Goal: Task Accomplishment & Management: Contribute content

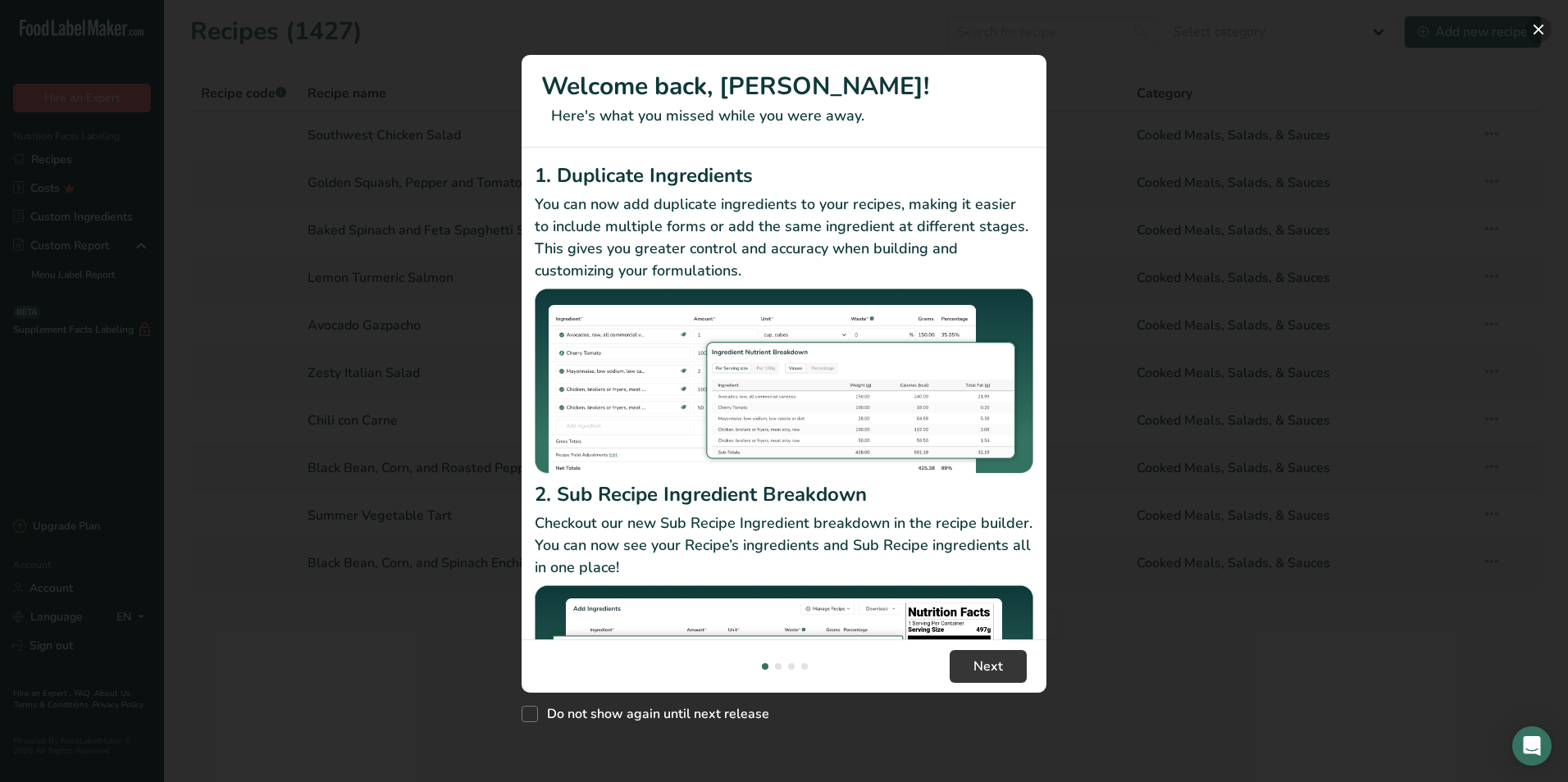
click at [1531, 33] on button "New Features" at bounding box center [1539, 29] width 26 height 26
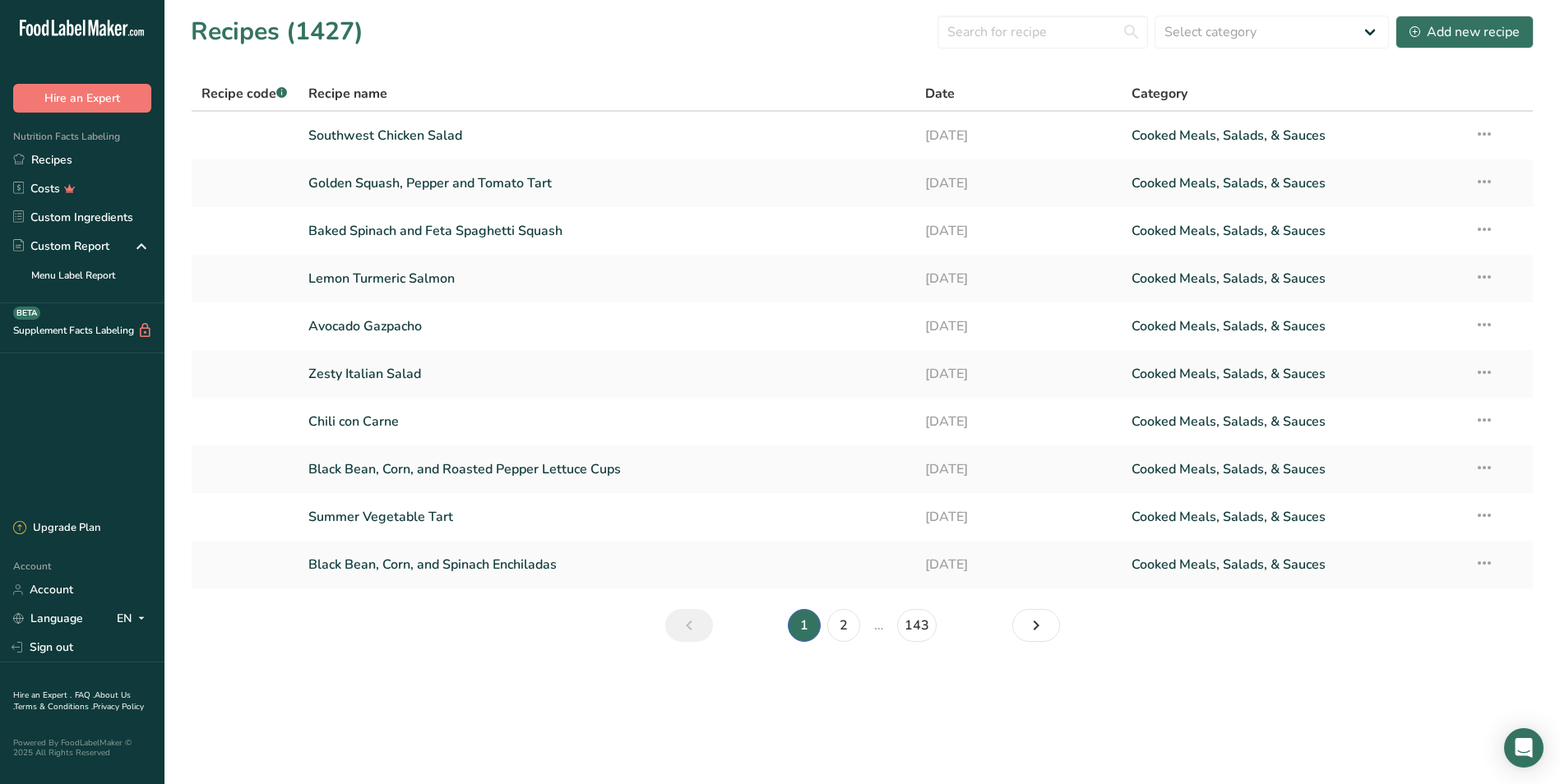
click at [539, 52] on section "Recipes (1427) Select category All Baked Goods Beverages Confectionery Cooked M…" at bounding box center [862, 334] width 1395 height 668
click at [1015, 40] on input "text" at bounding box center [1043, 32] width 210 height 33
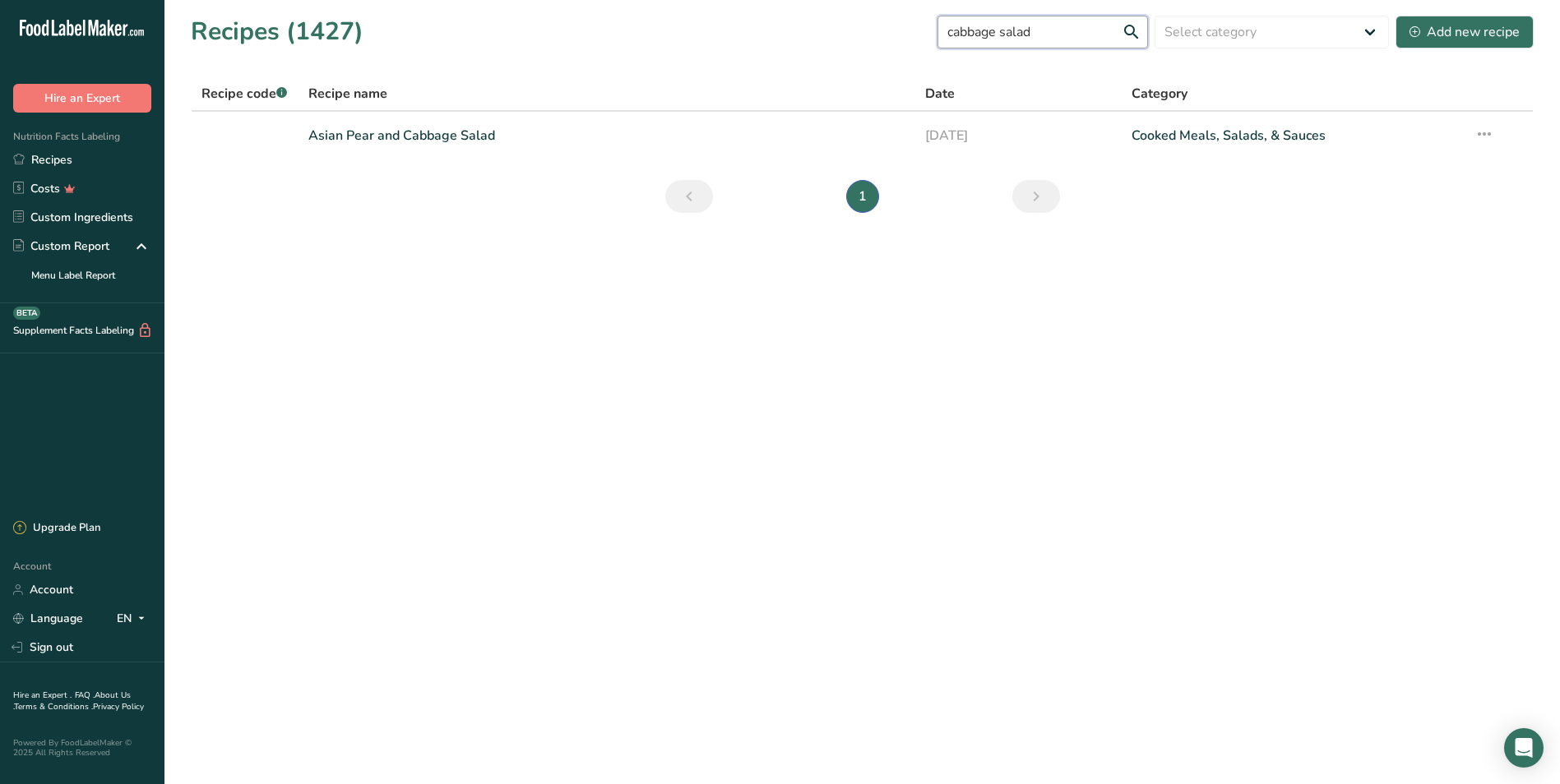
drag, startPoint x: 1067, startPoint y: 31, endPoint x: 952, endPoint y: 28, distance: 115.0
click at [966, 29] on input "cabbage salad" at bounding box center [1043, 32] width 210 height 33
type input "c"
type input "b"
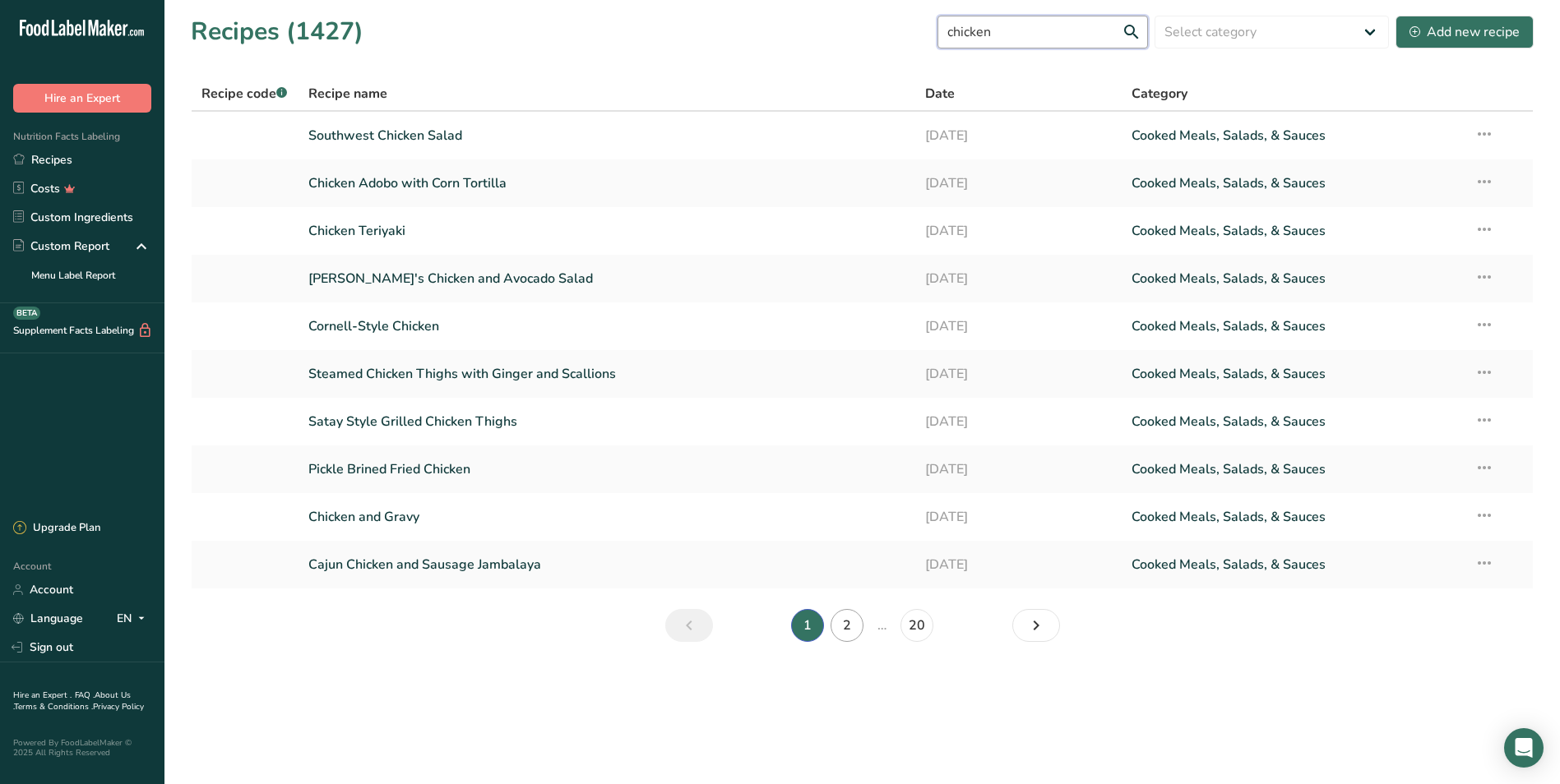
type input "chicken"
click at [846, 623] on link "2" at bounding box center [846, 625] width 33 height 33
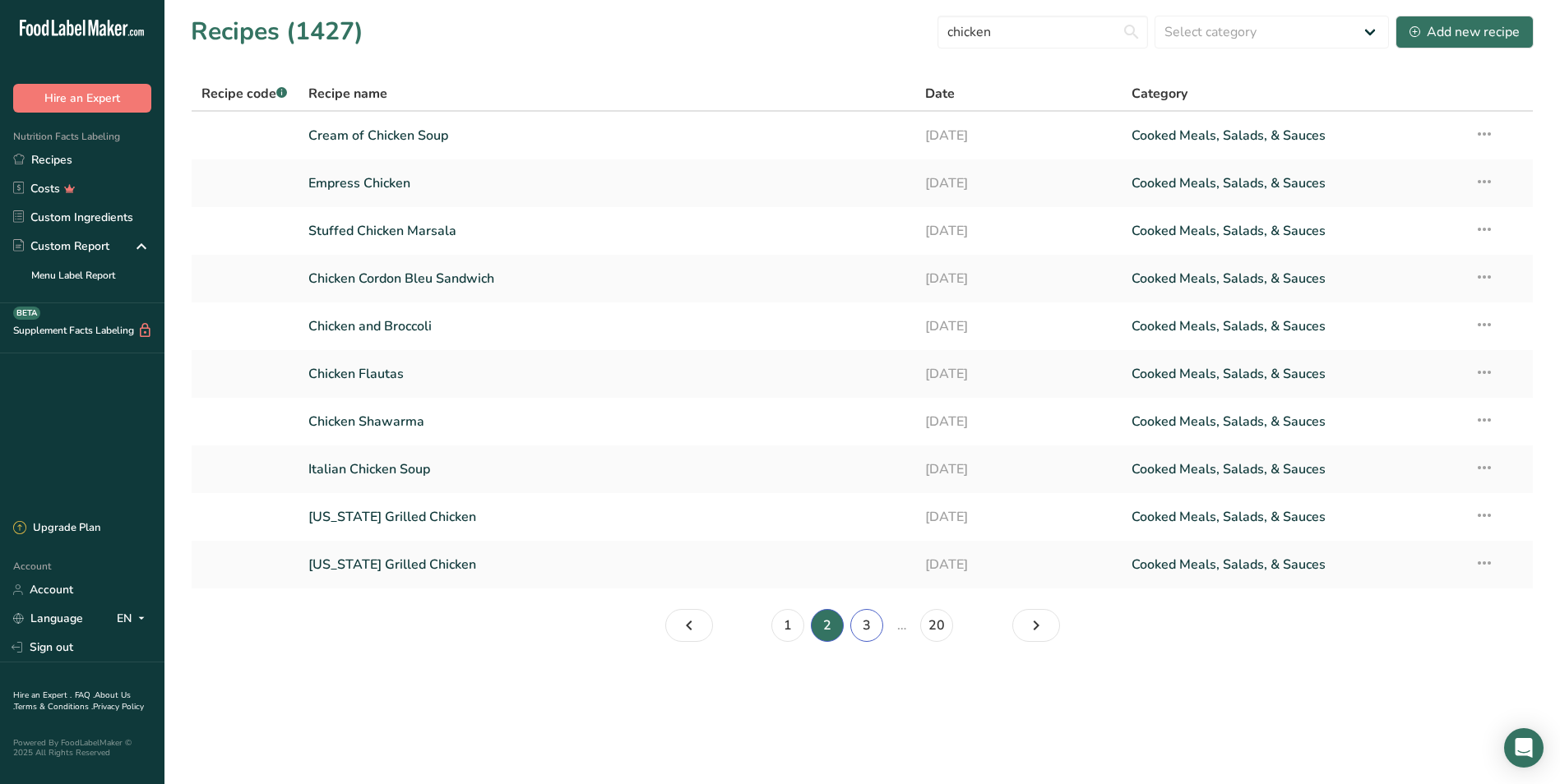
click at [880, 628] on link "3" at bounding box center [866, 625] width 33 height 33
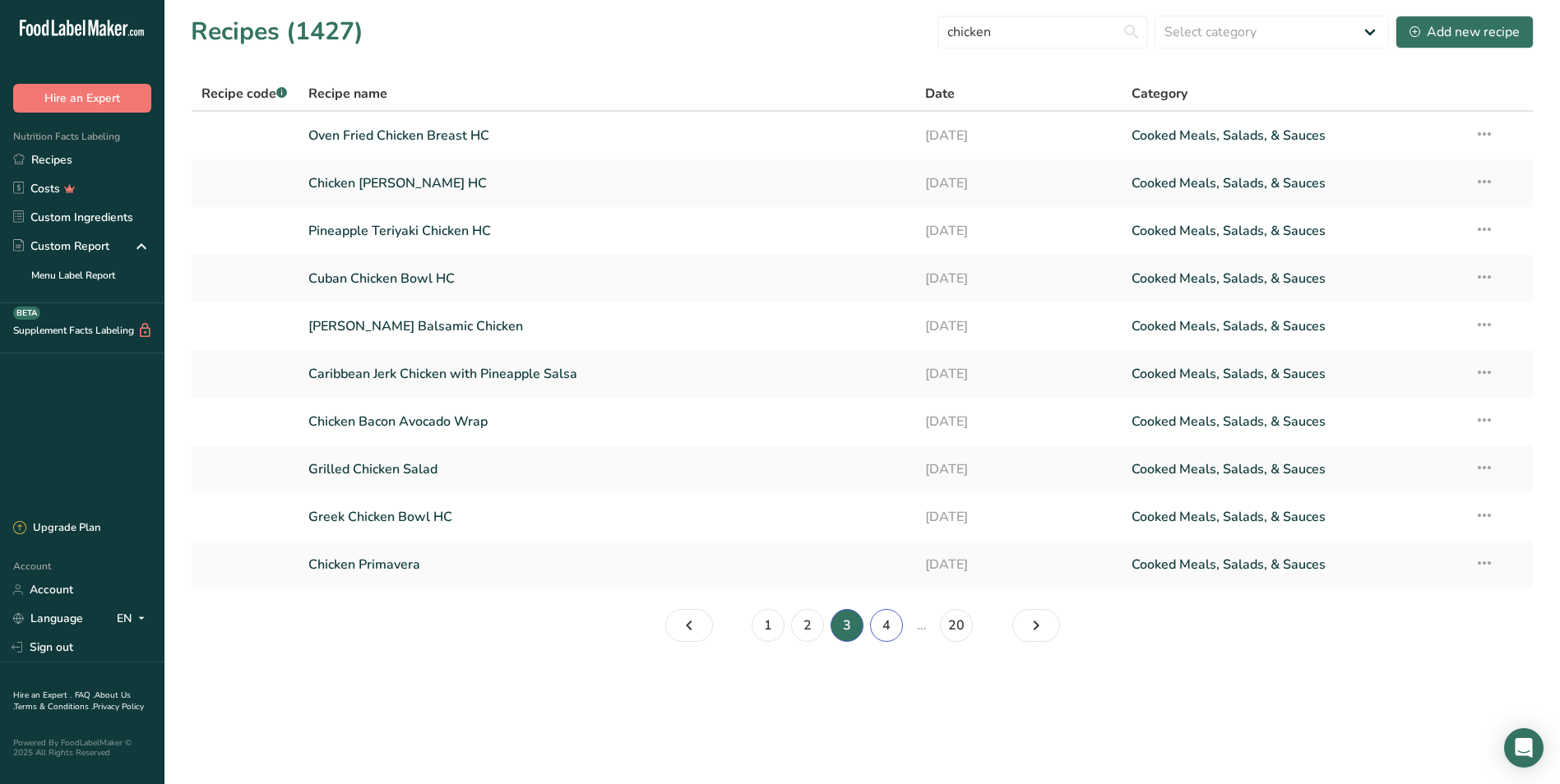
click at [887, 621] on link "4" at bounding box center [886, 625] width 33 height 33
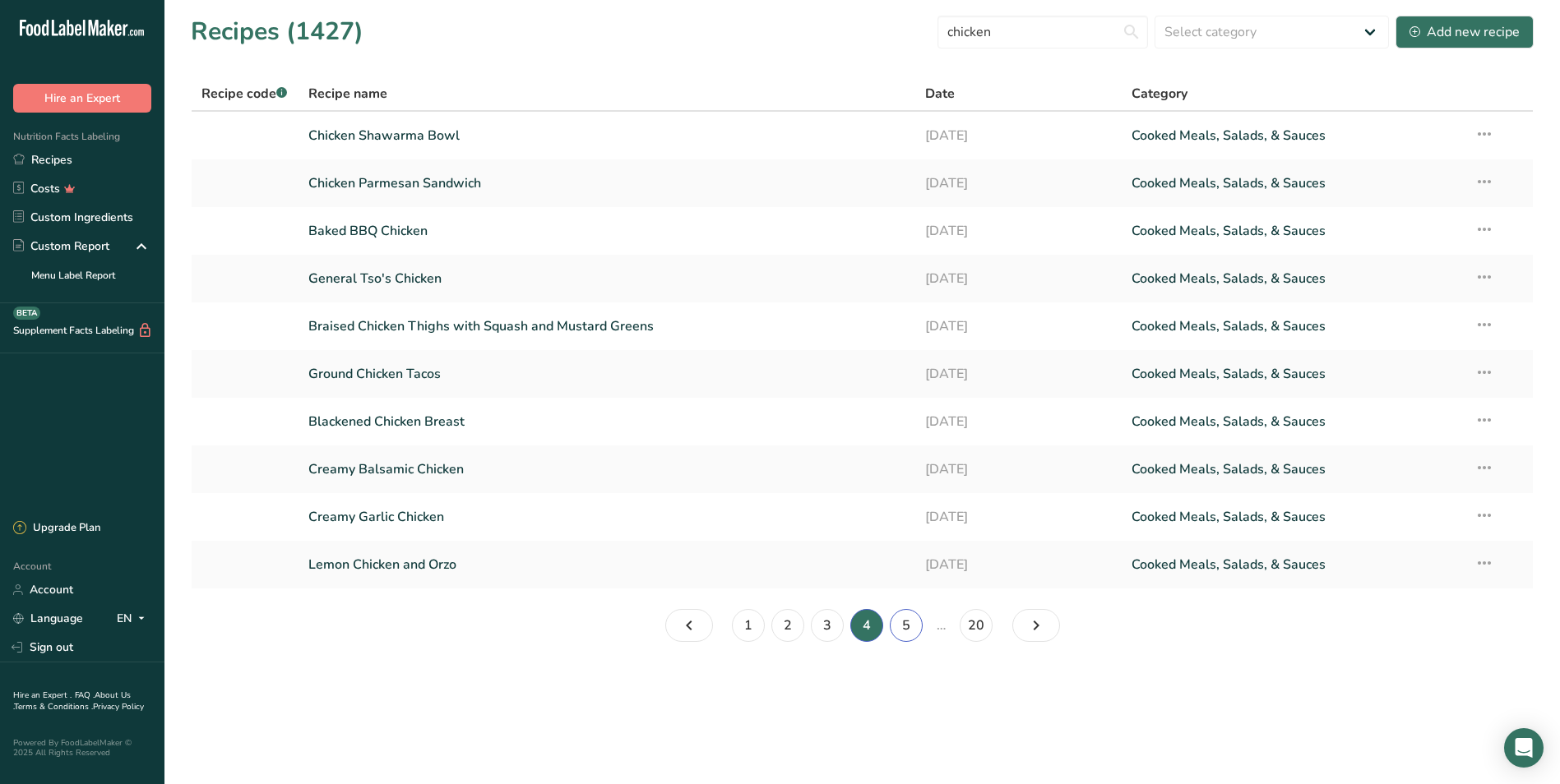
click at [911, 621] on link "5" at bounding box center [905, 625] width 33 height 33
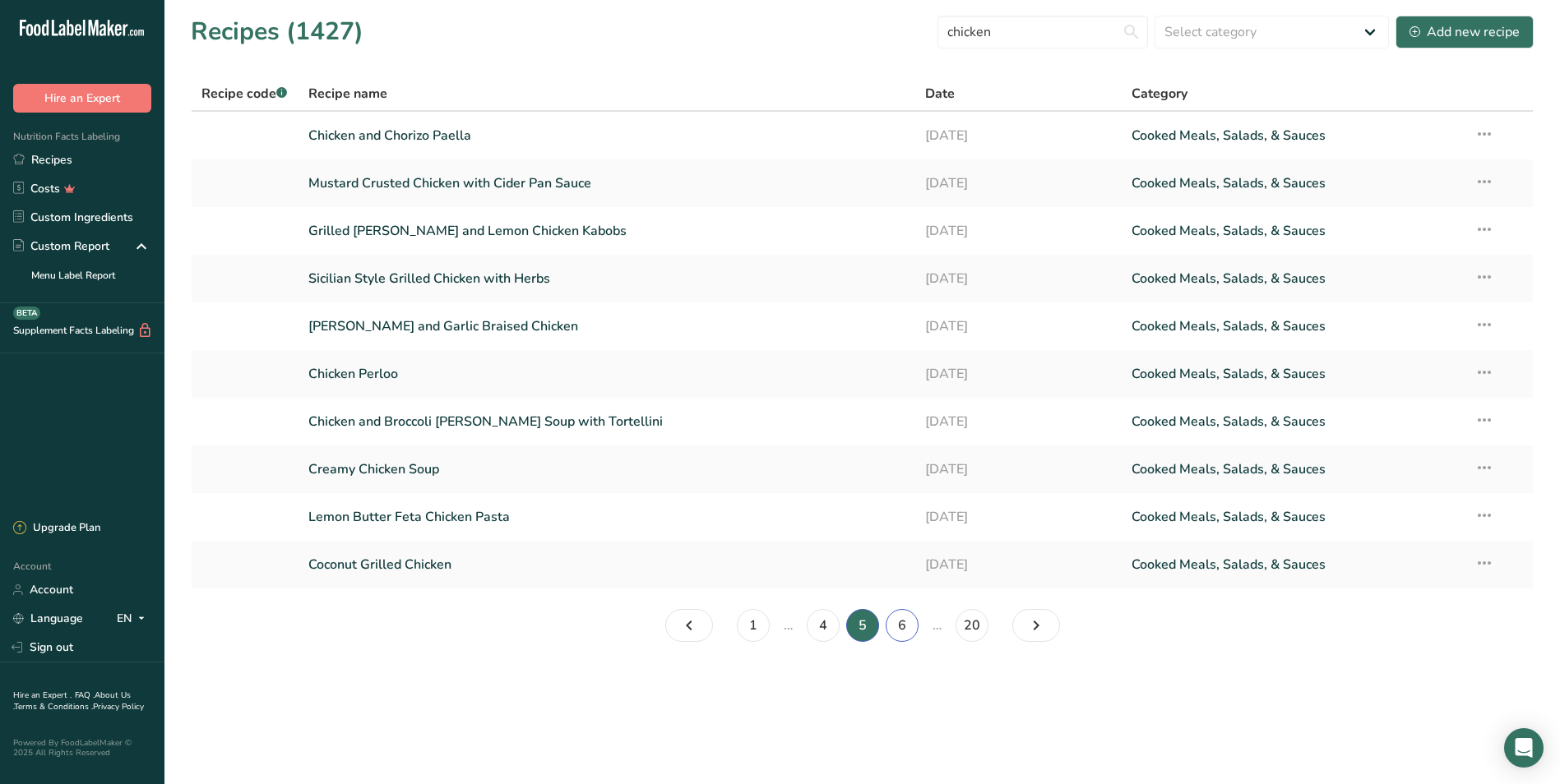
click at [913, 619] on link "6" at bounding box center [901, 625] width 33 height 33
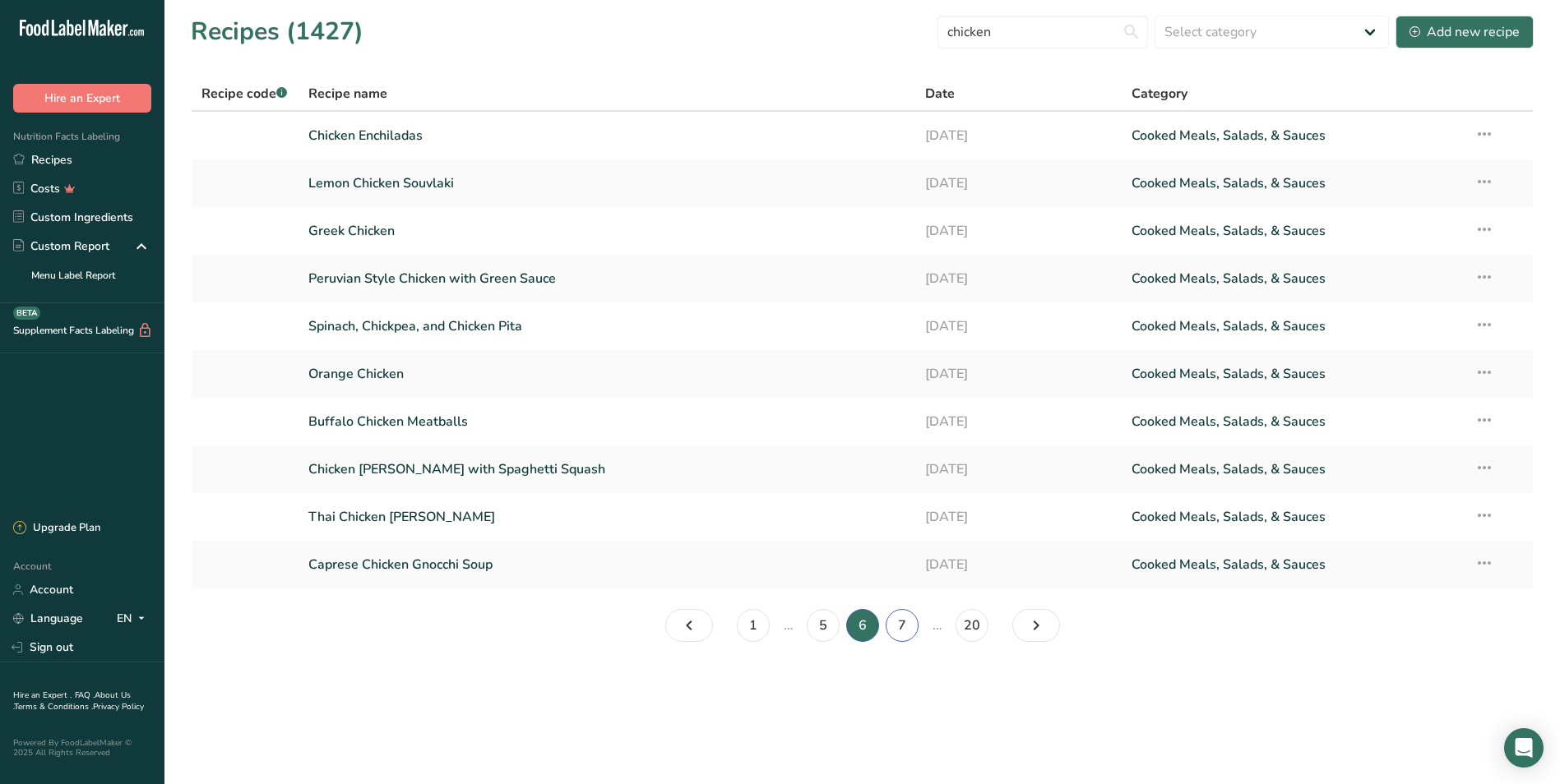
click at [904, 620] on link "7" at bounding box center [901, 625] width 33 height 33
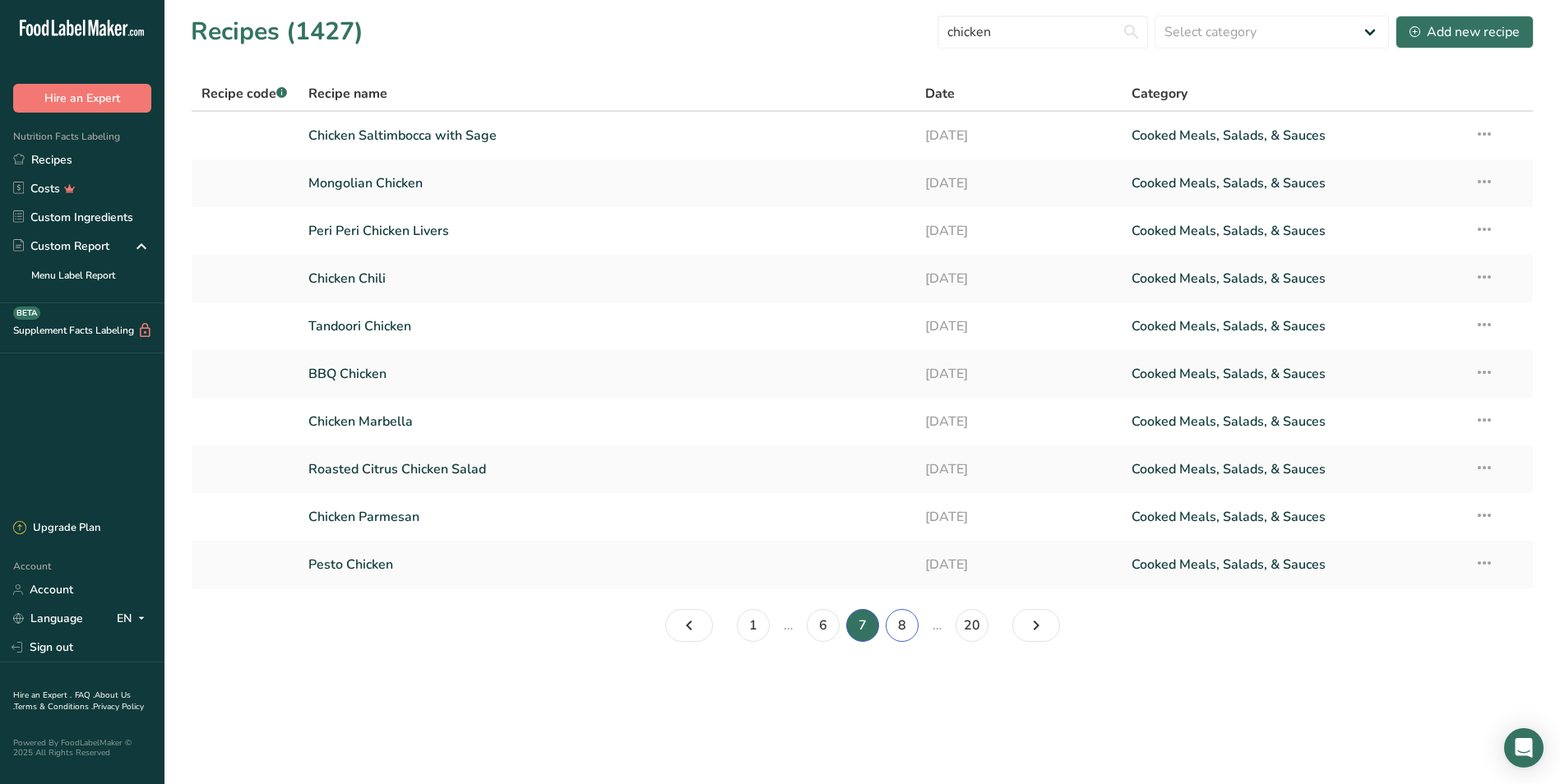
click at [915, 623] on link "8" at bounding box center [901, 625] width 33 height 33
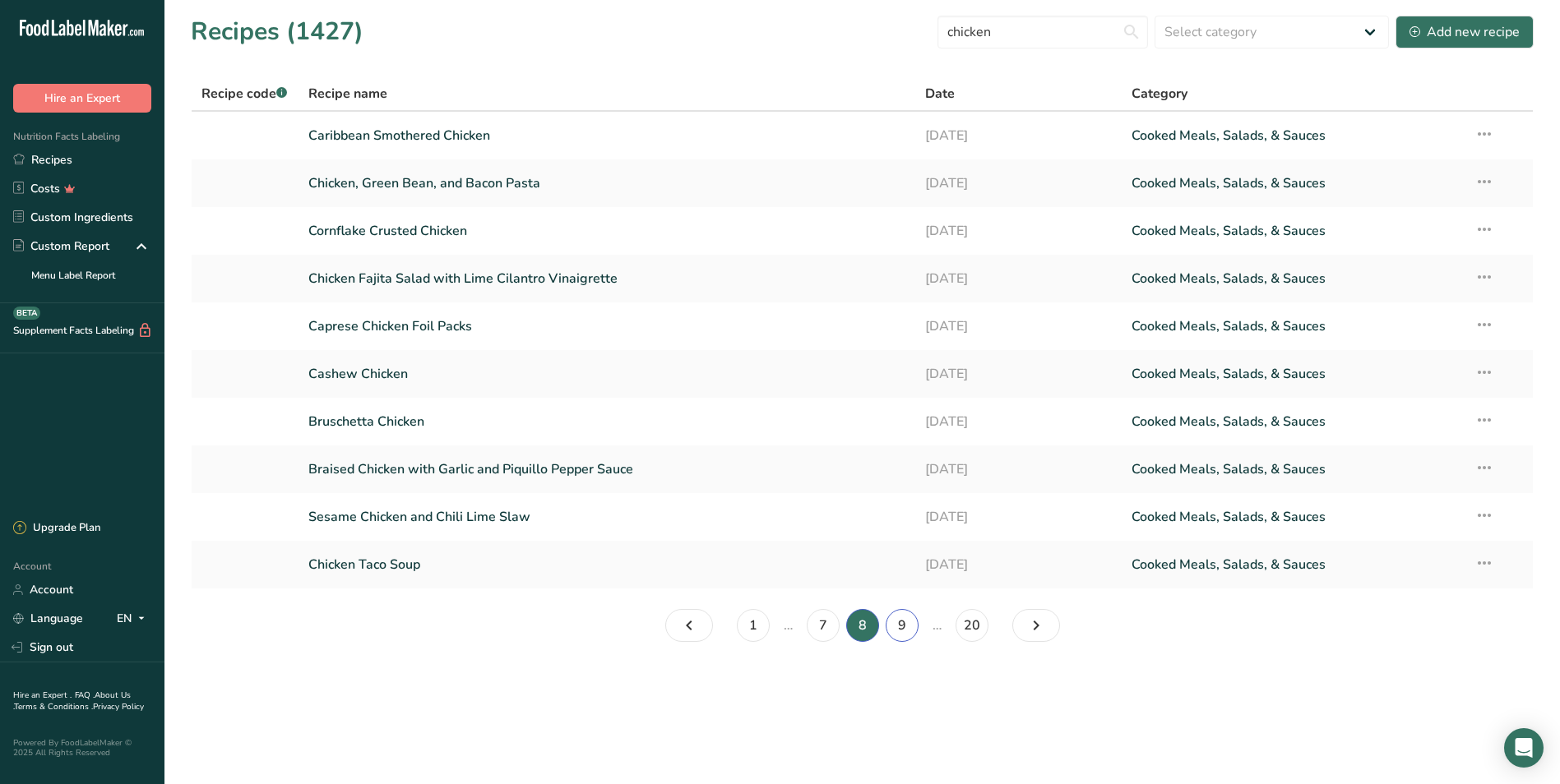
click at [915, 623] on link "9" at bounding box center [901, 625] width 33 height 33
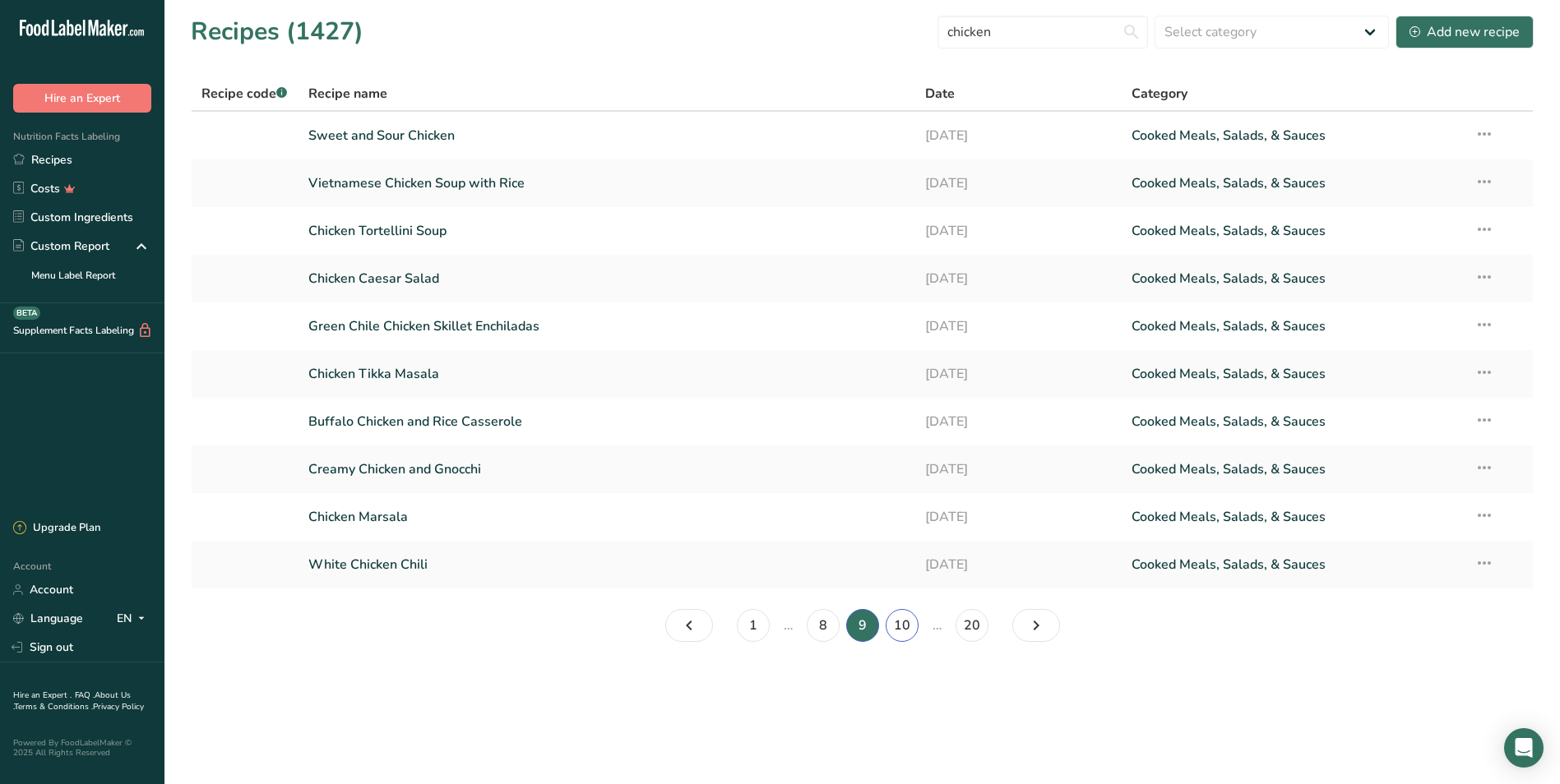
click at [898, 625] on link "10" at bounding box center [901, 625] width 33 height 33
click at [897, 624] on link "11" at bounding box center [901, 625] width 33 height 33
click at [902, 624] on link "12" at bounding box center [901, 625] width 33 height 33
click at [902, 624] on link "13" at bounding box center [901, 625] width 33 height 33
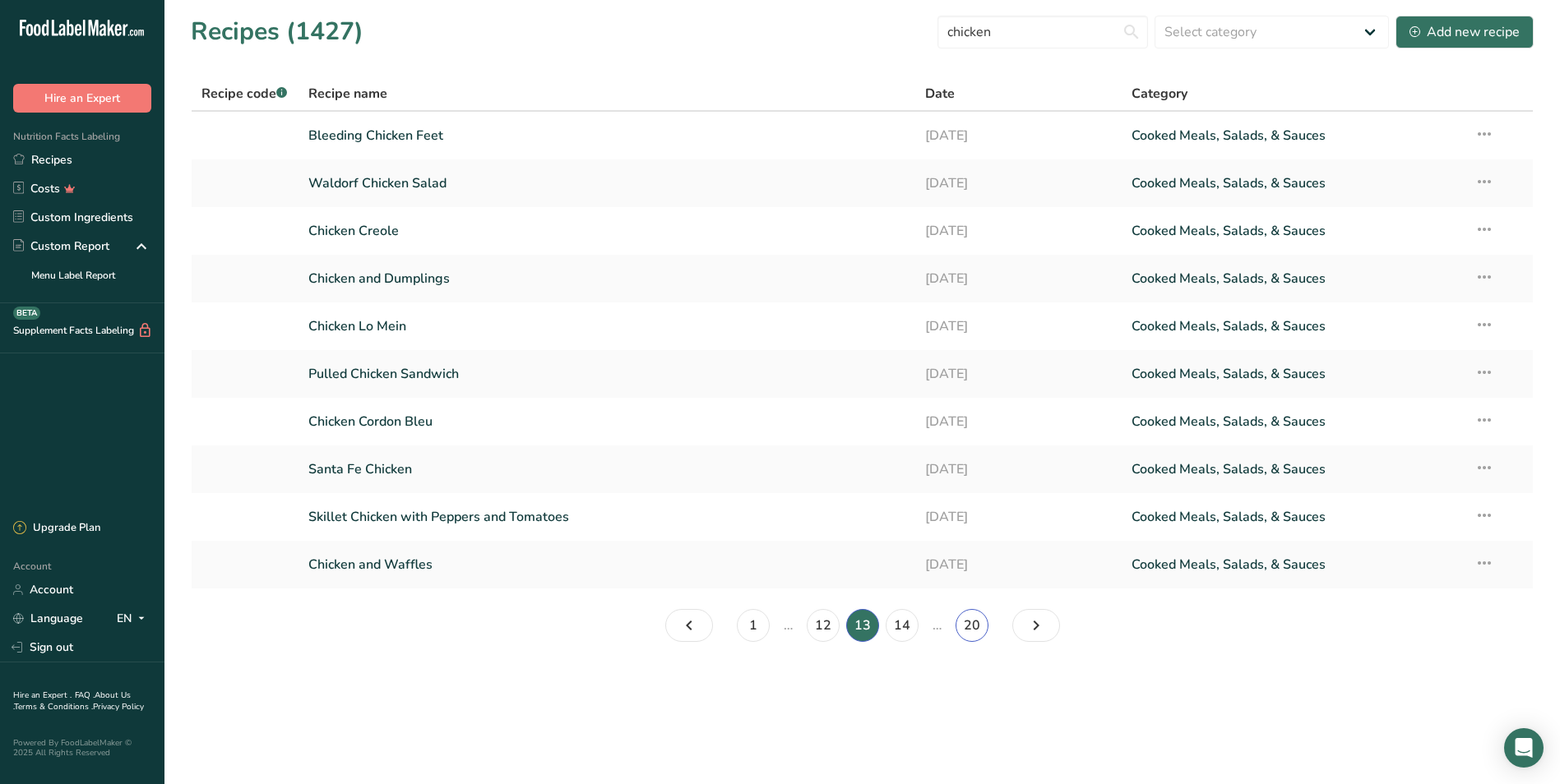
click at [971, 623] on link "20" at bounding box center [971, 625] width 33 height 33
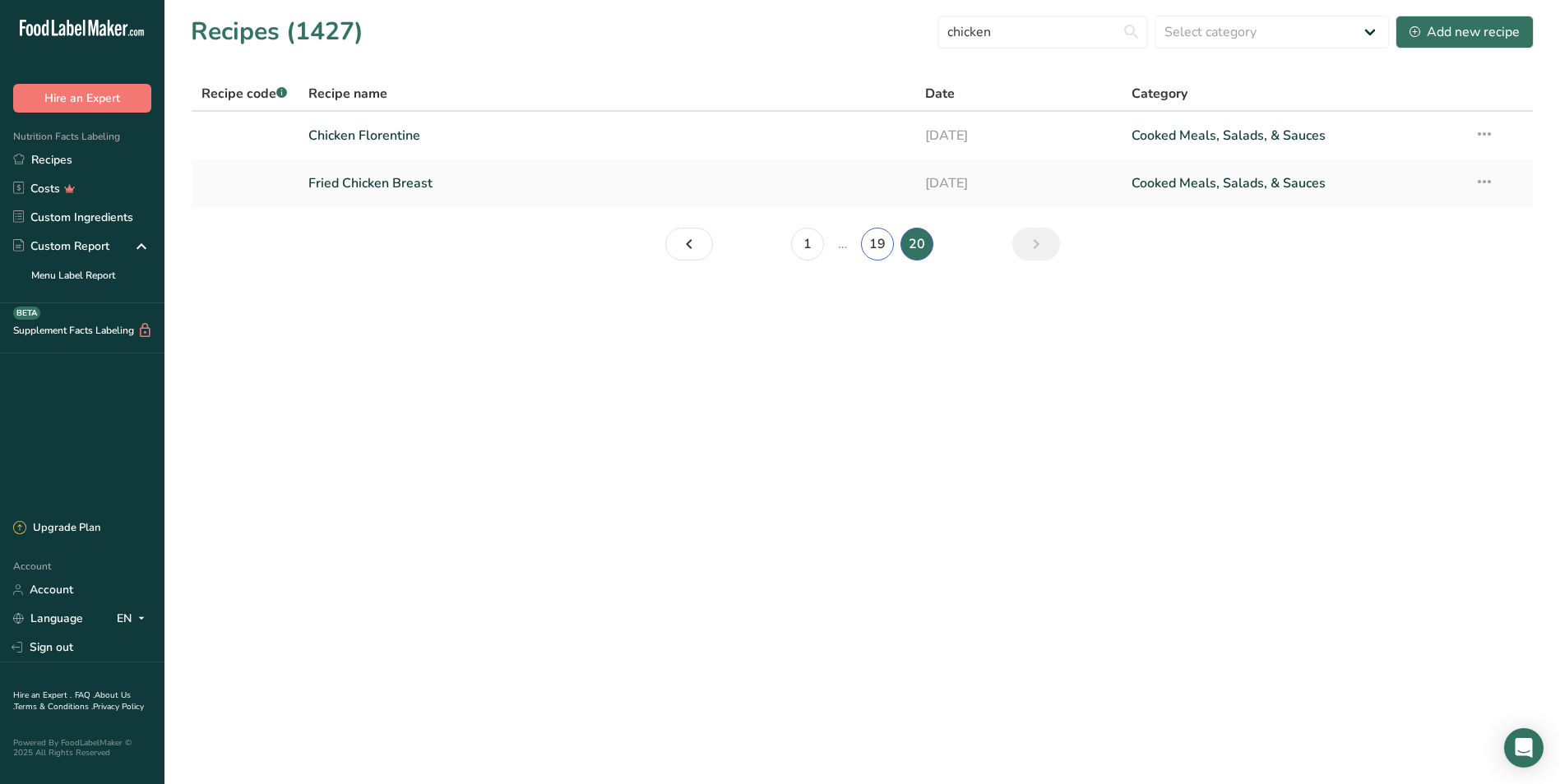
click at [876, 241] on link "19" at bounding box center [877, 244] width 33 height 33
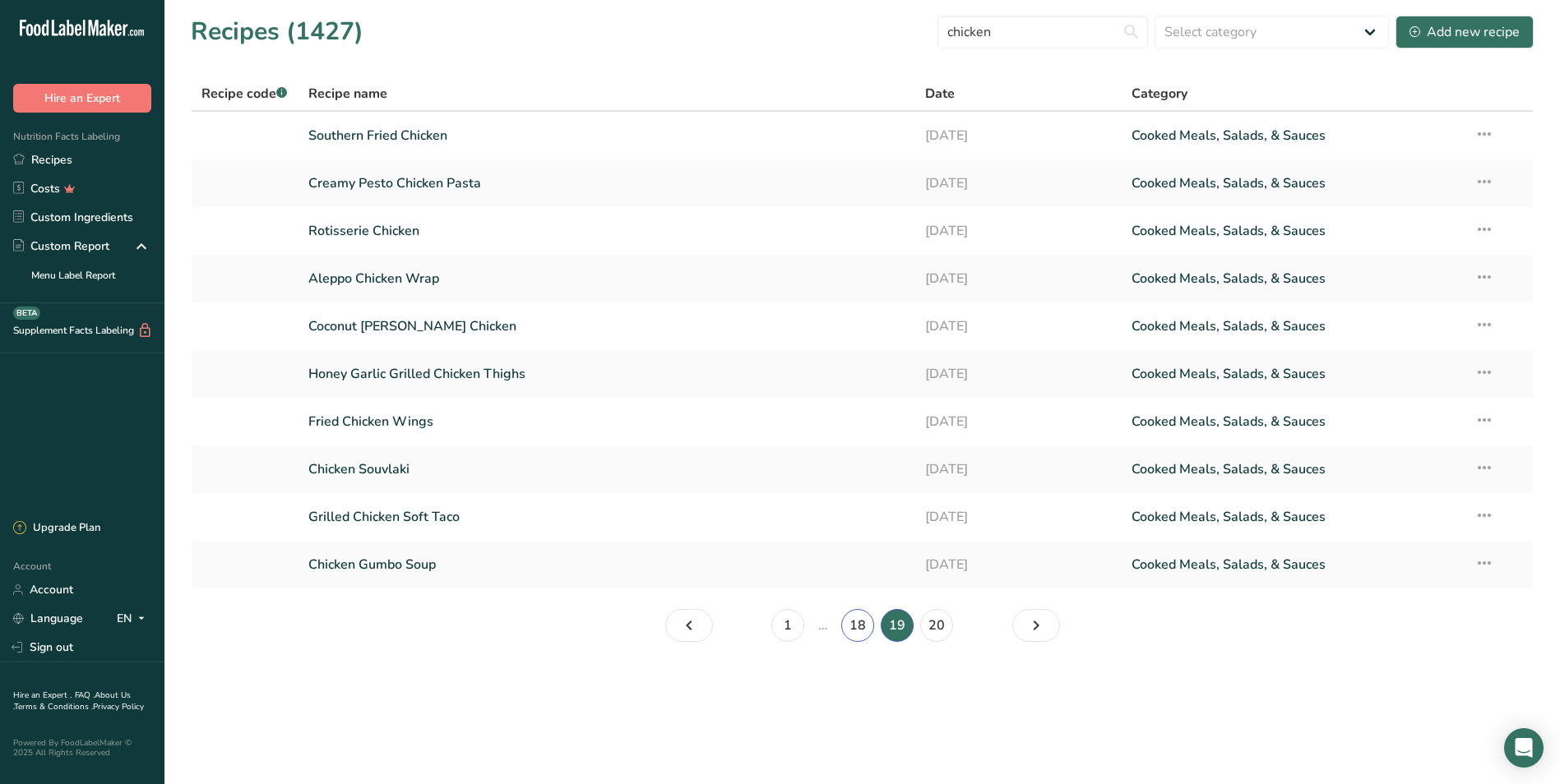
click at [863, 623] on link "18" at bounding box center [857, 625] width 33 height 33
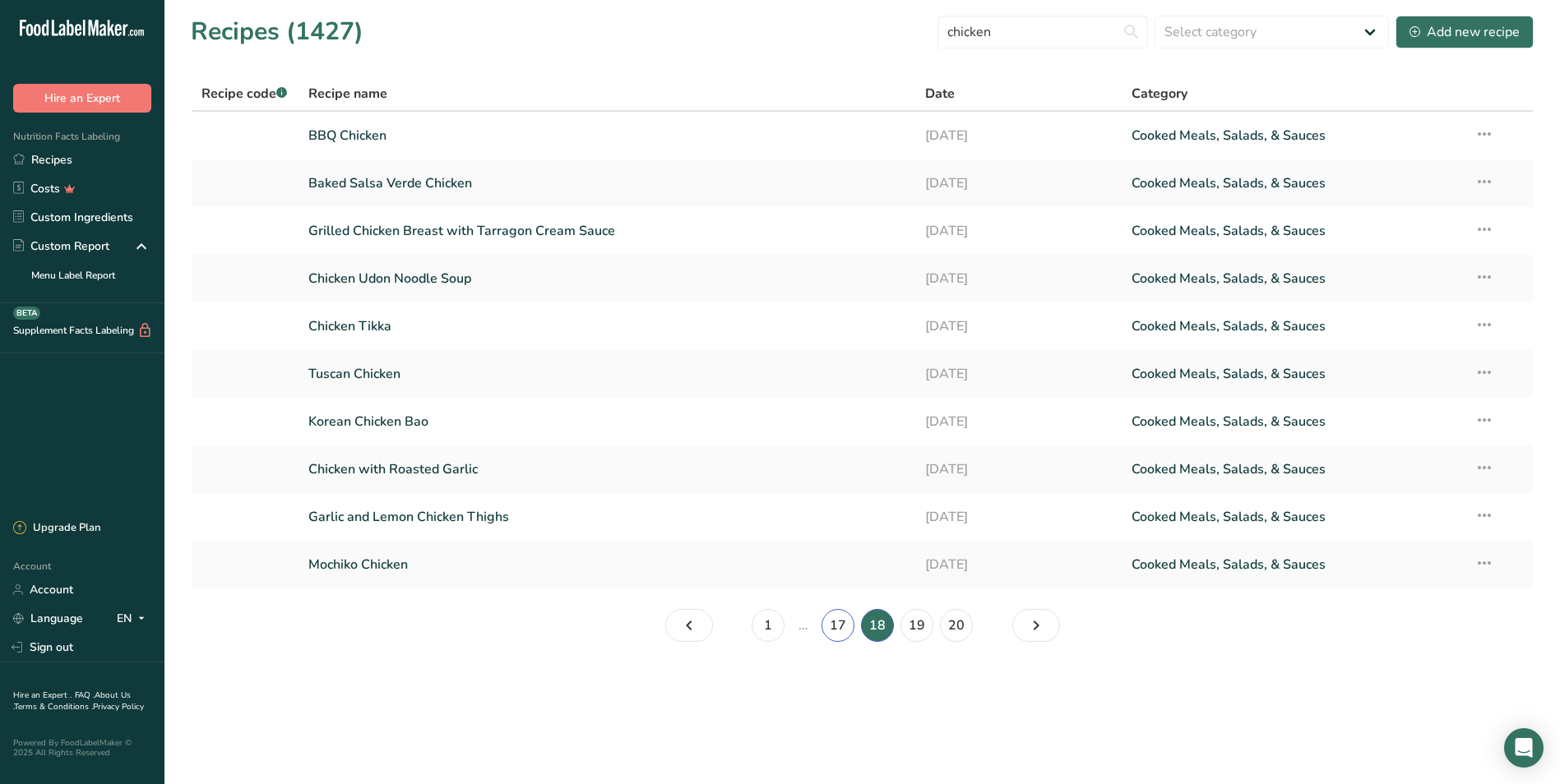
click at [844, 628] on link "17" at bounding box center [837, 625] width 33 height 33
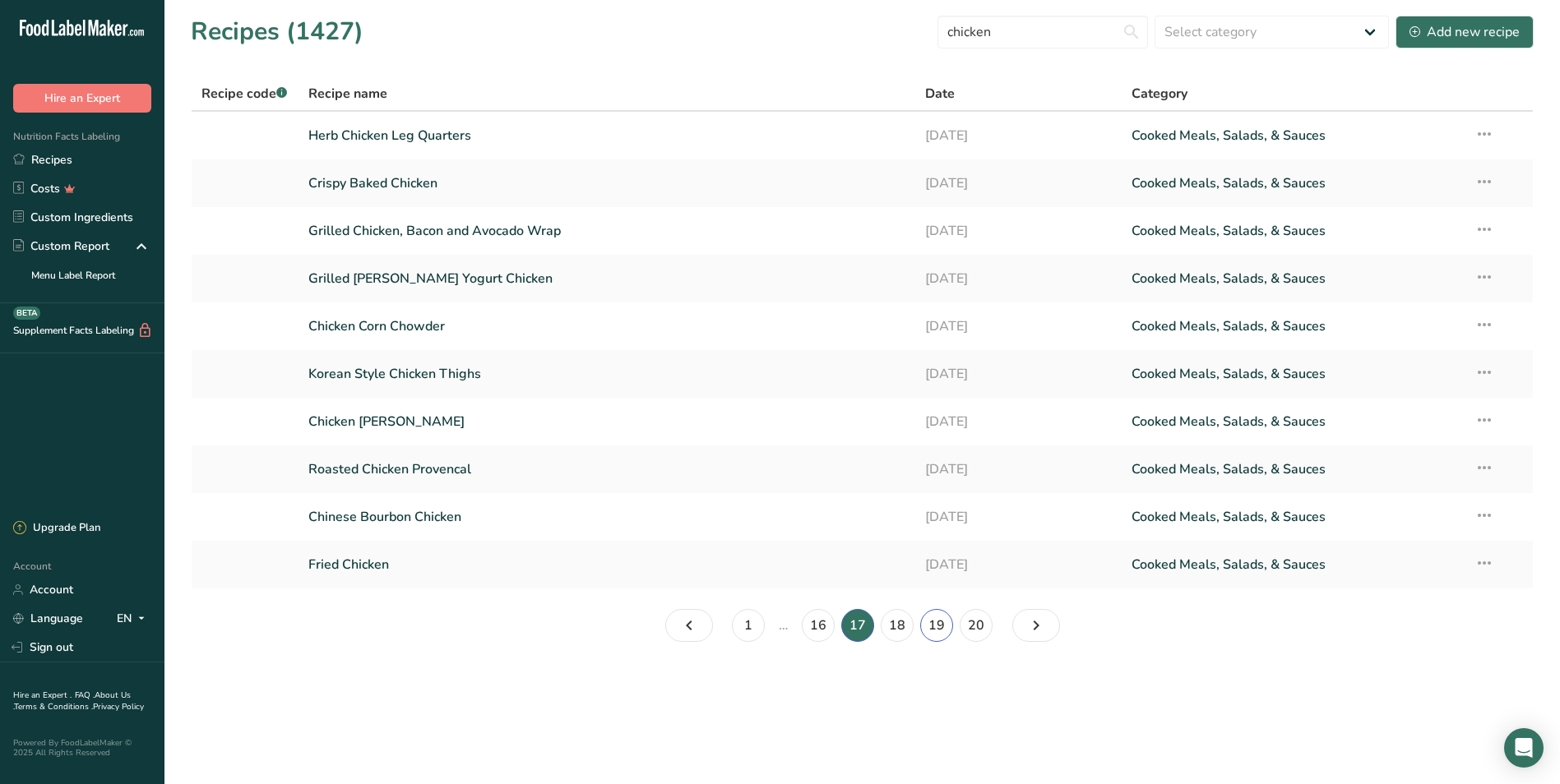
click at [943, 622] on link "19" at bounding box center [936, 625] width 33 height 33
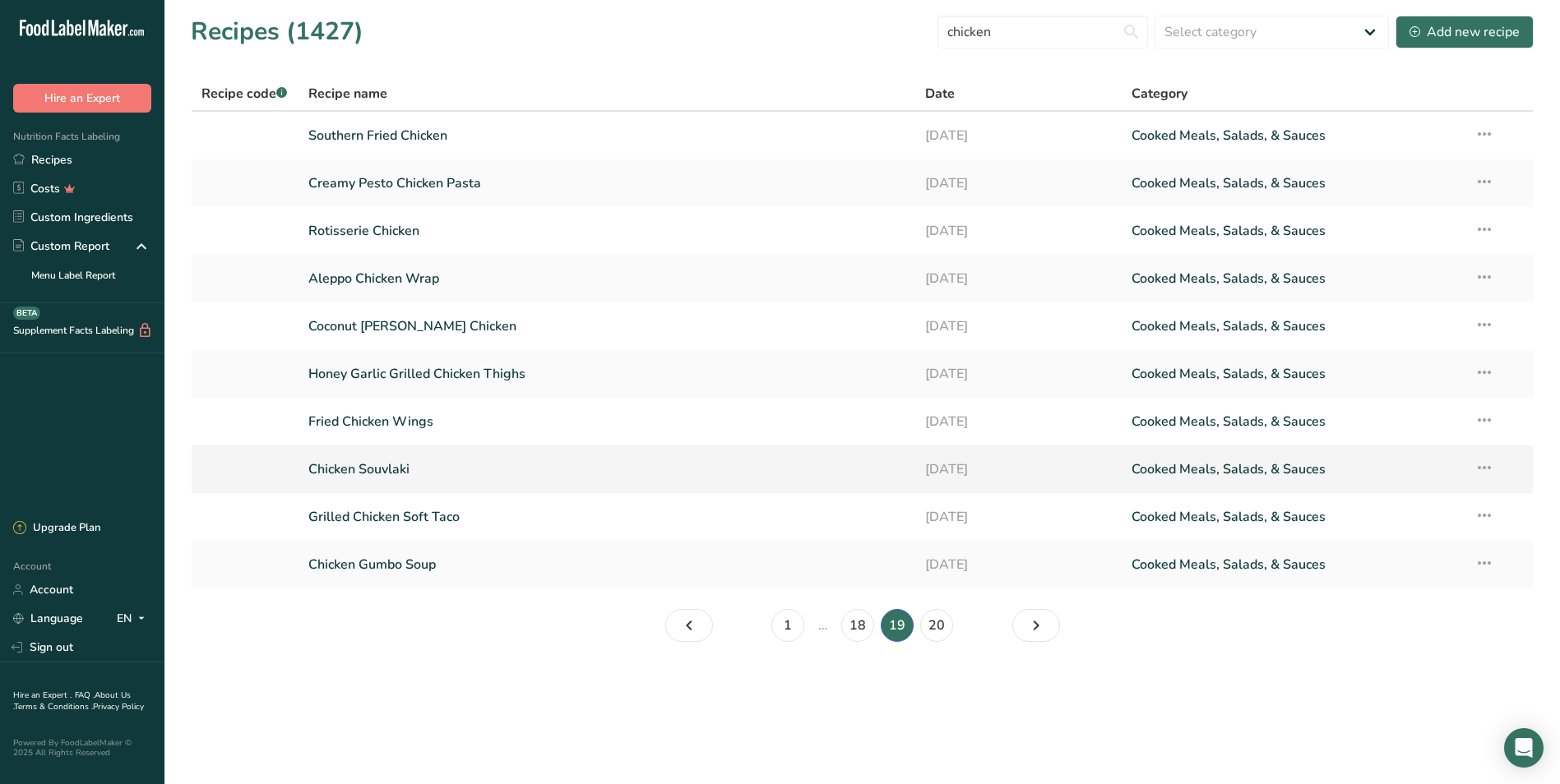
click at [420, 460] on link "Chicken Souvlaki" at bounding box center [607, 469] width 597 height 34
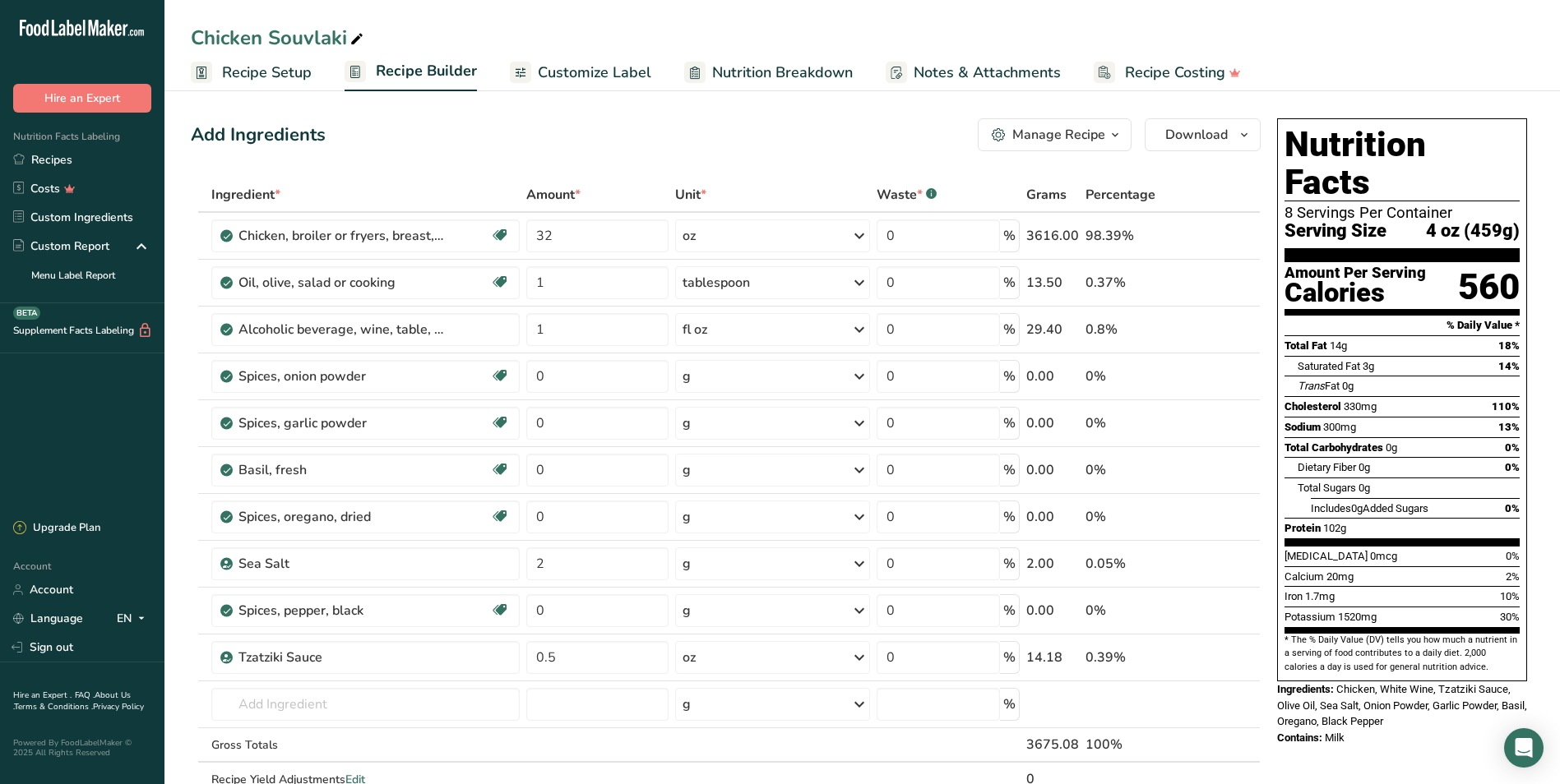
drag, startPoint x: 56, startPoint y: 162, endPoint x: 1039, endPoint y: 40, distance: 990.5
click at [56, 162] on link "Recipes" at bounding box center [82, 160] width 164 height 29
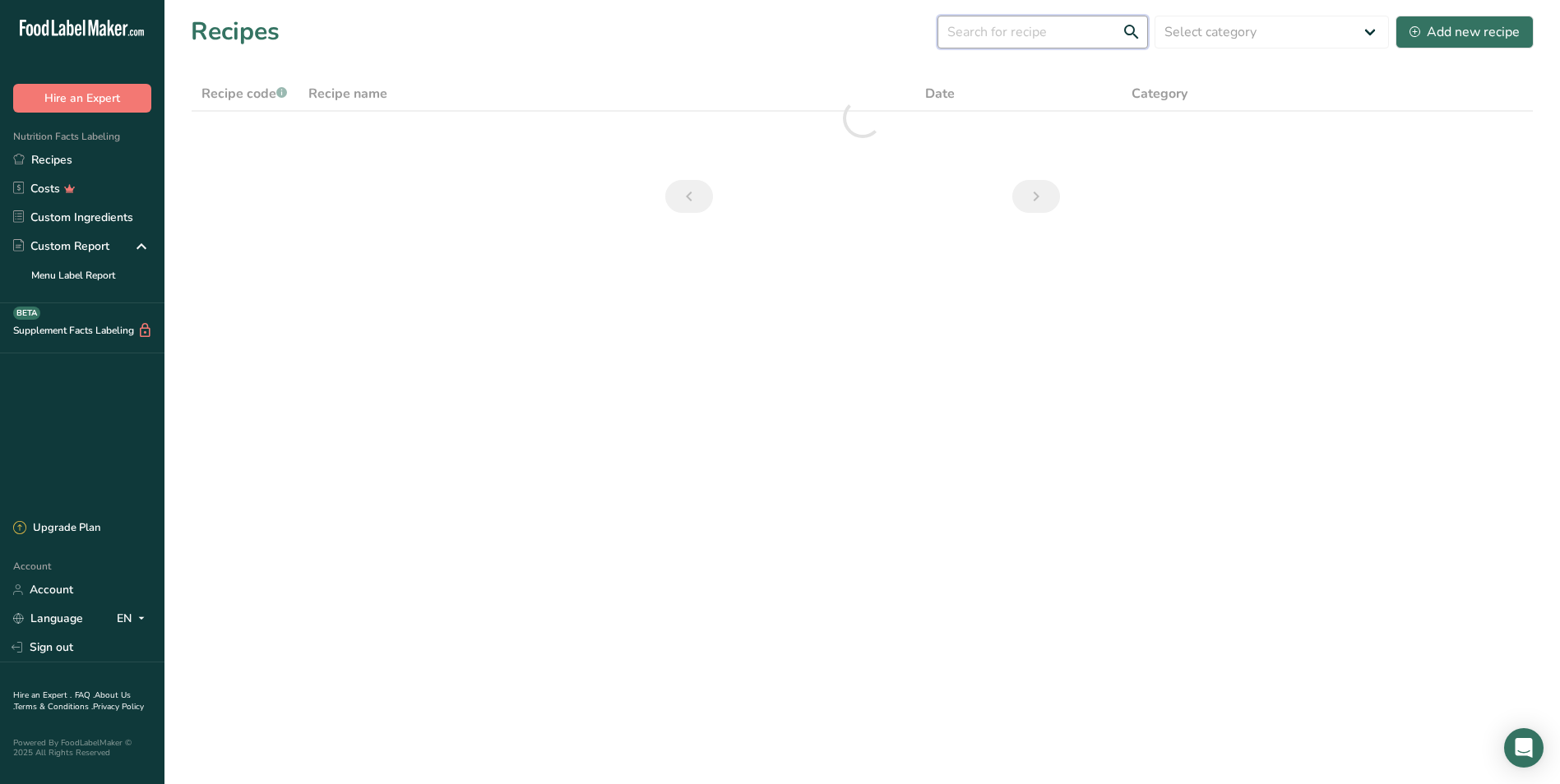
click at [1069, 27] on input "text" at bounding box center [1043, 32] width 210 height 33
type input "b"
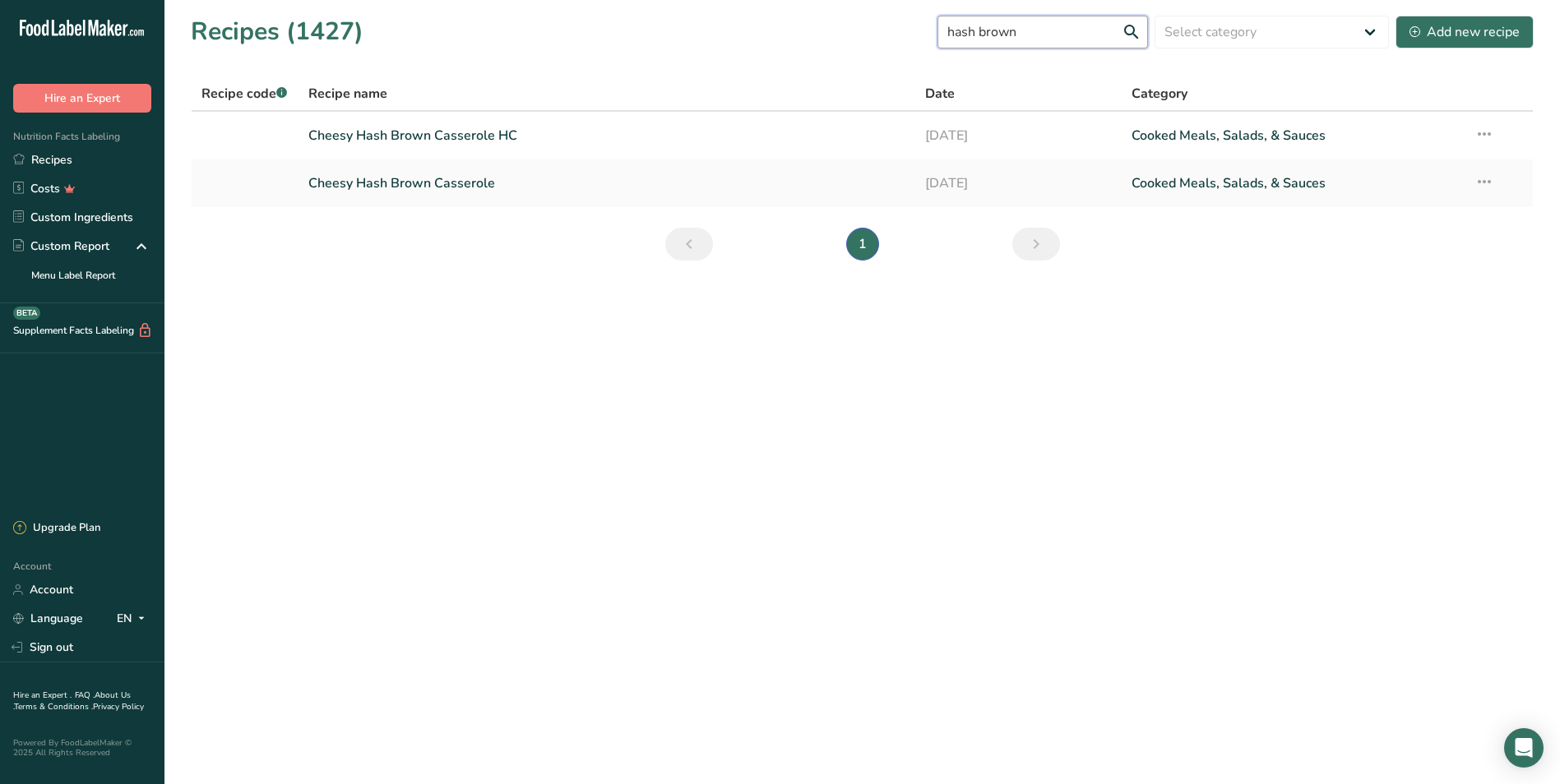
drag, startPoint x: 1098, startPoint y: 32, endPoint x: 994, endPoint y: 33, distance: 104.0
click at [994, 33] on input "hash brown" at bounding box center [1043, 32] width 210 height 33
type input "has"
click at [974, 183] on link "[DATE]" at bounding box center [1017, 183] width 186 height 34
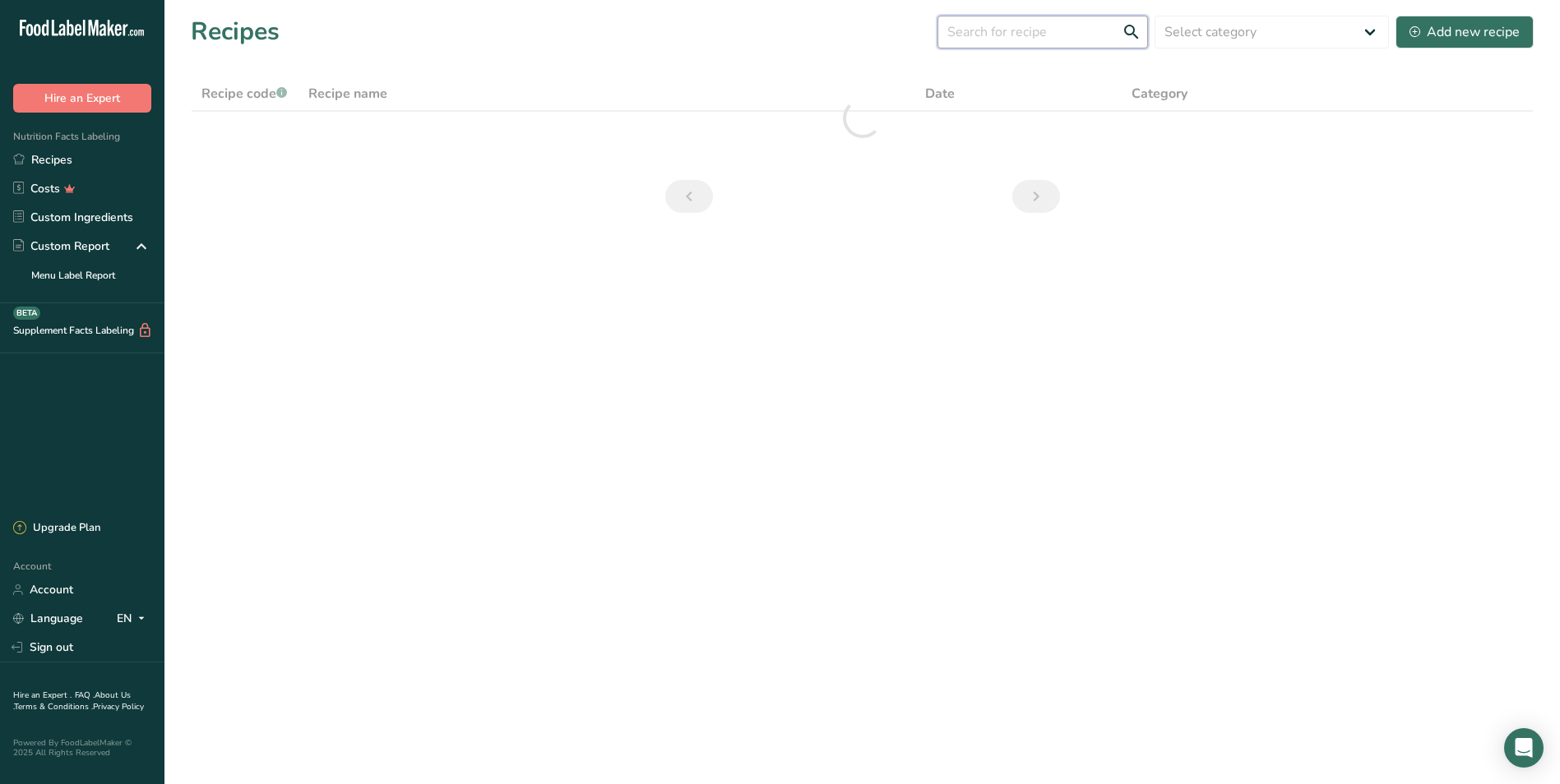
click at [1041, 39] on input "text" at bounding box center [1043, 32] width 210 height 33
type input "cassr"
click at [93, 155] on link "Recipes" at bounding box center [82, 160] width 164 height 29
click at [84, 156] on link "Recipes" at bounding box center [82, 160] width 164 height 29
drag, startPoint x: 1041, startPoint y: 34, endPoint x: 869, endPoint y: 38, distance: 172.0
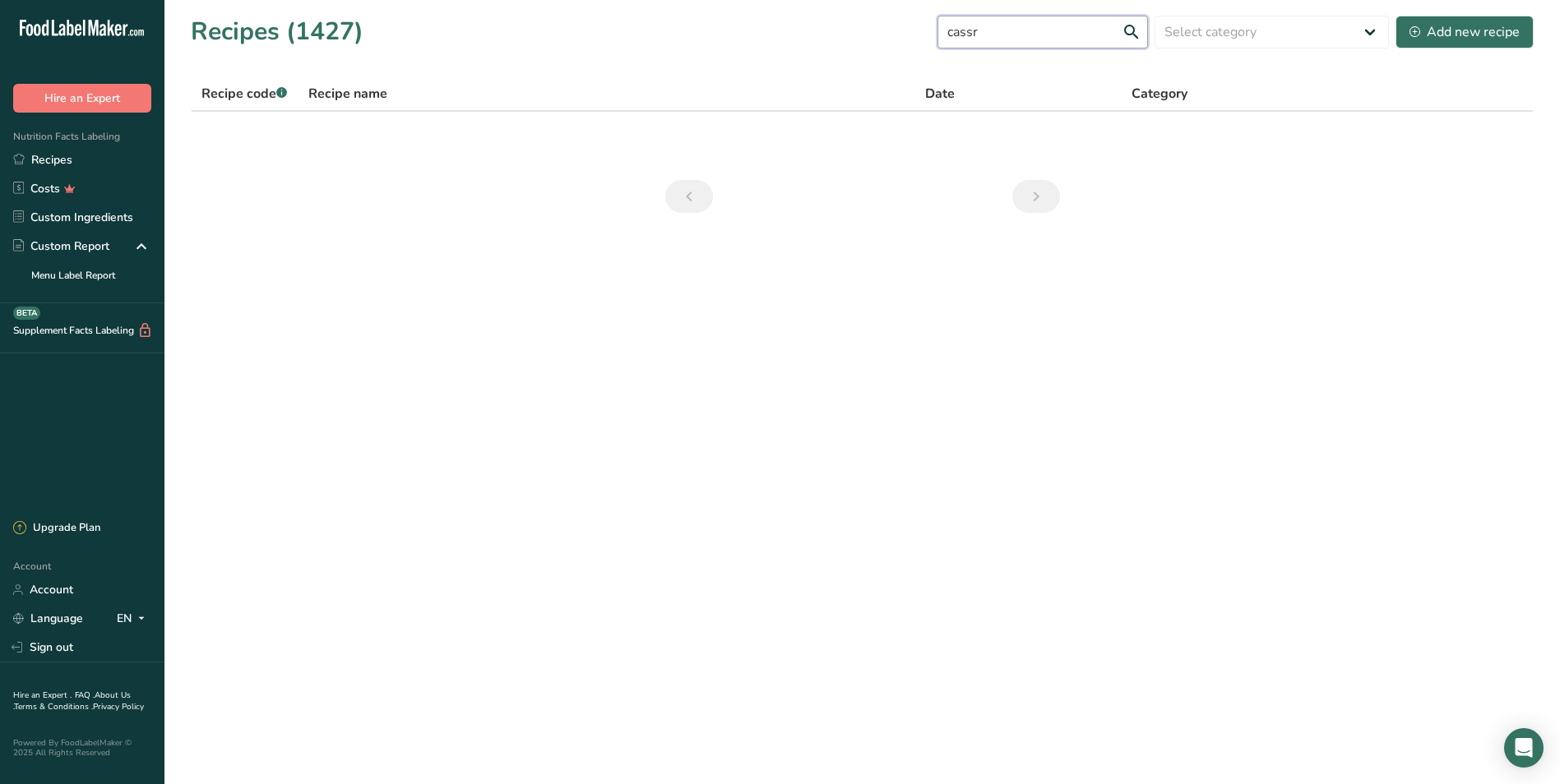
click at [883, 34] on div "Recipes (1427) cassr Select category All Baked Goods Beverages Confectionery Co…" at bounding box center [862, 32] width 1343 height 37
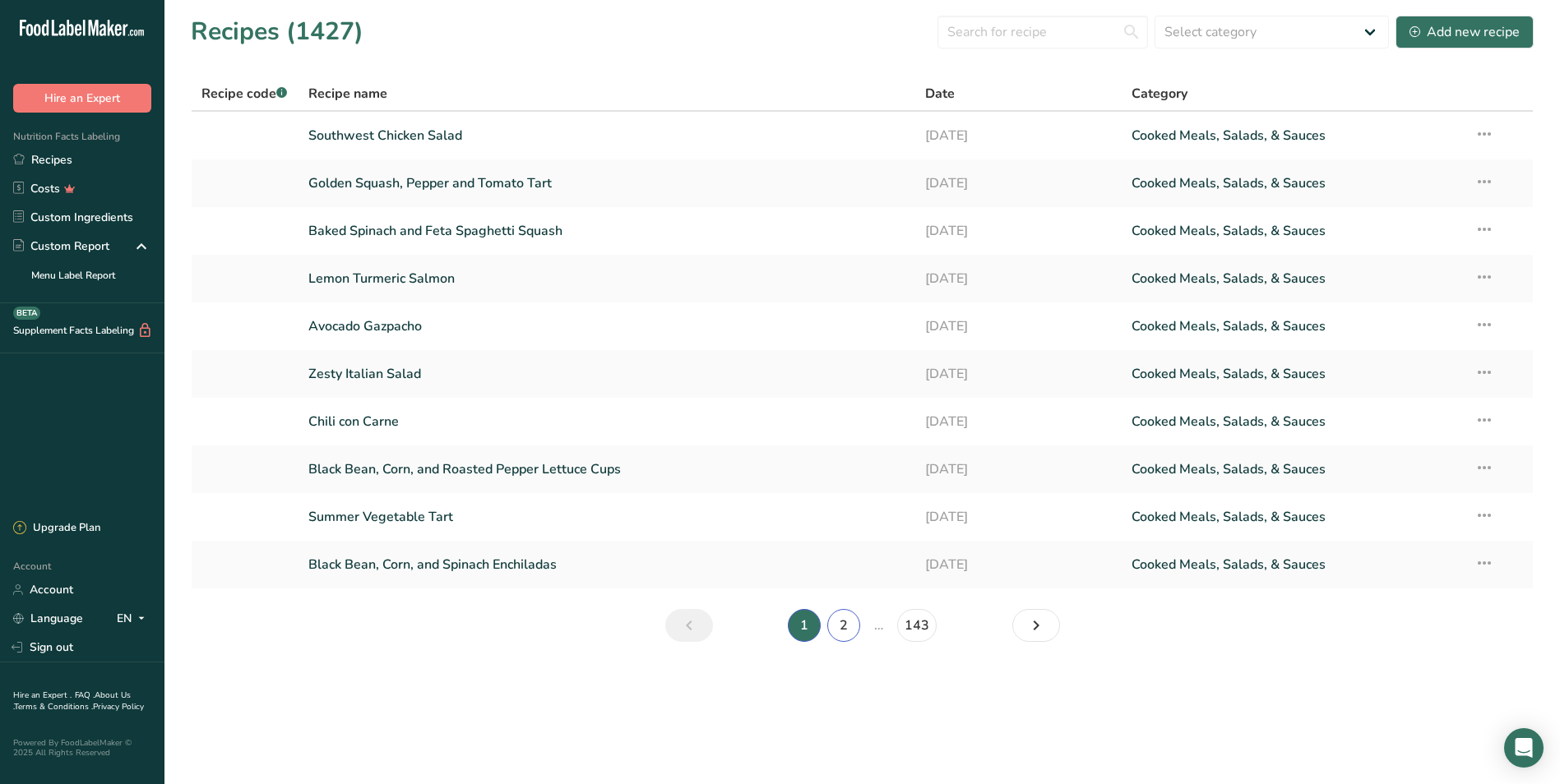
click at [837, 637] on link "2" at bounding box center [843, 625] width 33 height 33
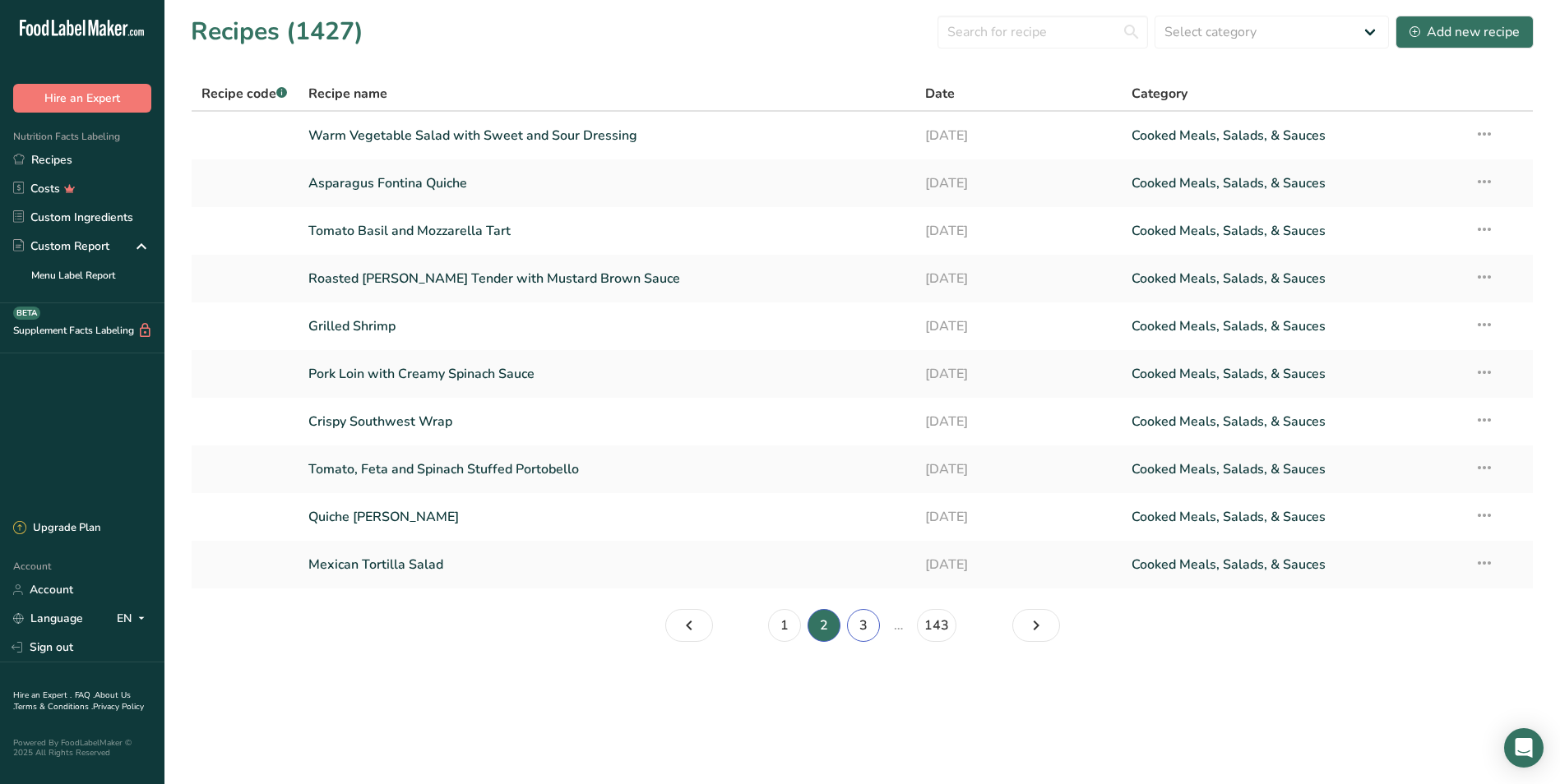
click at [853, 622] on link "3" at bounding box center [862, 625] width 33 height 33
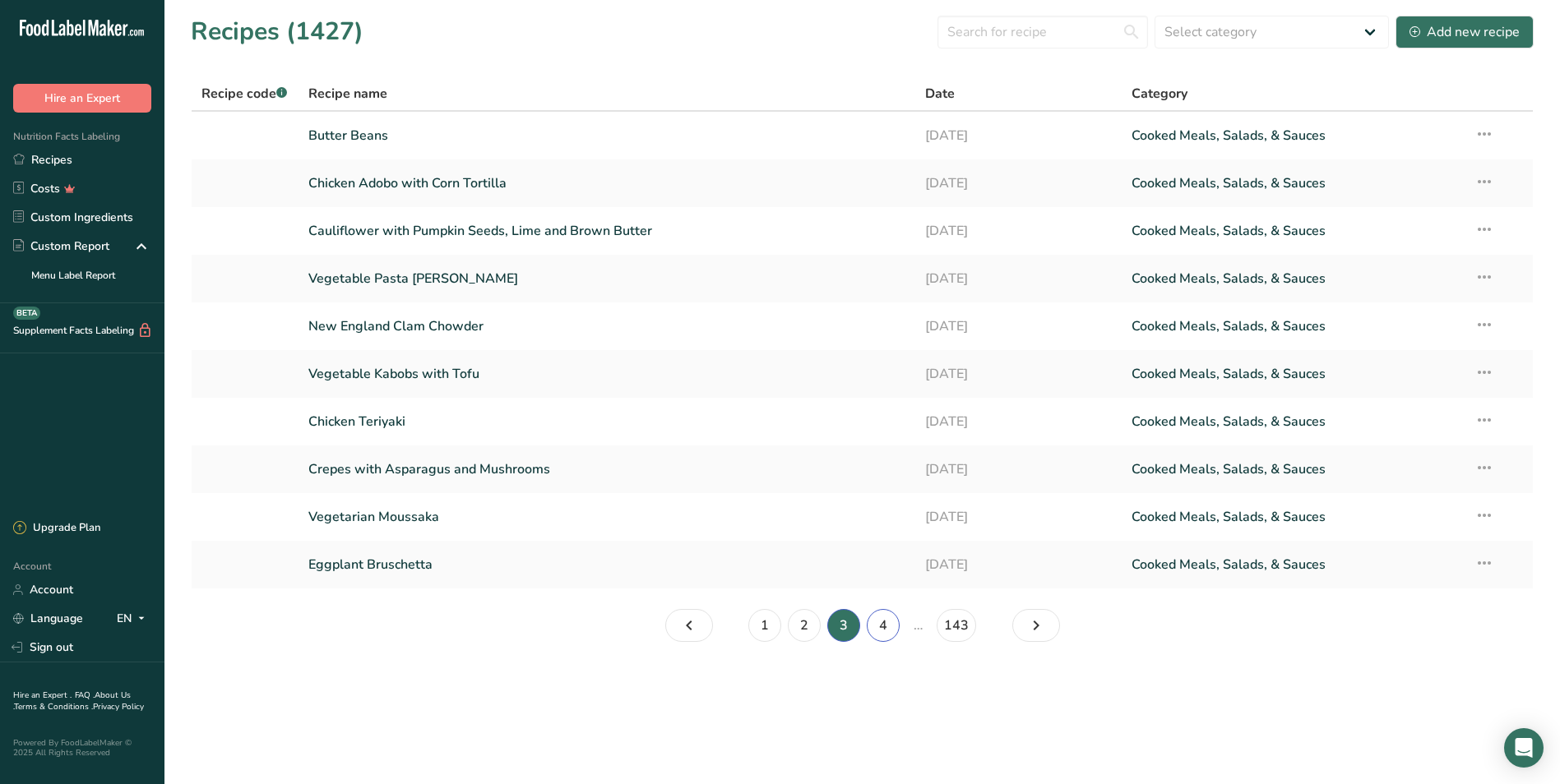
click at [882, 630] on link "4" at bounding box center [883, 625] width 33 height 33
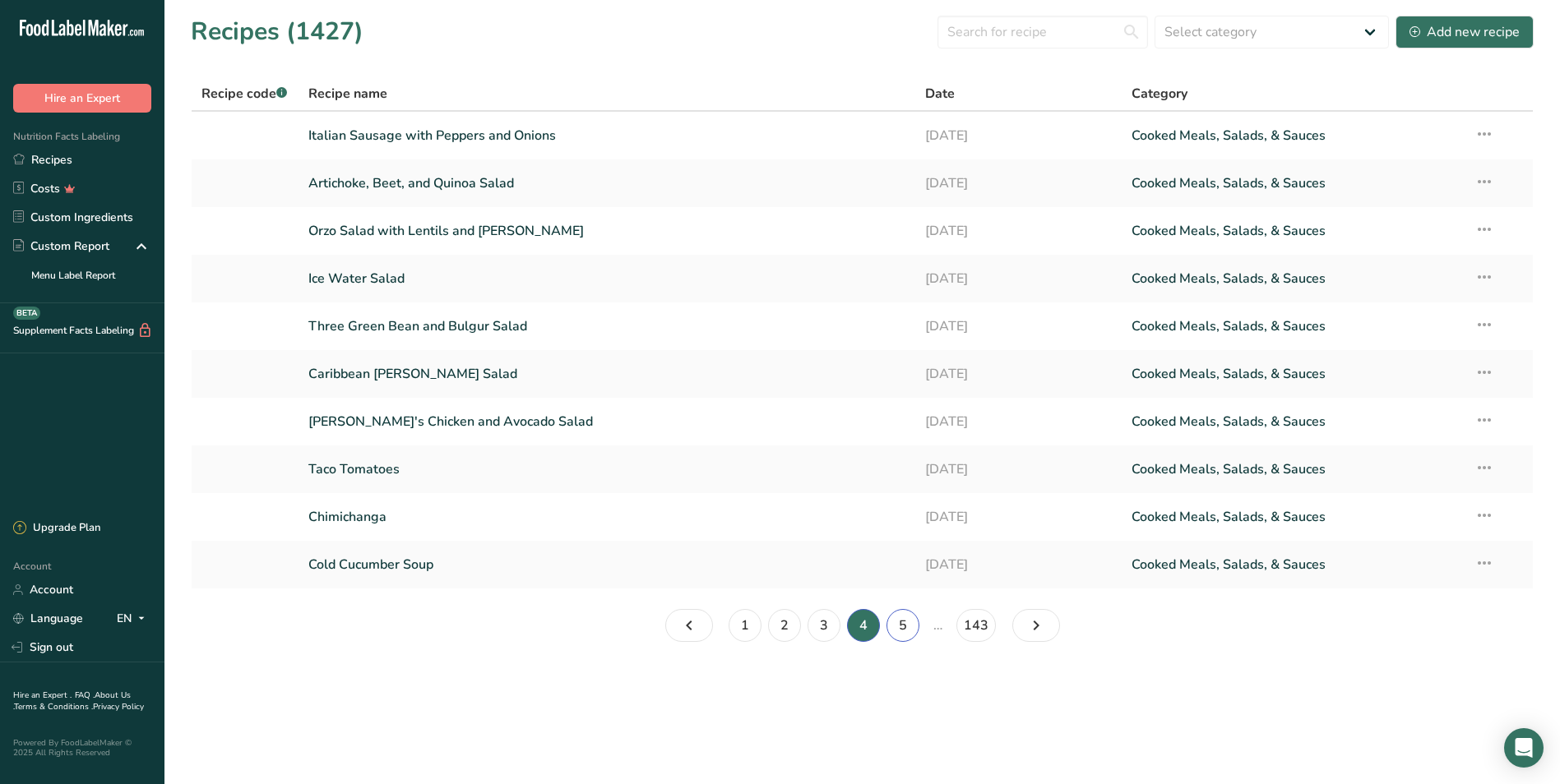
click at [912, 626] on link "5" at bounding box center [902, 625] width 33 height 33
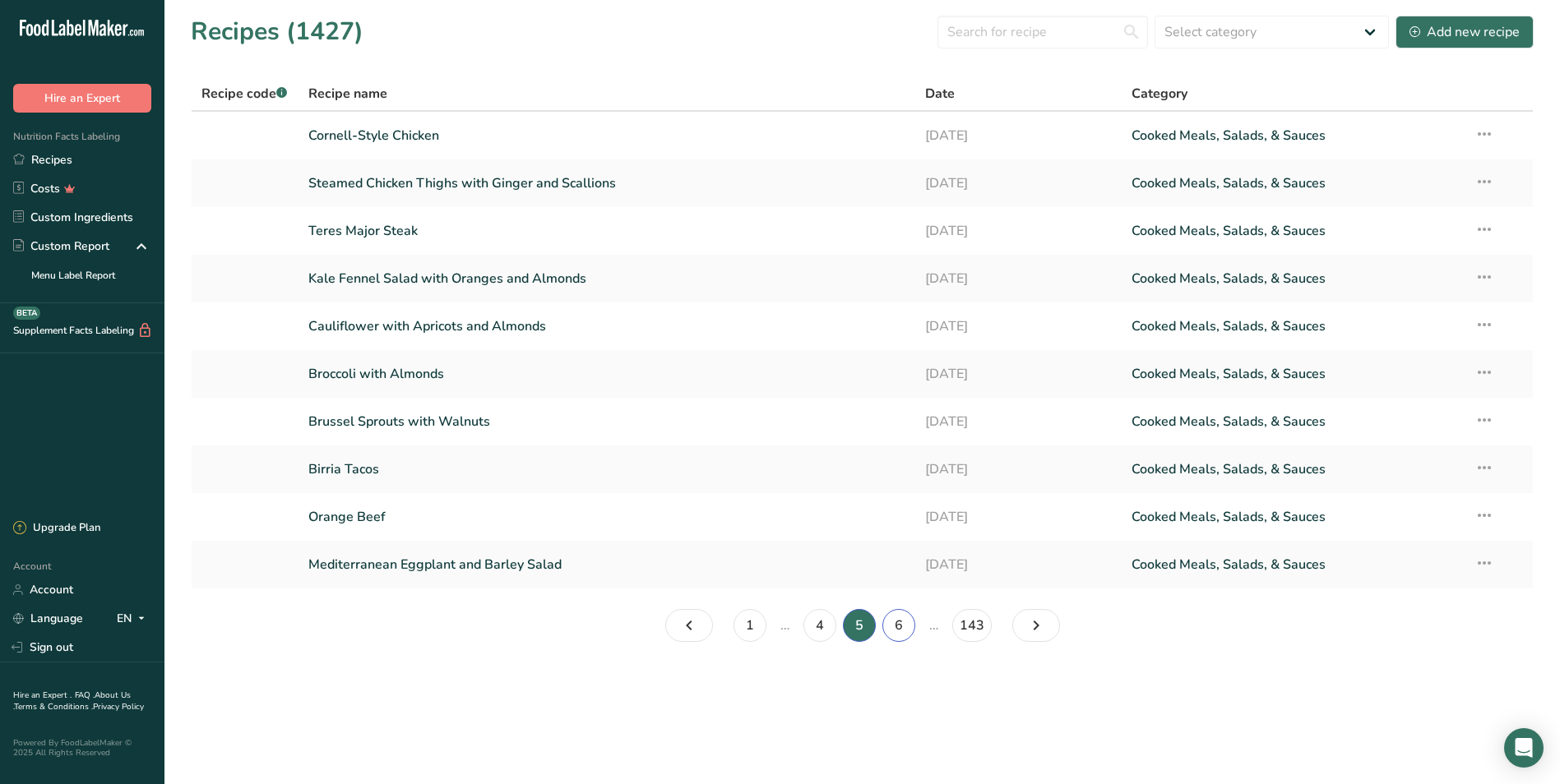
click at [900, 621] on link "6" at bounding box center [899, 625] width 33 height 33
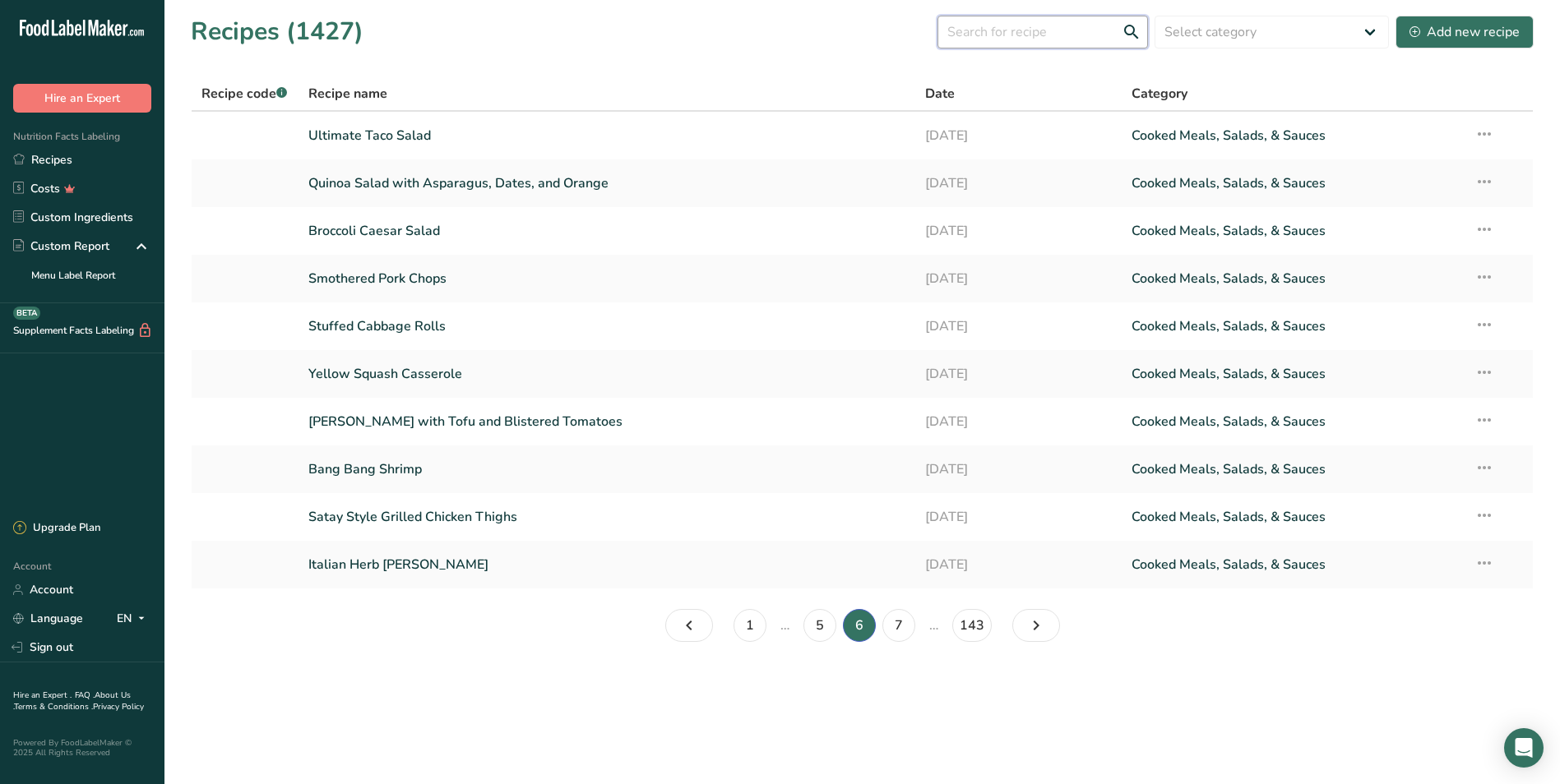
click at [1016, 24] on input "text" at bounding box center [1043, 32] width 210 height 33
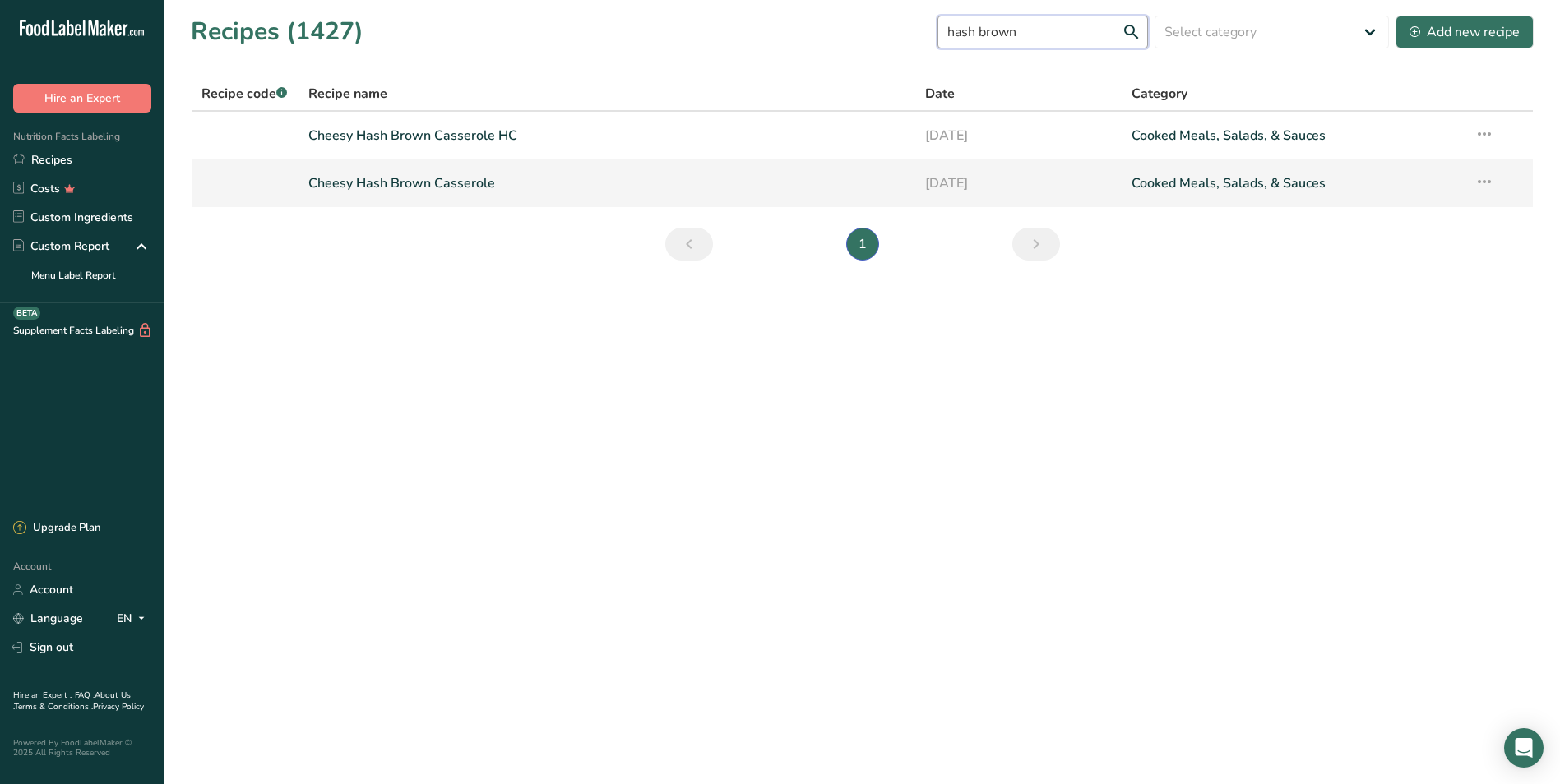
type input "hash brown"
click at [553, 184] on link "Cheesy Hash Brown Casserole" at bounding box center [607, 183] width 597 height 34
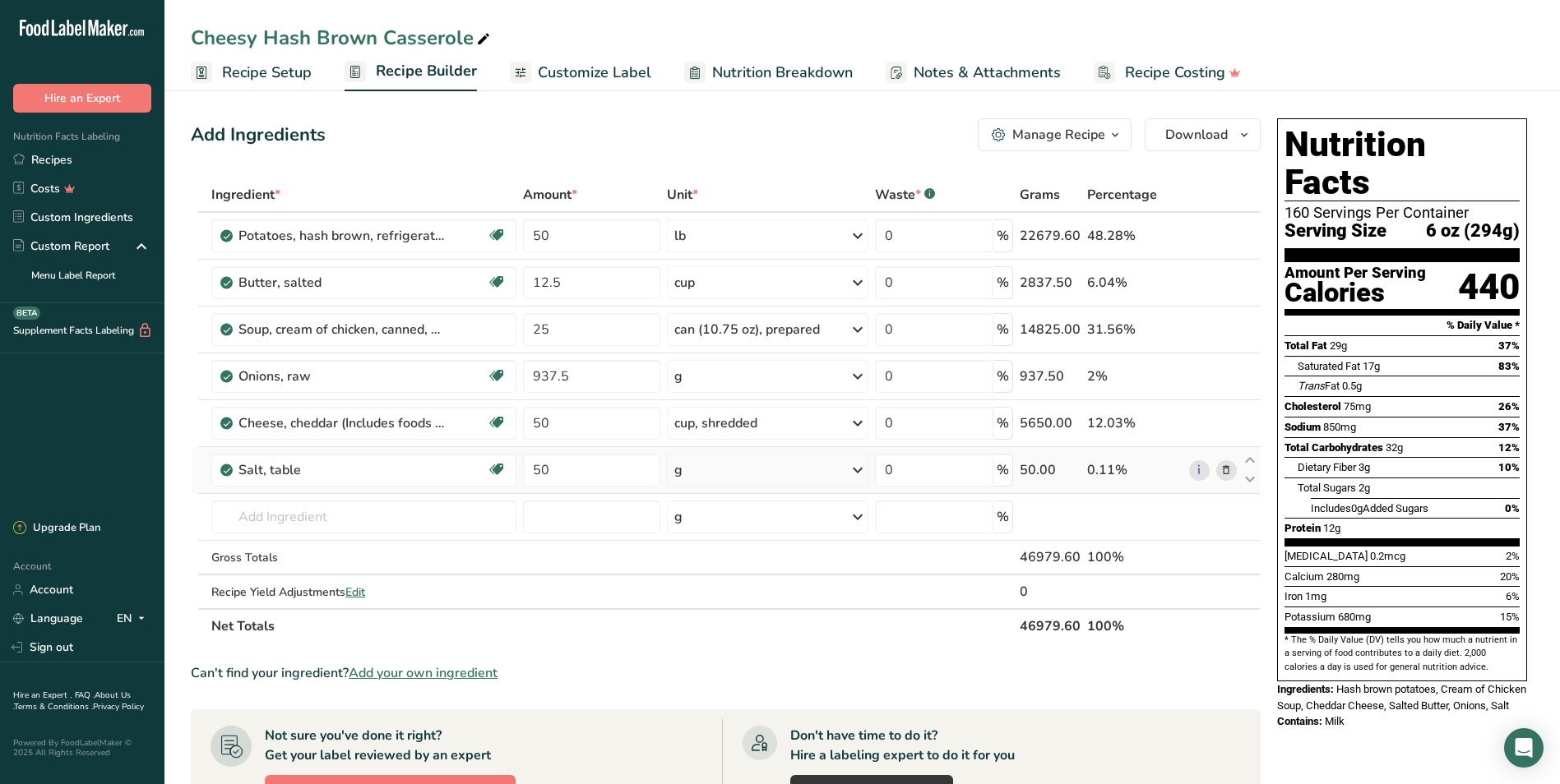
click at [1224, 464] on icon at bounding box center [1226, 470] width 12 height 18
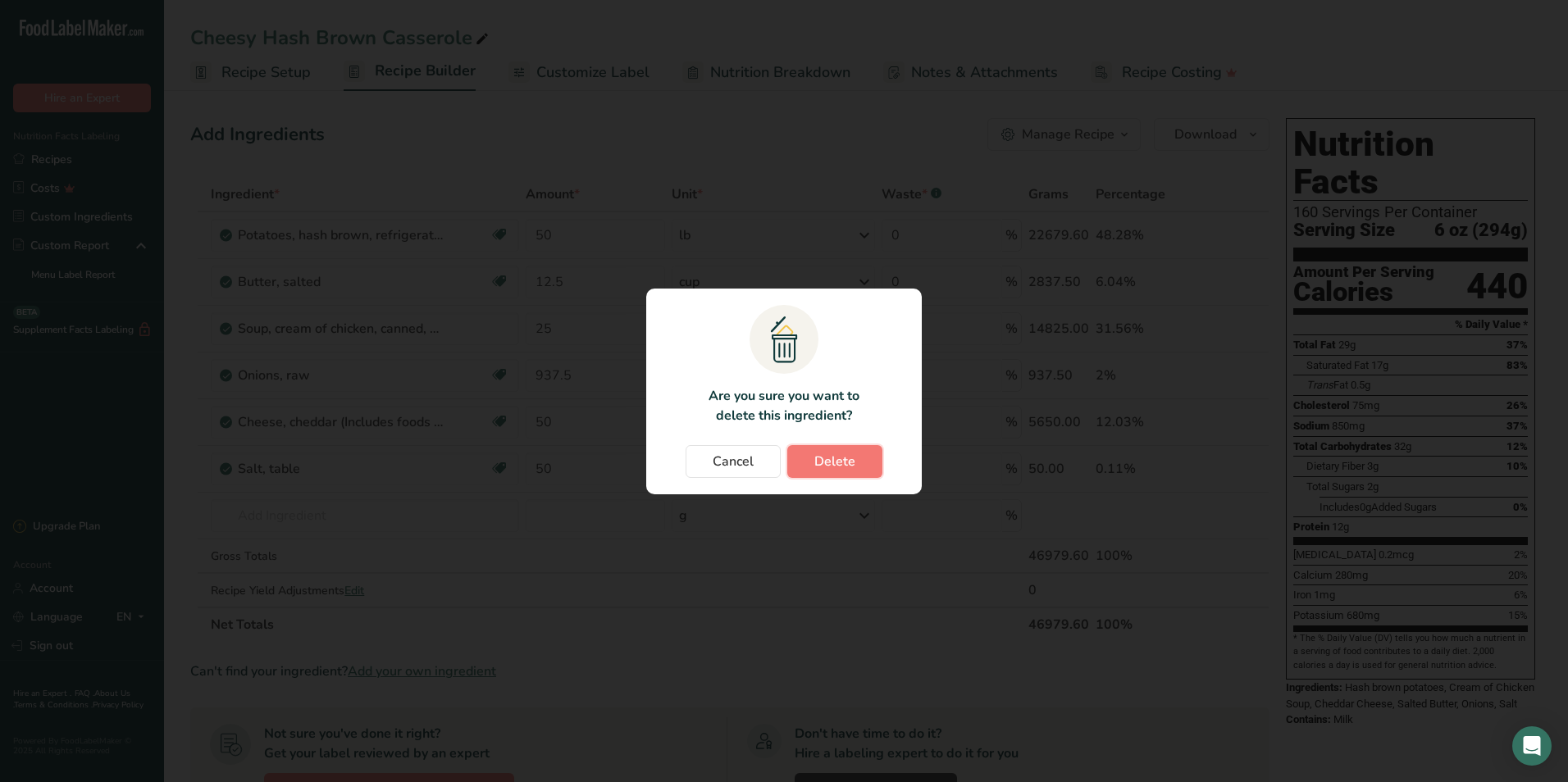
drag, startPoint x: 850, startPoint y: 455, endPoint x: 820, endPoint y: 408, distance: 55.8
click at [848, 454] on span "Delete" at bounding box center [834, 461] width 41 height 19
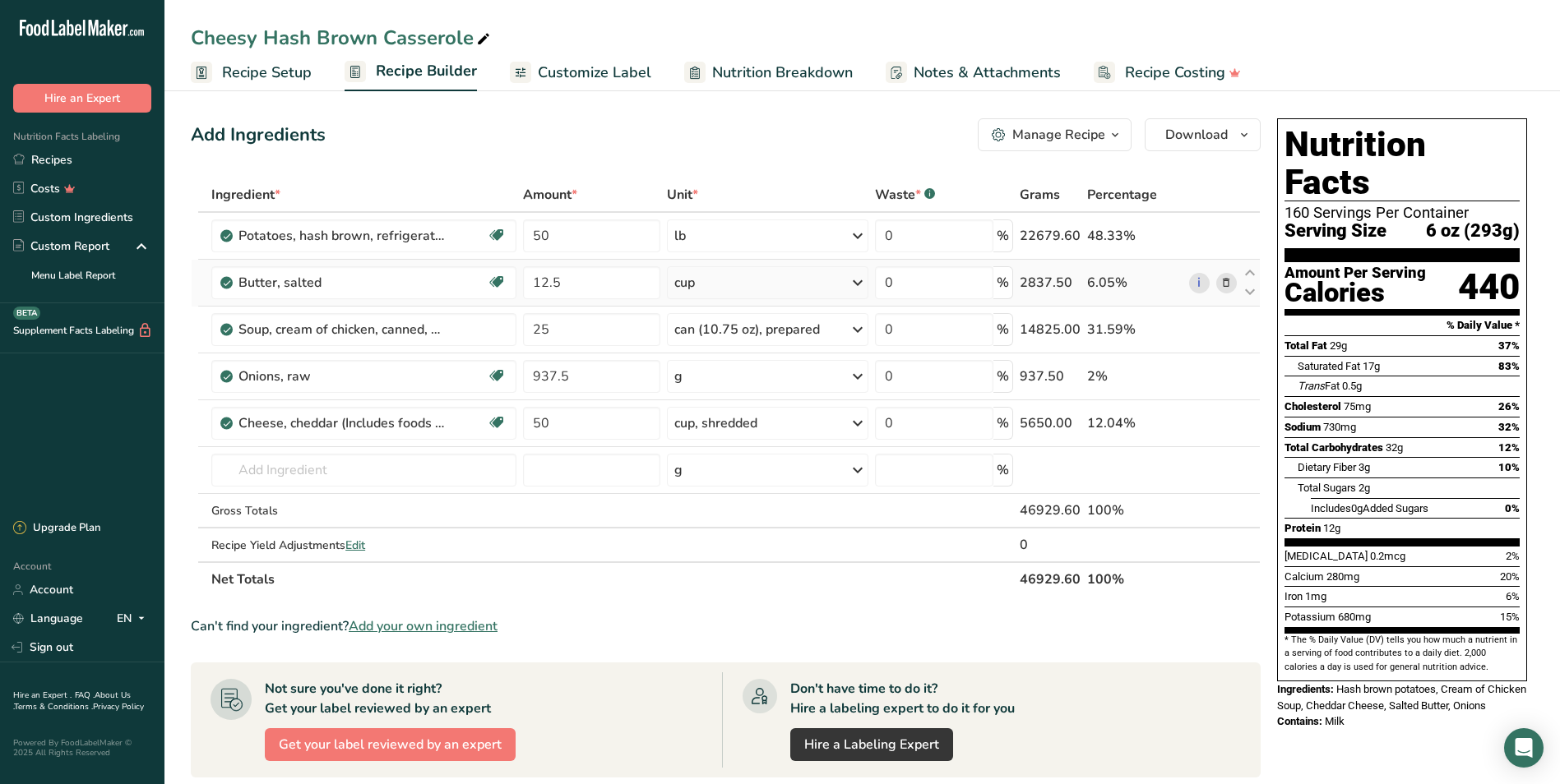
click at [1224, 282] on icon at bounding box center [1226, 283] width 12 height 18
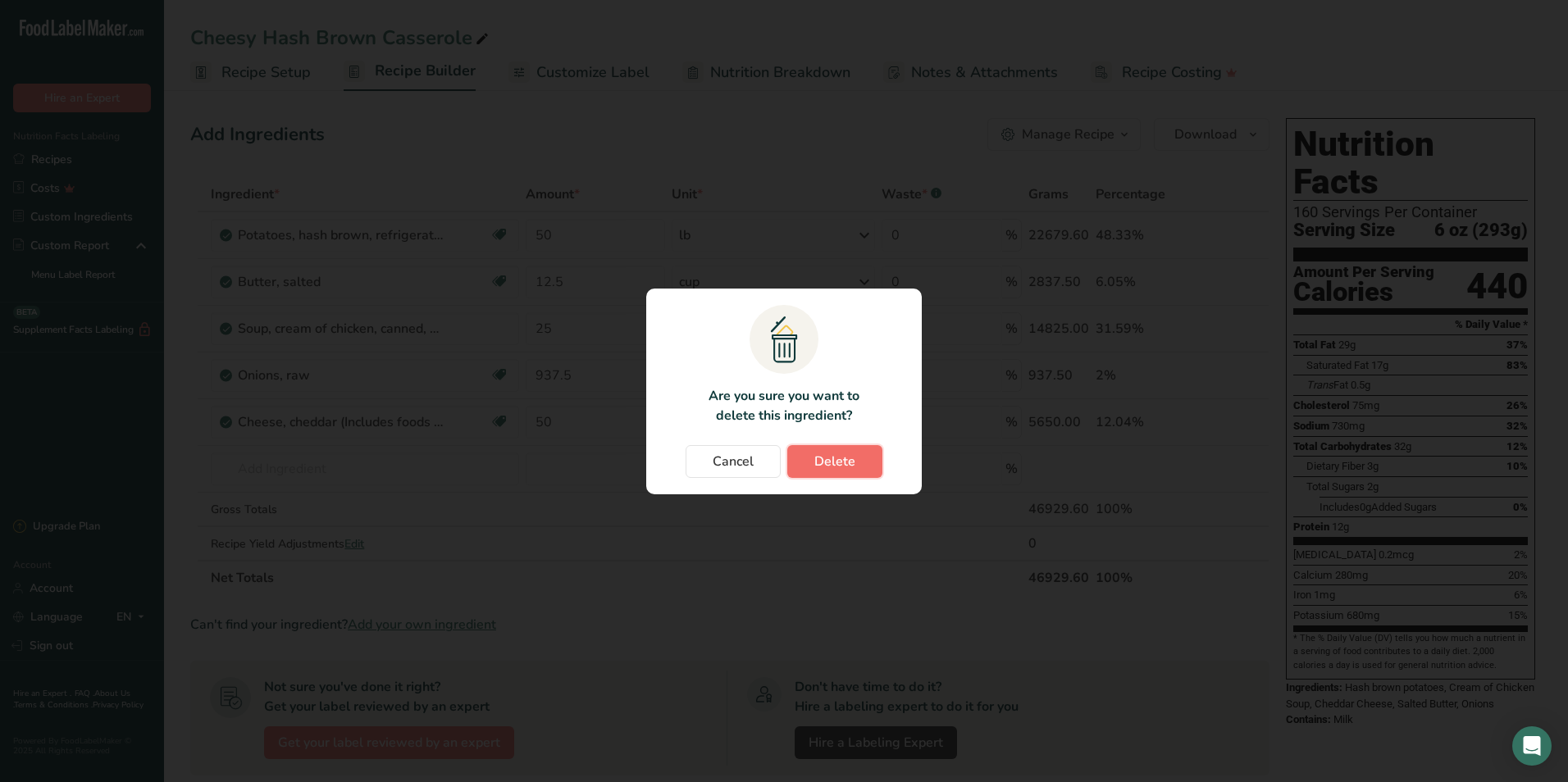
click at [866, 461] on button "Delete" at bounding box center [834, 461] width 95 height 33
type input "25"
type input "937.5"
type input "50"
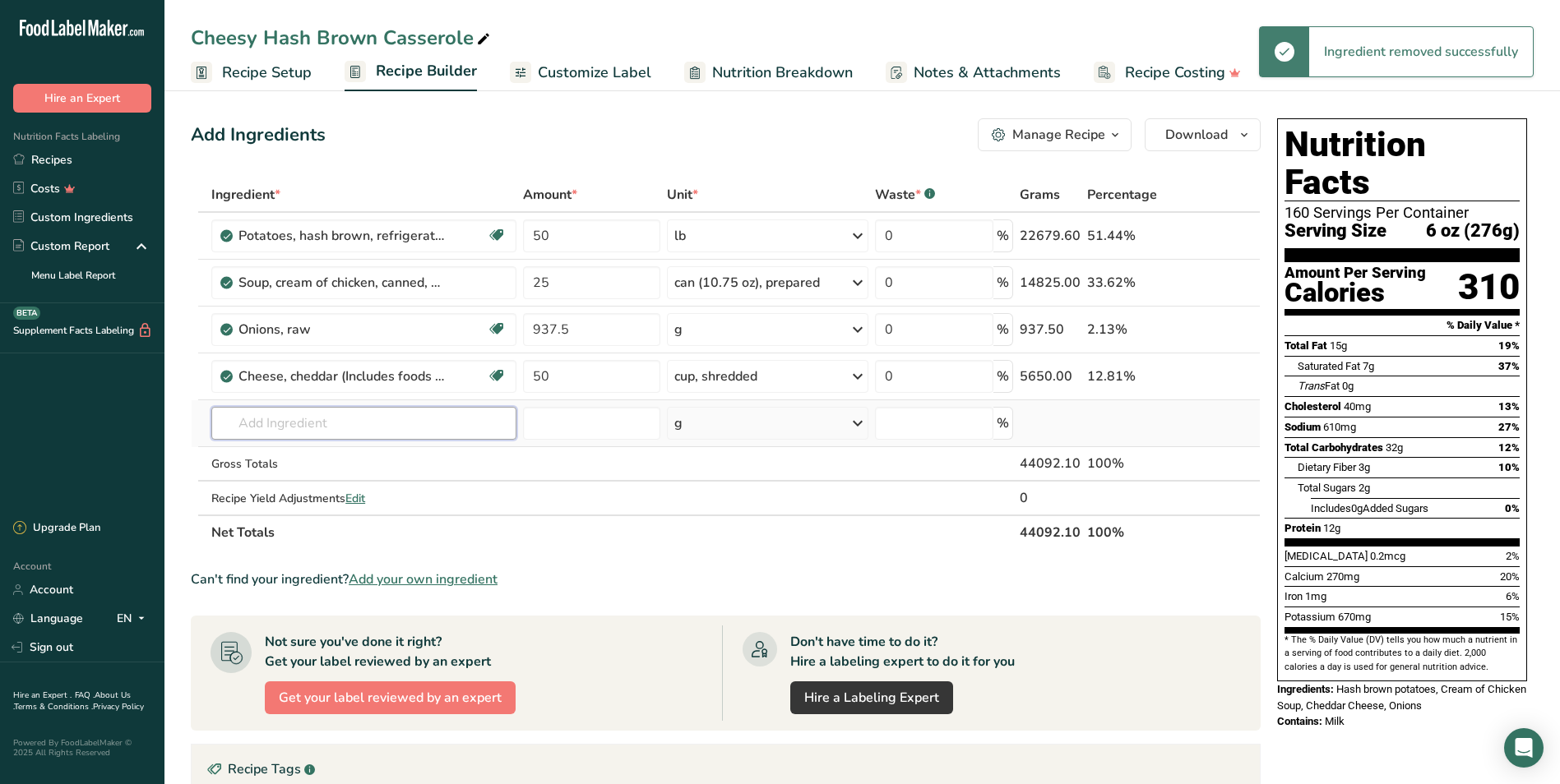
click at [311, 432] on input "text" at bounding box center [363, 423] width 305 height 33
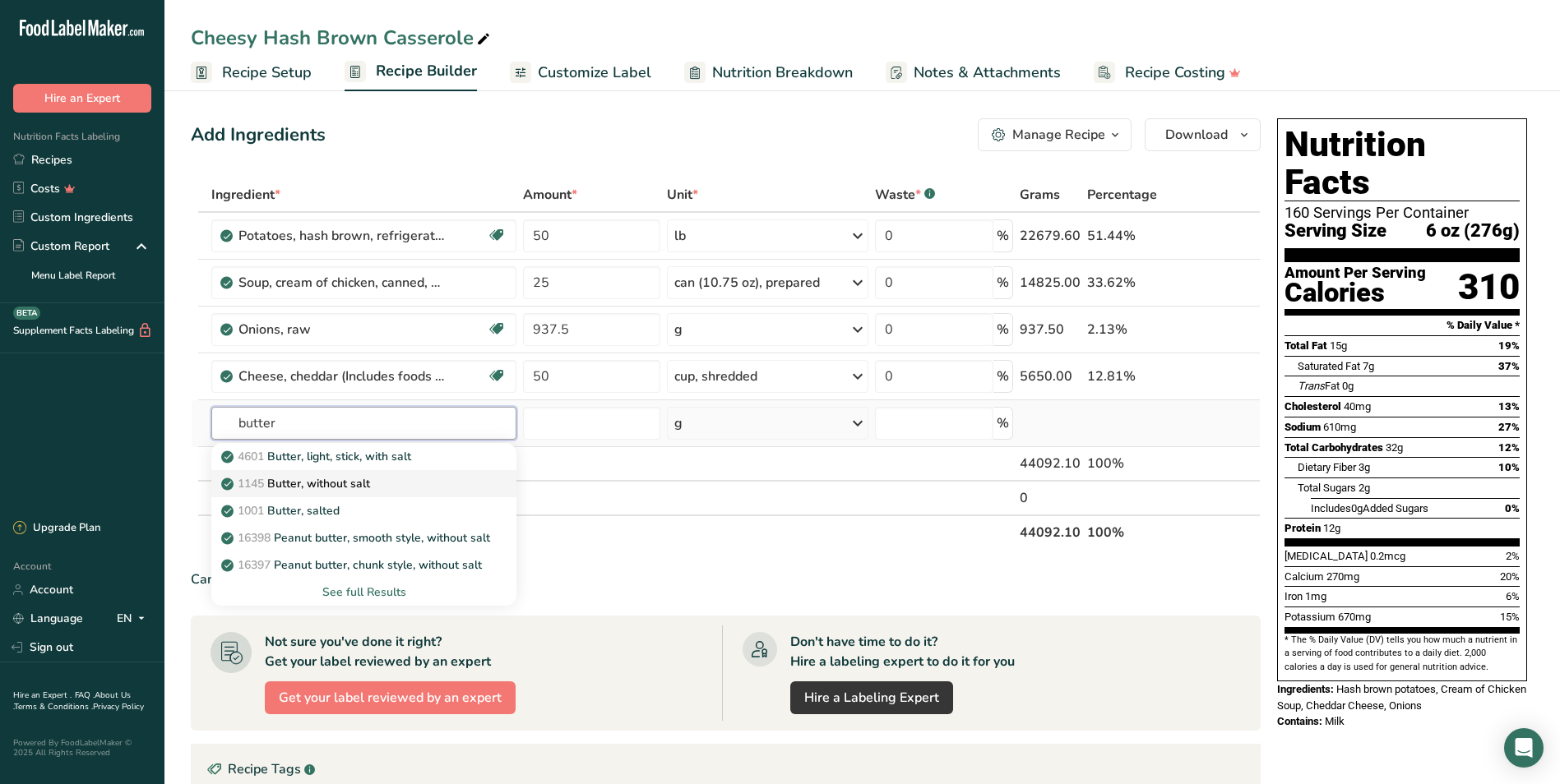
type input "butter"
click at [335, 482] on p "1145 Butter, without salt" at bounding box center [297, 484] width 146 height 18
type input "Butter, without salt"
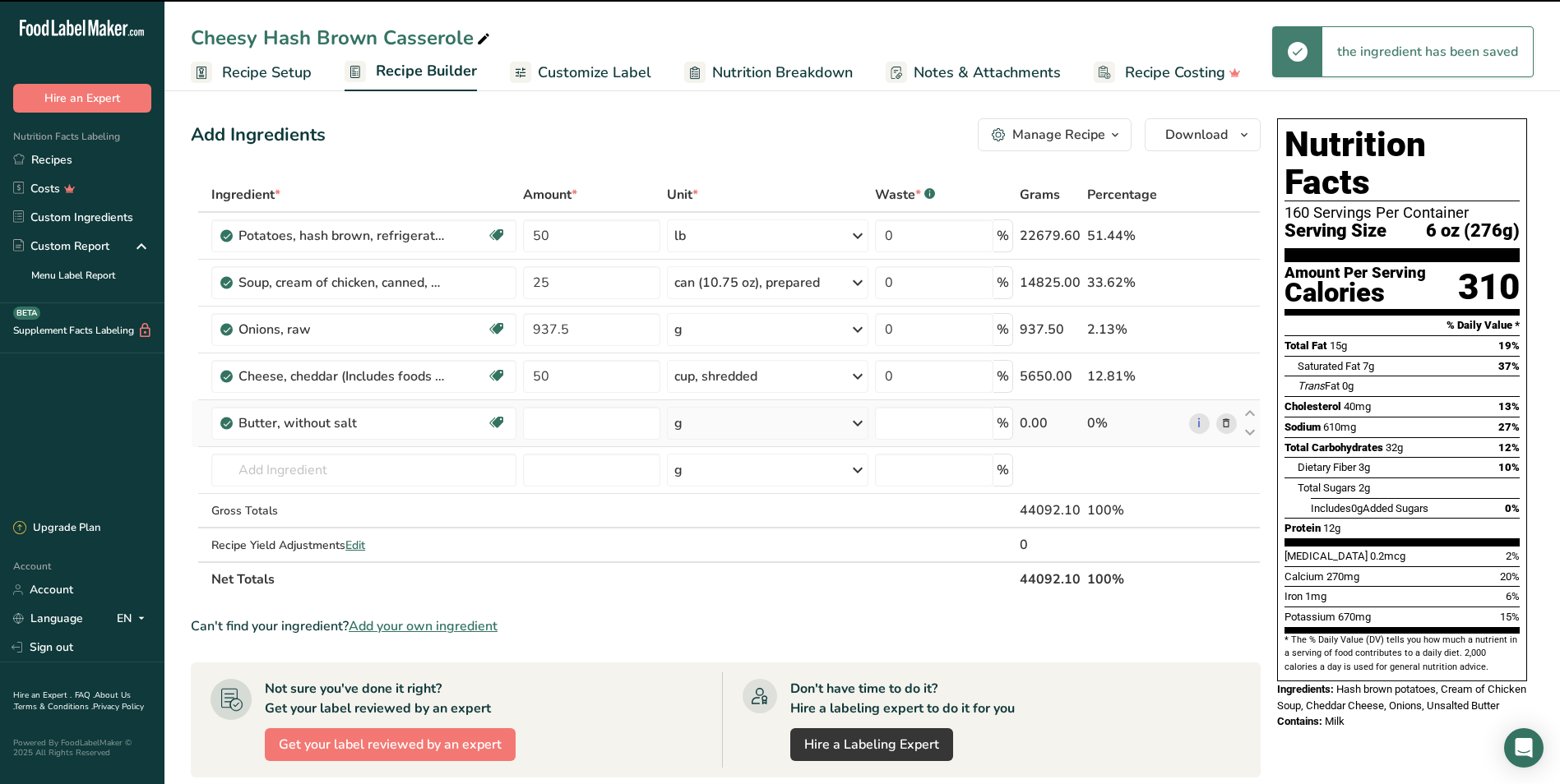
type input "0"
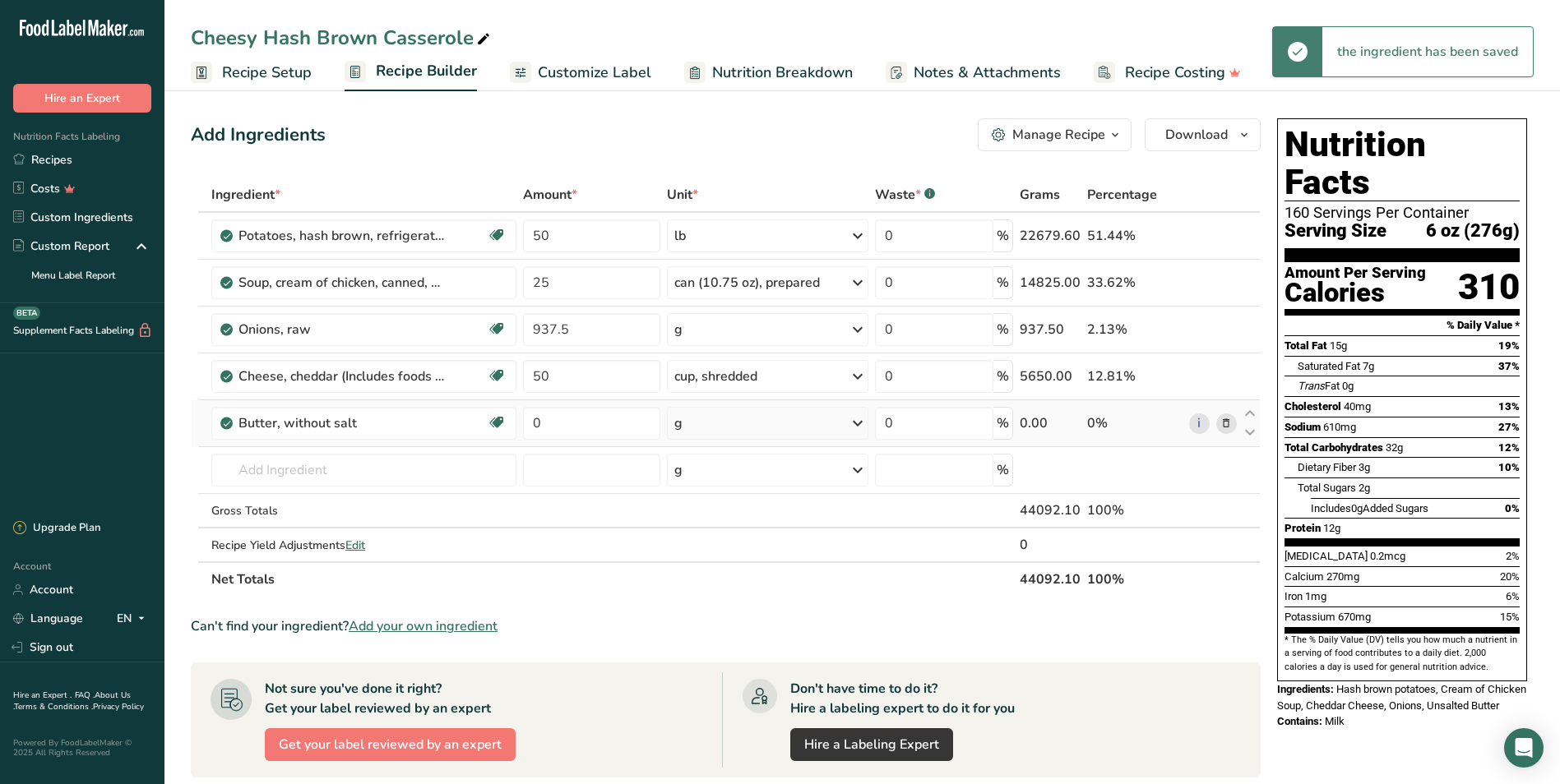
click at [725, 416] on div "g" at bounding box center [767, 423] width 201 height 33
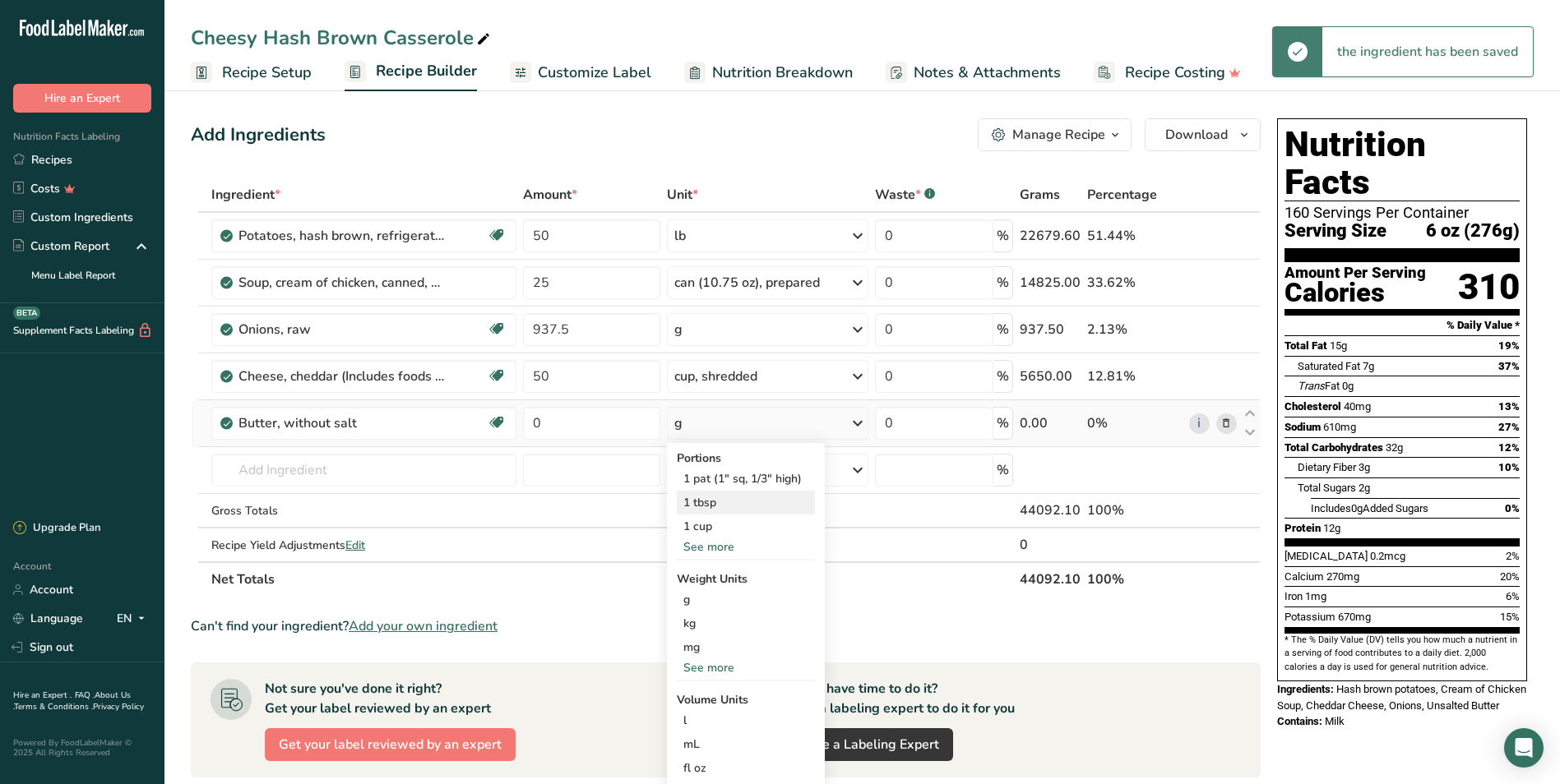
click at [738, 498] on div "1 tbsp" at bounding box center [746, 502] width 138 height 24
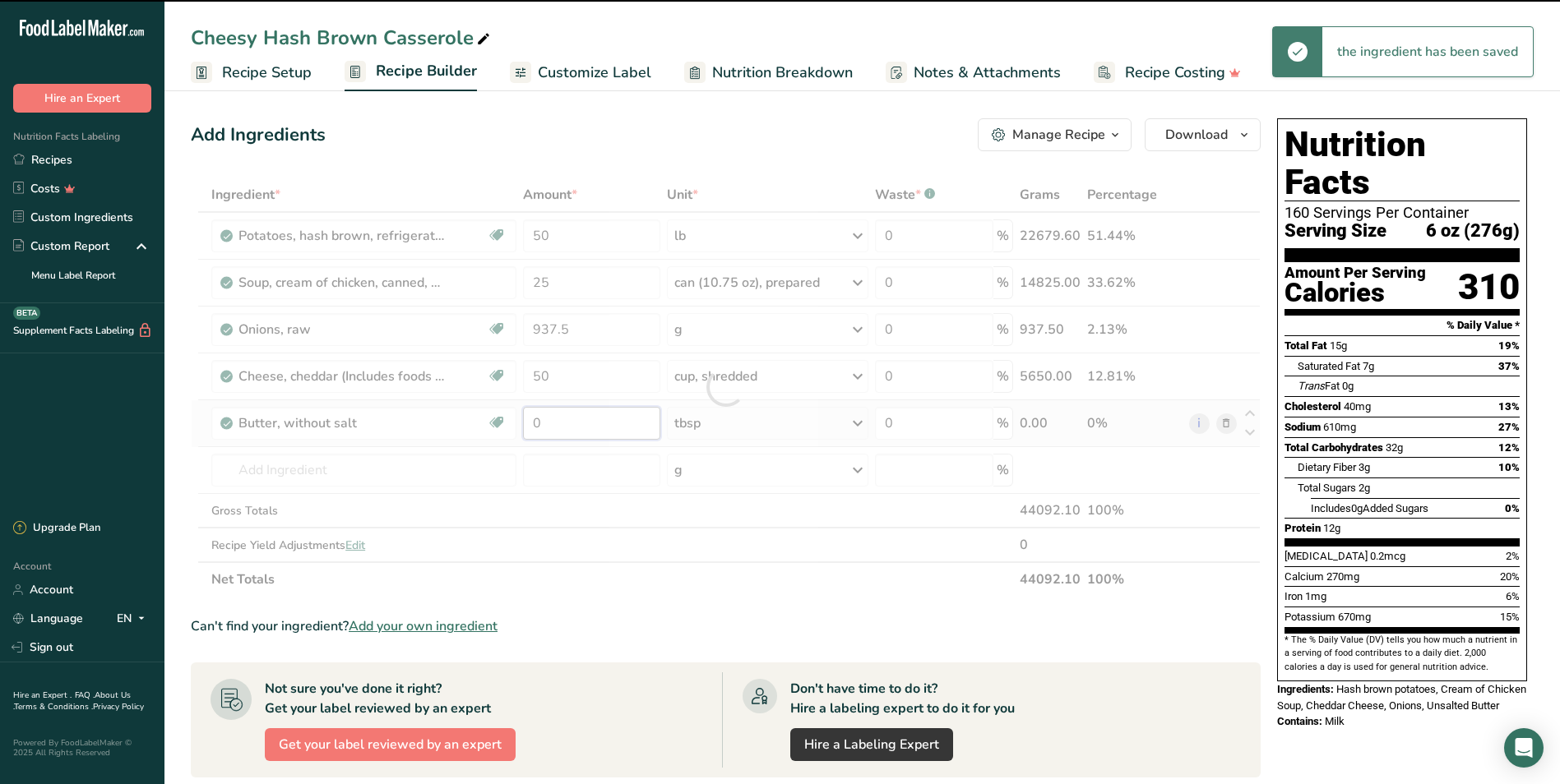
click at [585, 431] on input "0" at bounding box center [591, 423] width 137 height 33
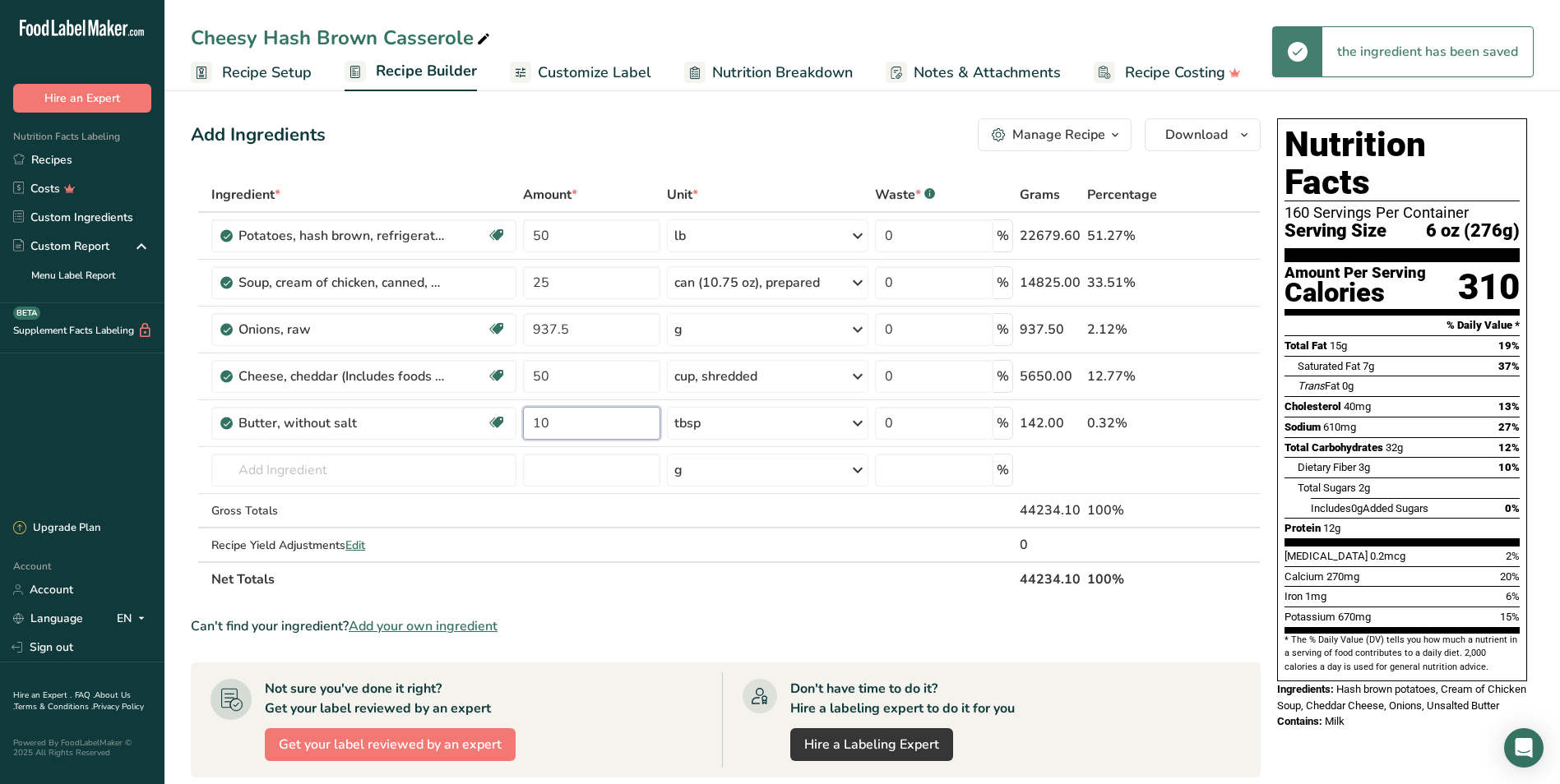
type input "10"
click at [836, 114] on div "Add Ingredients Manage Recipe Delete Recipe Duplicate Recipe Scale Recipe Save …" at bounding box center [730, 638] width 1080 height 1052
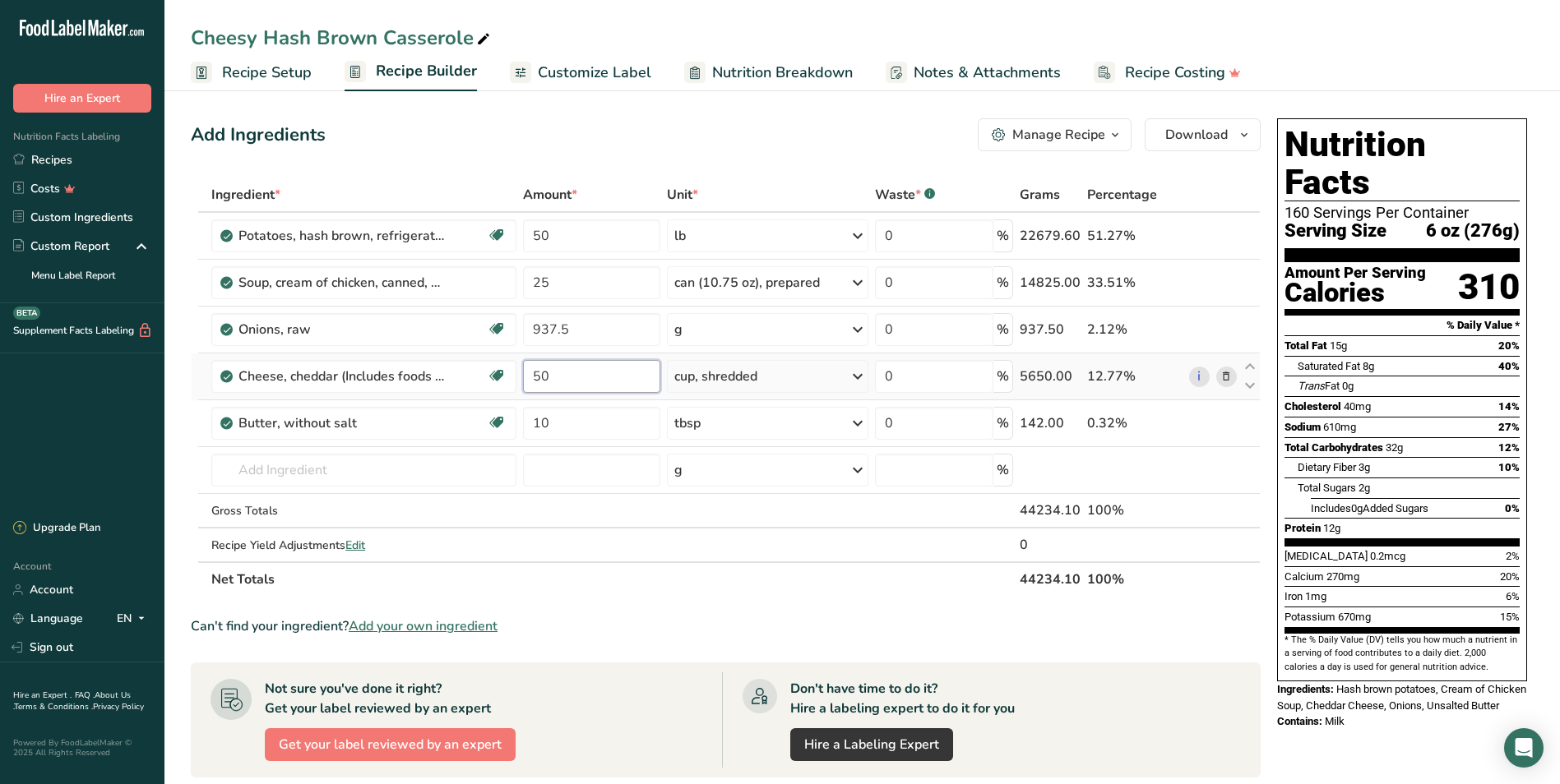
drag, startPoint x: 598, startPoint y: 378, endPoint x: 517, endPoint y: 373, distance: 81.2
click at [517, 373] on tr "Cheese, cheddar (Includes foods for USDA's Food Distribution Program) Gluten fr…" at bounding box center [725, 377] width 1068 height 47
type input "10"
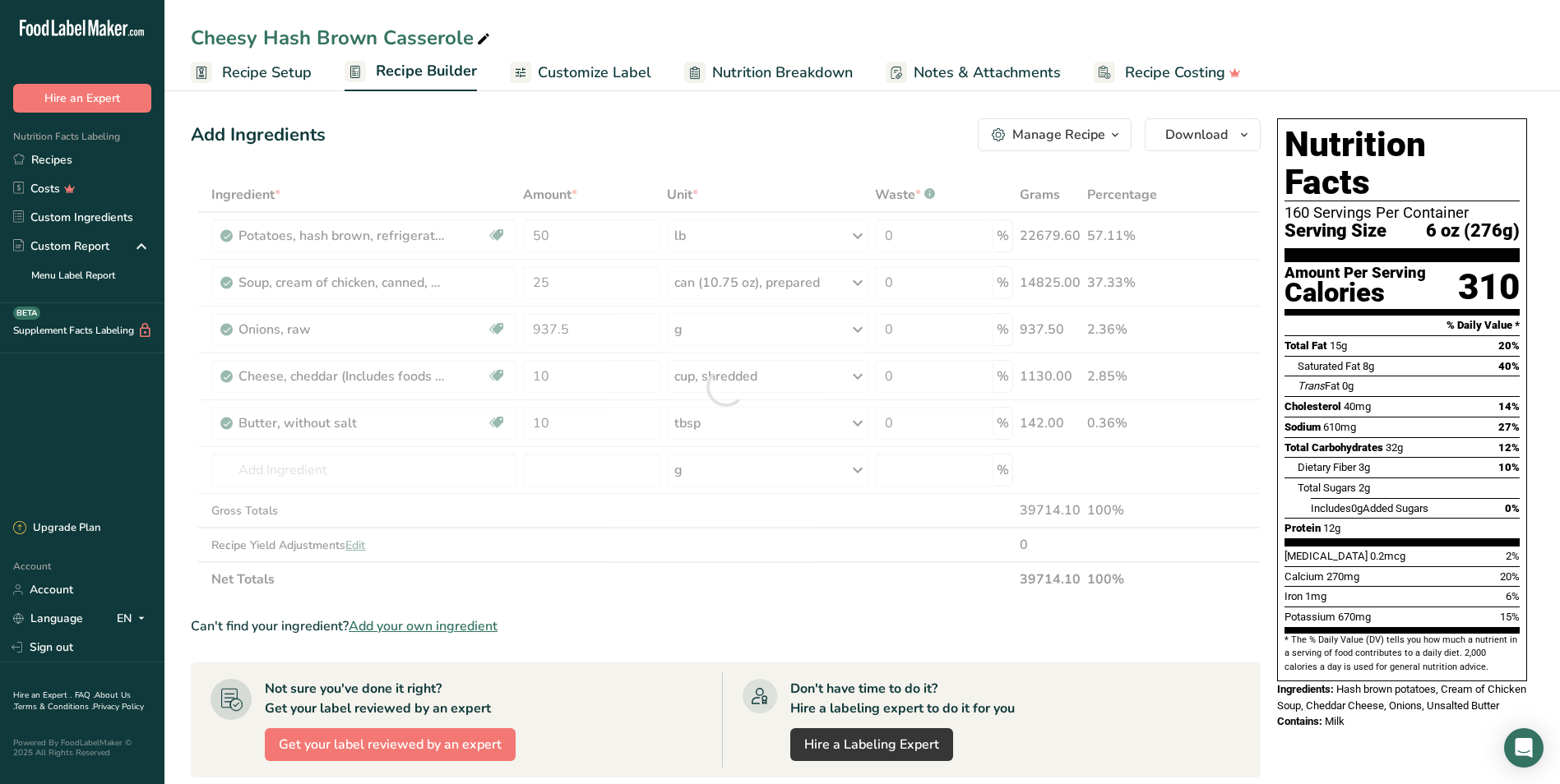
click at [809, 133] on div "Add Ingredients Manage Recipe Delete Recipe Duplicate Recipe Scale Recipe Save …" at bounding box center [725, 135] width 1069 height 33
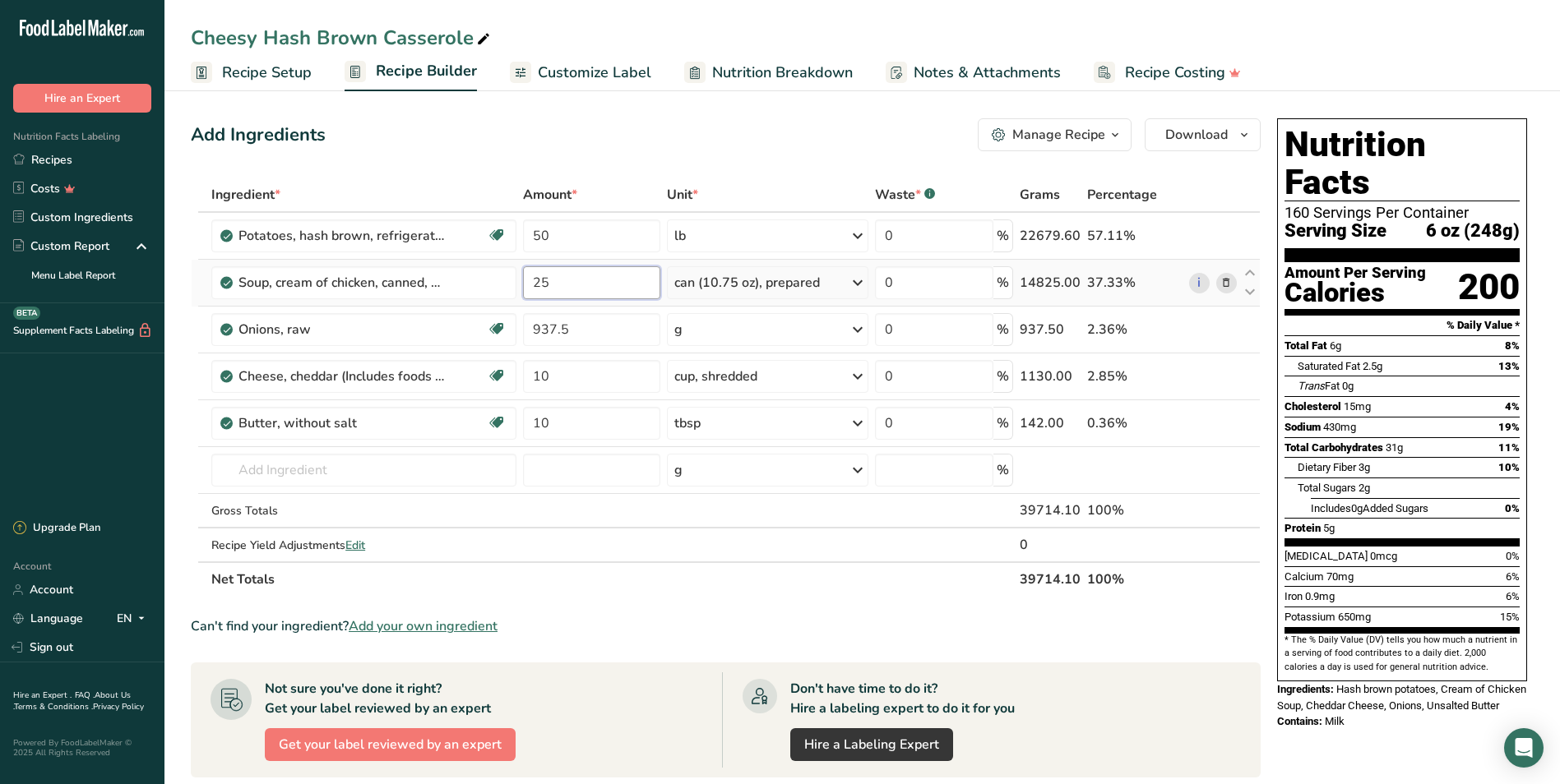
click at [551, 290] on input "25" at bounding box center [591, 283] width 137 height 33
click at [548, 289] on input "25" at bounding box center [591, 283] width 137 height 33
drag, startPoint x: 551, startPoint y: 281, endPoint x: 519, endPoint y: 277, distance: 32.2
click at [519, 277] on tr "Soup, cream of chicken, canned, prepared with equal volume water 25 can (10.75 …" at bounding box center [725, 283] width 1068 height 47
type input "10"
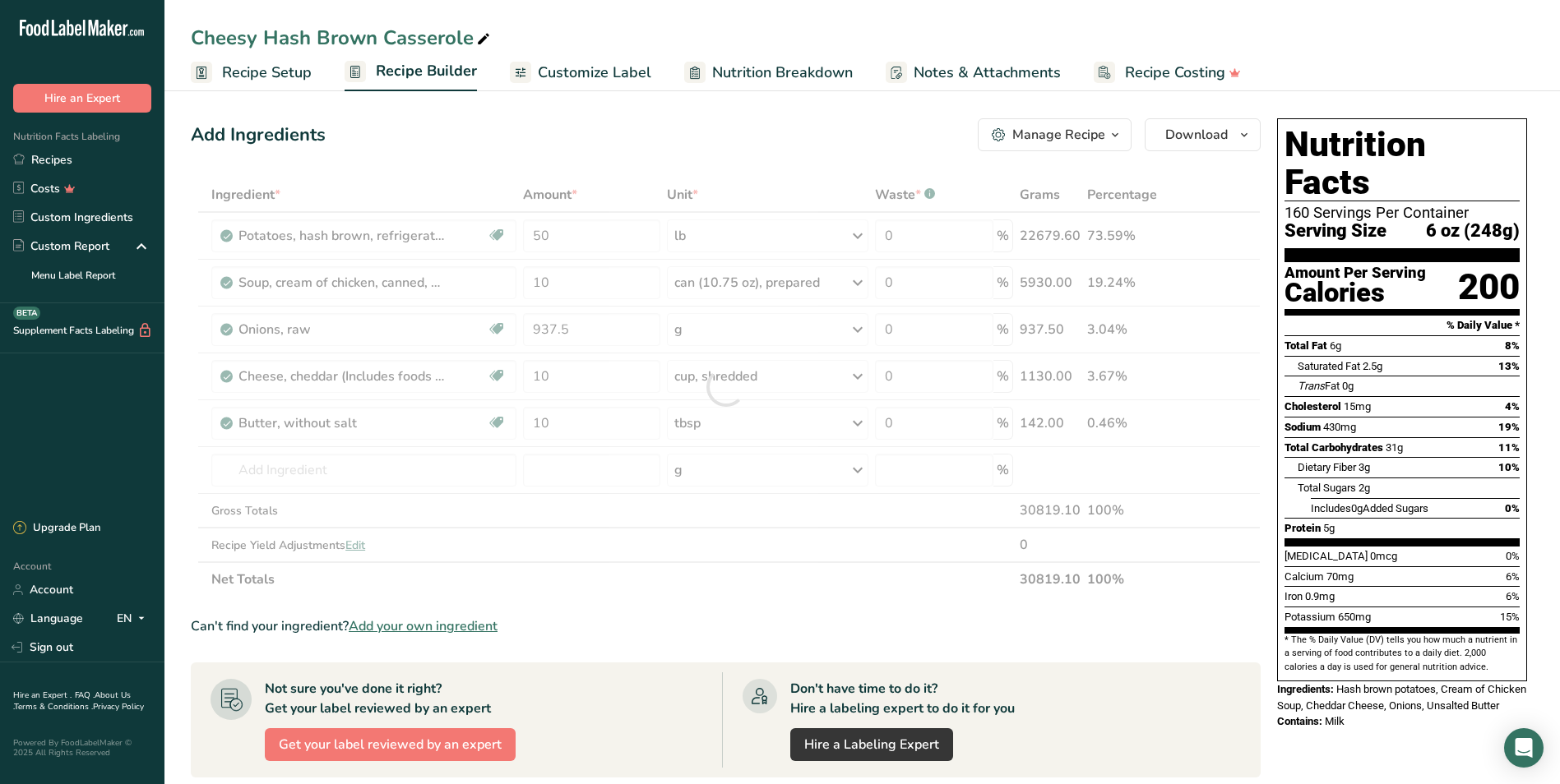
click at [698, 103] on section "Add Ingredients Manage Recipe Delete Recipe Duplicate Recipe Scale Recipe Save …" at bounding box center [862, 638] width 1395 height 1104
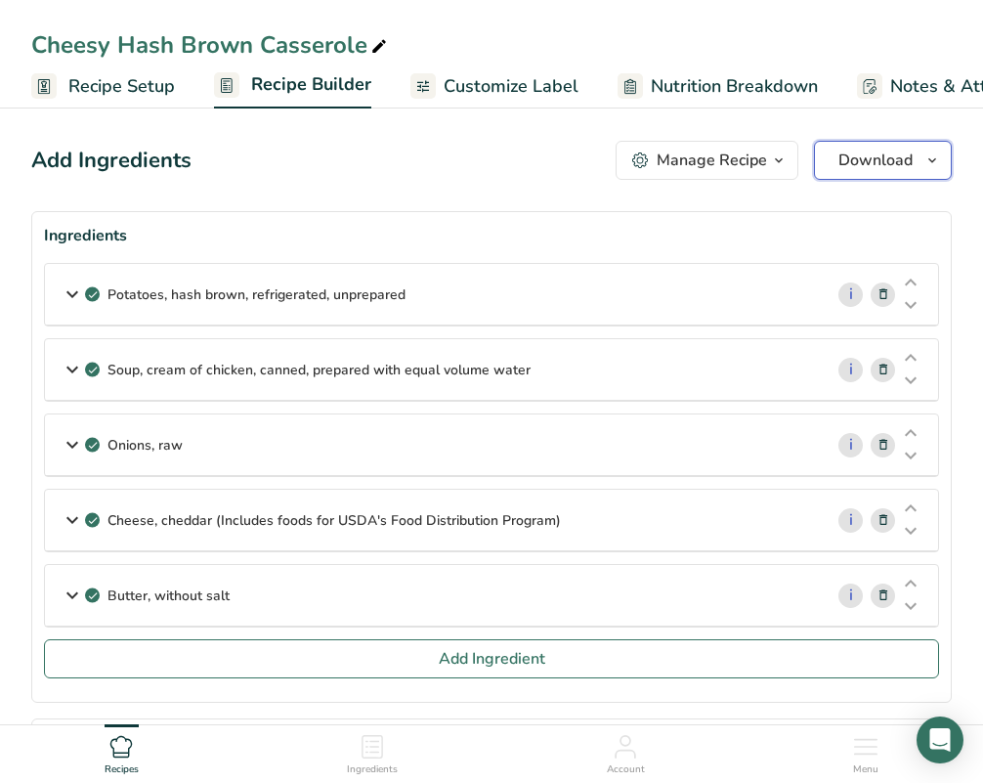
drag, startPoint x: 912, startPoint y: 162, endPoint x: 877, endPoint y: 150, distance: 36.5
click at [912, 162] on span "Download" at bounding box center [875, 160] width 74 height 23
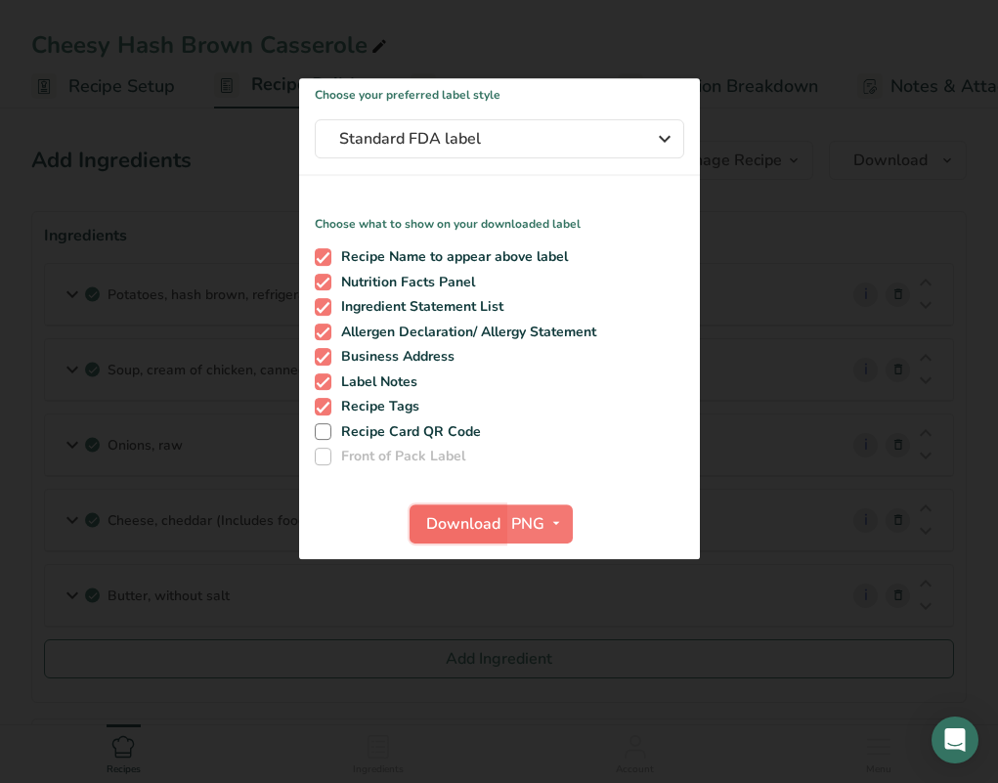
click at [461, 535] on button "Download" at bounding box center [457, 523] width 96 height 39
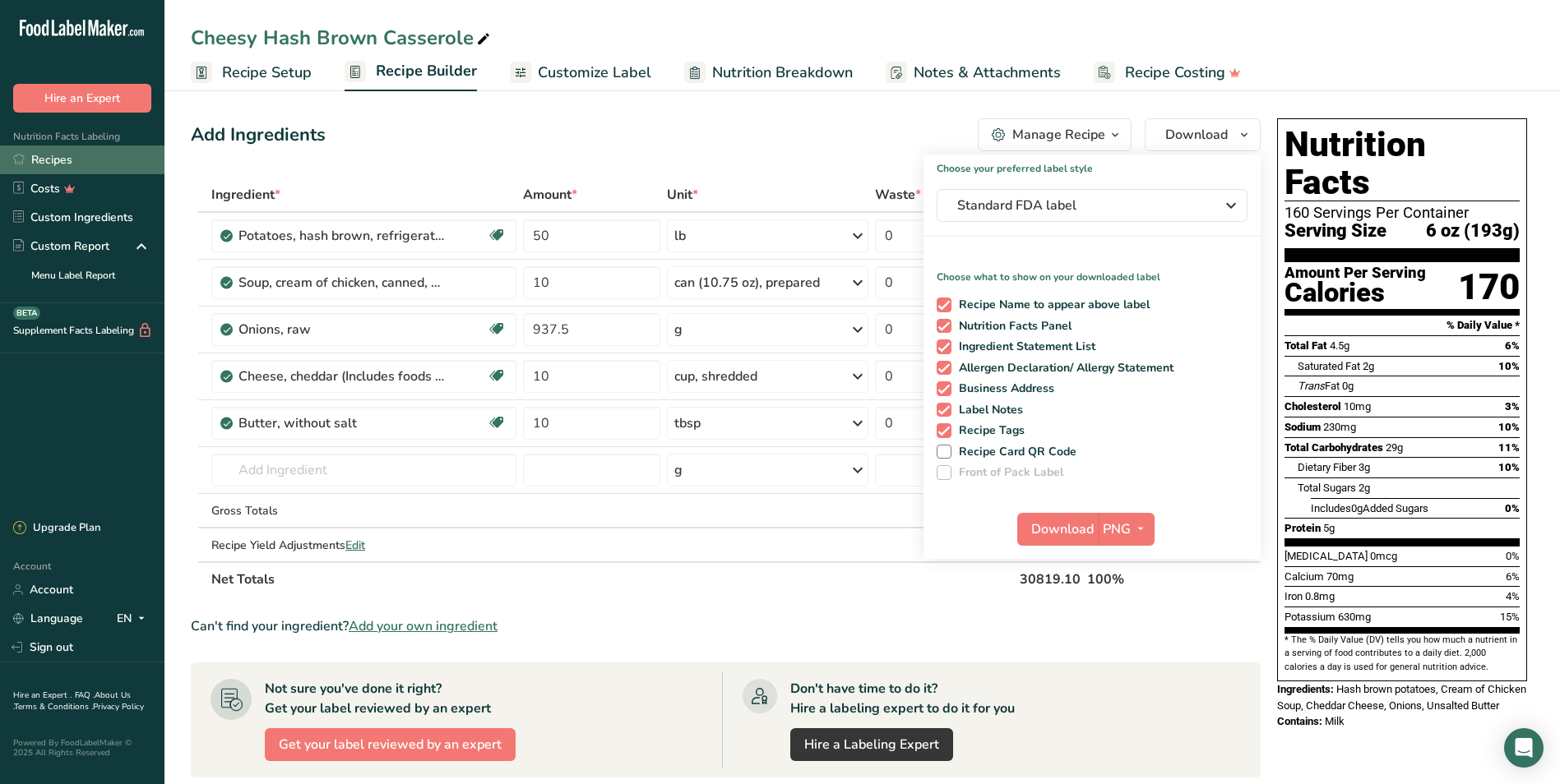
click at [88, 156] on link "Recipes" at bounding box center [82, 160] width 164 height 29
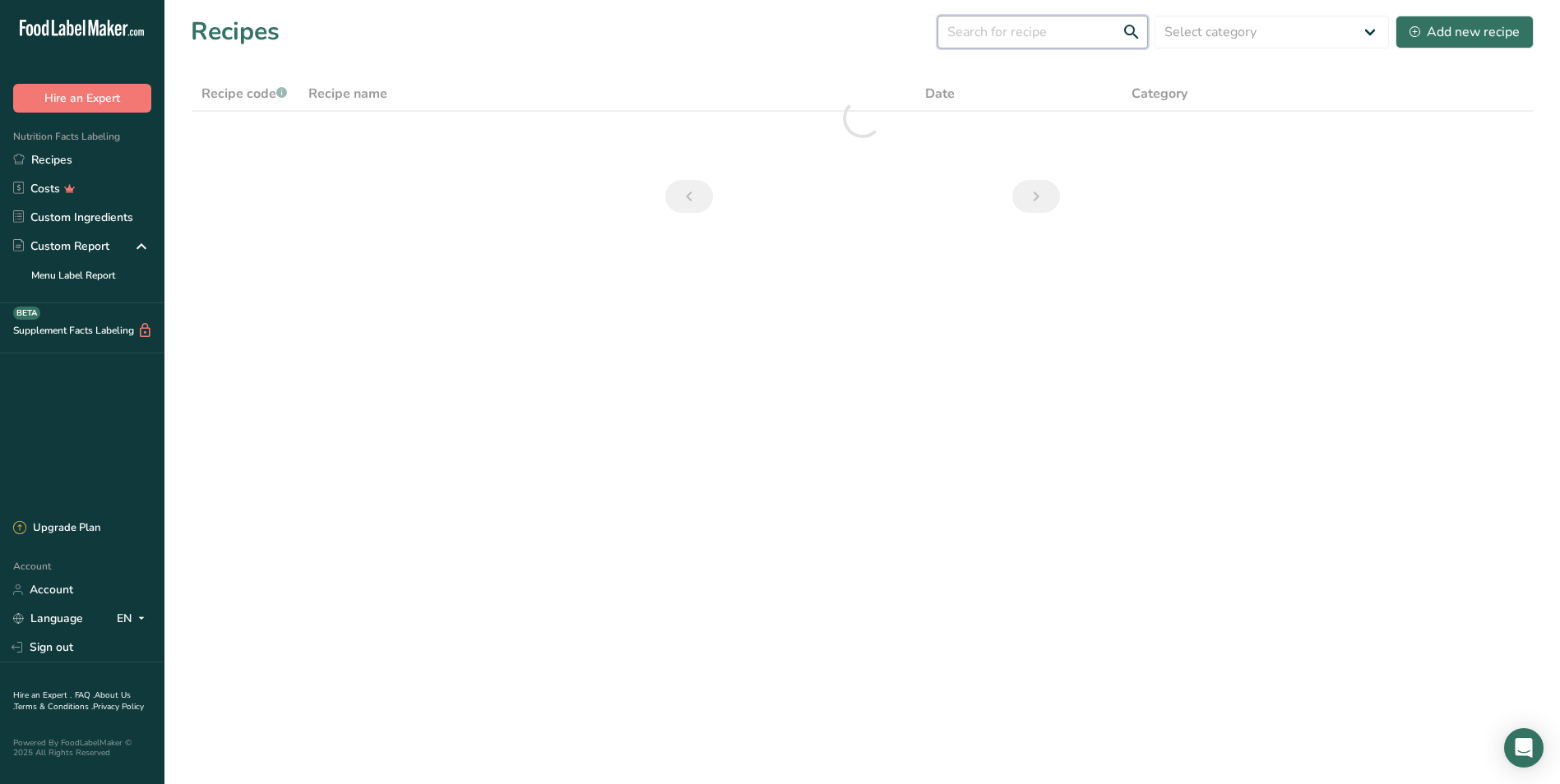
drag, startPoint x: 1022, startPoint y: 34, endPoint x: 1112, endPoint y: 12, distance: 92.6
click at [1022, 35] on input "text" at bounding box center [1043, 32] width 210 height 33
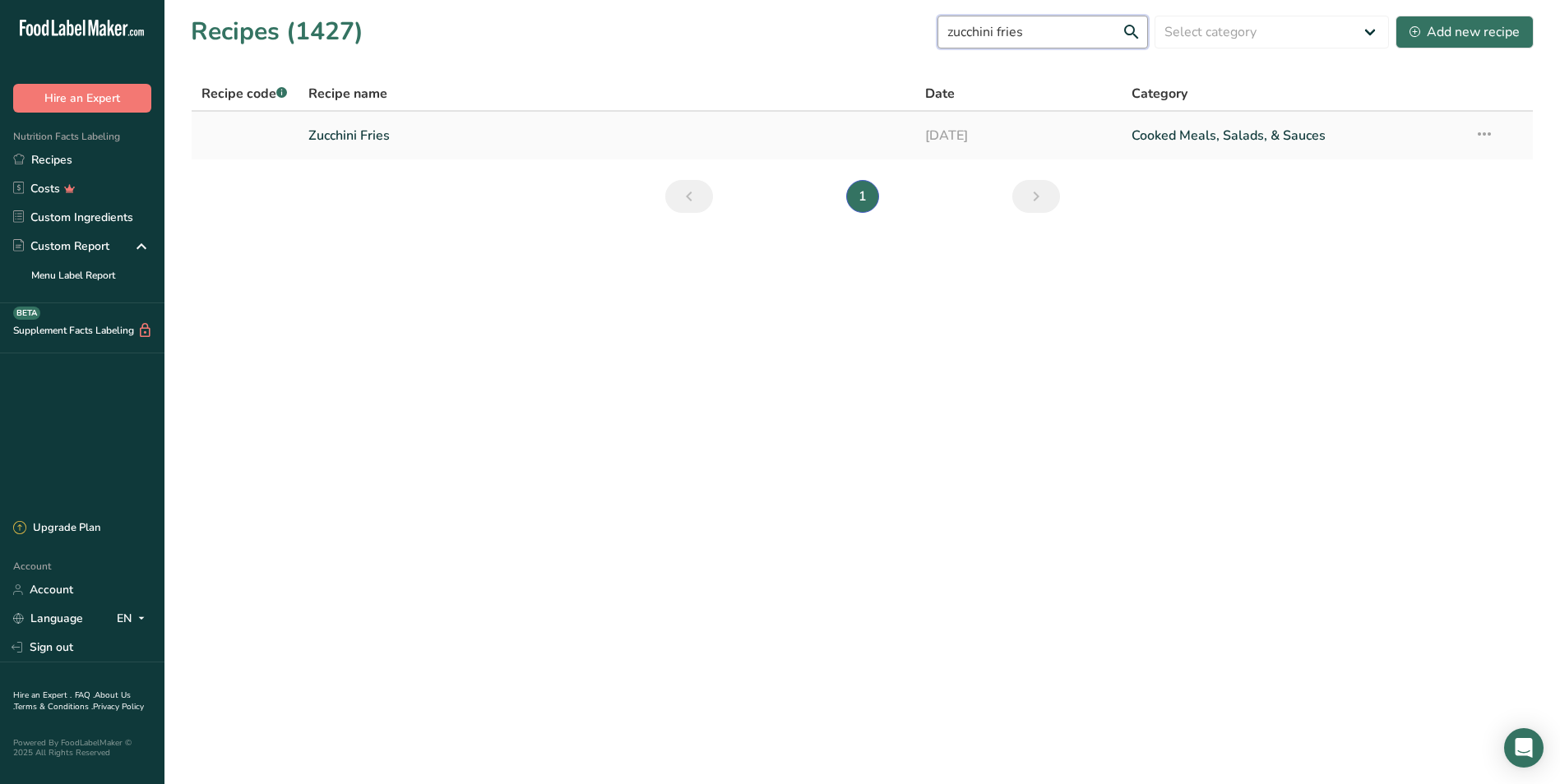
type input "zucchini fries"
click at [448, 130] on link "Zucchini Fries" at bounding box center [607, 135] width 597 height 34
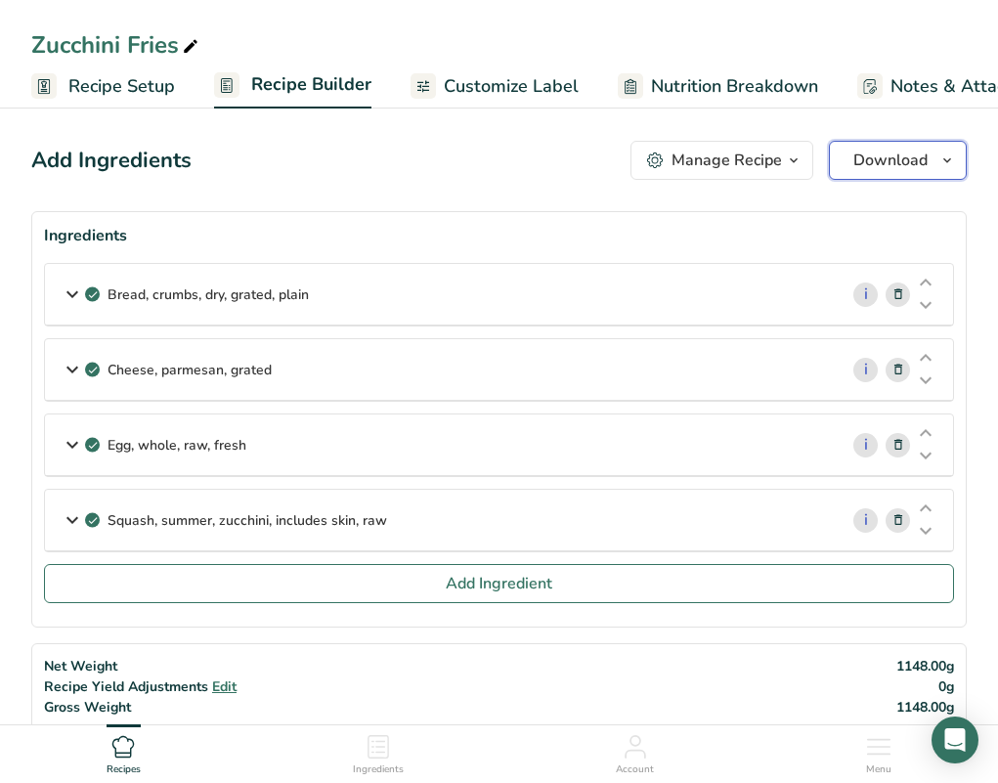
click at [882, 152] on span "Download" at bounding box center [890, 160] width 74 height 23
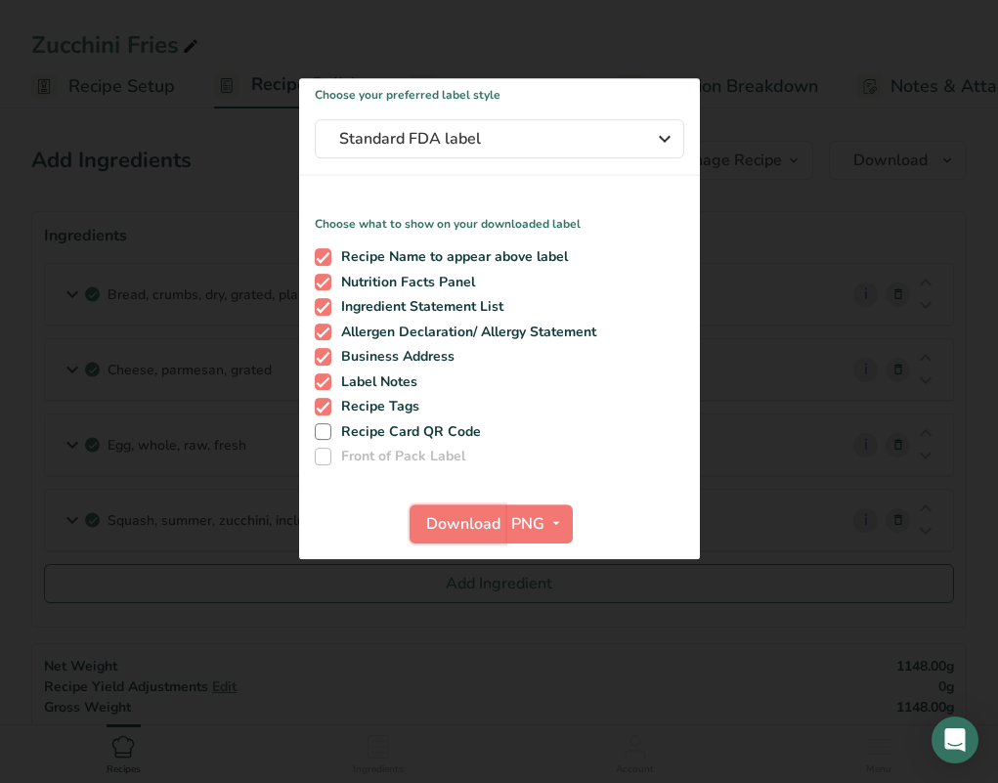
click at [442, 514] on span "Download" at bounding box center [463, 523] width 74 height 23
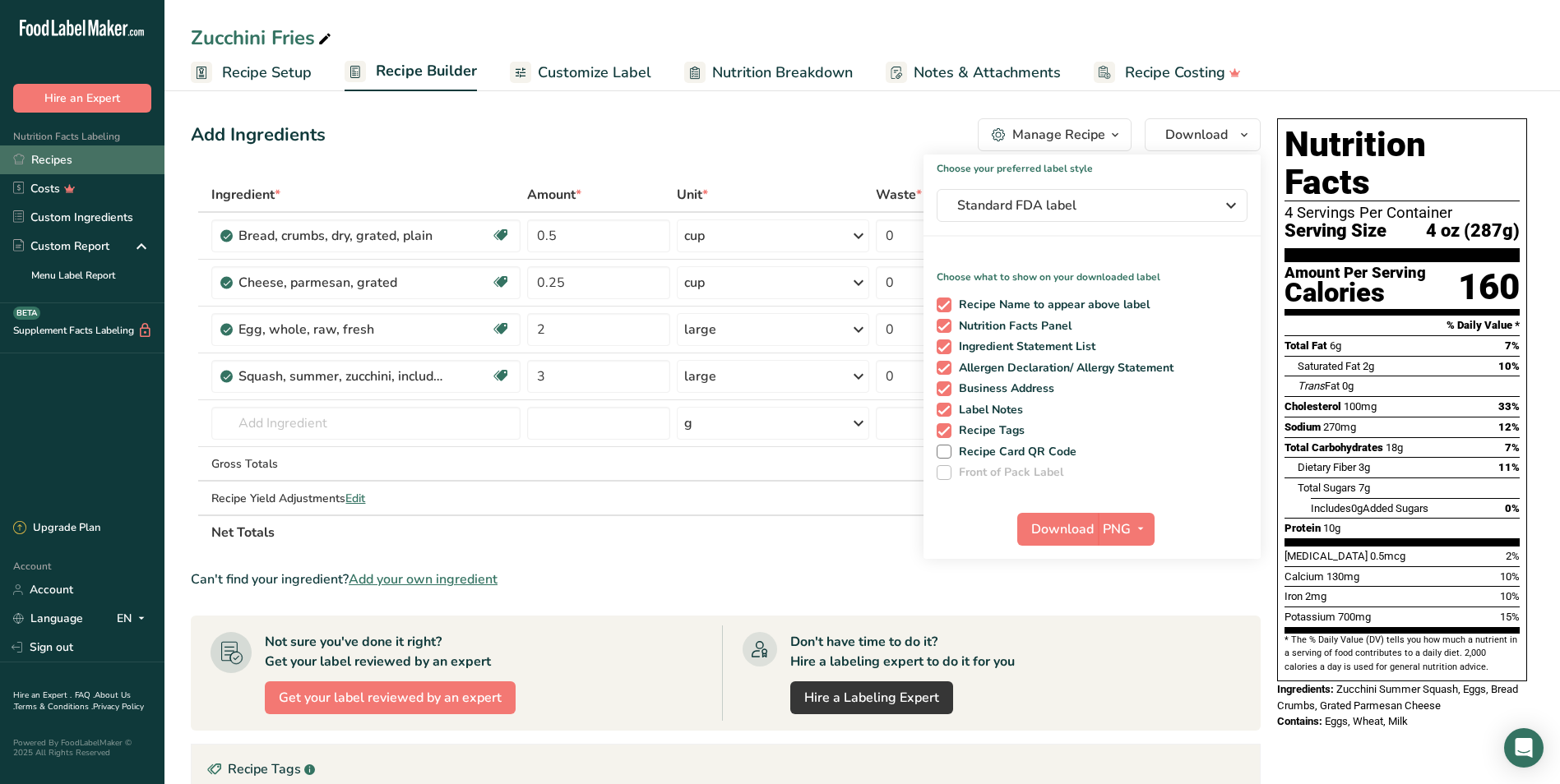
drag, startPoint x: 77, startPoint y: 155, endPoint x: 146, endPoint y: 148, distance: 69.4
click at [76, 155] on link "Recipes" at bounding box center [82, 160] width 164 height 29
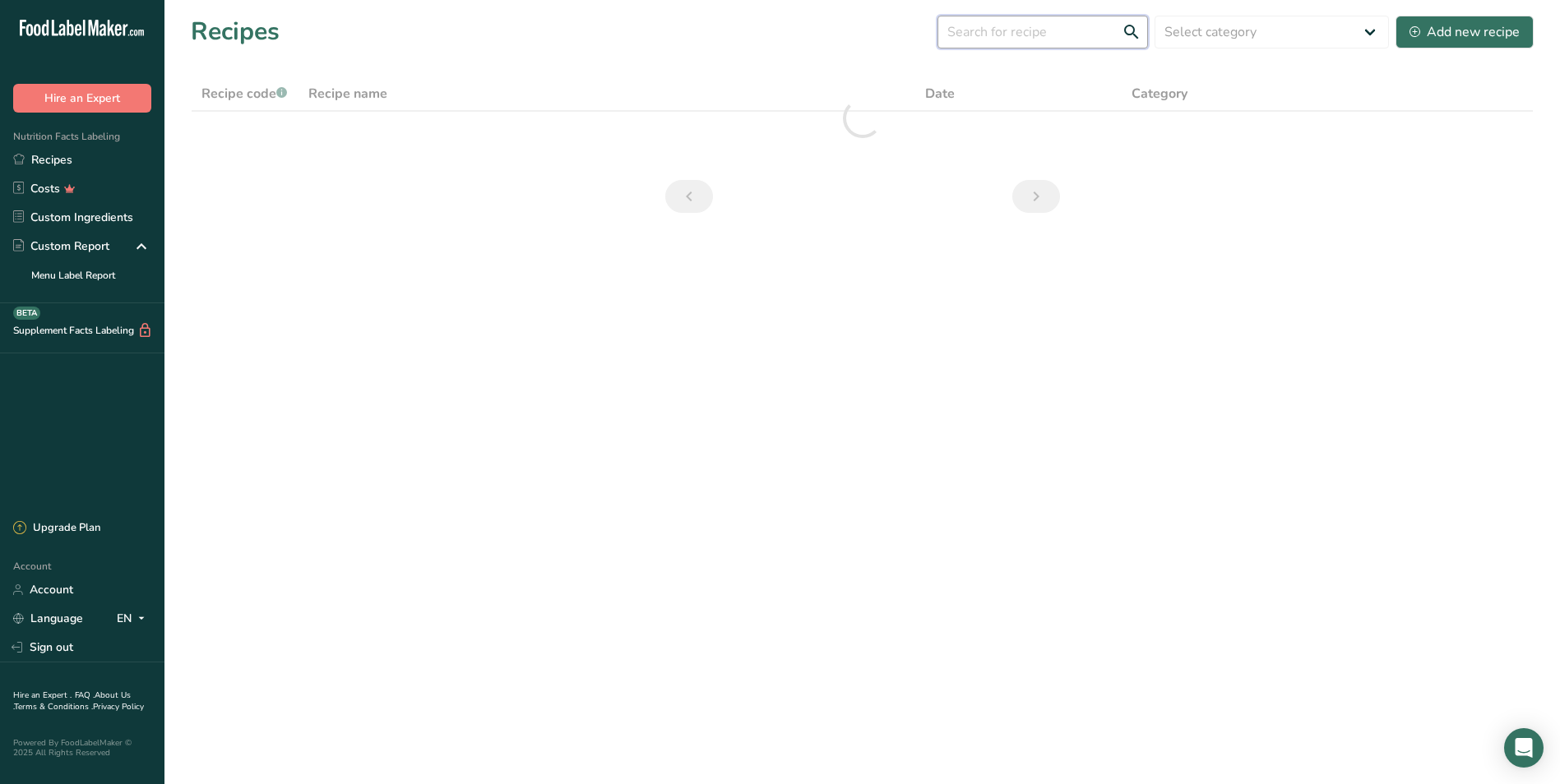
click at [1011, 24] on input "text" at bounding box center [1043, 32] width 210 height 33
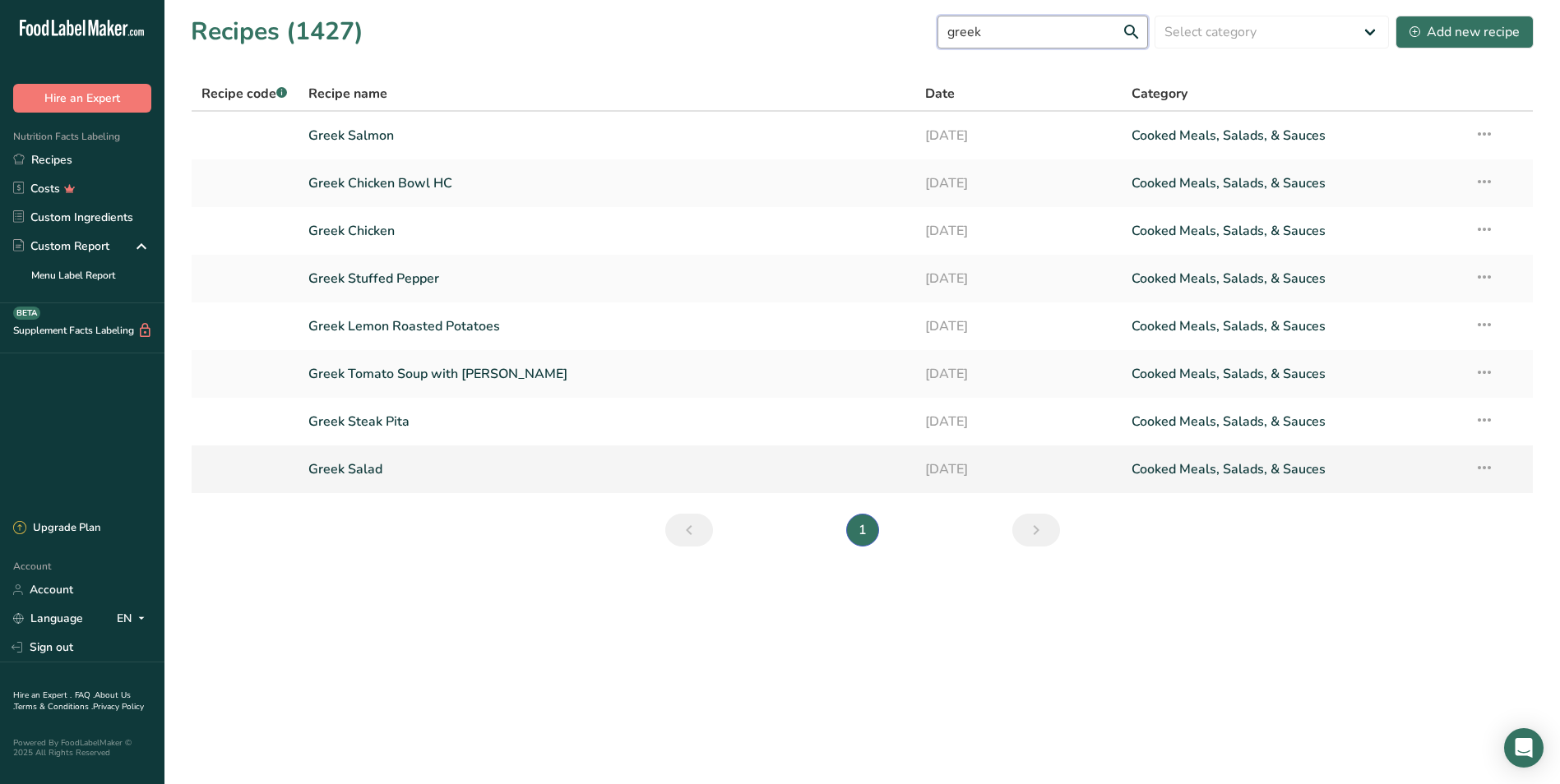
type input "greek"
click at [448, 468] on link "Greek Salad" at bounding box center [607, 469] width 597 height 34
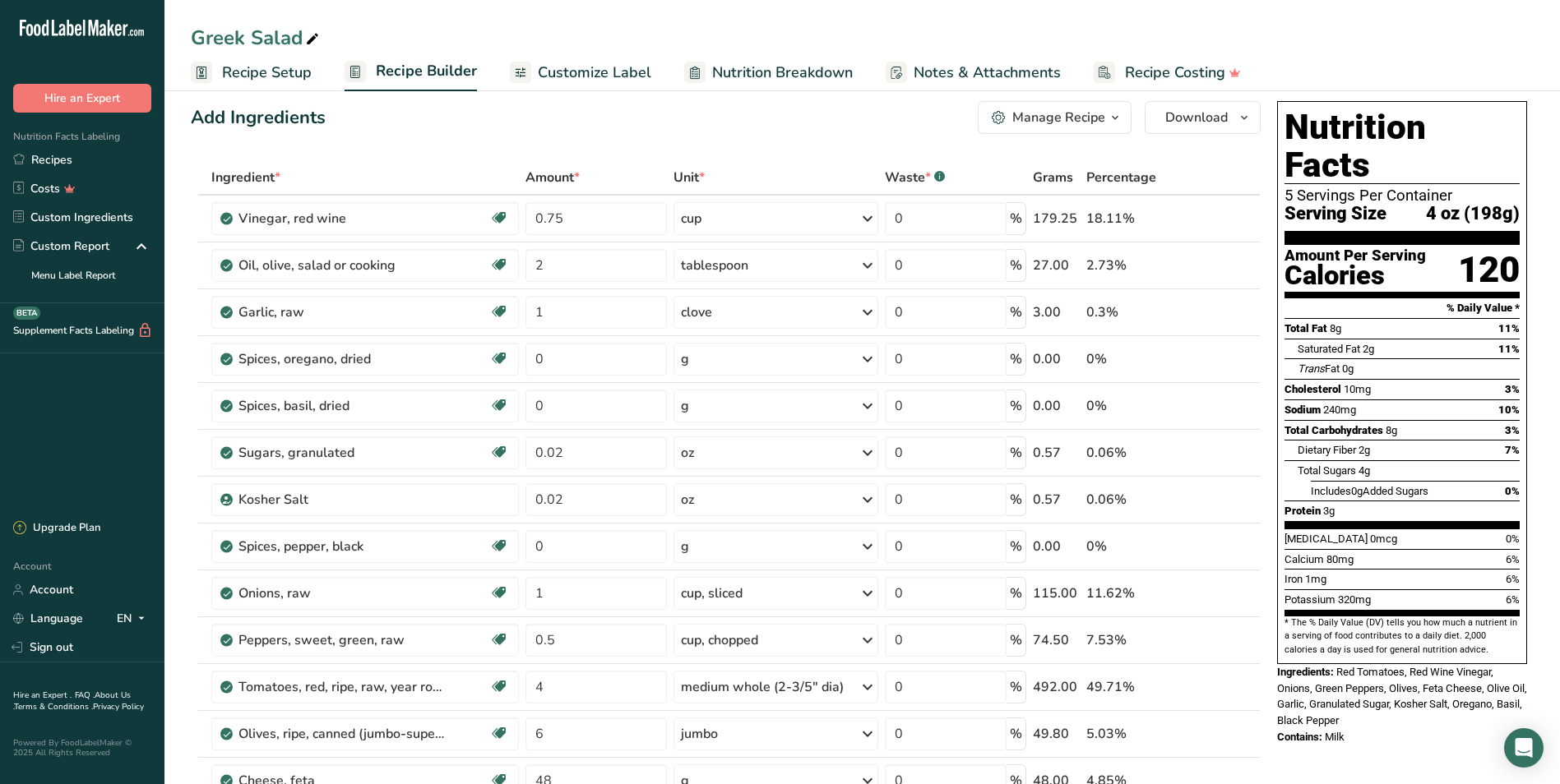
scroll to position [16, 0]
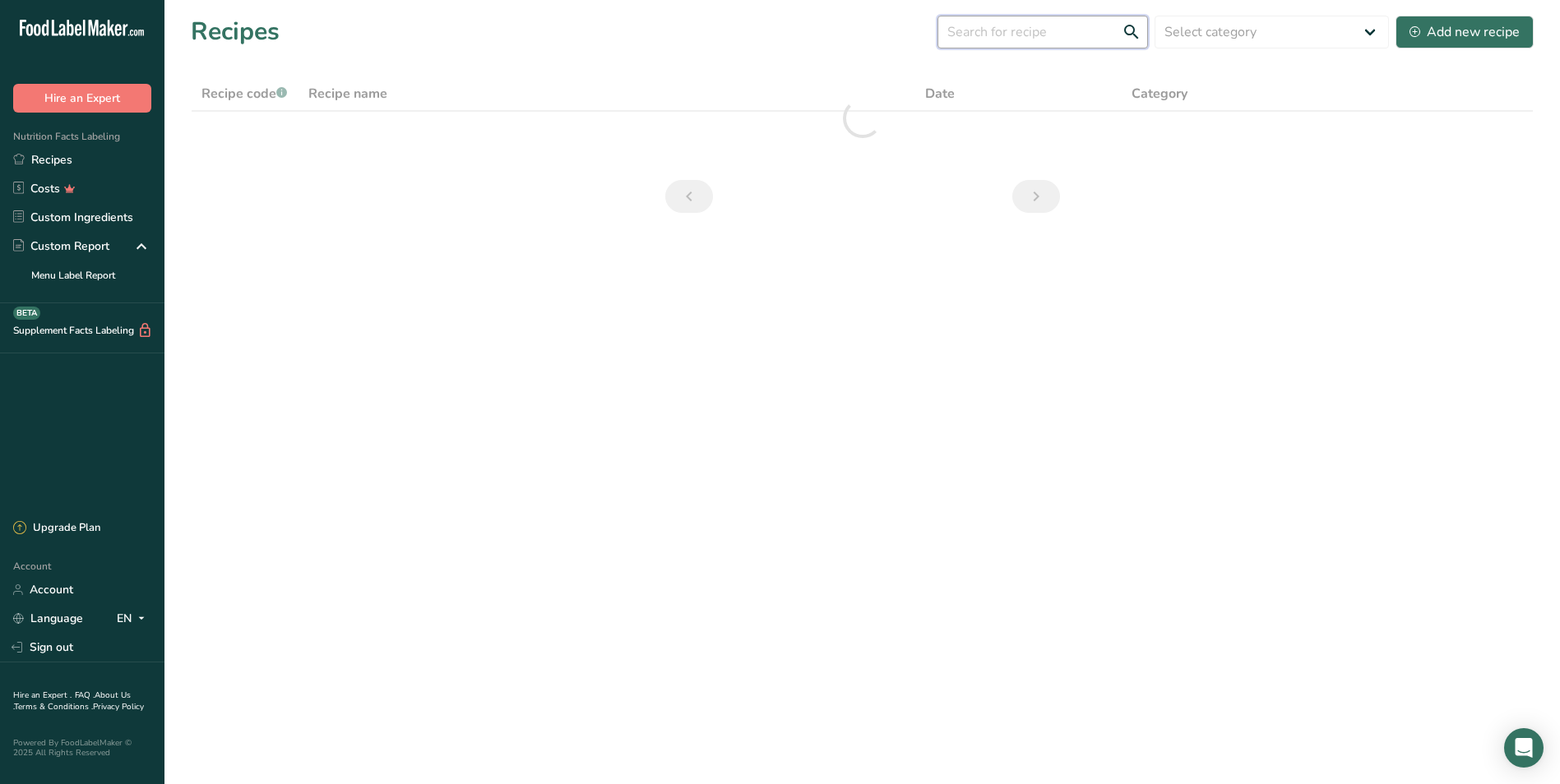
click at [1003, 41] on input "text" at bounding box center [1043, 32] width 210 height 33
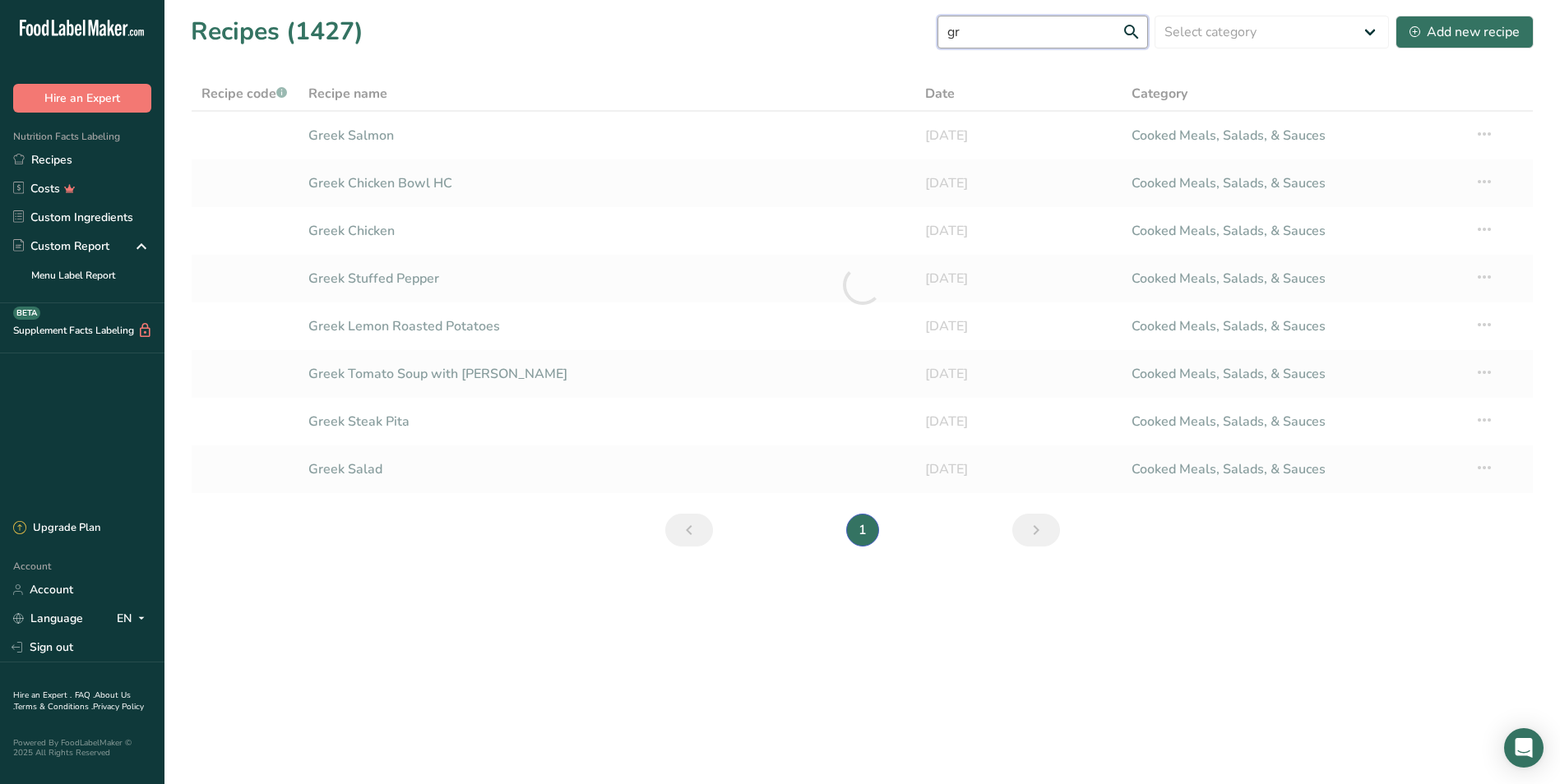
type input "g"
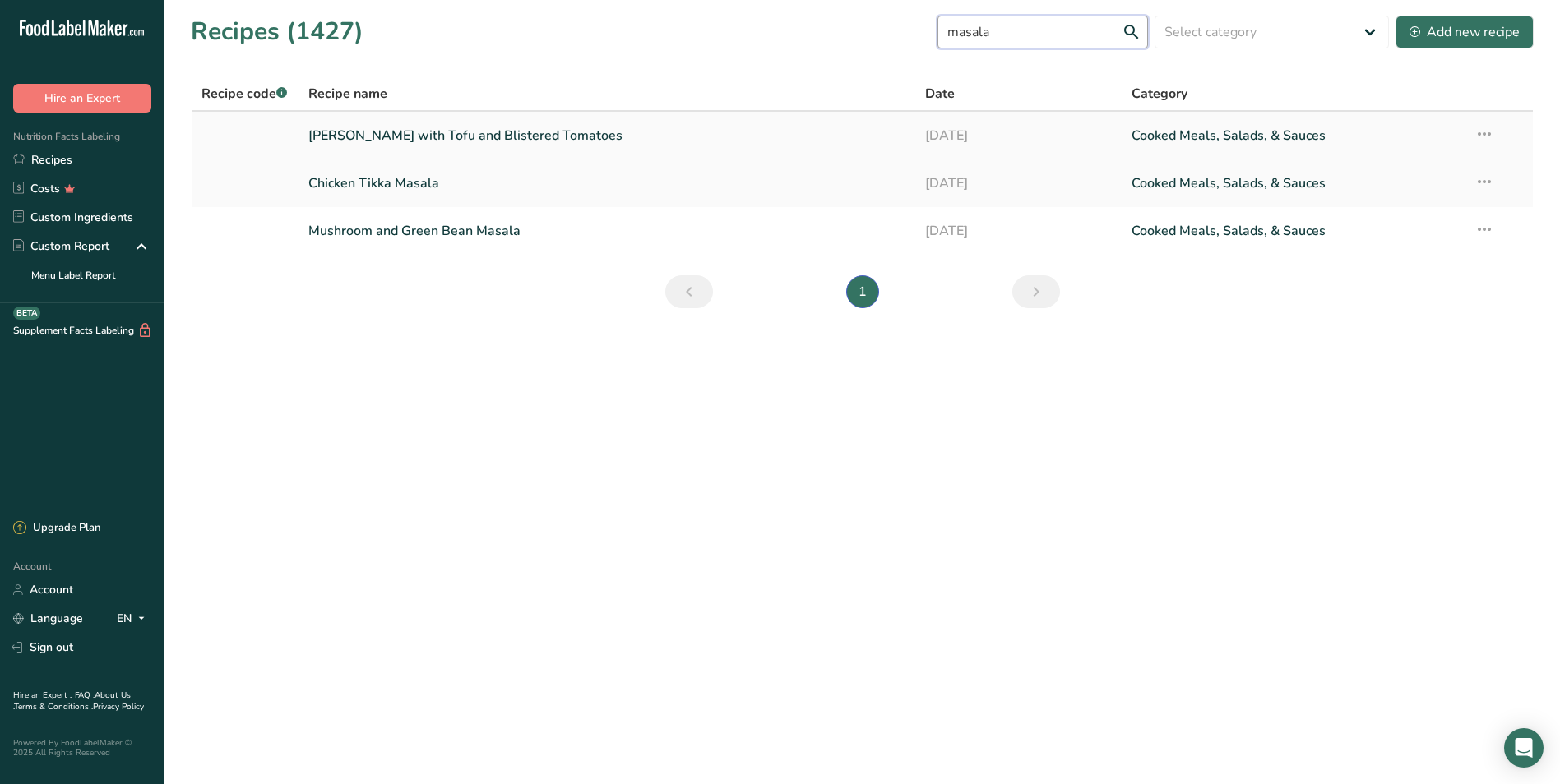
type input "masala"
click at [537, 129] on link "Masala Chickpeas with Tofu and Blistered Tomatoes" at bounding box center [607, 135] width 597 height 34
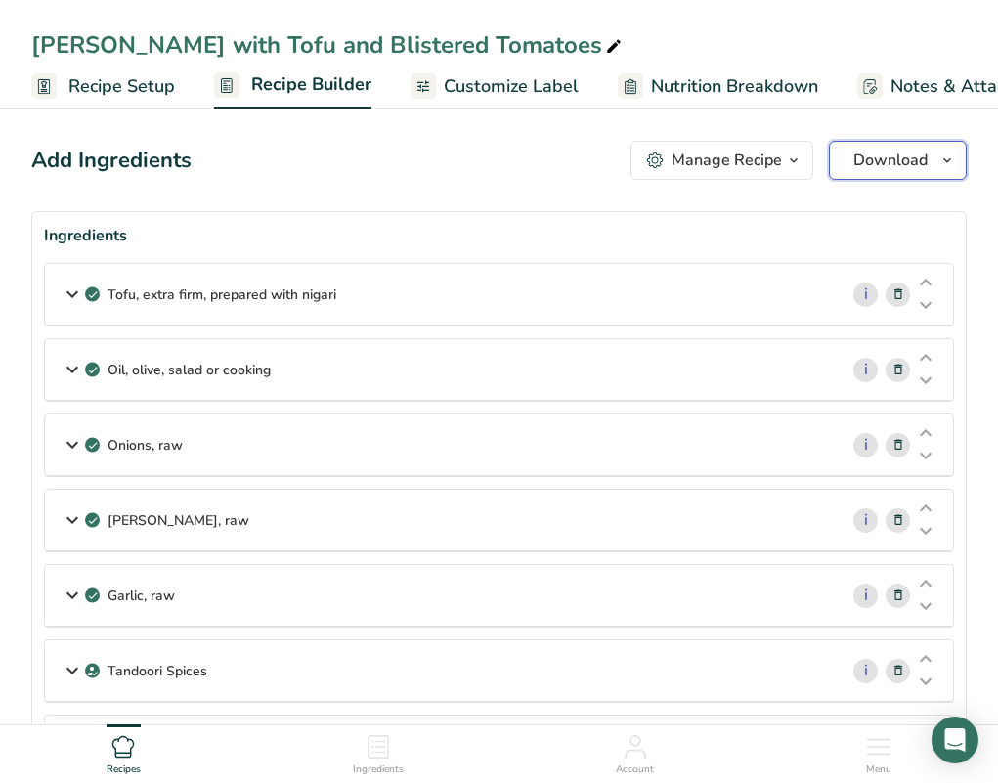
click at [862, 151] on span "Download" at bounding box center [890, 160] width 74 height 23
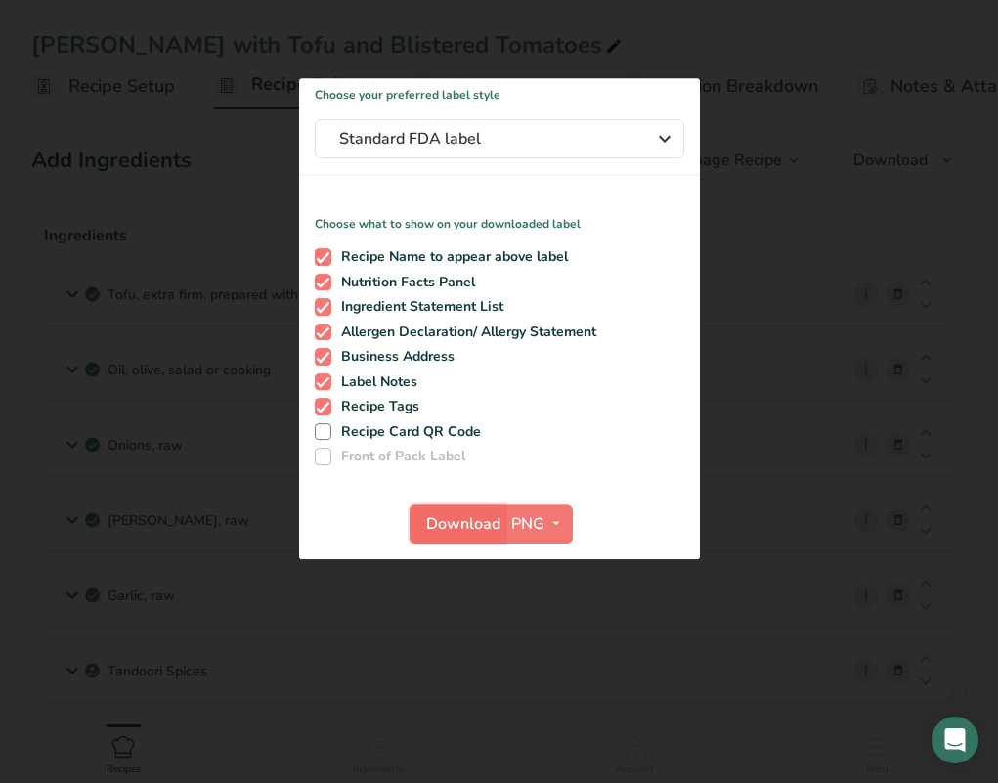
click at [434, 535] on span "Download" at bounding box center [463, 523] width 74 height 23
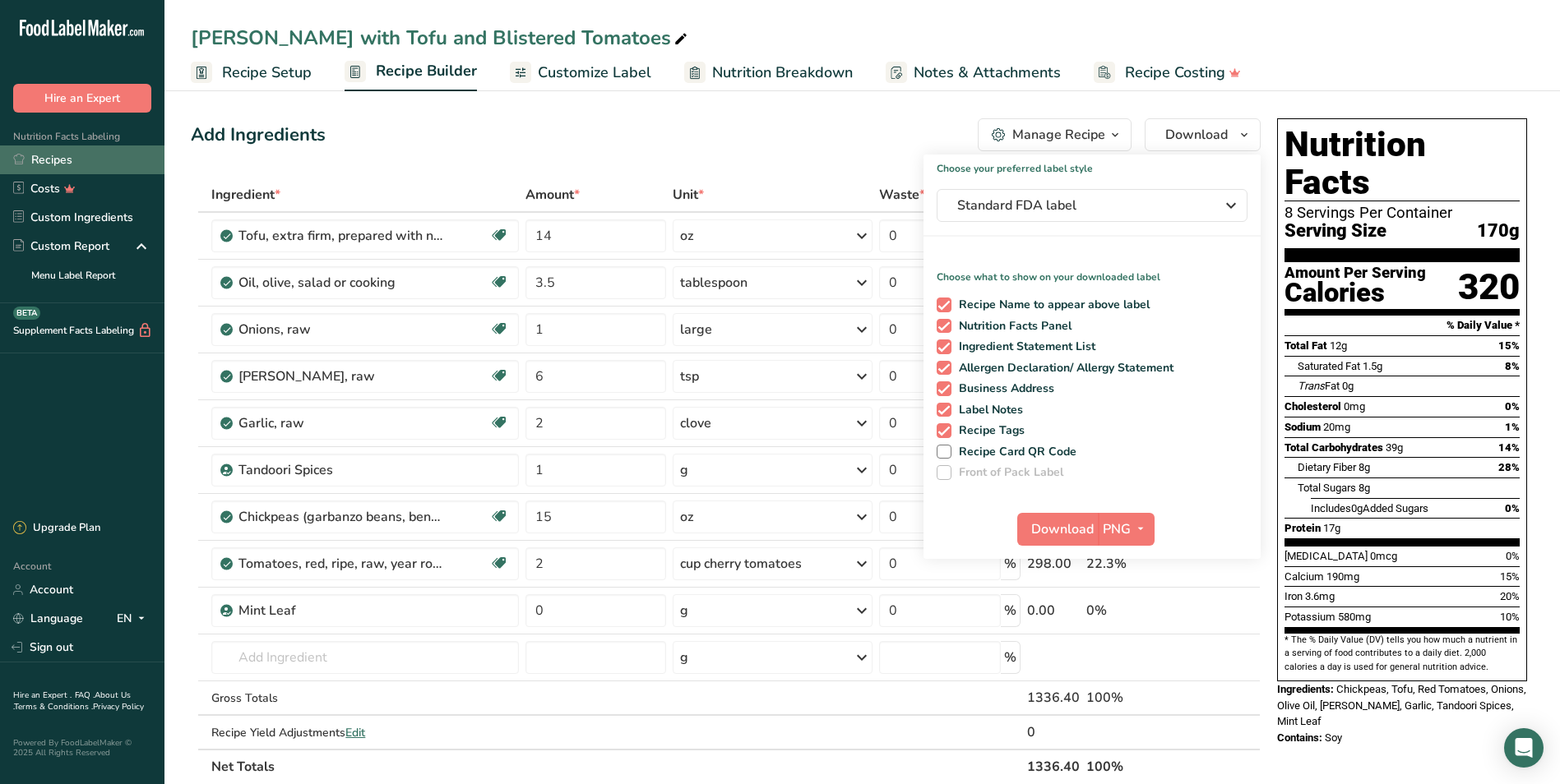
click at [100, 165] on link "Recipes" at bounding box center [82, 160] width 164 height 29
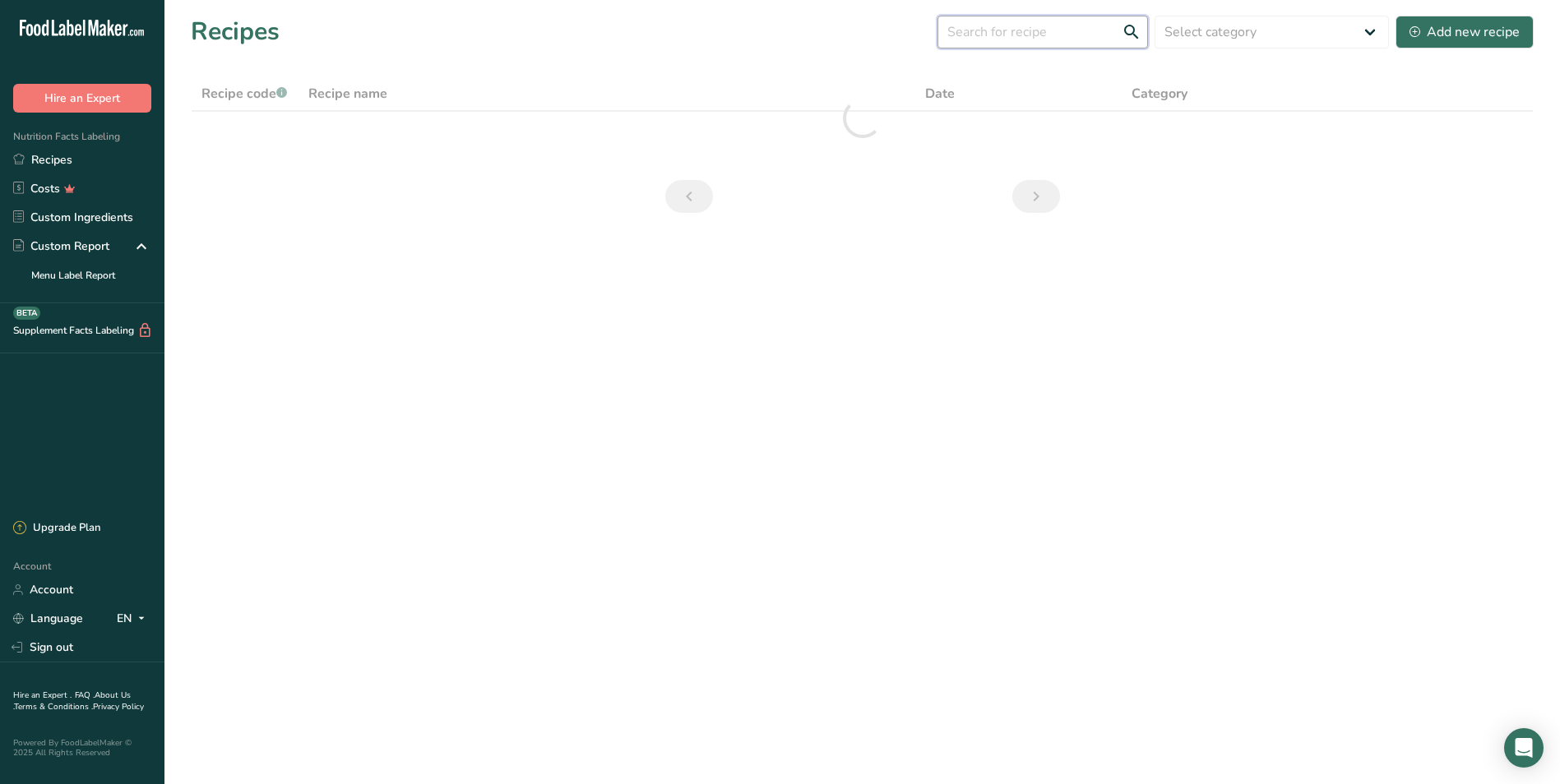
click at [963, 35] on input "text" at bounding box center [1043, 32] width 210 height 33
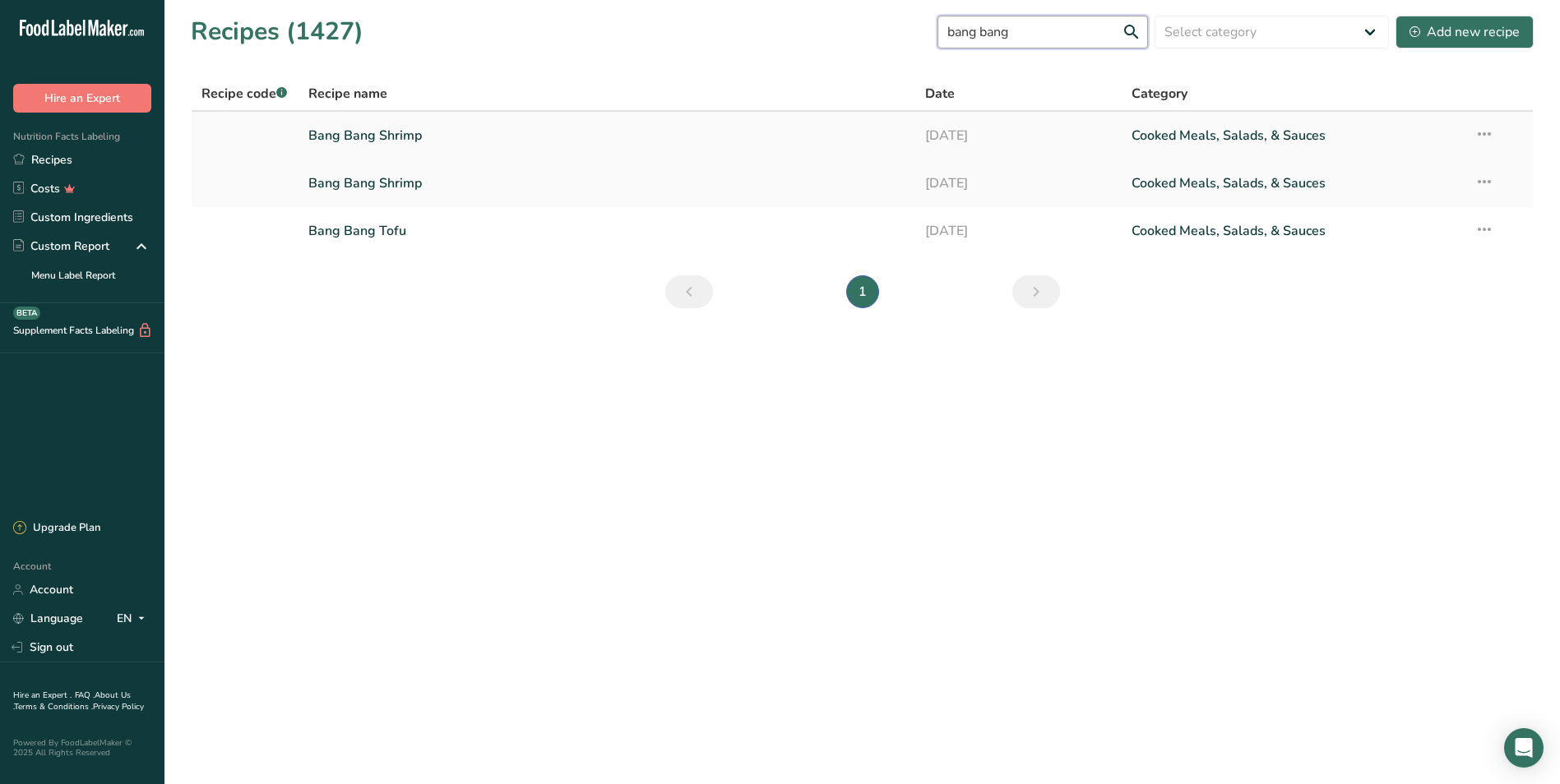
type input "bang bang"
click at [585, 118] on td "Bang Bang Shrimp" at bounding box center [608, 135] width 618 height 48
click at [398, 131] on link "Bang Bang Shrimp" at bounding box center [607, 135] width 597 height 34
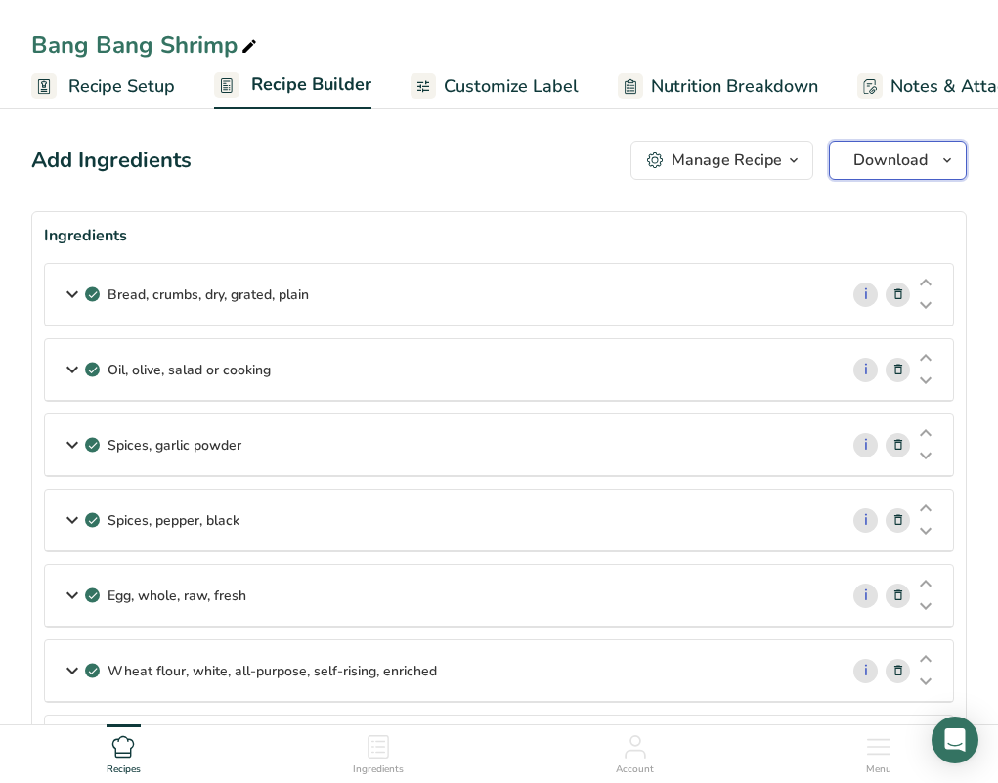
click at [904, 151] on span "Download" at bounding box center [890, 160] width 74 height 23
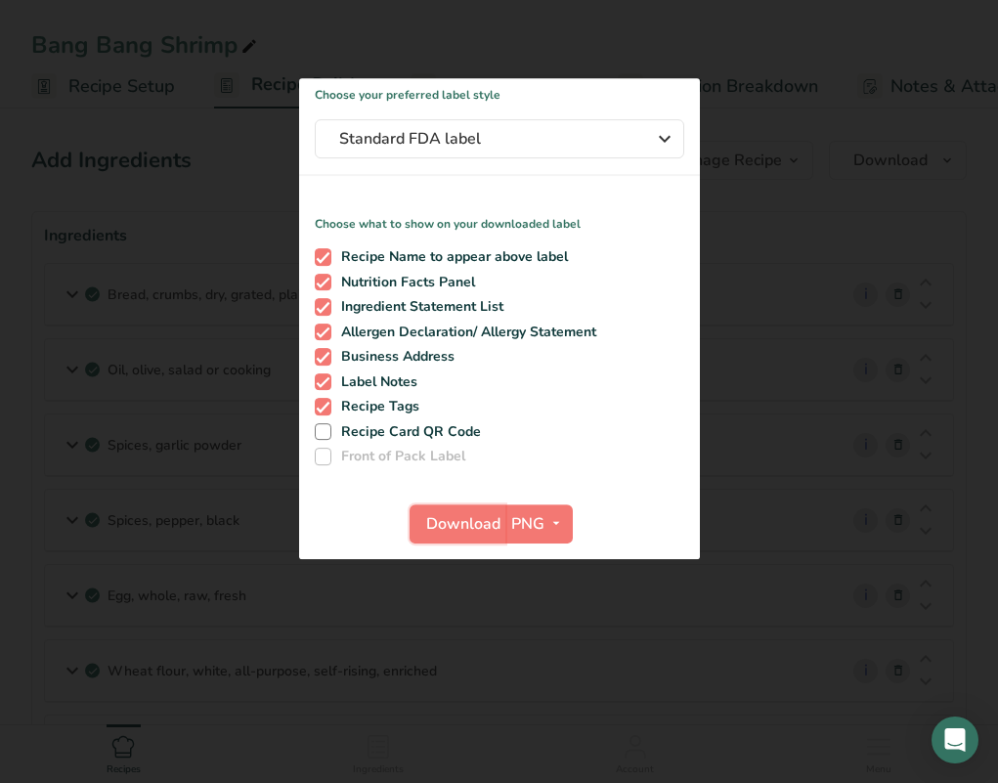
click at [444, 521] on span "Download" at bounding box center [463, 523] width 74 height 23
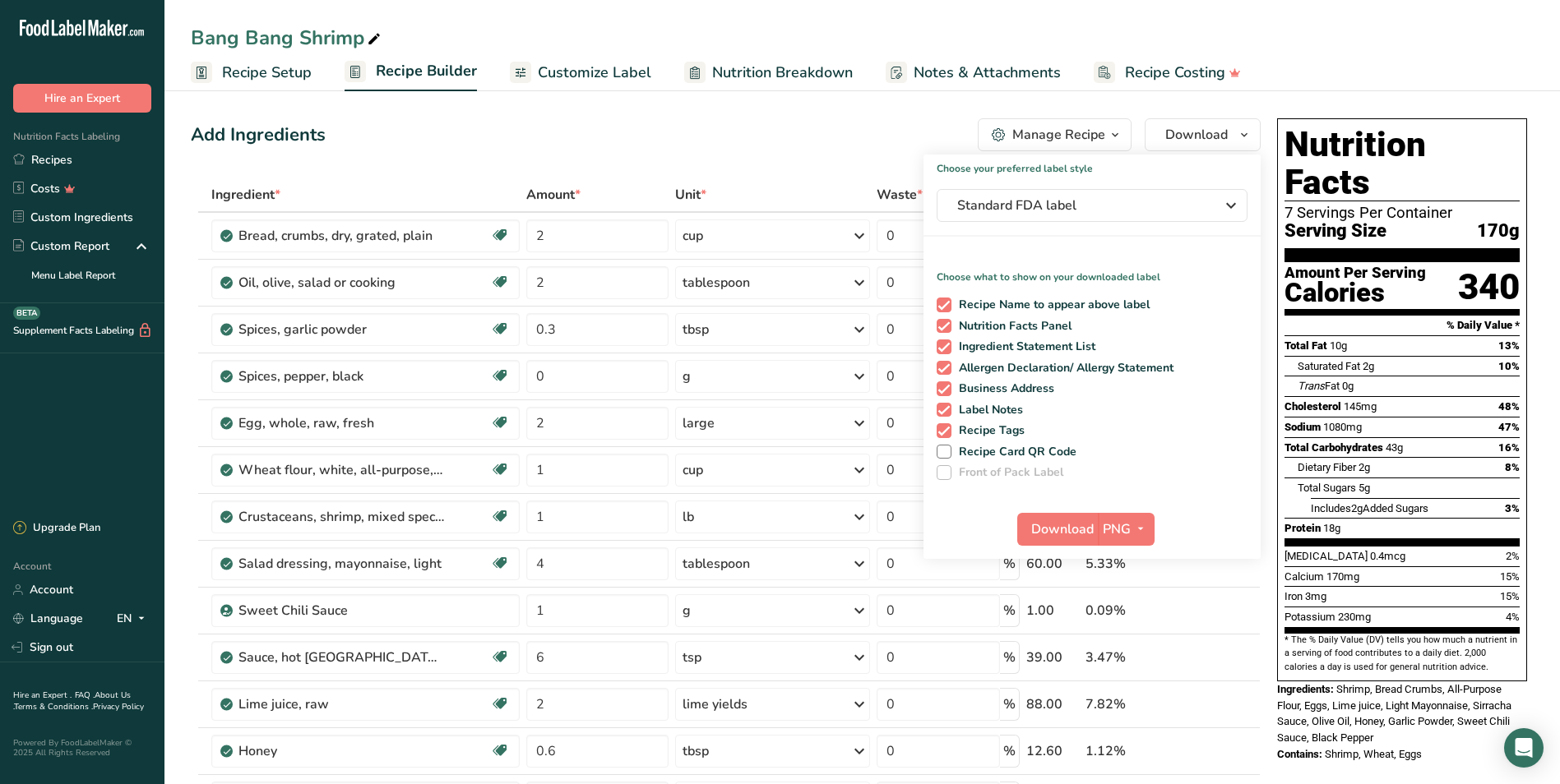
drag, startPoint x: 101, startPoint y: 160, endPoint x: 1000, endPoint y: 17, distance: 910.3
click at [101, 160] on link "Recipes" at bounding box center [82, 160] width 164 height 29
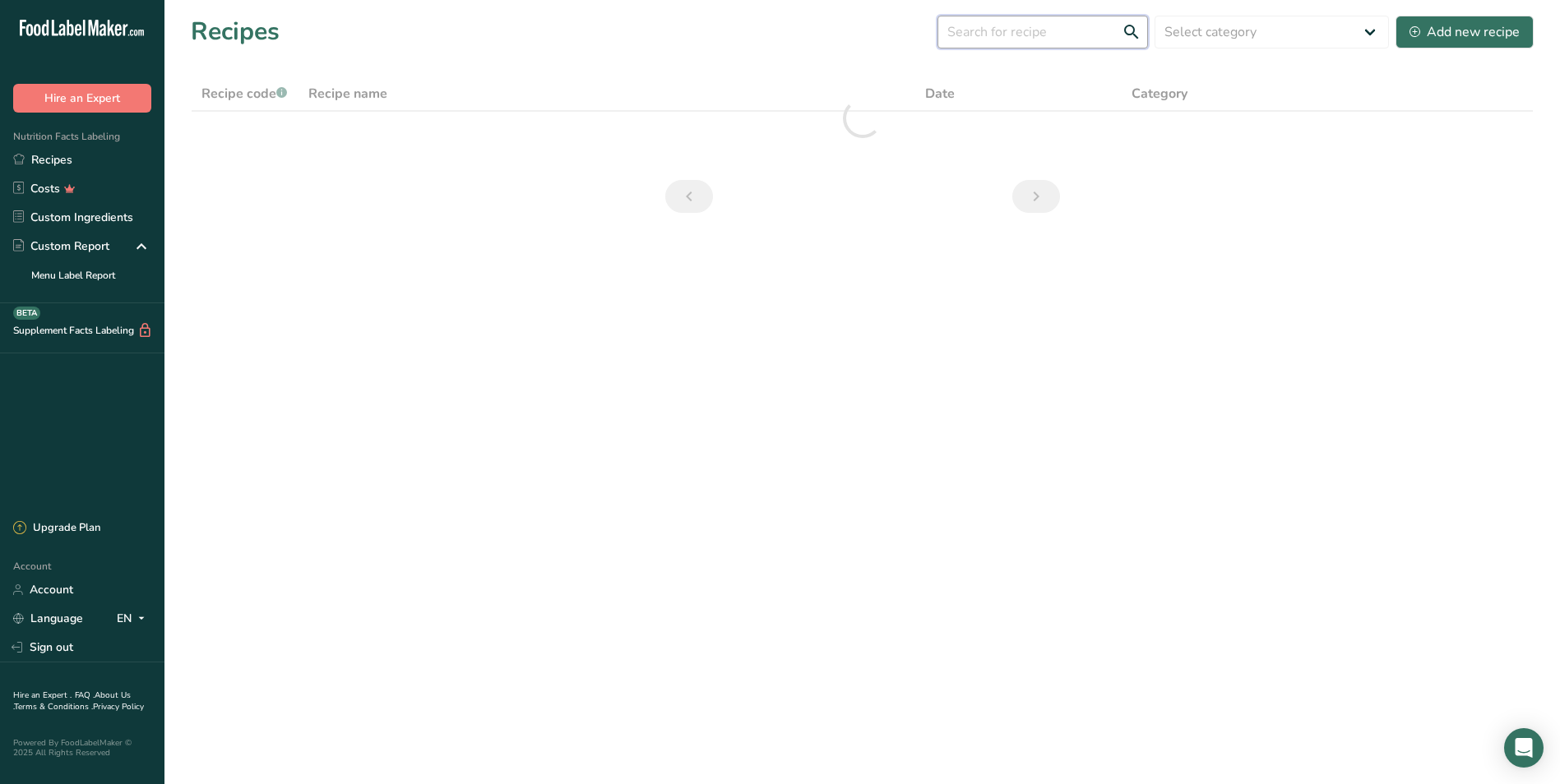
click at [839, 26] on input "text" at bounding box center [1043, 32] width 210 height 33
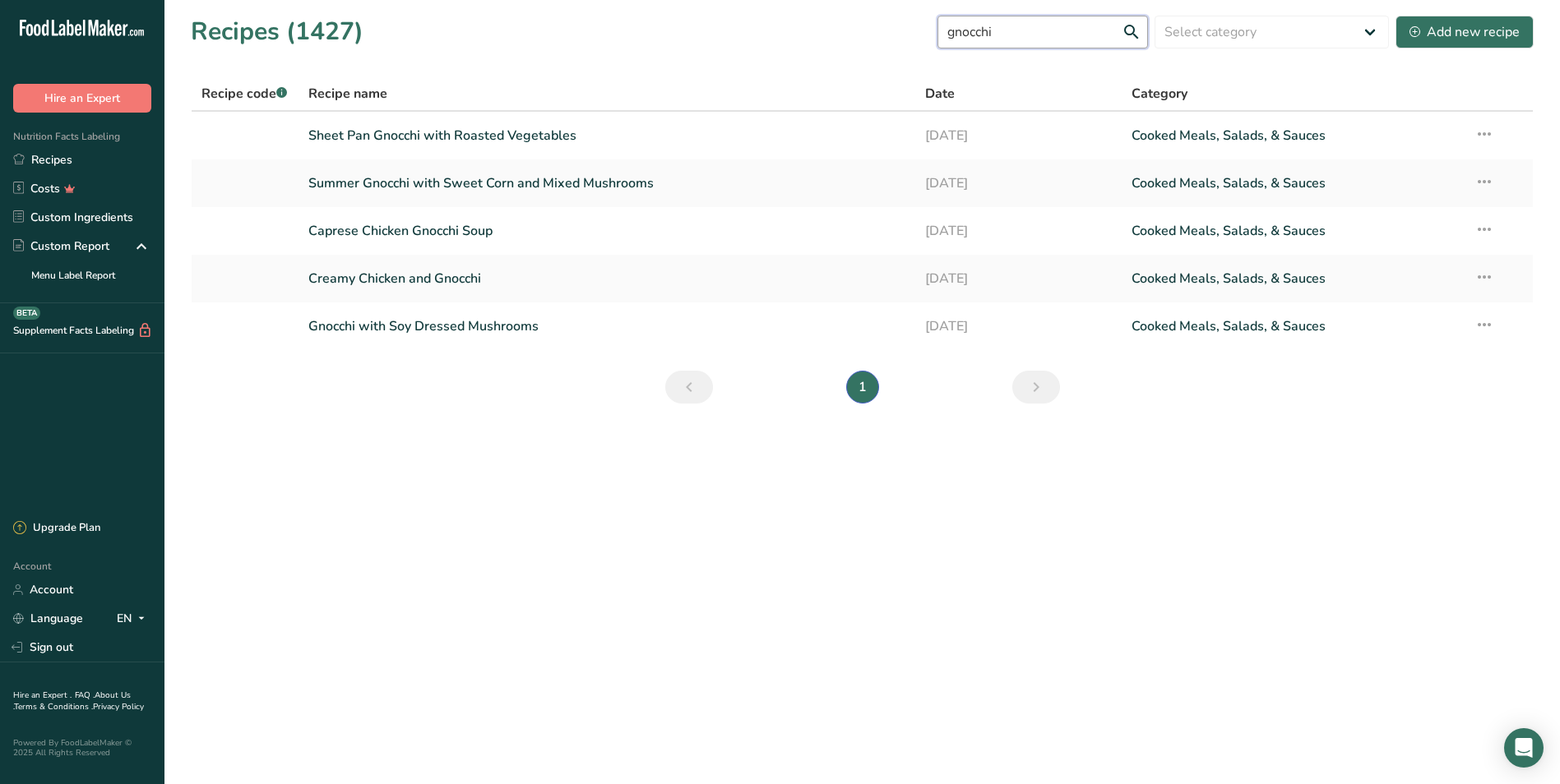
drag, startPoint x: 1058, startPoint y: 39, endPoint x: 858, endPoint y: 47, distance: 200.2
click at [839, 45] on div "Recipes (1427) gnocchi Select category All Baked Goods [GEOGRAPHIC_DATA] Confec…" at bounding box center [862, 32] width 1343 height 37
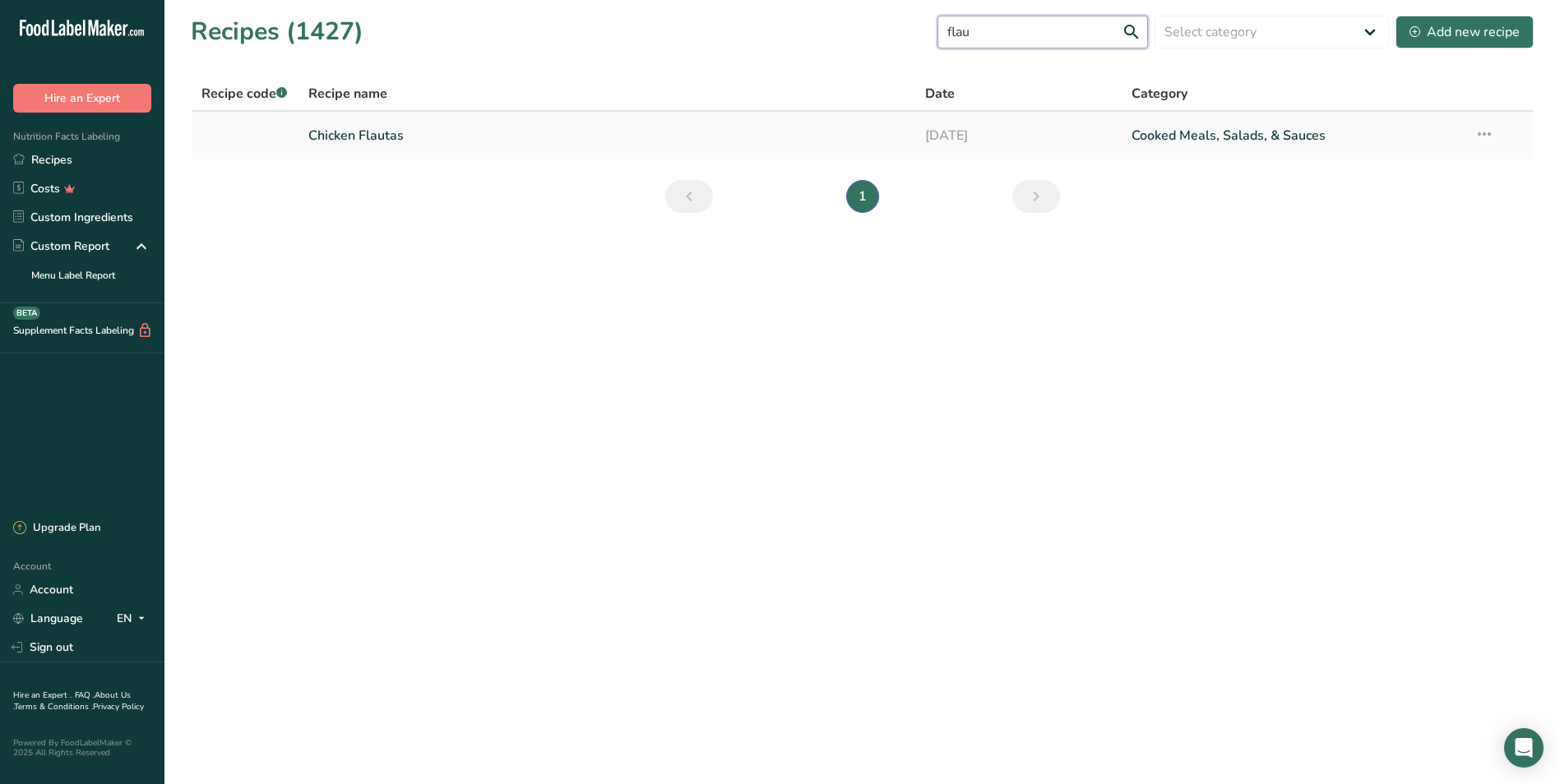
type input "flau"
click at [470, 145] on link "Chicken Flautas" at bounding box center [607, 135] width 597 height 34
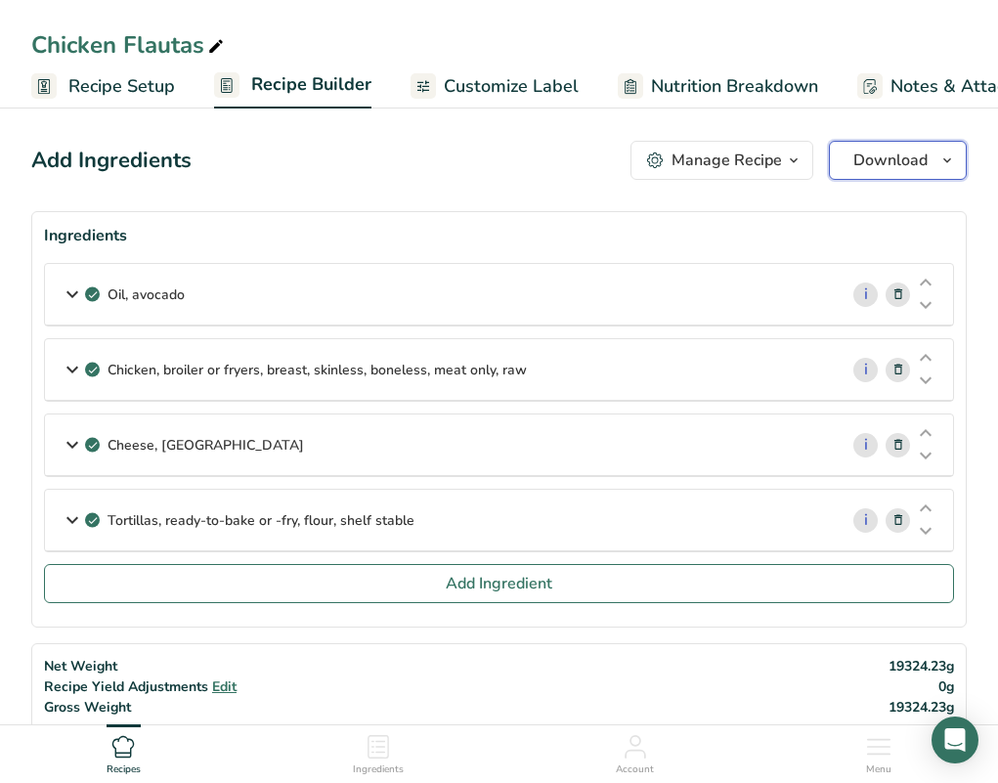
click at [838, 153] on button "Download" at bounding box center [898, 160] width 138 height 39
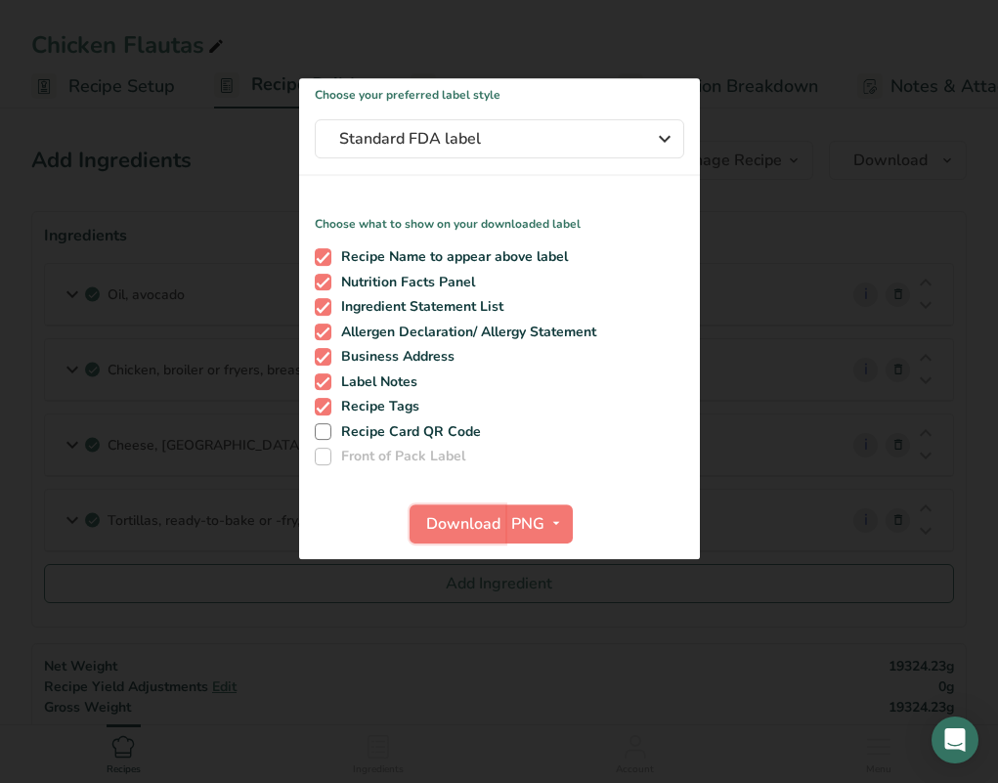
click at [457, 515] on span "Download" at bounding box center [463, 523] width 74 height 23
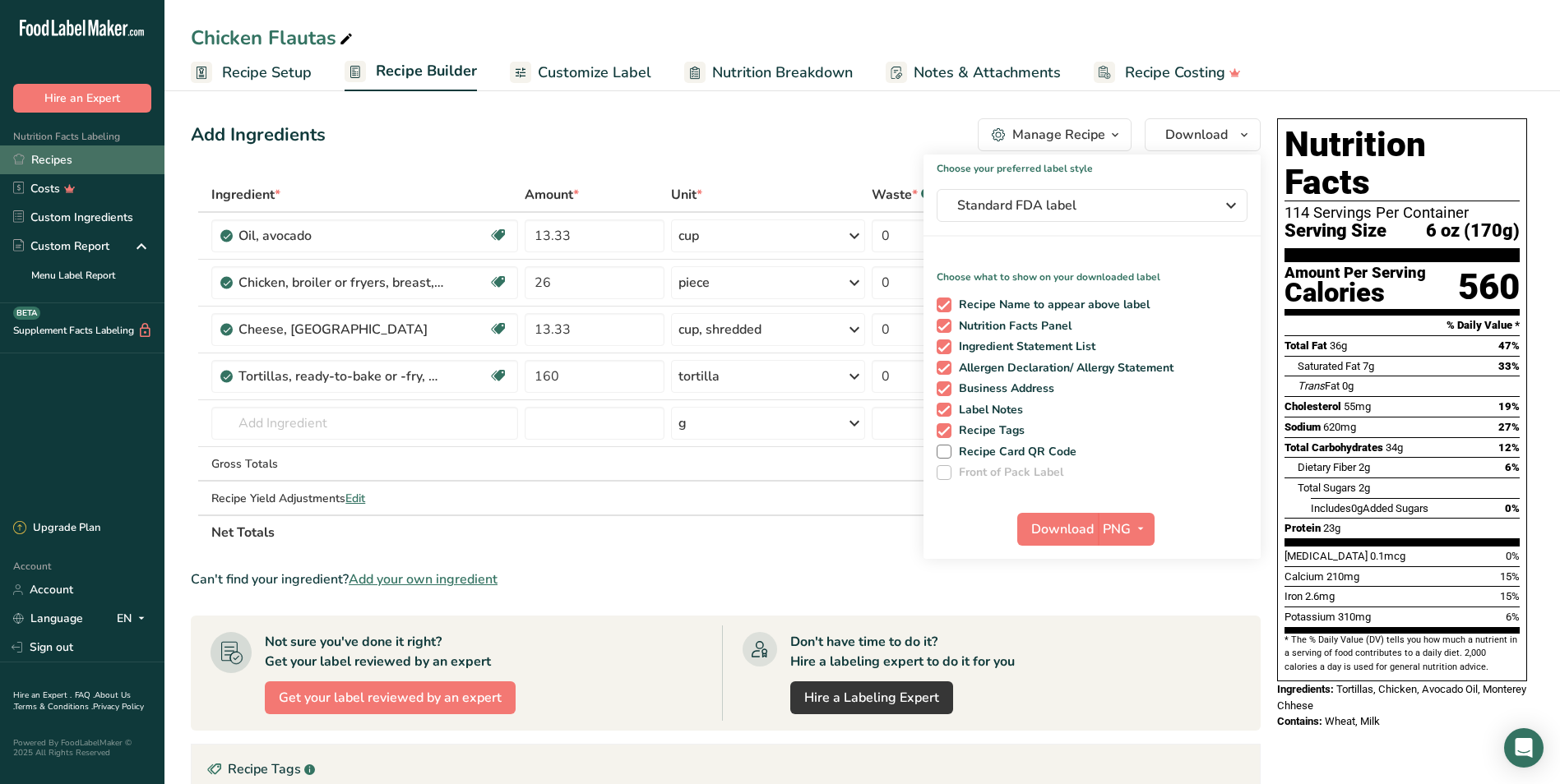
click at [88, 162] on link "Recipes" at bounding box center [82, 160] width 164 height 29
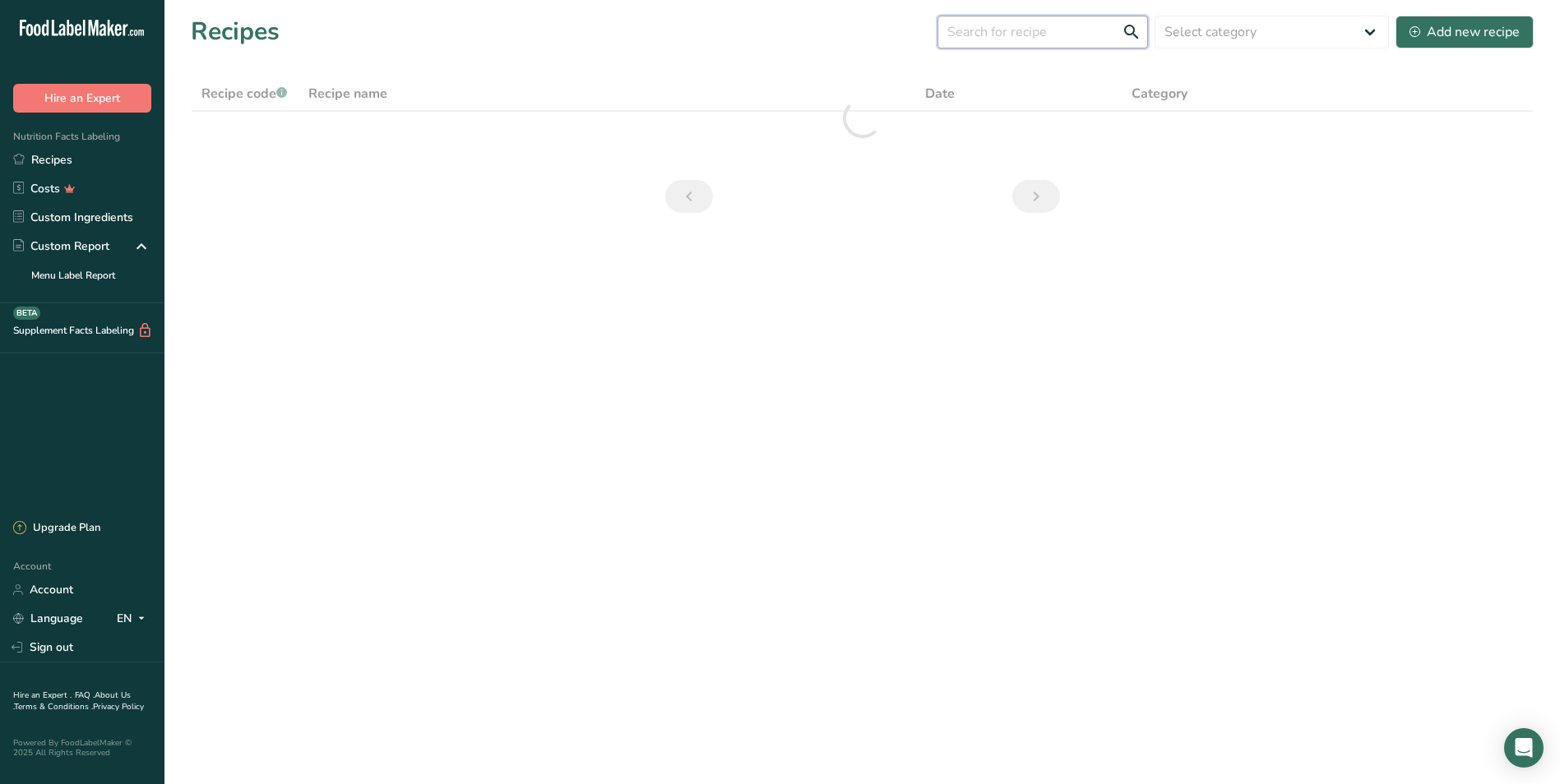
click at [839, 29] on input "text" at bounding box center [1043, 32] width 210 height 33
type input "green beans"
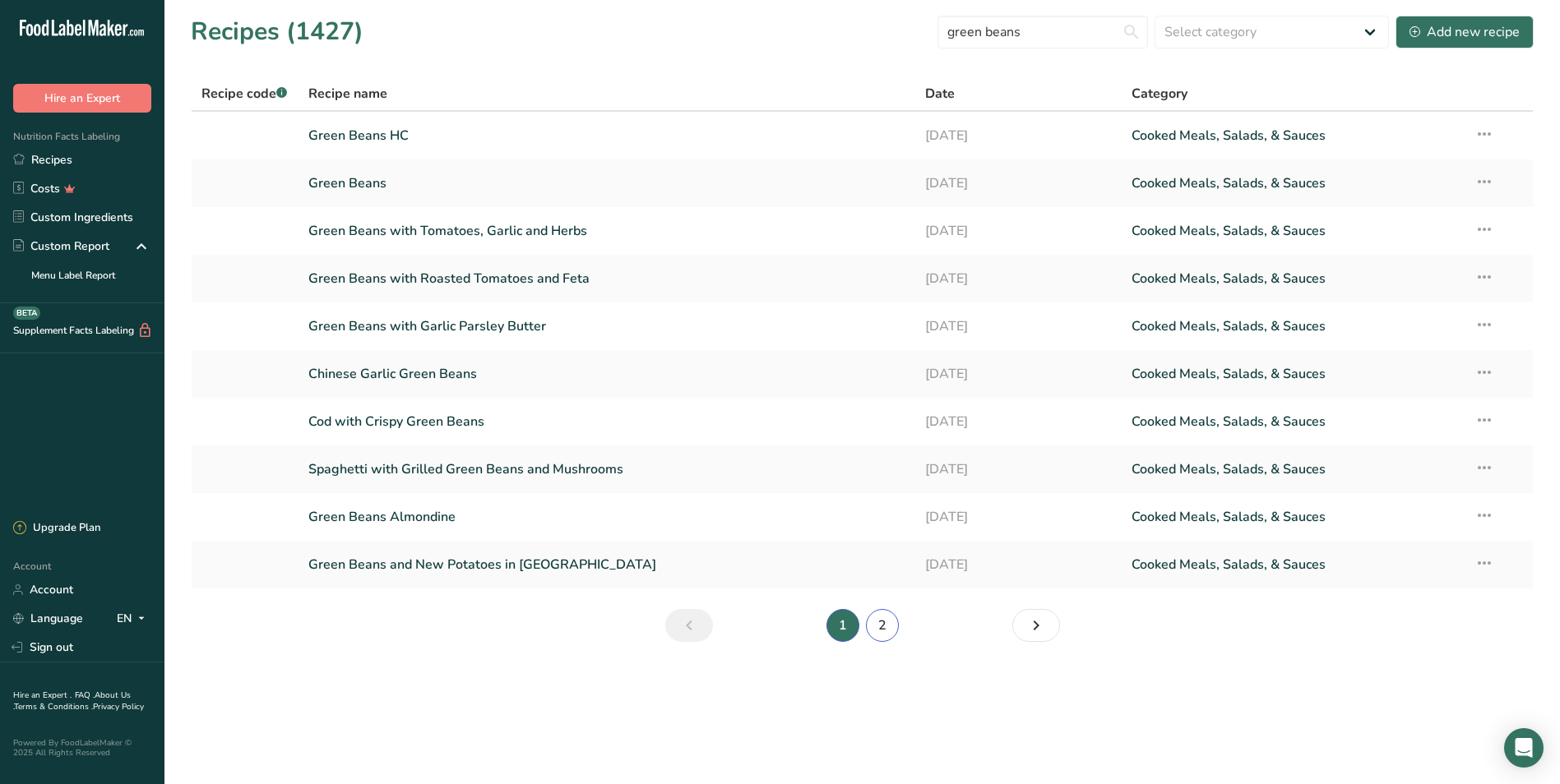
click at [839, 623] on link "2" at bounding box center [882, 625] width 33 height 33
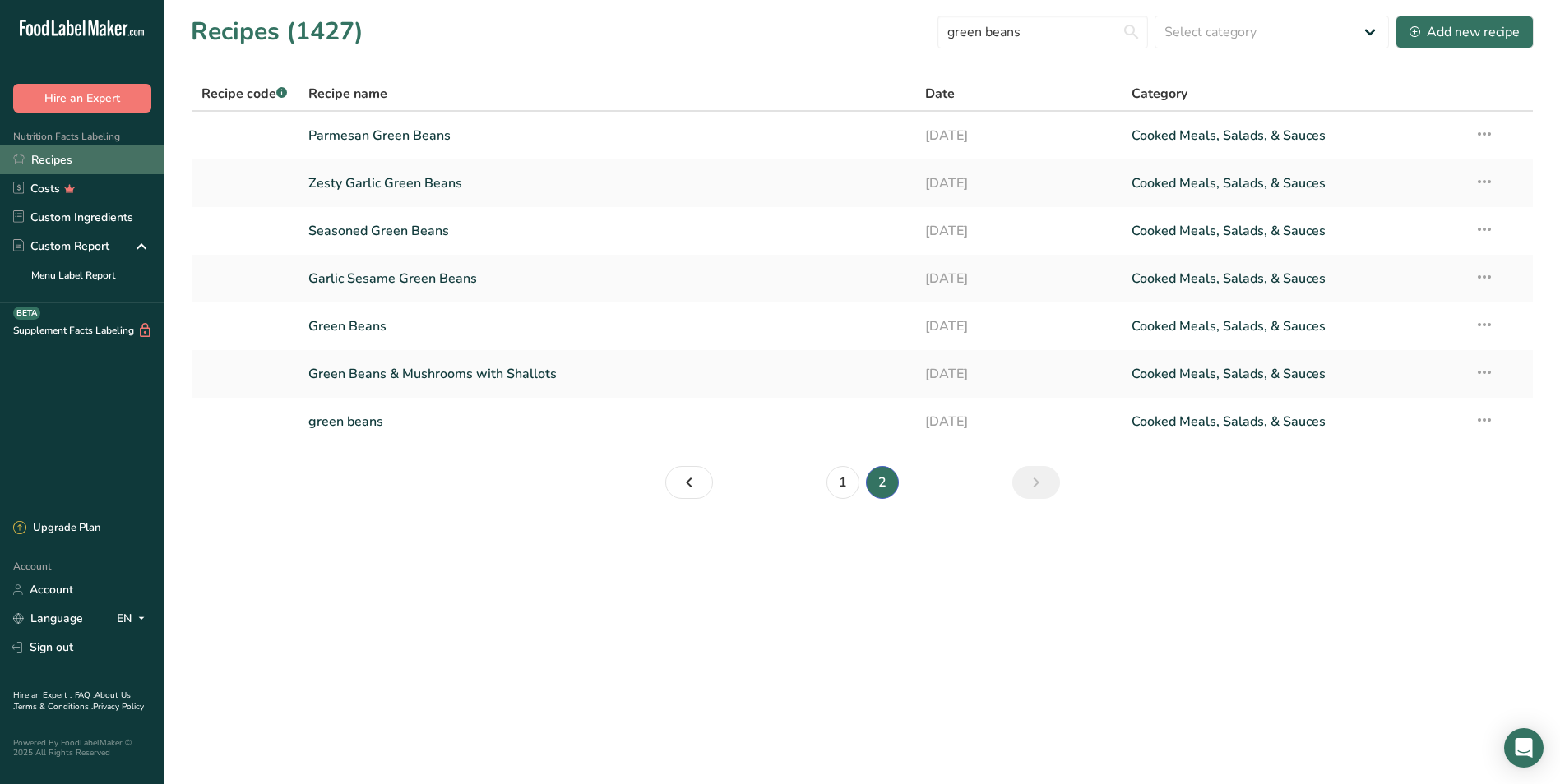
click at [94, 151] on link "Recipes" at bounding box center [82, 160] width 164 height 29
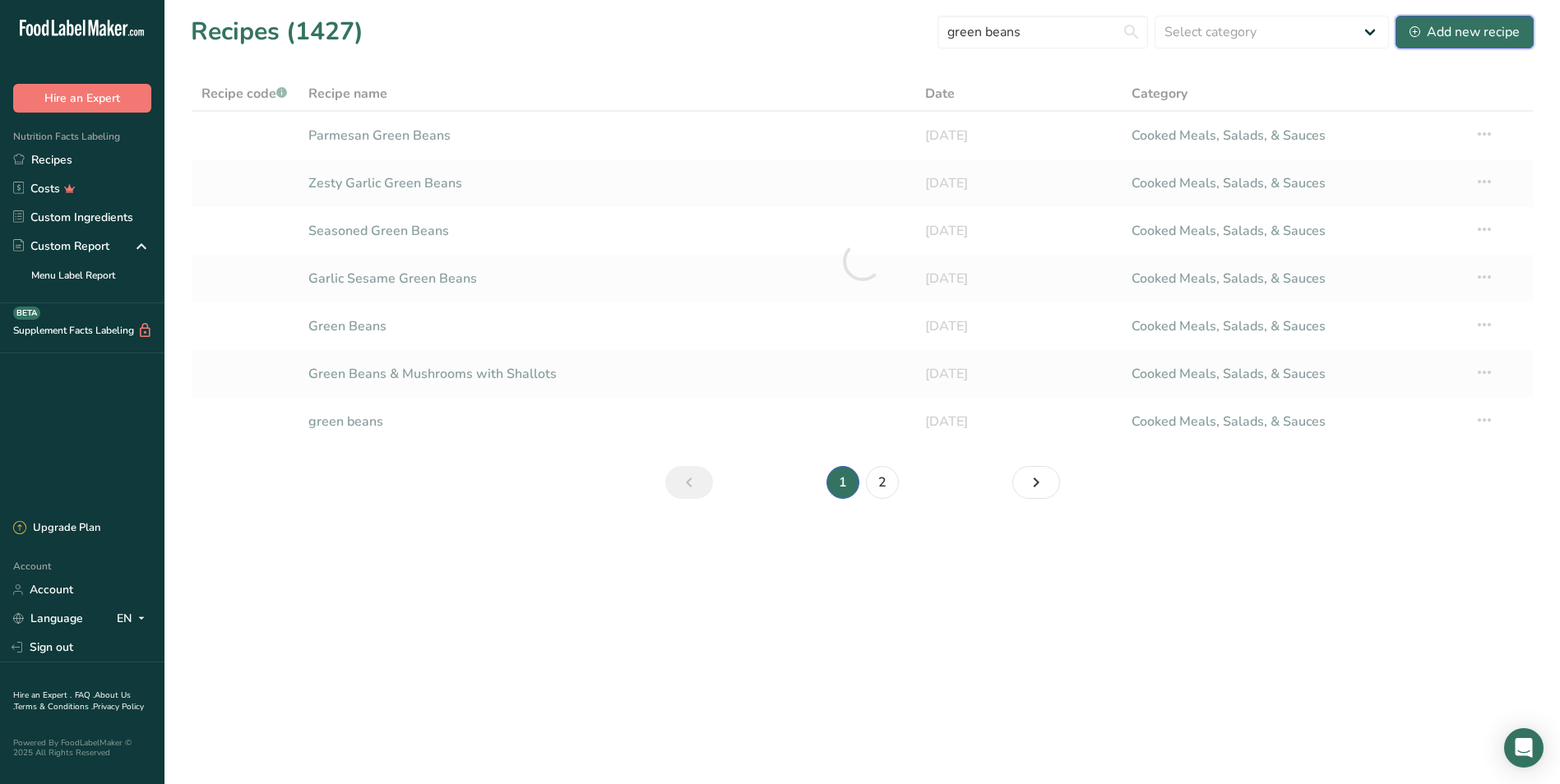
click at [839, 16] on button "Add new recipe" at bounding box center [1464, 32] width 138 height 33
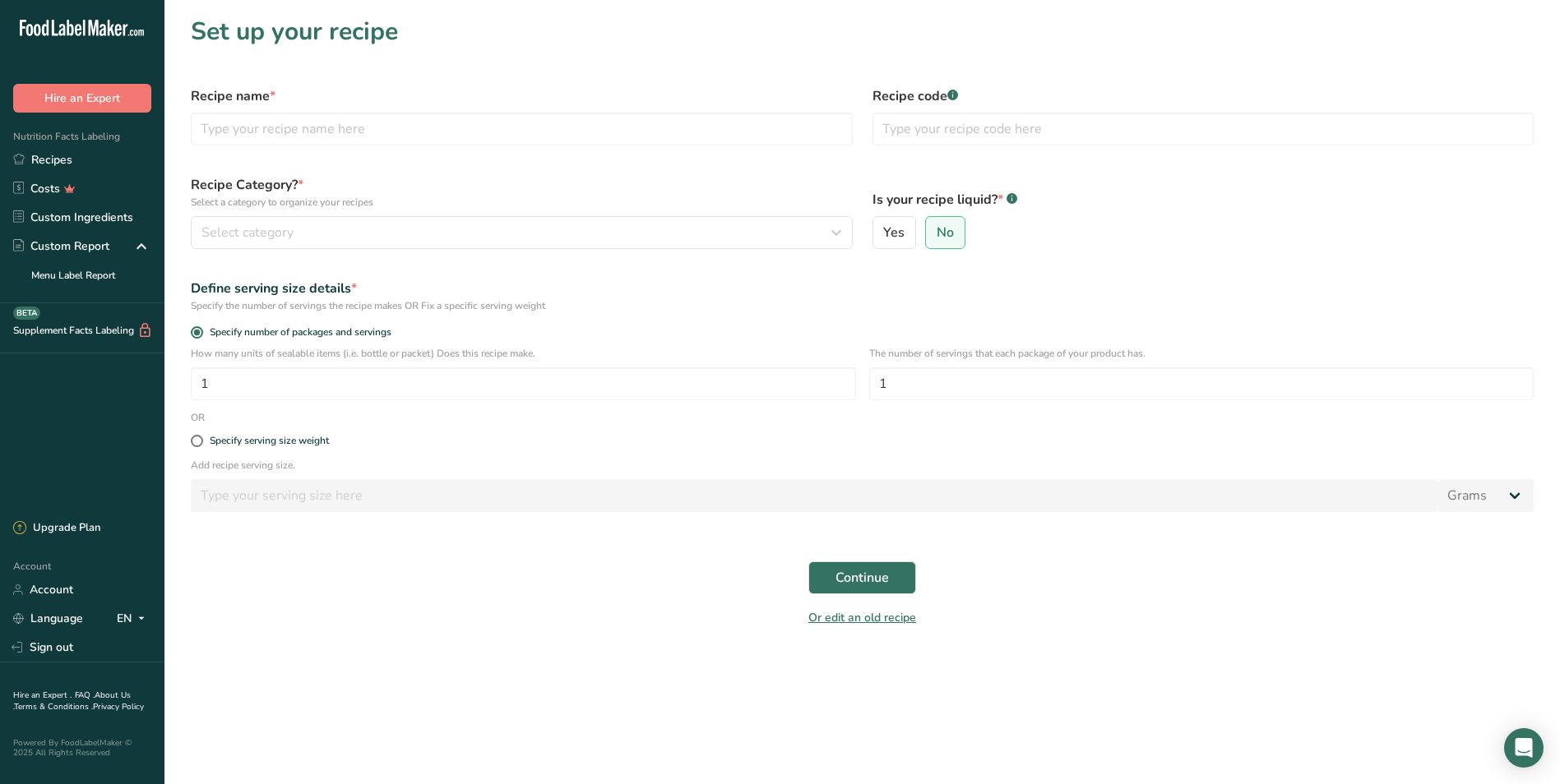
click at [282, 106] on div "Recipe name *" at bounding box center [522, 116] width 682 height 79
click at [272, 124] on input "text" at bounding box center [522, 129] width 662 height 33
type input "Bistec Salvadoreno"
click at [292, 220] on button "Select category" at bounding box center [522, 232] width 662 height 33
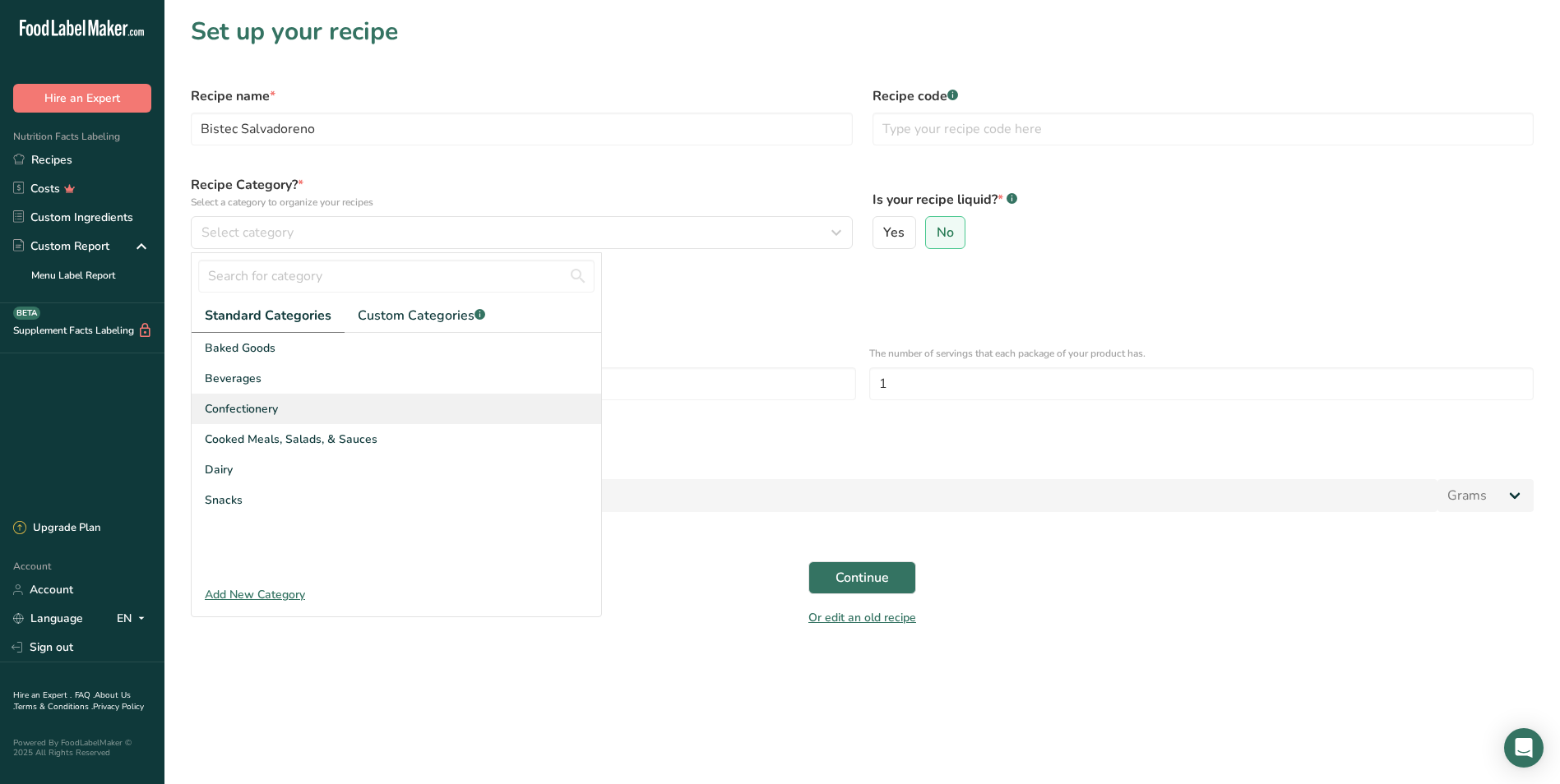
click at [288, 407] on div "Confectionery" at bounding box center [396, 409] width 410 height 30
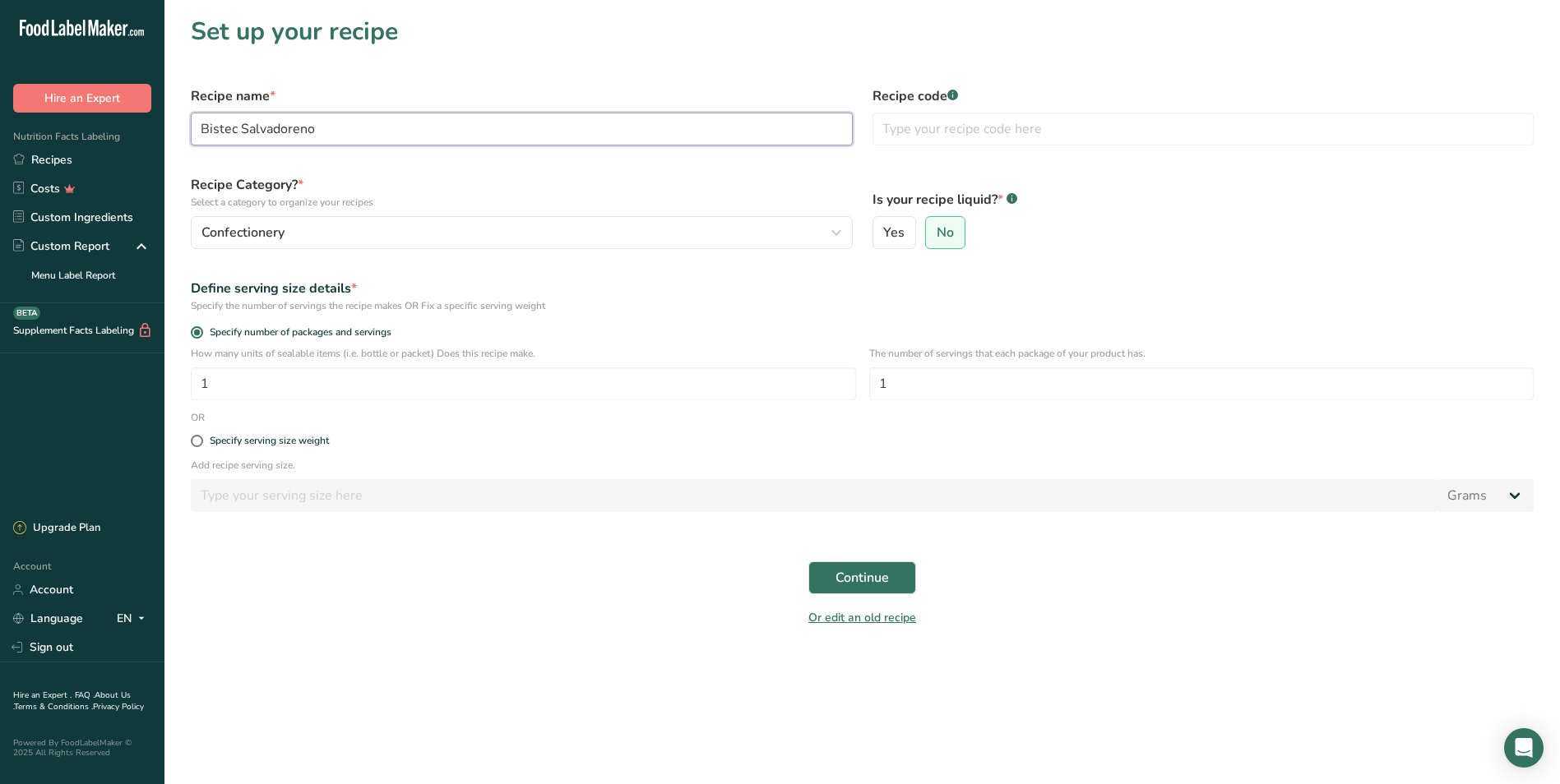
click at [401, 135] on input "Bistec Salvadoreno" at bounding box center [522, 129] width 662 height 33
drag, startPoint x: 290, startPoint y: 131, endPoint x: 500, endPoint y: 48, distance: 225.8
click at [500, 48] on h1 "Set up your recipe" at bounding box center [862, 32] width 1343 height 37
click at [197, 443] on span at bounding box center [197, 441] width 13 height 13
click at [197, 443] on input "Specify serving size weight" at bounding box center [196, 441] width 11 height 11
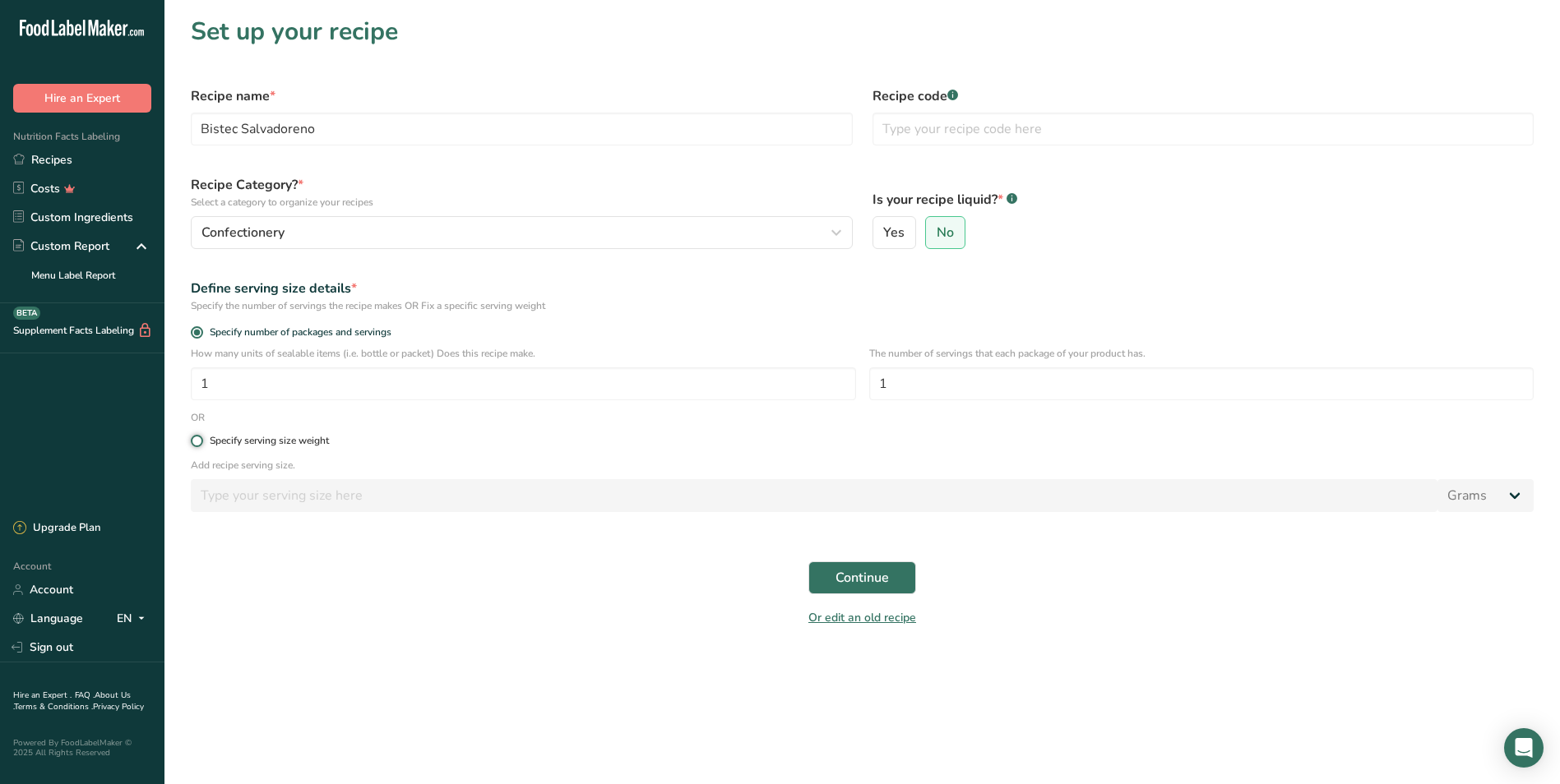
radio input "true"
radio input "false"
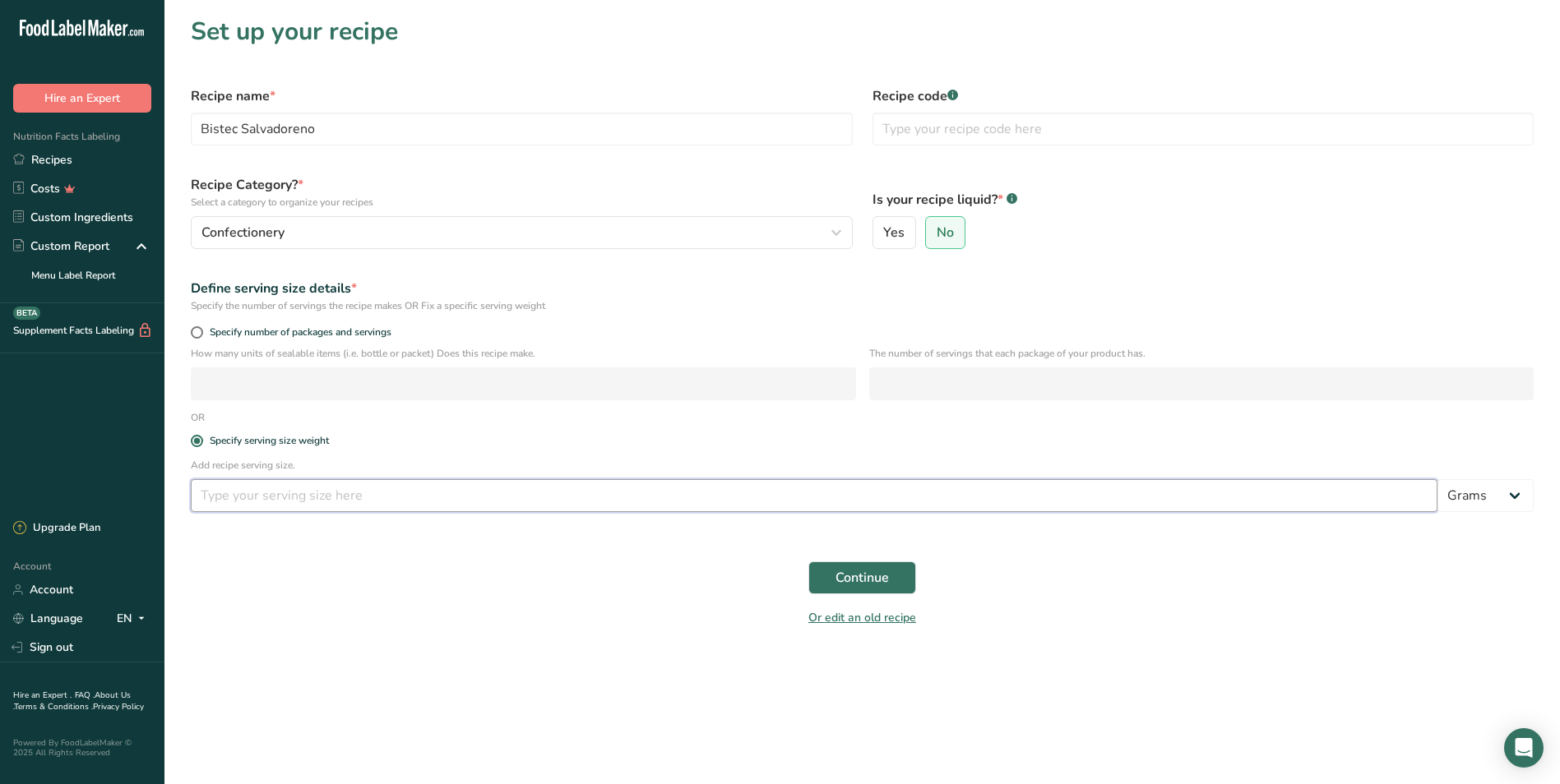
click at [267, 486] on input "number" at bounding box center [814, 495] width 1246 height 33
type input "6"
click at [839, 494] on select "Grams kg mg mcg lb oz l mL fl oz tbsp tsp cup qt gallon" at bounding box center [1485, 495] width 96 height 33
select select "5"
click at [839, 479] on select "Grams kg mg mcg lb oz l mL fl oz tbsp tsp cup qt gallon" at bounding box center [1485, 495] width 96 height 33
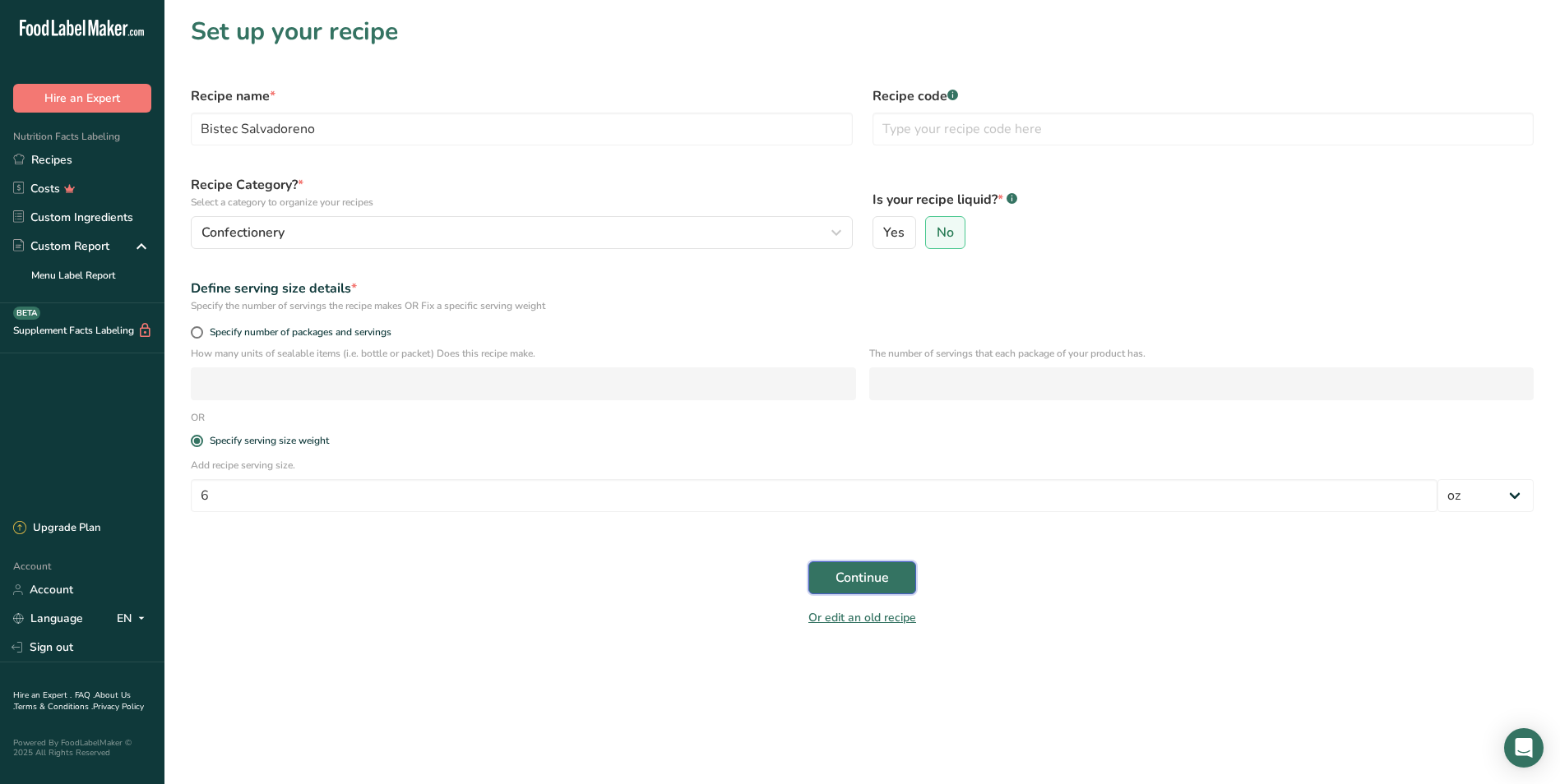
drag, startPoint x: 883, startPoint y: 577, endPoint x: 825, endPoint y: 559, distance: 60.7
click at [839, 577] on span "Continue" at bounding box center [862, 577] width 54 height 19
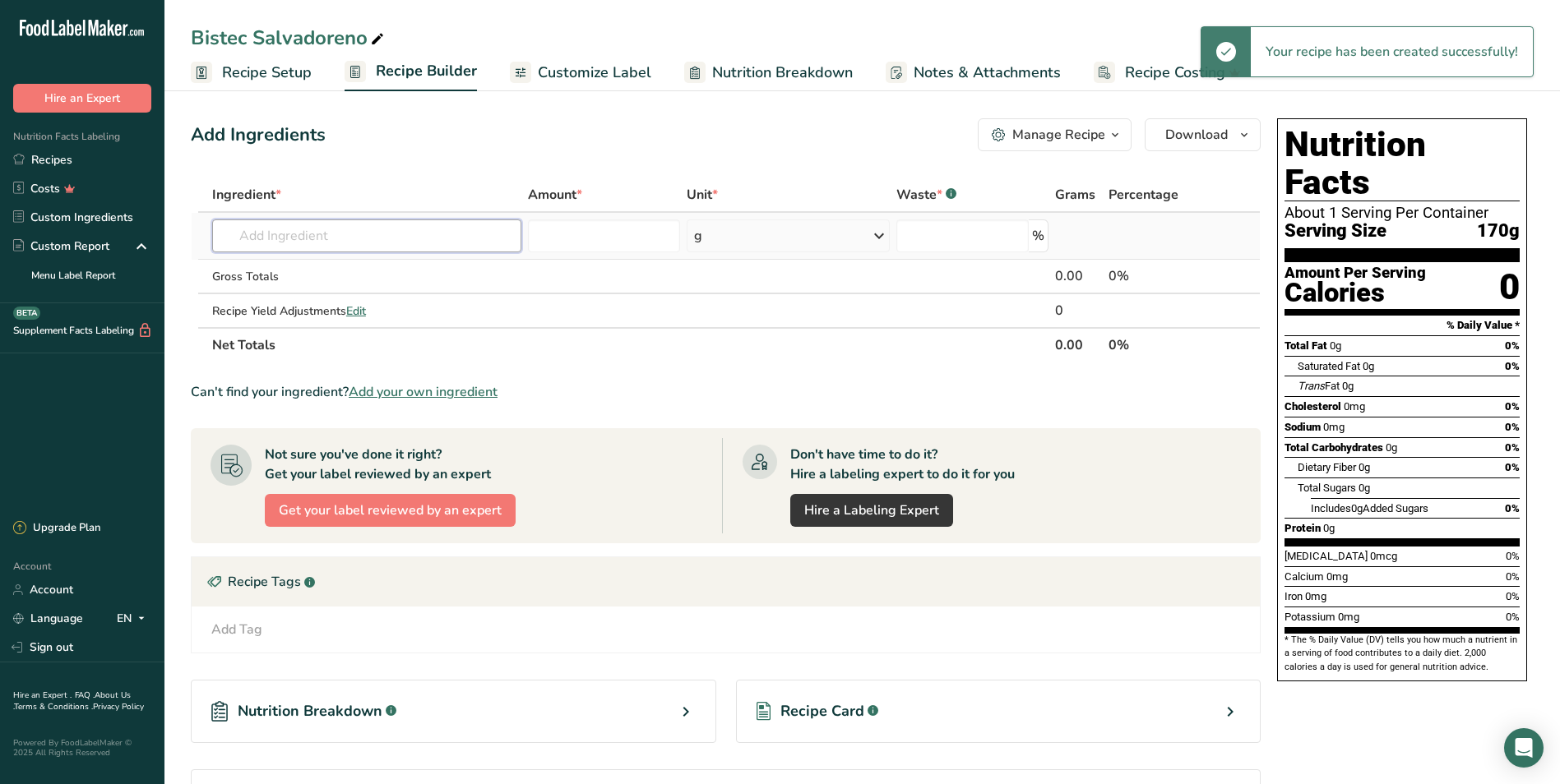
click at [241, 238] on input "text" at bounding box center [366, 236] width 309 height 33
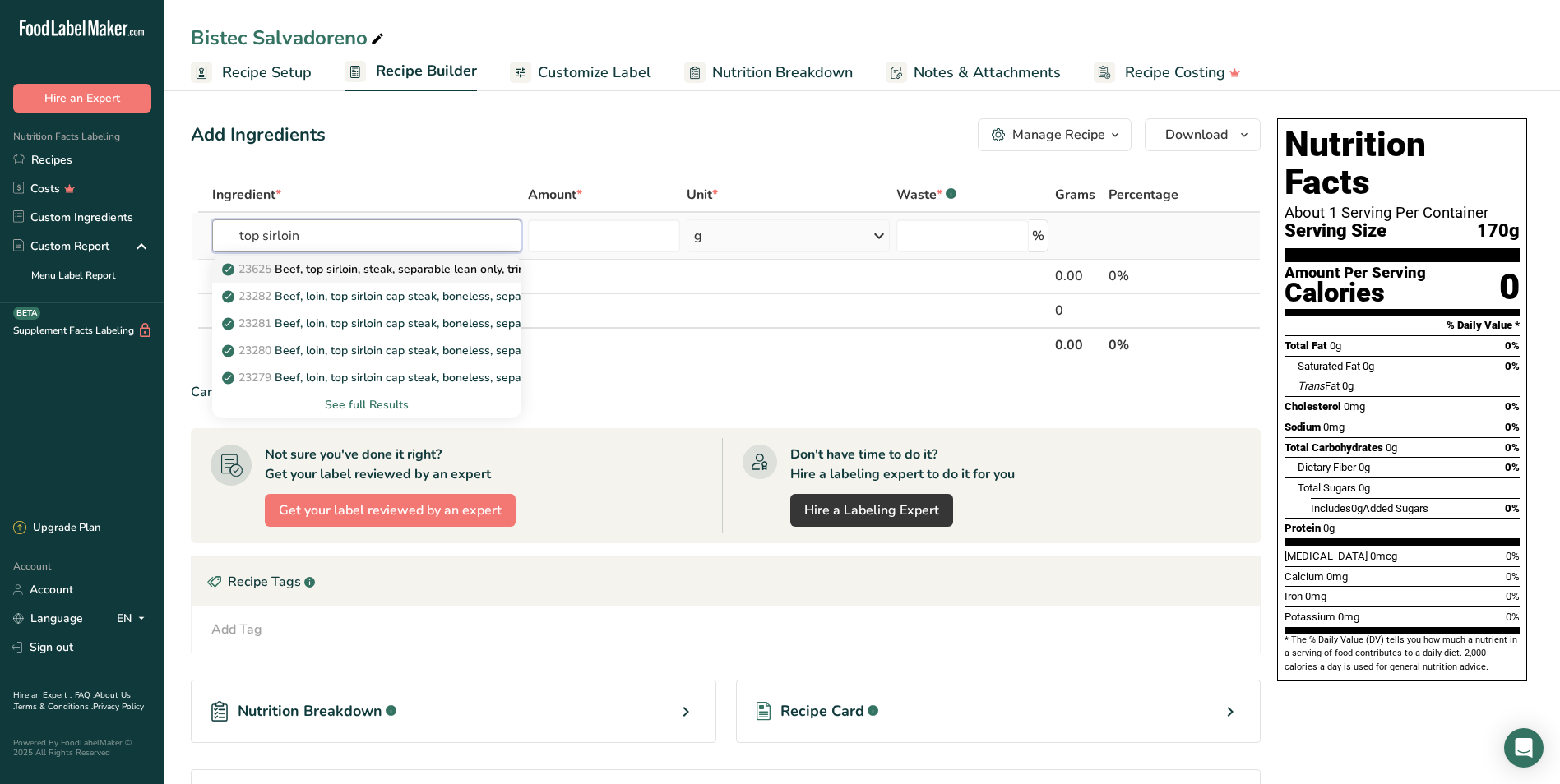
type input "top sirloin"
click at [429, 264] on p "23625 Beef, top sirloin, steak, separable lean only, trimmed to 1/8" fat, choic…" at bounding box center [449, 269] width 448 height 18
type input "Beef, top sirloin, steak, separable lean only, trimmed to 1/8" fat, choice, raw"
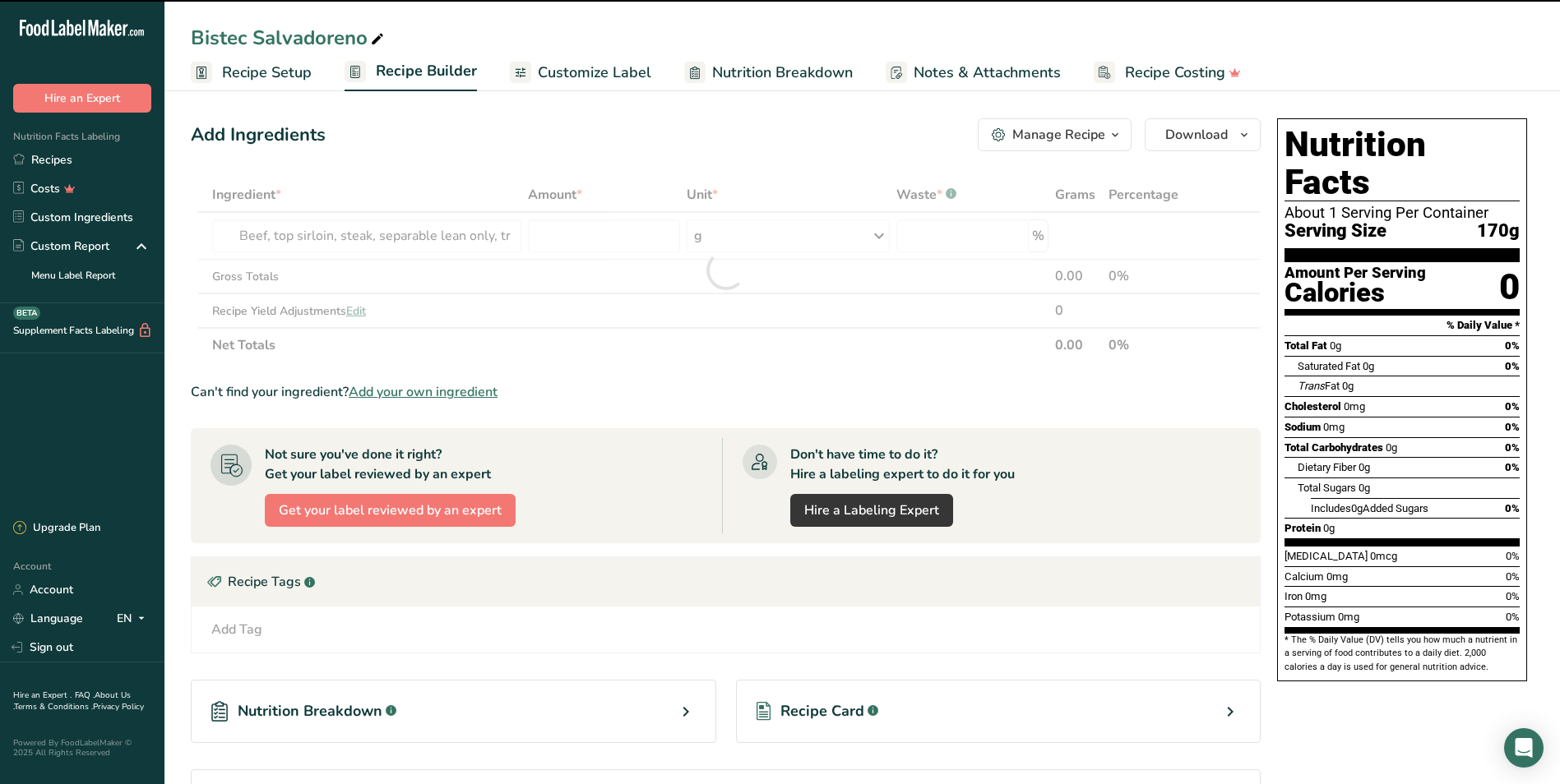
type input "0"
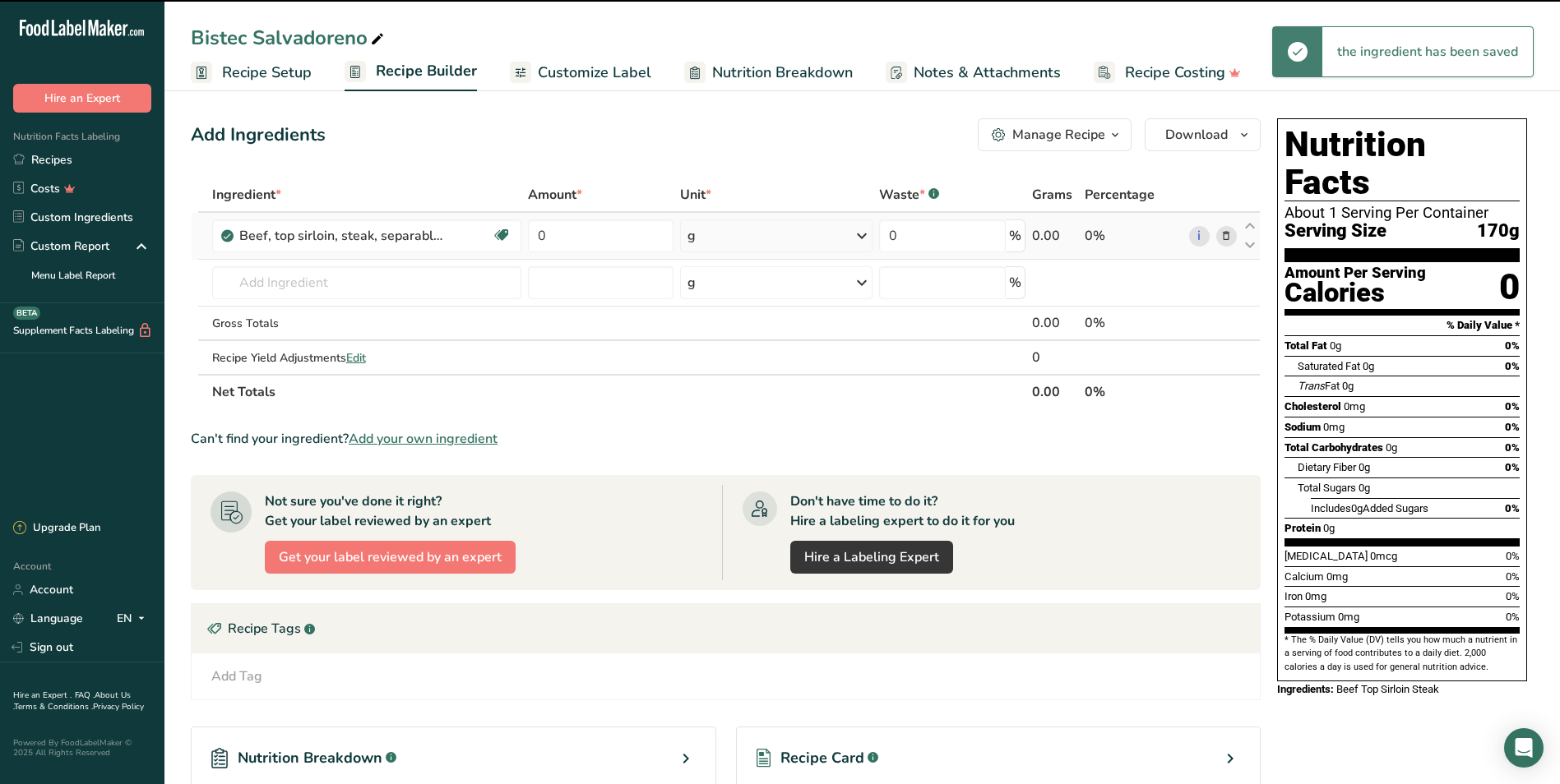
click at [726, 233] on div "g" at bounding box center [777, 236] width 194 height 33
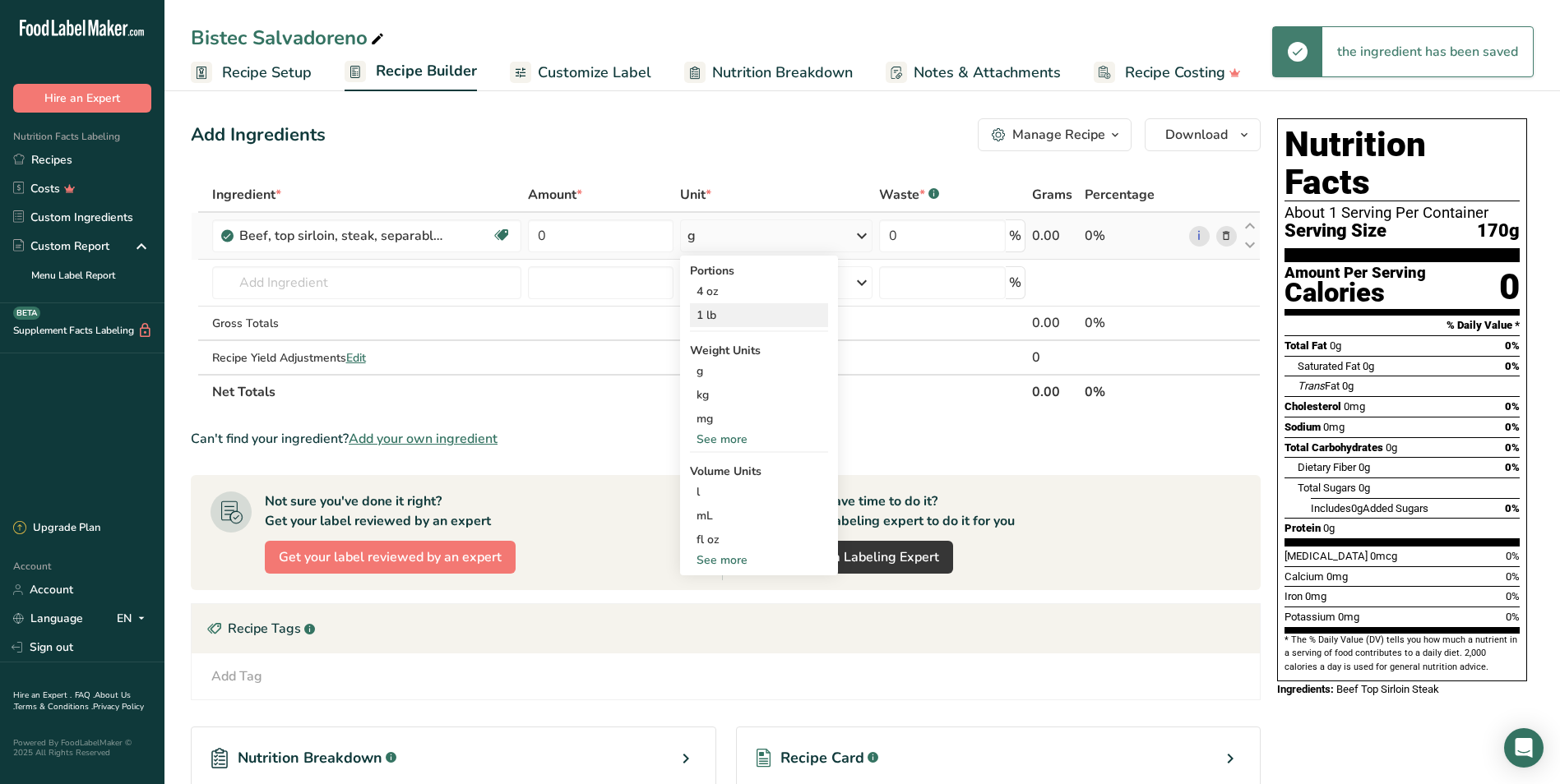
click at [785, 308] on div "1 lb" at bounding box center [759, 315] width 138 height 24
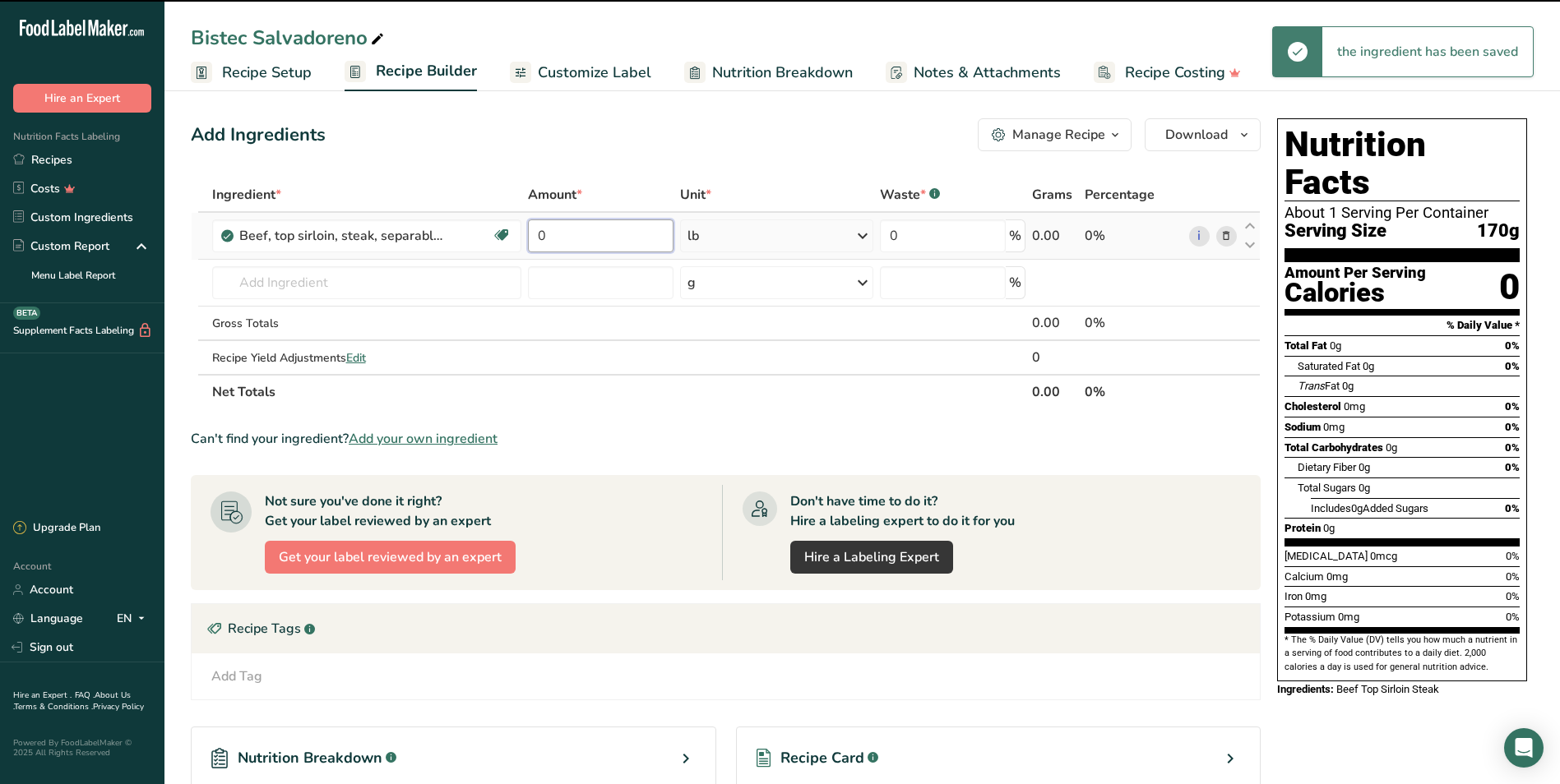
click at [568, 231] on input "0" at bounding box center [600, 236] width 146 height 33
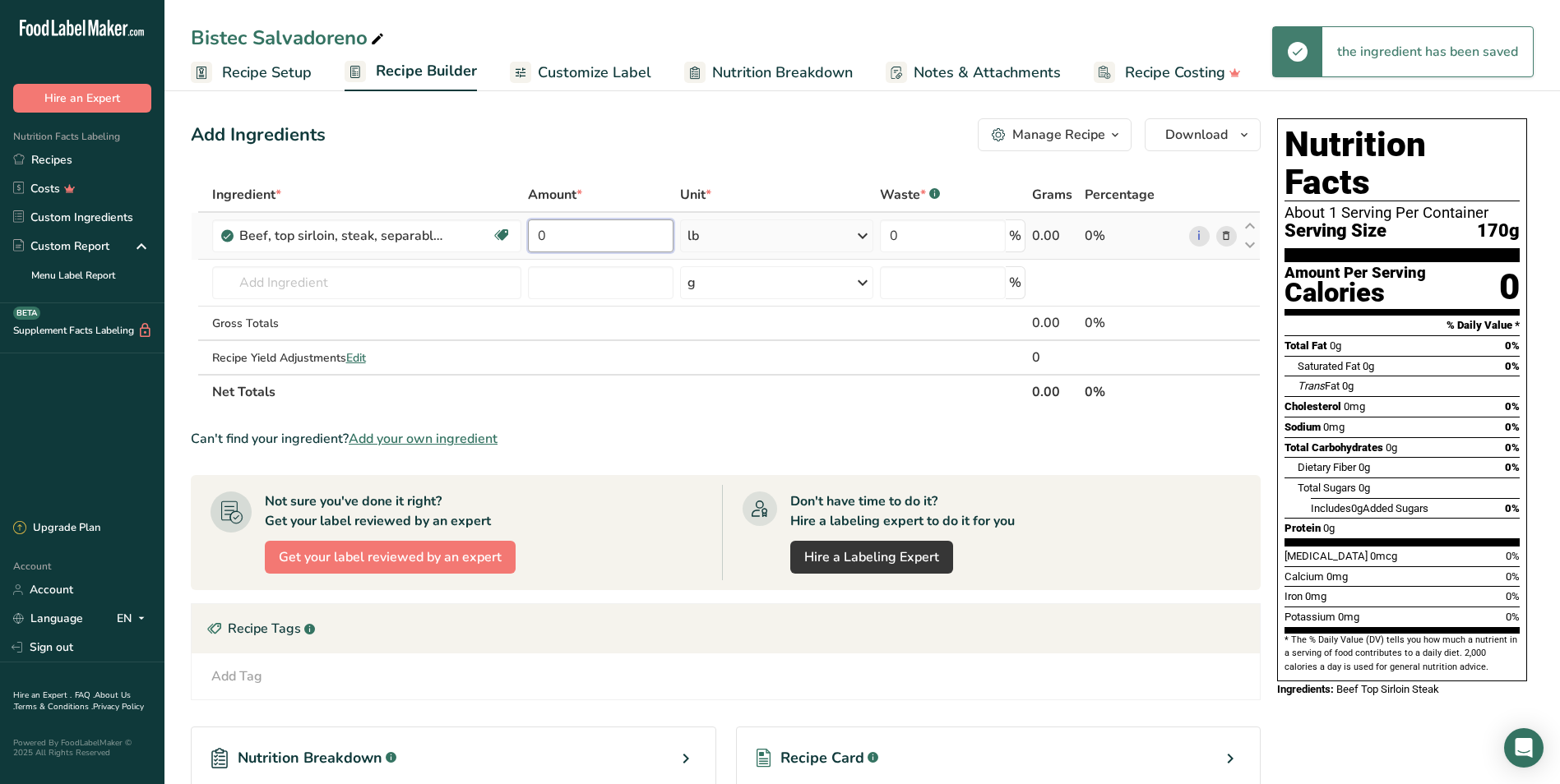
click at [571, 234] on input "0" at bounding box center [600, 236] width 146 height 33
type input "2"
click at [424, 289] on div "Ingredient * Amount * Unit * Waste * .a-a{fill:#347362;}.b-a{fill:#fff;} Grams …" at bounding box center [725, 294] width 1069 height 232
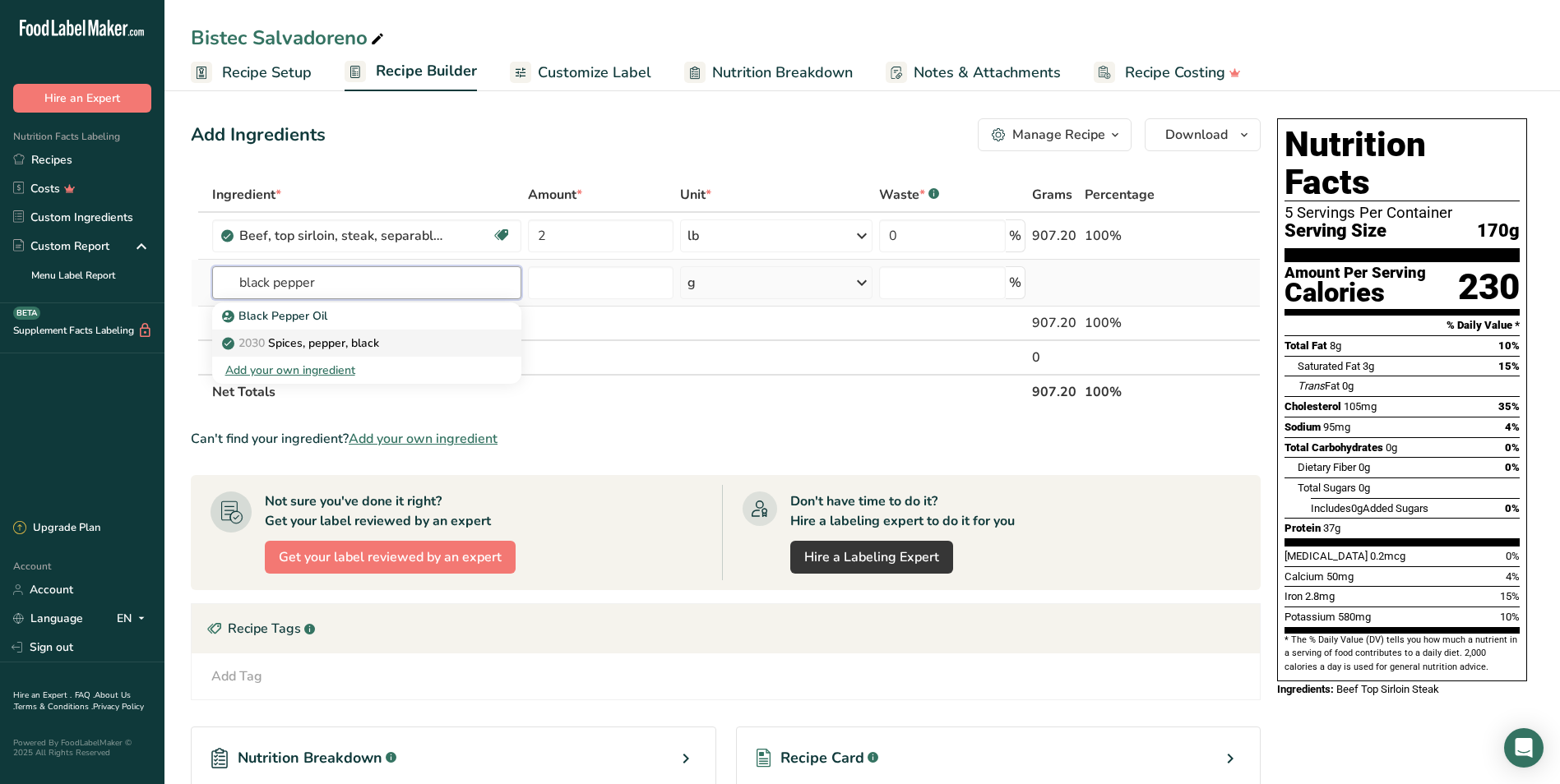
type input "black pepper"
click at [333, 343] on p "2030 Spices, pepper, black" at bounding box center [302, 343] width 154 height 18
type input "Spices, pepper, black"
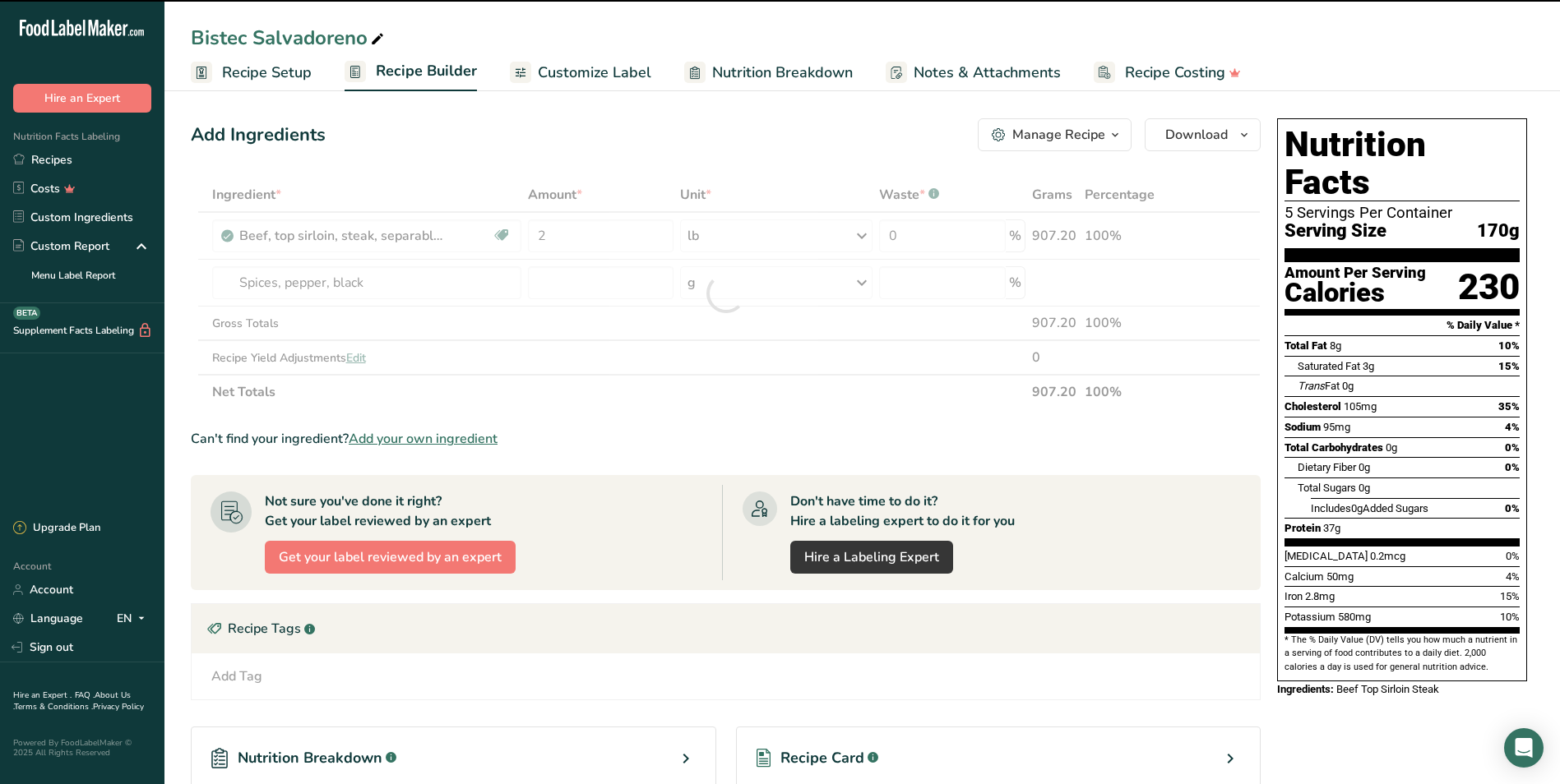
type input "0"
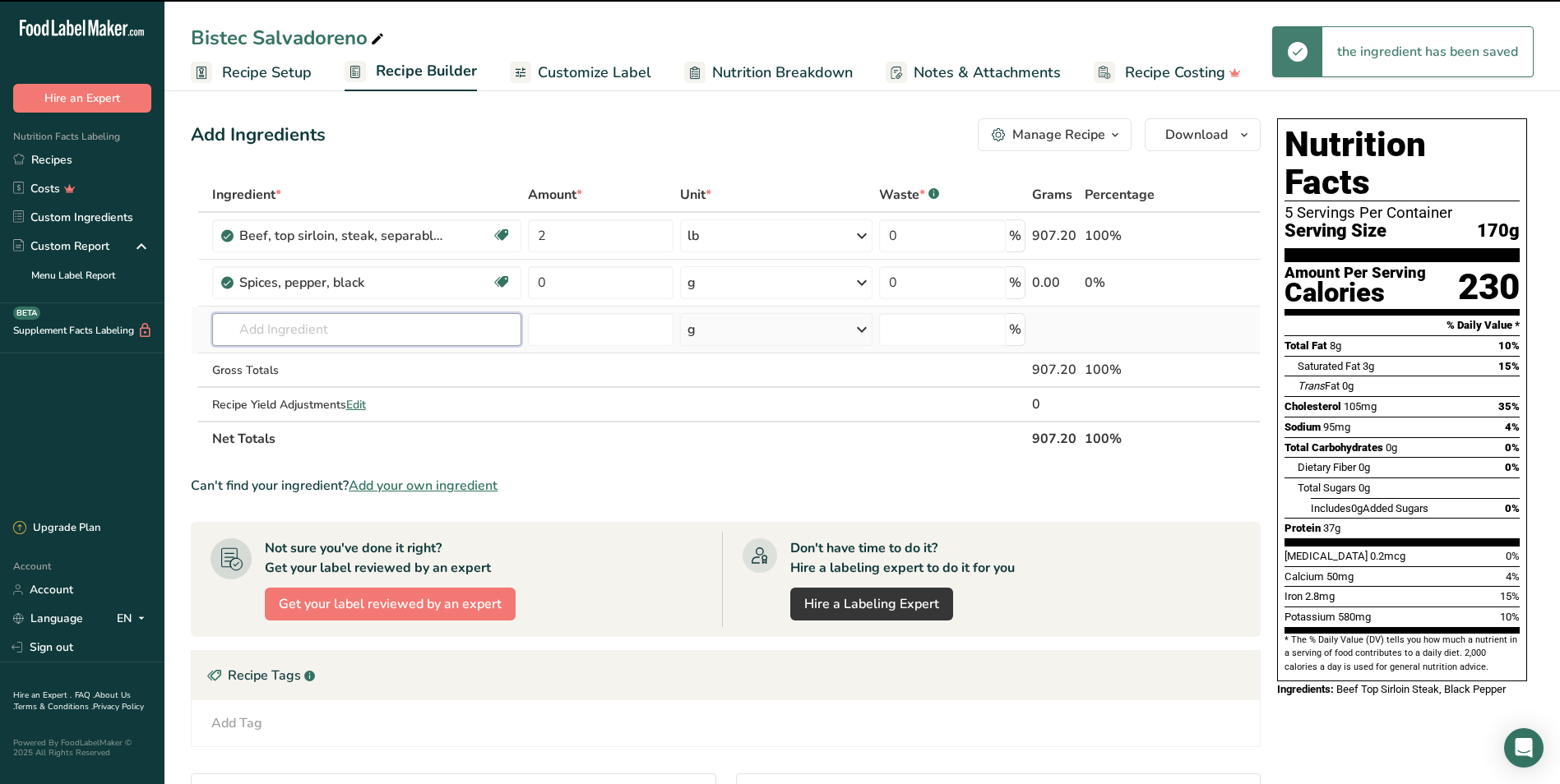
click at [268, 317] on input "text" at bounding box center [366, 329] width 309 height 33
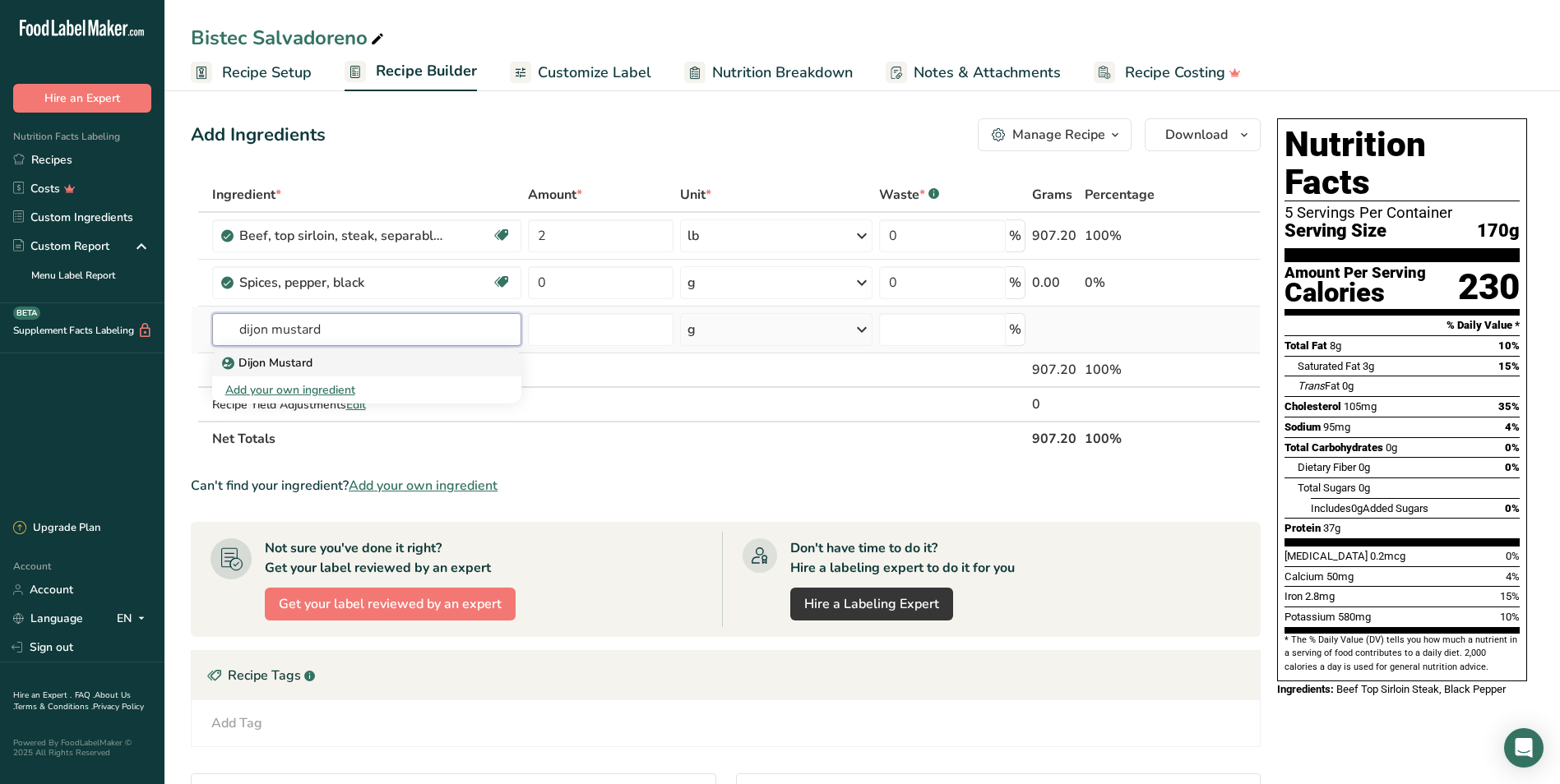
type input "dijon mustard"
click at [304, 366] on p "Dijon Mustard" at bounding box center [269, 363] width 88 height 18
type input "Dijon Mustard"
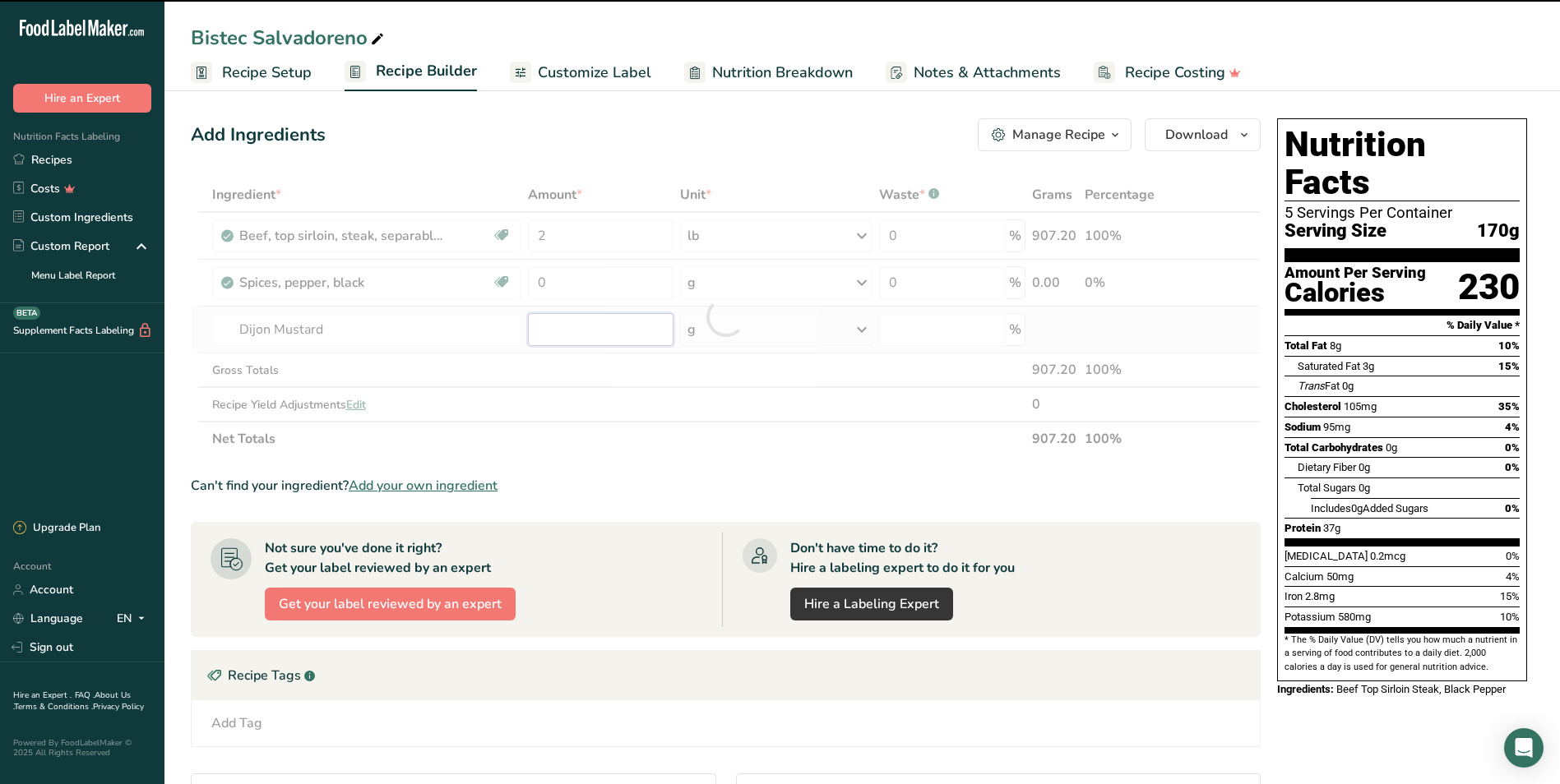
click at [557, 324] on input "number" at bounding box center [600, 329] width 146 height 33
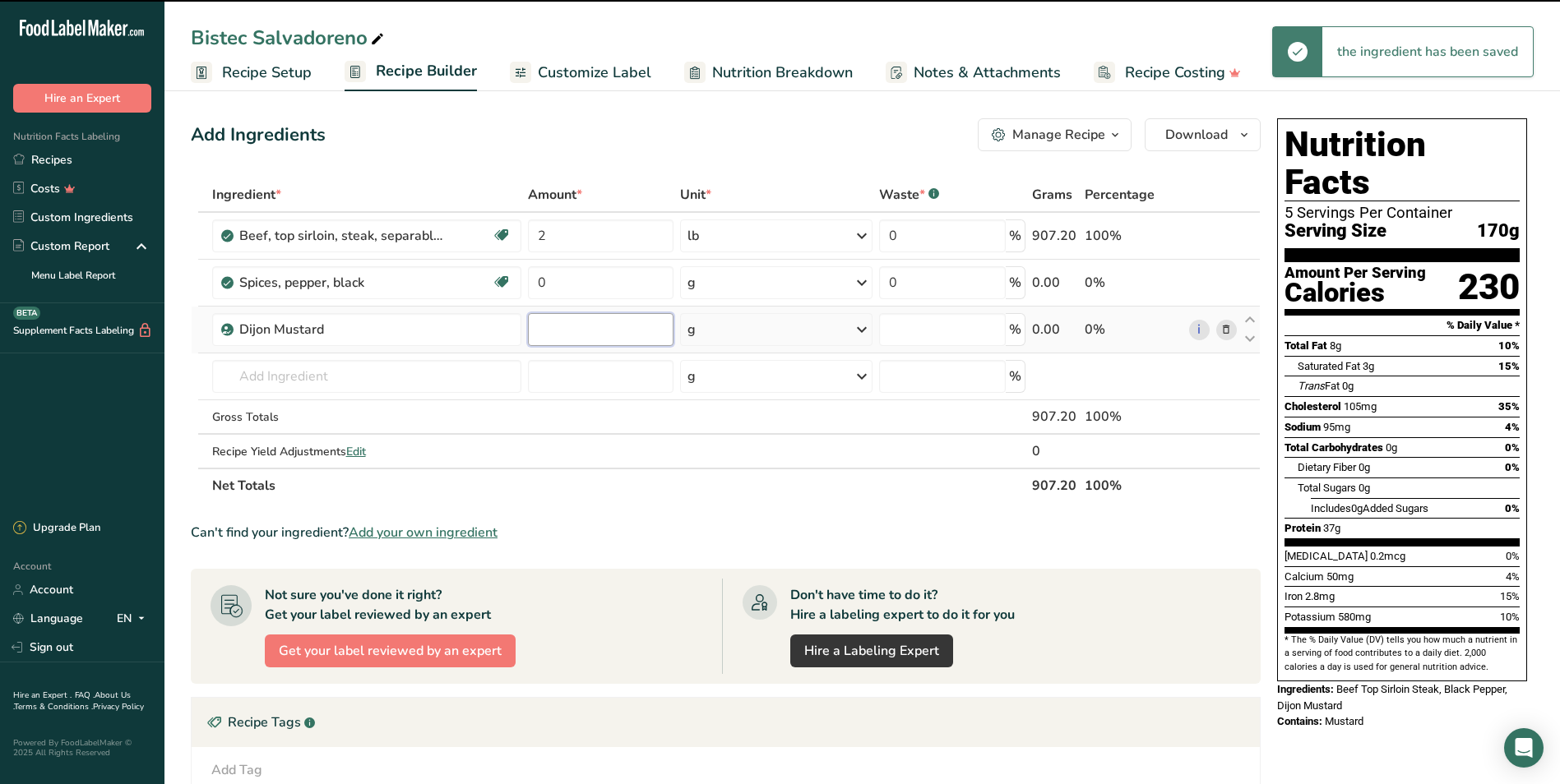
type input "0"
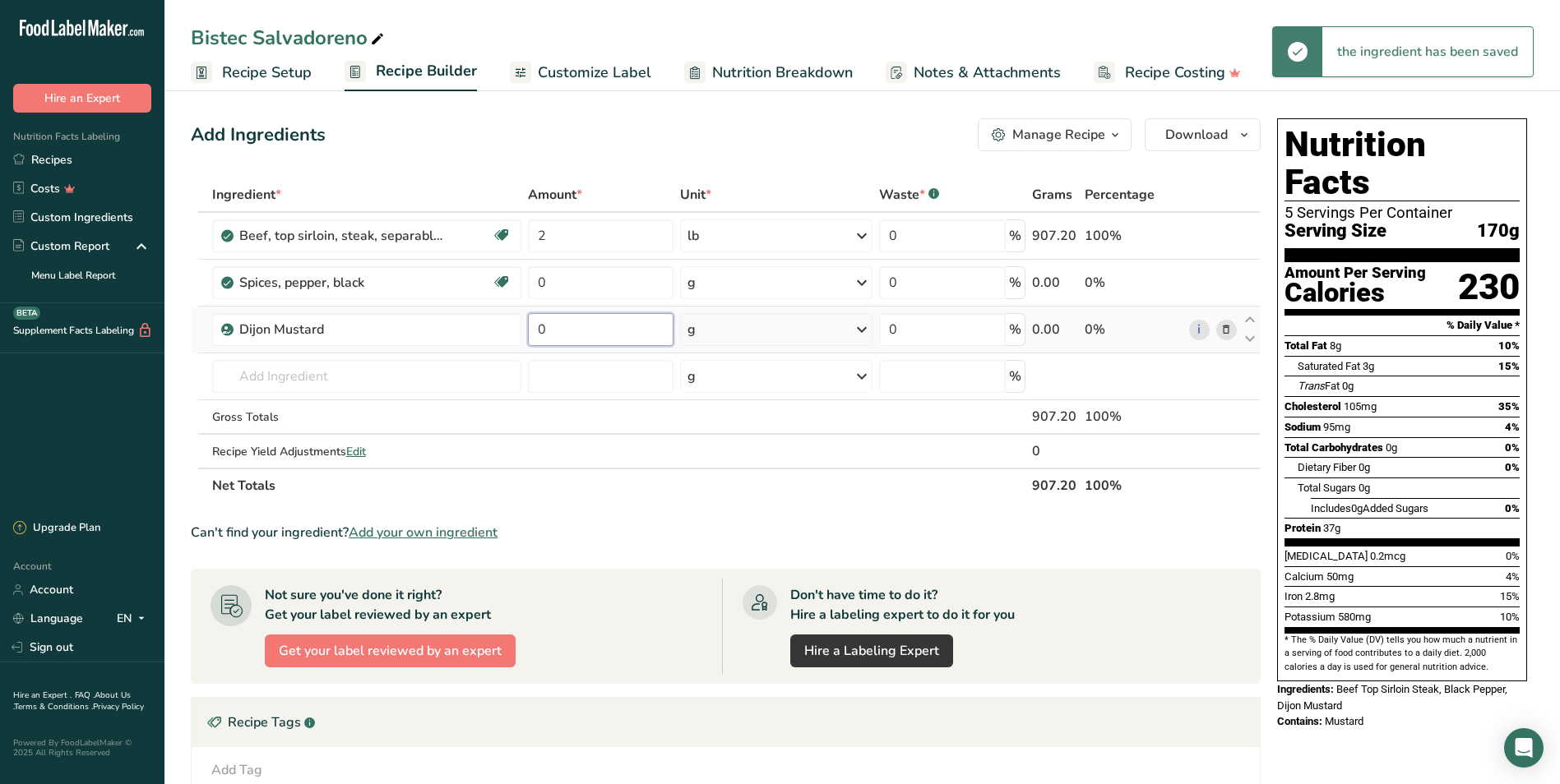
click at [573, 328] on input "0" at bounding box center [600, 329] width 146 height 33
type input "3"
click at [470, 371] on div "Ingredient * Amount * Unit * Waste * .a-a{fill:#347362;}.b-a{fill:#fff;} Grams …" at bounding box center [725, 340] width 1069 height 326
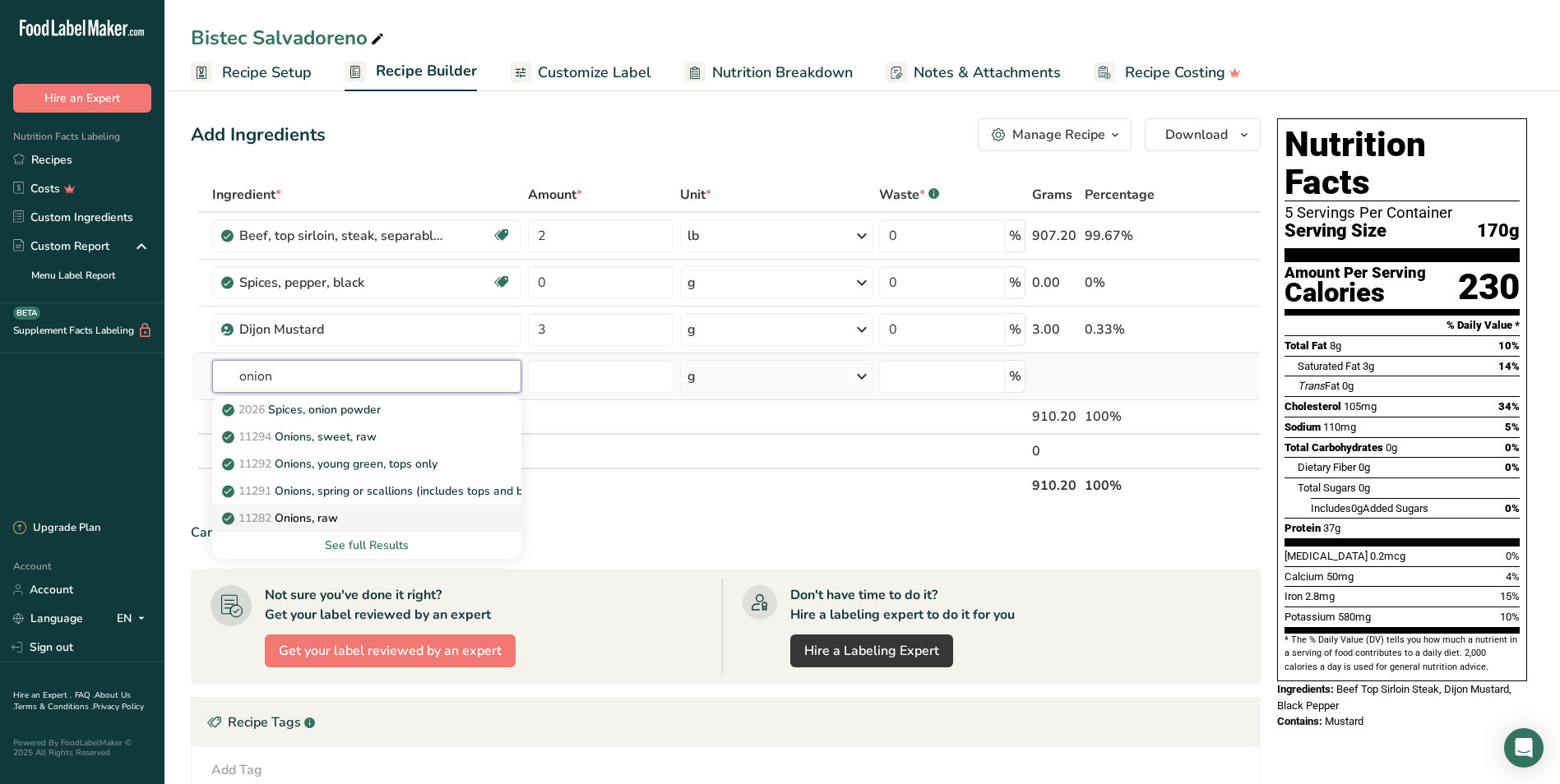
type input "onion"
click at [414, 508] on link "11282 Onions, raw" at bounding box center [366, 518] width 309 height 27
type input "Onions, raw"
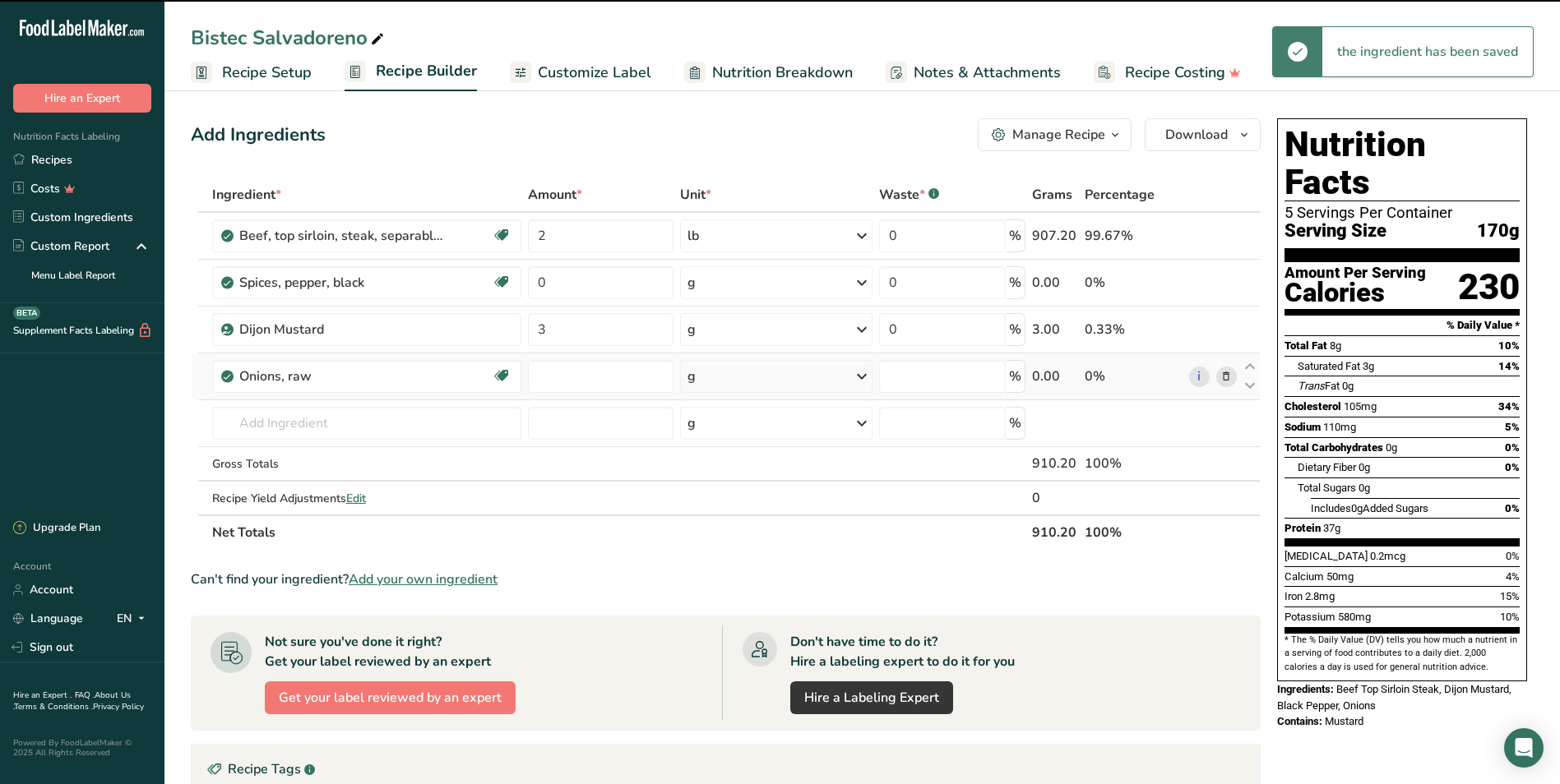
type input "0"
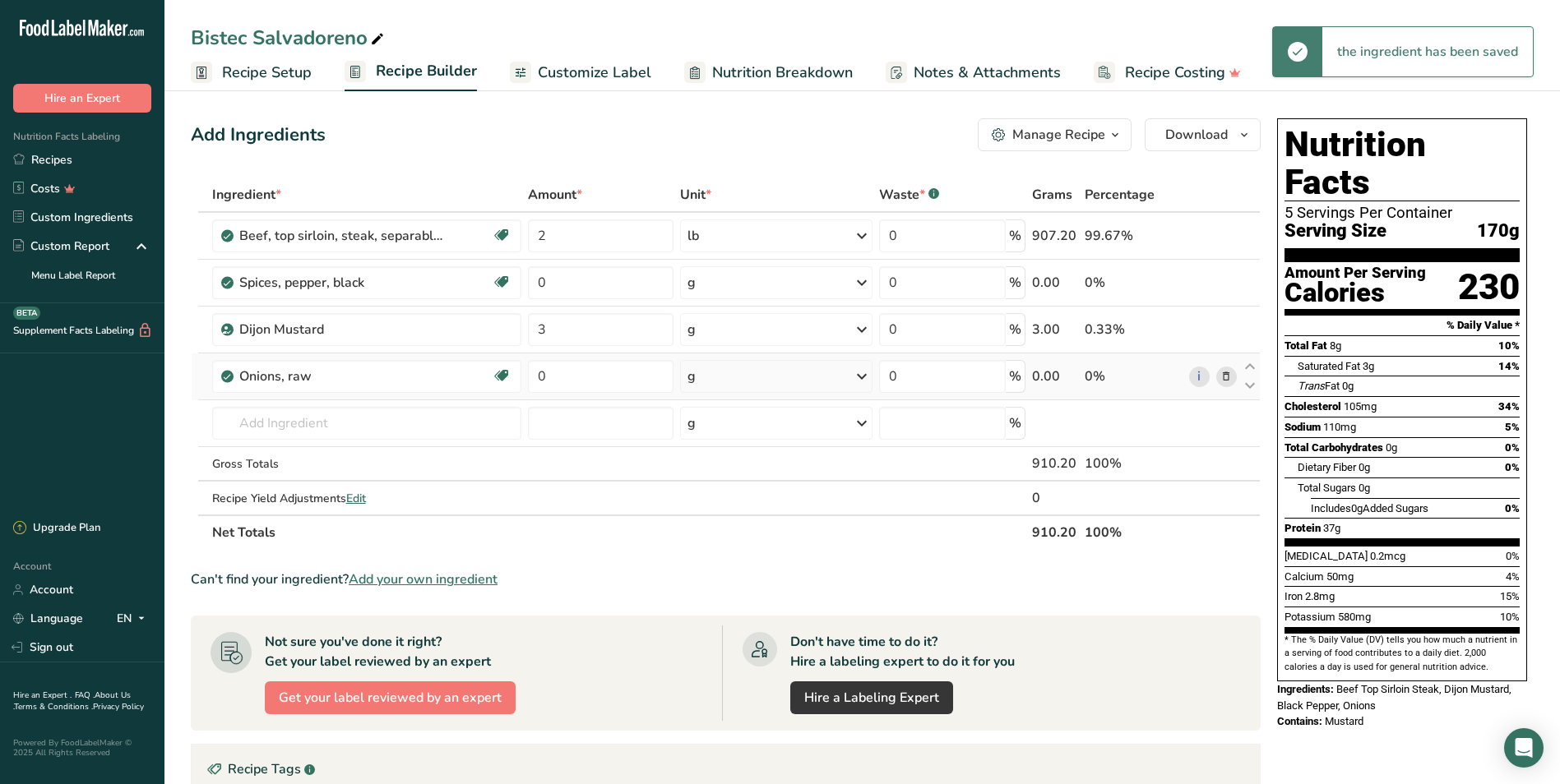
click at [767, 367] on div "g" at bounding box center [777, 376] width 194 height 33
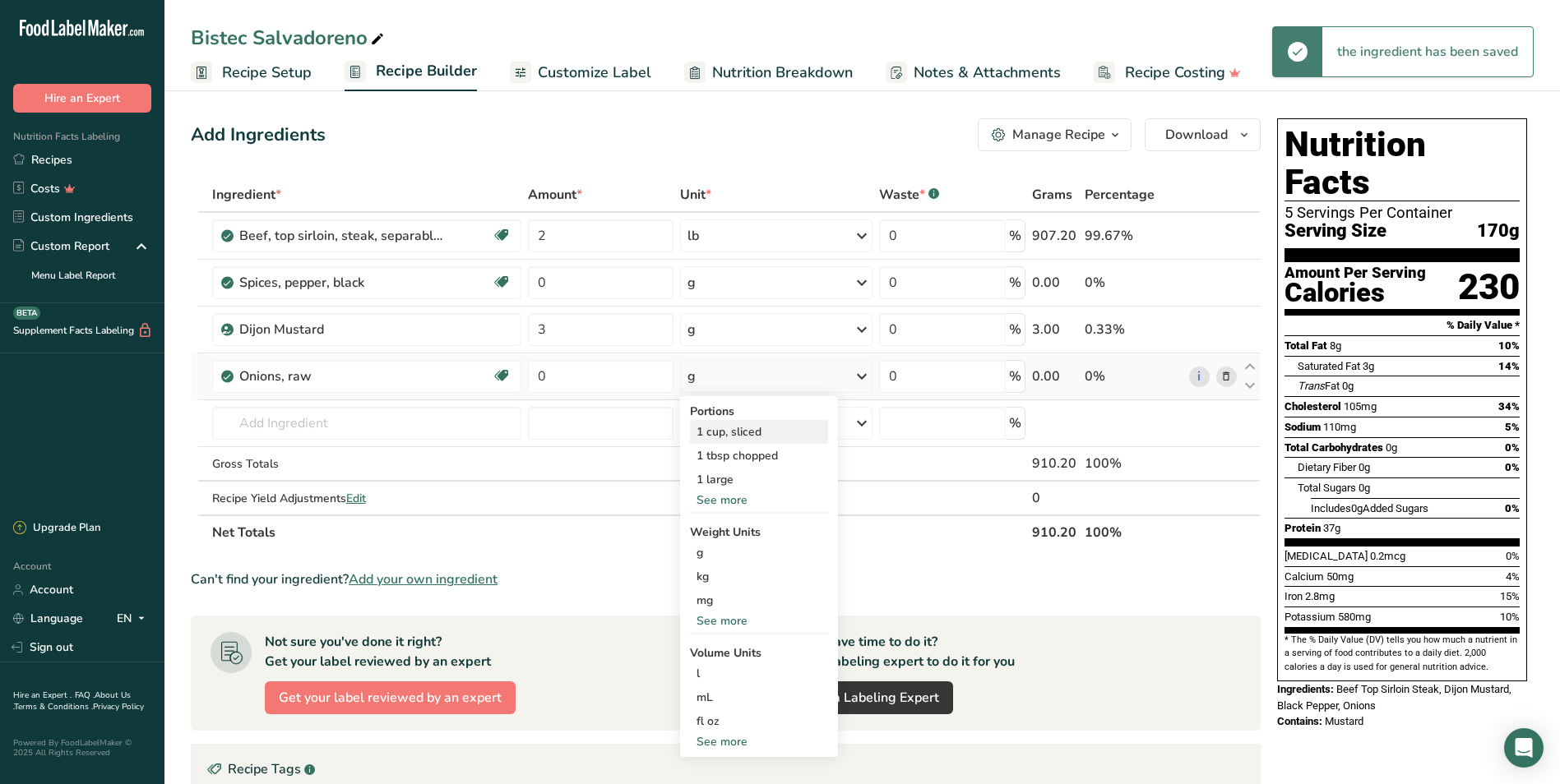
click at [743, 425] on div "1 cup, sliced" at bounding box center [759, 432] width 138 height 24
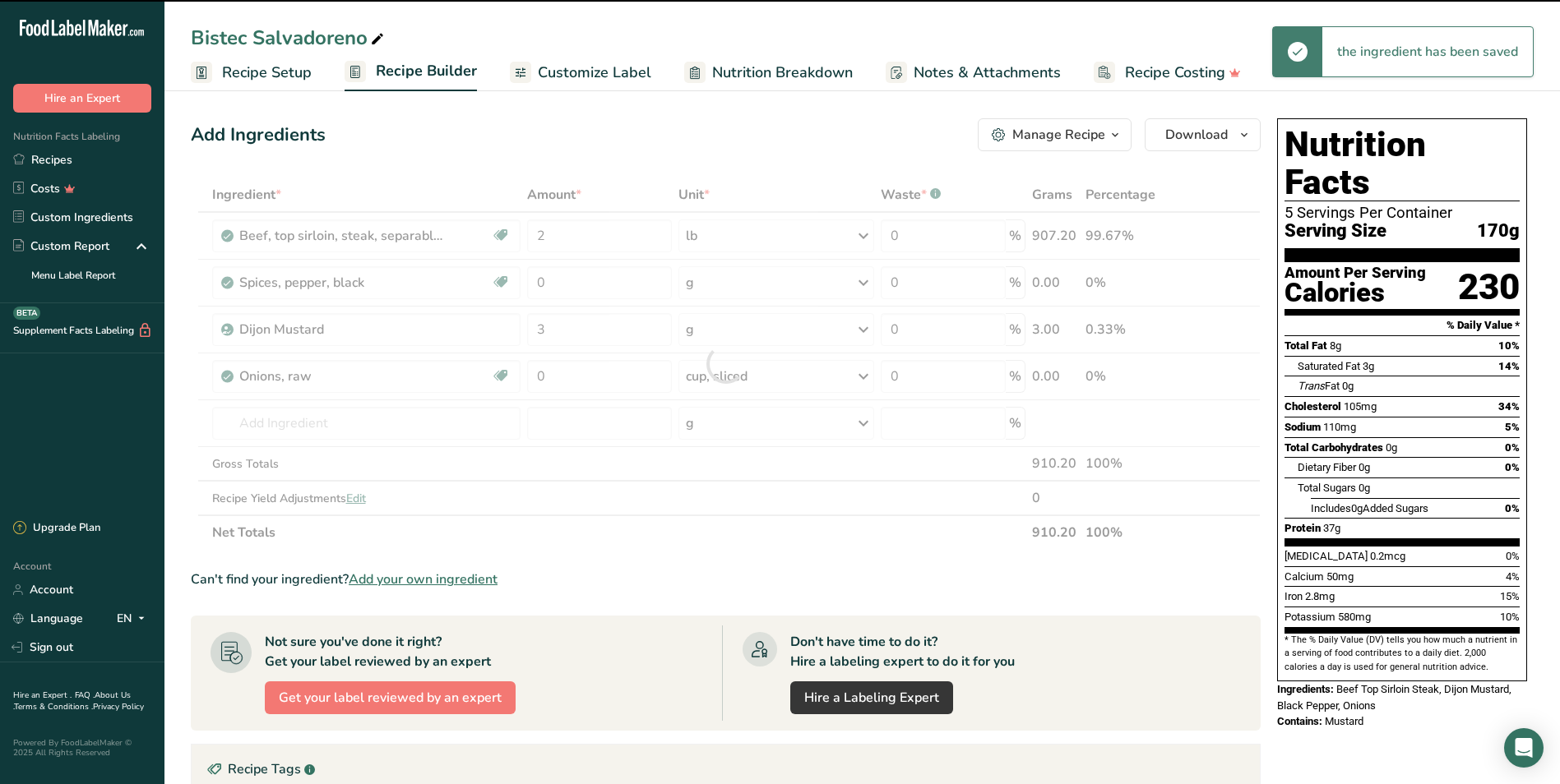
click at [574, 369] on div at bounding box center [725, 363] width 1069 height 373
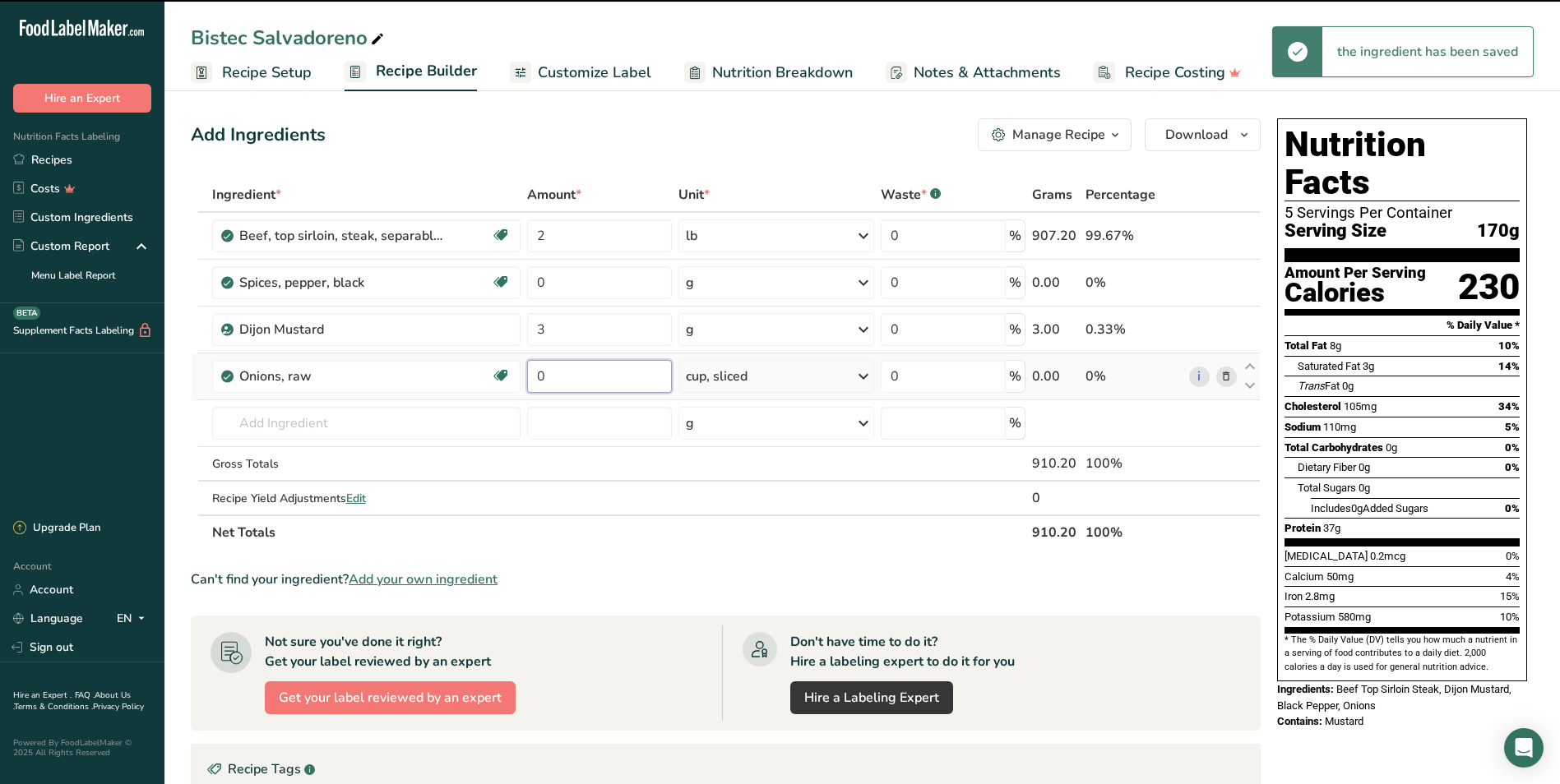
click at [566, 373] on input "0" at bounding box center [598, 376] width 144 height 33
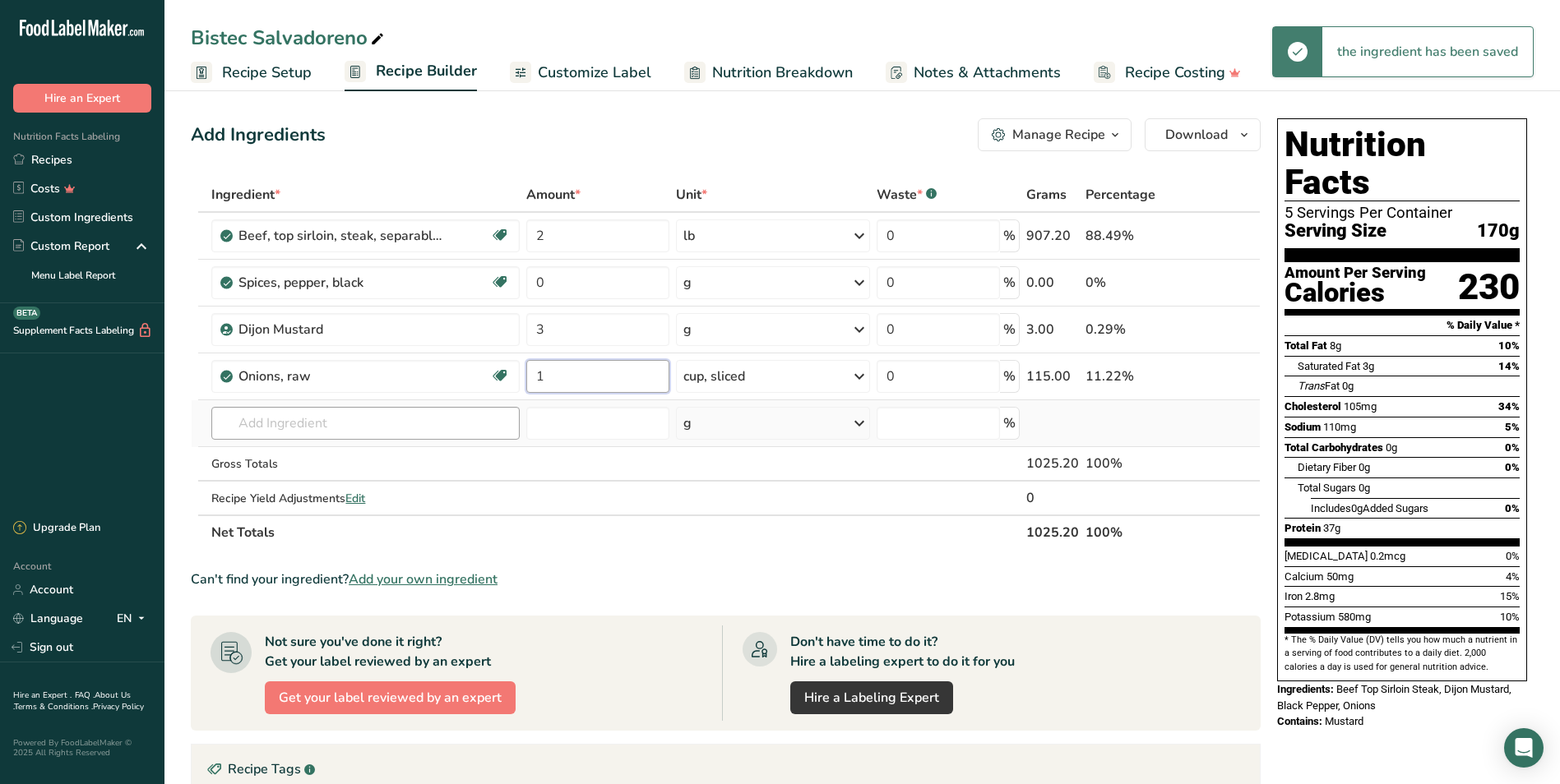
type input "1"
click at [406, 421] on div "Ingredient * Amount * Unit * Waste * .a-a{fill:#347362;}.b-a{fill:#fff;} Grams …" at bounding box center [725, 363] width 1069 height 373
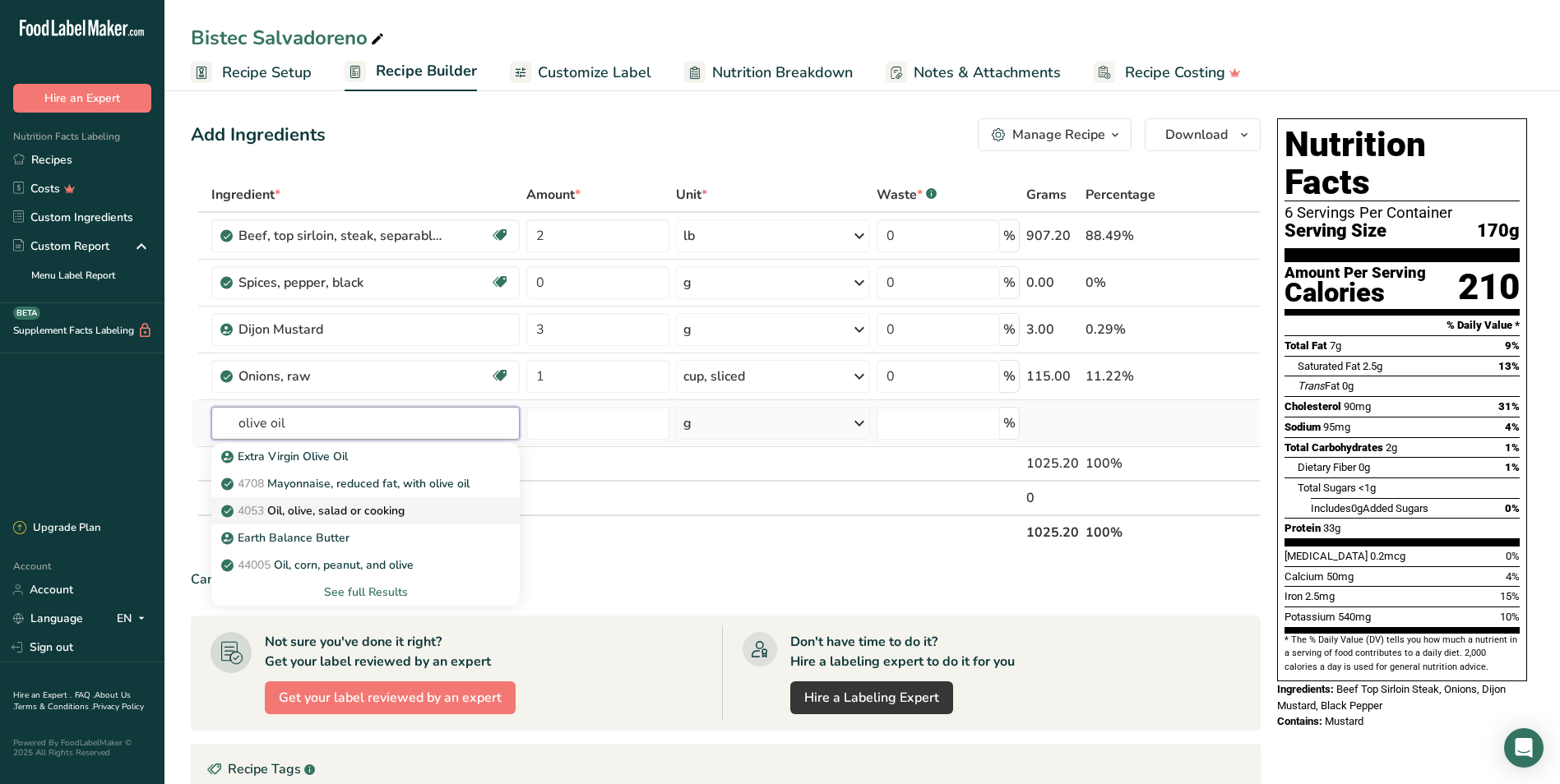
type input "olive oil"
click at [374, 513] on p "4053 Oil, olive, salad or cooking" at bounding box center [315, 511] width 180 height 18
type input "Oil, olive, salad or cooking"
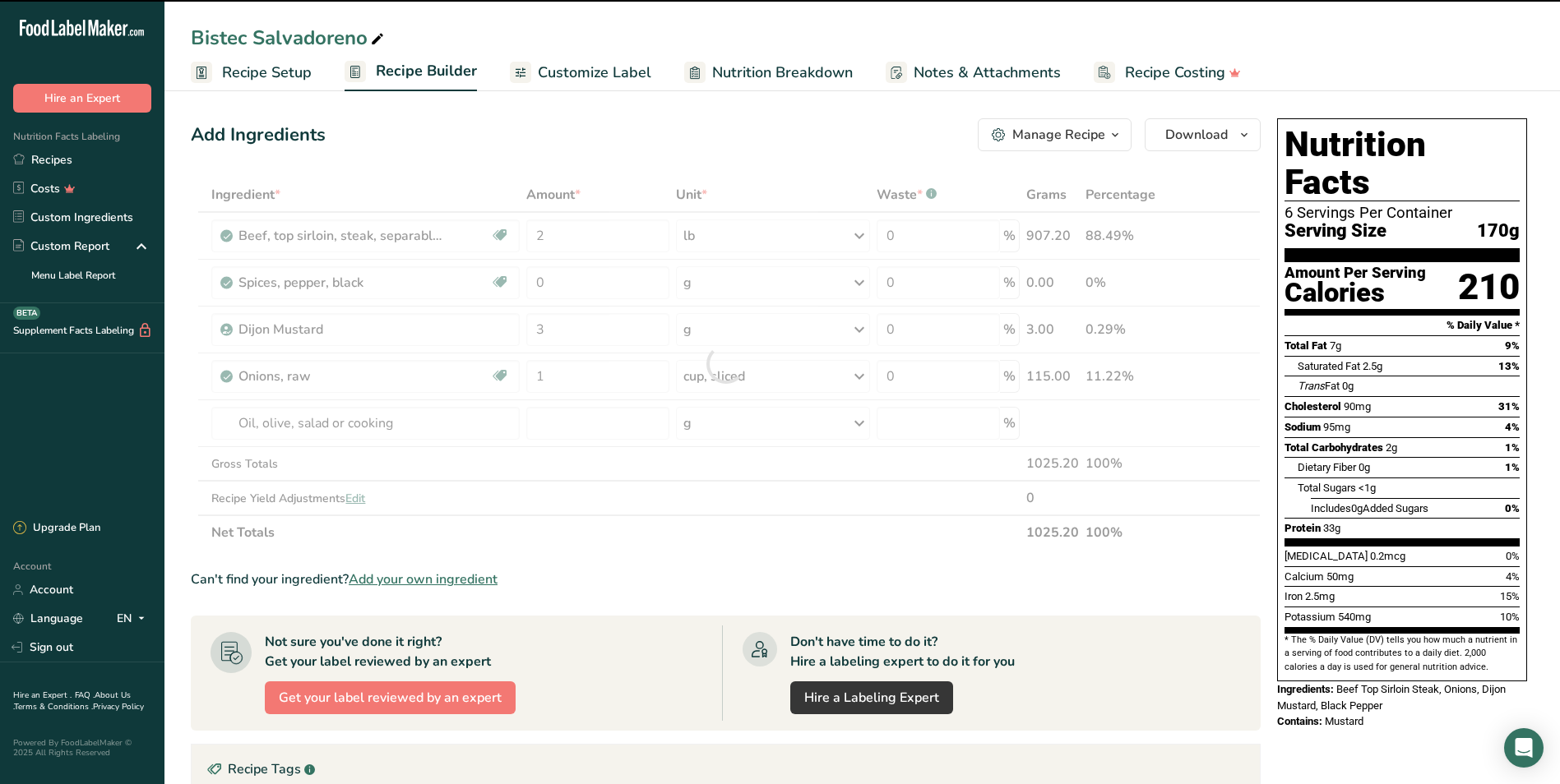
click at [746, 429] on div at bounding box center [725, 363] width 1069 height 373
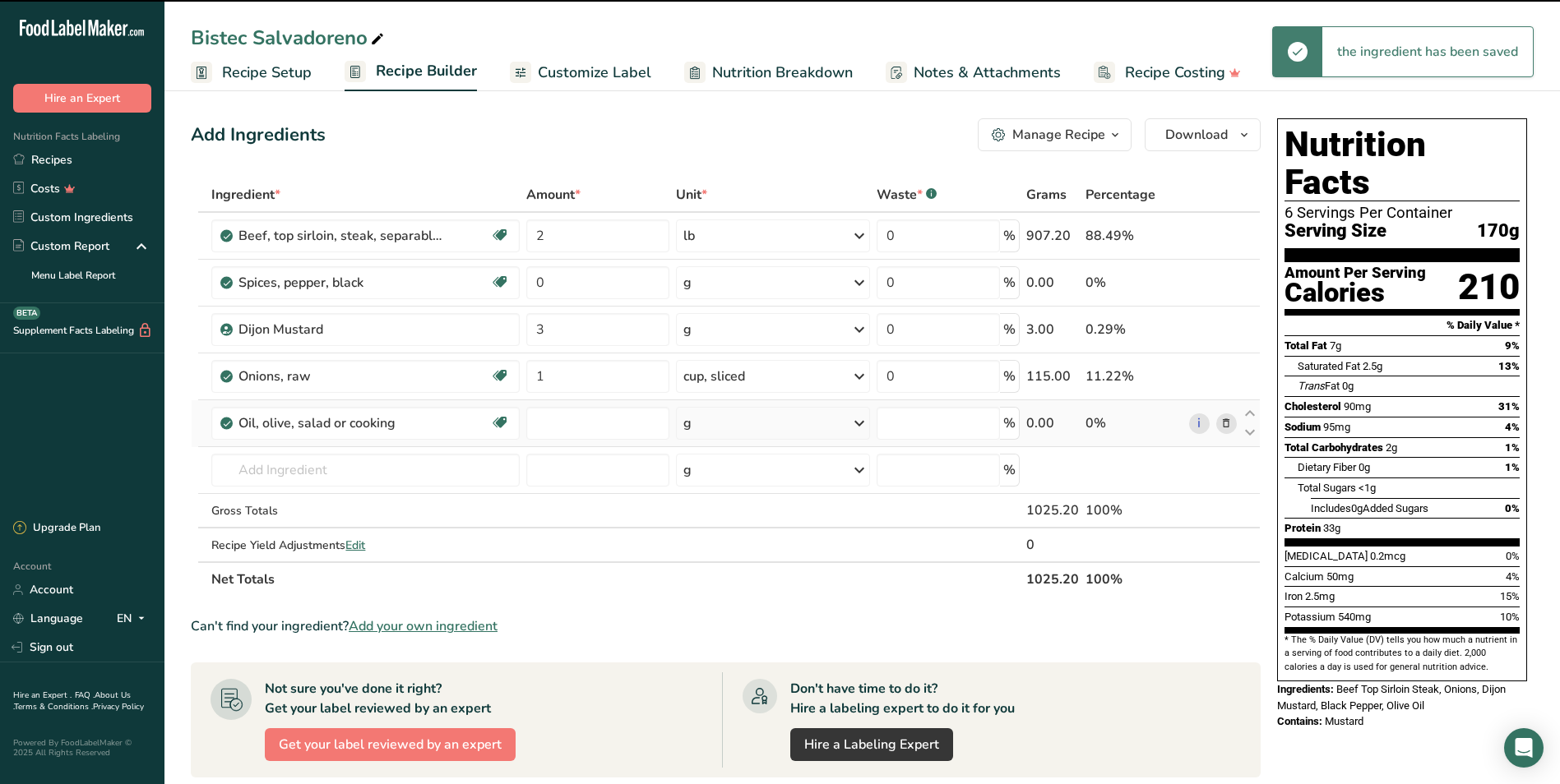
type input "0"
click at [735, 426] on div "g" at bounding box center [772, 423] width 194 height 33
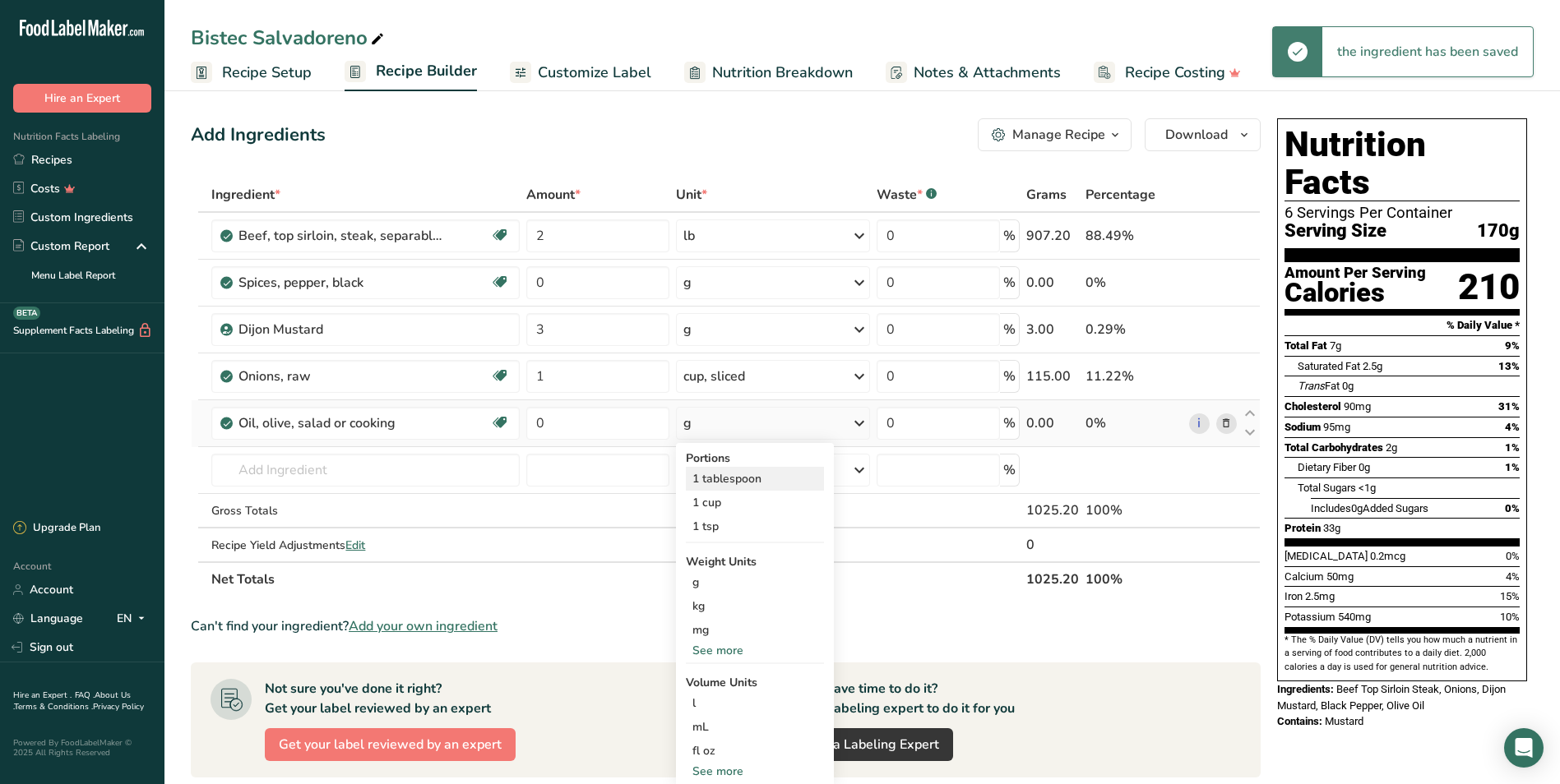
click at [721, 479] on div "1 tablespoon" at bounding box center [755, 479] width 138 height 24
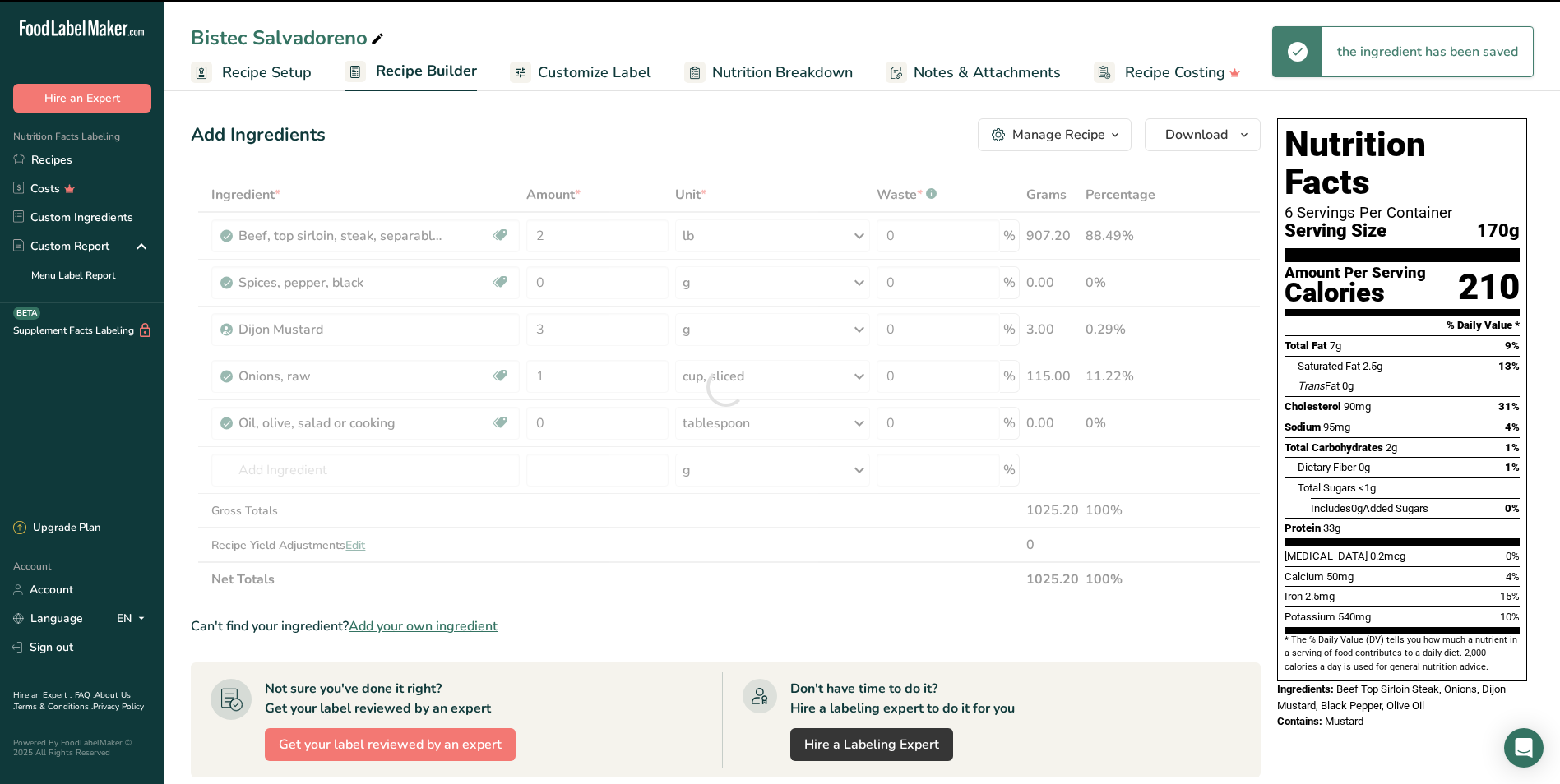
click at [565, 426] on div at bounding box center [725, 387] width 1069 height 419
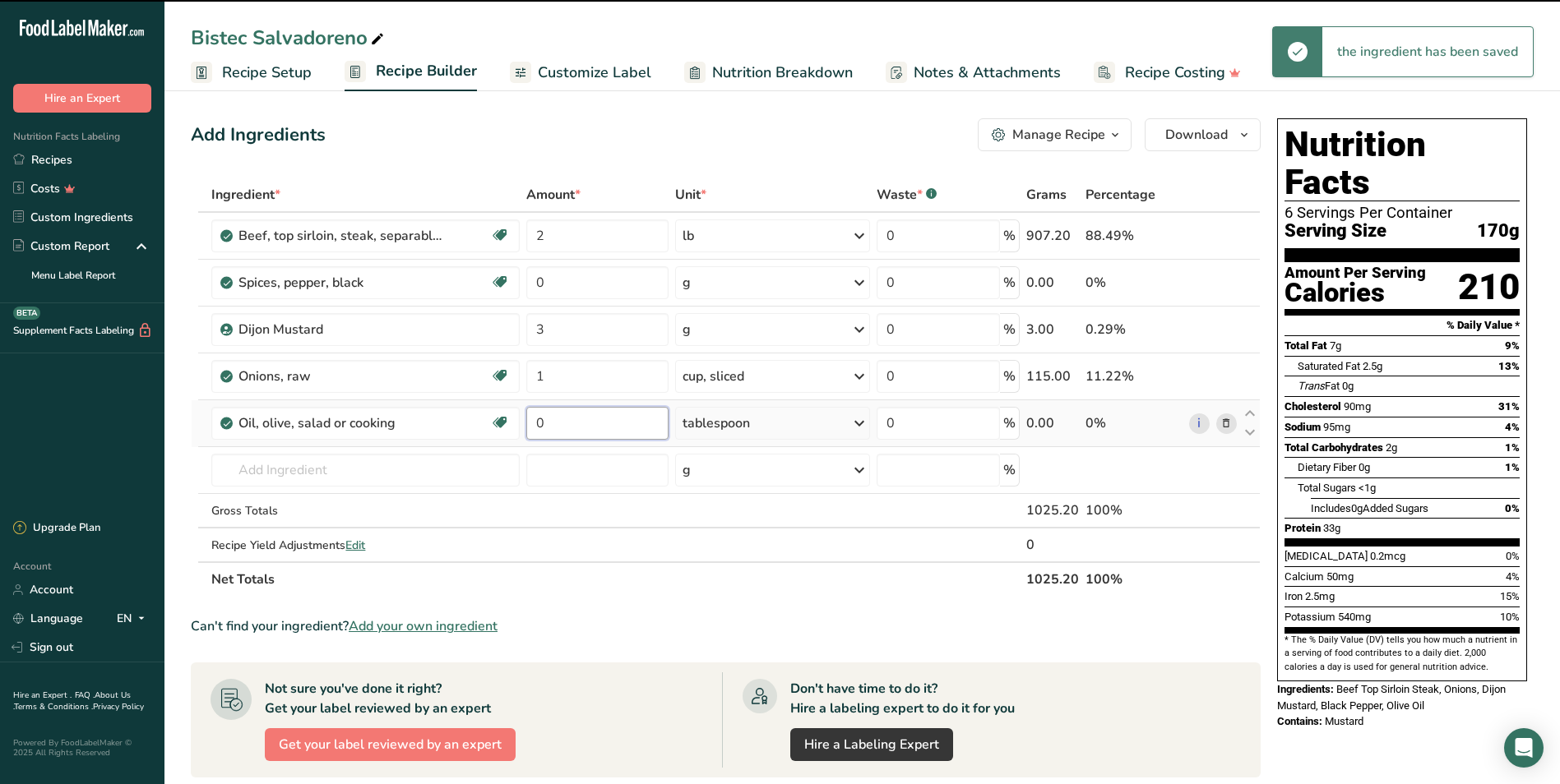
click at [565, 425] on input "0" at bounding box center [597, 423] width 142 height 33
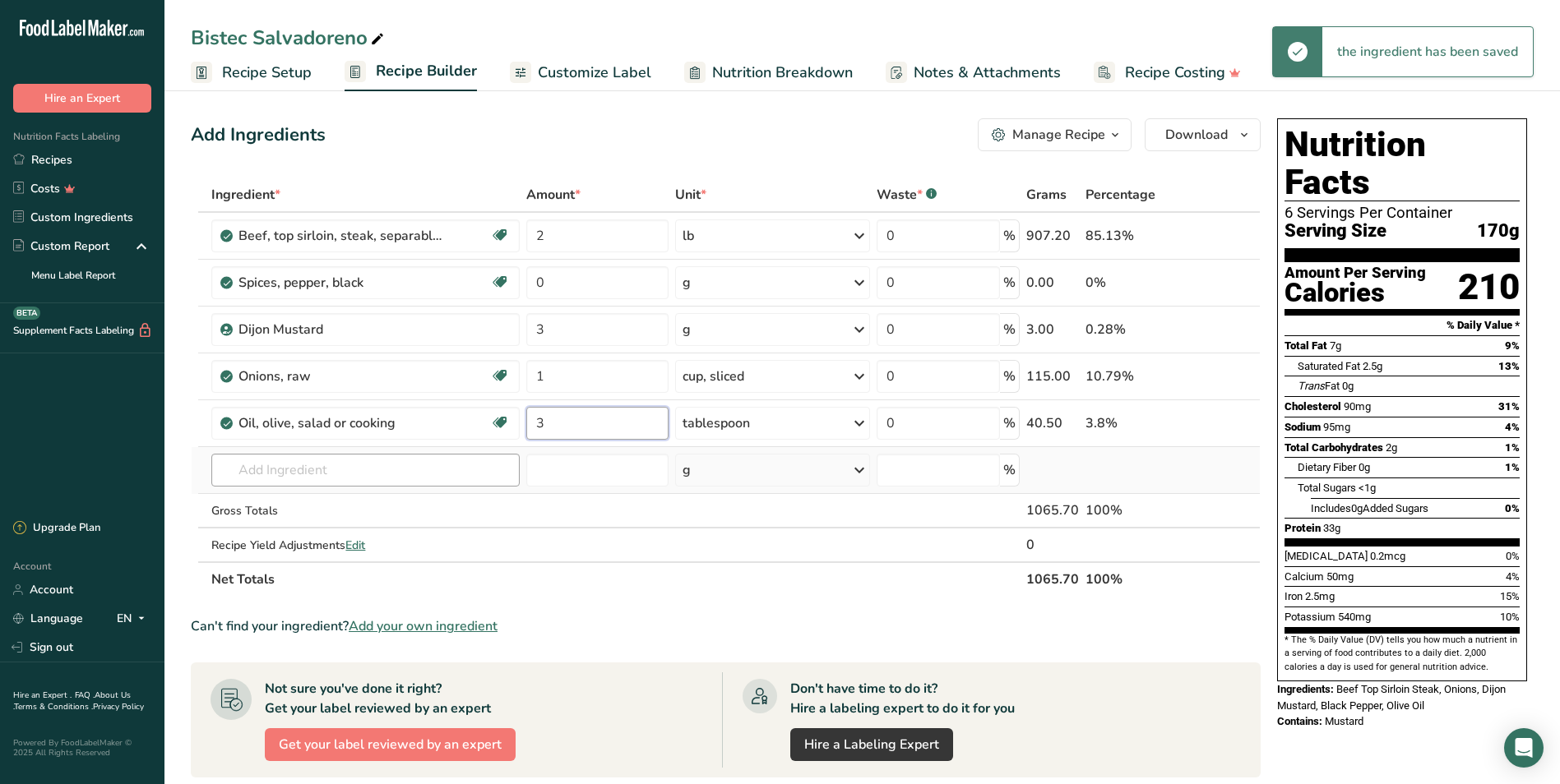
type input "3"
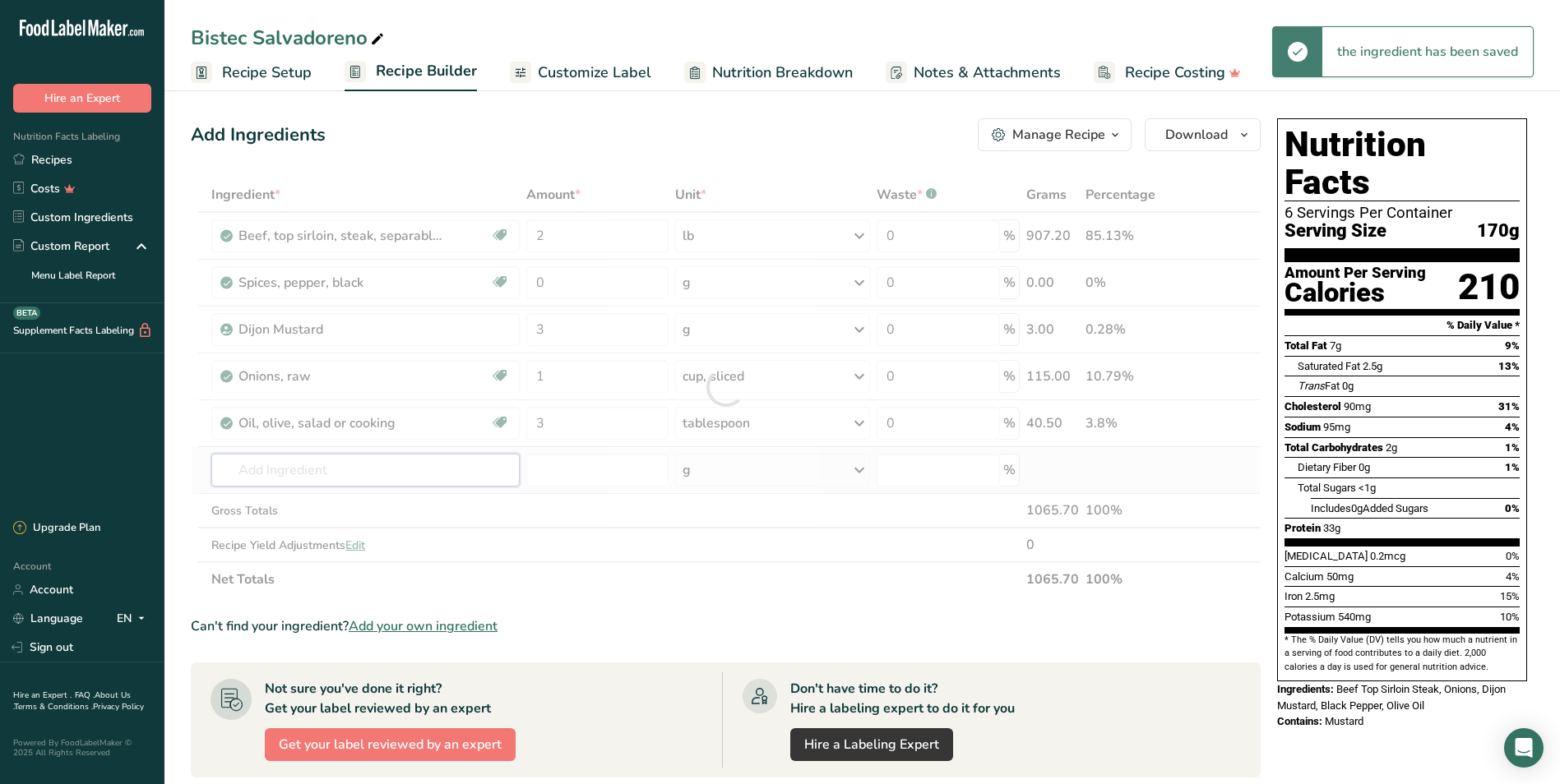
click at [278, 464] on div "Ingredient * Amount * Unit * Waste * .a-a{fill:#347362;}.b-a{fill:#fff;} Grams …" at bounding box center [725, 387] width 1069 height 419
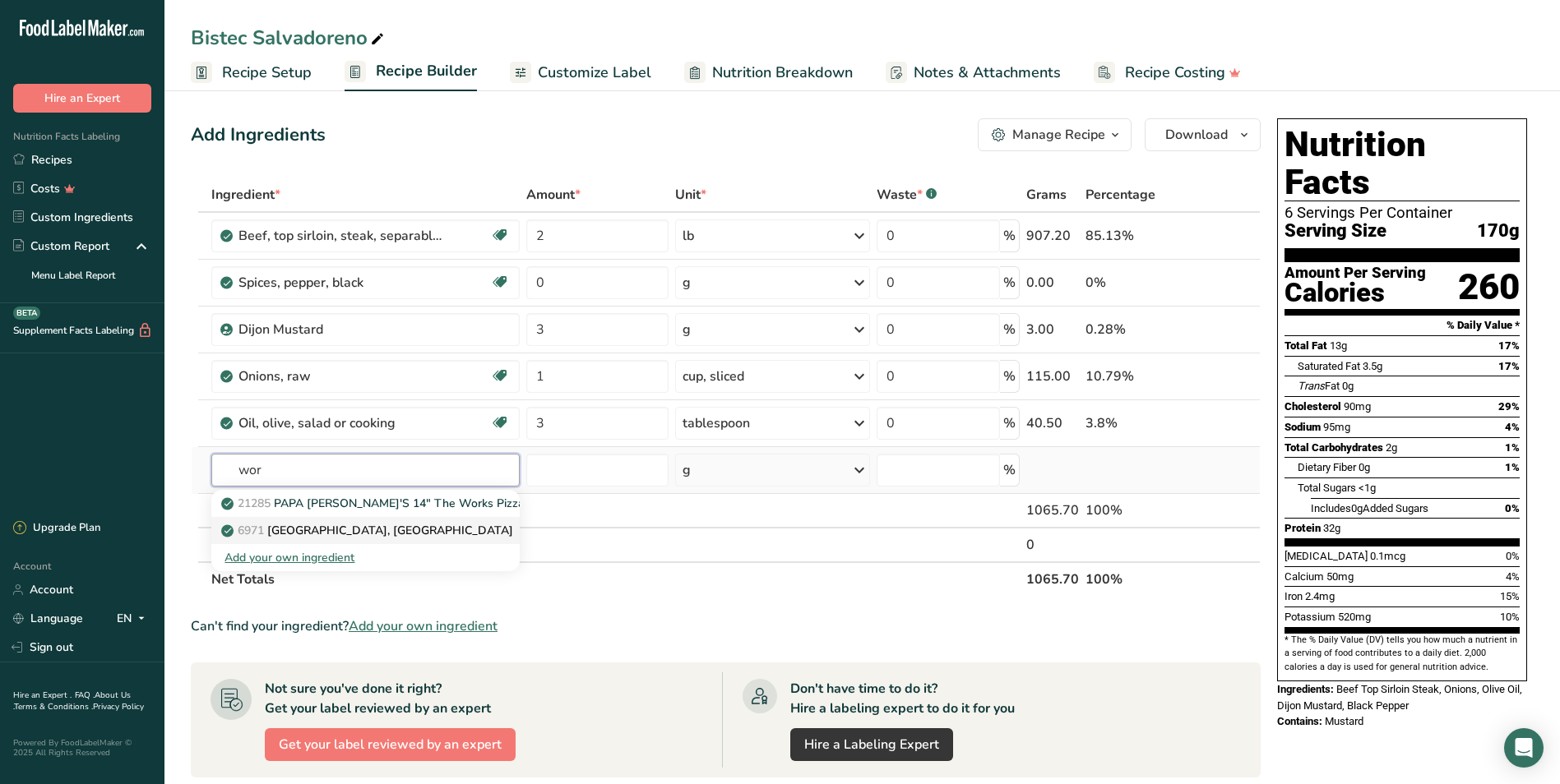
type input "wor"
click at [363, 528] on p "6971 Sauce, worcestershire" at bounding box center [369, 531] width 289 height 18
type input "Sauce, worcestershire"
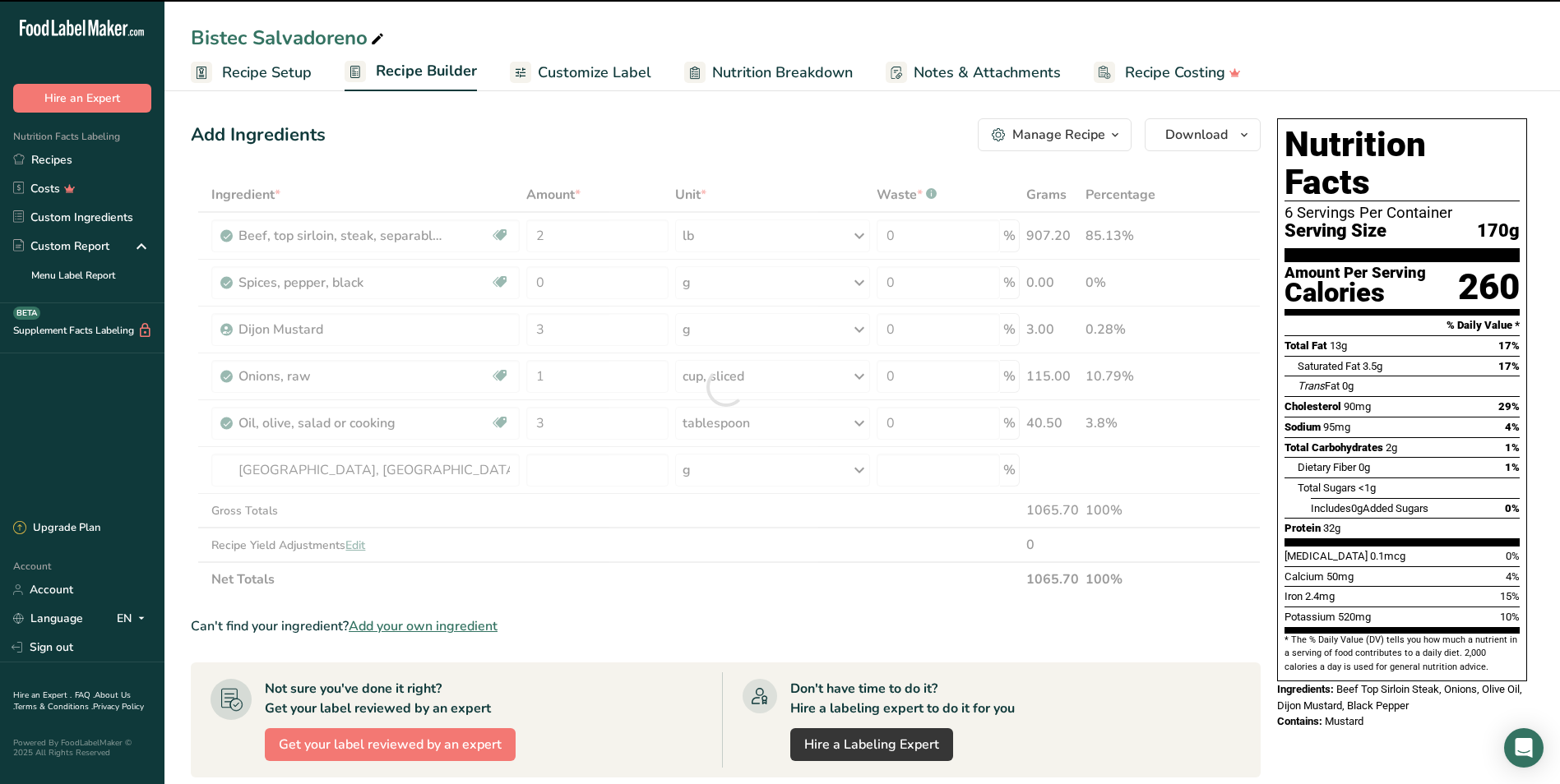
type input "0"
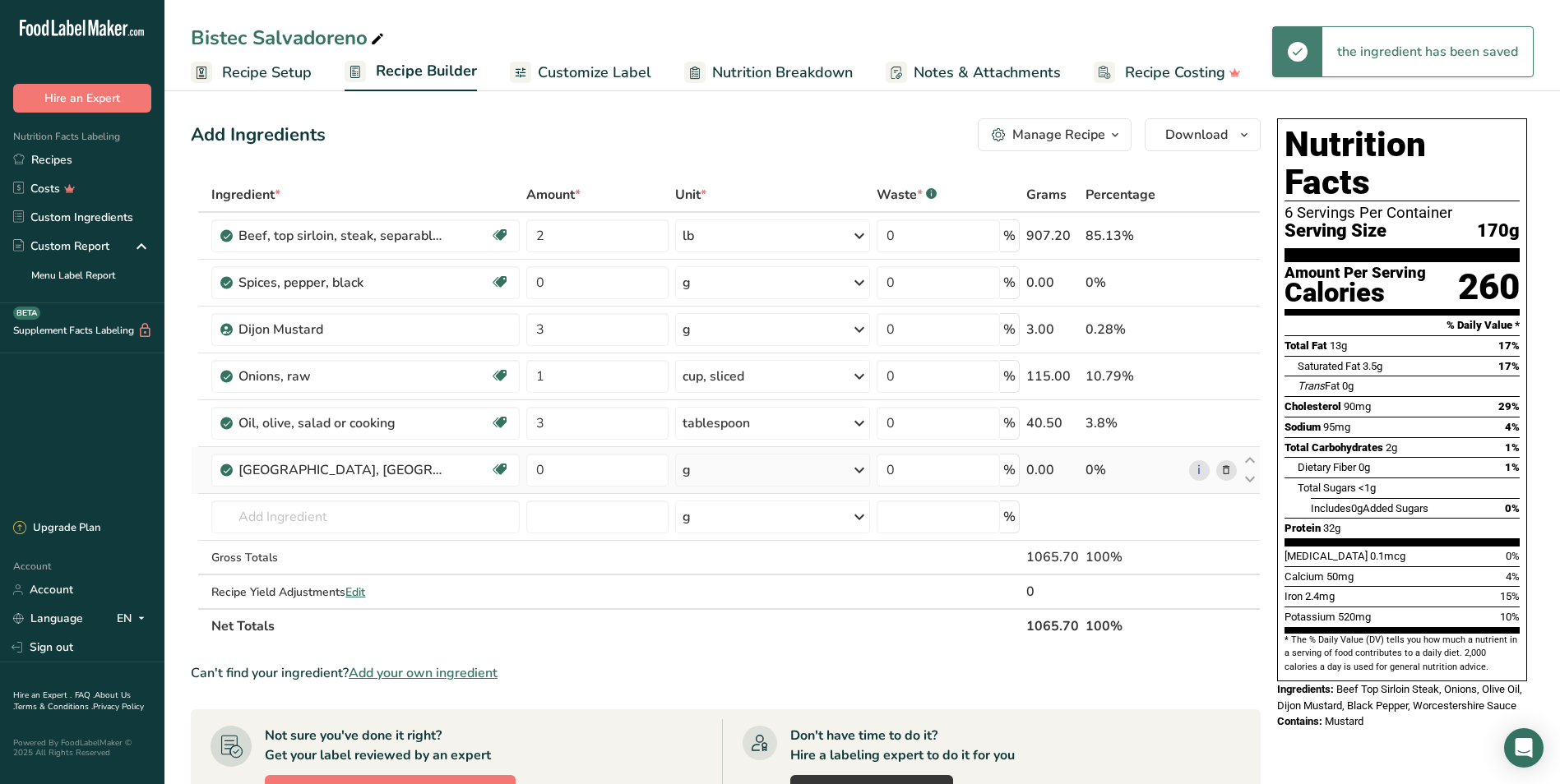
click at [724, 461] on div "g" at bounding box center [772, 469] width 195 height 33
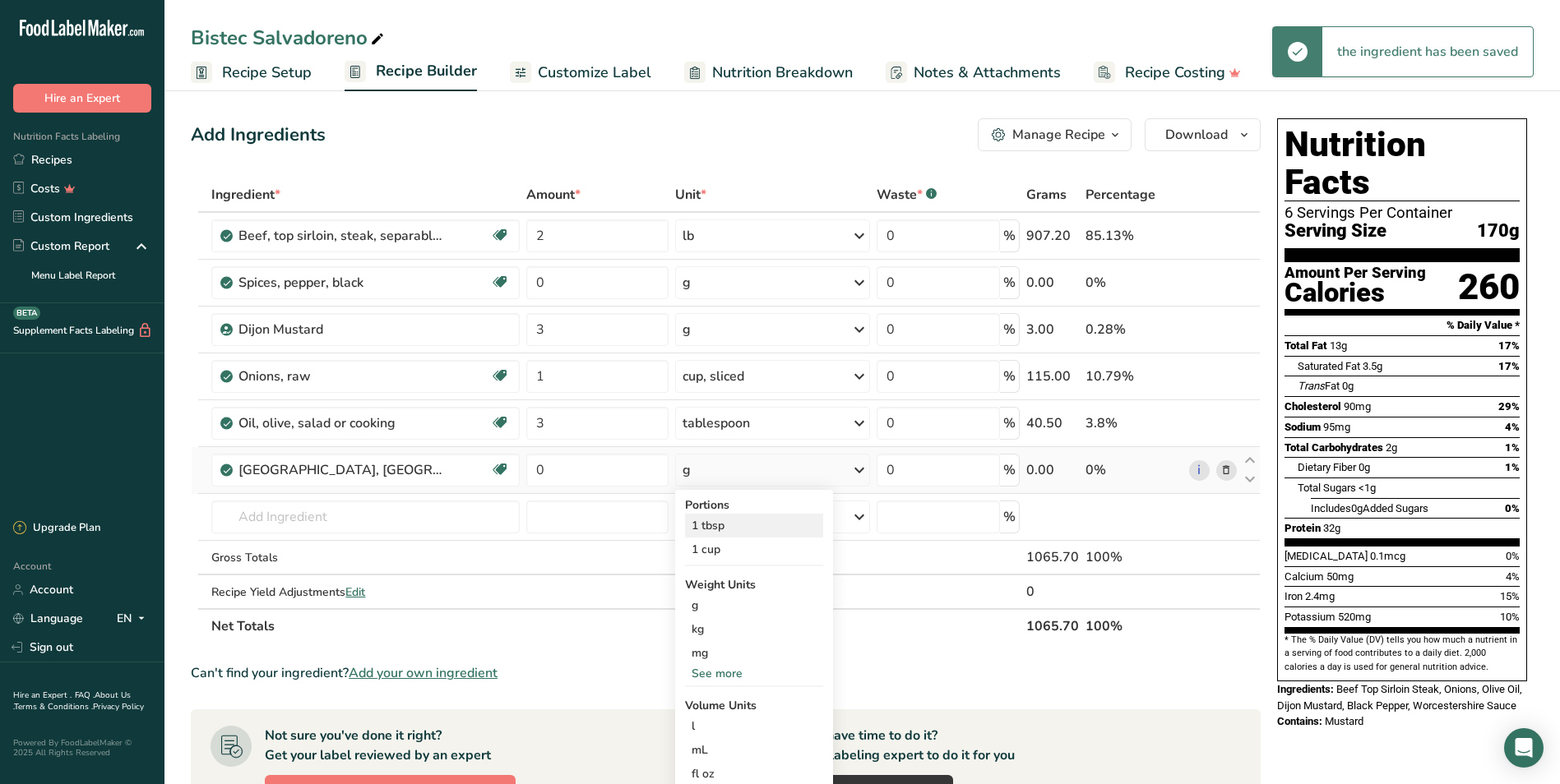
click at [744, 522] on div "1 tbsp" at bounding box center [754, 526] width 138 height 24
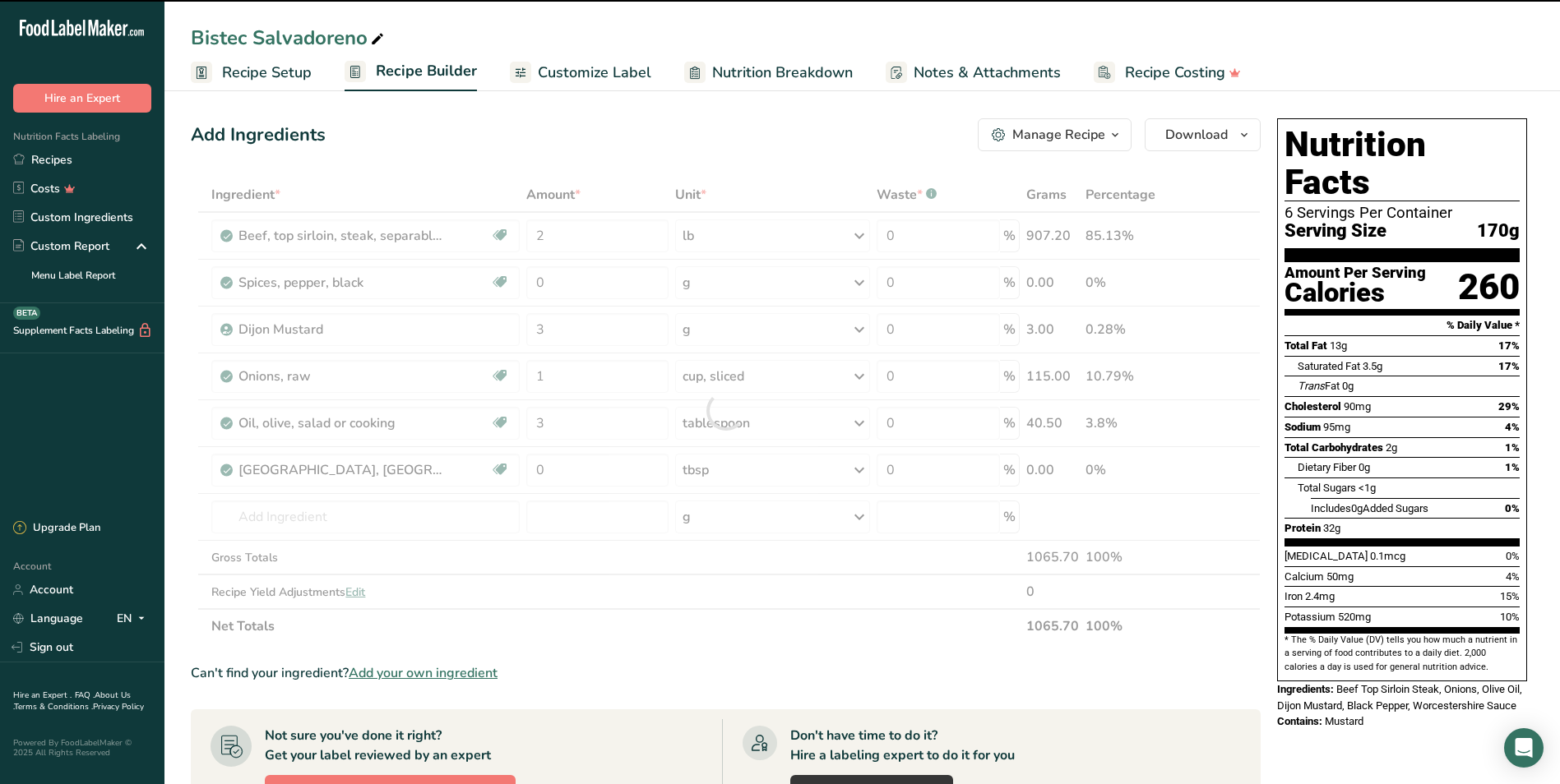
click at [609, 470] on div at bounding box center [725, 411] width 1069 height 466
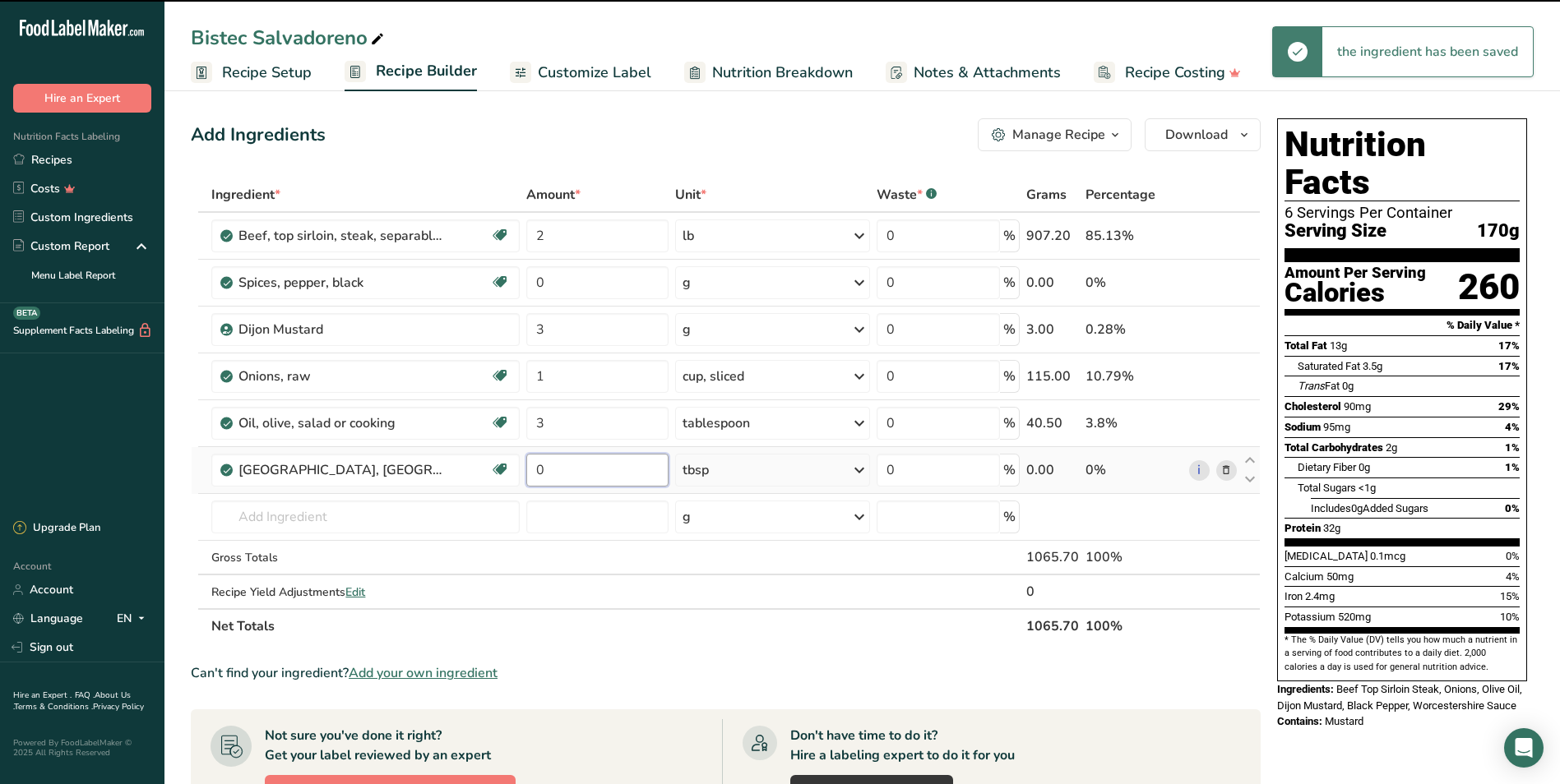
click at [605, 469] on input "0" at bounding box center [597, 469] width 142 height 33
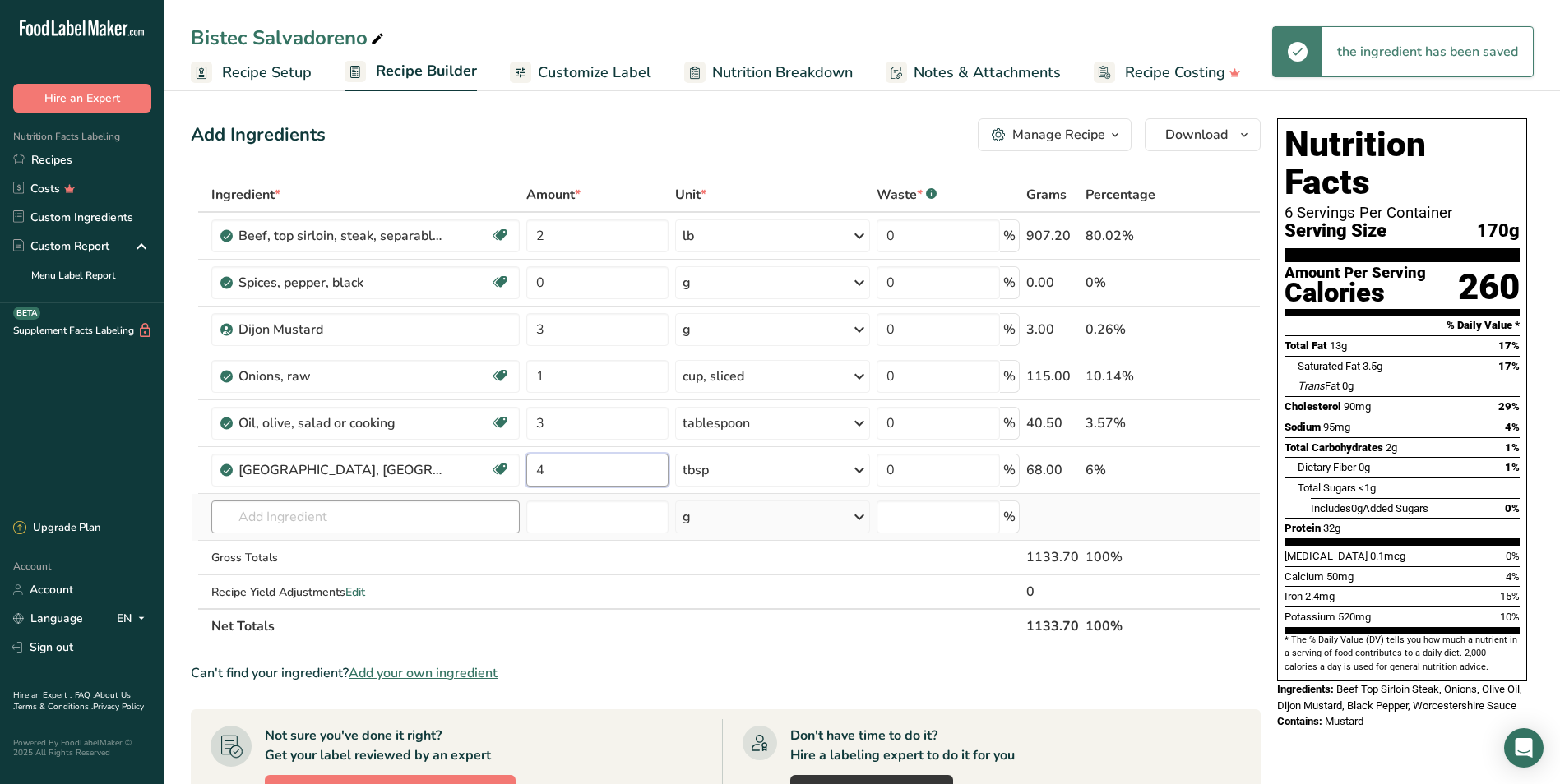
type input "4"
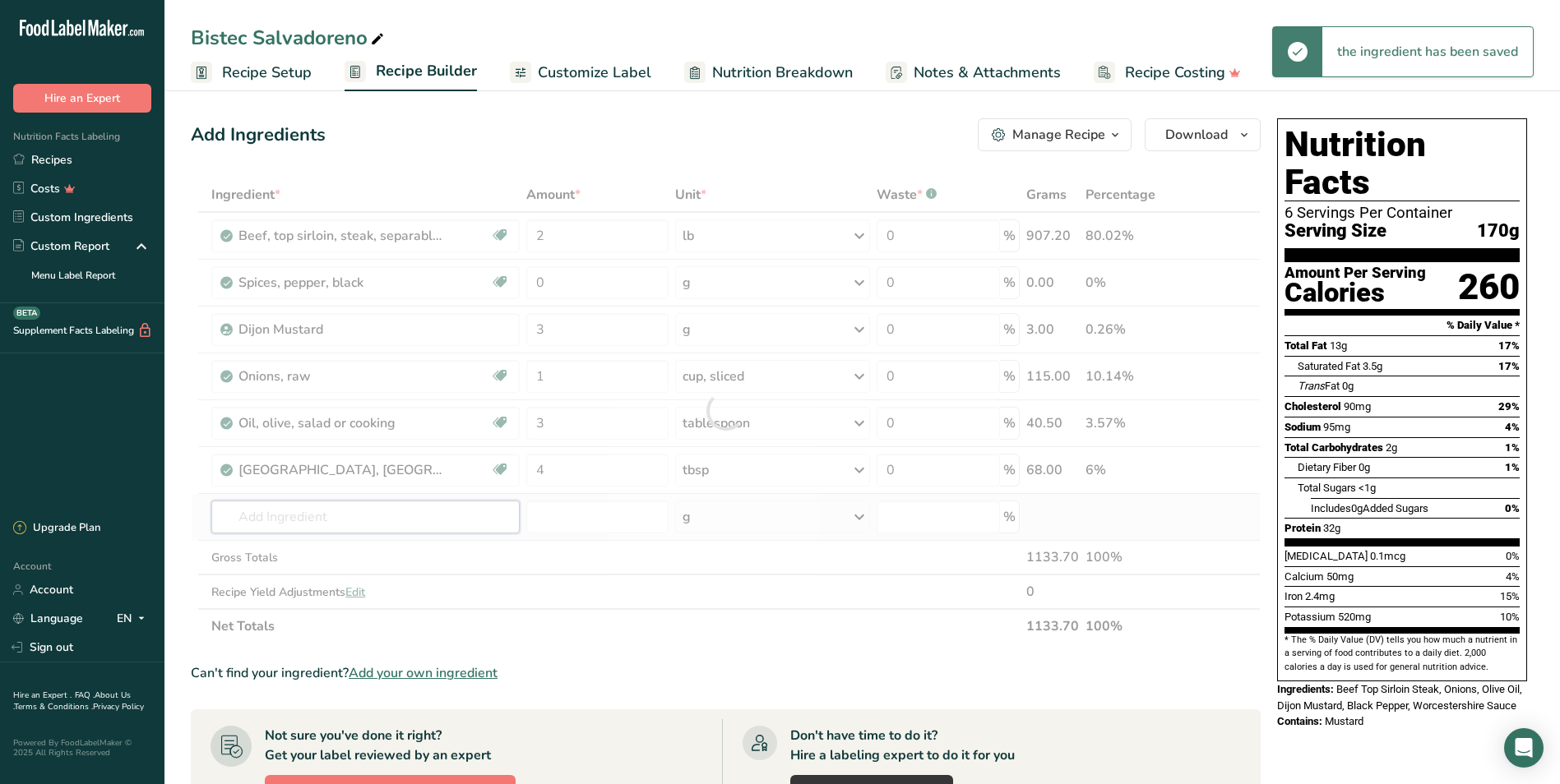
click at [432, 505] on div "Ingredient * Amount * Unit * Waste * .a-a{fill:#347362;}.b-a{fill:#fff;} Grams …" at bounding box center [725, 411] width 1069 height 466
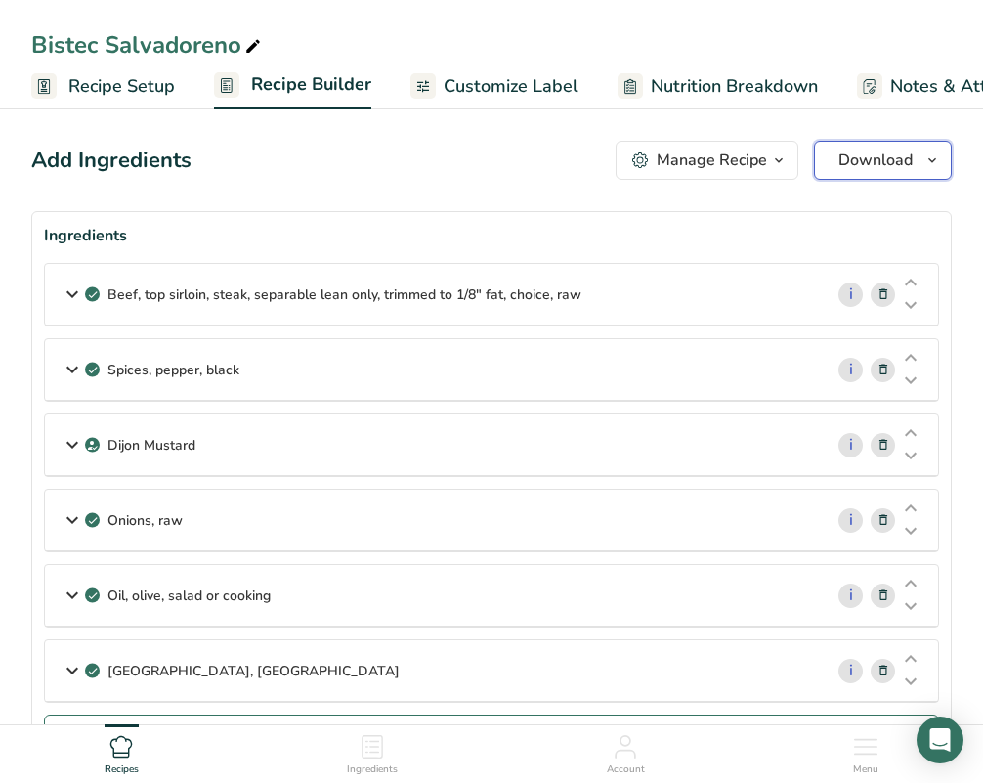
click at [879, 143] on button "Download" at bounding box center [883, 160] width 138 height 39
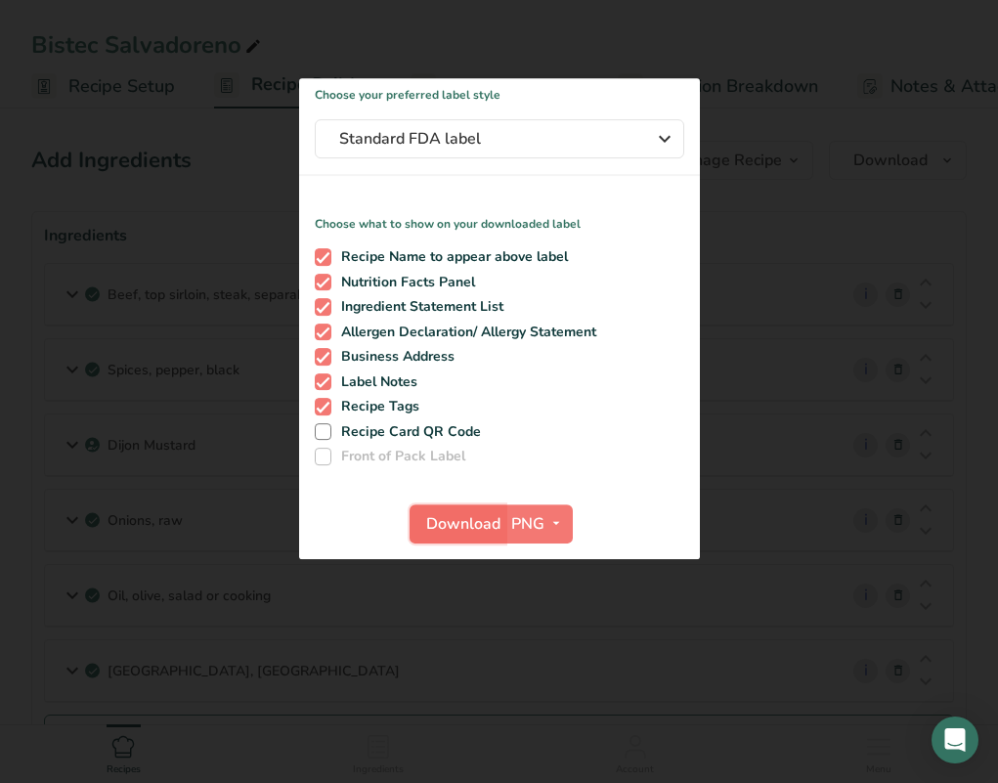
click at [454, 517] on span "Download" at bounding box center [463, 523] width 74 height 23
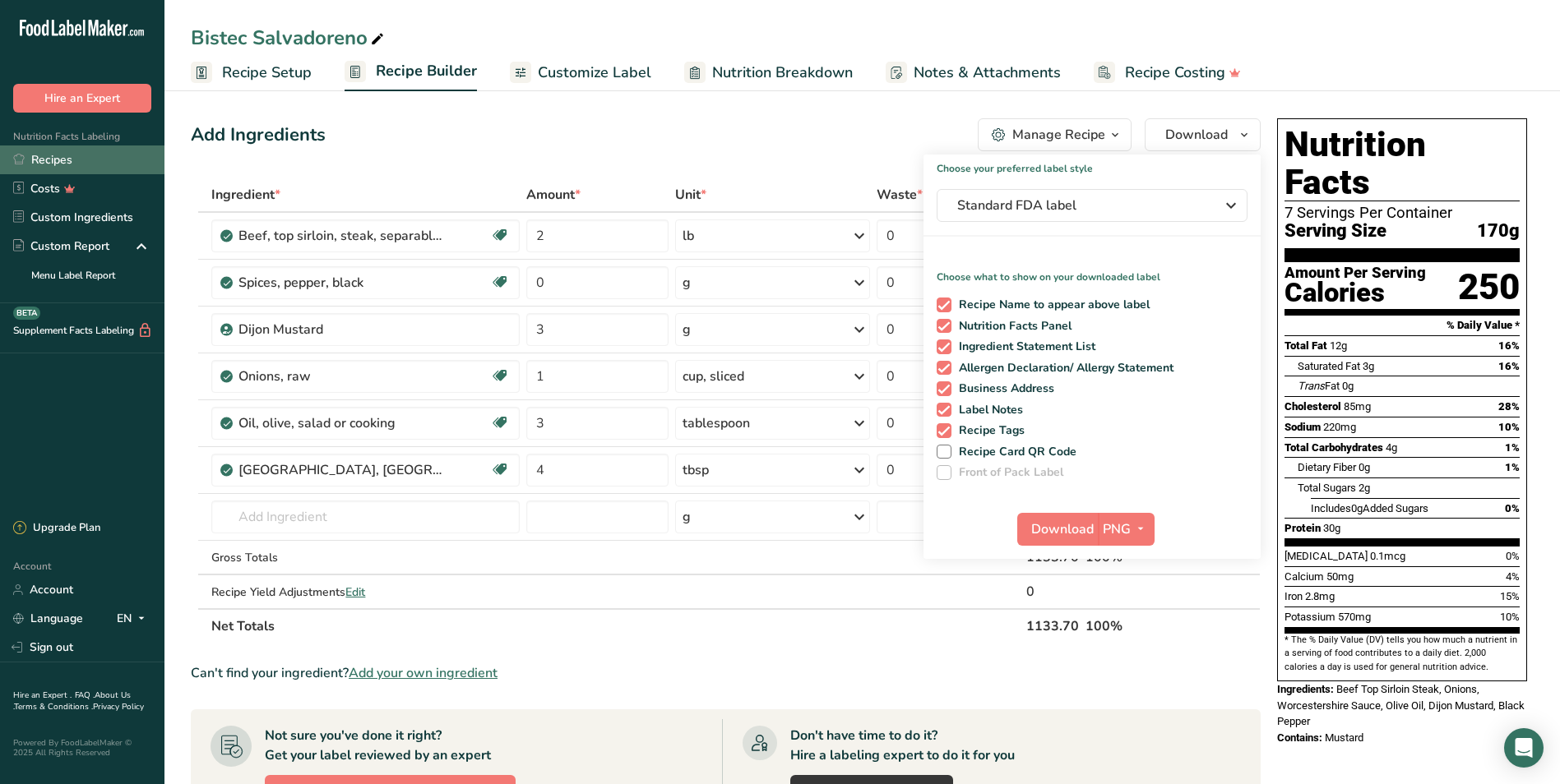
drag, startPoint x: 111, startPoint y: 160, endPoint x: 131, endPoint y: 159, distance: 20.0
click at [111, 160] on link "Recipes" at bounding box center [82, 160] width 164 height 29
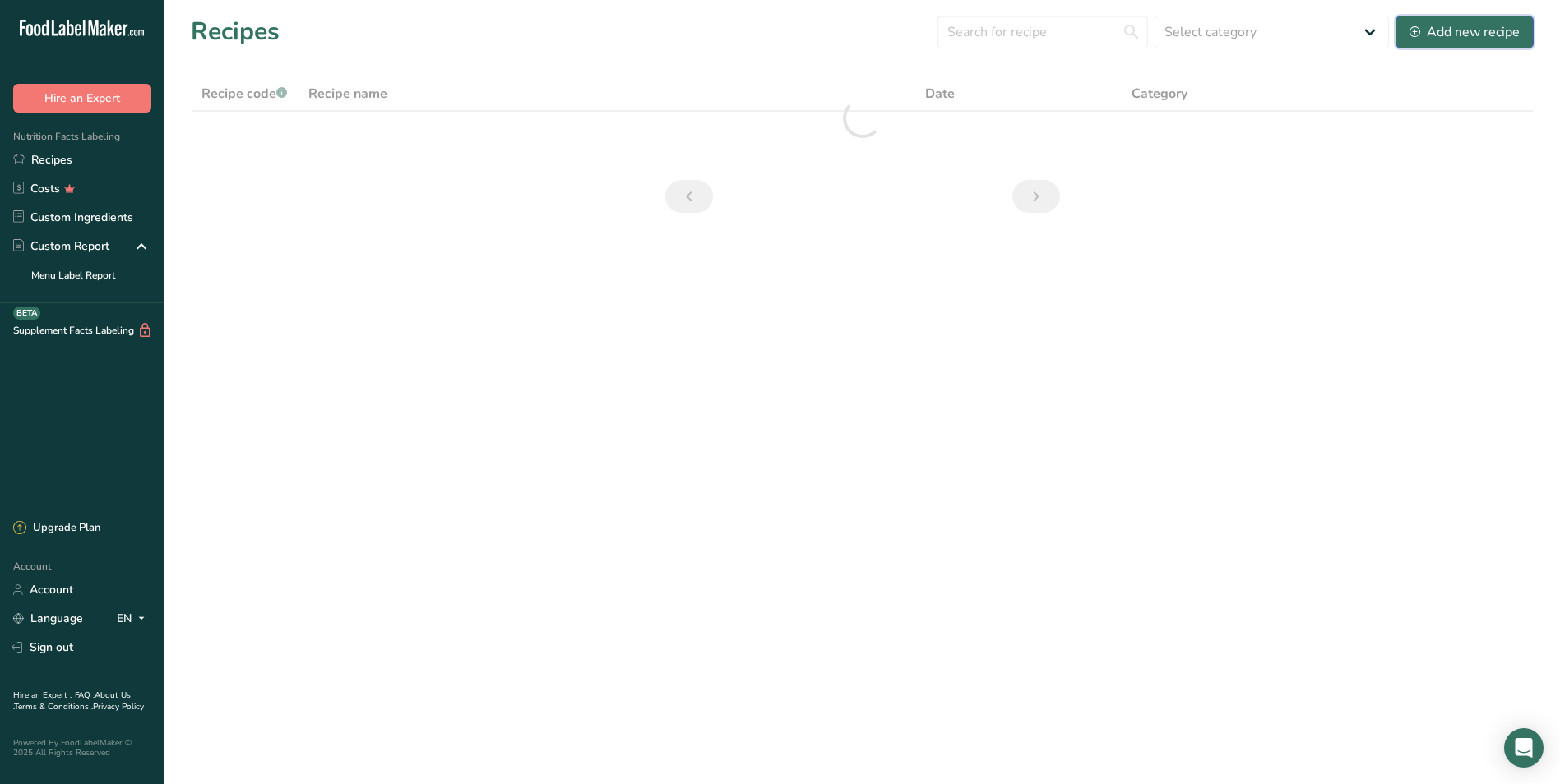
click at [839, 36] on div "Add new recipe" at bounding box center [1464, 31] width 110 height 19
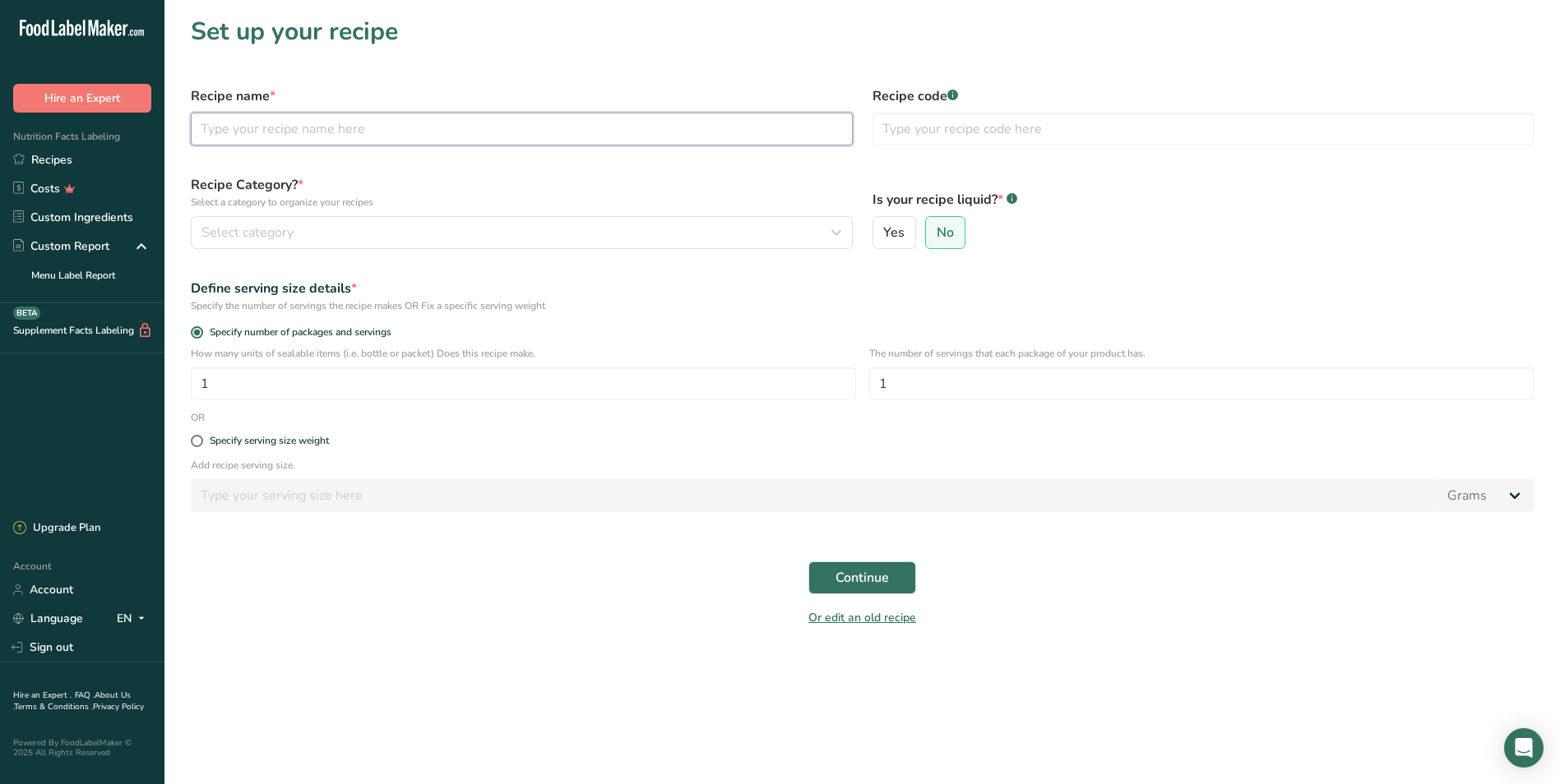
click at [256, 129] on input "text" at bounding box center [522, 129] width 662 height 33
type input "Beer Brined Roasted Chicken"
click at [308, 207] on p "Select a category to organize your recipes" at bounding box center [522, 203] width 662 height 15
click at [284, 234] on span "Select category" at bounding box center [247, 232] width 92 height 19
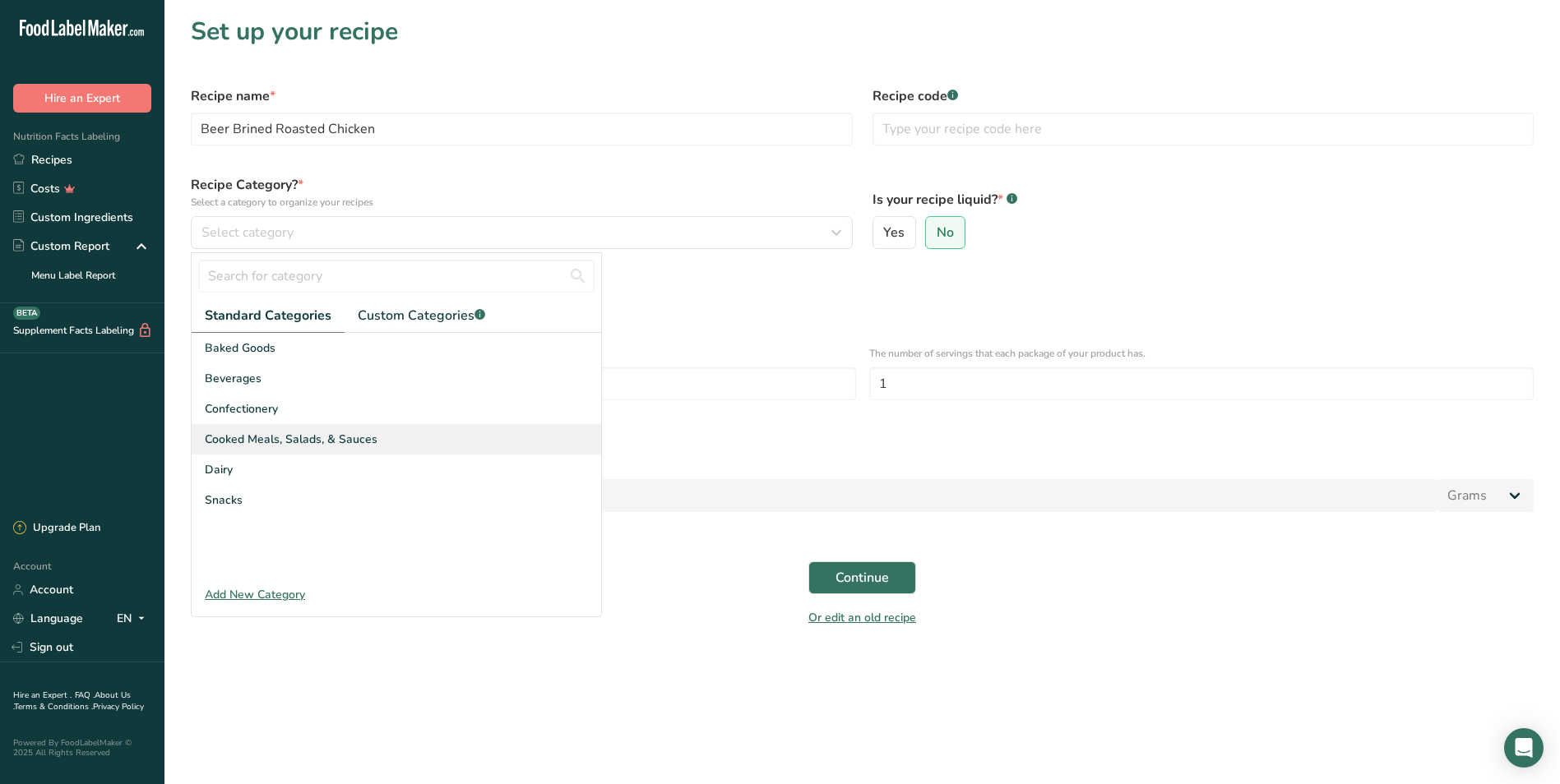
click at [296, 433] on span "Cooked Meals, Salads, & Sauces" at bounding box center [290, 439] width 172 height 18
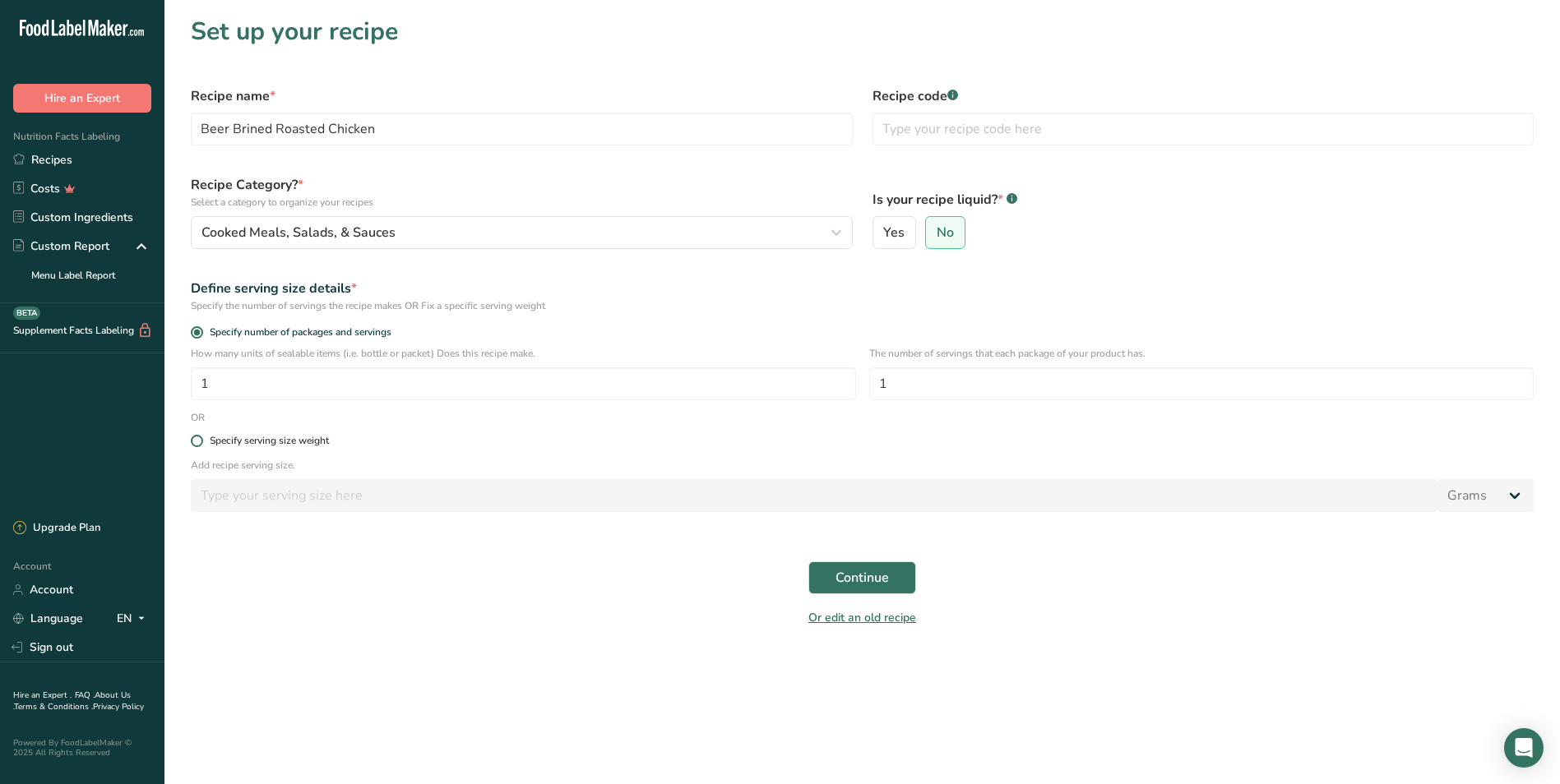
click at [191, 440] on span at bounding box center [197, 441] width 13 height 13
click at [191, 440] on input "Specify serving size weight" at bounding box center [196, 441] width 11 height 11
radio input "true"
radio input "false"
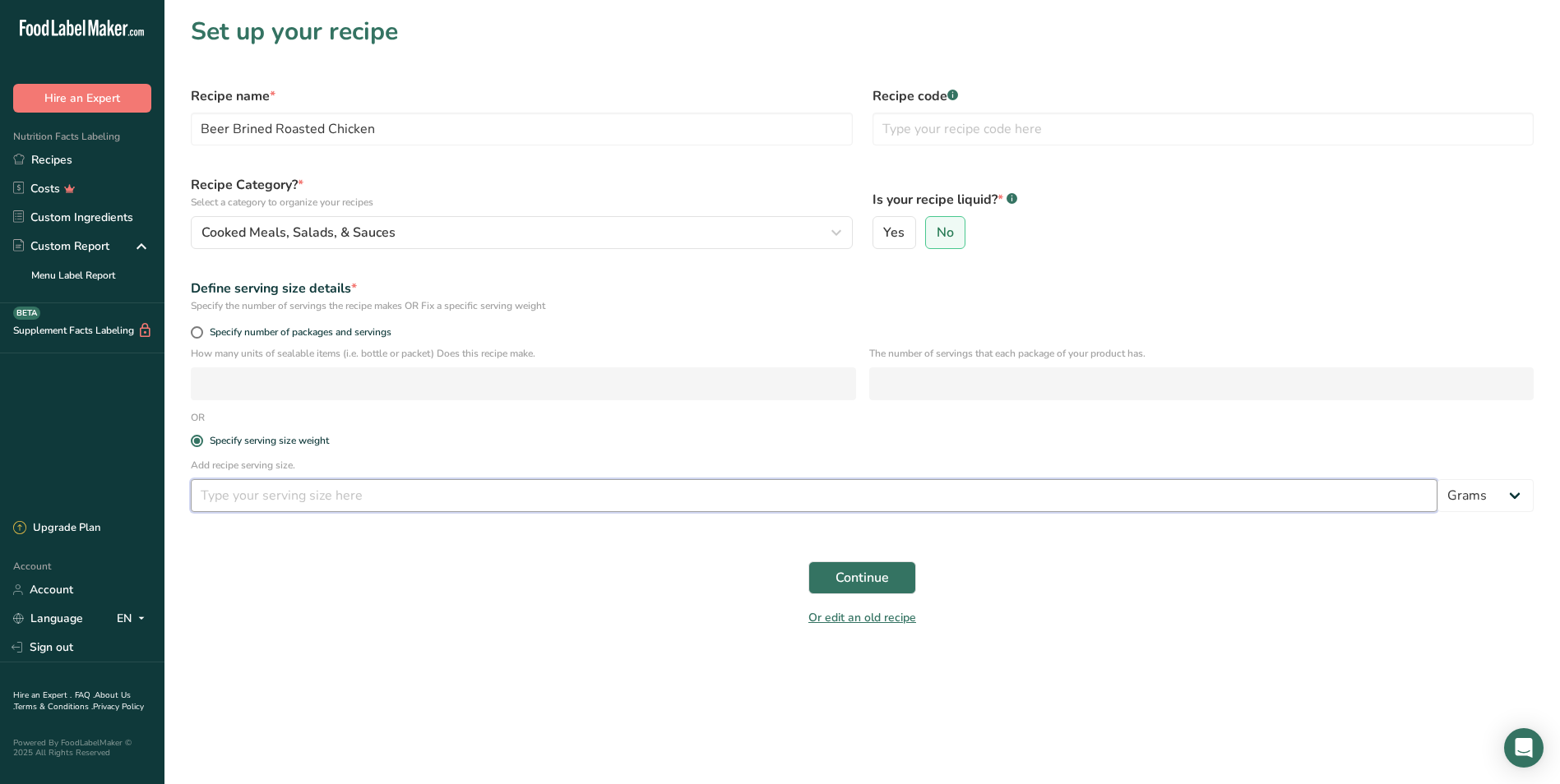
click at [254, 508] on input "number" at bounding box center [814, 495] width 1246 height 33
type input "6"
click at [839, 497] on select "Grams kg mg mcg lb oz l mL fl oz tbsp tsp cup qt gallon" at bounding box center [1485, 495] width 96 height 33
select select "5"
click at [839, 479] on select "Grams kg mg mcg lb oz l mL fl oz tbsp tsp cup qt gallon" at bounding box center [1485, 495] width 96 height 33
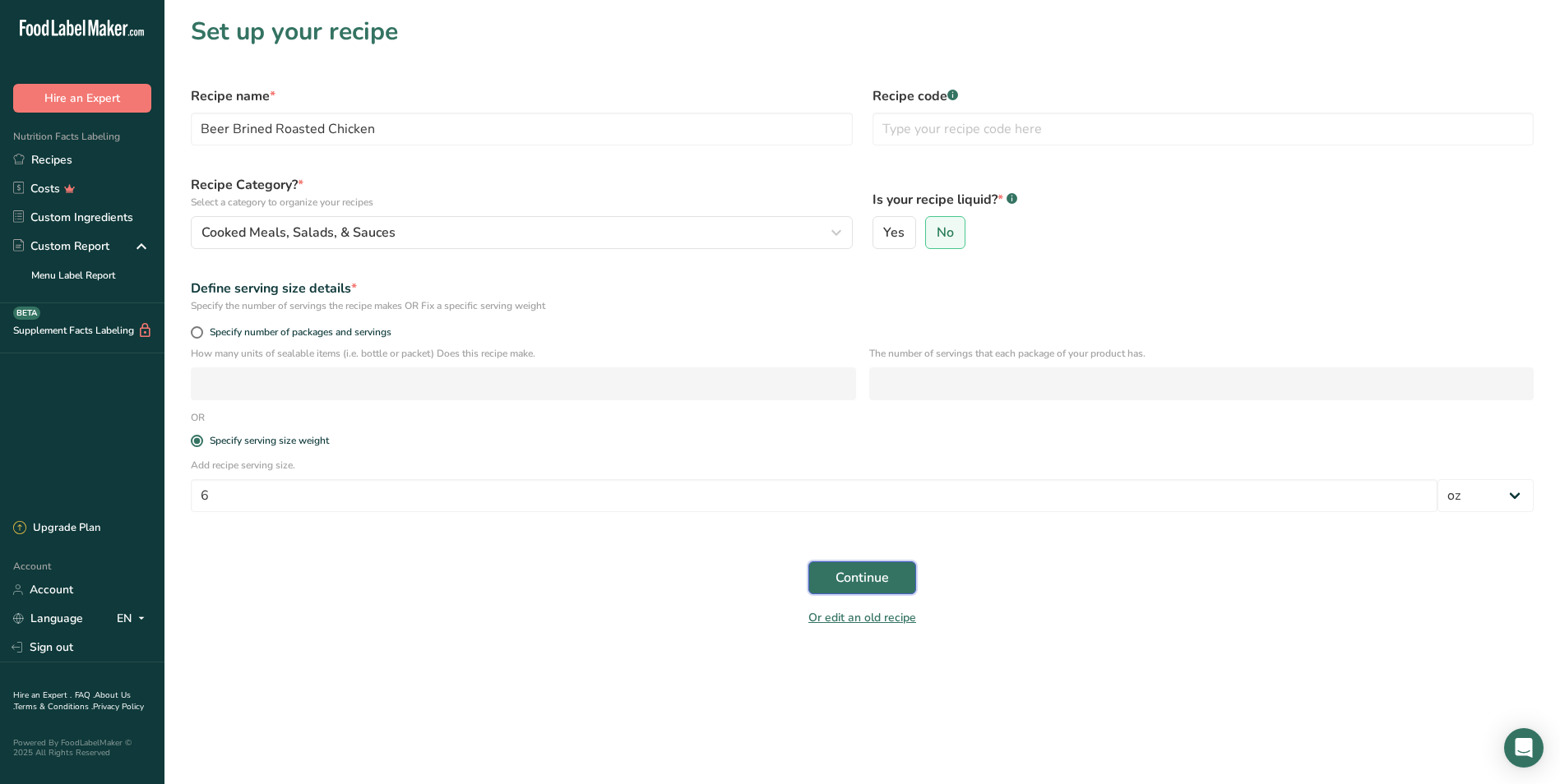
click at [839, 575] on span "Continue" at bounding box center [862, 577] width 54 height 19
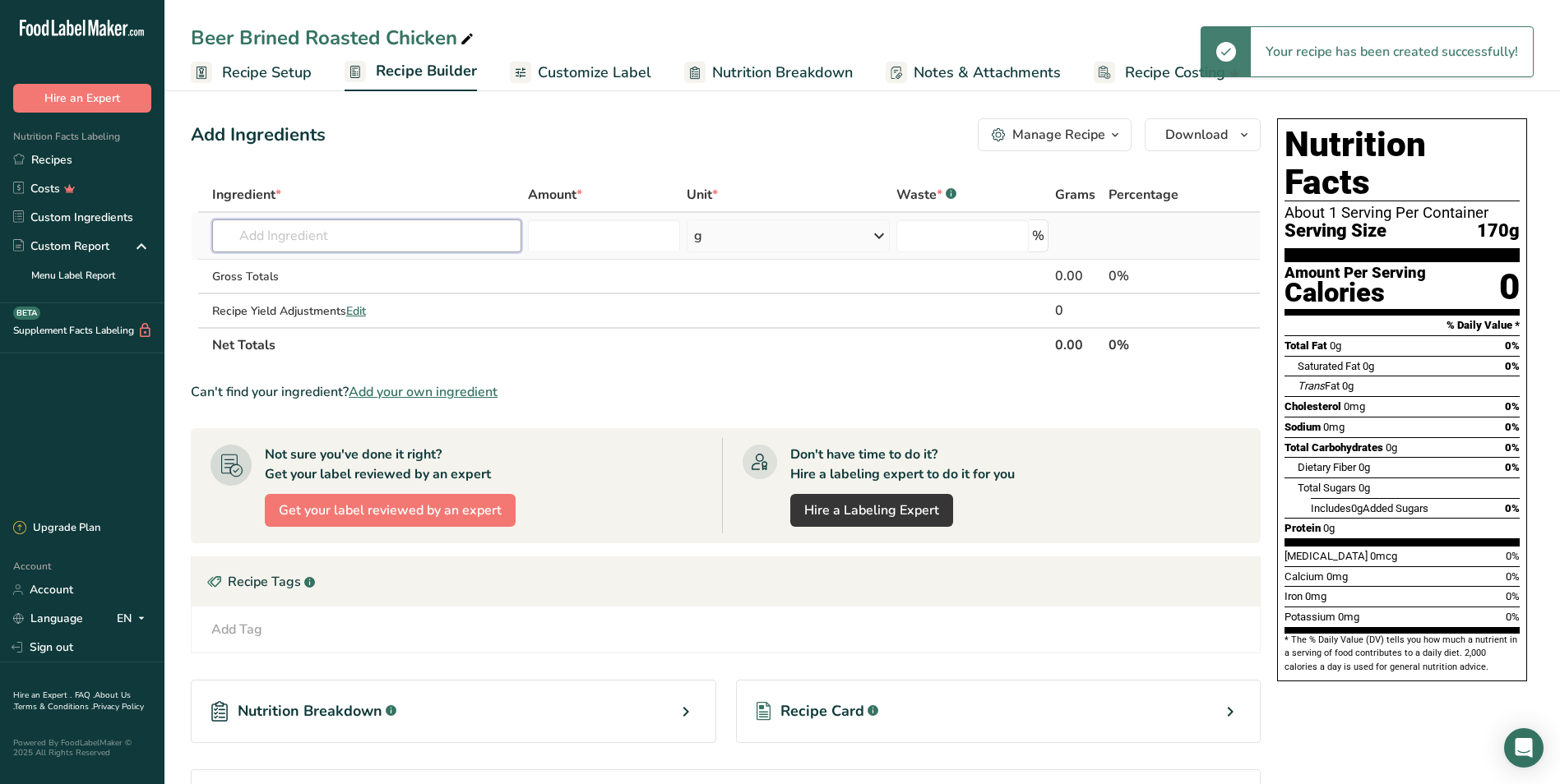
click at [305, 235] on input "text" at bounding box center [366, 236] width 309 height 33
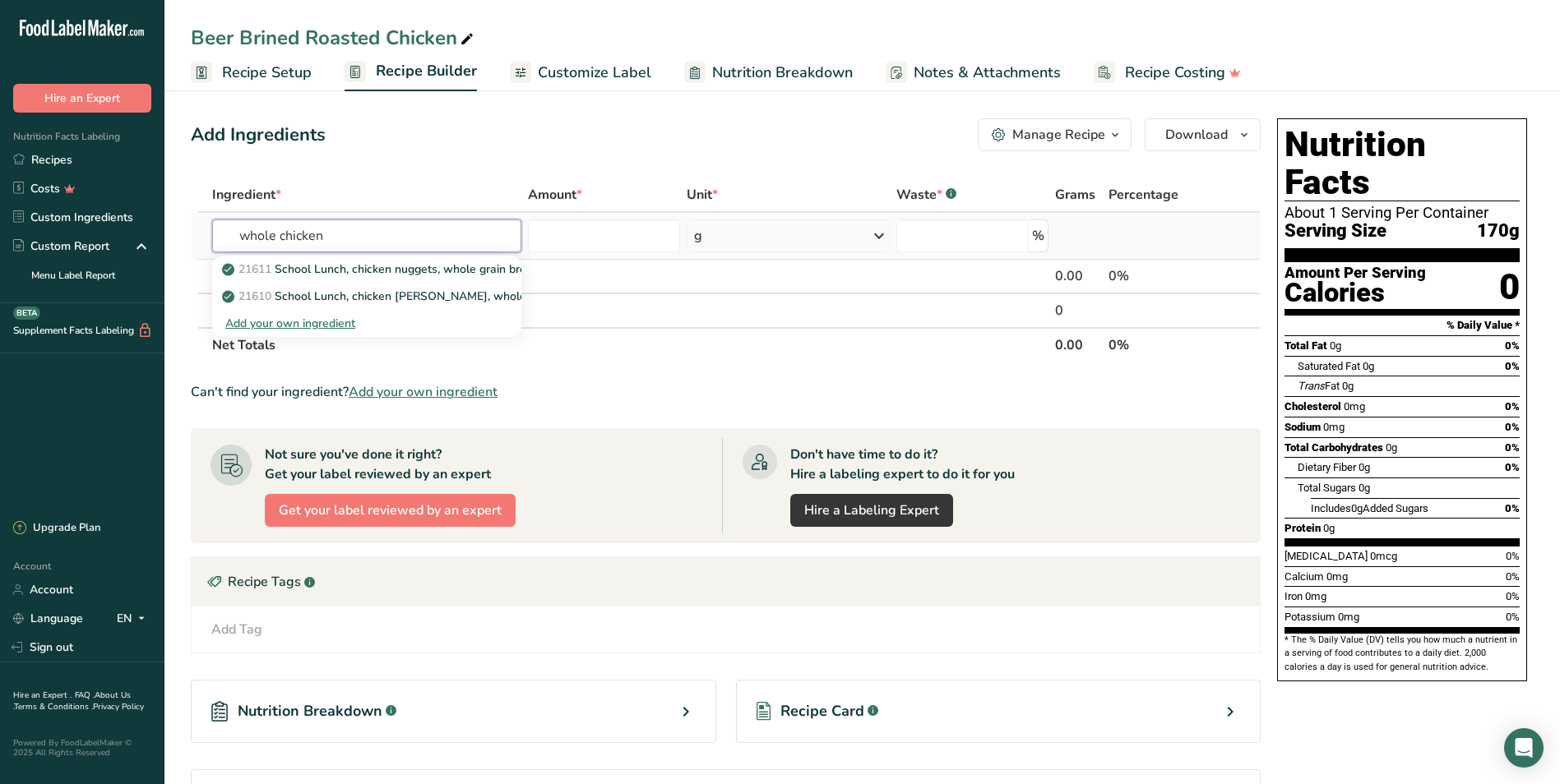
drag, startPoint x: 358, startPoint y: 229, endPoint x: 231, endPoint y: 225, distance: 127.1
click at [233, 225] on input "whole chicken" at bounding box center [366, 236] width 309 height 33
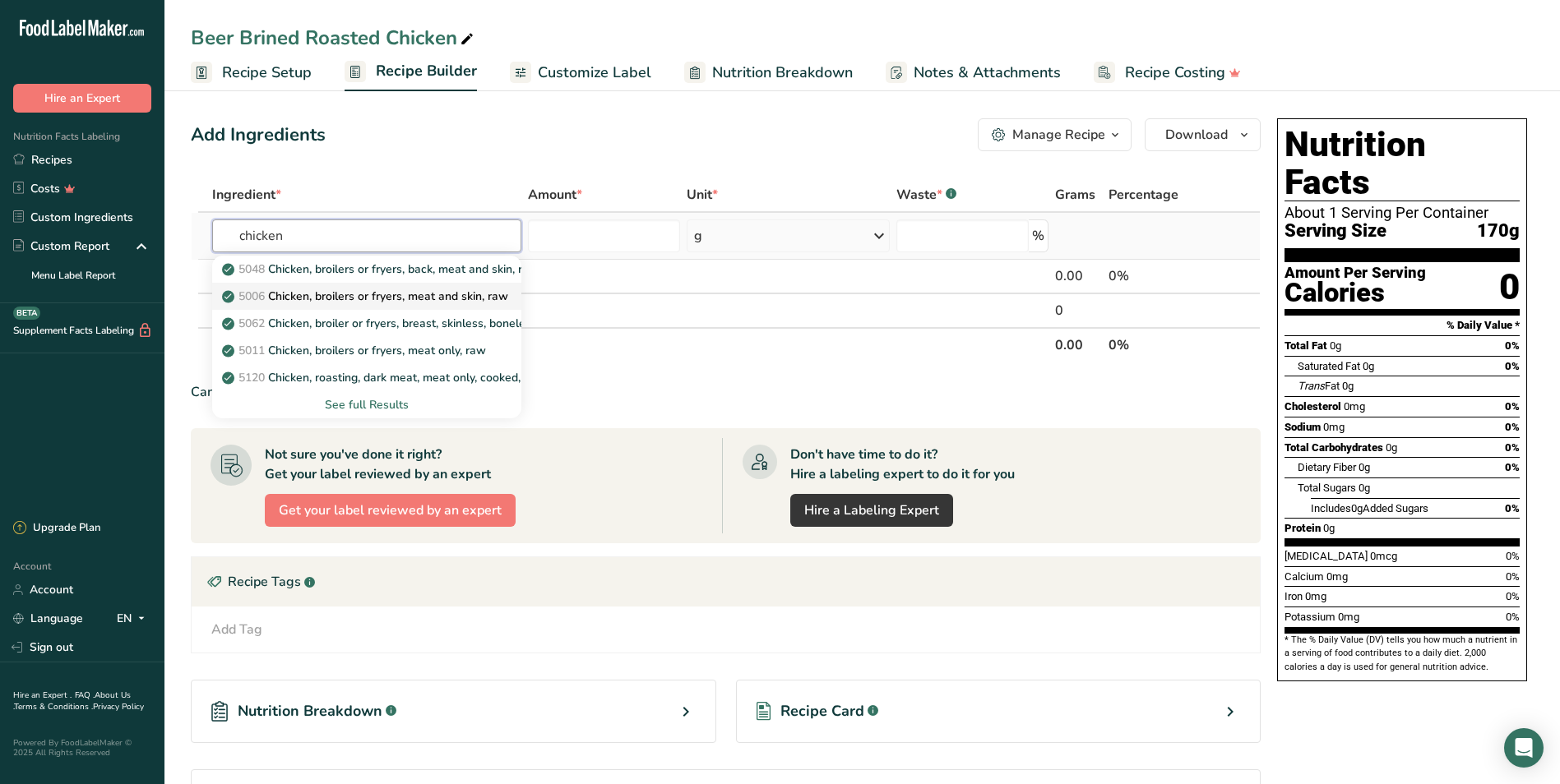
type input "chicken"
click at [495, 298] on p "5006 Chicken, broilers or fryers, meat and skin, raw" at bounding box center [367, 296] width 283 height 18
type input "Chicken, broilers or fryers, meat and skin, raw"
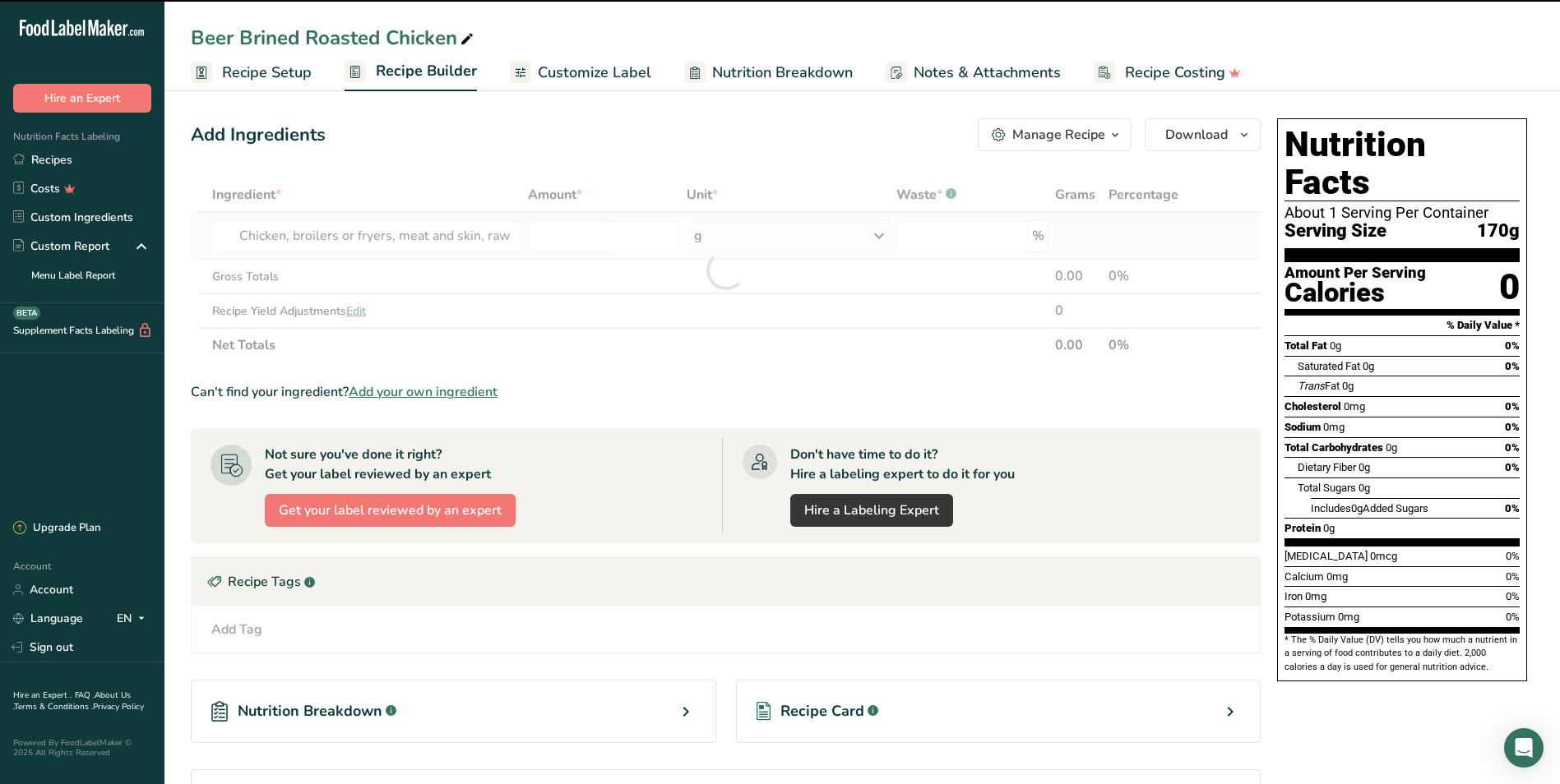
type input "0"
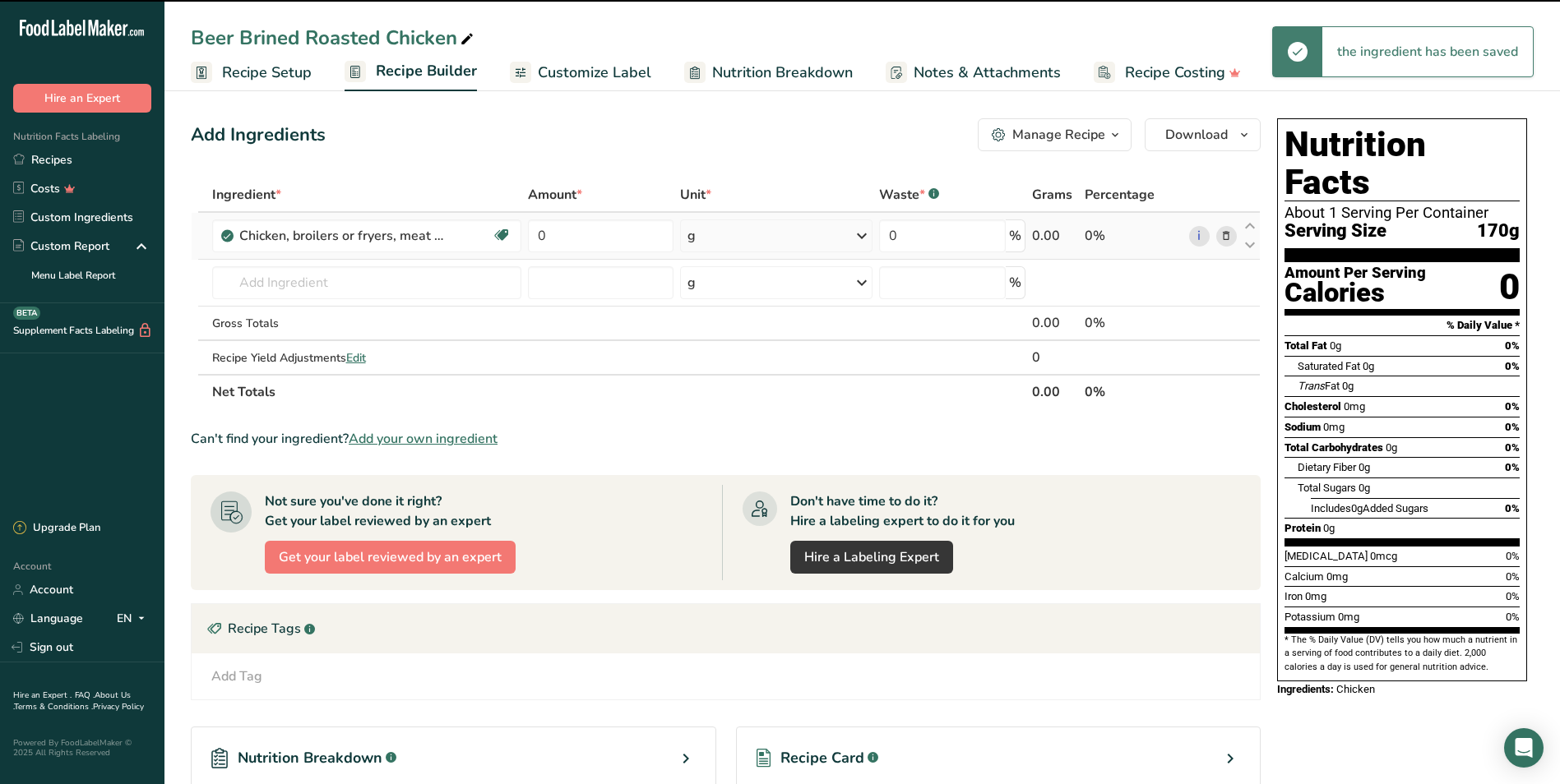
click at [739, 235] on div "g" at bounding box center [777, 236] width 194 height 33
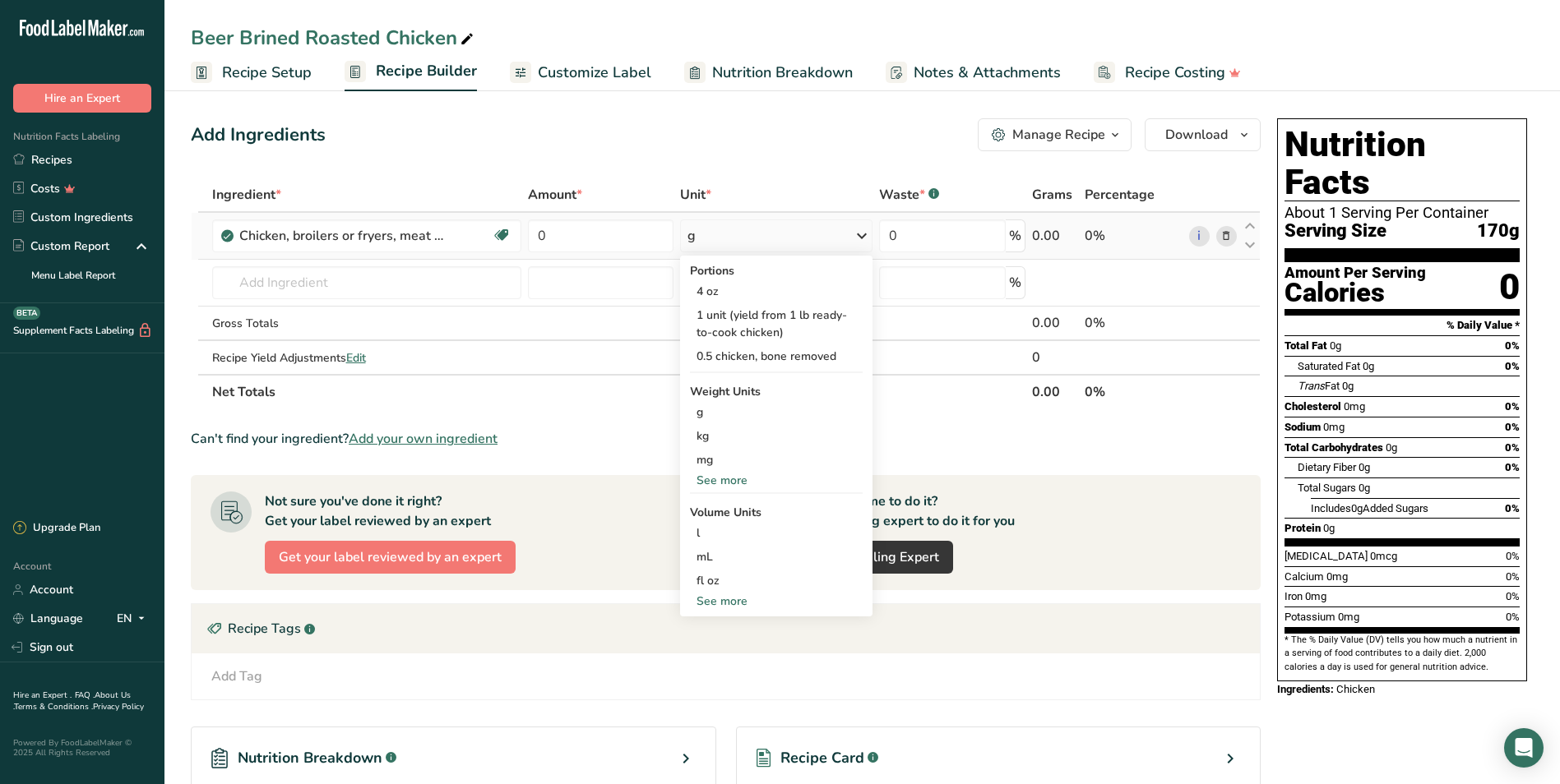
click at [740, 483] on div "See more" at bounding box center [777, 480] width 173 height 18
click at [740, 519] on div "lb" at bounding box center [777, 507] width 173 height 24
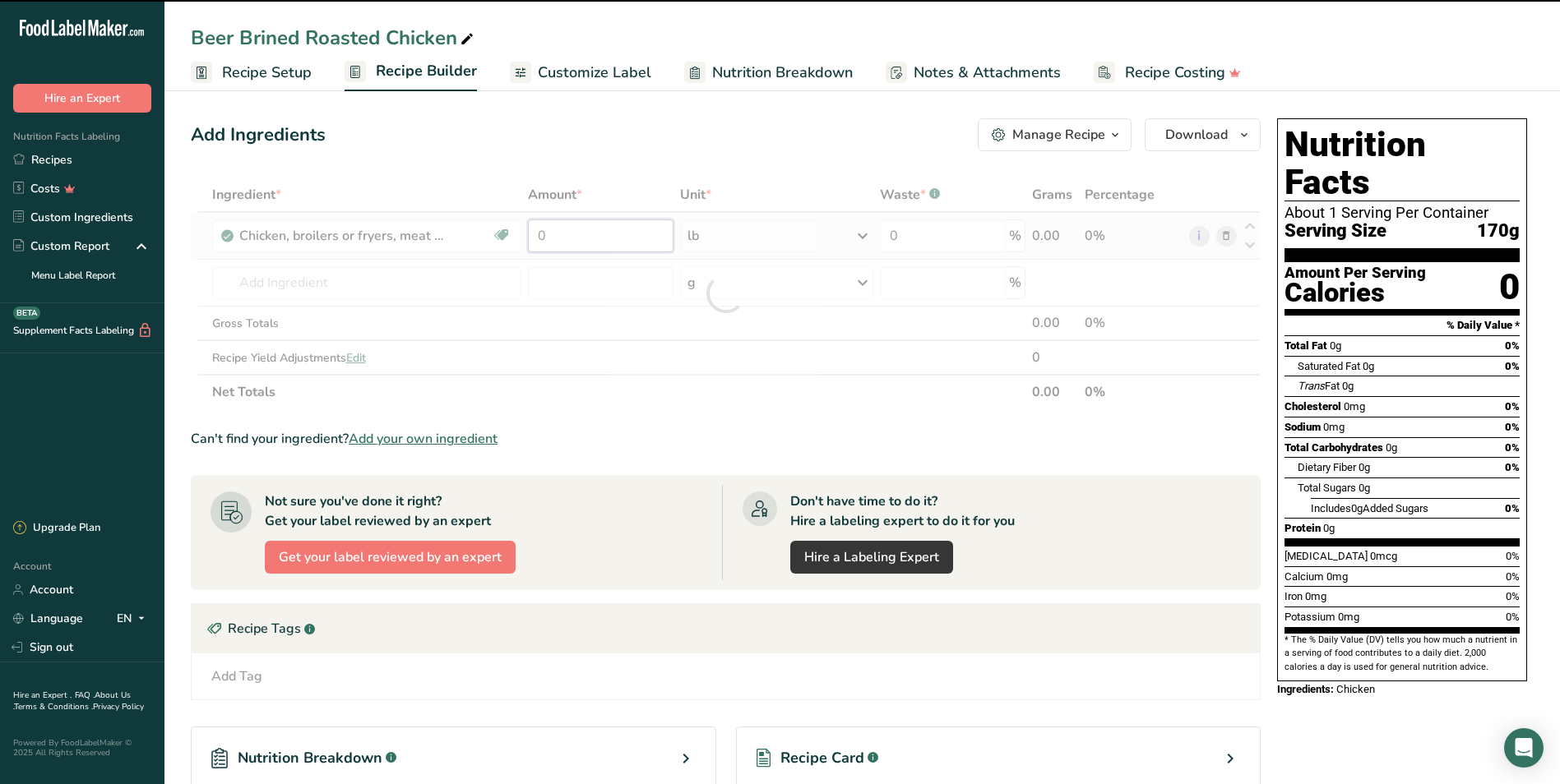
click at [578, 225] on input "0" at bounding box center [600, 236] width 146 height 33
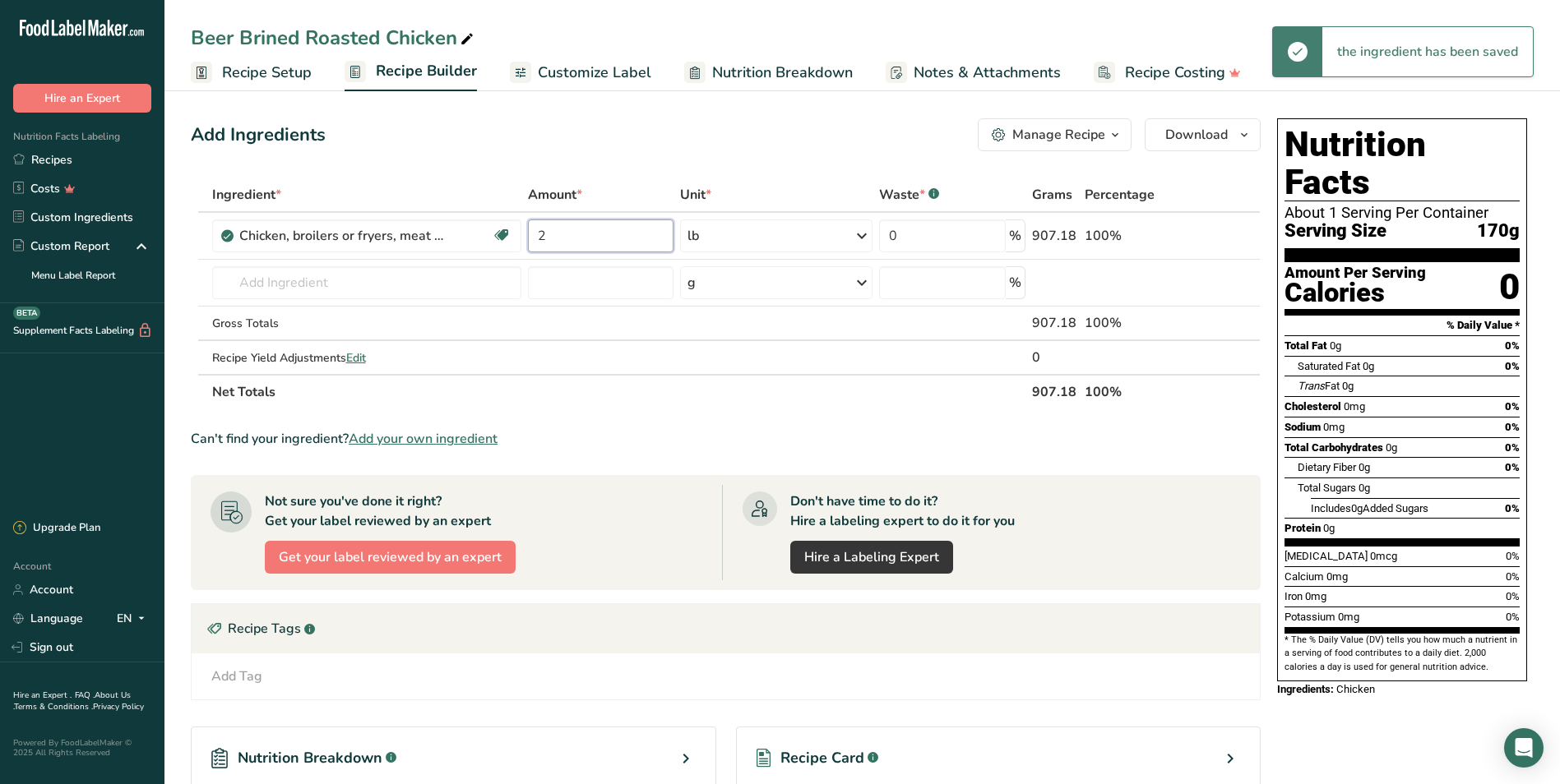
type input "2"
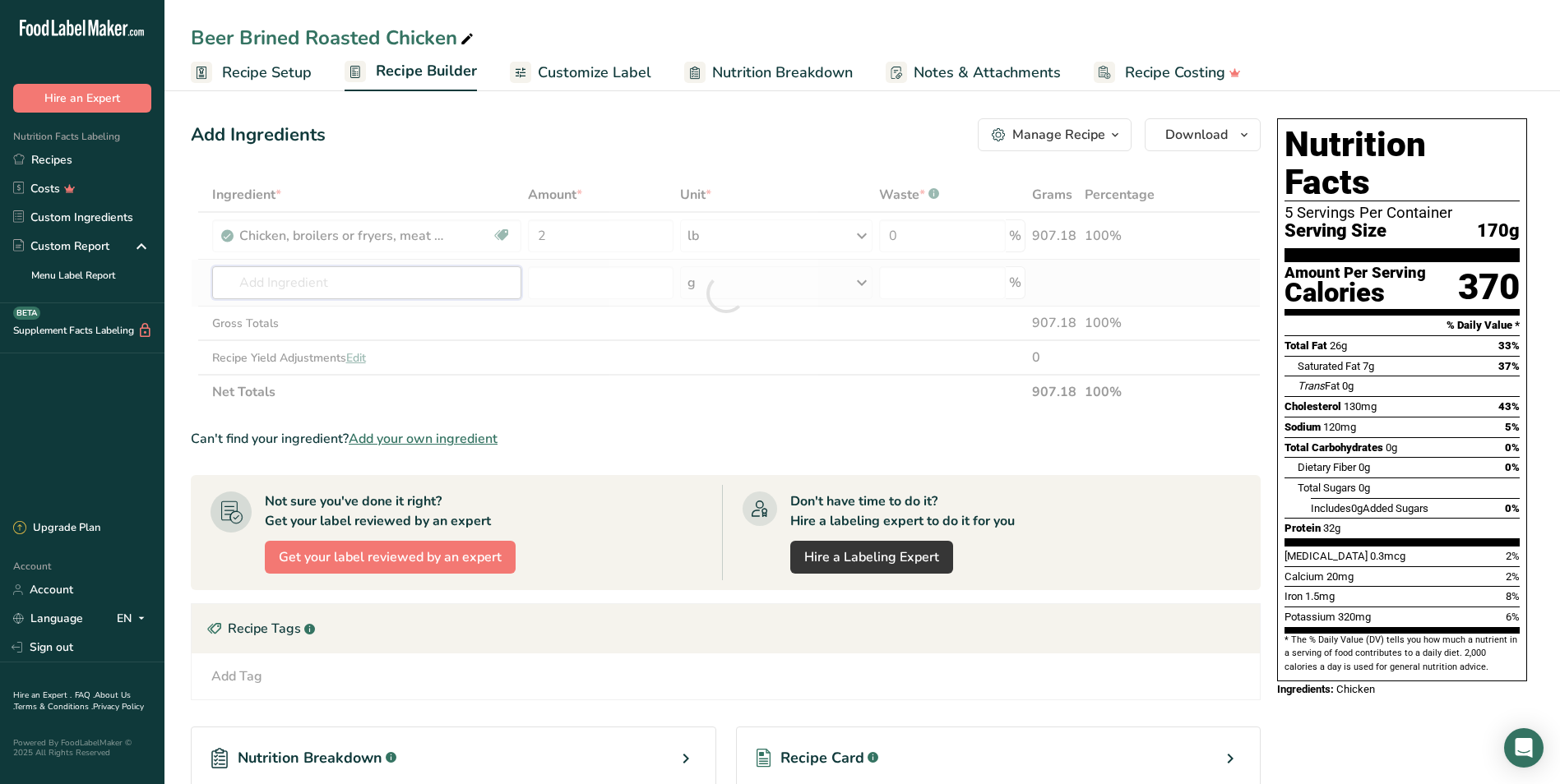
click at [296, 273] on div "Ingredient * Amount * Unit * Waste * .a-a{fill:#347362;}.b-a{fill:#fff;} Grams …" at bounding box center [725, 294] width 1069 height 232
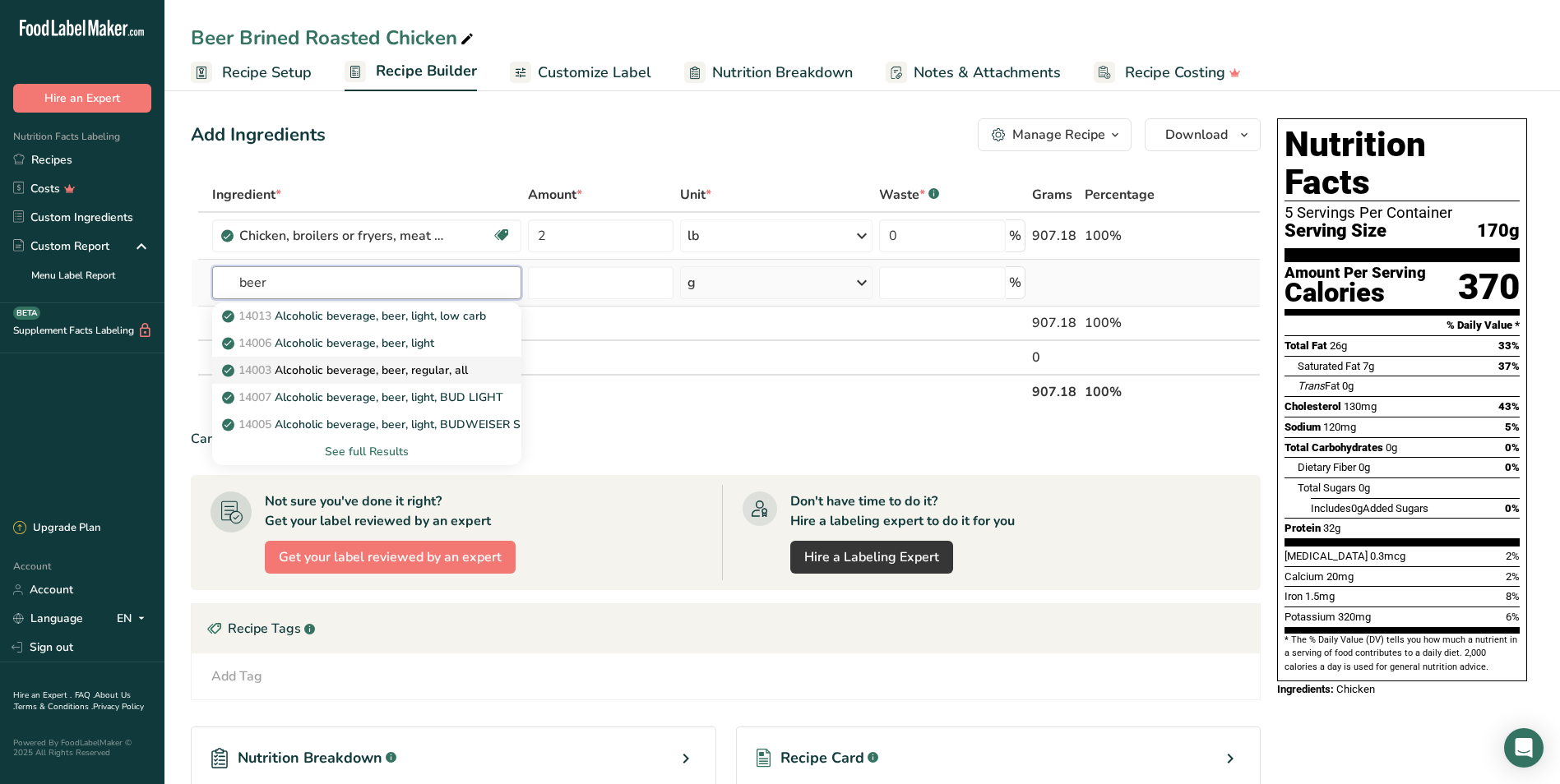
type input "beer"
click at [468, 363] on p "14003 Alcoholic beverage, beer, regular, all" at bounding box center [347, 370] width 242 height 18
type input "Alcoholic beverage, beer, regular, all"
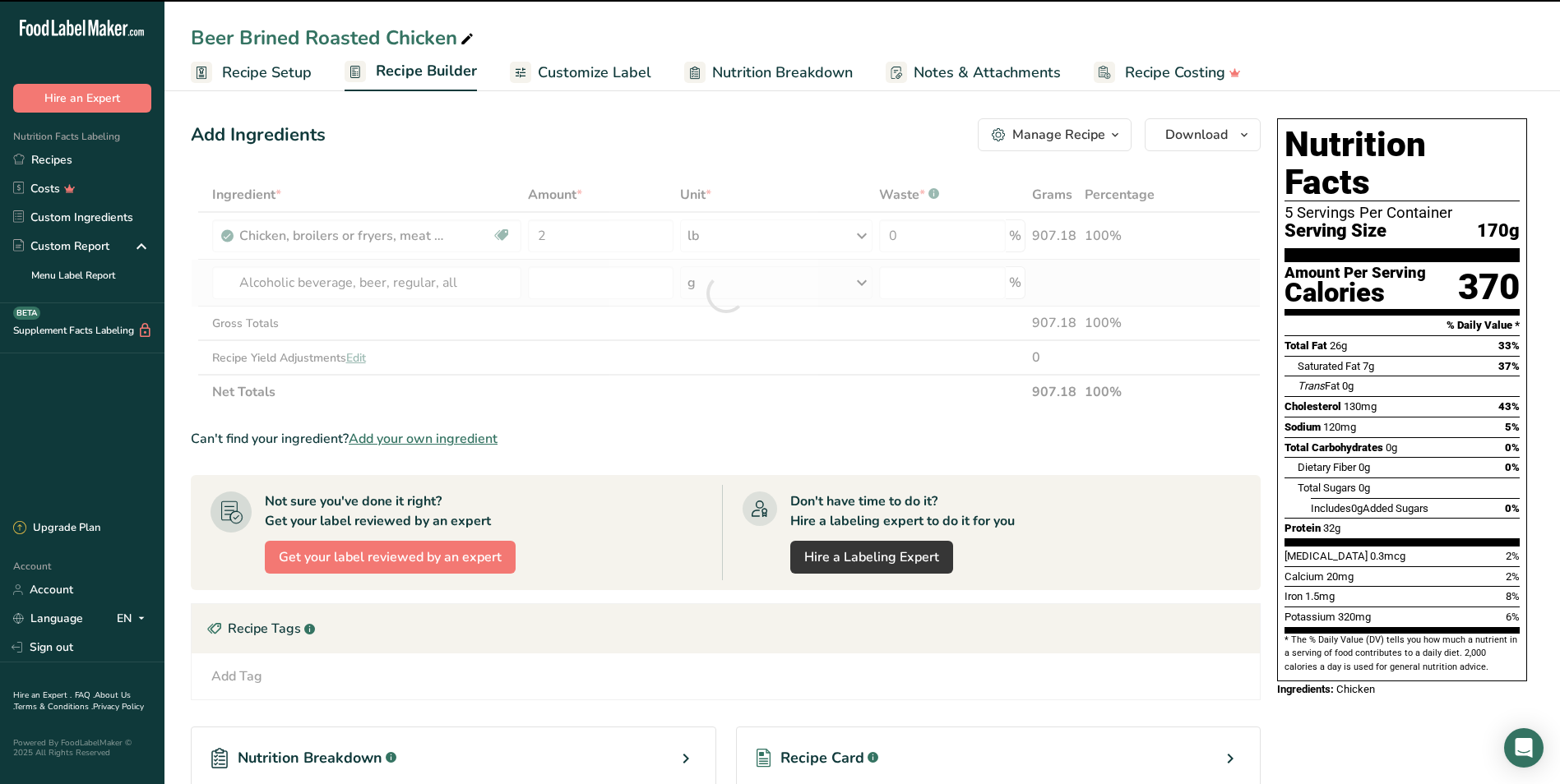
type input "0"
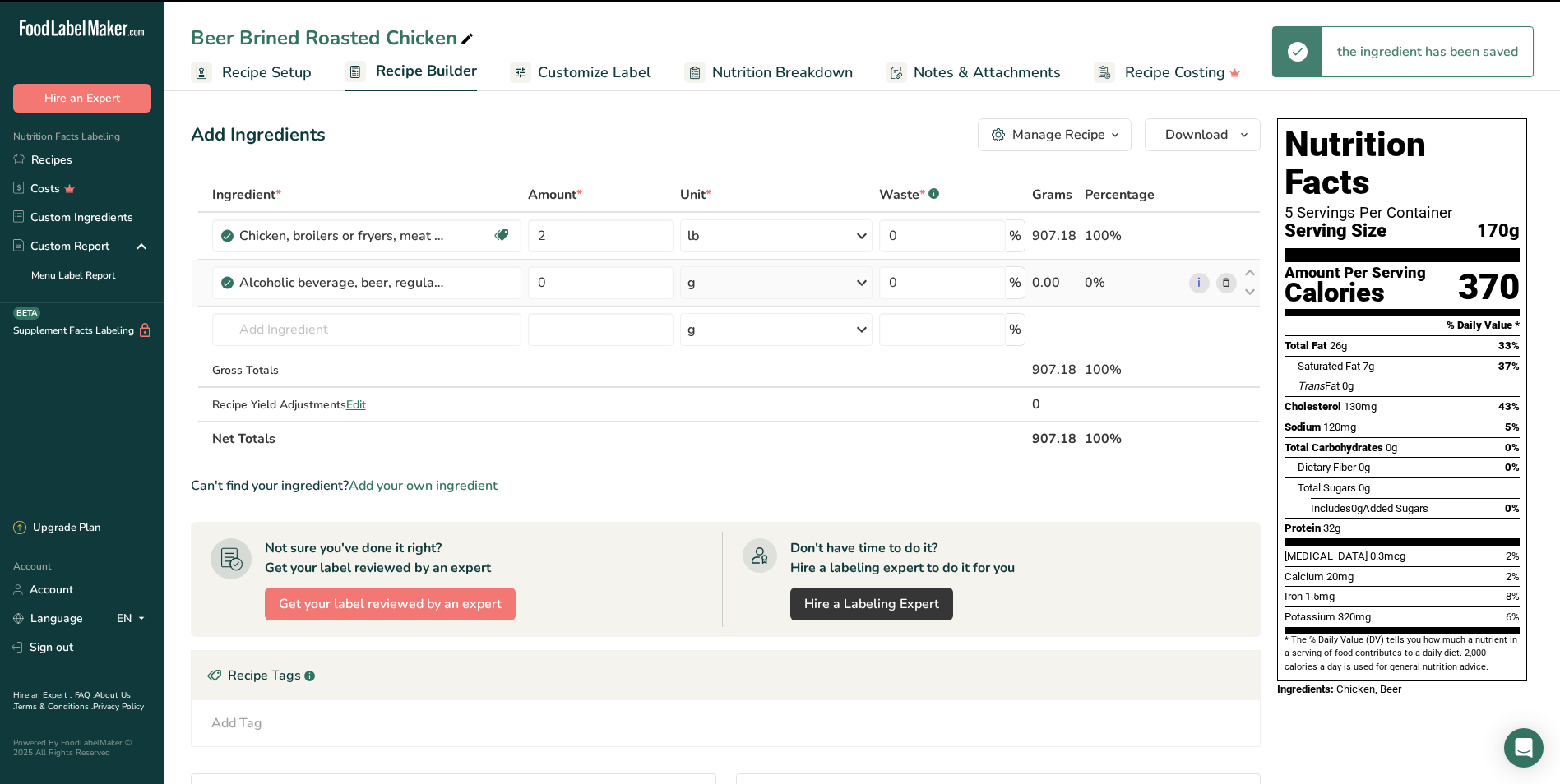
click at [746, 275] on div "g" at bounding box center [777, 283] width 194 height 33
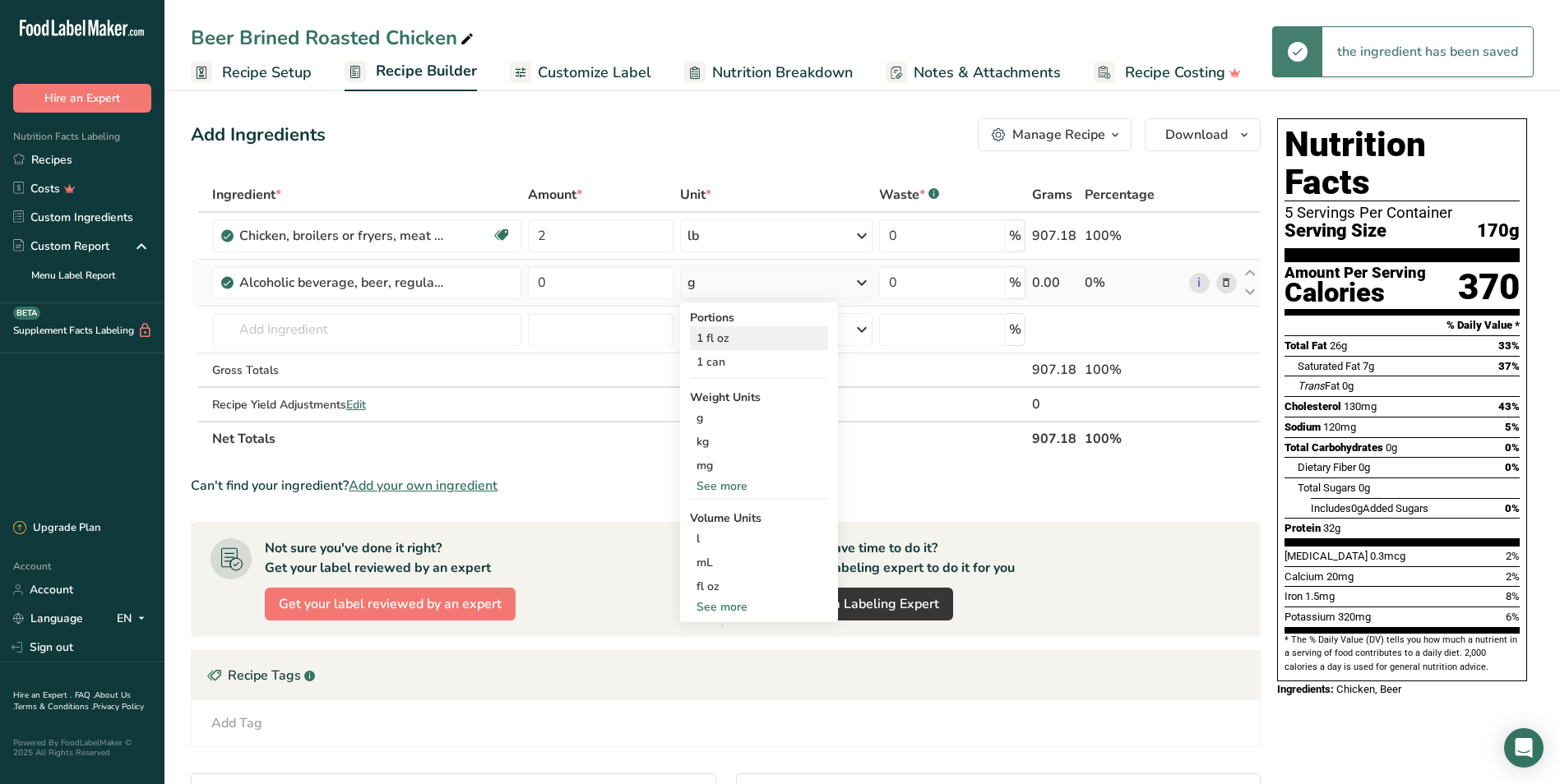
click at [719, 339] on div "1 fl oz" at bounding box center [759, 338] width 138 height 24
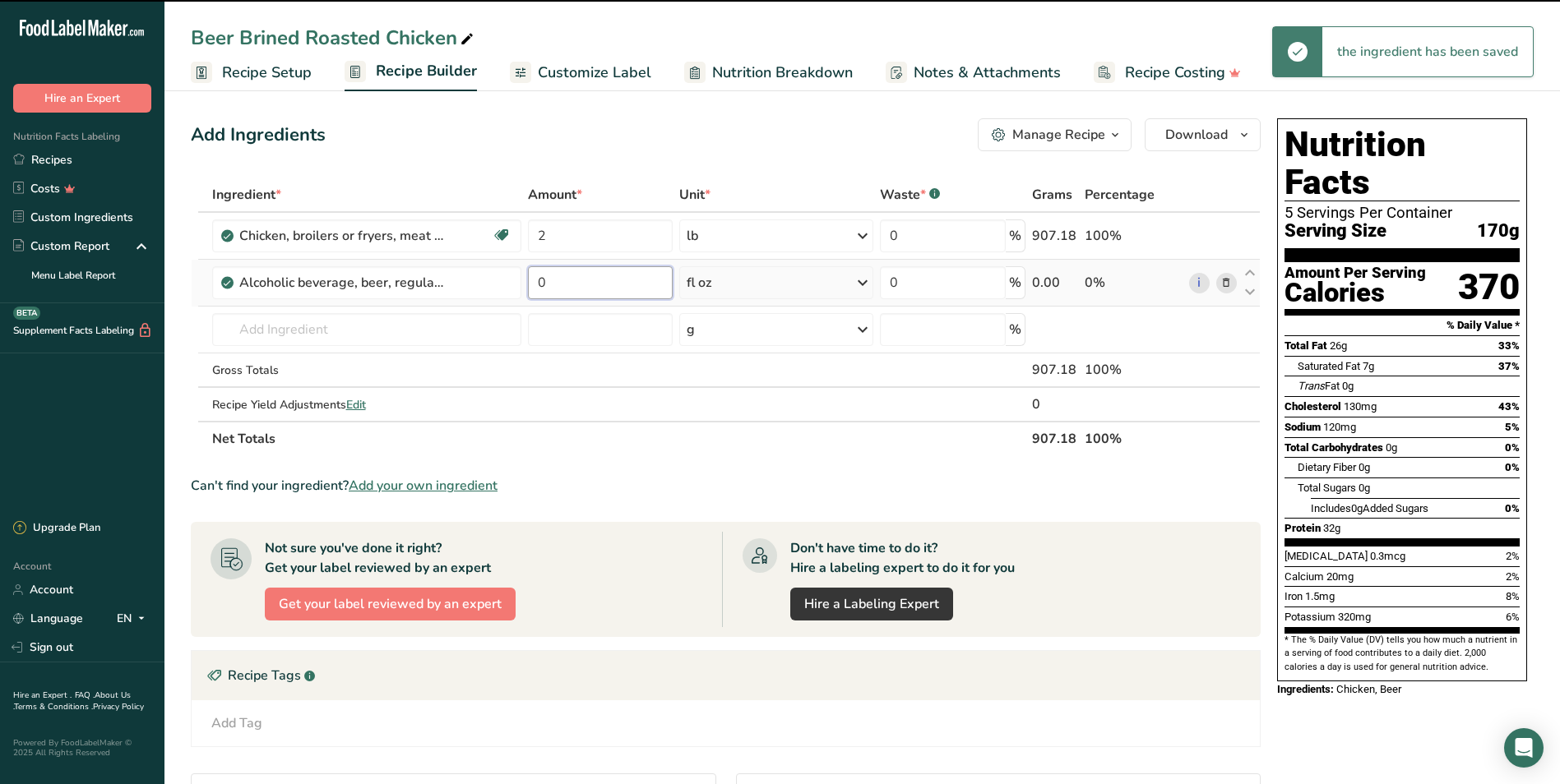
click at [565, 285] on input "0" at bounding box center [600, 283] width 145 height 33
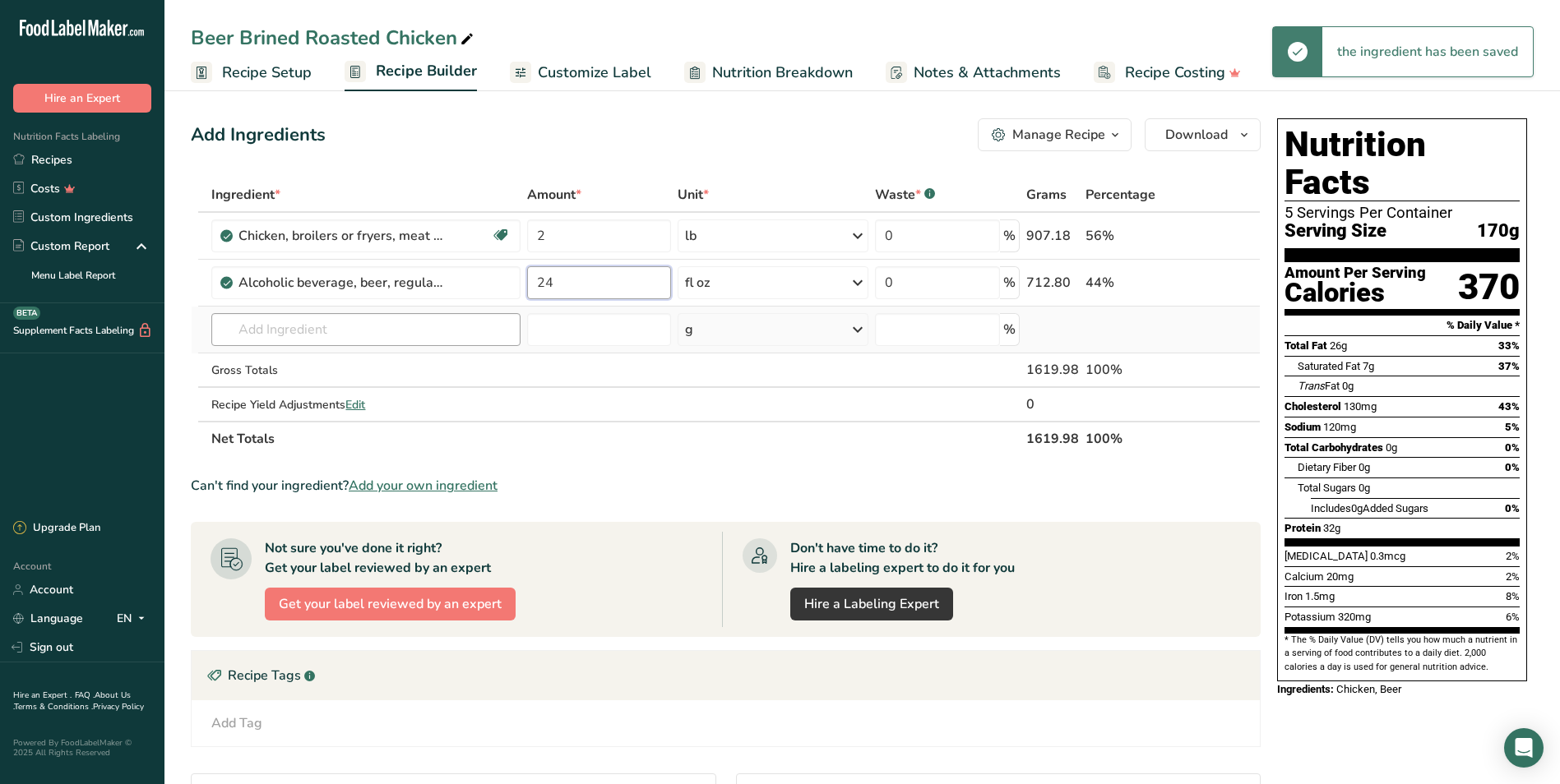
type input "24"
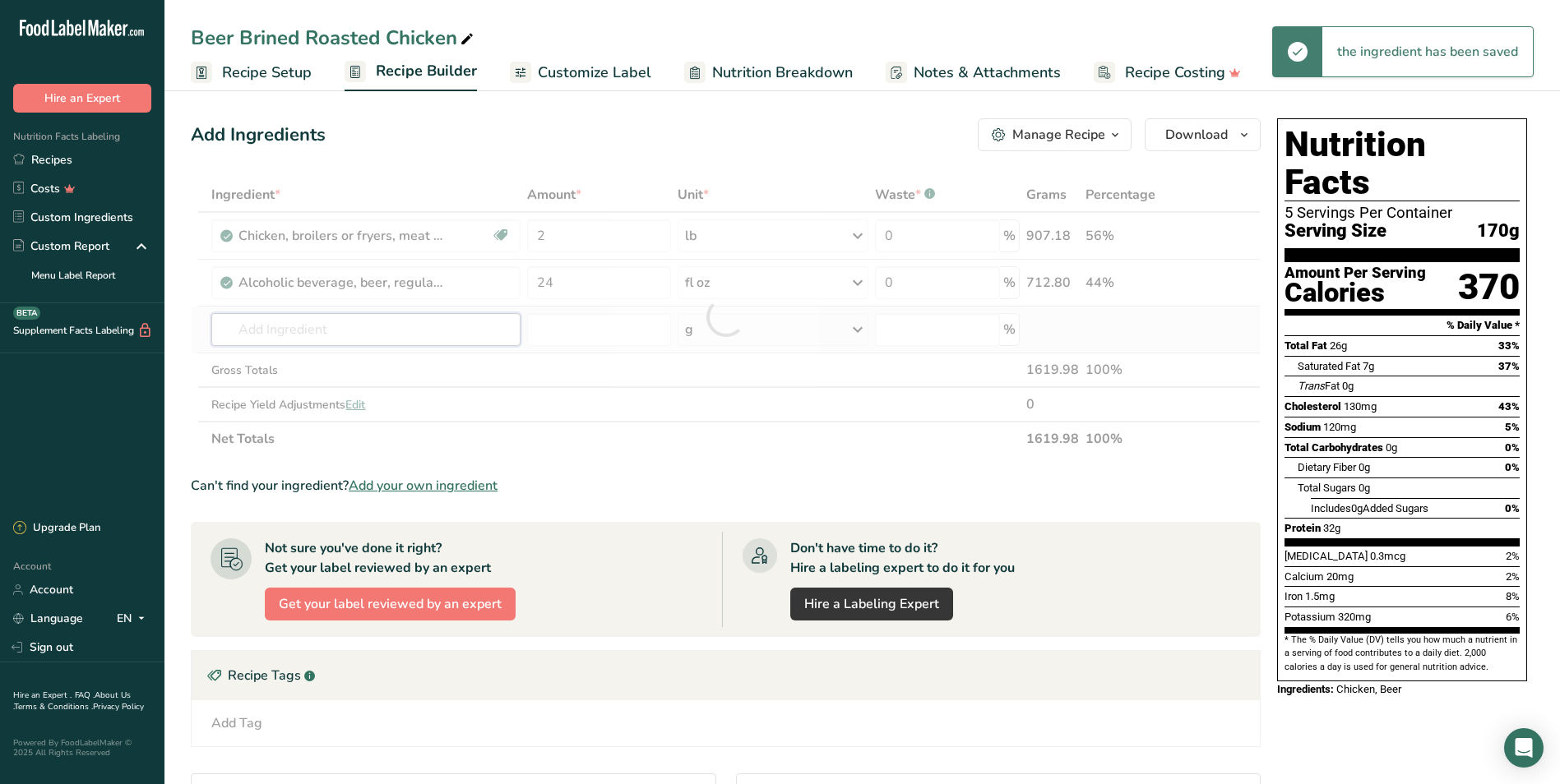
click at [404, 333] on div "Ingredient * Amount * Unit * Waste * .a-a{fill:#347362;}.b-a{fill:#fff;} Grams …" at bounding box center [725, 316] width 1069 height 278
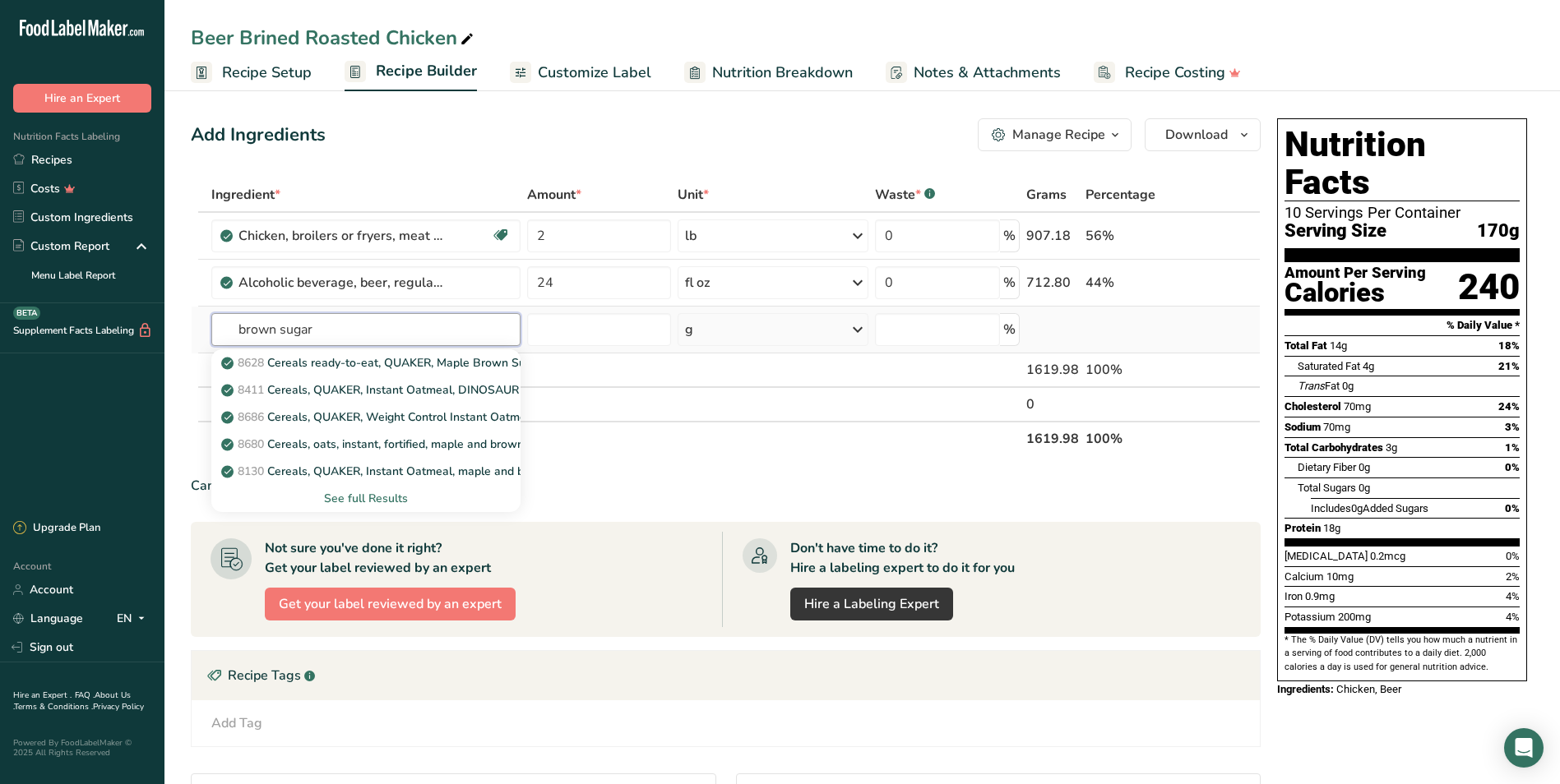
type input "brown sugar"
click at [374, 495] on div "See full Results" at bounding box center [365, 498] width 282 height 18
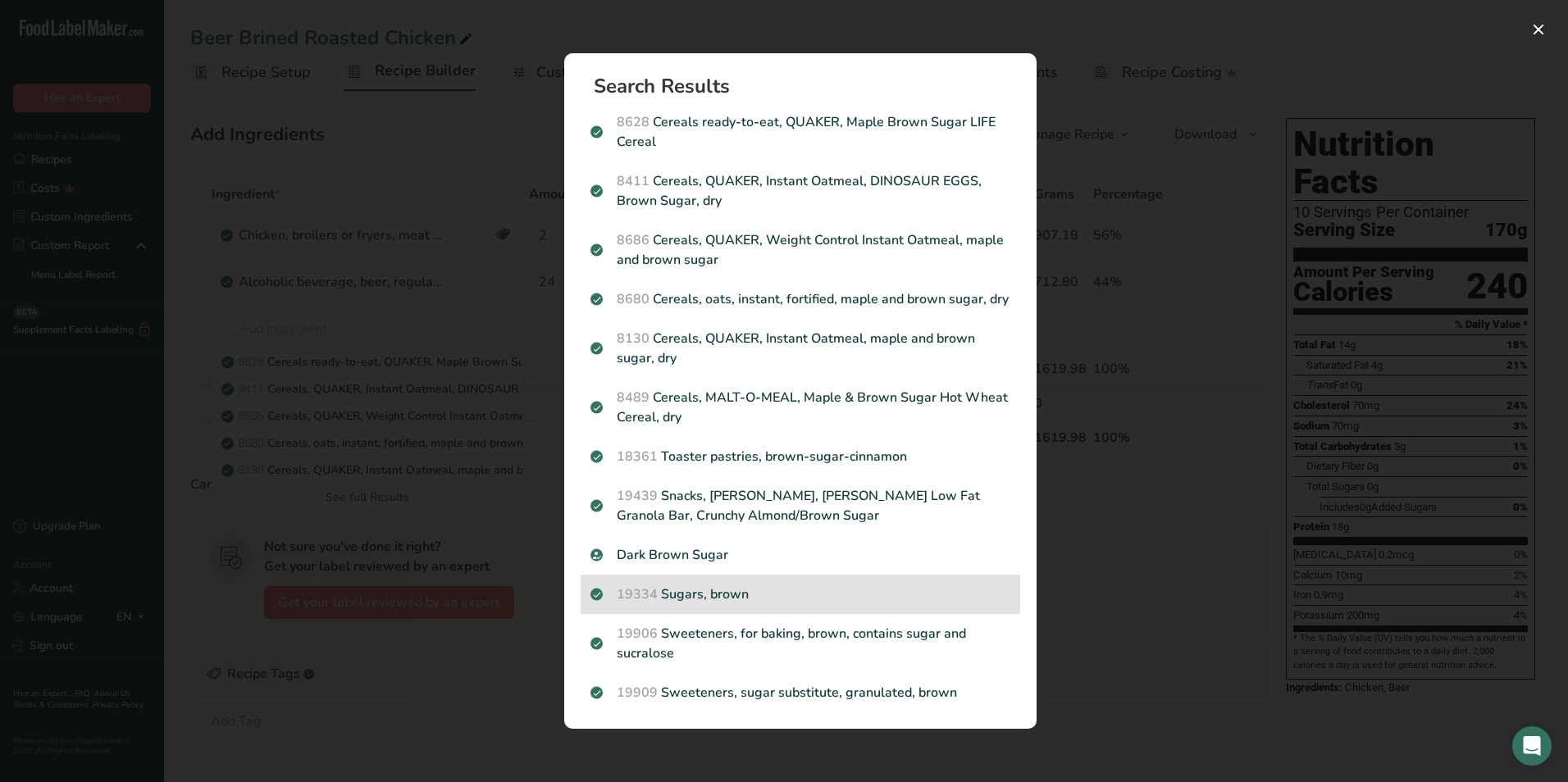
click at [742, 584] on div "19334 Sugars, brown" at bounding box center [801, 594] width 440 height 39
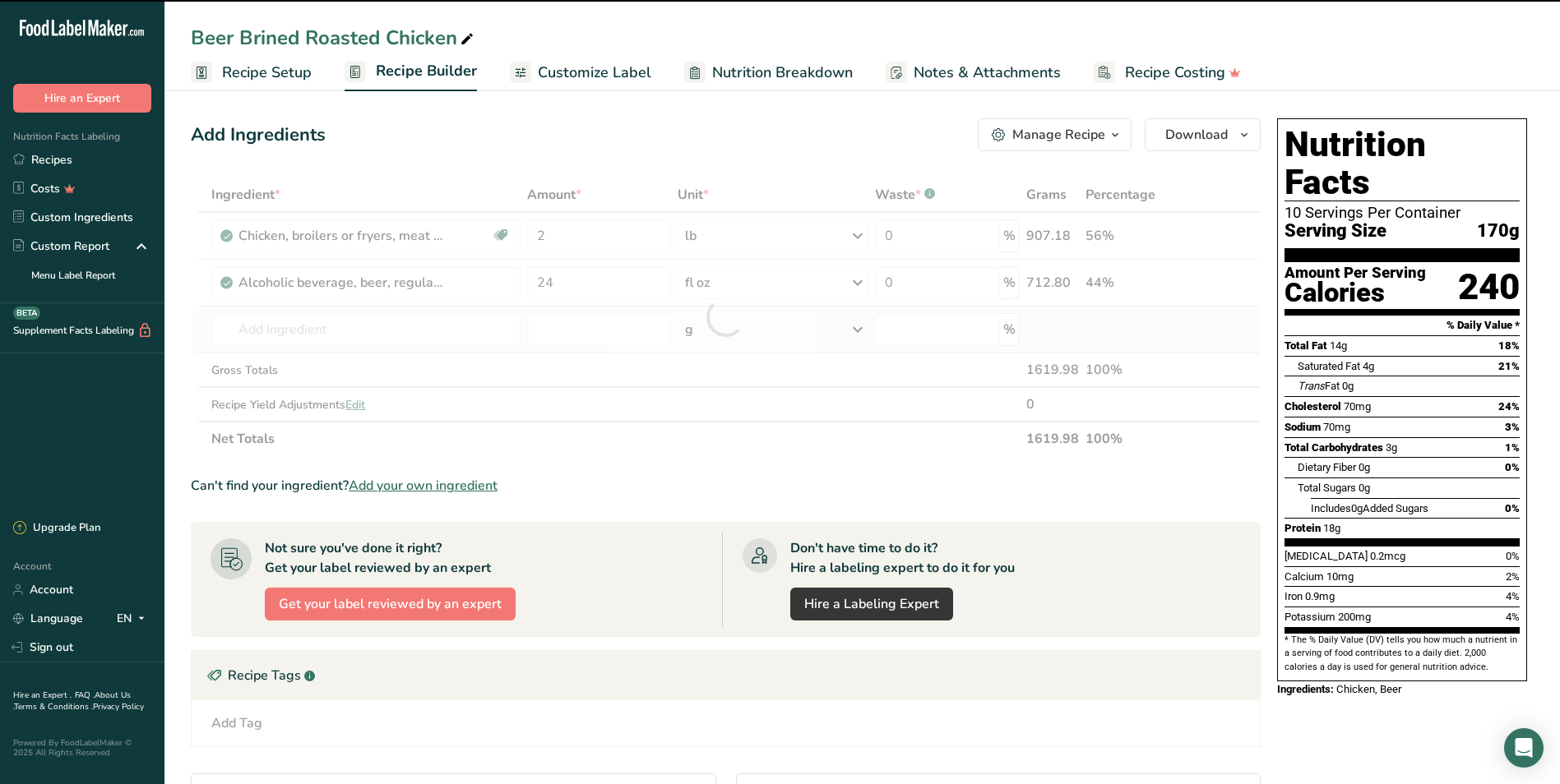
type input "0"
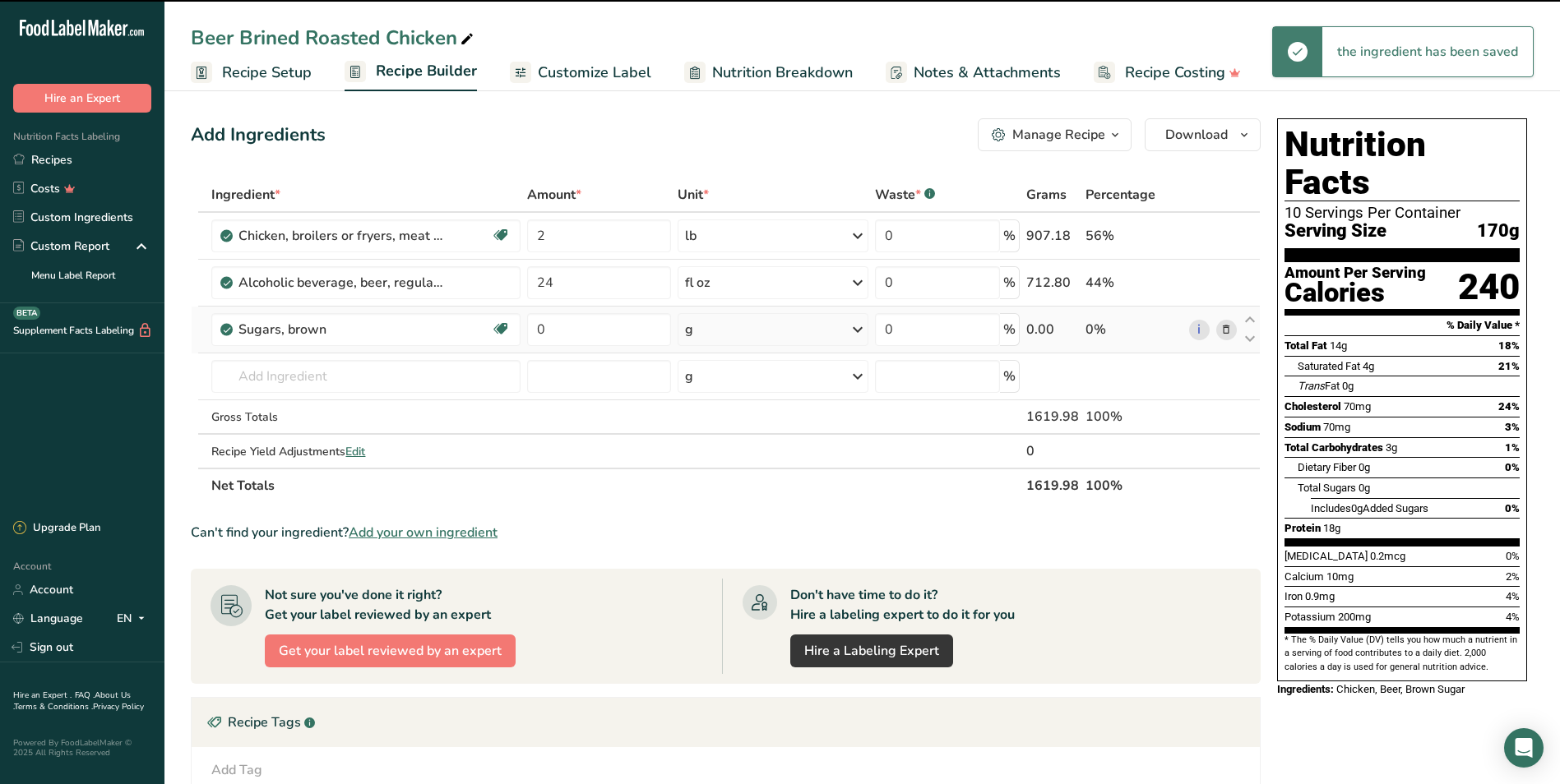
click at [736, 328] on div "g" at bounding box center [773, 329] width 192 height 33
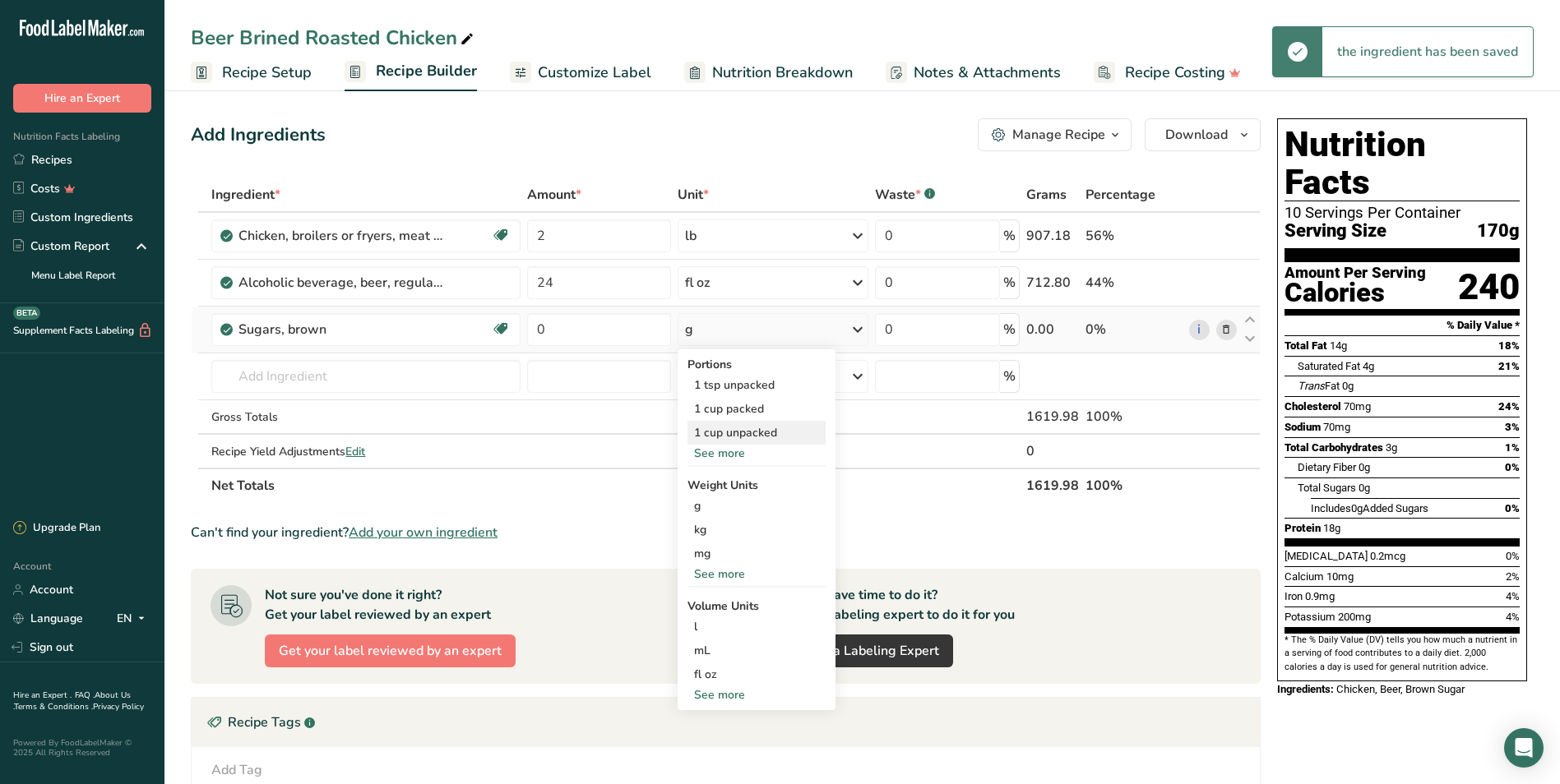
click at [777, 430] on div "1 cup unpacked" at bounding box center [756, 432] width 138 height 24
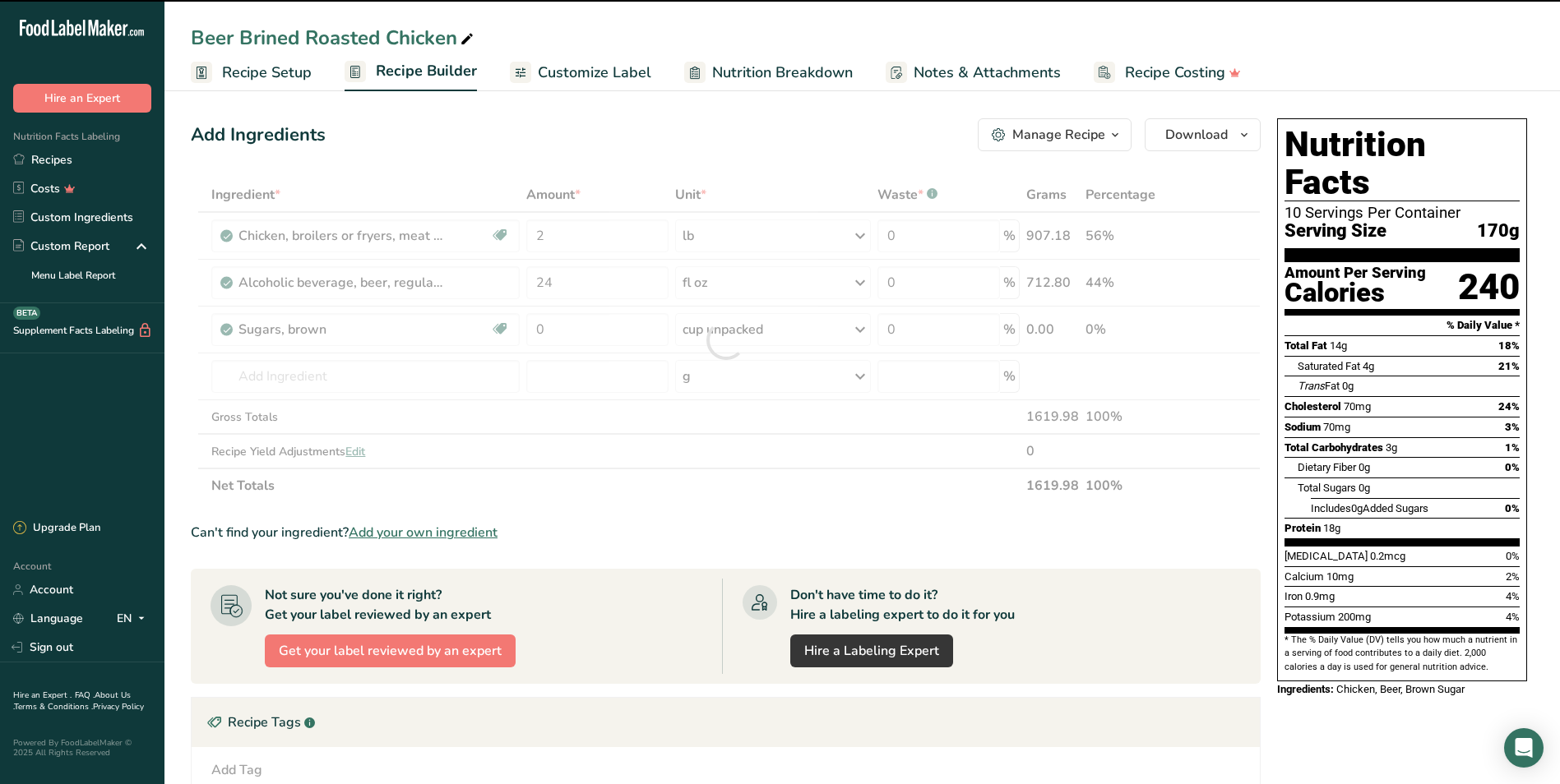
click at [588, 320] on div at bounding box center [725, 340] width 1069 height 326
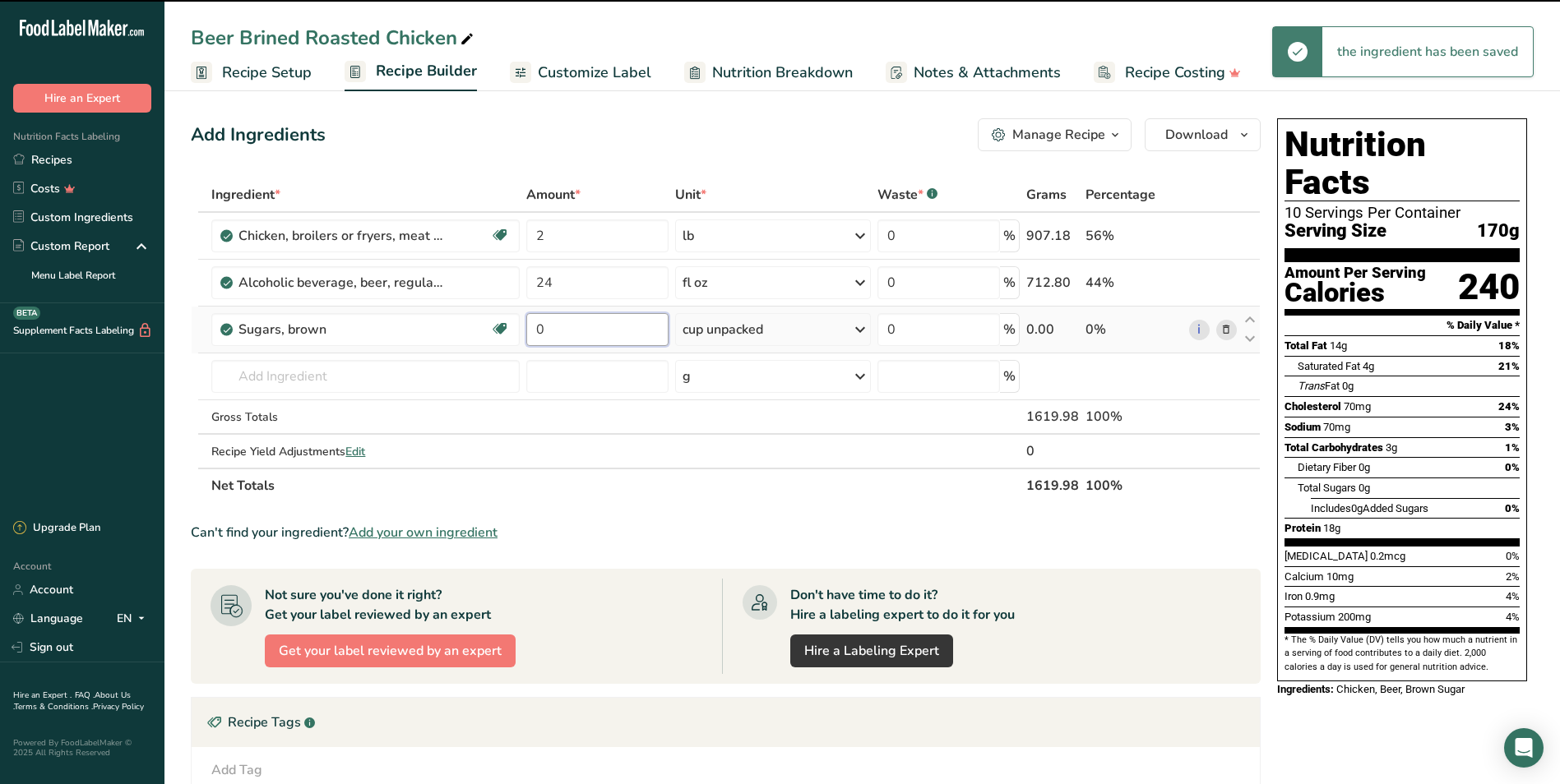
click at [557, 328] on input "0" at bounding box center [597, 329] width 142 height 33
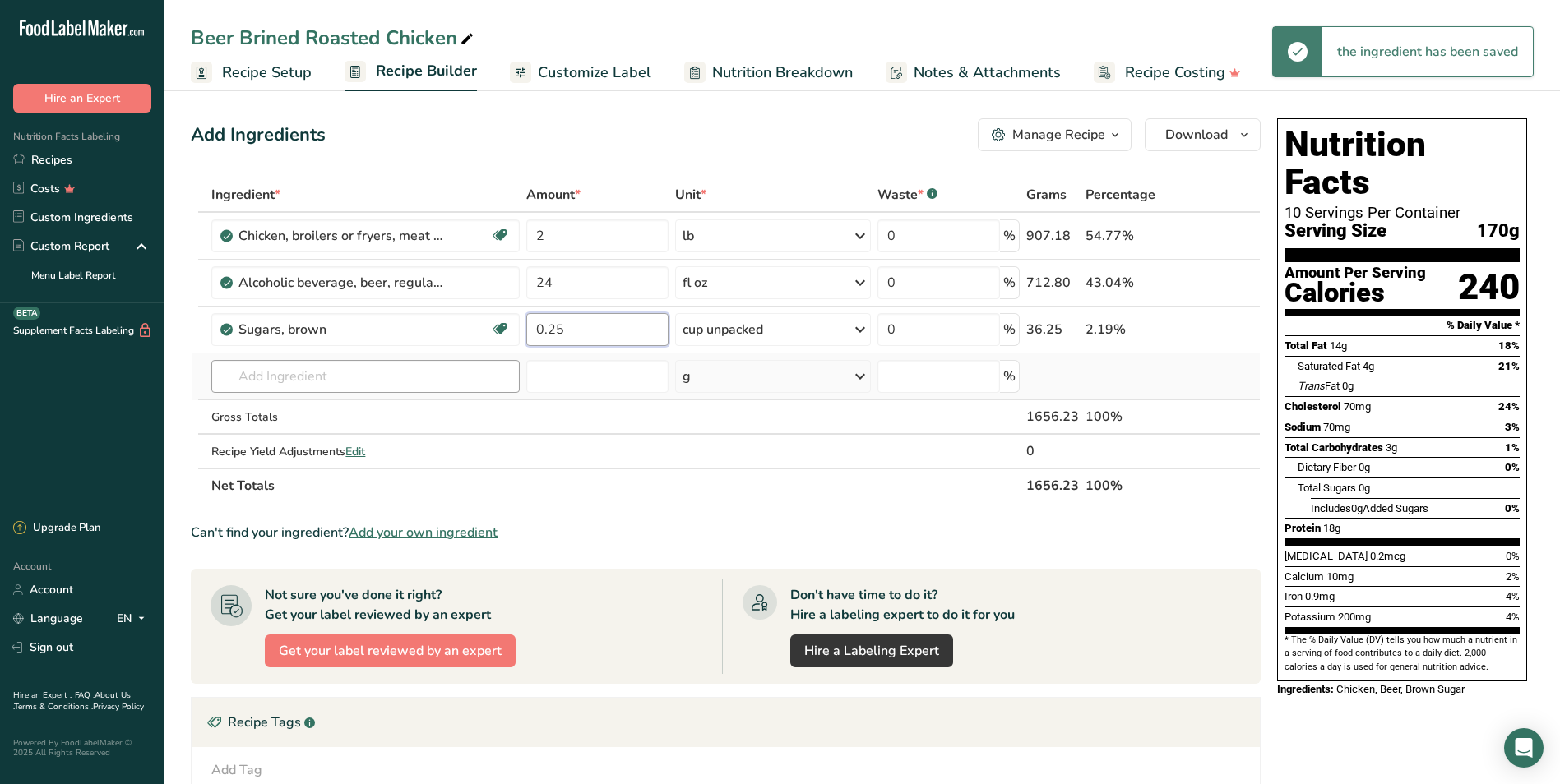
type input "0.25"
click at [431, 365] on div "Ingredient * Amount * Unit * Waste * .a-a{fill:#347362;}.b-a{fill:#fff;} Grams …" at bounding box center [725, 340] width 1069 height 326
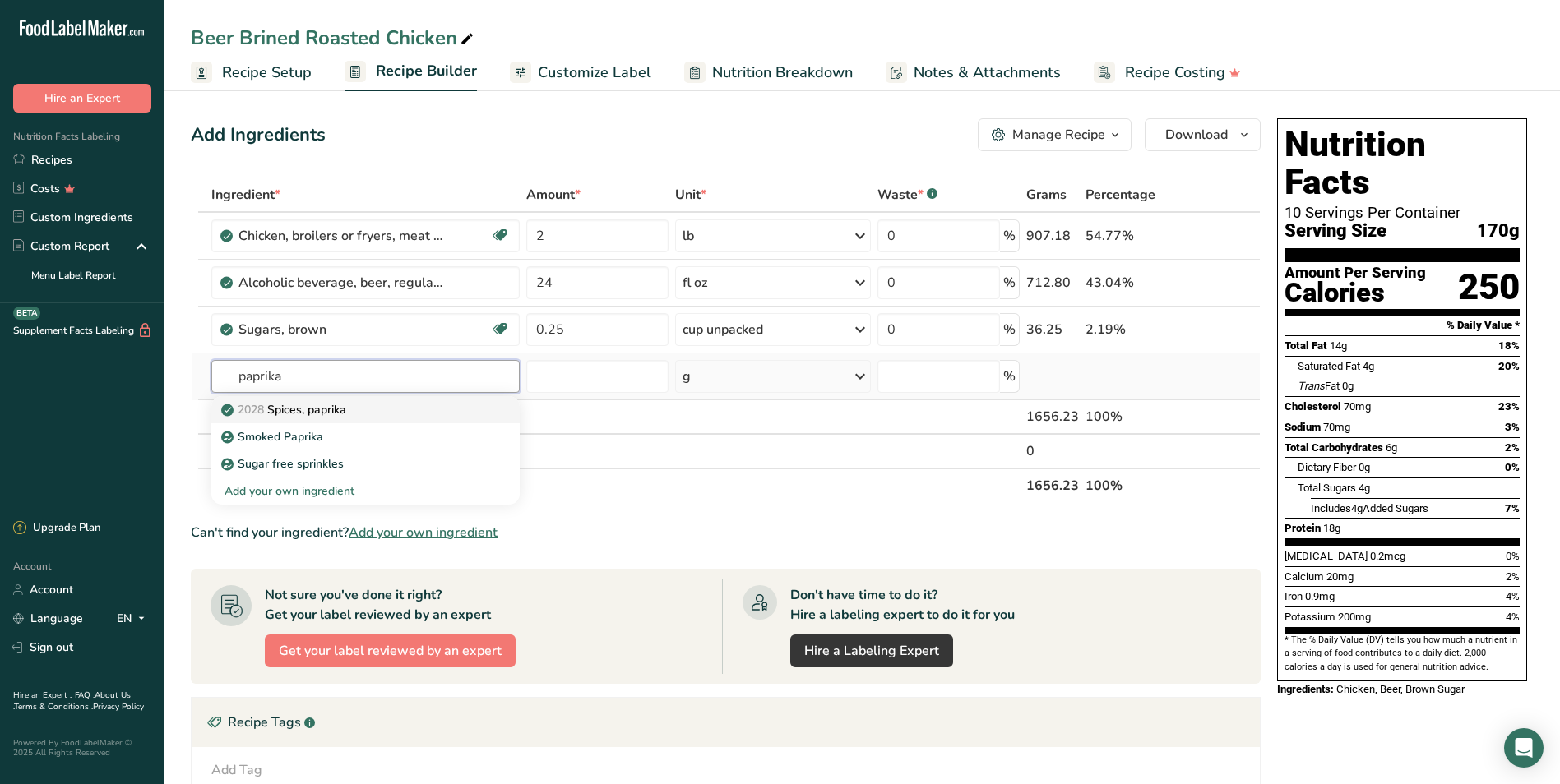
type input "paprika"
click at [342, 407] on p "2028 Spices, paprika" at bounding box center [285, 410] width 122 height 18
type input "Spices, paprika"
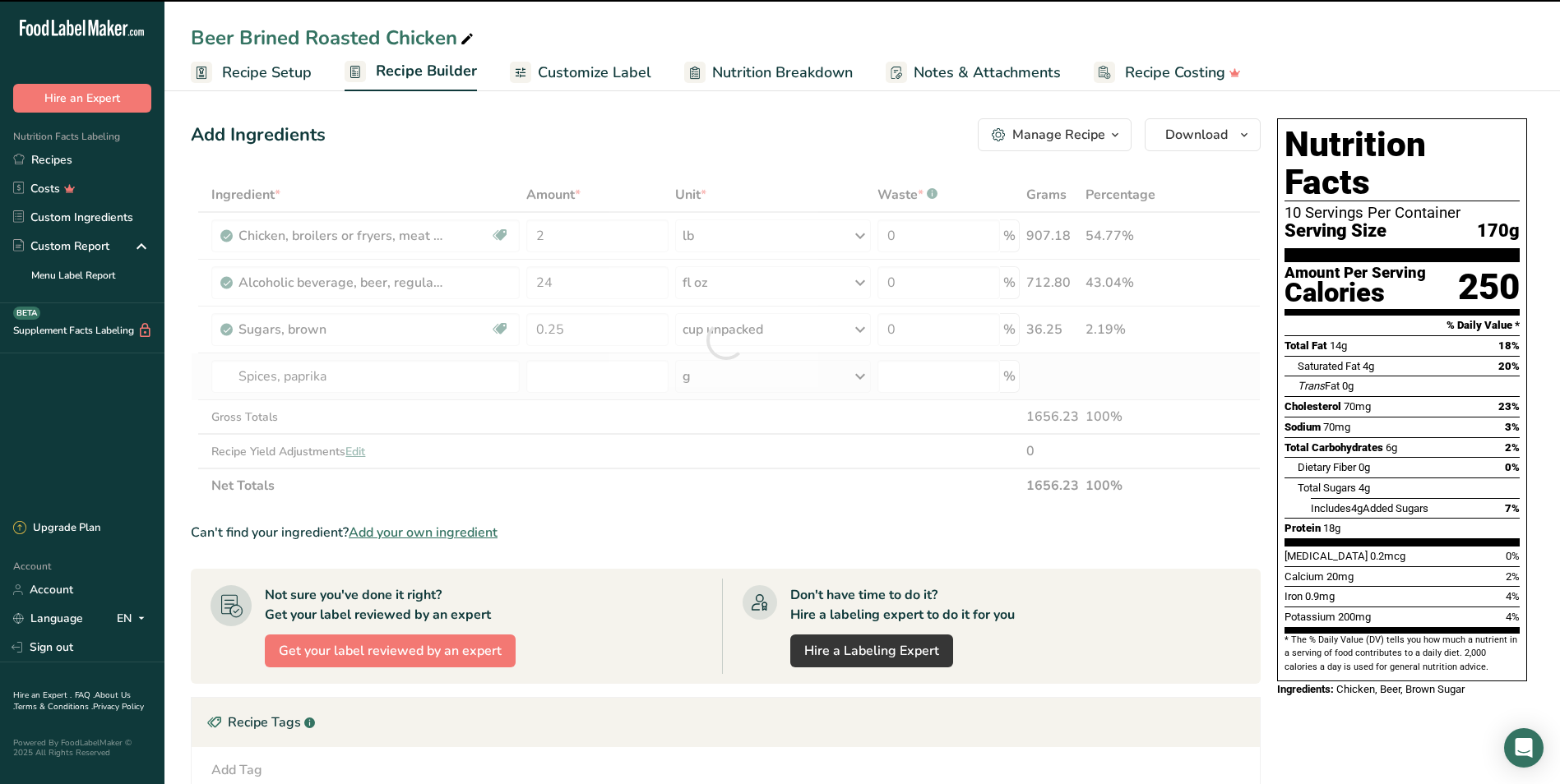
click at [723, 373] on div "g" at bounding box center [772, 376] width 196 height 33
type input "0"
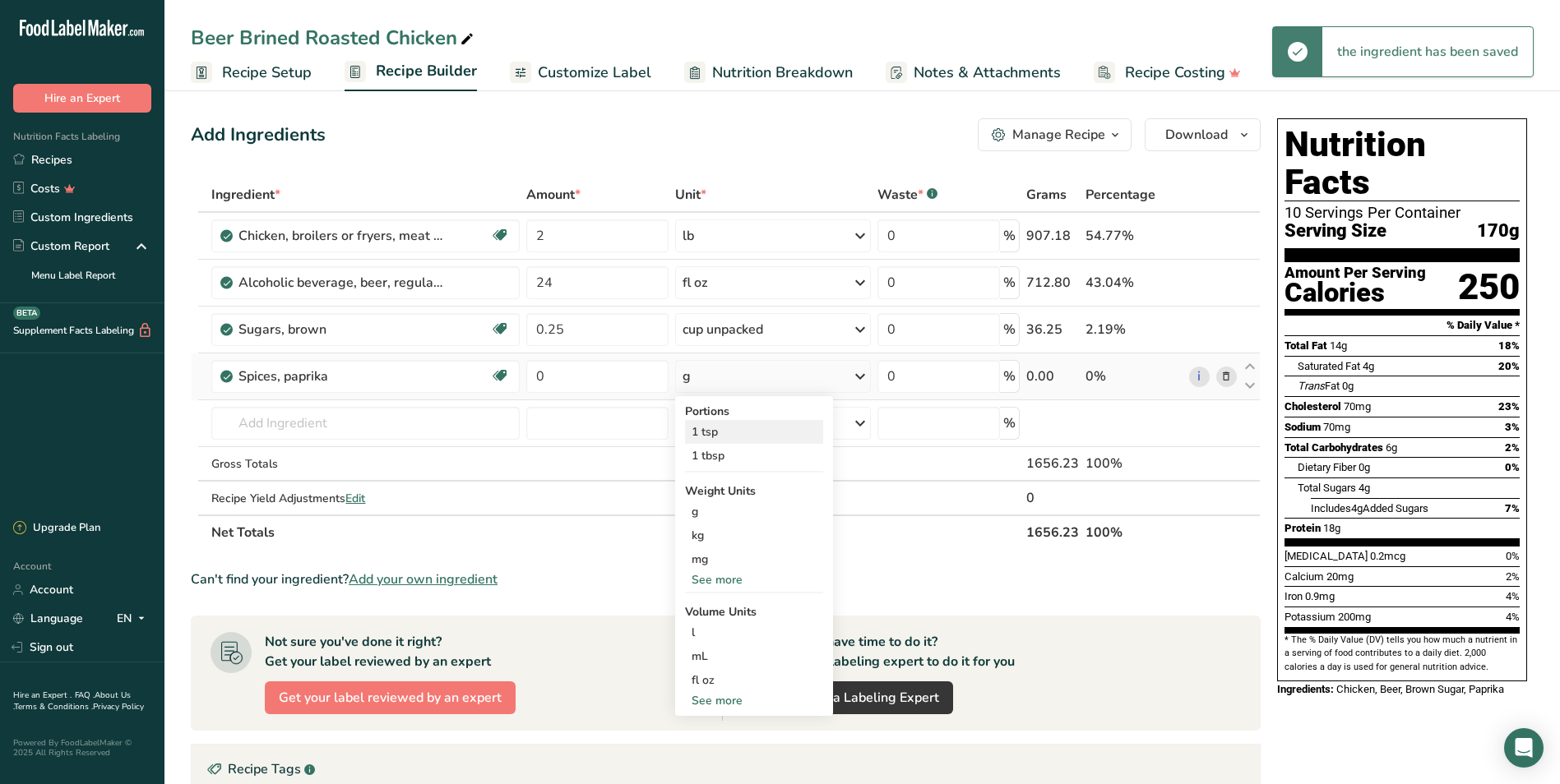
click at [710, 432] on div "1 tsp" at bounding box center [754, 432] width 138 height 24
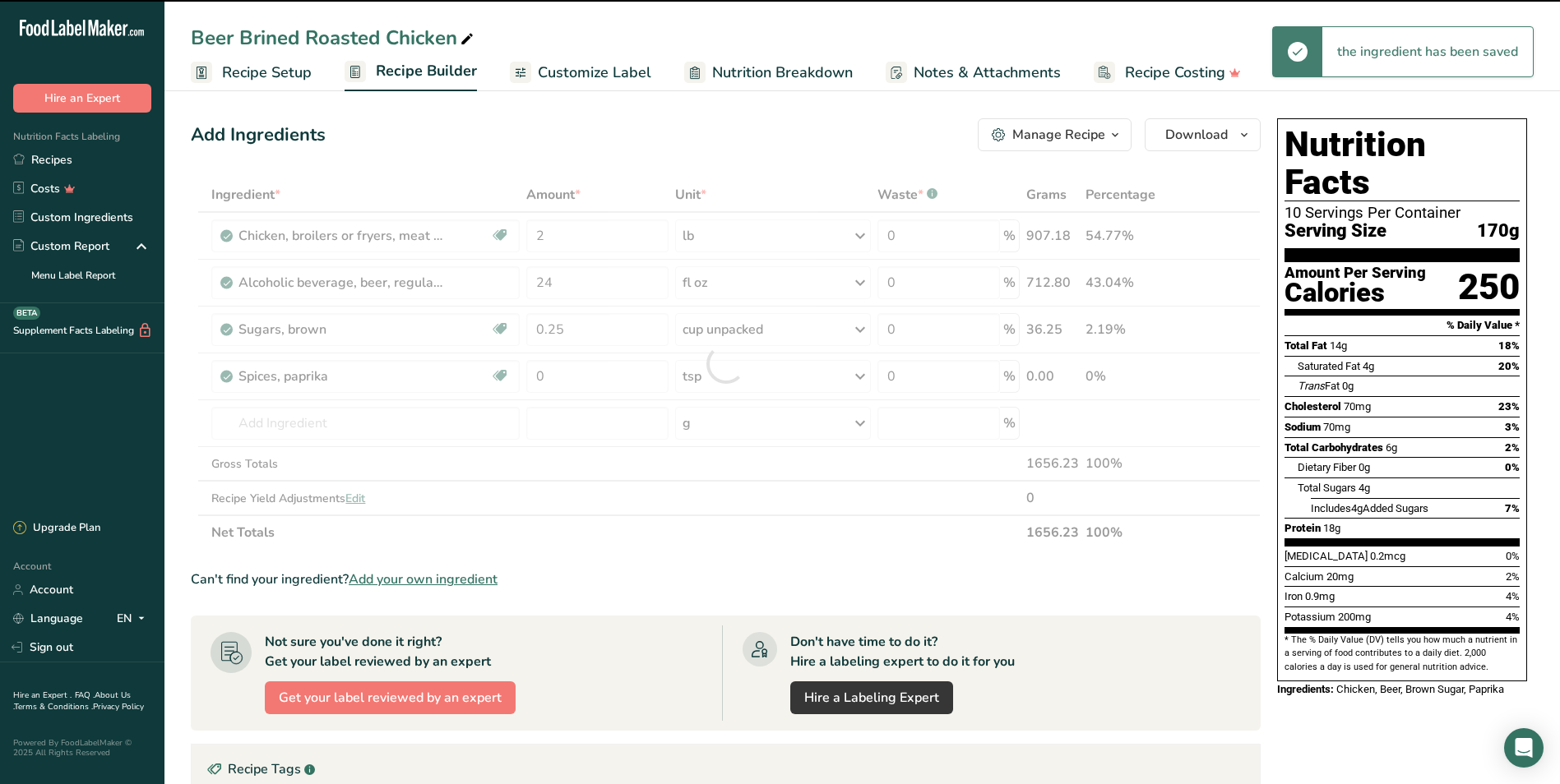
click at [607, 370] on div at bounding box center [725, 363] width 1069 height 373
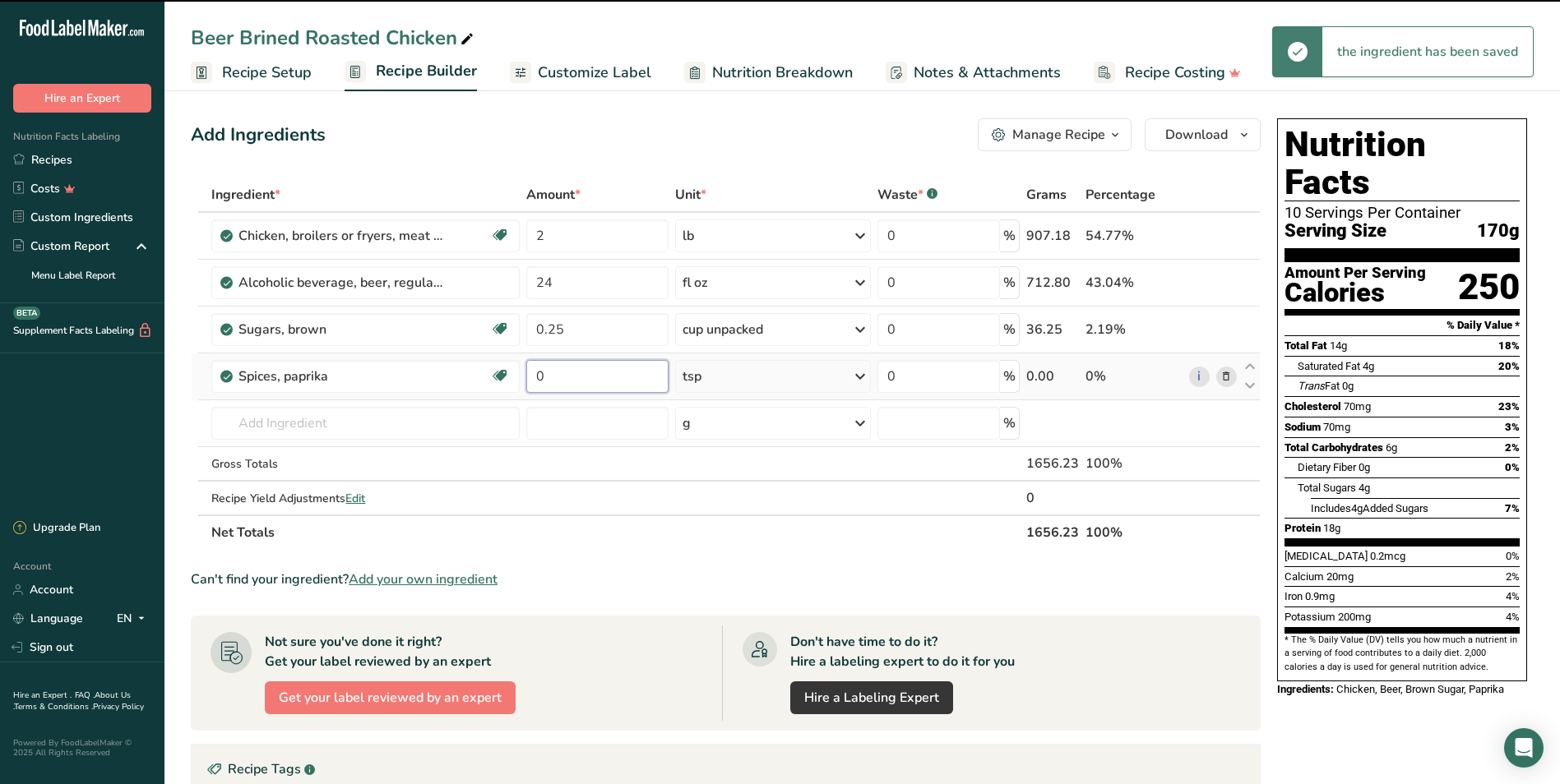
click at [605, 364] on input "0" at bounding box center [597, 376] width 142 height 33
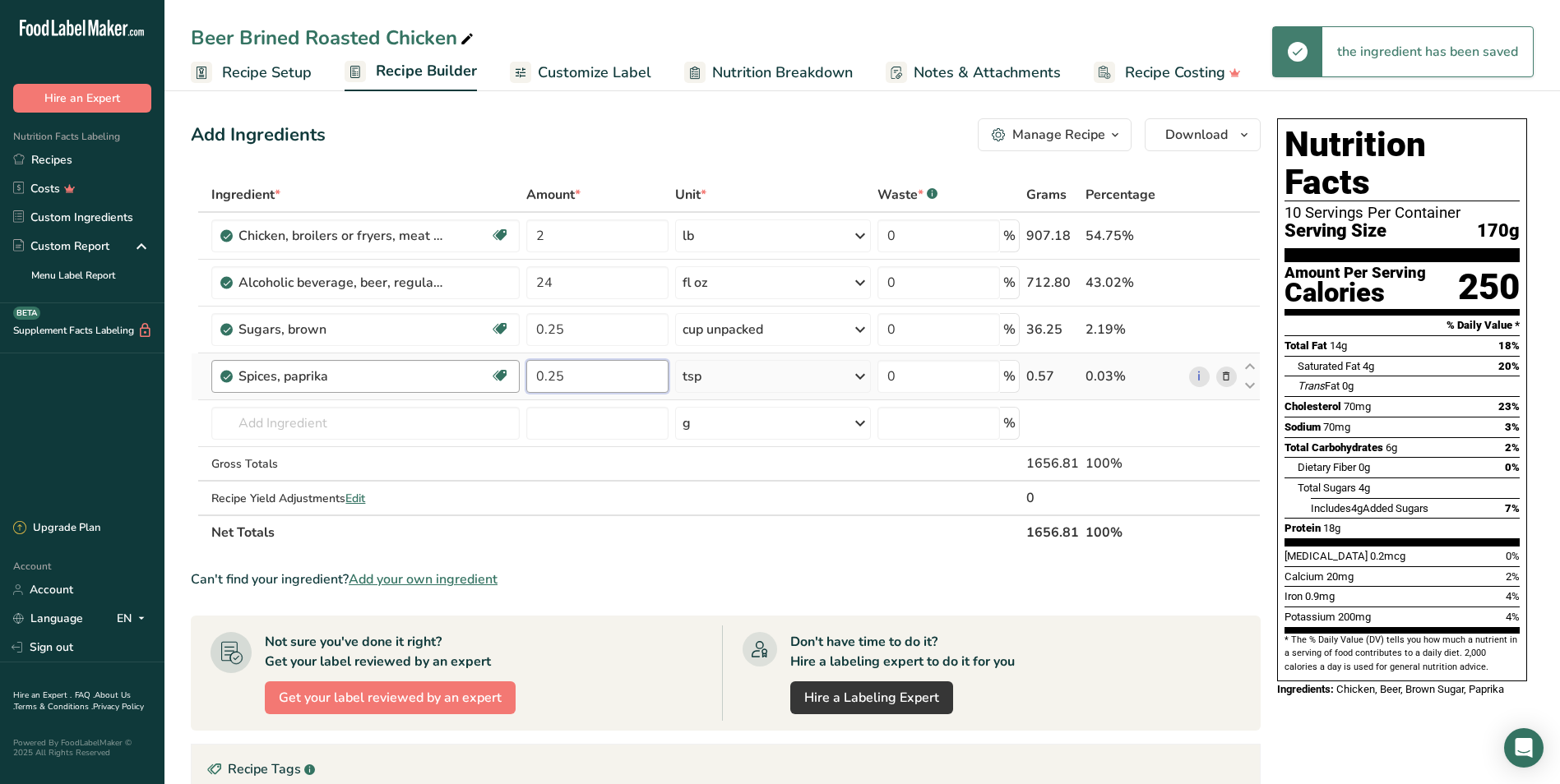
drag, startPoint x: 598, startPoint y: 379, endPoint x: 514, endPoint y: 367, distance: 84.9
click at [514, 367] on tr "Spices, paprika Source of Antioxidants Dairy free Gluten free Vegan Vegetarian …" at bounding box center [725, 377] width 1068 height 47
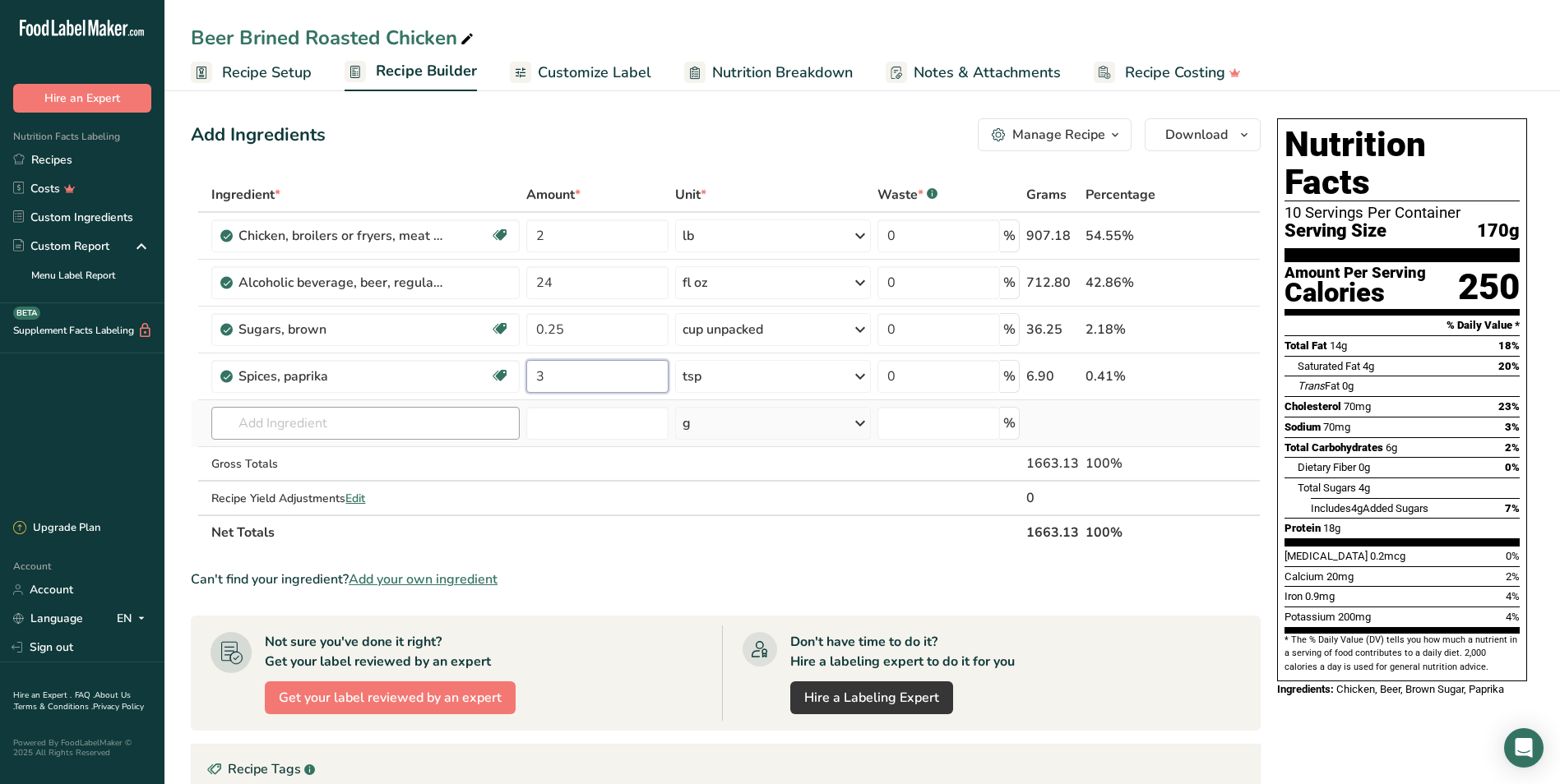
type input "3"
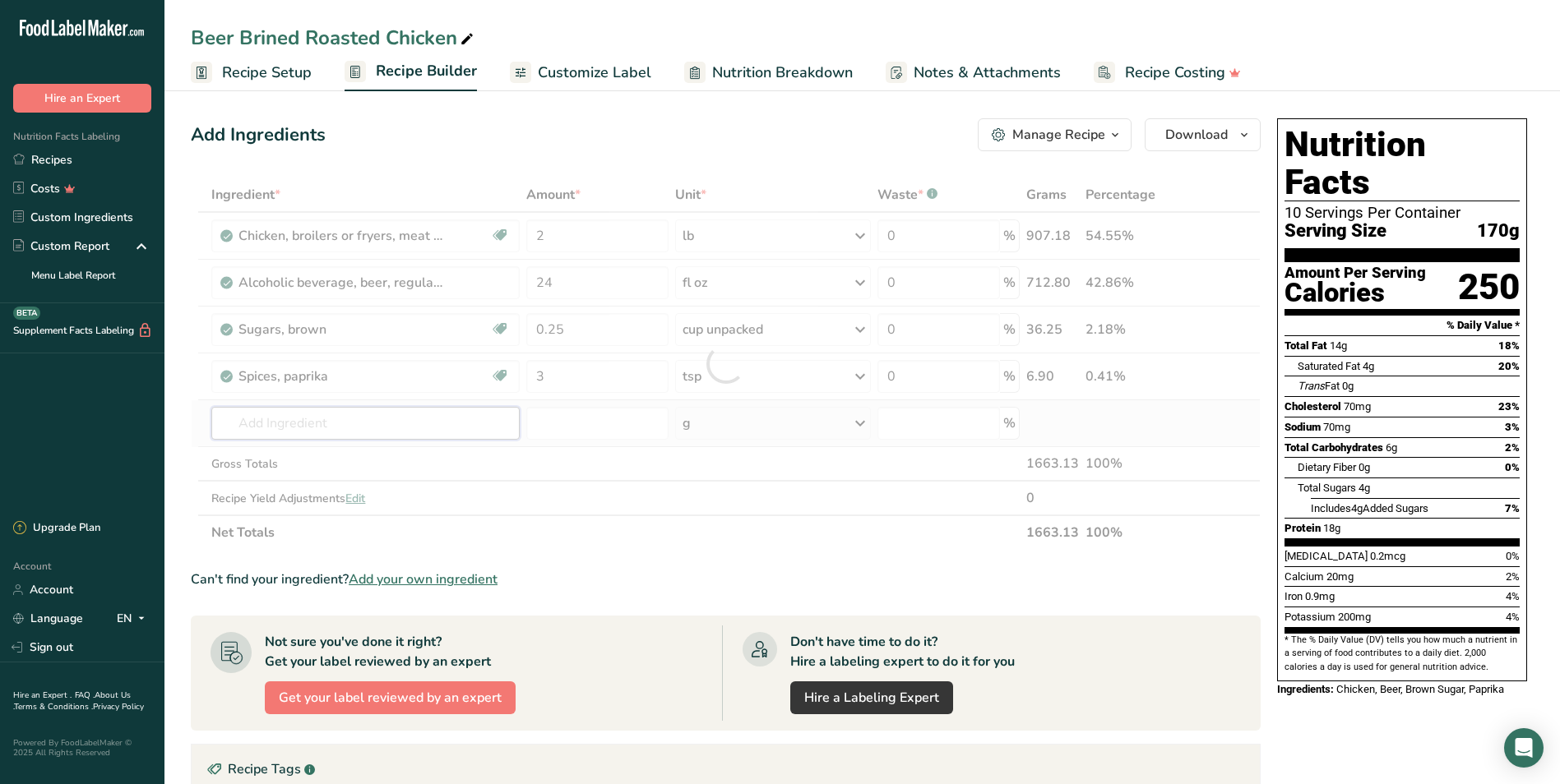
click at [469, 428] on div "Ingredient * Amount * Unit * Waste * .a-a{fill:#347362;}.b-a{fill:#fff;} Grams …" at bounding box center [725, 363] width 1069 height 373
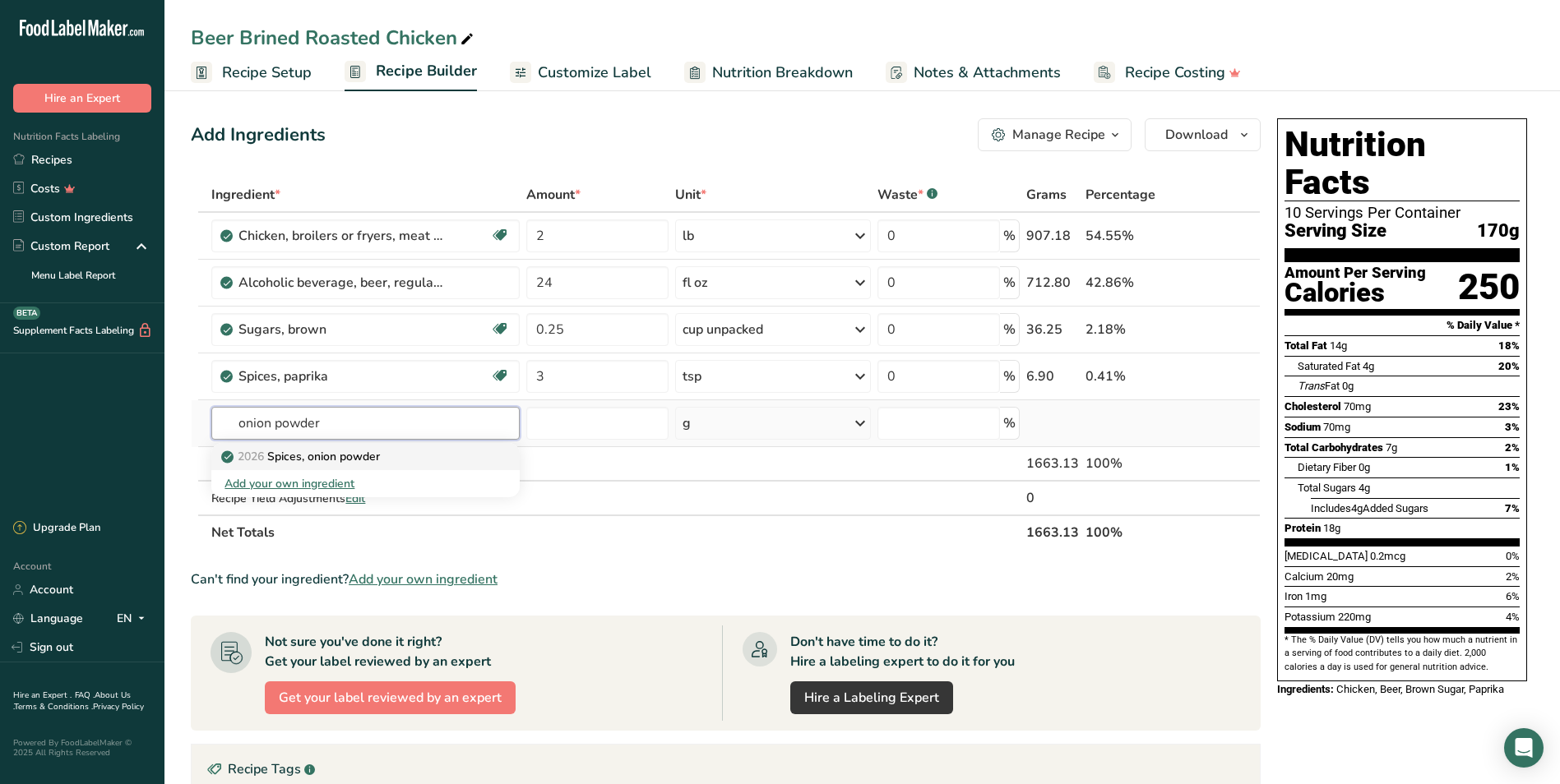
type input "onion powder"
click at [360, 458] on p "2026 Spices, onion powder" at bounding box center [302, 457] width 156 height 18
type input "Spices, onion powder"
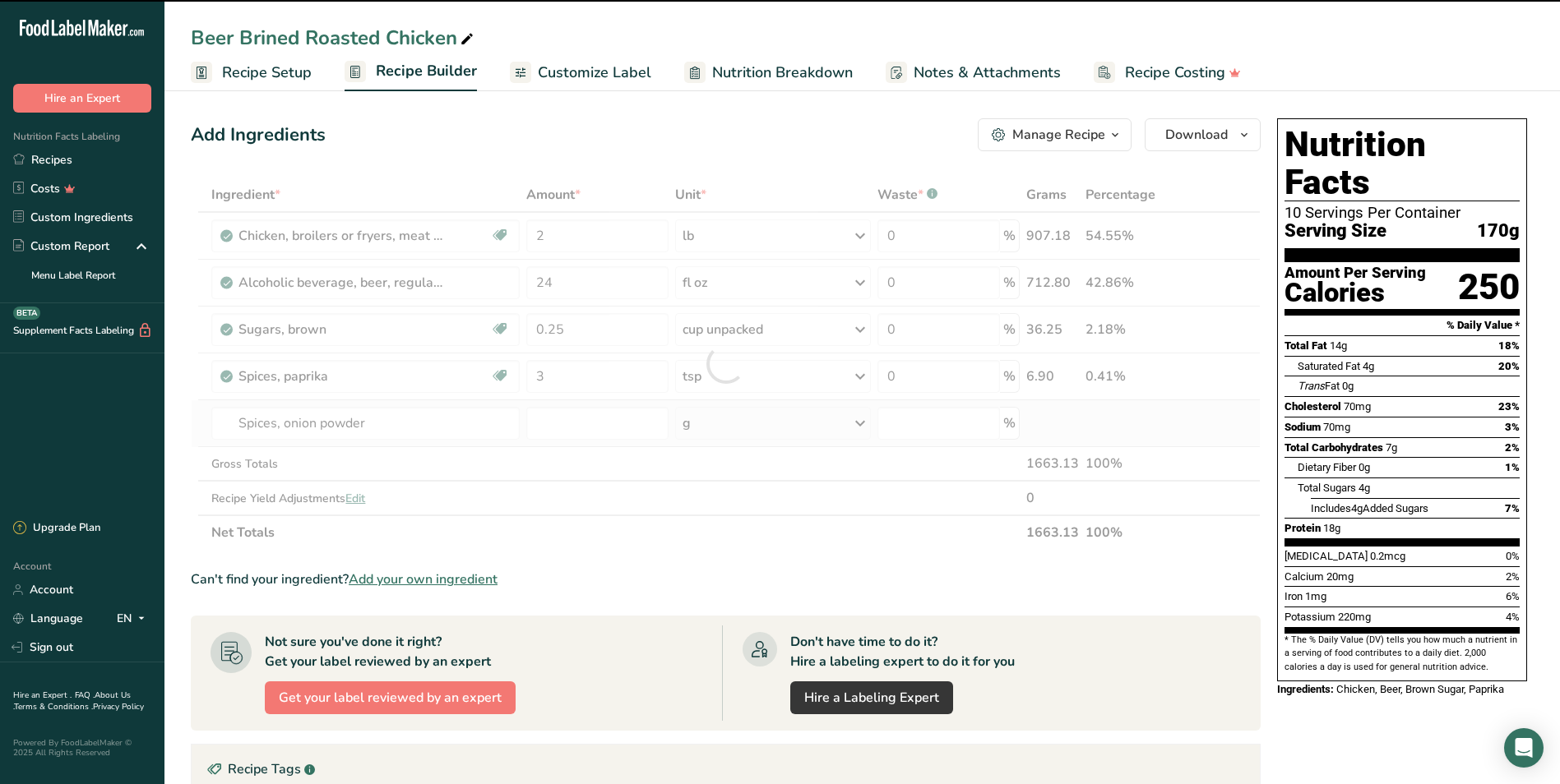
type input "0"
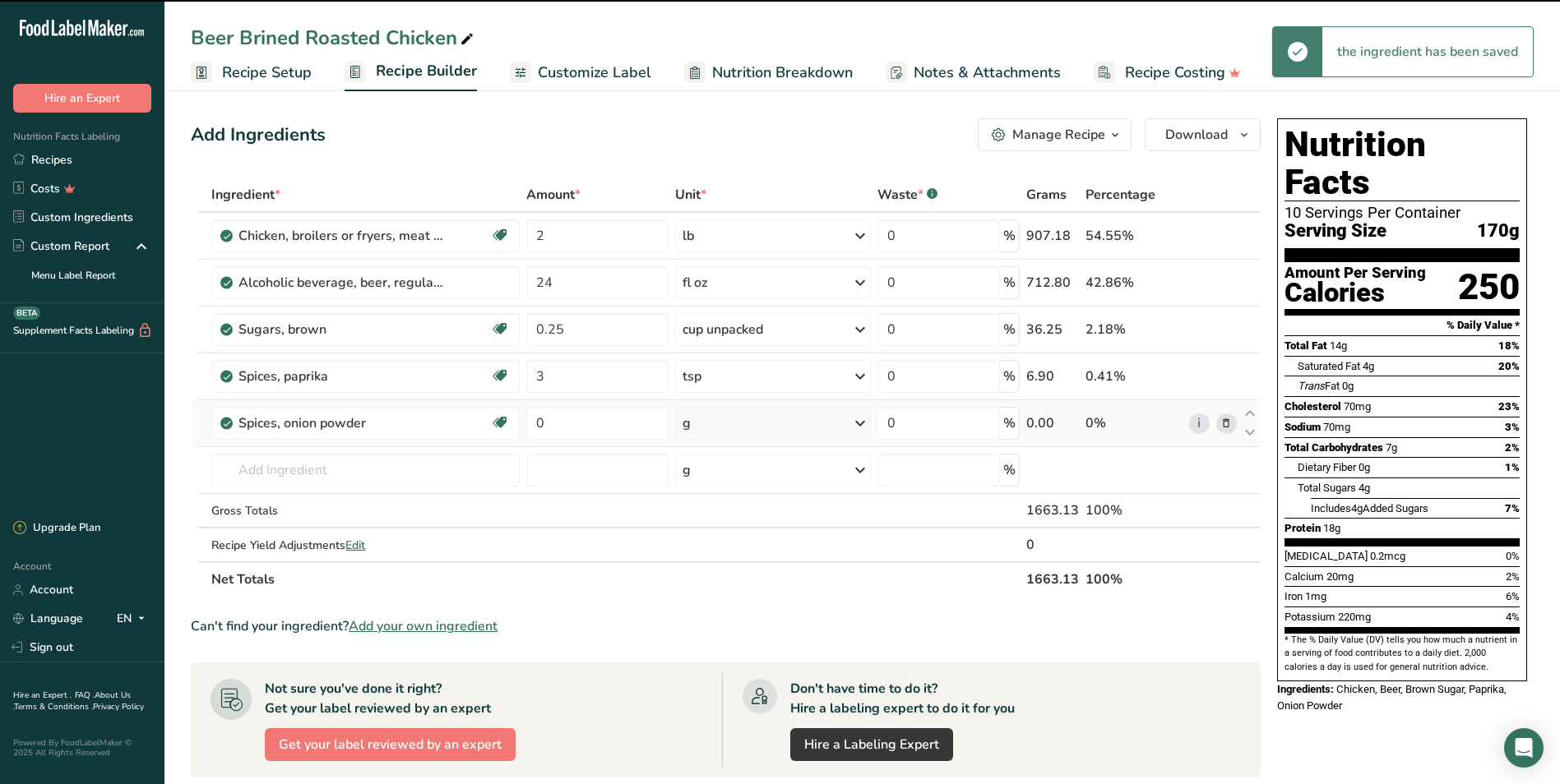
click at [719, 424] on div "g" at bounding box center [772, 423] width 196 height 33
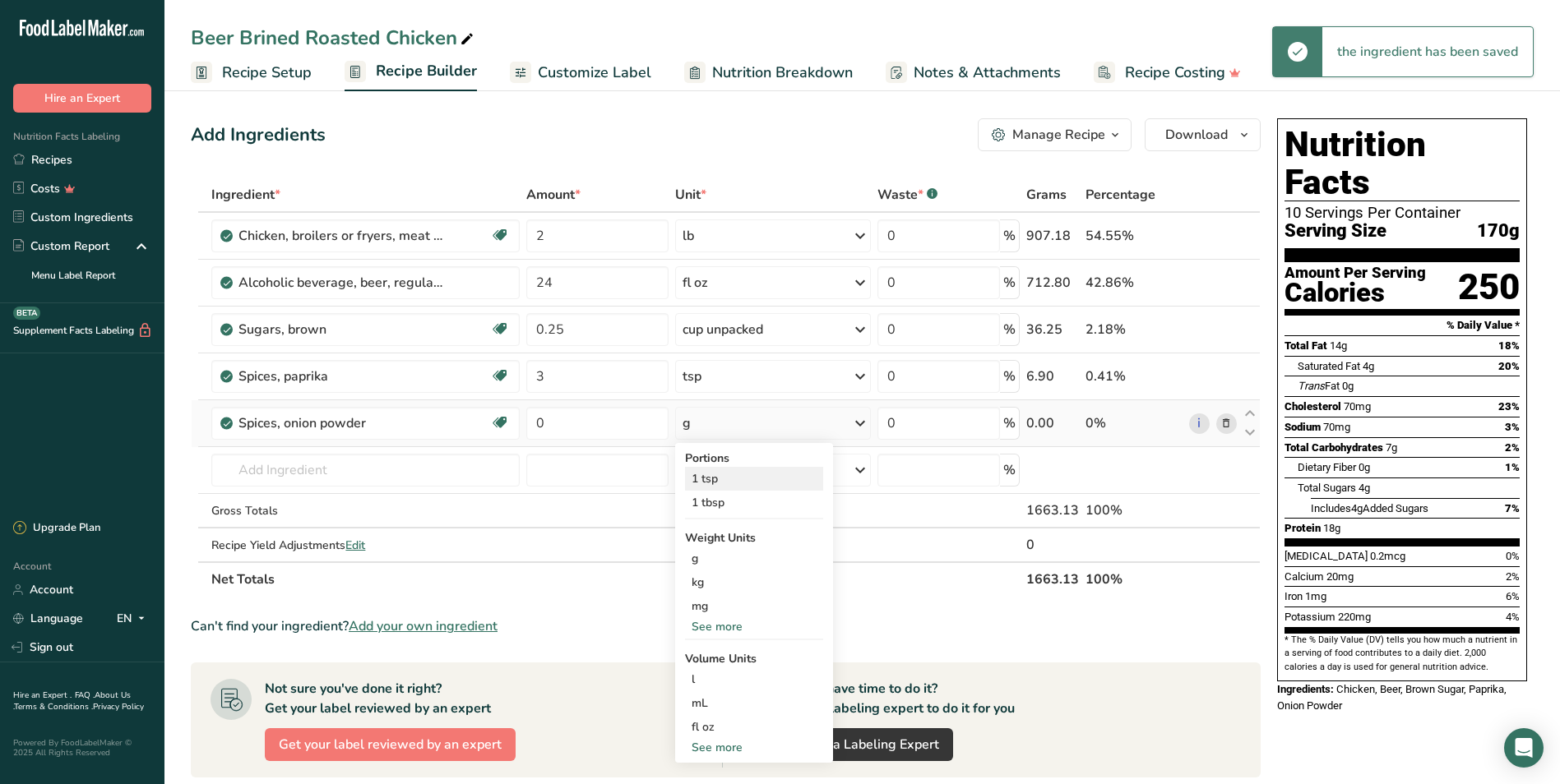
click at [717, 475] on div "1 tsp" at bounding box center [754, 479] width 138 height 24
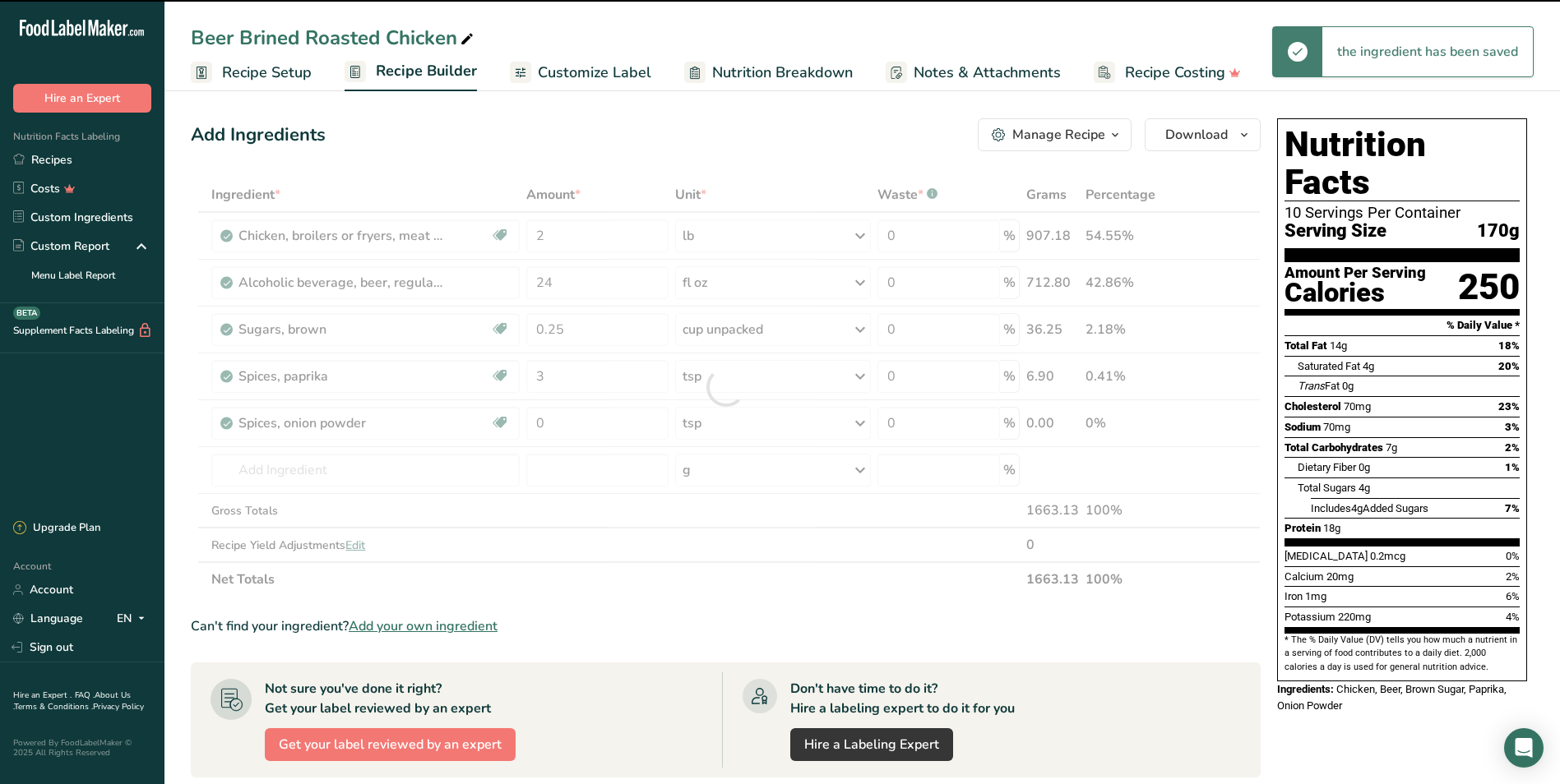
click at [592, 426] on div at bounding box center [725, 387] width 1069 height 419
click at [581, 425] on input "0" at bounding box center [597, 423] width 142 height 33
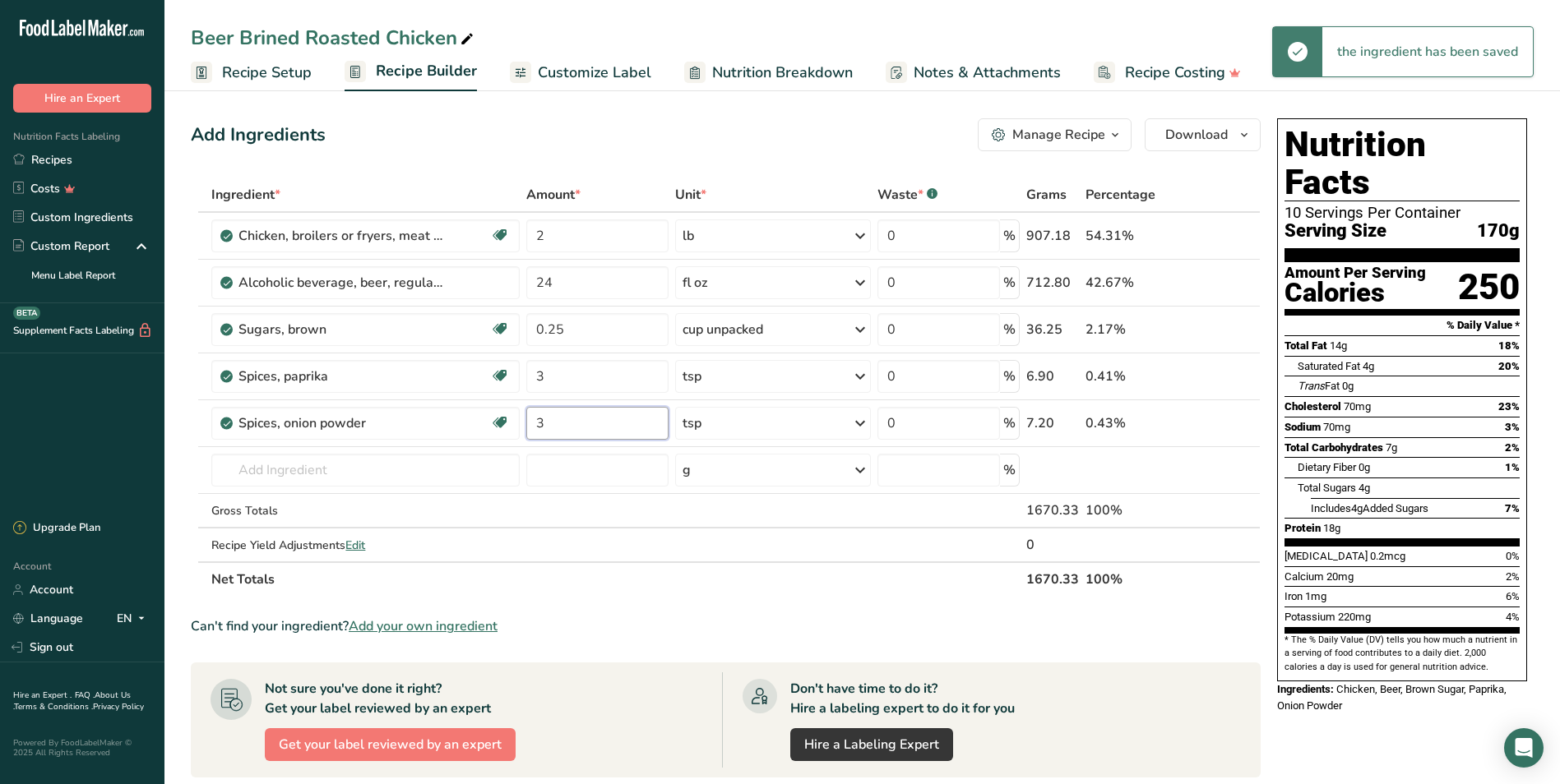
type input "3"
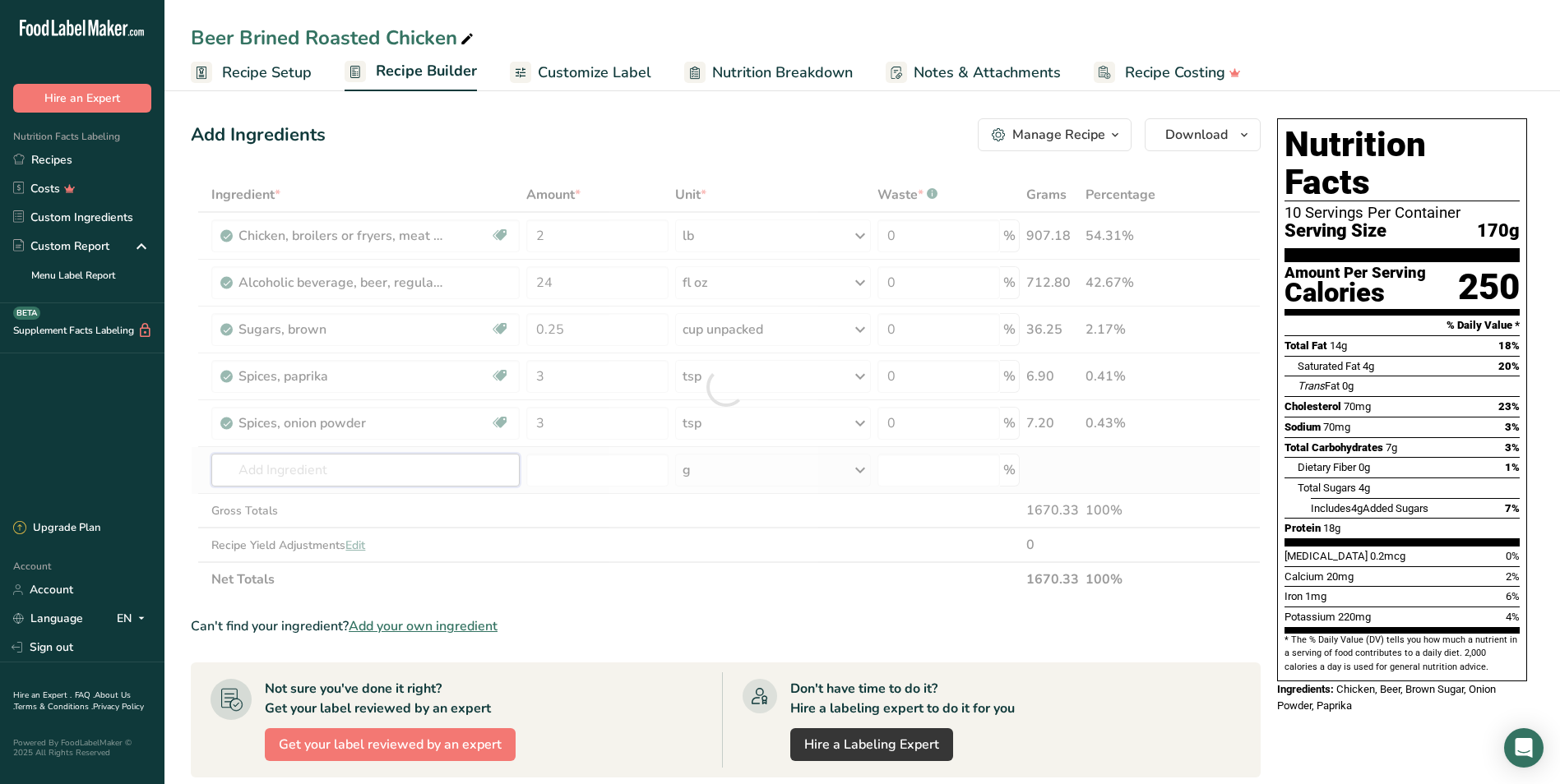
click at [371, 467] on div "Ingredient * Amount * Unit * Waste * .a-a{fill:#347362;}.b-a{fill:#fff;} Grams …" at bounding box center [725, 387] width 1069 height 419
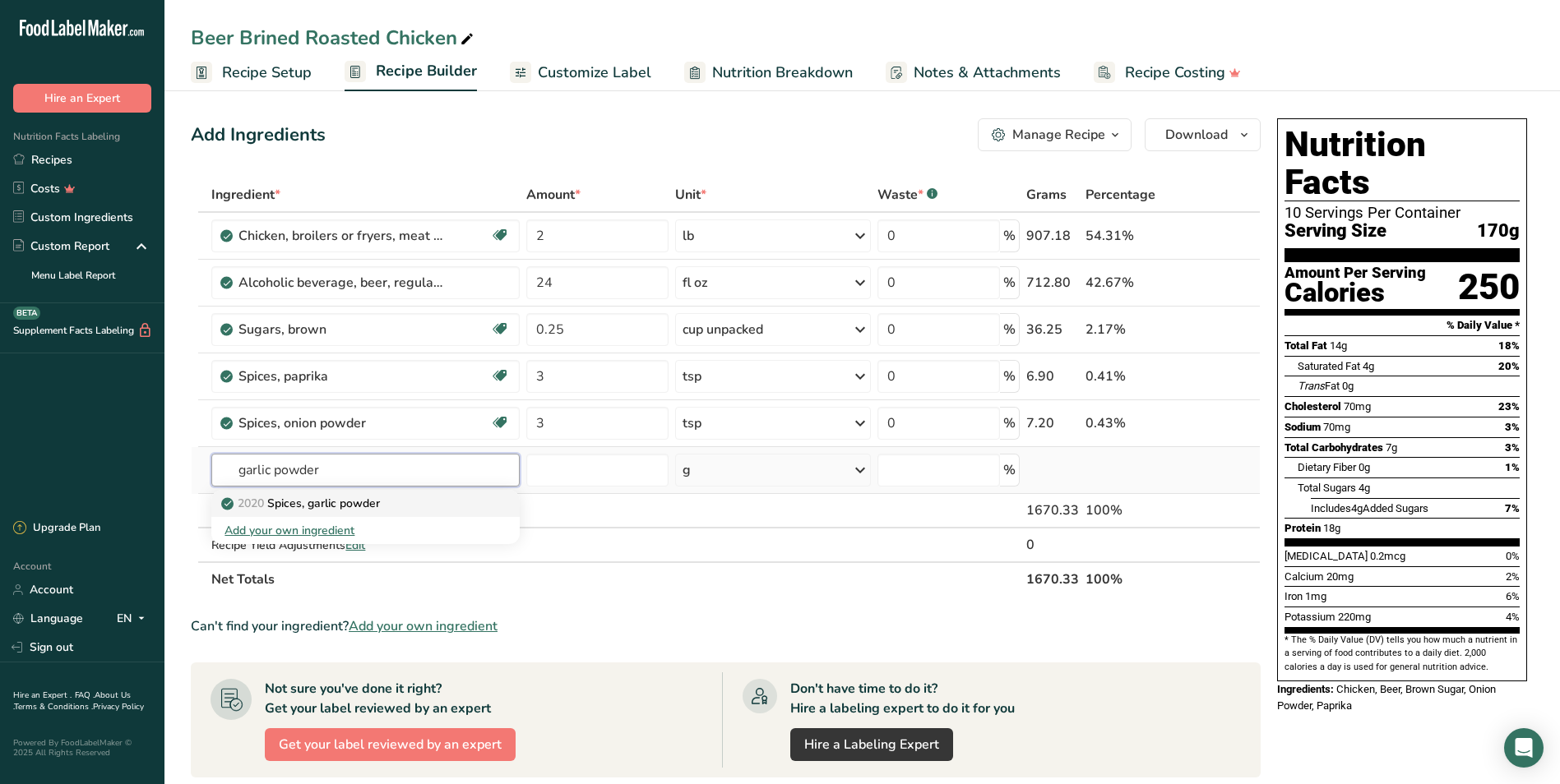
type input "garlic powder"
click at [419, 506] on div "2020 Spices, garlic powder" at bounding box center [352, 503] width 255 height 18
type input "Spices, garlic powder"
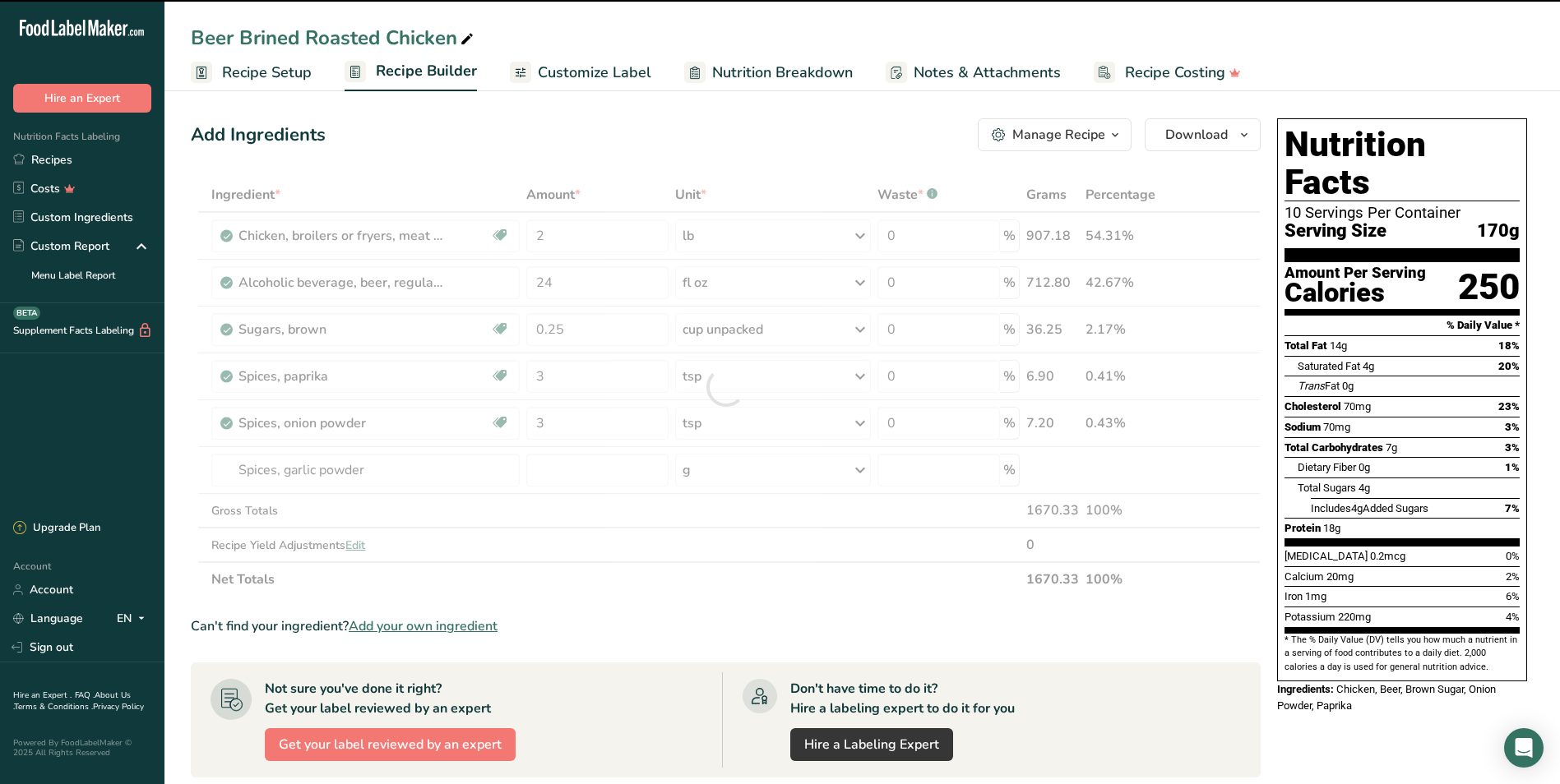
click at [712, 461] on div at bounding box center [725, 387] width 1069 height 419
type input "0"
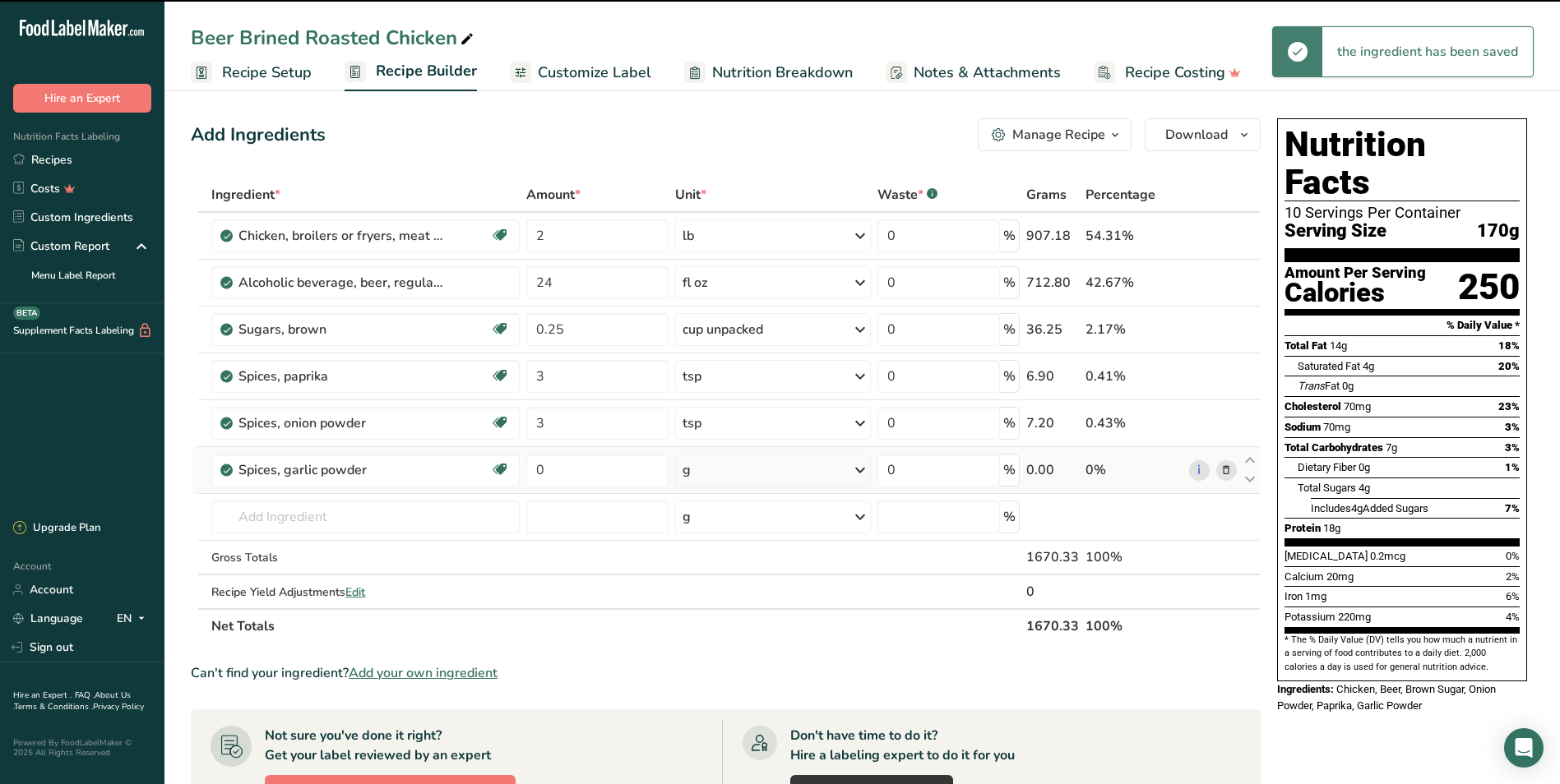
click at [714, 466] on div "g" at bounding box center [772, 469] width 196 height 33
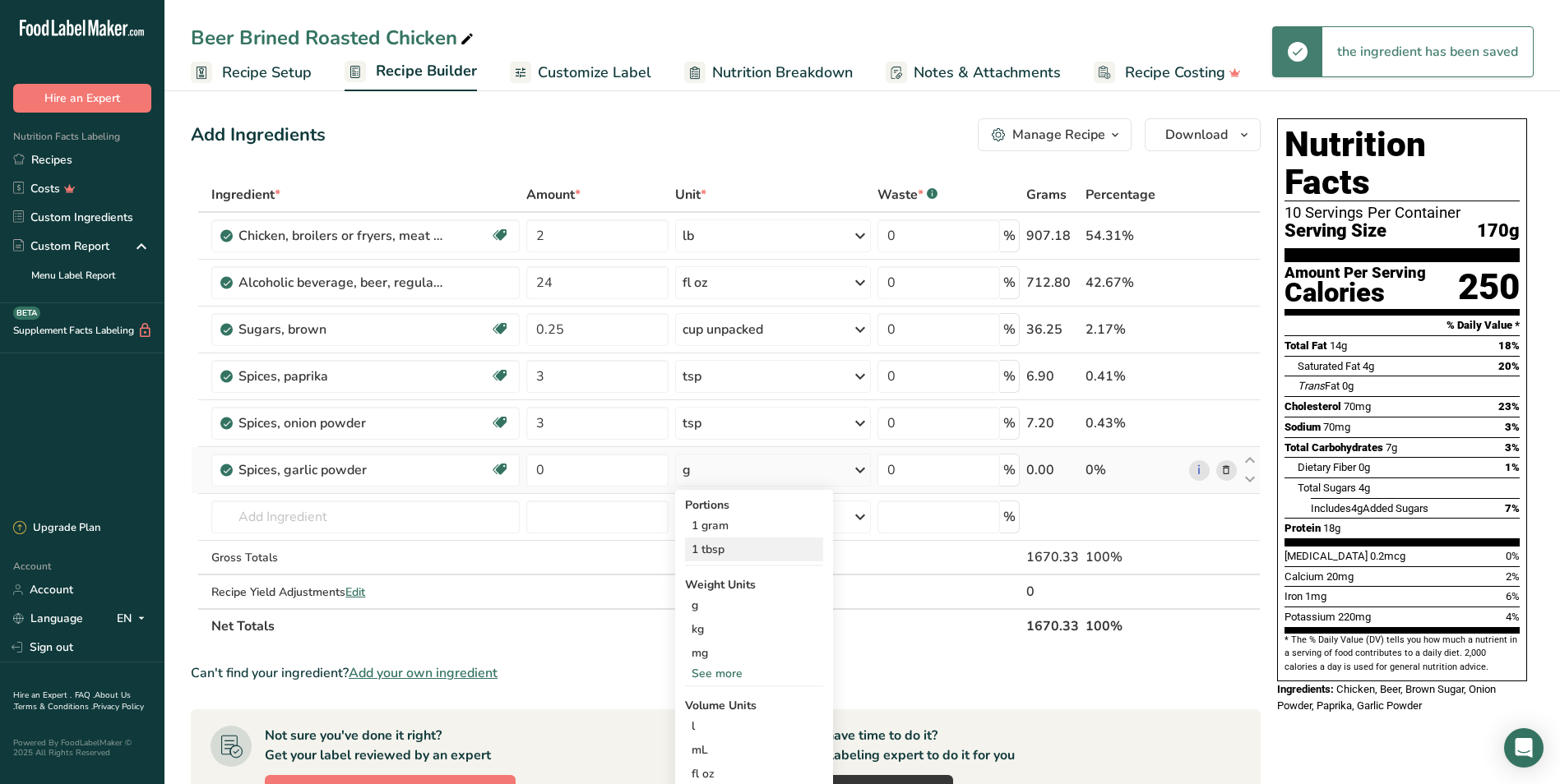
click at [730, 542] on div "1 tbsp" at bounding box center [754, 549] width 138 height 24
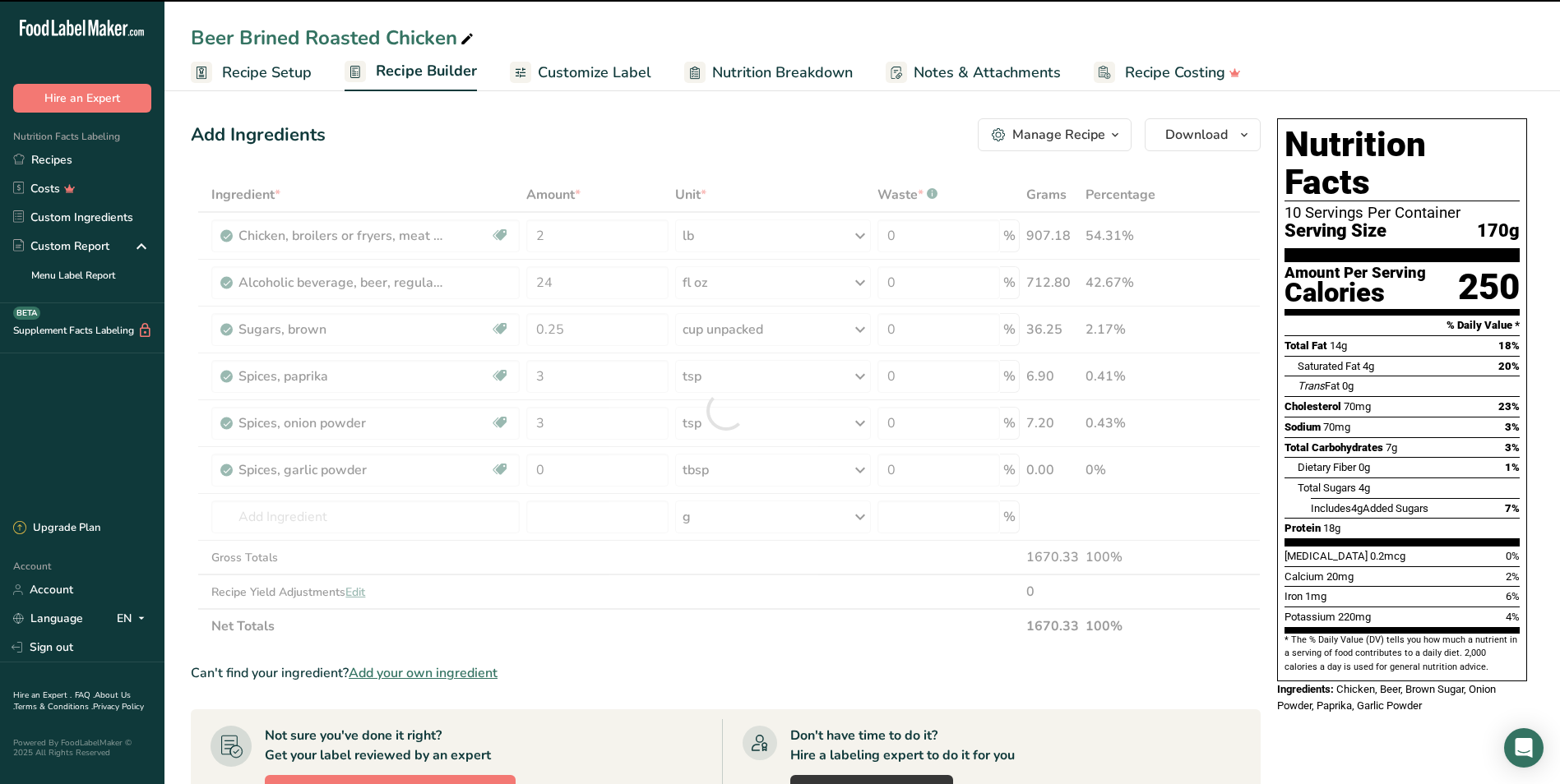
click at [591, 470] on div at bounding box center [725, 411] width 1069 height 466
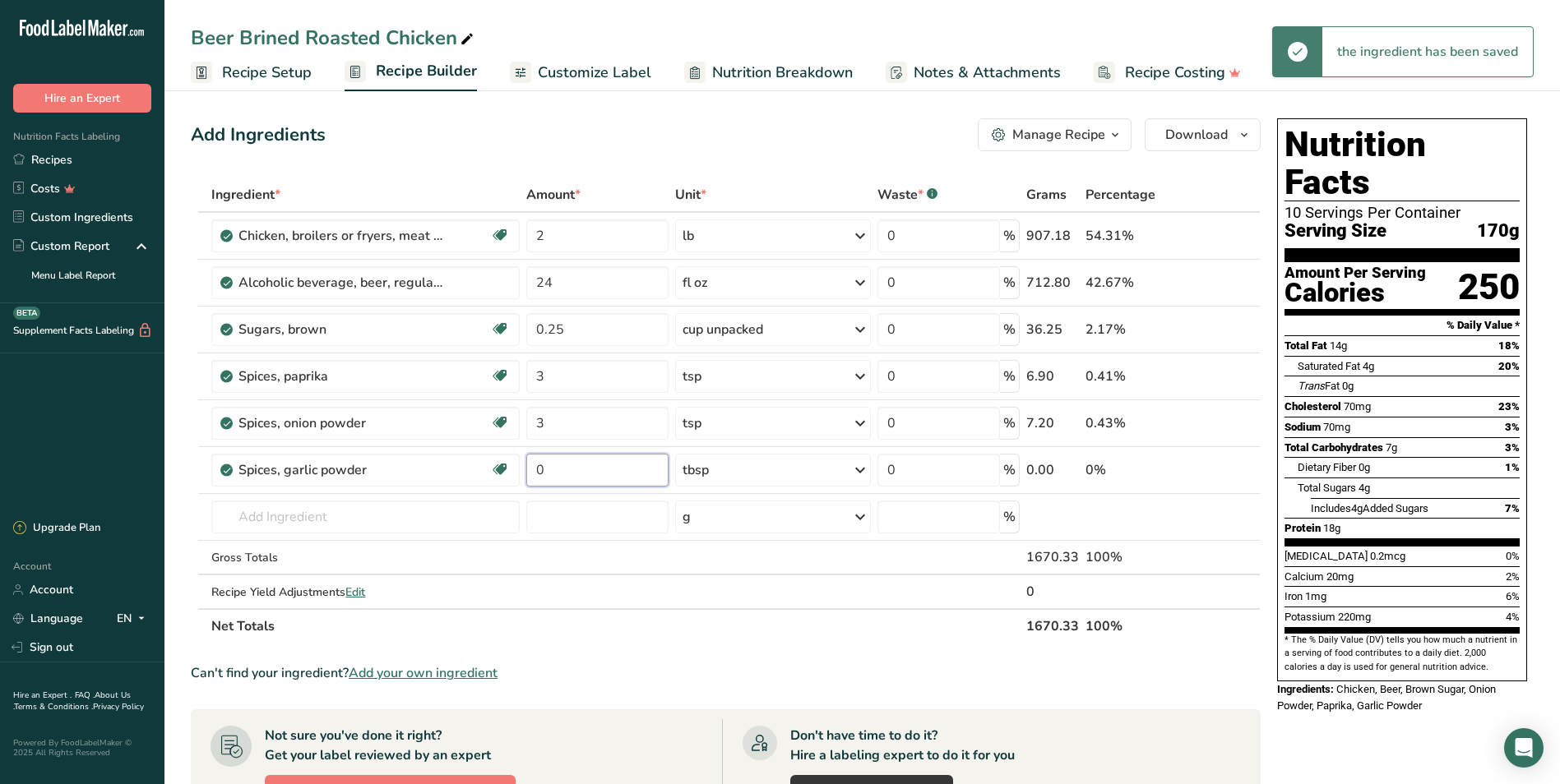
click at [591, 470] on input "0" at bounding box center [597, 469] width 142 height 33
type input "1"
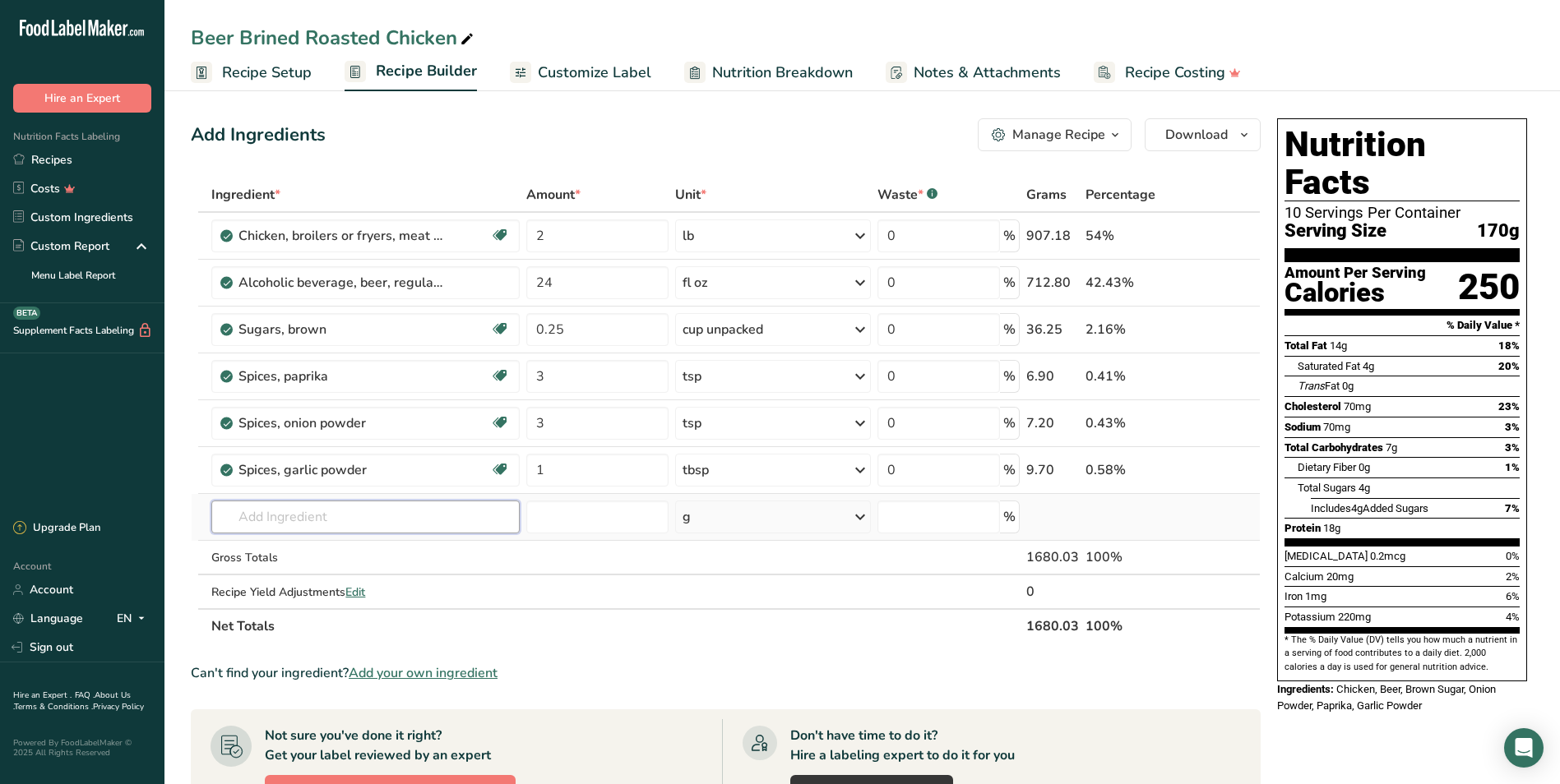
click at [475, 513] on div "Ingredient * Amount * Unit * Waste * .a-a{fill:#347362;}.b-a{fill:#fff;} Grams …" at bounding box center [725, 411] width 1069 height 466
type input "black pepper"
click at [413, 575] on div "2030 Spices, pepper, black" at bounding box center [352, 577] width 255 height 18
type input "Spices, pepper, black"
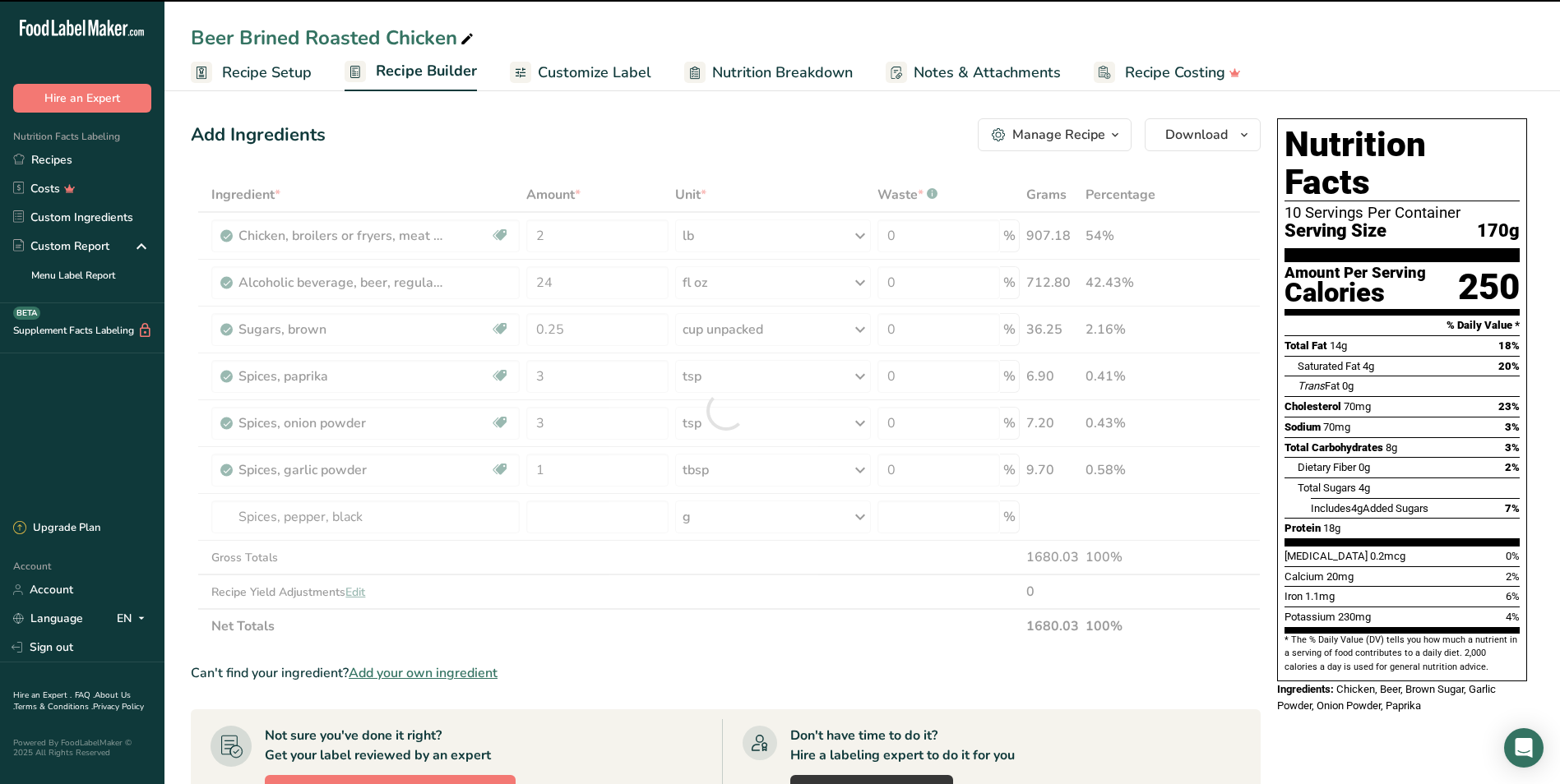
type input "0"
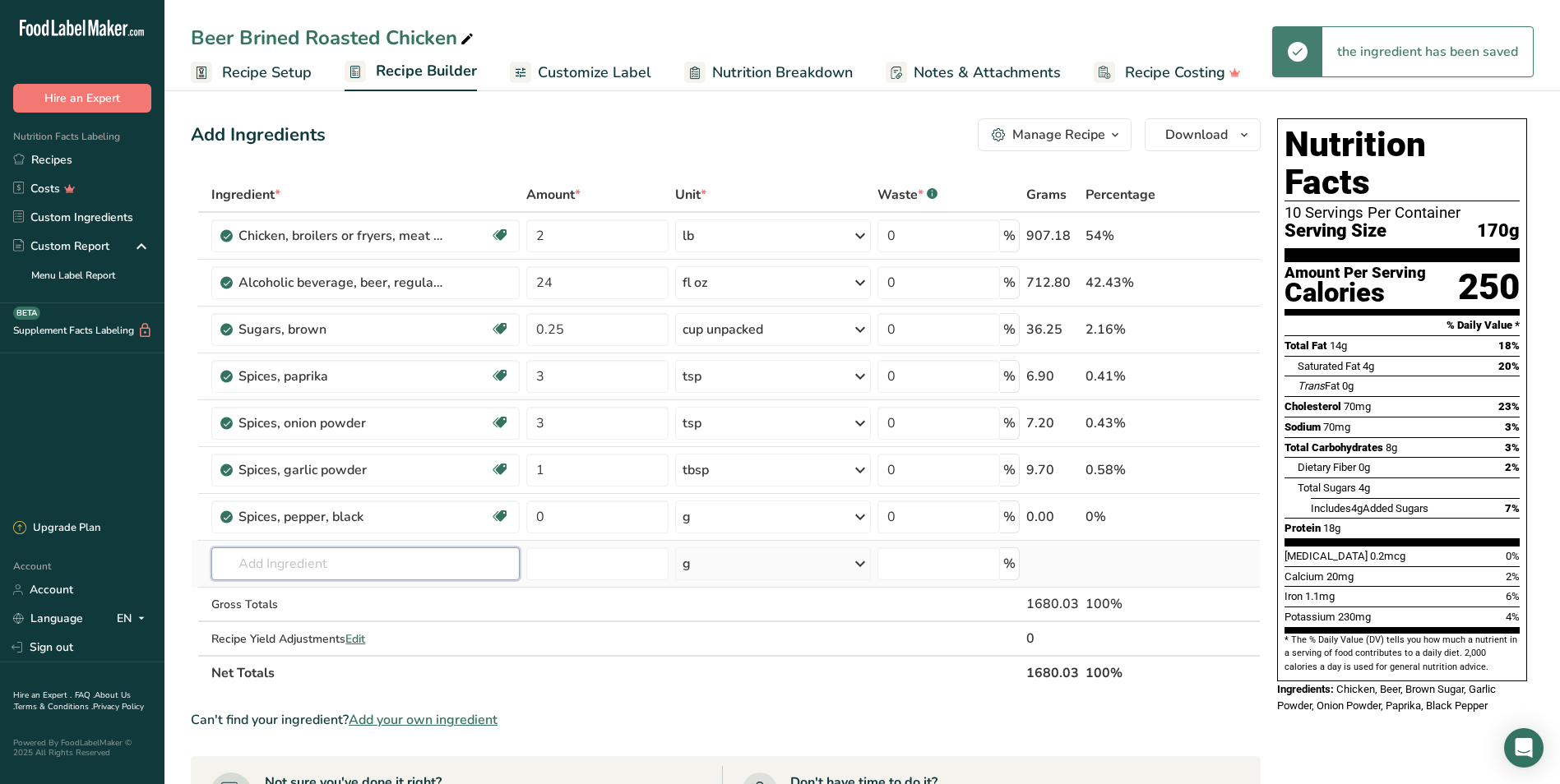
click at [339, 562] on input "text" at bounding box center [364, 564] width 307 height 33
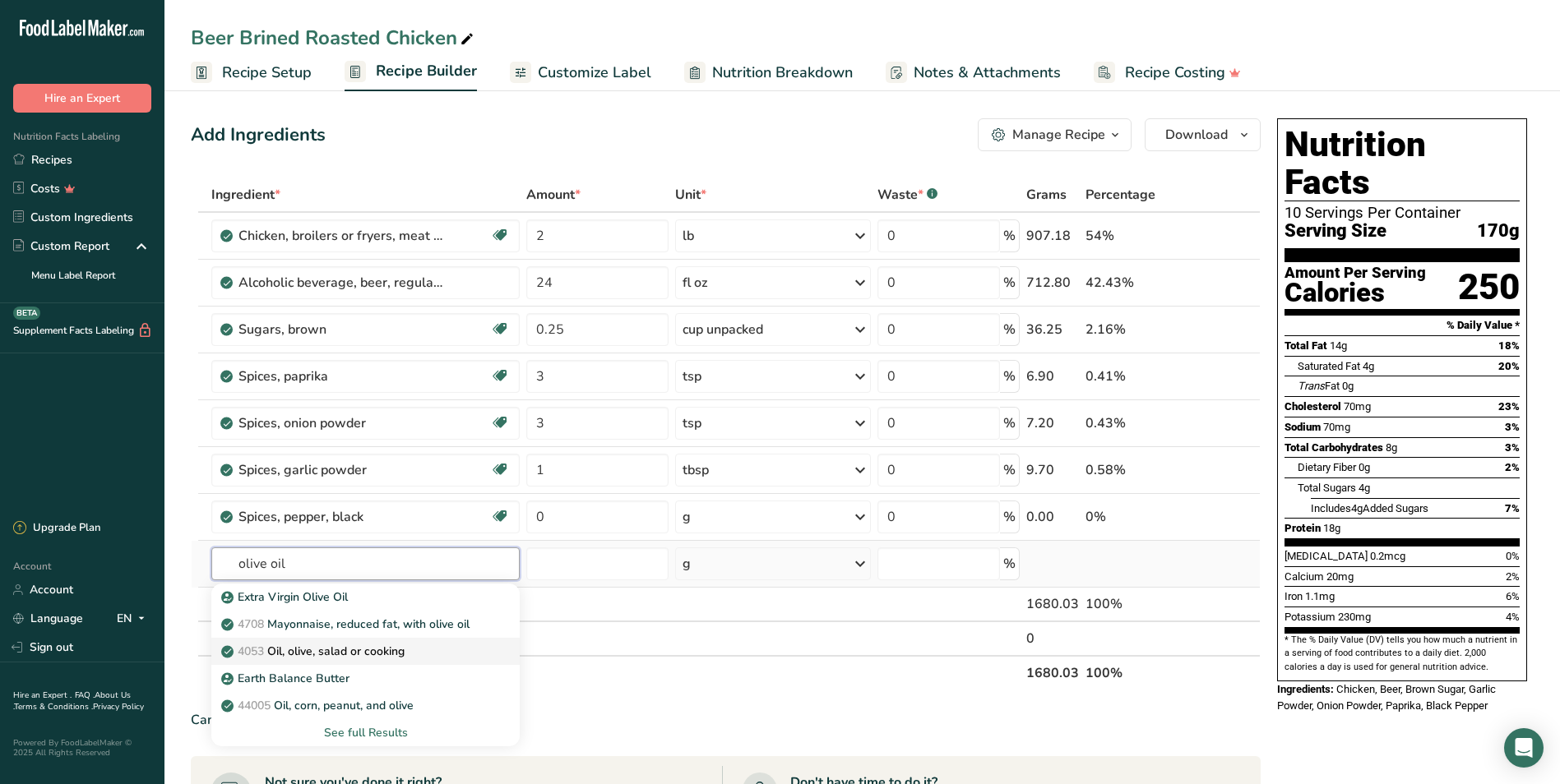
type input "olive oil"
click at [341, 643] on p "4053 Oil, olive, salad or cooking" at bounding box center [315, 651] width 180 height 18
type input "Oil, olive, salad or cooking"
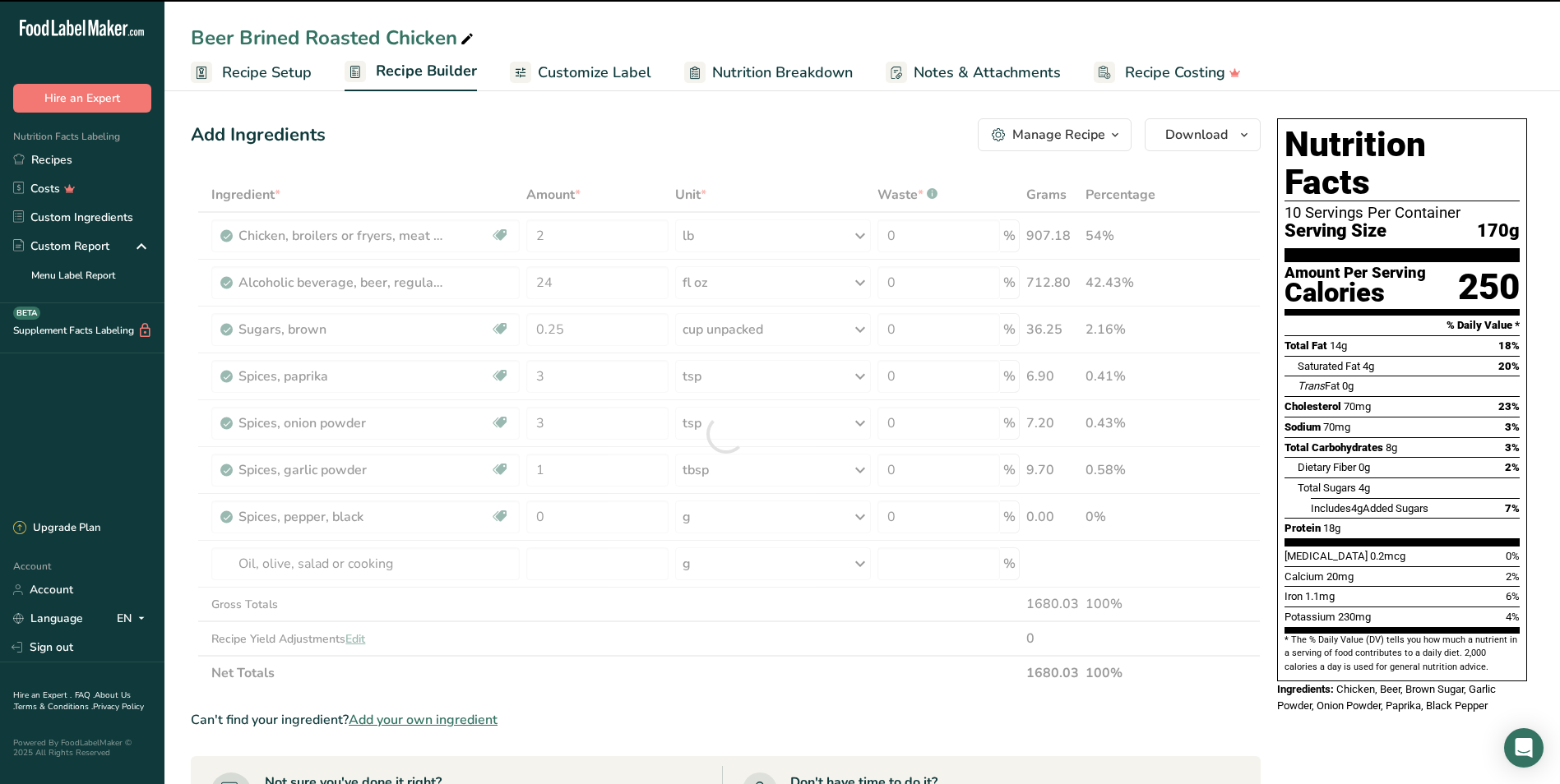
click at [690, 564] on div at bounding box center [725, 434] width 1069 height 513
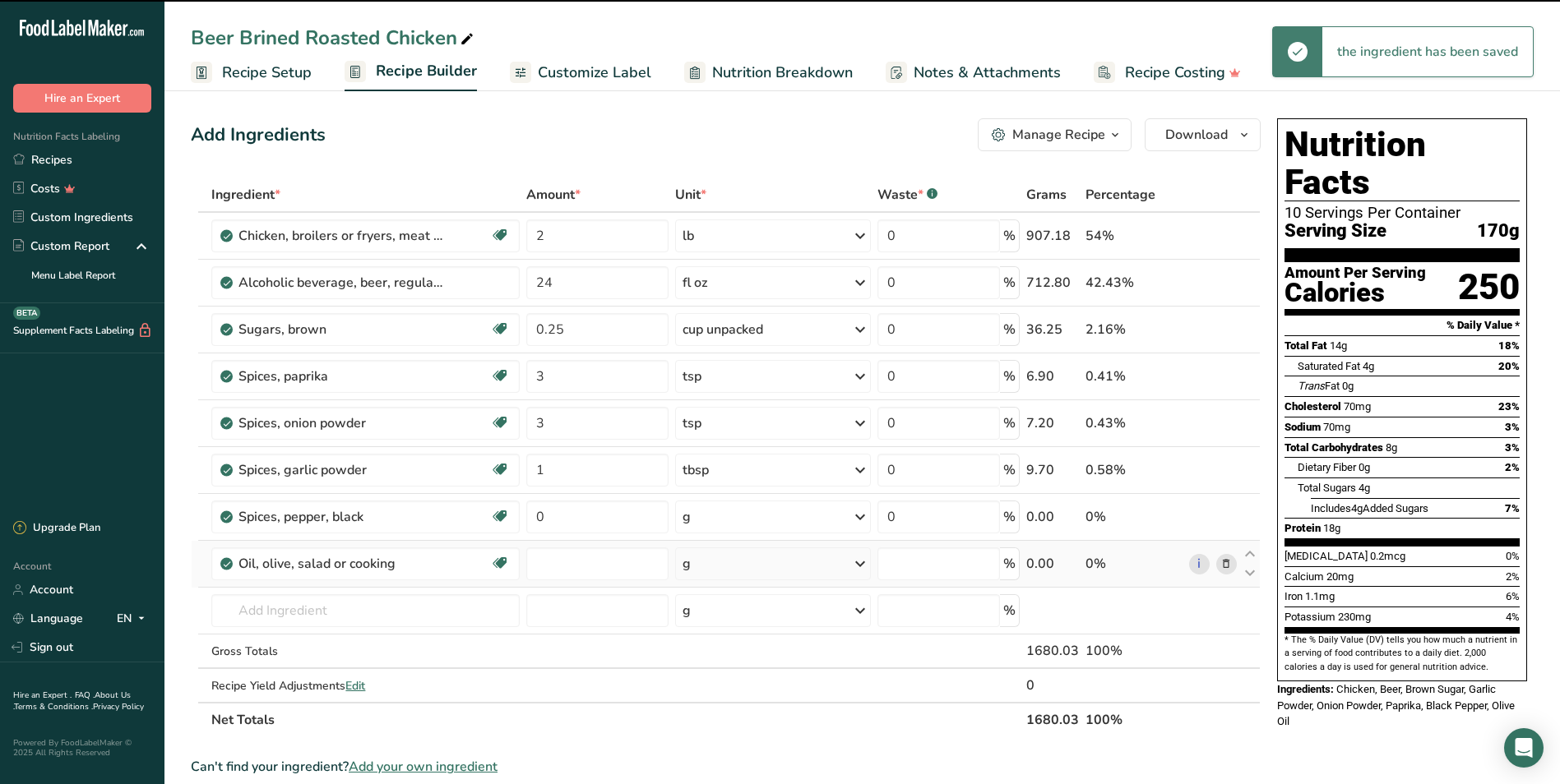
type input "0"
click at [697, 567] on div "g" at bounding box center [772, 564] width 196 height 33
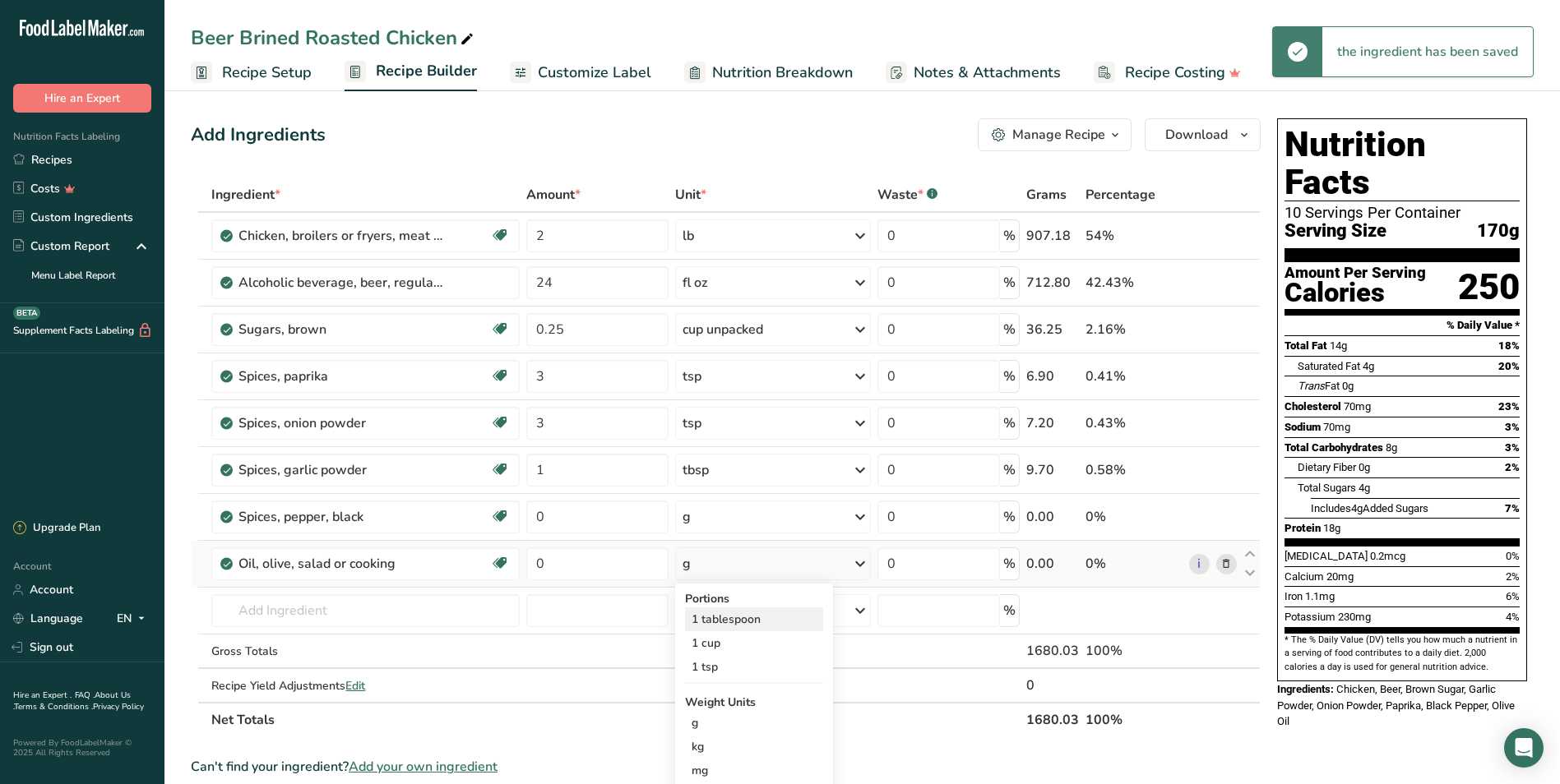
click at [713, 625] on div "1 tablespoon" at bounding box center [754, 619] width 138 height 24
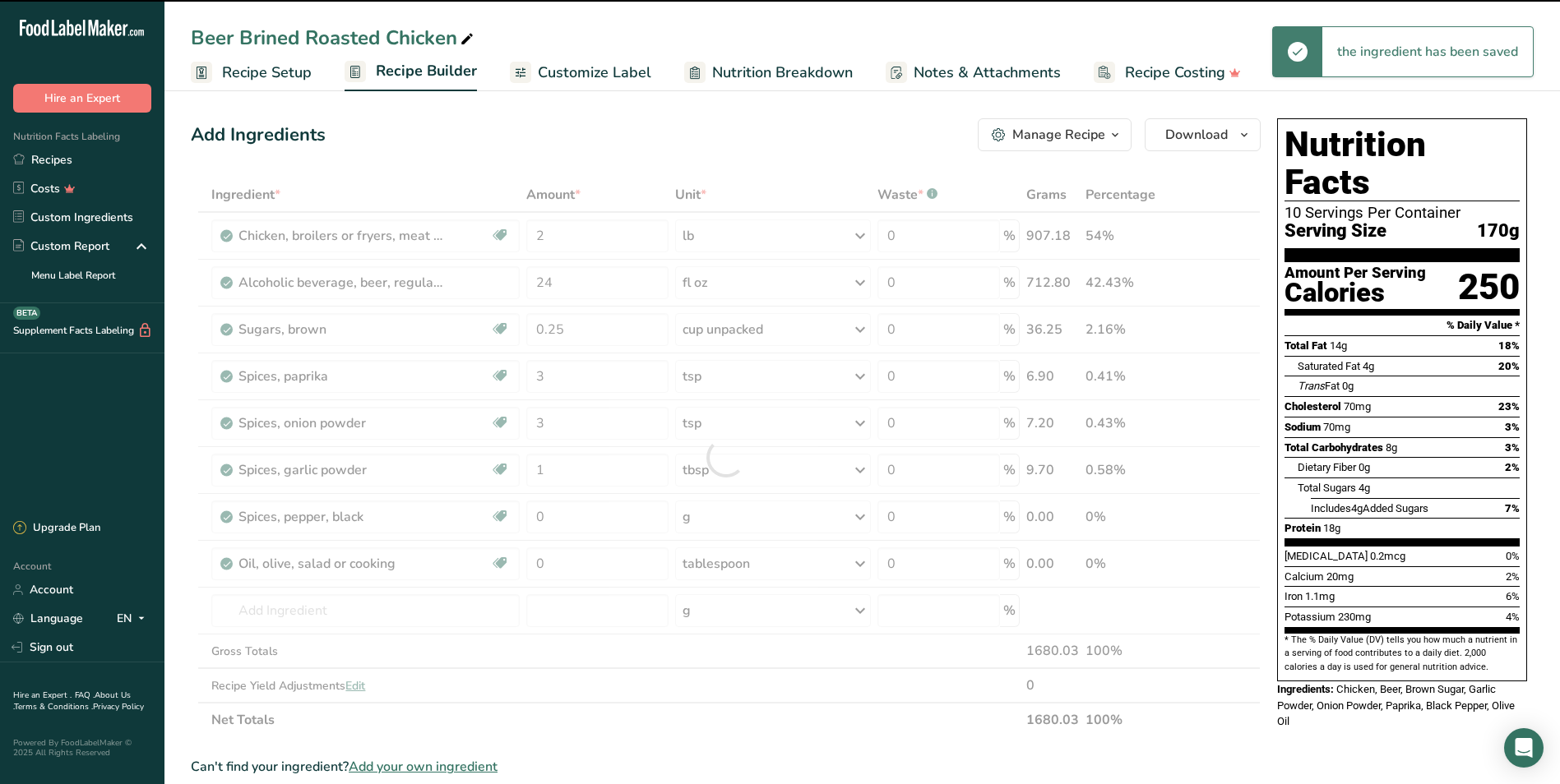
click at [571, 560] on div at bounding box center [725, 457] width 1069 height 559
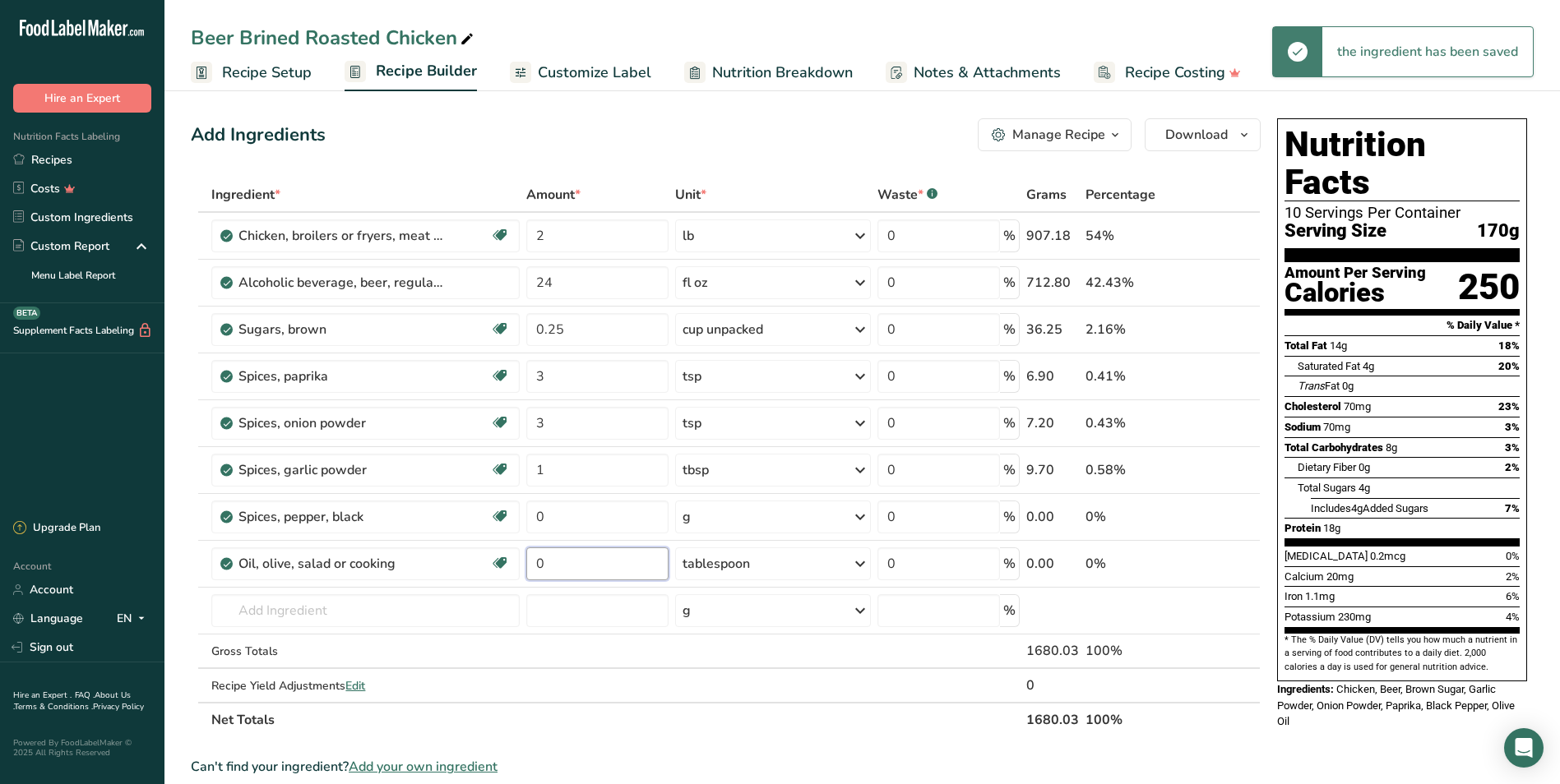
click at [569, 559] on input "0" at bounding box center [597, 564] width 142 height 33
type input "2"
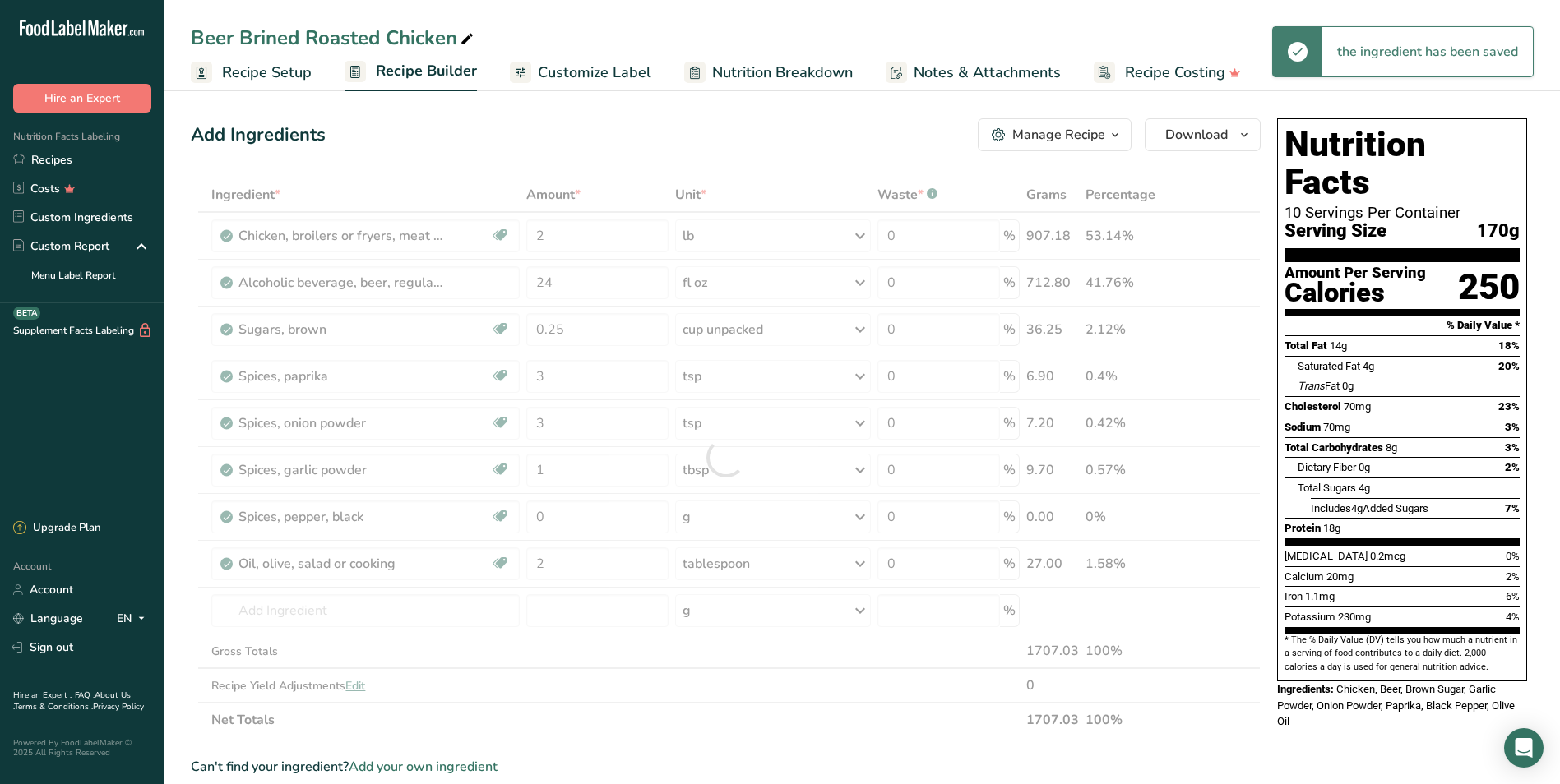
click at [594, 126] on div "Add Ingredients Manage Recipe Delete Recipe Duplicate Recipe Scale Recipe Save …" at bounding box center [725, 135] width 1069 height 33
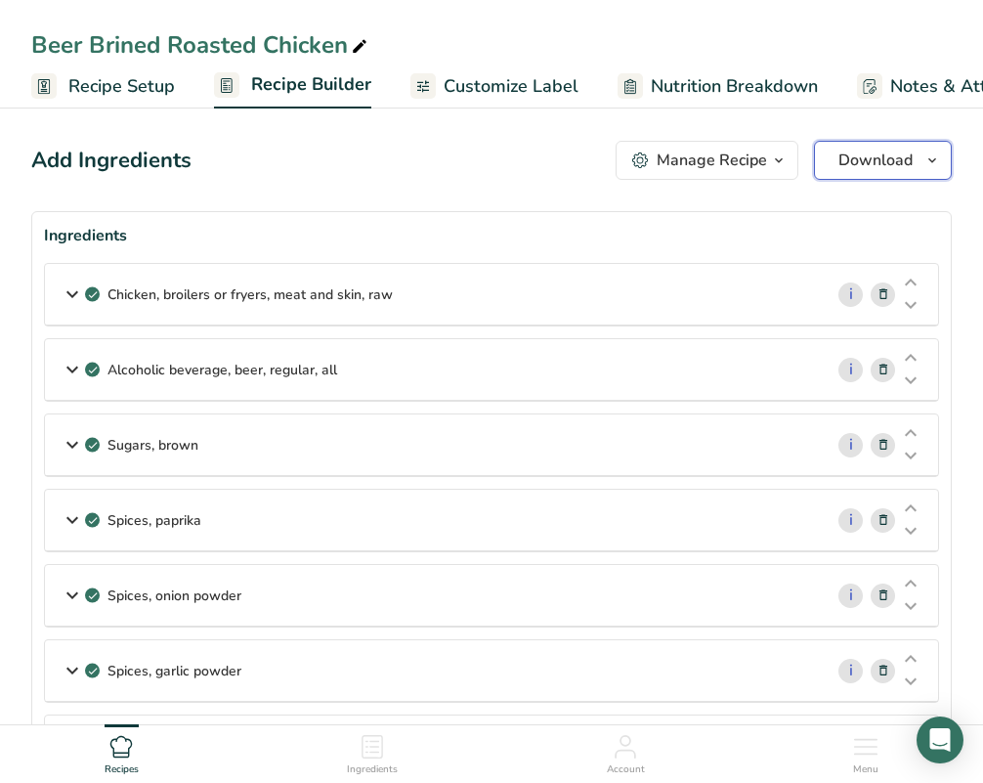
click at [891, 144] on button "Download" at bounding box center [883, 160] width 138 height 39
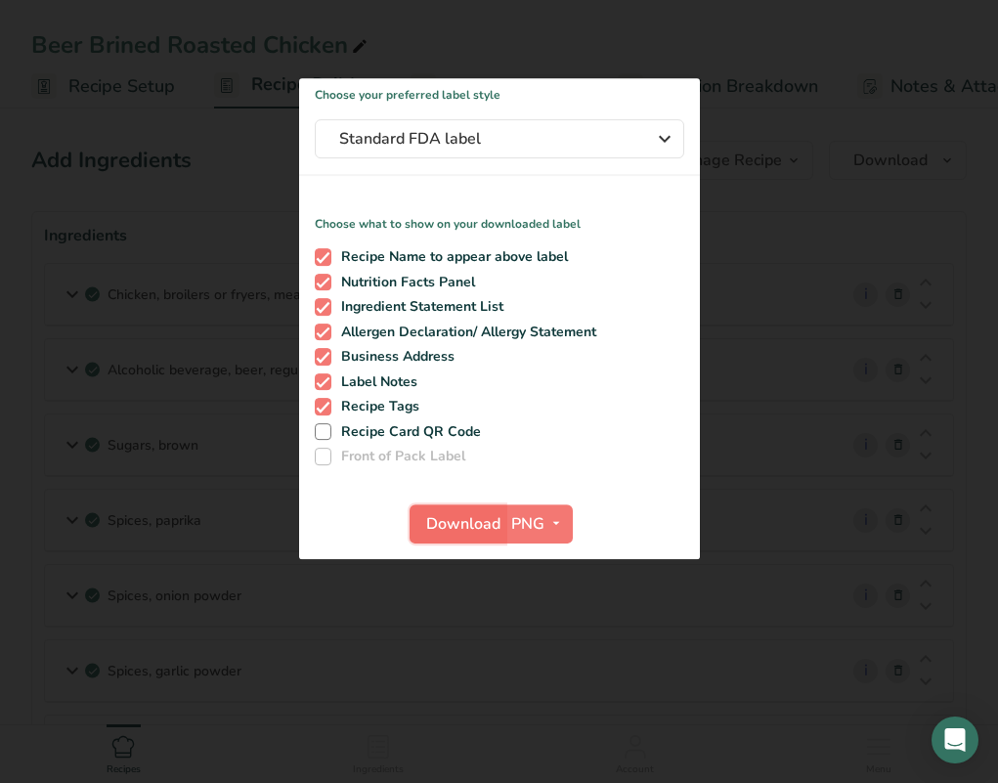
click at [453, 521] on span "Download" at bounding box center [463, 523] width 74 height 23
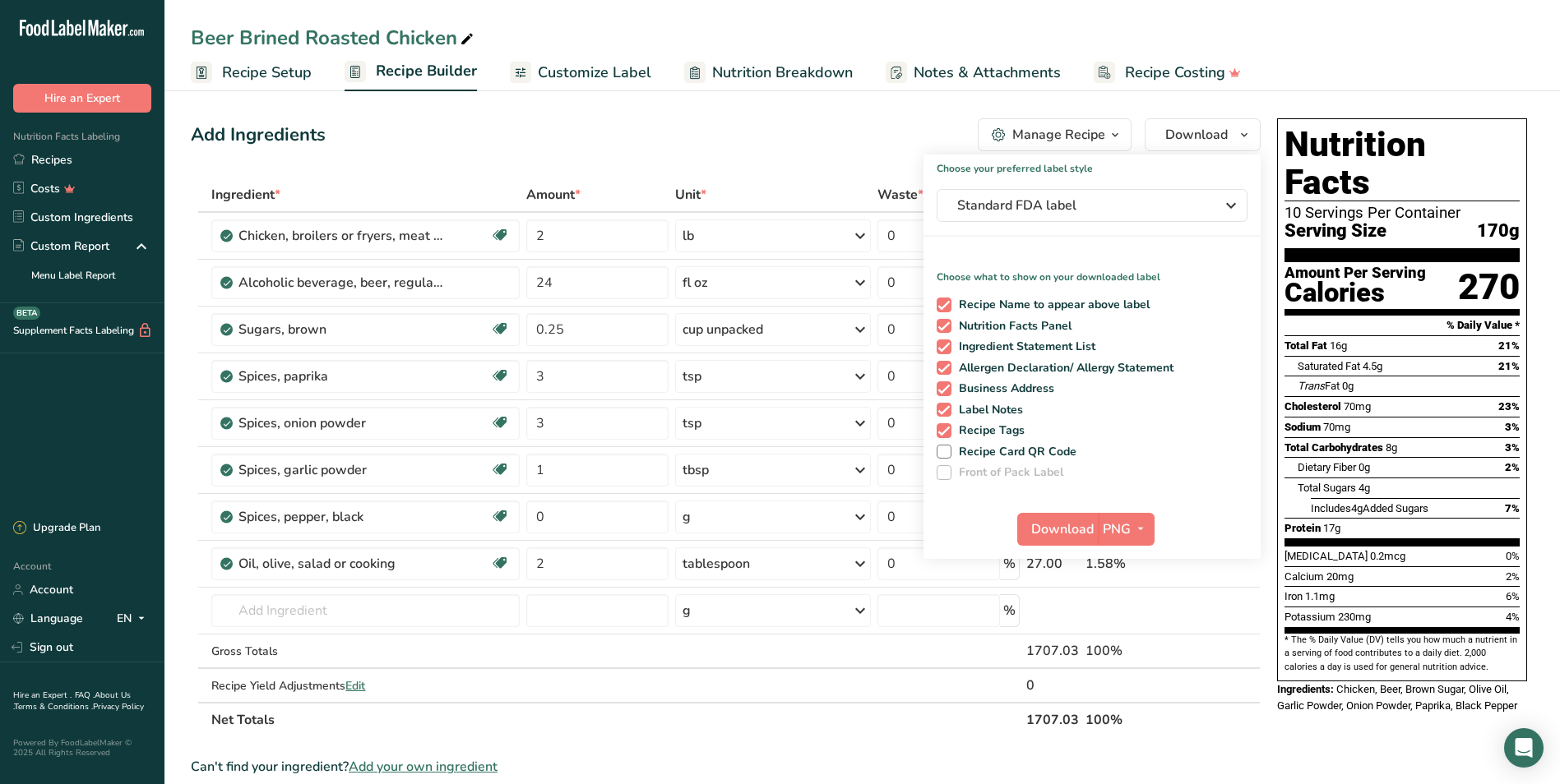
drag, startPoint x: 85, startPoint y: 152, endPoint x: 739, endPoint y: 112, distance: 655.2
click at [85, 152] on link "Recipes" at bounding box center [82, 160] width 164 height 29
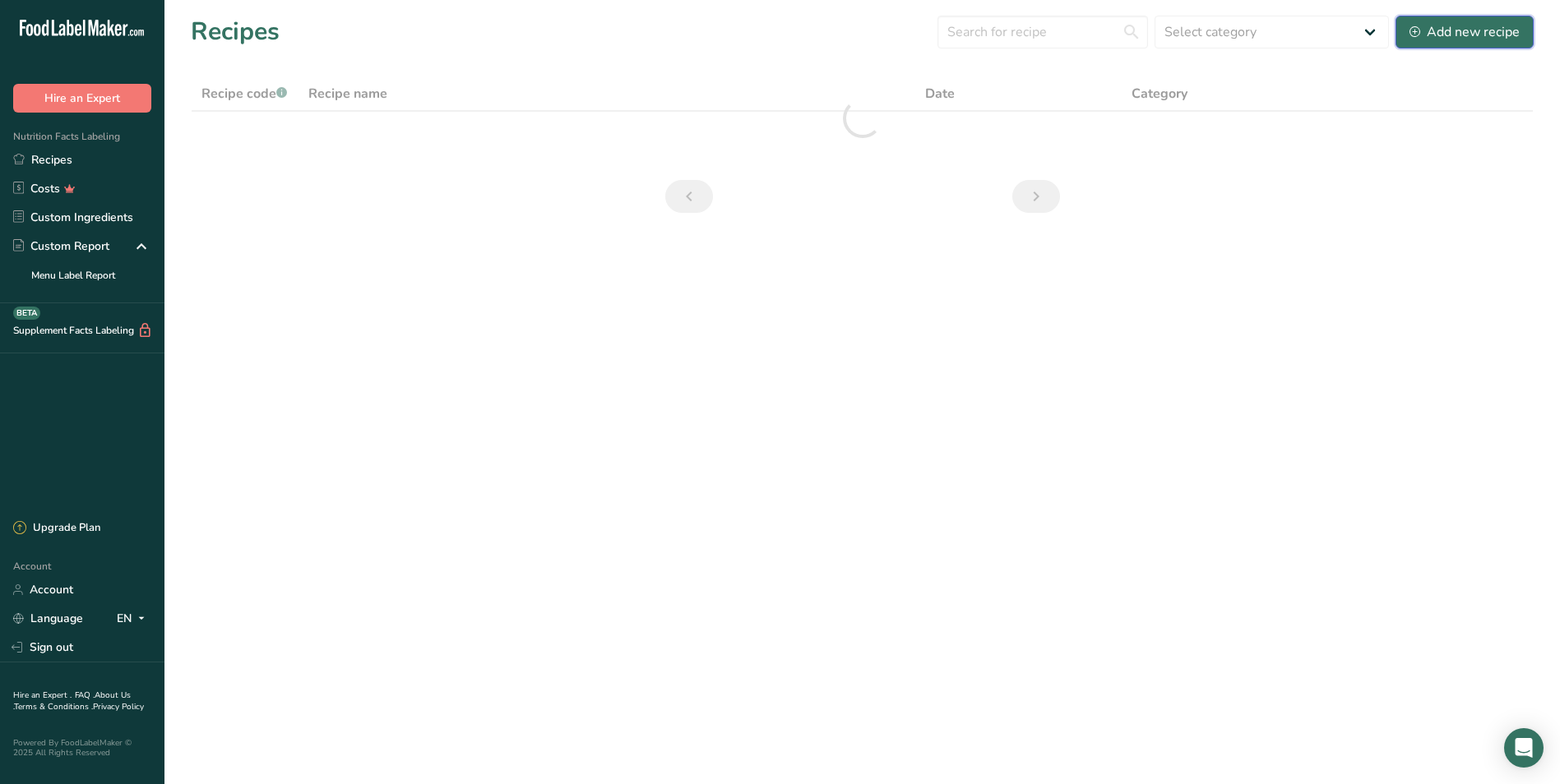
click at [839, 31] on div "Add new recipe" at bounding box center [1464, 31] width 110 height 19
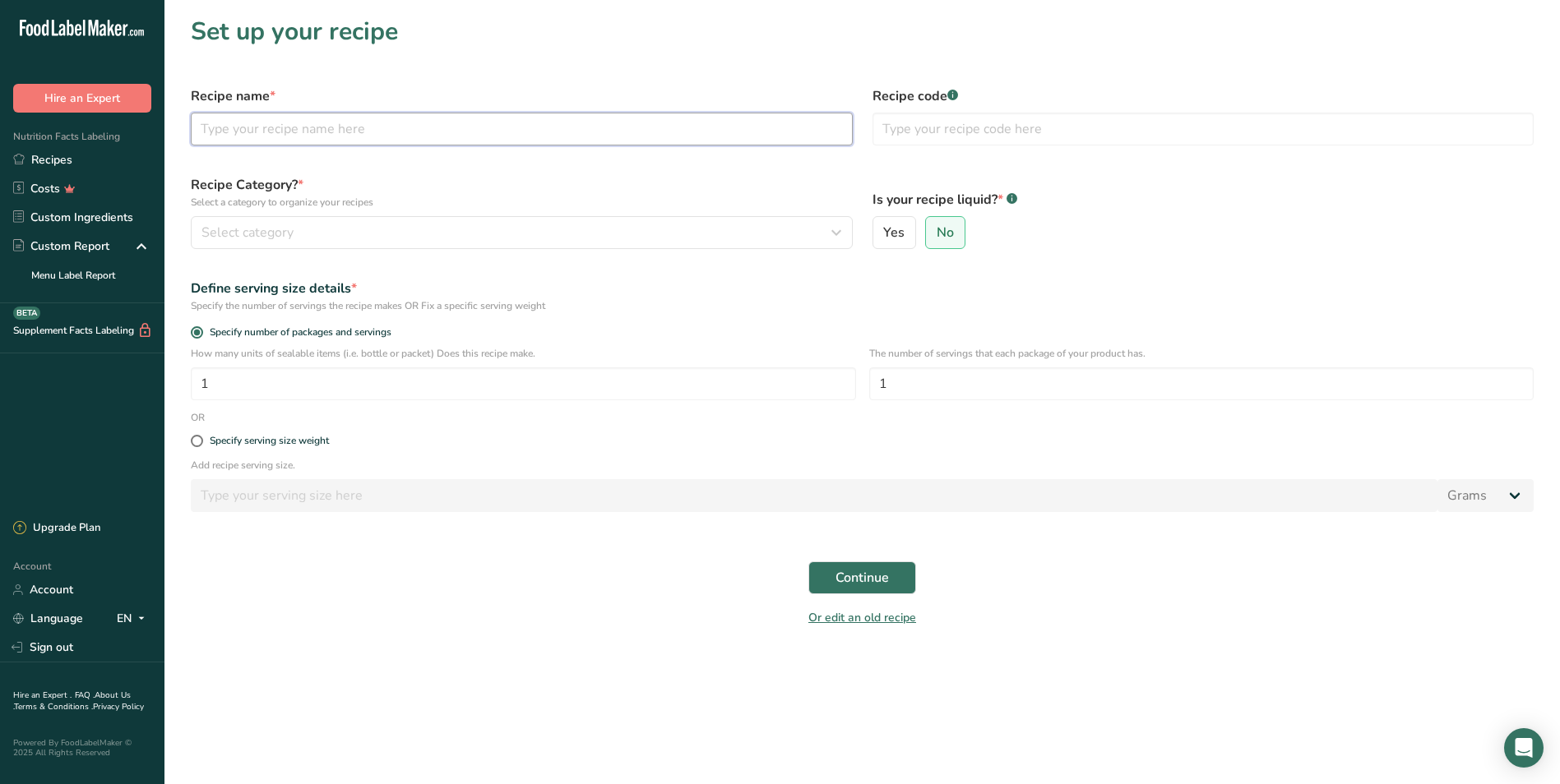
drag, startPoint x: 357, startPoint y: 126, endPoint x: 561, endPoint y: 65, distance: 212.9
click at [357, 125] on input "text" at bounding box center [522, 129] width 662 height 33
type input "Shrimp Salad with Mango and Avocado"
click at [317, 238] on div "Select category" at bounding box center [516, 232] width 630 height 19
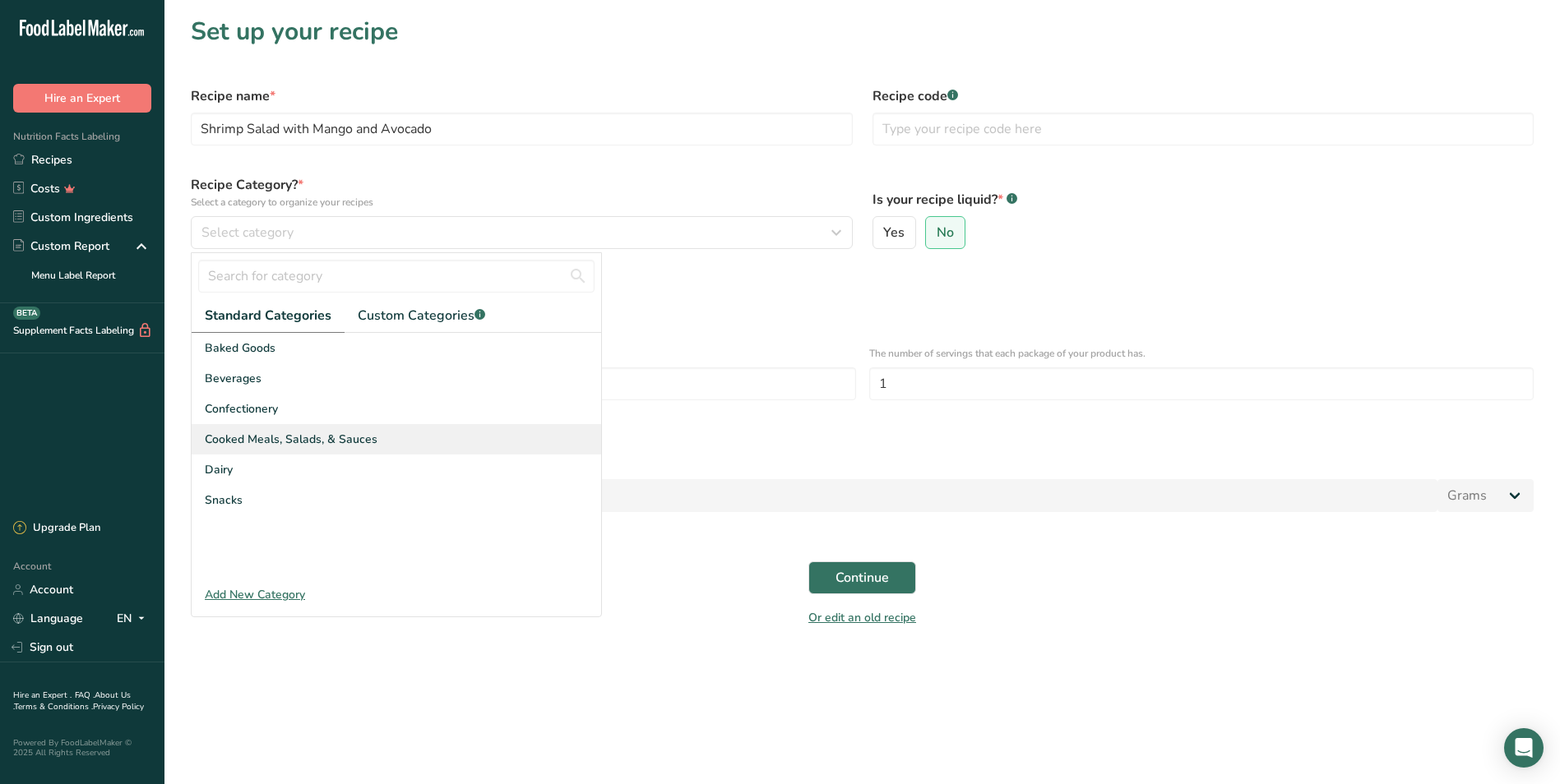
click at [282, 432] on span "Cooked Meals, Salads, & Sauces" at bounding box center [290, 439] width 172 height 18
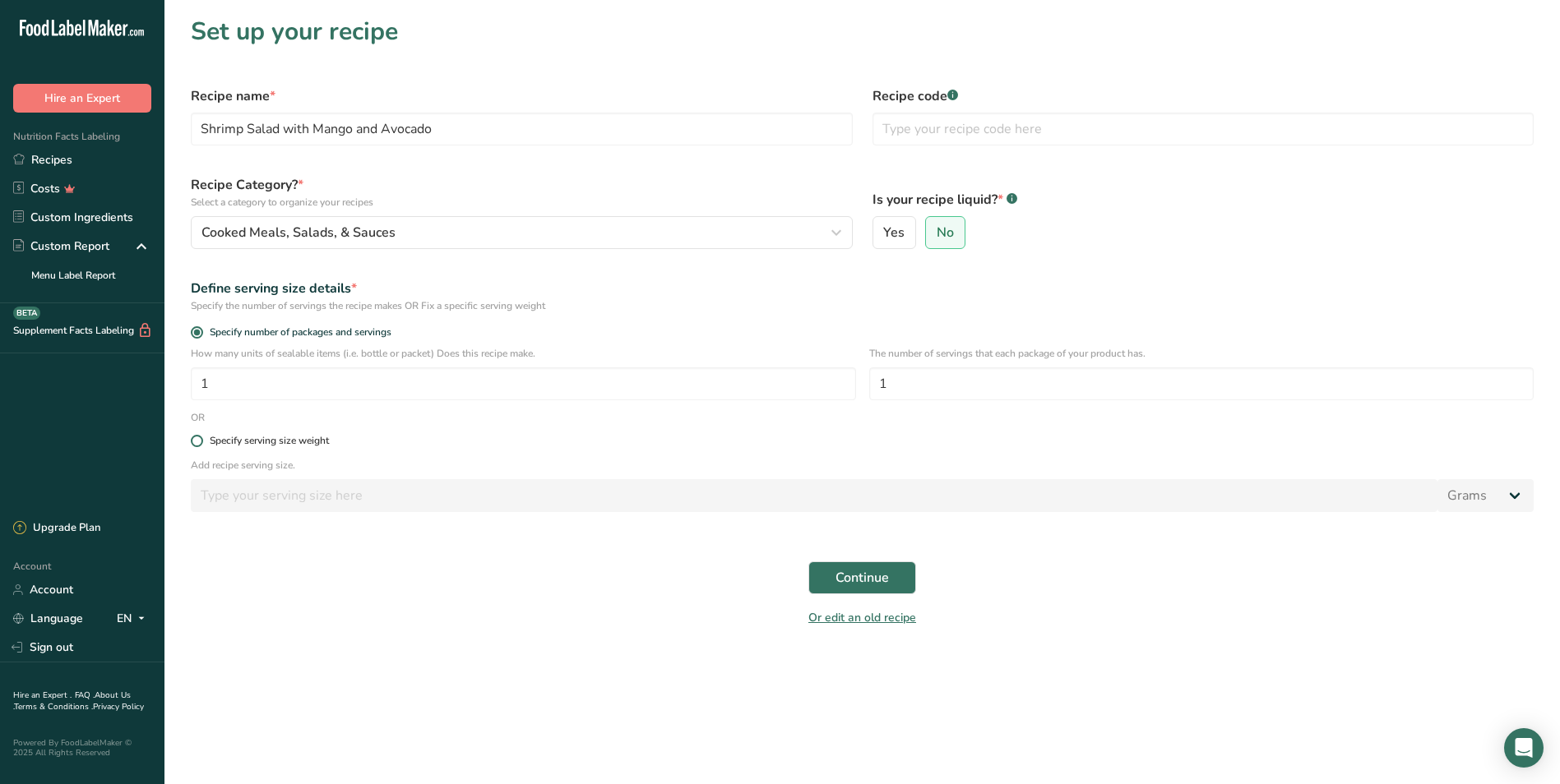
click at [195, 439] on span at bounding box center [197, 441] width 13 height 13
click at [195, 439] on input "Specify serving size weight" at bounding box center [196, 441] width 11 height 11
radio input "true"
radio input "false"
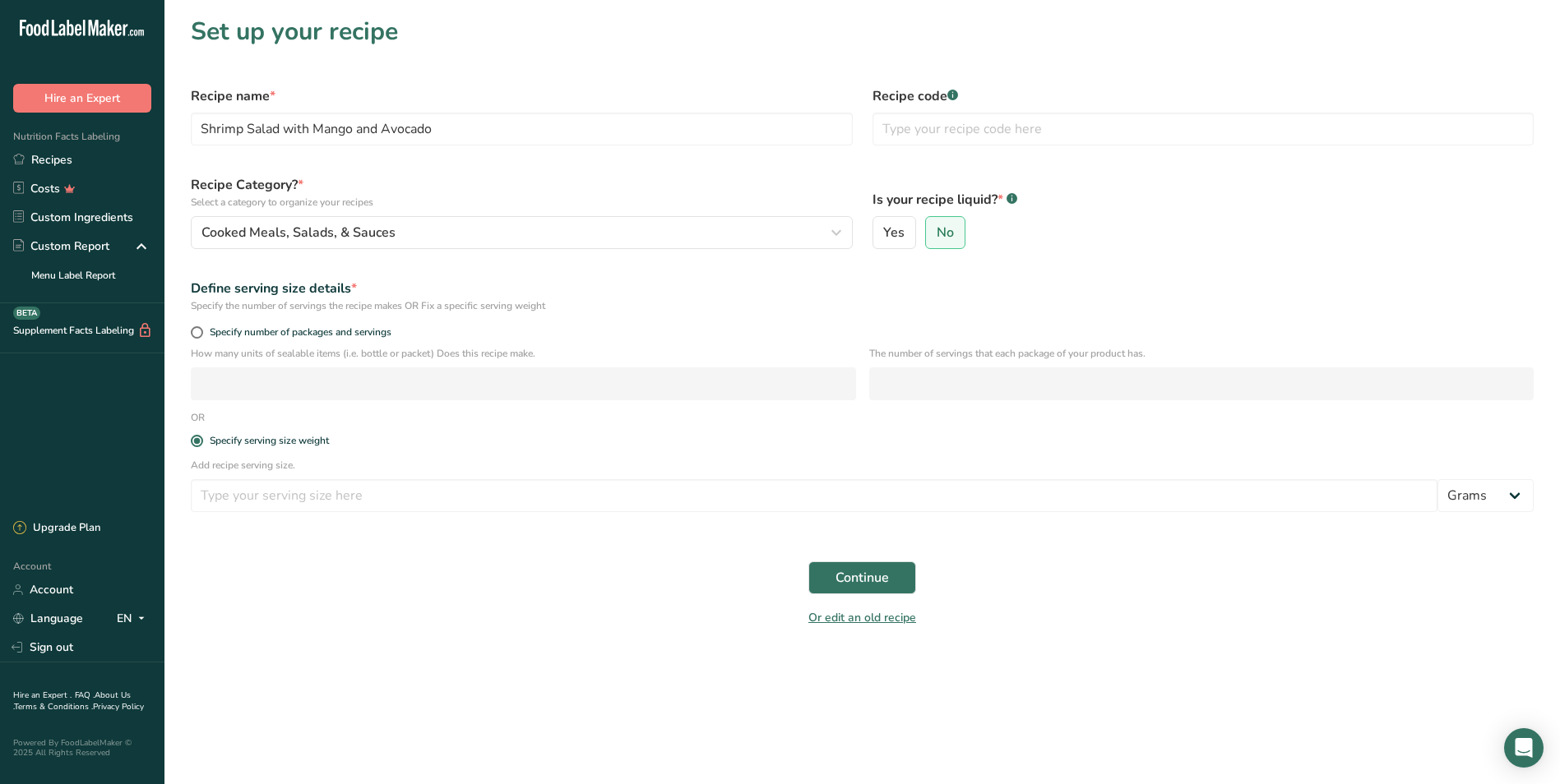
click at [296, 524] on form "Recipe name * Shrimp Salad with Mango and Avocado Recipe code .a-a{fill:#347362…" at bounding box center [862, 357] width 1362 height 560
click at [310, 500] on input "number" at bounding box center [814, 495] width 1246 height 33
type input "4"
click at [839, 489] on select "Grams kg mg mcg lb oz l mL fl oz tbsp tsp cup qt gallon" at bounding box center [1485, 495] width 96 height 33
select select "5"
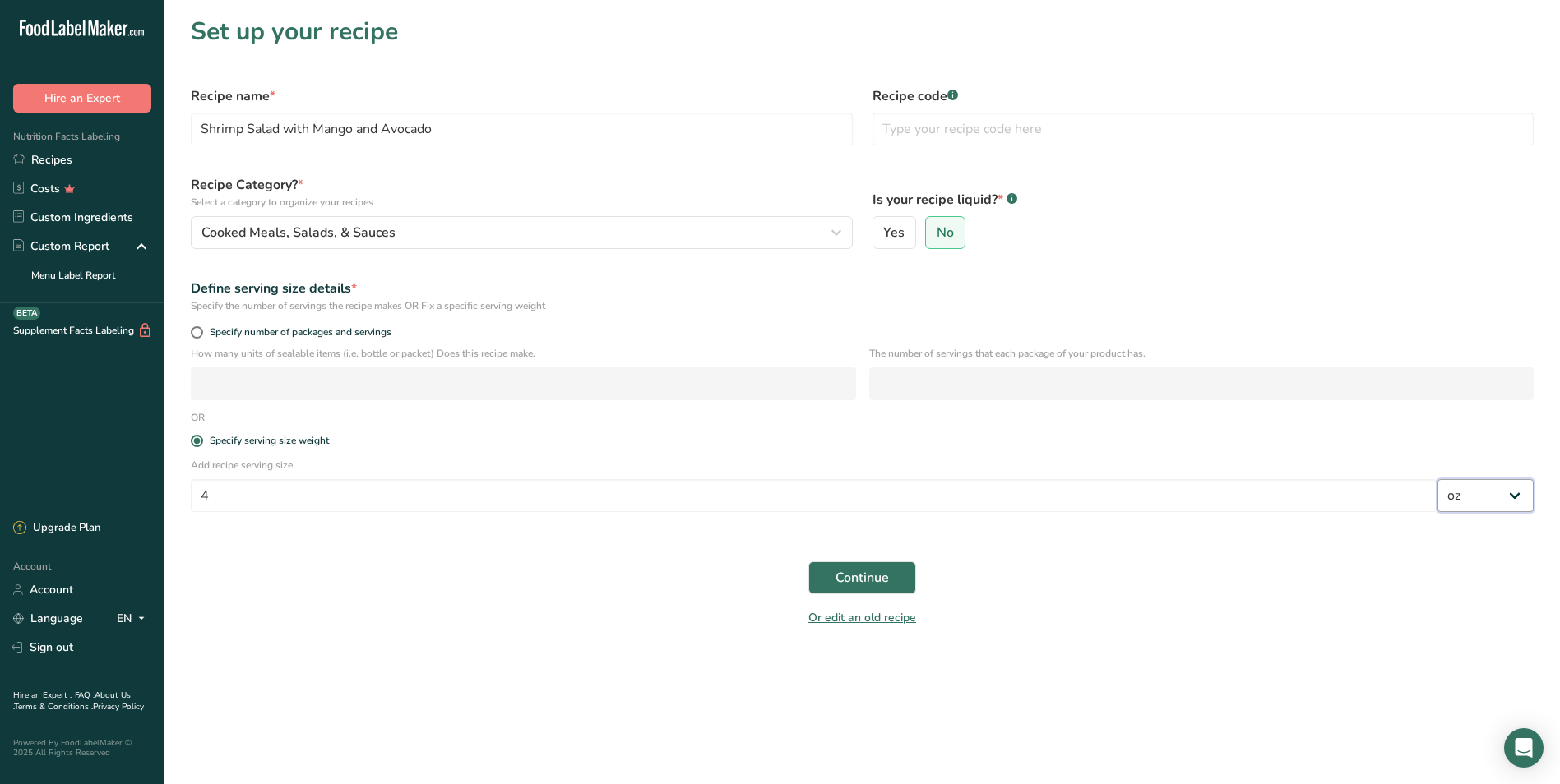
click at [839, 479] on select "Grams kg mg mcg lb oz l mL fl oz tbsp tsp cup qt gallon" at bounding box center [1485, 495] width 96 height 33
drag, startPoint x: 826, startPoint y: 569, endPoint x: 934, endPoint y: 565, distance: 108.1
click at [830, 569] on button "Continue" at bounding box center [862, 577] width 108 height 33
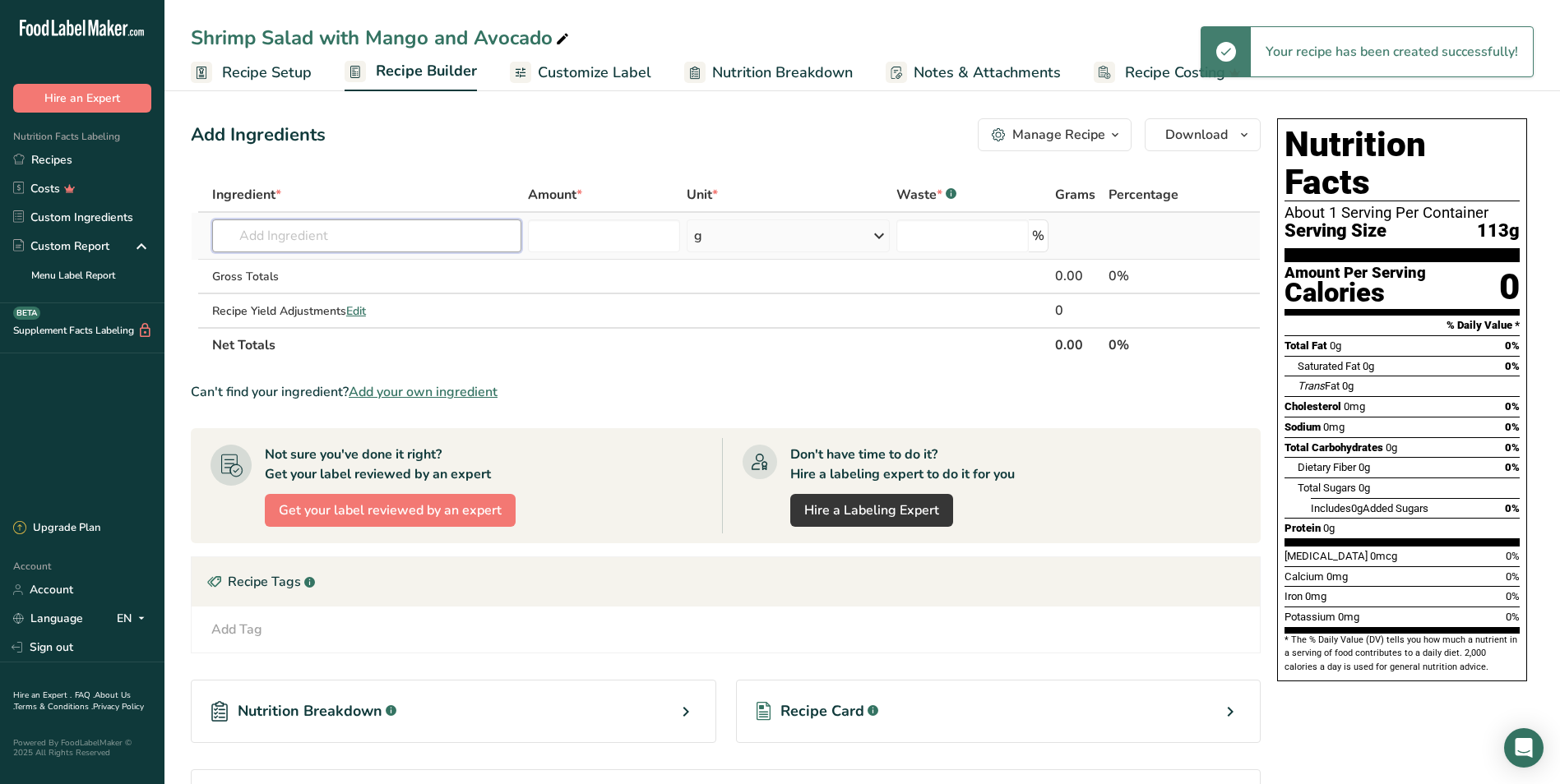
click at [311, 232] on input "text" at bounding box center [366, 236] width 309 height 33
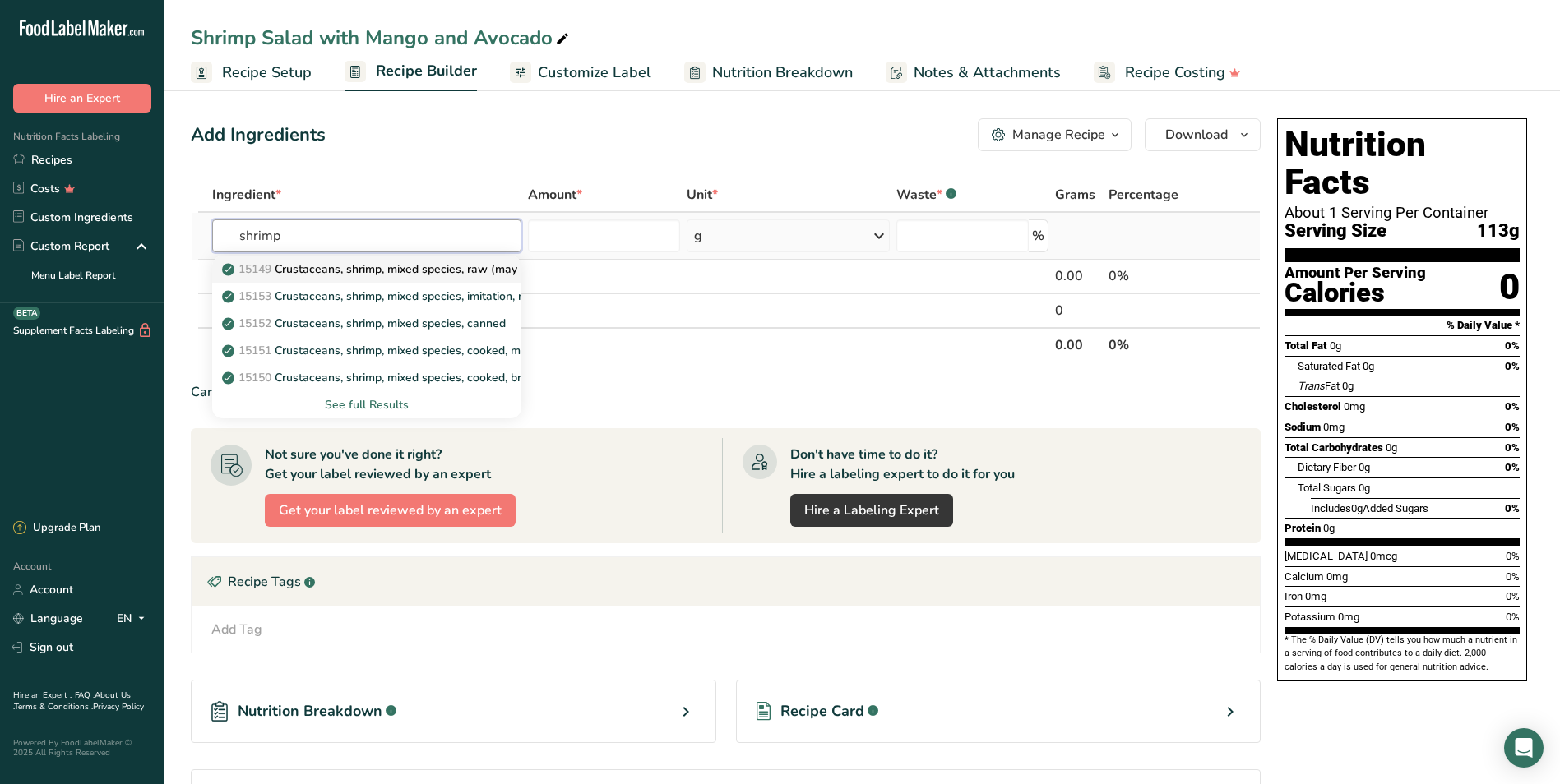
type input "shrimp"
click at [450, 271] on p "15149 Crustaceans, shrimp, mixed species, raw (may contain additives to retain …" at bounding box center [468, 269] width 486 height 18
type input "Crustaceans, shrimp, mixed species, raw (may contain additives to retain moistu…"
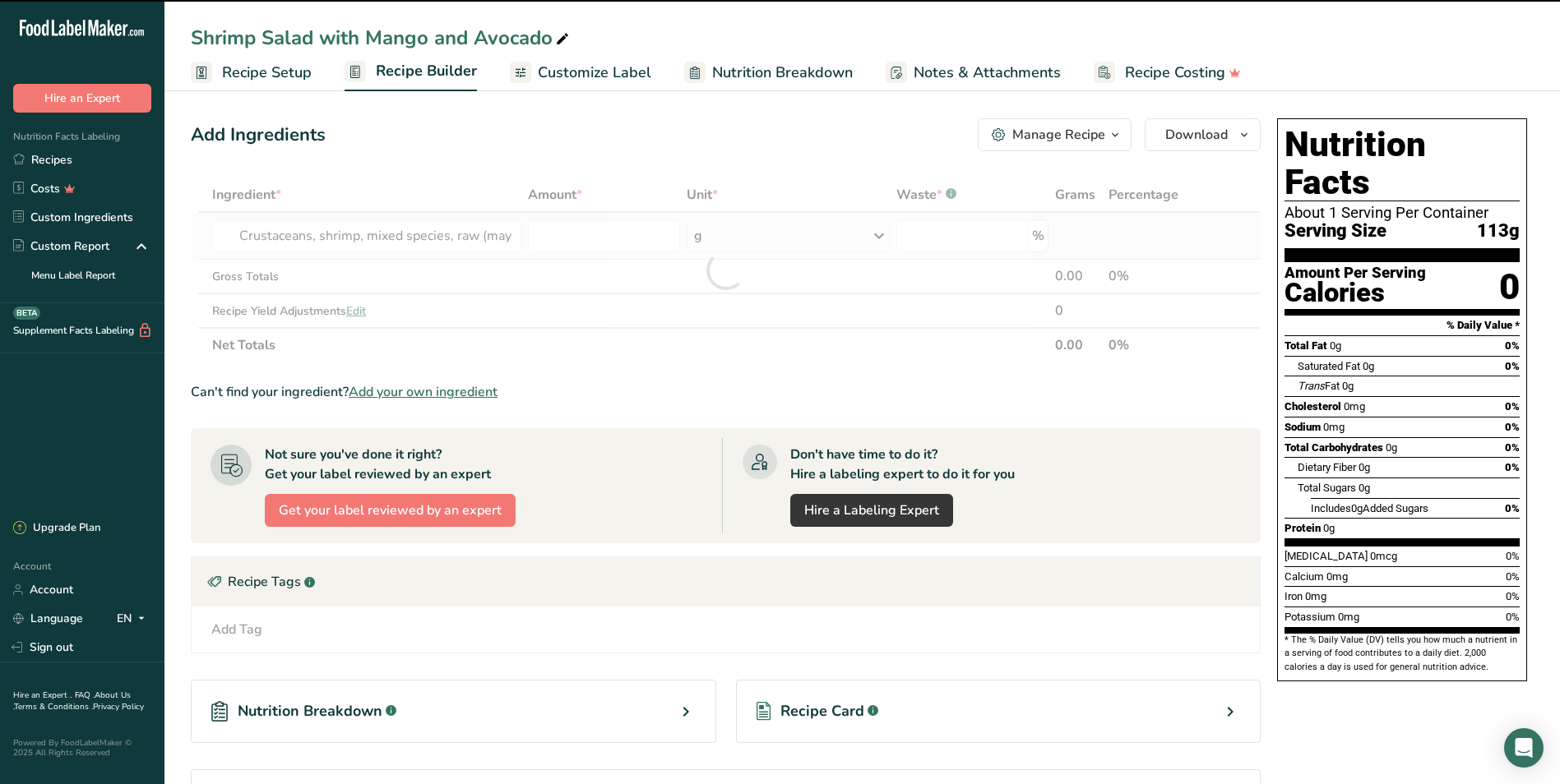
type input "0"
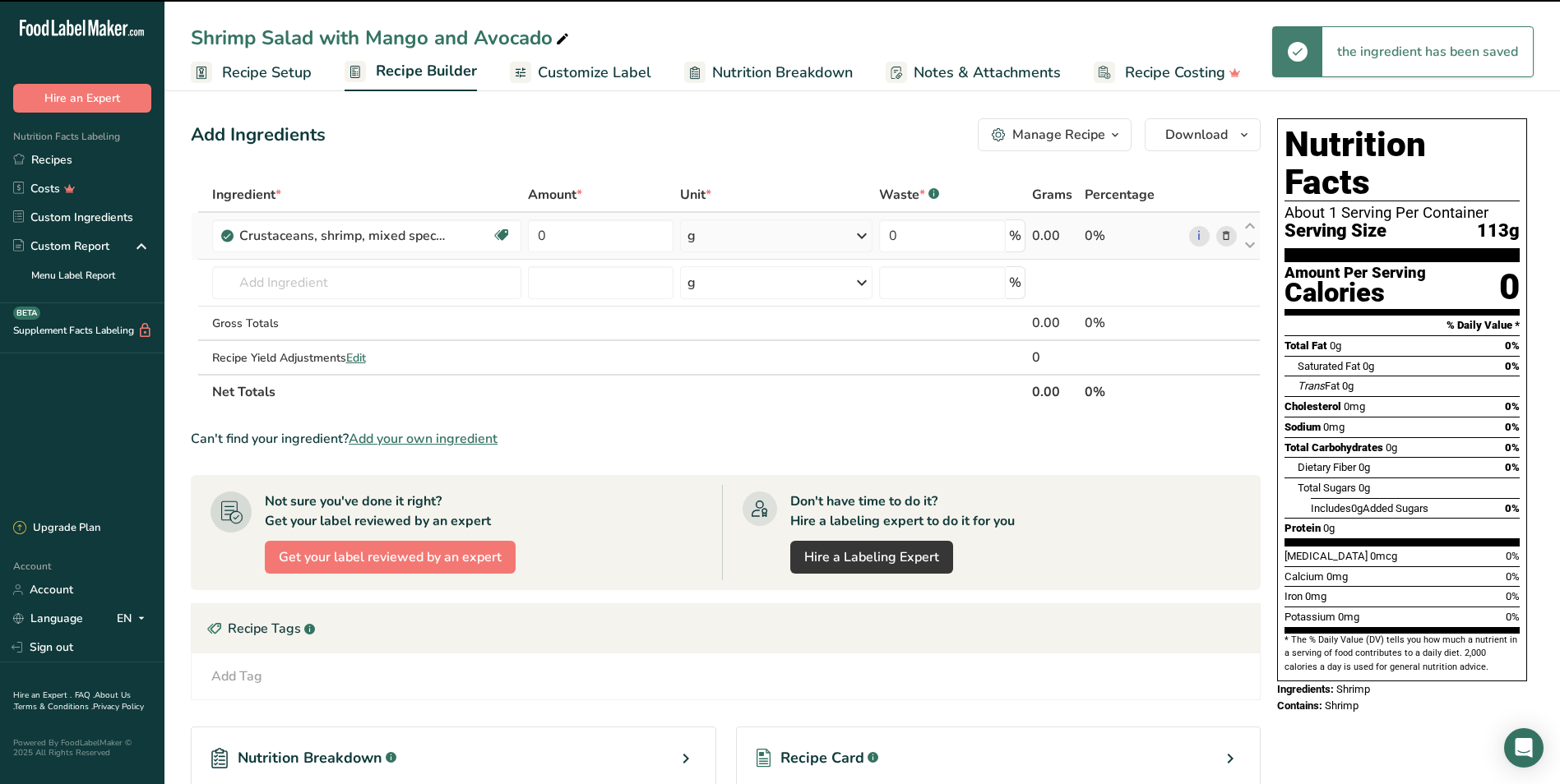
click at [736, 236] on div "g" at bounding box center [777, 236] width 194 height 33
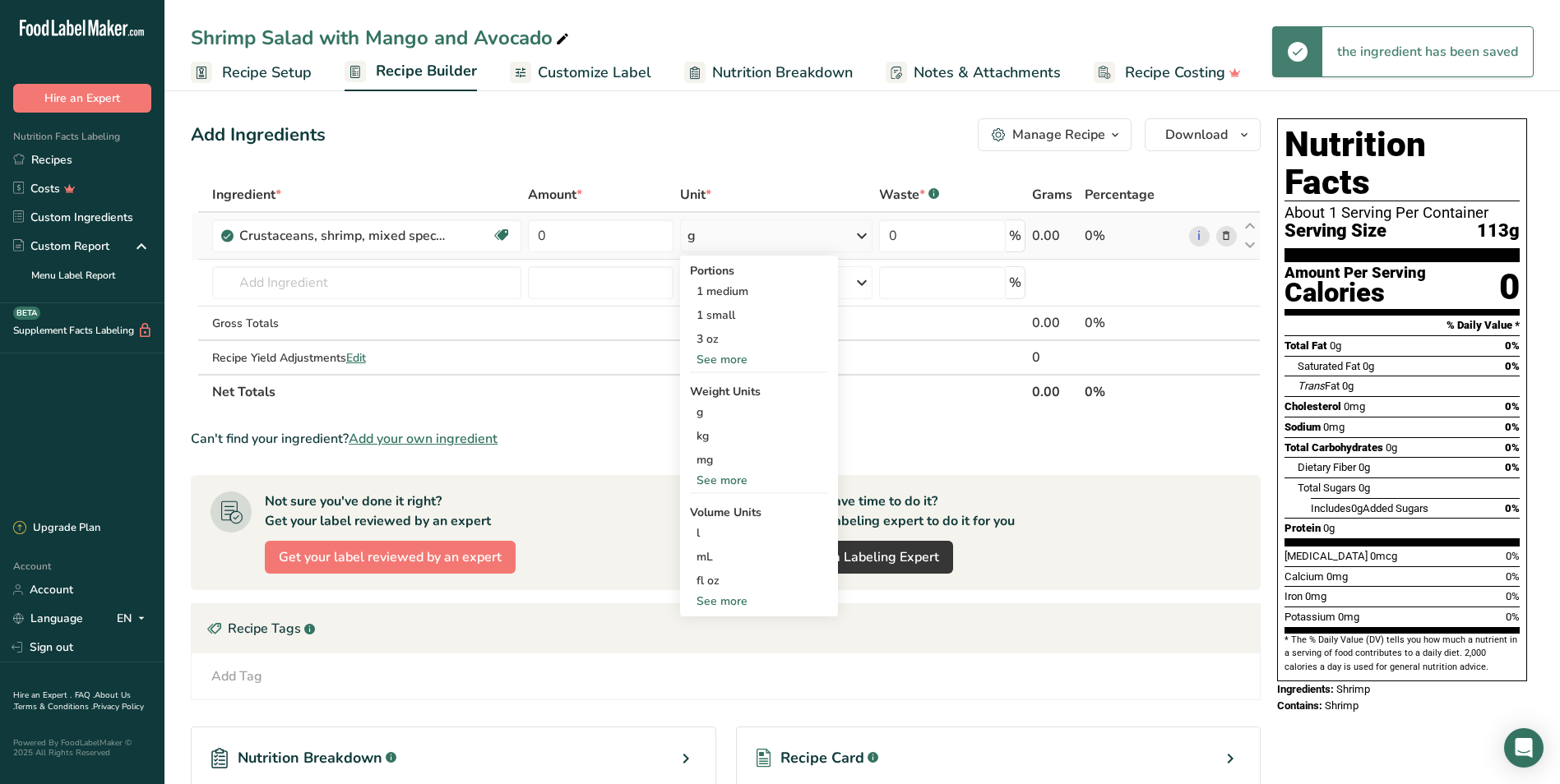
click at [720, 475] on div "See more" at bounding box center [759, 480] width 138 height 18
click at [718, 508] on div "lb" at bounding box center [759, 507] width 138 height 24
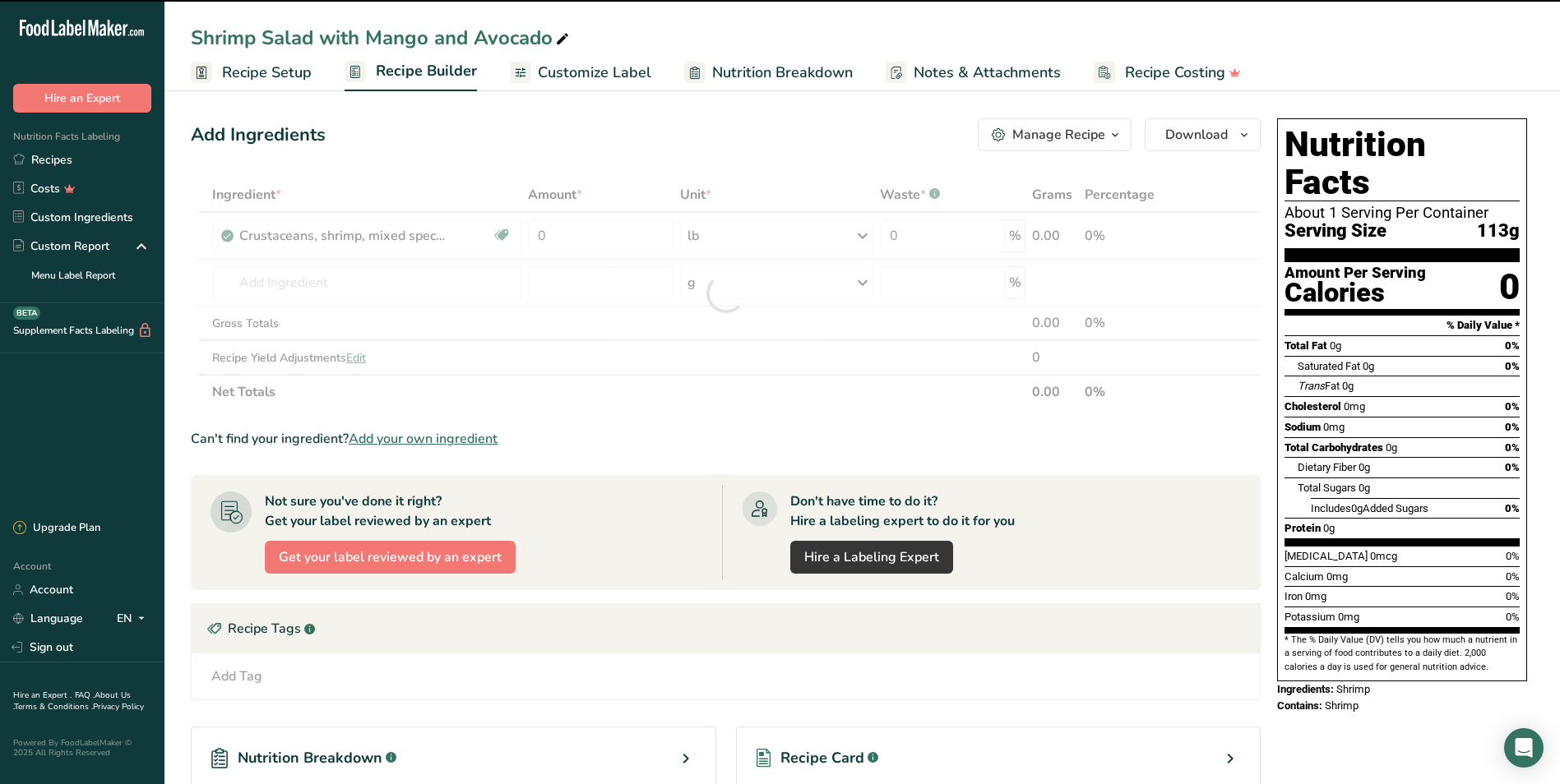
click at [543, 208] on th "Amount *" at bounding box center [600, 195] width 152 height 34
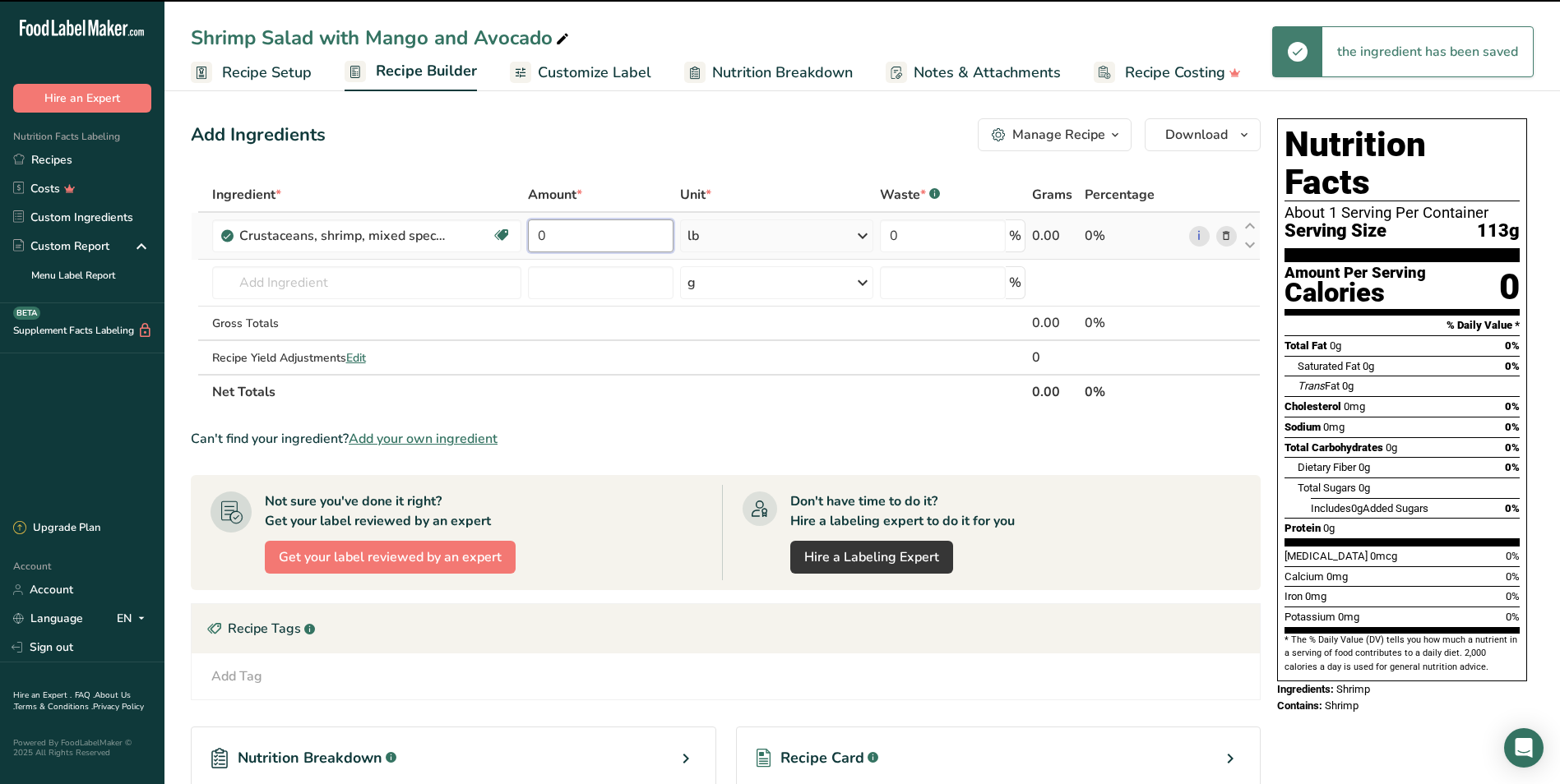
click at [554, 230] on input "0" at bounding box center [600, 236] width 146 height 33
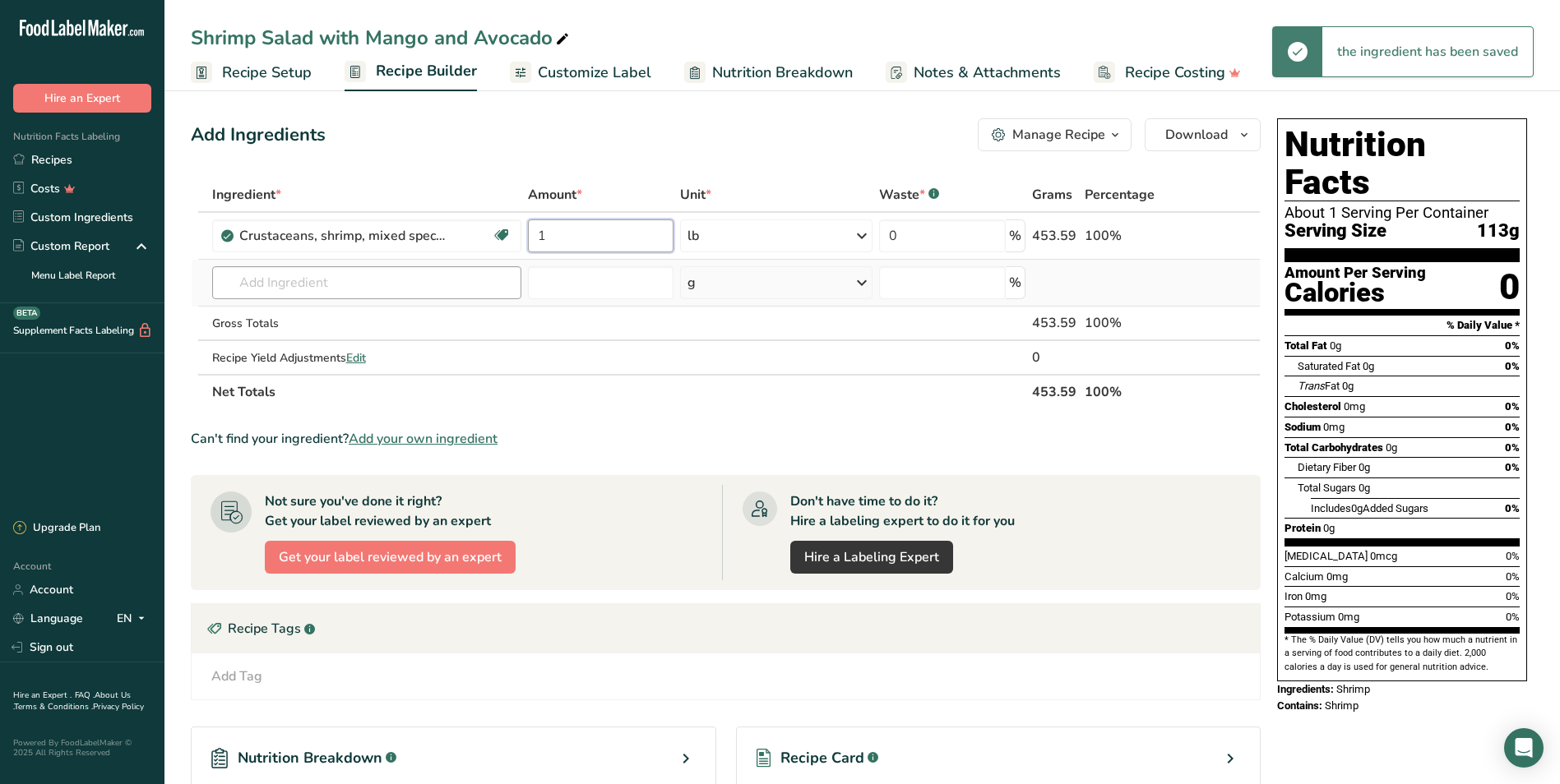
type input "1"
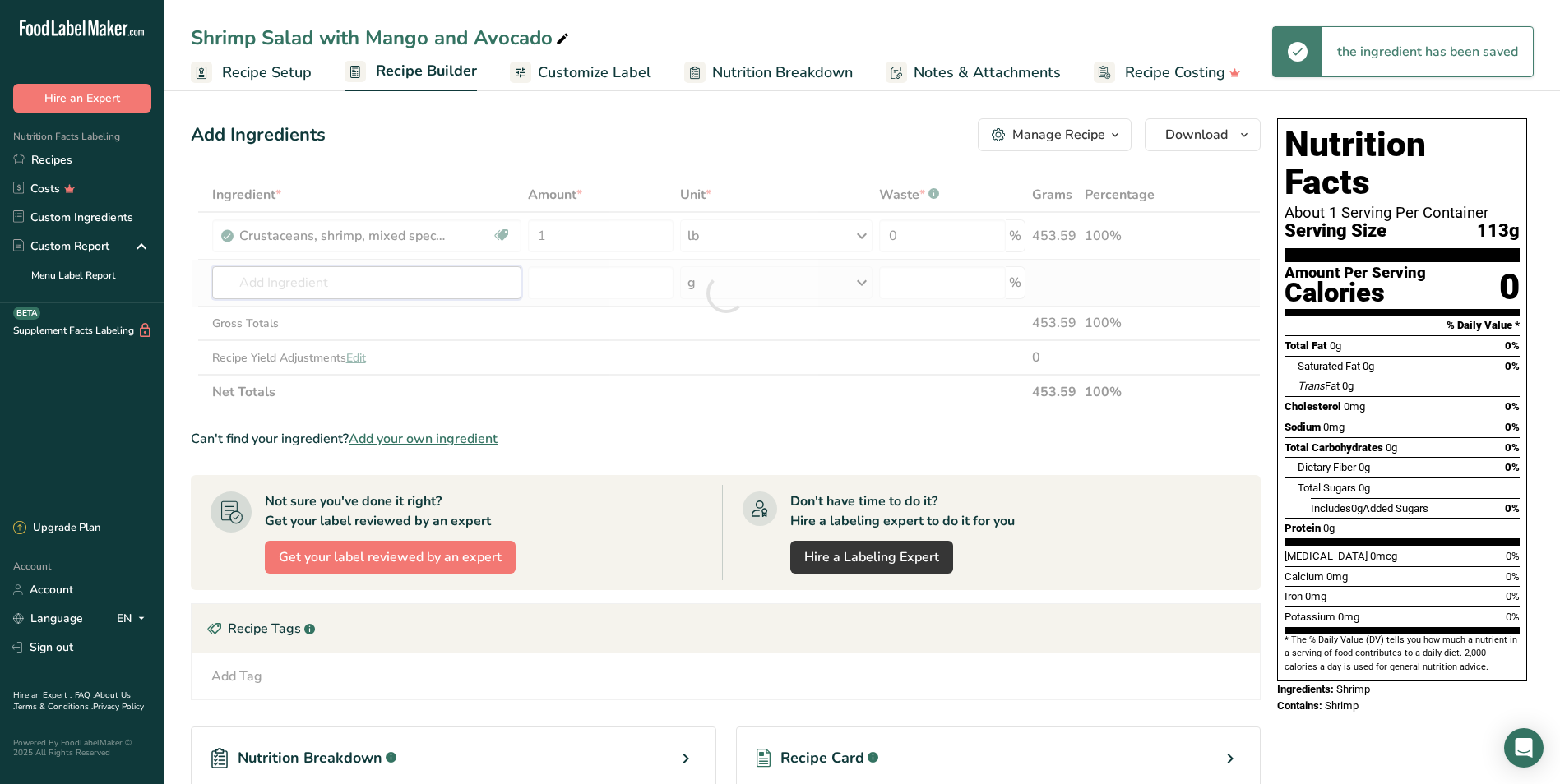
click at [411, 289] on div "Ingredient * Amount * Unit * Waste * .a-a{fill:#347362;}.b-a{fill:#fff;} Grams …" at bounding box center [725, 294] width 1069 height 232
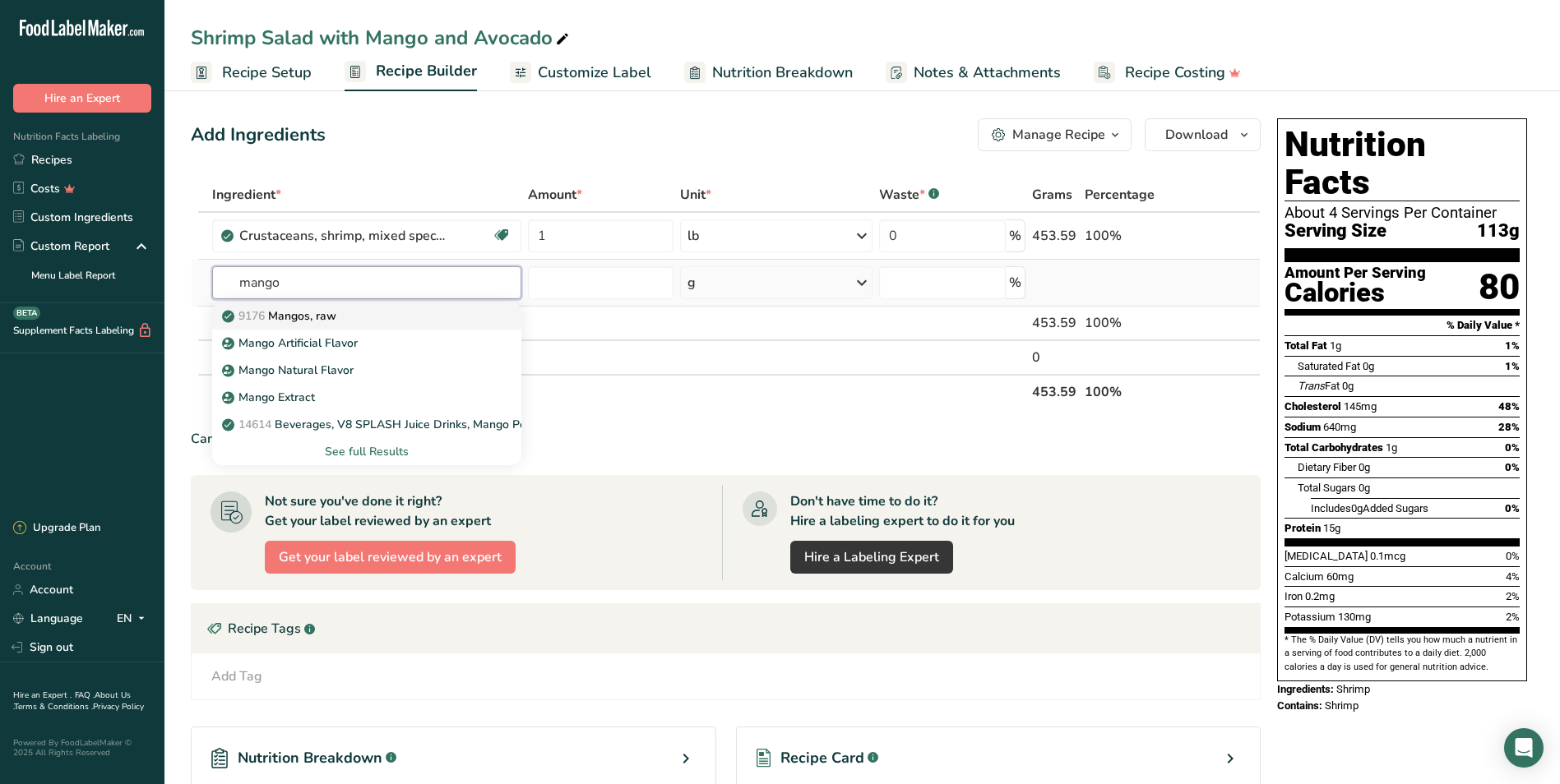
type input "mango"
click at [350, 314] on div "9176 Mangos, raw" at bounding box center [353, 315] width 257 height 18
type input "Mangos, raw"
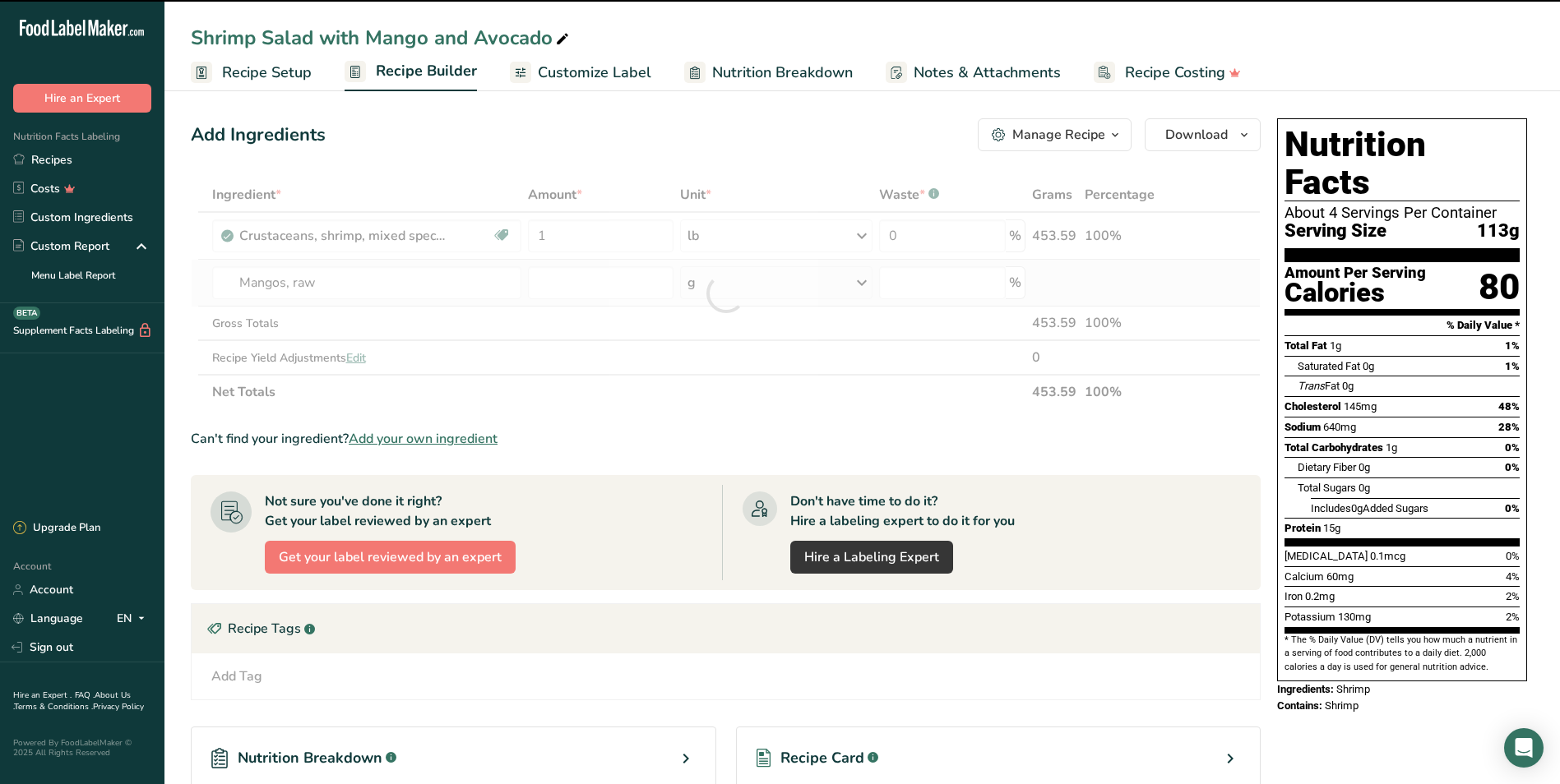
type input "0"
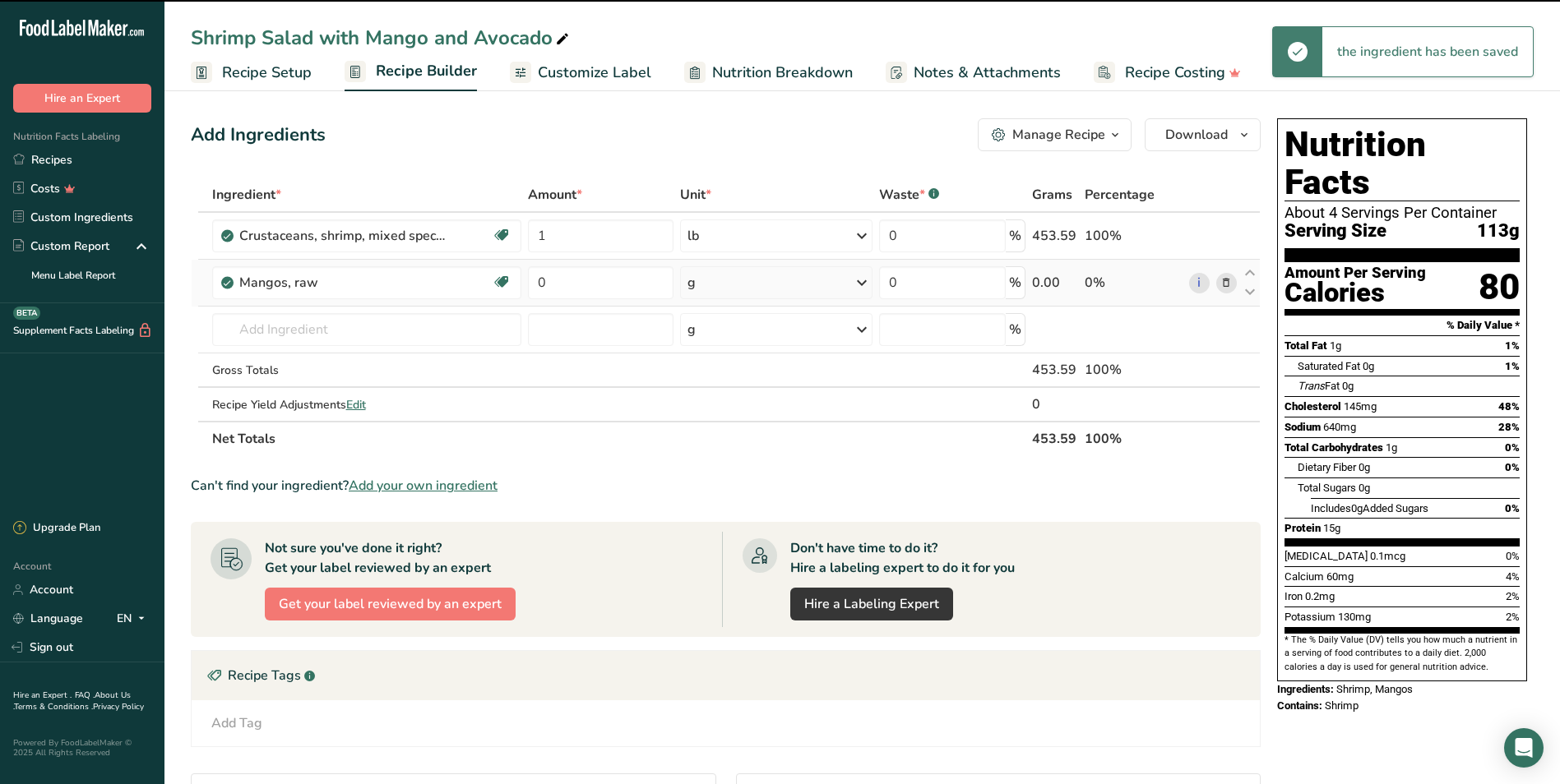
click at [730, 278] on div "g" at bounding box center [777, 283] width 194 height 33
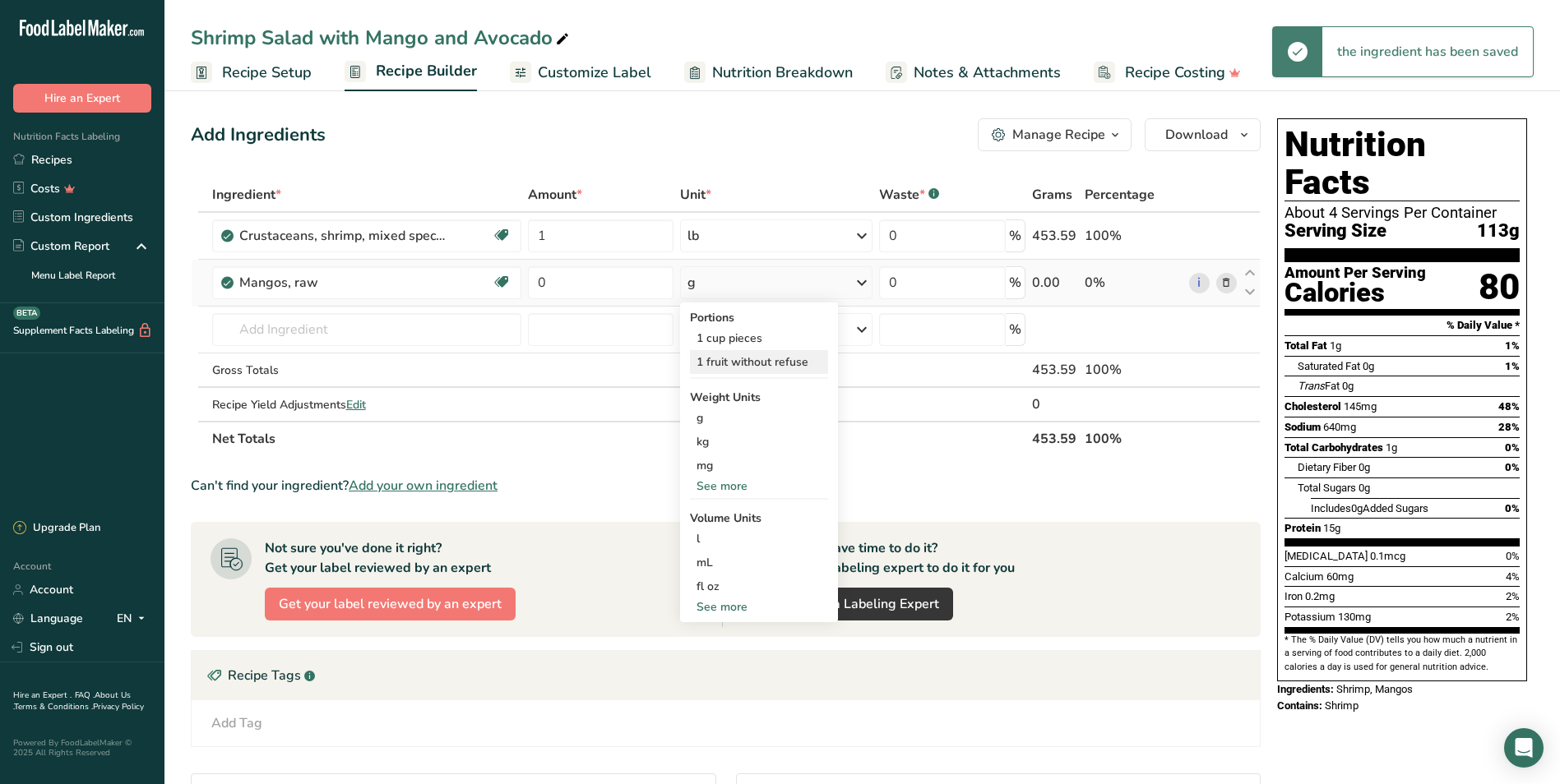
click at [748, 351] on div "1 fruit without refuse" at bounding box center [759, 362] width 138 height 24
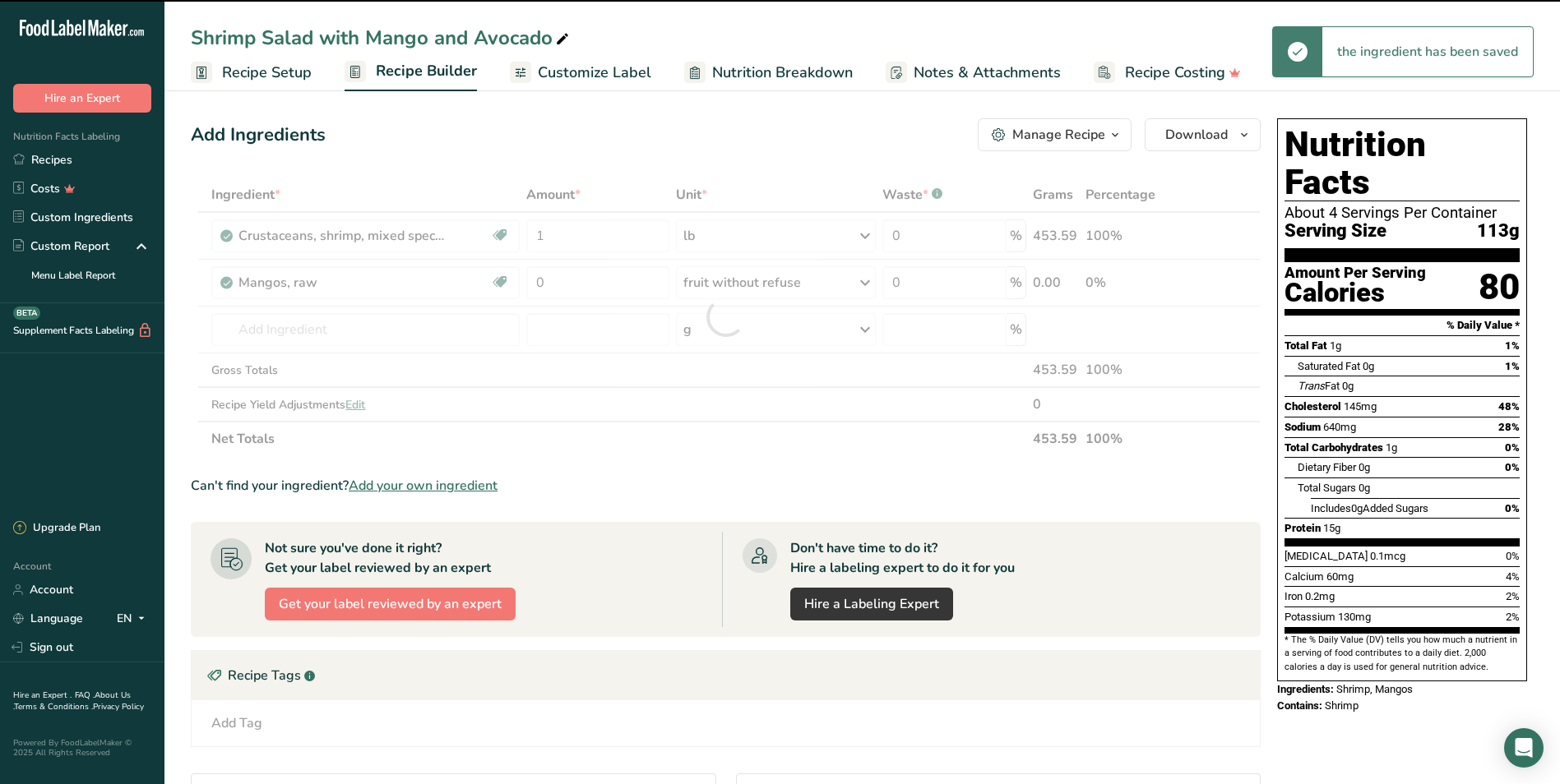
click at [591, 281] on div at bounding box center [725, 316] width 1069 height 278
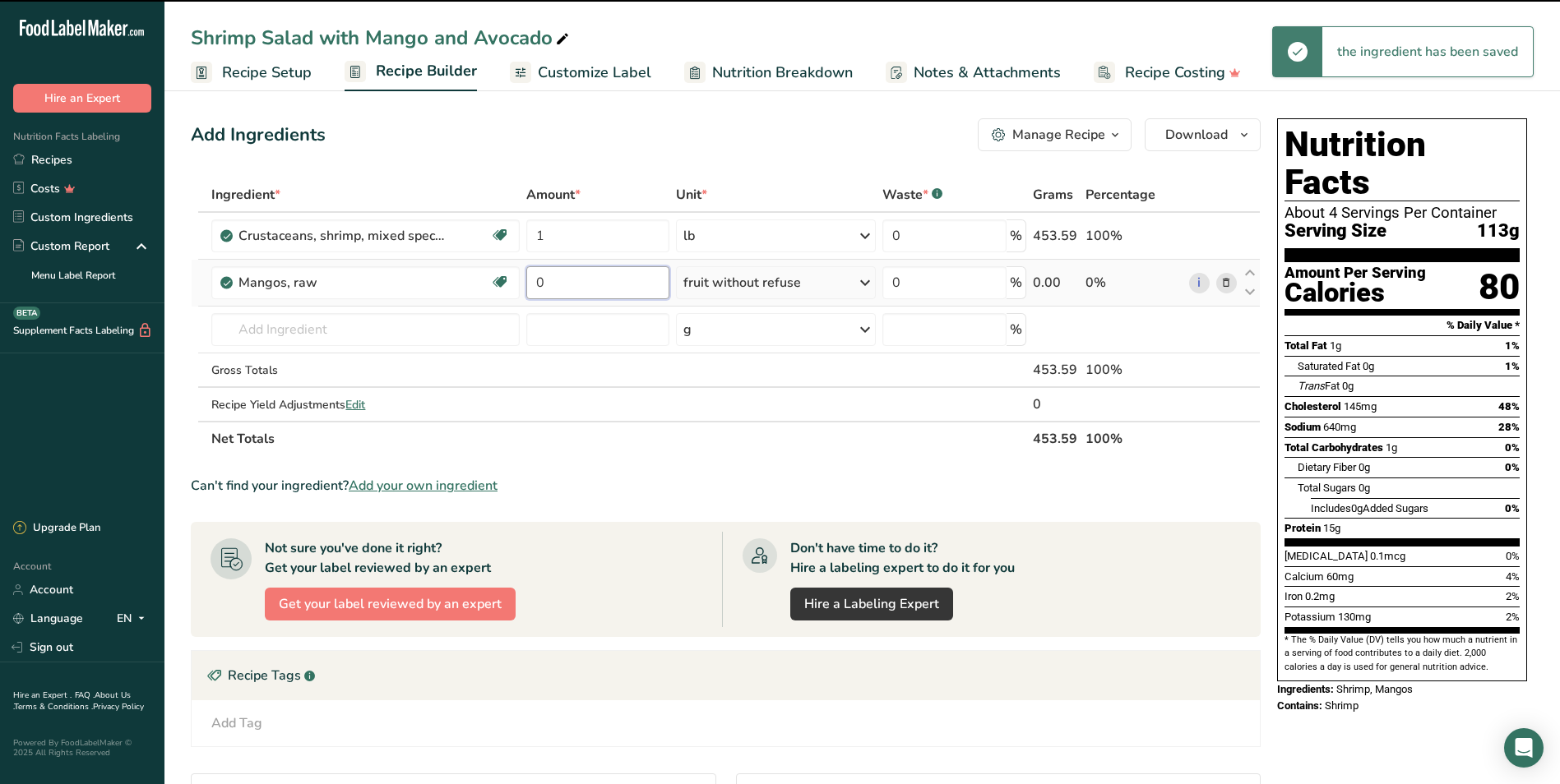
click at [558, 283] on input "0" at bounding box center [597, 283] width 143 height 33
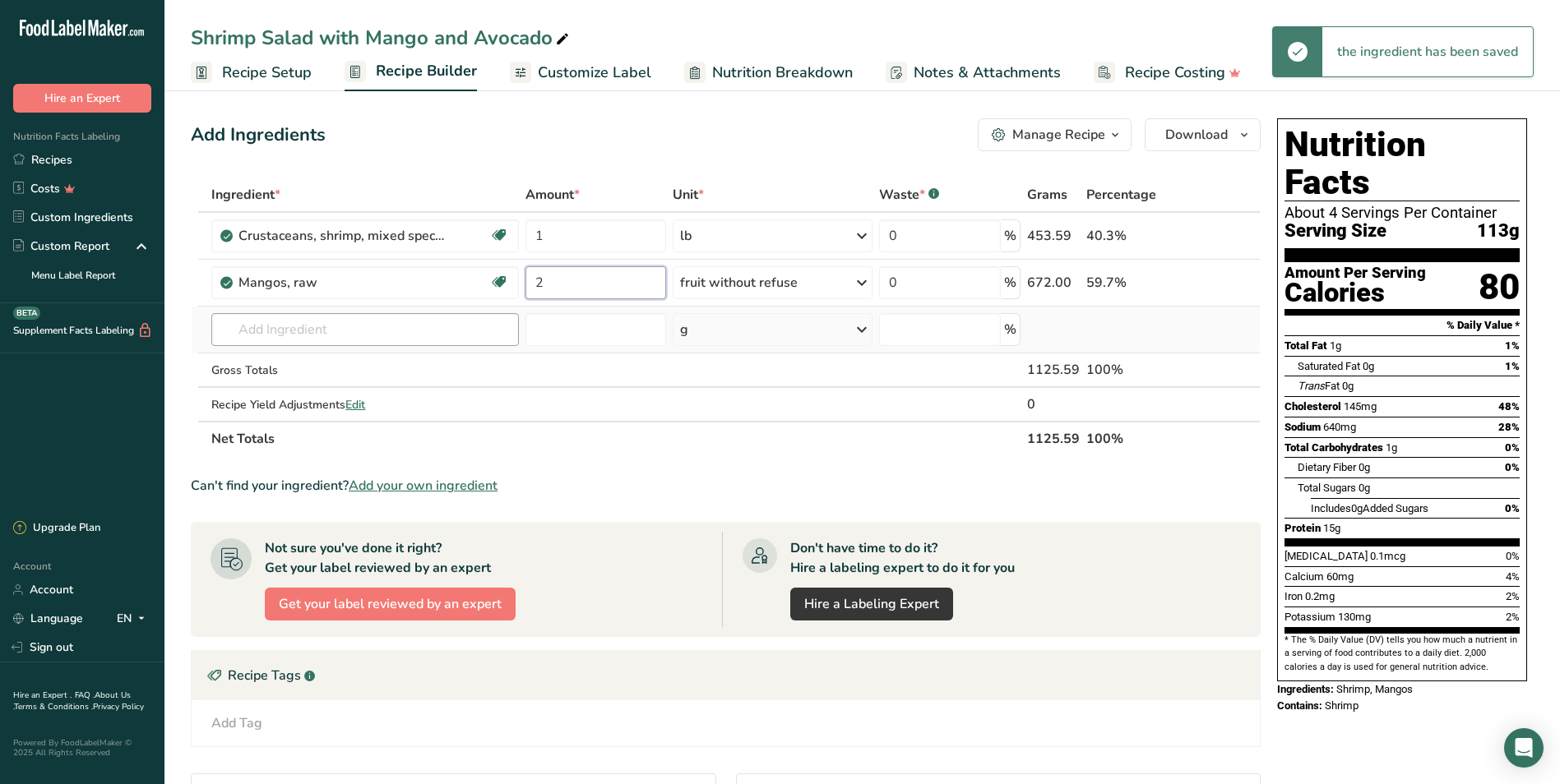
type input "2"
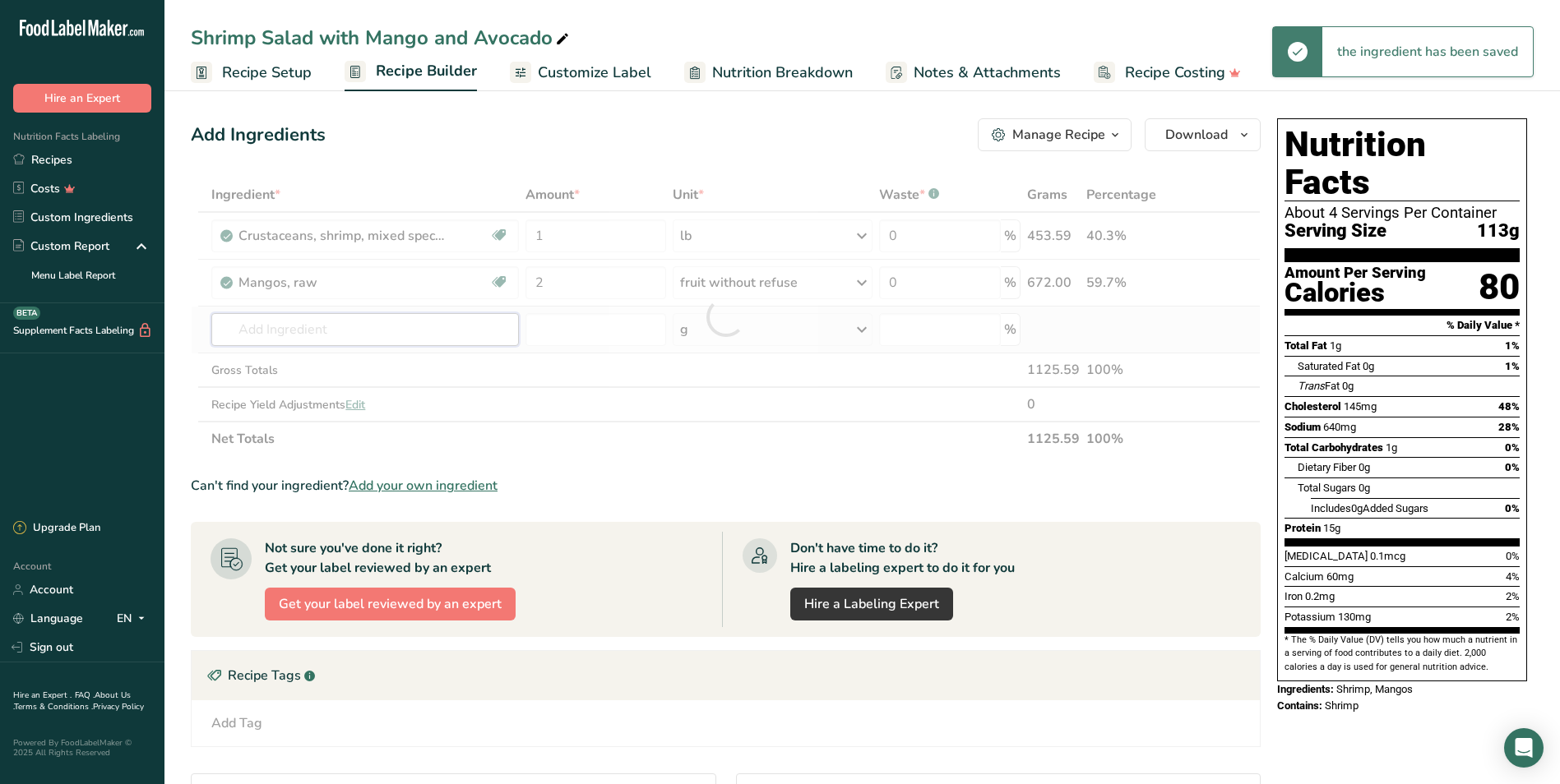
click at [350, 338] on div "Ingredient * Amount * Unit * Waste * .a-a{fill:#347362;}.b-a{fill:#fff;} Grams …" at bounding box center [725, 316] width 1069 height 278
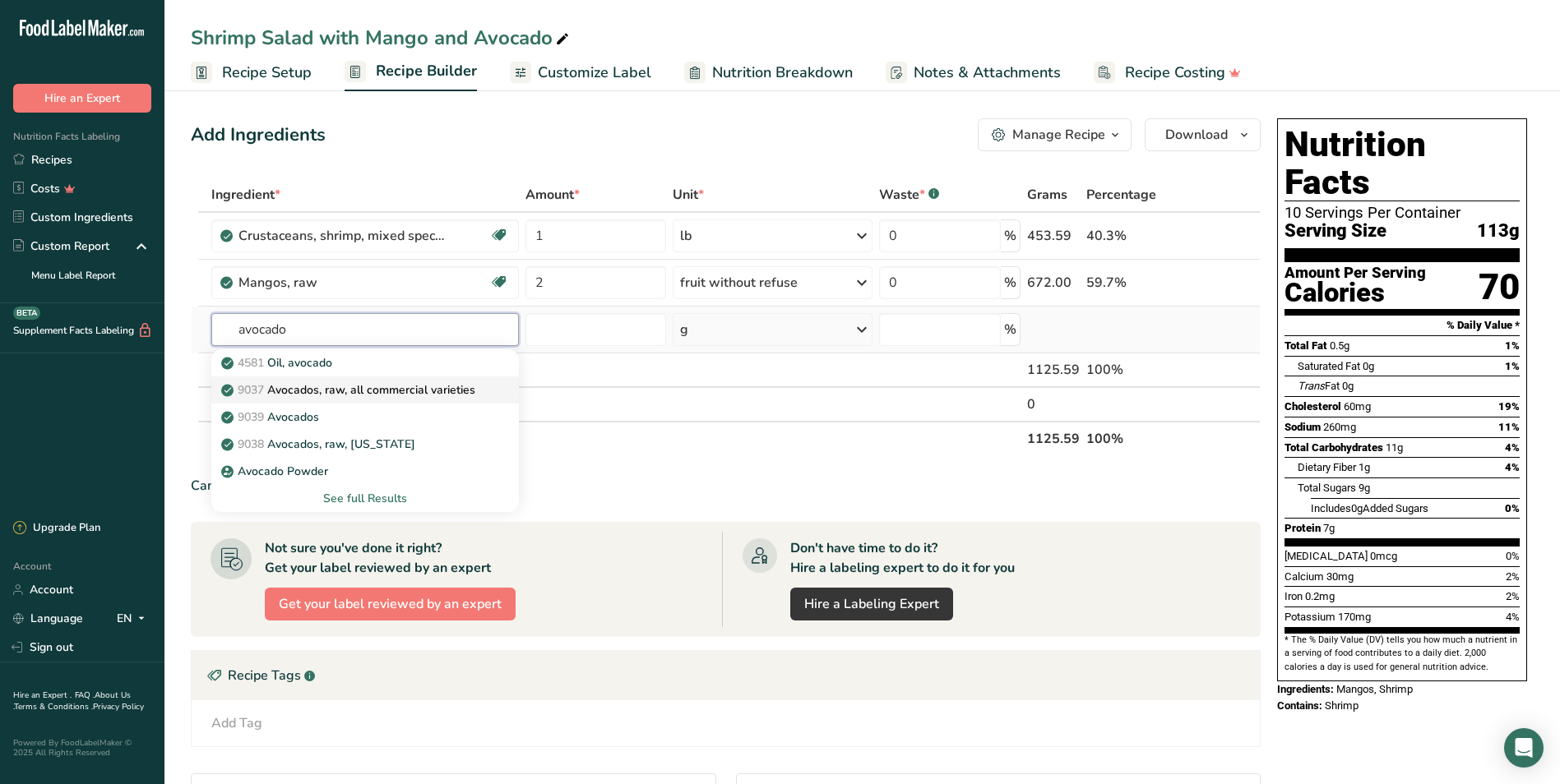
type input "avocado"
click at [326, 395] on p "9037 Avocados, raw, all commercial varieties" at bounding box center [350, 389] width 251 height 18
type input "Avocados, raw, all commercial varieties"
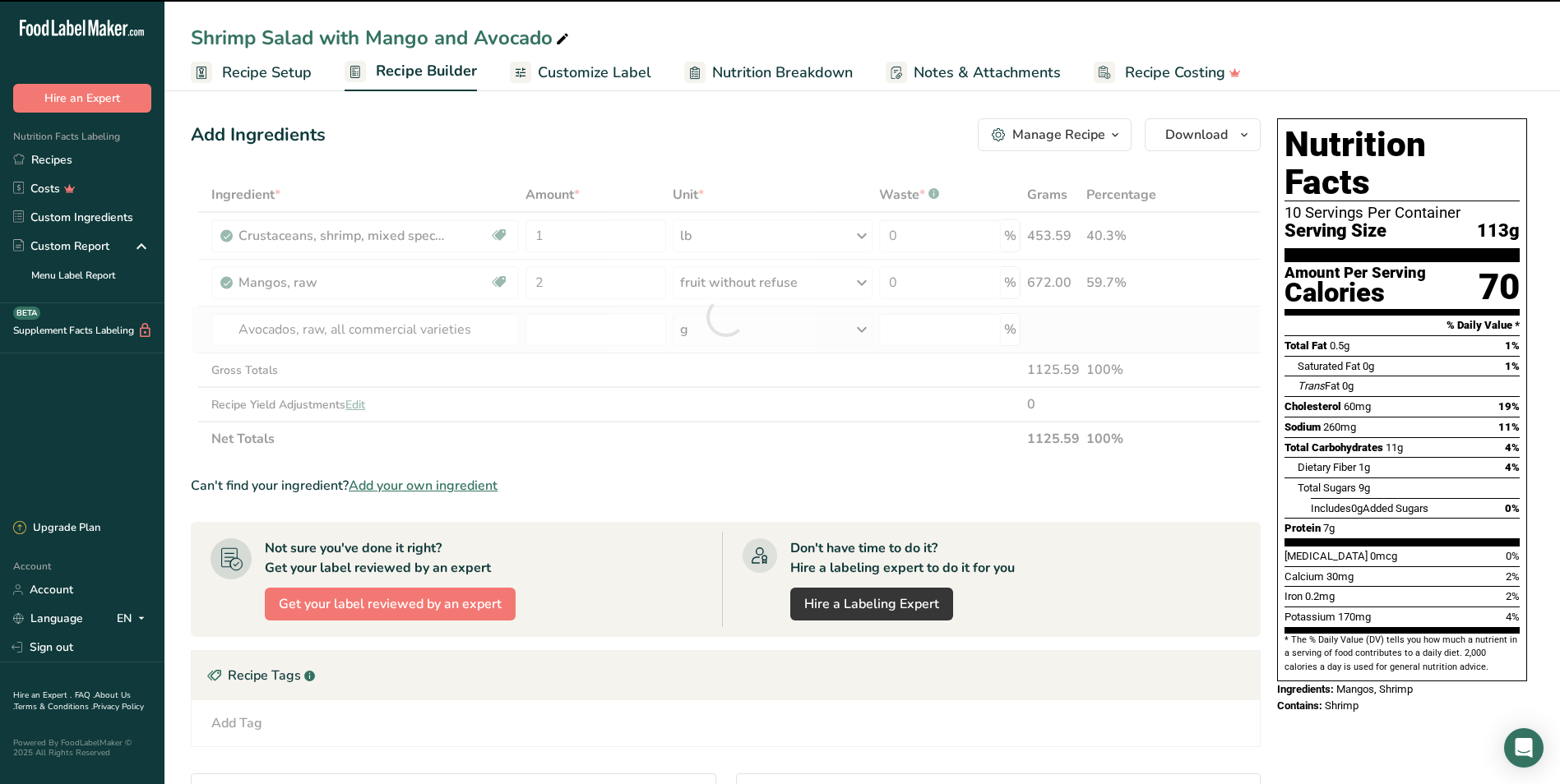
click at [741, 326] on div "g" at bounding box center [772, 329] width 199 height 33
type input "0"
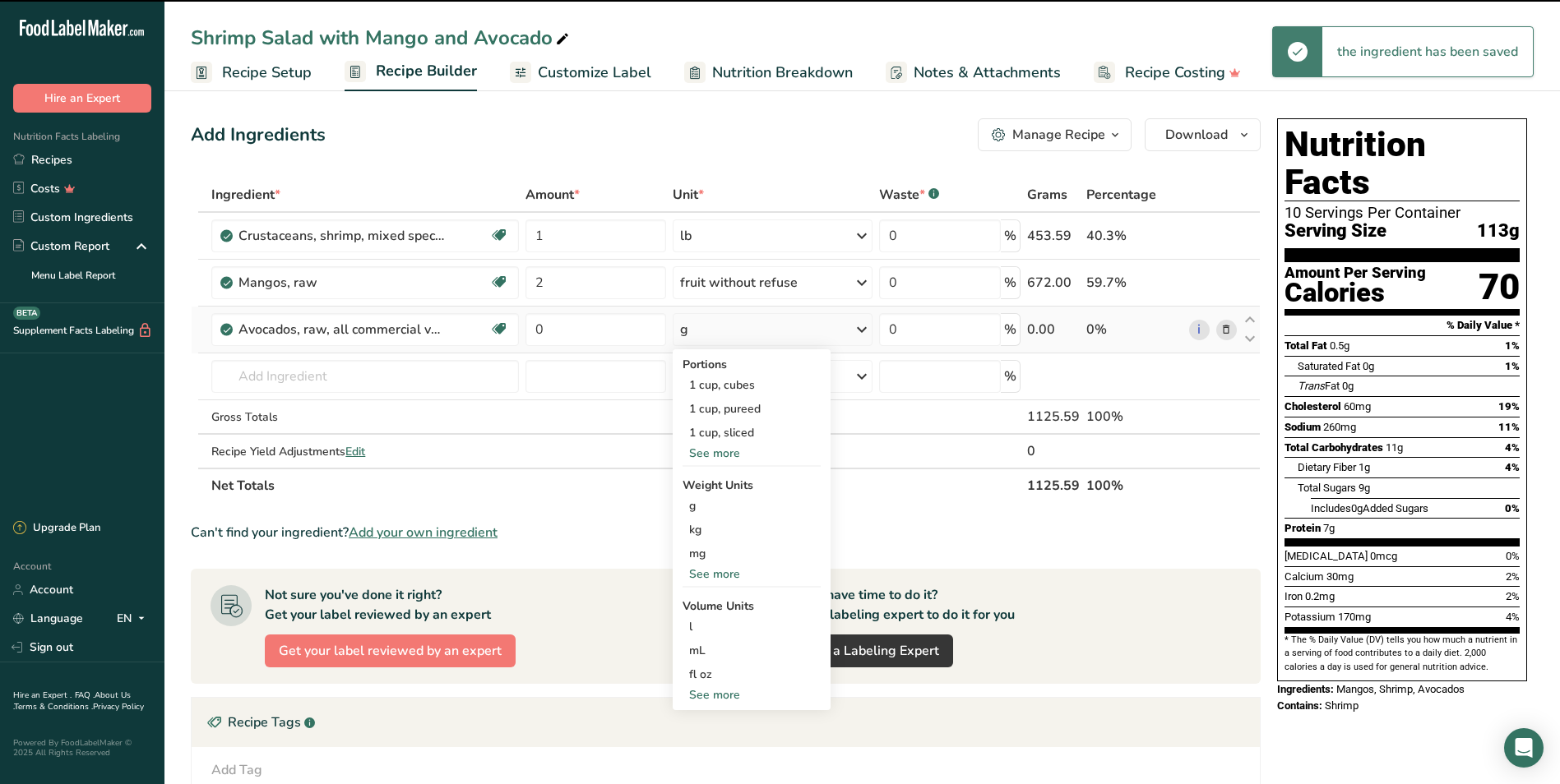
click at [740, 326] on div "g" at bounding box center [772, 329] width 199 height 33
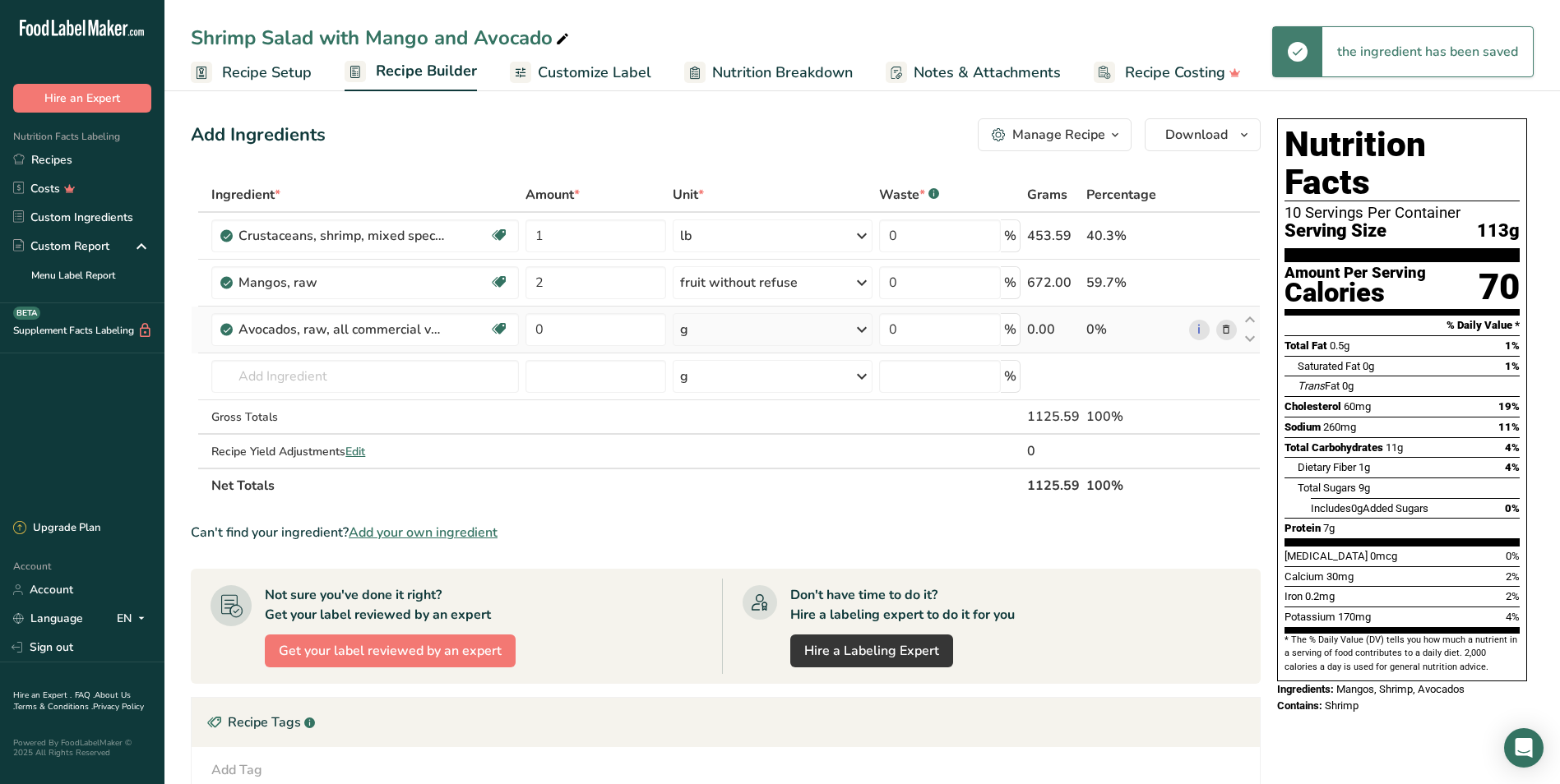
click at [740, 326] on div "g" at bounding box center [772, 329] width 199 height 33
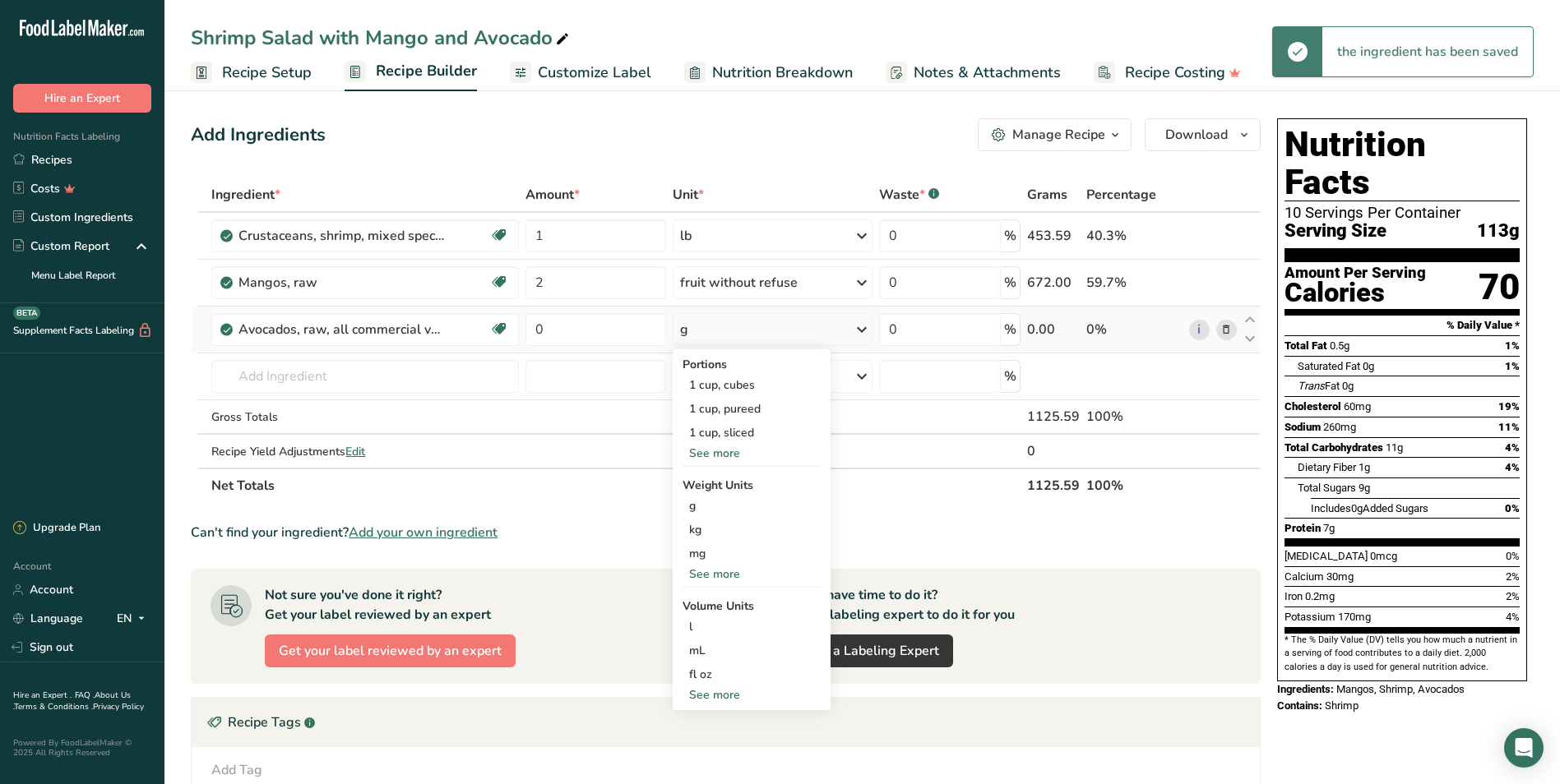
click at [720, 445] on div "See more" at bounding box center [751, 453] width 138 height 18
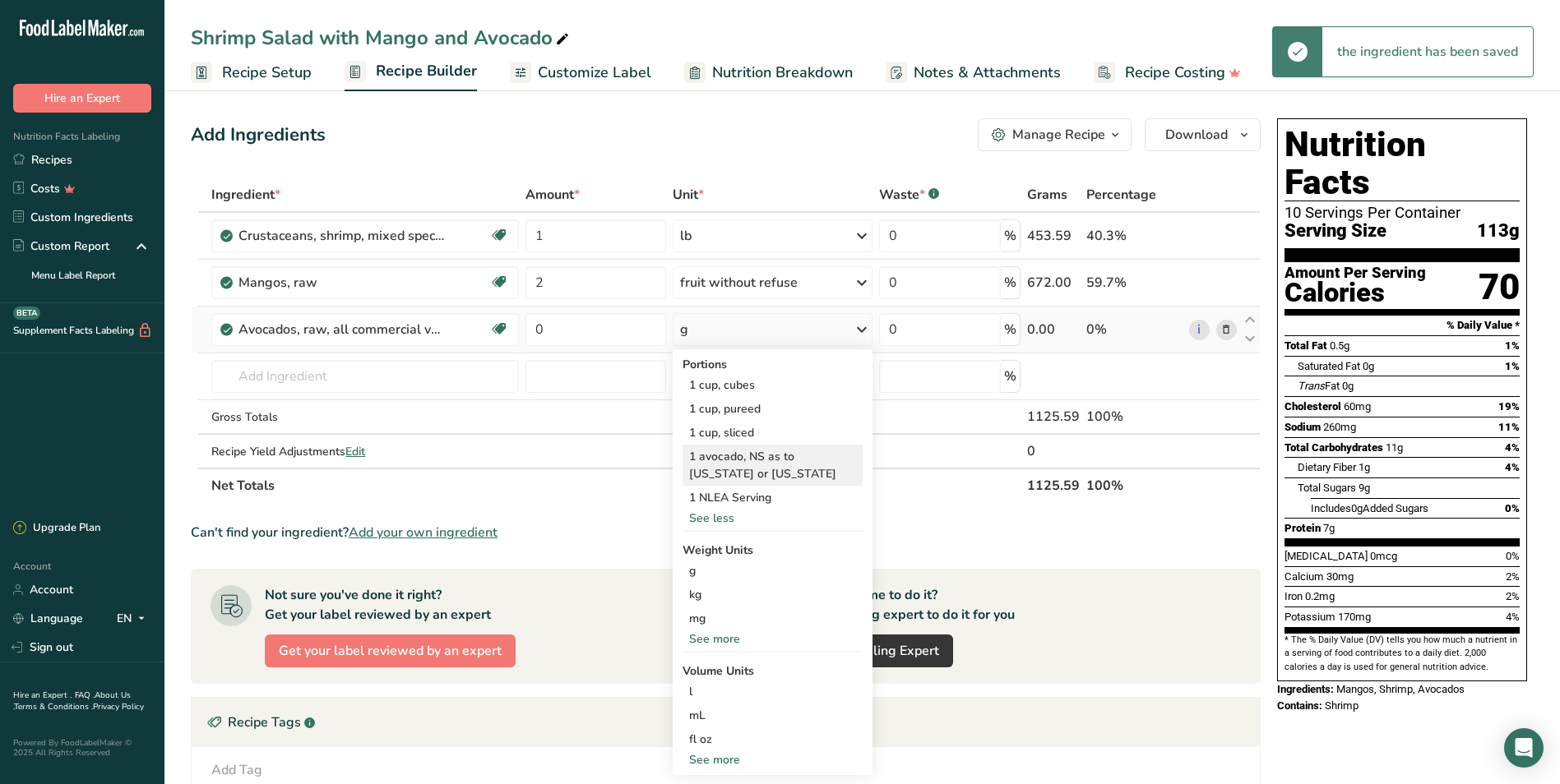
click at [730, 469] on div "1 avocado, NS as to Florida or California" at bounding box center [772, 465] width 179 height 41
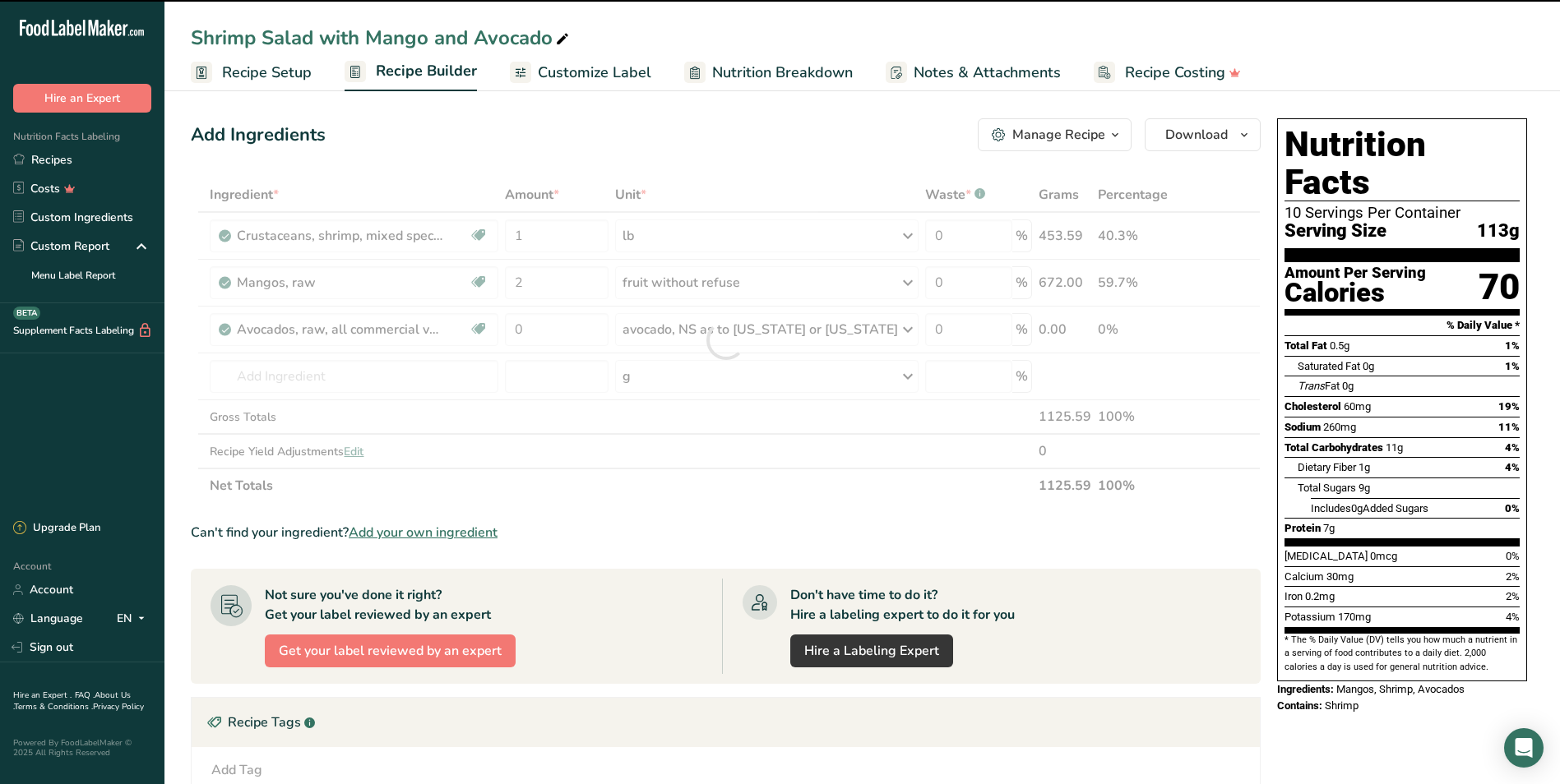
click at [565, 325] on div at bounding box center [725, 340] width 1069 height 326
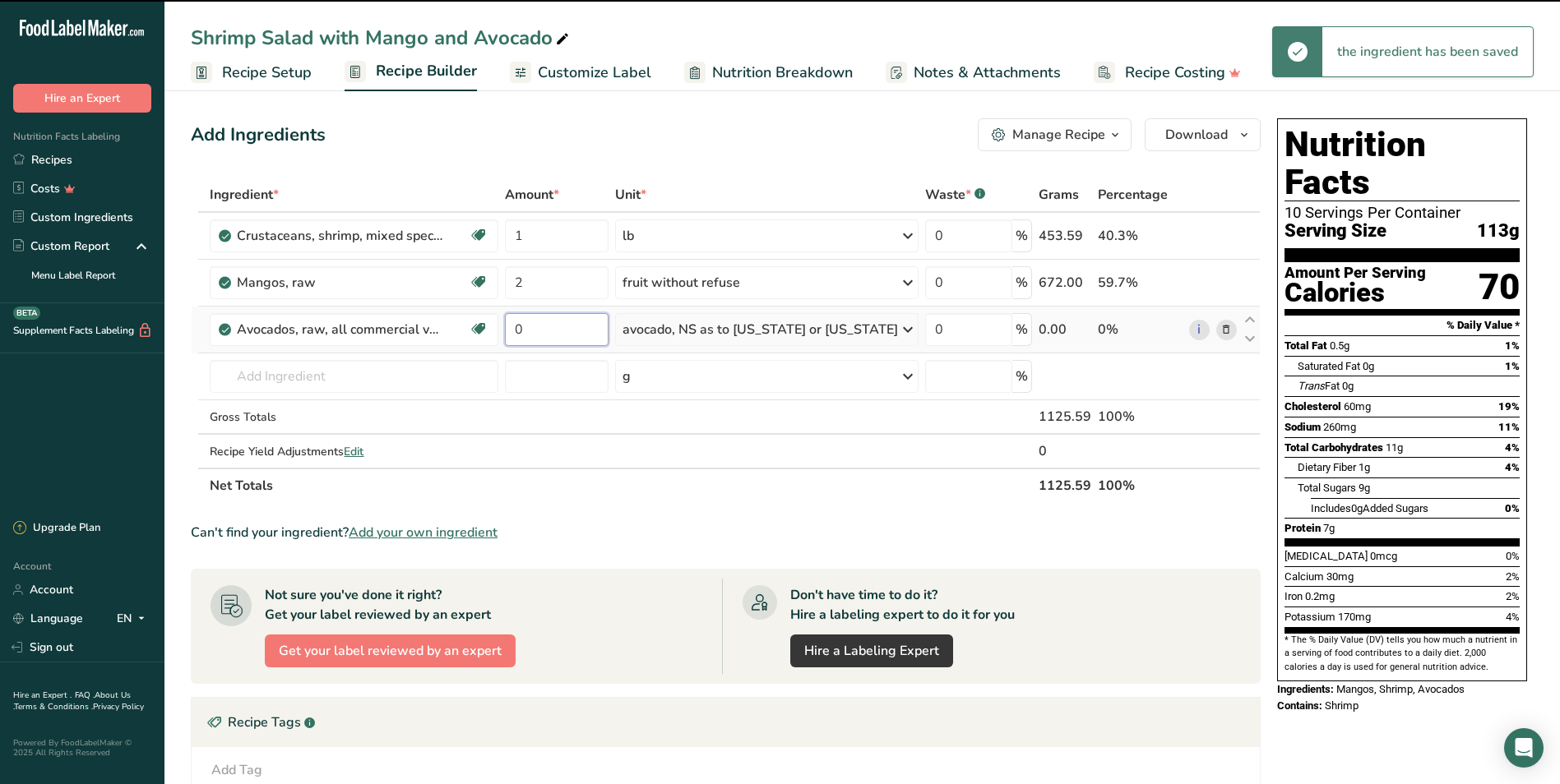
click at [560, 330] on input "0" at bounding box center [556, 329] width 103 height 33
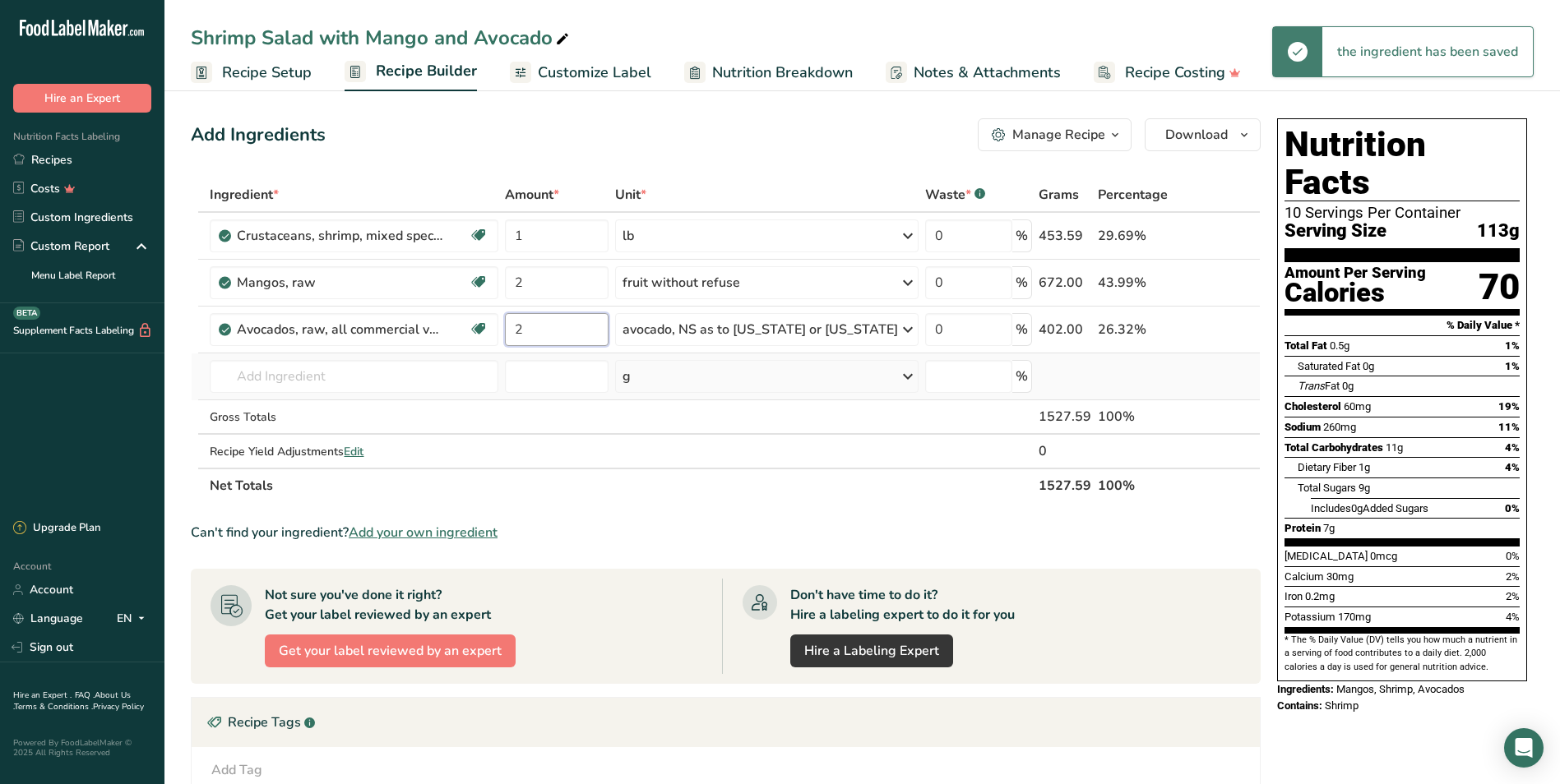
type input "2"
click at [403, 395] on div "Ingredient * Amount * Unit * Waste * .a-a{fill:#347362;}.b-a{fill:#fff;} Grams …" at bounding box center [725, 340] width 1069 height 326
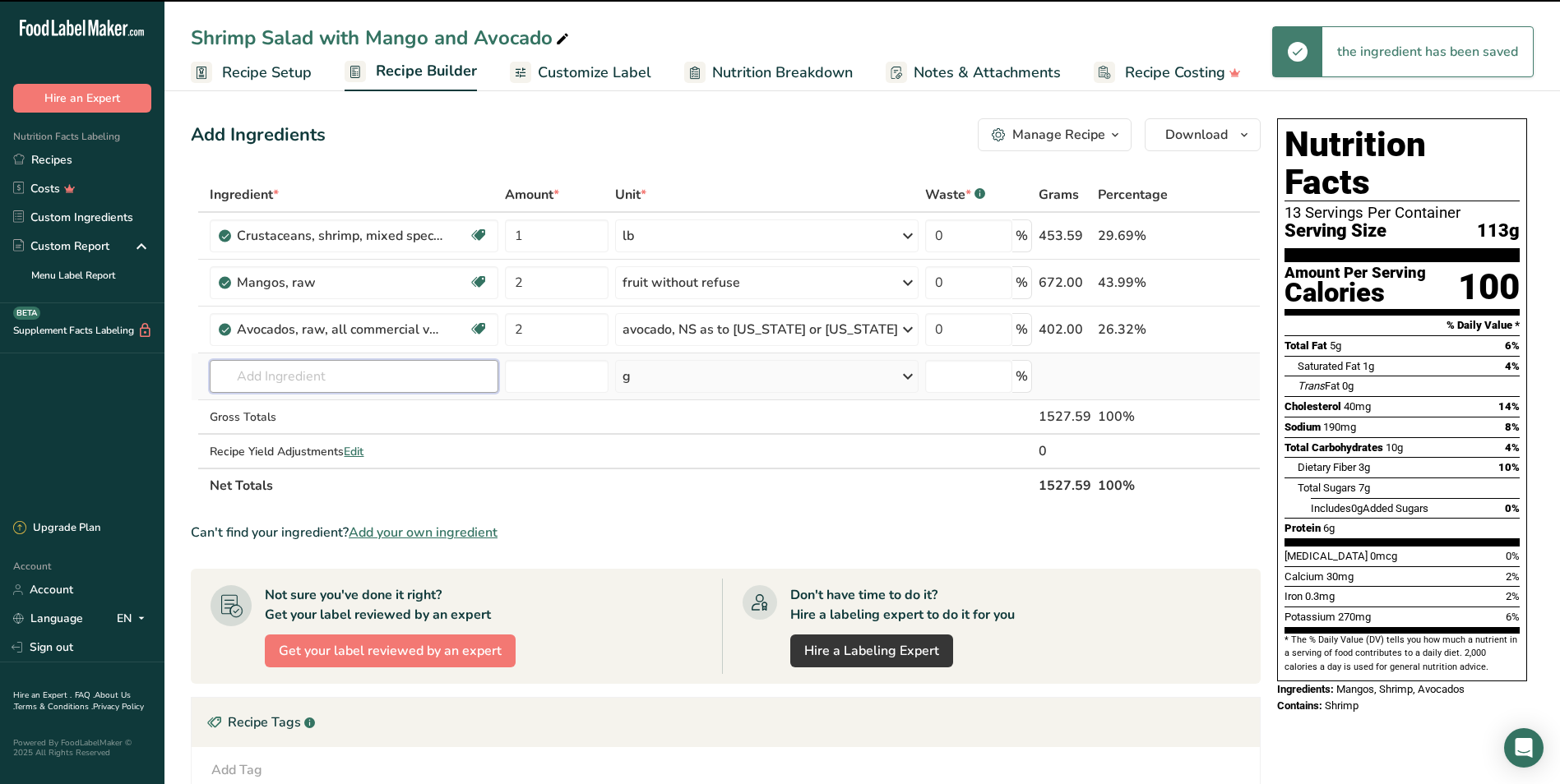
click at [369, 379] on input "text" at bounding box center [353, 376] width 288 height 33
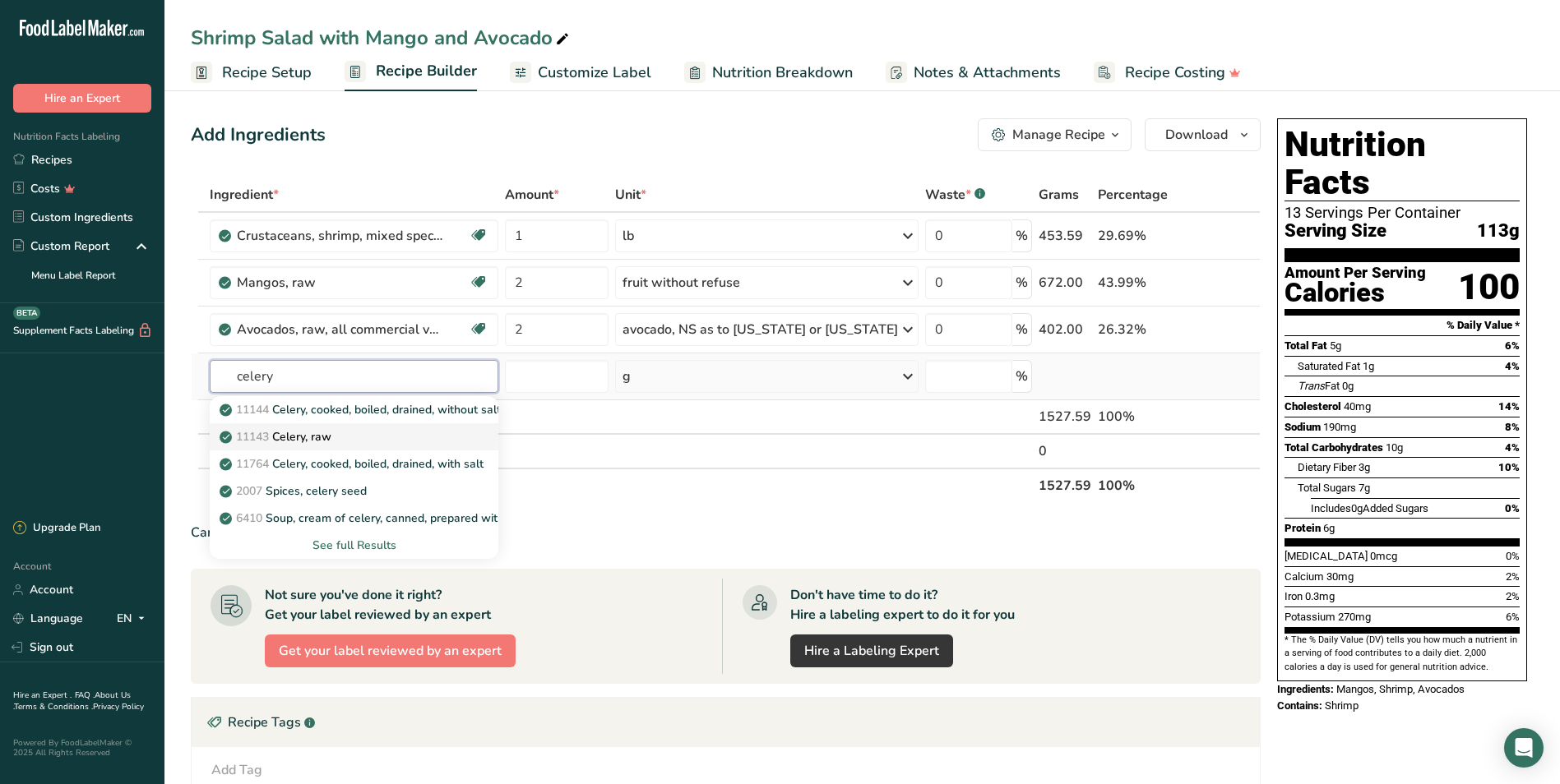
type input "celery"
click at [340, 433] on div "11143 Celery, raw" at bounding box center [340, 437] width 235 height 18
type input "Celery, raw"
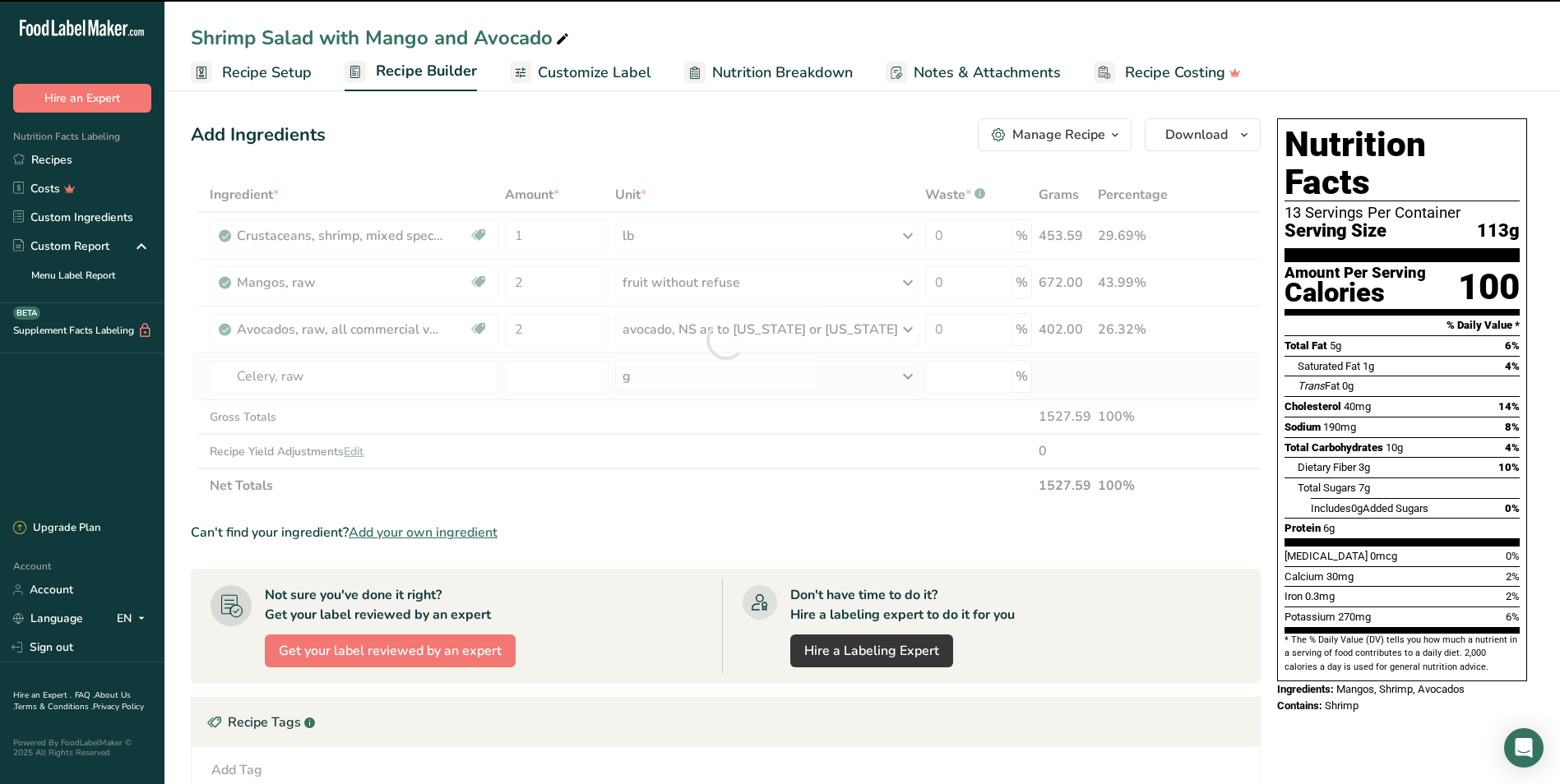
click at [685, 378] on div "g" at bounding box center [767, 376] width 304 height 33
type input "0"
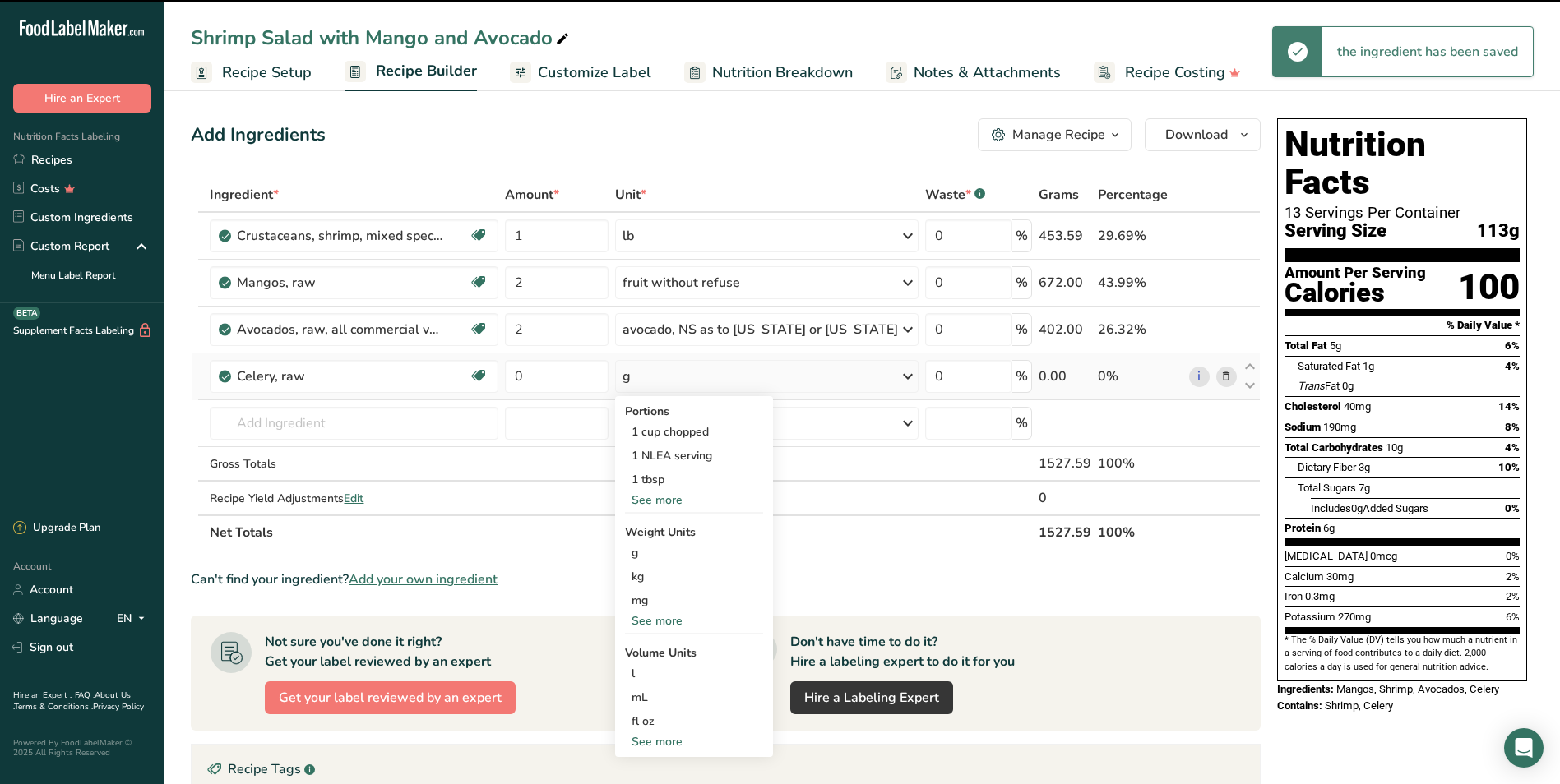
click at [684, 374] on div "g" at bounding box center [767, 376] width 304 height 33
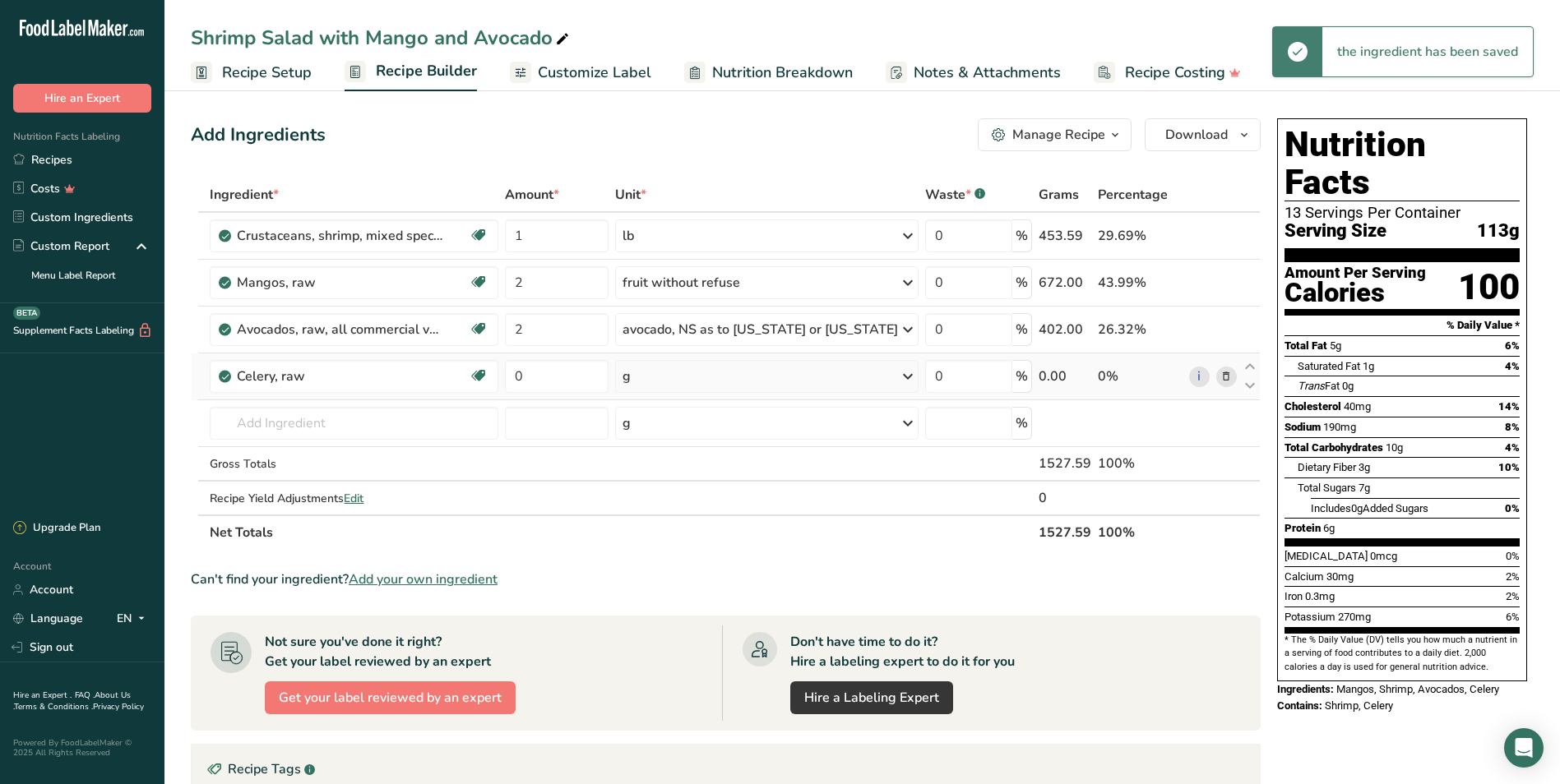
click at [684, 374] on div "g" at bounding box center [767, 376] width 304 height 33
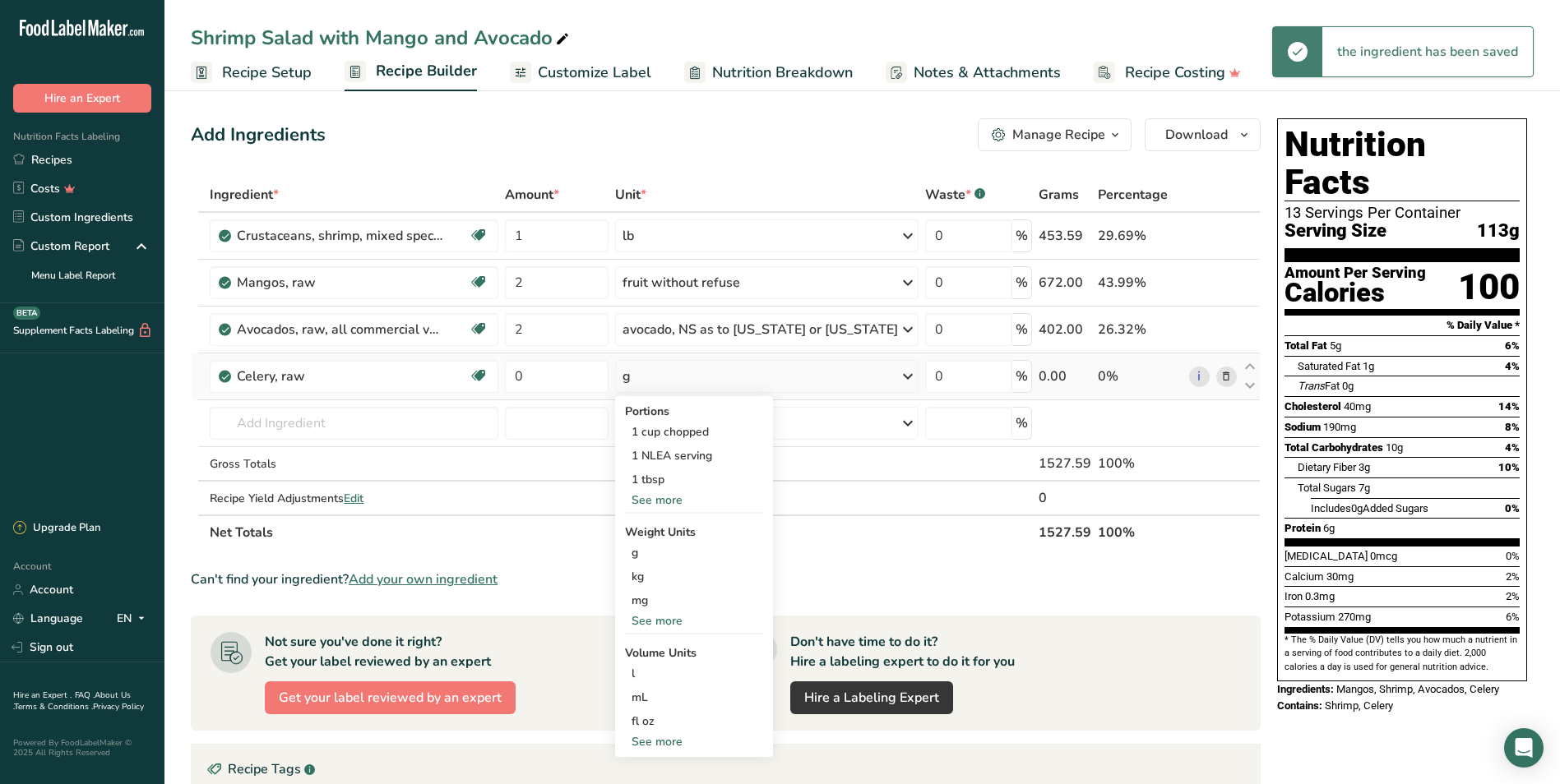
click at [682, 498] on div "See more" at bounding box center [694, 500] width 138 height 18
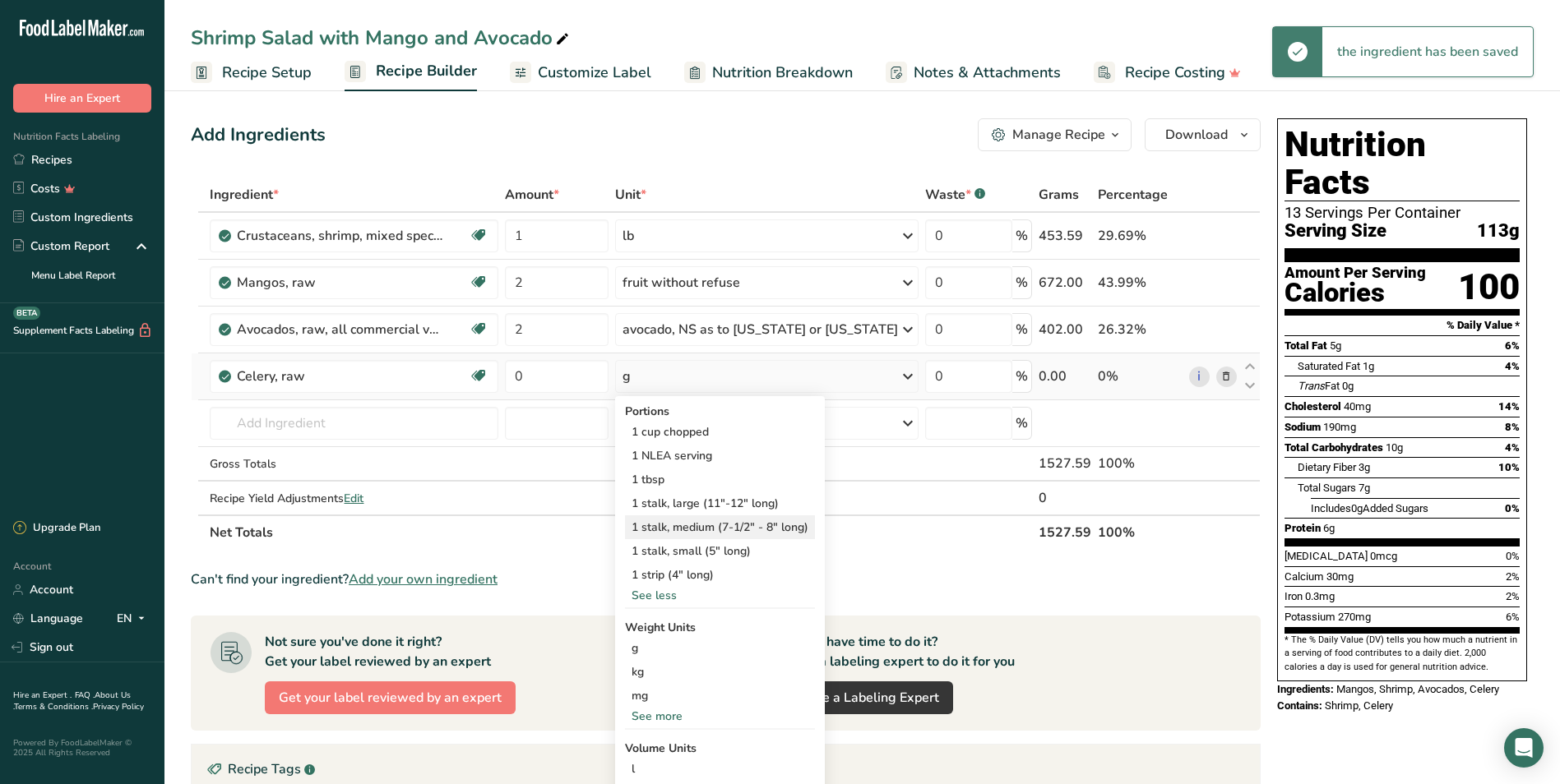
click at [716, 529] on div "1 stalk, medium (7-1/2" - 8" long)" at bounding box center [720, 527] width 190 height 24
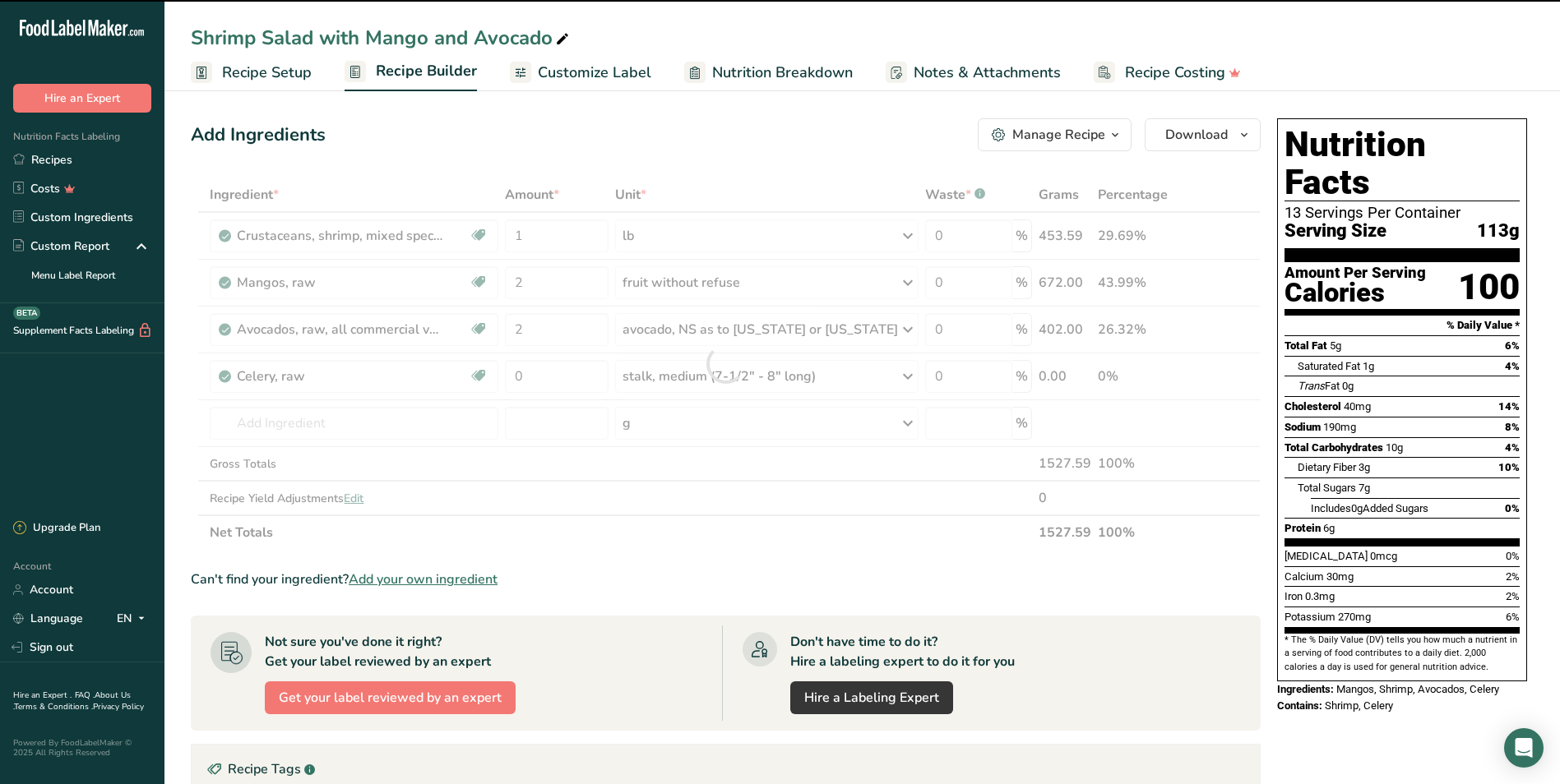
click at [558, 373] on div at bounding box center [725, 363] width 1069 height 373
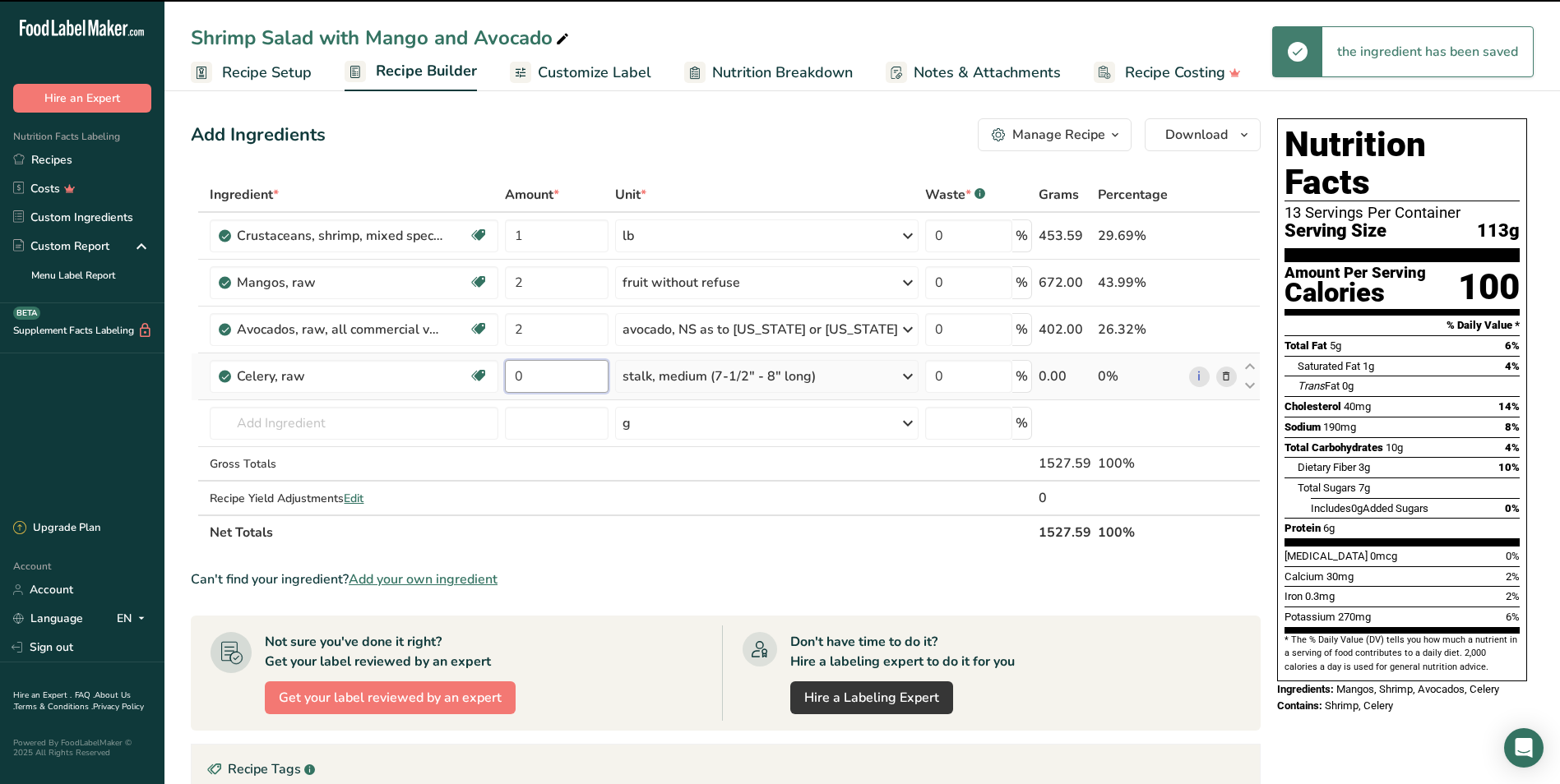
click at [556, 376] on input "0" at bounding box center [556, 376] width 103 height 33
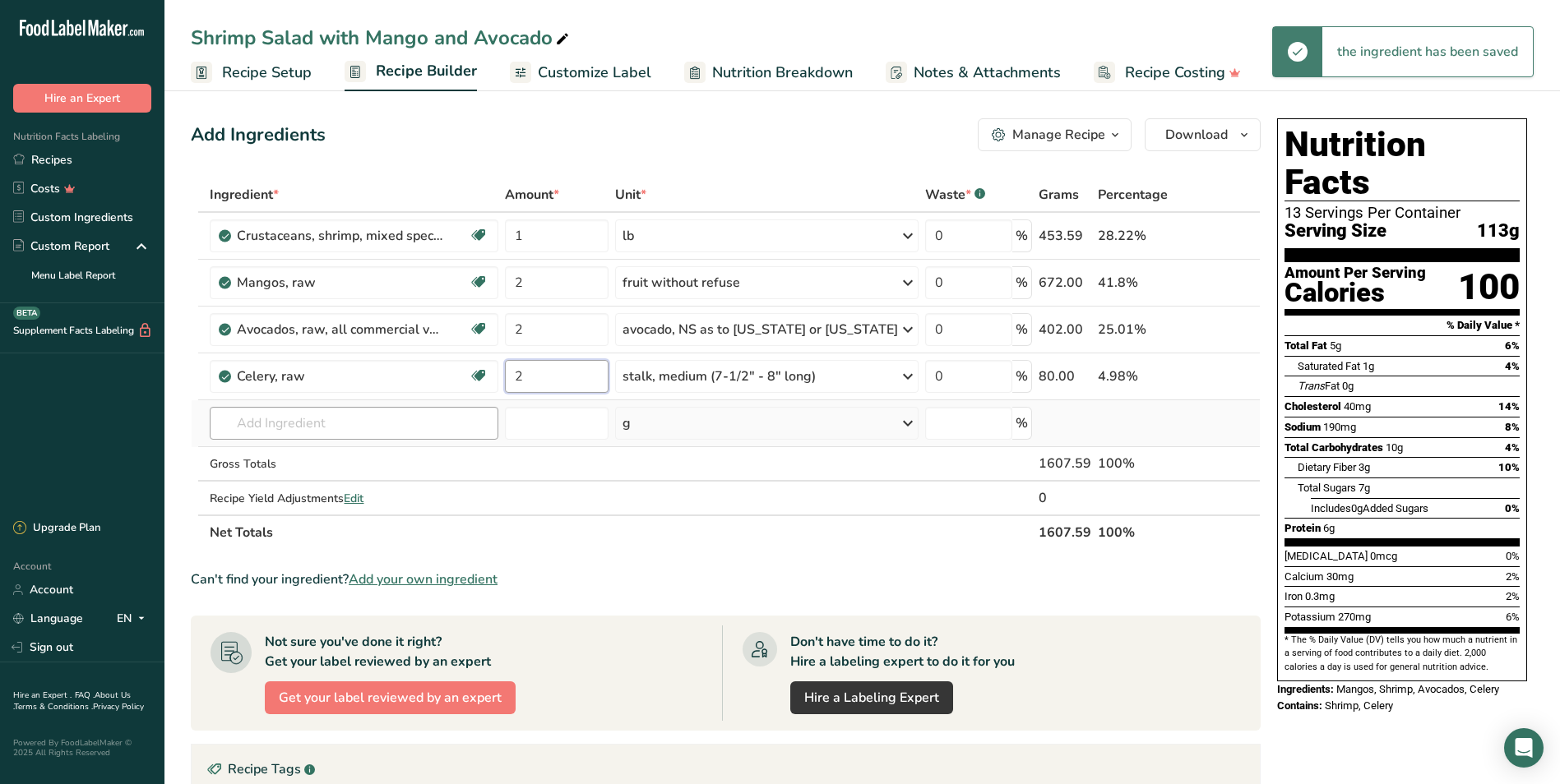
type input "2"
click at [445, 421] on div "Ingredient * Amount * Unit * Waste * .a-a{fill:#347362;}.b-a{fill:#fff;} Grams …" at bounding box center [725, 363] width 1069 height 373
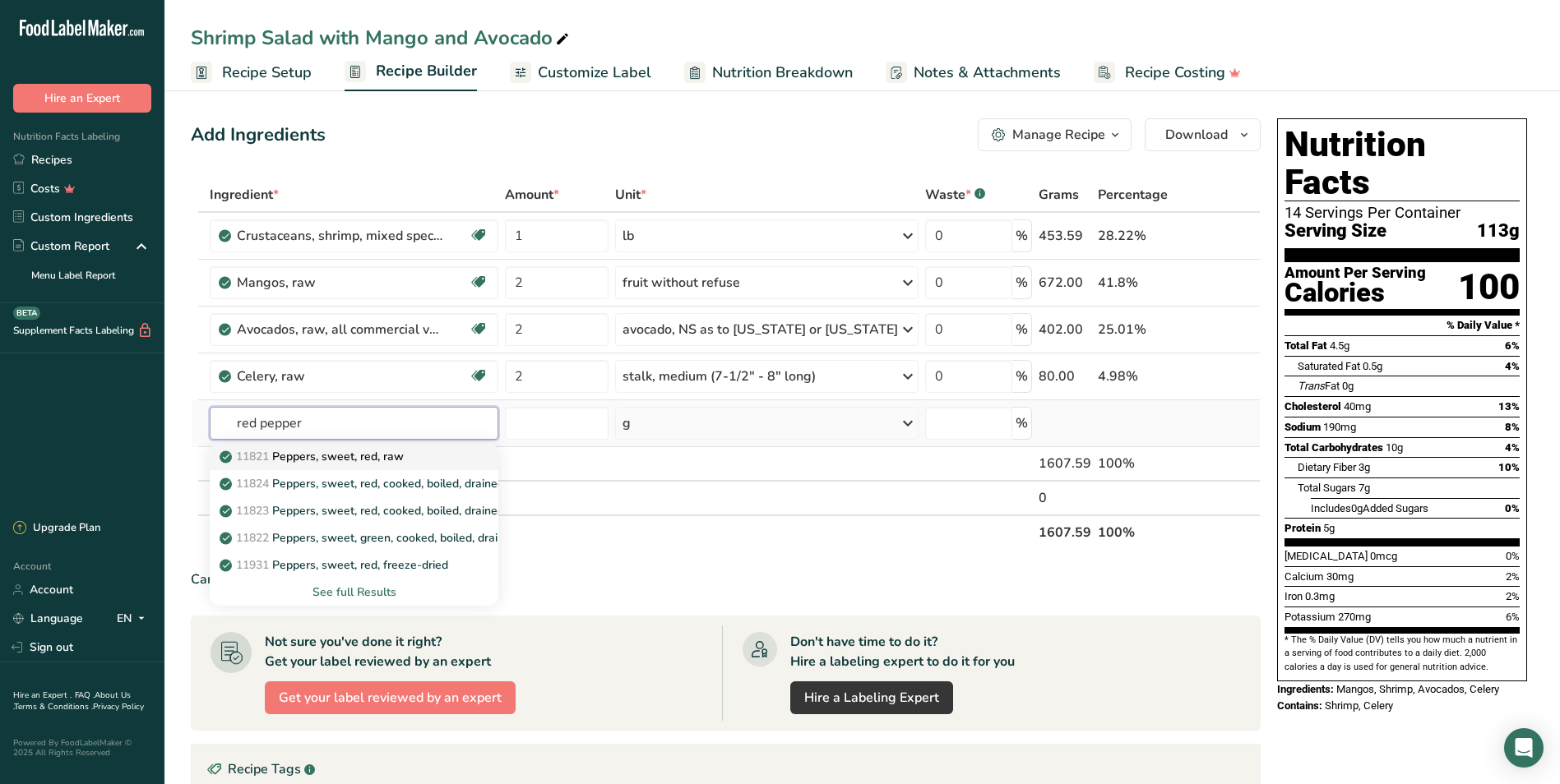
type input "red pepper"
click at [386, 448] on link "11821 Peppers, sweet, red, raw" at bounding box center [353, 457] width 288 height 27
type input "Peppers, sweet, red, raw"
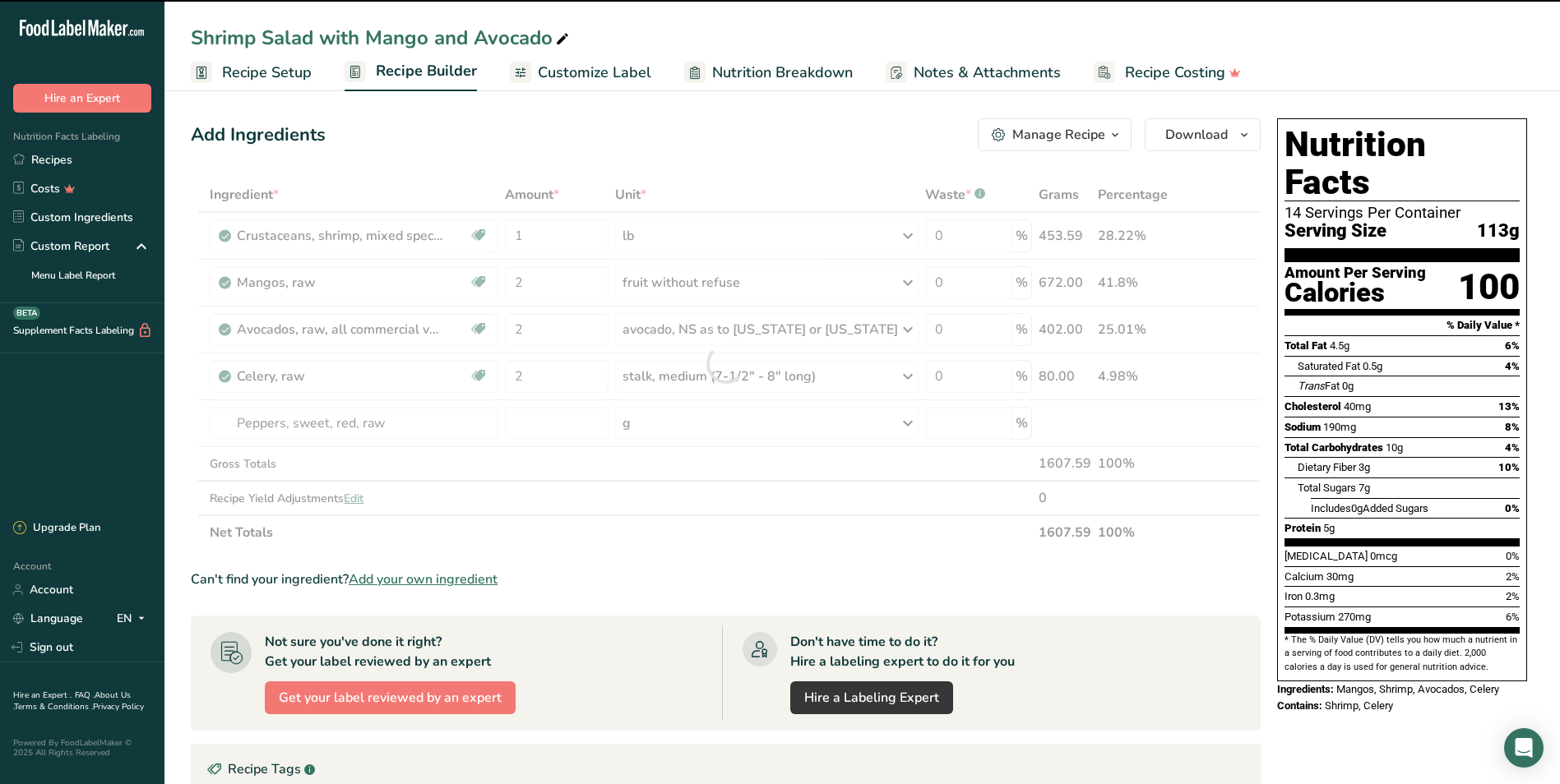
click at [714, 421] on div at bounding box center [725, 363] width 1069 height 373
type input "0"
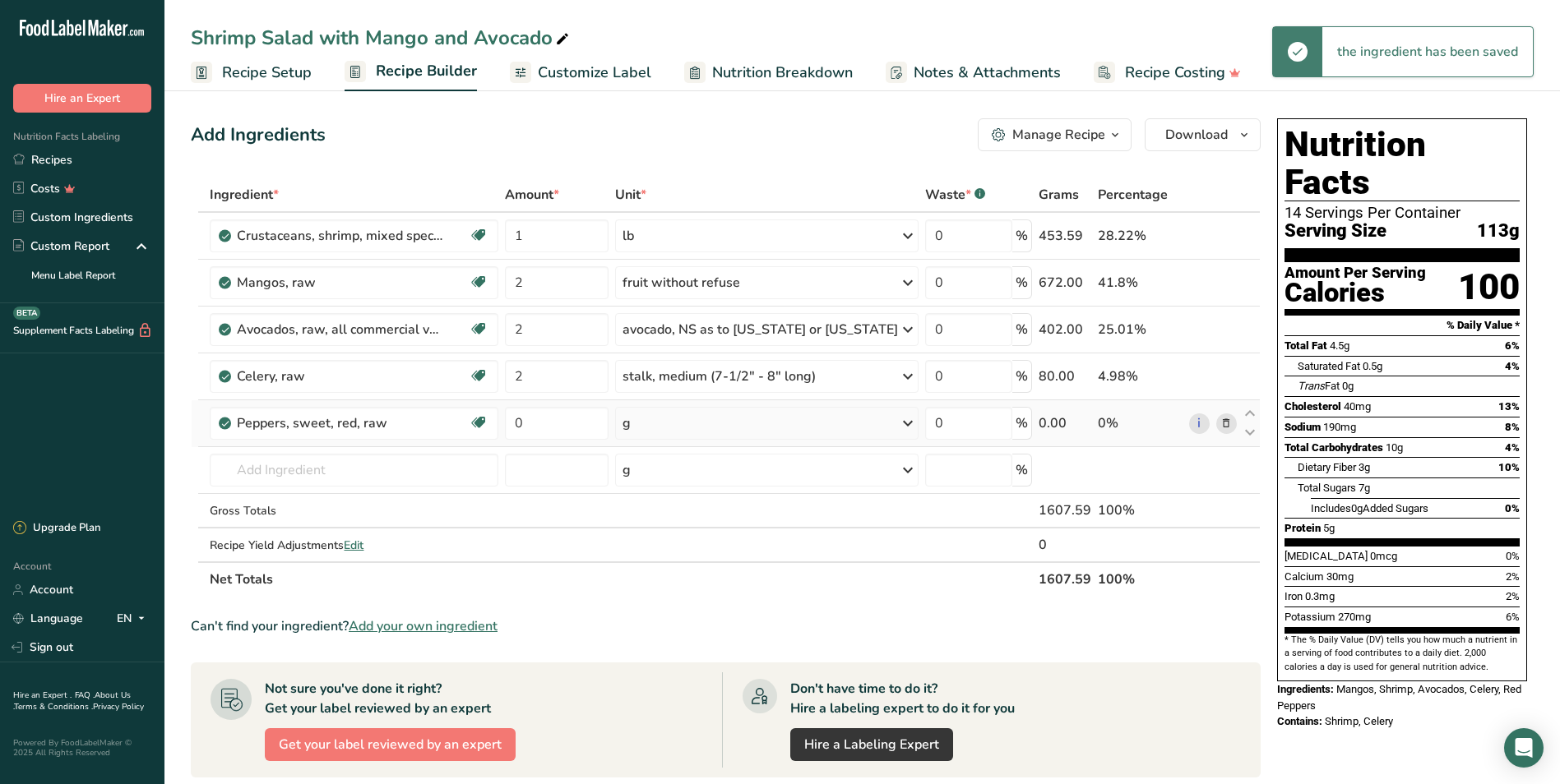
click at [714, 419] on div "g" at bounding box center [767, 423] width 304 height 33
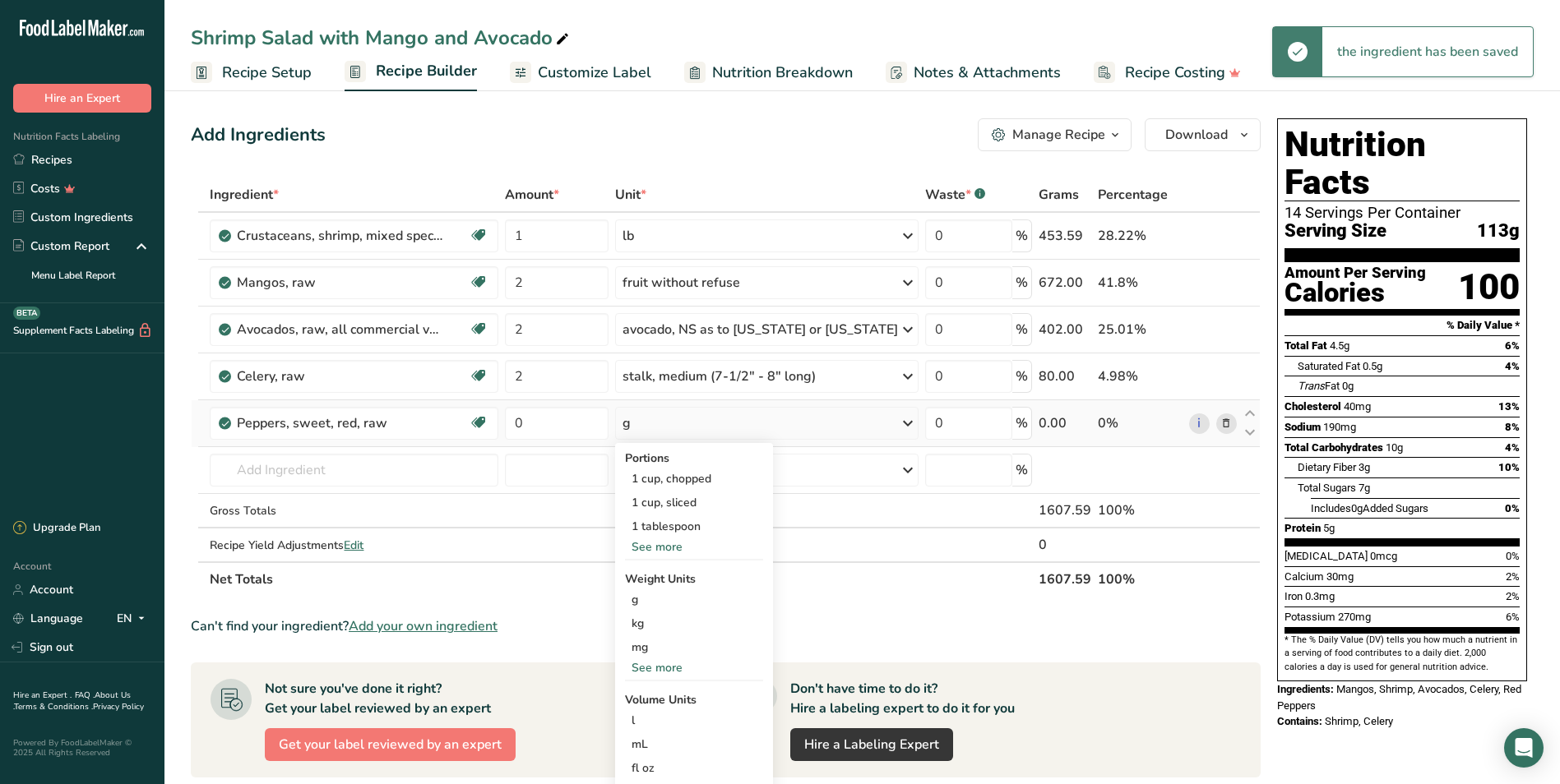
click at [697, 555] on div "See more" at bounding box center [694, 547] width 138 height 18
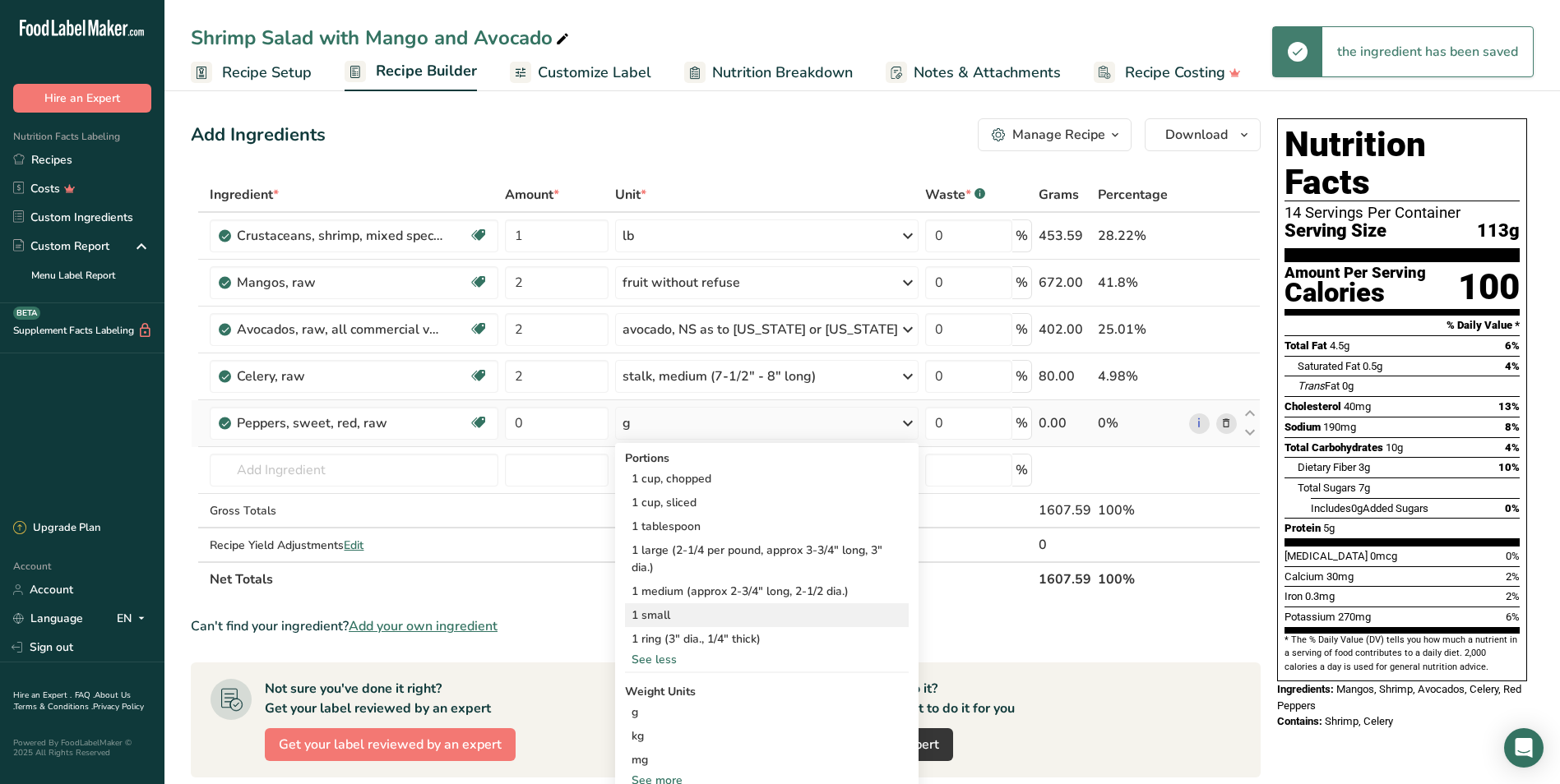
click at [728, 618] on div "1 small" at bounding box center [767, 615] width 284 height 24
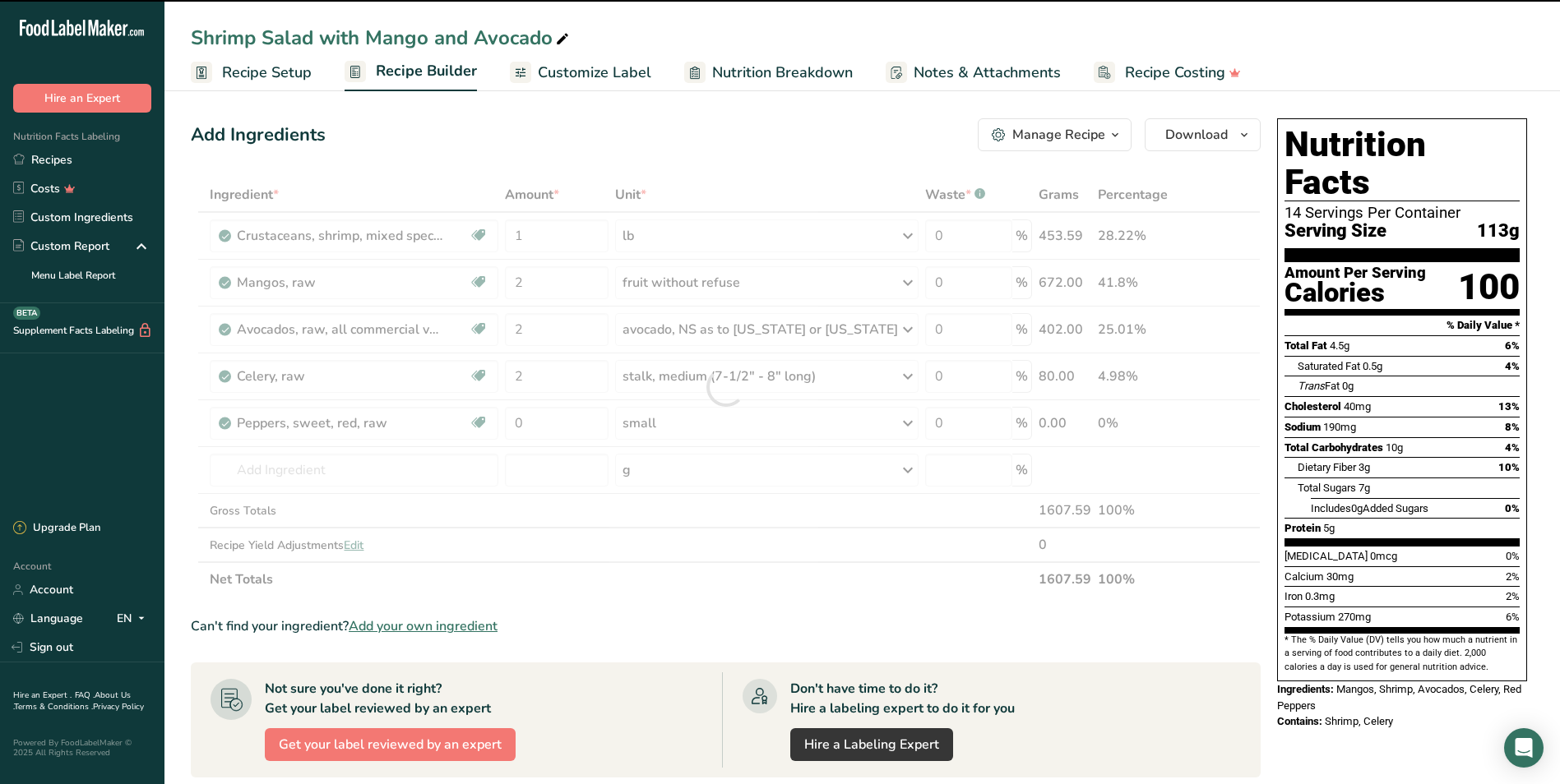
click at [558, 415] on div at bounding box center [725, 387] width 1069 height 419
click at [549, 424] on input "0" at bounding box center [556, 423] width 103 height 33
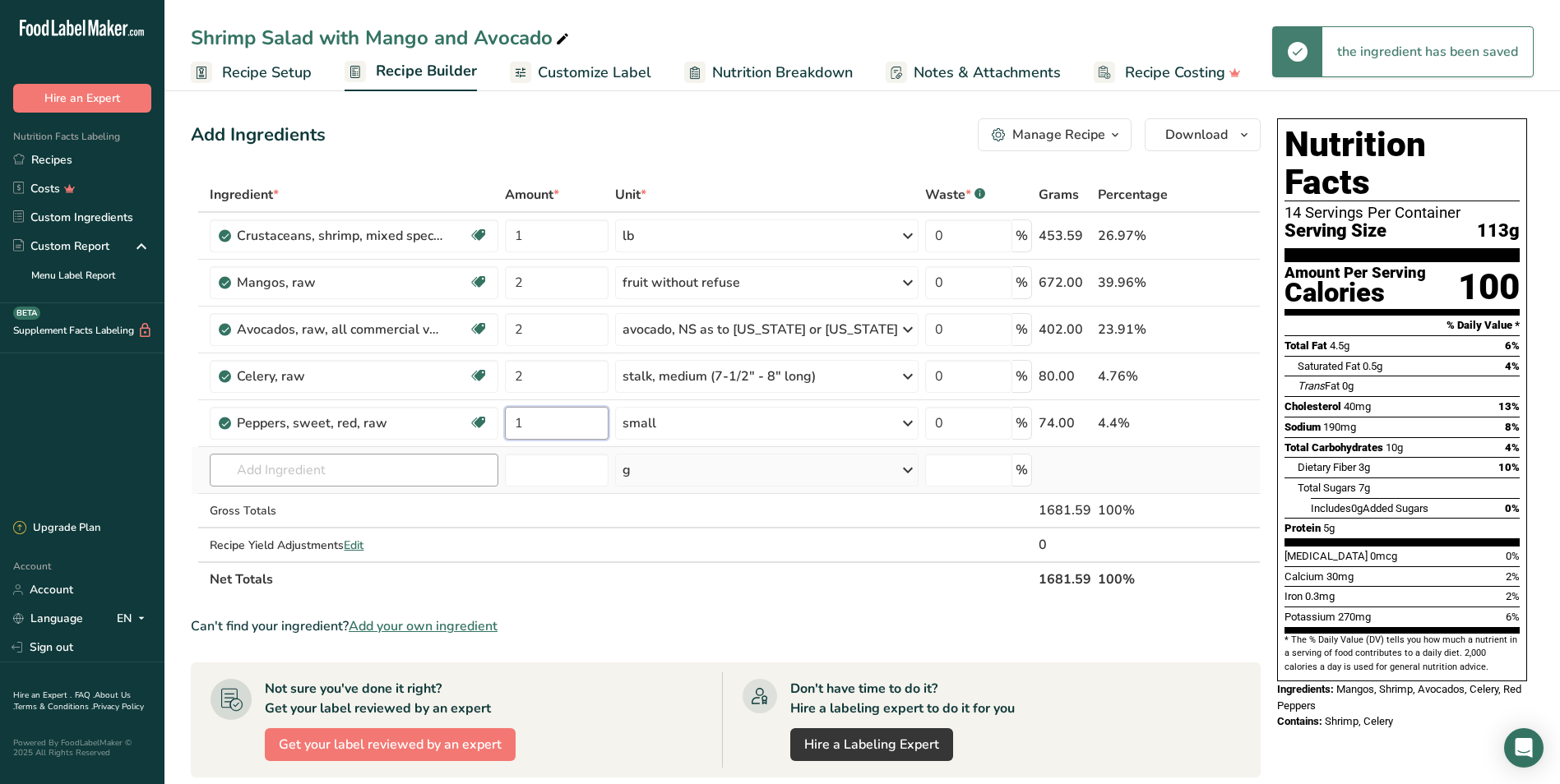
type input "1"
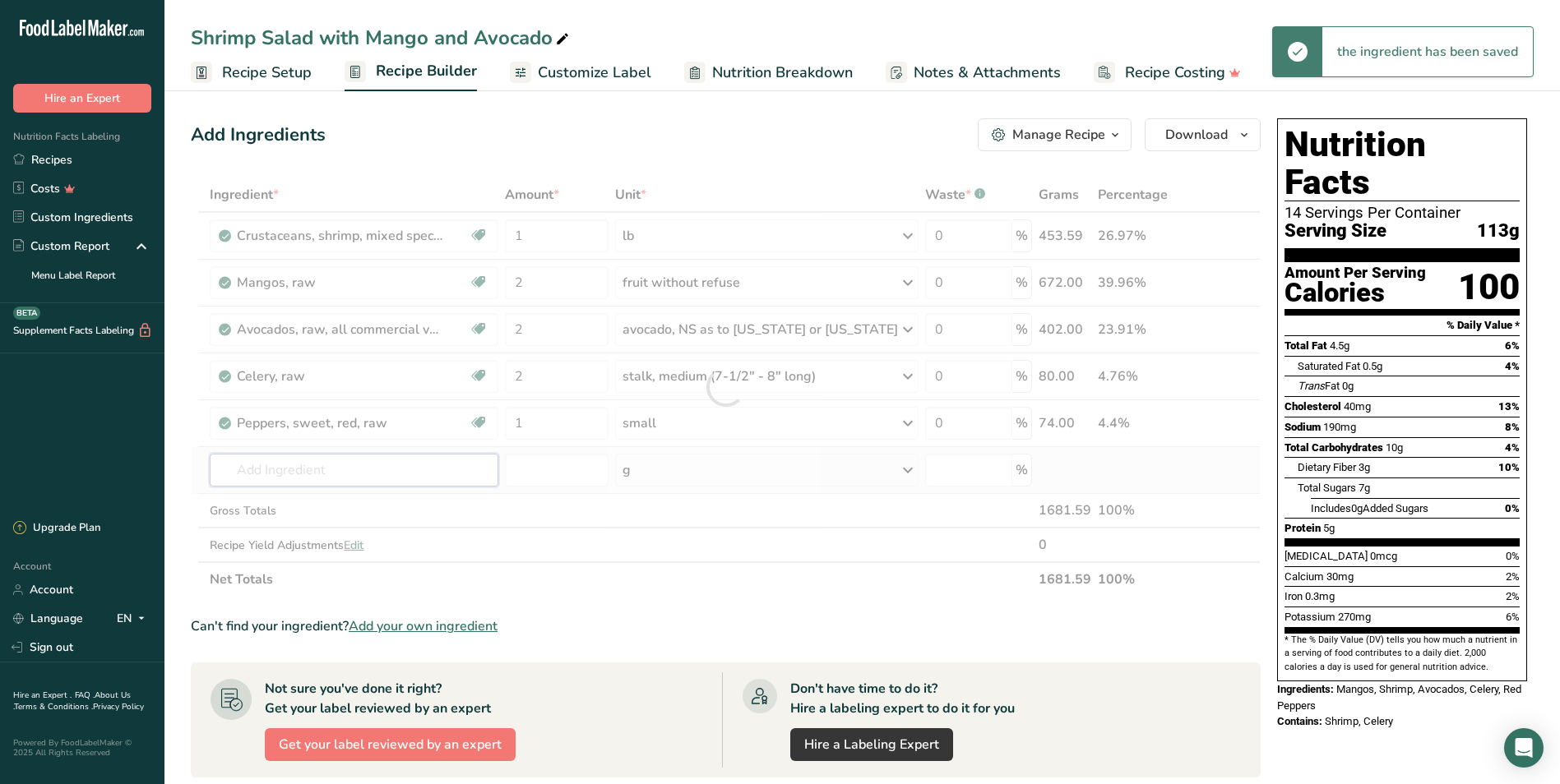
click at [401, 461] on div "Ingredient * Amount * Unit * Waste * .a-a{fill:#347362;}.b-a{fill:#fff;} Grams …" at bounding box center [725, 387] width 1069 height 419
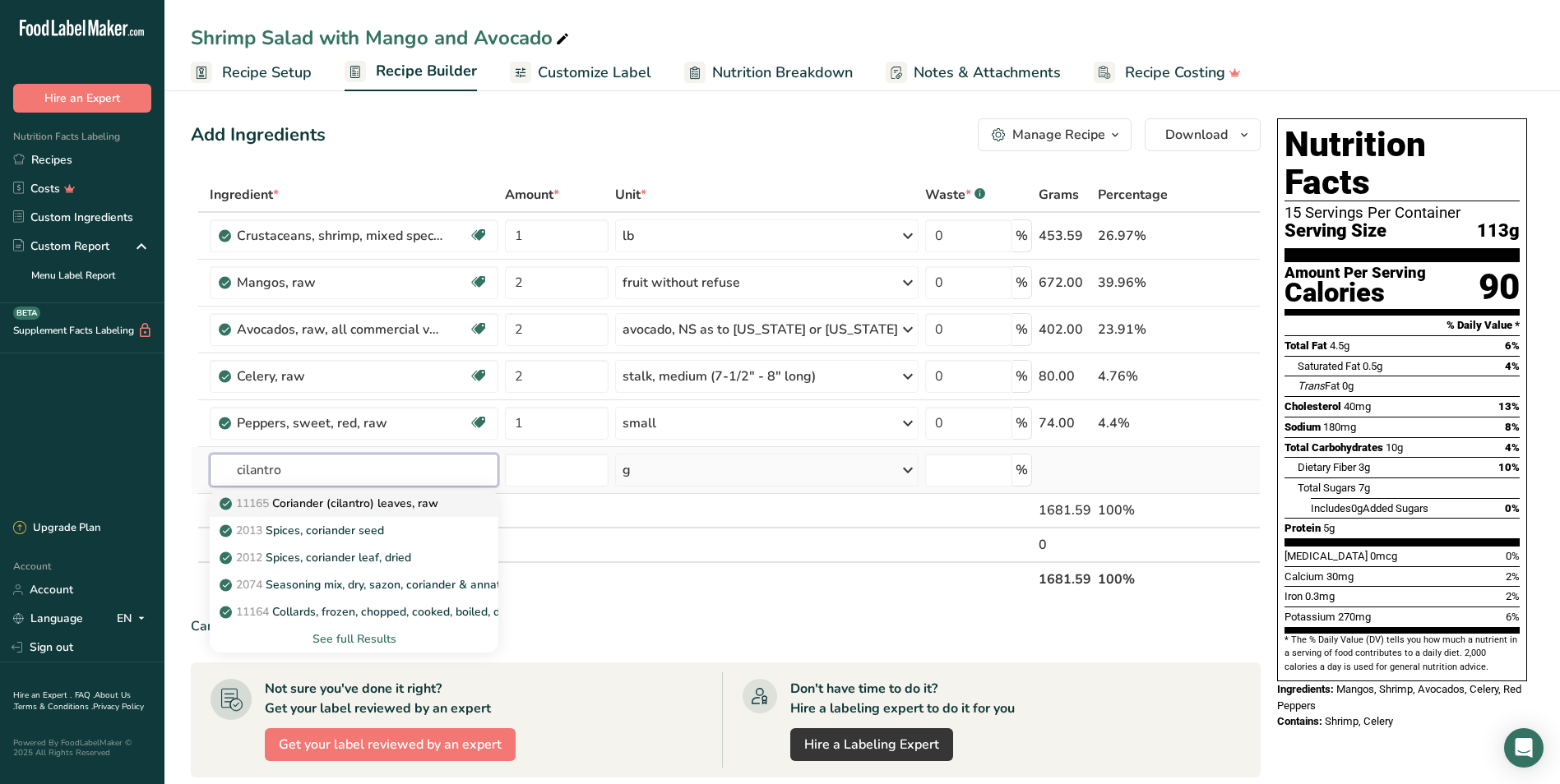
type input "cilantro"
click at [363, 495] on p "11165 Coriander (cilantro) leaves, raw" at bounding box center [331, 503] width 215 height 18
type input "Coriander (cilantro) leaves, raw"
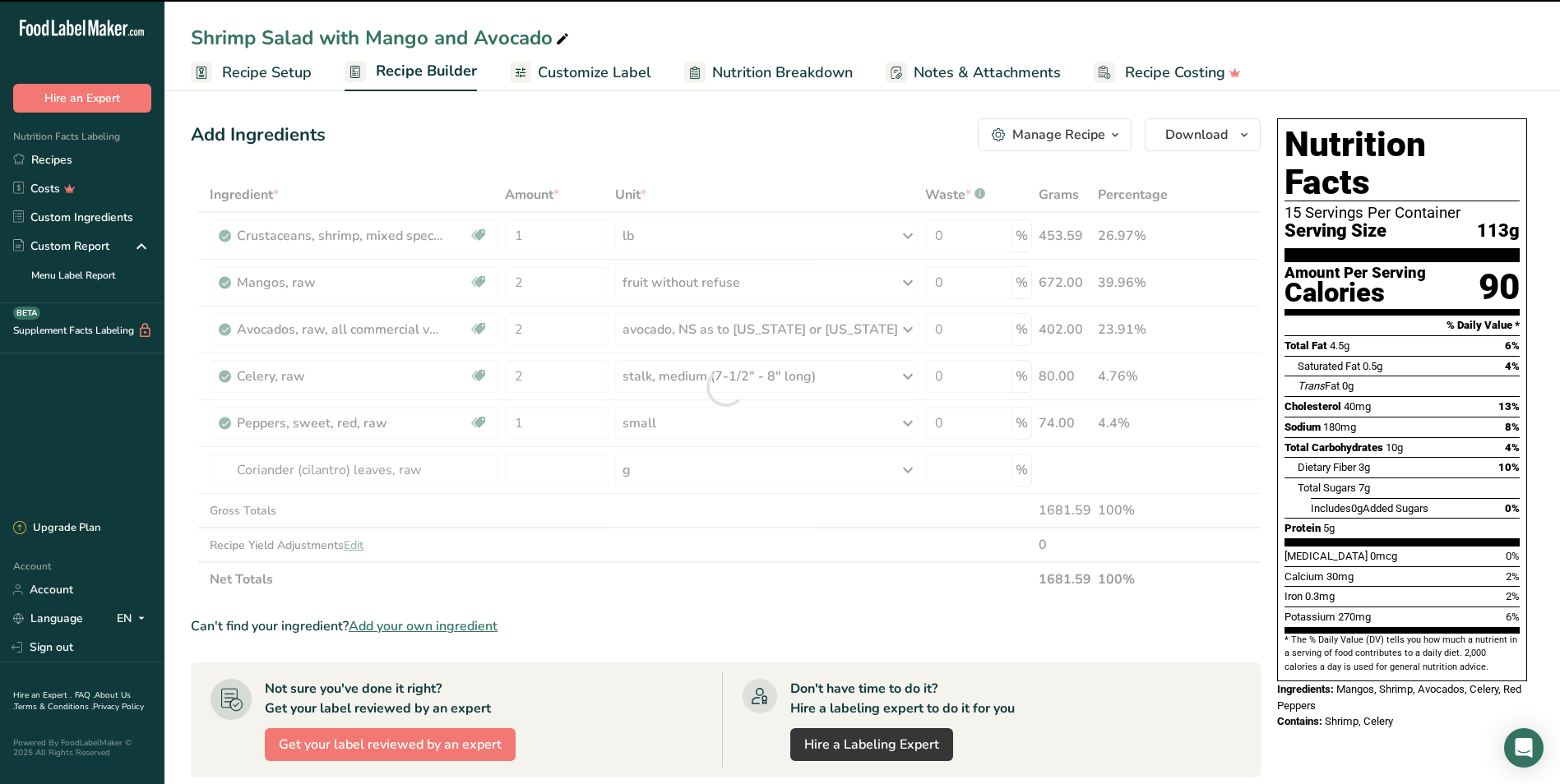
click at [676, 470] on div at bounding box center [725, 387] width 1069 height 419
click at [724, 468] on div "g" at bounding box center [767, 469] width 304 height 33
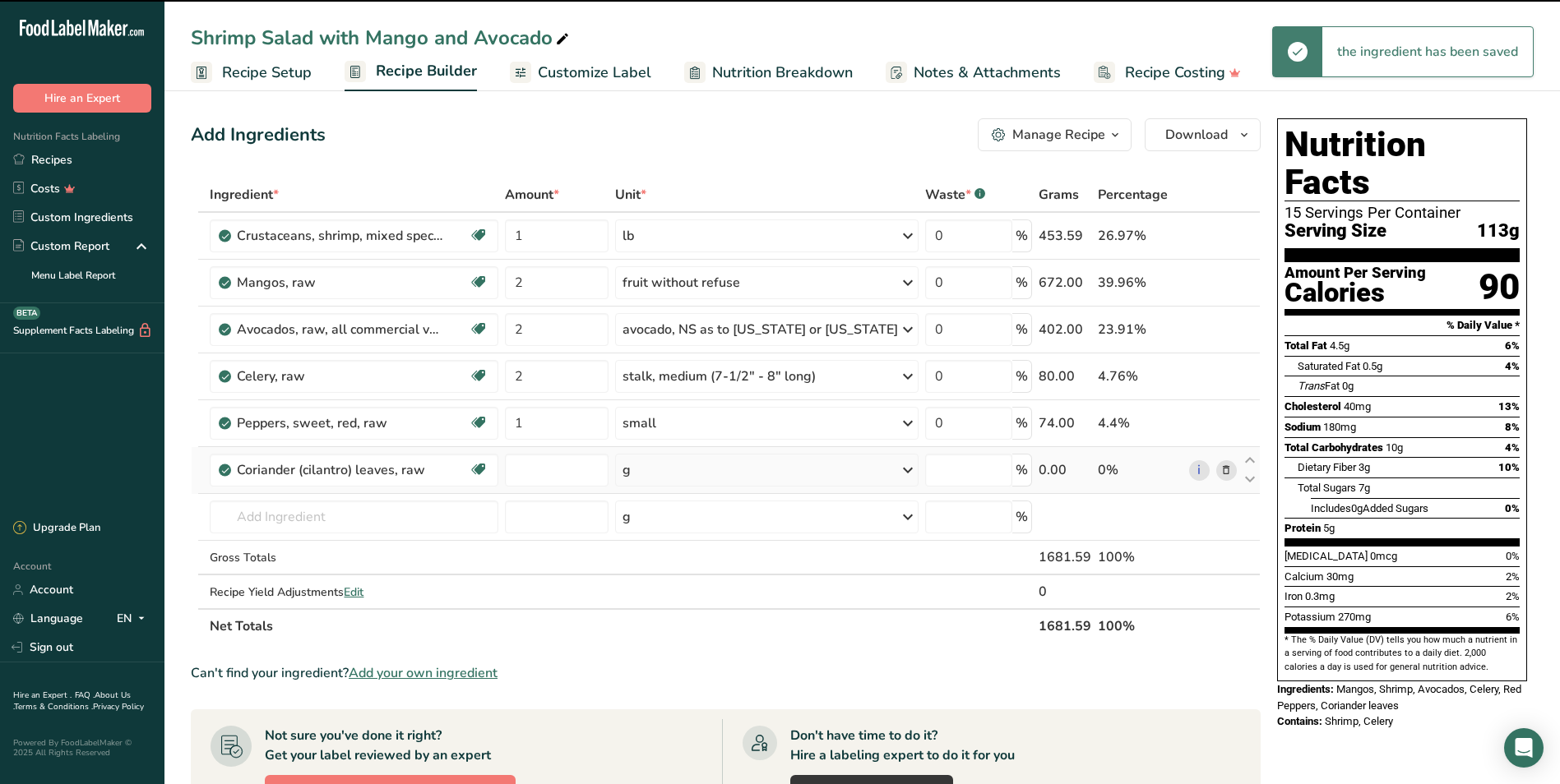
type input "0"
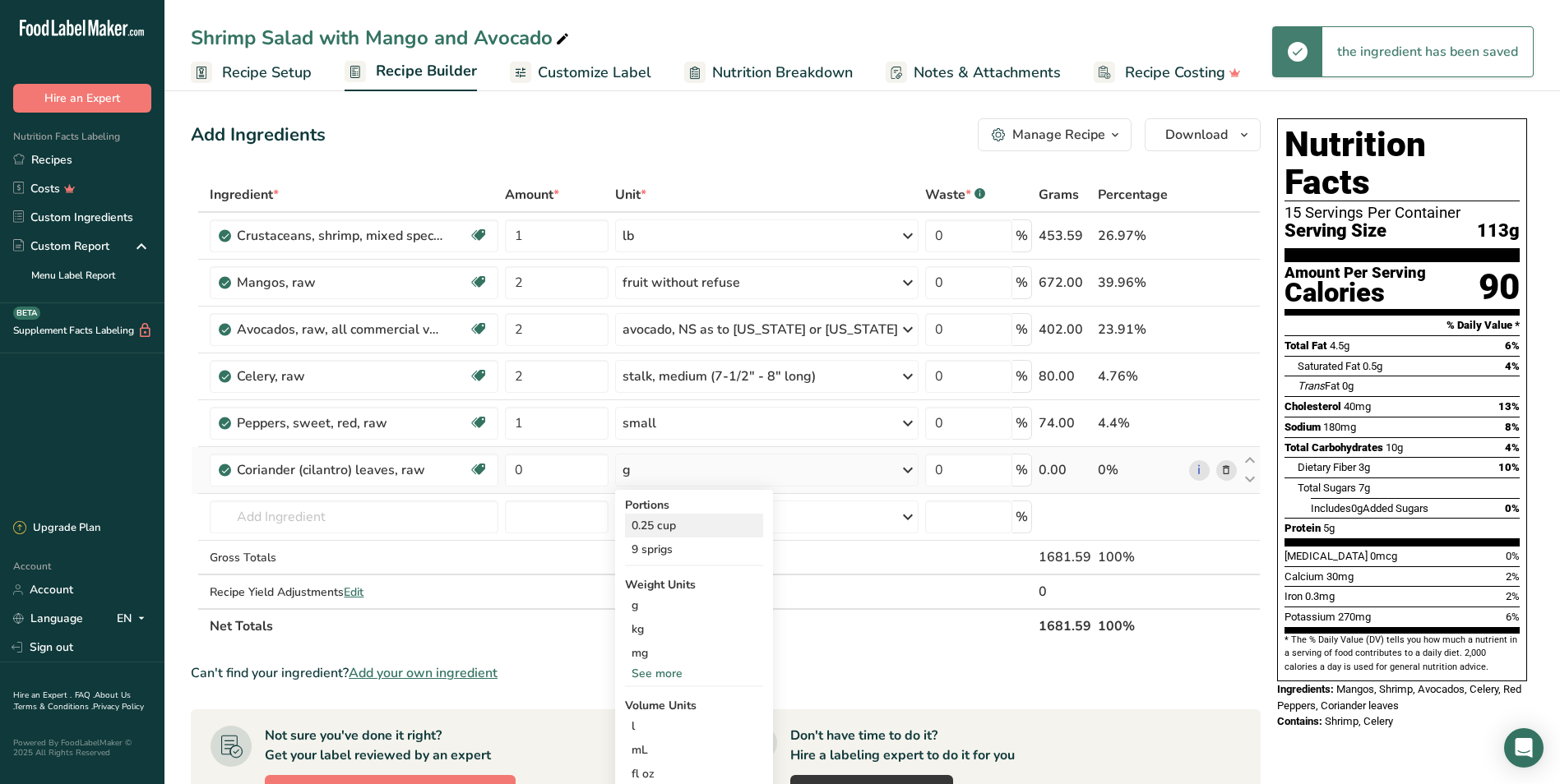
click at [681, 524] on div "0.25 cup" at bounding box center [694, 526] width 138 height 24
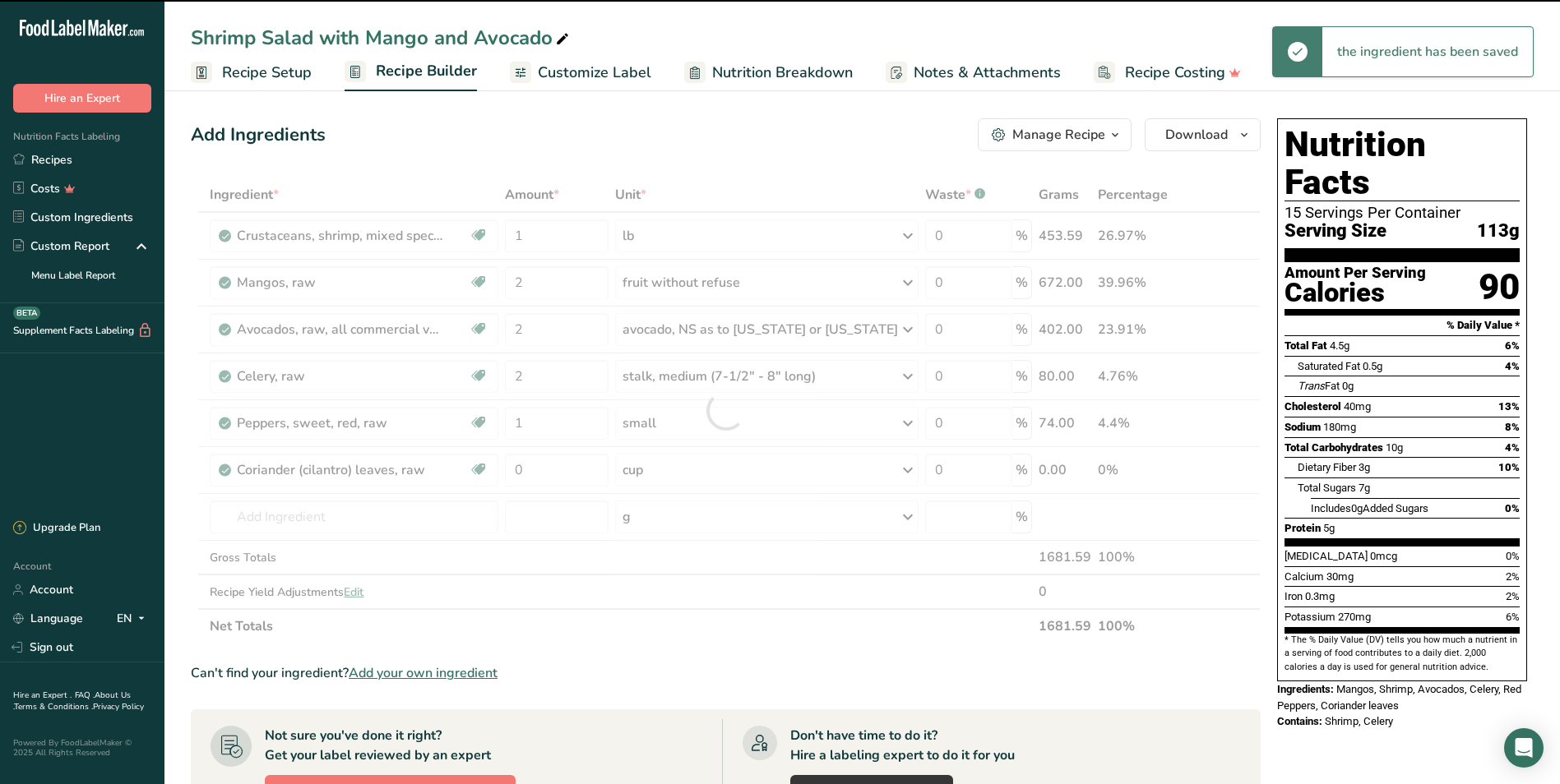
click at [560, 464] on div at bounding box center [725, 411] width 1069 height 466
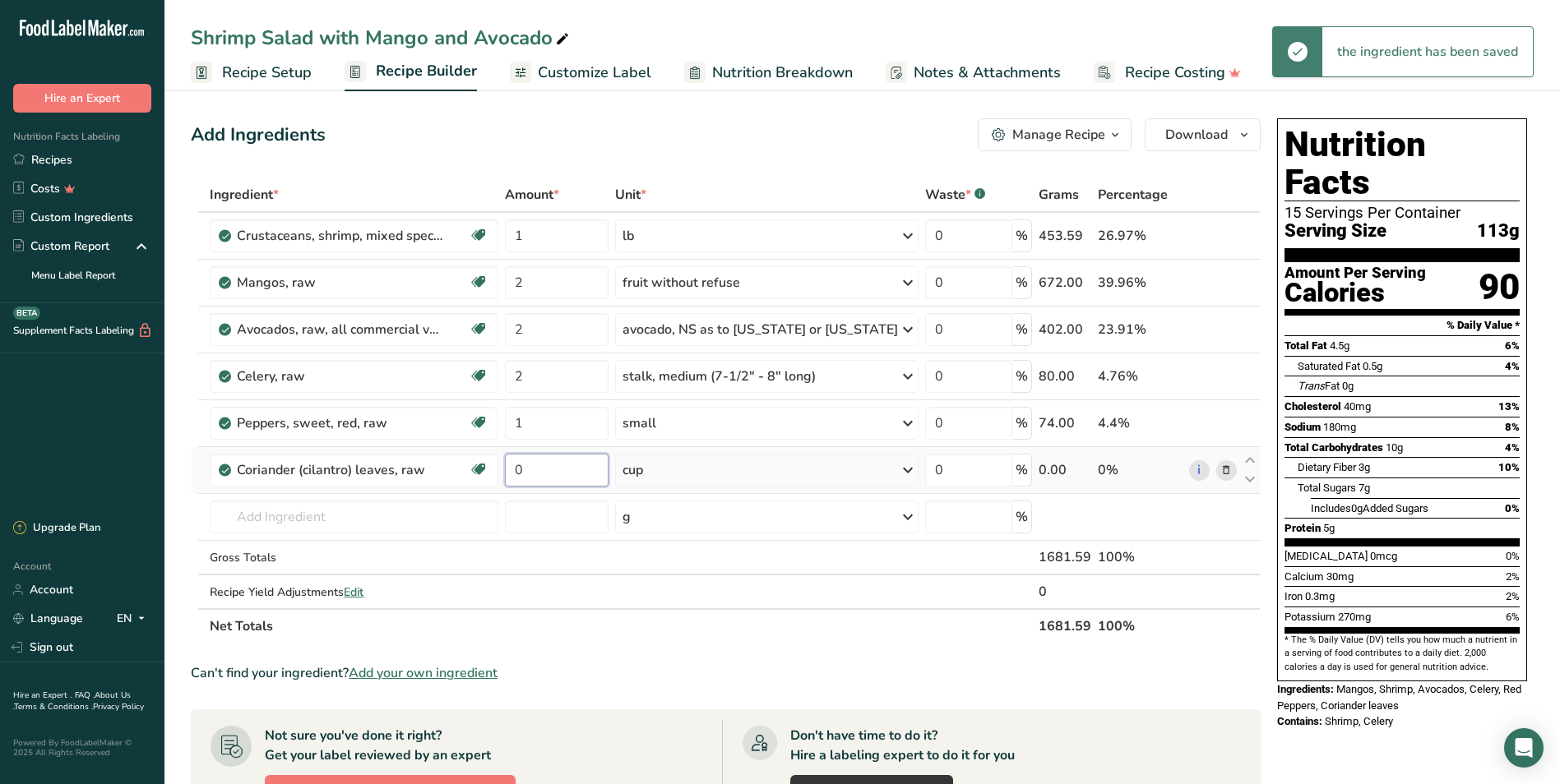
click at [562, 464] on input "0" at bounding box center [556, 469] width 103 height 33
type input "1"
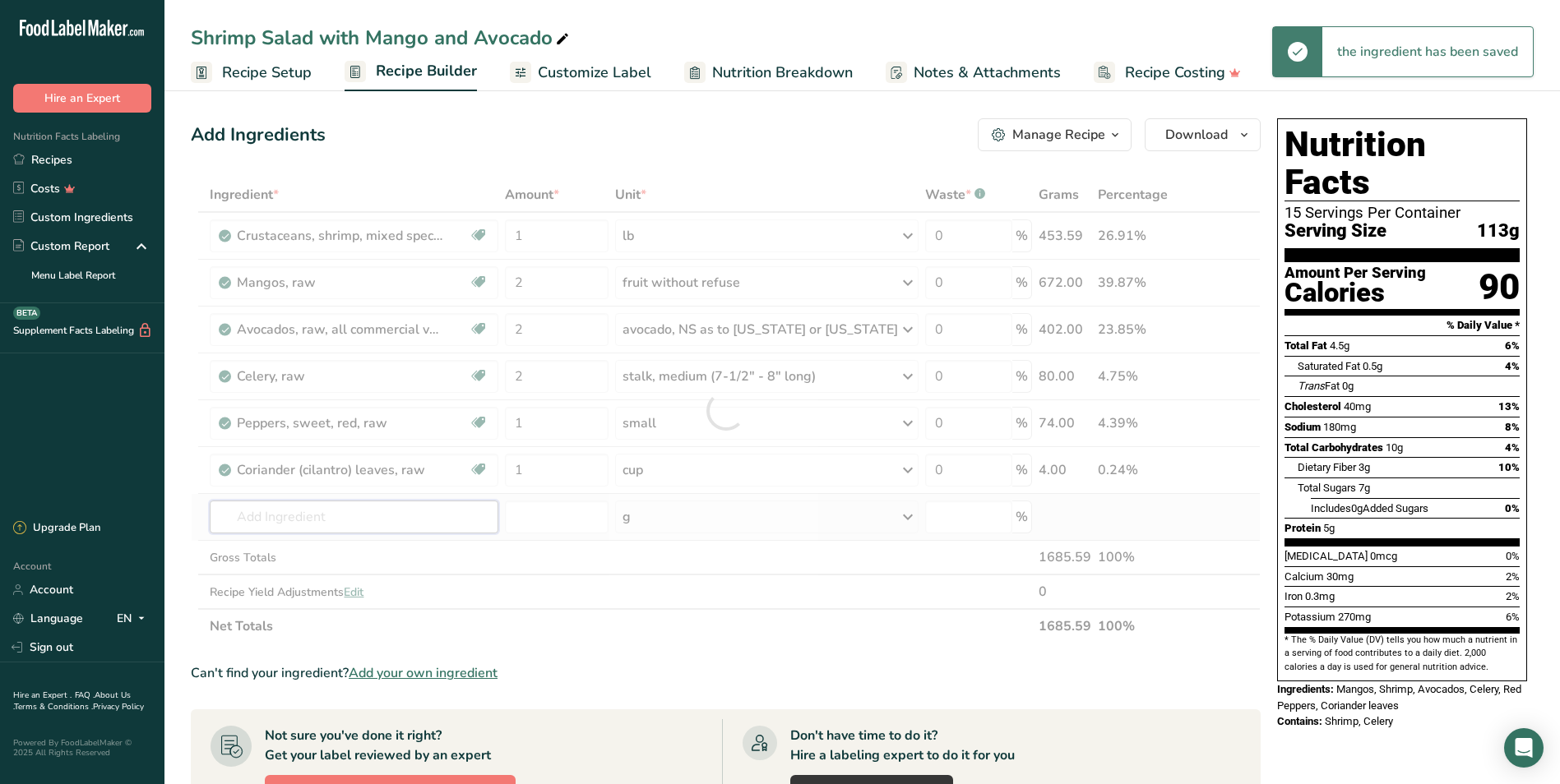
click at [456, 509] on div "Ingredient * Amount * Unit * Waste * .a-a{fill:#347362;}.b-a{fill:#fff;} Grams …" at bounding box center [725, 411] width 1069 height 466
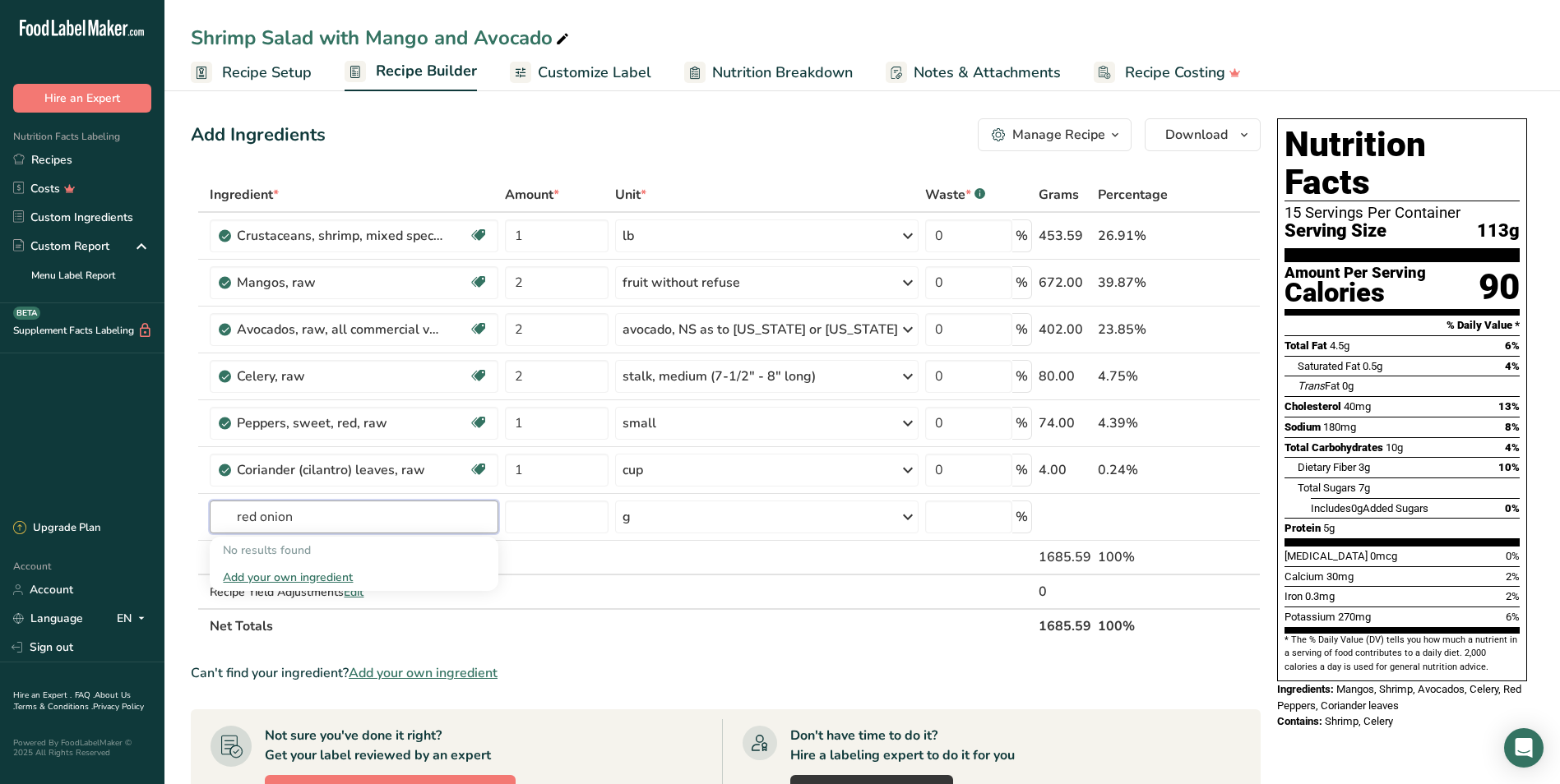
drag, startPoint x: 310, startPoint y: 529, endPoint x: 180, endPoint y: 526, distance: 130.0
click at [180, 526] on section "Add Ingredients Manage Recipe Delete Recipe Duplicate Recipe Scale Recipe Save …" at bounding box center [862, 661] width 1395 height 1152
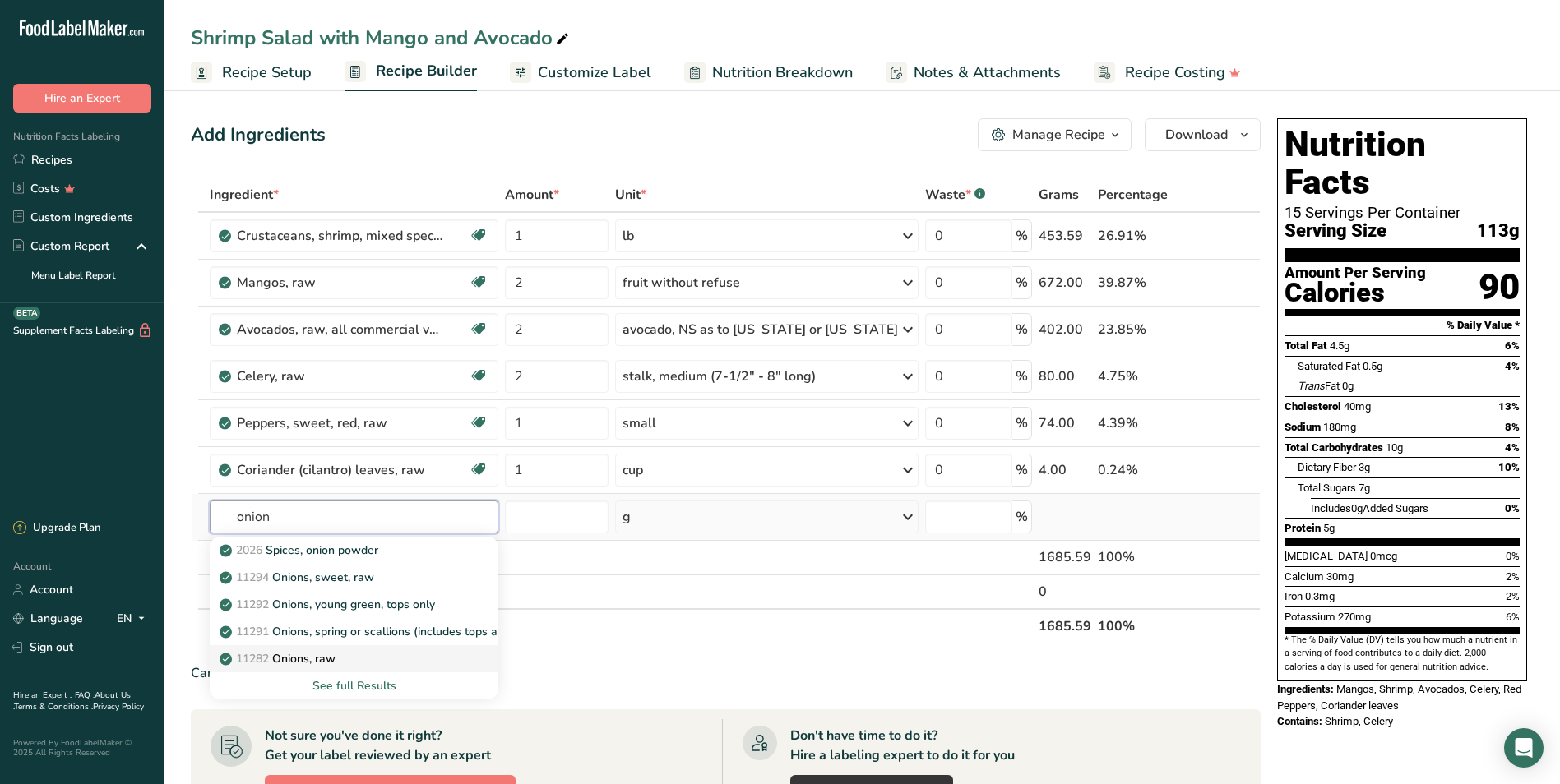
type input "onion"
click at [344, 650] on div "11282 Onions, raw" at bounding box center [340, 659] width 235 height 18
type input "Onions, raw"
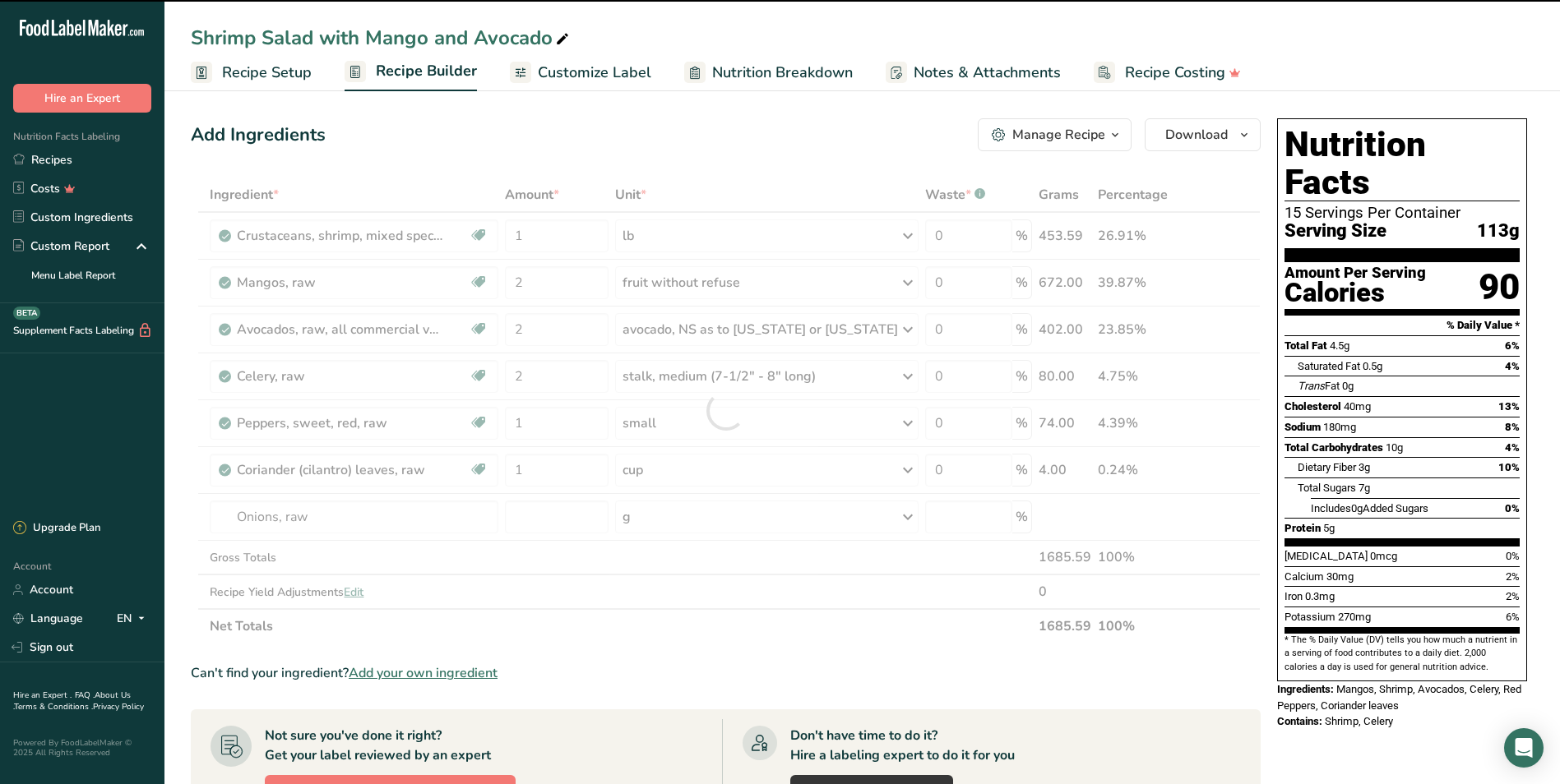
type input "0"
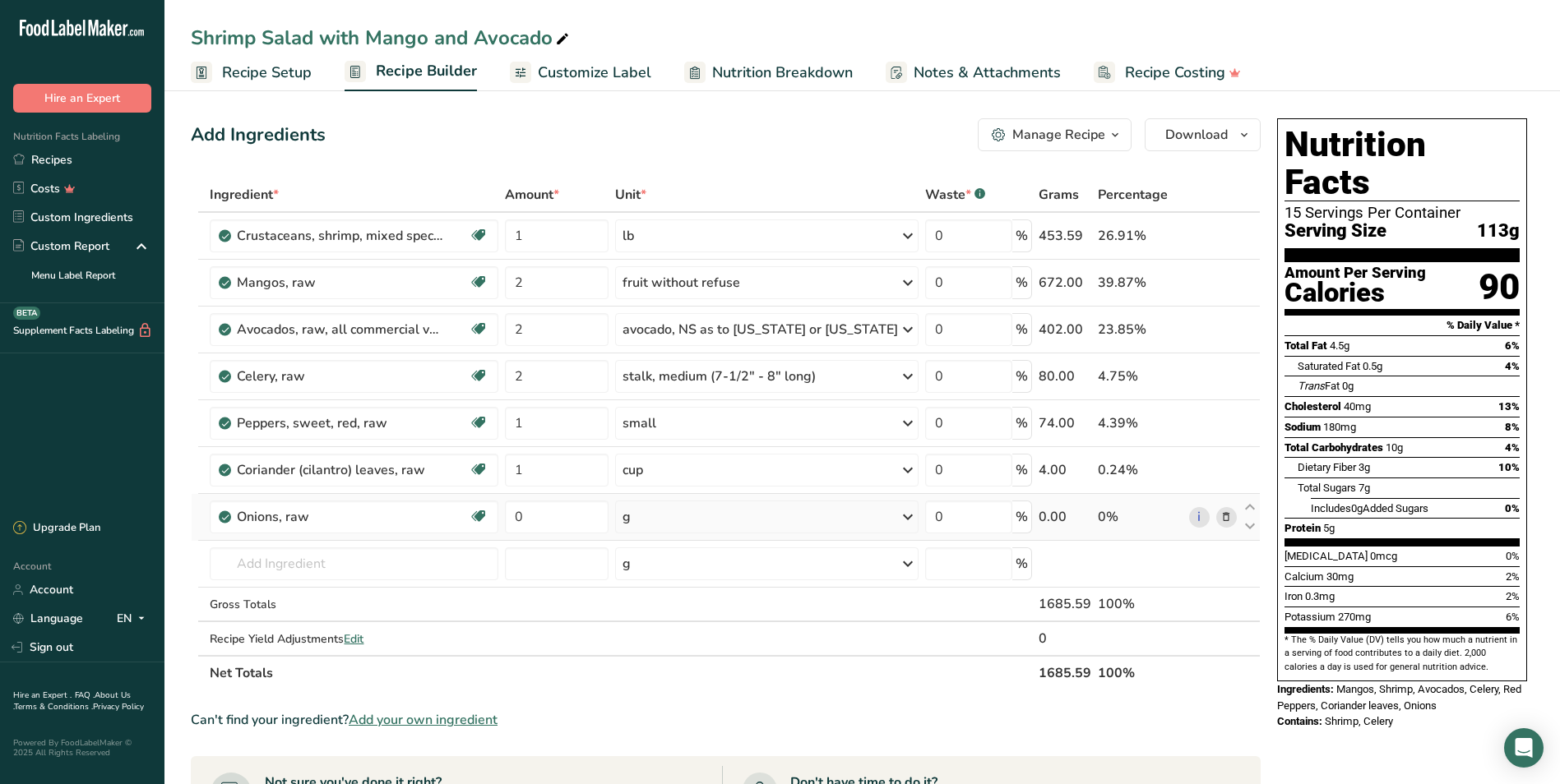
click at [671, 511] on div "g" at bounding box center [767, 516] width 304 height 33
click at [702, 568] on div "1 cup, sliced" at bounding box center [694, 572] width 138 height 24
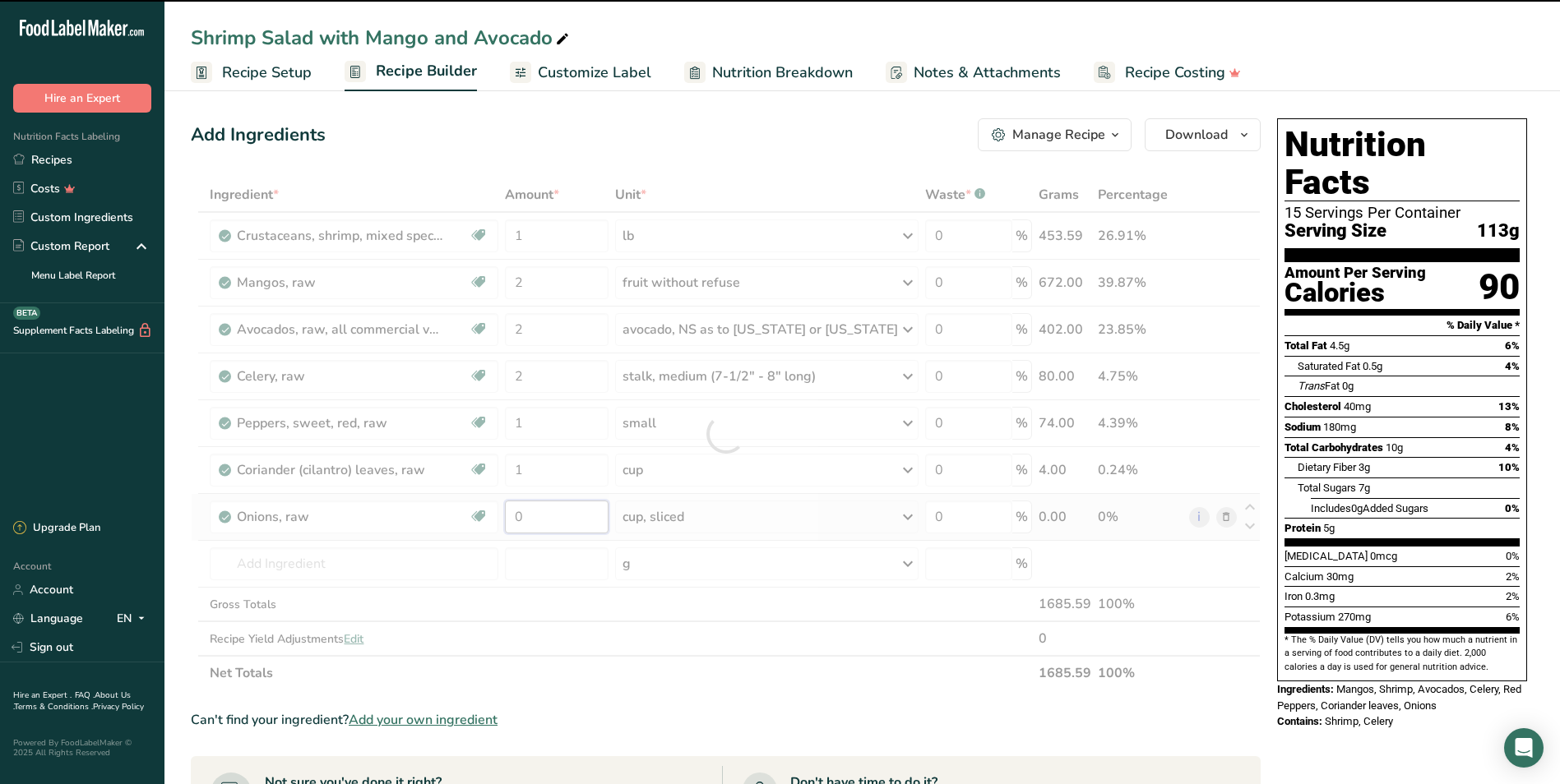
click at [589, 516] on input "0" at bounding box center [556, 516] width 103 height 33
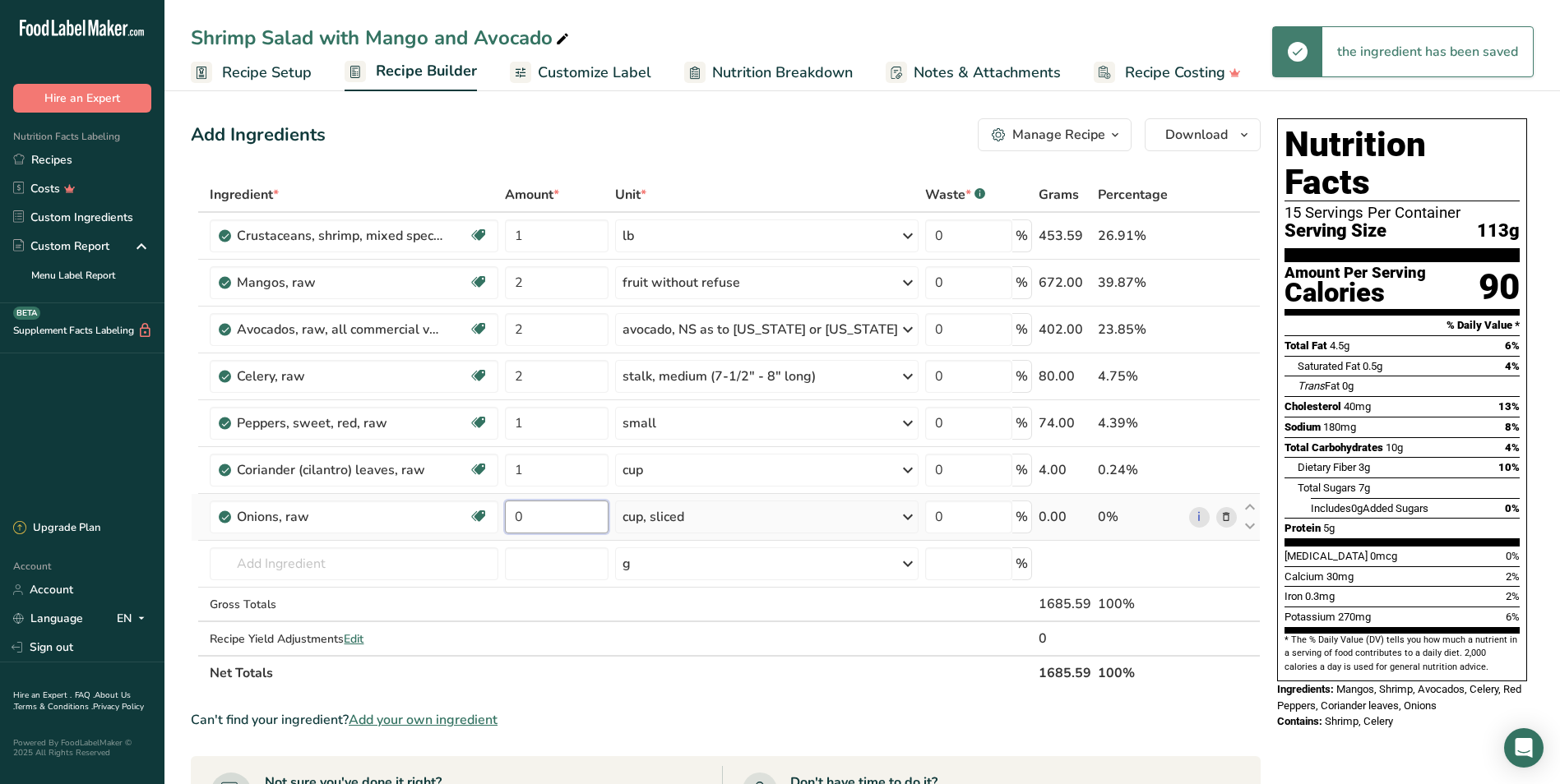
click at [585, 516] on input "0" at bounding box center [556, 516] width 103 height 33
type input "0.25"
click at [465, 561] on div "Ingredient * Amount * Unit * Waste * .a-a{fill:#347362;}.b-a{fill:#fff;} Grams …" at bounding box center [725, 434] width 1069 height 513
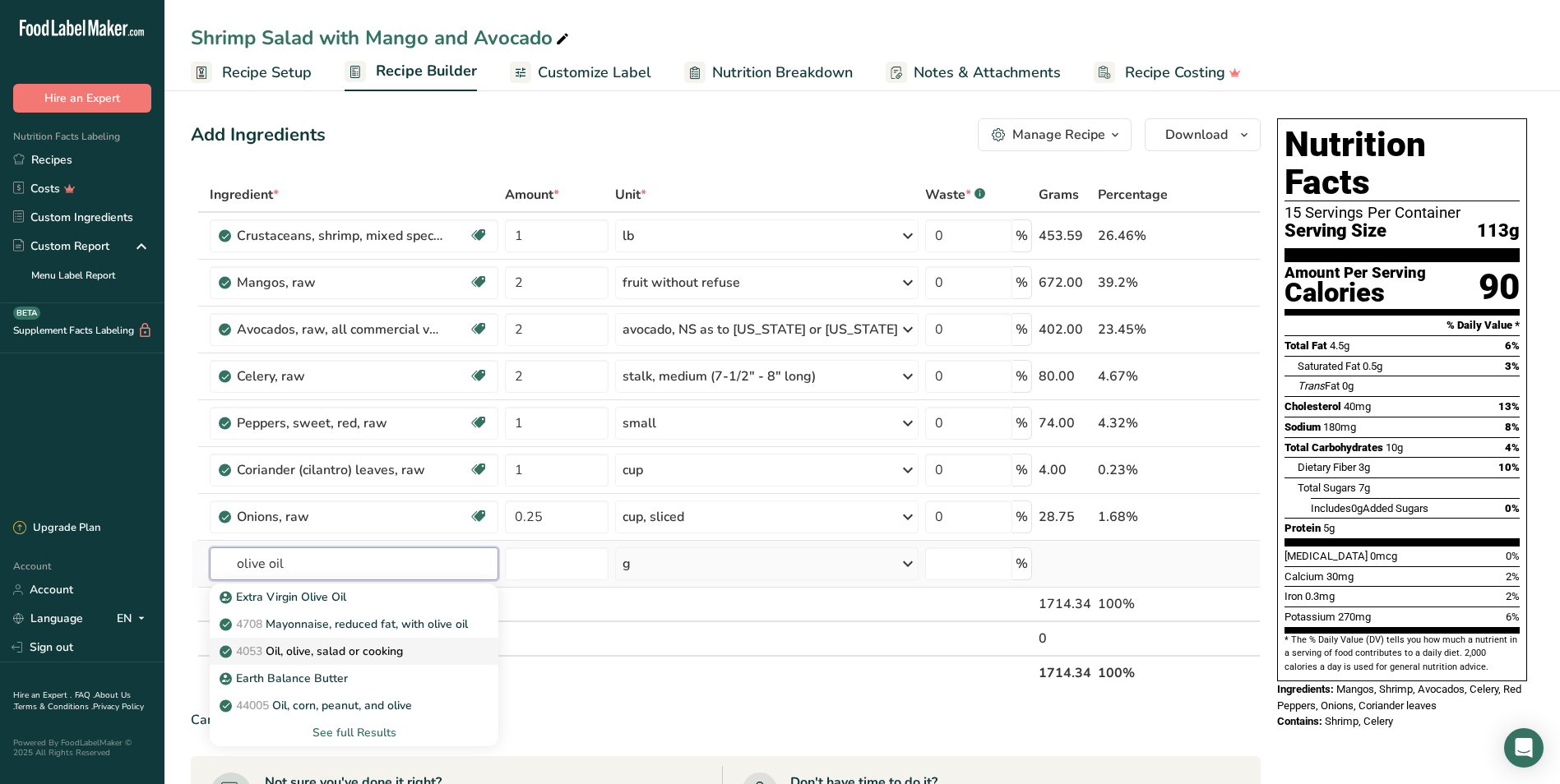
type input "olive oil"
click at [387, 640] on link "4053 Oil, olive, salad or cooking" at bounding box center [353, 651] width 288 height 27
type input "Oil, olive, salad or cooking"
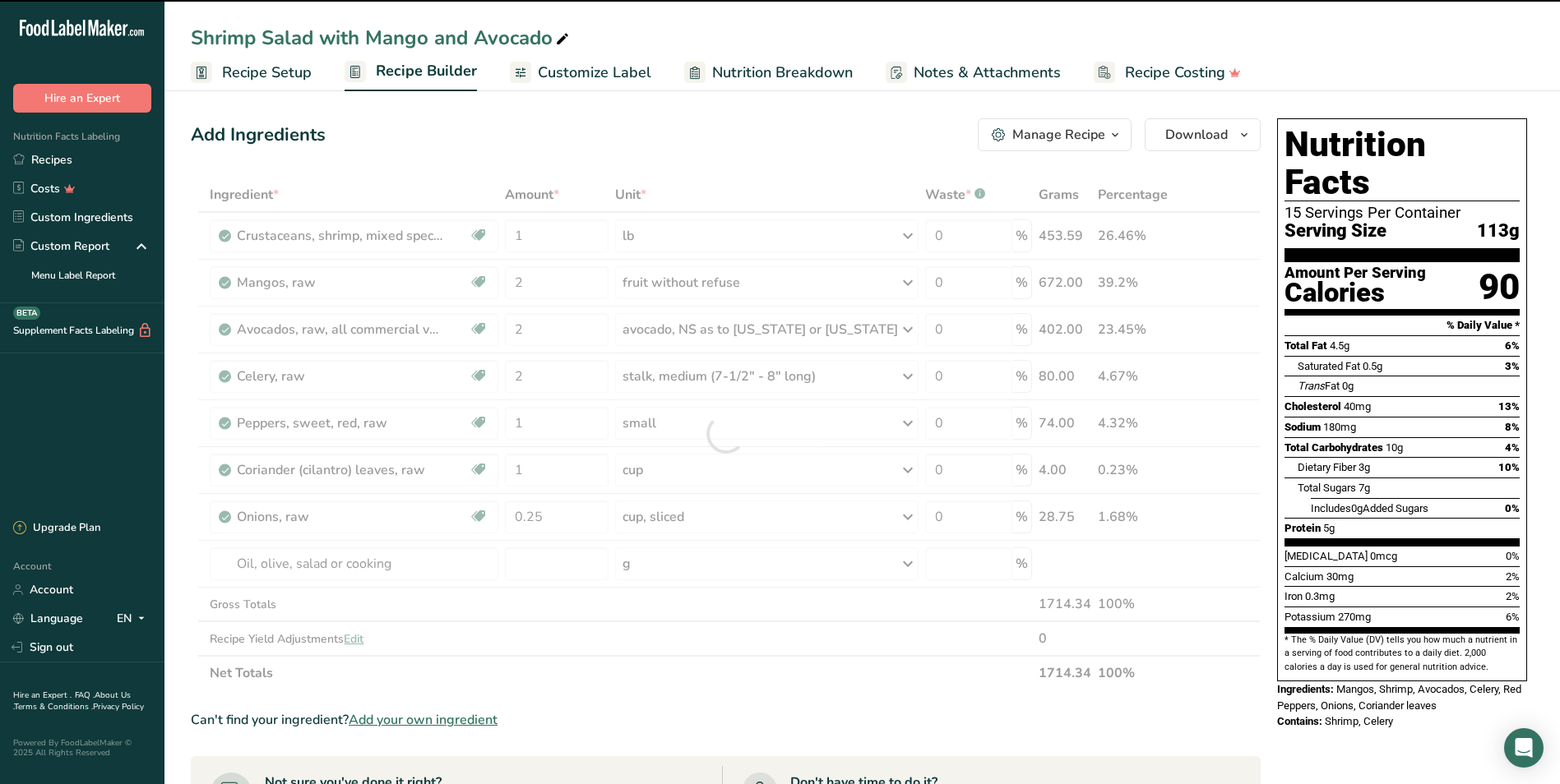
click at [707, 559] on div at bounding box center [725, 434] width 1069 height 513
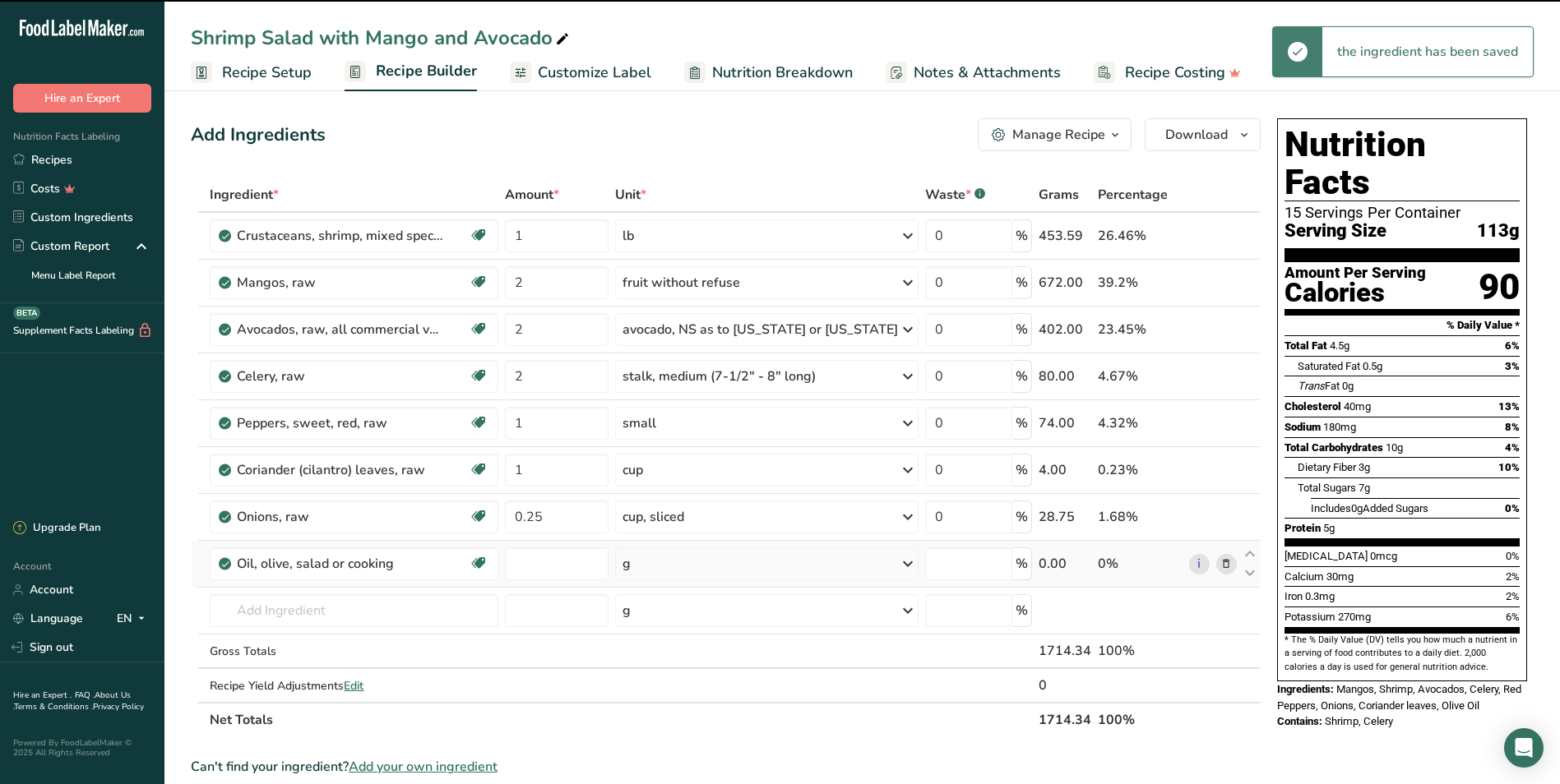
type input "0"
click at [691, 568] on div "g" at bounding box center [767, 564] width 304 height 33
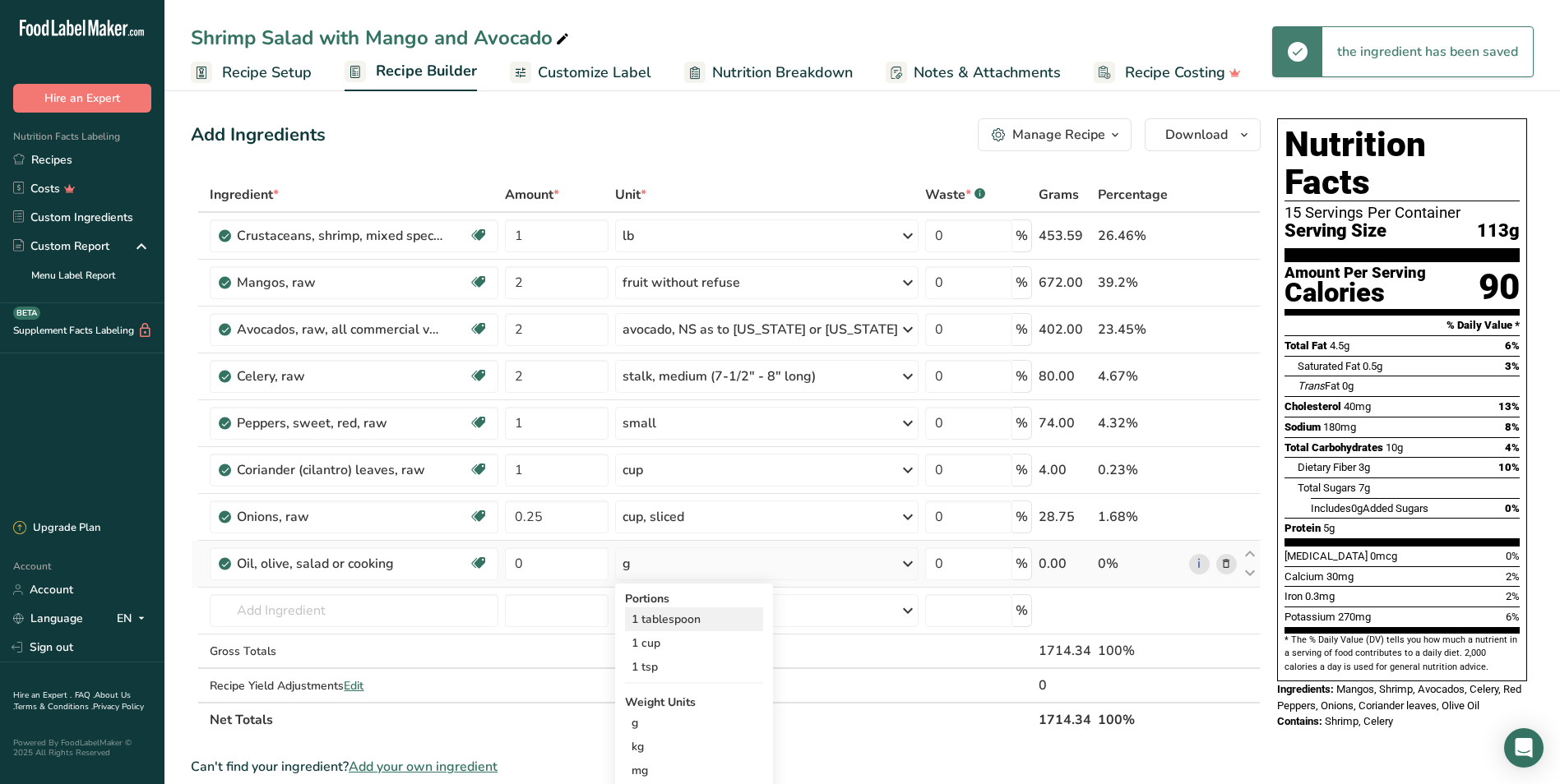
click at [681, 620] on div "1 tablespoon" at bounding box center [694, 619] width 138 height 24
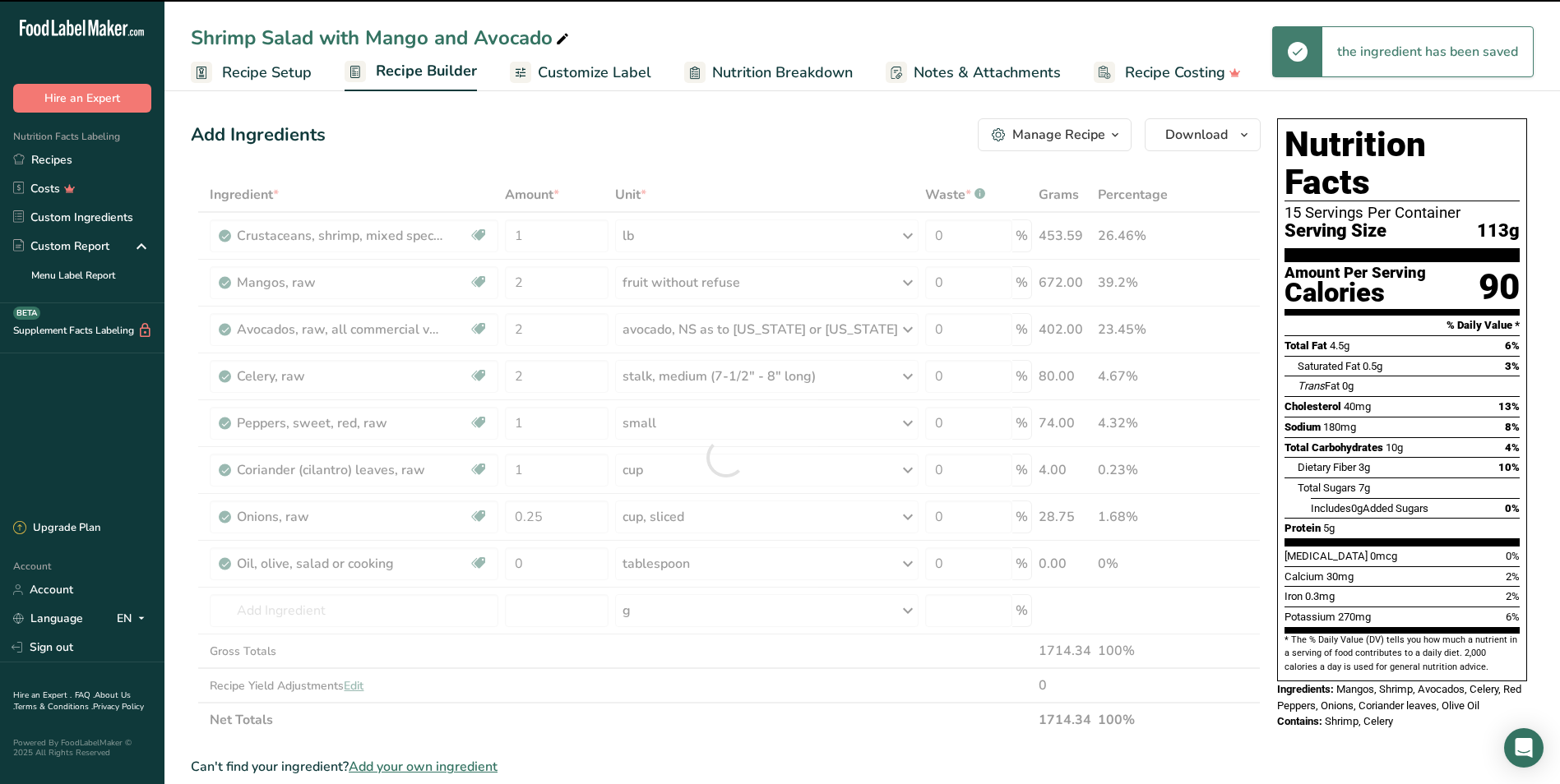
click at [539, 570] on div at bounding box center [725, 457] width 1069 height 559
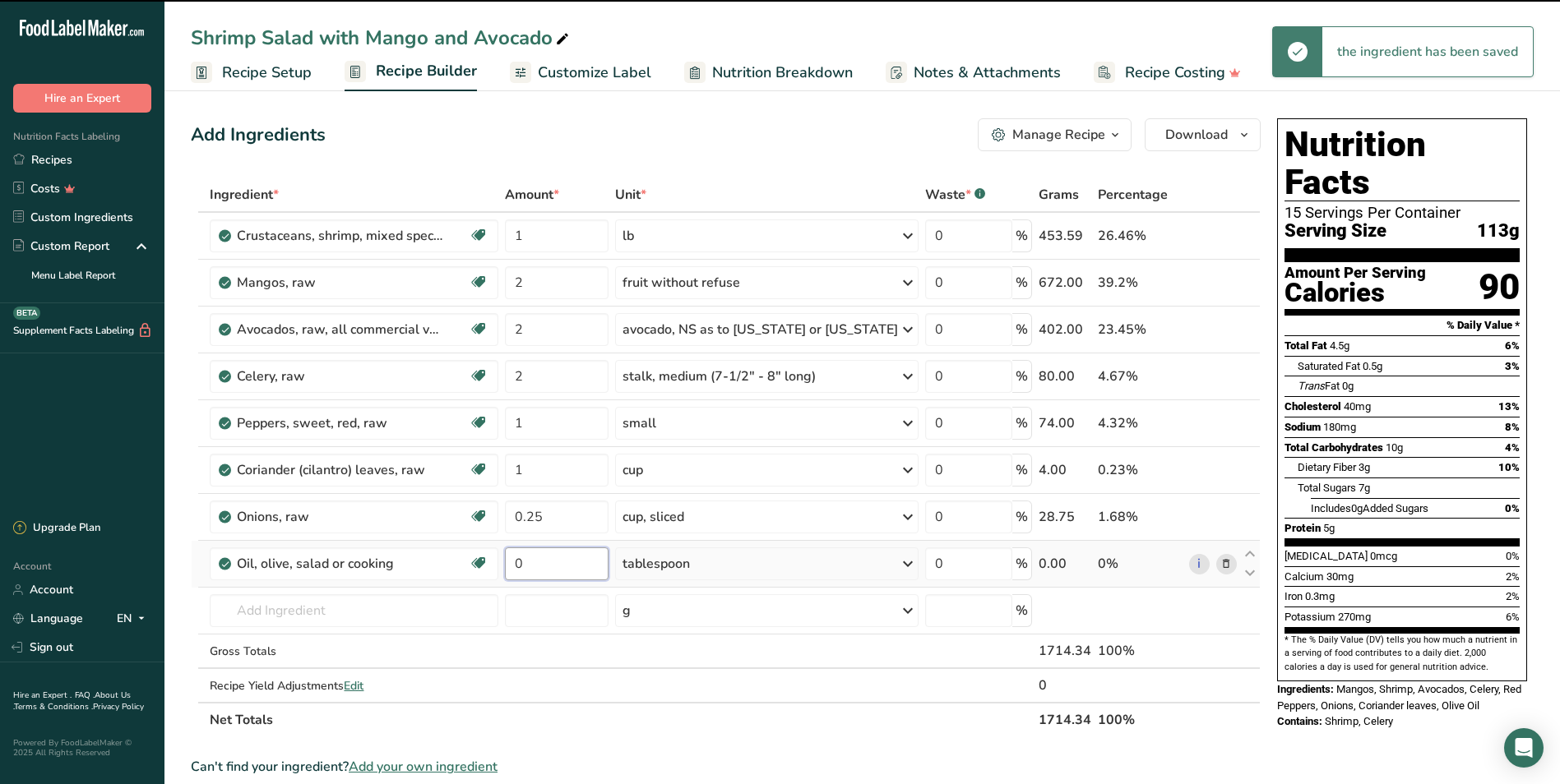
click at [539, 564] on input "0" at bounding box center [556, 564] width 103 height 33
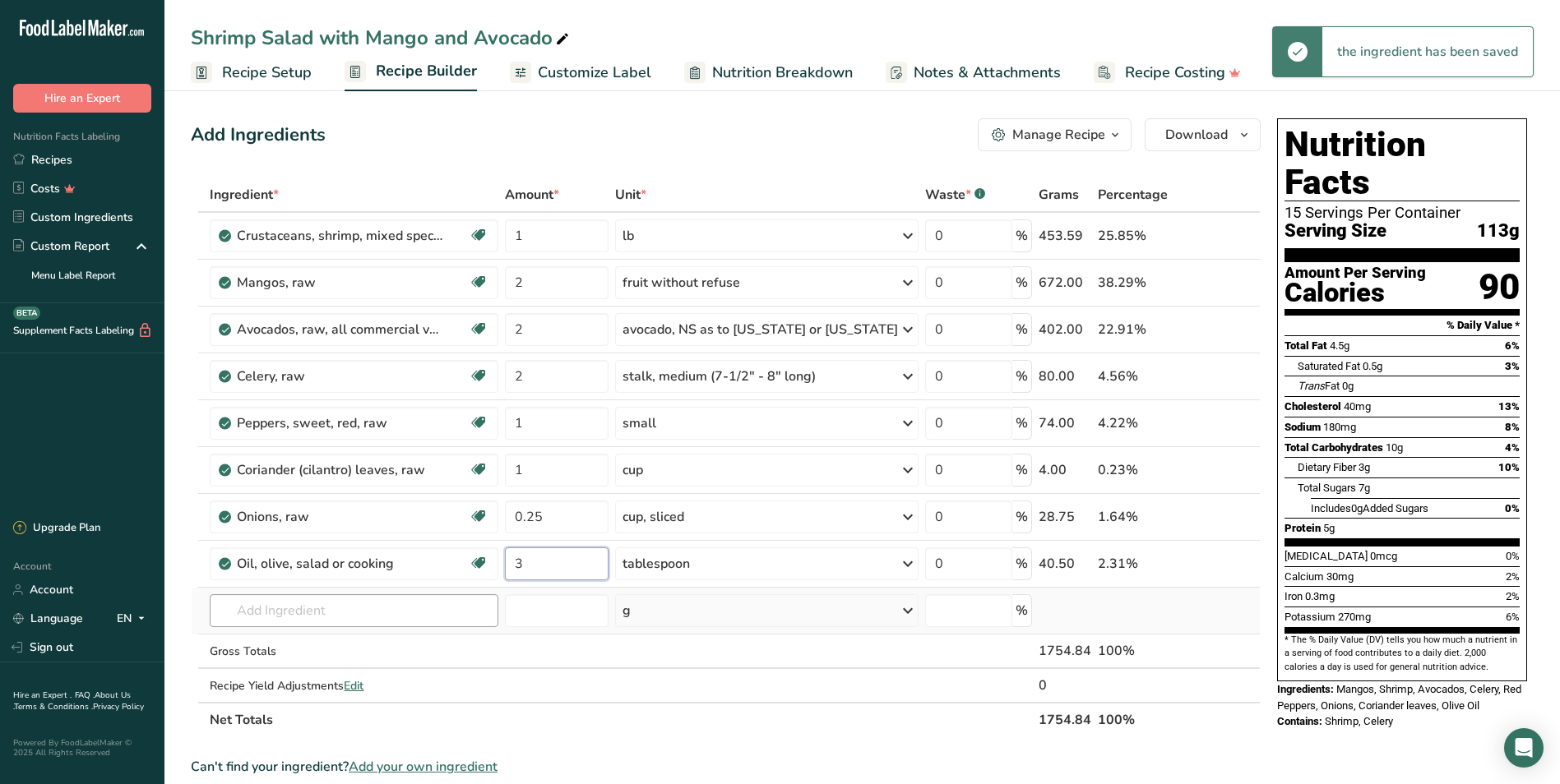
type input "3"
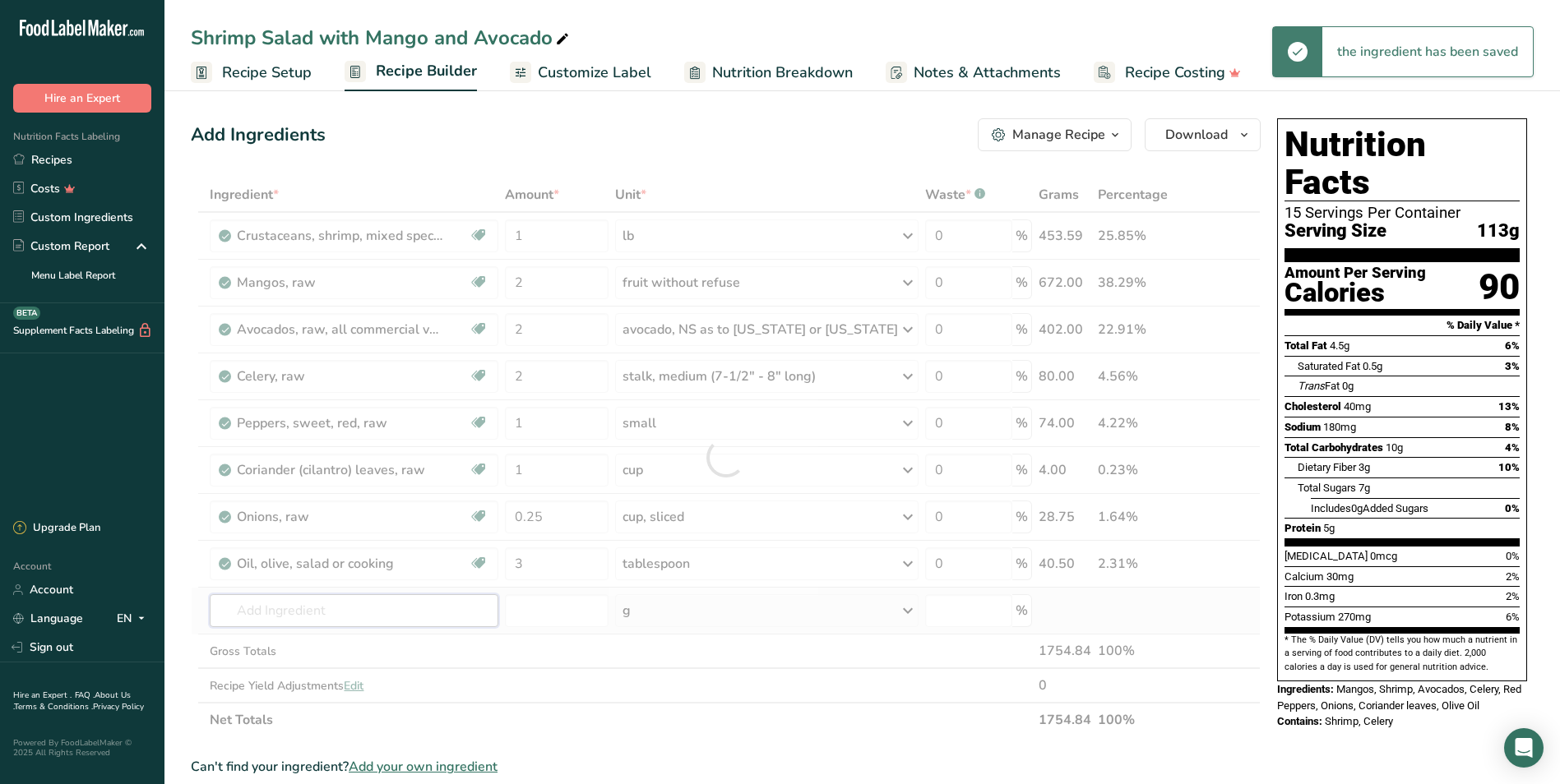
click at [433, 608] on div "Ingredient * Amount * Unit * Waste * .a-a{fill:#347362;}.b-a{fill:#fff;} Grams …" at bounding box center [725, 457] width 1069 height 559
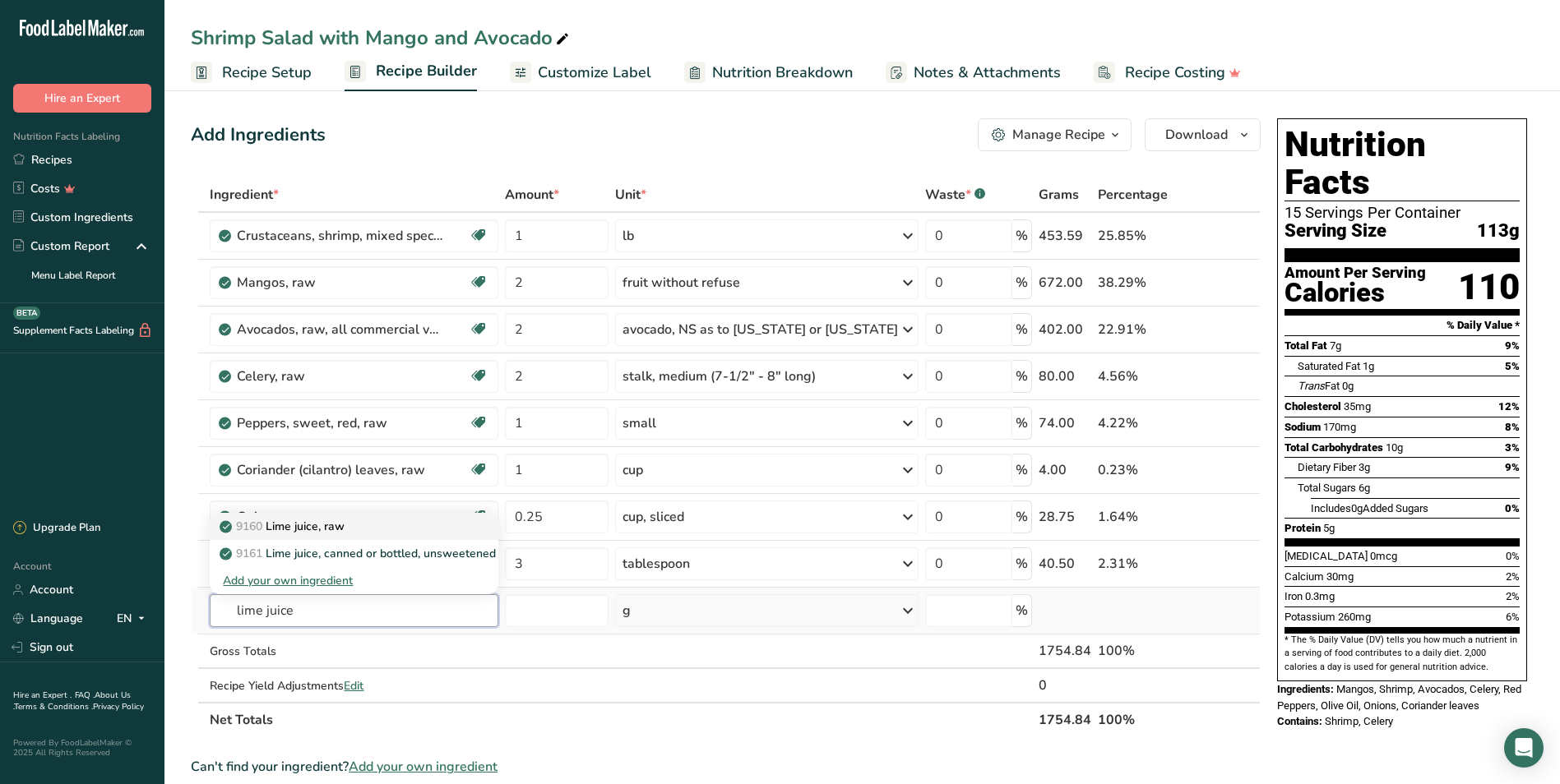
type input "lime juice"
click at [344, 524] on p "9160 Lime juice, raw" at bounding box center [284, 527] width 122 height 18
type input "Lime juice, raw"
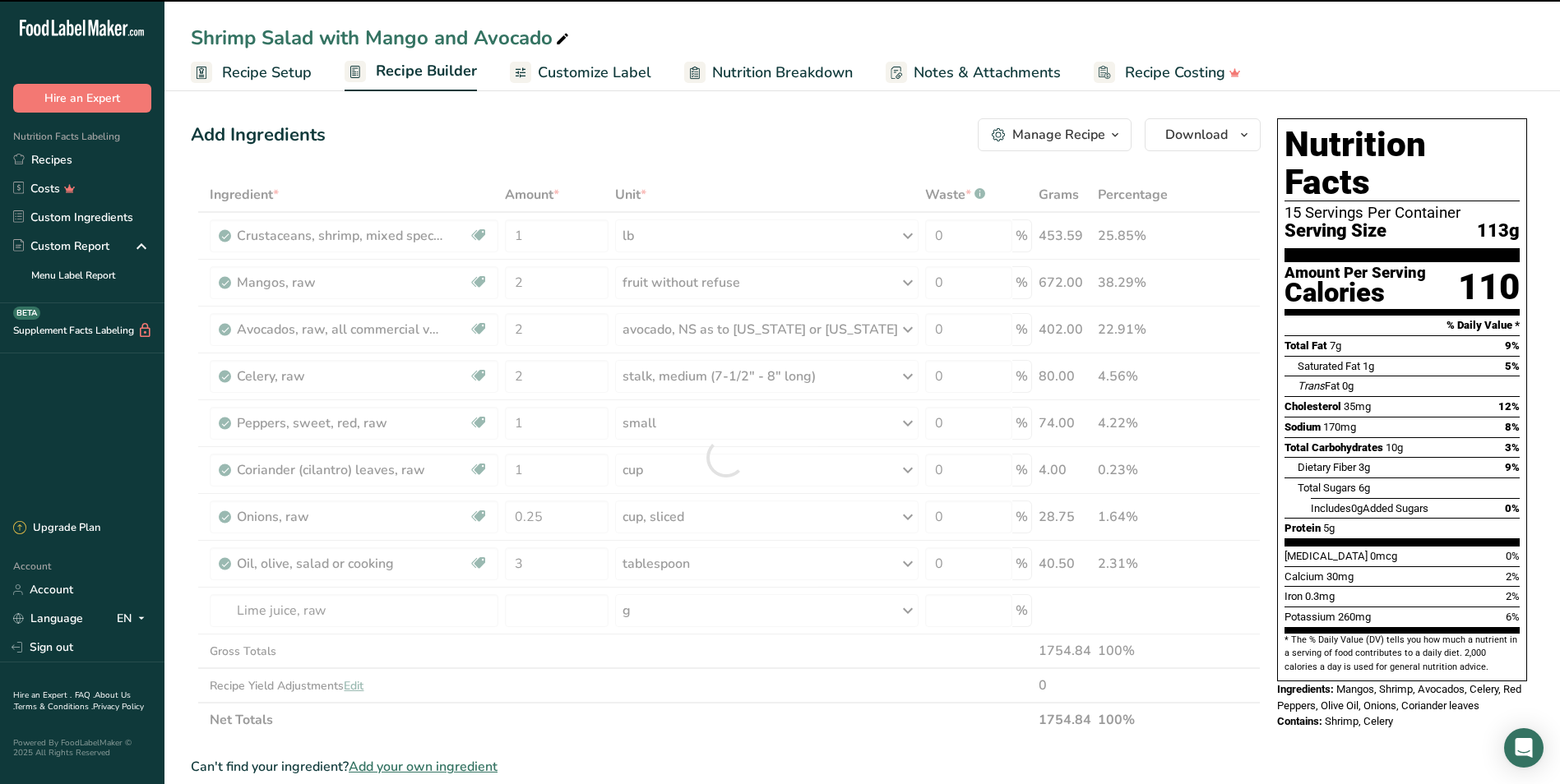
type input "0"
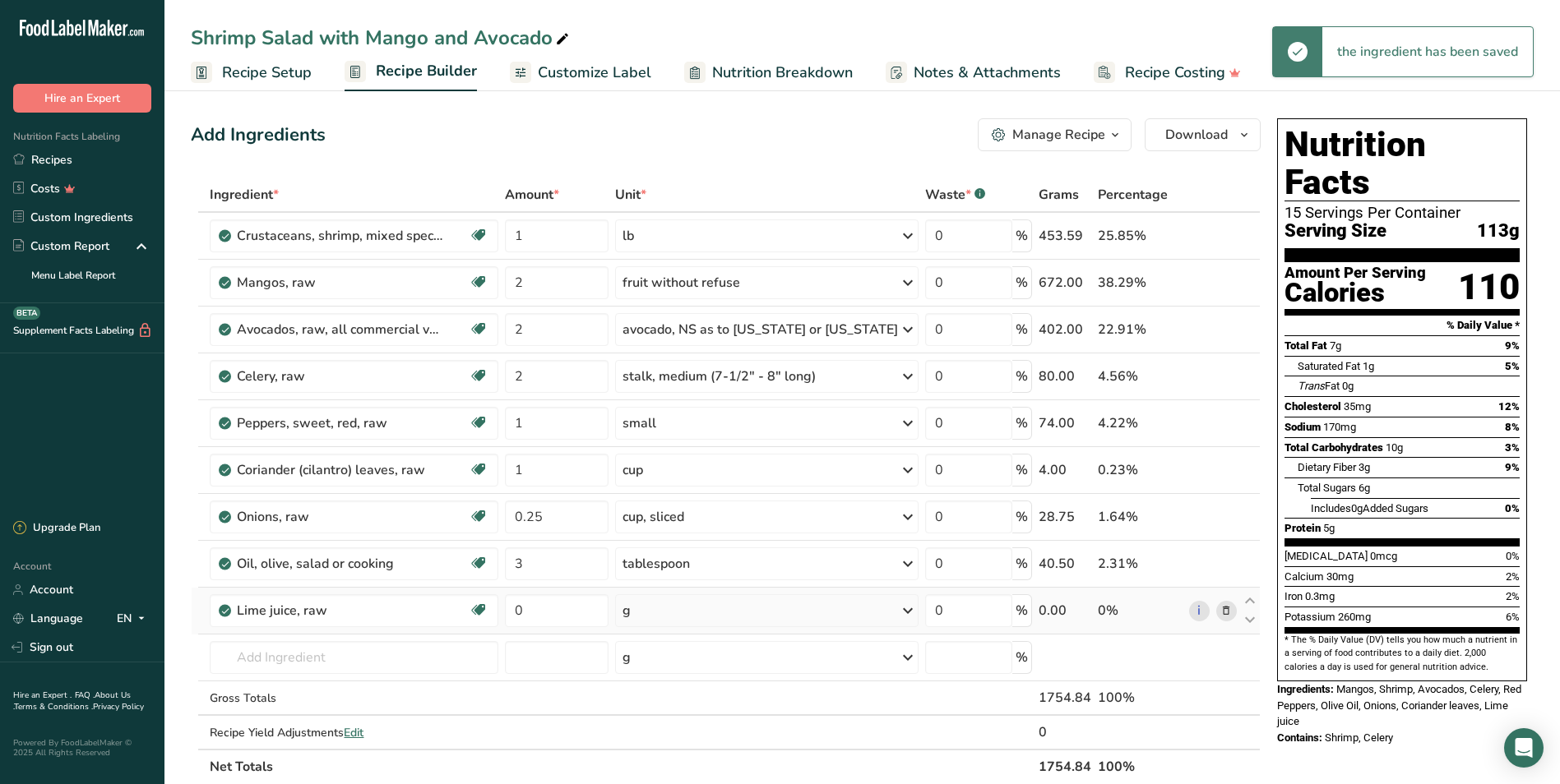
click at [689, 603] on div "g" at bounding box center [767, 610] width 304 height 33
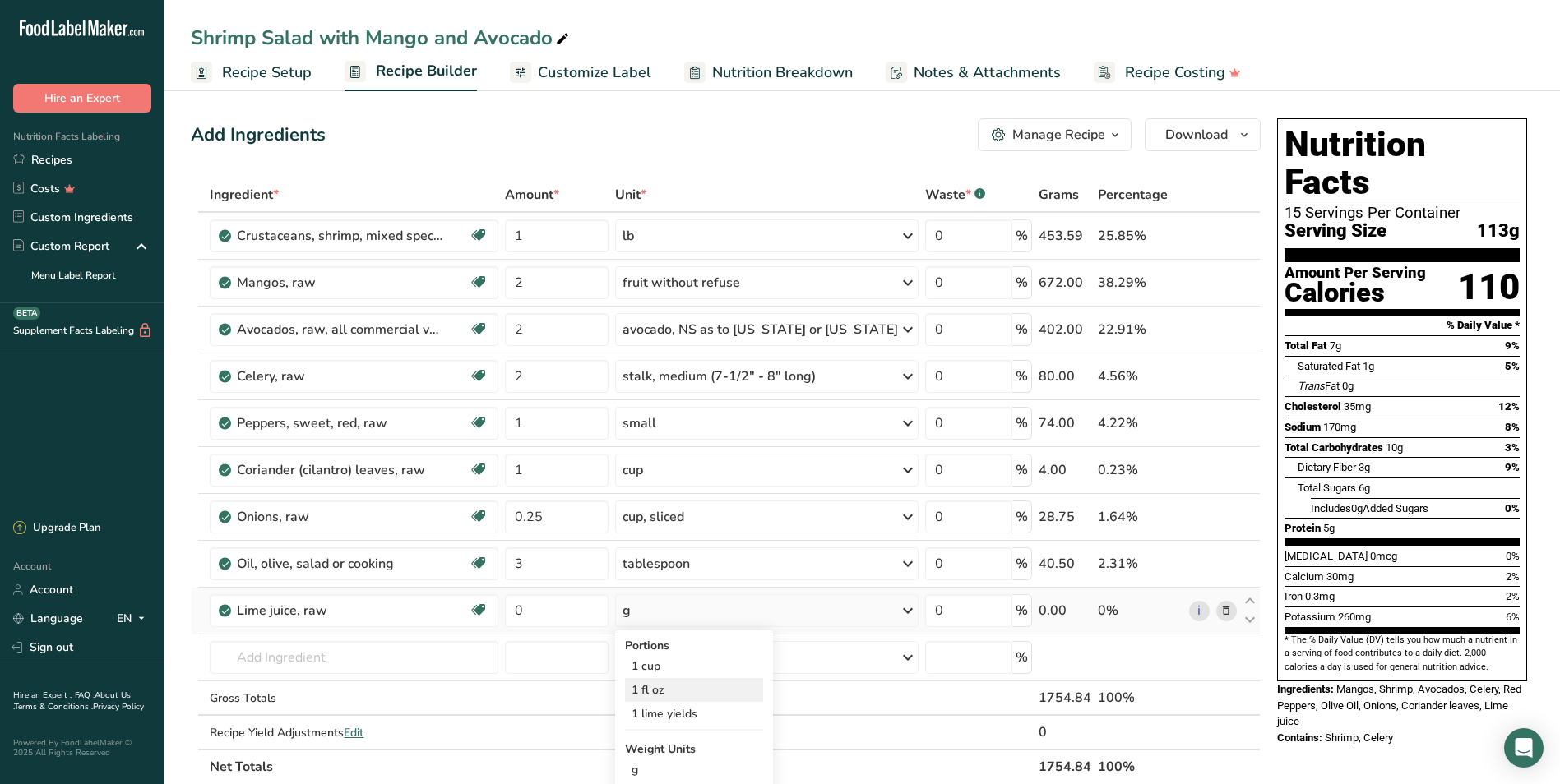
click at [708, 658] on div "1 fl oz" at bounding box center [694, 690] width 138 height 24
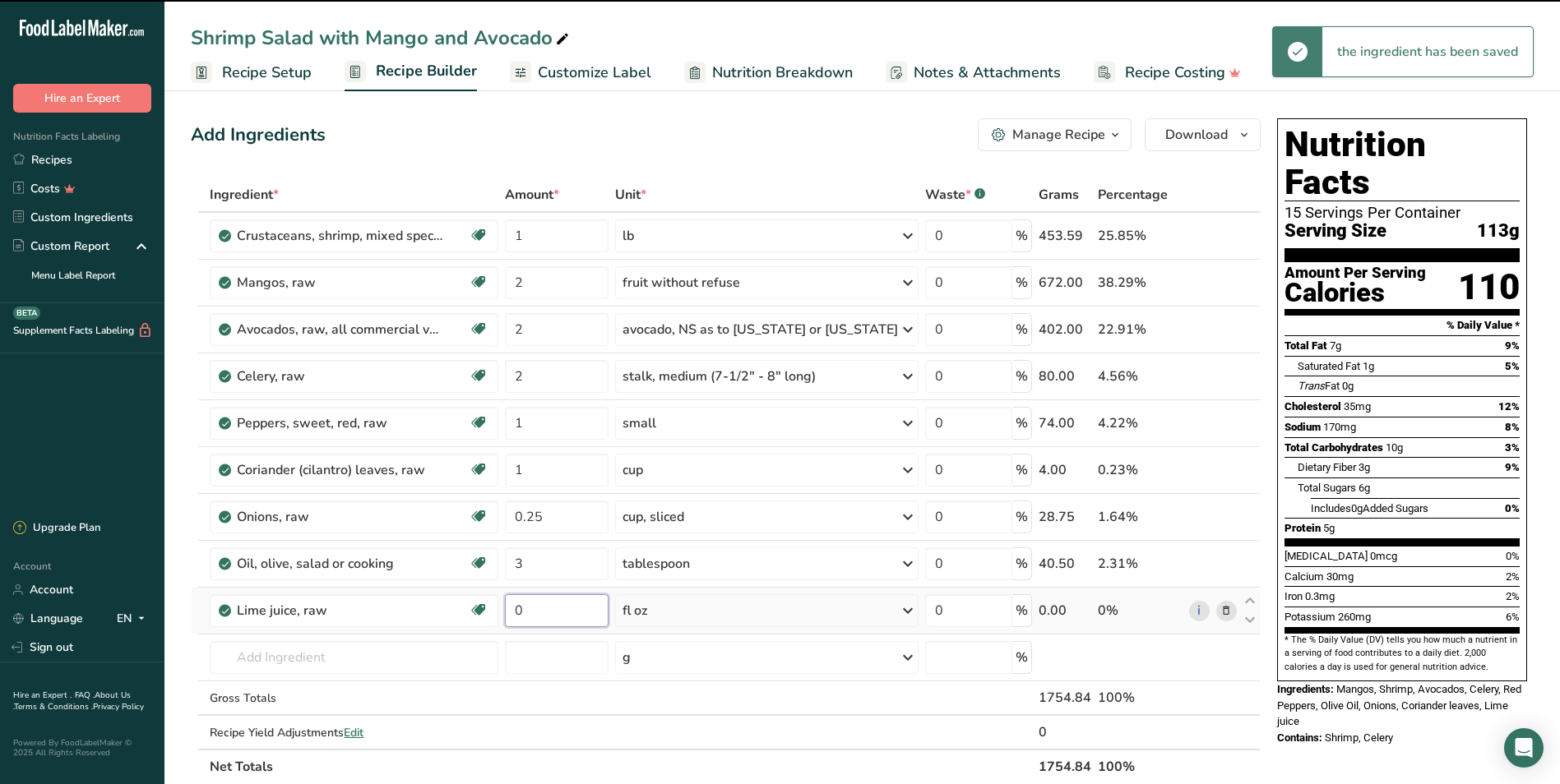
click at [580, 604] on input "0" at bounding box center [556, 610] width 103 height 33
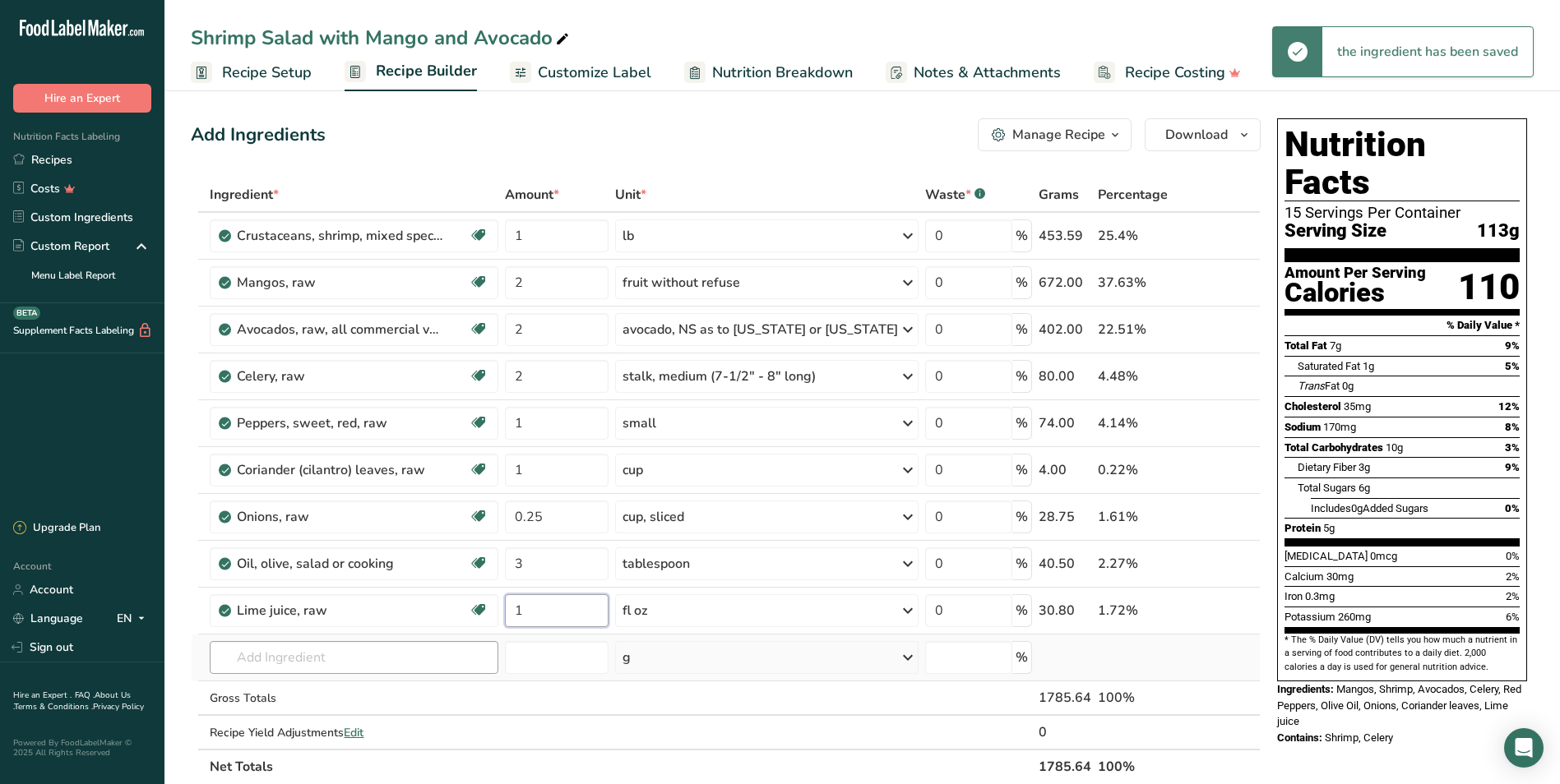
type input "1"
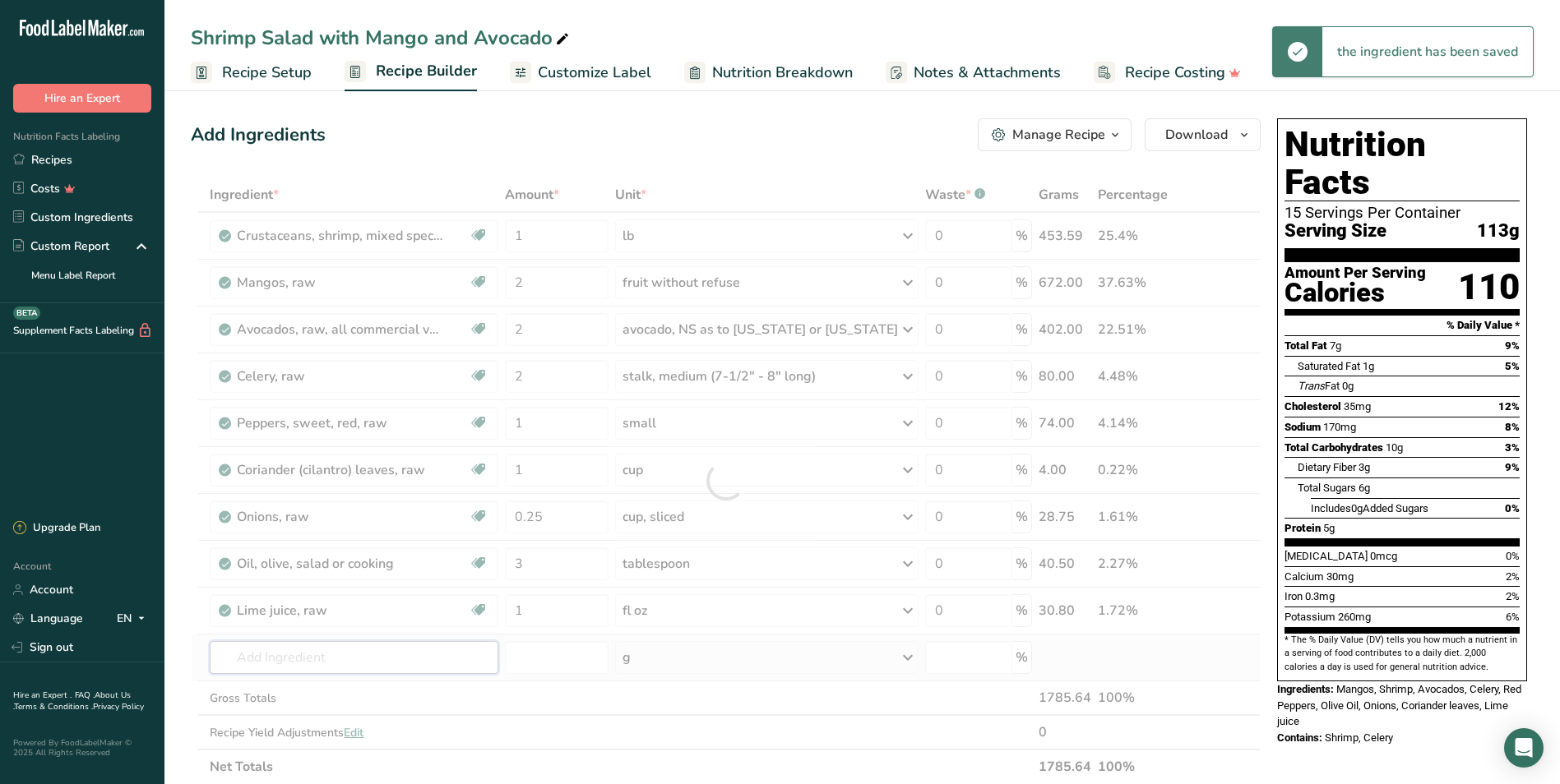
click at [432, 658] on div "Ingredient * Amount * Unit * Waste * .a-a{fill:#347362;}.b-a{fill:#fff;} Grams …" at bounding box center [725, 480] width 1069 height 607
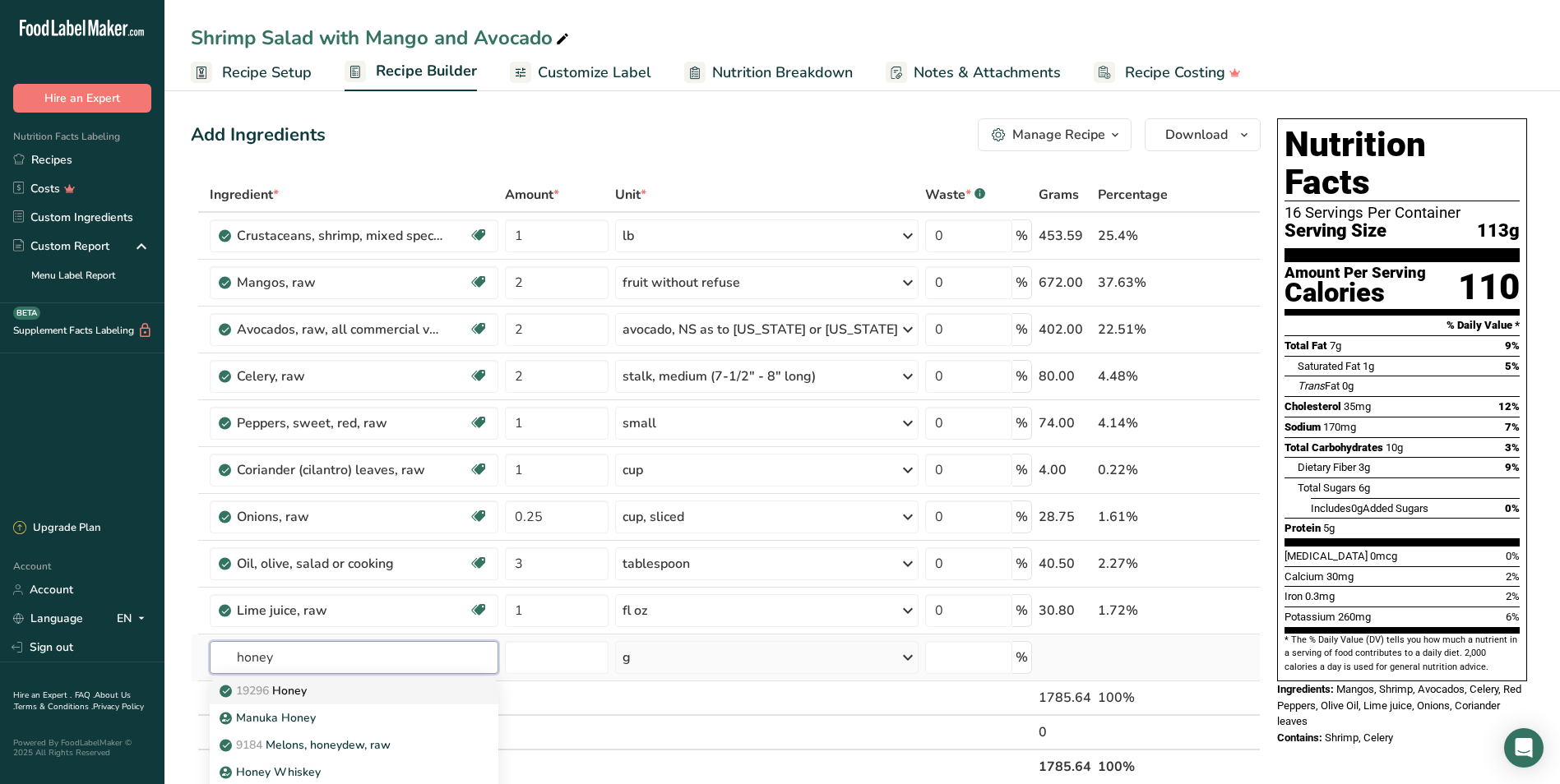
type input "honey"
click at [279, 658] on p "19296 Honey" at bounding box center [265, 691] width 84 height 18
type input "Honey"
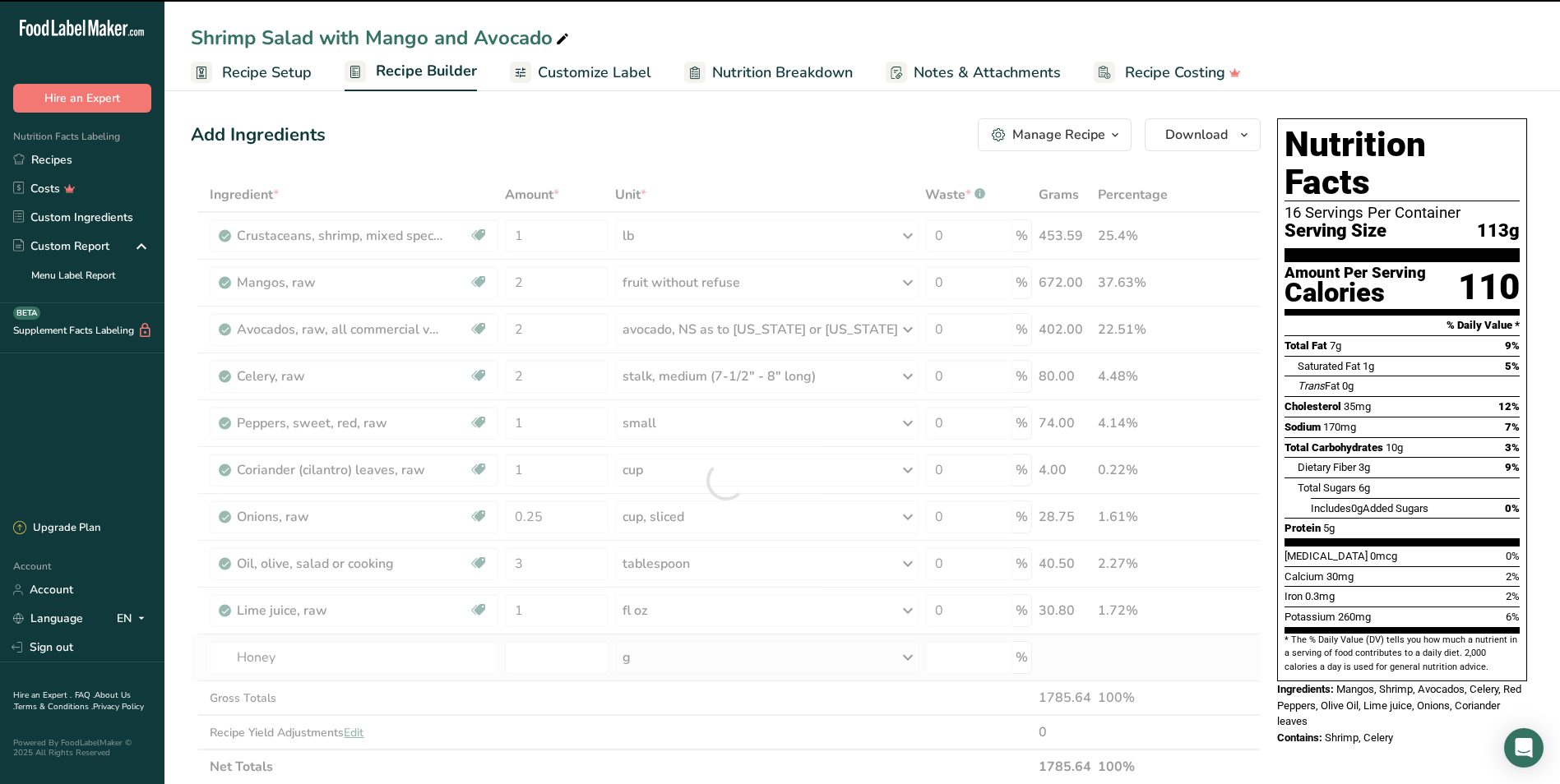
click at [687, 654] on div "g" at bounding box center [767, 657] width 304 height 33
type input "0"
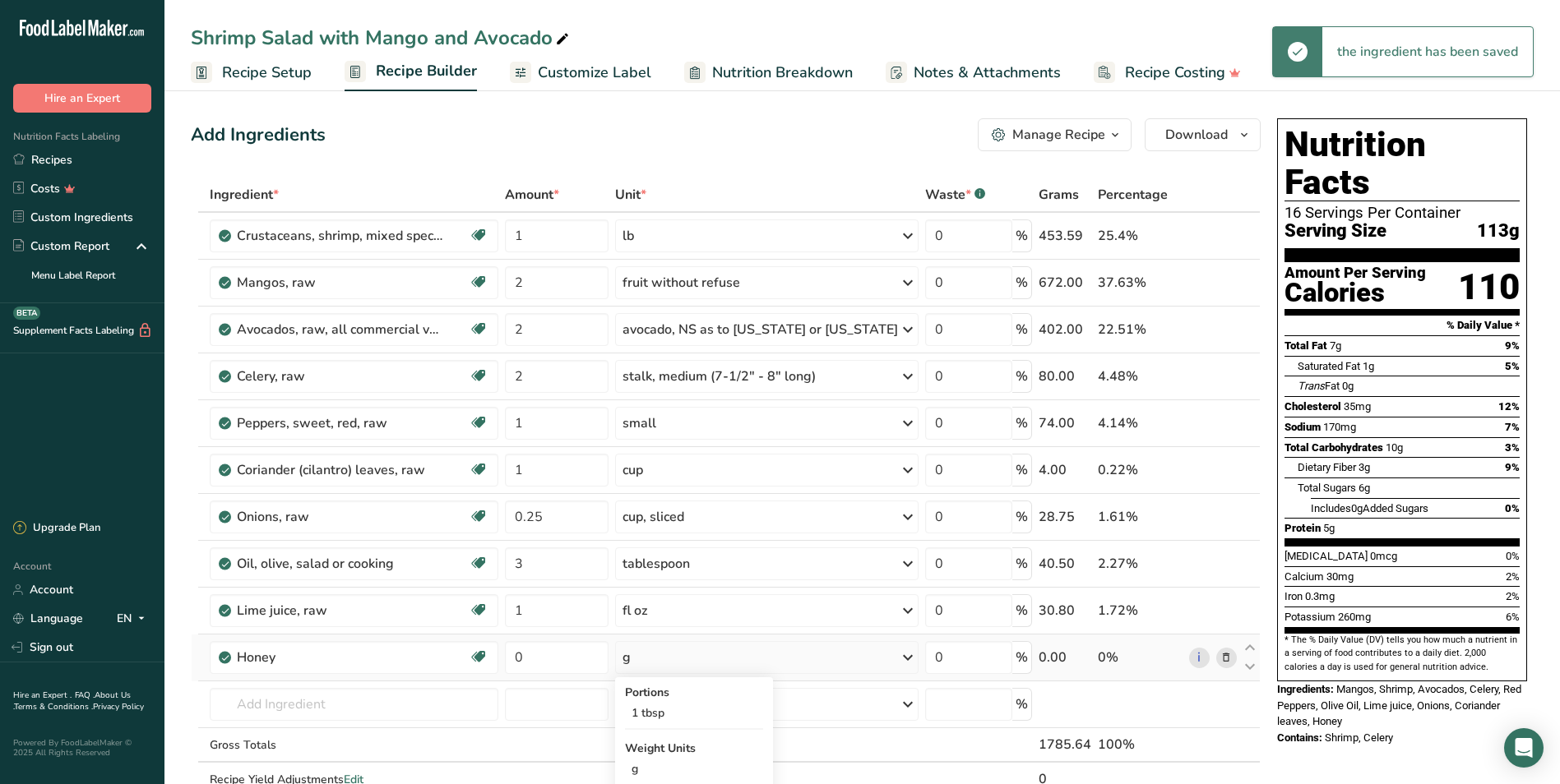
click at [687, 654] on div "g" at bounding box center [767, 657] width 304 height 33
click at [687, 658] on div "1 tbsp" at bounding box center [694, 713] width 138 height 24
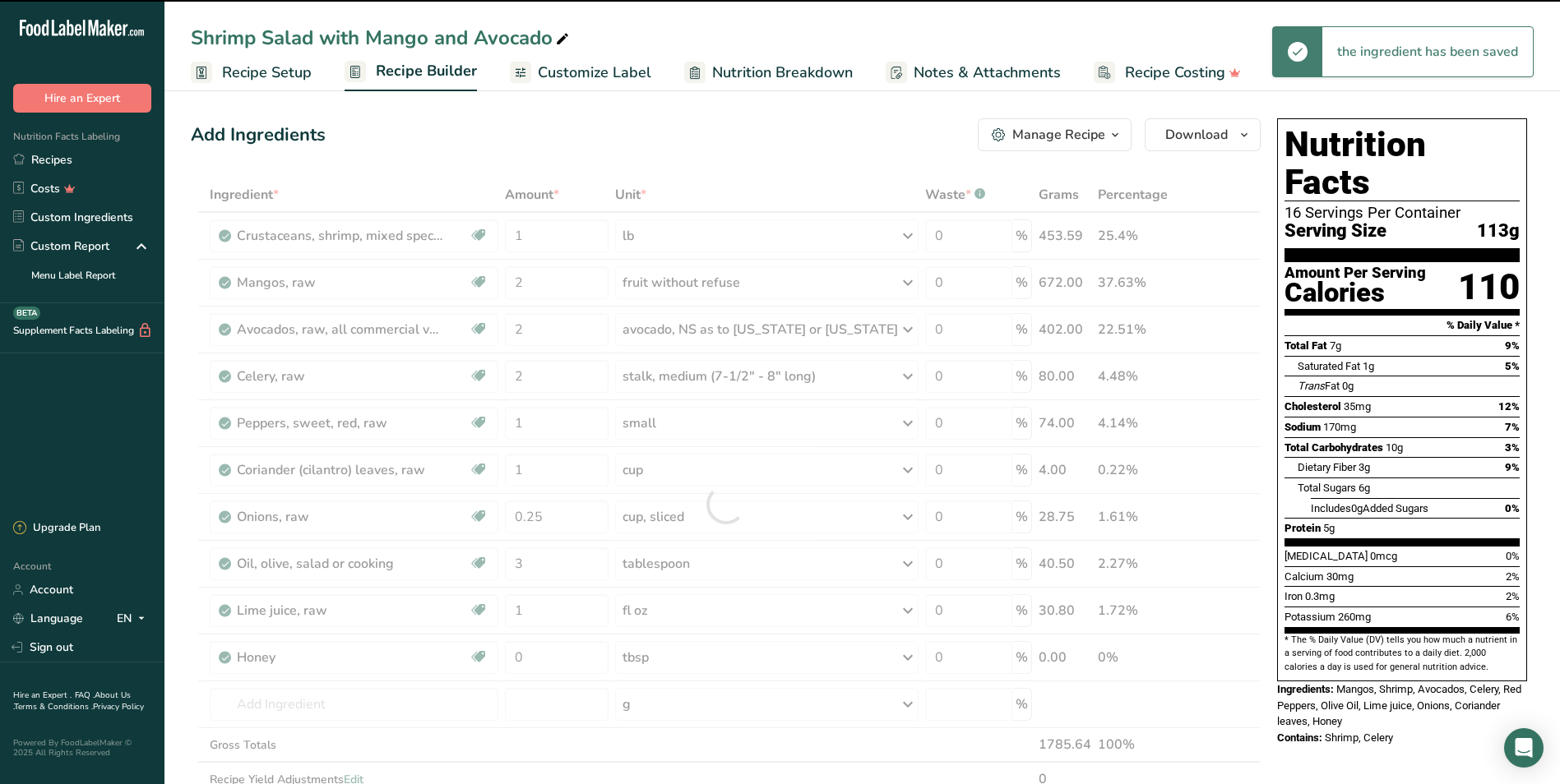
click at [539, 652] on div at bounding box center [725, 504] width 1069 height 654
click at [545, 651] on input "0" at bounding box center [556, 657] width 103 height 33
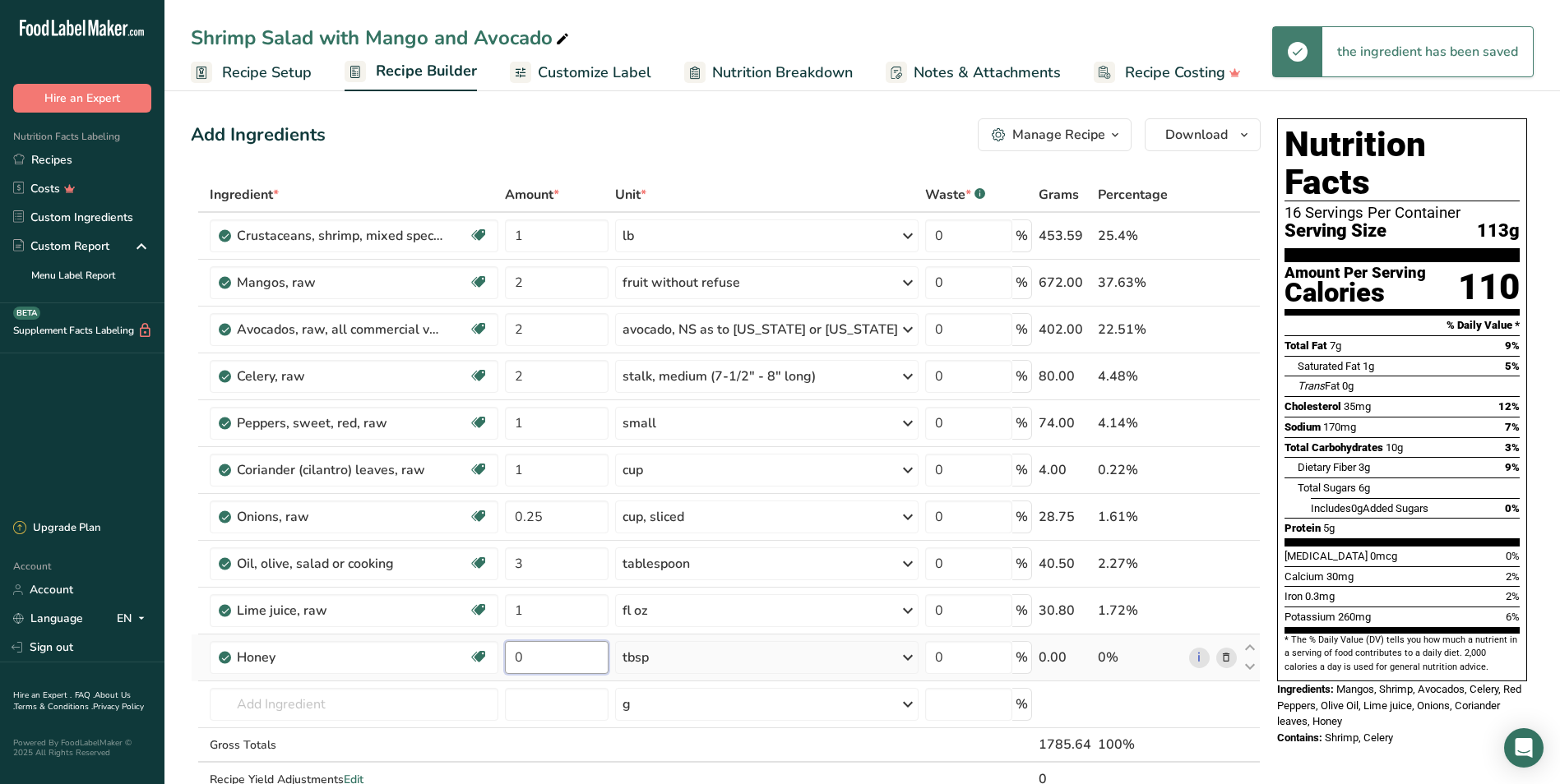
click at [548, 653] on input "0" at bounding box center [556, 657] width 103 height 33
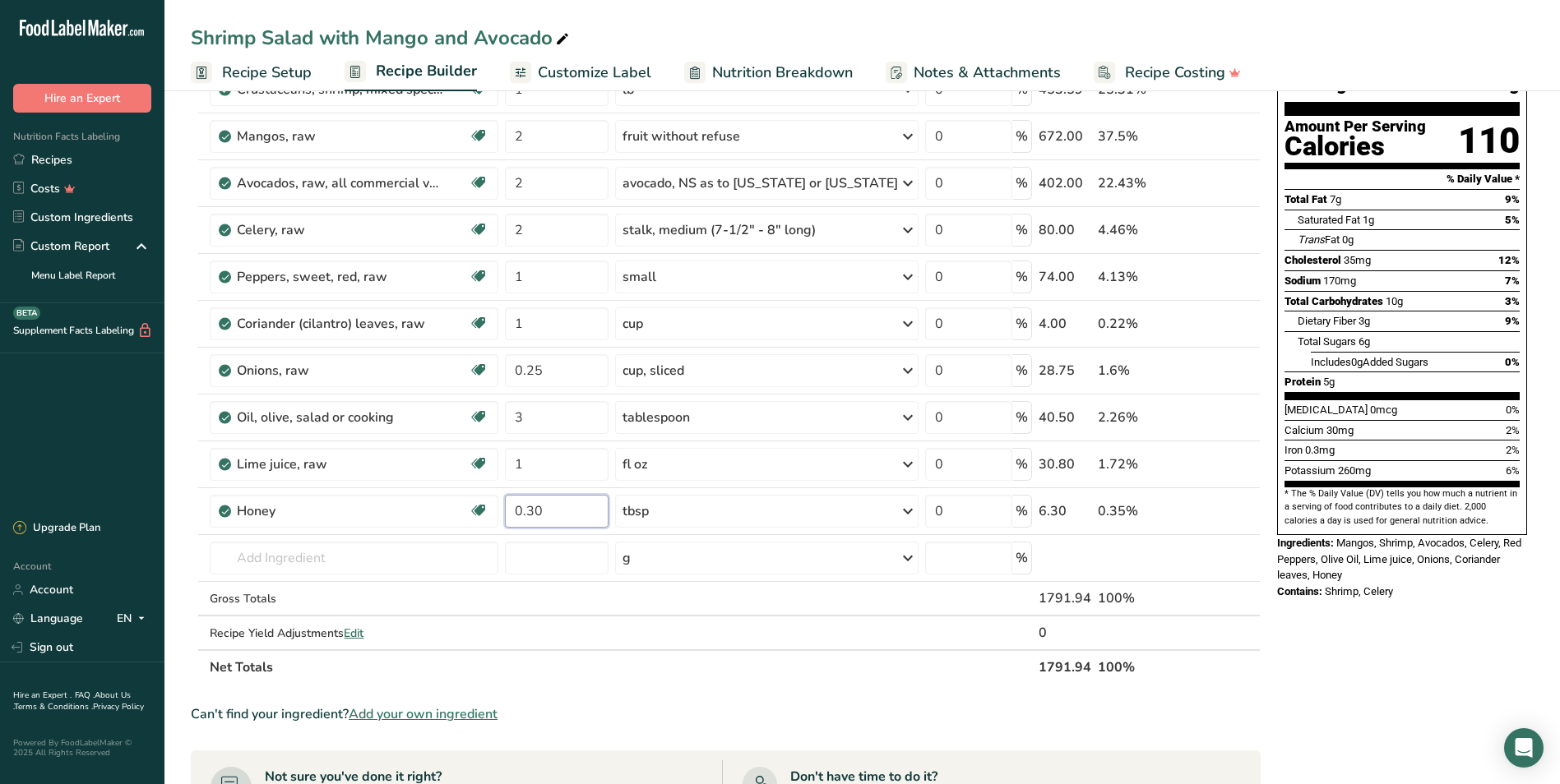
scroll to position [177, 0]
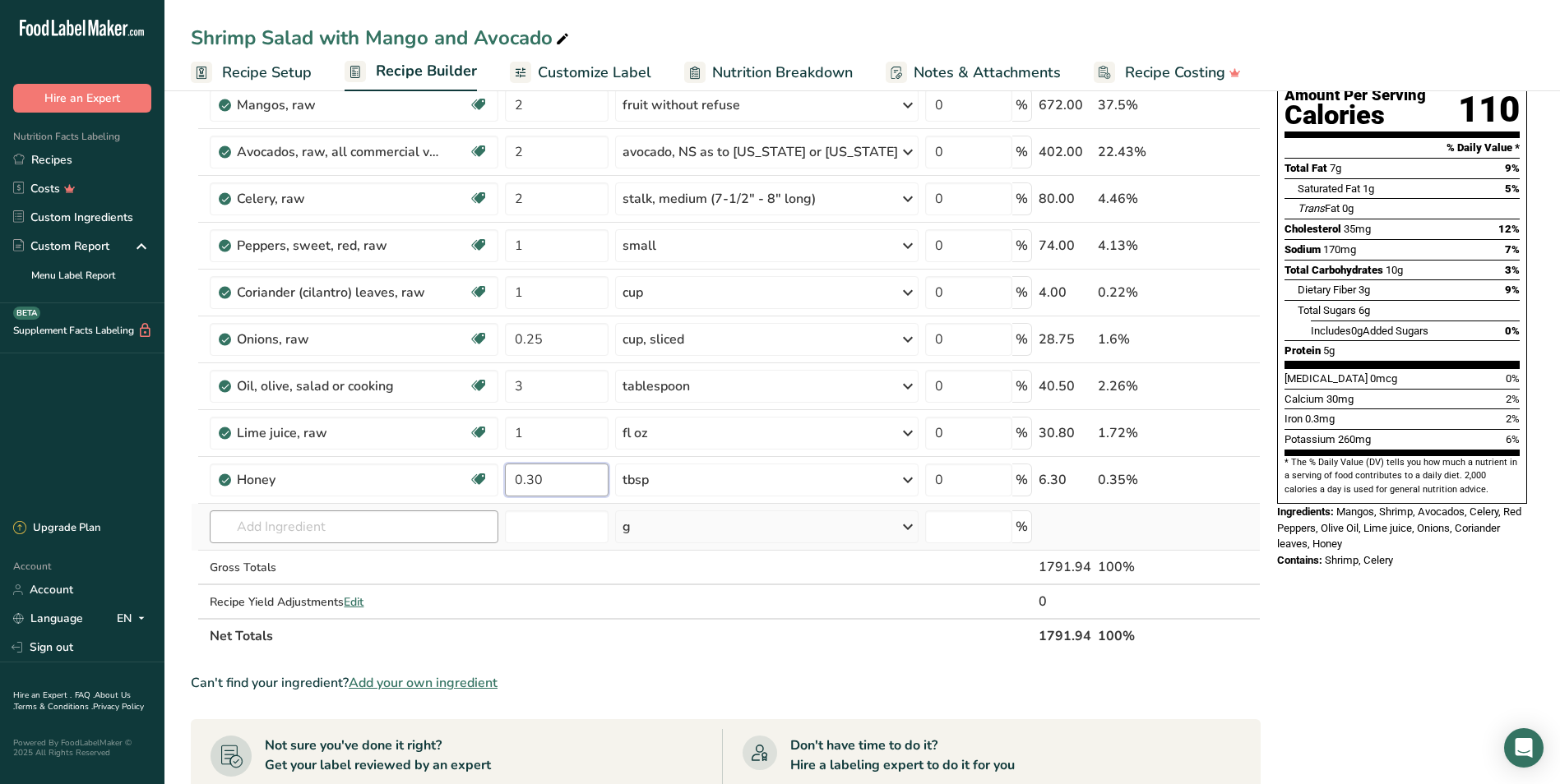
type input "0.30"
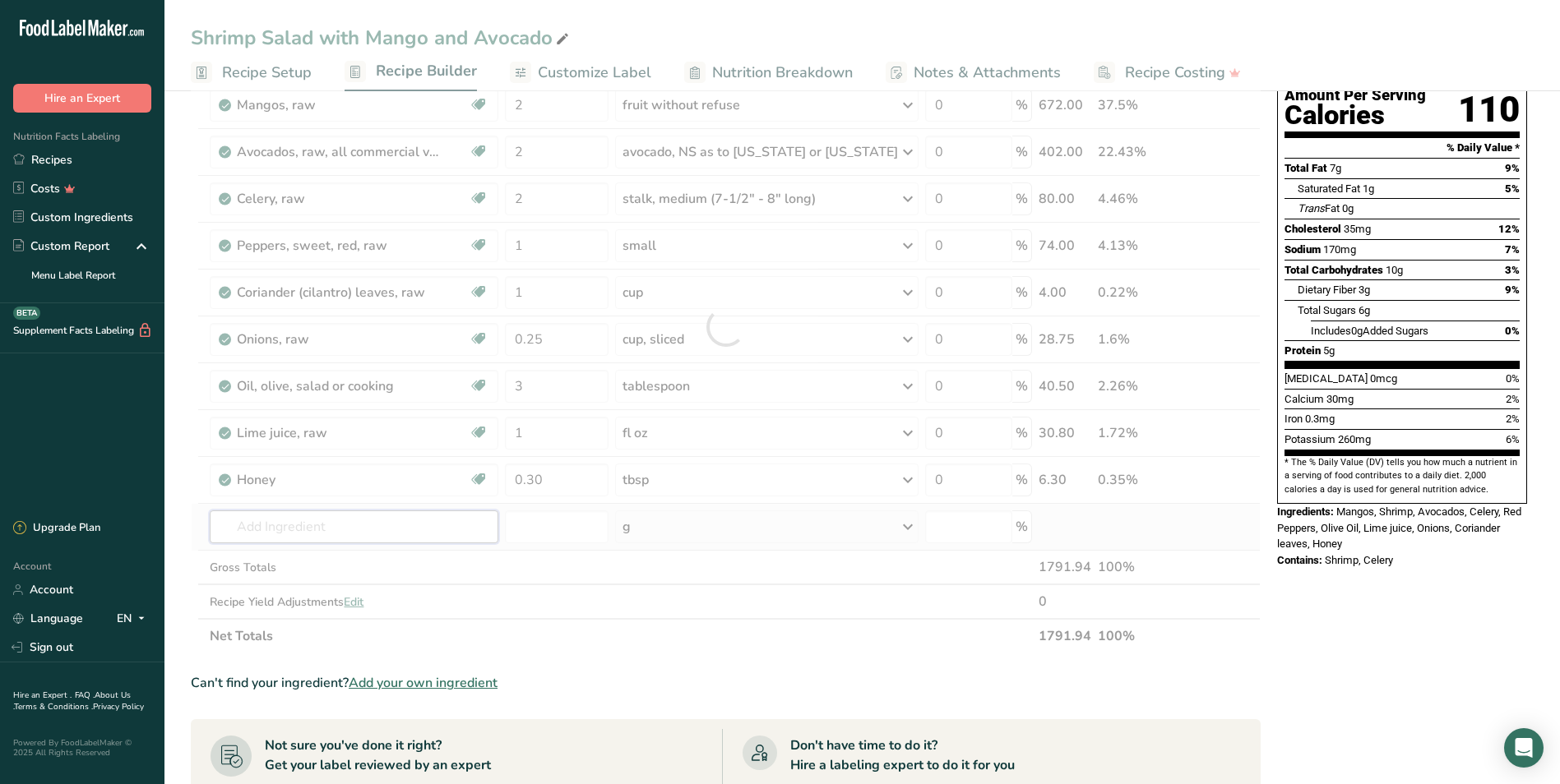
click at [364, 525] on div "Ingredient * Amount * Unit * Waste * .a-a{fill:#347362;}.b-a{fill:#fff;} Grams …" at bounding box center [725, 326] width 1069 height 654
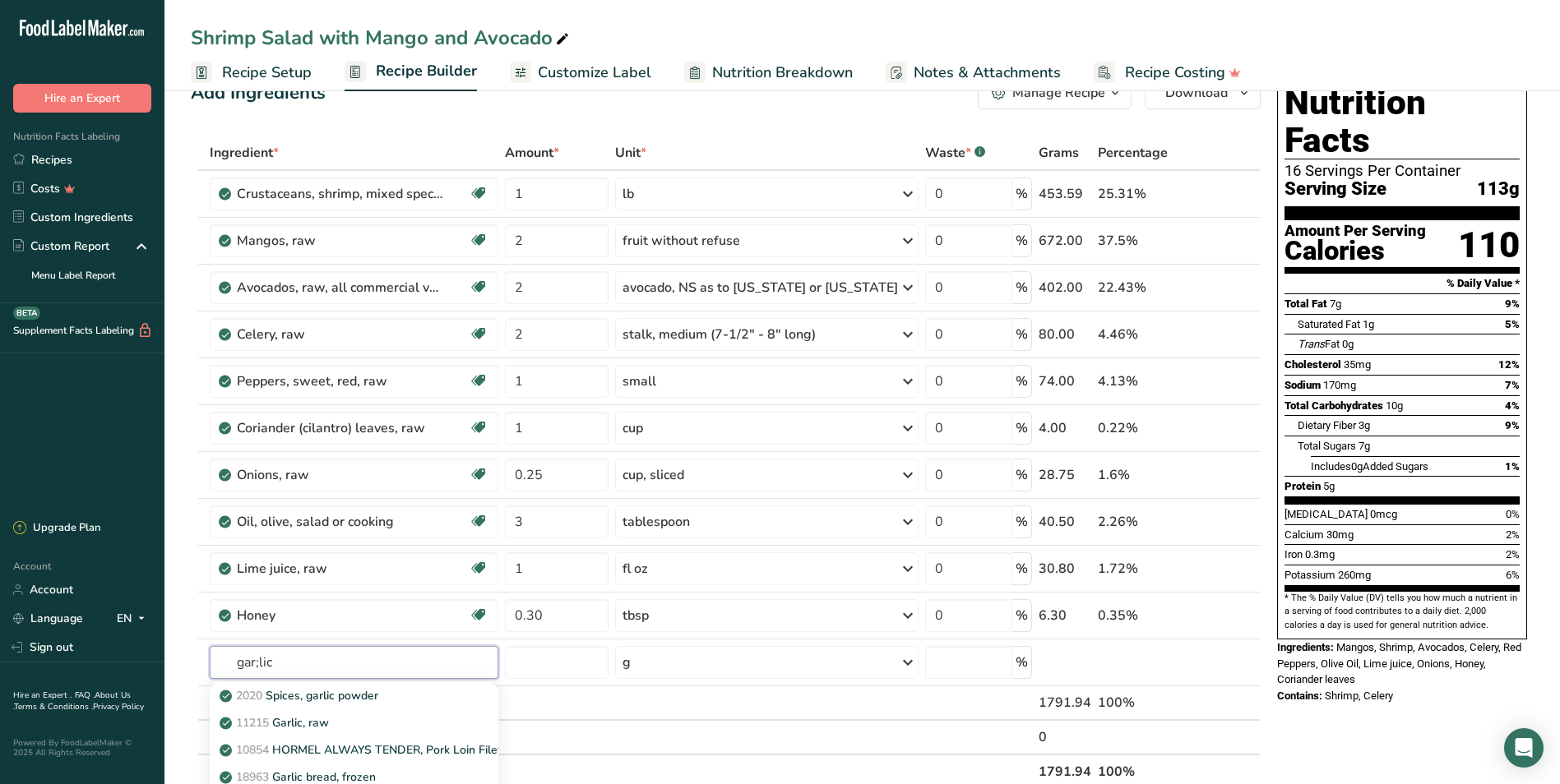
scroll to position [13, 0]
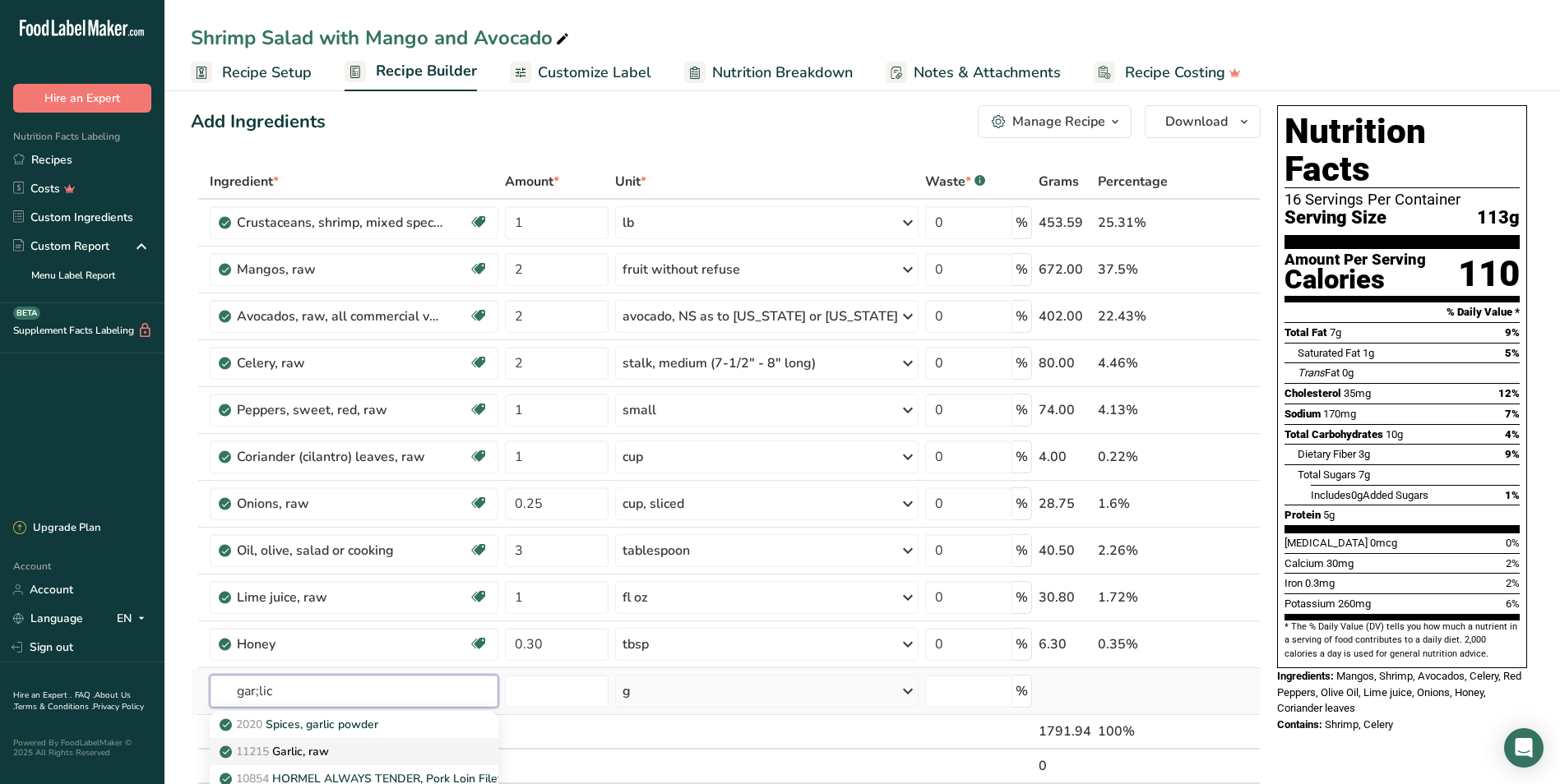
type input "gar;lic"
click at [311, 658] on link "11215 Garlic, raw" at bounding box center [353, 751] width 288 height 27
type input "Garlic, raw"
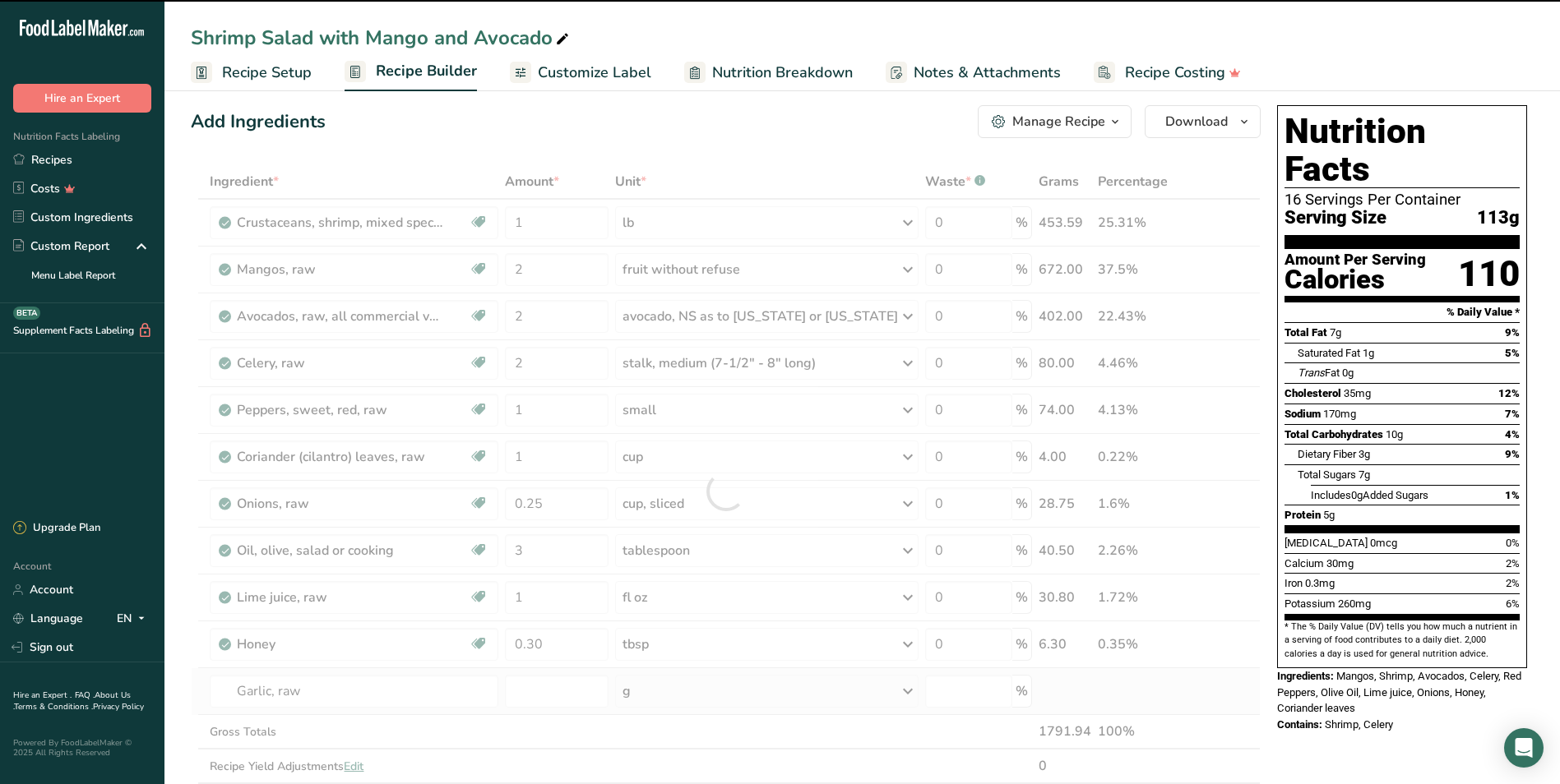
click at [690, 658] on div "g" at bounding box center [767, 691] width 304 height 33
type input "0"
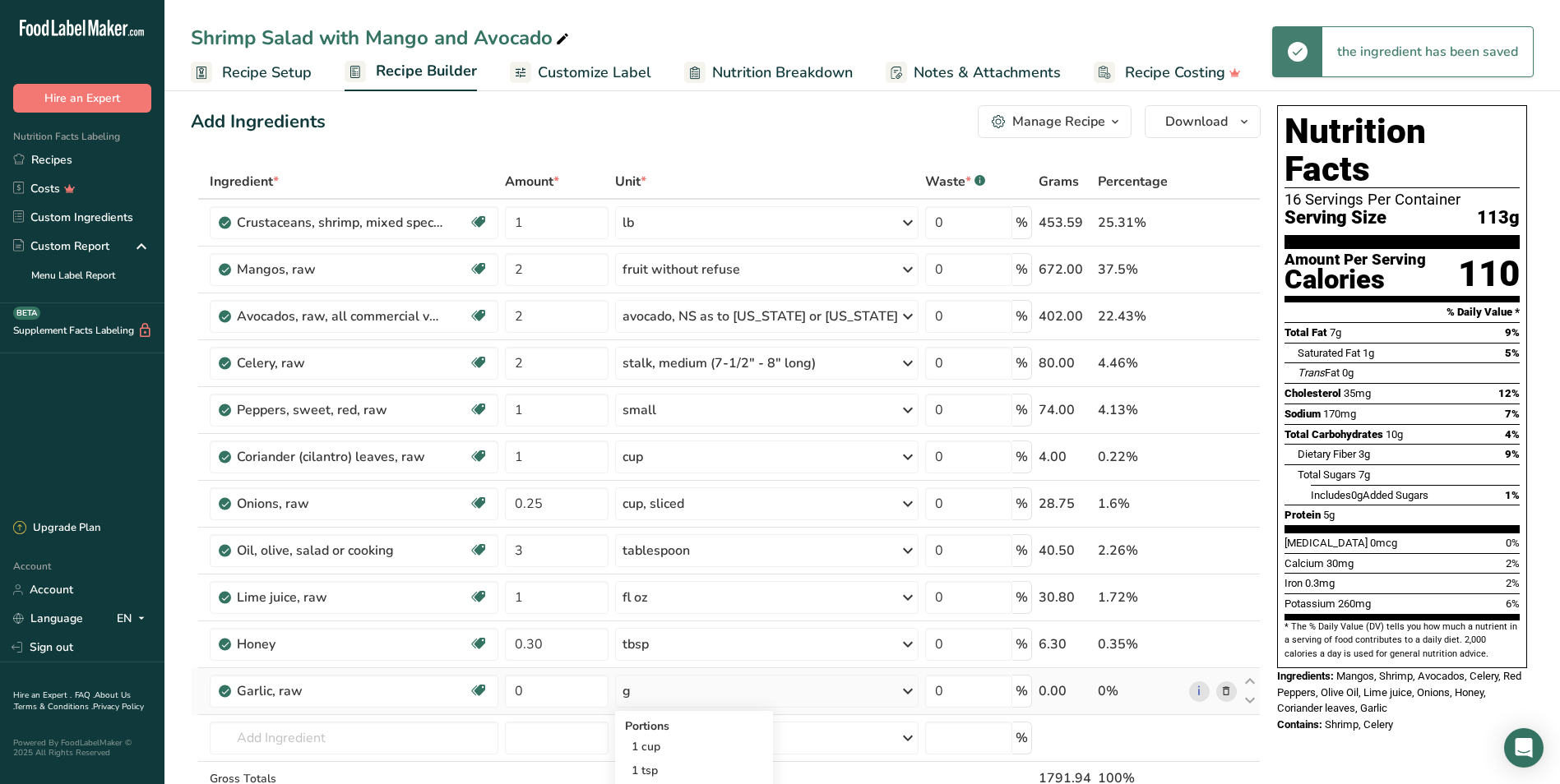
click at [690, 658] on div "g" at bounding box center [767, 691] width 304 height 33
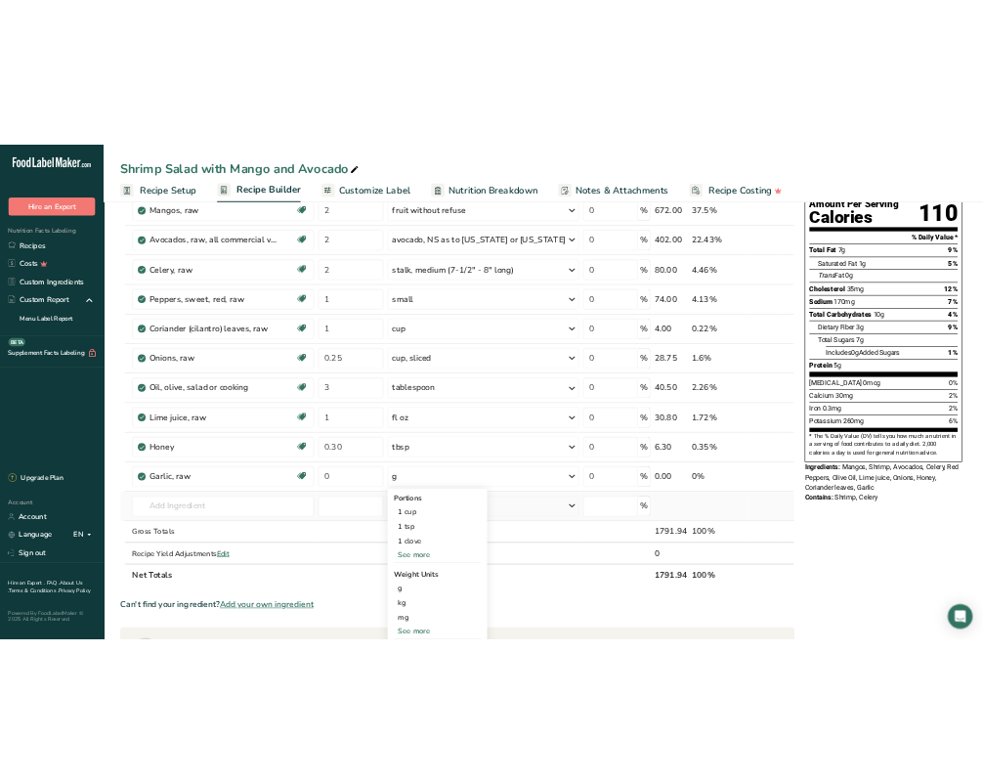
scroll to position [214, 0]
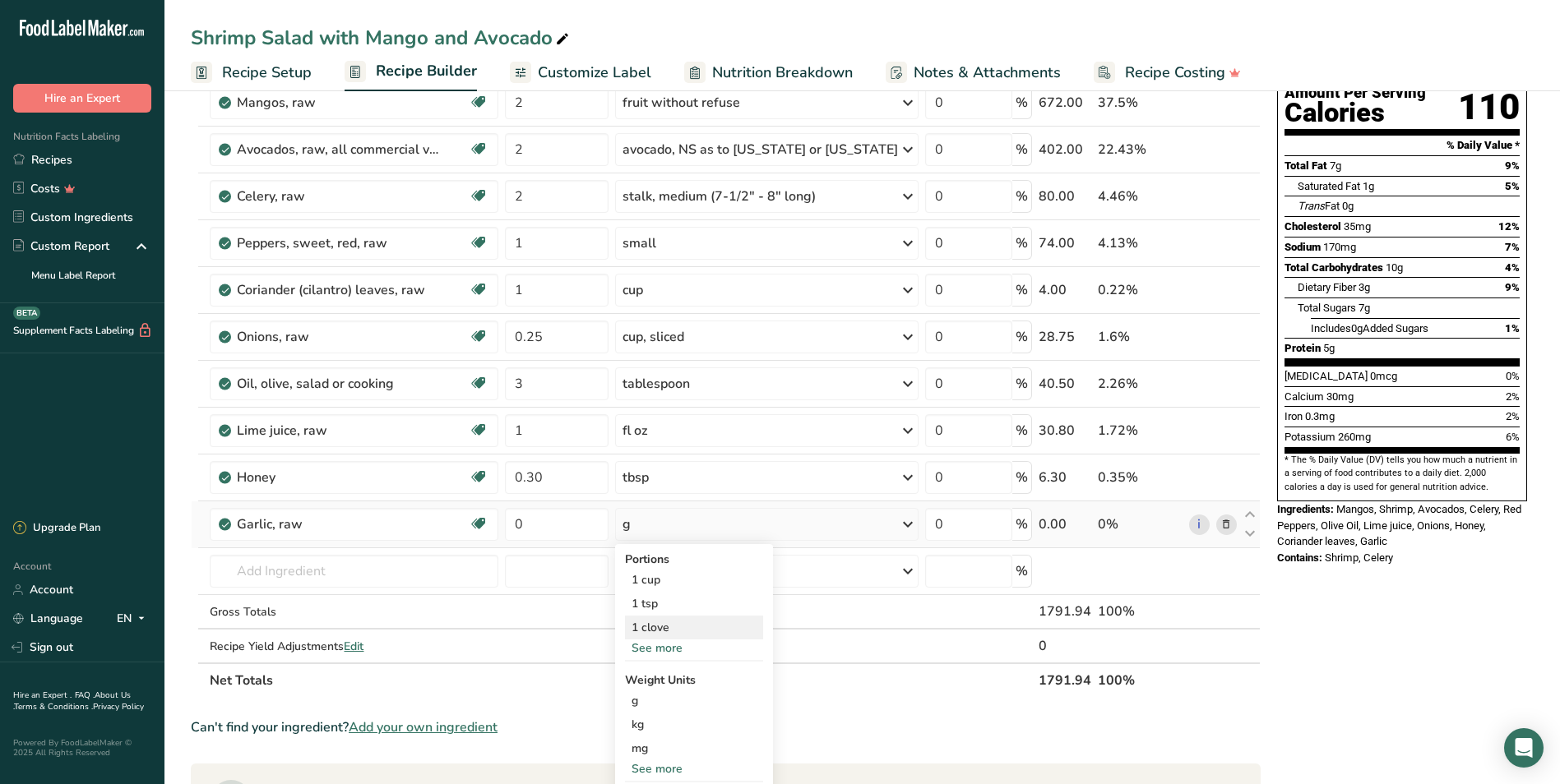
click at [671, 629] on div "1 clove" at bounding box center [694, 628] width 138 height 24
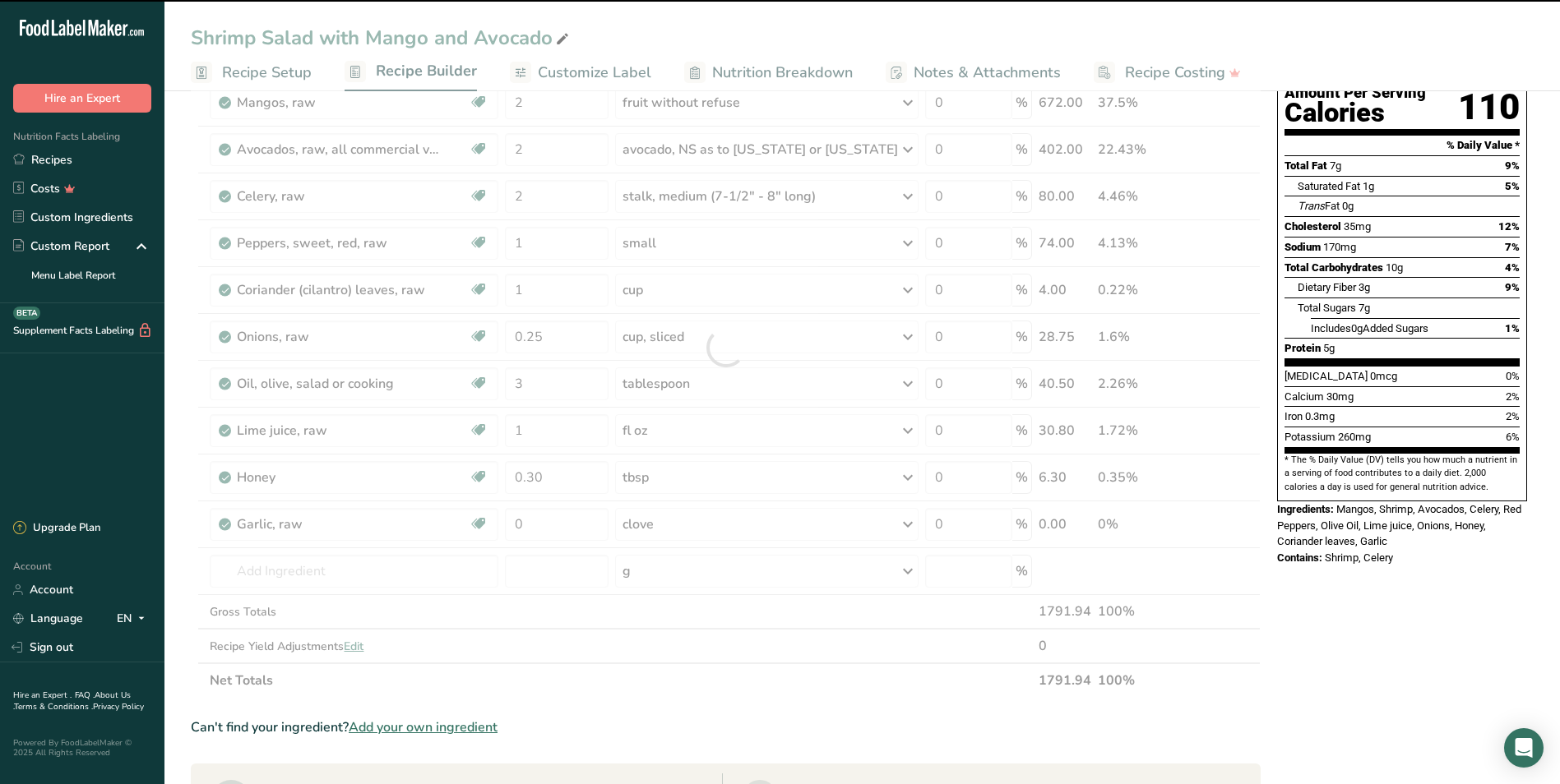
click at [551, 528] on div at bounding box center [725, 347] width 1069 height 701
click at [551, 528] on input "0" at bounding box center [556, 524] width 103 height 33
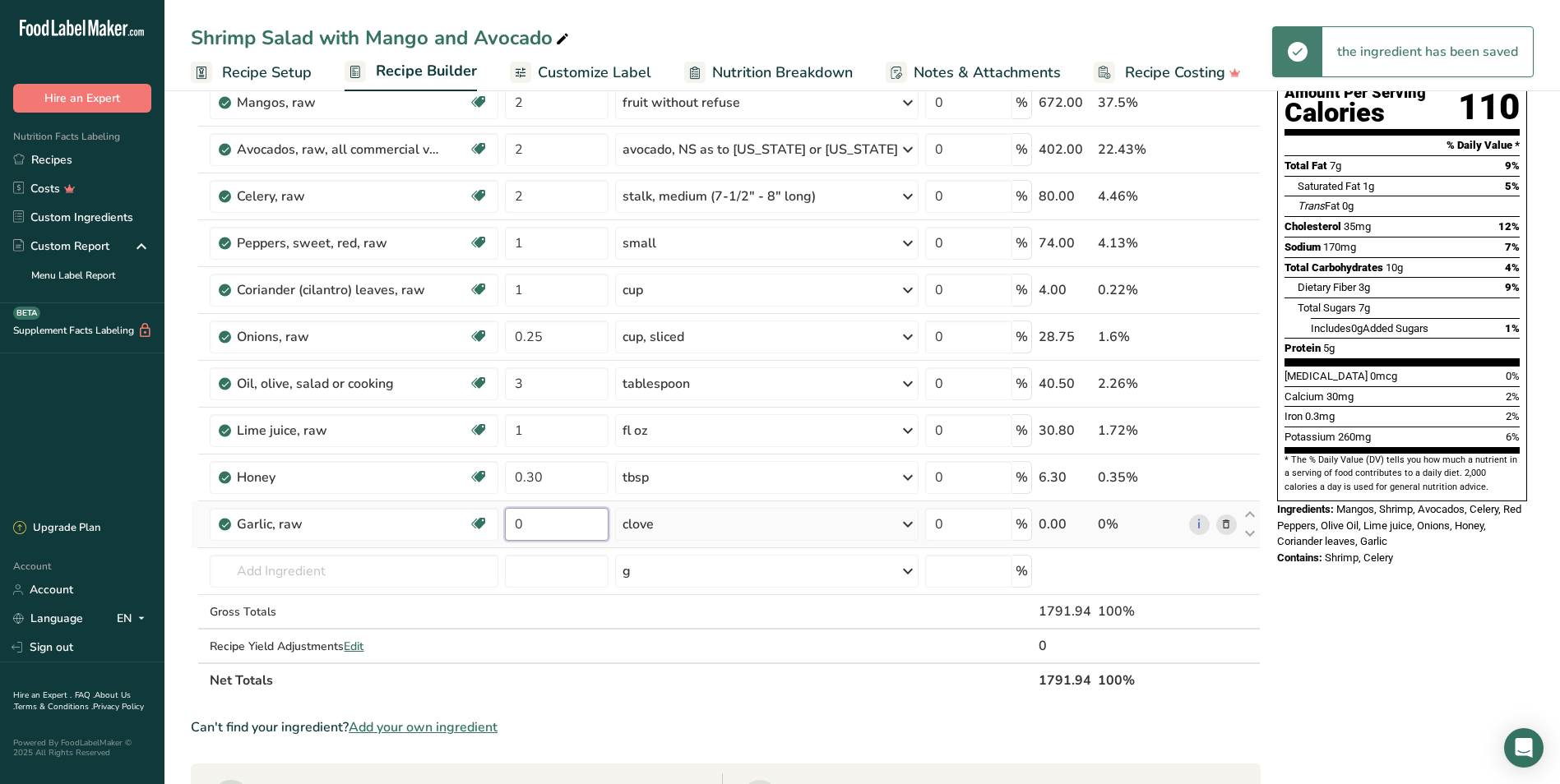
click at [549, 522] on input "0" at bounding box center [556, 524] width 103 height 33
type input "1"
click at [839, 605] on div "Nutrition Facts 16 Servings Per Container Serving Size 113g Amount Per Serving …" at bounding box center [1402, 598] width 263 height 1333
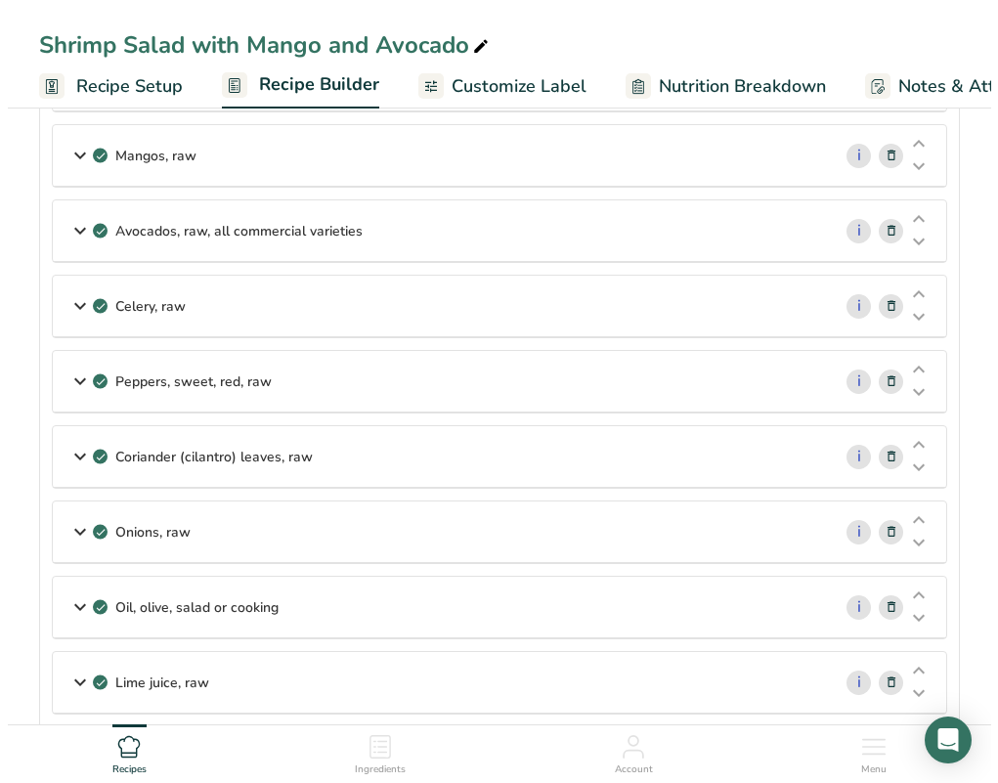
scroll to position [0, 0]
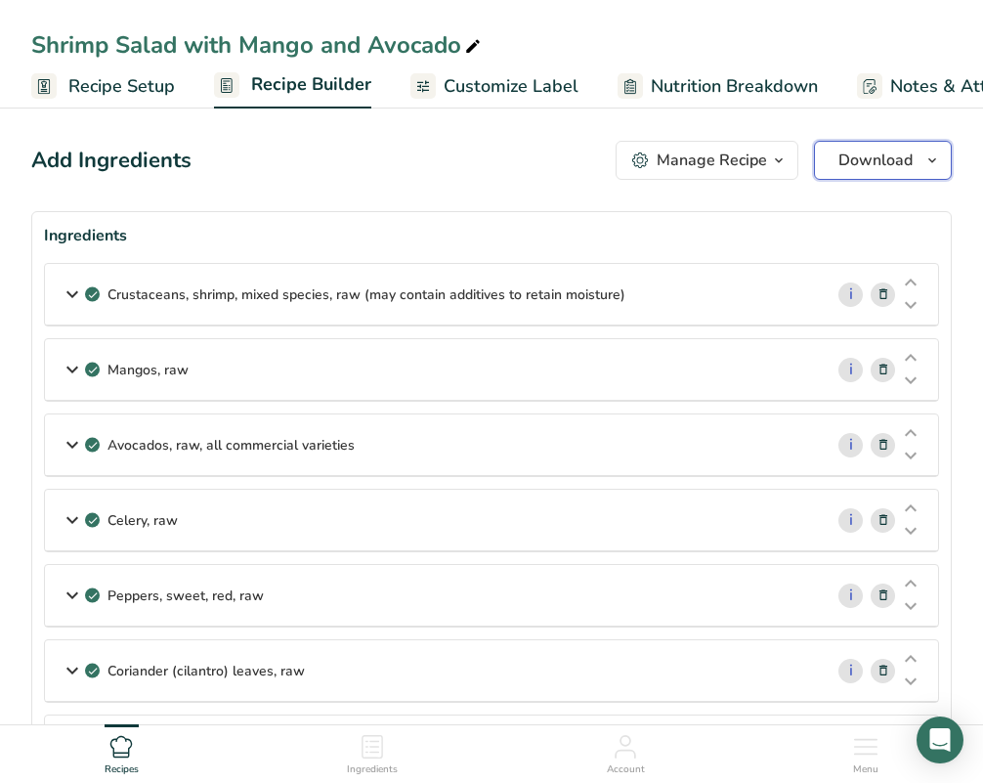
click at [880, 150] on span "Download" at bounding box center [875, 160] width 74 height 23
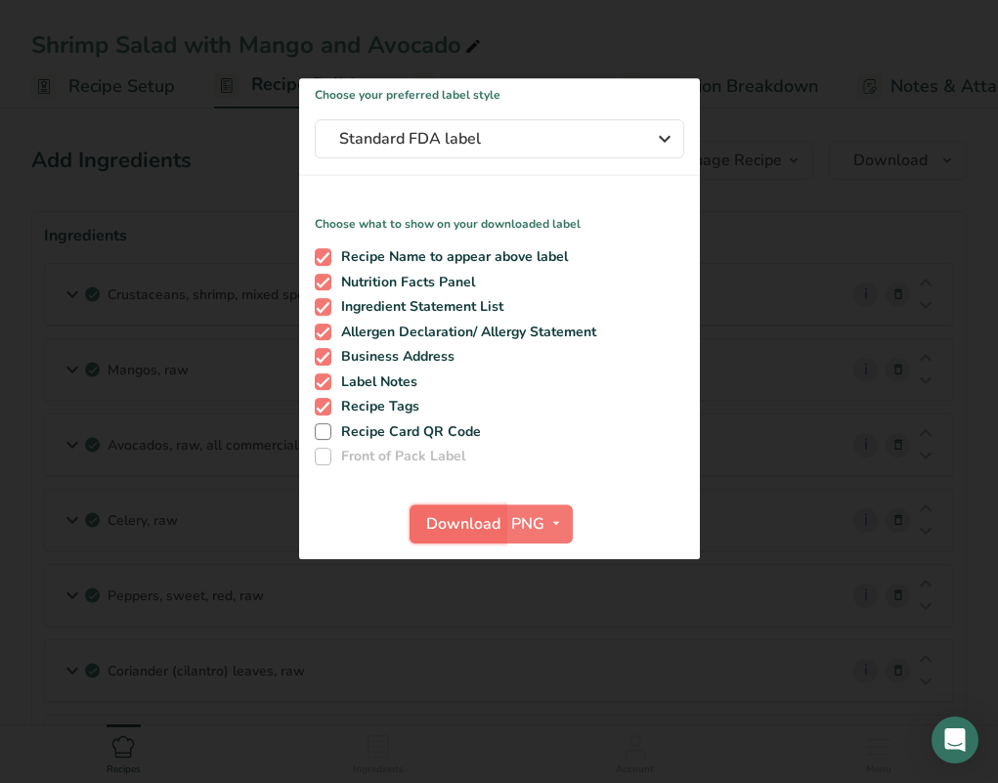
click at [437, 519] on span "Download" at bounding box center [463, 523] width 74 height 23
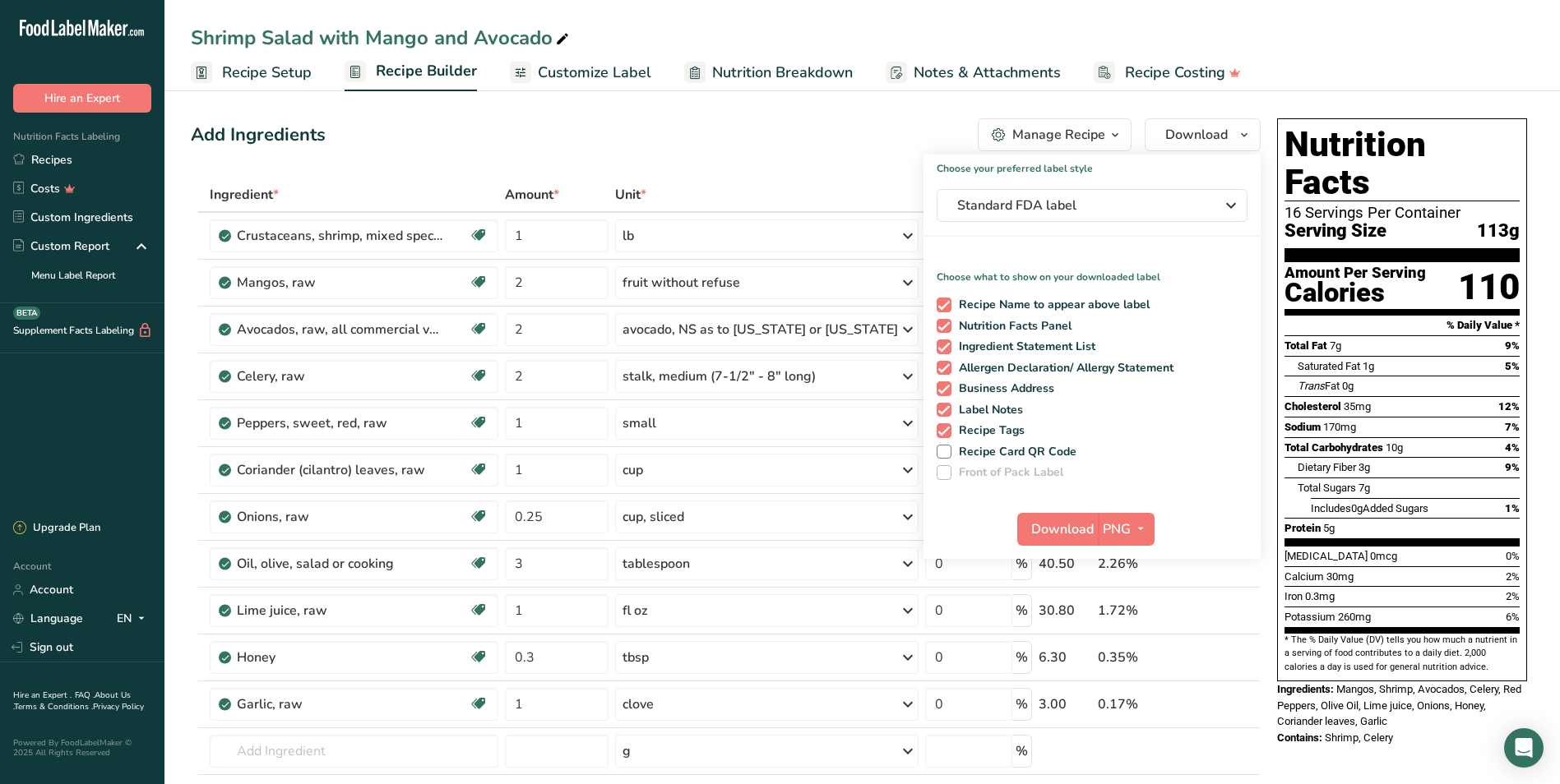
click at [767, 143] on div "Add Ingredients Manage Recipe Delete Recipe Duplicate Recipe Scale Recipe Save …" at bounding box center [725, 135] width 1069 height 33
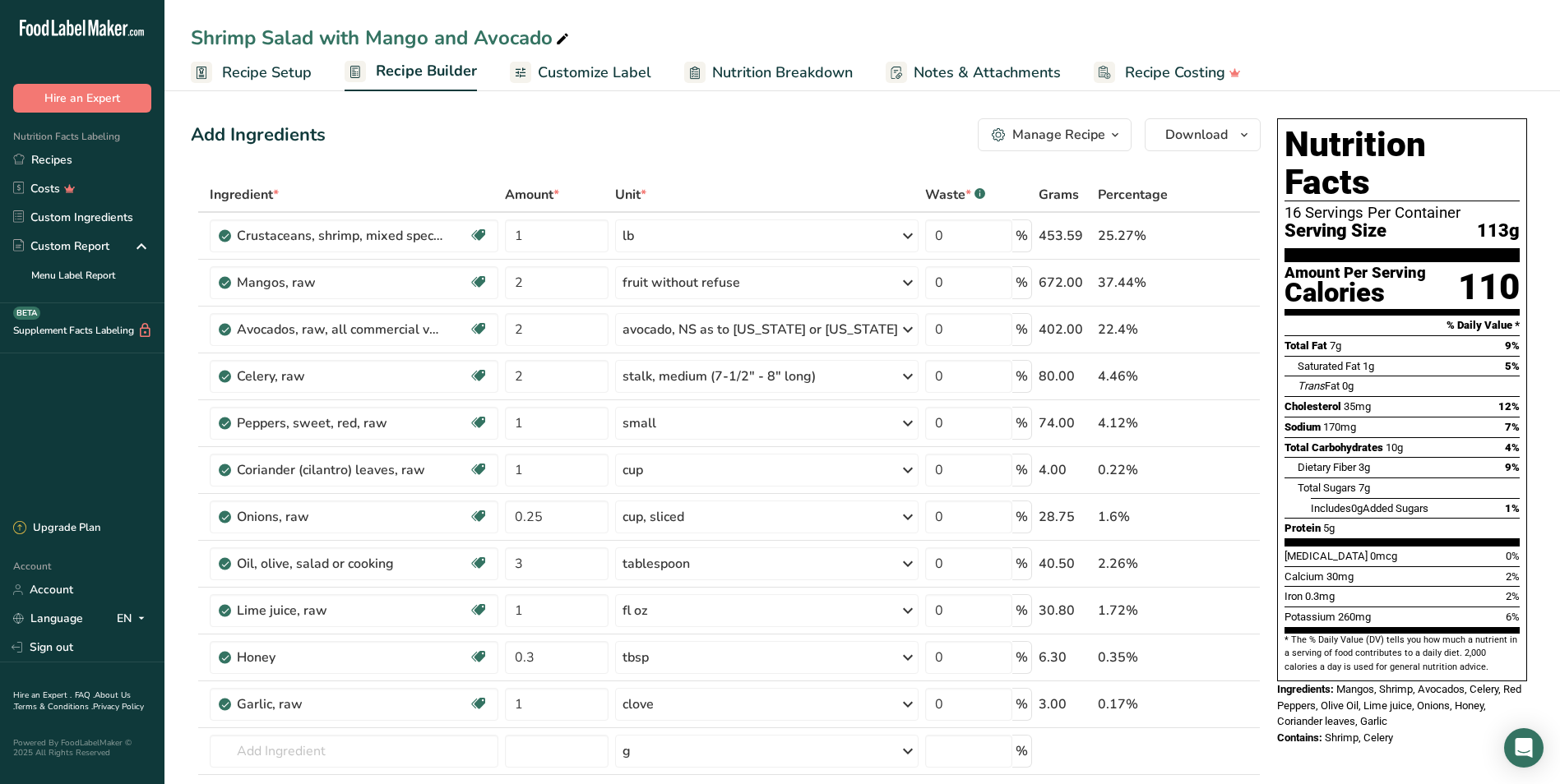
drag, startPoint x: 77, startPoint y: 151, endPoint x: 731, endPoint y: 114, distance: 655.0
click at [78, 151] on link "Recipes" at bounding box center [82, 160] width 164 height 29
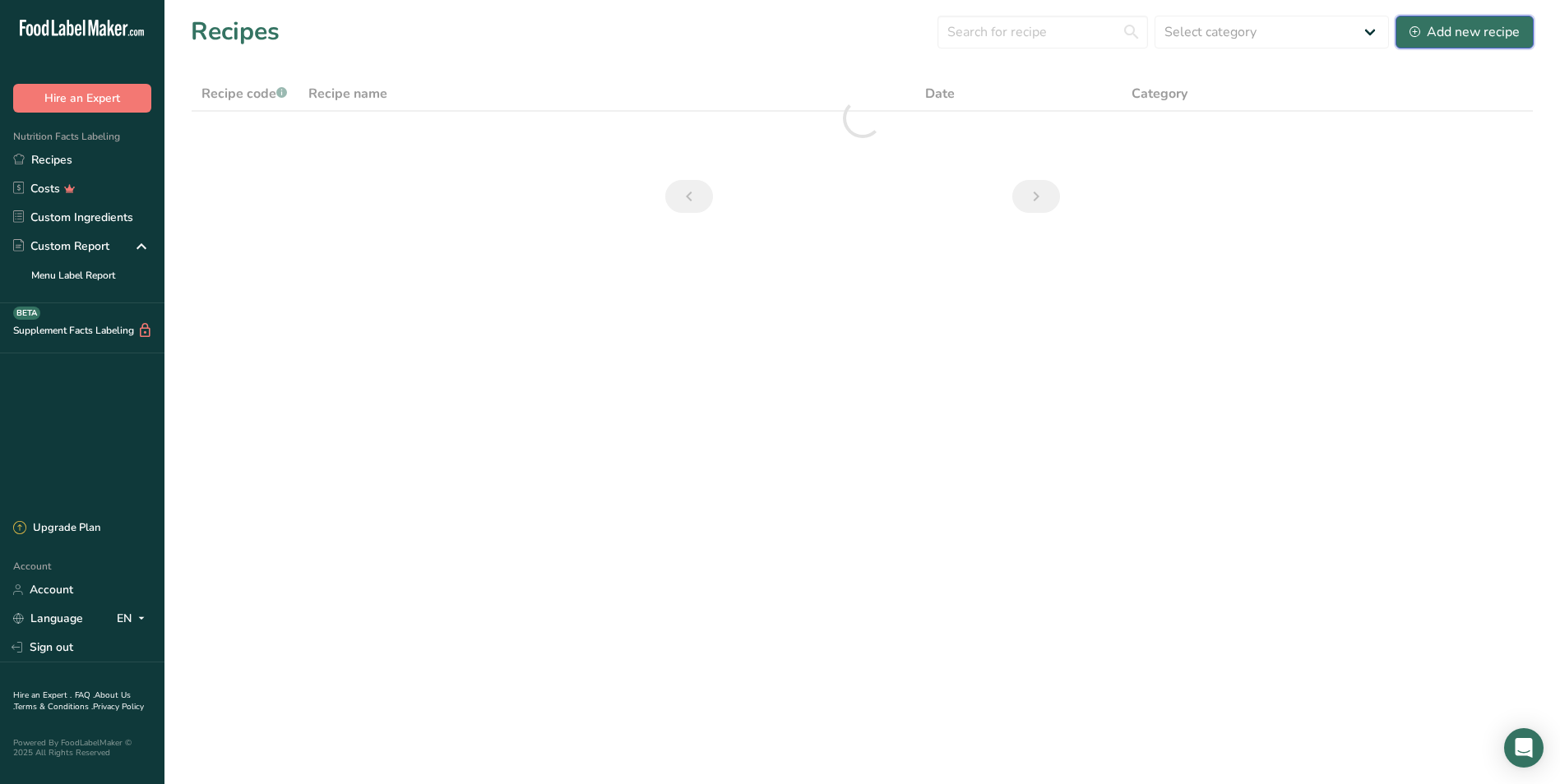
click at [839, 22] on div "Add new recipe" at bounding box center [1464, 31] width 110 height 19
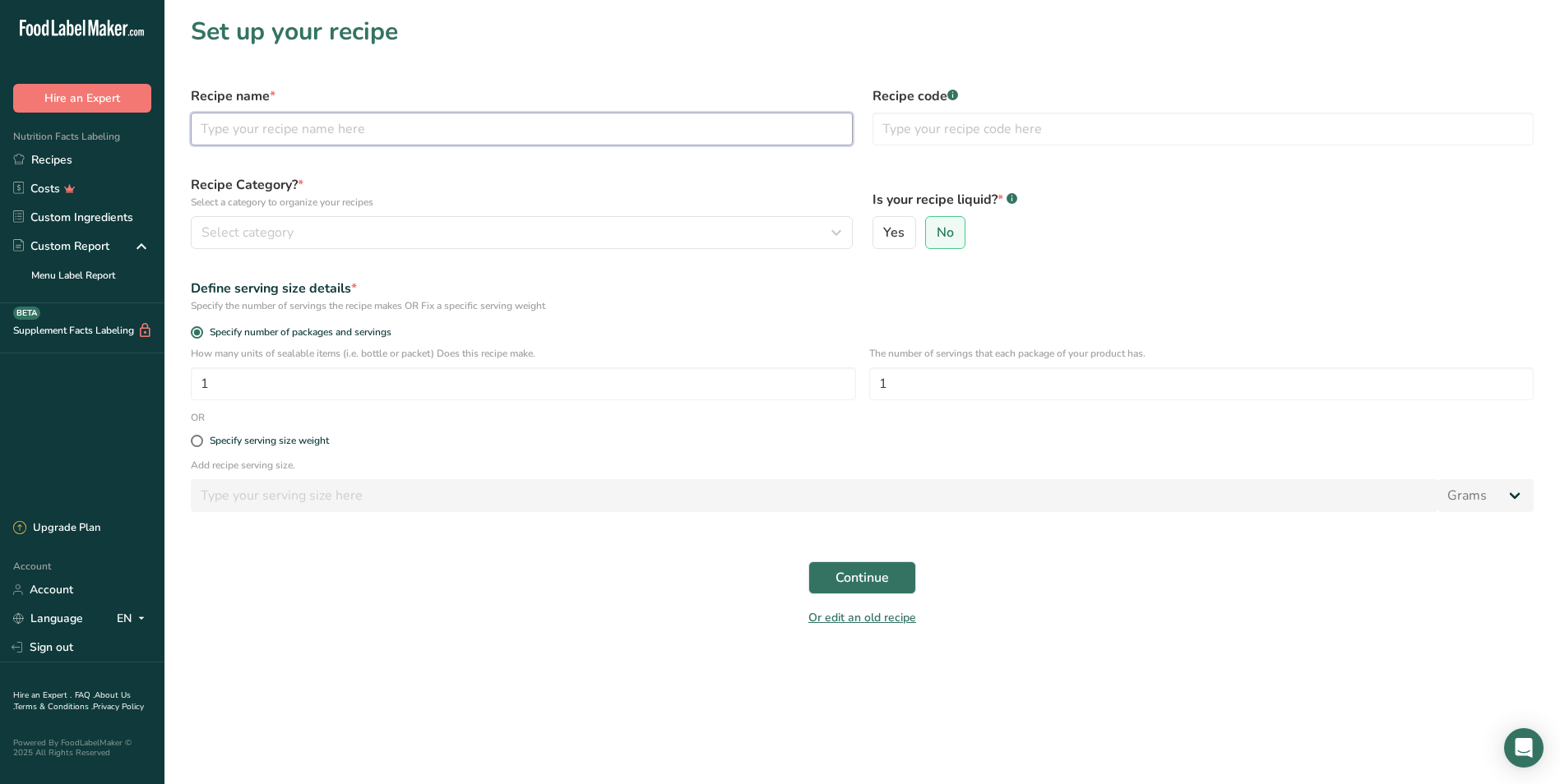
click at [313, 133] on input "text" at bounding box center [522, 129] width 662 height 33
type input "Greek Salad with Chicken"
click at [242, 228] on span "Select category" at bounding box center [247, 232] width 92 height 19
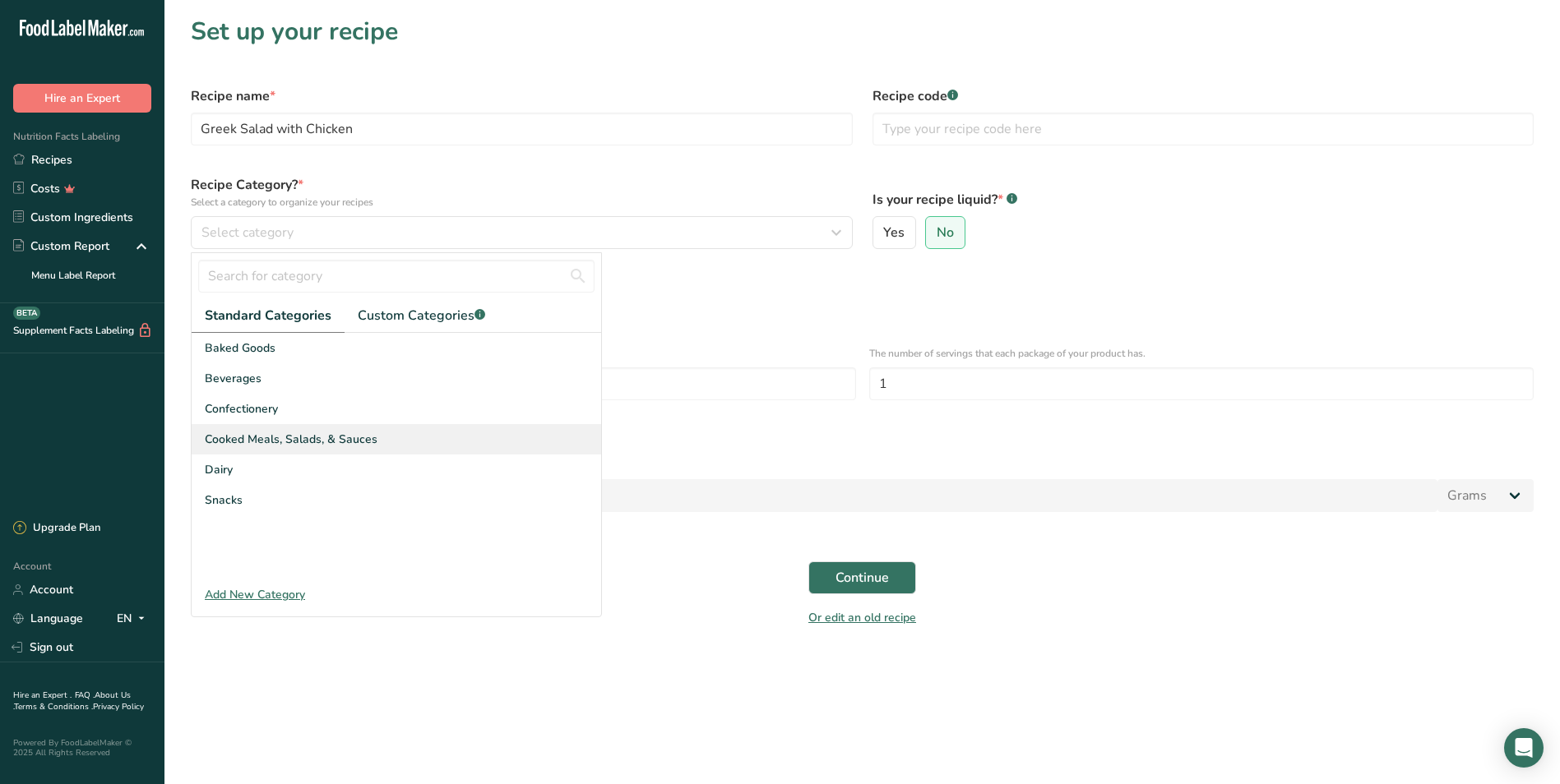
click at [284, 436] on span "Cooked Meals, Salads, & Sauces" at bounding box center [290, 439] width 172 height 18
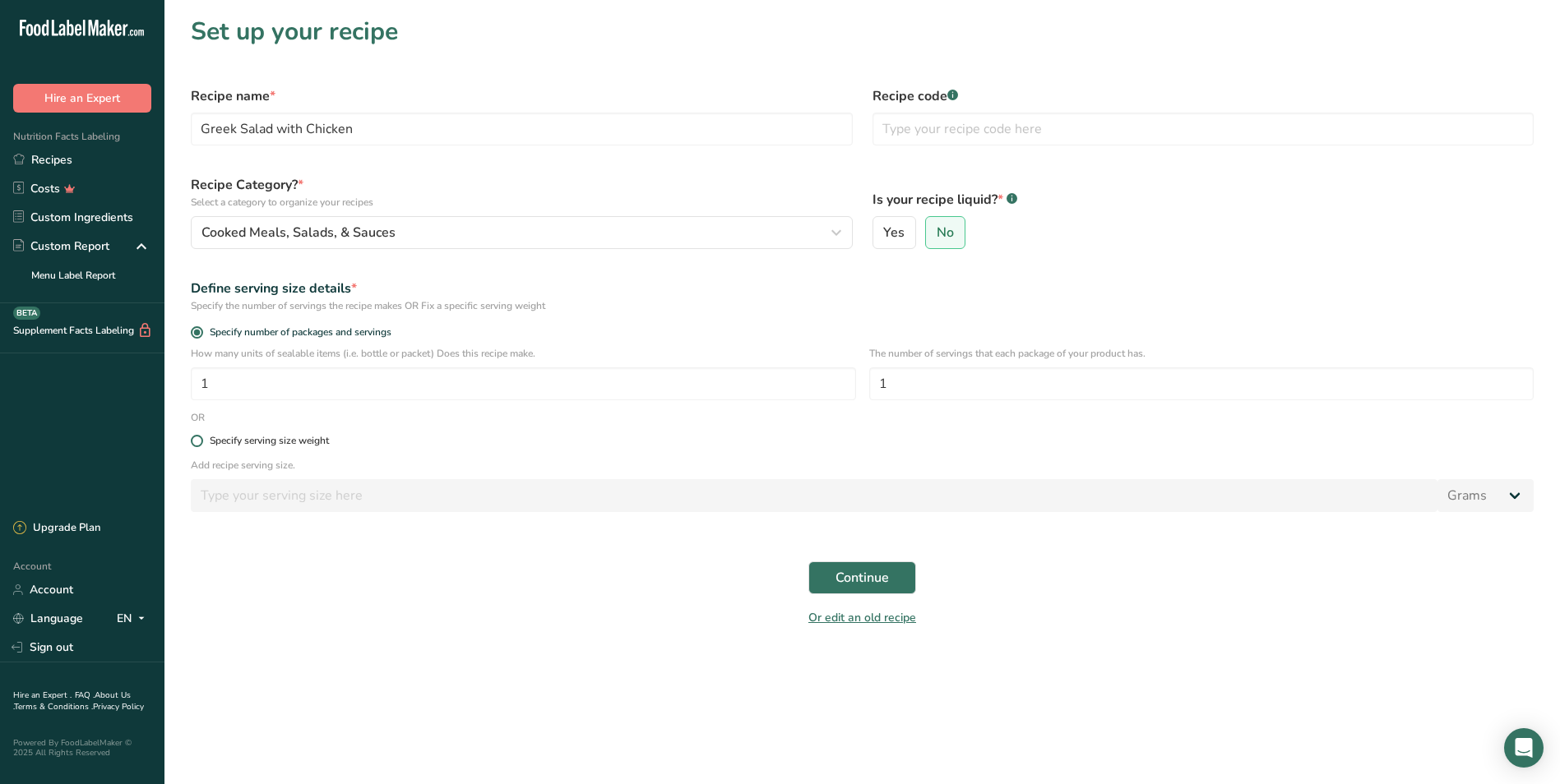
click at [197, 442] on span at bounding box center [197, 441] width 13 height 13
click at [197, 442] on input "Specify serving size weight" at bounding box center [196, 441] width 11 height 11
radio input "true"
radio input "false"
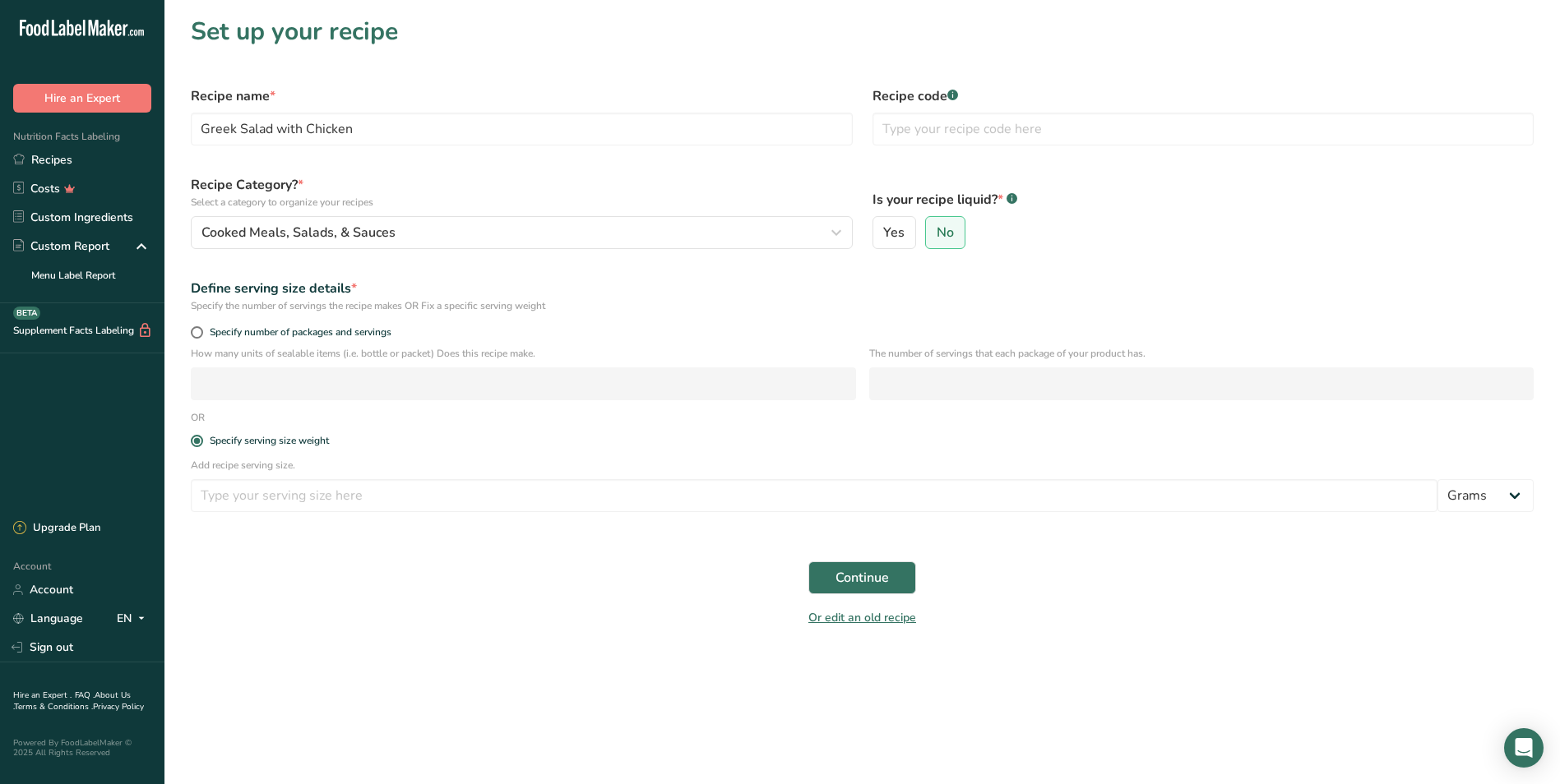
click at [289, 527] on form "Recipe name * Greek Salad with Chicken Recipe code .a-a{fill:#347362;}.b-a{fill…" at bounding box center [862, 357] width 1362 height 560
click at [290, 495] on input "number" at bounding box center [814, 495] width 1246 height 33
type input "6"
click at [839, 492] on select "Grams kg mg mcg lb oz l mL fl oz tbsp tsp cup qt gallon" at bounding box center [1485, 495] width 96 height 33
select select "5"
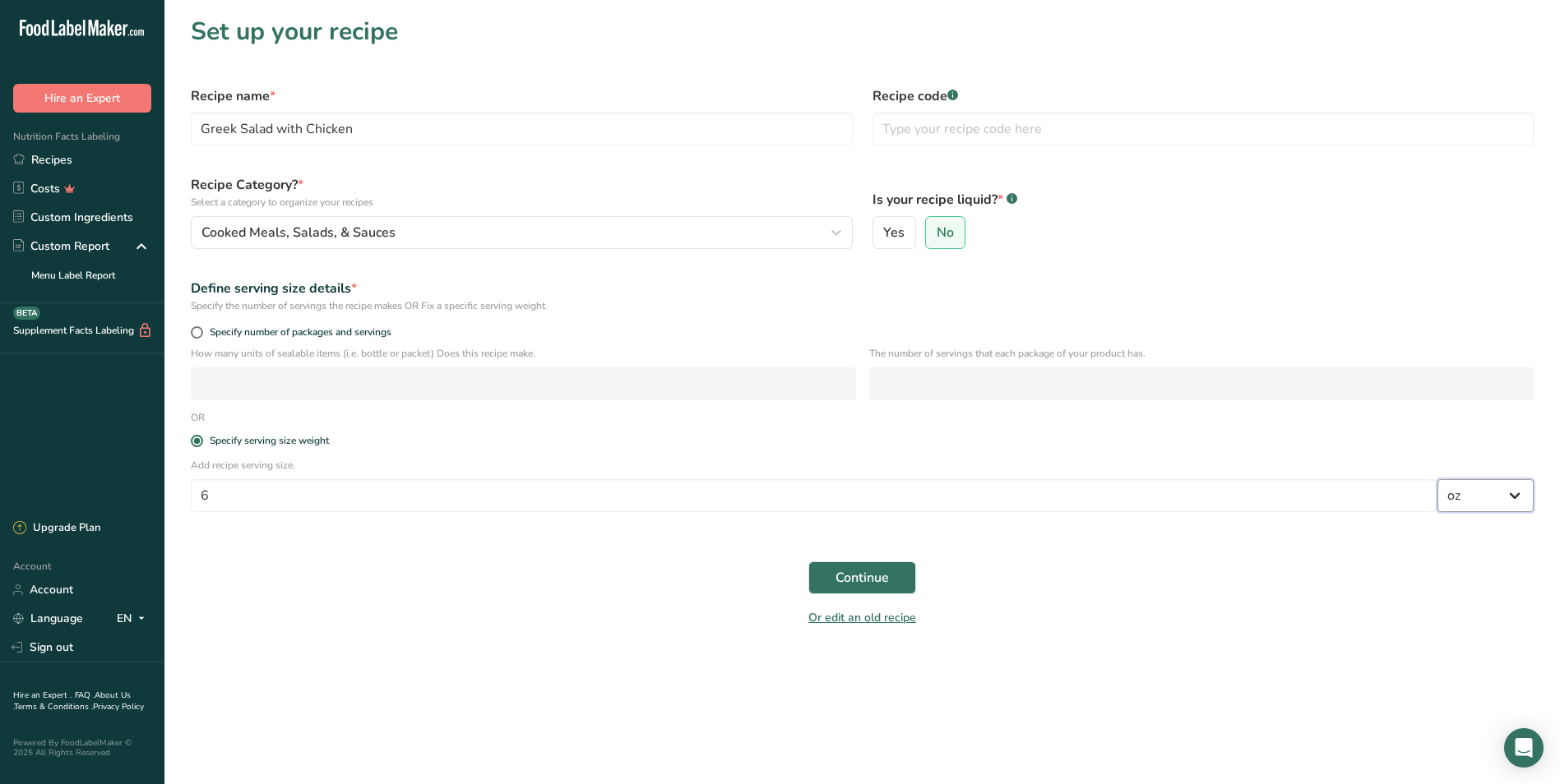
click at [839, 479] on select "Grams kg mg mcg lb oz l mL fl oz tbsp tsp cup qt gallon" at bounding box center [1485, 495] width 96 height 33
click at [839, 571] on span "Continue" at bounding box center [862, 577] width 54 height 19
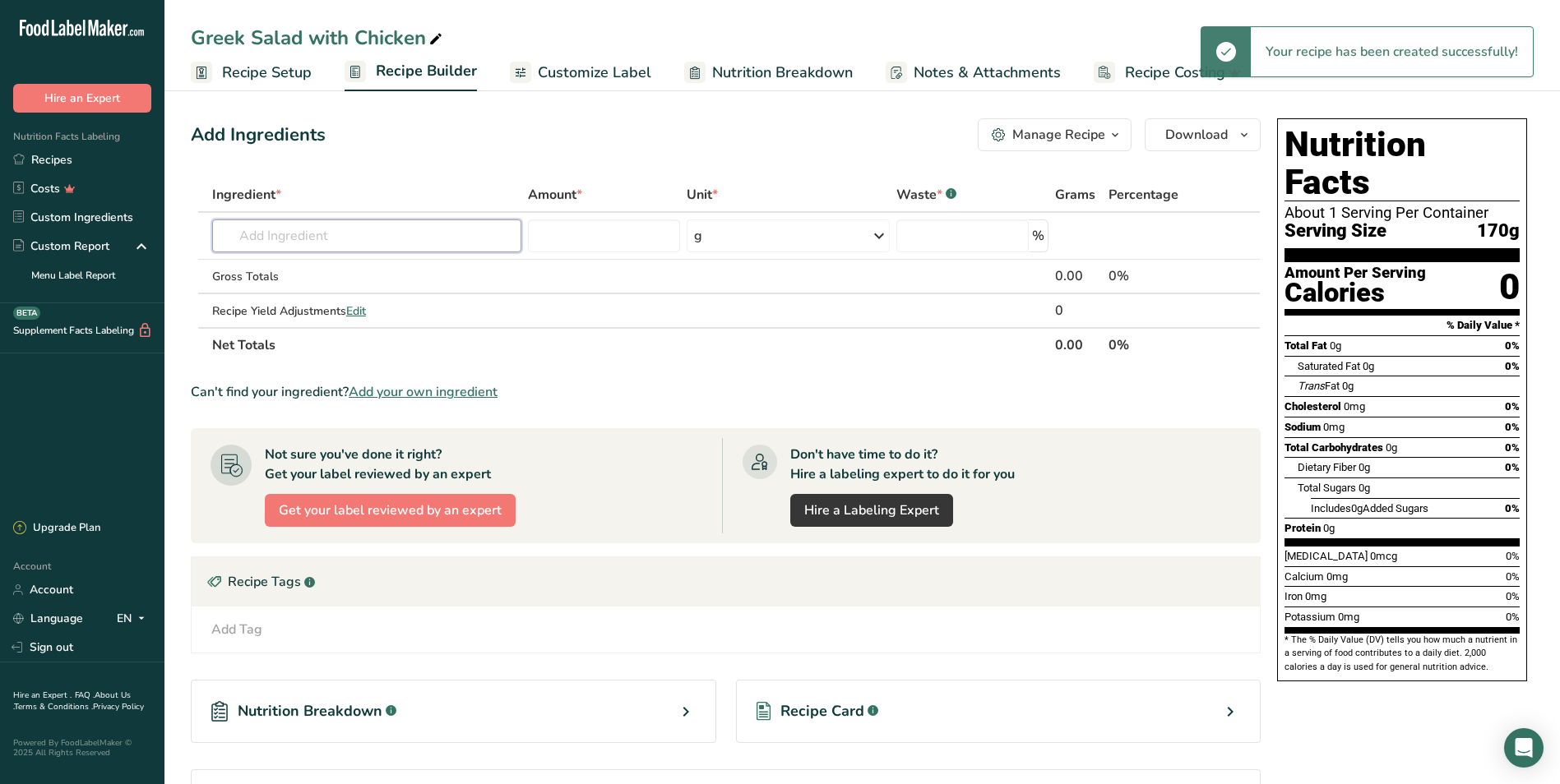
drag, startPoint x: 344, startPoint y: 236, endPoint x: 316, endPoint y: 164, distance: 77.3
click at [343, 236] on input "text" at bounding box center [366, 236] width 309 height 33
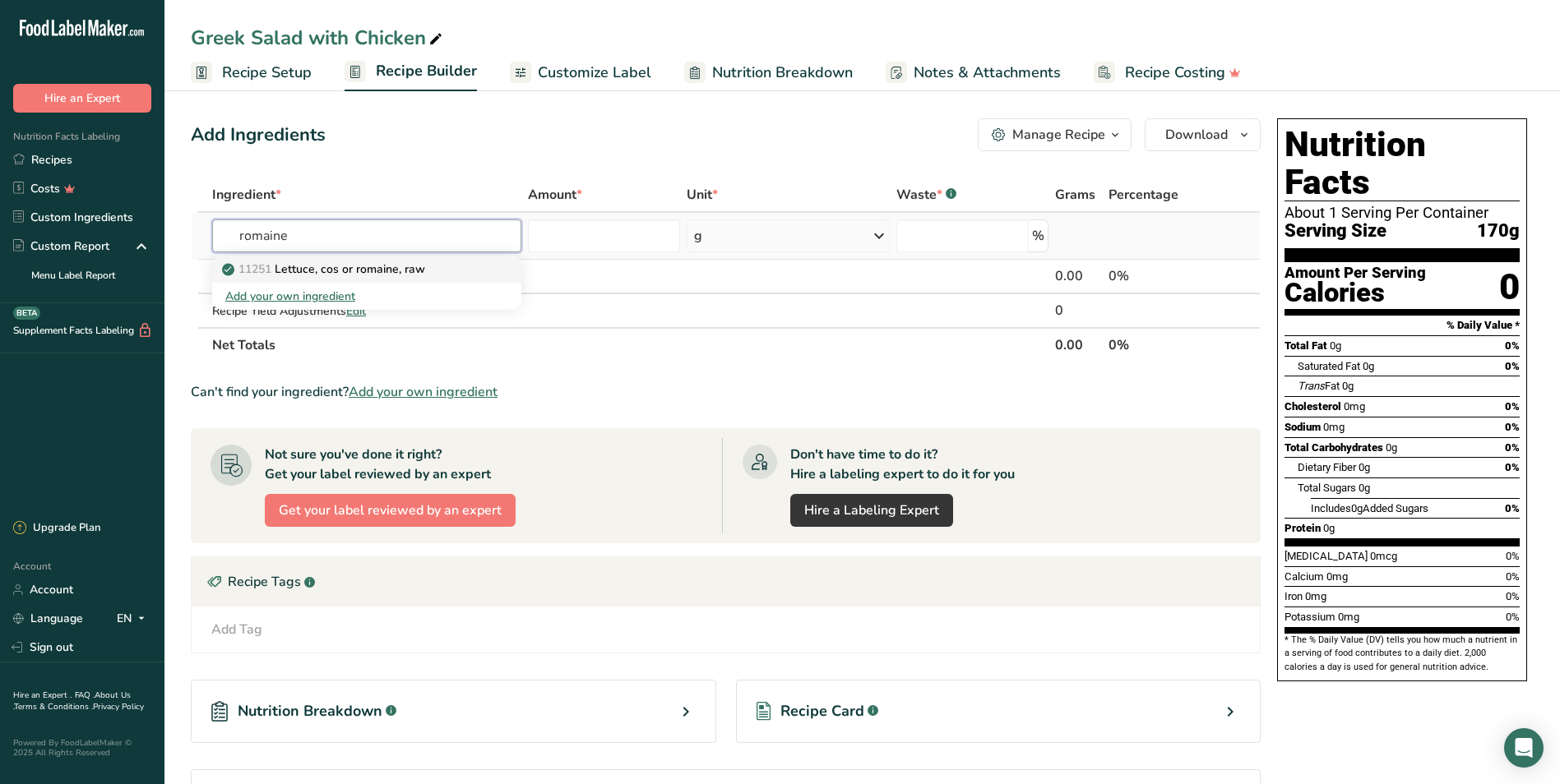
type input "romaine"
click at [342, 268] on p "11251 Lettuce, cos or romaine, raw" at bounding box center [325, 269] width 199 height 18
type input "Lettuce, cos or romaine, raw"
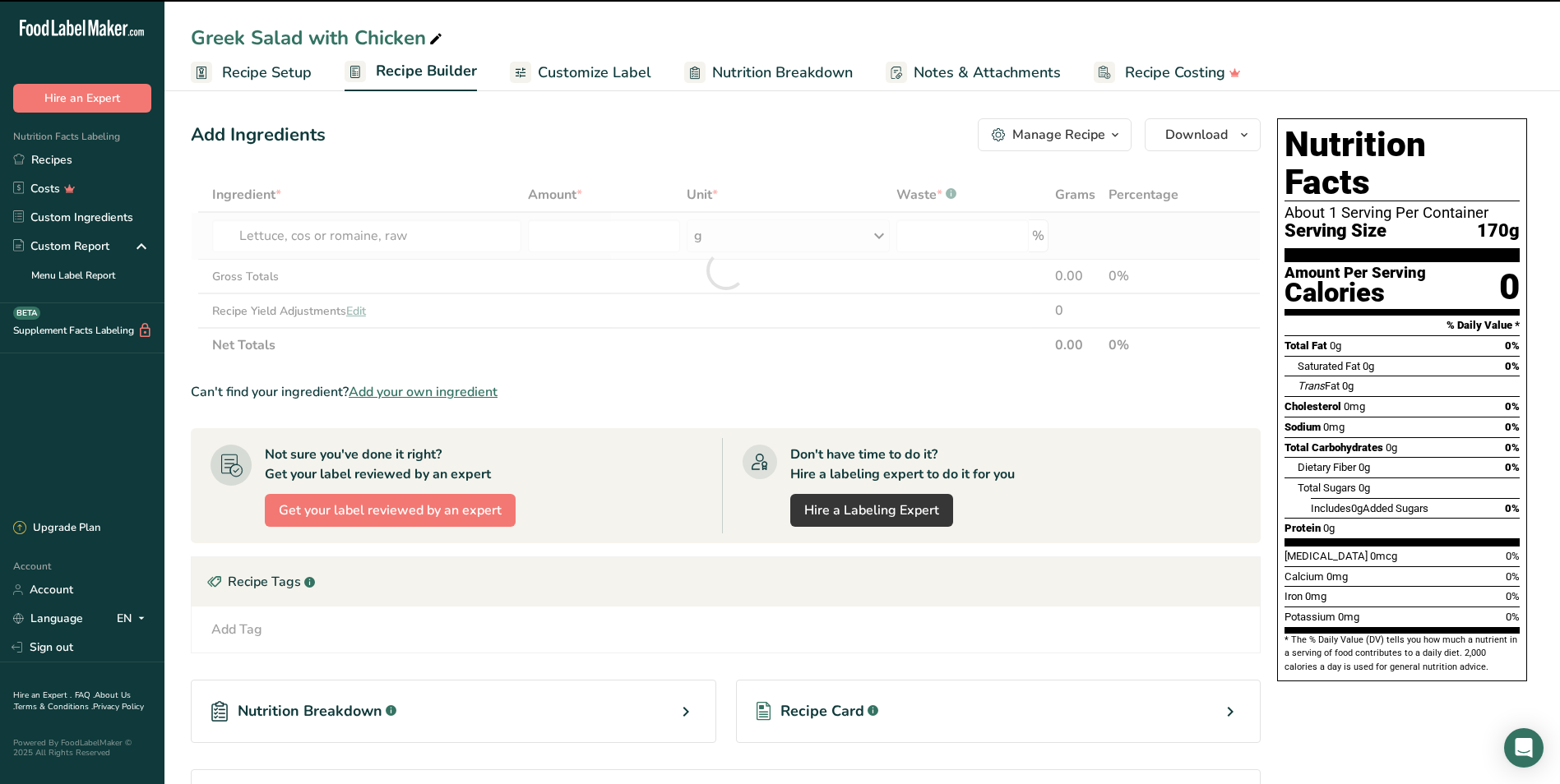
type input "0"
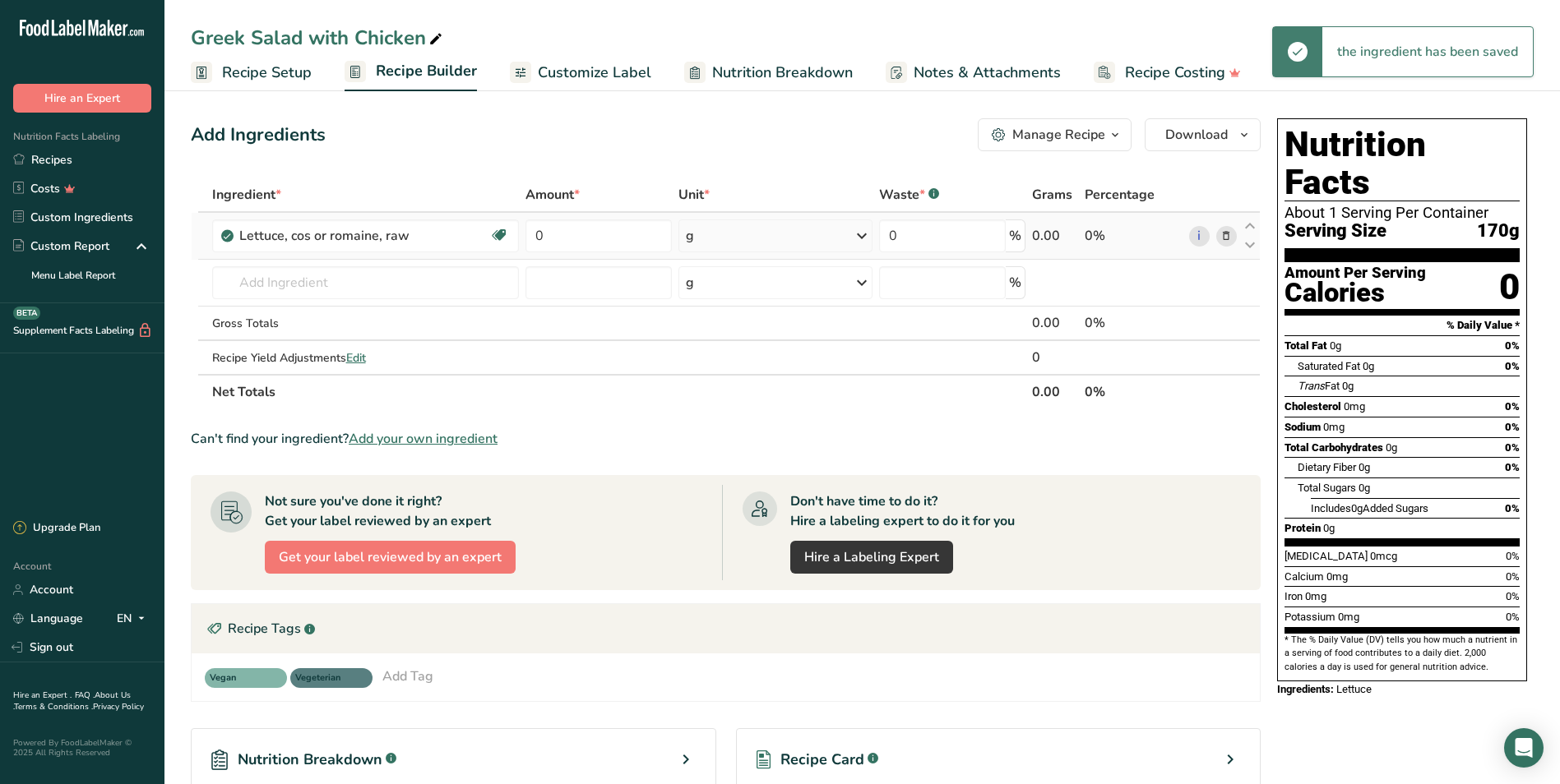
click at [774, 223] on div "g" at bounding box center [775, 236] width 194 height 33
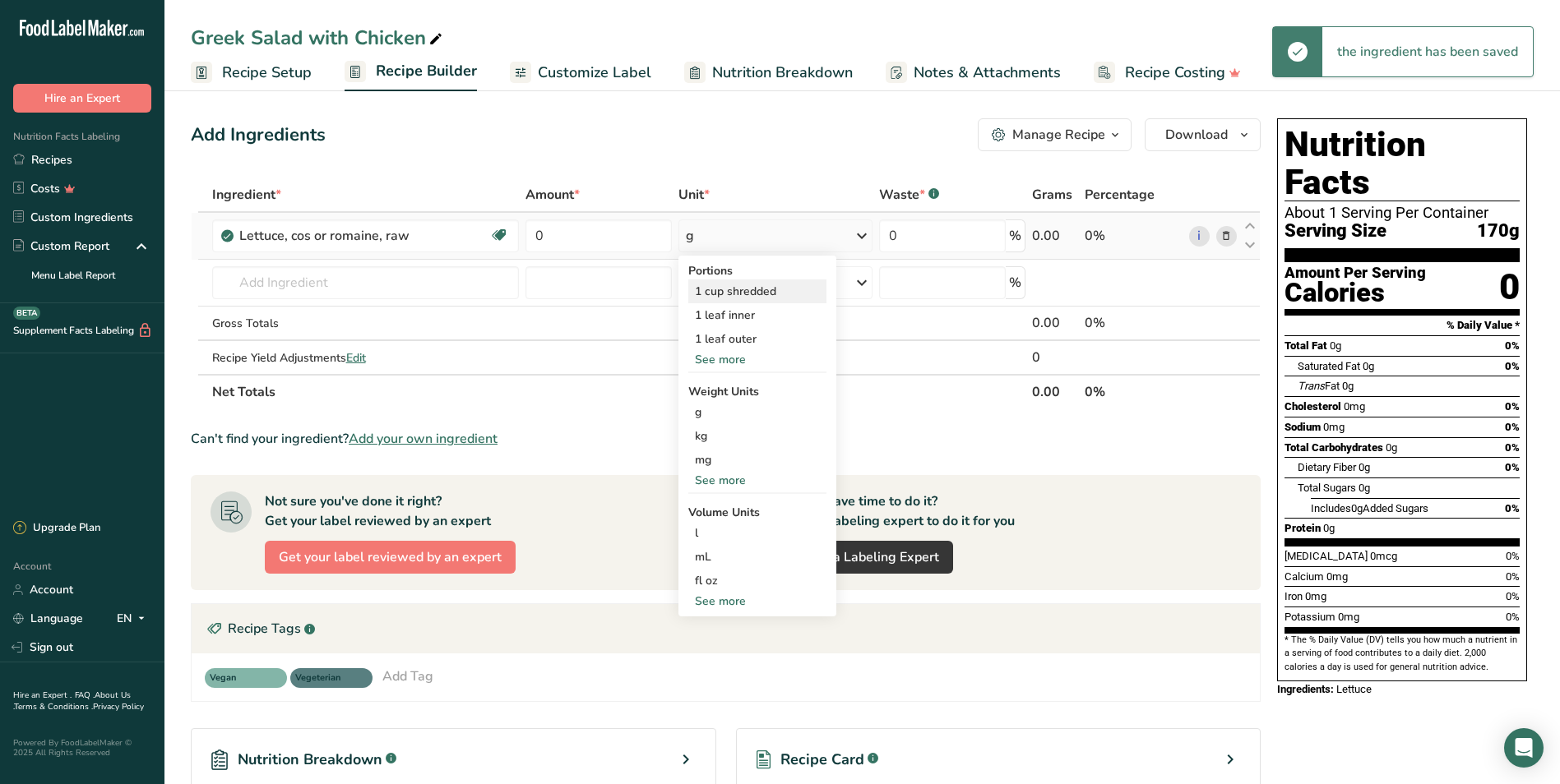
click at [731, 293] on div "1 cup shredded" at bounding box center [757, 291] width 138 height 24
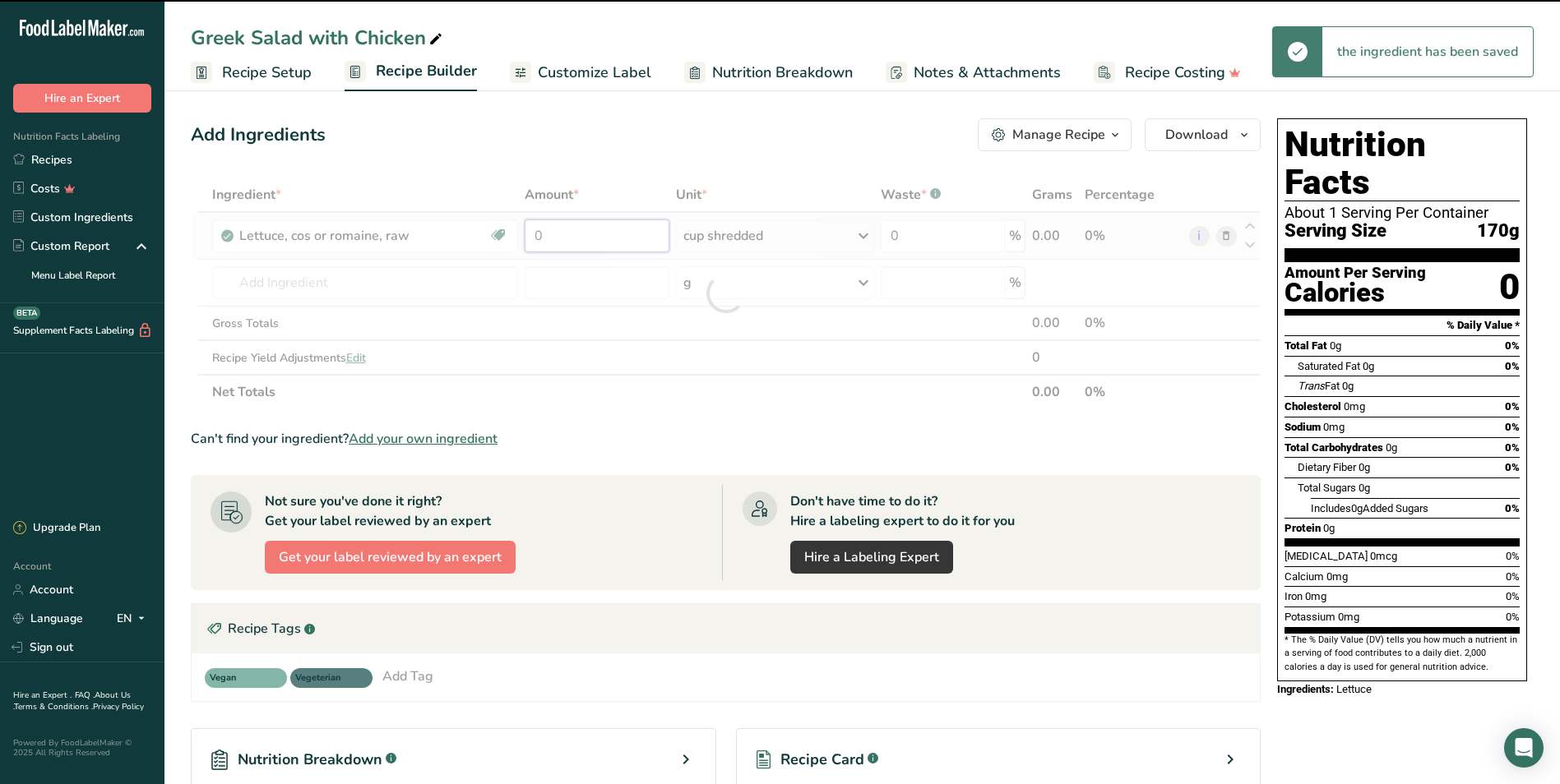
click at [586, 241] on input "0" at bounding box center [597, 236] width 145 height 33
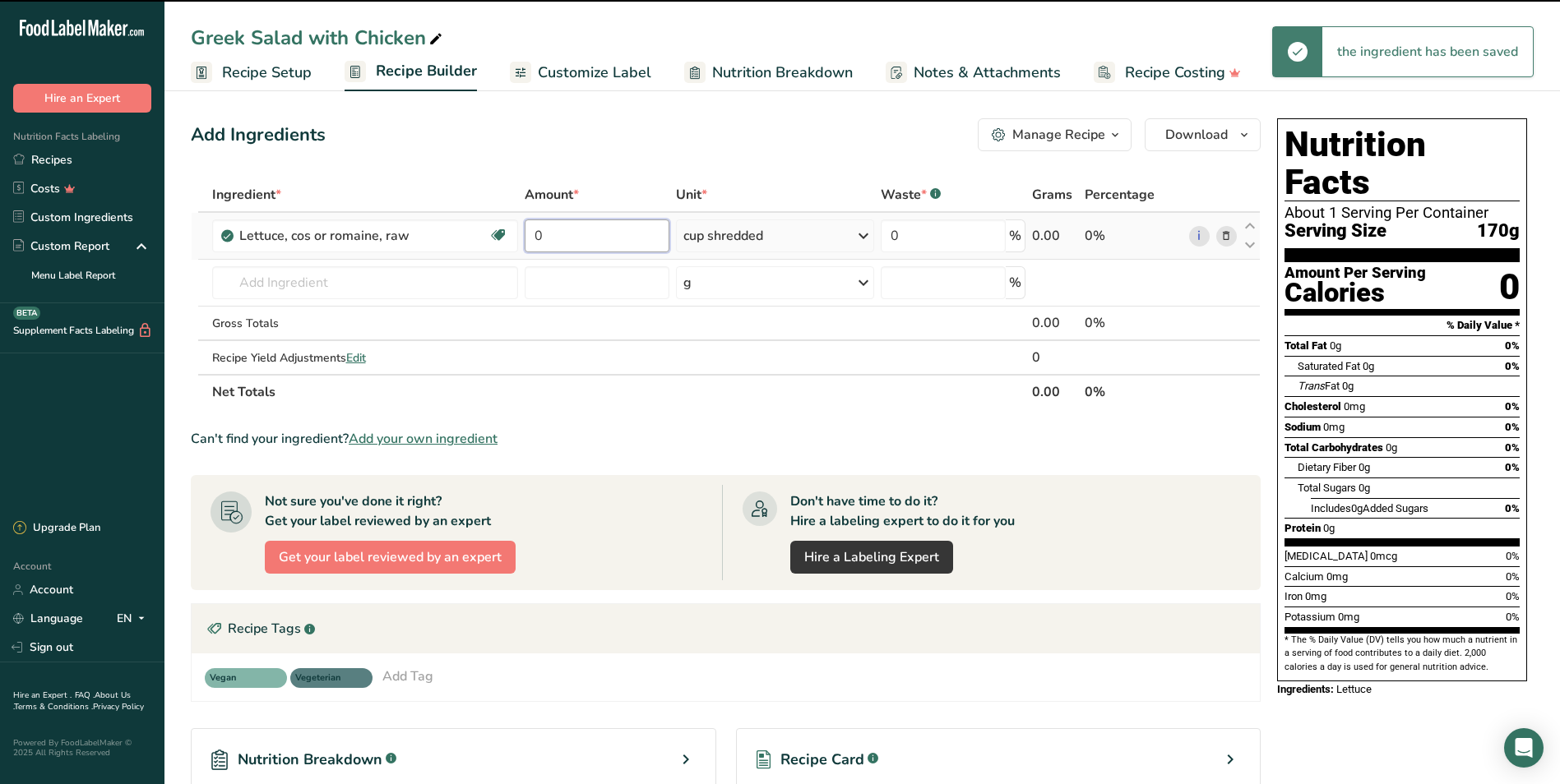
click at [580, 236] on input "0" at bounding box center [597, 236] width 145 height 33
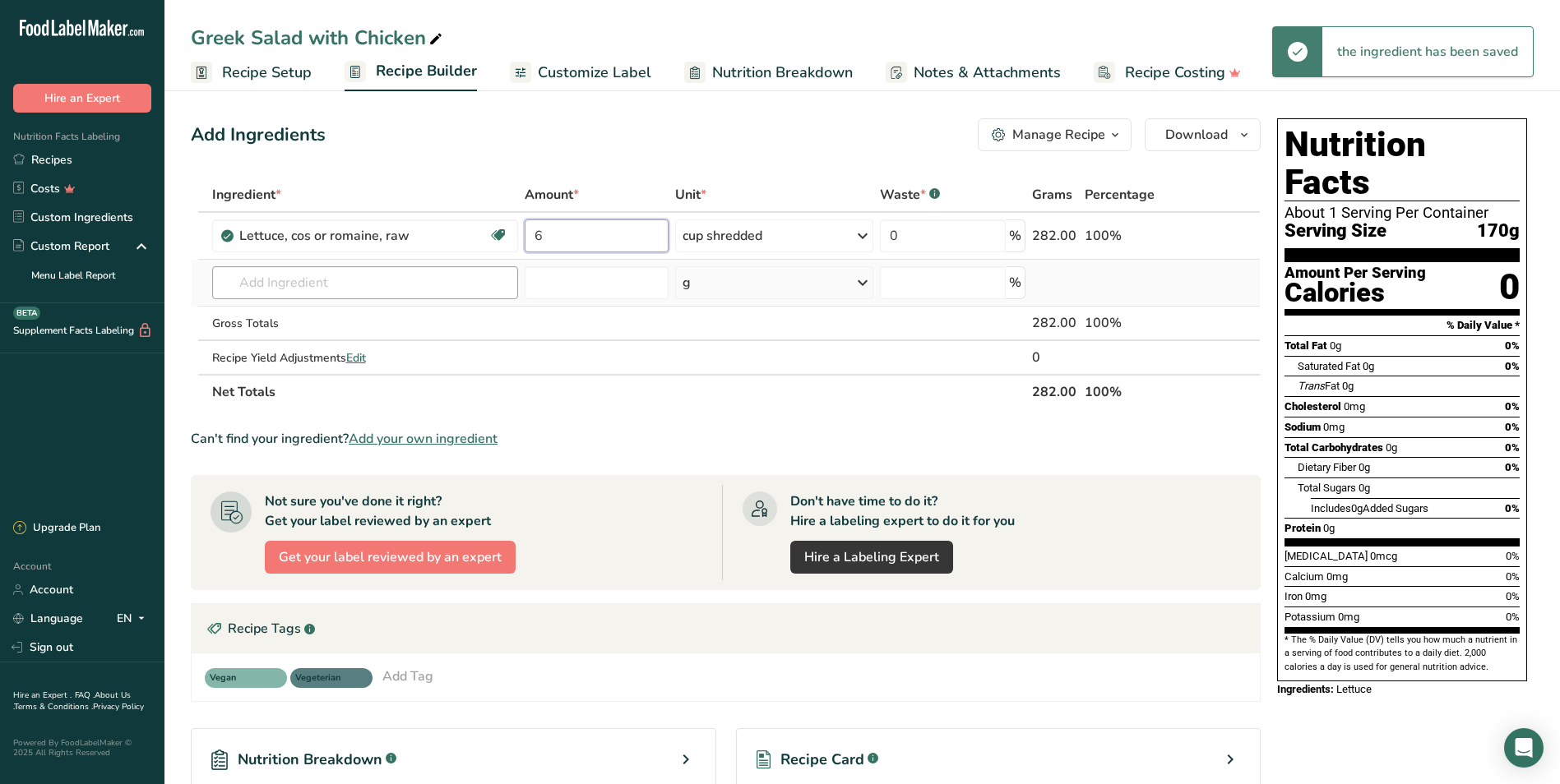
type input "6"
click at [469, 280] on div "Ingredient * Amount * Unit * Waste * .a-a{fill:#347362;}.b-a{fill:#fff;} Grams …" at bounding box center [725, 294] width 1069 height 232
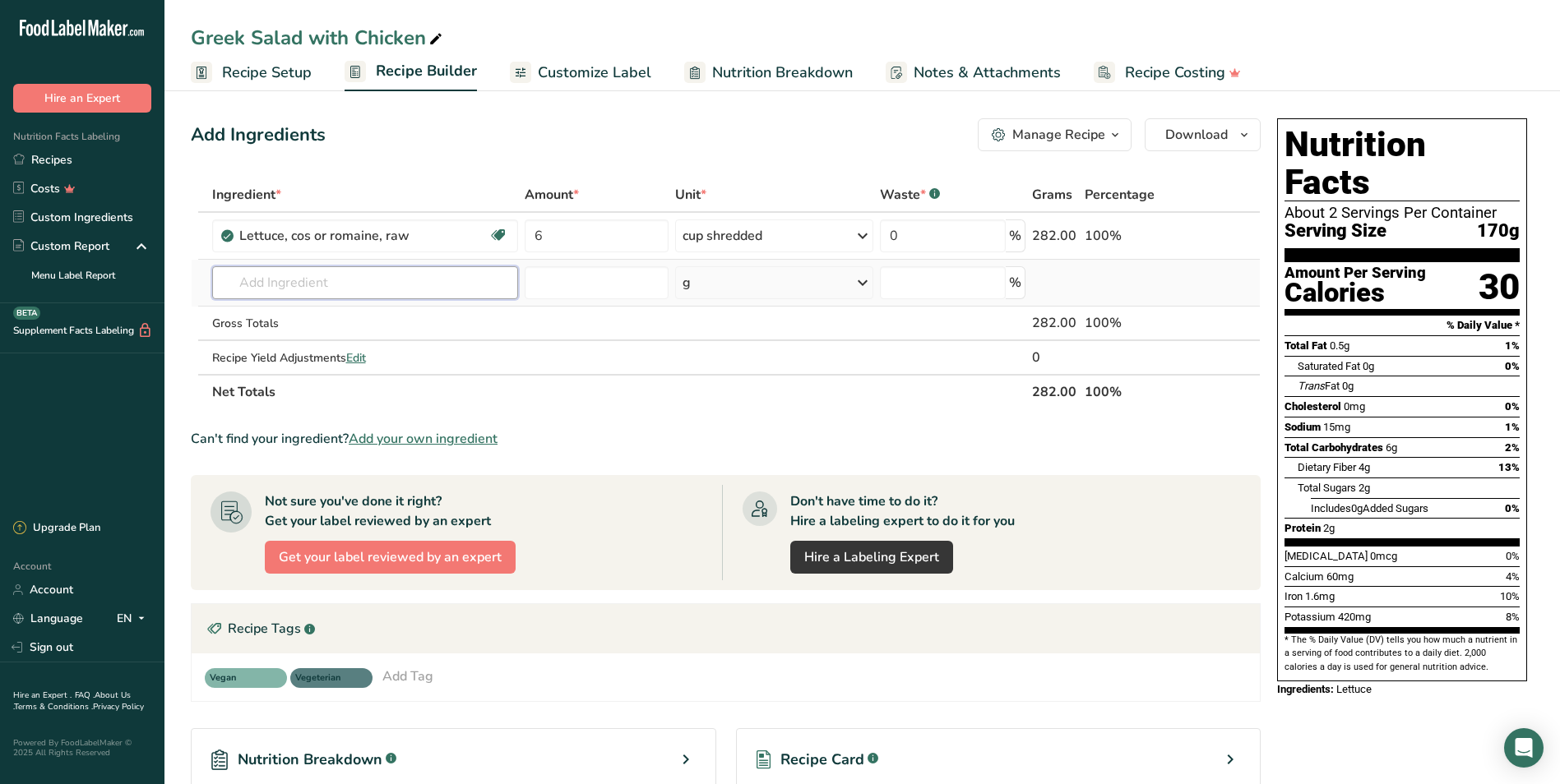
click at [319, 294] on input "text" at bounding box center [365, 283] width 306 height 33
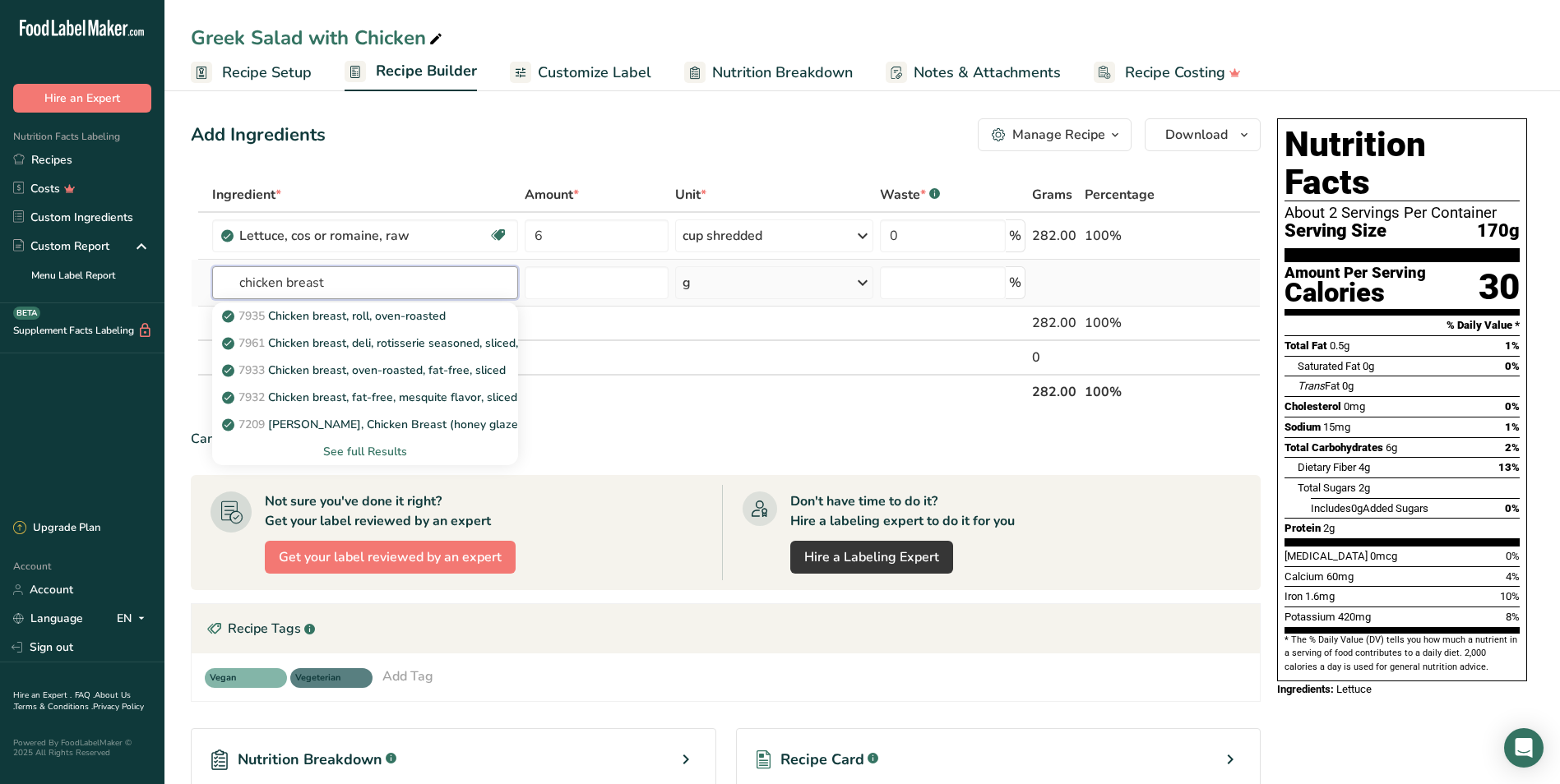
type input "chicken breast"
click at [373, 442] on div "See full Results" at bounding box center [365, 452] width 306 height 27
click at [371, 444] on div "See full Results" at bounding box center [365, 452] width 279 height 18
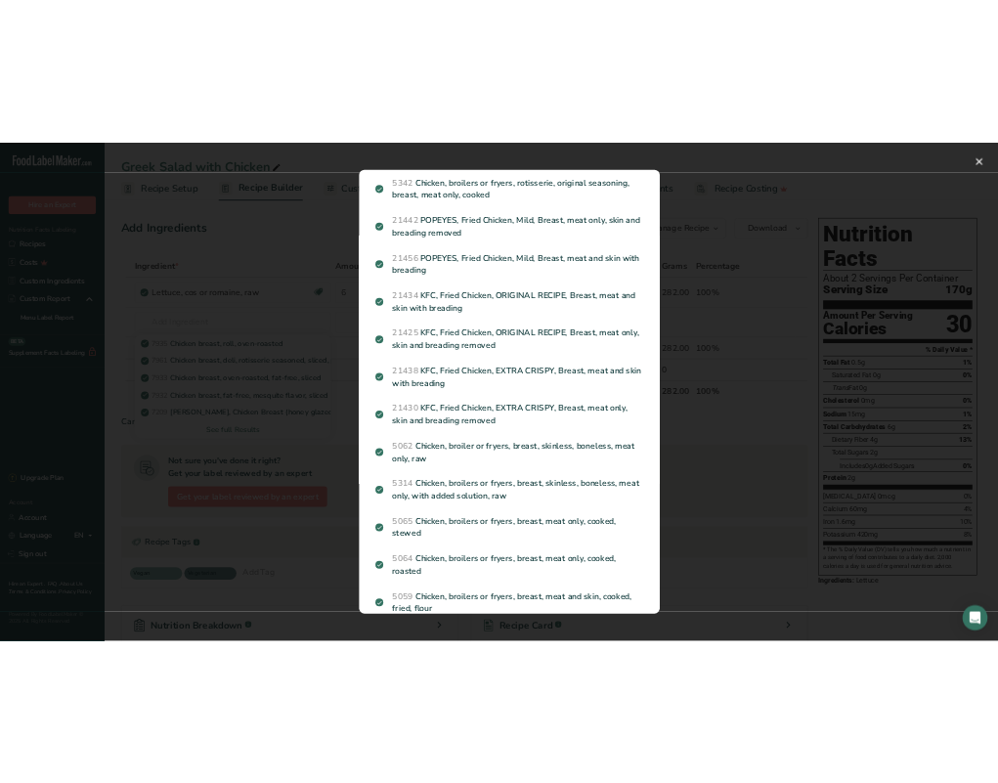
scroll to position [811, 0]
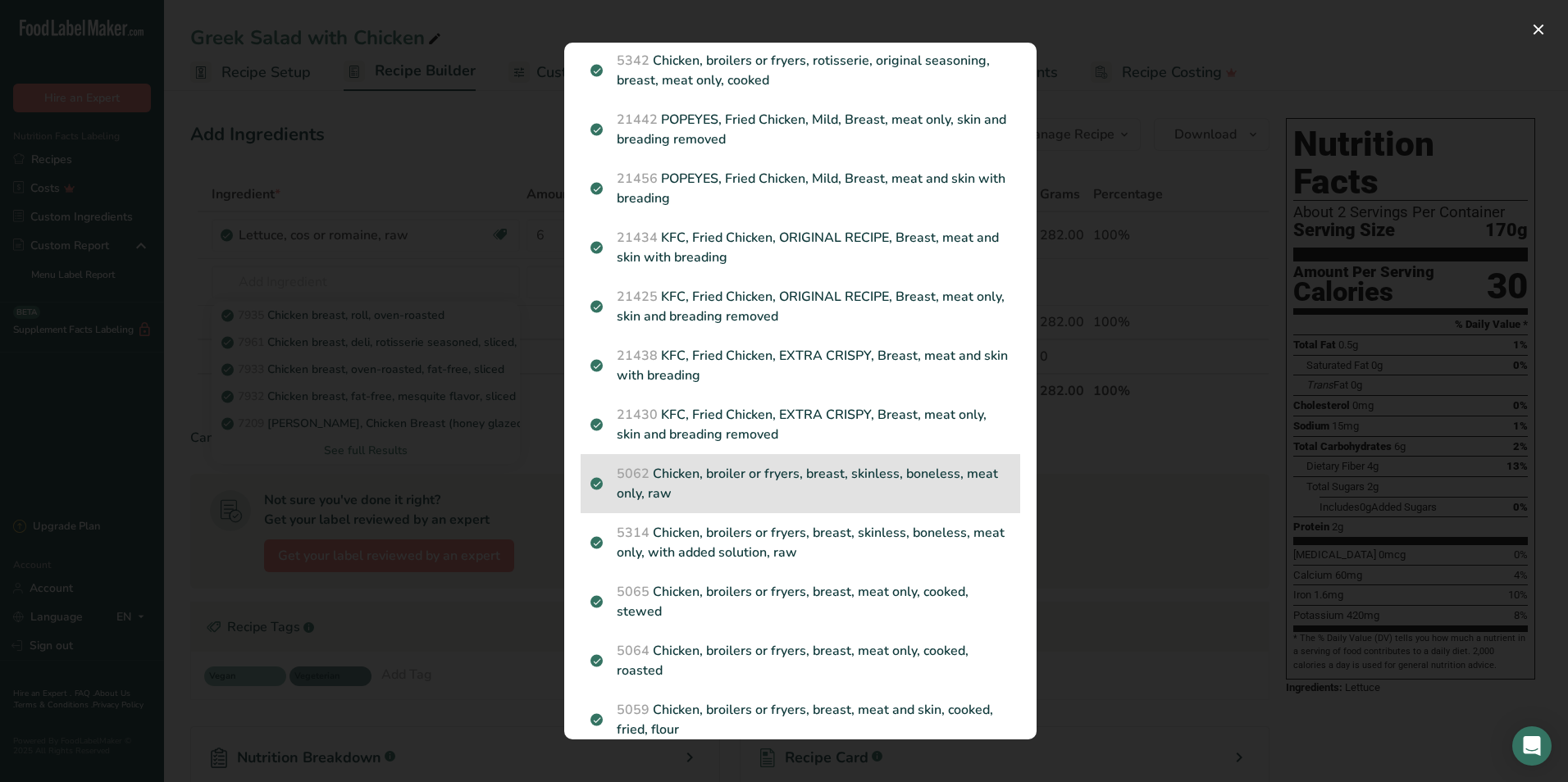
click at [837, 479] on p "5062 Chicken, broiler or fryers, breast, skinless, boneless, meat only, raw" at bounding box center [801, 483] width 420 height 39
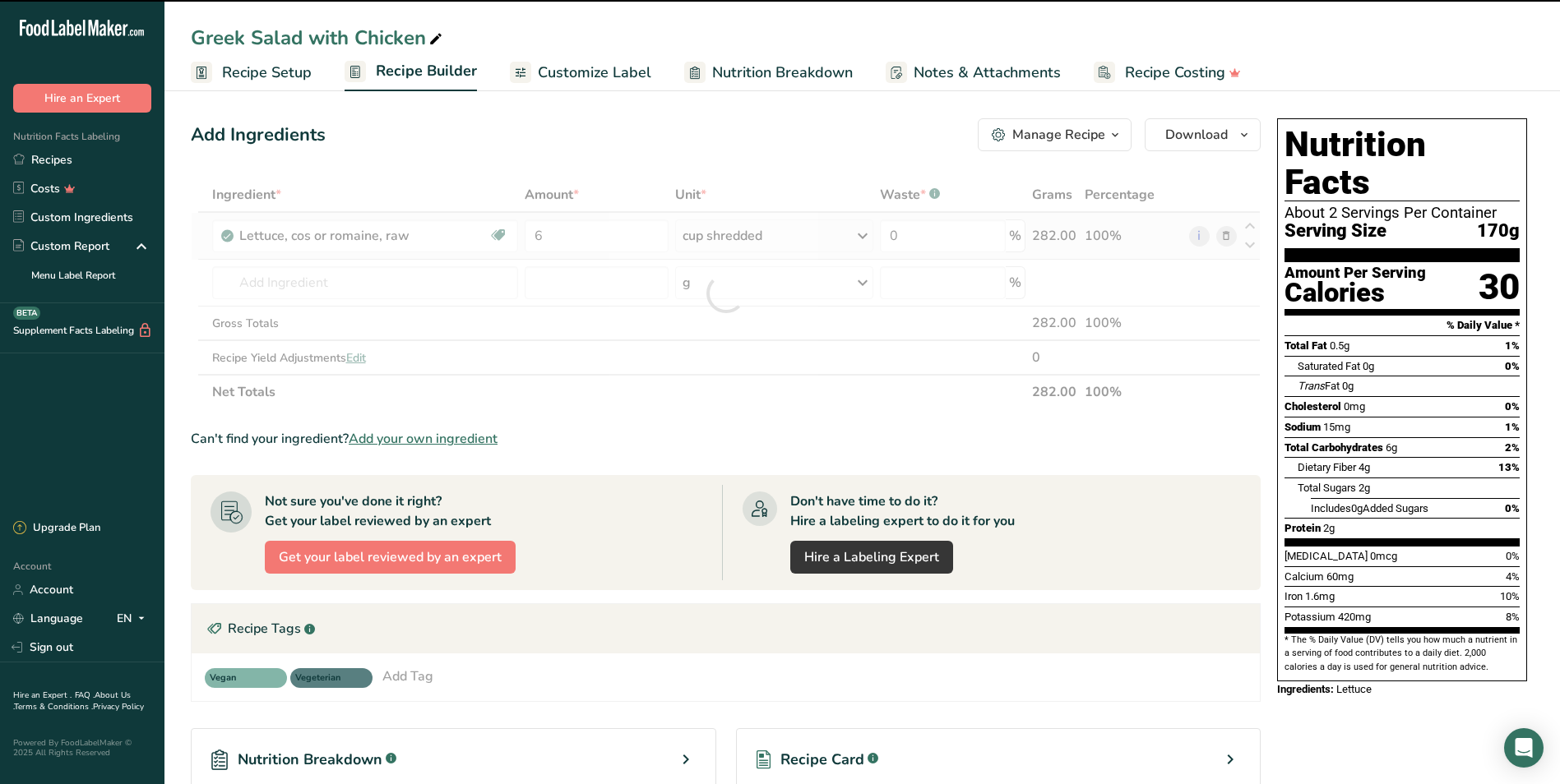
type input "0"
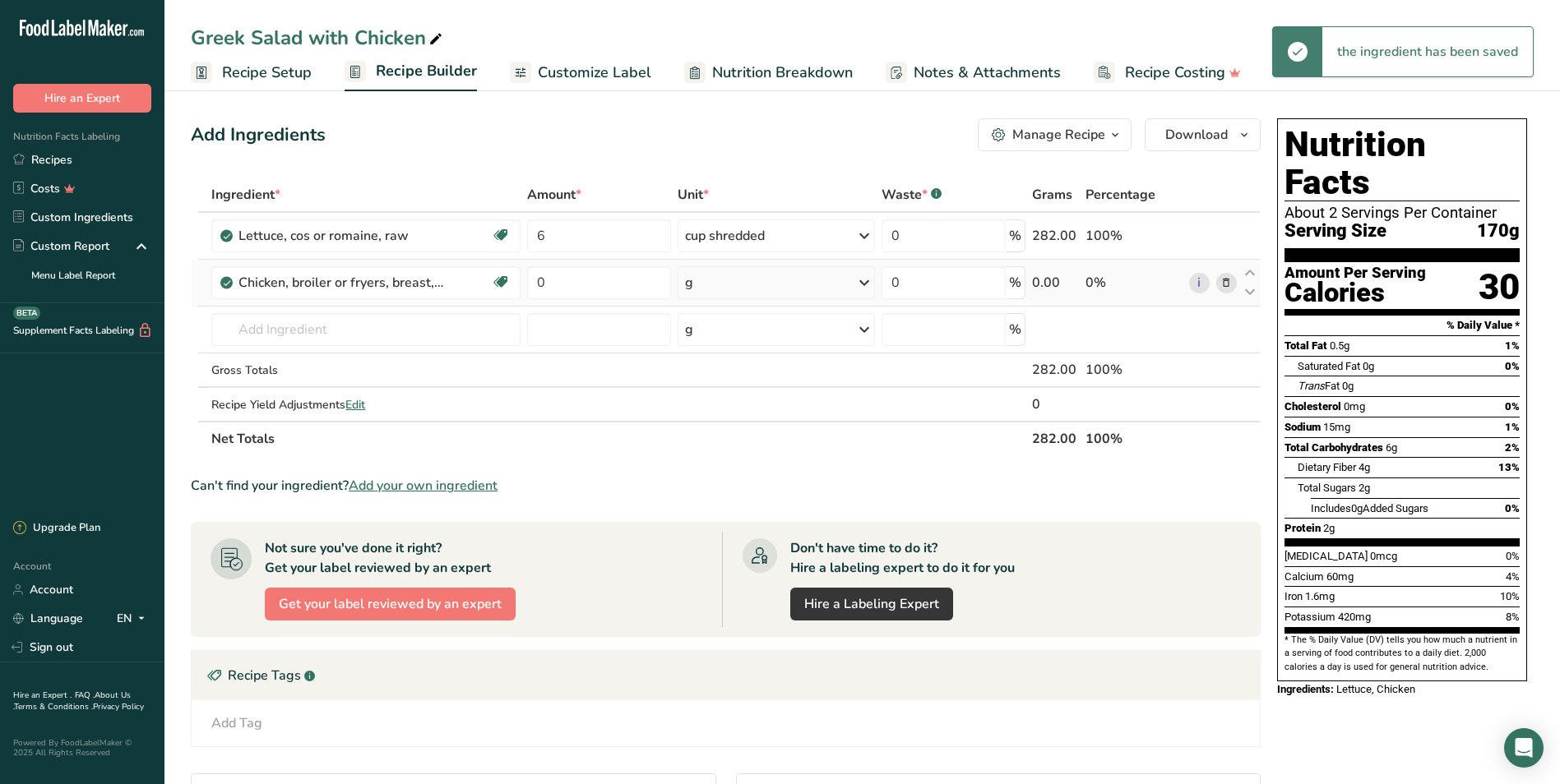
click at [719, 292] on div "g" at bounding box center [776, 283] width 198 height 33
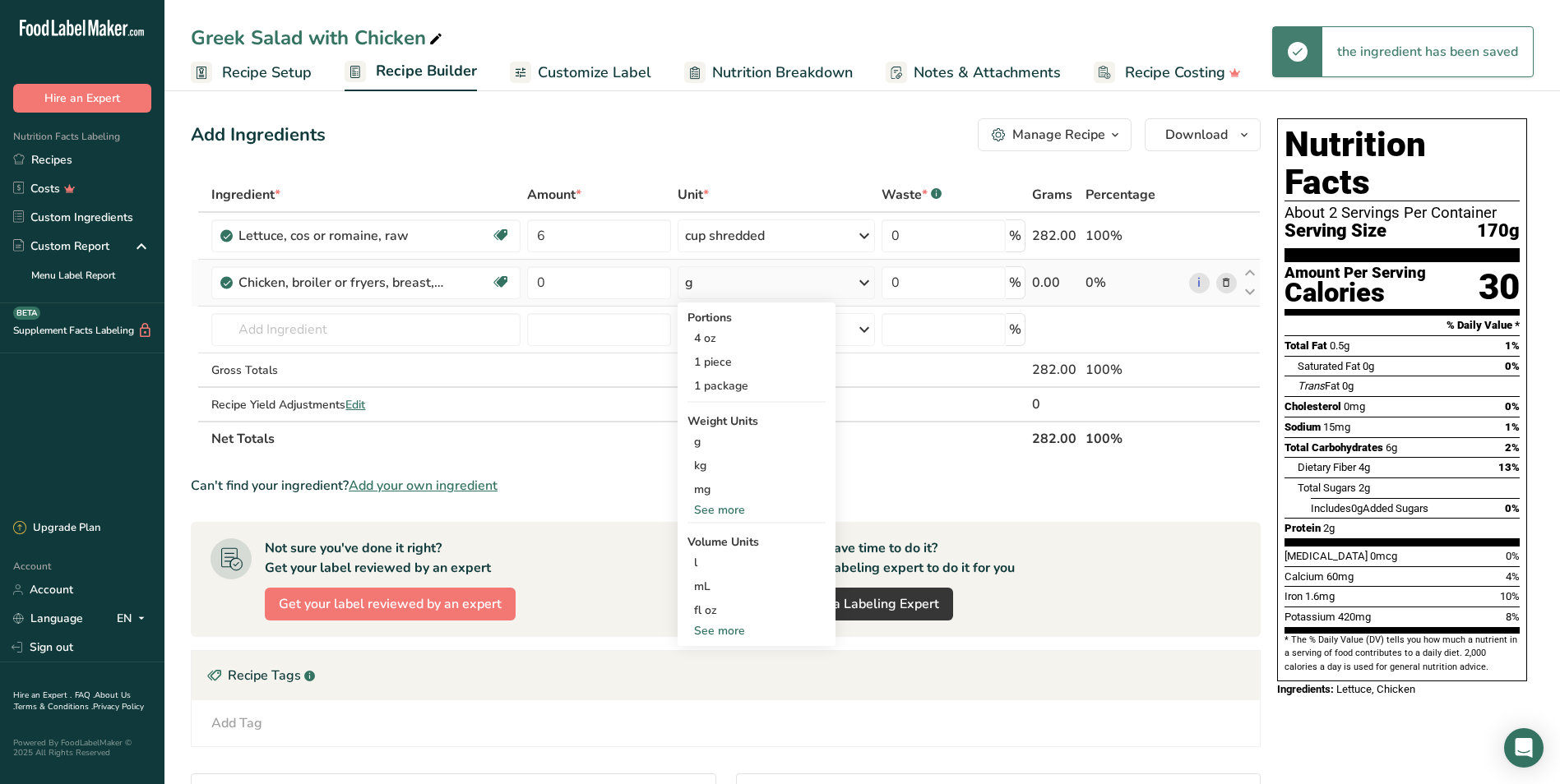
click at [719, 505] on div "See more" at bounding box center [756, 510] width 138 height 18
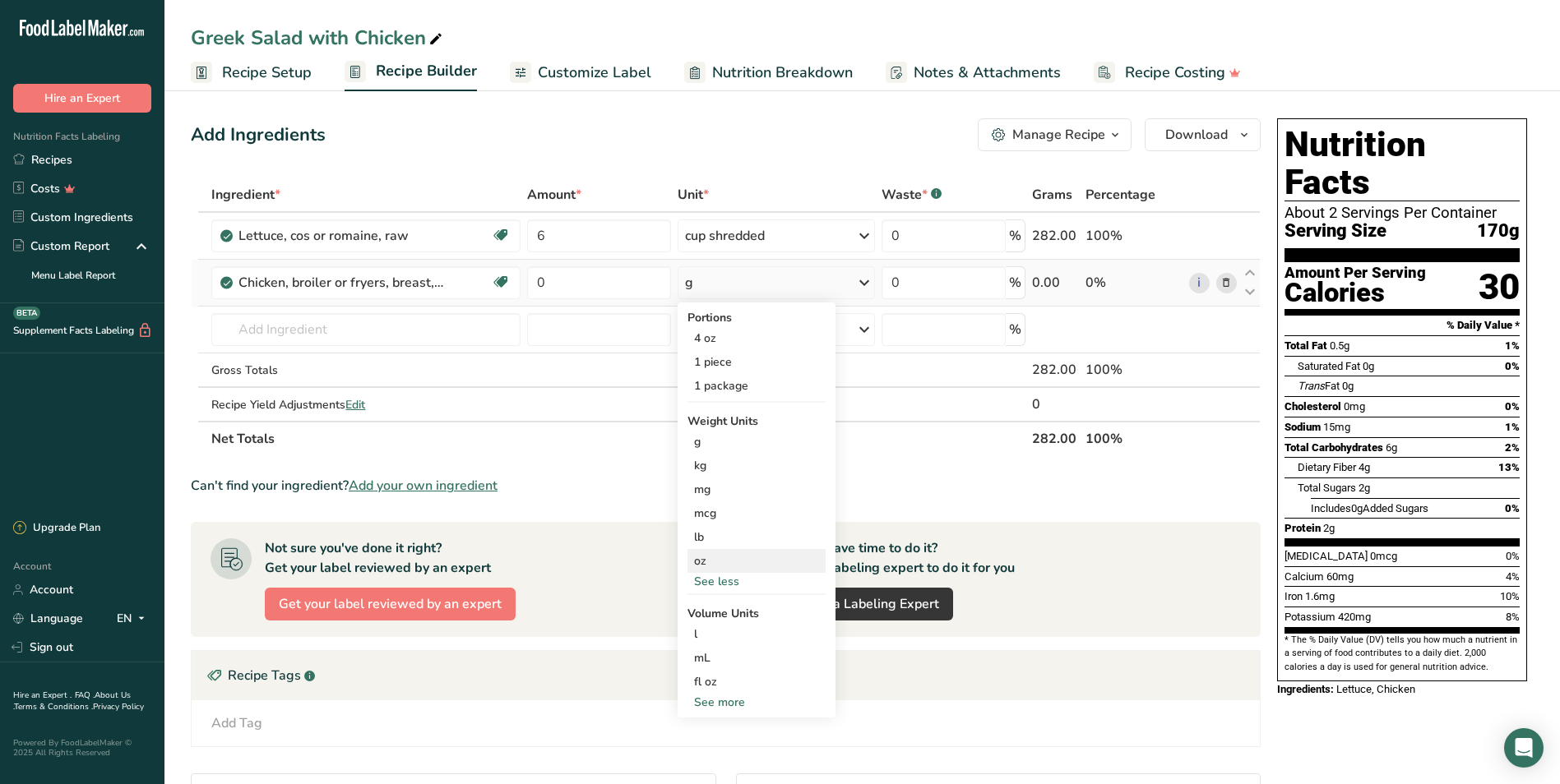
click at [739, 559] on div "oz" at bounding box center [756, 561] width 138 height 24
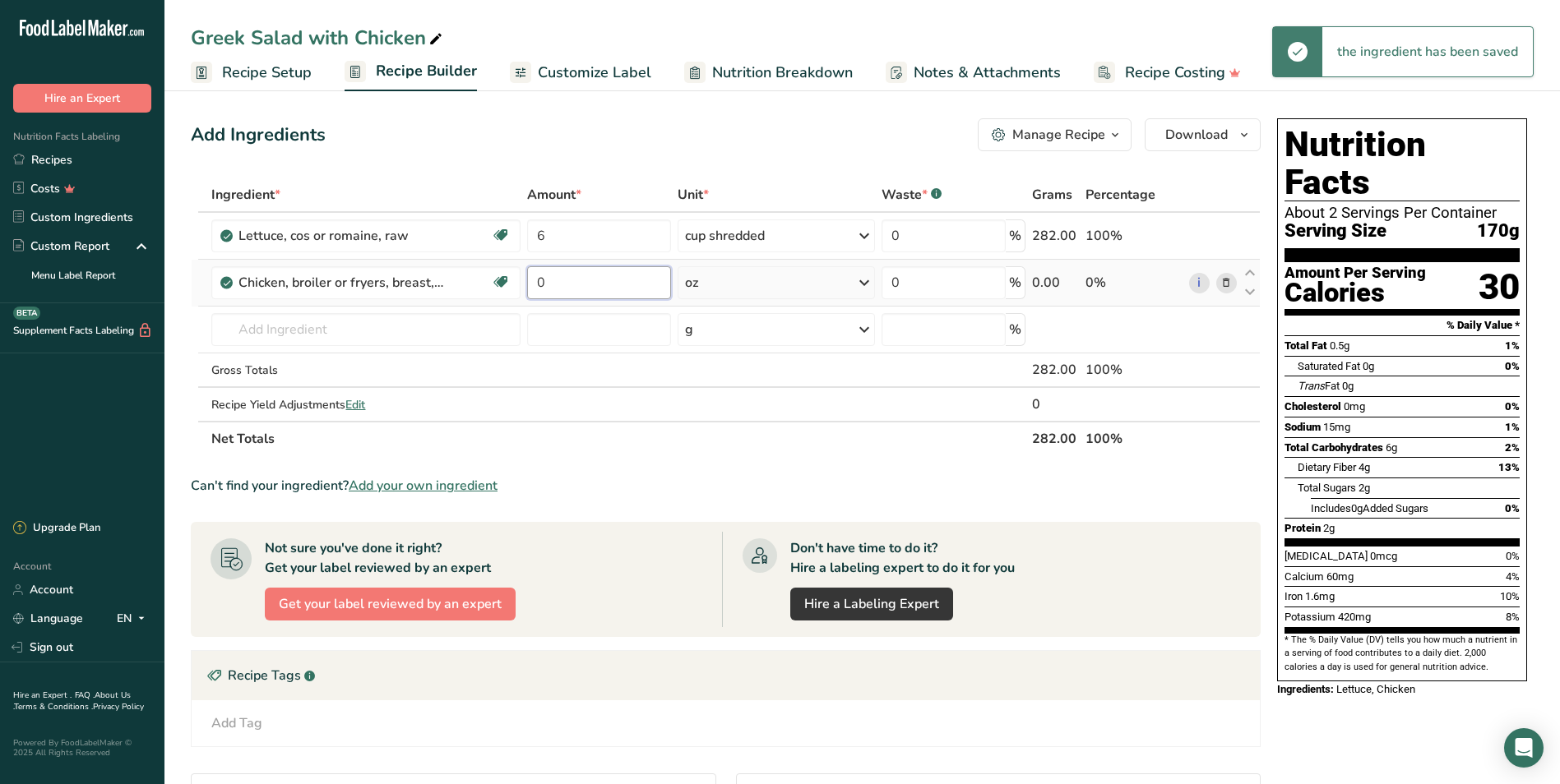
click at [560, 280] on input "0" at bounding box center [598, 283] width 144 height 33
type input "8"
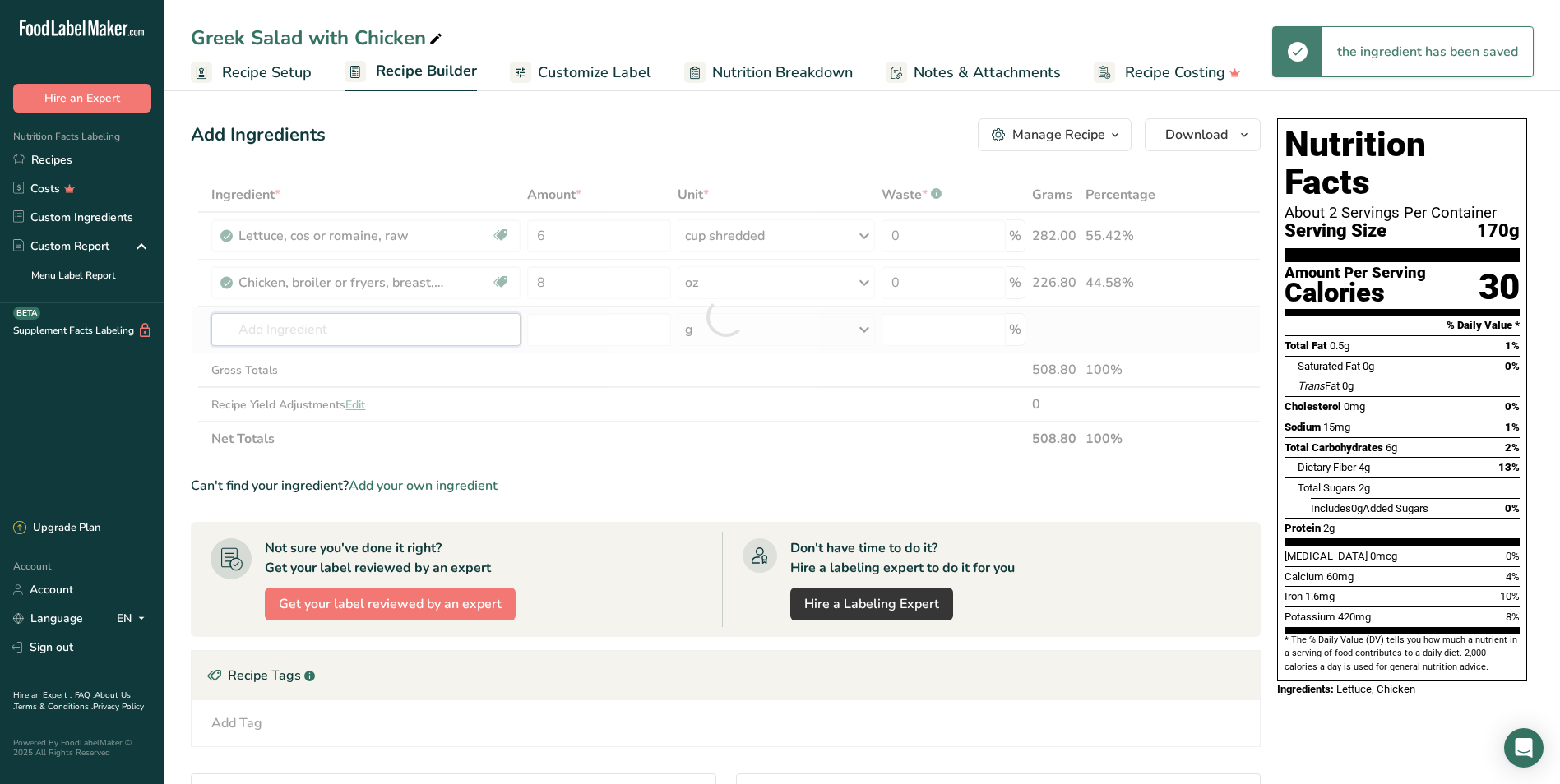
click at [387, 326] on div "Ingredient * Amount * Unit * Waste * .a-a{fill:#347362;}.b-a{fill:#fff;} Grams …" at bounding box center [725, 316] width 1069 height 278
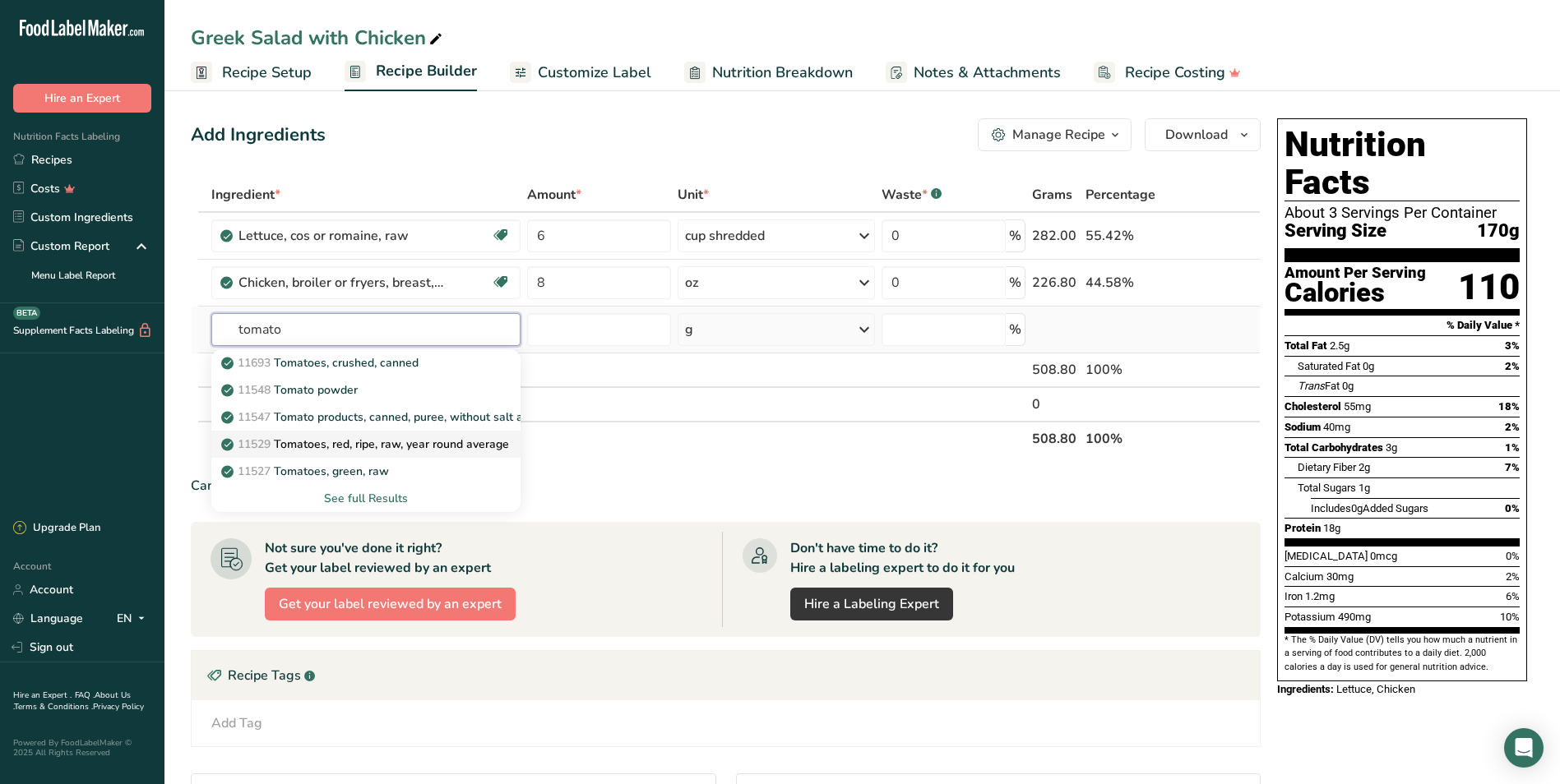
type input "tomato"
click at [419, 437] on p "11529 Tomatoes, red, ripe, raw, year round average" at bounding box center [367, 444] width 284 height 18
type input "Tomatoes, red, ripe, raw, year round average"
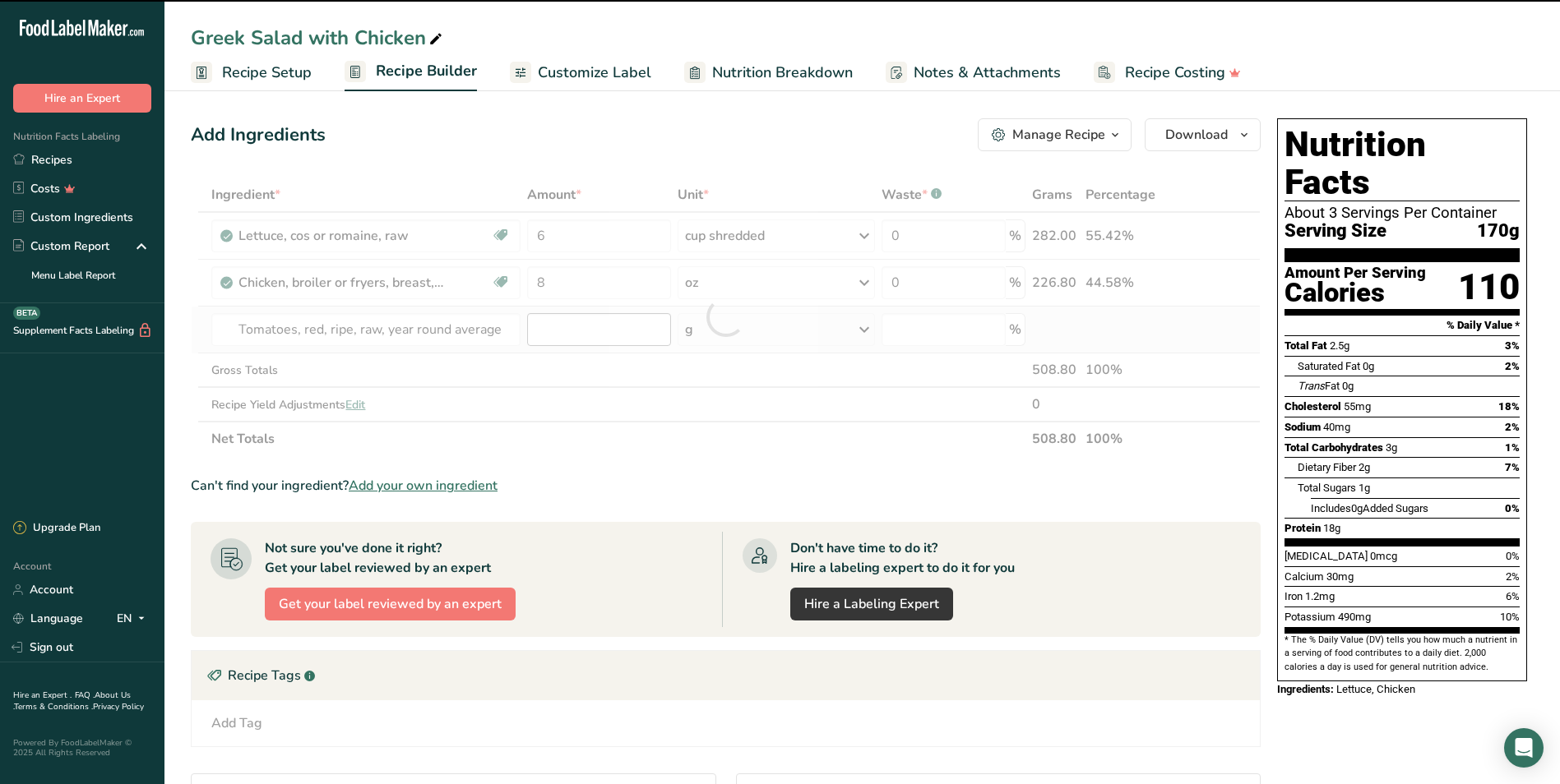
type input "0"
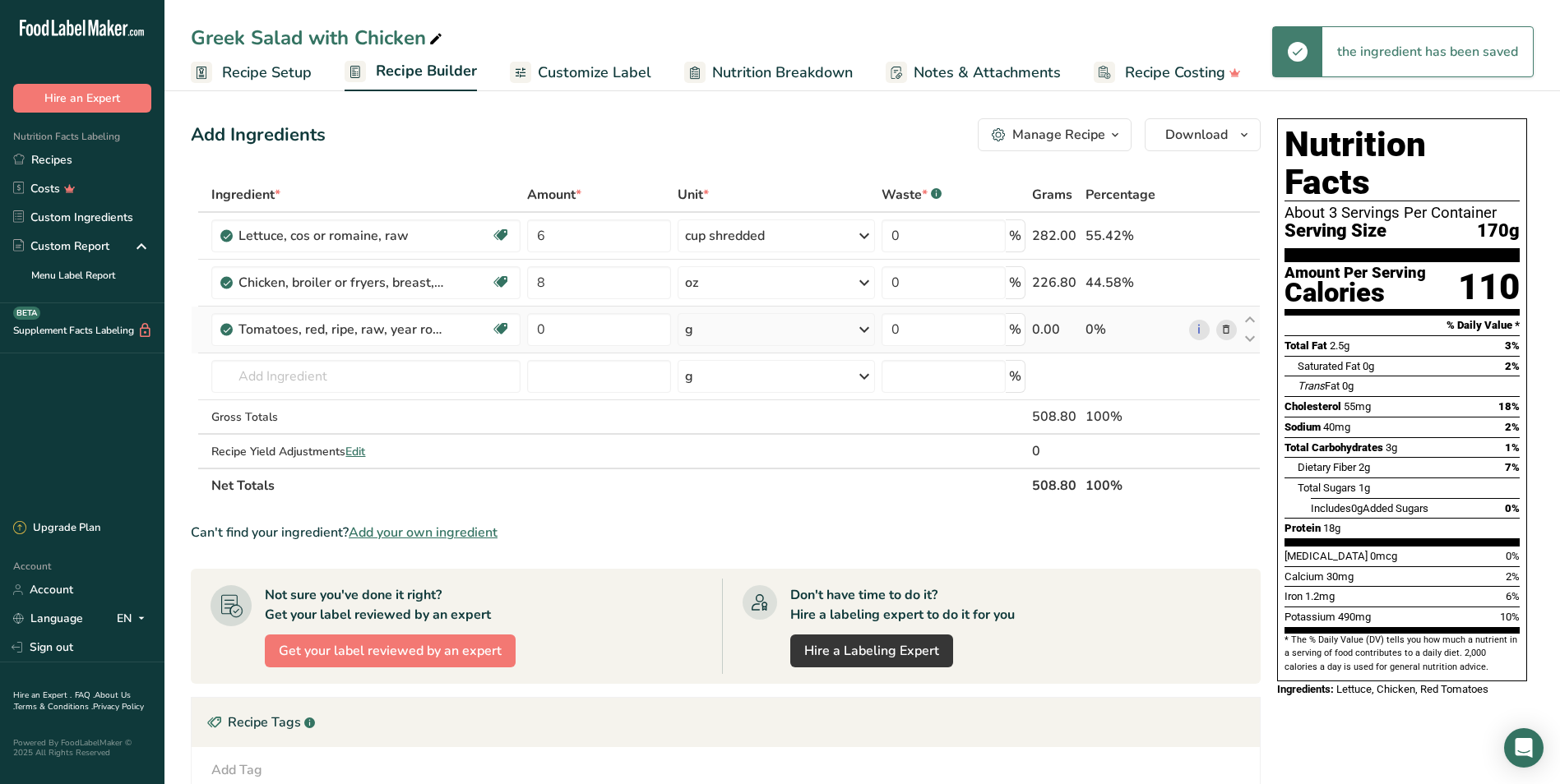
click at [722, 336] on div "g" at bounding box center [776, 329] width 198 height 33
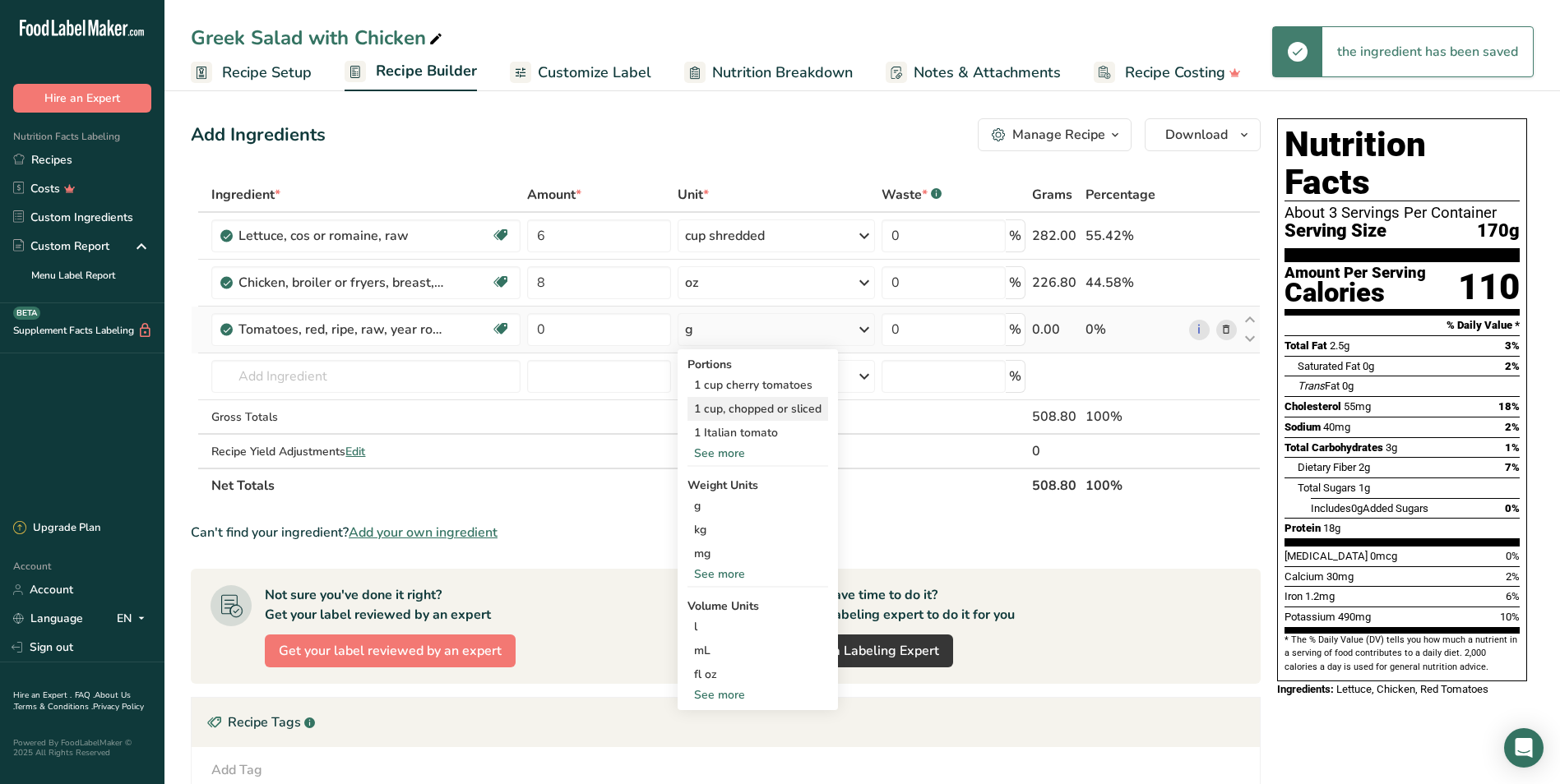
click at [738, 405] on div "1 cup, chopped or sliced" at bounding box center [757, 409] width 141 height 24
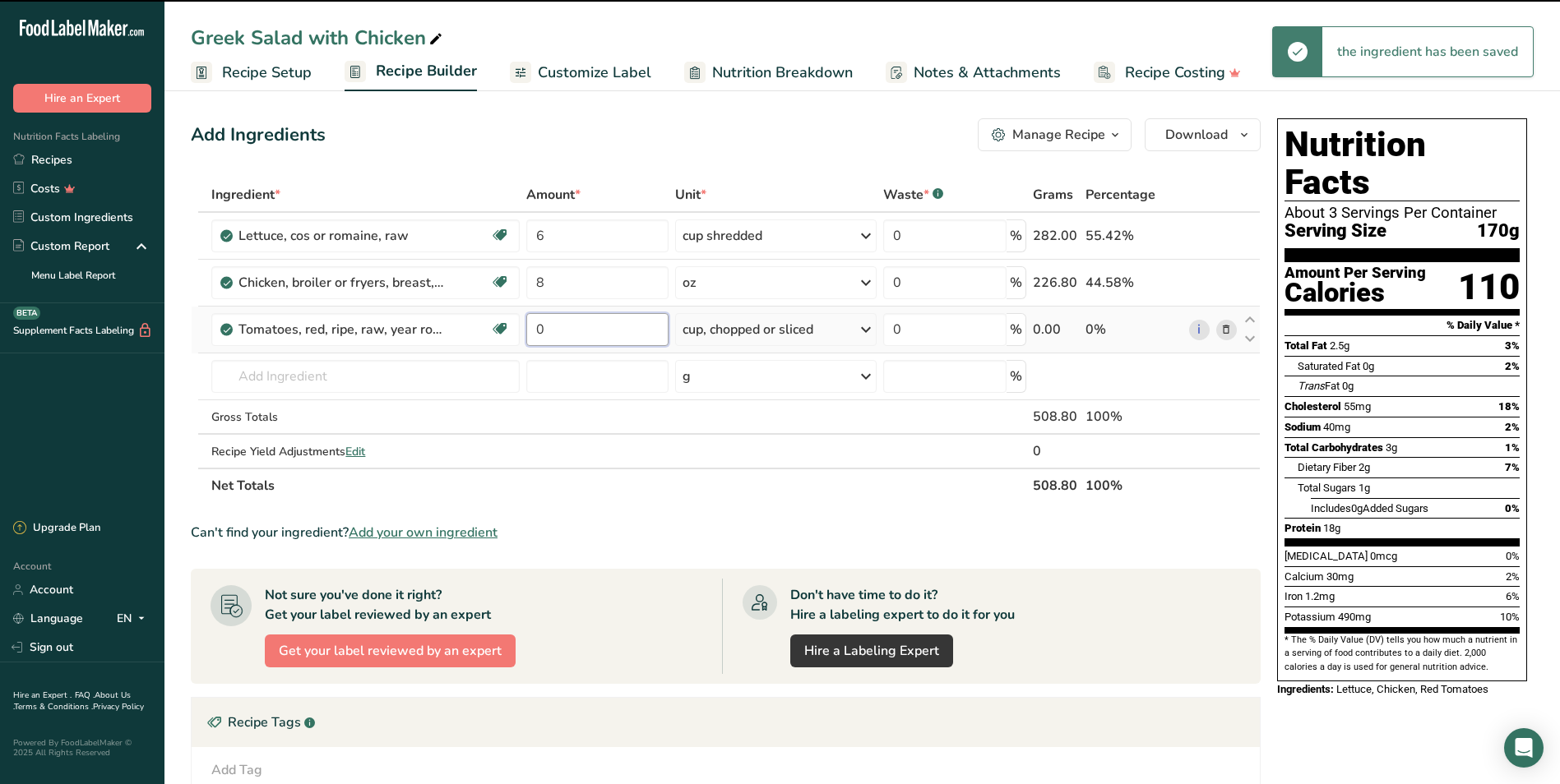
click at [560, 331] on input "0" at bounding box center [597, 329] width 142 height 33
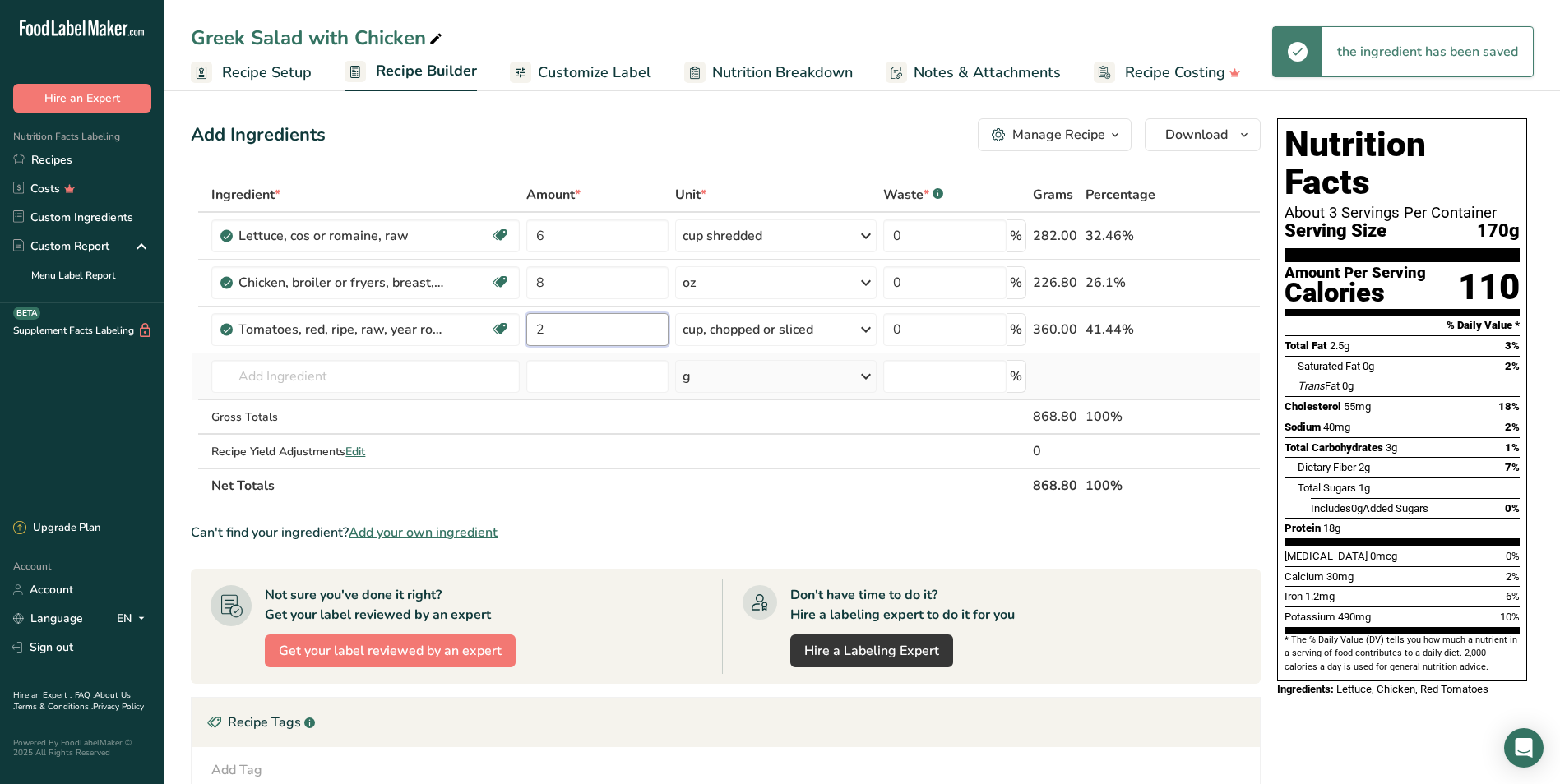
type input "2"
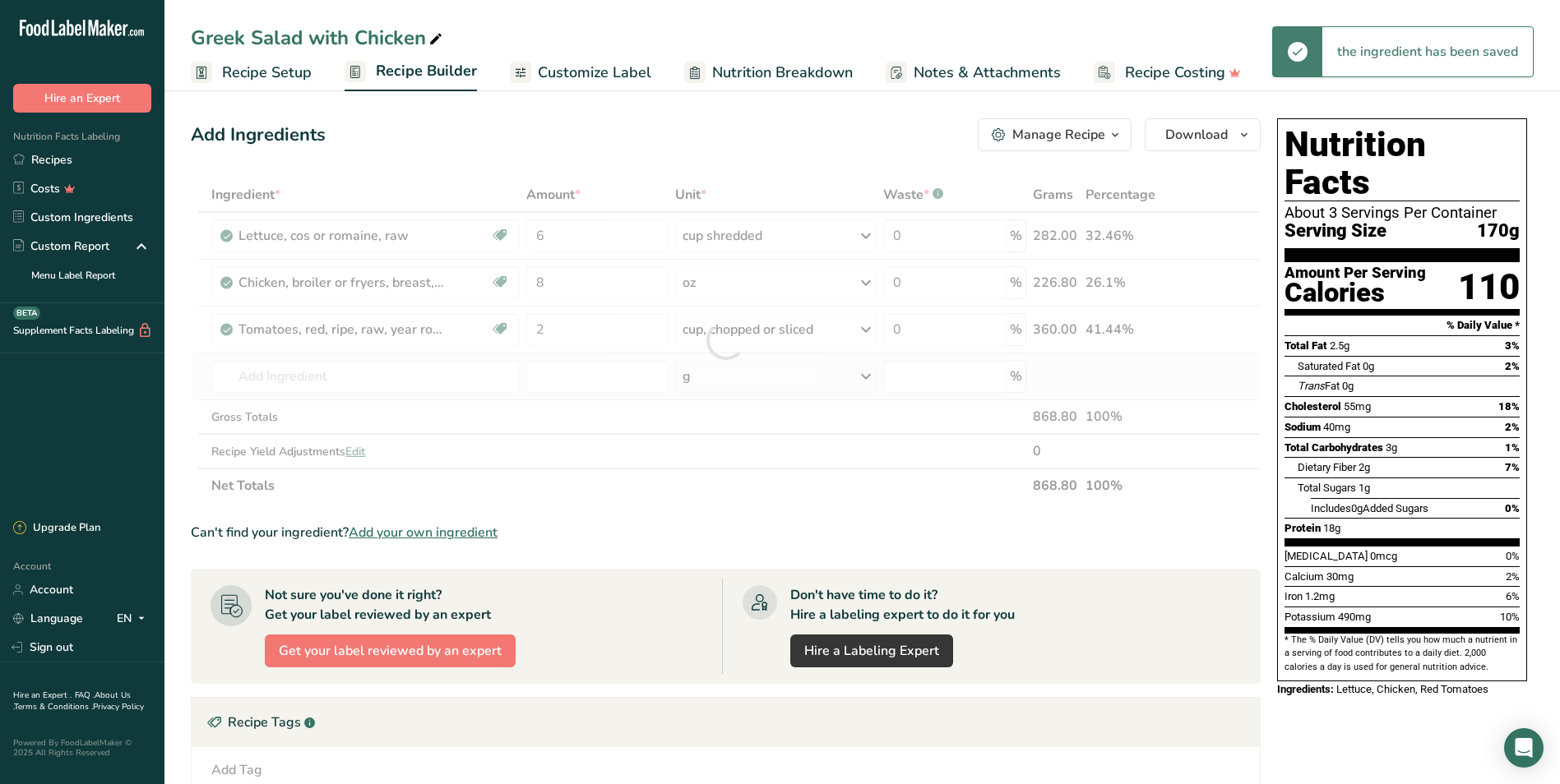
click at [402, 358] on div "Ingredient * Amount * Unit * Waste * .a-a{fill:#347362;}.b-a{fill:#fff;} Grams …" at bounding box center [725, 340] width 1069 height 326
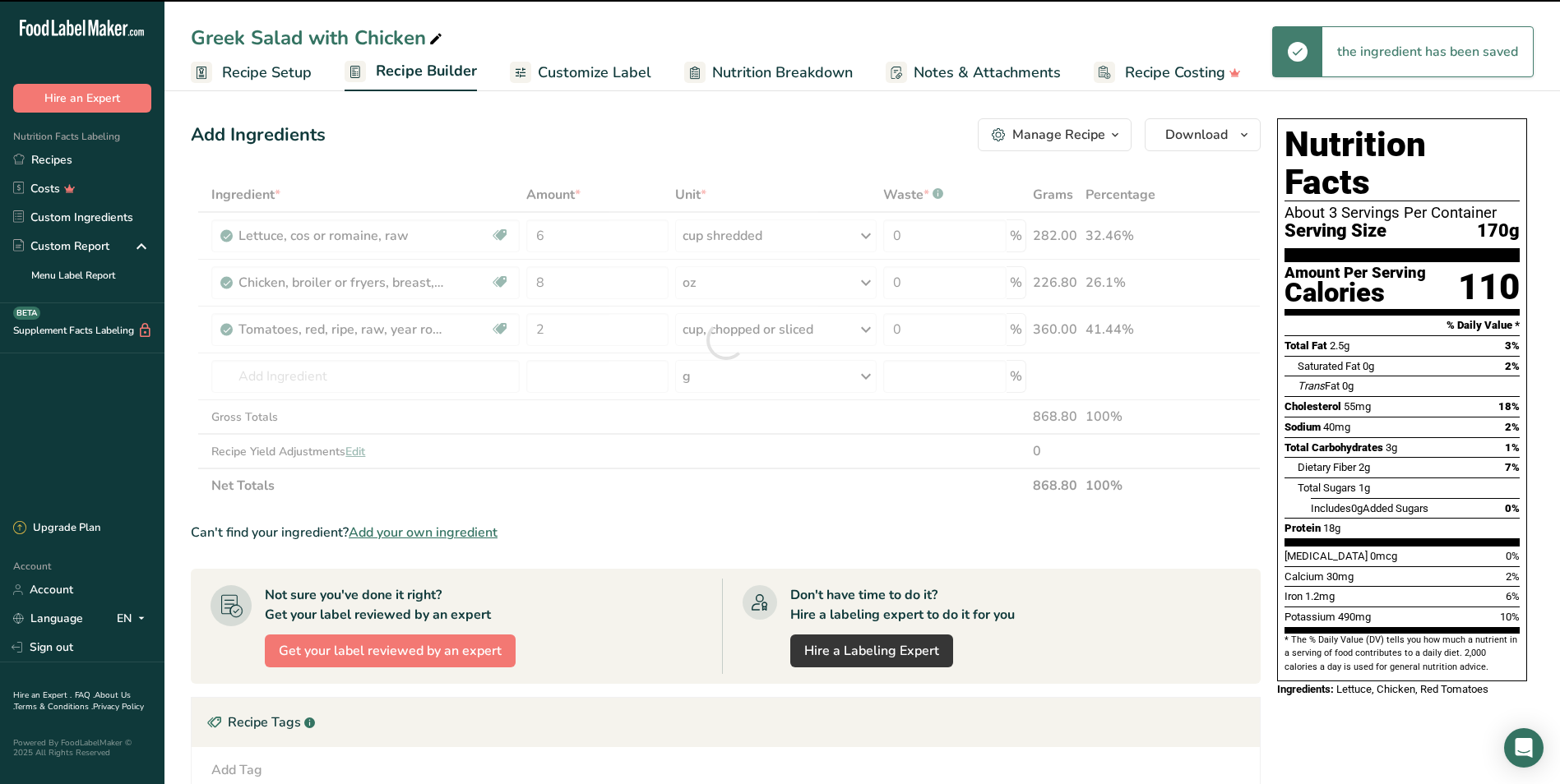
click at [378, 373] on div at bounding box center [725, 340] width 1069 height 326
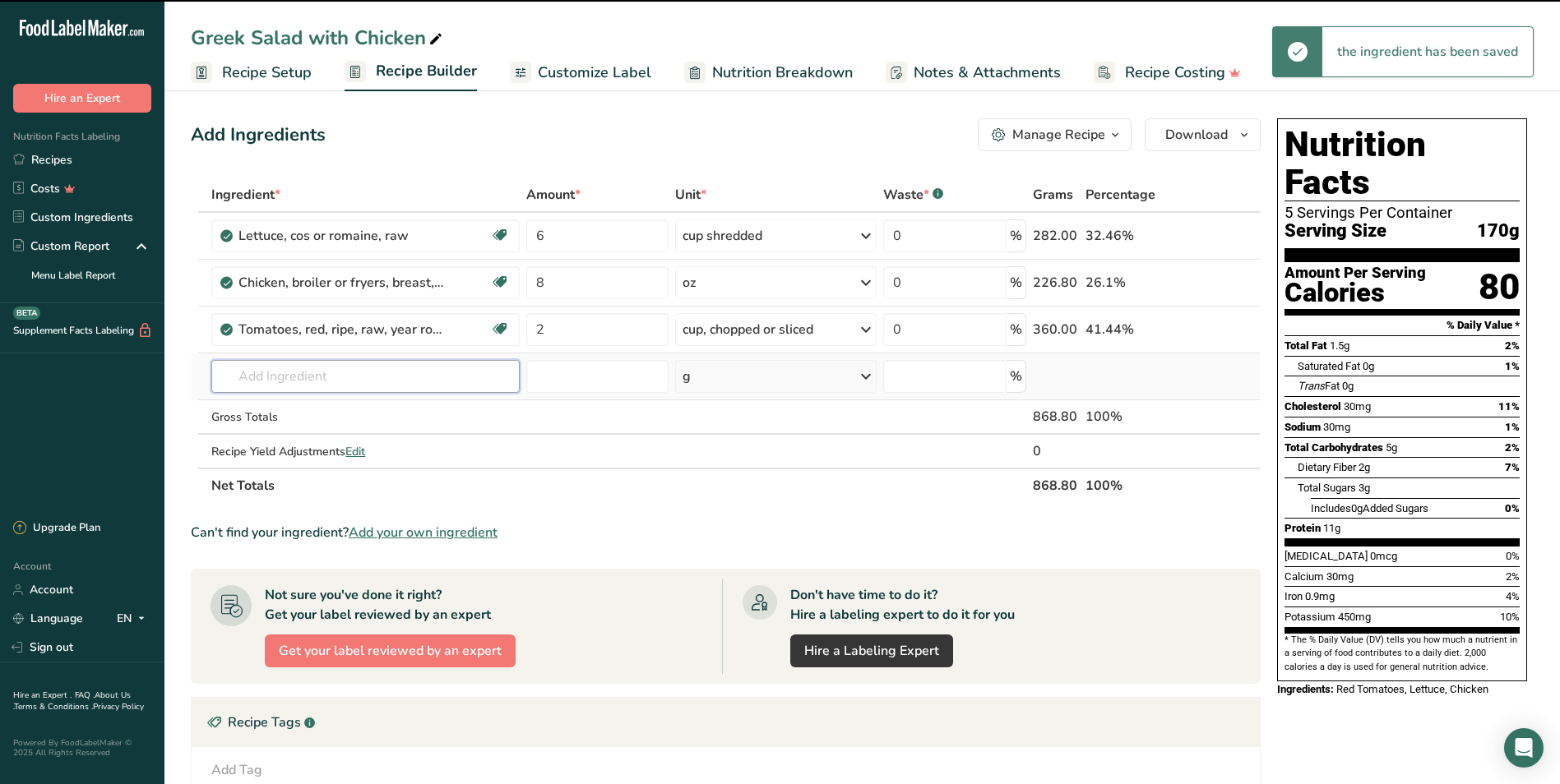
click at [326, 371] on input "text" at bounding box center [364, 376] width 307 height 33
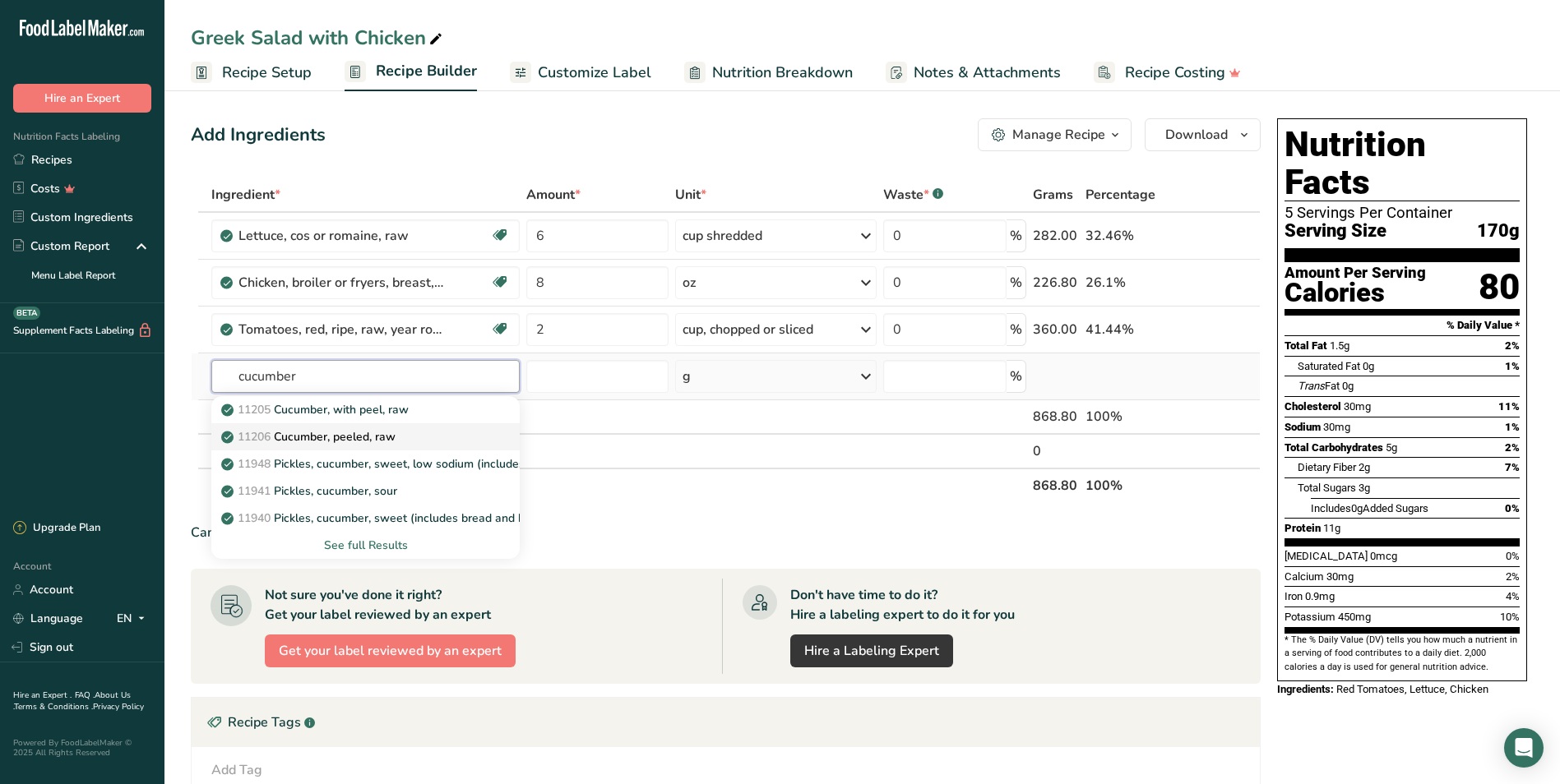
type input "cucumber"
click at [379, 432] on p "11206 Cucumber, peeled, raw" at bounding box center [310, 437] width 171 height 18
type input "Cucumber, peeled, raw"
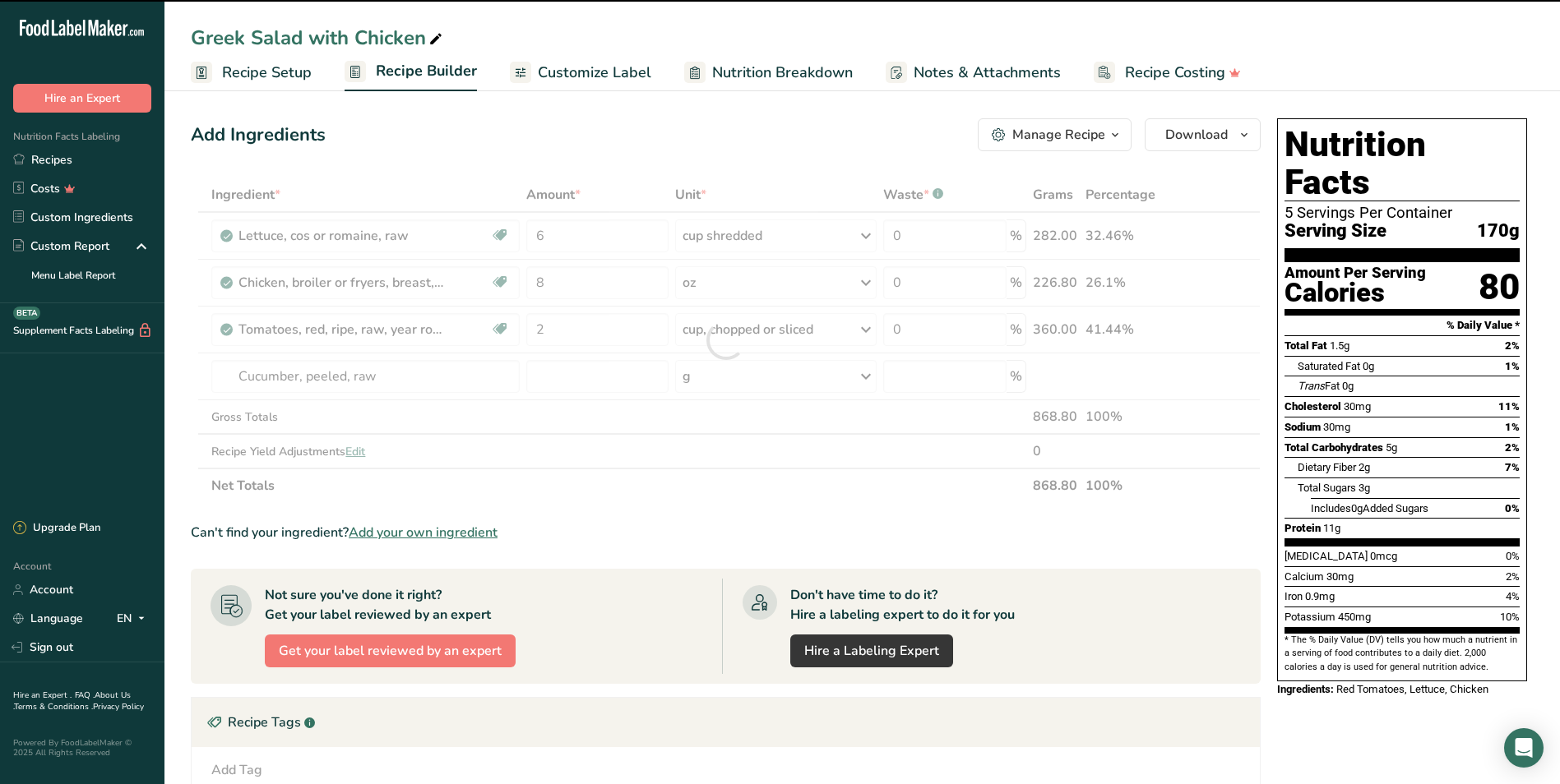
type input "0"
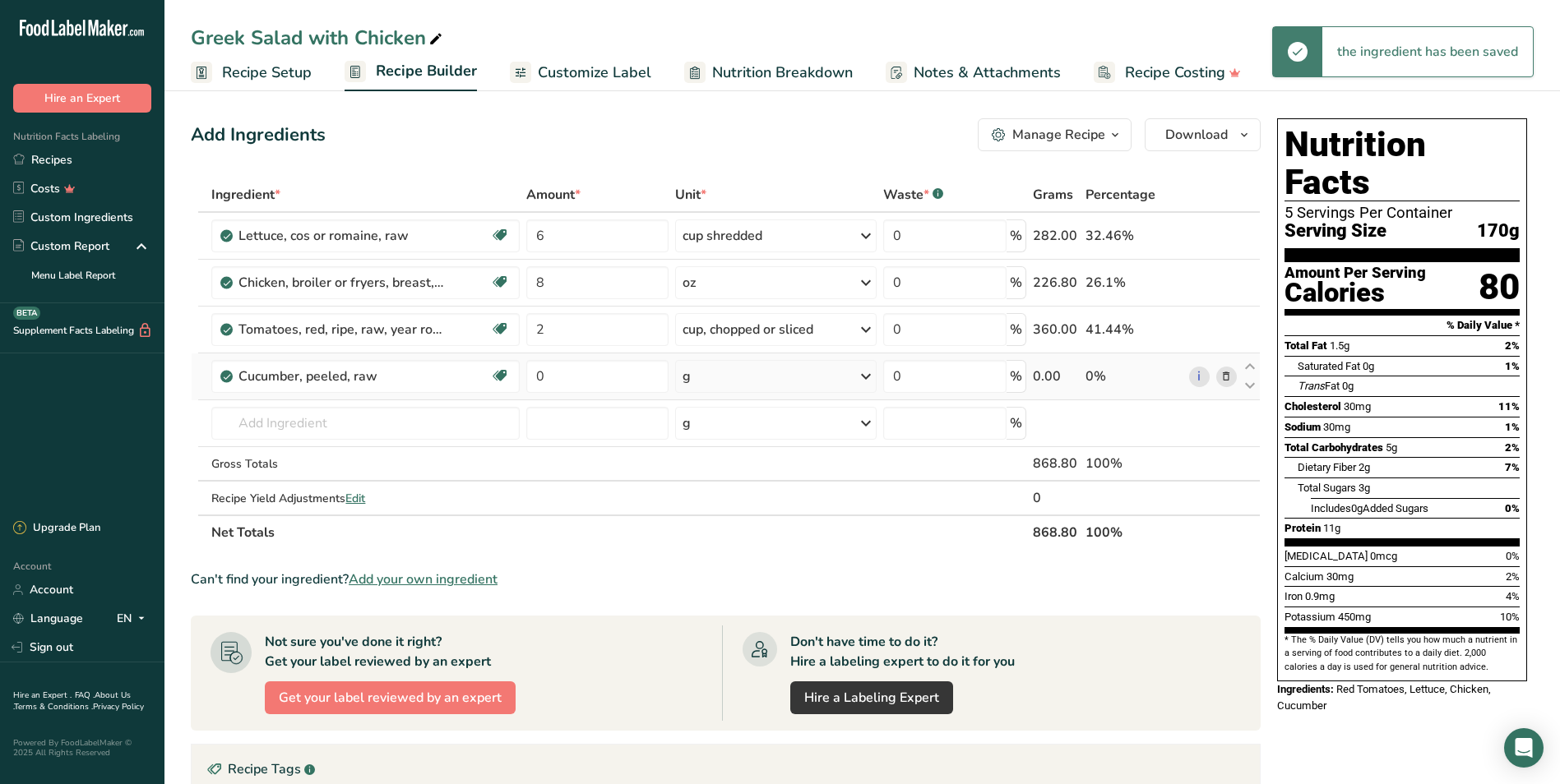
click at [736, 376] on div "g" at bounding box center [775, 376] width 201 height 33
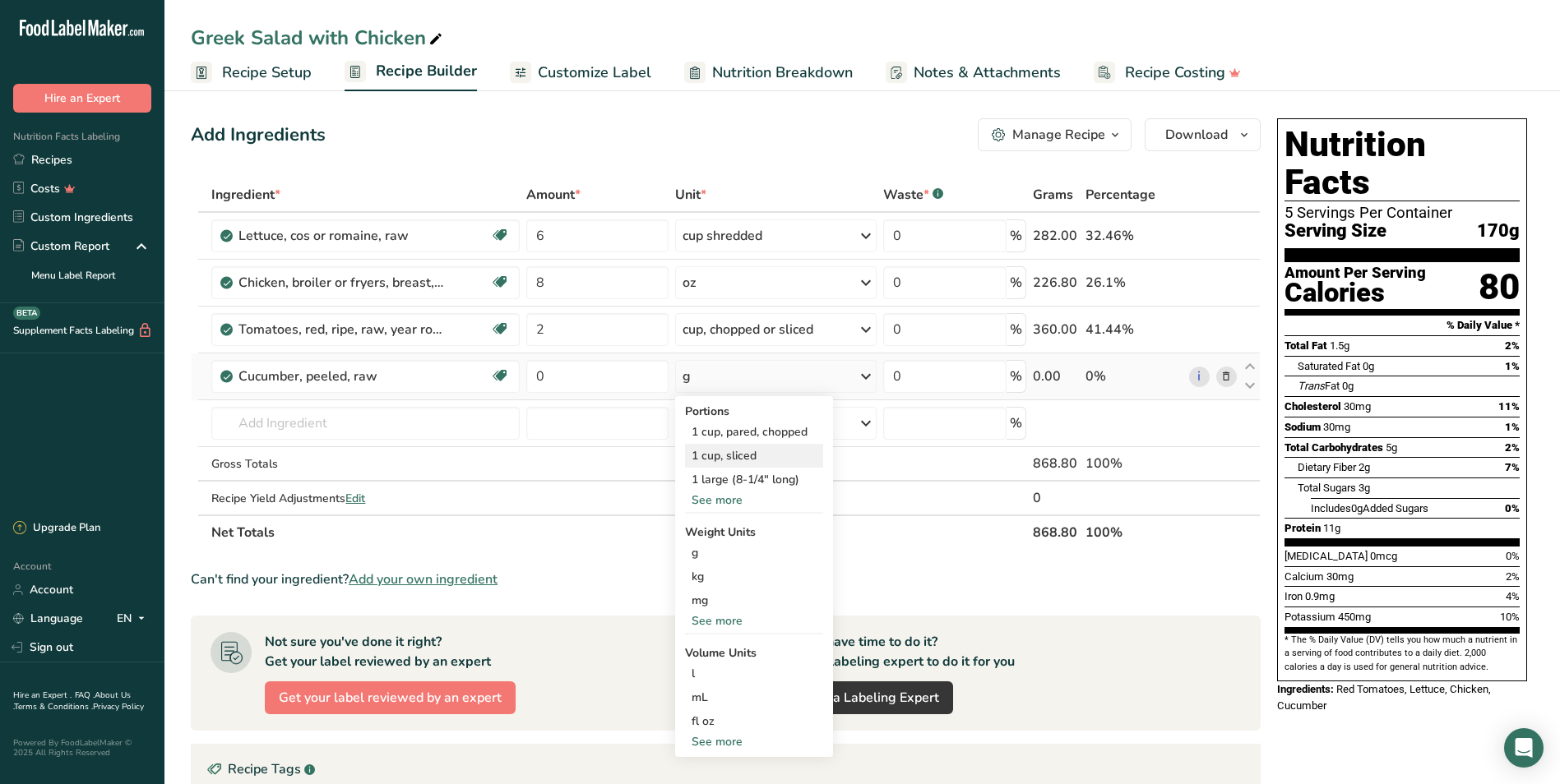
click at [764, 454] on div "1 cup, sliced" at bounding box center [754, 456] width 138 height 24
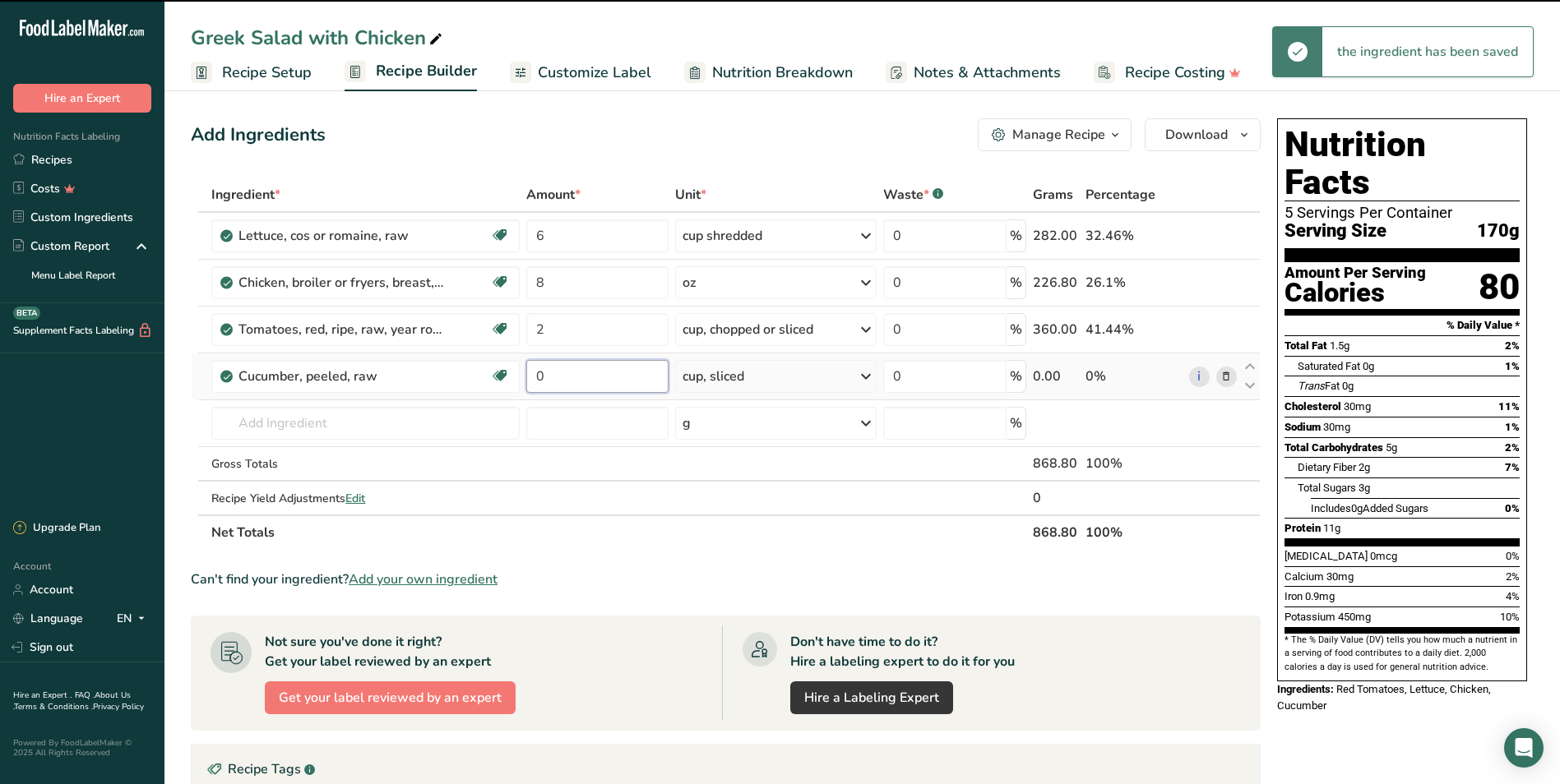
click at [563, 372] on input "0" at bounding box center [597, 376] width 142 height 33
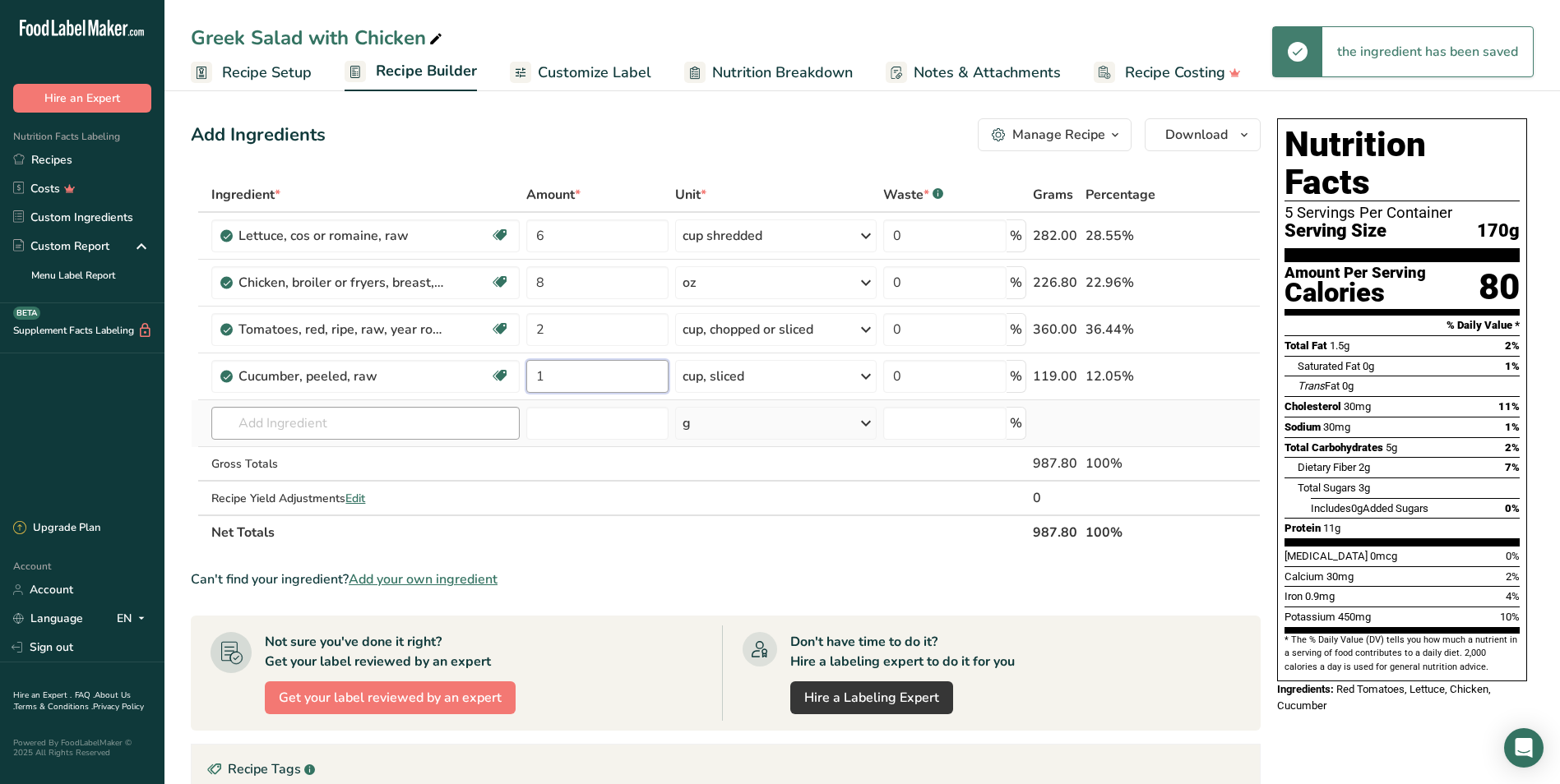
type input "1"
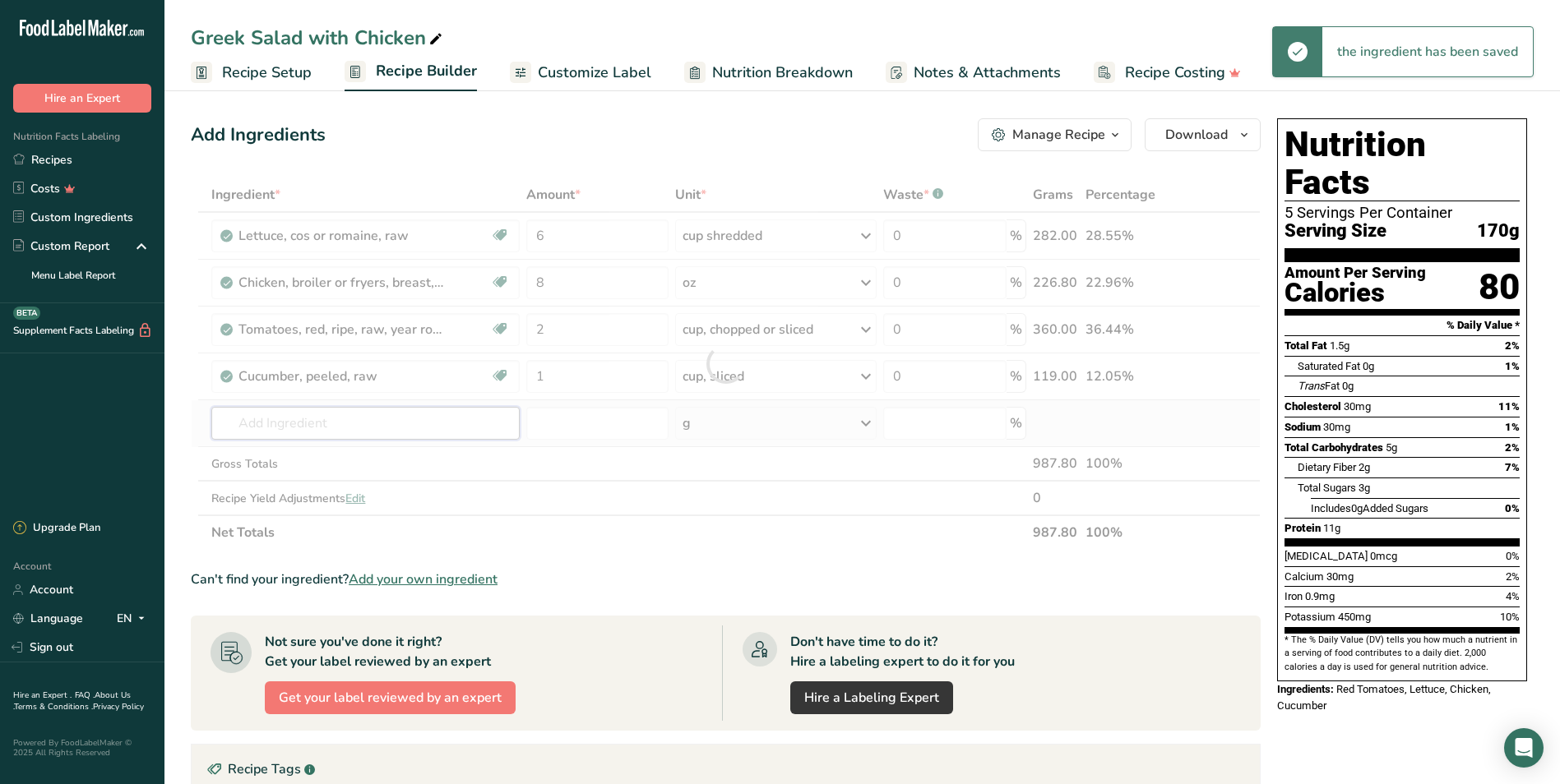
click at [438, 415] on div "Ingredient * Amount * Unit * Waste * .a-a{fill:#347362;}.b-a{fill:#fff;} Grams …" at bounding box center [725, 363] width 1069 height 373
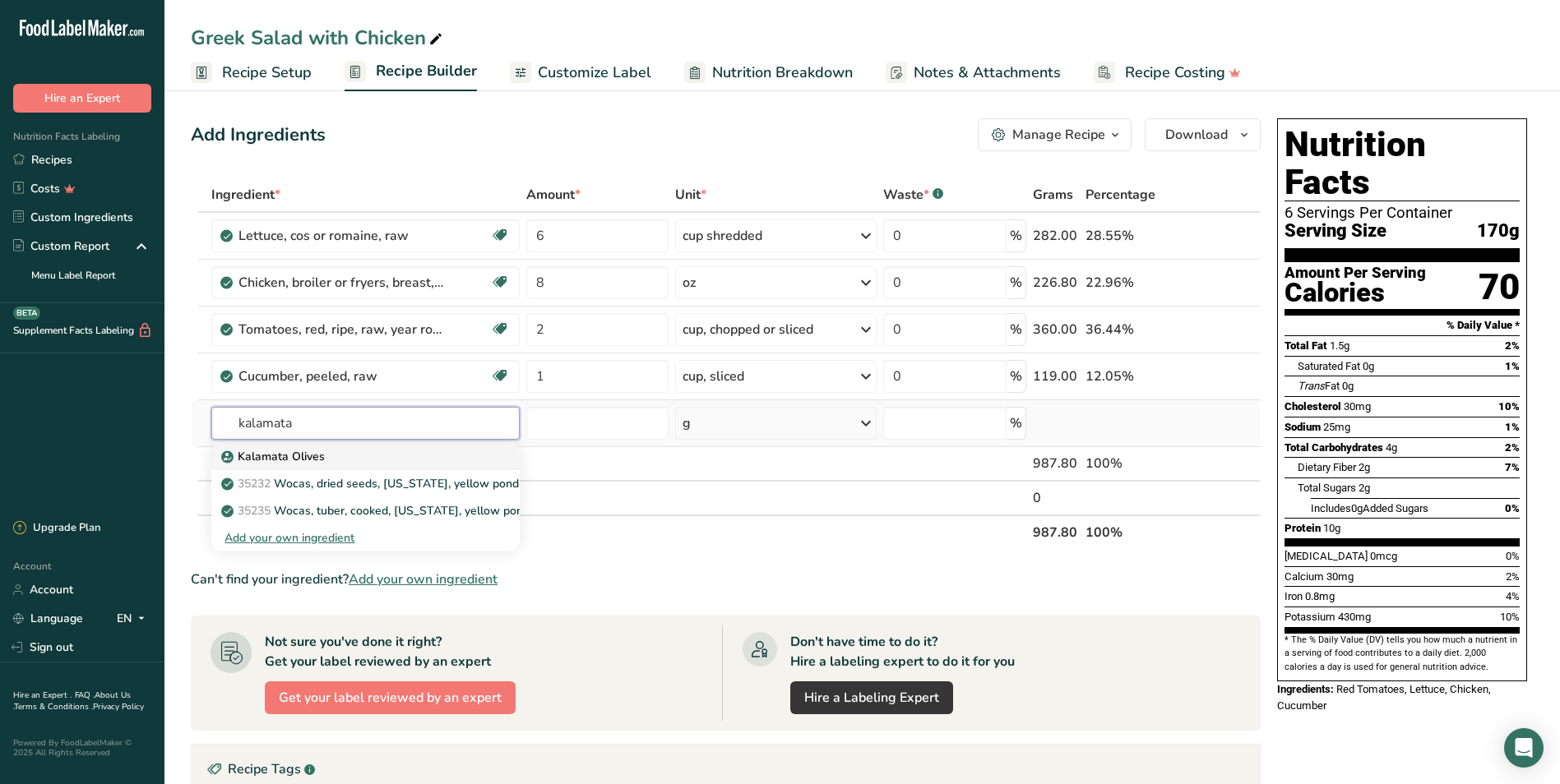
type input "kalamata"
click at [311, 461] on p "Kalamata Olives" at bounding box center [274, 457] width 100 height 18
type input "Kalamata Olives"
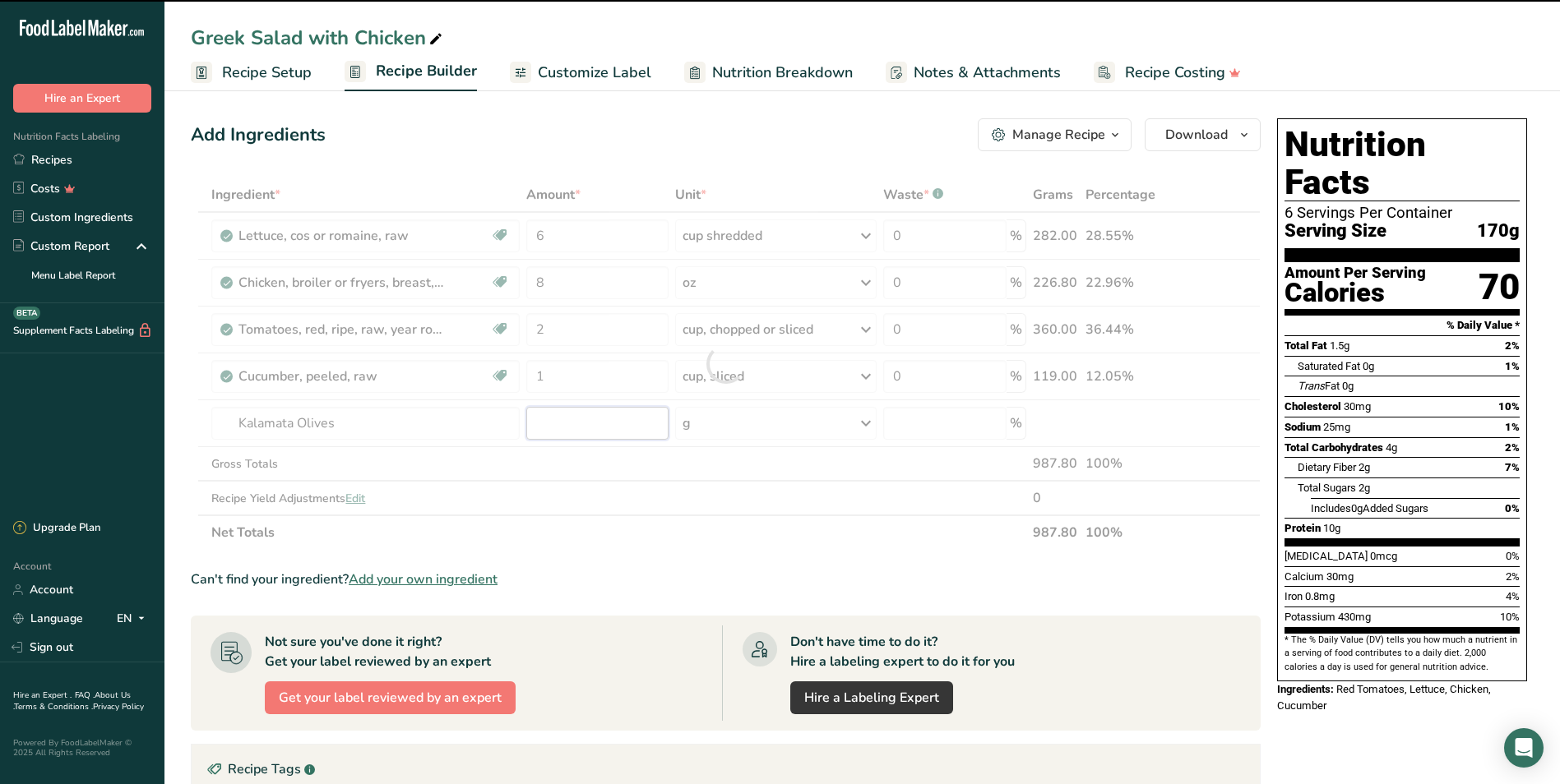
click at [572, 430] on input "number" at bounding box center [597, 423] width 142 height 33
type input "0"
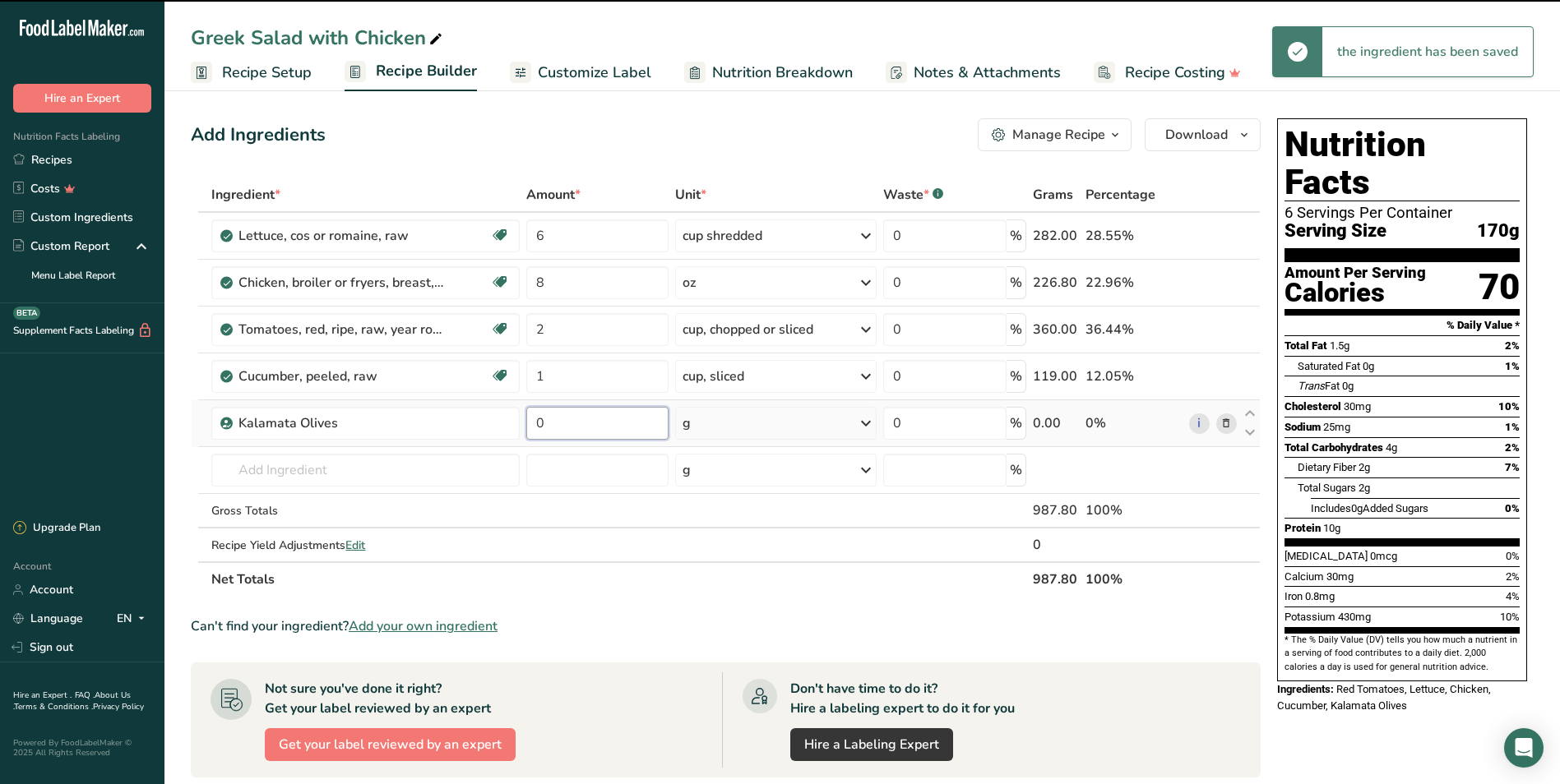
click at [566, 425] on input "0" at bounding box center [597, 423] width 142 height 33
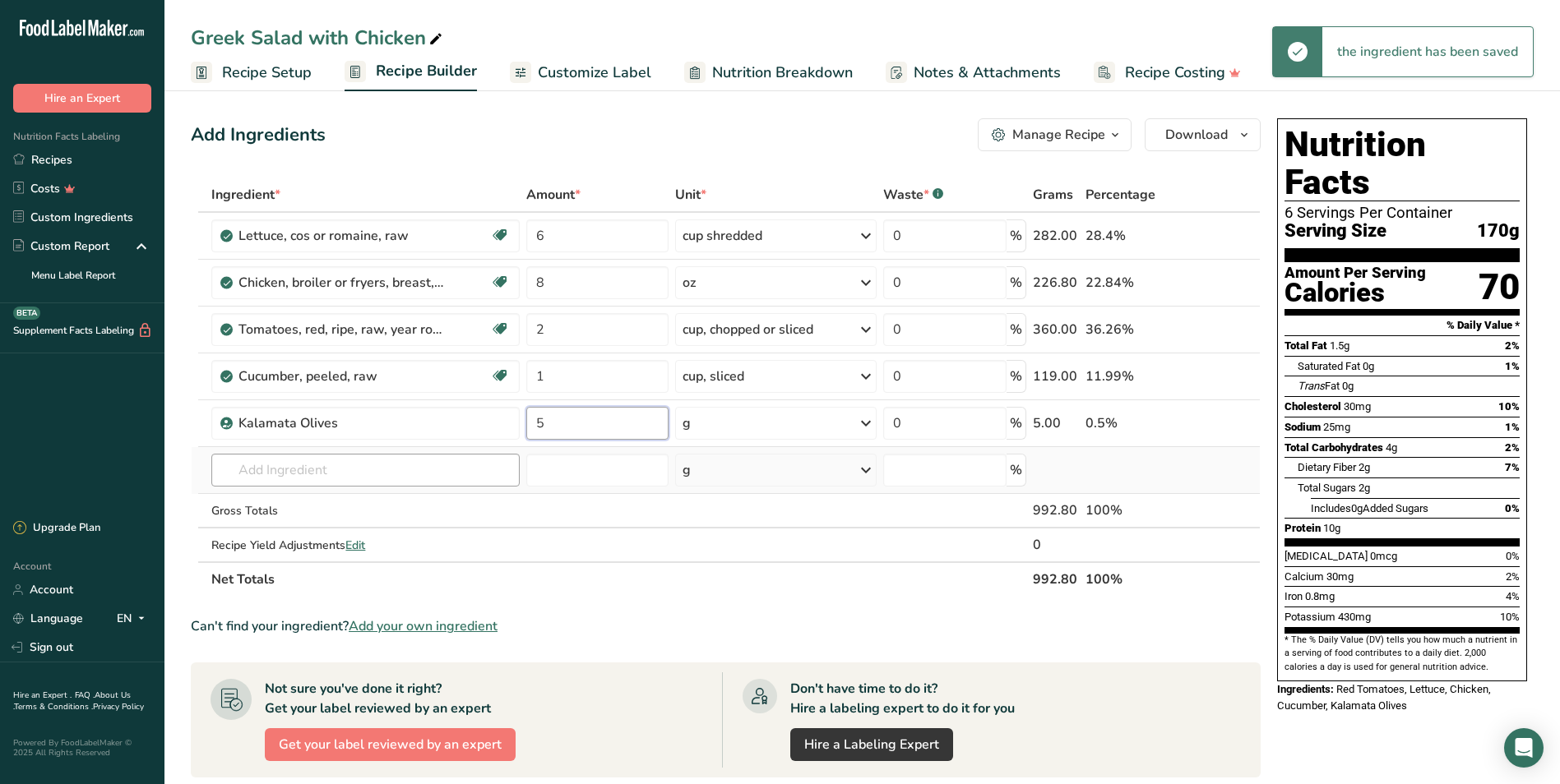
type input "5"
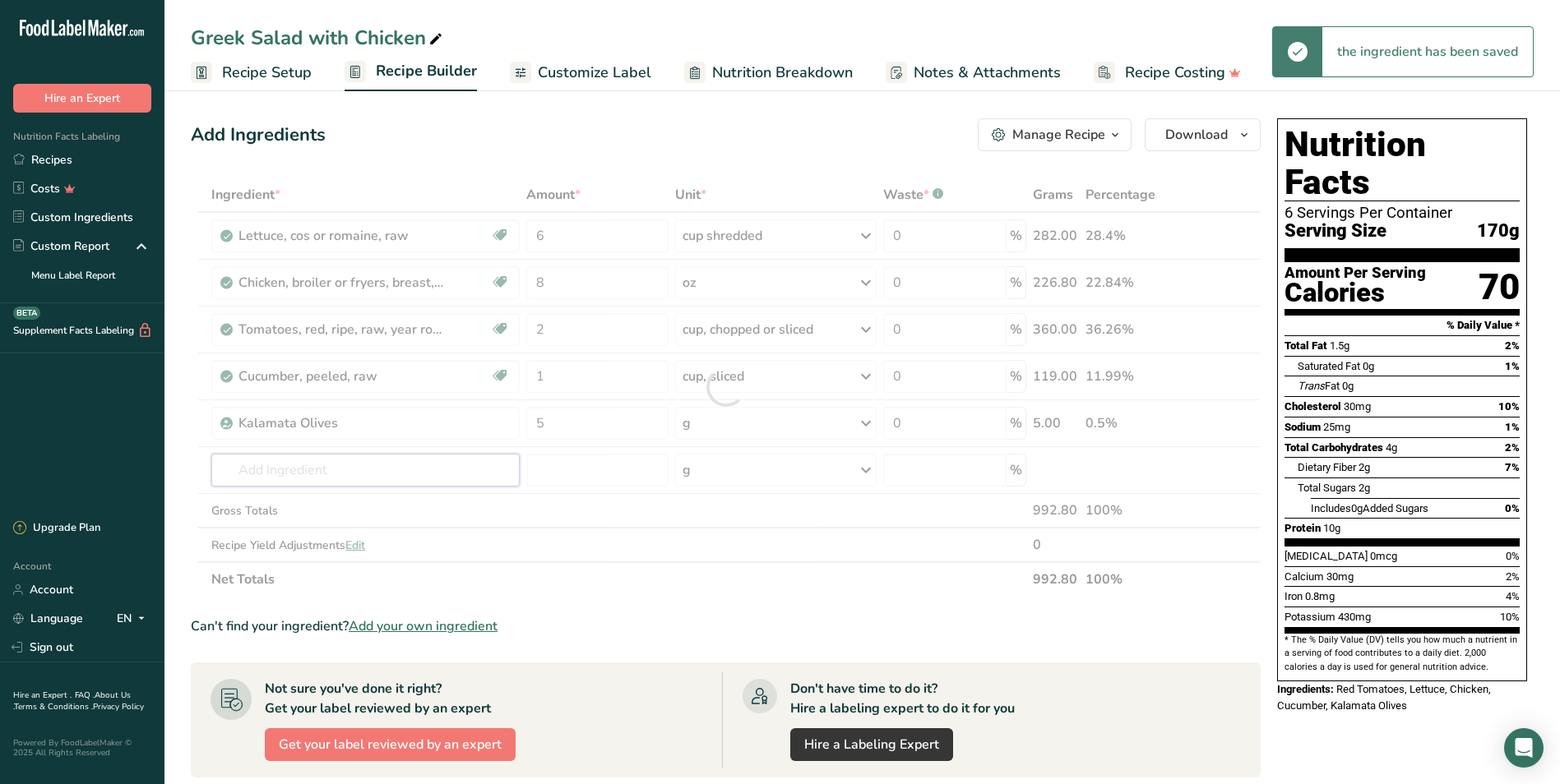
click at [470, 475] on div "Ingredient * Amount * Unit * Waste * .a-a{fill:#347362;}.b-a{fill:#fff;} Grams …" at bounding box center [725, 387] width 1069 height 419
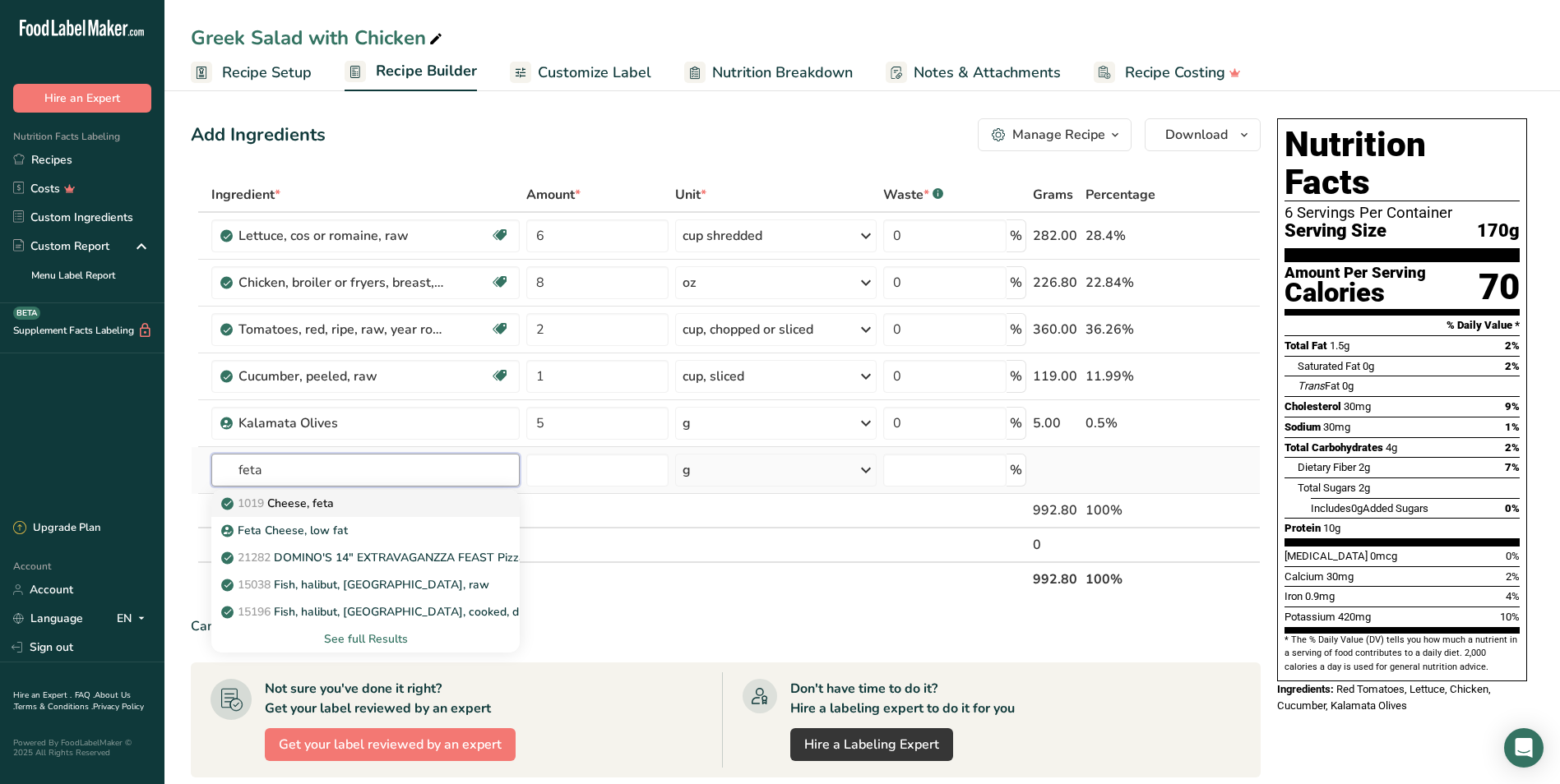
type input "feta"
click at [328, 502] on p "1019 Cheese, feta" at bounding box center [279, 503] width 109 height 18
type input "Cheese, feta"
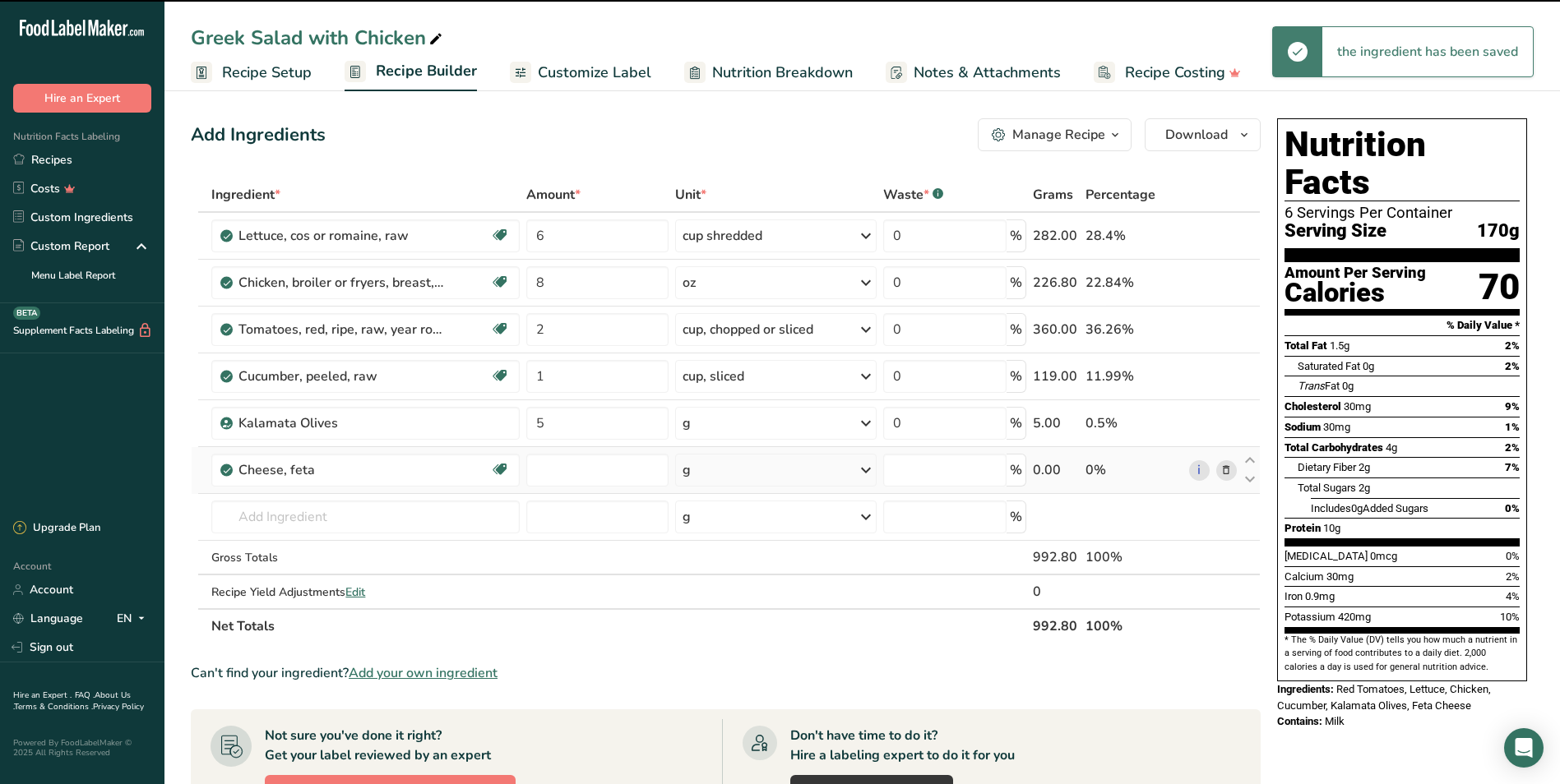
type input "0"
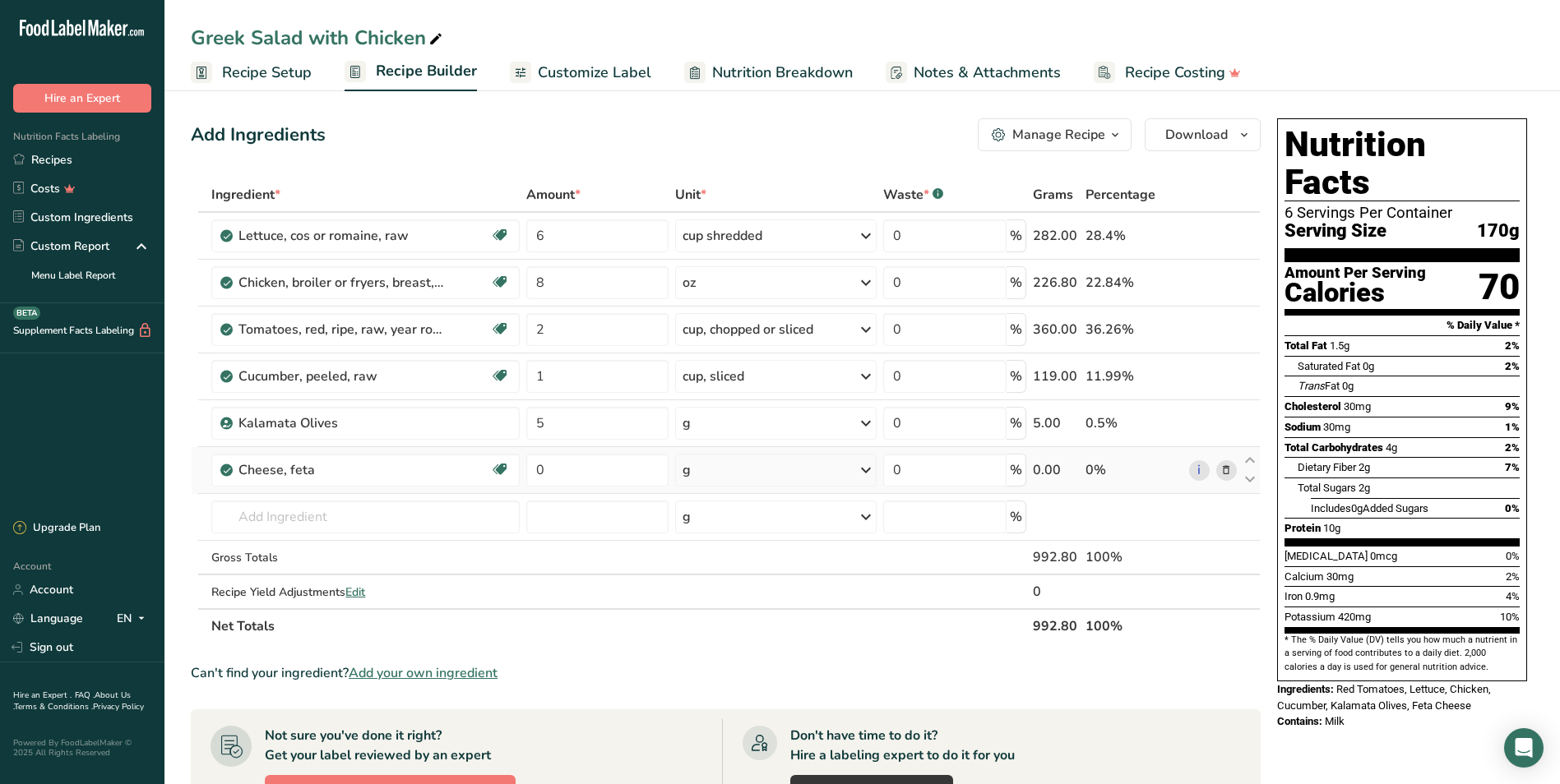
click at [720, 457] on div "g" at bounding box center [775, 469] width 201 height 33
click at [719, 601] on div "See more" at bounding box center [754, 601] width 138 height 18
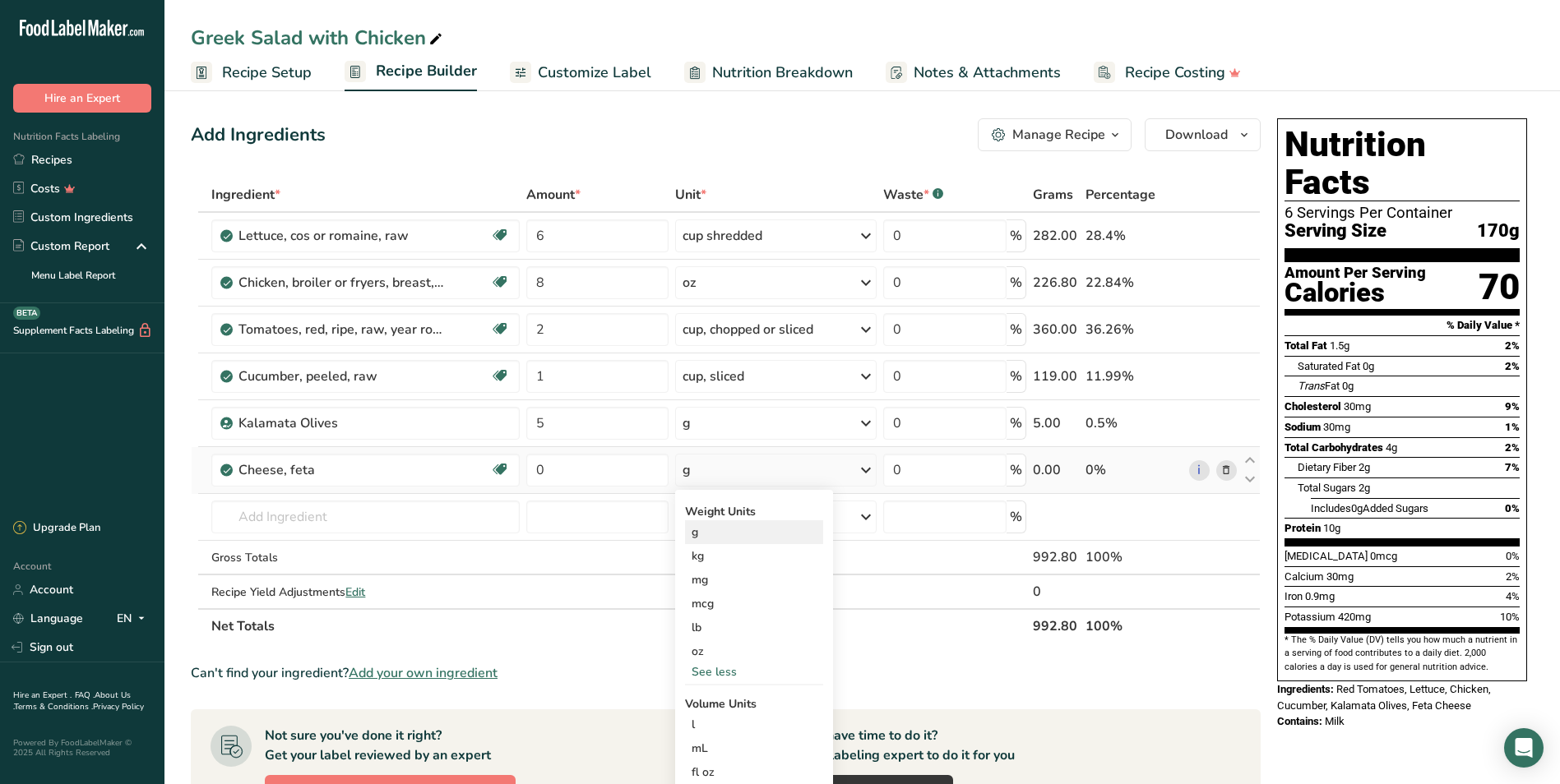
click at [746, 524] on div "g" at bounding box center [754, 532] width 138 height 24
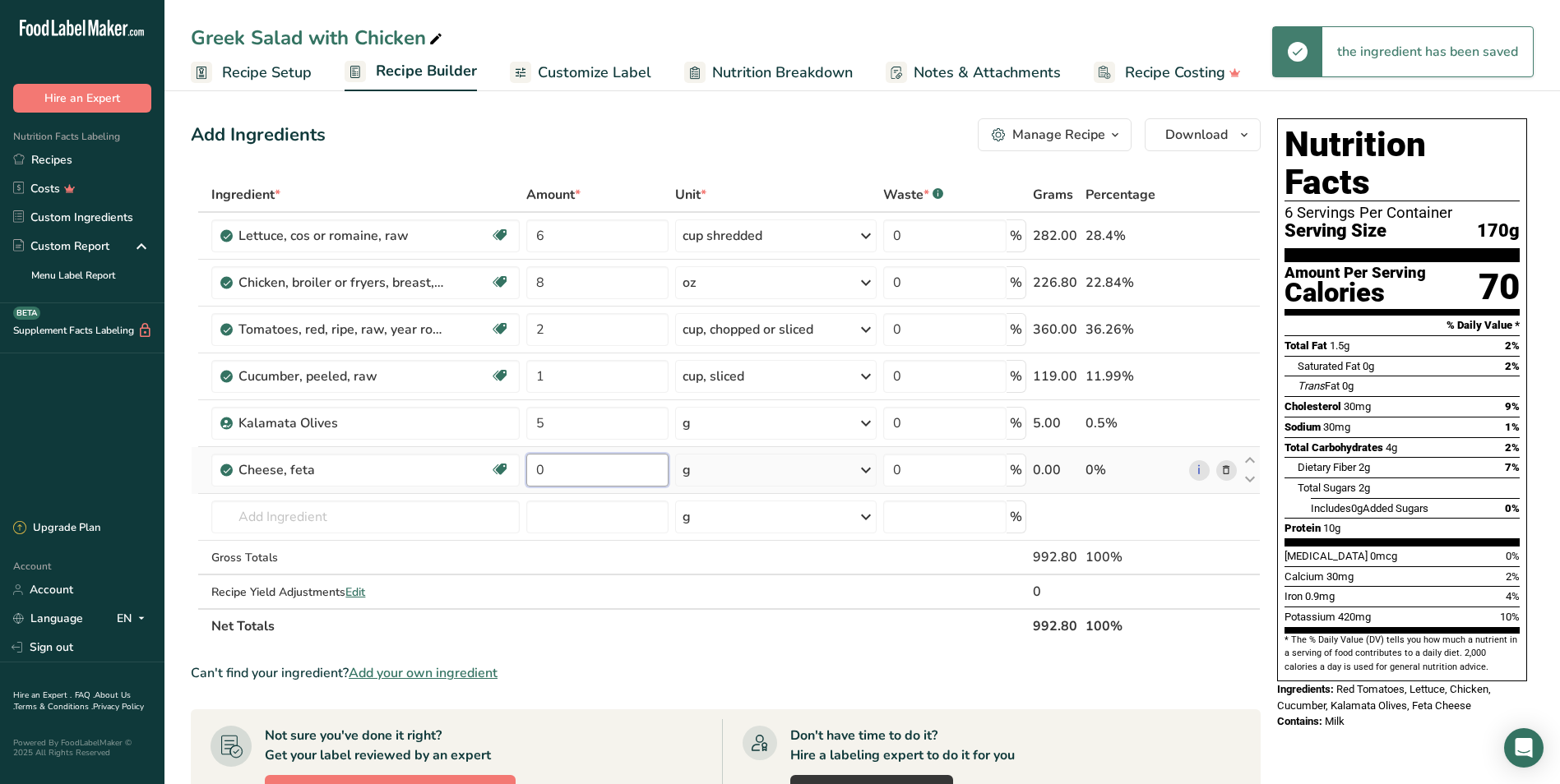
click at [567, 463] on input "0" at bounding box center [597, 469] width 142 height 33
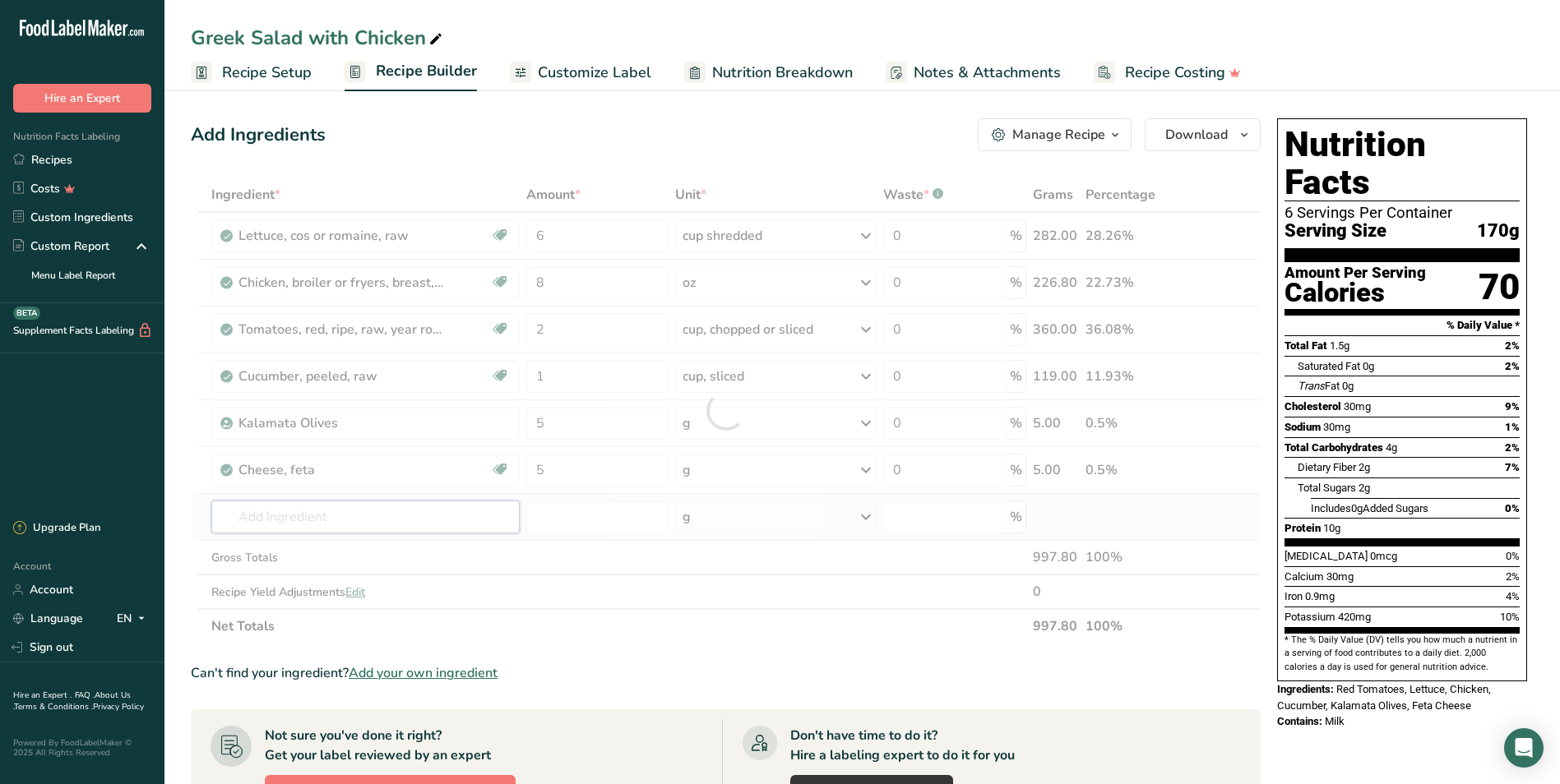
click at [379, 526] on div "Ingredient * Amount * Unit * Waste * .a-a{fill:#347362;}.b-a{fill:#fff;} Grams …" at bounding box center [725, 411] width 1069 height 466
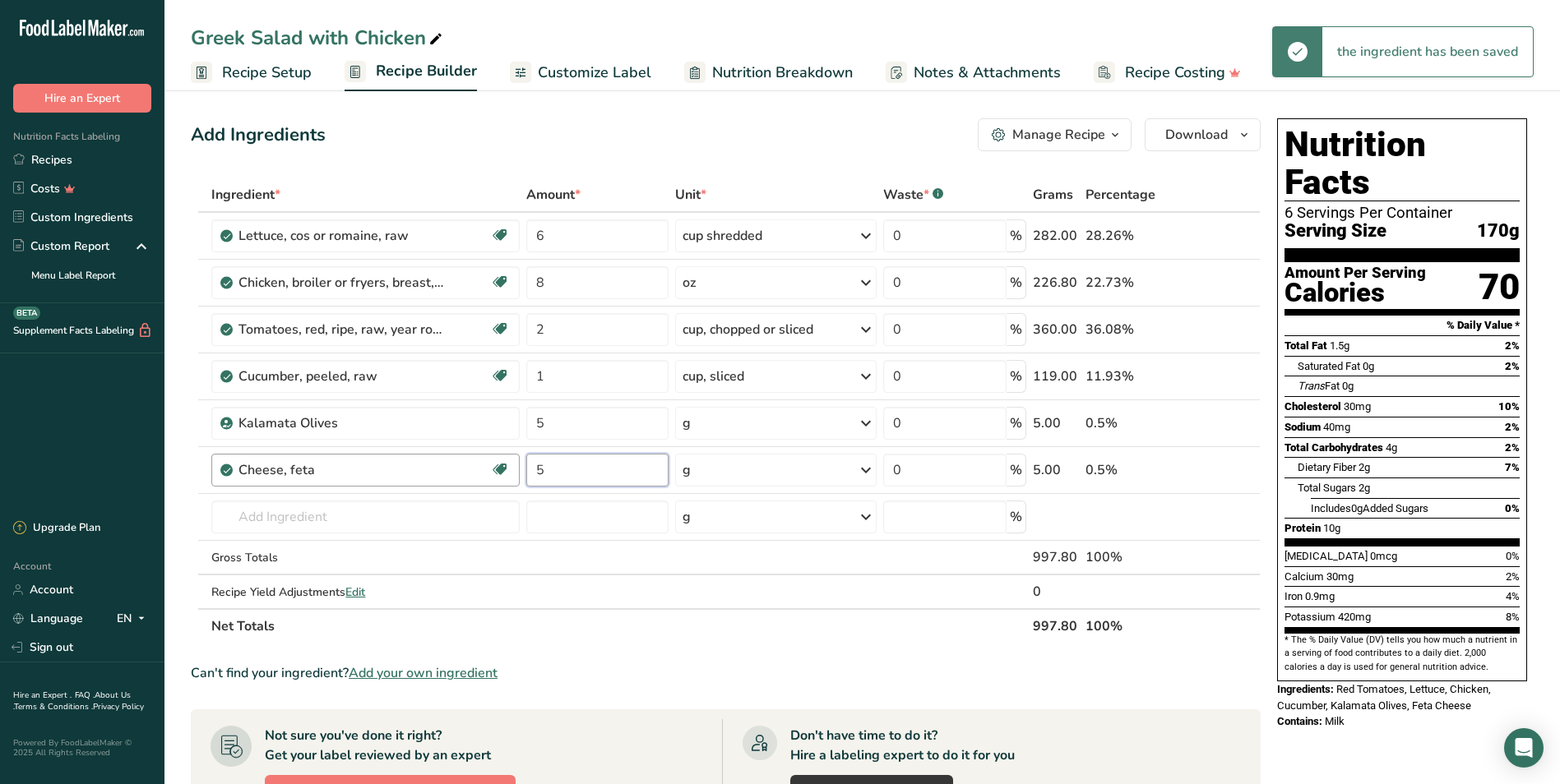
drag, startPoint x: 565, startPoint y: 467, endPoint x: 519, endPoint y: 467, distance: 46.0
click at [519, 467] on tr "Cheese, feta Gluten free Vegetarian Soy free 5 g Weight Units g kg mg mcg lb oz…" at bounding box center [725, 471] width 1068 height 47
type input "10"
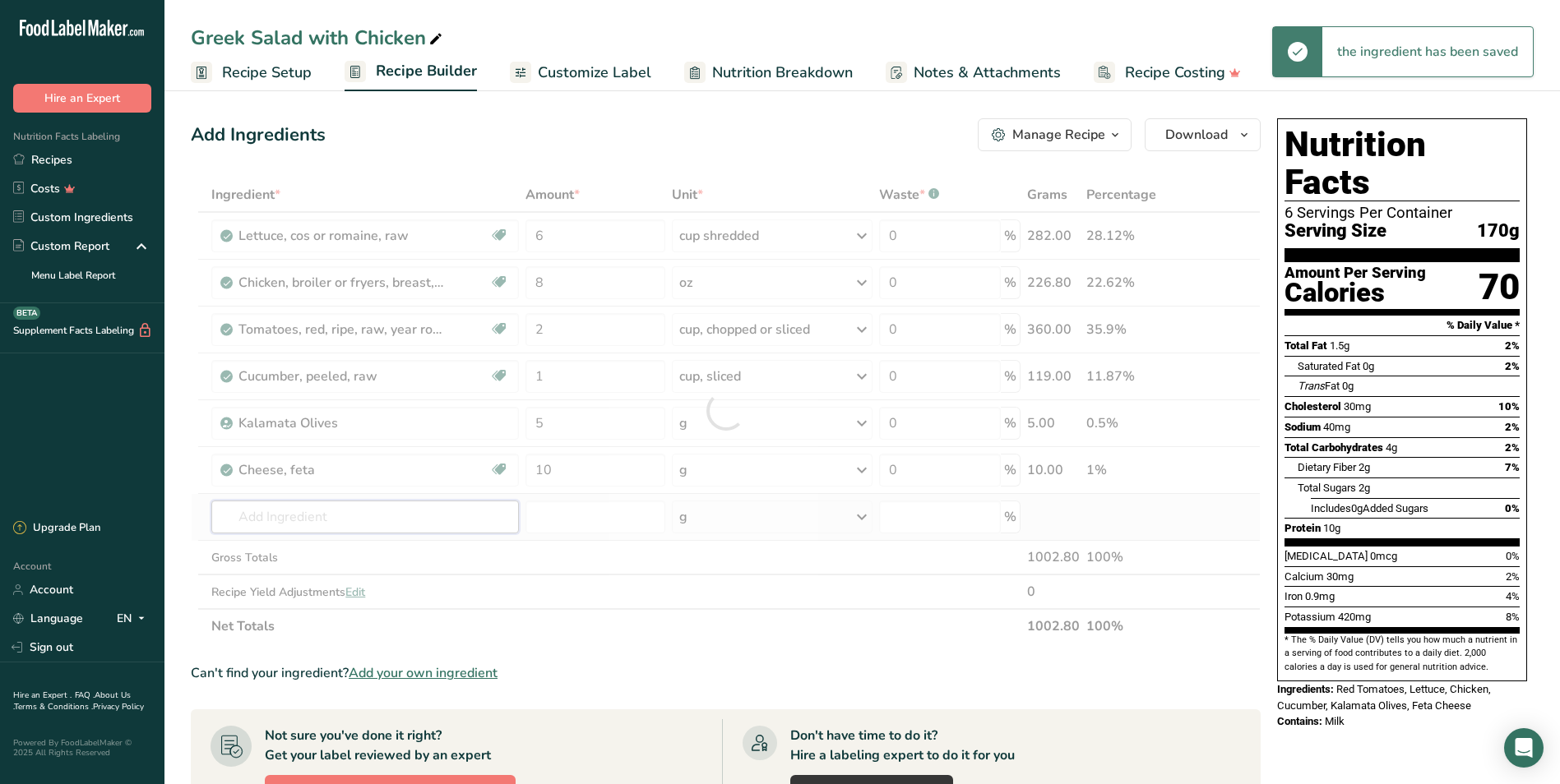
click at [399, 520] on div "Ingredient * Amount * Unit * Waste * .a-a{fill:#347362;}.b-a{fill:#fff;} Grams …" at bounding box center [725, 411] width 1069 height 466
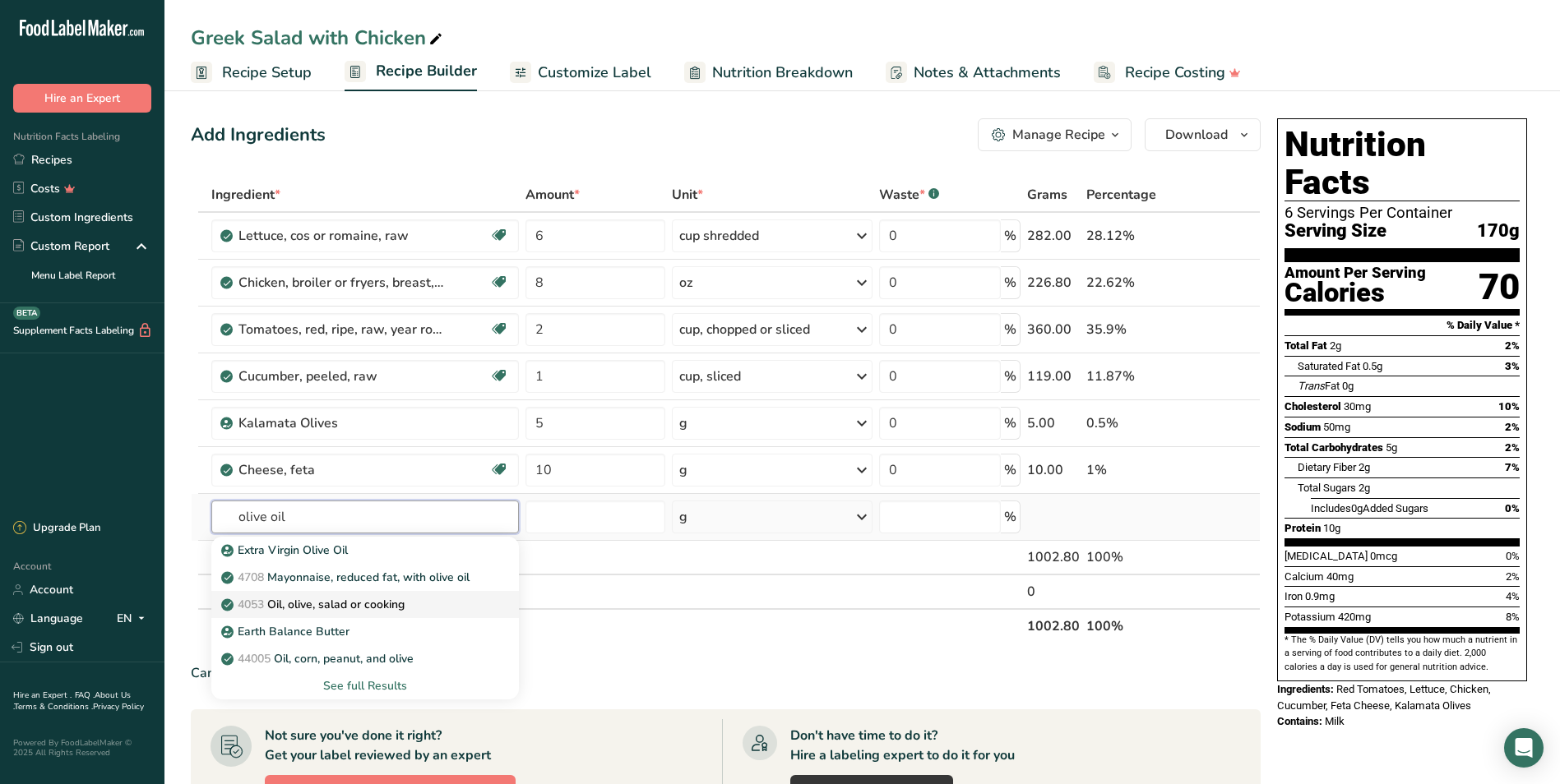
type input "olive oil"
click at [359, 598] on p "4053 Oil, olive, salad or cooking" at bounding box center [315, 604] width 180 height 18
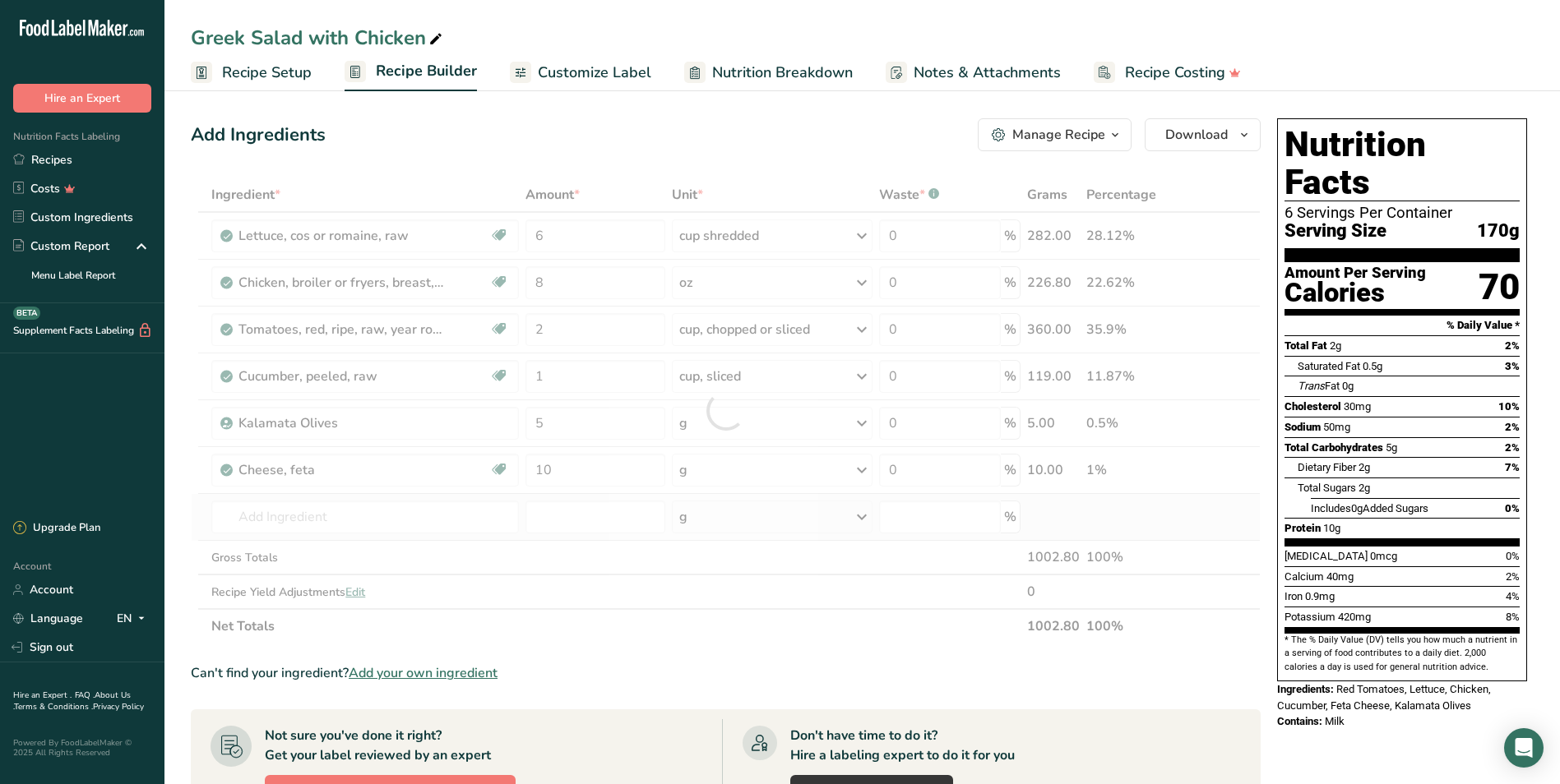
type input "Oil, olive, salad or cooking"
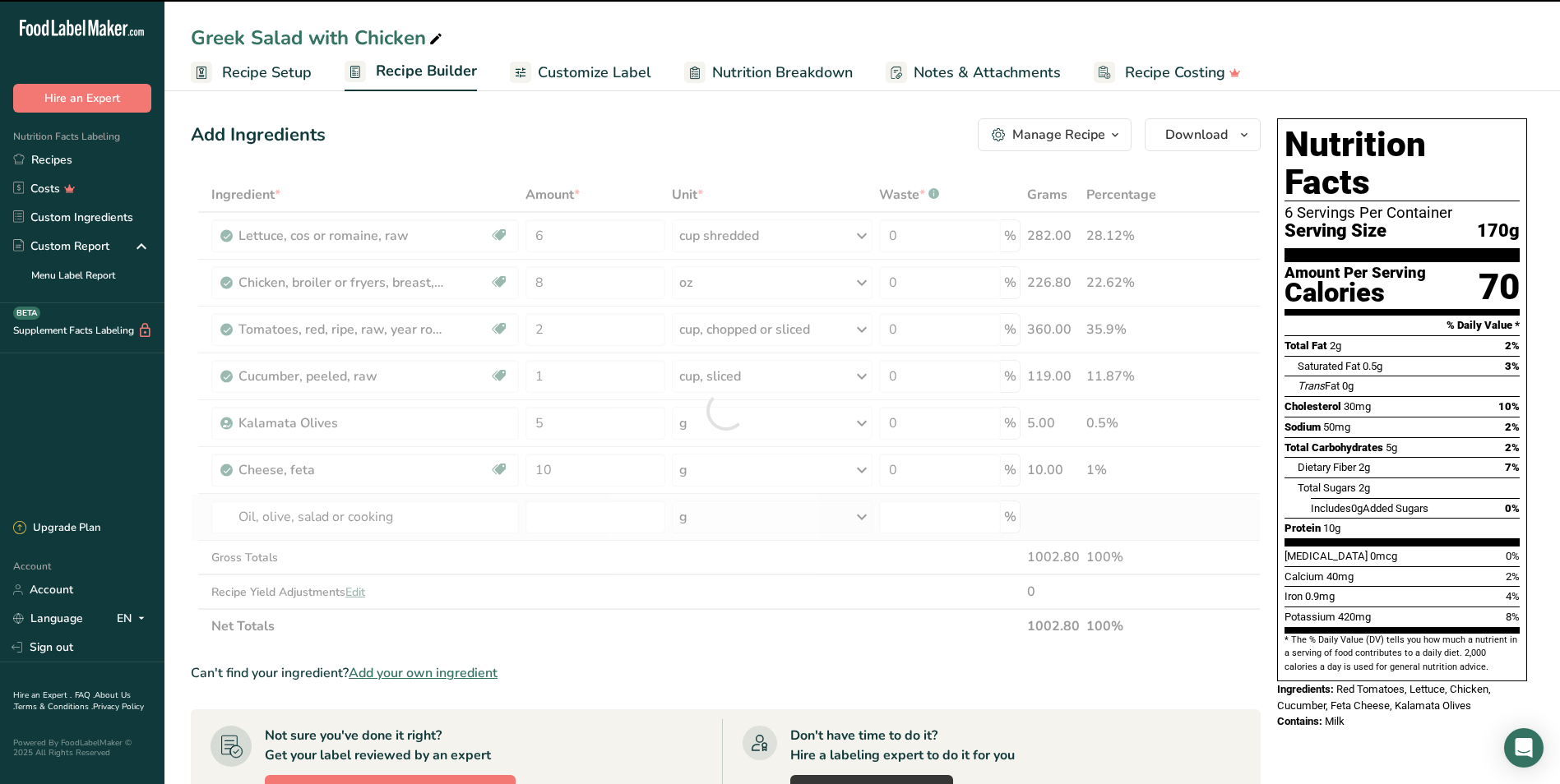
type input "0"
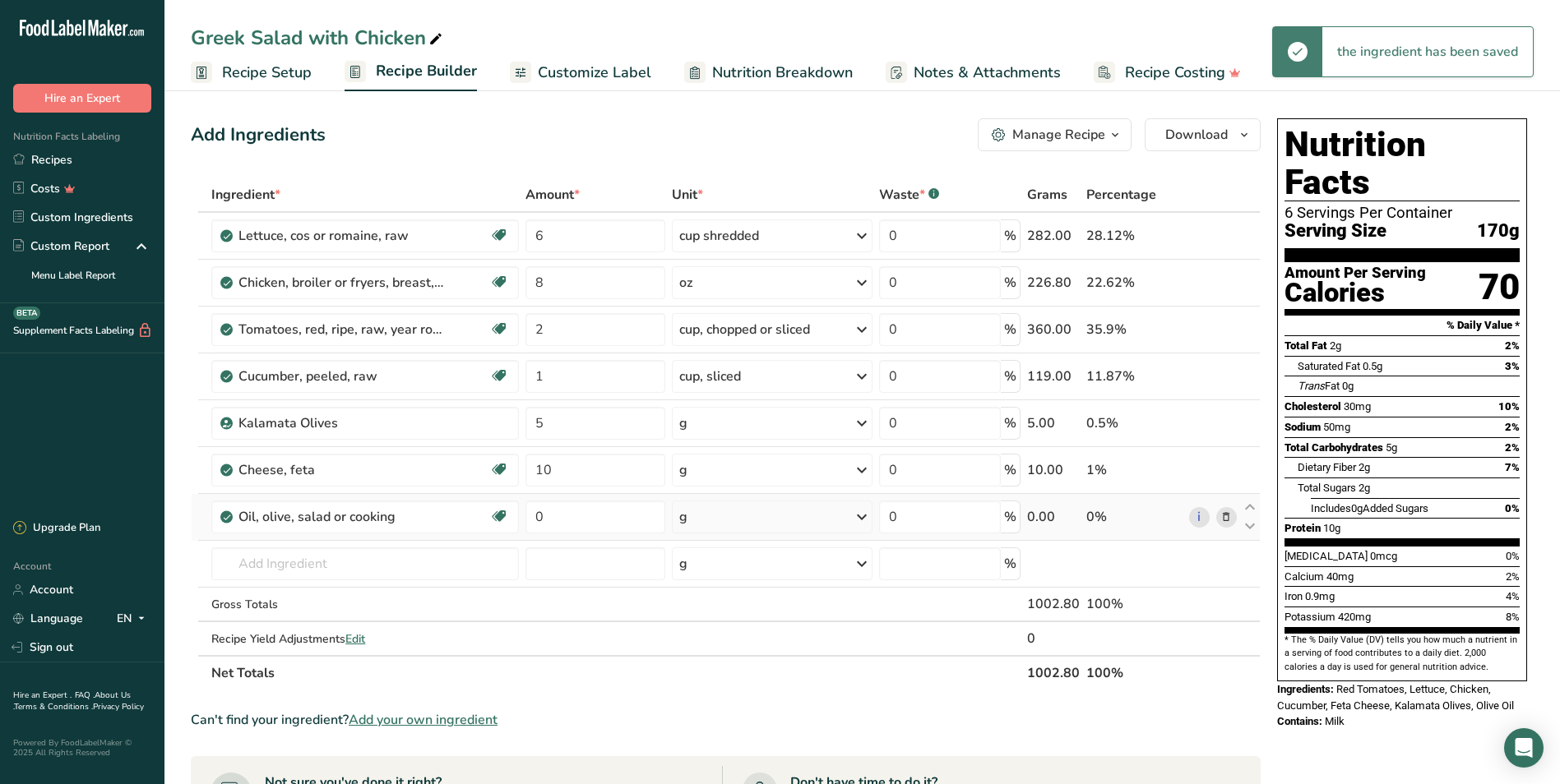
click at [718, 516] on div "g" at bounding box center [772, 516] width 200 height 33
click at [735, 591] on div "1 cup" at bounding box center [751, 596] width 138 height 24
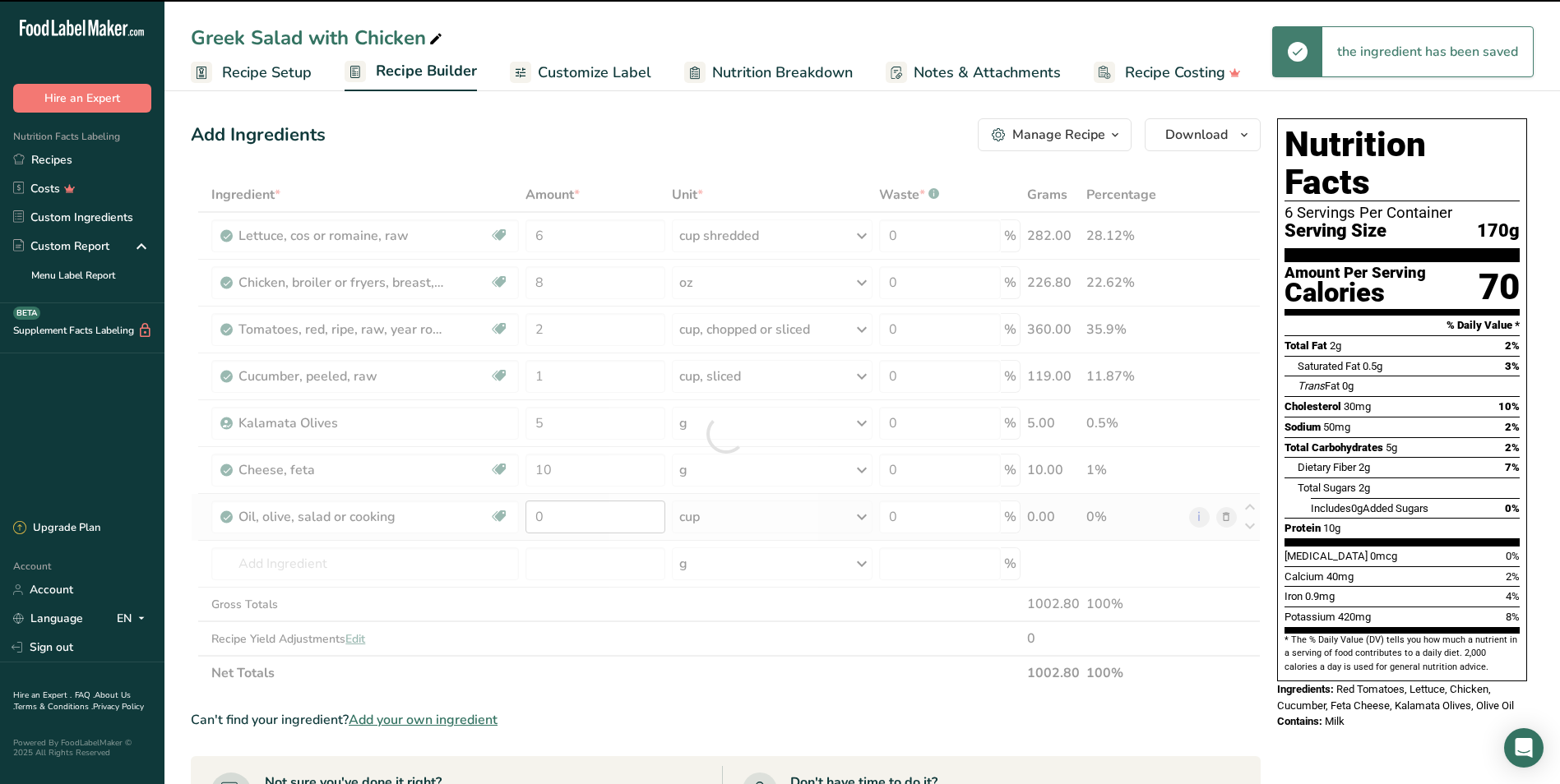
click at [561, 523] on div at bounding box center [725, 434] width 1069 height 513
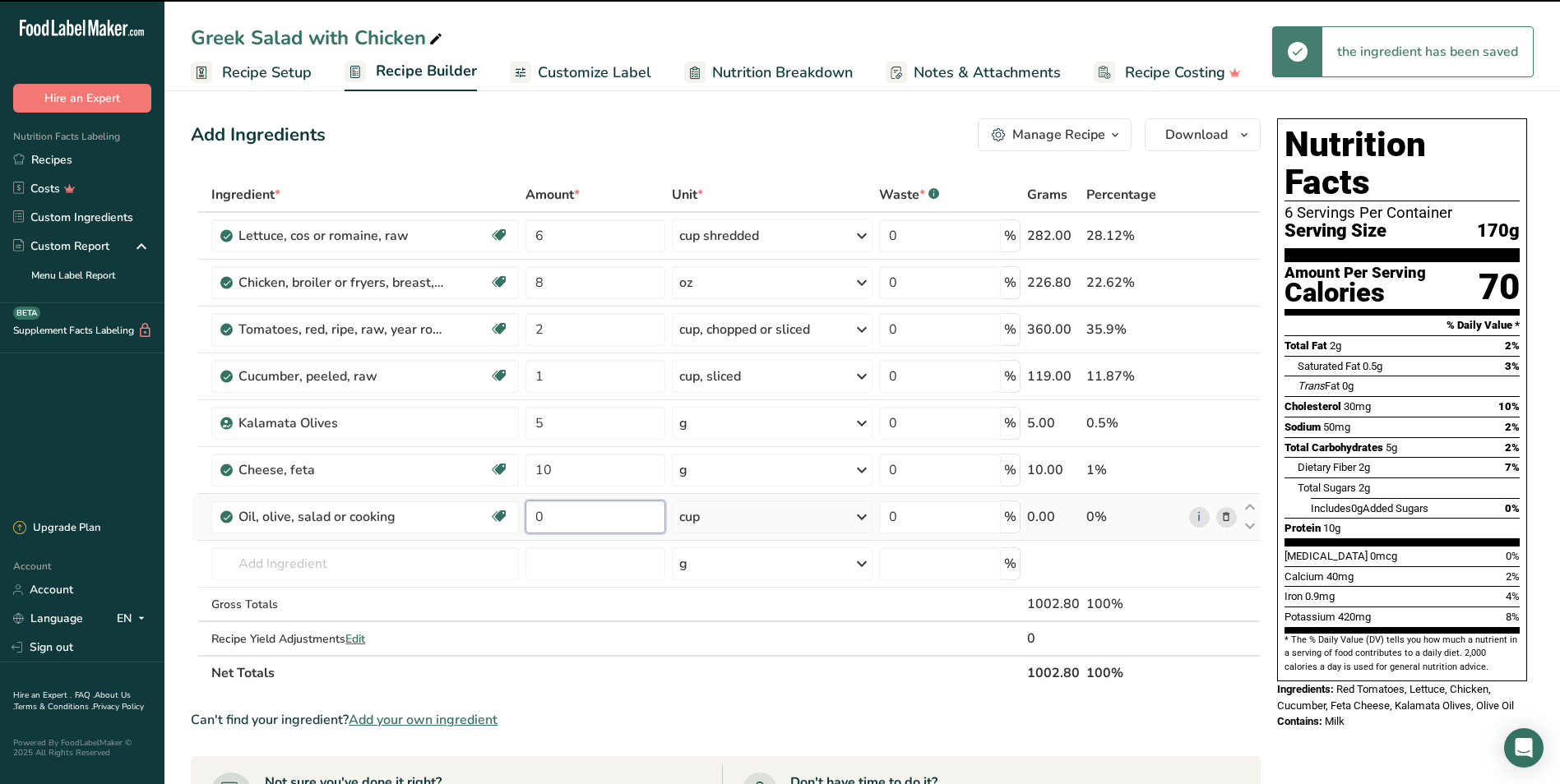
click at [563, 513] on input "0" at bounding box center [595, 516] width 141 height 33
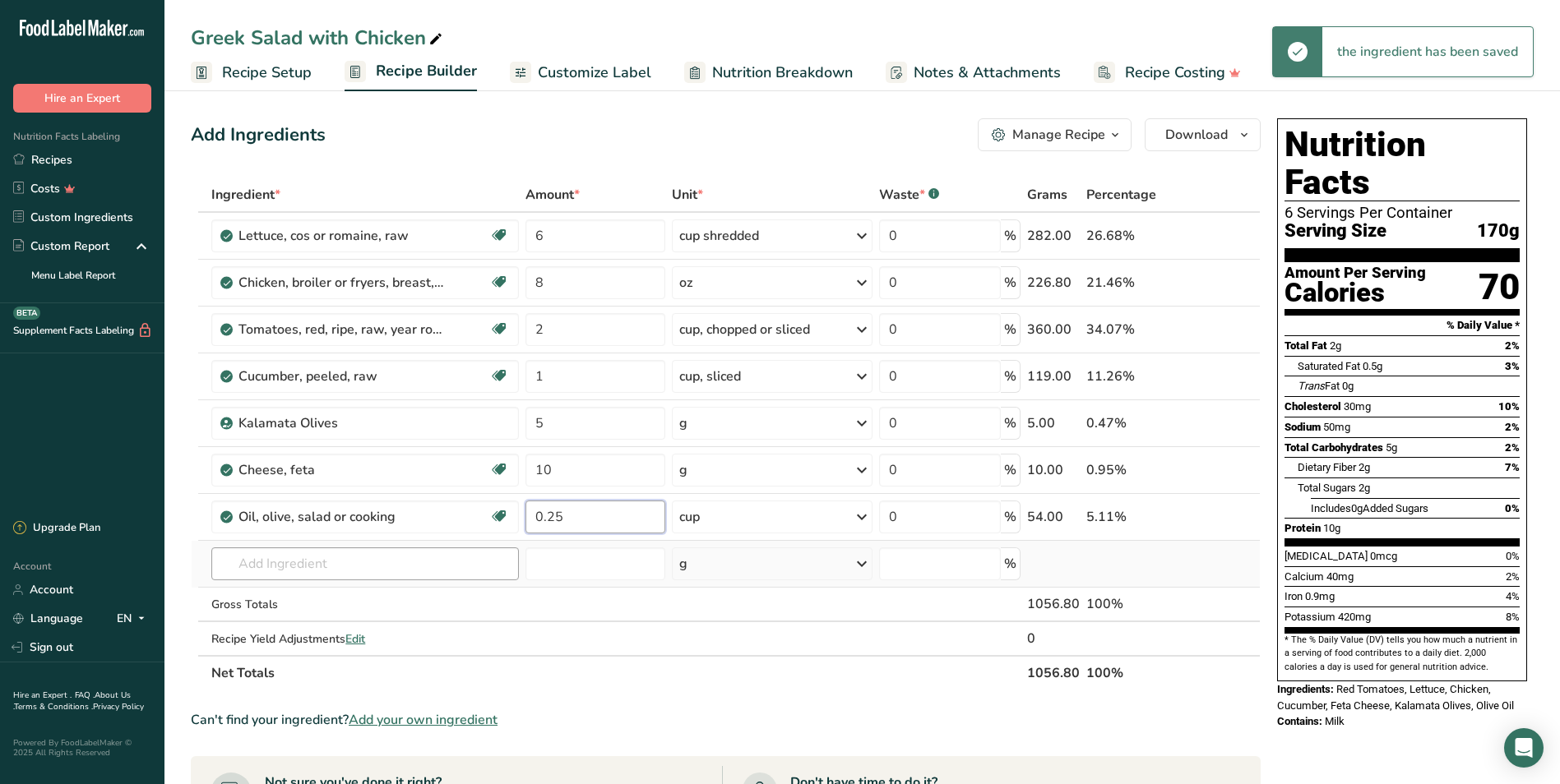
type input "0.25"
click at [455, 559] on div "Ingredient * Amount * Unit * Waste * .a-a{fill:#347362;}.b-a{fill:#fff;} Grams …" at bounding box center [725, 434] width 1069 height 513
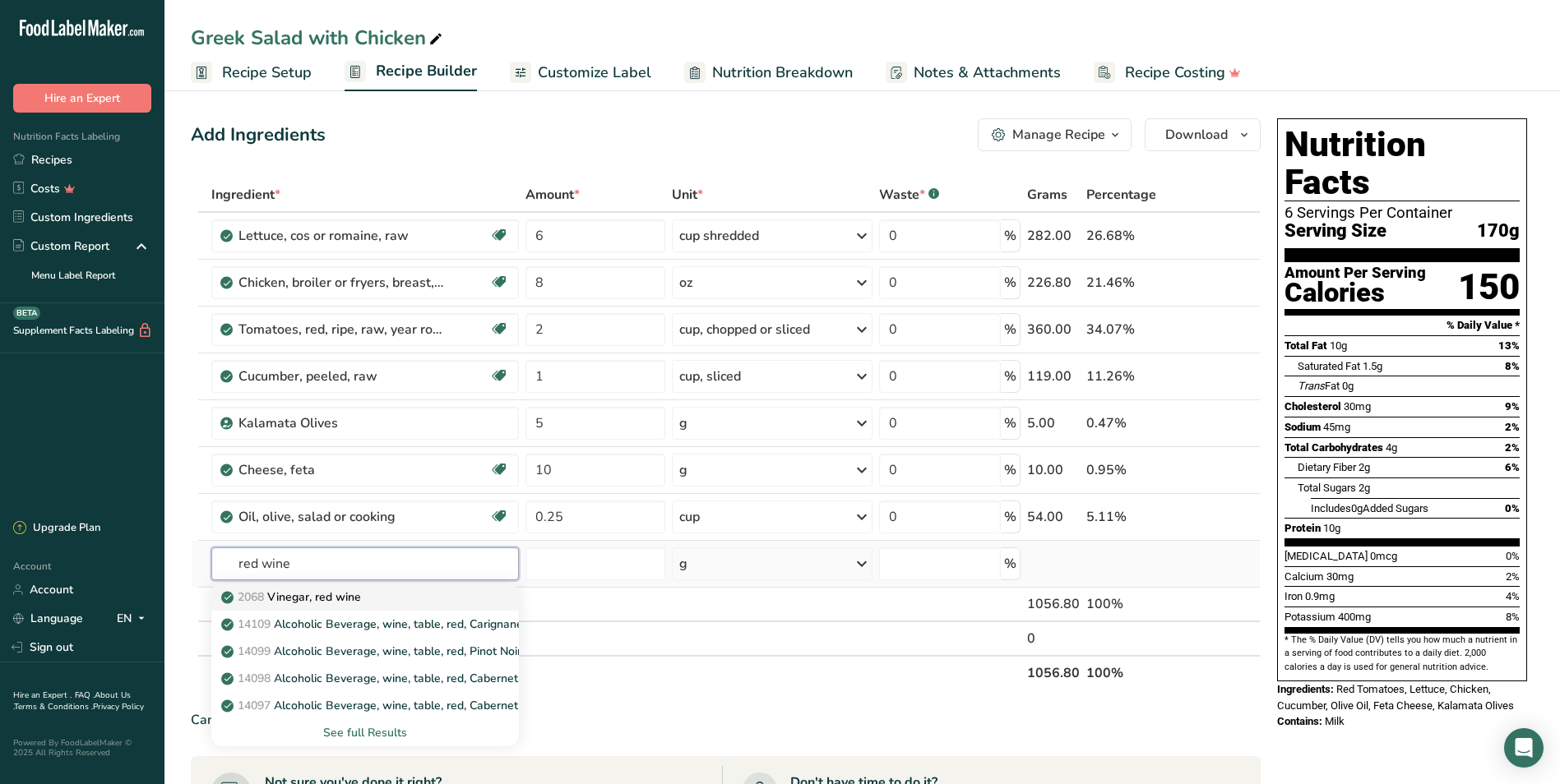
type input "red wine"
click at [359, 599] on p "2068 Vinegar, red wine" at bounding box center [293, 597] width 136 height 18
type input "Vinegar, red wine"
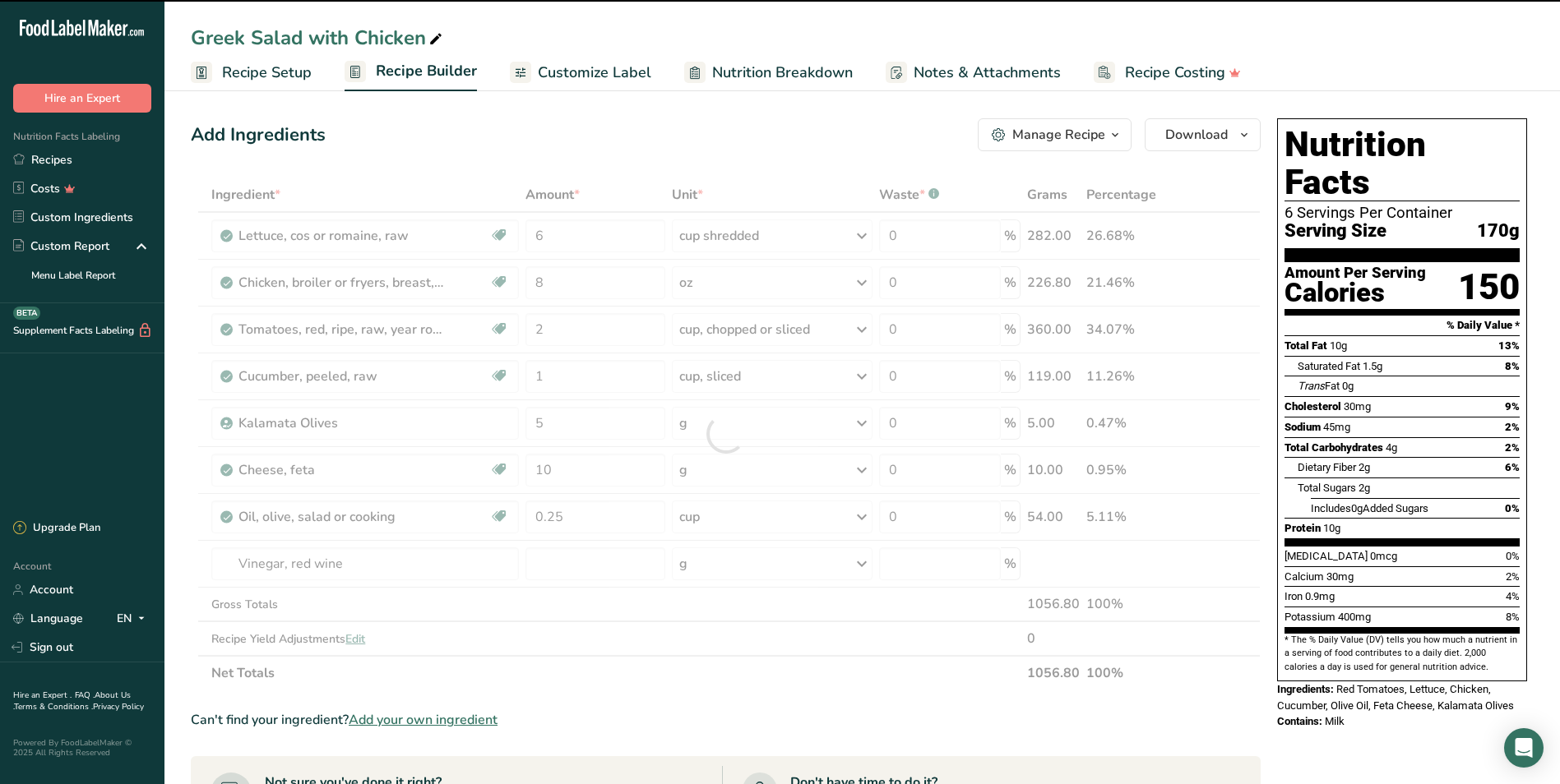
type input "0"
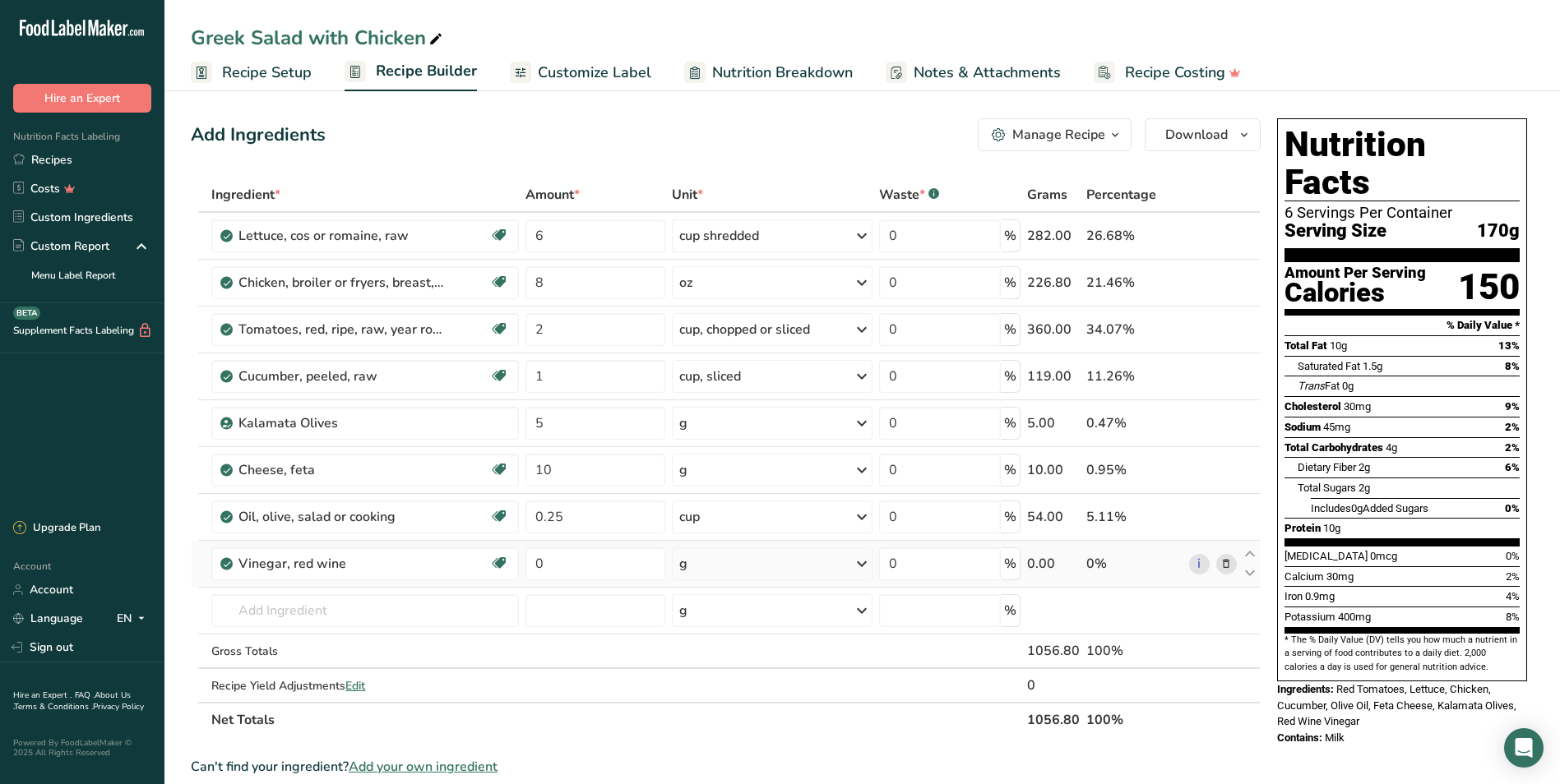
click at [748, 565] on div "g" at bounding box center [772, 564] width 200 height 33
click at [723, 638] on div "1 cup" at bounding box center [751, 643] width 138 height 24
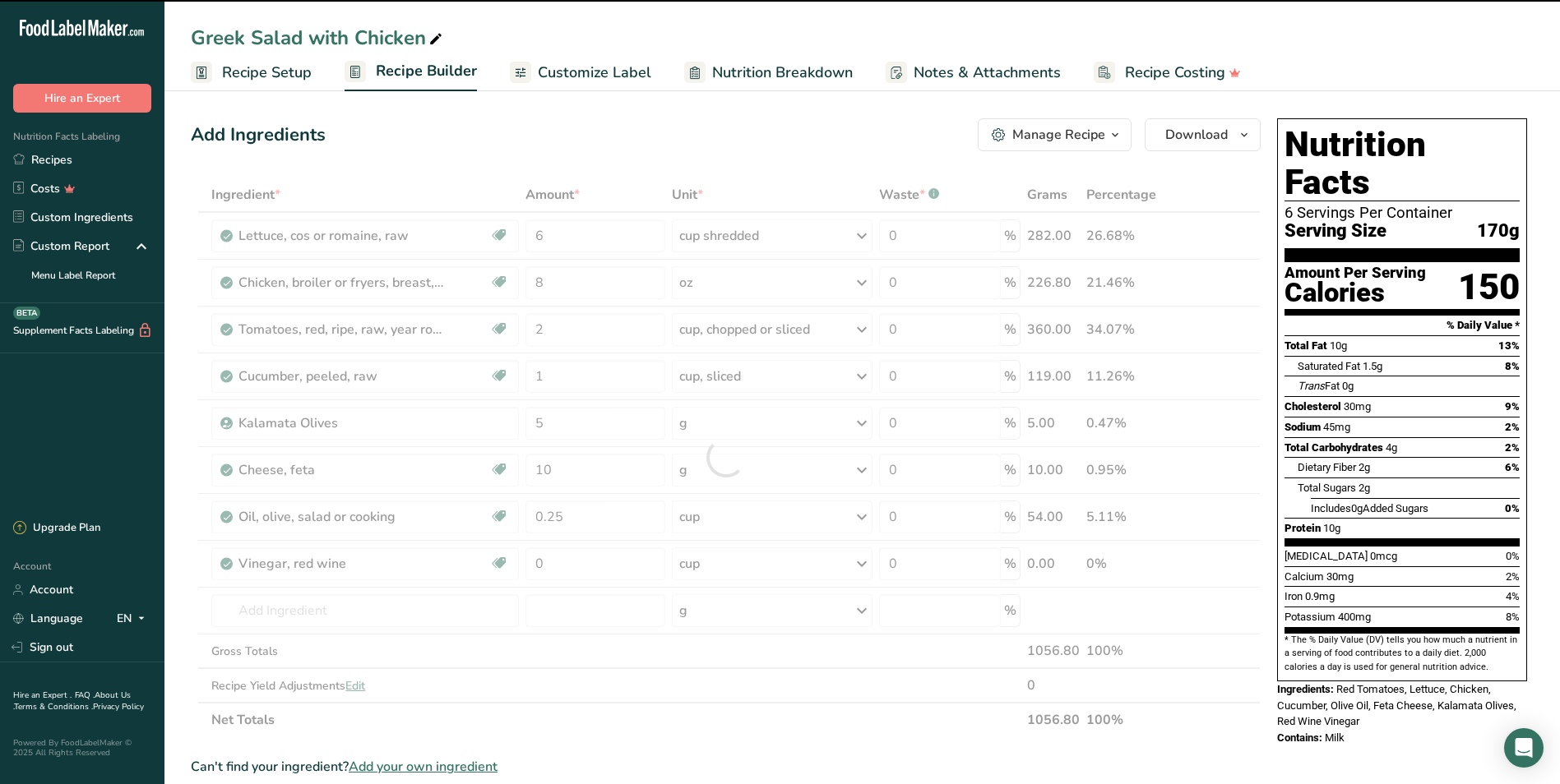
click at [554, 554] on div at bounding box center [725, 457] width 1069 height 559
click at [562, 562] on input "0" at bounding box center [595, 564] width 141 height 33
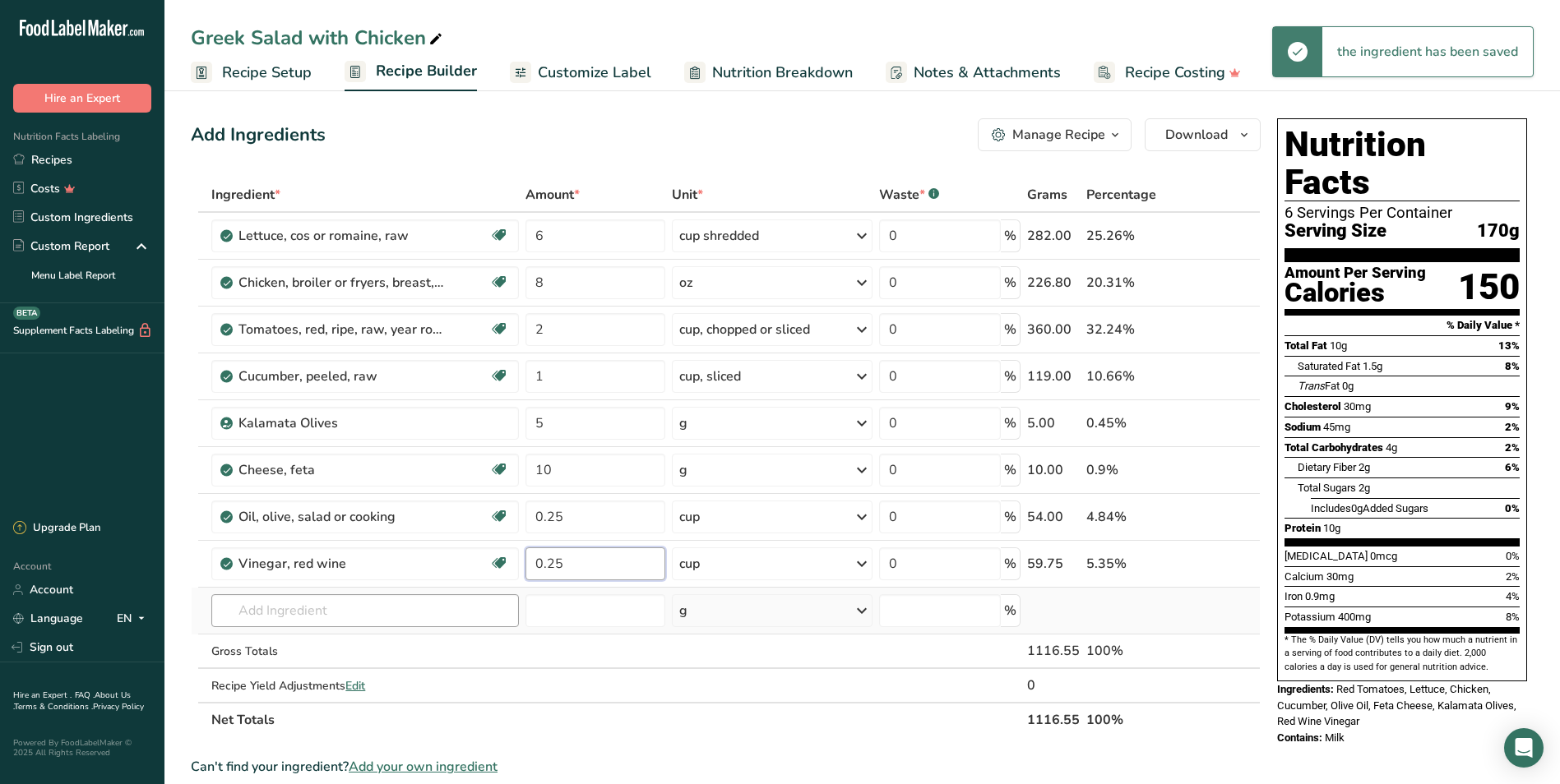
type input "0.25"
click at [403, 612] on div "Ingredient * Amount * Unit * Waste * .a-a{fill:#347362;}.b-a{fill:#fff;} Grams …" at bounding box center [725, 457] width 1069 height 559
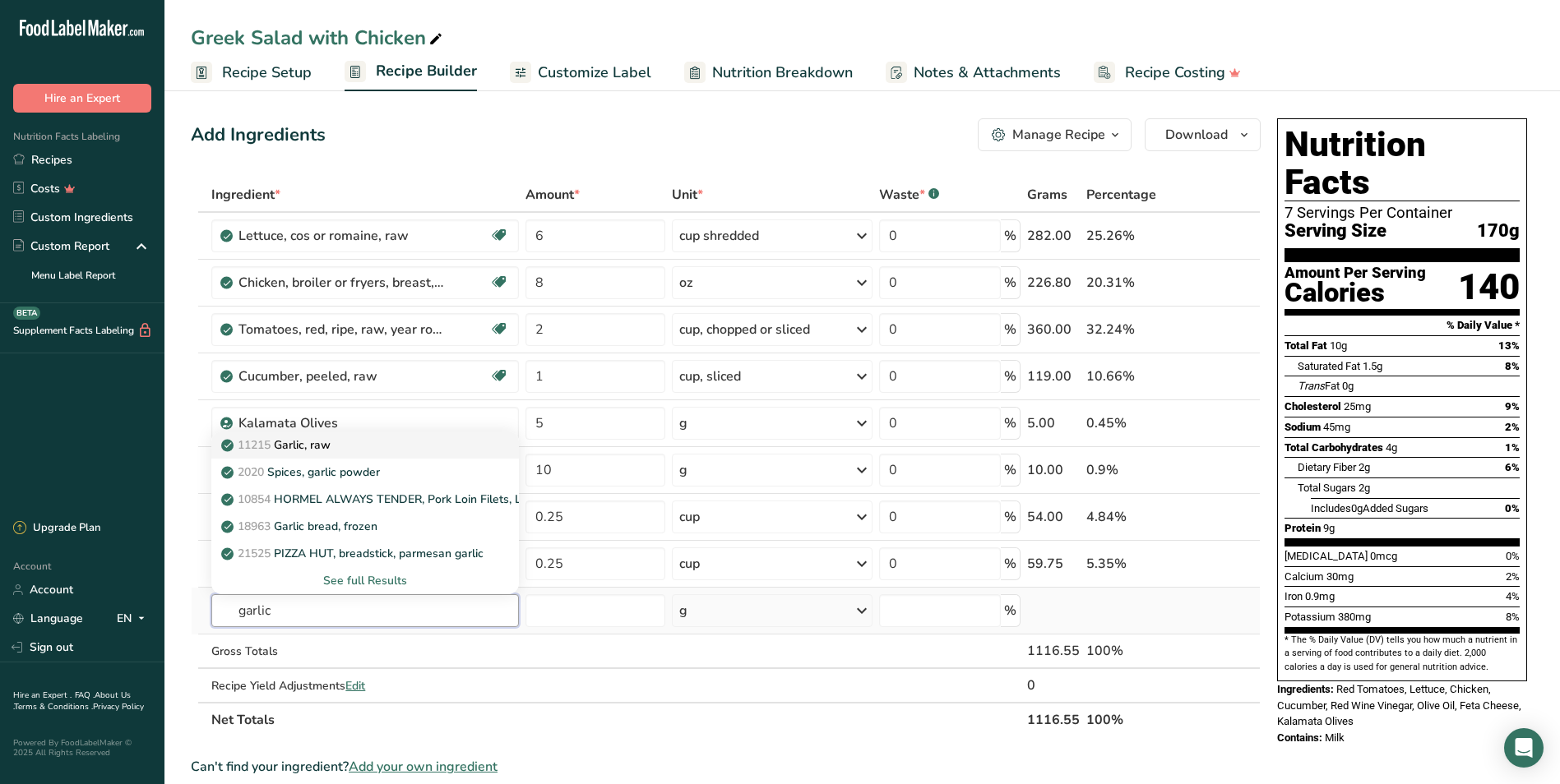
type input "garlic"
click at [365, 451] on div "11215 Garlic, raw" at bounding box center [352, 445] width 254 height 18
type input "Garlic, raw"
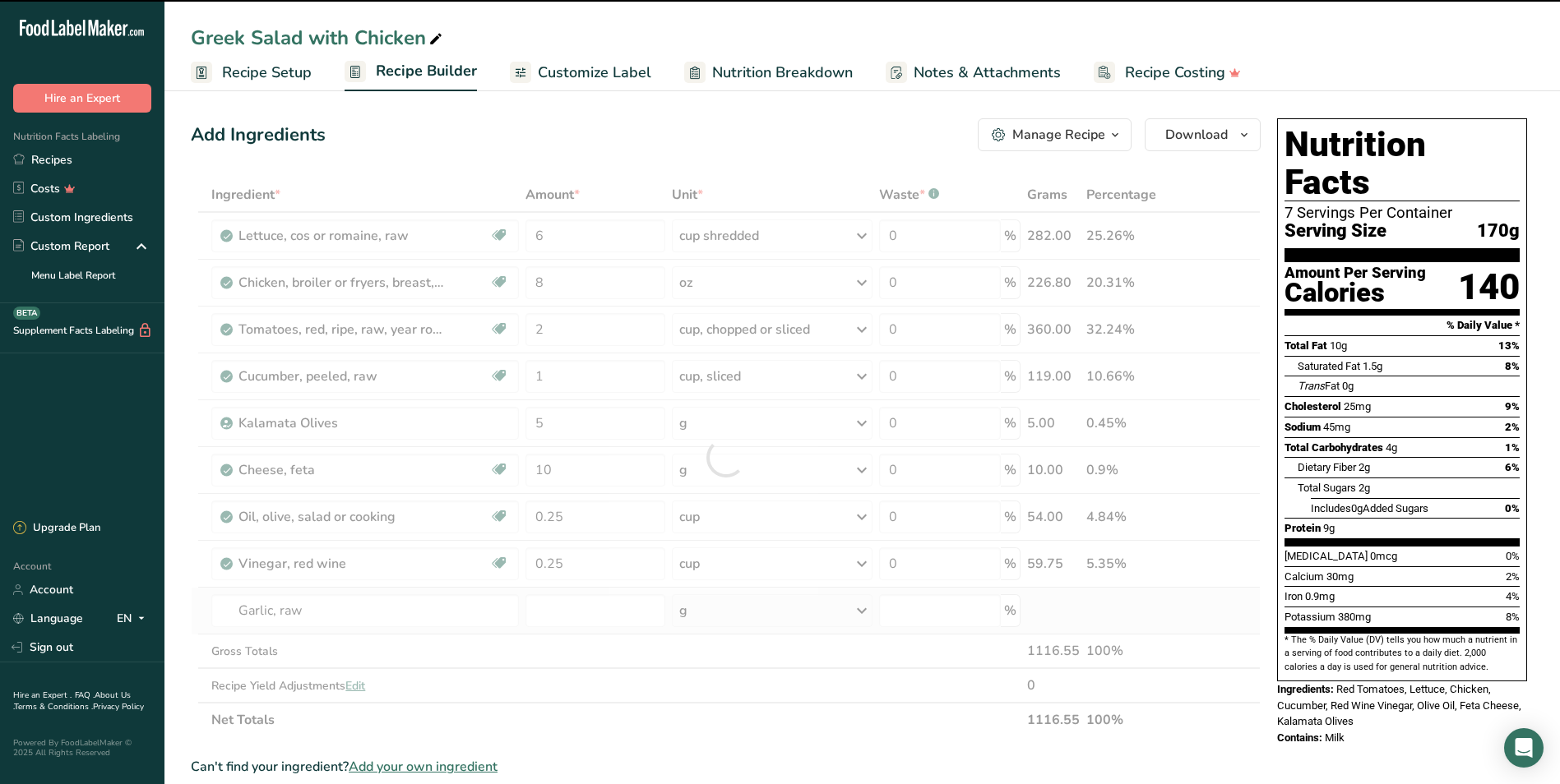
type input "0"
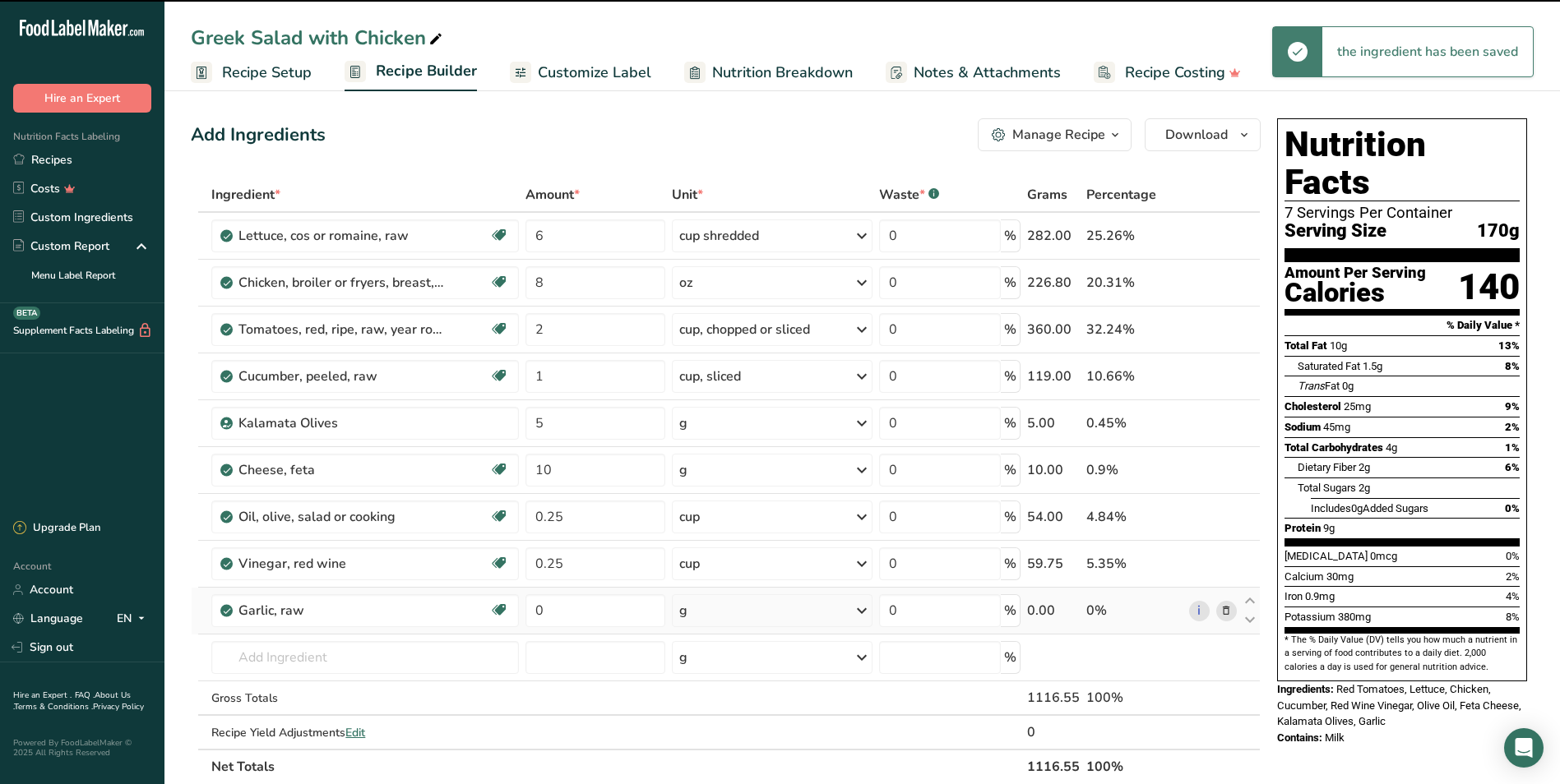
click at [709, 610] on div "g" at bounding box center [772, 610] width 200 height 33
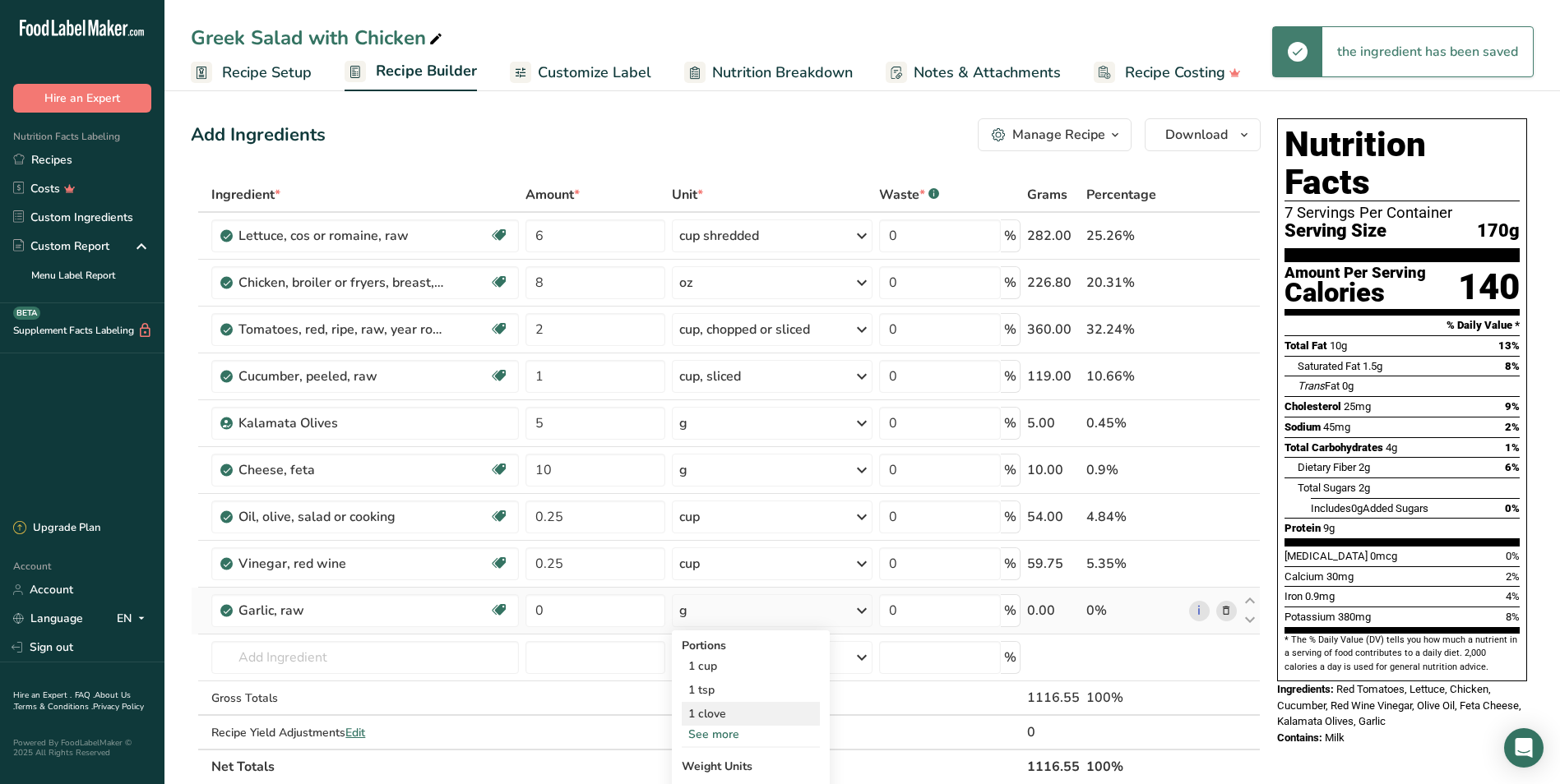
click at [748, 658] on div "1 clove" at bounding box center [751, 714] width 138 height 24
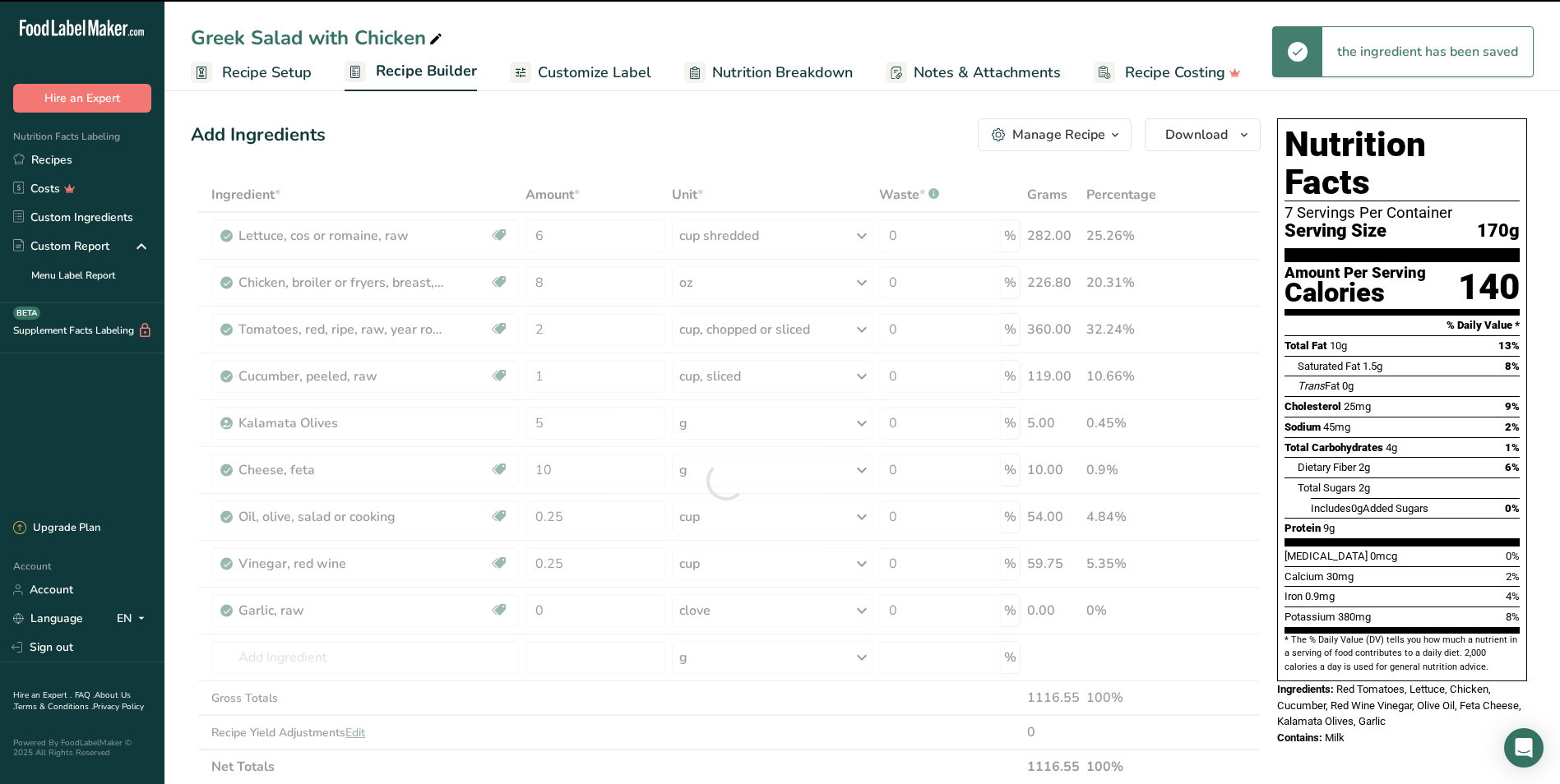
click at [544, 614] on div at bounding box center [725, 480] width 1069 height 607
click at [560, 603] on input "0" at bounding box center [595, 610] width 141 height 33
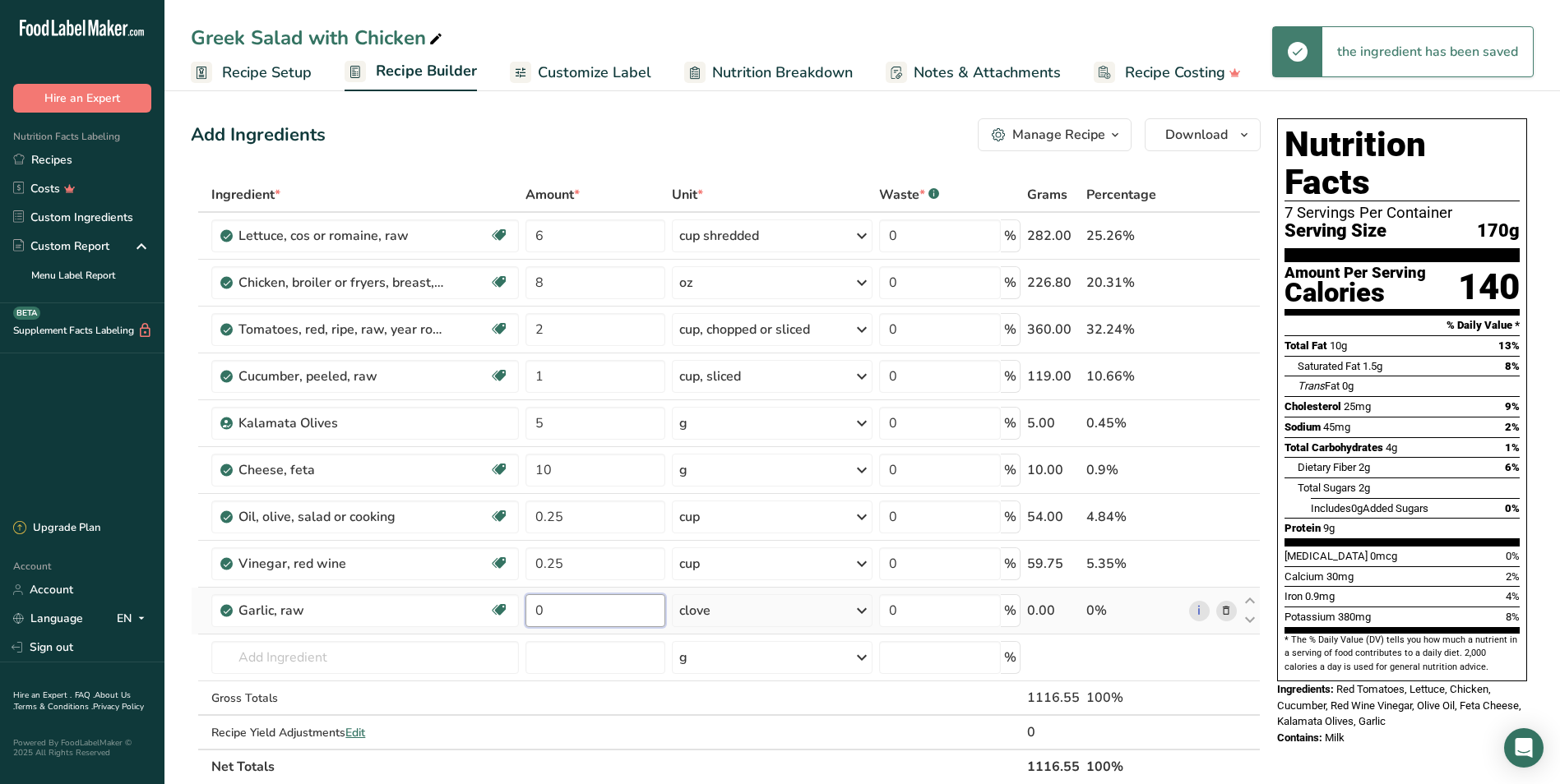
click at [576, 607] on input "0" at bounding box center [595, 610] width 141 height 33
type input "1"
click at [278, 651] on div "Ingredient * Amount * Unit * Waste * .a-a{fill:#347362;}.b-a{fill:#fff;} Grams …" at bounding box center [725, 480] width 1069 height 607
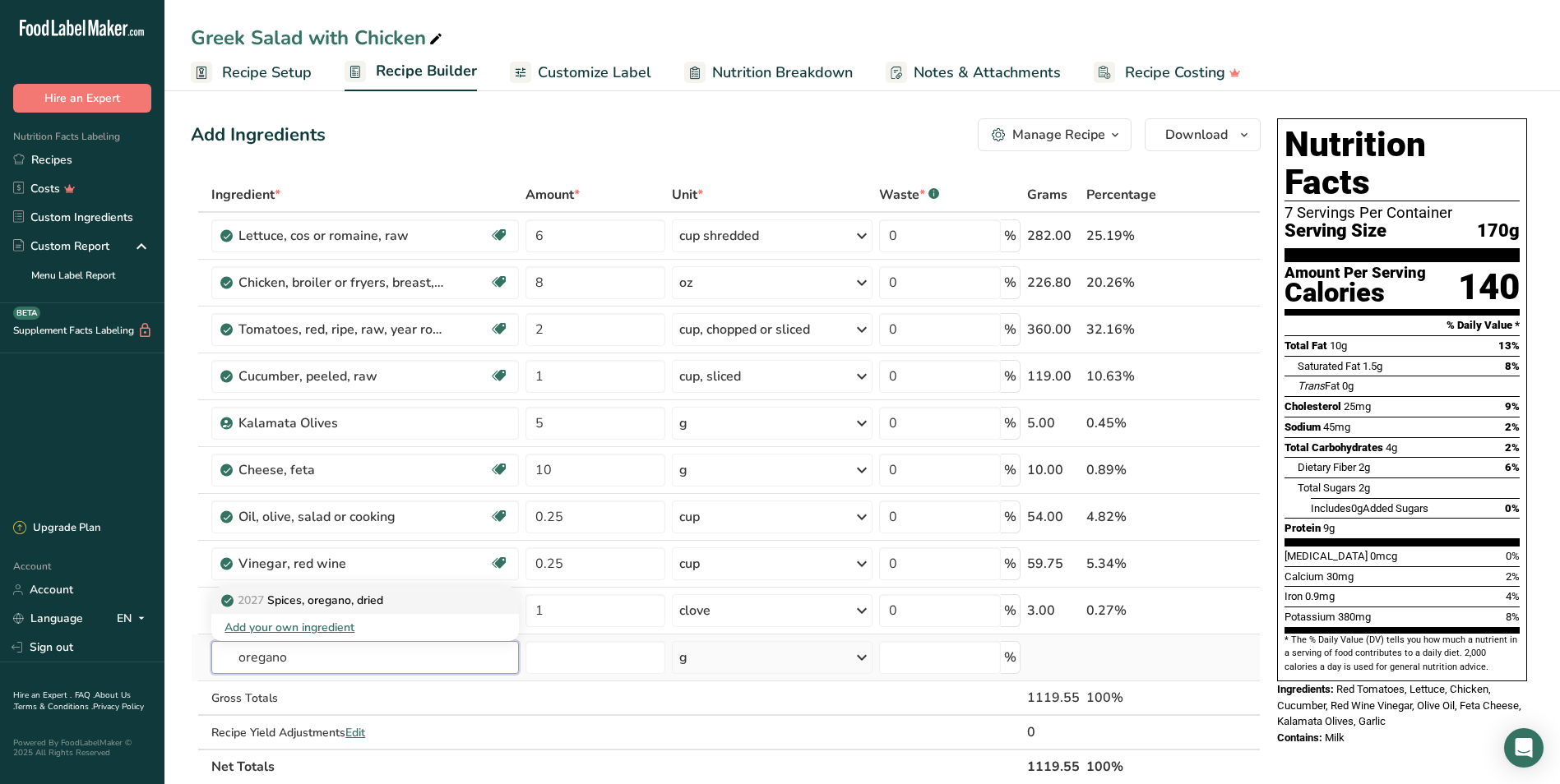
type input "oregano"
click at [338, 589] on link "2027 Spices, oregano, dried" at bounding box center [364, 601] width 306 height 27
type input "Spices, oregano, dried"
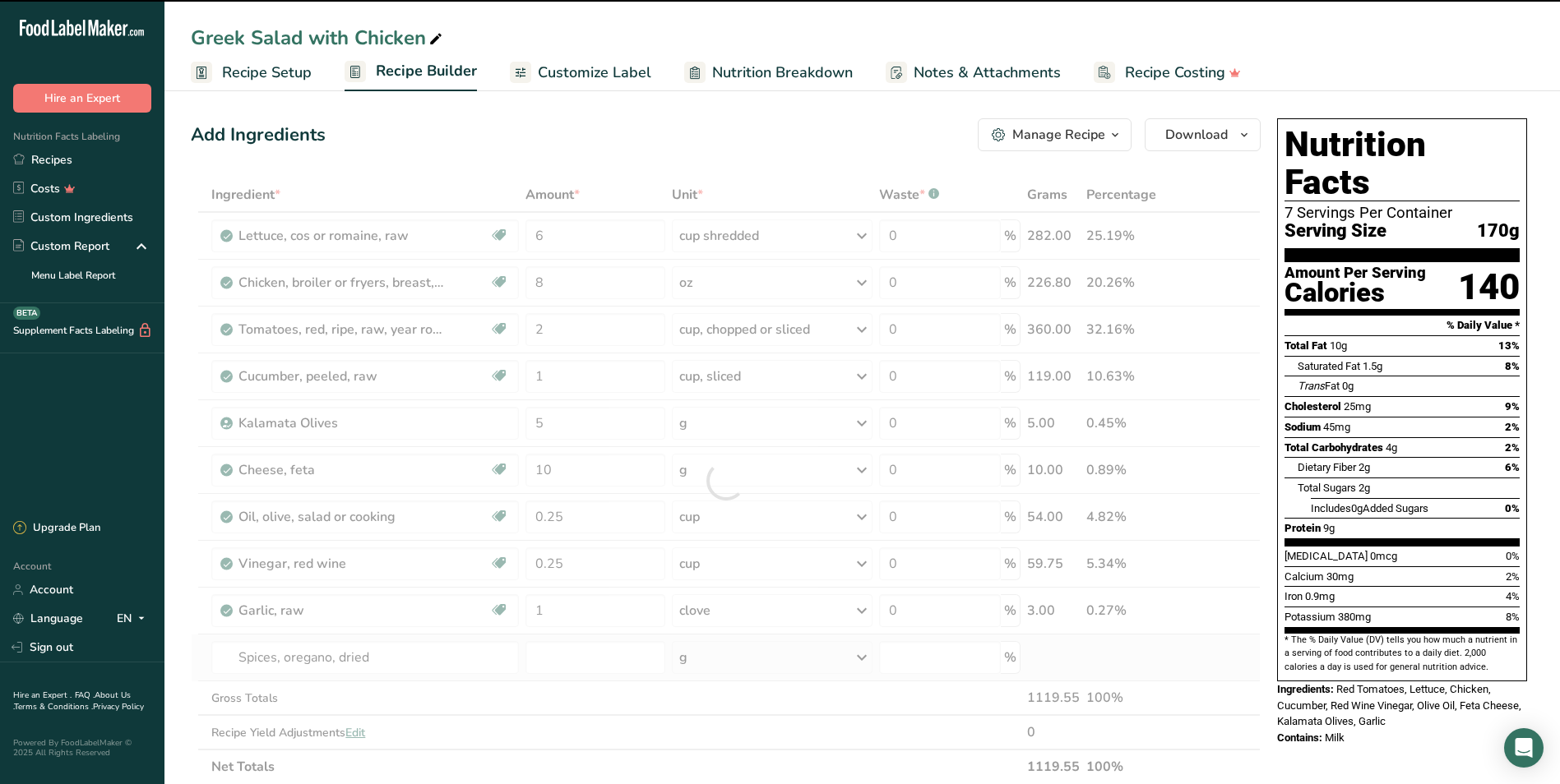
click at [701, 658] on div "g" at bounding box center [772, 657] width 200 height 33
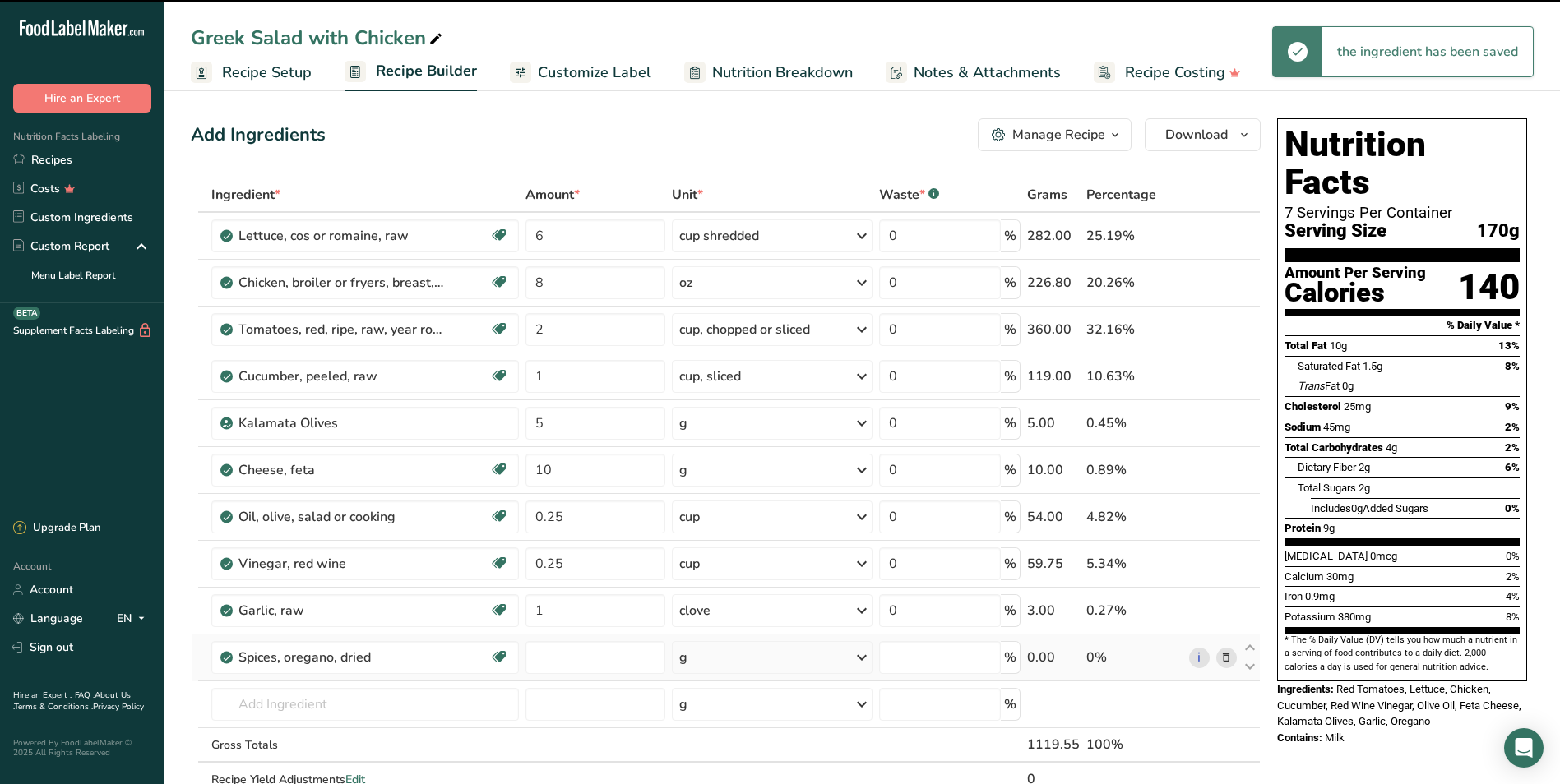
type input "0"
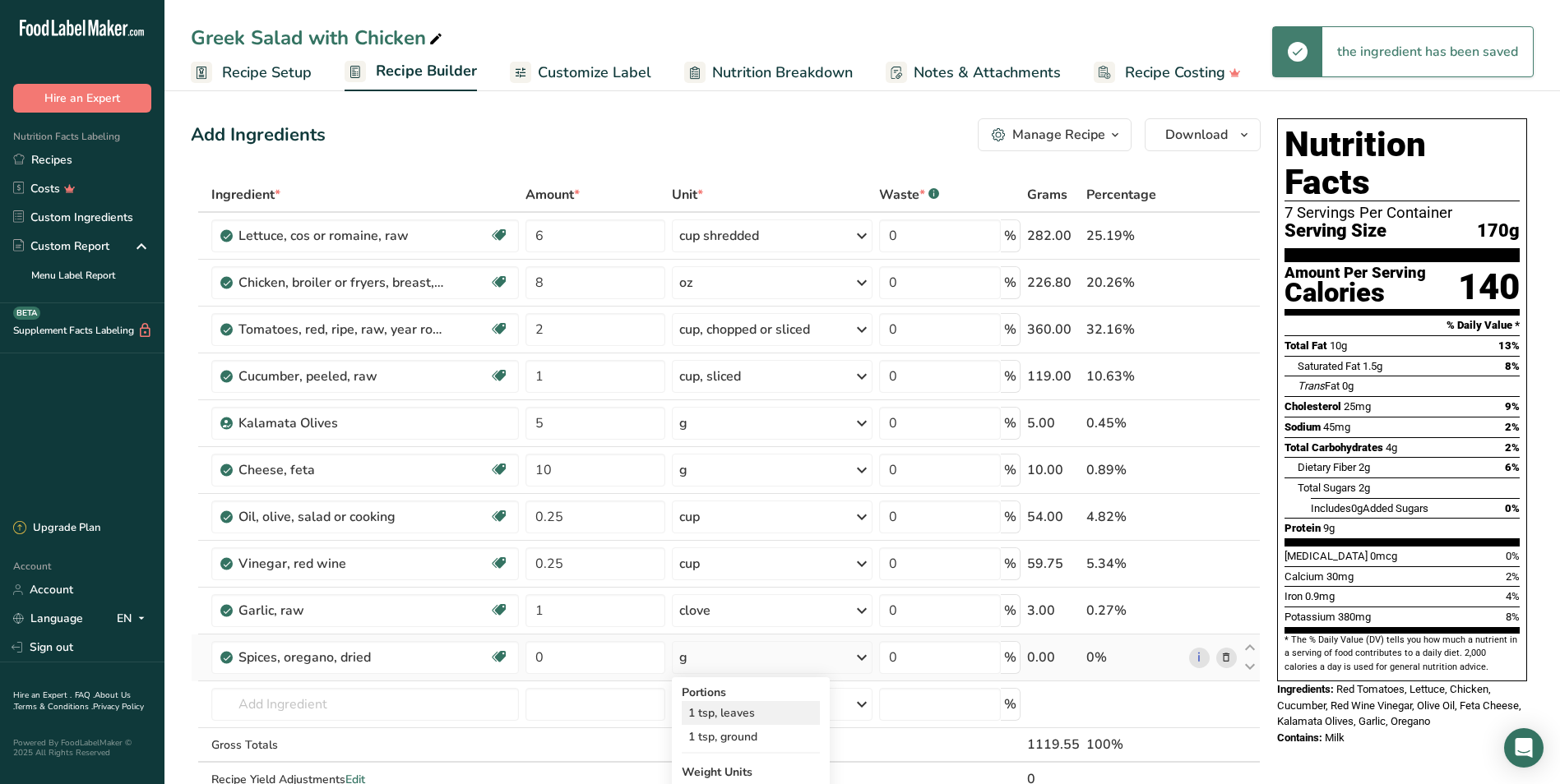
click at [706, 658] on div "1 tsp, leaves" at bounding box center [751, 713] width 138 height 24
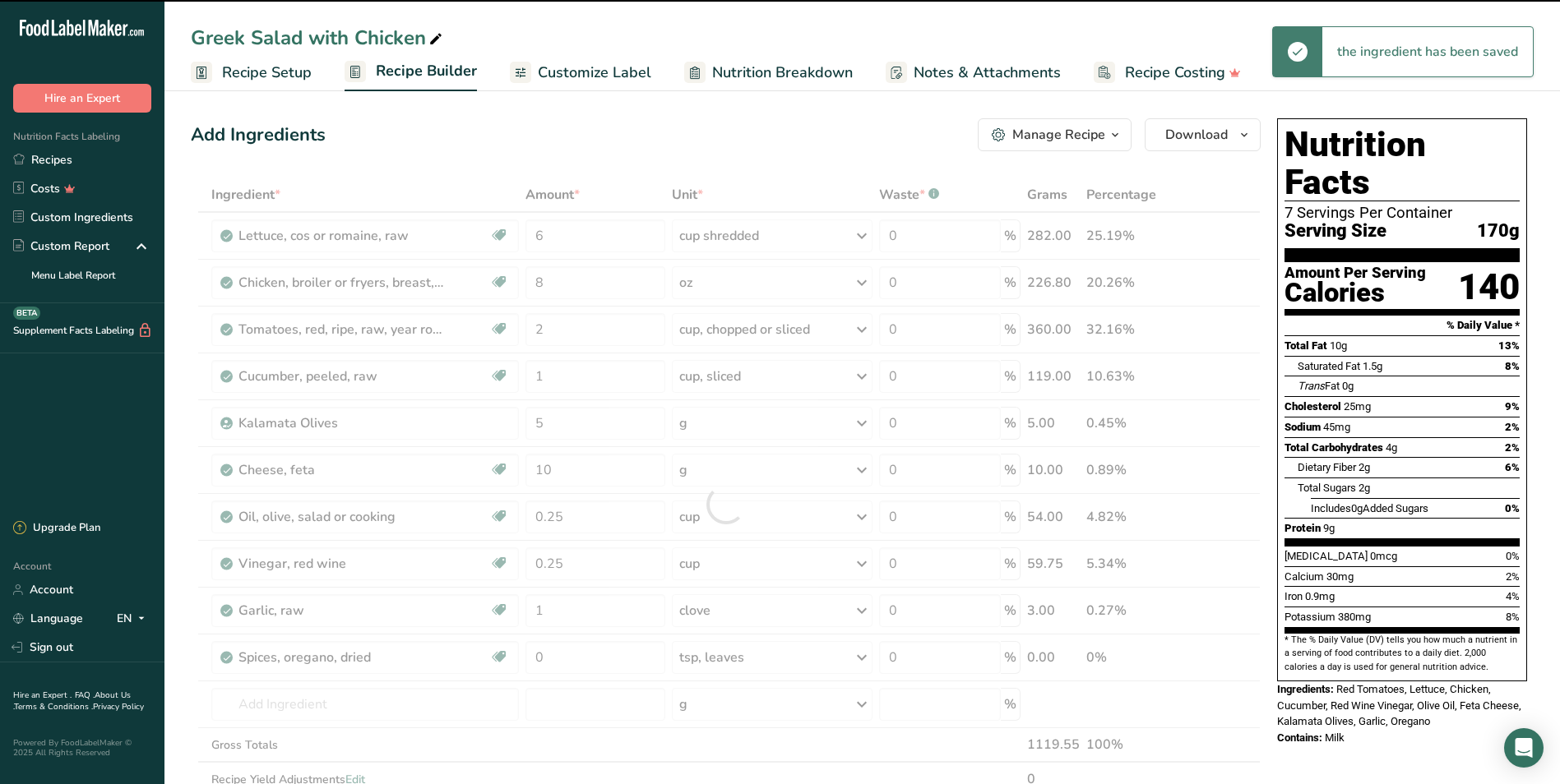
click at [569, 658] on div at bounding box center [725, 504] width 1069 height 654
click at [560, 657] on input "0" at bounding box center [595, 657] width 141 height 33
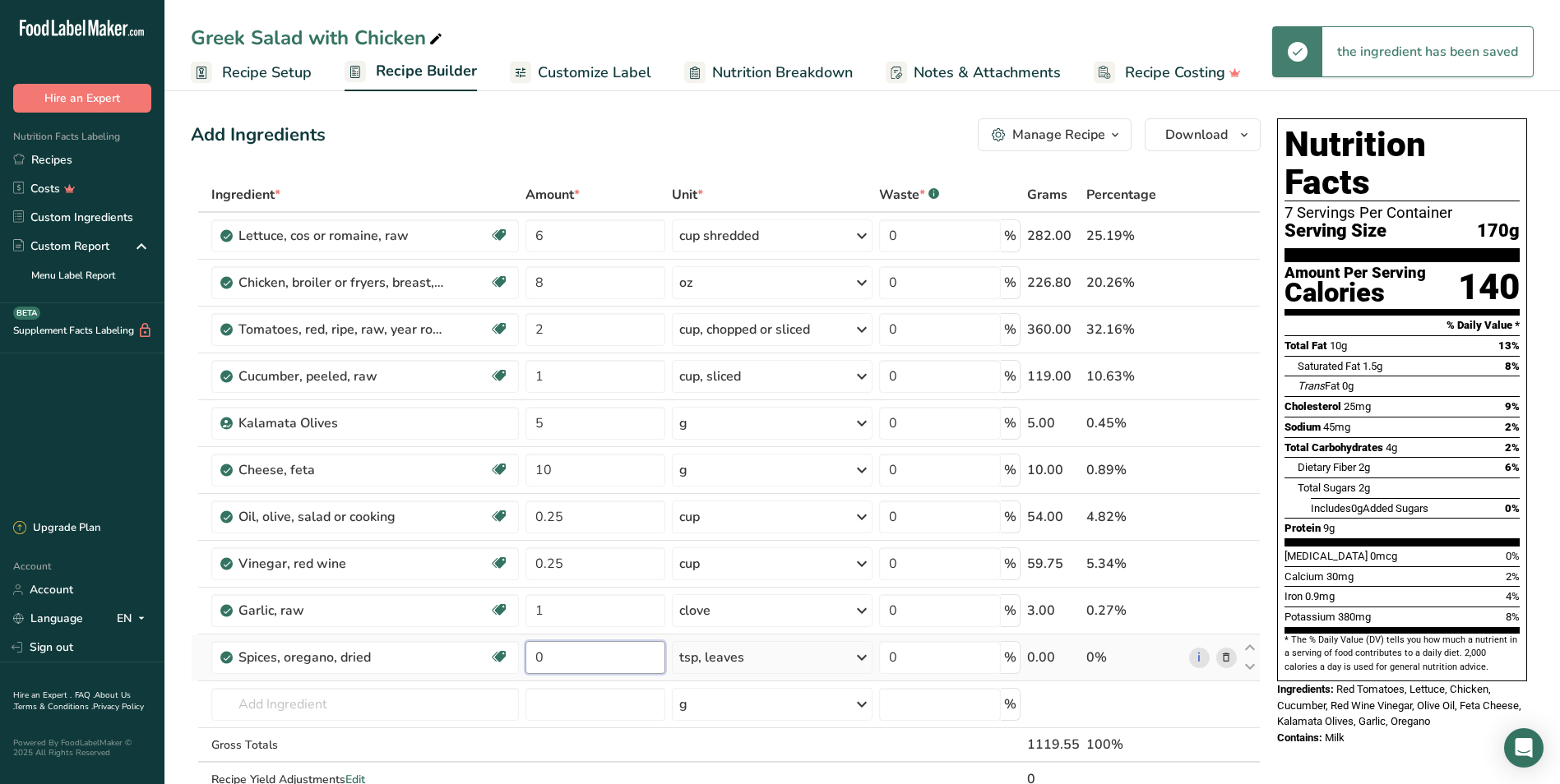
click at [565, 654] on input "0" at bounding box center [595, 657] width 141 height 33
type input "2"
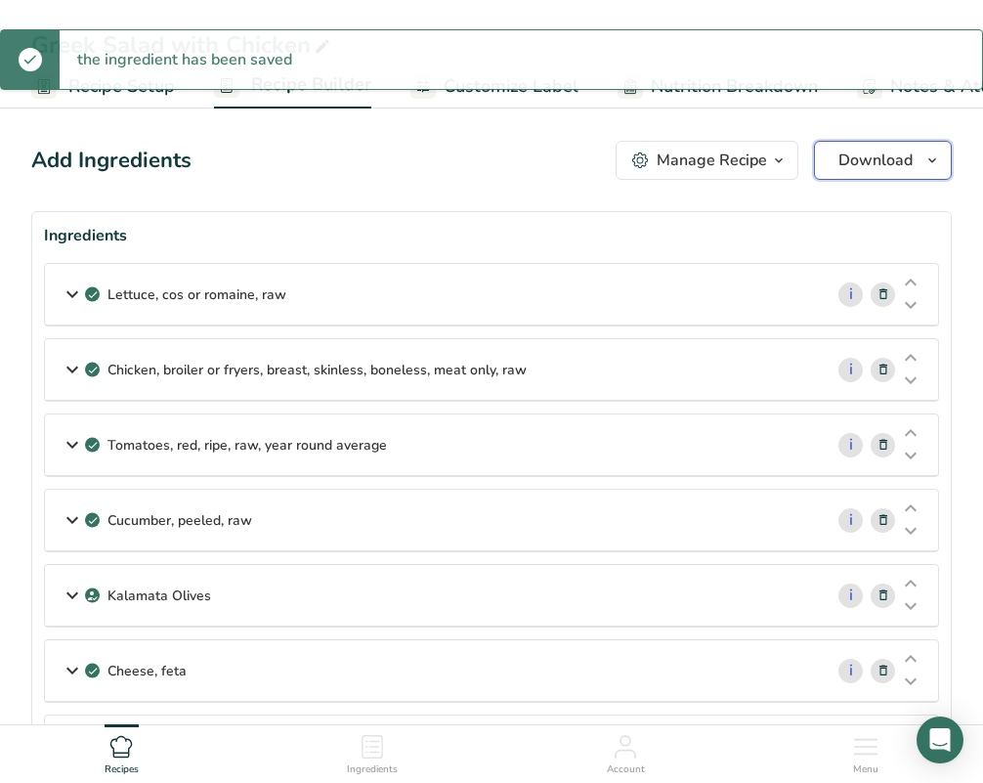
drag, startPoint x: 916, startPoint y: 150, endPoint x: 896, endPoint y: 145, distance: 20.4
click at [913, 149] on button "Download" at bounding box center [883, 160] width 138 height 39
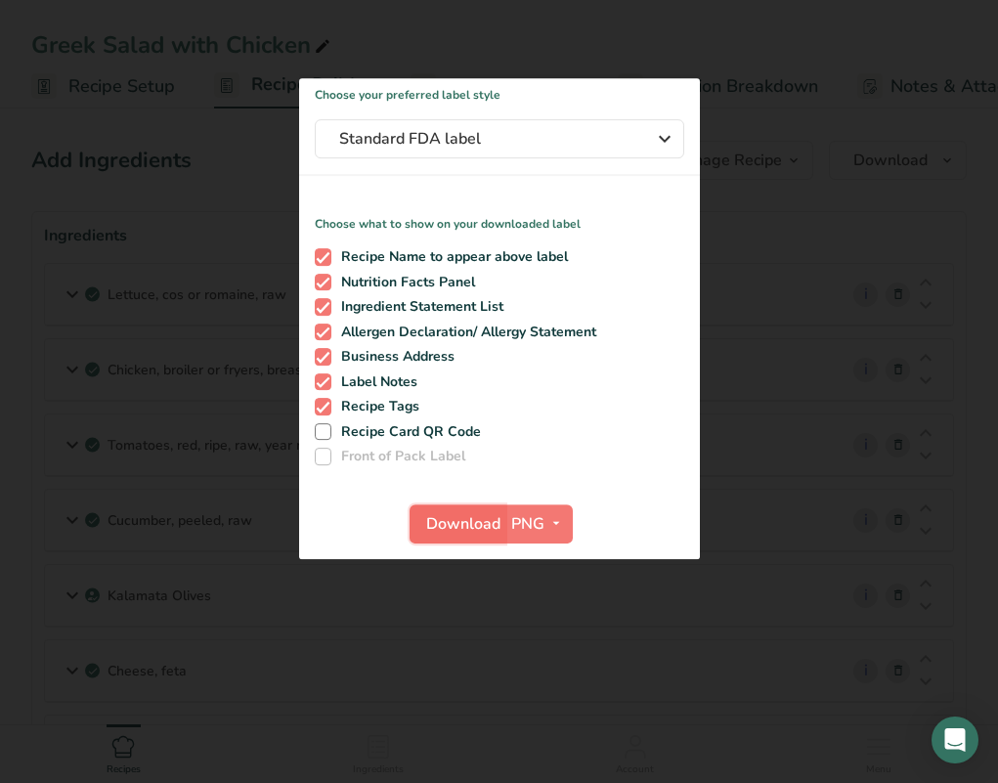
click at [447, 523] on span "Download" at bounding box center [463, 523] width 74 height 23
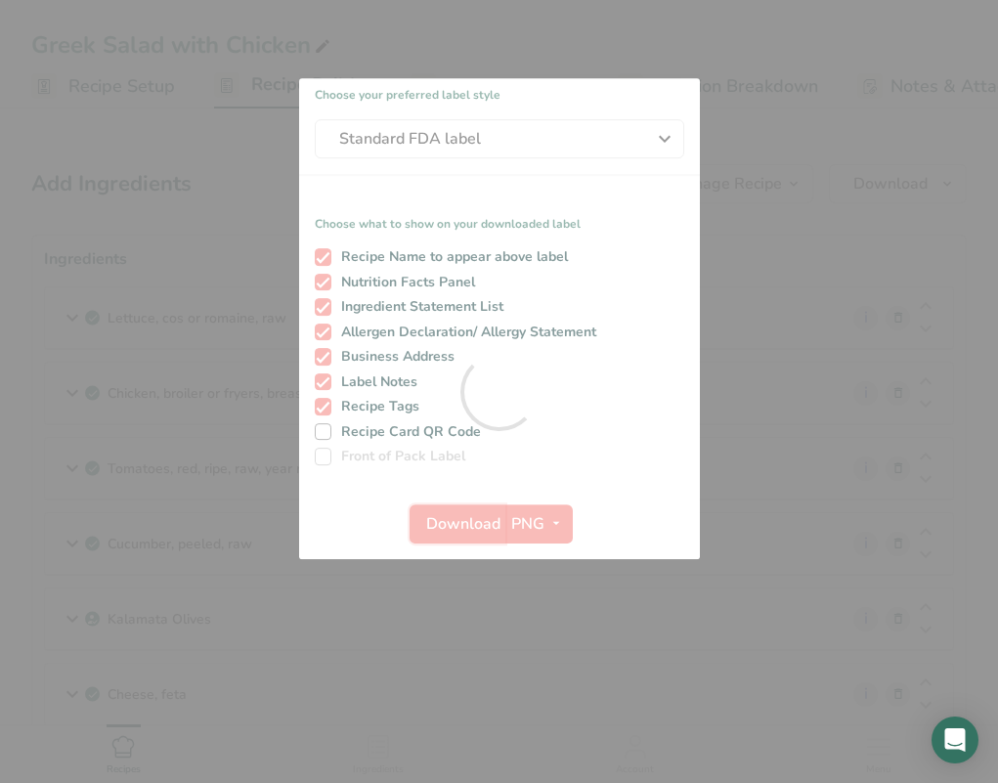
scroll to position [0, 0]
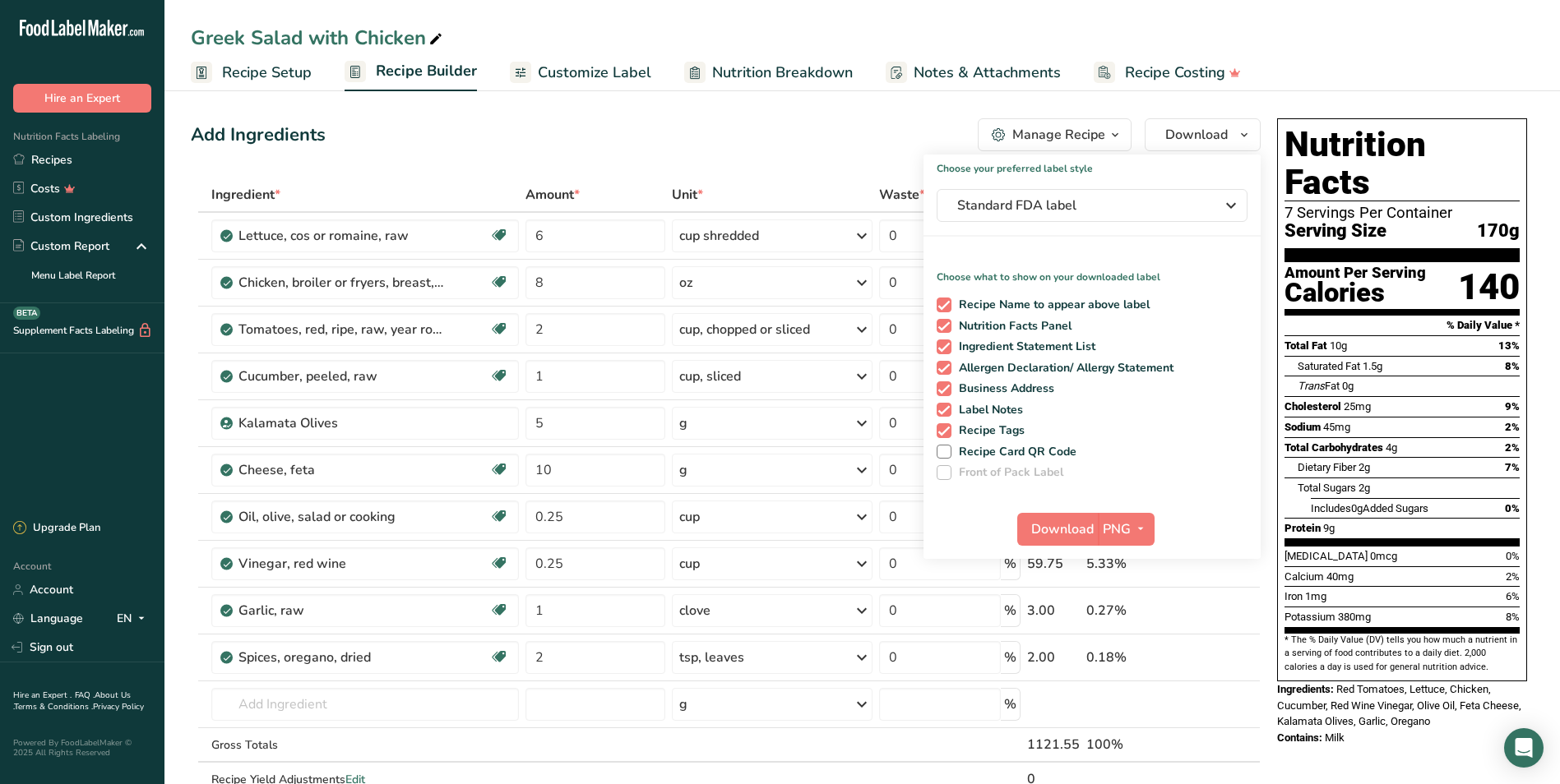
drag, startPoint x: 81, startPoint y: 153, endPoint x: 1534, endPoint y: 75, distance: 1455.1
click at [81, 153] on link "Recipes" at bounding box center [82, 160] width 164 height 29
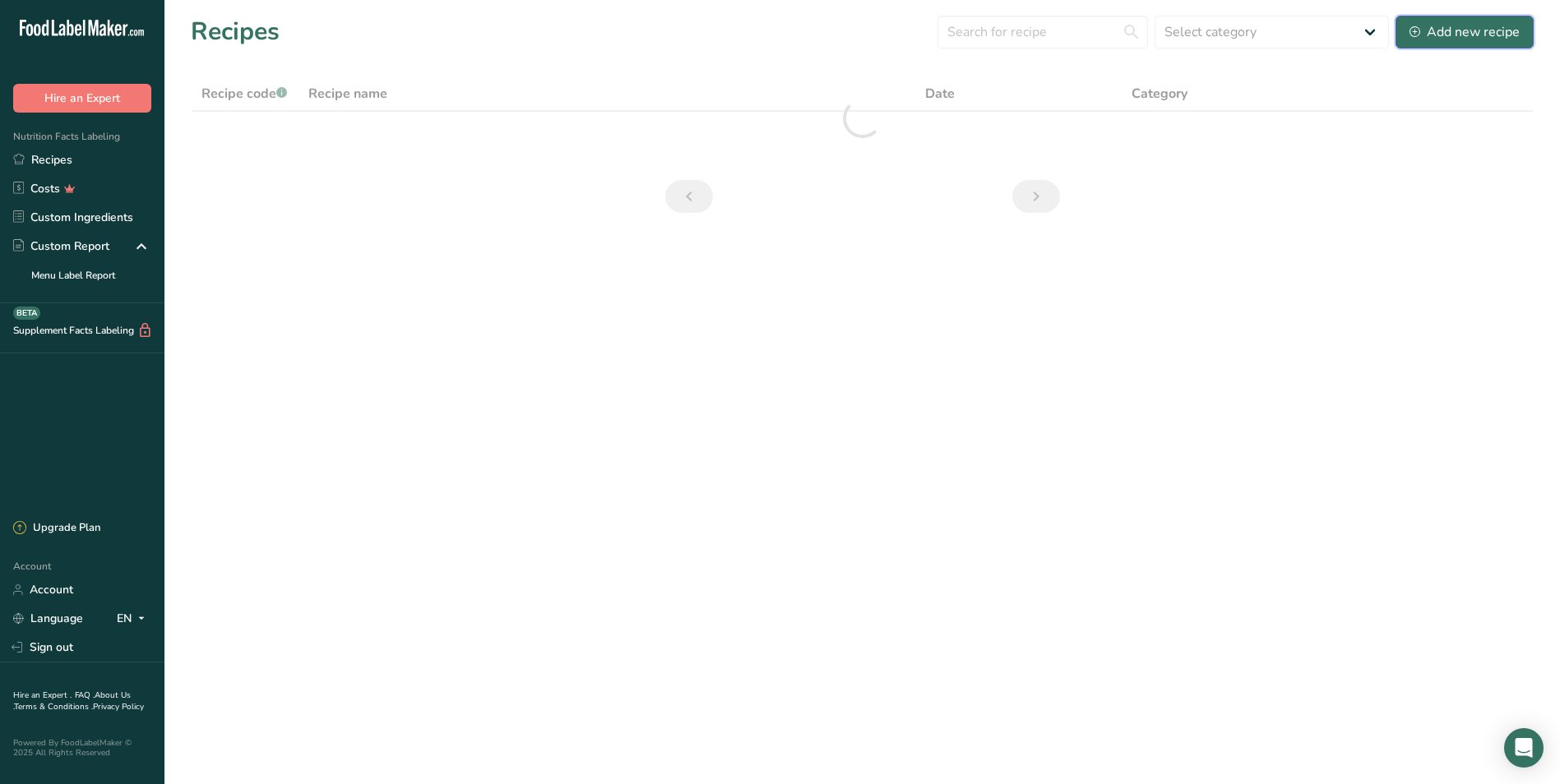
click at [839, 25] on div "Add new recipe" at bounding box center [1464, 31] width 110 height 19
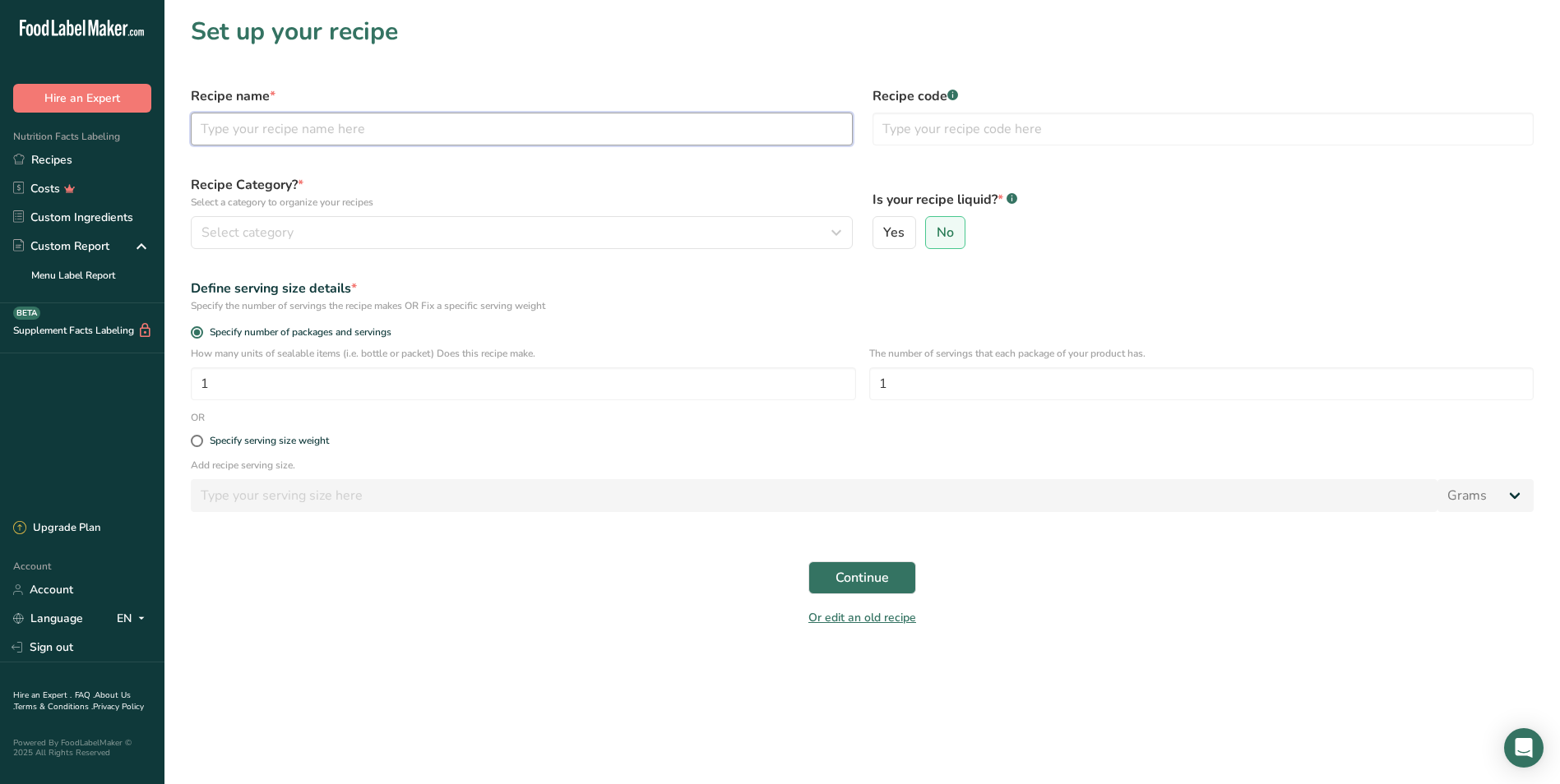
click at [357, 144] on input "text" at bounding box center [522, 129] width 662 height 33
type input "Gnocchi with Pesto"
click at [298, 229] on div "Select category" at bounding box center [516, 232] width 630 height 19
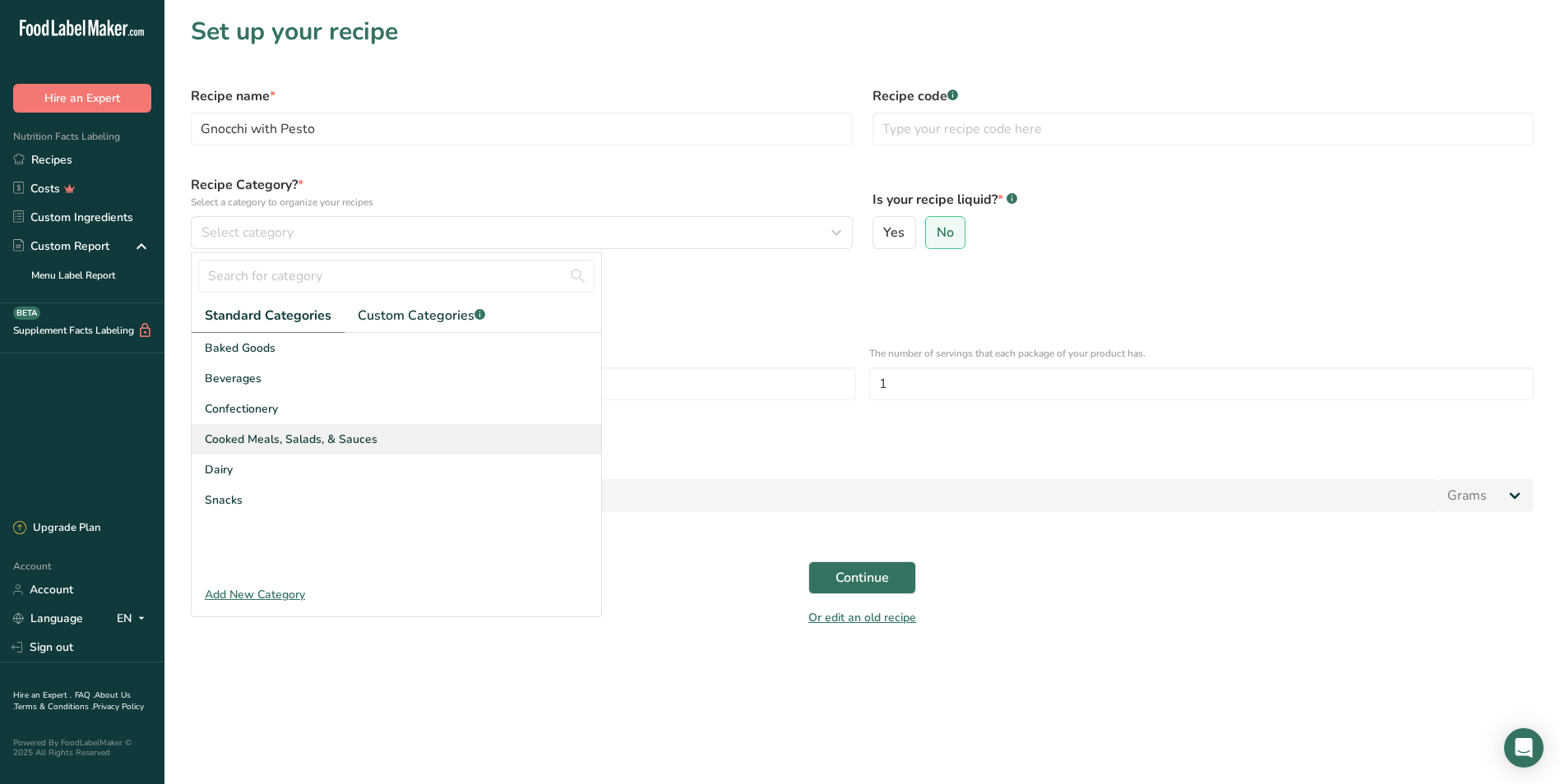
click at [279, 426] on div "Cooked Meals, Salads, & Sauces" at bounding box center [396, 439] width 410 height 30
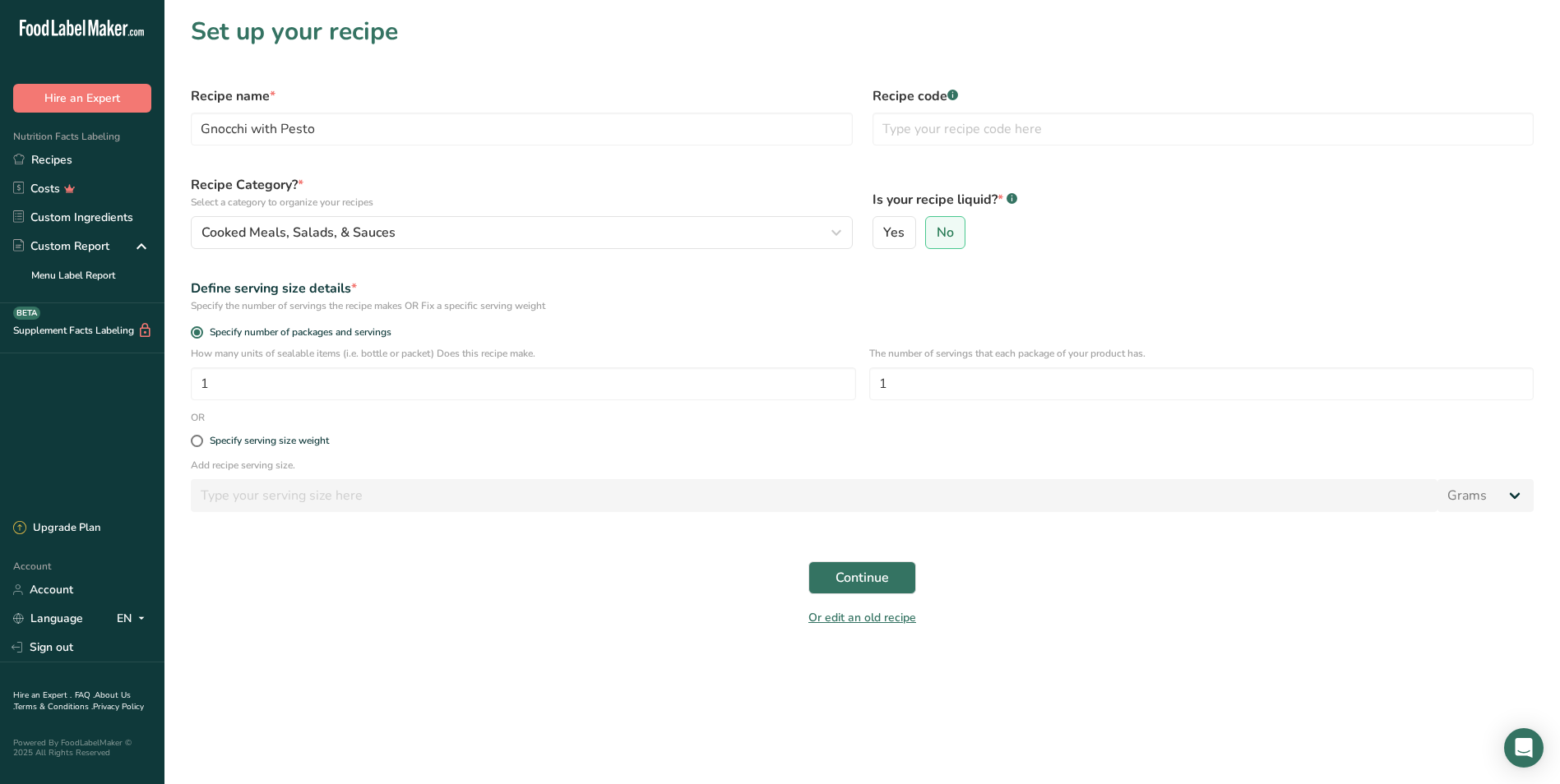
click at [329, 400] on div "How many units of sealable items (i.e. bottle or packet) Does this recipe make.…" at bounding box center [862, 378] width 1362 height 64
click at [197, 436] on span at bounding box center [197, 441] width 13 height 13
click at [197, 436] on input "Specify serving size weight" at bounding box center [196, 441] width 11 height 11
radio input "true"
radio input "false"
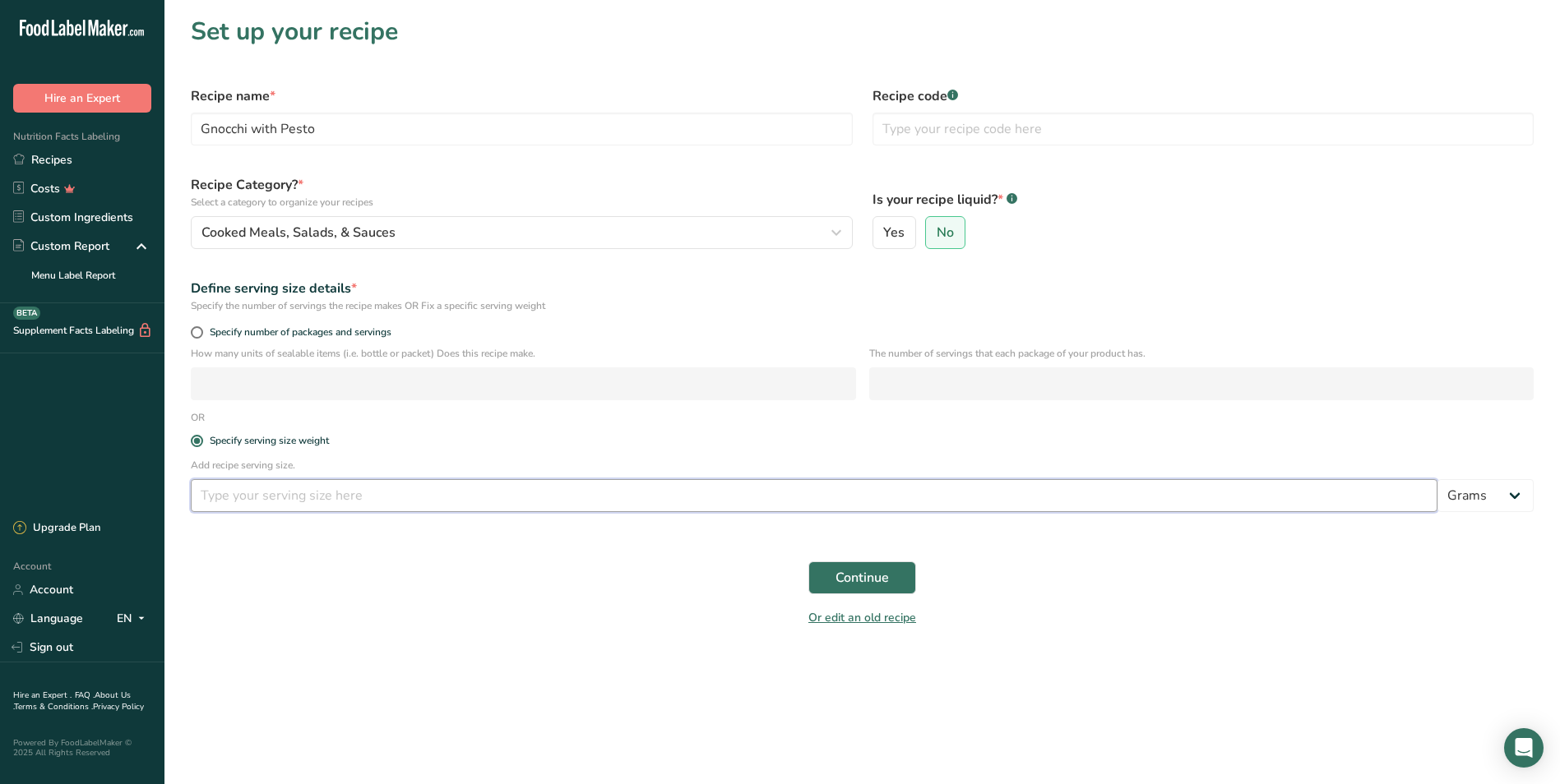
click at [305, 486] on input "number" at bounding box center [814, 495] width 1246 height 33
type input "4"
click at [839, 497] on select "Grams kg mg mcg lb oz l mL fl oz tbsp tsp cup qt gallon" at bounding box center [1485, 495] width 96 height 33
select select "5"
click at [839, 479] on select "Grams kg mg mcg lb oz l mL fl oz tbsp tsp cup qt gallon" at bounding box center [1485, 495] width 96 height 33
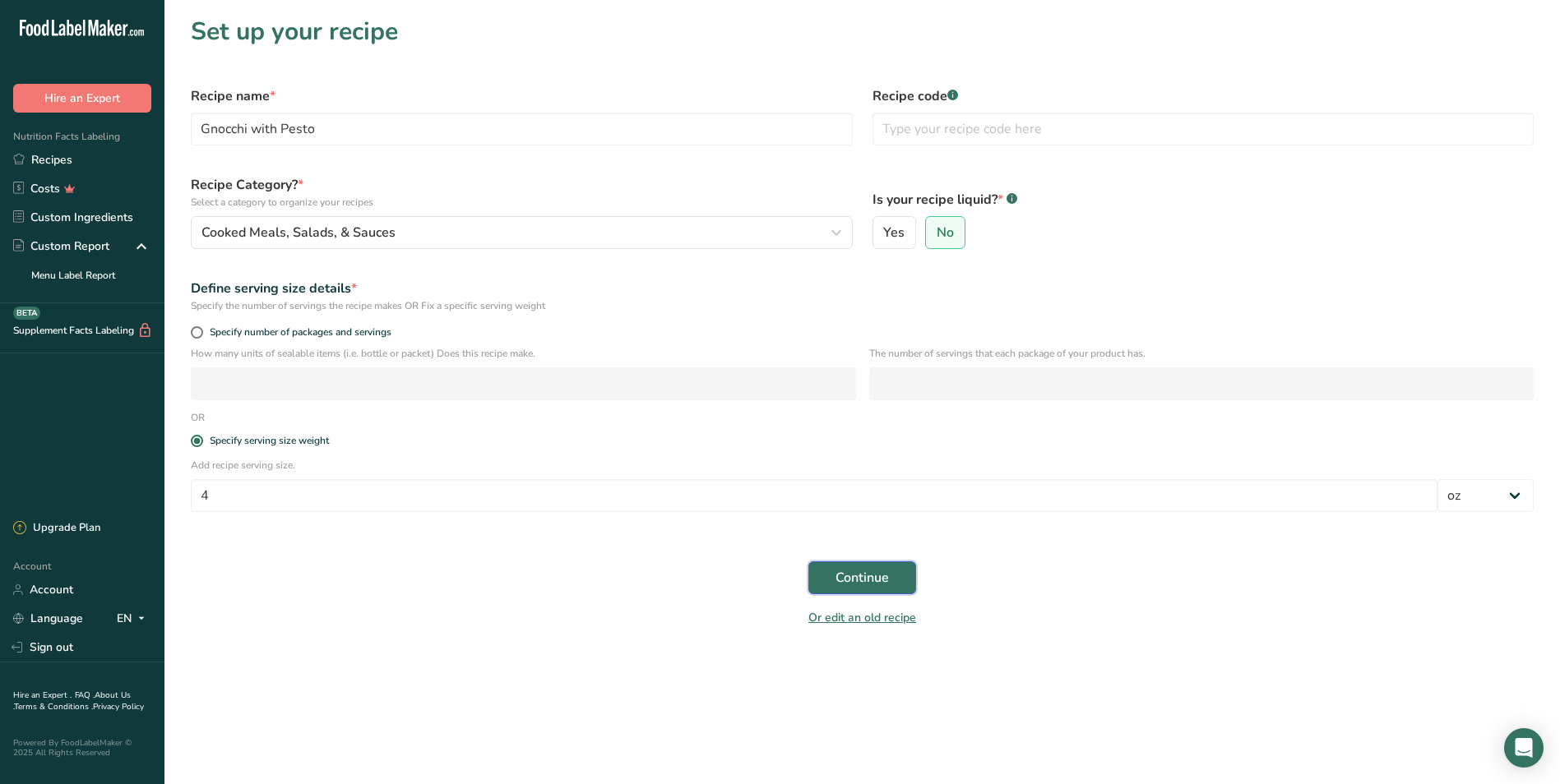
click at [839, 582] on span "Continue" at bounding box center [862, 577] width 54 height 19
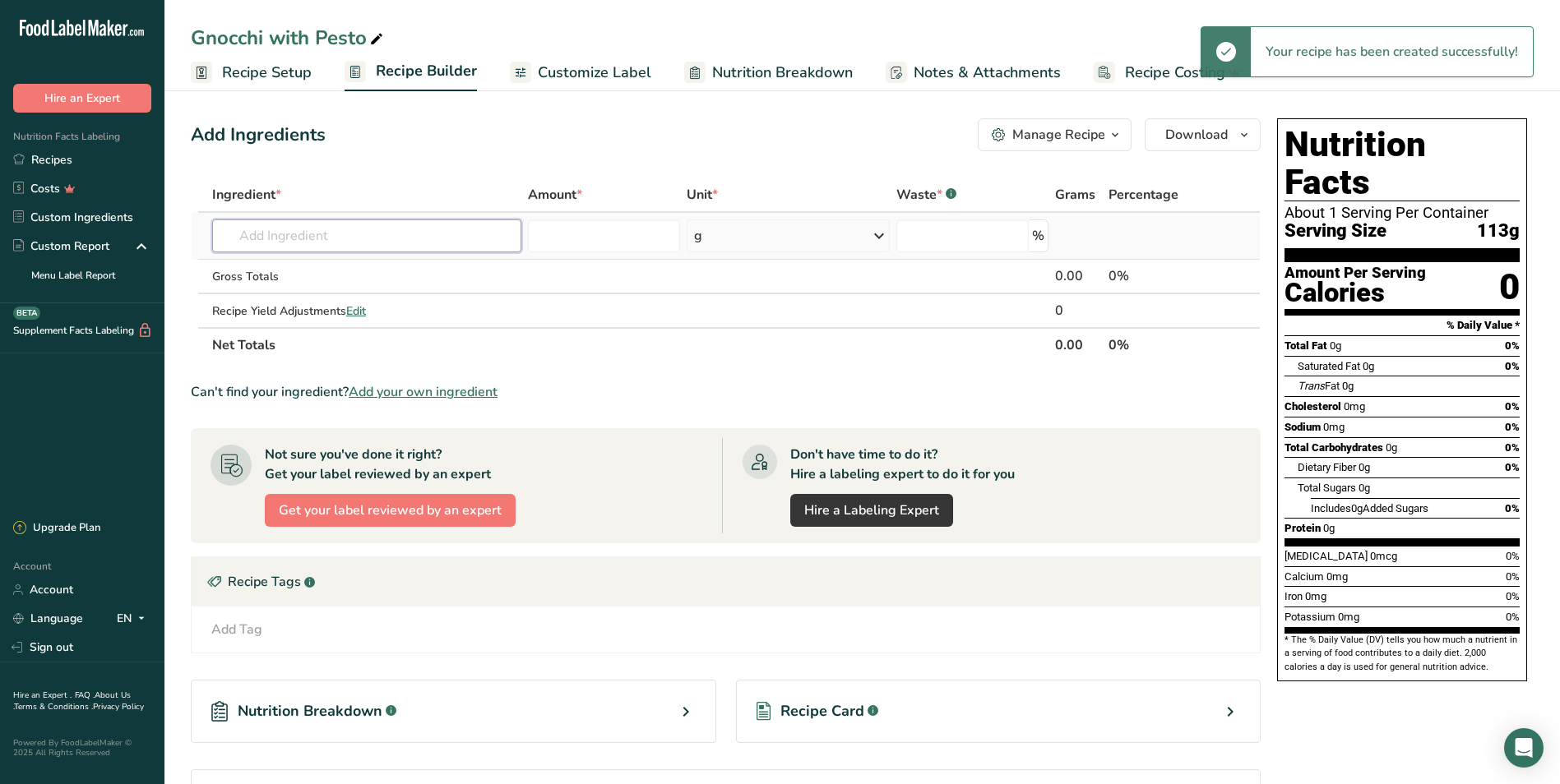
click at [345, 235] on input "text" at bounding box center [366, 236] width 309 height 33
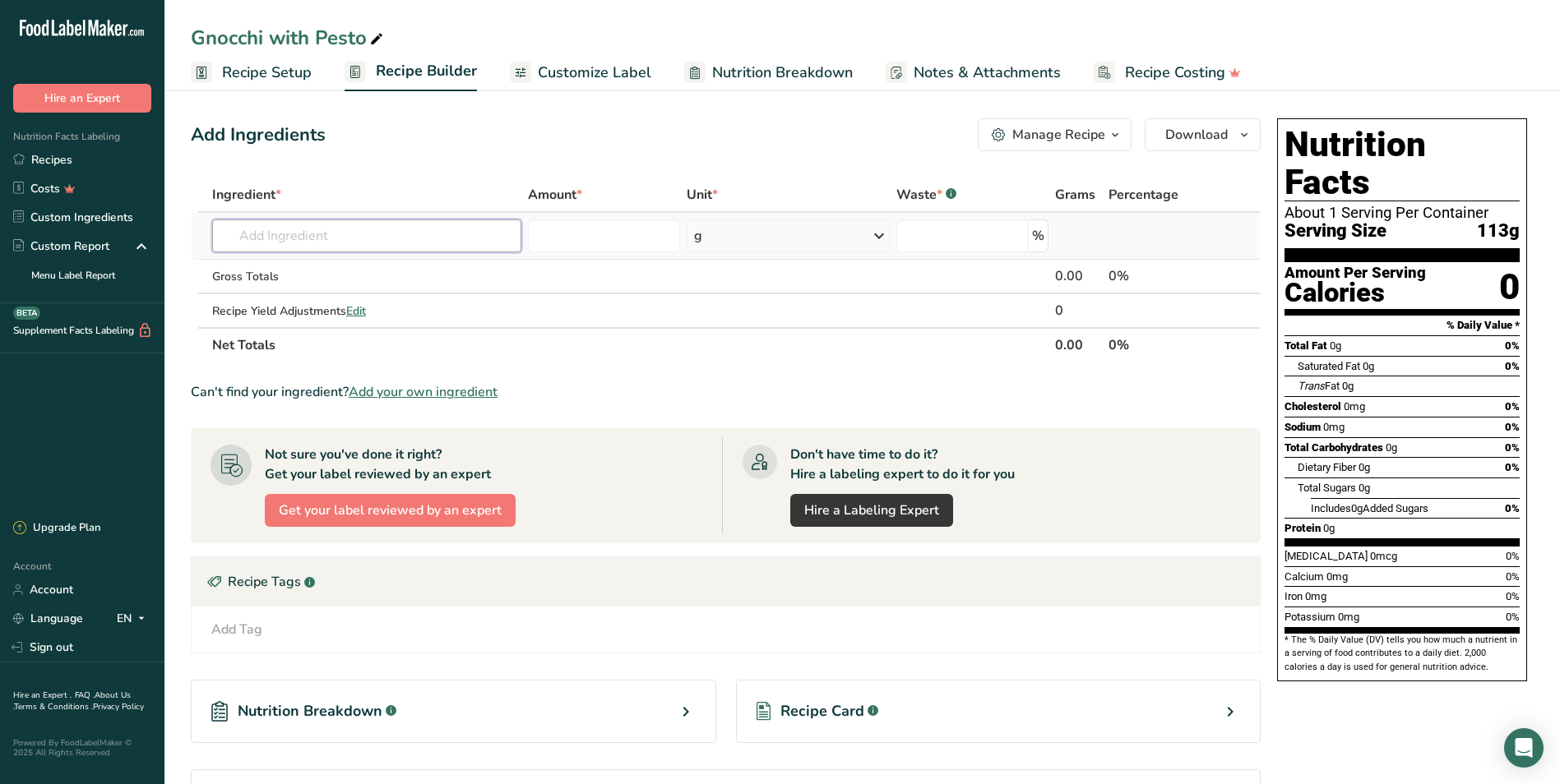
click at [342, 238] on input "text" at bounding box center [366, 236] width 309 height 33
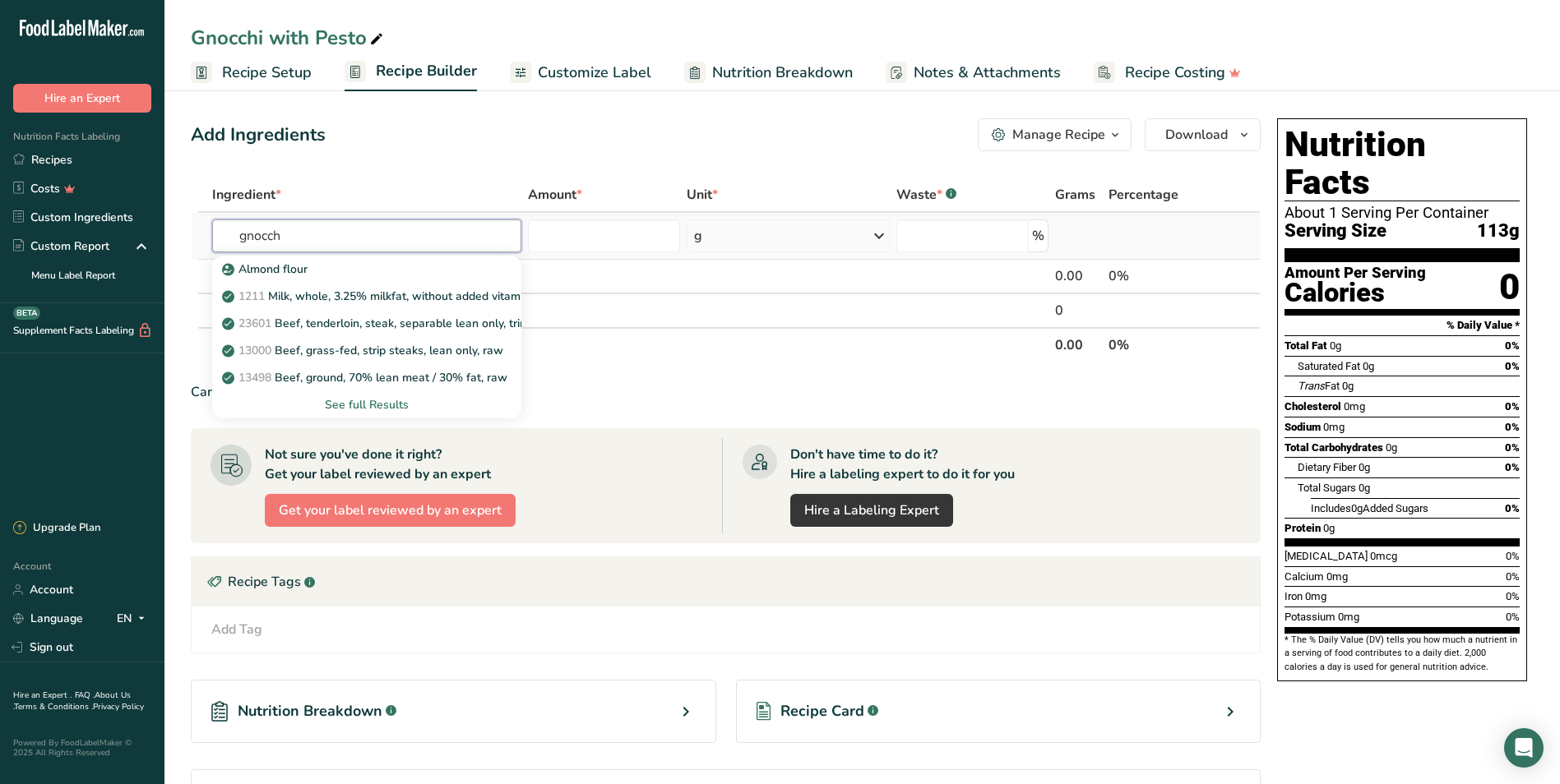
type input "gnocchi"
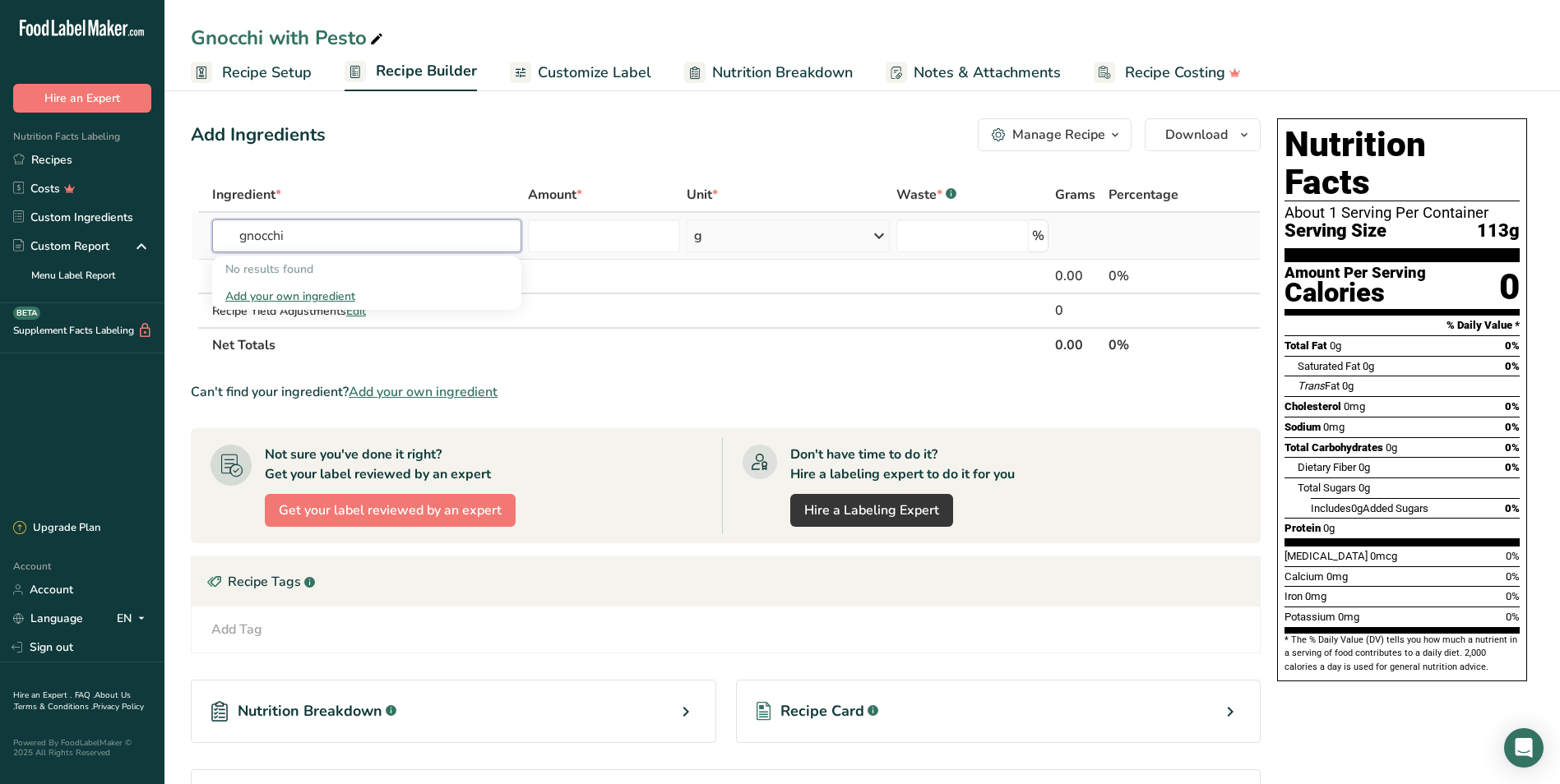
drag, startPoint x: 318, startPoint y: 236, endPoint x: 223, endPoint y: 229, distance: 95.3
click at [225, 231] on input "gnocchi" at bounding box center [366, 236] width 309 height 33
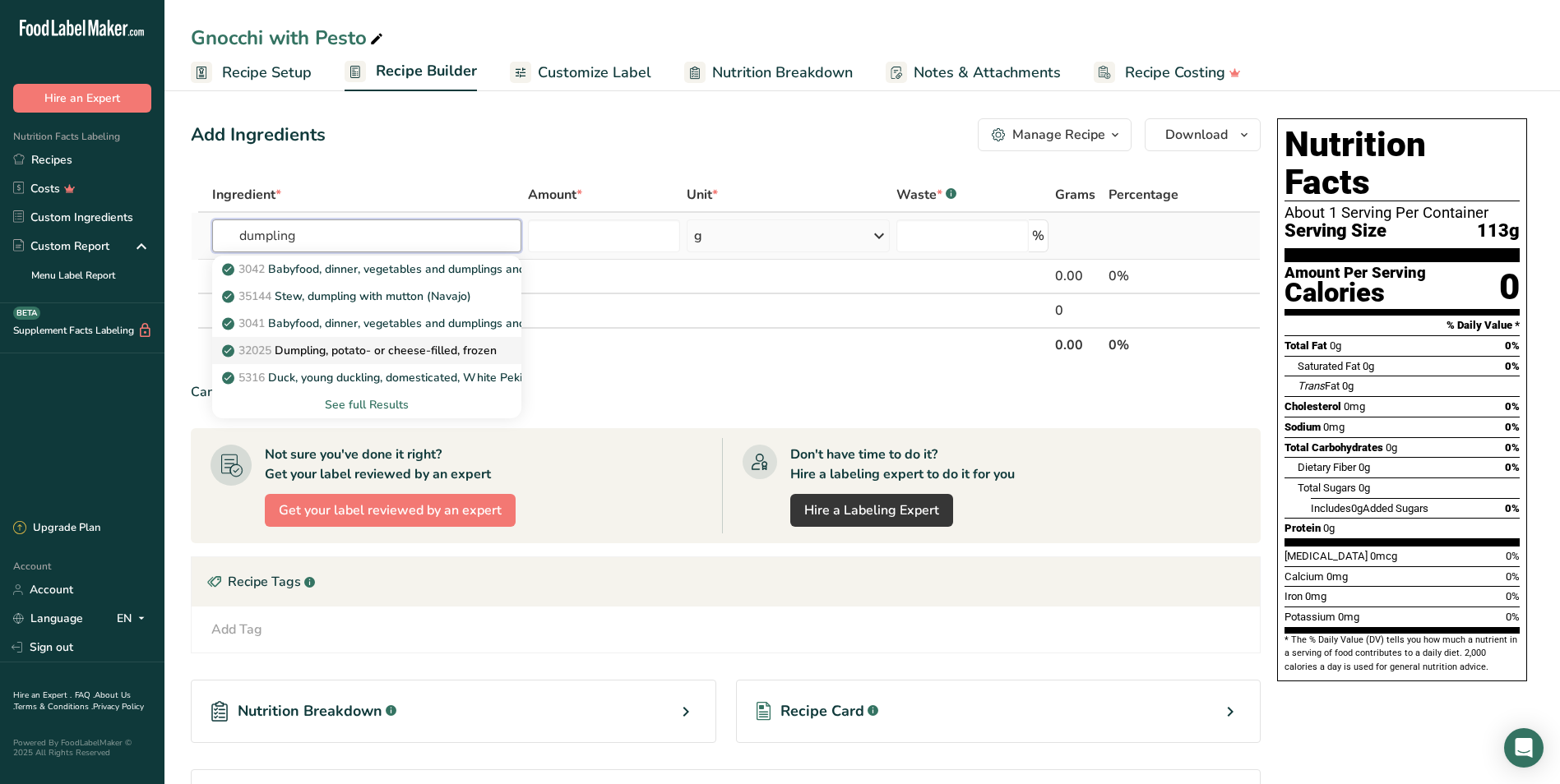
type input "dumpling"
click at [472, 346] on p "32025 Dumpling, potato- or cheese-filled, frozen" at bounding box center [361, 351] width 271 height 18
type input "Dumpling, potato- or cheese-filled, frozen"
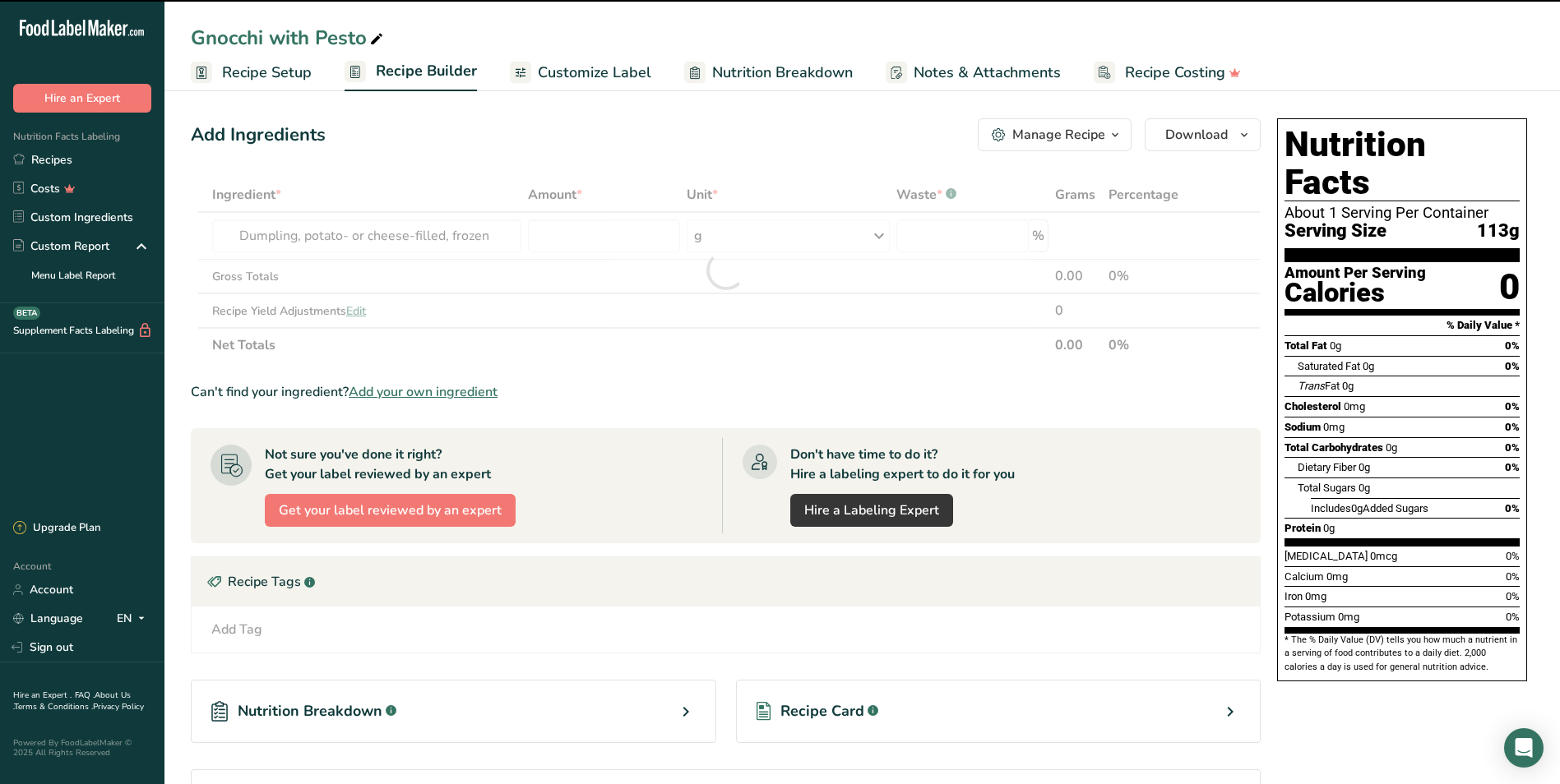
type input "0"
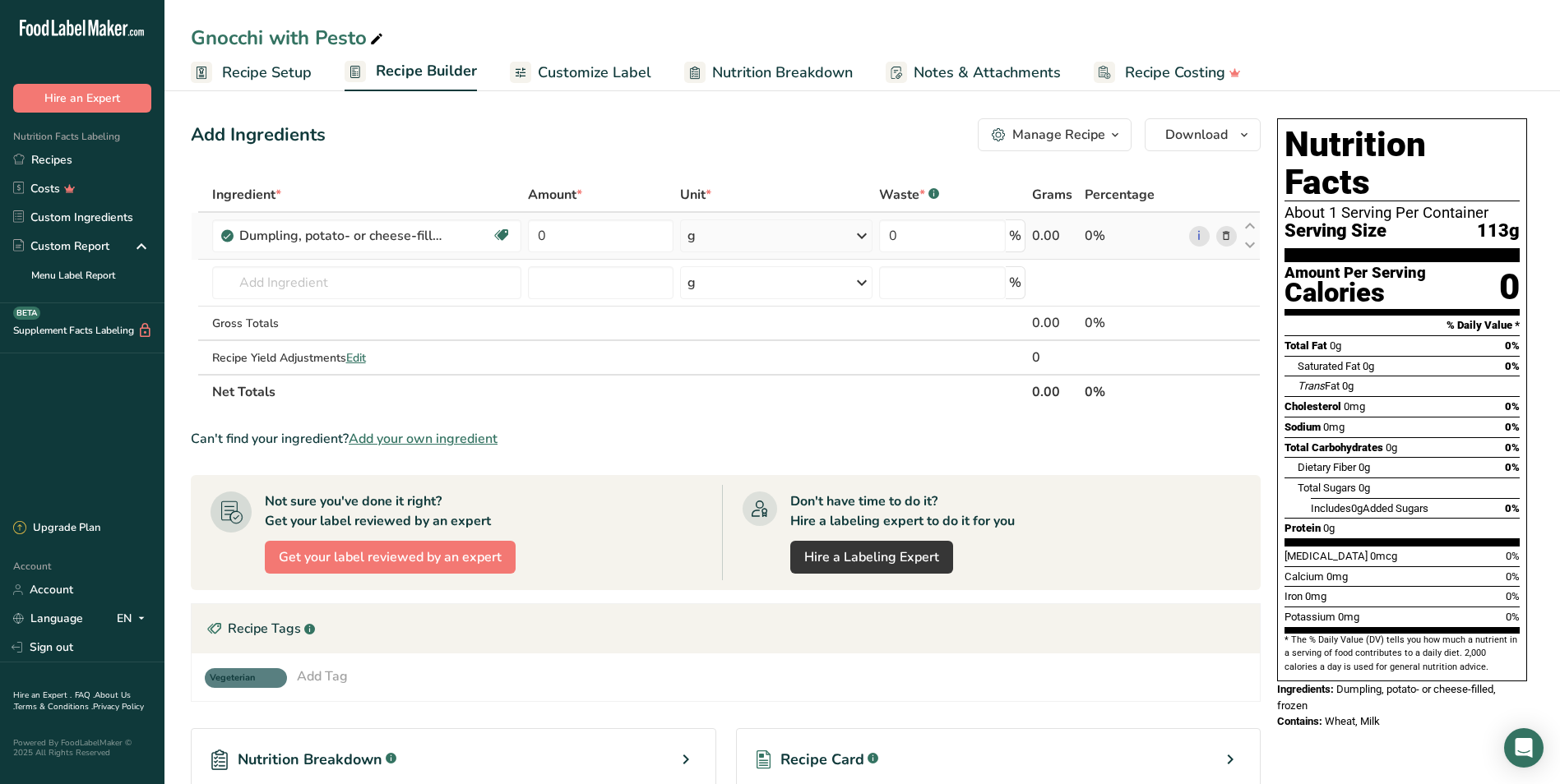
click at [726, 224] on div "g" at bounding box center [777, 236] width 194 height 33
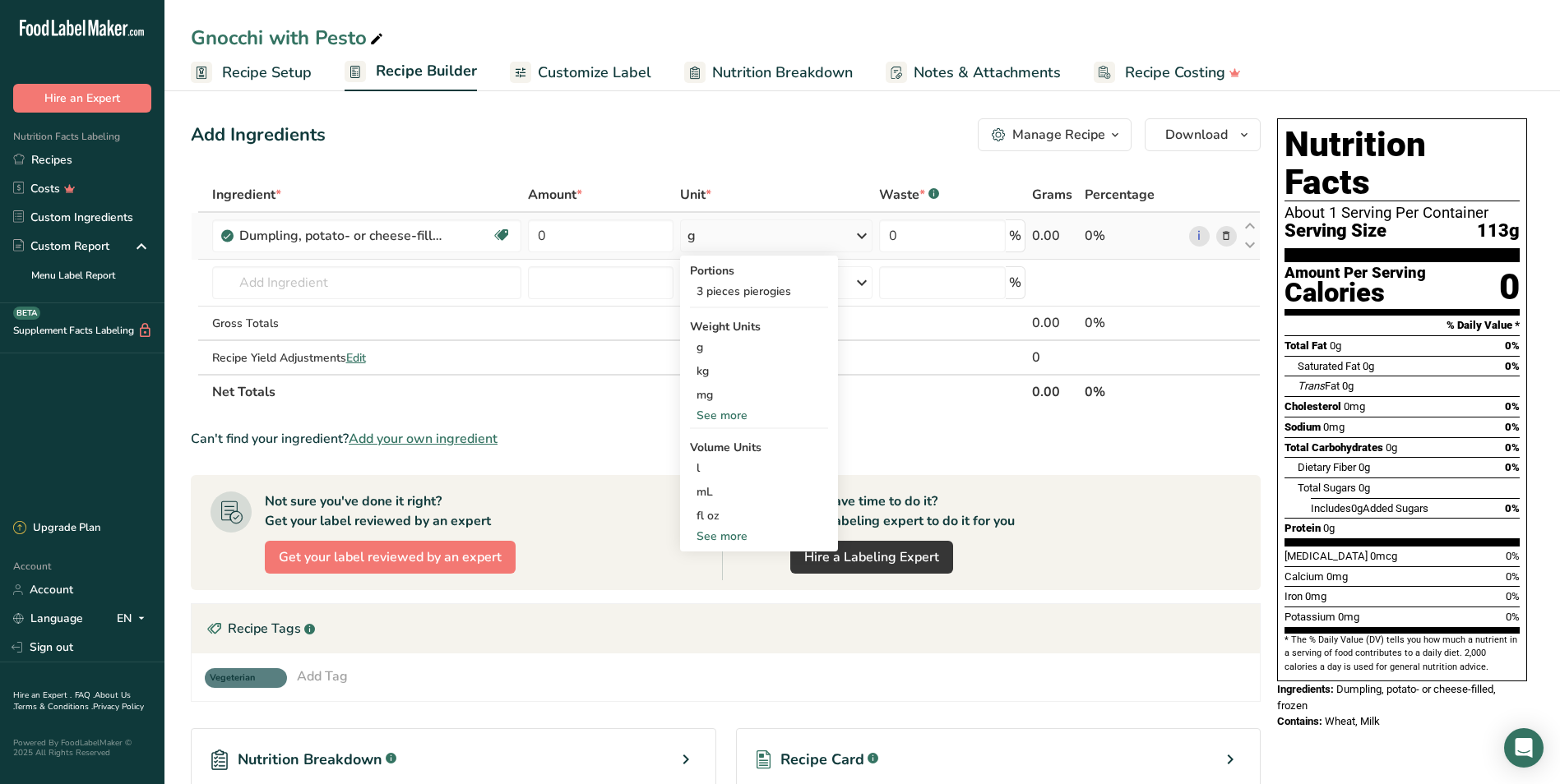
click at [714, 411] on div "See more" at bounding box center [759, 416] width 138 height 18
click at [750, 463] on div "oz" at bounding box center [759, 466] width 138 height 24
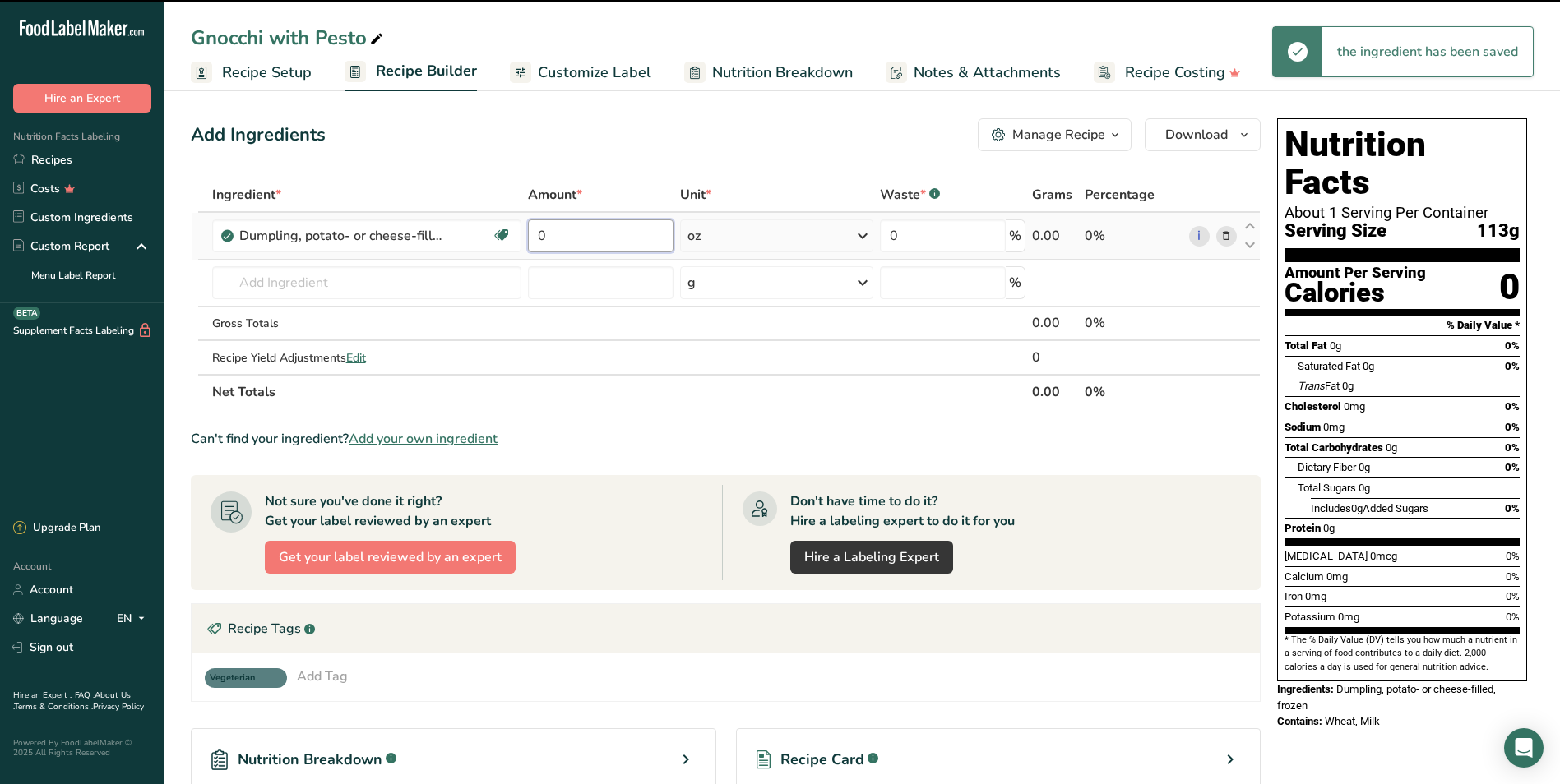
click at [586, 240] on input "0" at bounding box center [600, 236] width 146 height 33
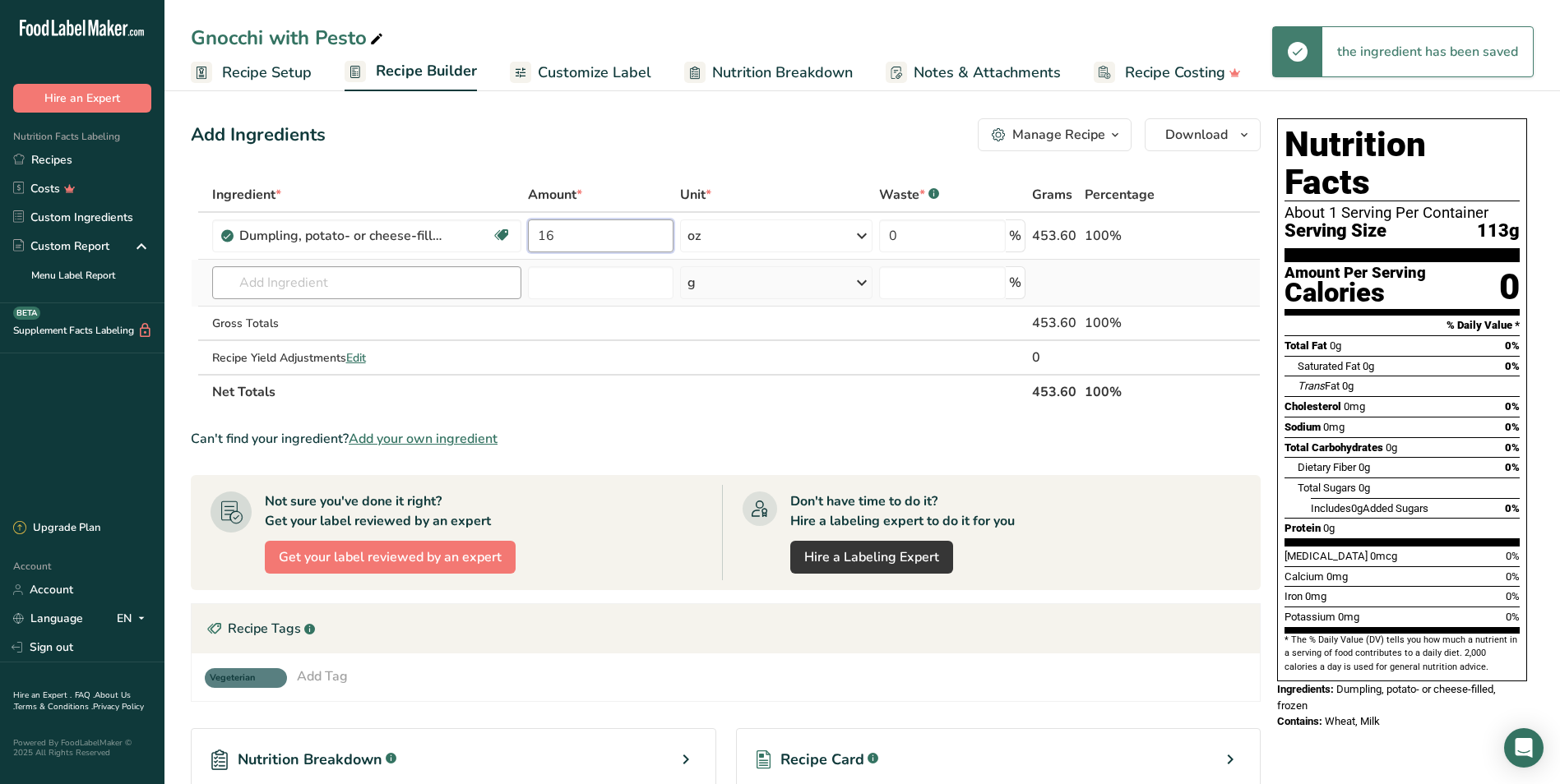
type input "16"
click at [478, 294] on div "Ingredient * Amount * Unit * Waste * .a-a{fill:#347362;}.b-a{fill:#fff;} Grams …" at bounding box center [725, 294] width 1069 height 232
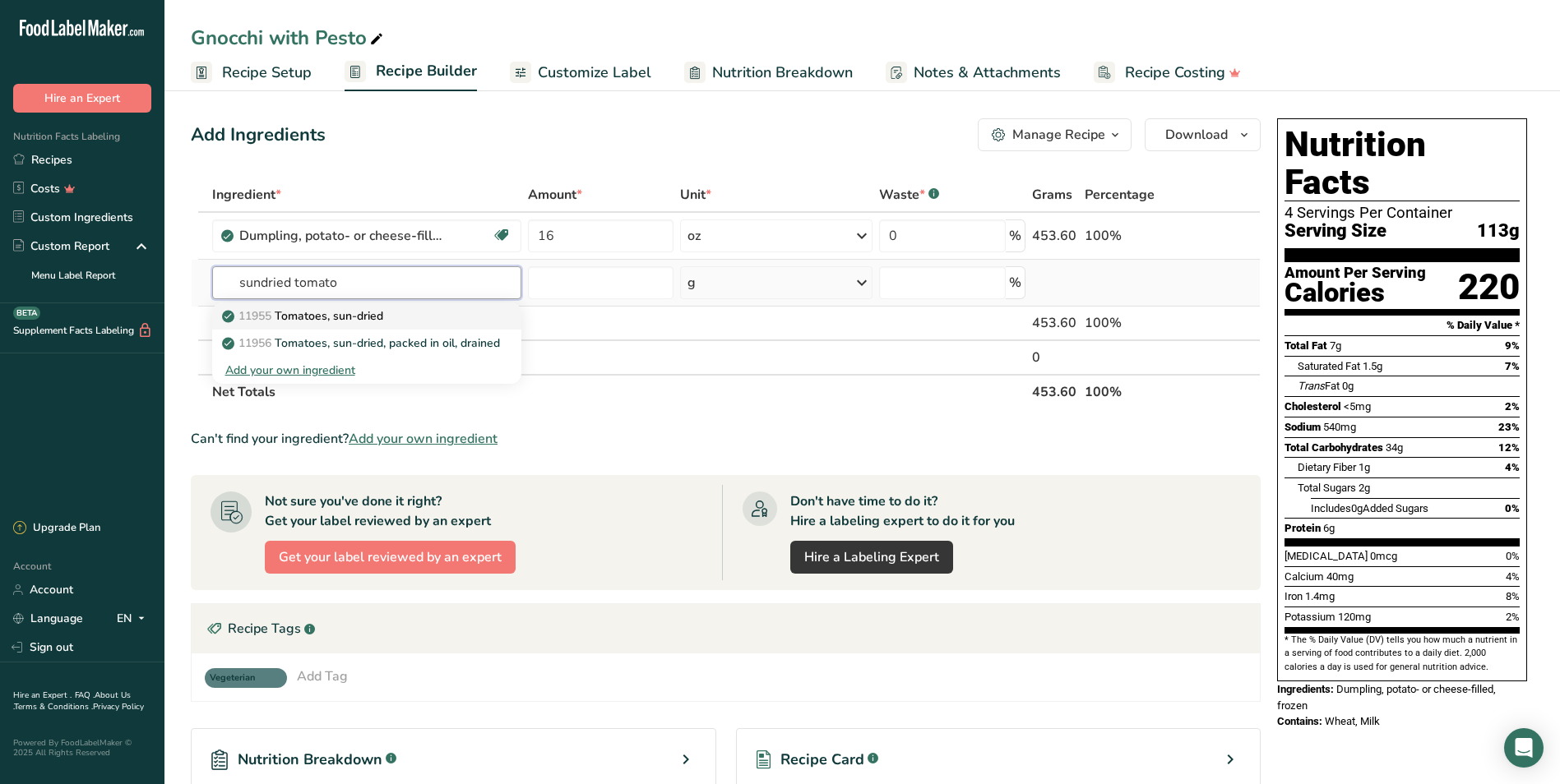
type input "sundried tomato"
click at [464, 308] on div "11955 Tomatoes, sun-dried" at bounding box center [353, 315] width 257 height 18
type input "Tomatoes, sun-dried"
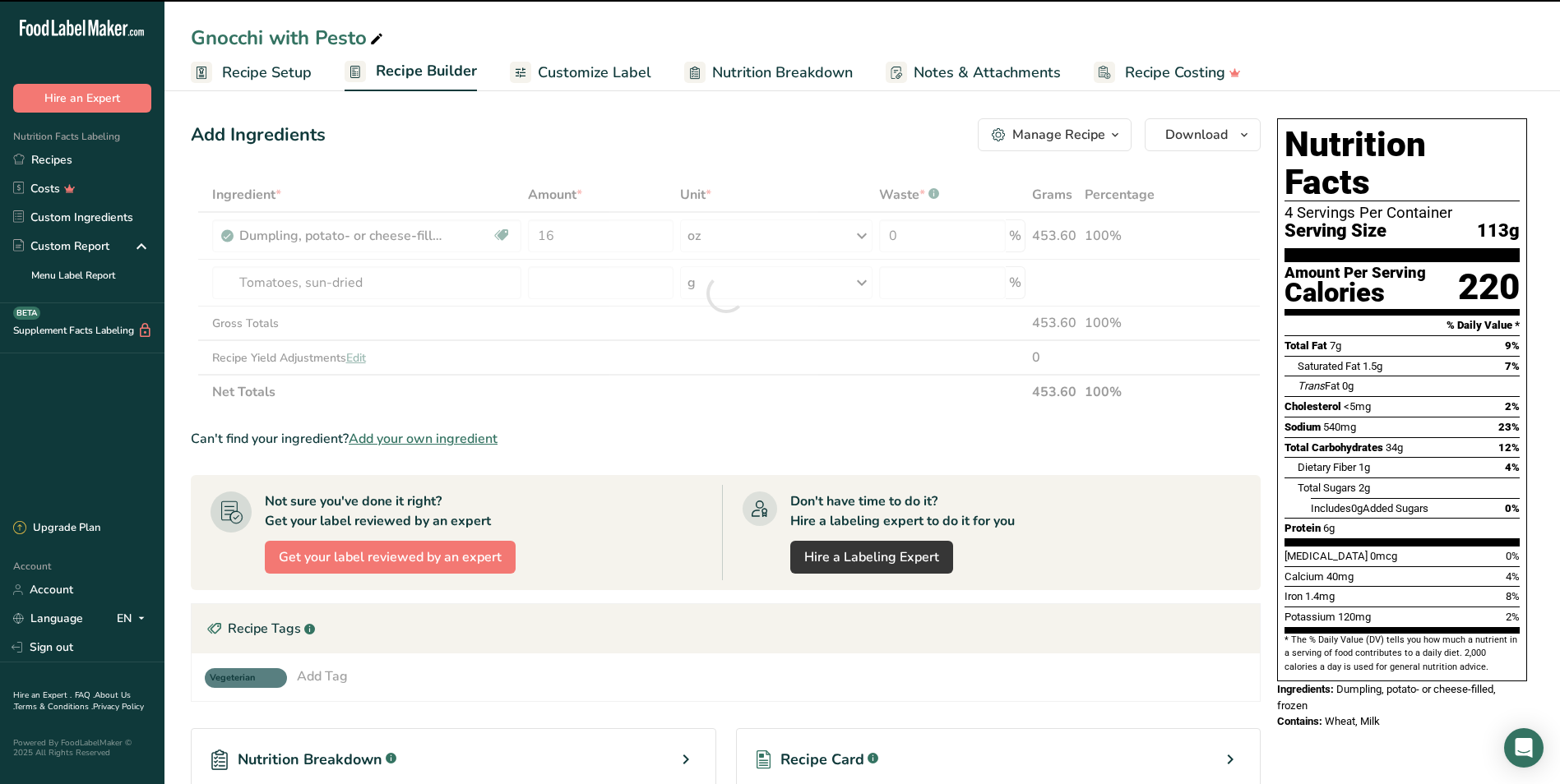
type input "0"
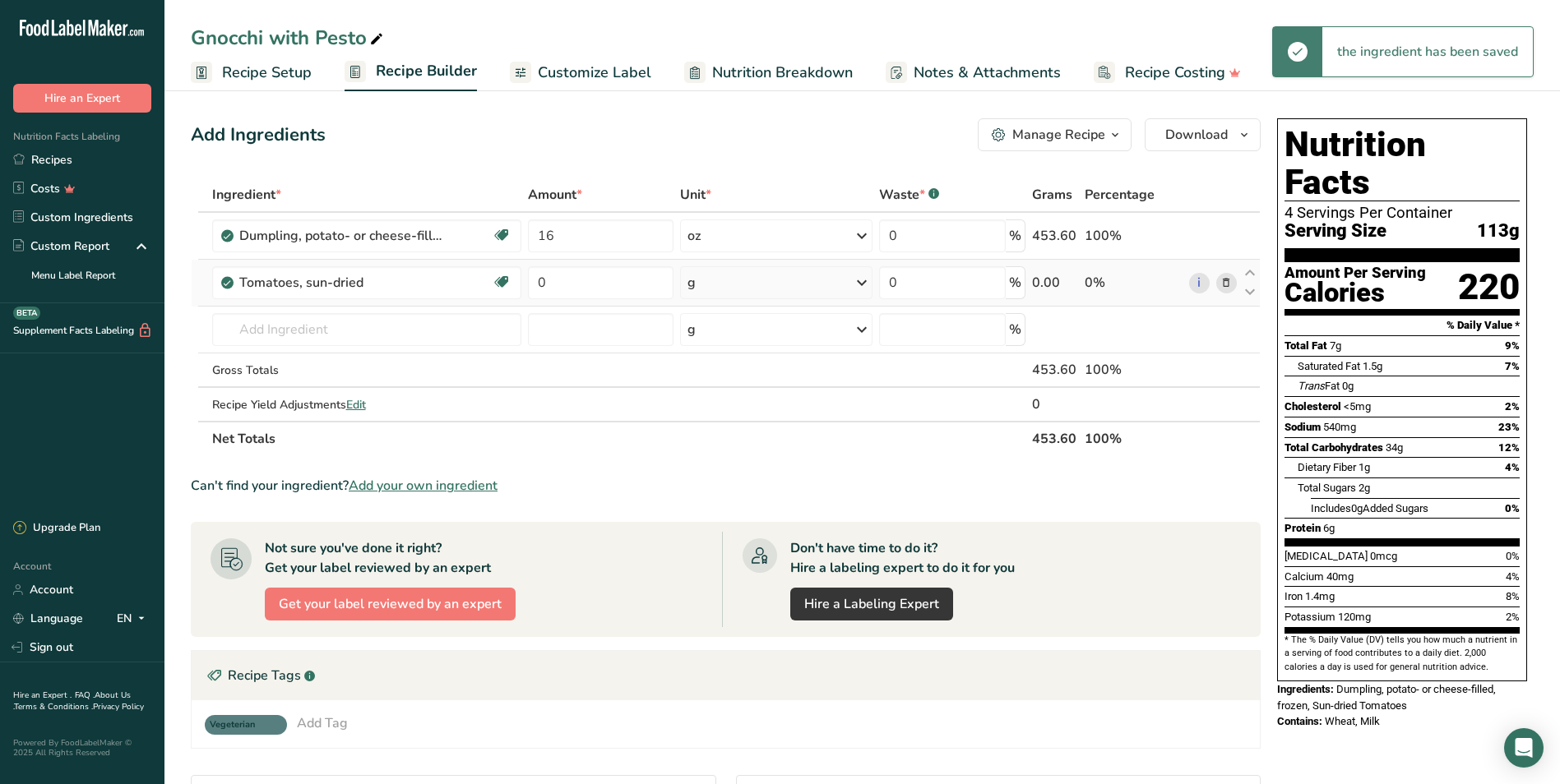
drag, startPoint x: 785, startPoint y: 270, endPoint x: 770, endPoint y: 273, distance: 15.3
click at [783, 270] on div "g" at bounding box center [777, 283] width 194 height 33
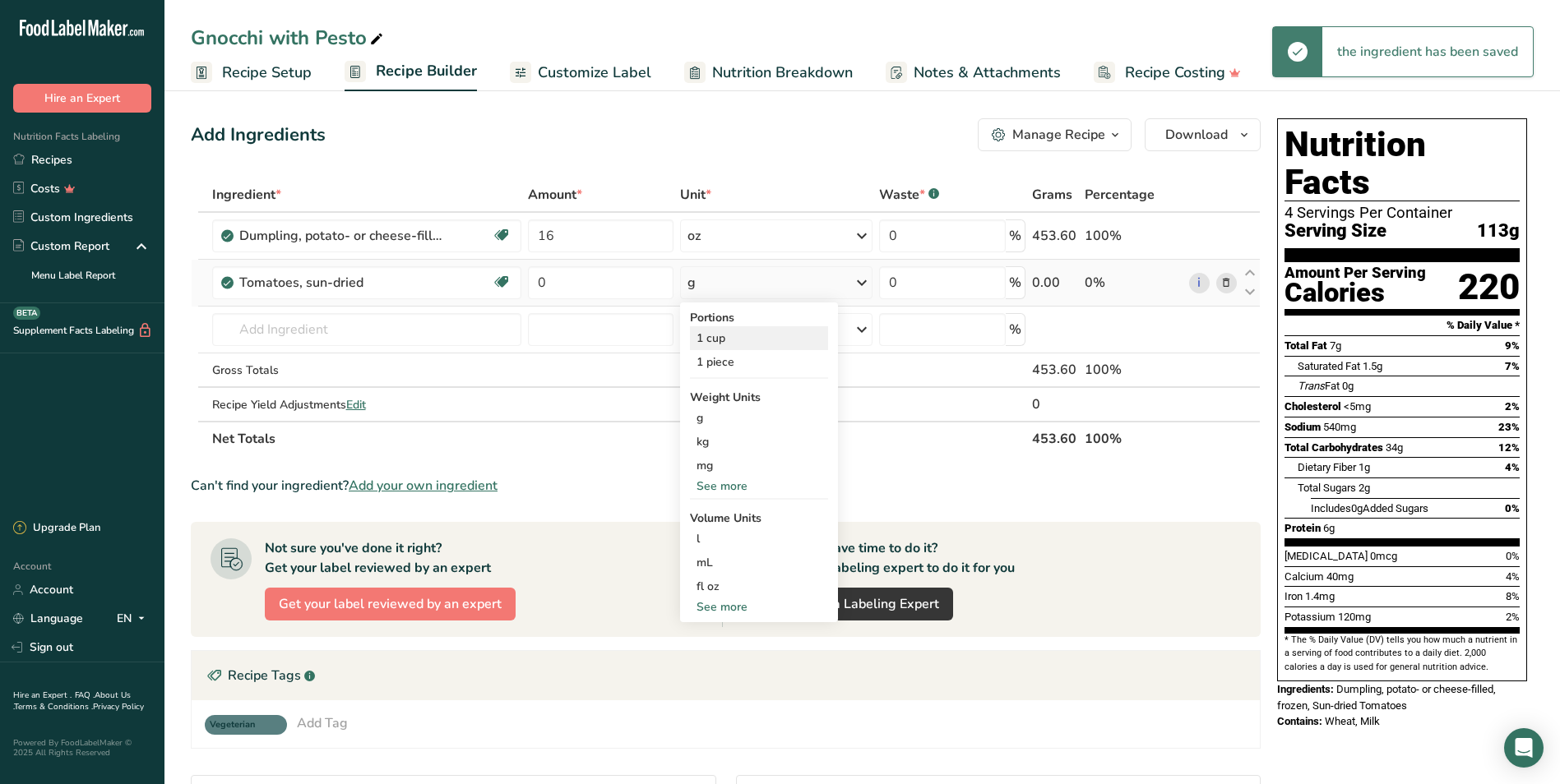
click at [744, 342] on div "1 cup" at bounding box center [759, 338] width 138 height 24
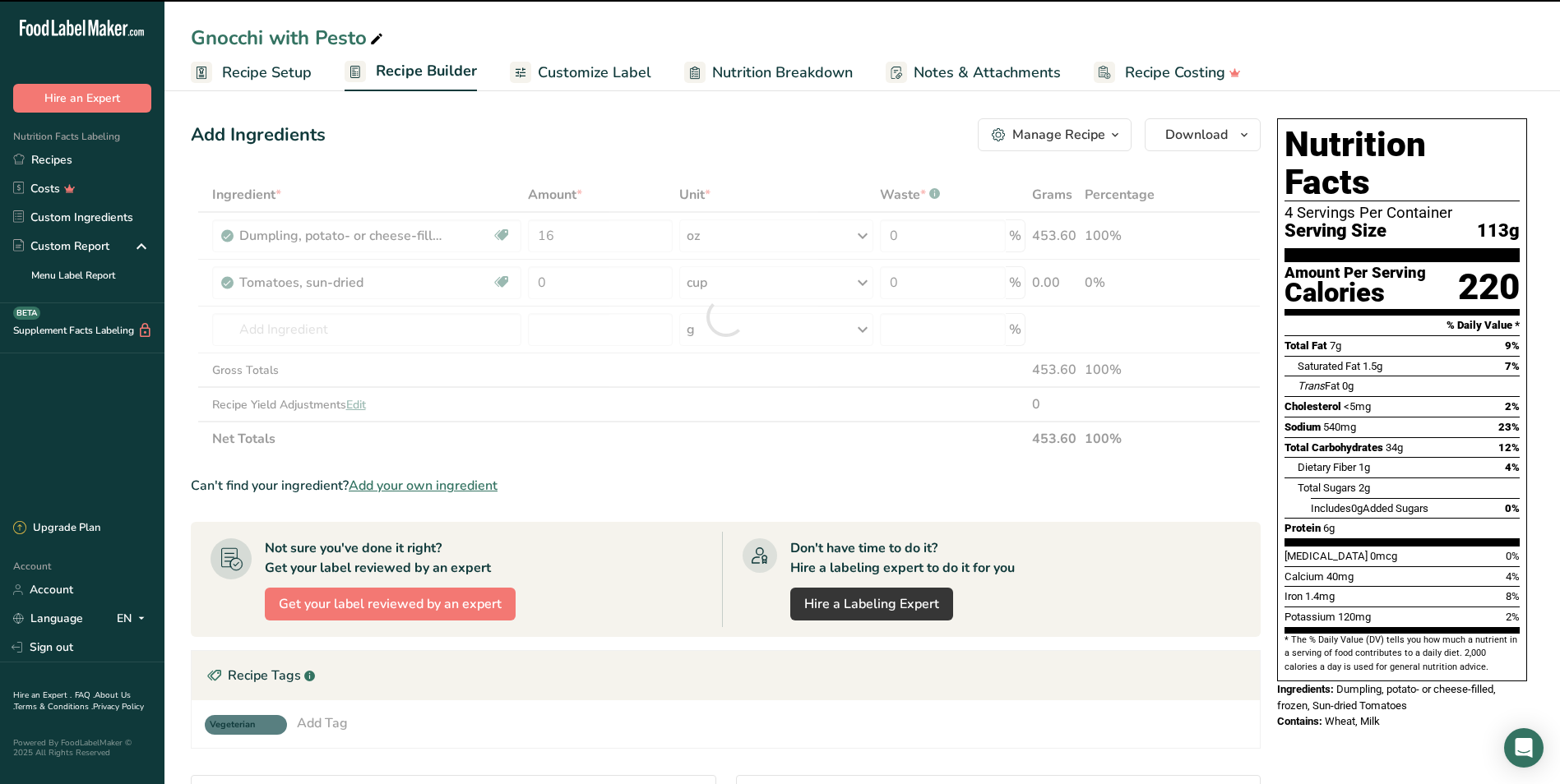
click at [574, 282] on div at bounding box center [725, 316] width 1069 height 278
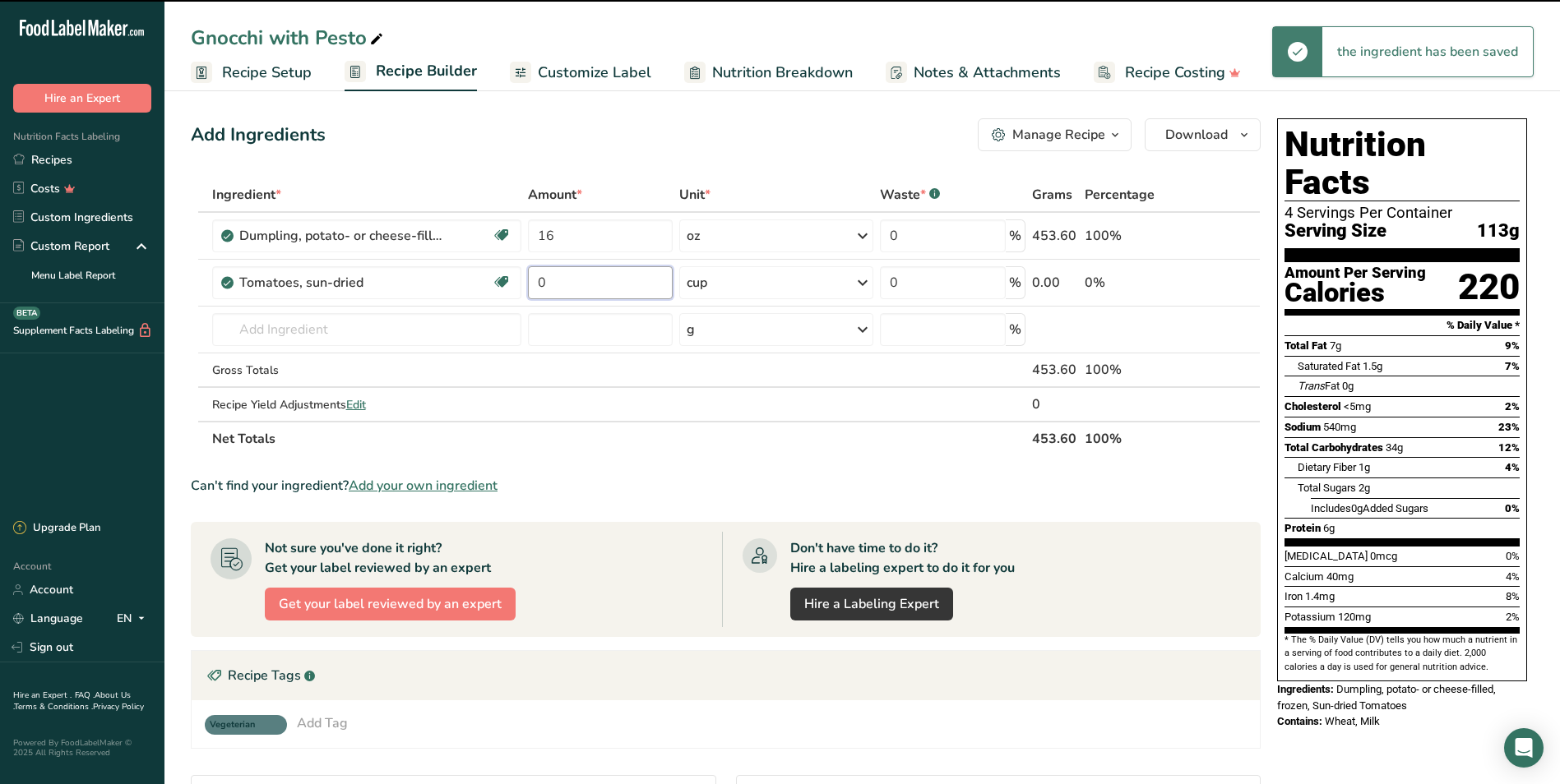
click at [574, 282] on input "0" at bounding box center [600, 283] width 145 height 33
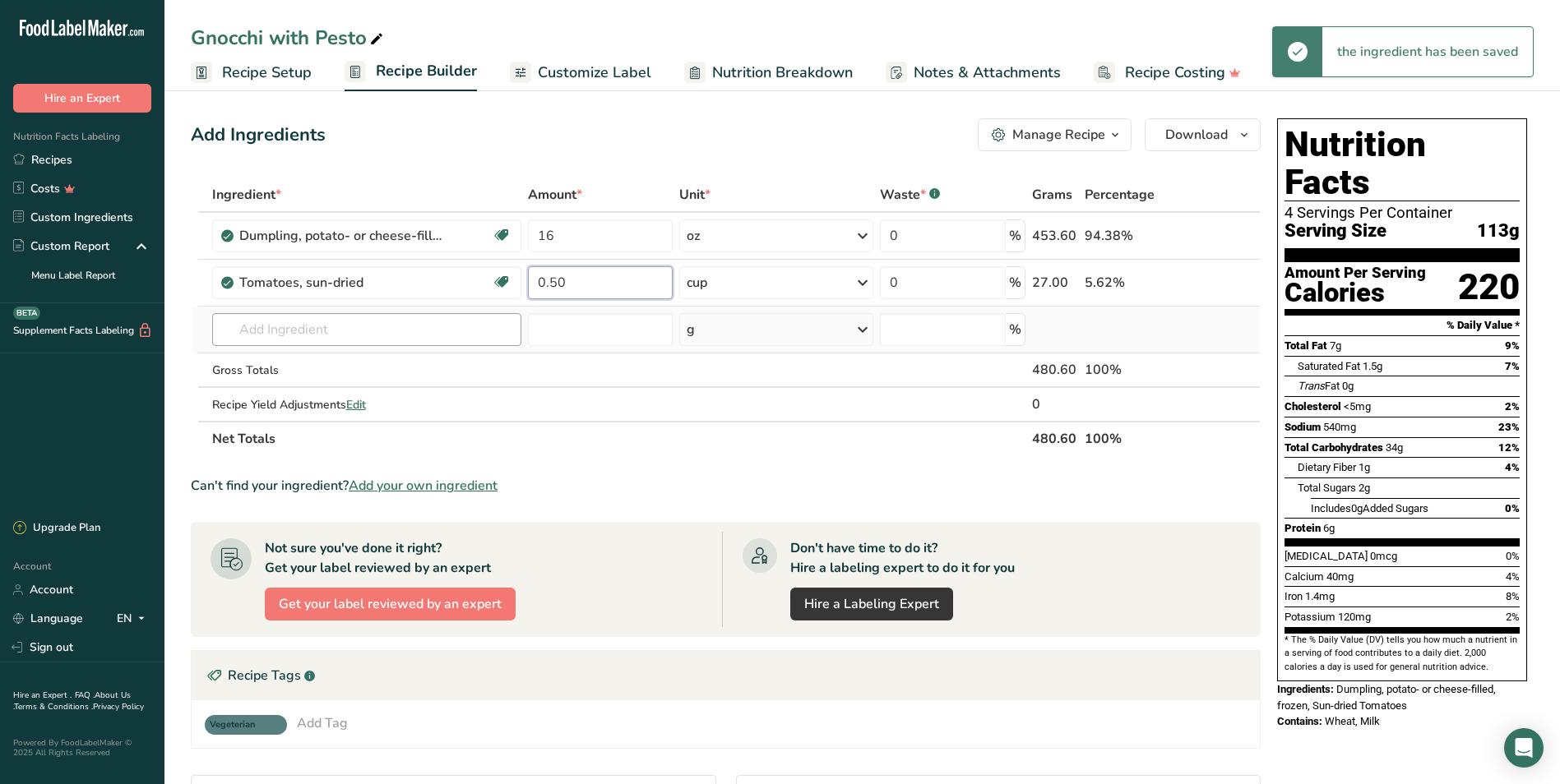
type input "0.50"
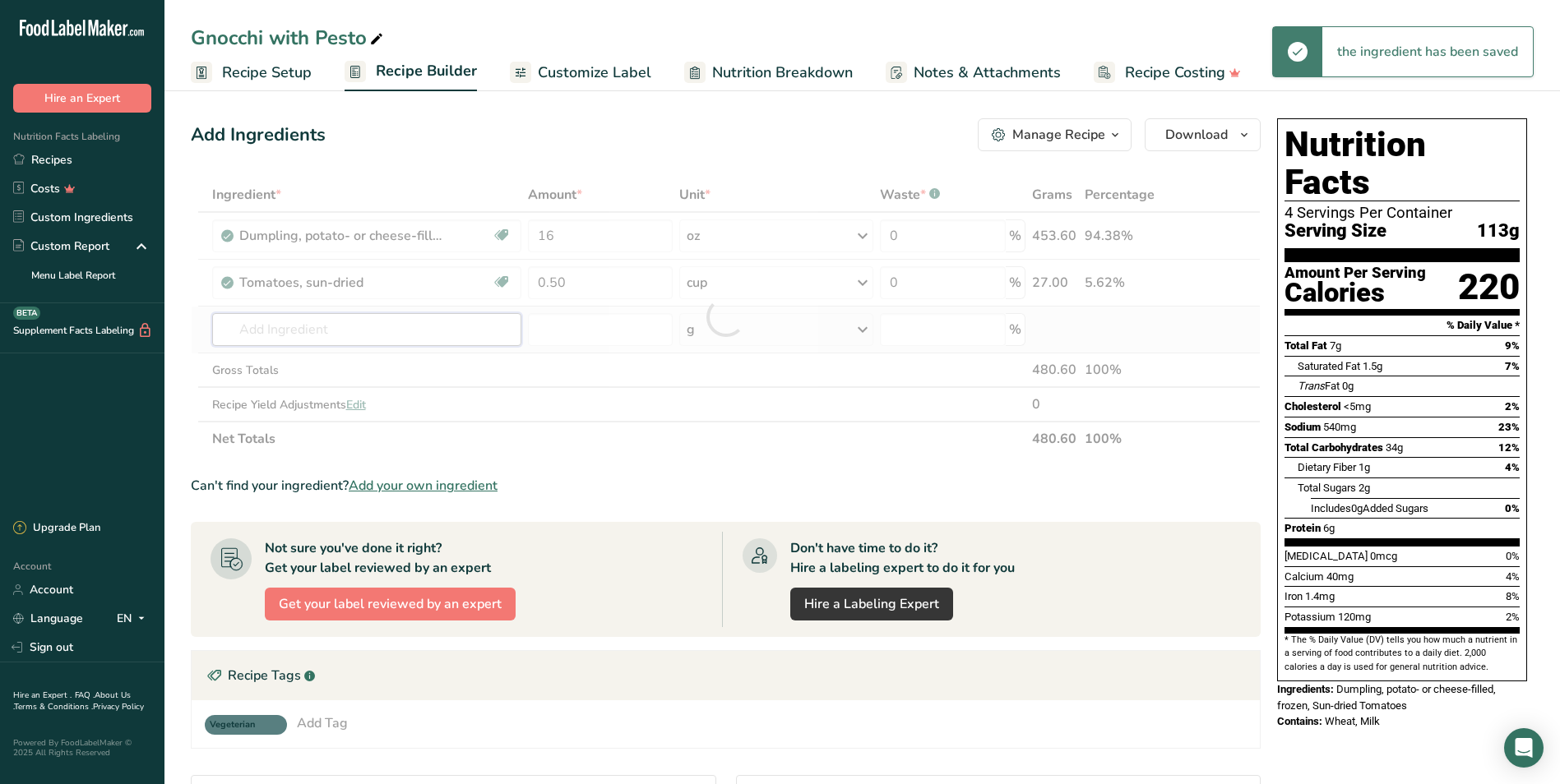
click at [450, 334] on div "Ingredient * Amount * Unit * Waste * .a-a{fill:#347362;}.b-a{fill:#fff;} Grams …" at bounding box center [725, 316] width 1069 height 278
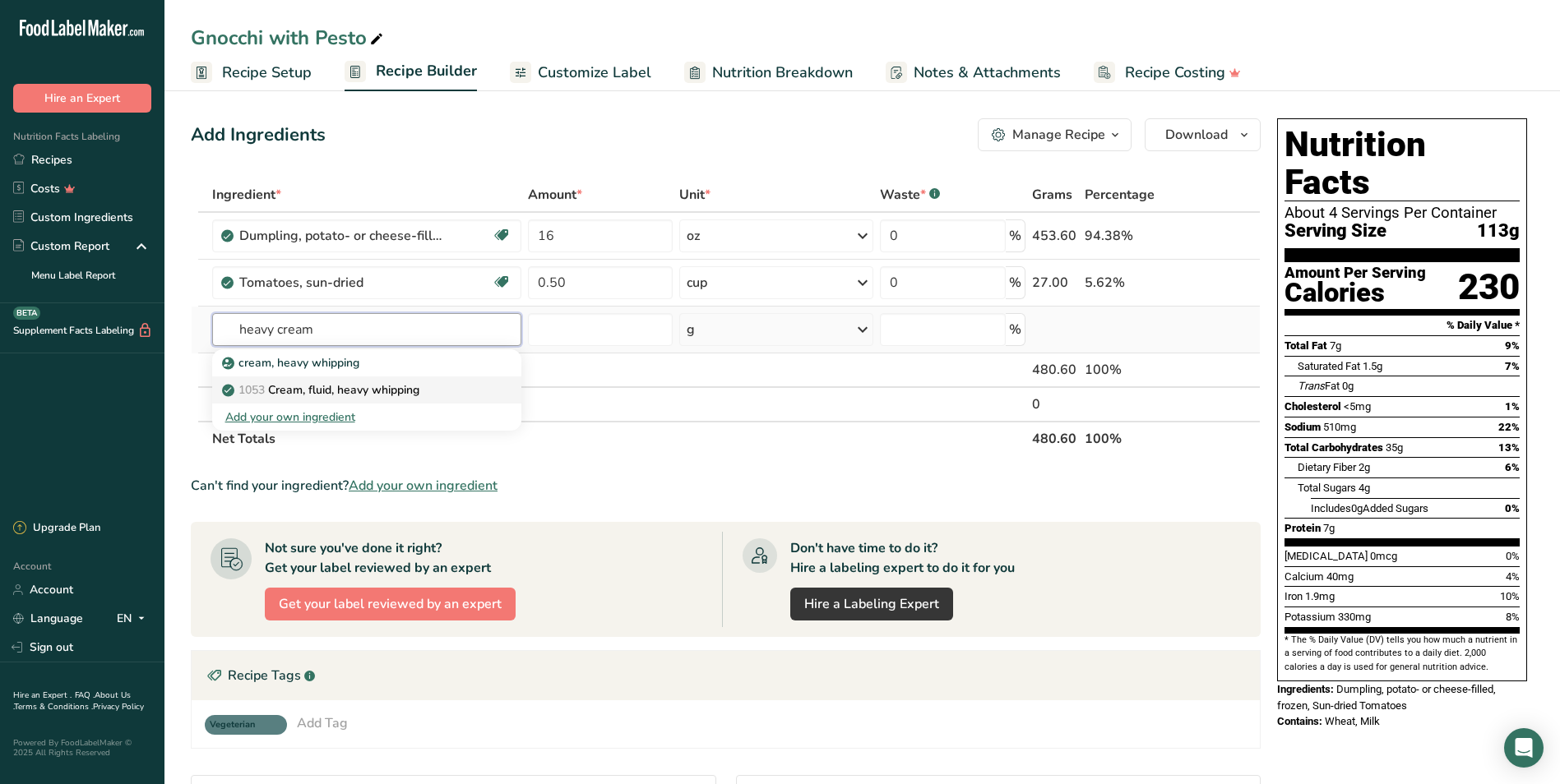
type input "heavy cream"
click at [369, 391] on p "1053 Cream, fluid, heavy whipping" at bounding box center [322, 389] width 194 height 18
type input "Cream, fluid, heavy whipping"
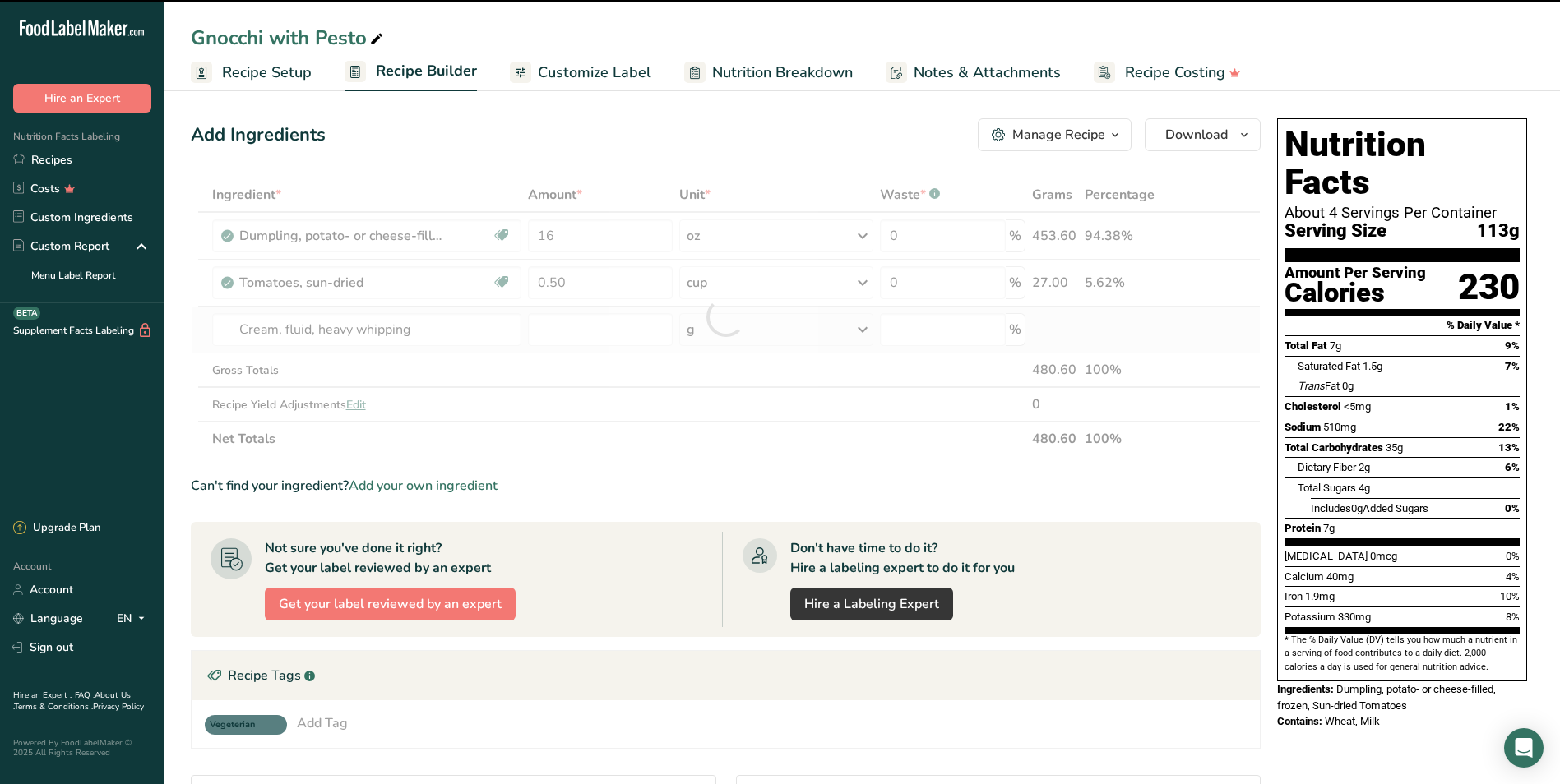
type input "0"
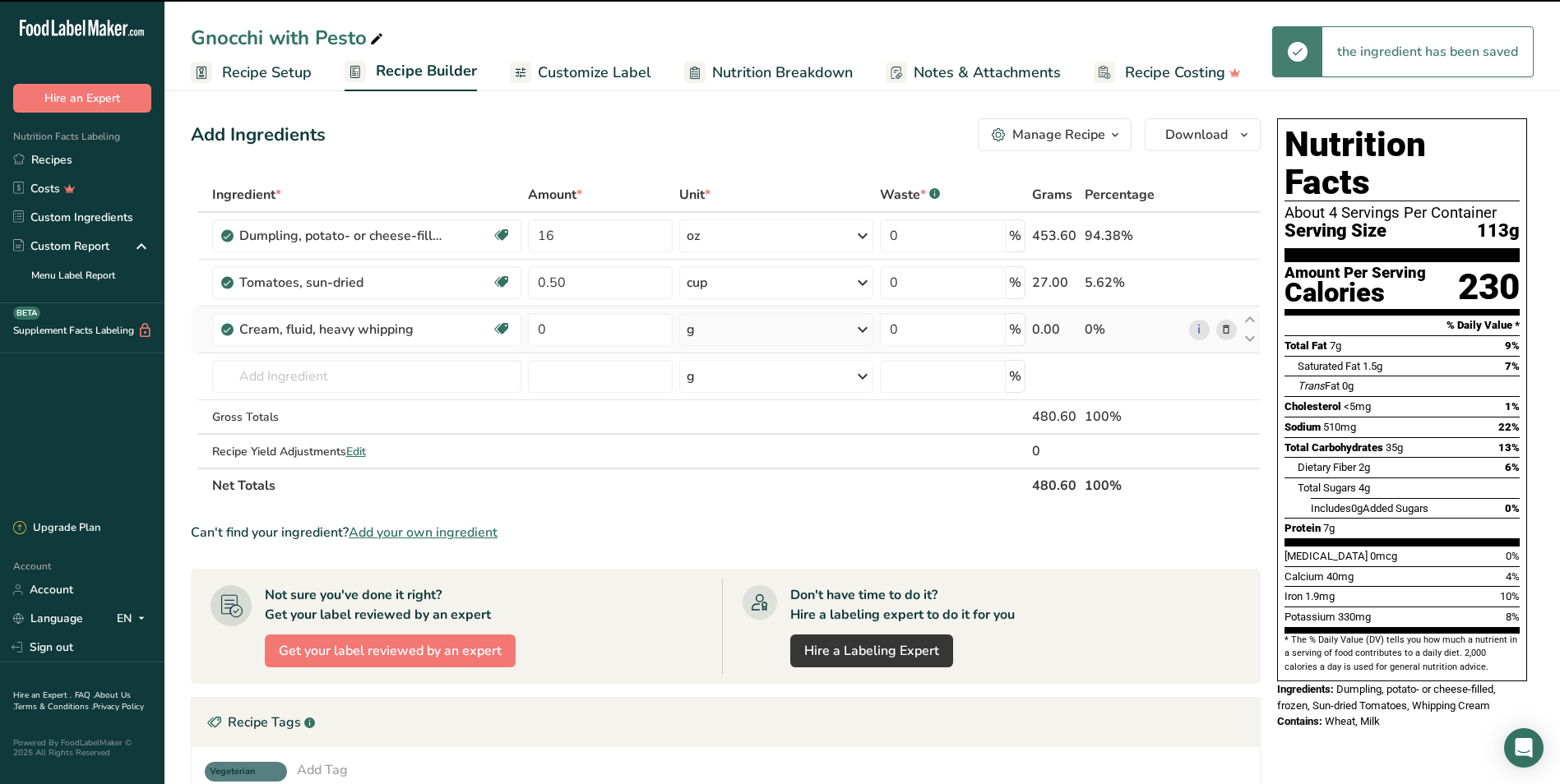
click at [738, 329] on div "g" at bounding box center [776, 329] width 194 height 33
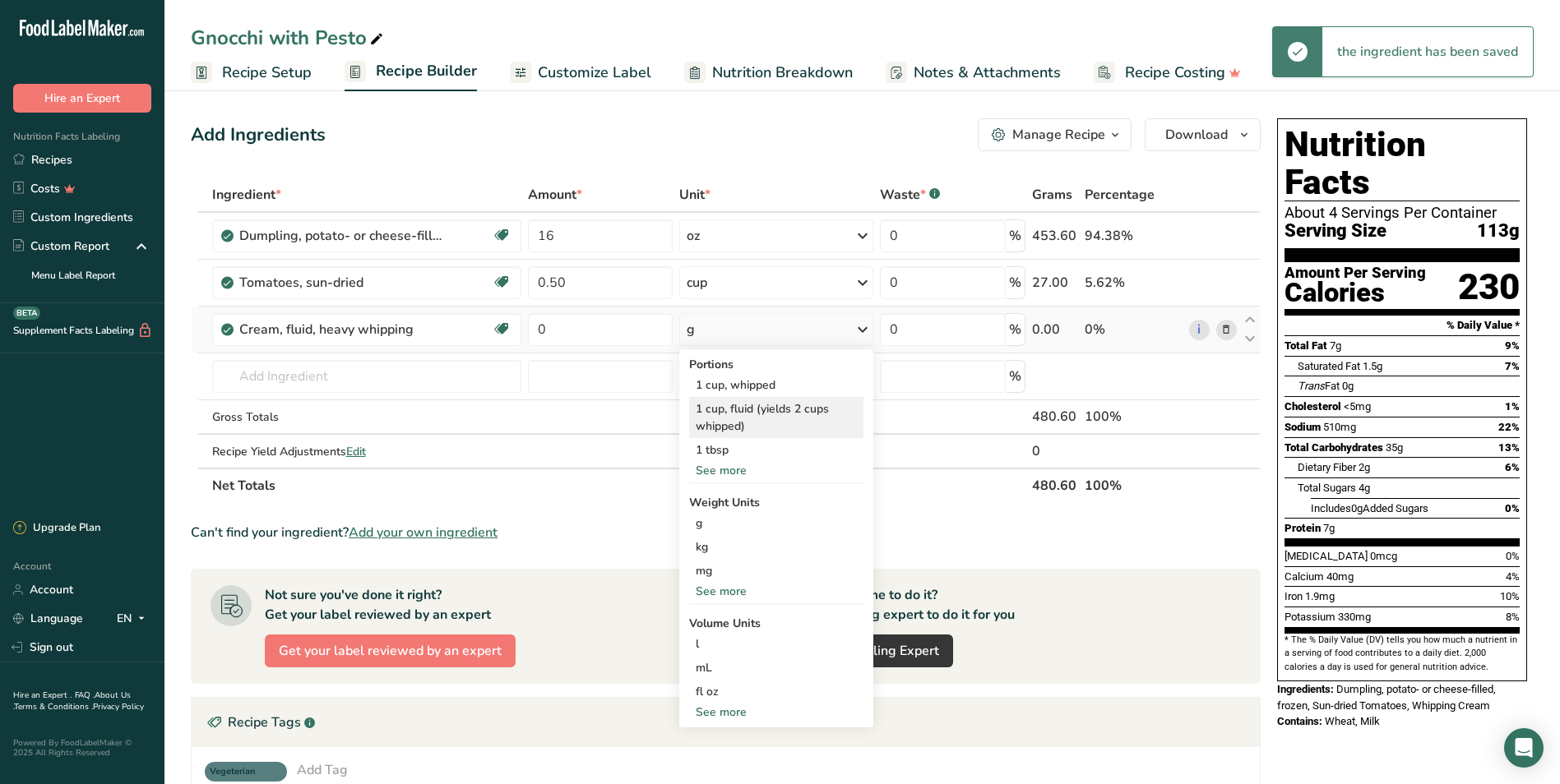
click at [795, 402] on div "1 cup, fluid (yields 2 cups whipped)" at bounding box center [776, 417] width 173 height 41
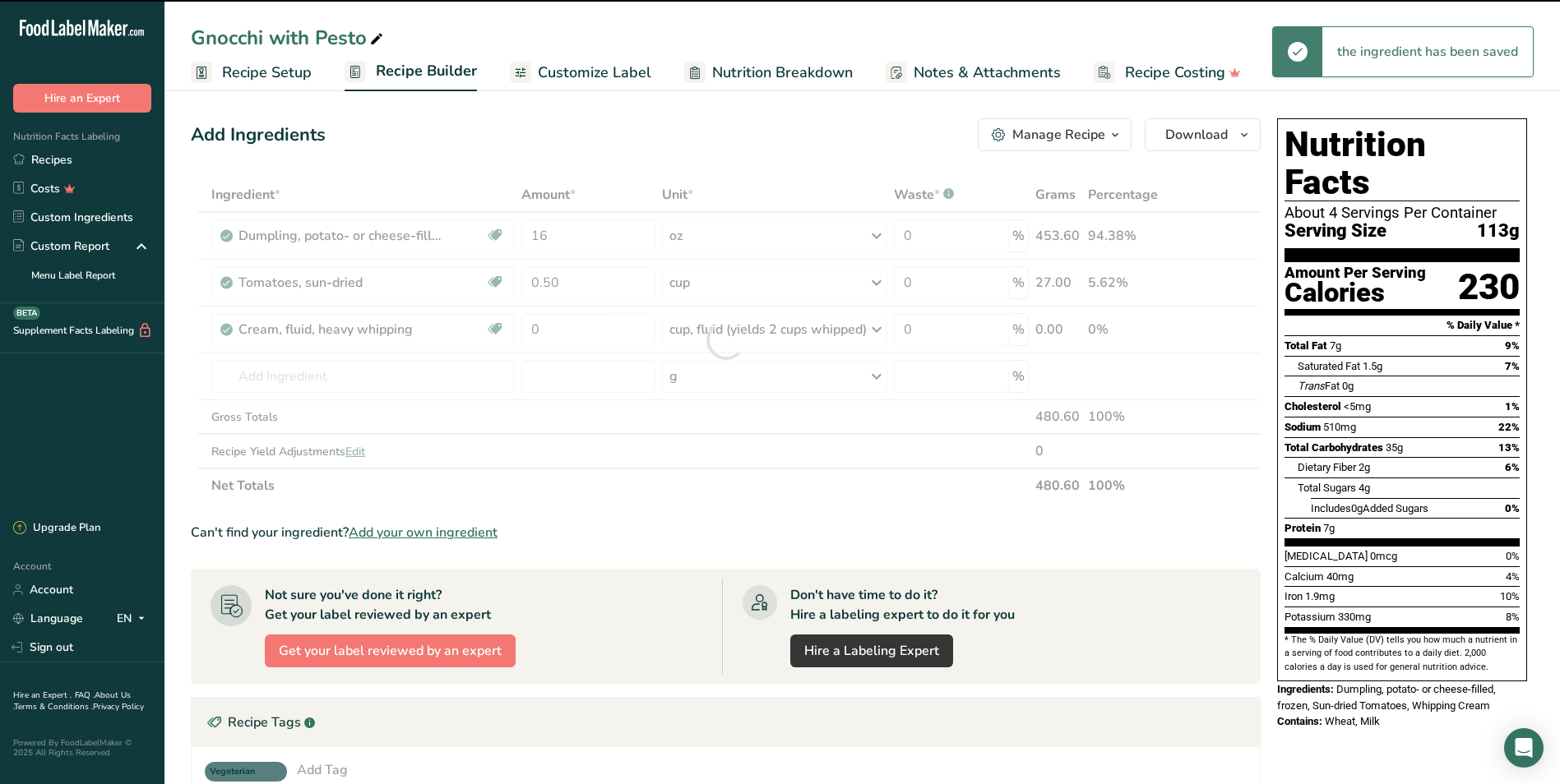
click at [585, 330] on div at bounding box center [725, 340] width 1069 height 326
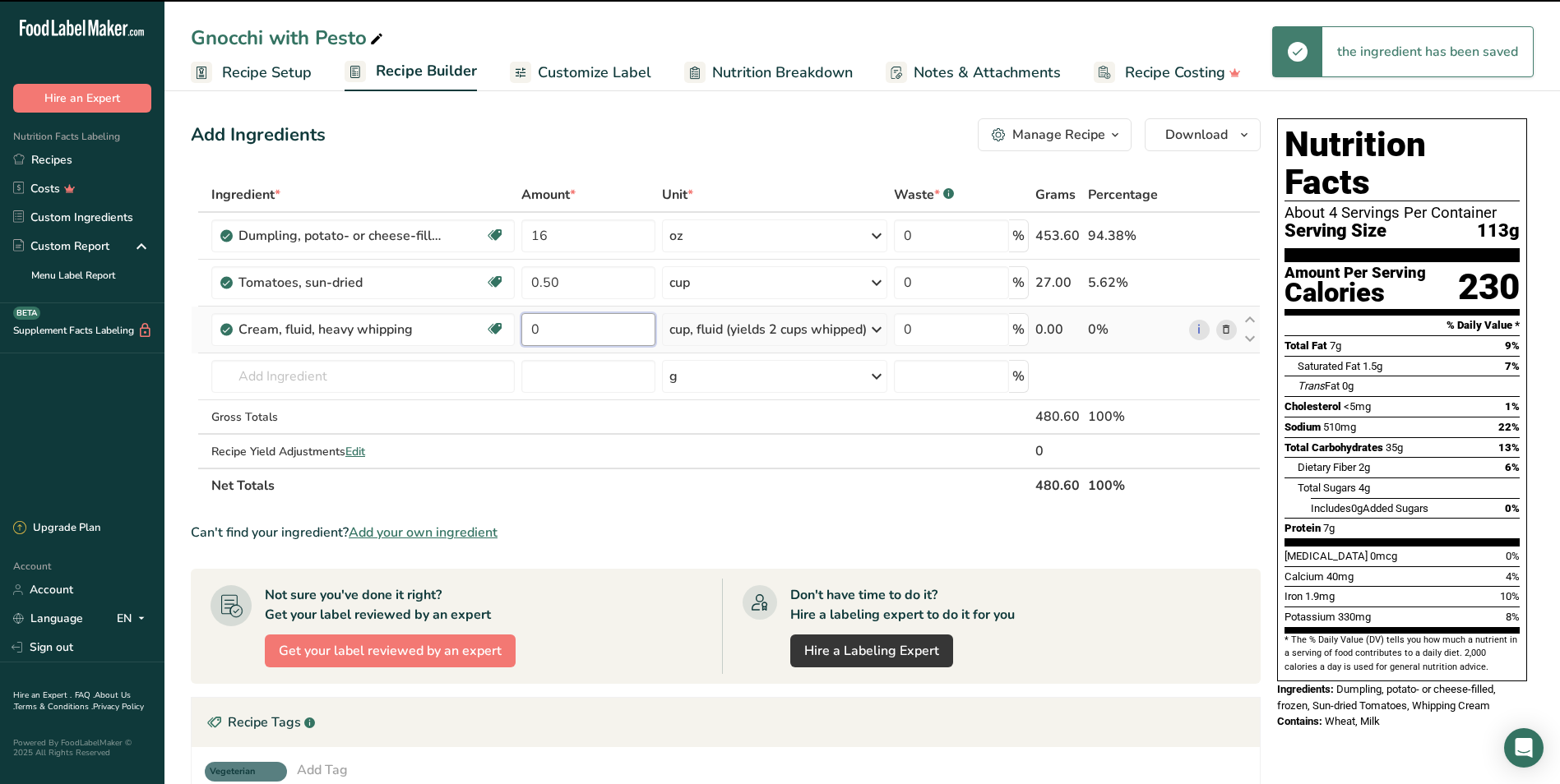
click at [585, 329] on input "0" at bounding box center [588, 329] width 134 height 33
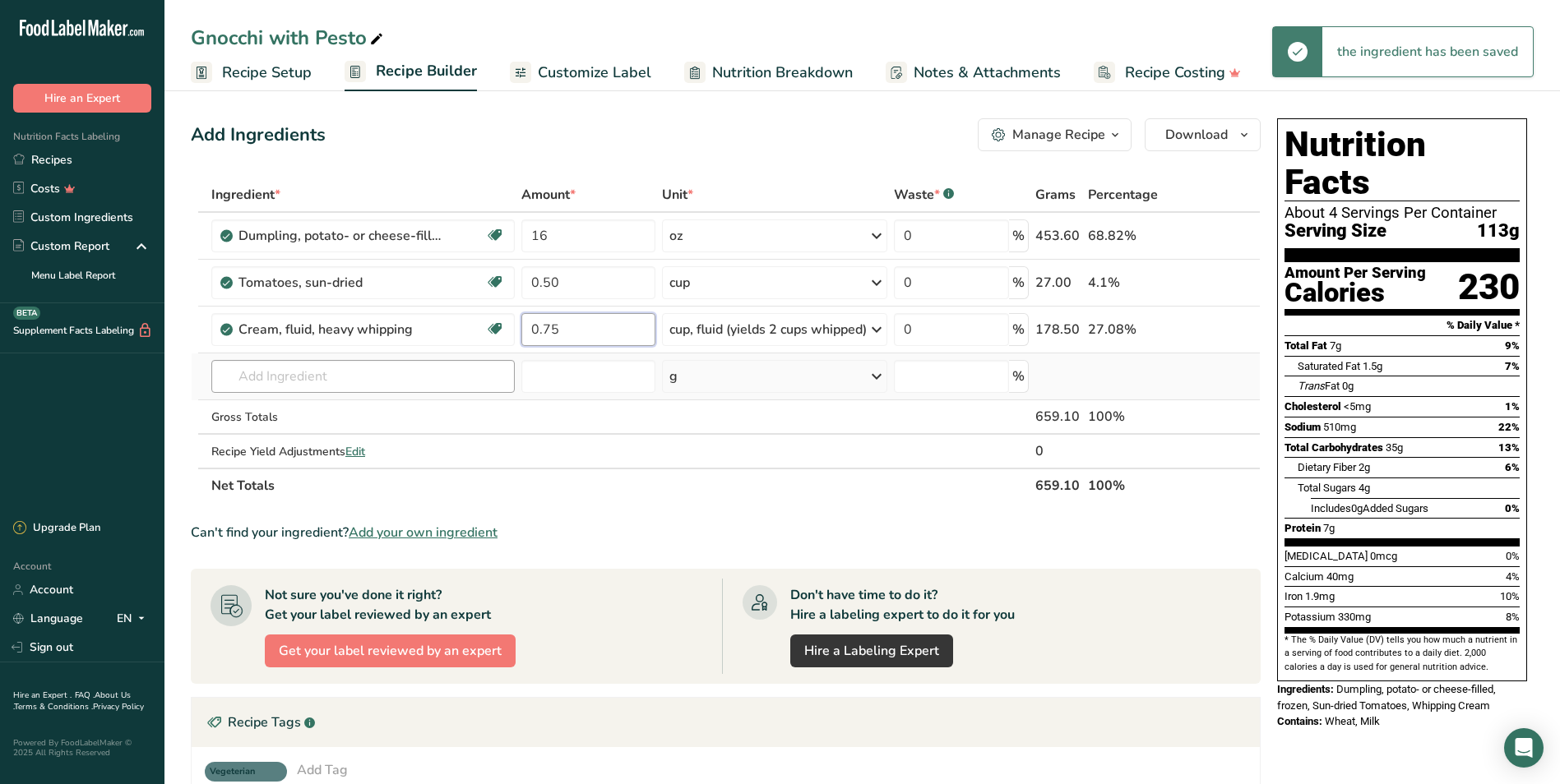
type input "0.75"
click at [450, 386] on div "Ingredient * Amount * Unit * Waste * .a-a{fill:#347362;}.b-a{fill:#fff;} Grams …" at bounding box center [725, 340] width 1069 height 326
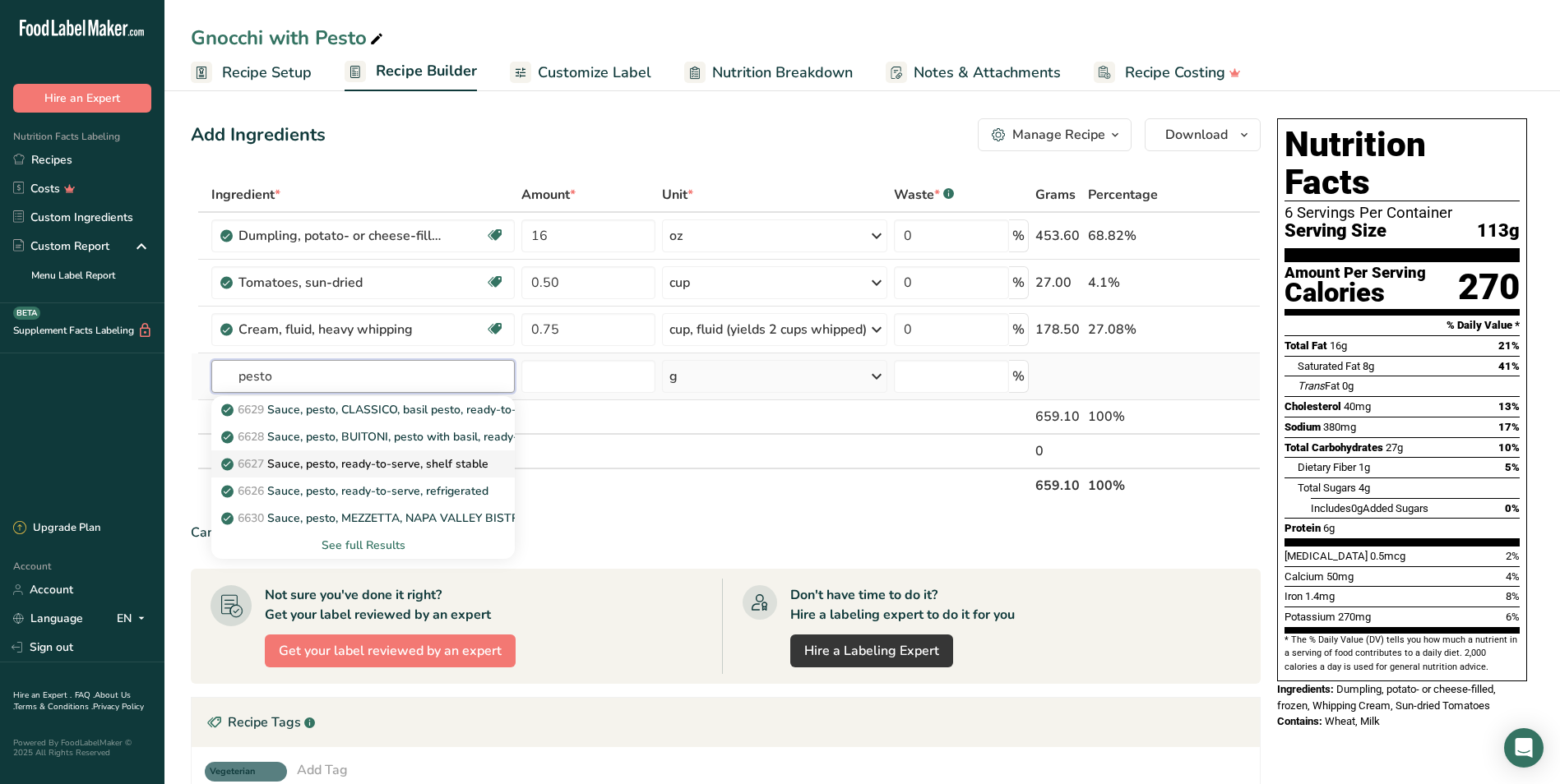
type input "pesto"
click at [432, 460] on p "6627 Sauce, pesto, ready-to-serve, shelf stable" at bounding box center [357, 464] width 264 height 18
type input "Sauce, pesto, ready-to-serve, shelf stable"
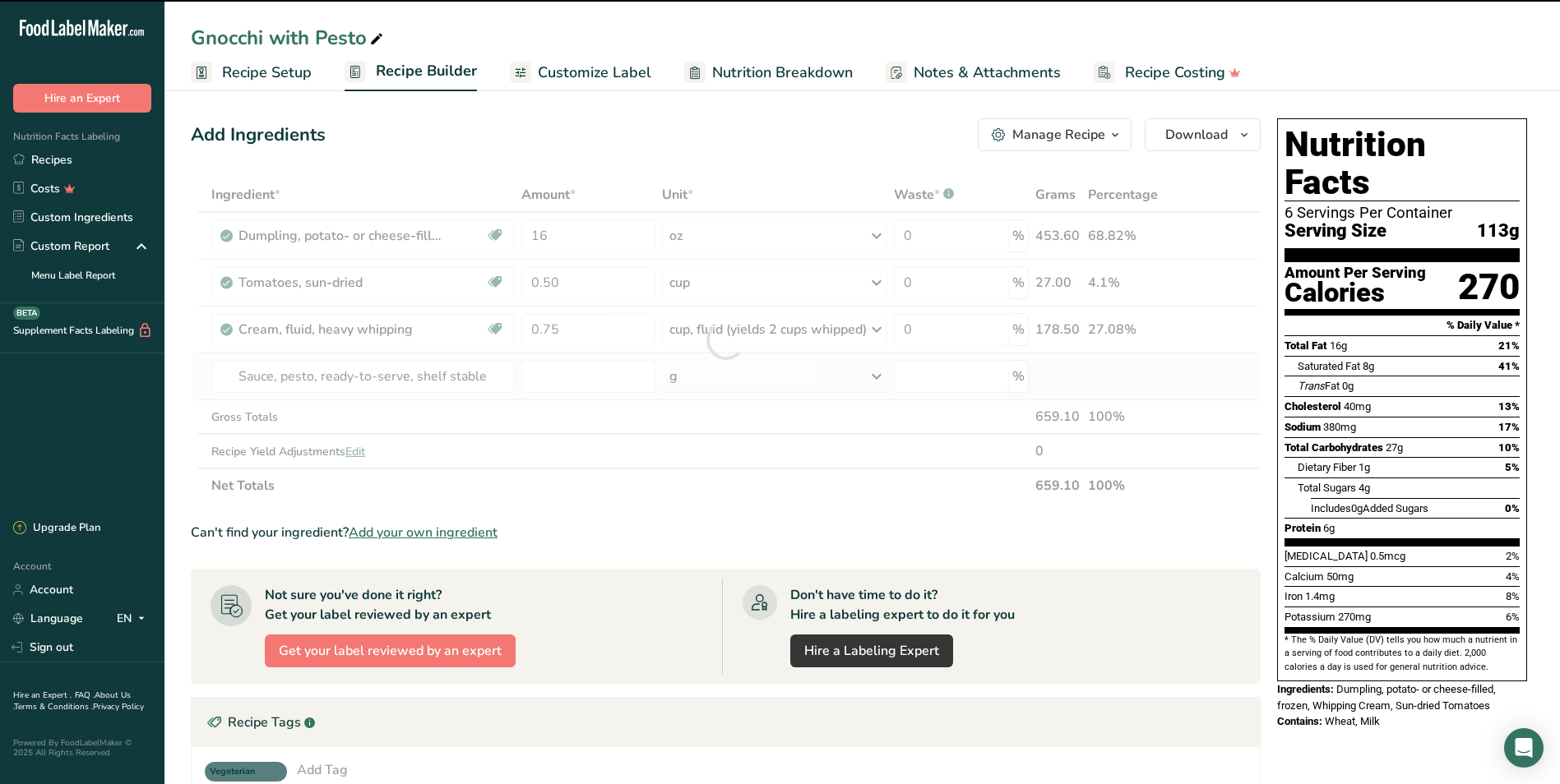
type input "0"
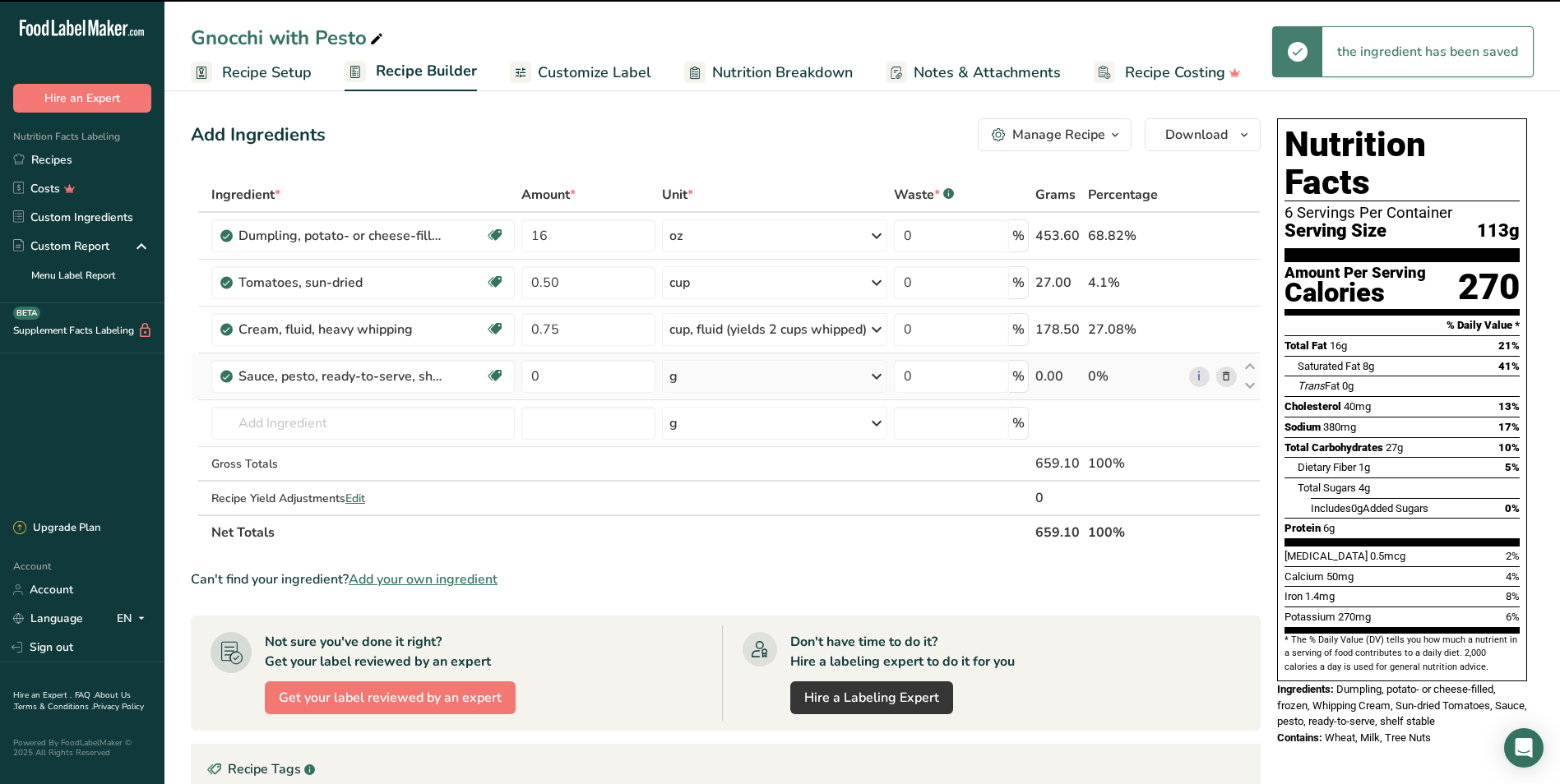
click at [727, 378] on div "g" at bounding box center [775, 376] width 226 height 33
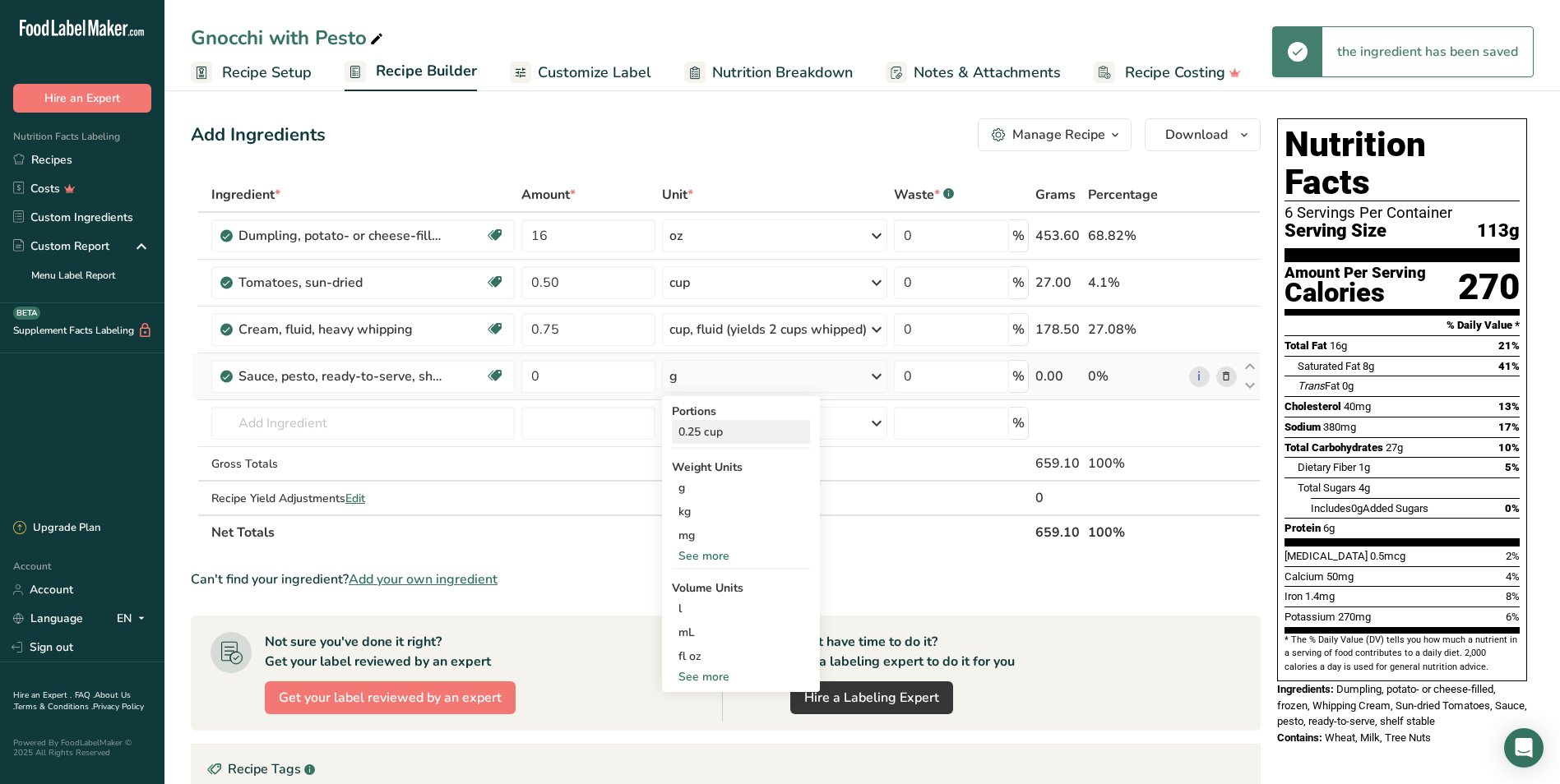
click at [742, 441] on div "0.25 cup" at bounding box center [740, 432] width 138 height 24
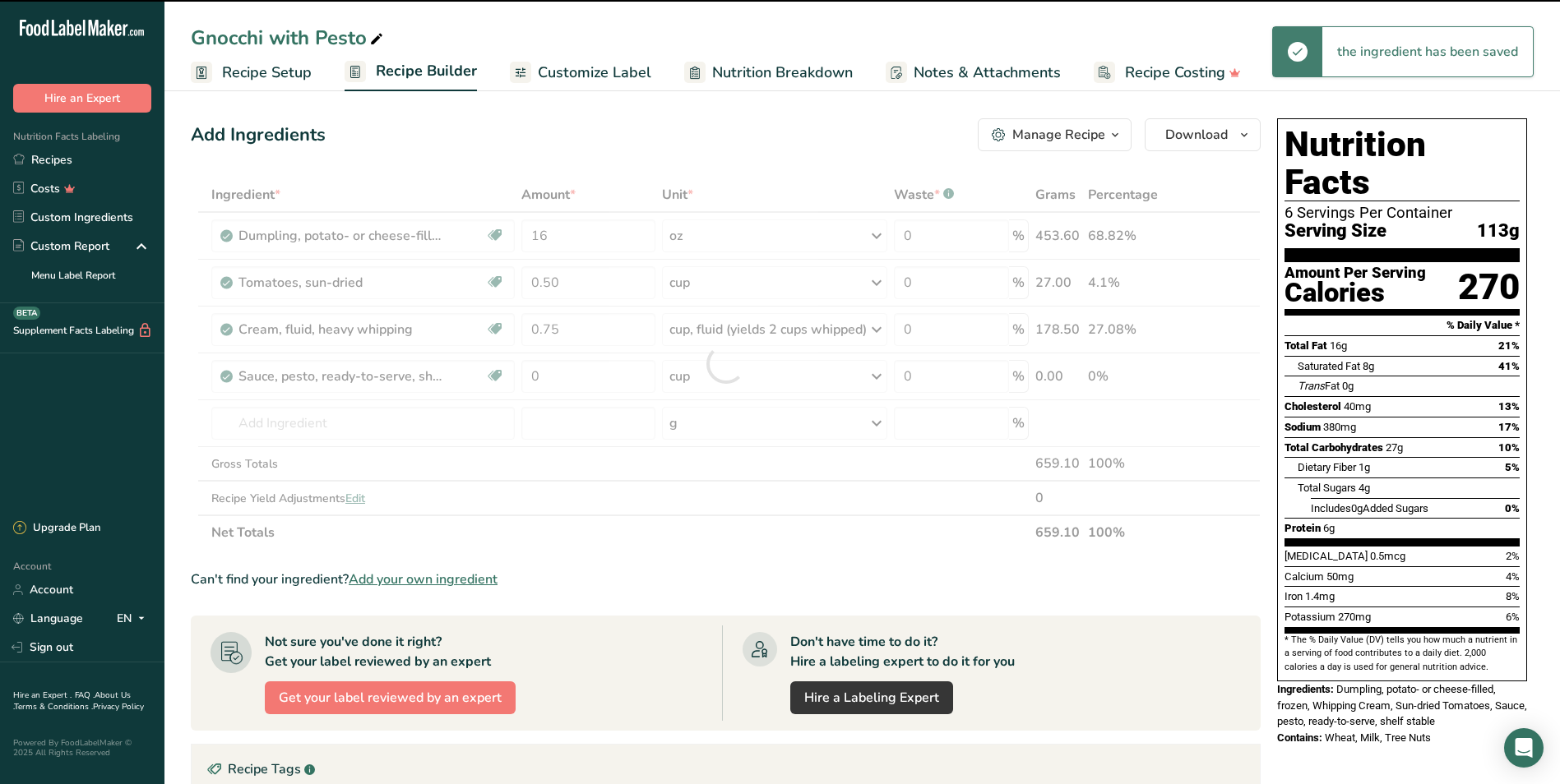
click at [570, 372] on div at bounding box center [725, 363] width 1069 height 373
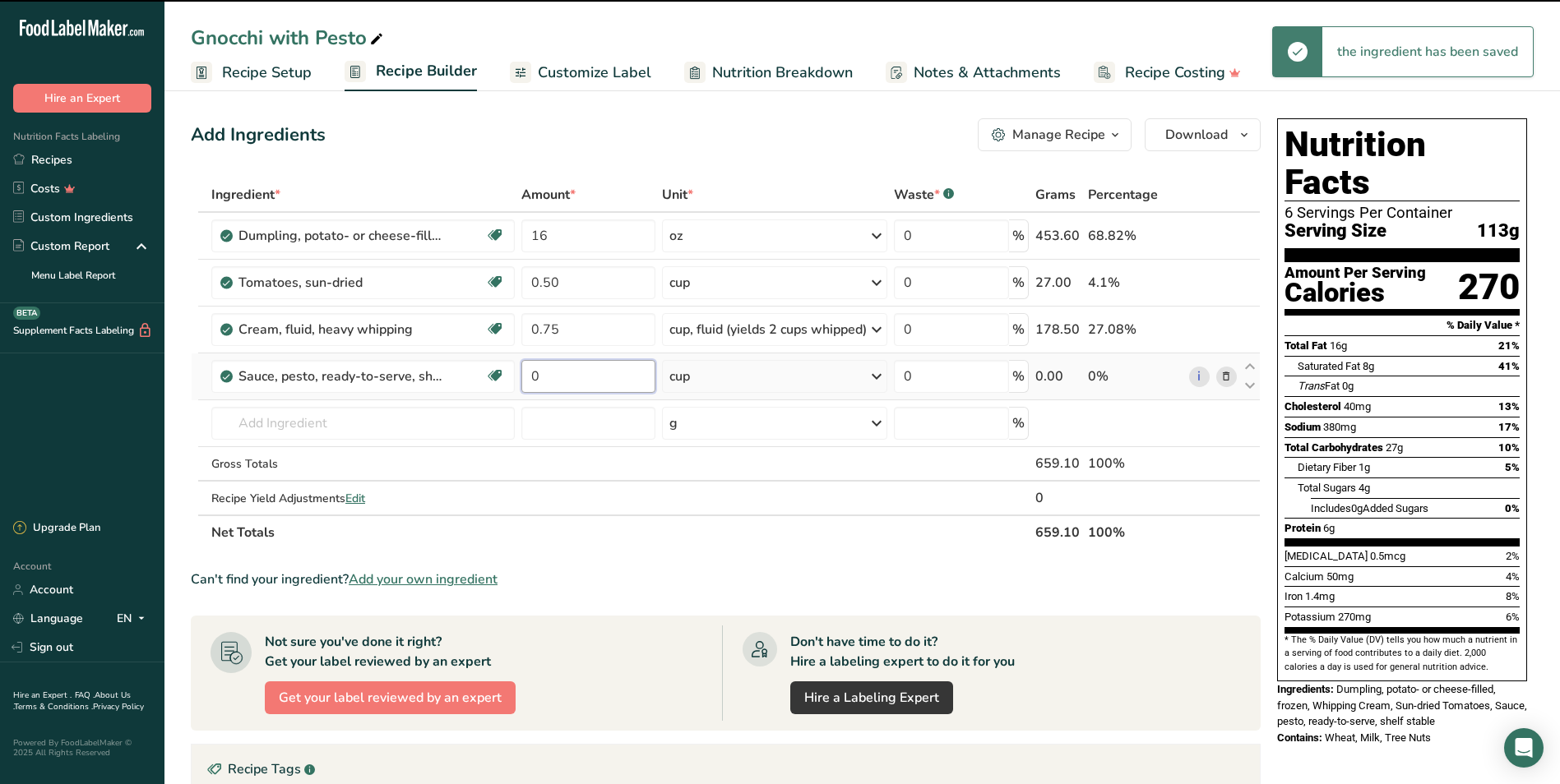
click at [570, 372] on input "0" at bounding box center [588, 376] width 134 height 33
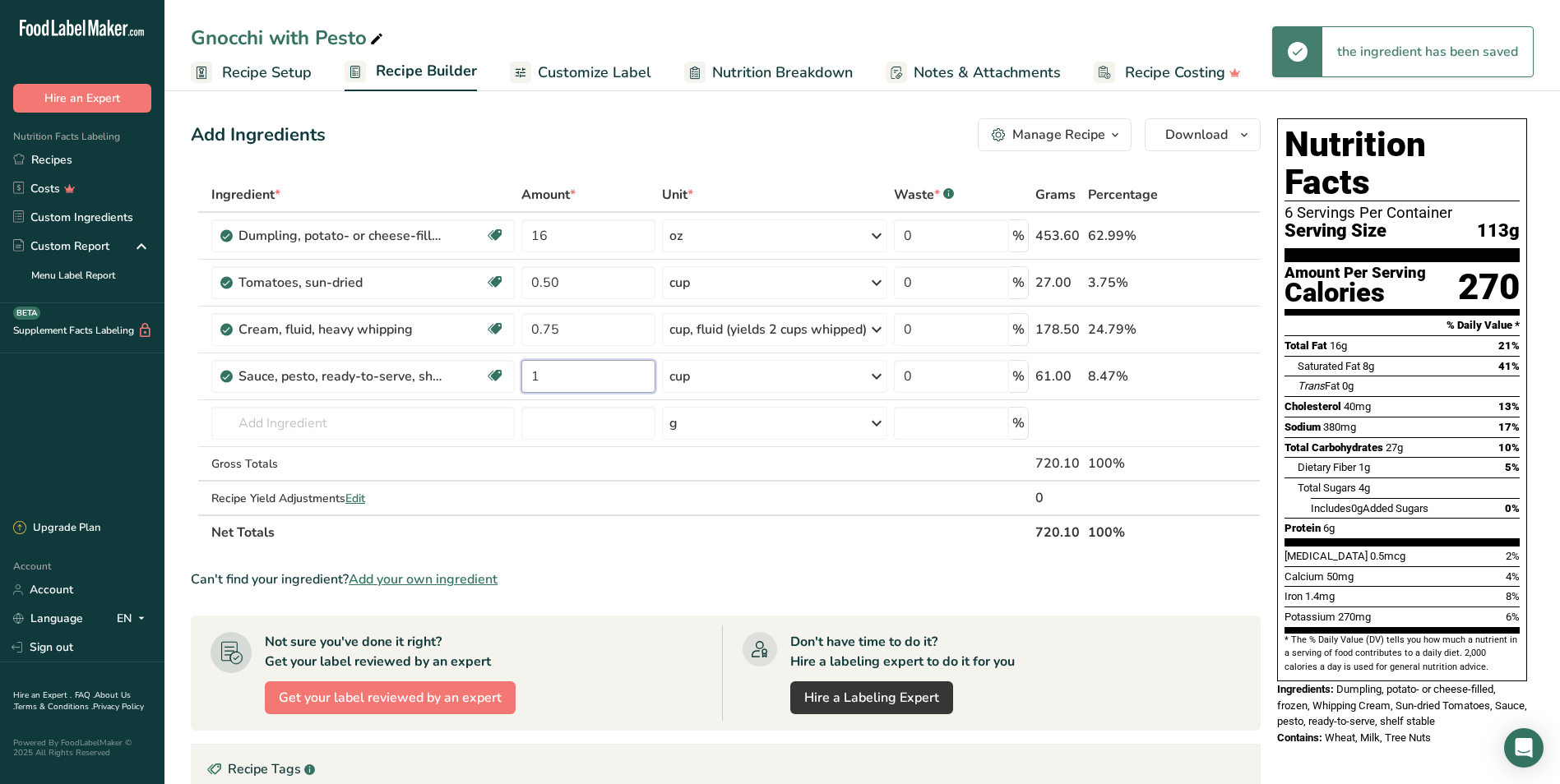
type input "1"
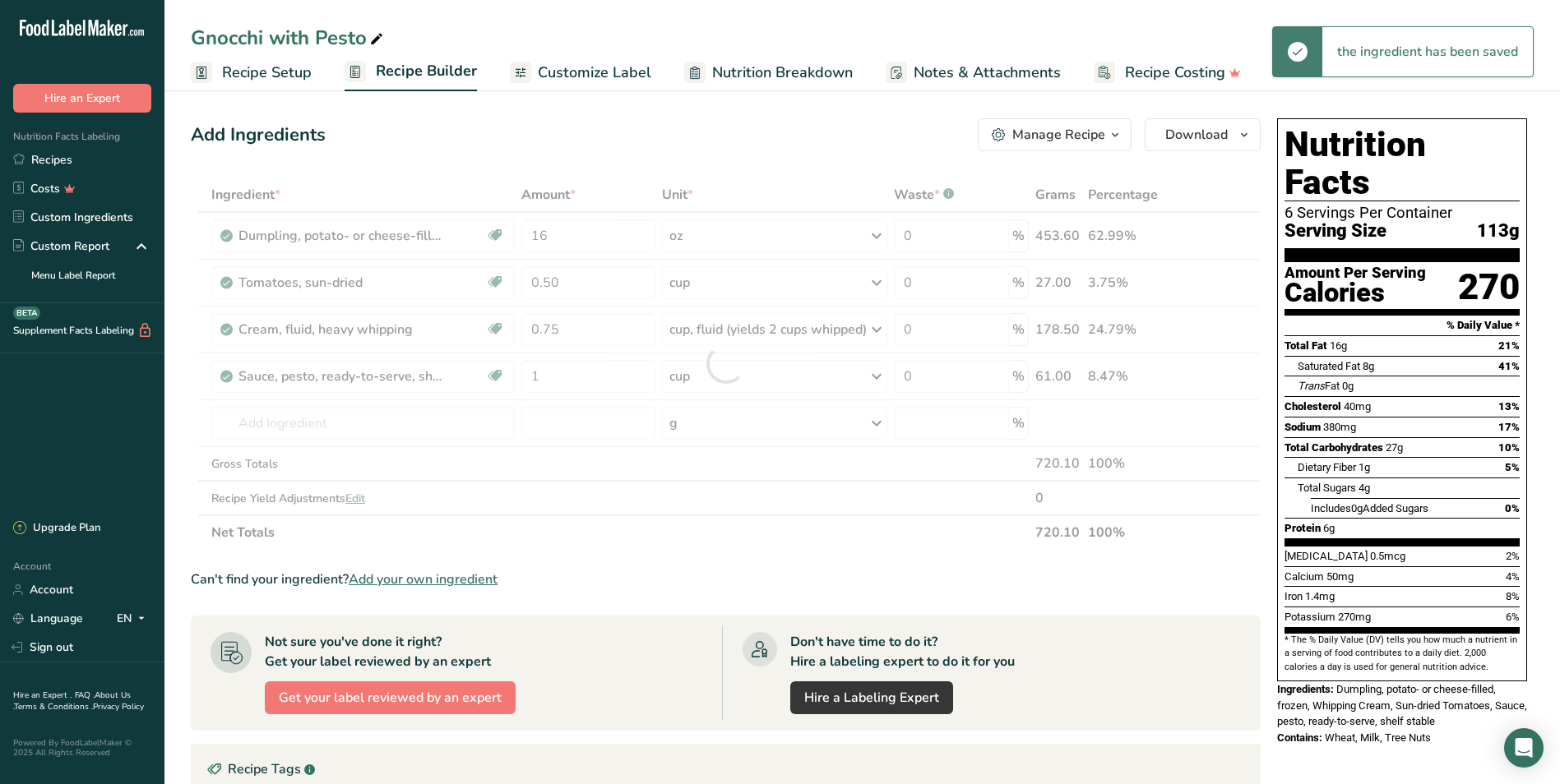
click at [717, 128] on div "Add Ingredients Manage Recipe Delete Recipe Duplicate Recipe Scale Recipe Save …" at bounding box center [725, 135] width 1069 height 33
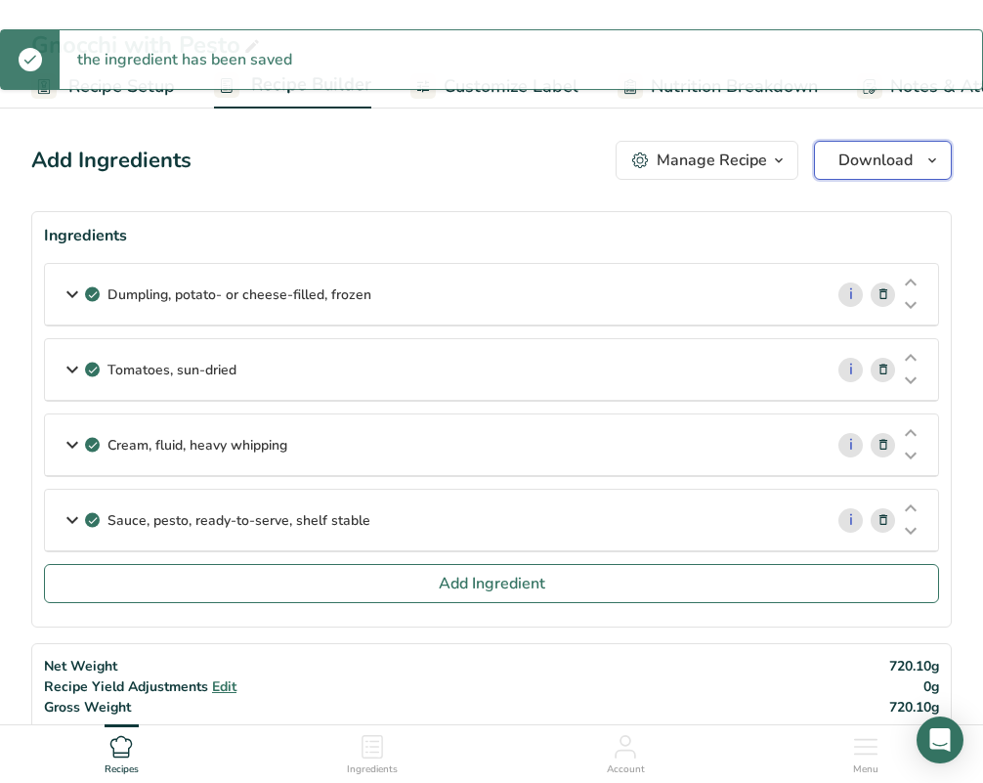
click at [873, 162] on span "Download" at bounding box center [875, 160] width 74 height 23
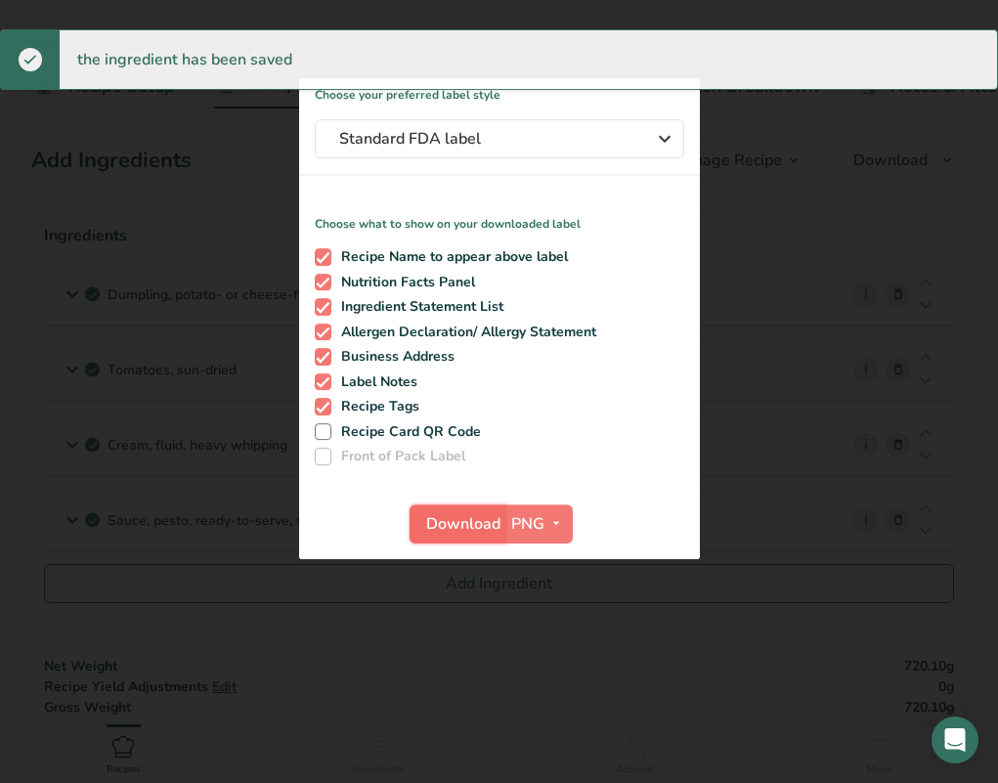
click at [445, 529] on span "Download" at bounding box center [463, 523] width 74 height 23
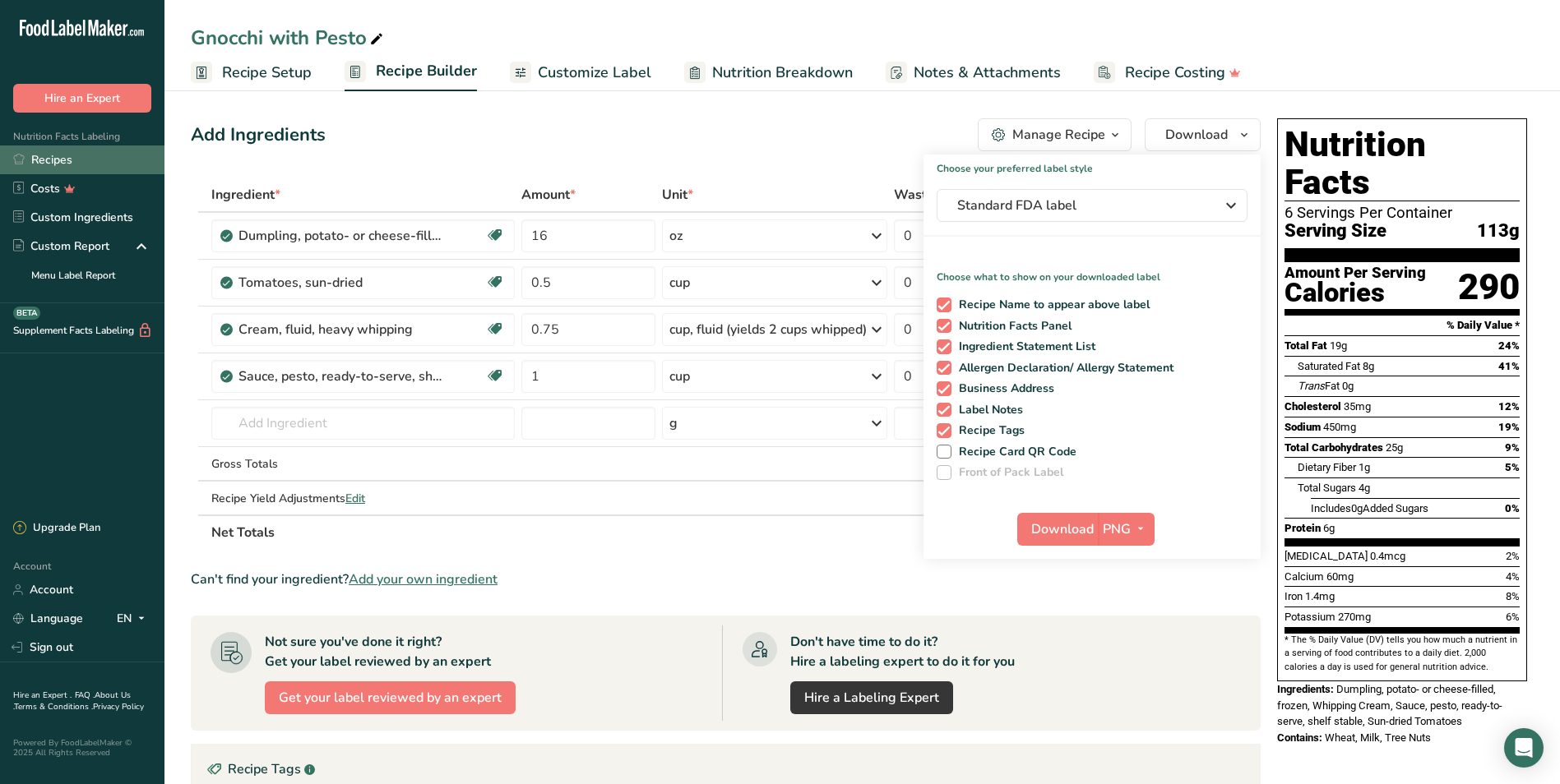
click at [125, 151] on link "Recipes" at bounding box center [82, 160] width 164 height 29
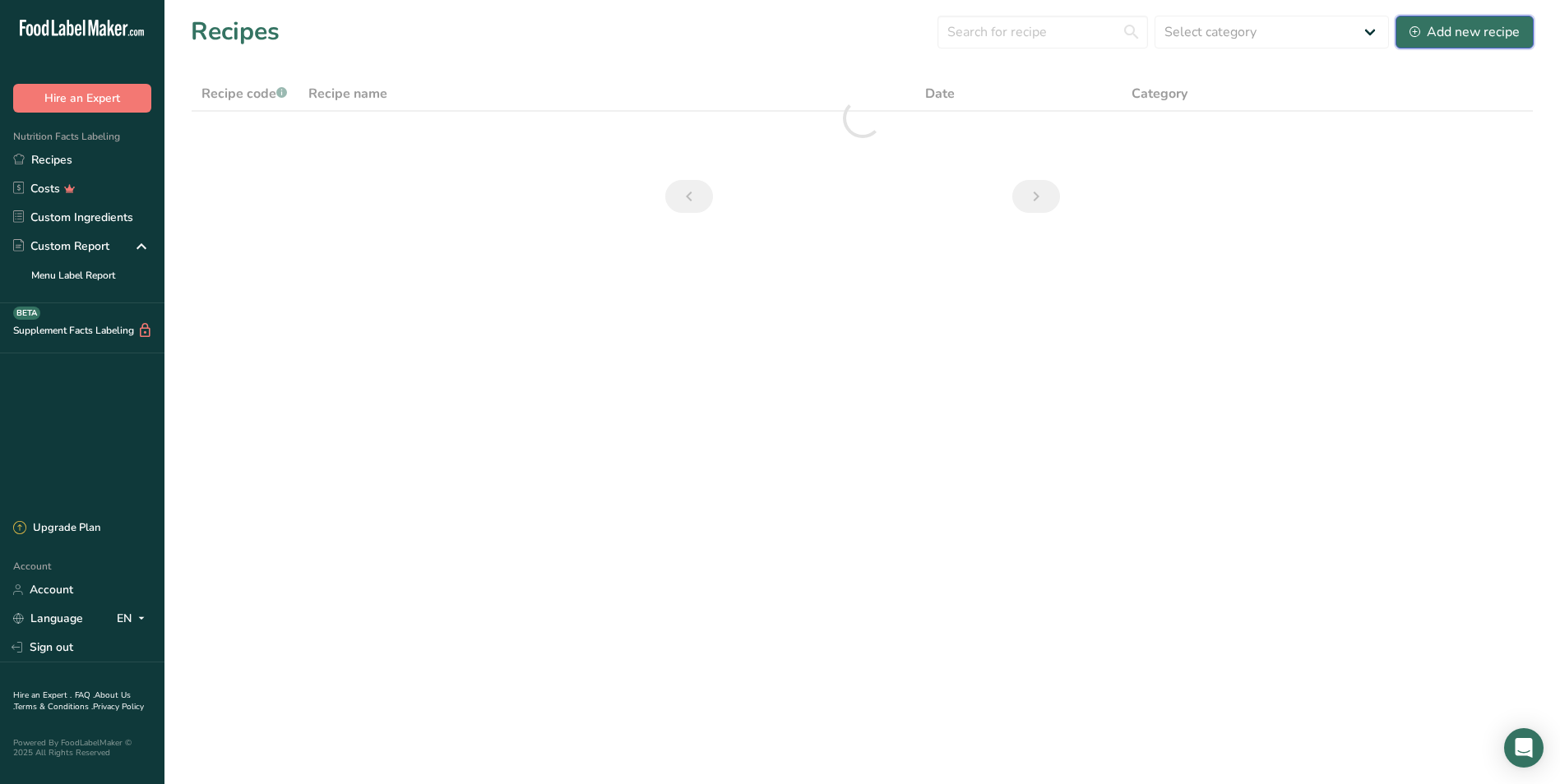
click at [839, 39] on div "Add new recipe" at bounding box center [1464, 31] width 110 height 19
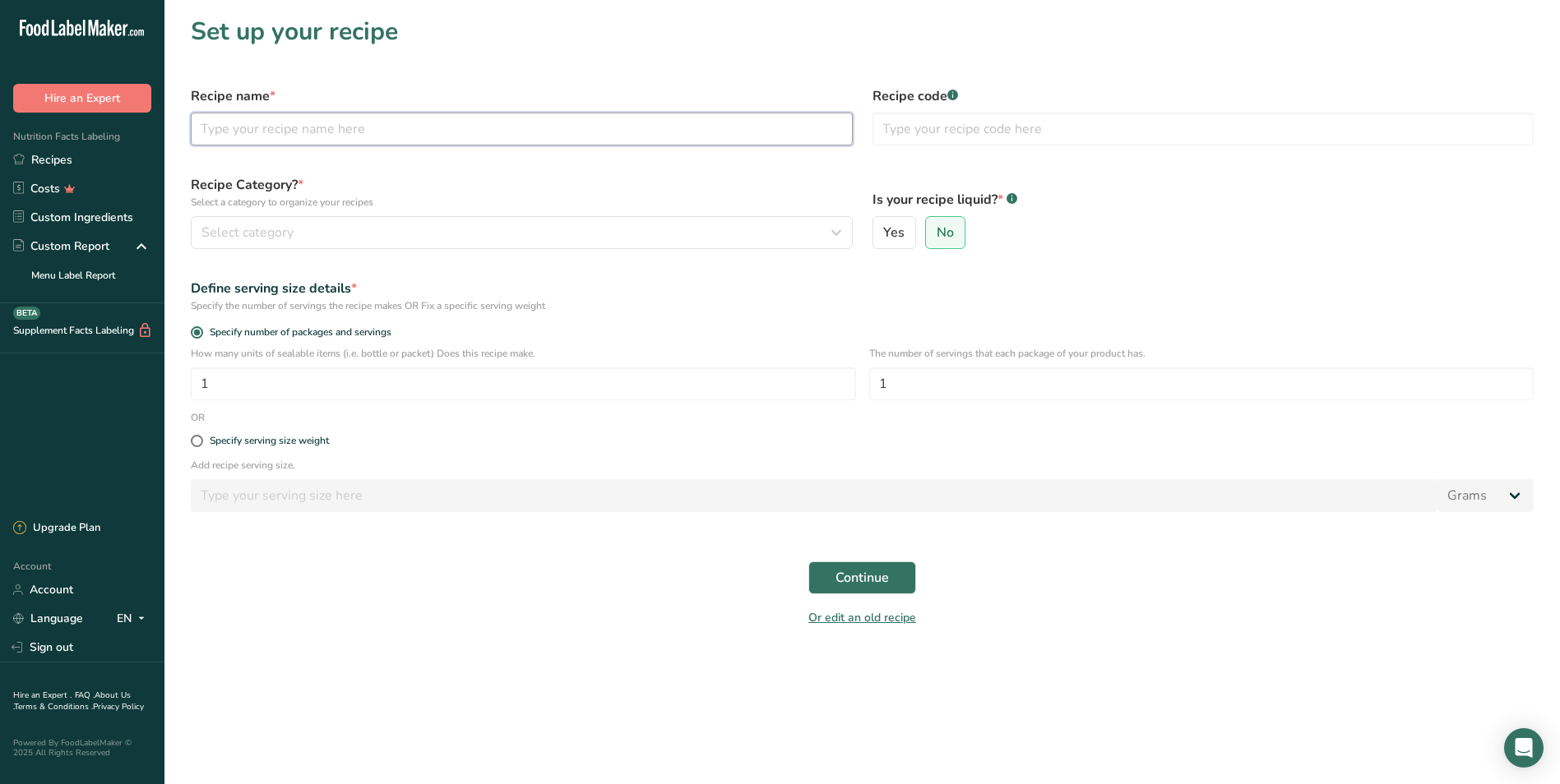
drag, startPoint x: 332, startPoint y: 126, endPoint x: 408, endPoint y: 107, distance: 78.3
click at [332, 126] on input "text" at bounding box center [522, 129] width 662 height 33
type input "i"
type input "Italian Green Beans"
click at [273, 224] on span "Select category" at bounding box center [247, 232] width 92 height 19
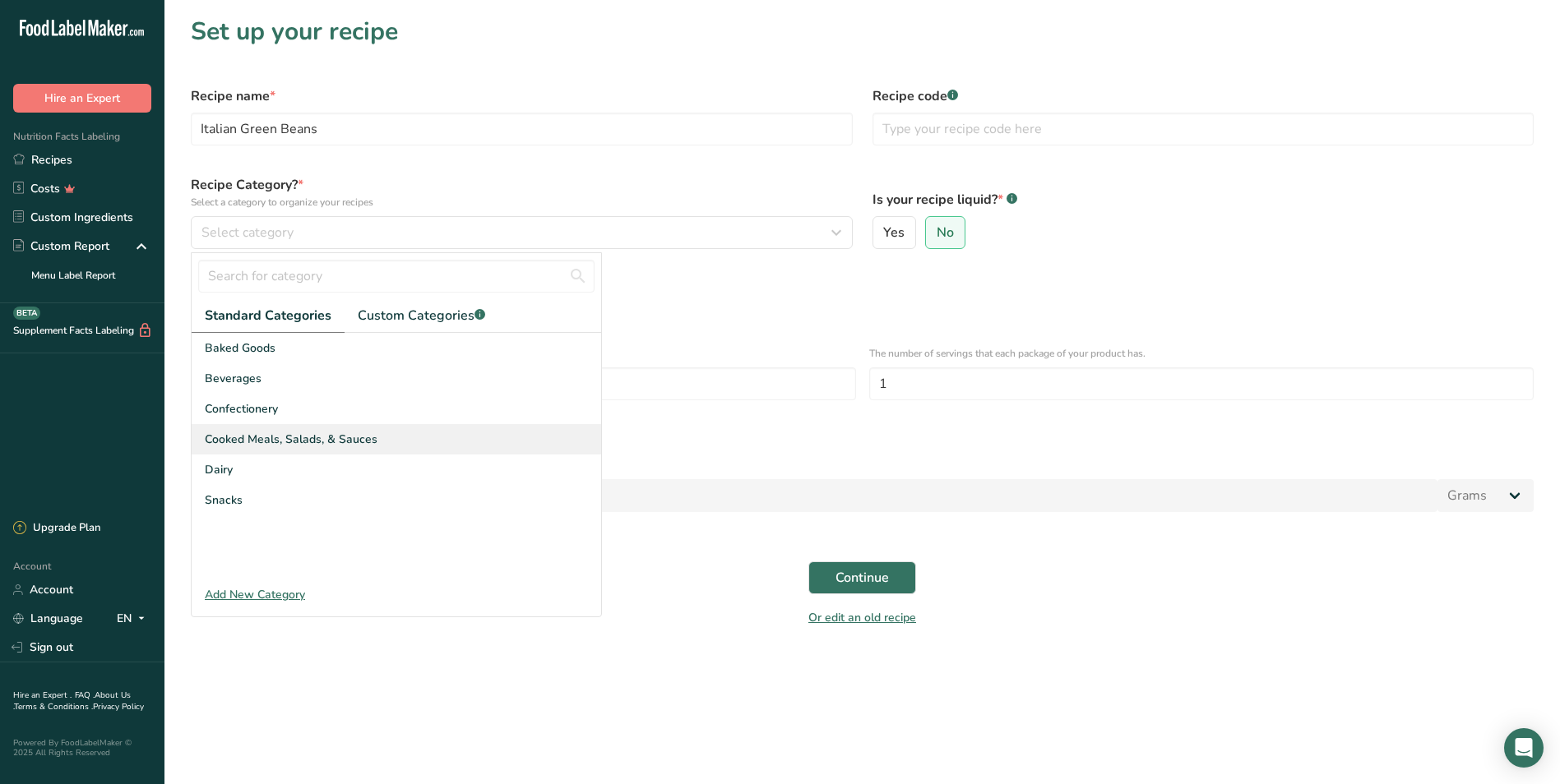
click at [254, 437] on span "Cooked Meals, Salads, & Sauces" at bounding box center [290, 439] width 172 height 18
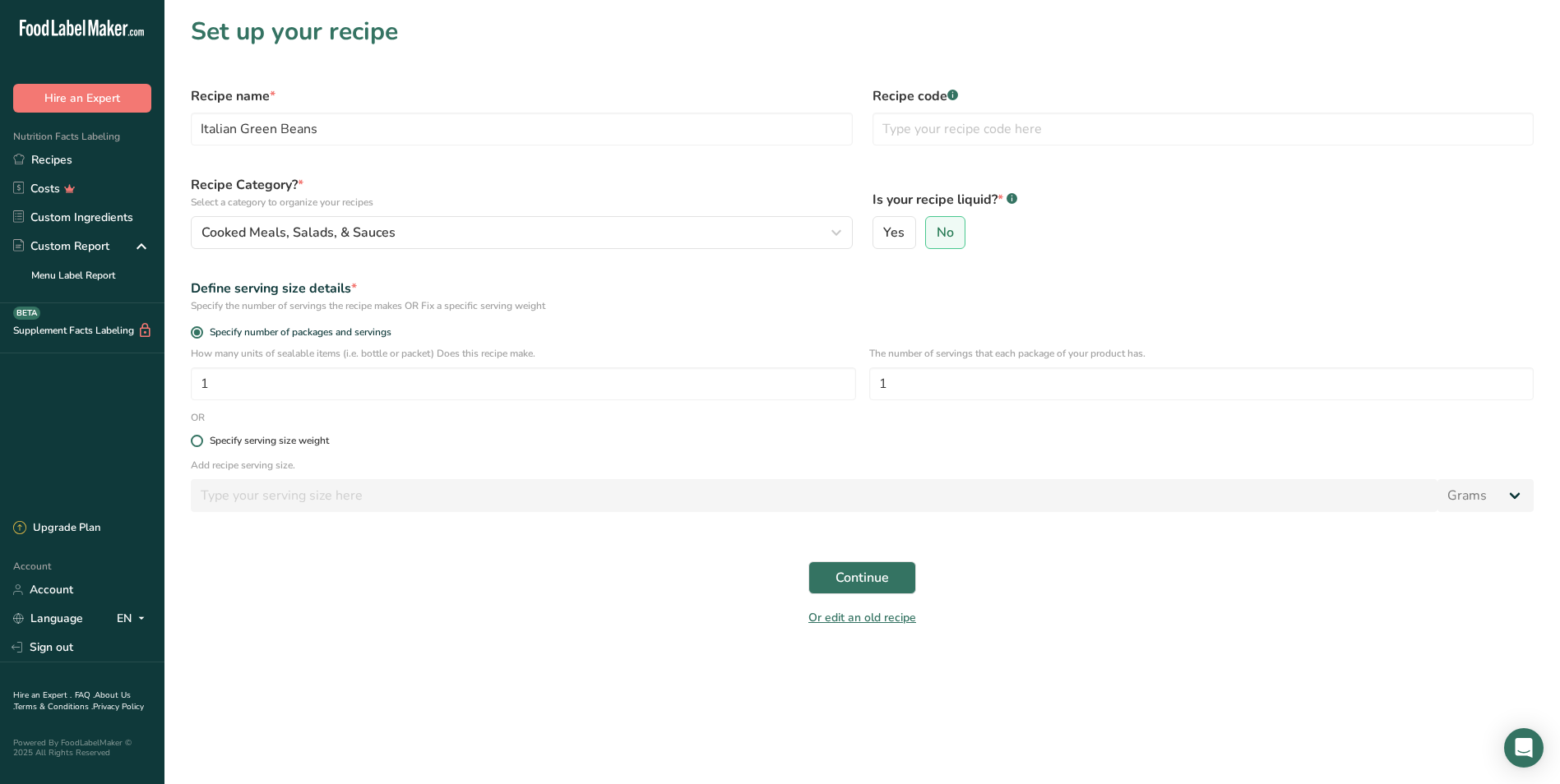
click at [196, 440] on span at bounding box center [197, 441] width 13 height 13
click at [196, 440] on input "Specify serving size weight" at bounding box center [196, 441] width 11 height 11
radio input "true"
radio input "false"
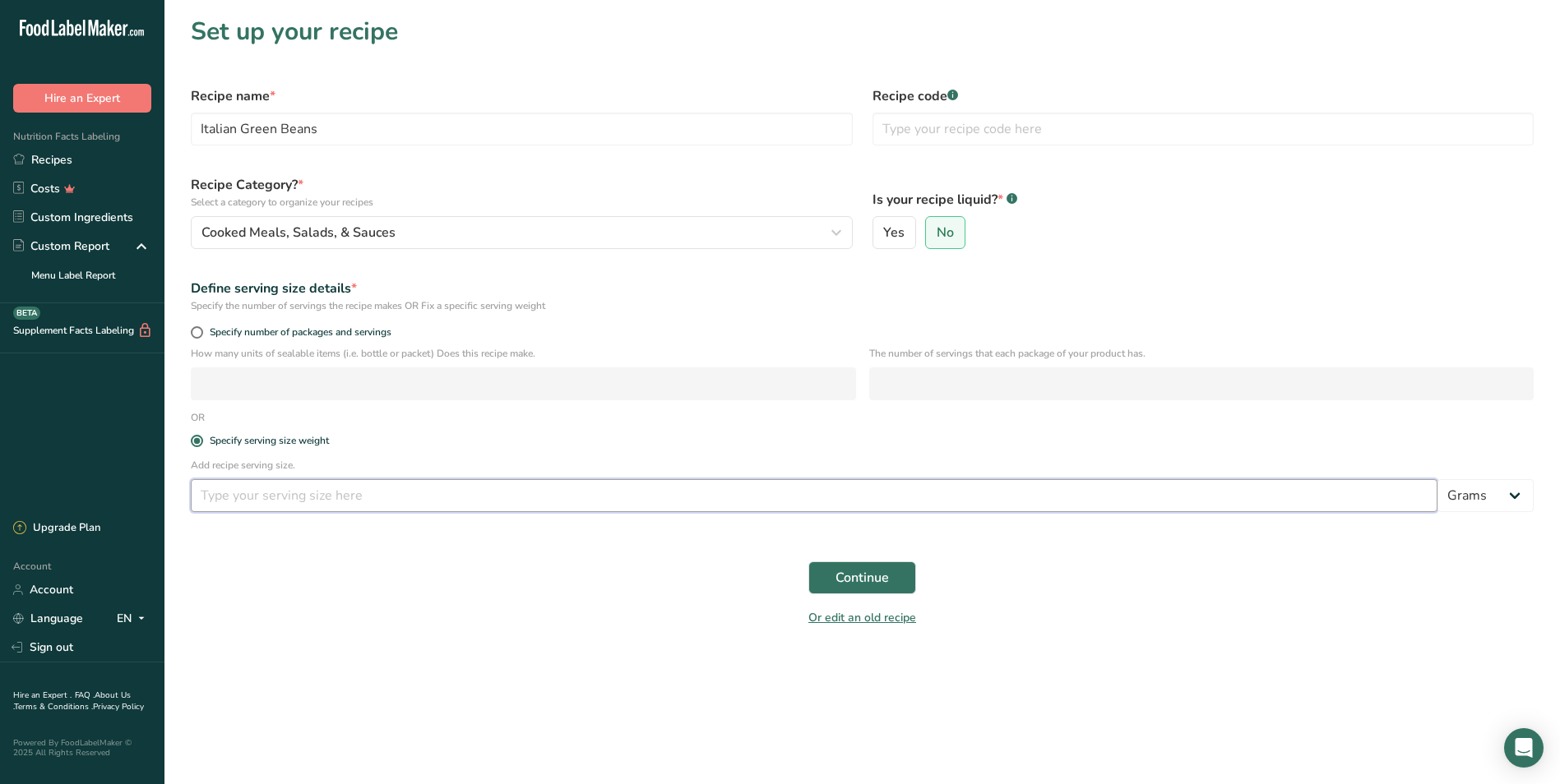
click at [263, 488] on input "number" at bounding box center [814, 495] width 1246 height 33
type input "4"
drag, startPoint x: 1499, startPoint y: 494, endPoint x: 1494, endPoint y: 486, distance: 9.4
click at [839, 493] on select "Grams kg mg mcg lb oz l mL fl oz tbsp tsp cup qt gallon" at bounding box center [1485, 495] width 96 height 33
select select "5"
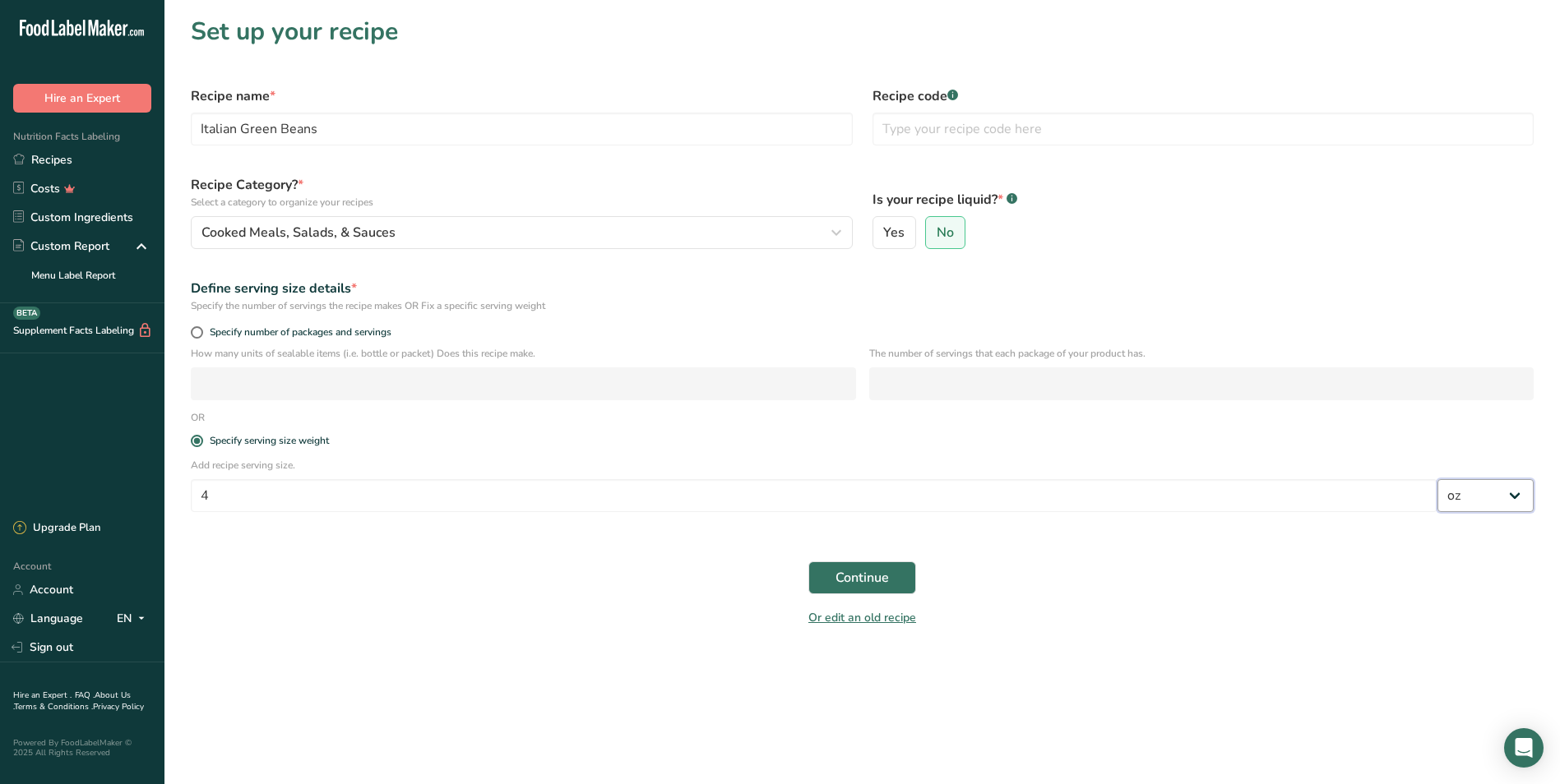
click at [839, 479] on select "Grams kg mg mcg lb oz l mL fl oz tbsp tsp cup qt gallon" at bounding box center [1485, 495] width 96 height 33
click at [839, 574] on span "Continue" at bounding box center [862, 577] width 54 height 19
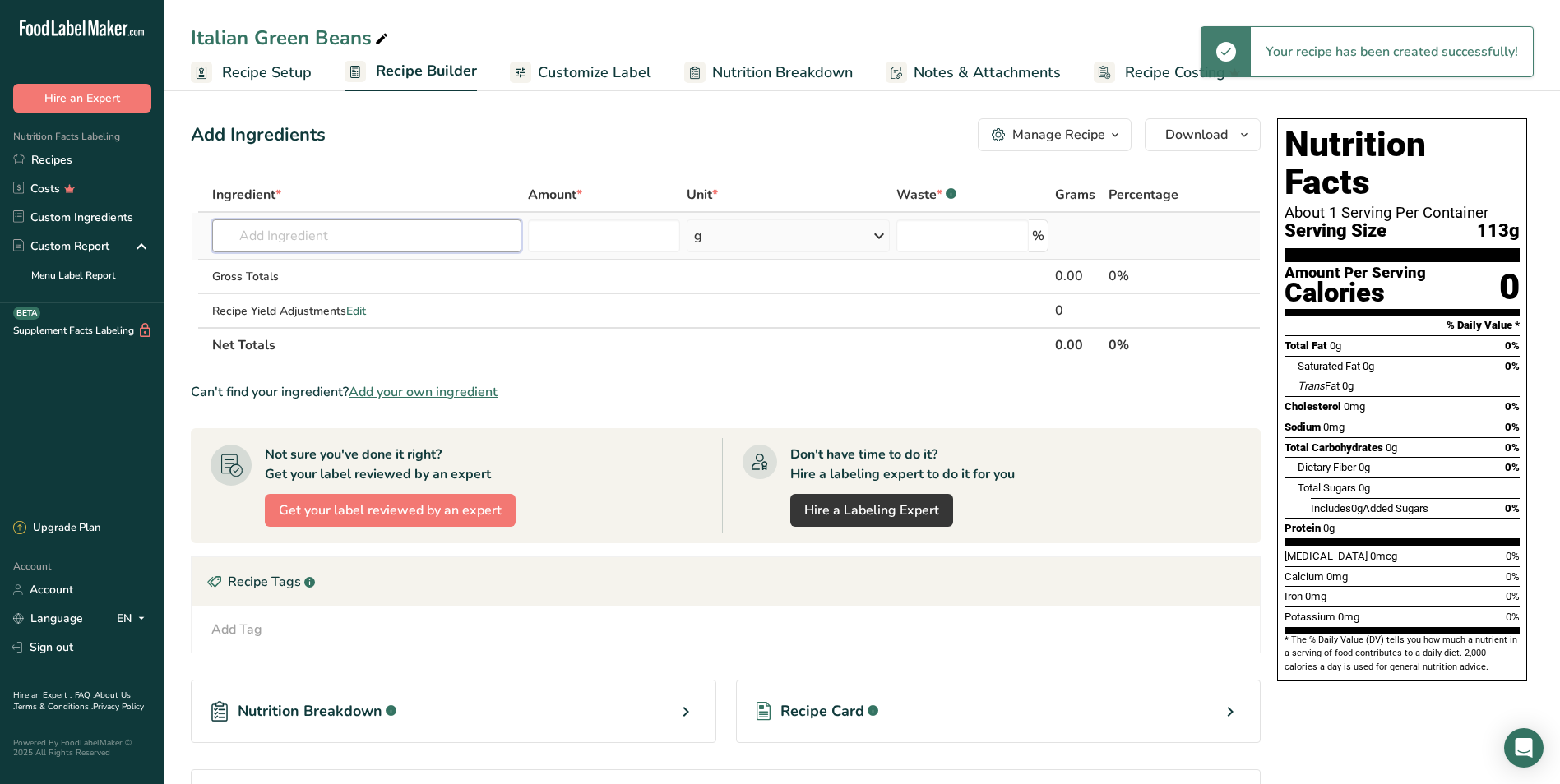
click at [289, 220] on input "text" at bounding box center [366, 236] width 309 height 33
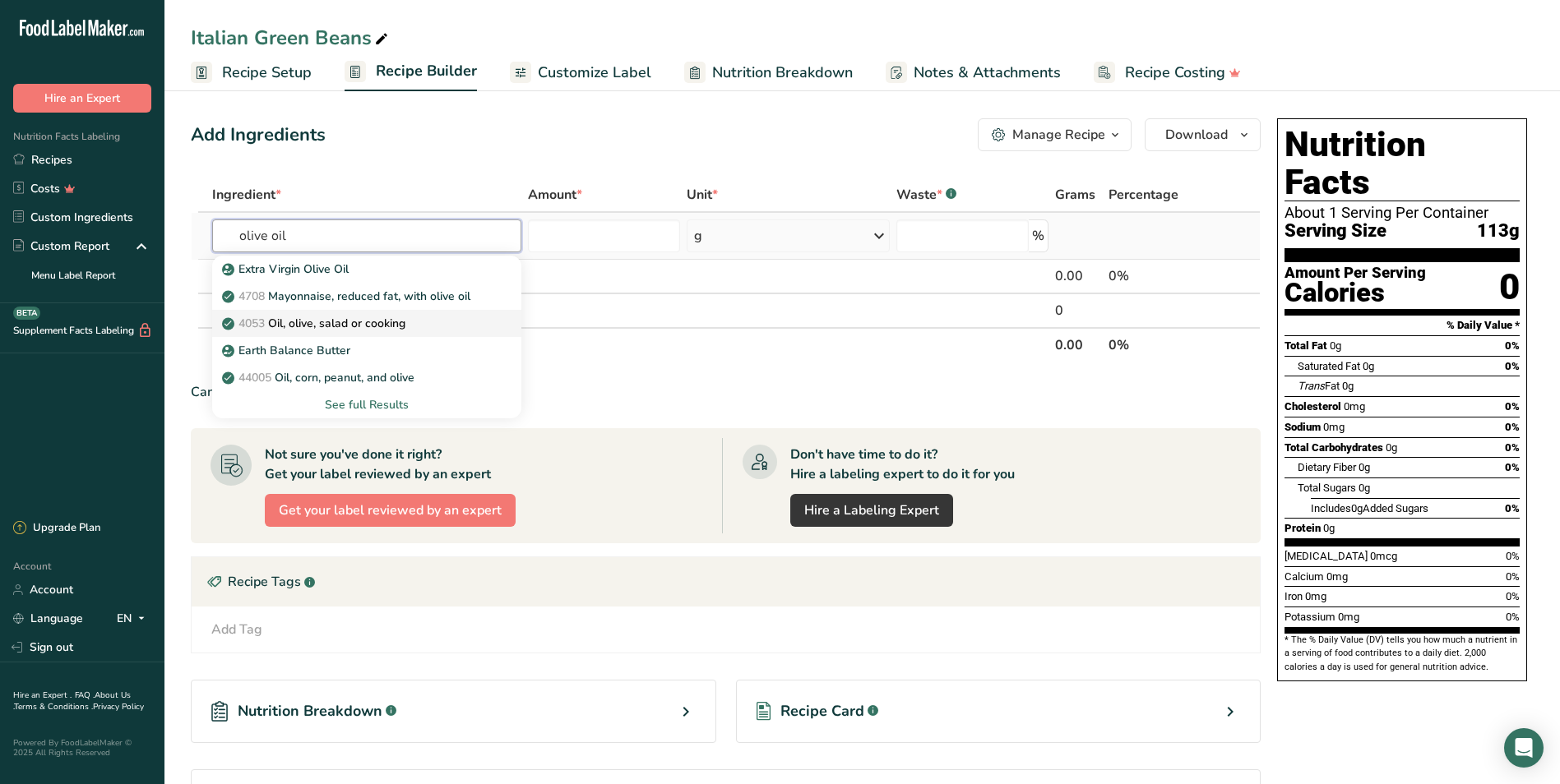
type input "olive oil"
click at [358, 320] on p "4053 Oil, olive, salad or cooking" at bounding box center [316, 323] width 180 height 18
type input "Oil, olive, salad or cooking"
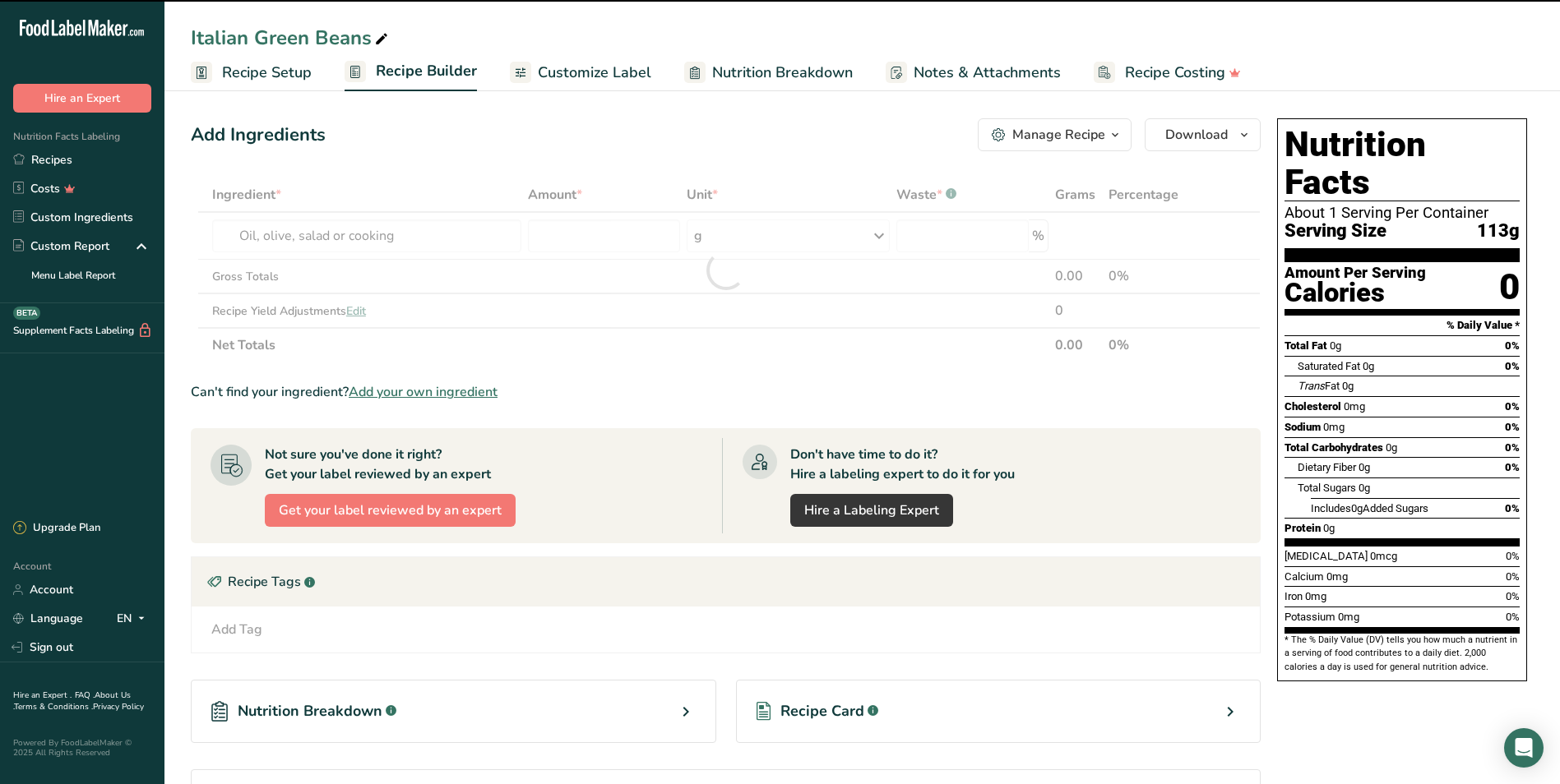
click at [751, 234] on div at bounding box center [725, 270] width 1069 height 185
type input "0"
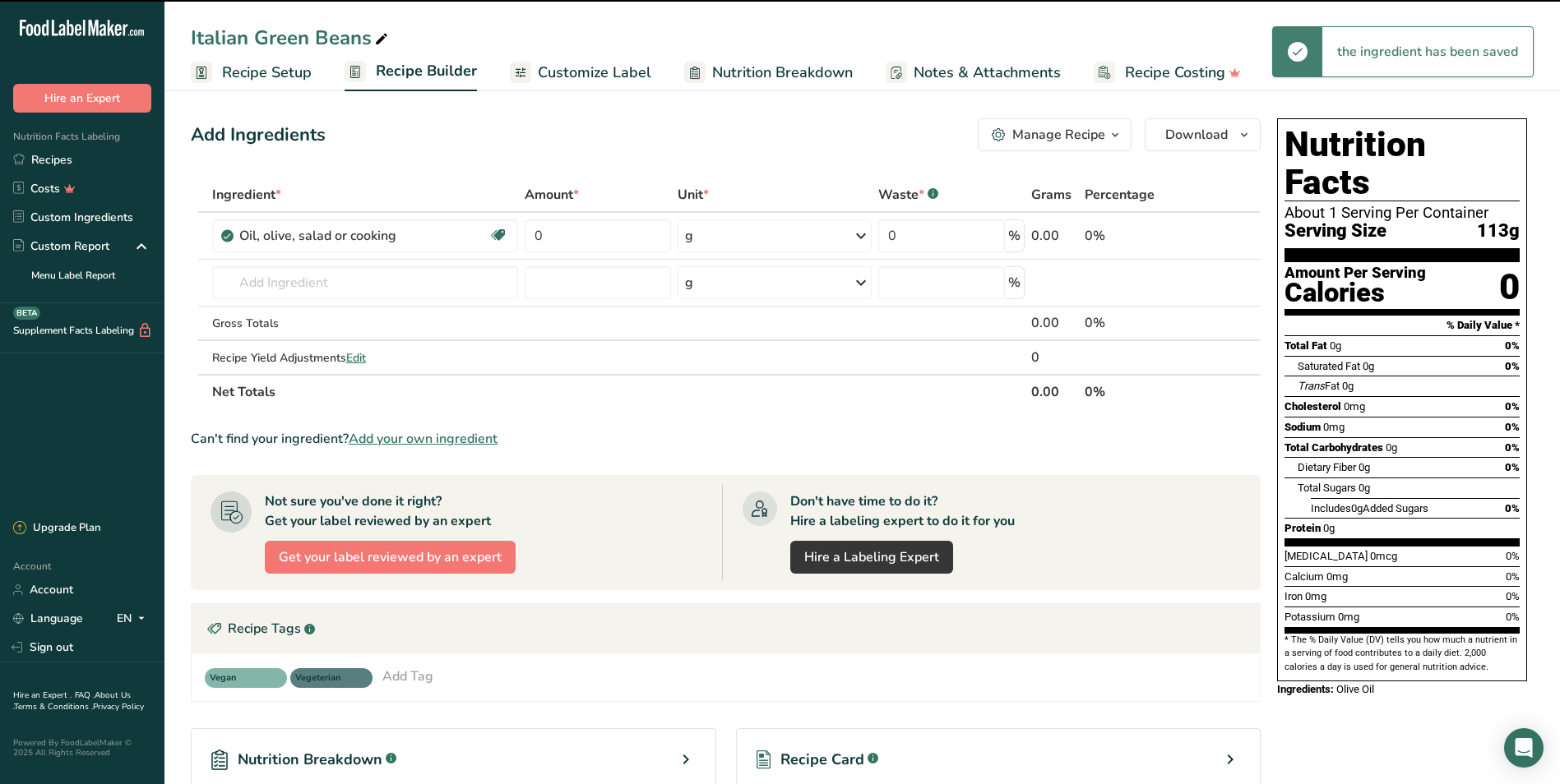
click at [751, 234] on div "g" at bounding box center [774, 236] width 194 height 33
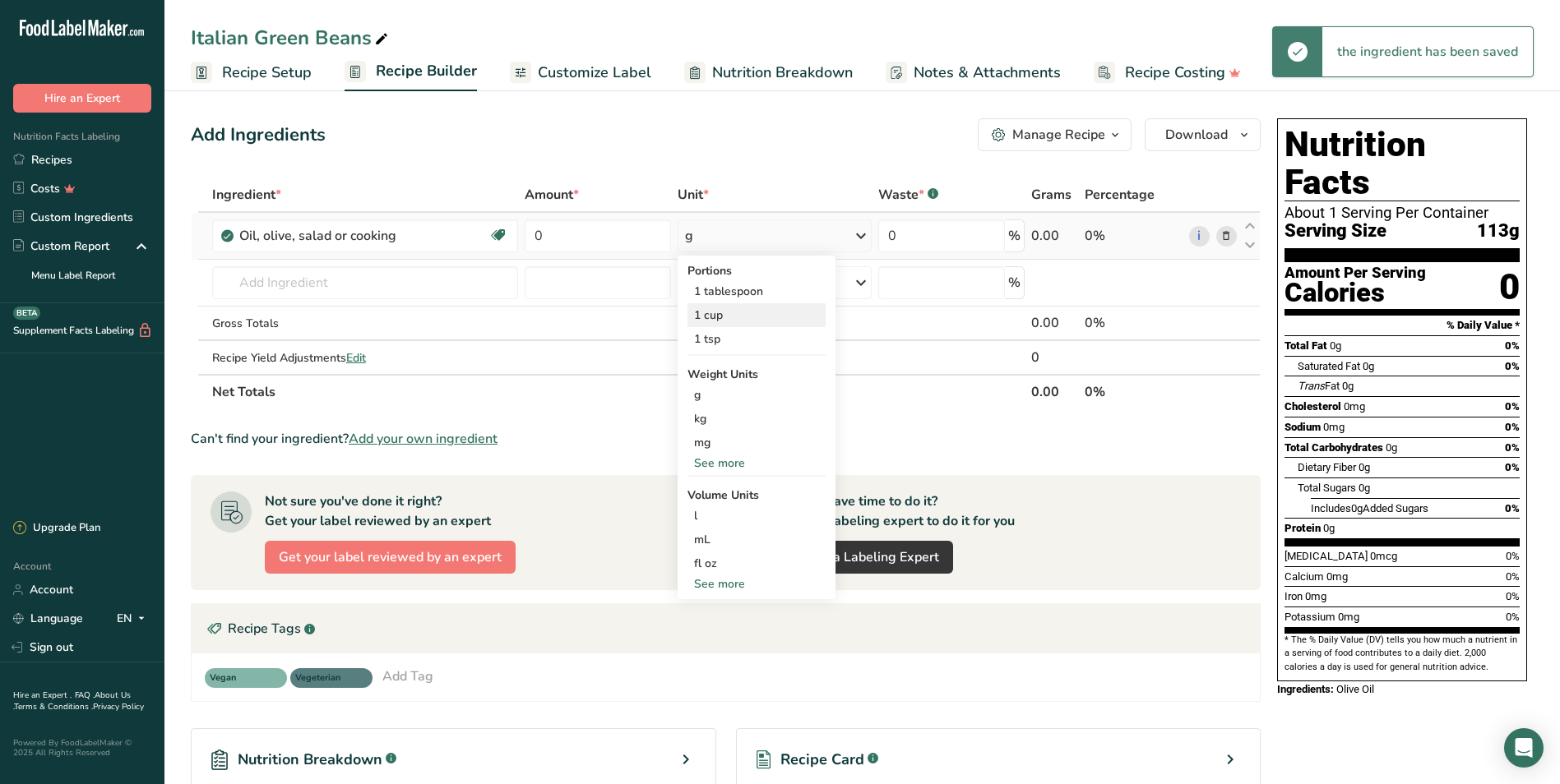
click at [735, 307] on div "1 cup" at bounding box center [756, 315] width 138 height 24
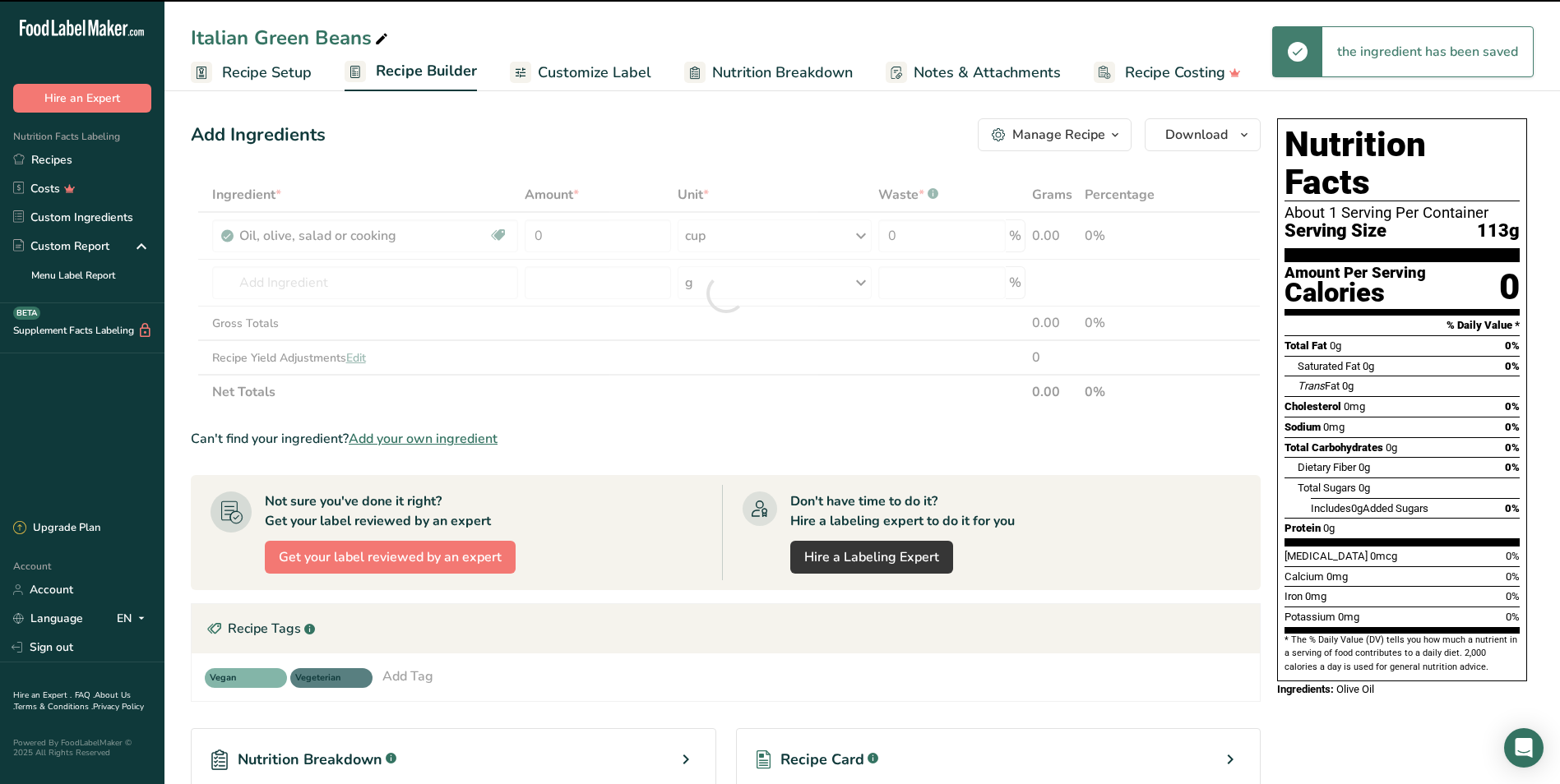
click at [570, 231] on div at bounding box center [725, 294] width 1069 height 232
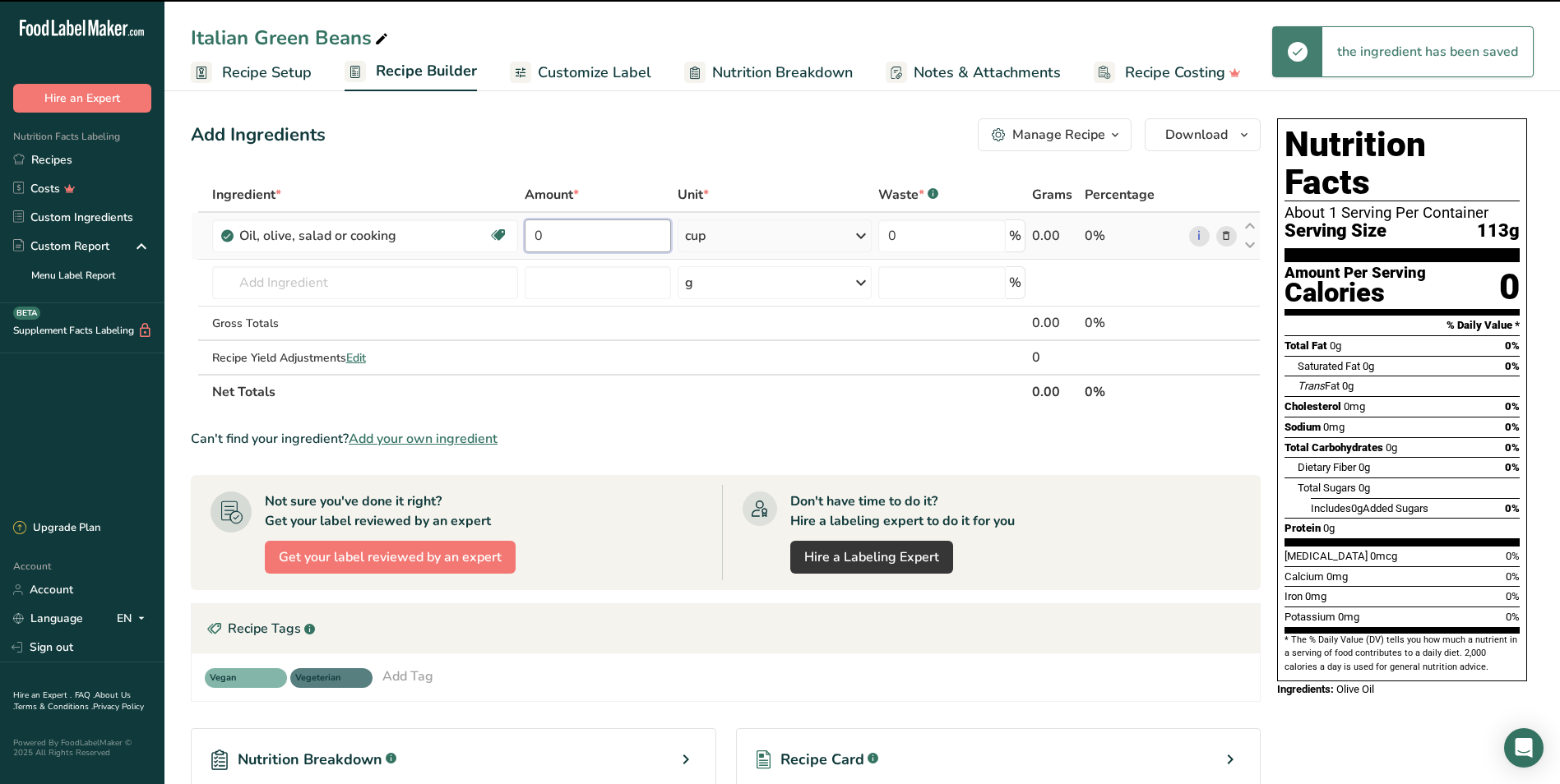
click at [570, 231] on input "0" at bounding box center [597, 236] width 146 height 33
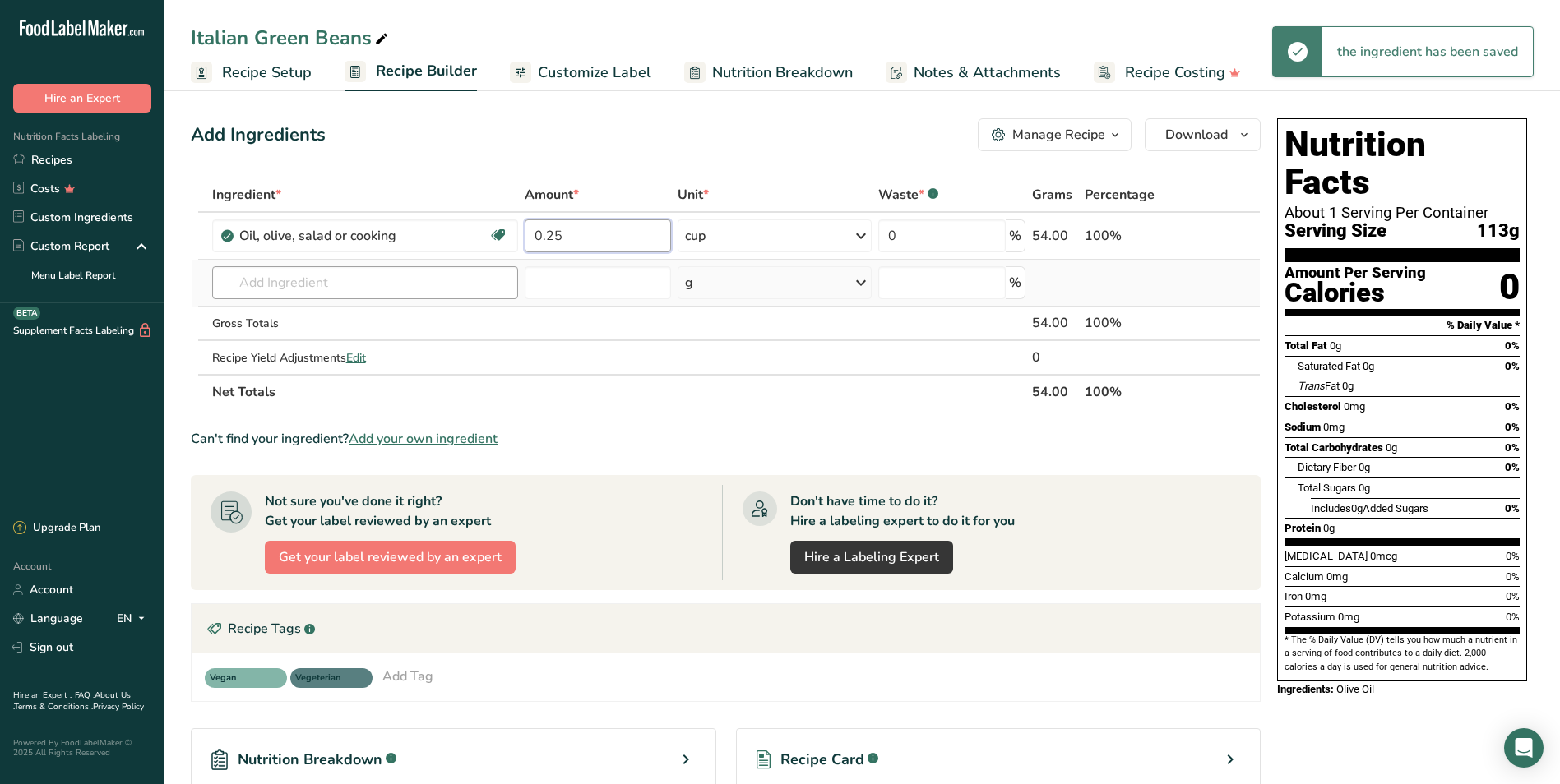
type input "0.25"
click at [272, 273] on div "Ingredient * Amount * Unit * Waste * .a-a{fill:#347362;}.b-a{fill:#fff;} Grams …" at bounding box center [725, 294] width 1069 height 232
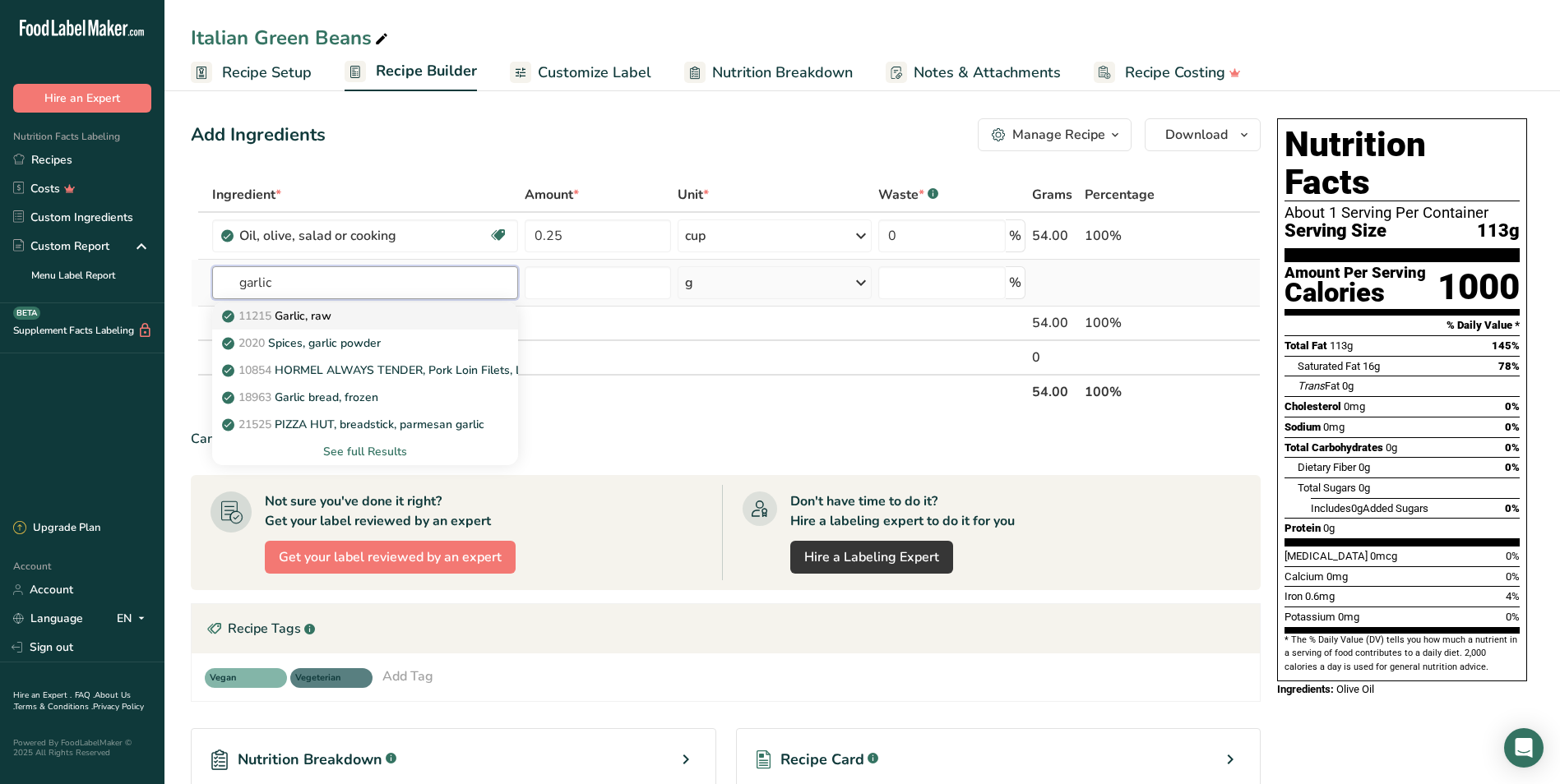
type input "garlic"
click at [348, 310] on div "11215 Garlic, raw" at bounding box center [352, 315] width 253 height 18
type input "Garlic, raw"
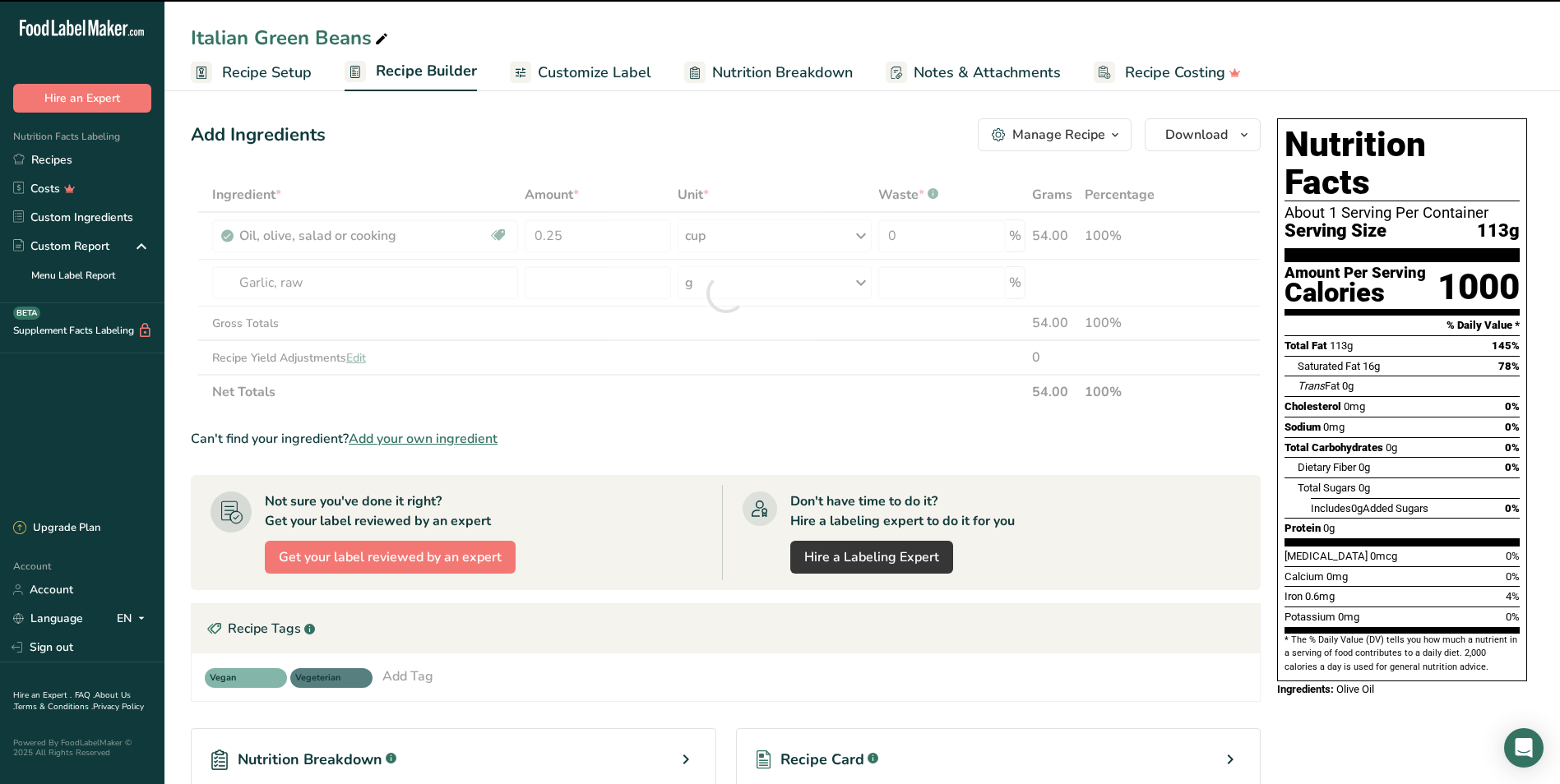
click at [726, 294] on div at bounding box center [726, 294] width 0 height 0
type input "0"
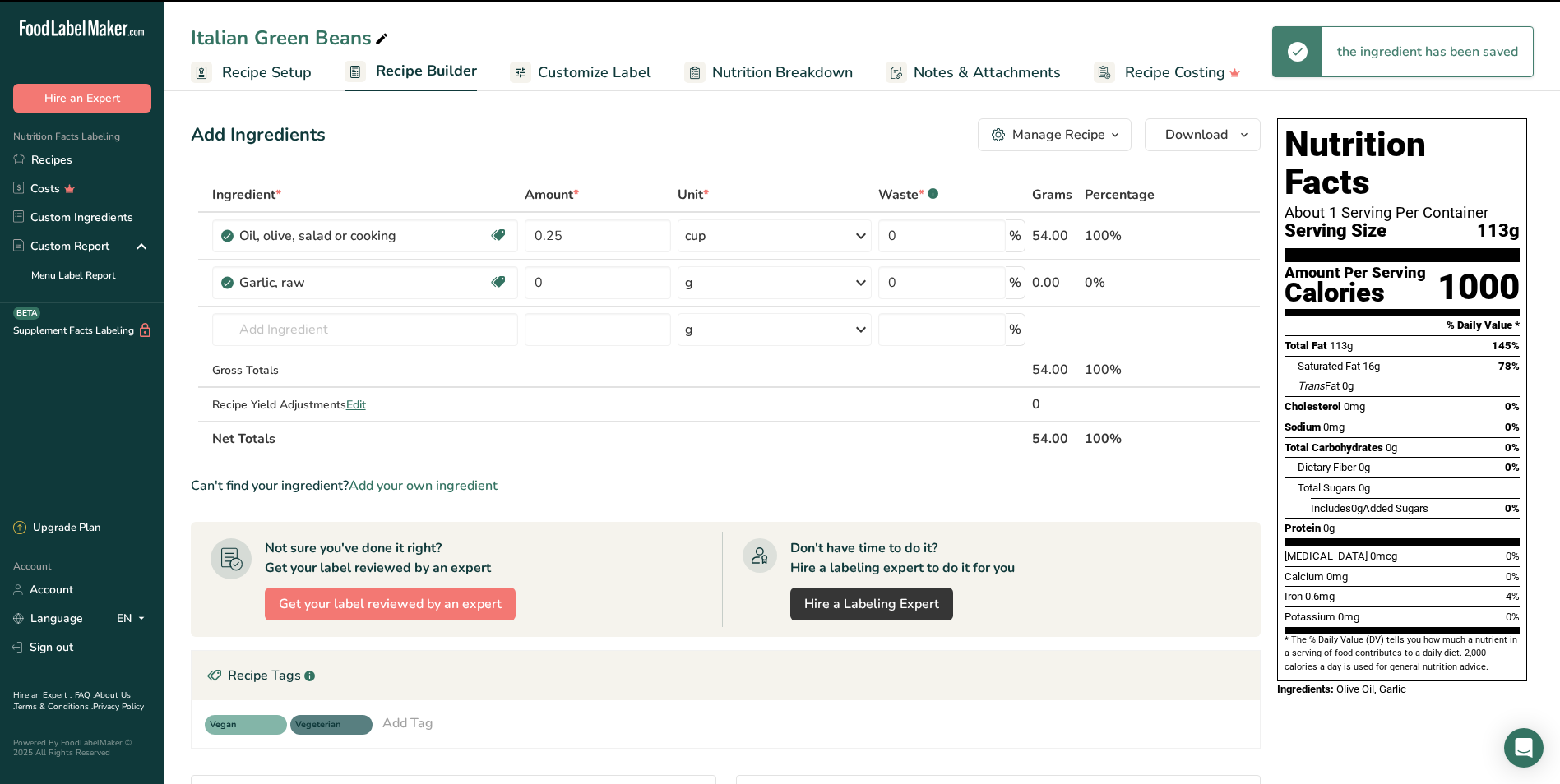
click at [708, 282] on div "g" at bounding box center [775, 283] width 195 height 33
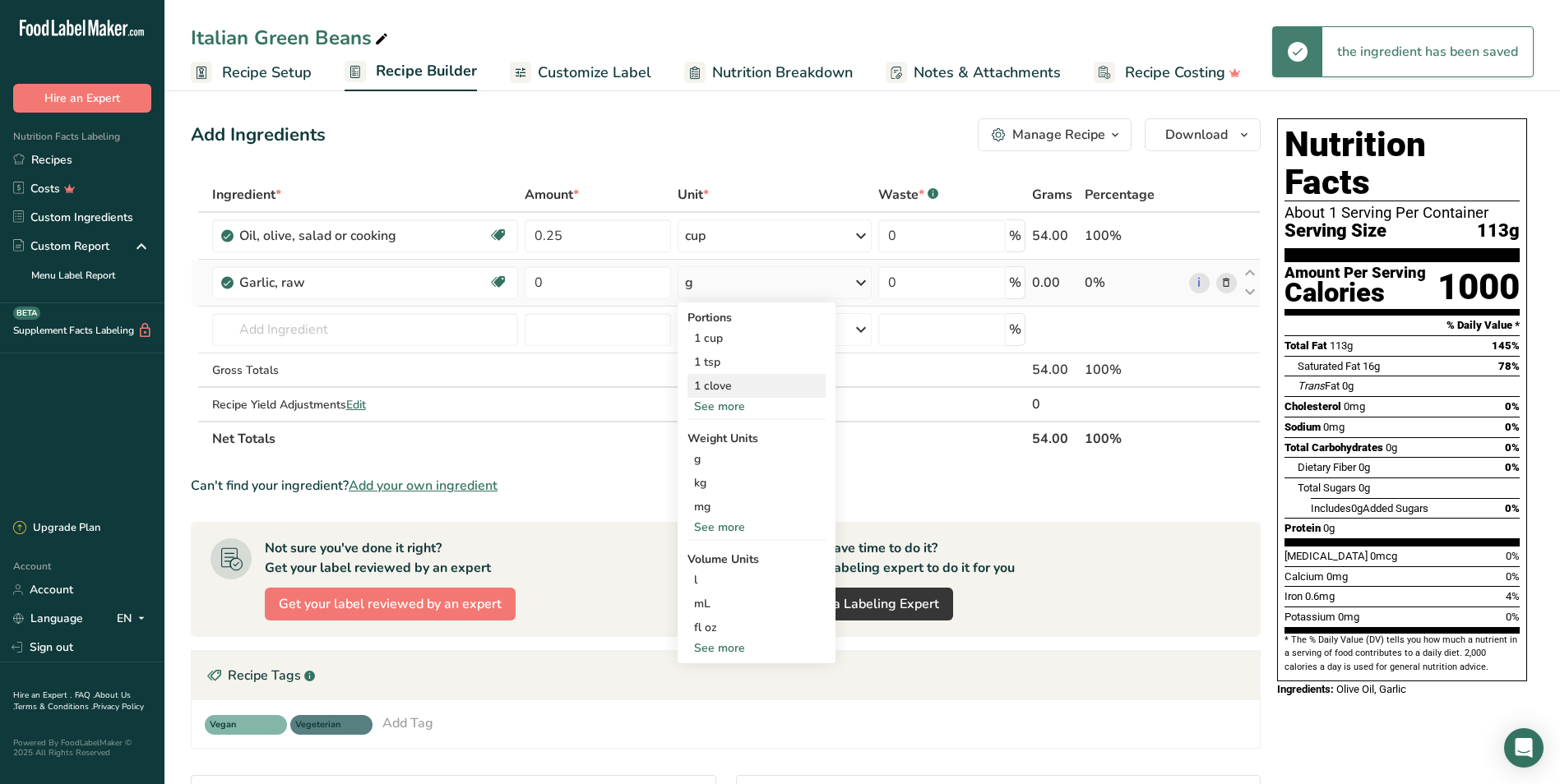
click at [738, 384] on div "1 clove" at bounding box center [756, 386] width 138 height 24
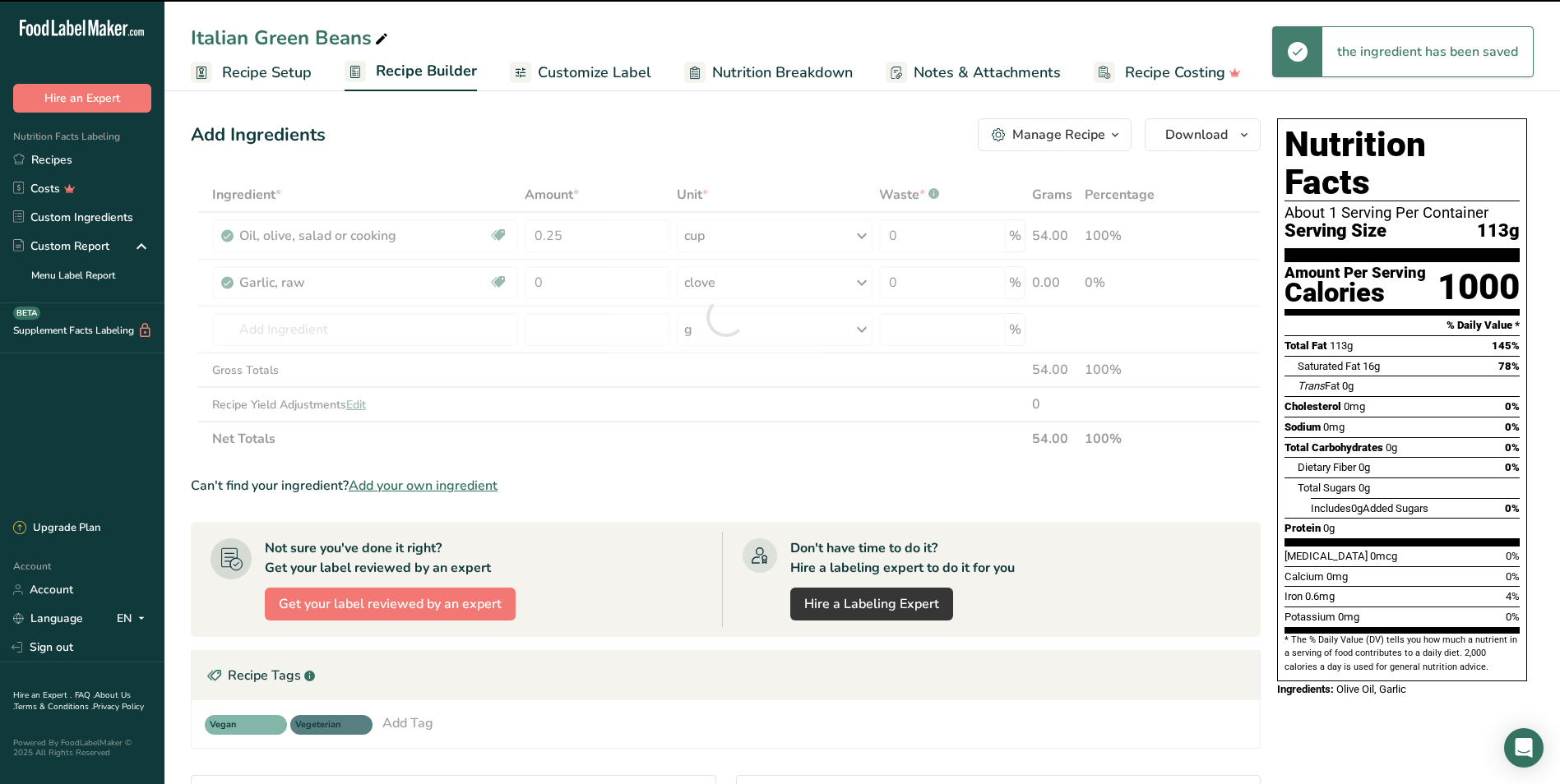
click at [572, 283] on div at bounding box center [725, 316] width 1069 height 278
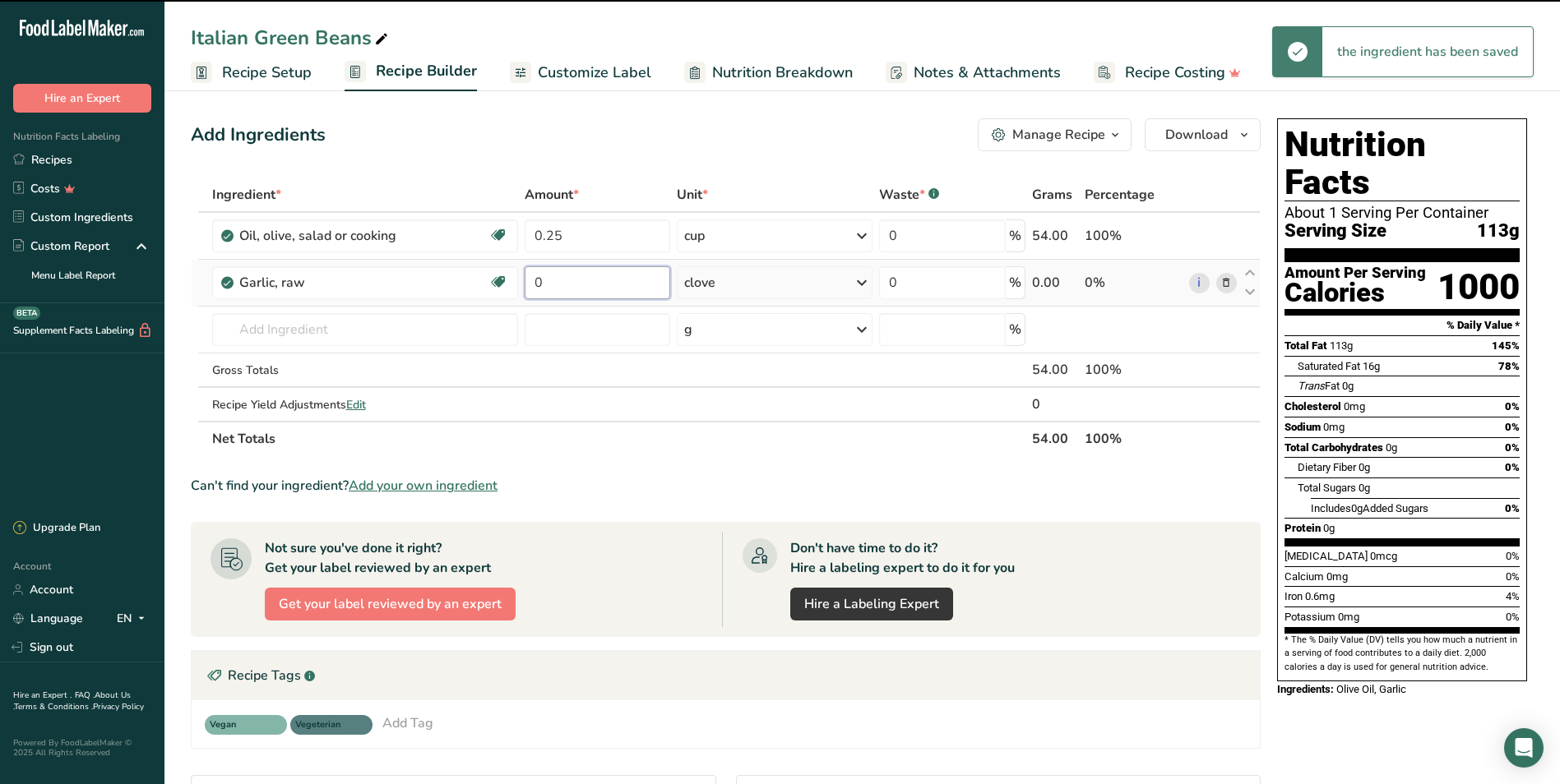
click at [570, 283] on input "0" at bounding box center [597, 283] width 146 height 33
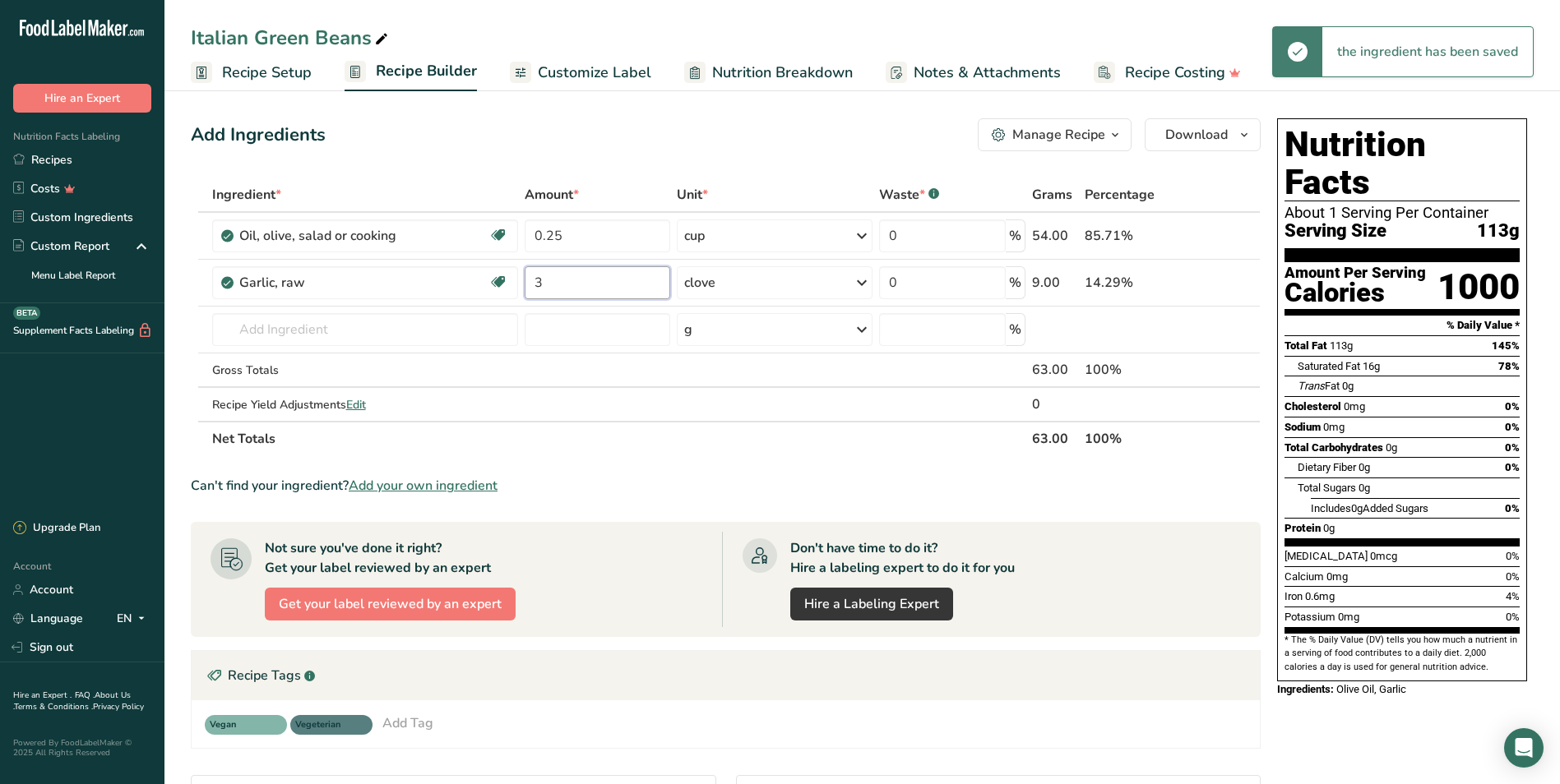
type input "3"
click at [360, 327] on div "Ingredient * Amount * Unit * Waste * .a-a{fill:#347362;}.b-a{fill:#fff;} Grams …" at bounding box center [725, 316] width 1069 height 278
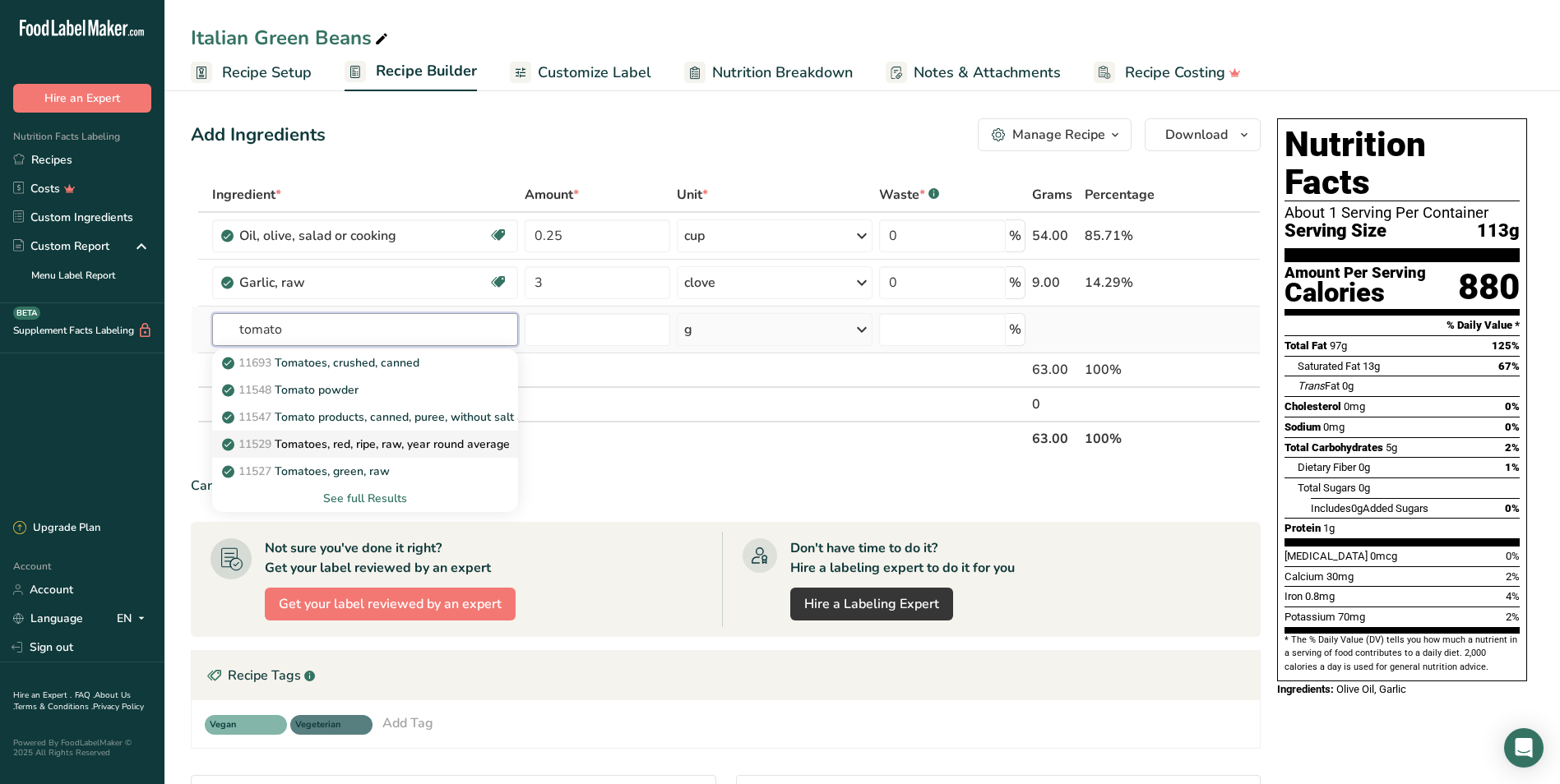
type input "tomato"
click at [366, 443] on p "11529 Tomatoes, red, ripe, raw, year round average" at bounding box center [368, 444] width 284 height 18
type input "Tomatoes, red, ripe, raw, year round average"
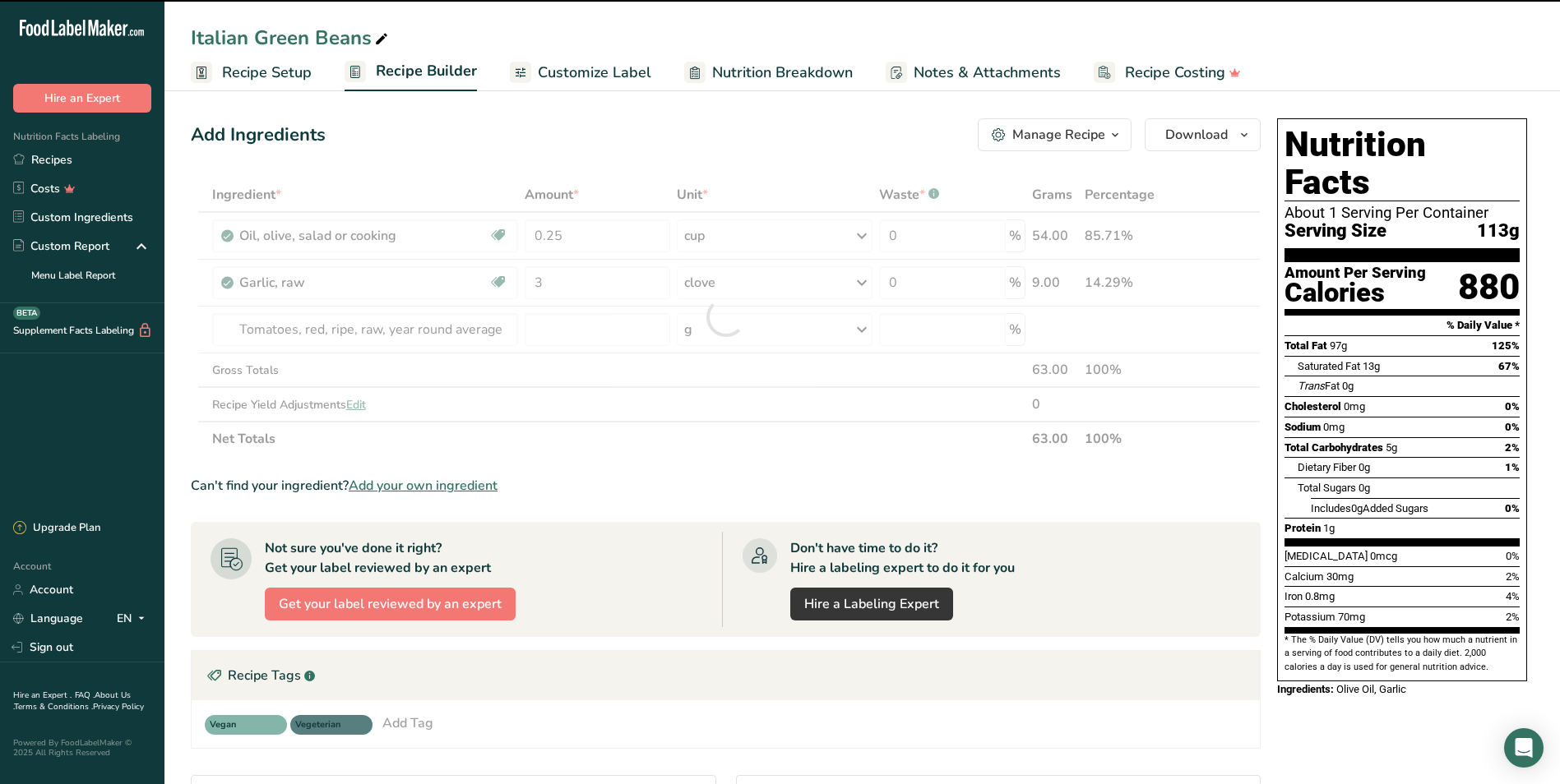
click at [751, 320] on div at bounding box center [725, 316] width 1069 height 278
type input "0"
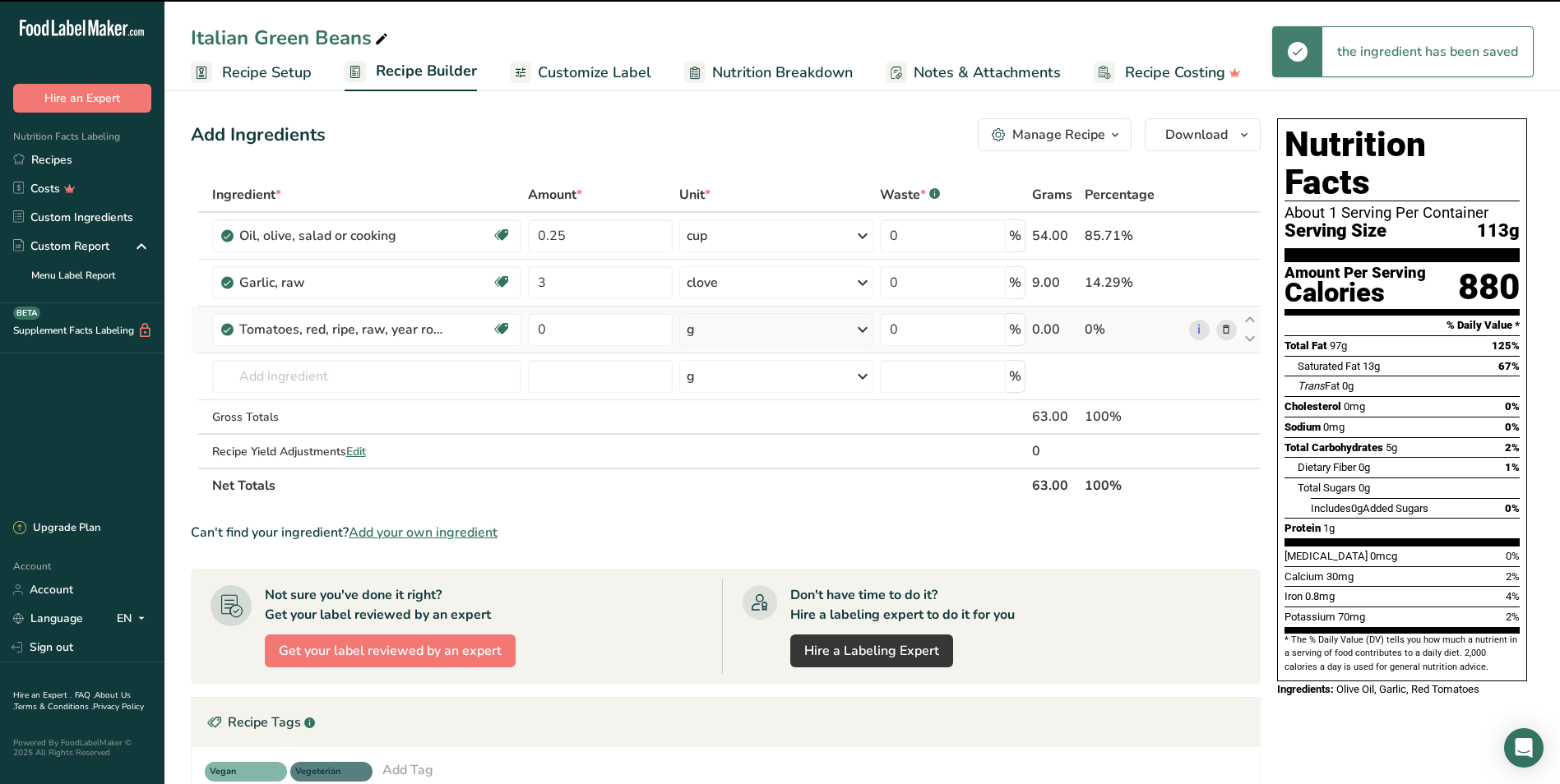
click at [740, 329] on div "g" at bounding box center [776, 329] width 194 height 33
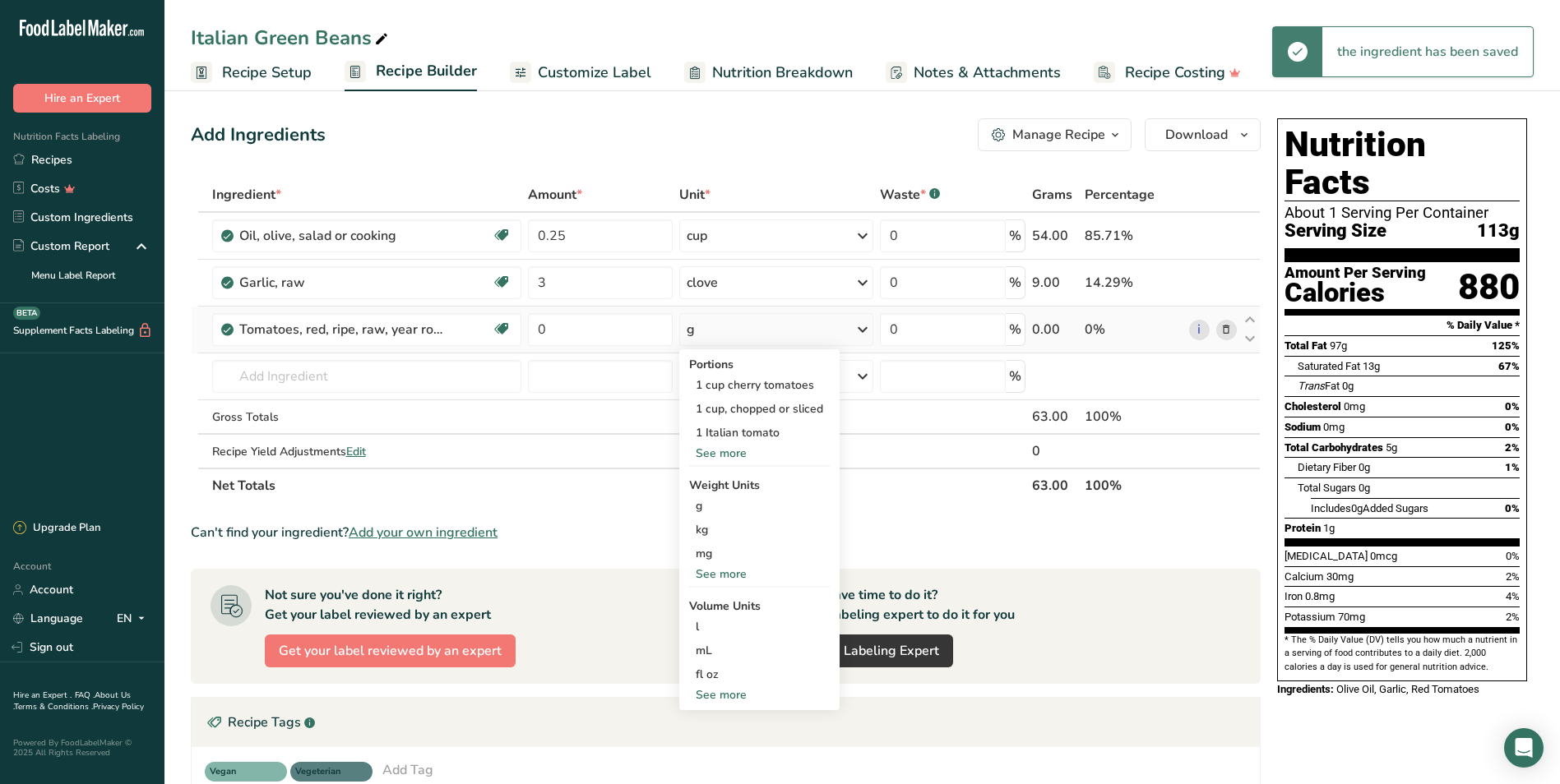
click at [714, 573] on div "See more" at bounding box center [759, 574] width 141 height 18
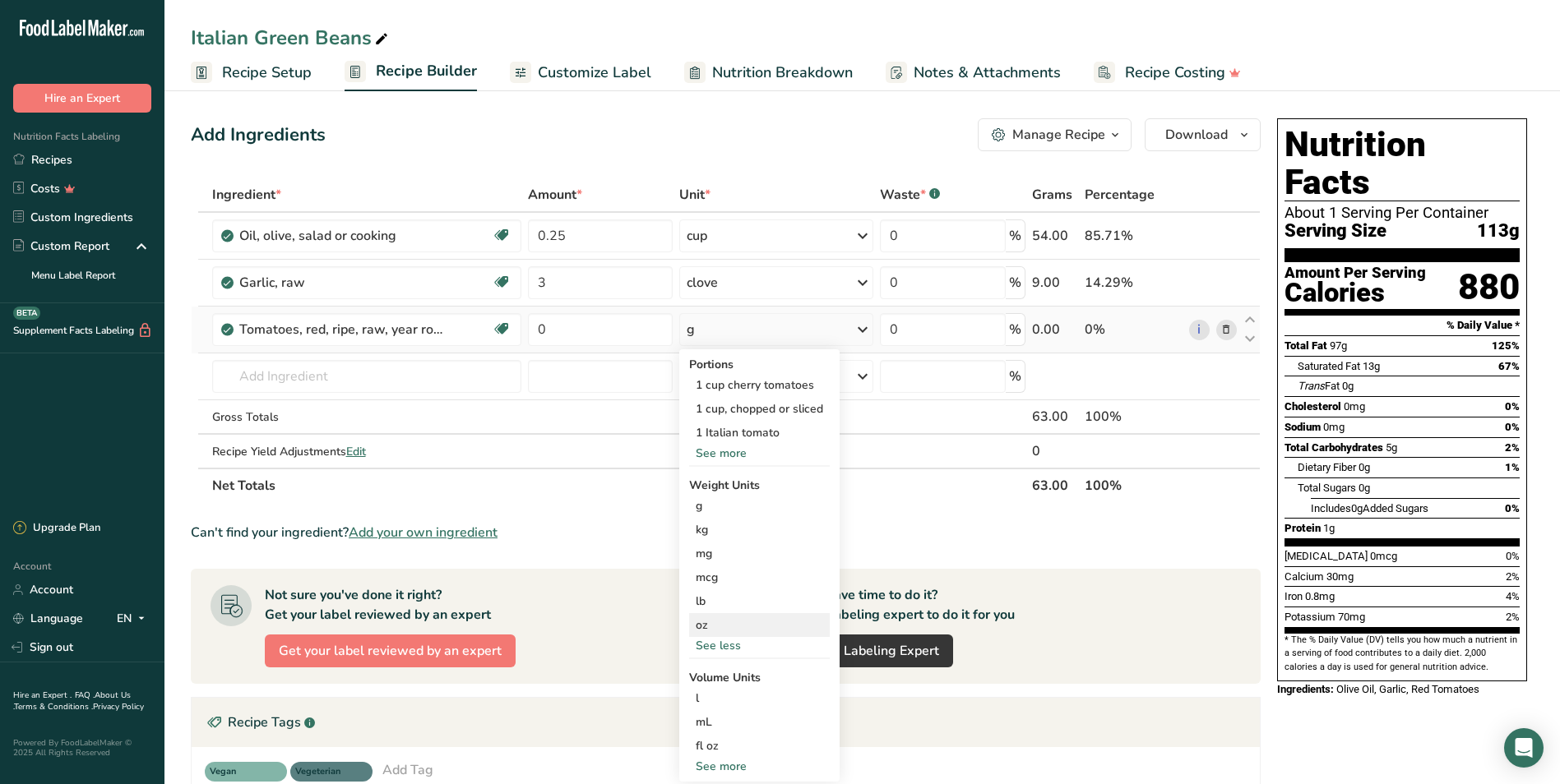
click at [745, 618] on div "oz" at bounding box center [759, 625] width 141 height 24
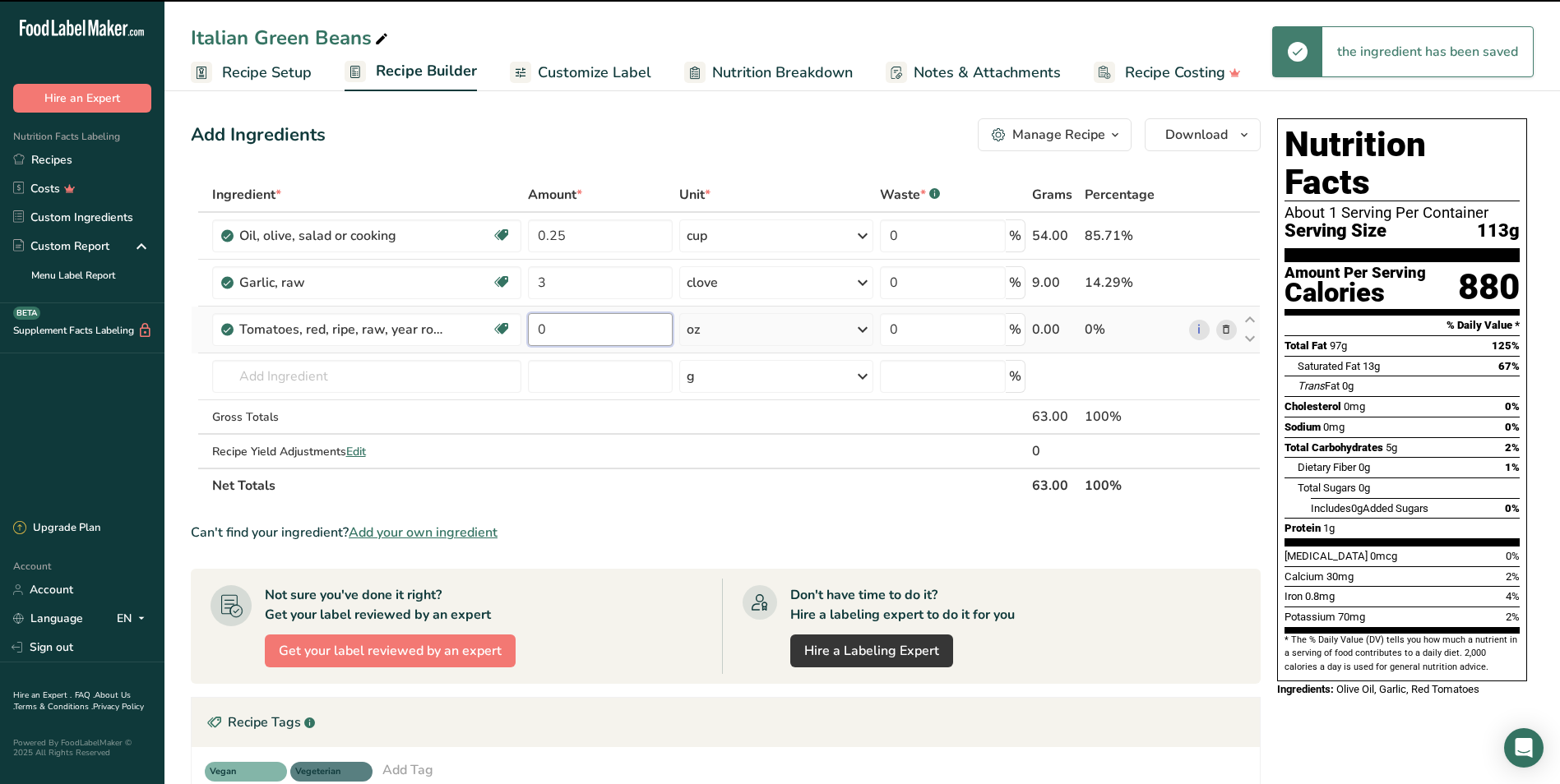
click at [549, 333] on input "0" at bounding box center [600, 329] width 145 height 33
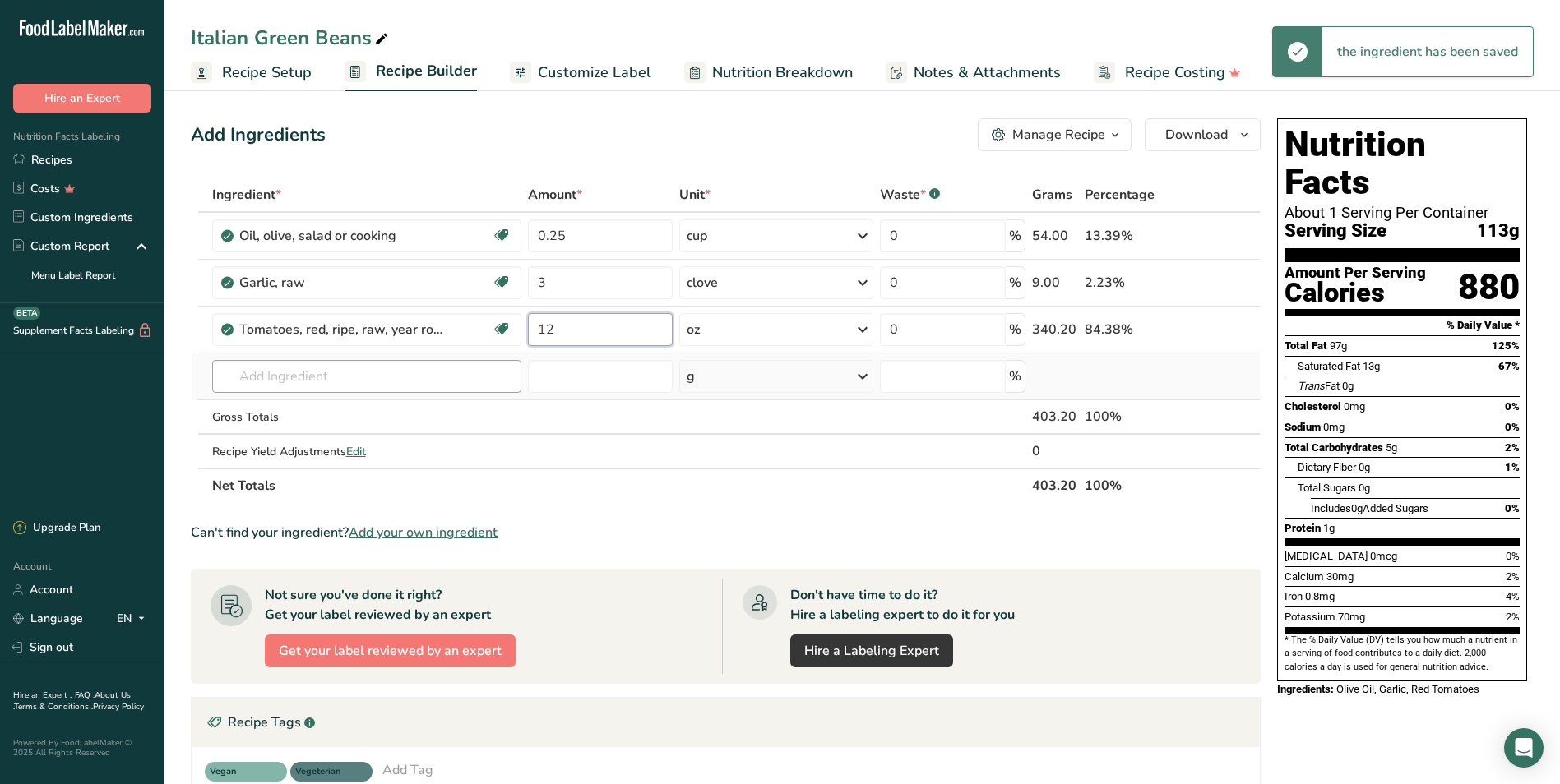
type input "12"
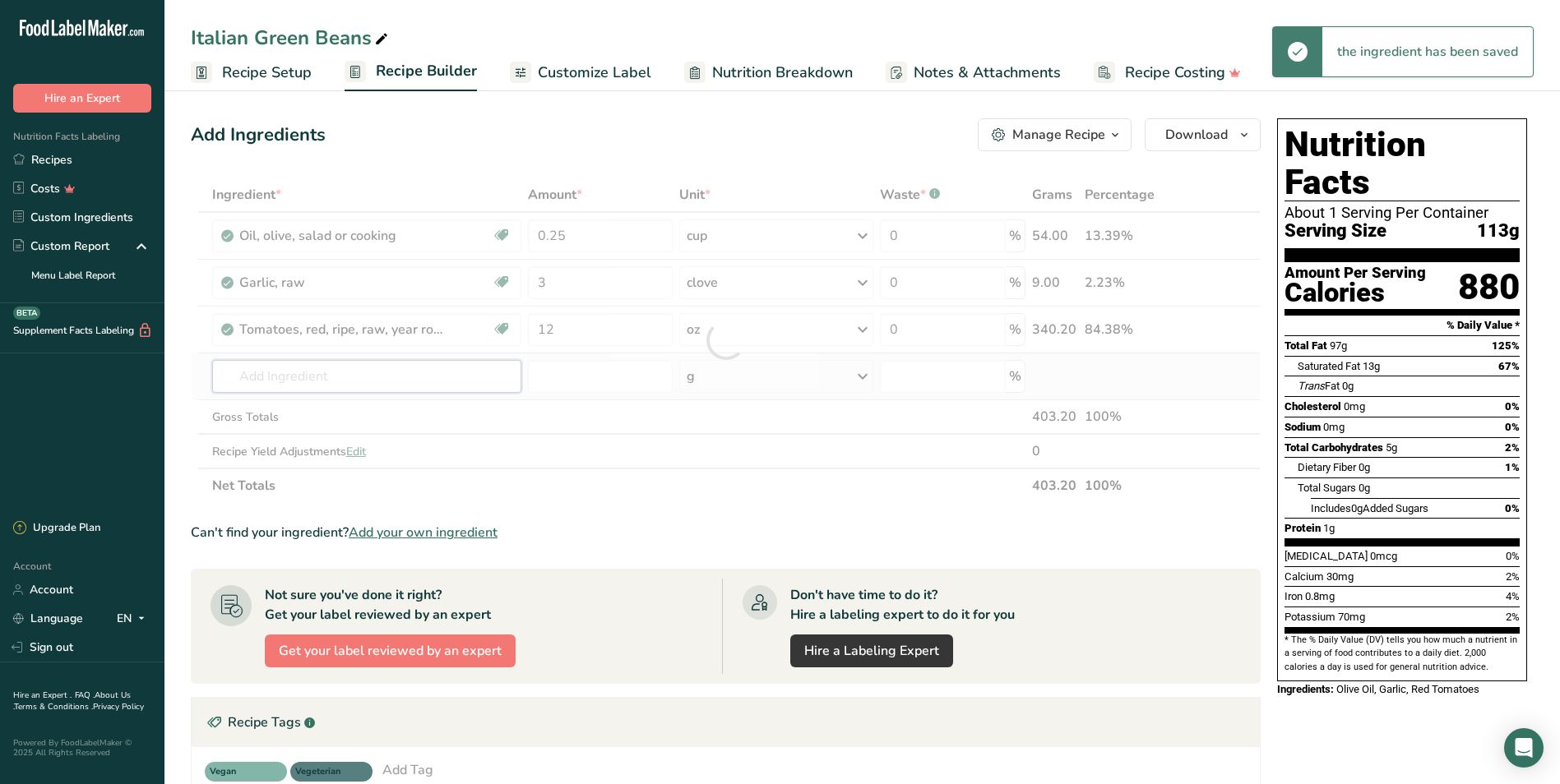
click at [397, 370] on div "Ingredient * Amount * Unit * Waste * .a-a{fill:#347362;}.b-a{fill:#fff;} Grams …" at bounding box center [725, 340] width 1069 height 326
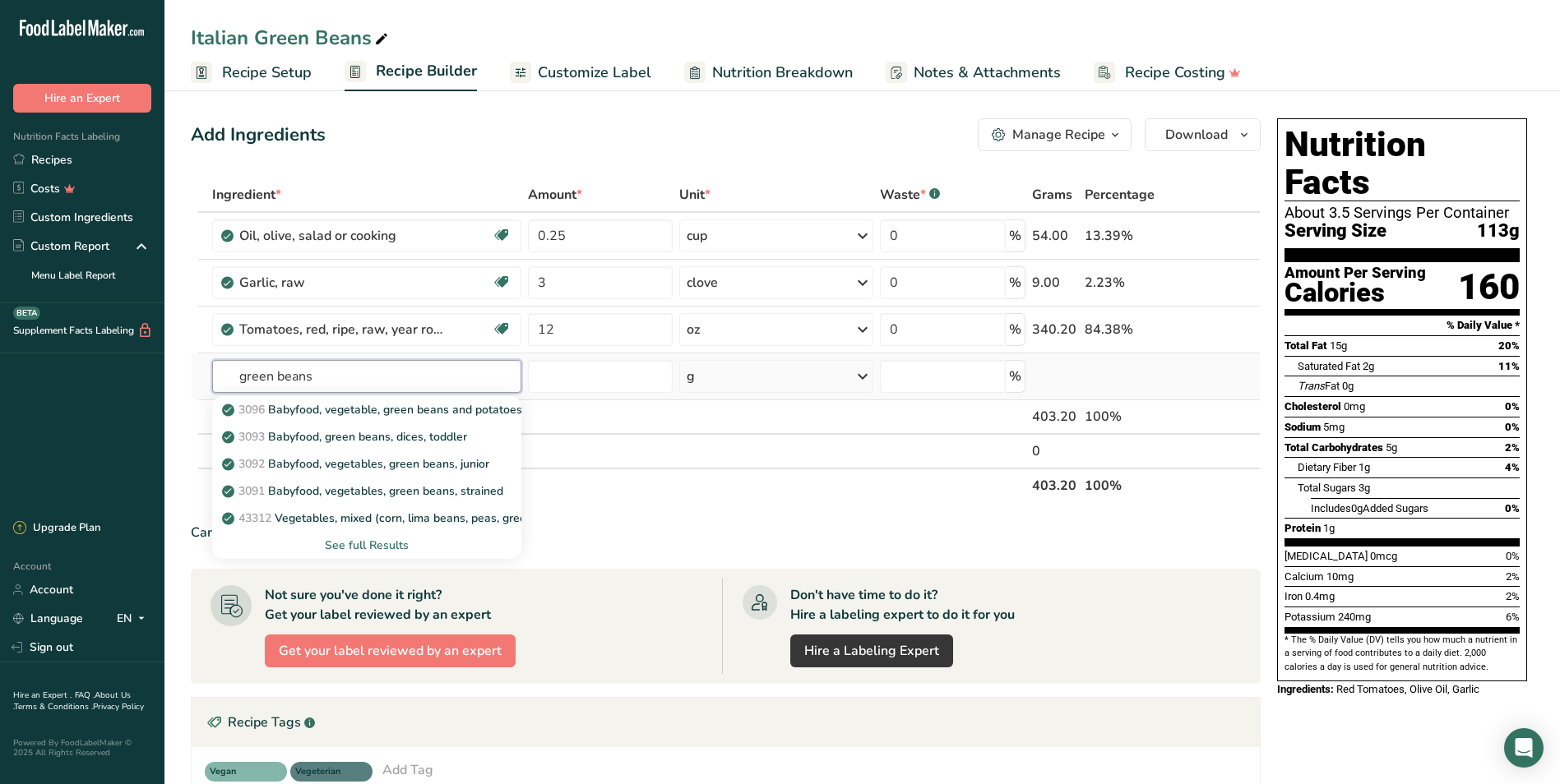
type input "green beans"
click at [365, 542] on div "See full Results" at bounding box center [367, 545] width 283 height 18
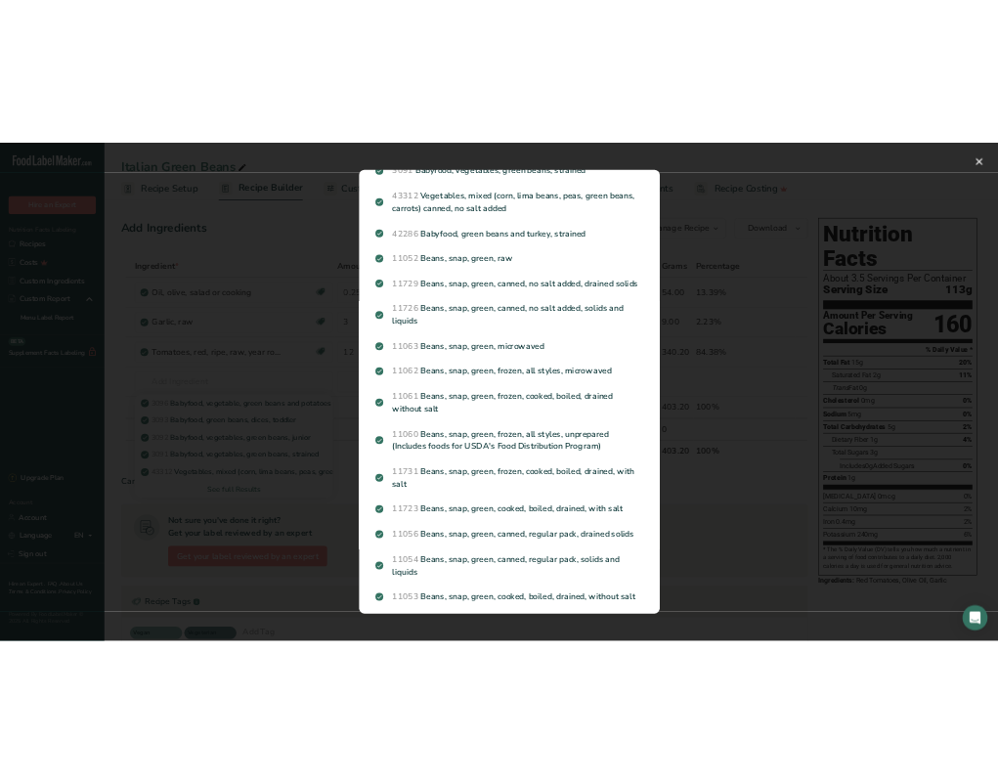
scroll to position [242, 0]
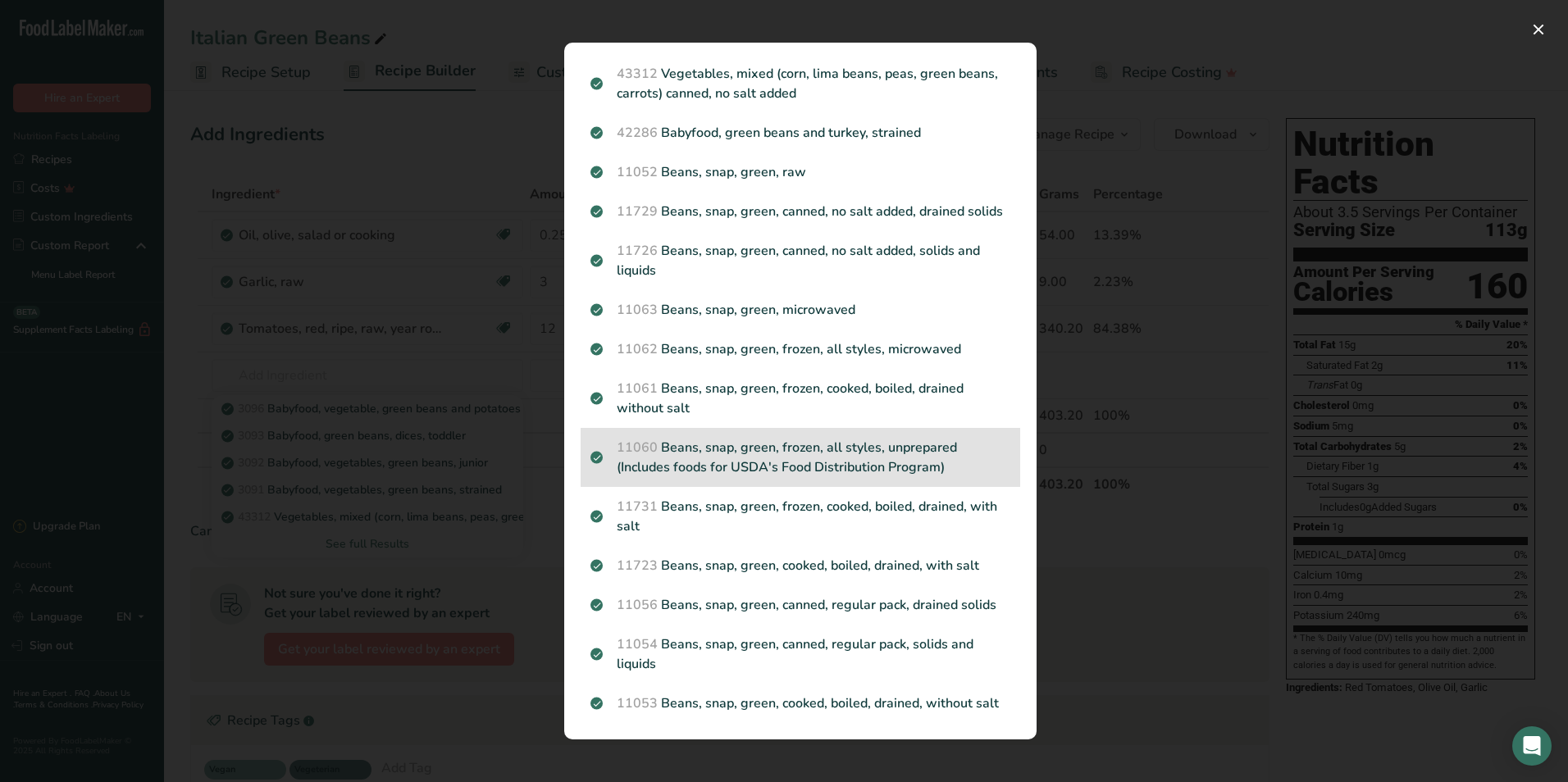
click at [837, 465] on p "11060 Beans, snap, green, frozen, all styles, unprepared (Includes foods for US…" at bounding box center [801, 457] width 420 height 39
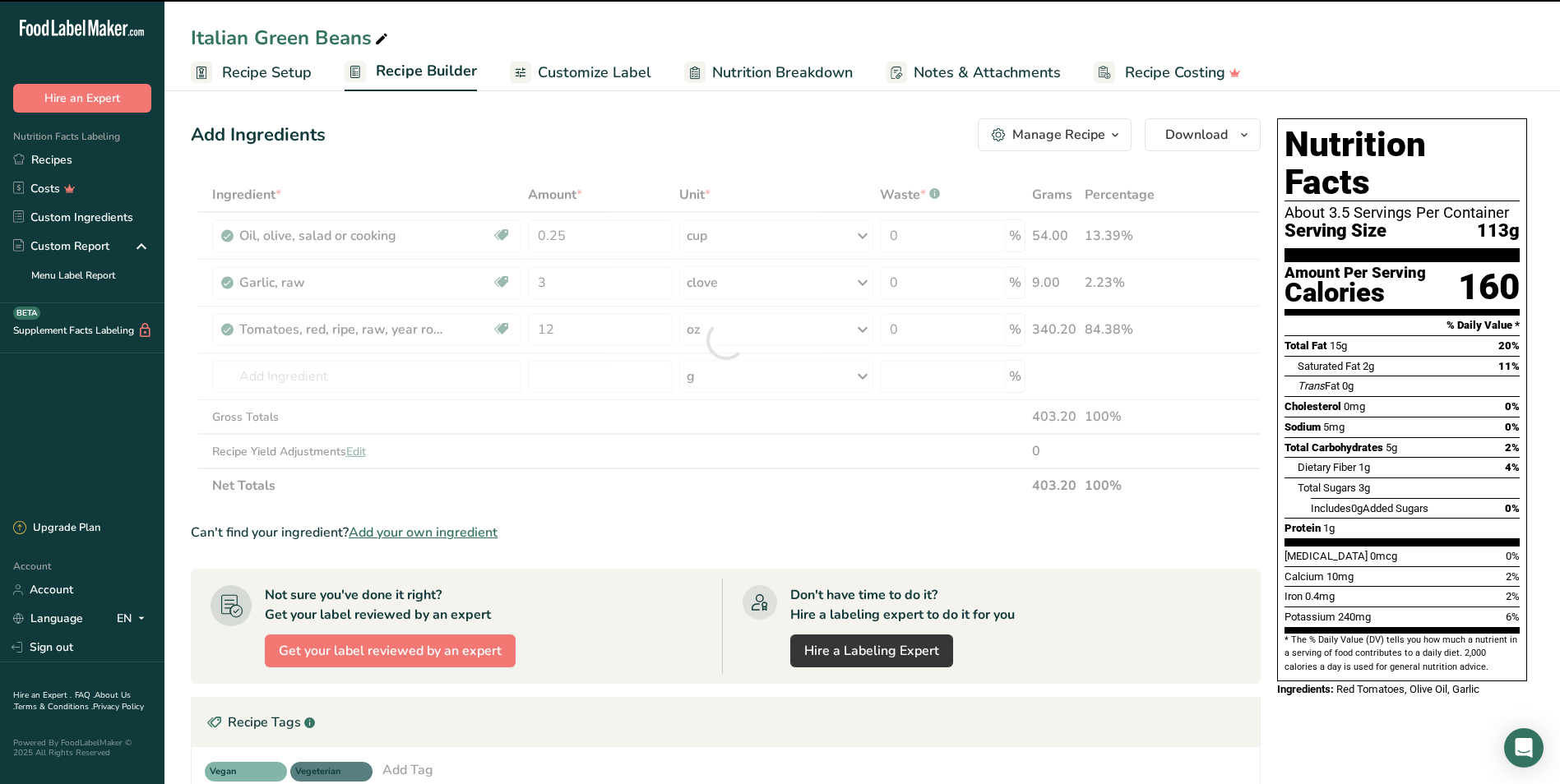
type input "0"
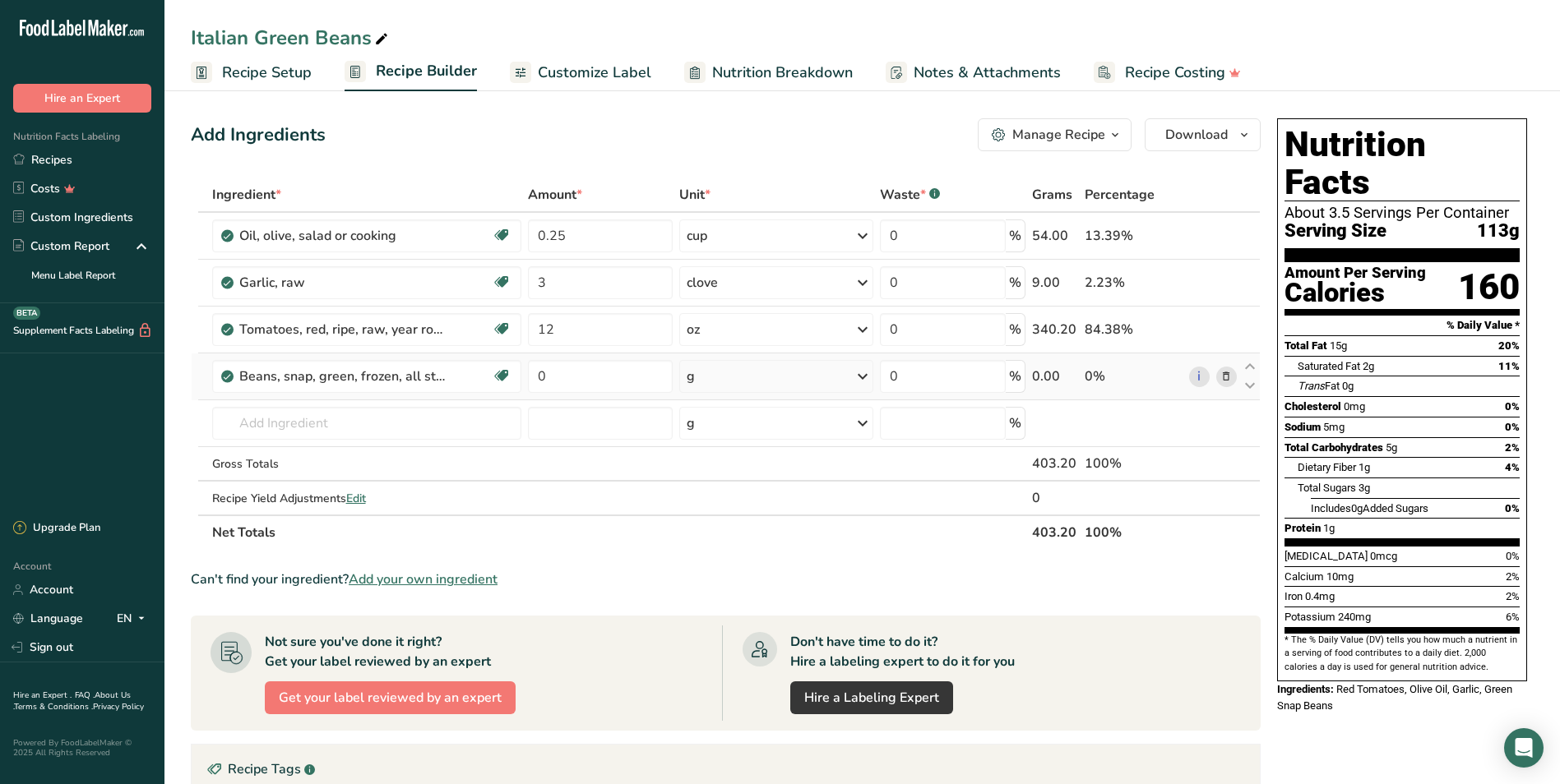
click at [746, 374] on div "g" at bounding box center [776, 376] width 194 height 33
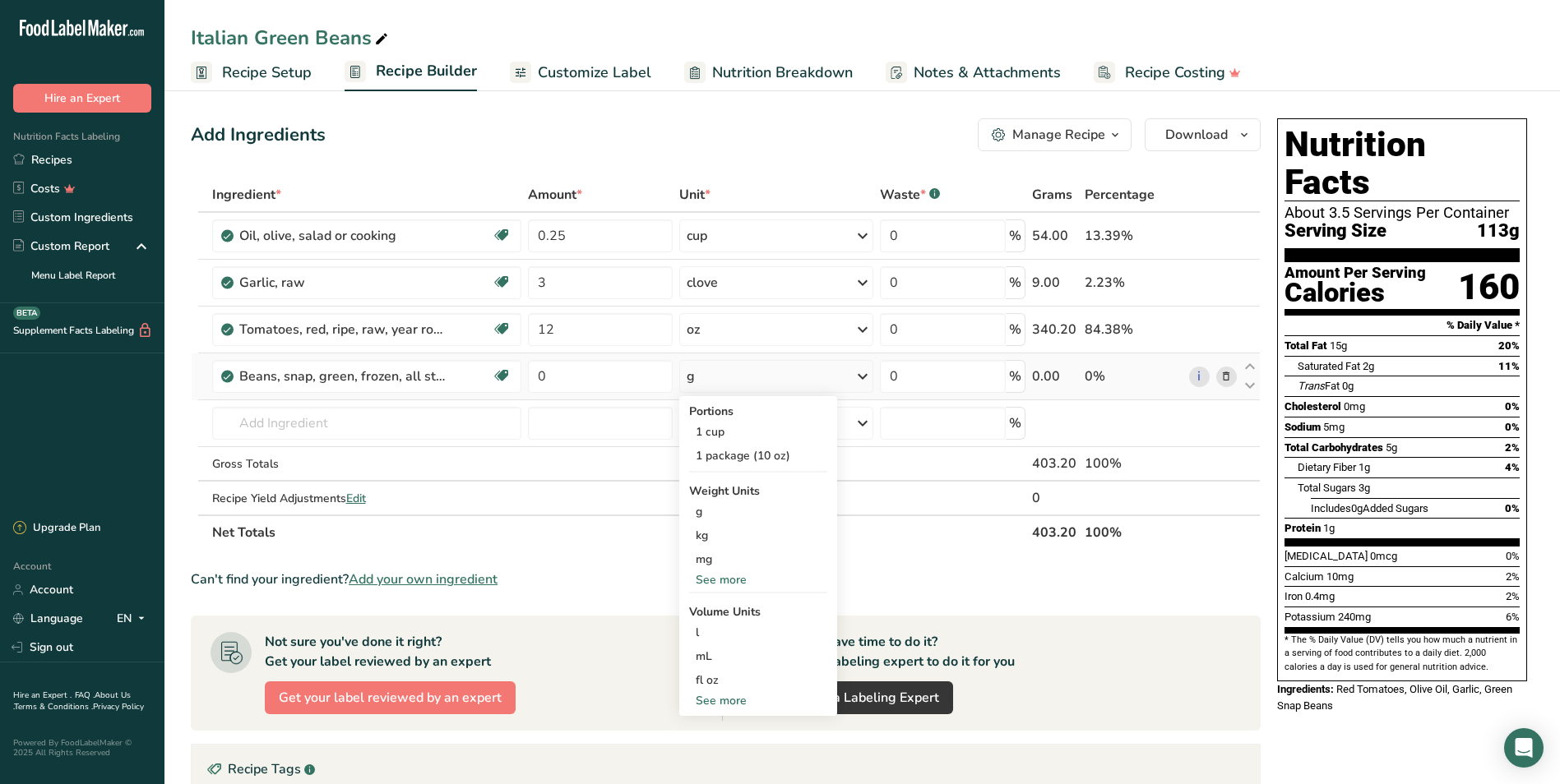
click at [724, 575] on div "See more" at bounding box center [758, 580] width 138 height 18
click at [702, 628] on div "oz" at bounding box center [758, 631] width 138 height 24
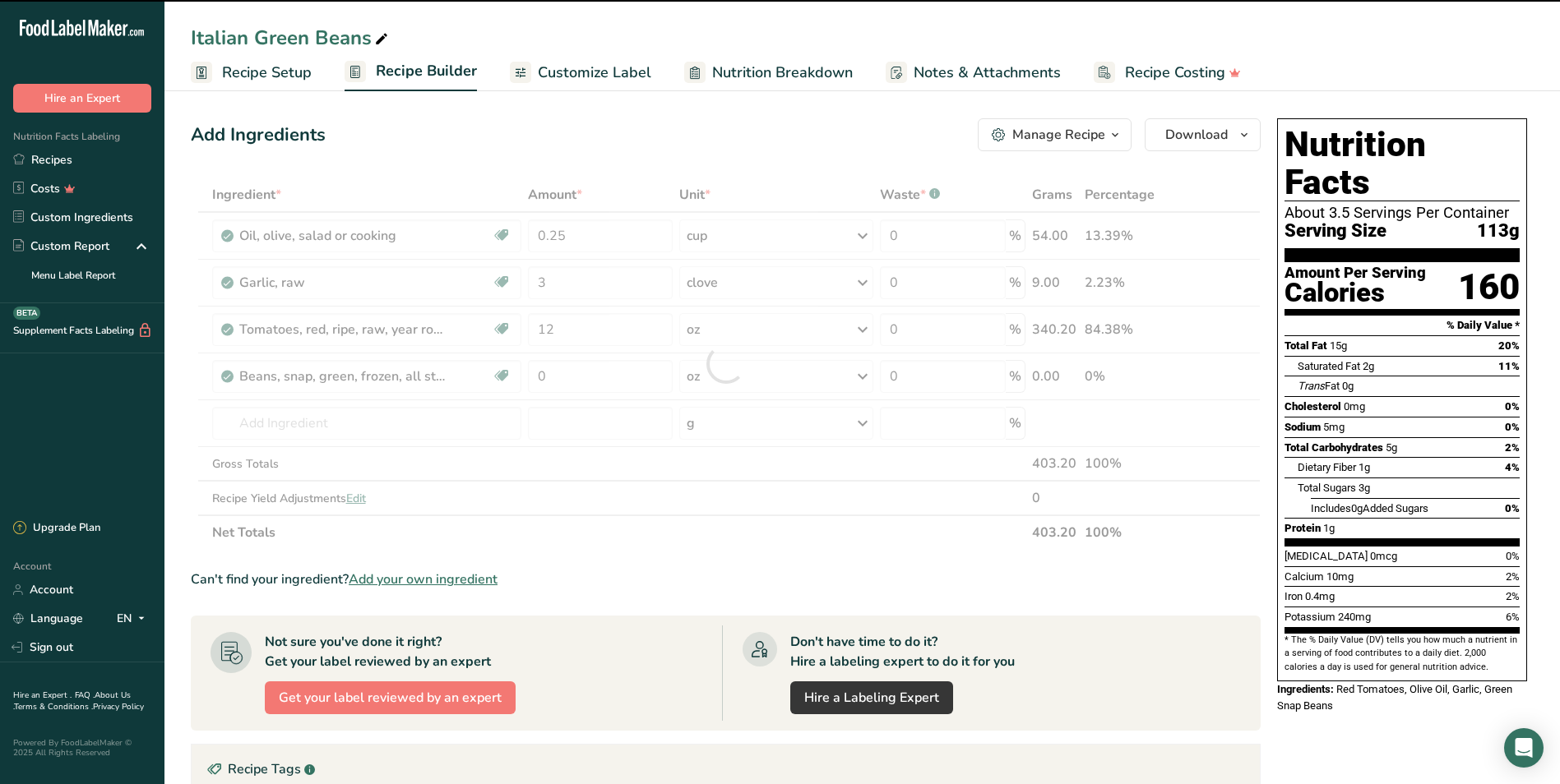
click at [558, 367] on div at bounding box center [725, 363] width 1069 height 373
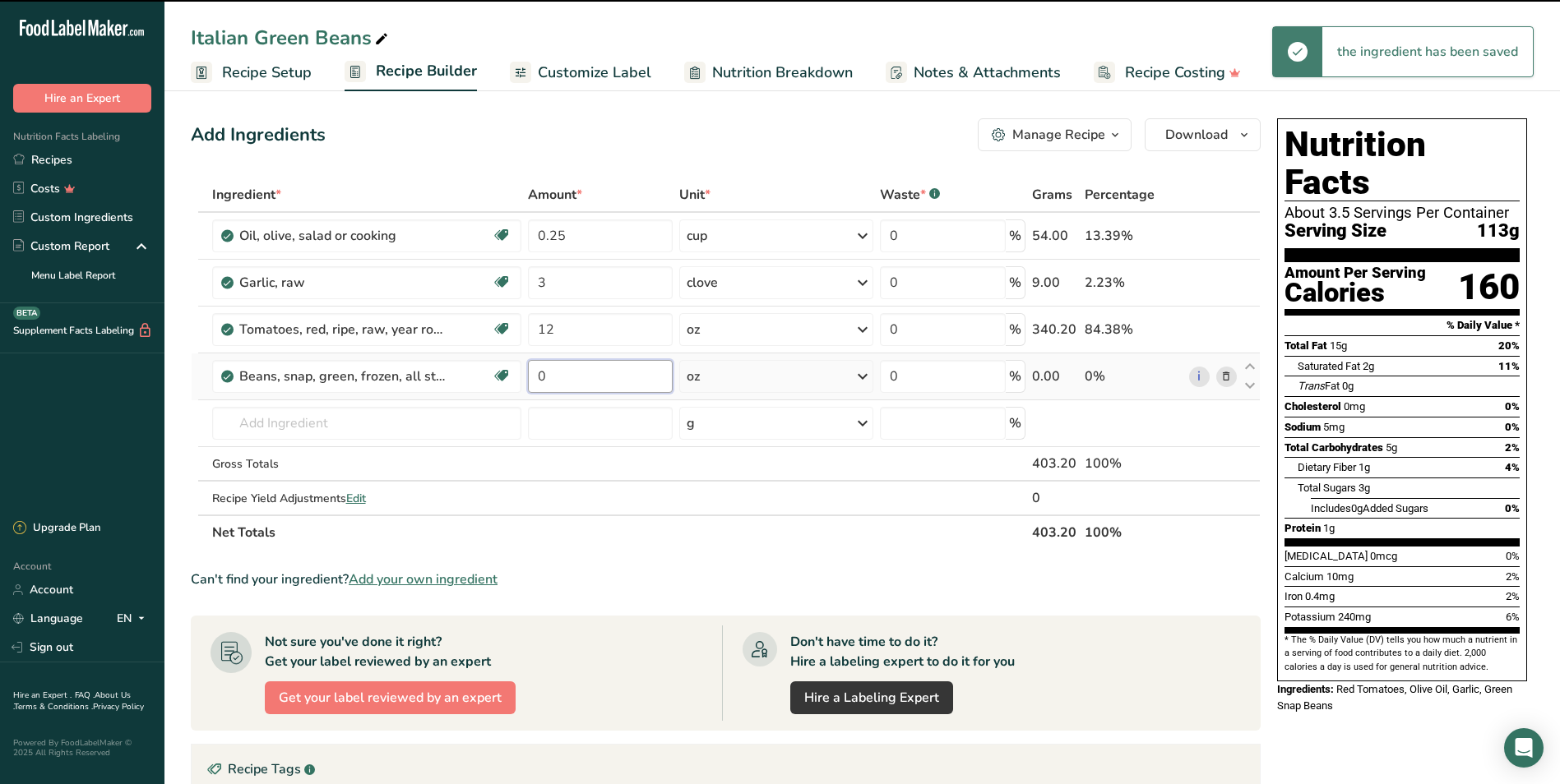
click at [565, 376] on input "0" at bounding box center [600, 376] width 145 height 33
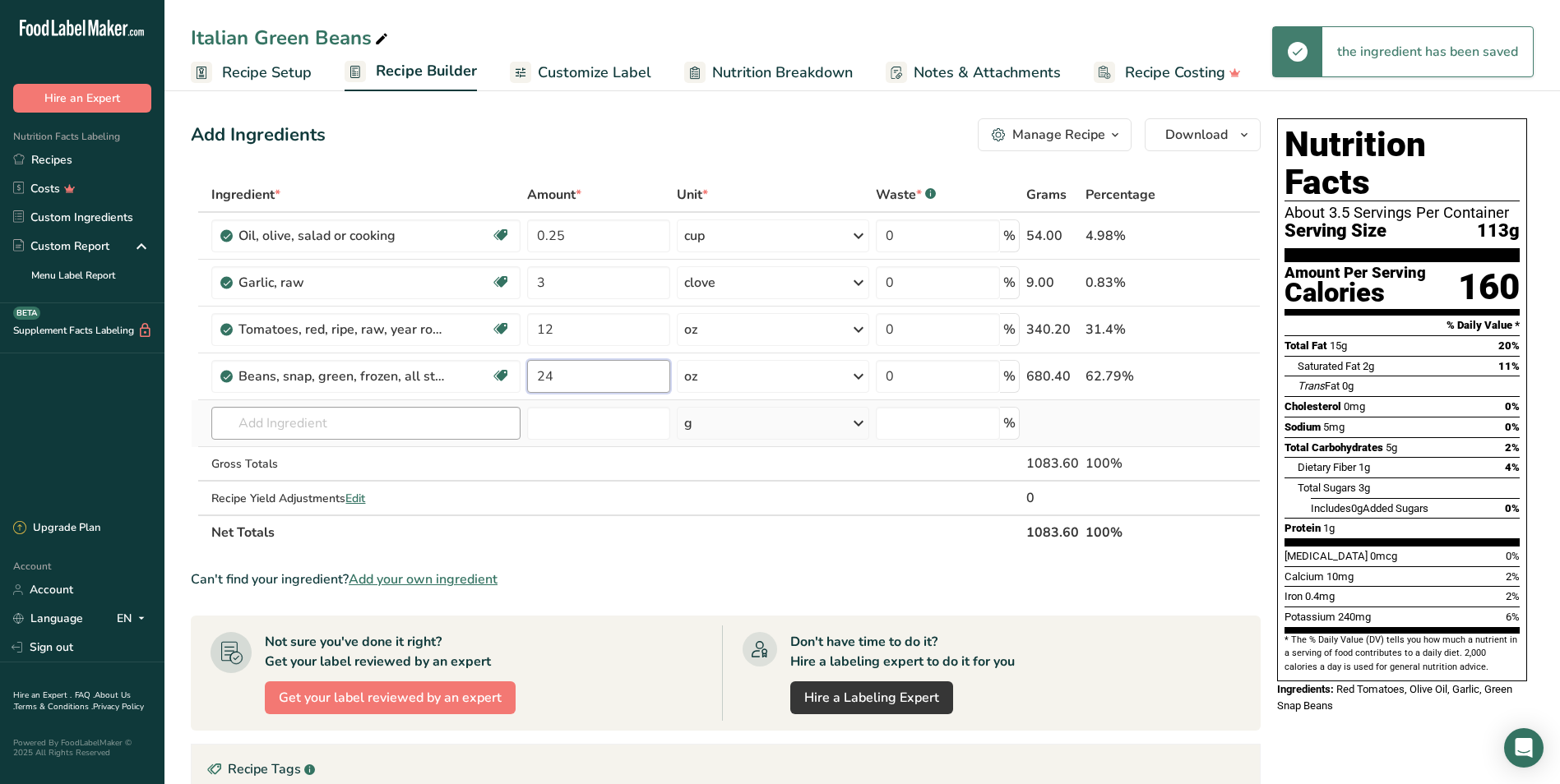
type input "24"
click at [417, 428] on div "Ingredient * Amount * Unit * Waste * .a-a{fill:#347362;}.b-a{fill:#fff;} Grams …" at bounding box center [725, 363] width 1069 height 373
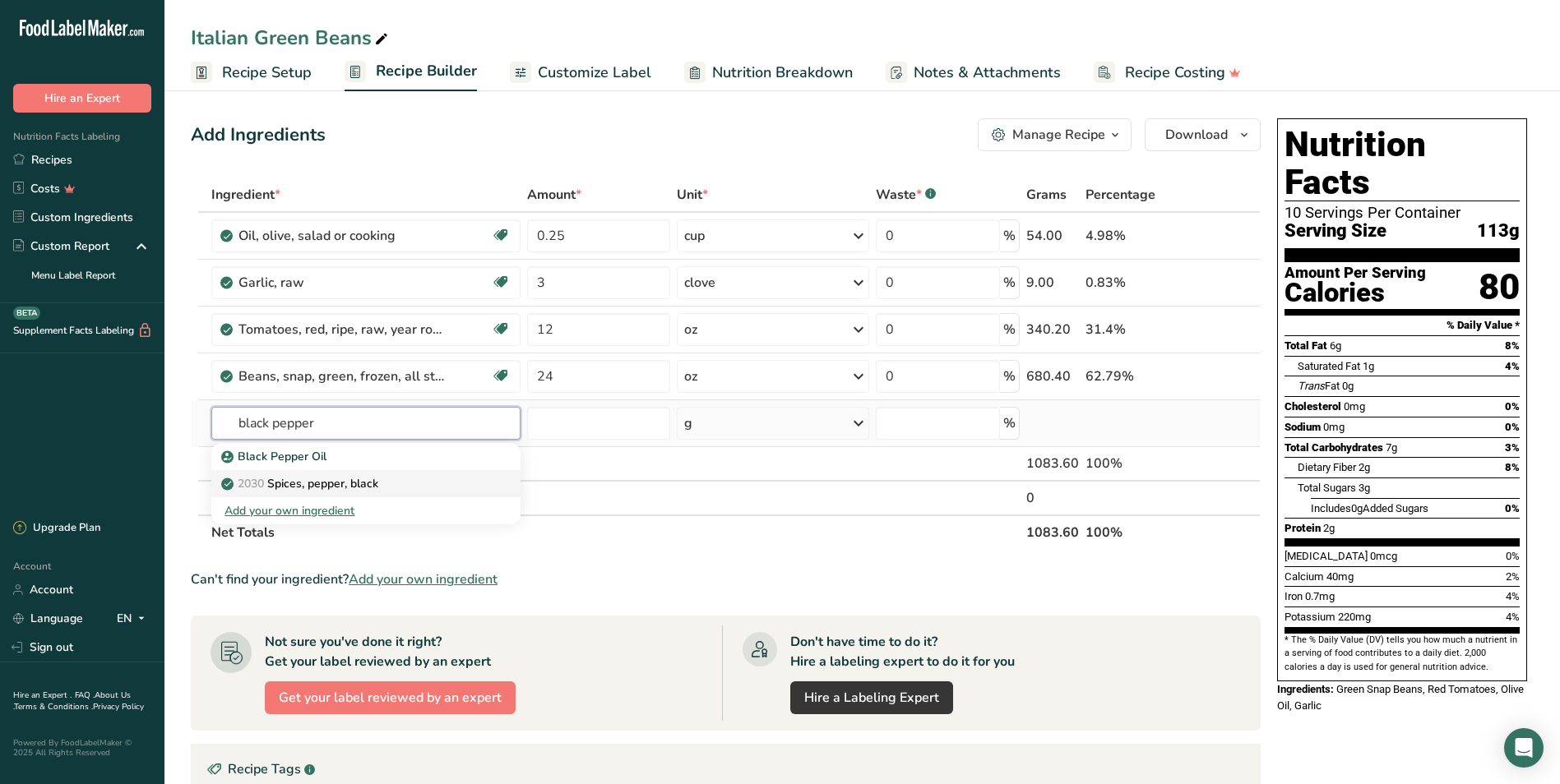
type input "black pepper"
click at [401, 491] on div "2030 Spices, pepper, black" at bounding box center [353, 484] width 256 height 18
type input "Spices, pepper, black"
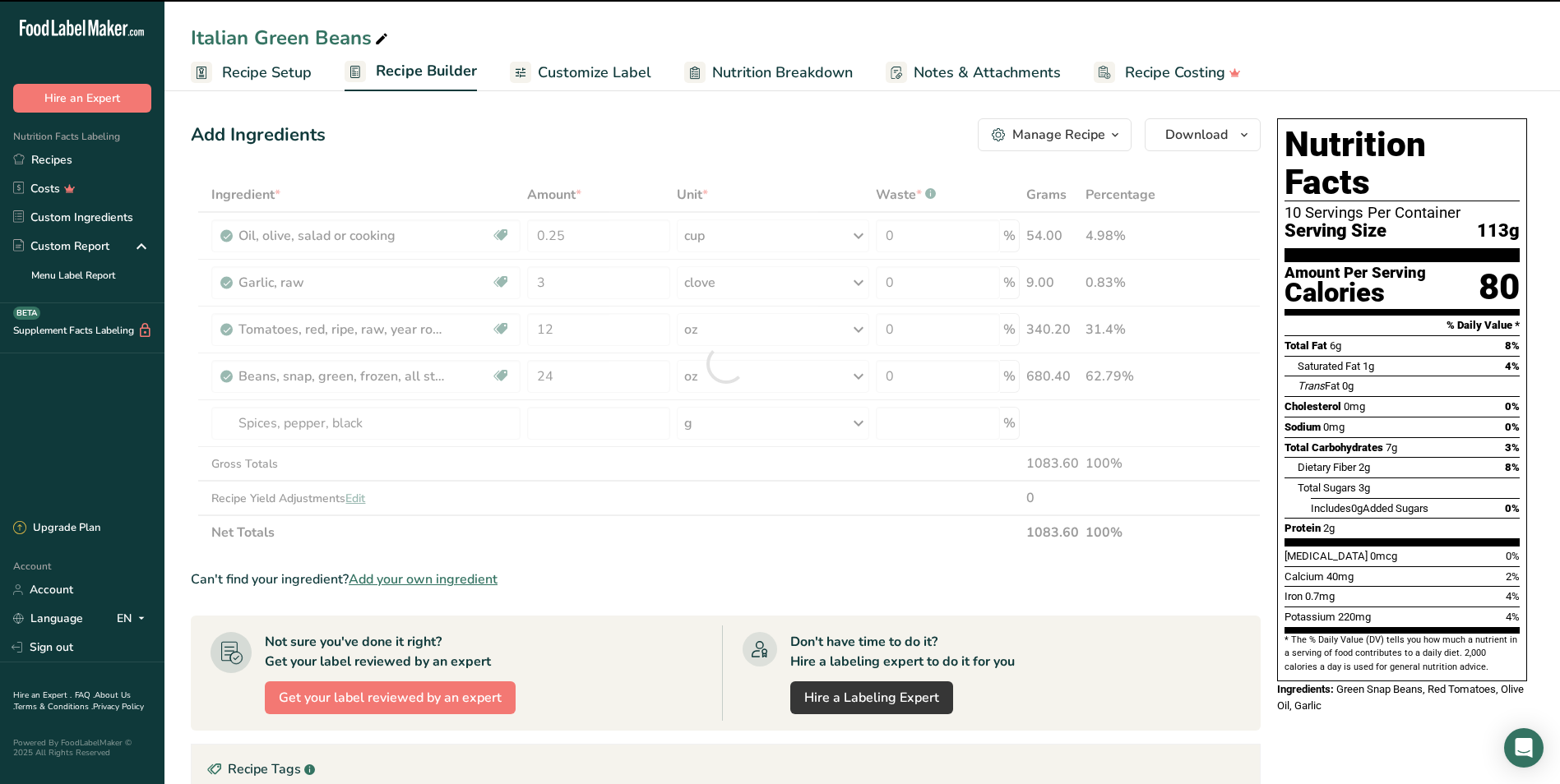
type input "0"
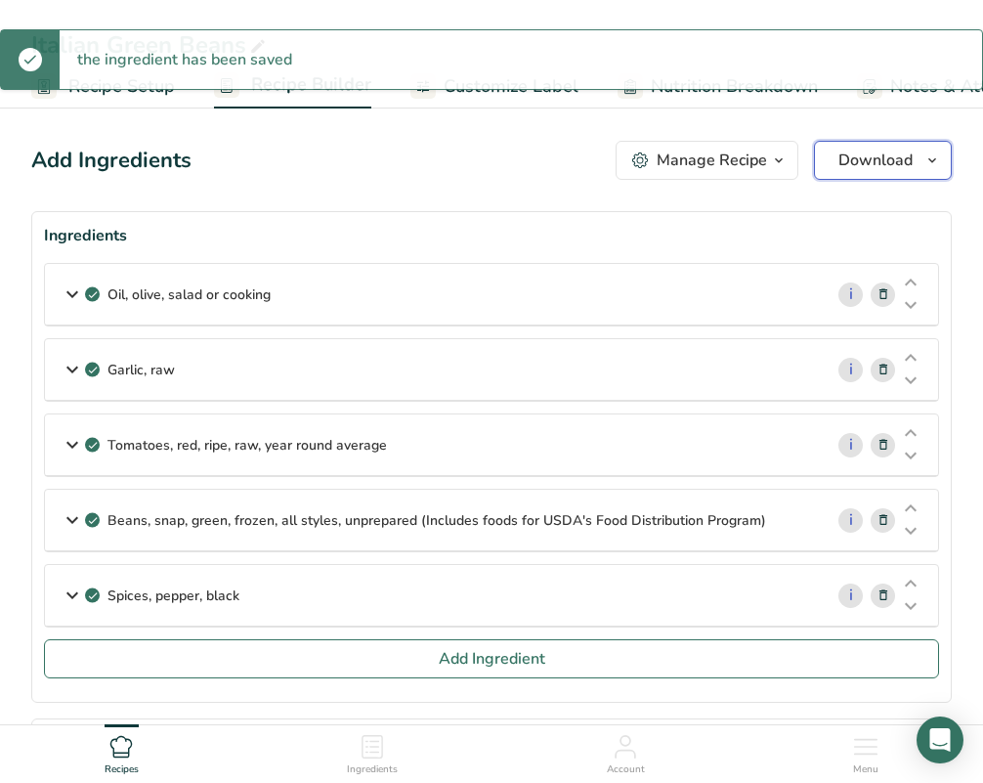
click at [846, 152] on span "Download" at bounding box center [875, 160] width 74 height 23
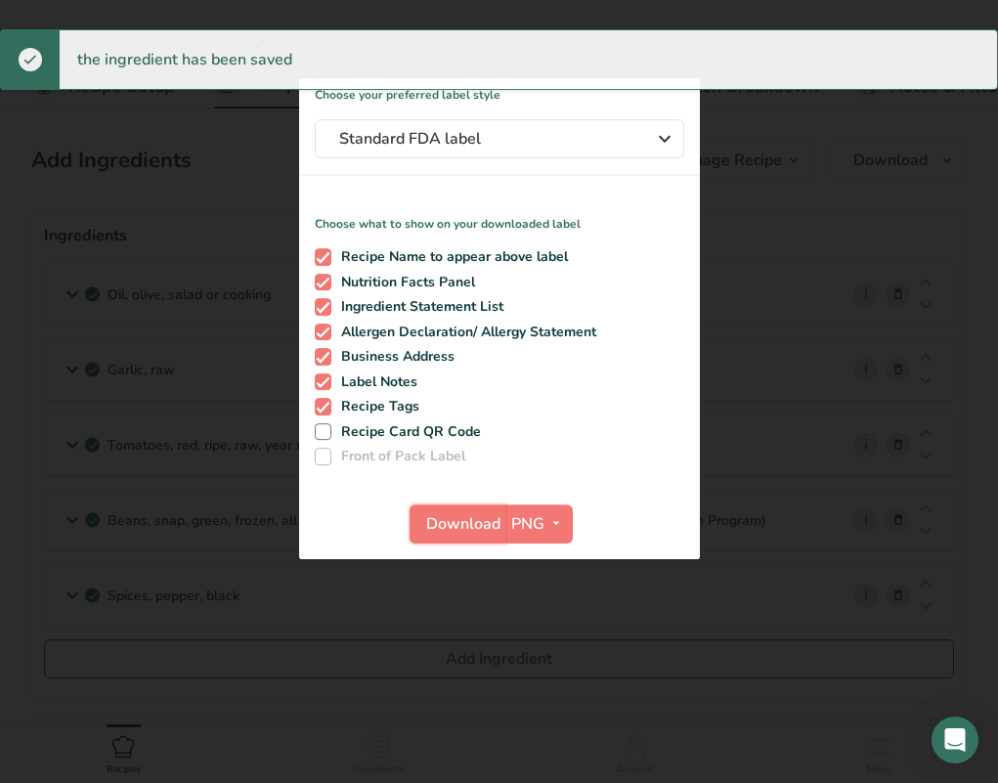
drag, startPoint x: 415, startPoint y: 525, endPoint x: 810, endPoint y: 512, distance: 395.0
click at [418, 525] on button "Download" at bounding box center [457, 523] width 96 height 39
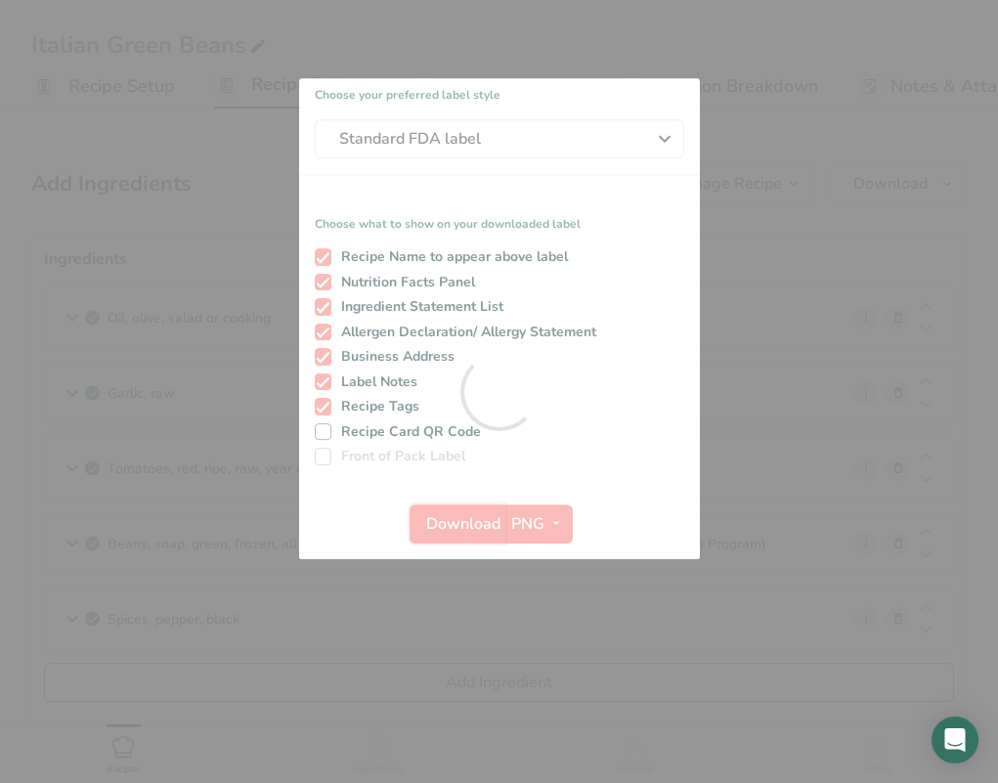
scroll to position [0, 0]
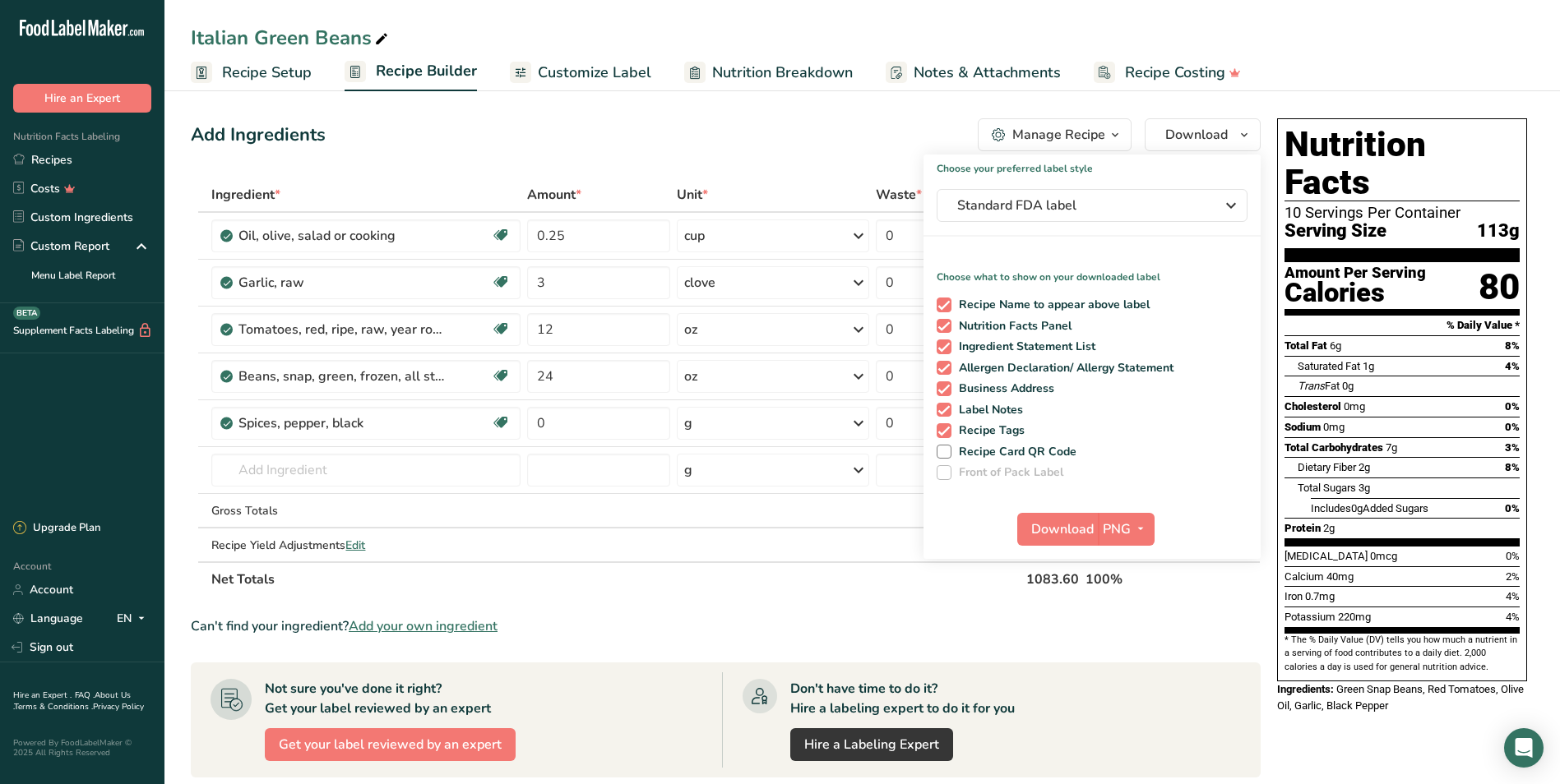
drag, startPoint x: 94, startPoint y: 146, endPoint x: 122, endPoint y: 144, distance: 28.1
click at [94, 146] on link "Recipes" at bounding box center [82, 160] width 164 height 29
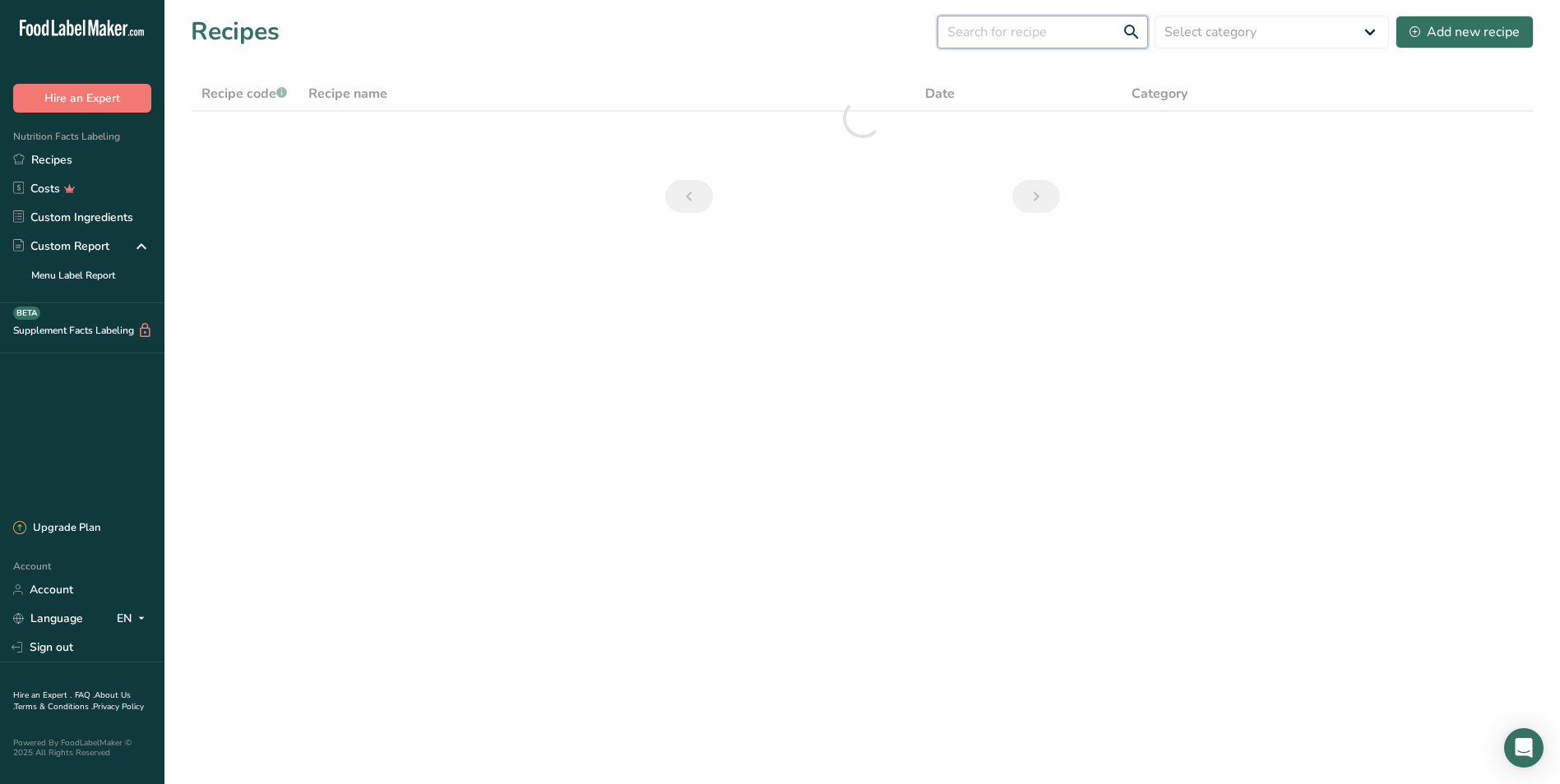
click at [839, 36] on input "text" at bounding box center [1043, 32] width 210 height 33
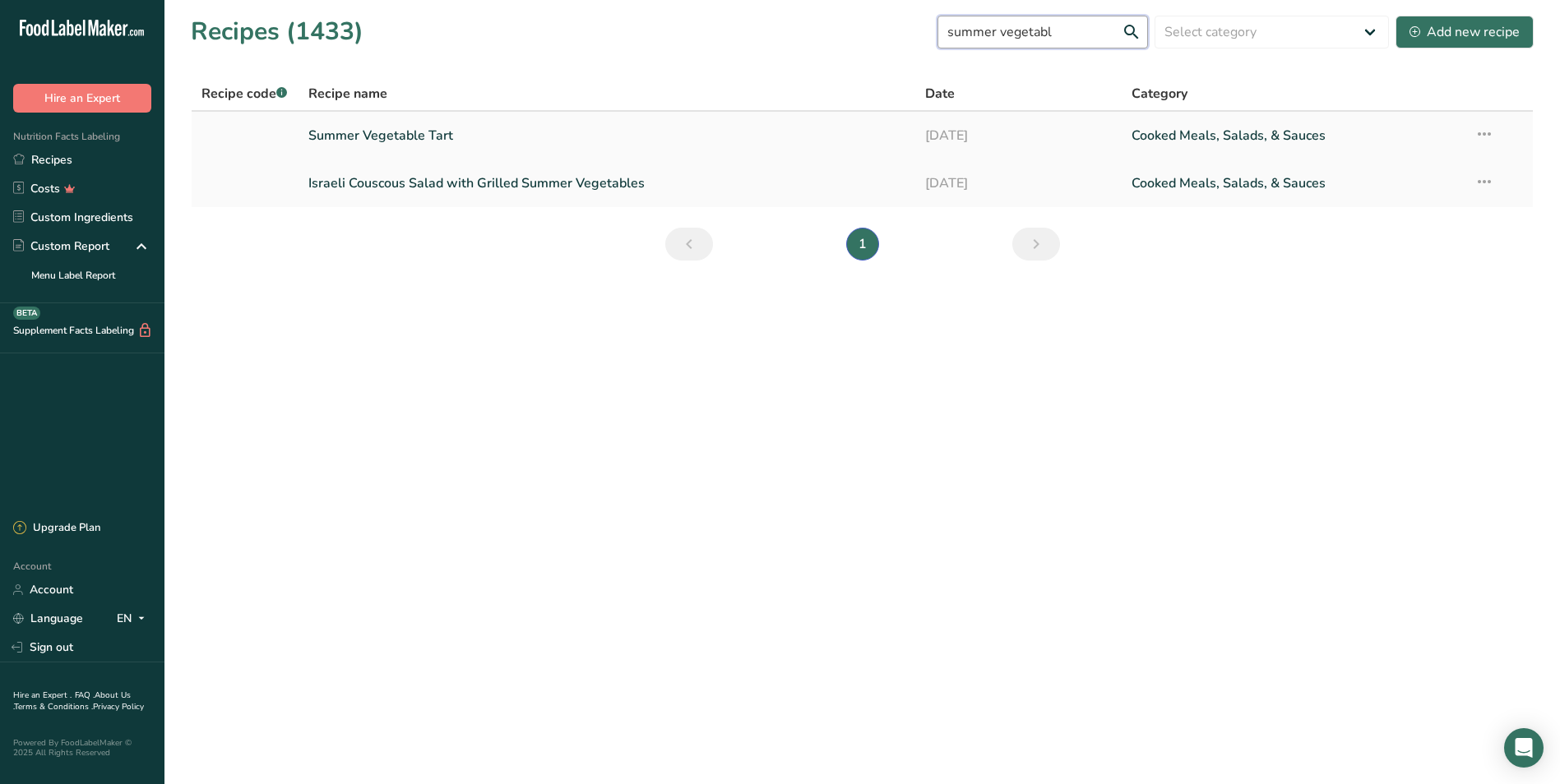
type input "summer vegetabl"
click at [421, 126] on link "Summer Vegetable Tart" at bounding box center [607, 135] width 597 height 34
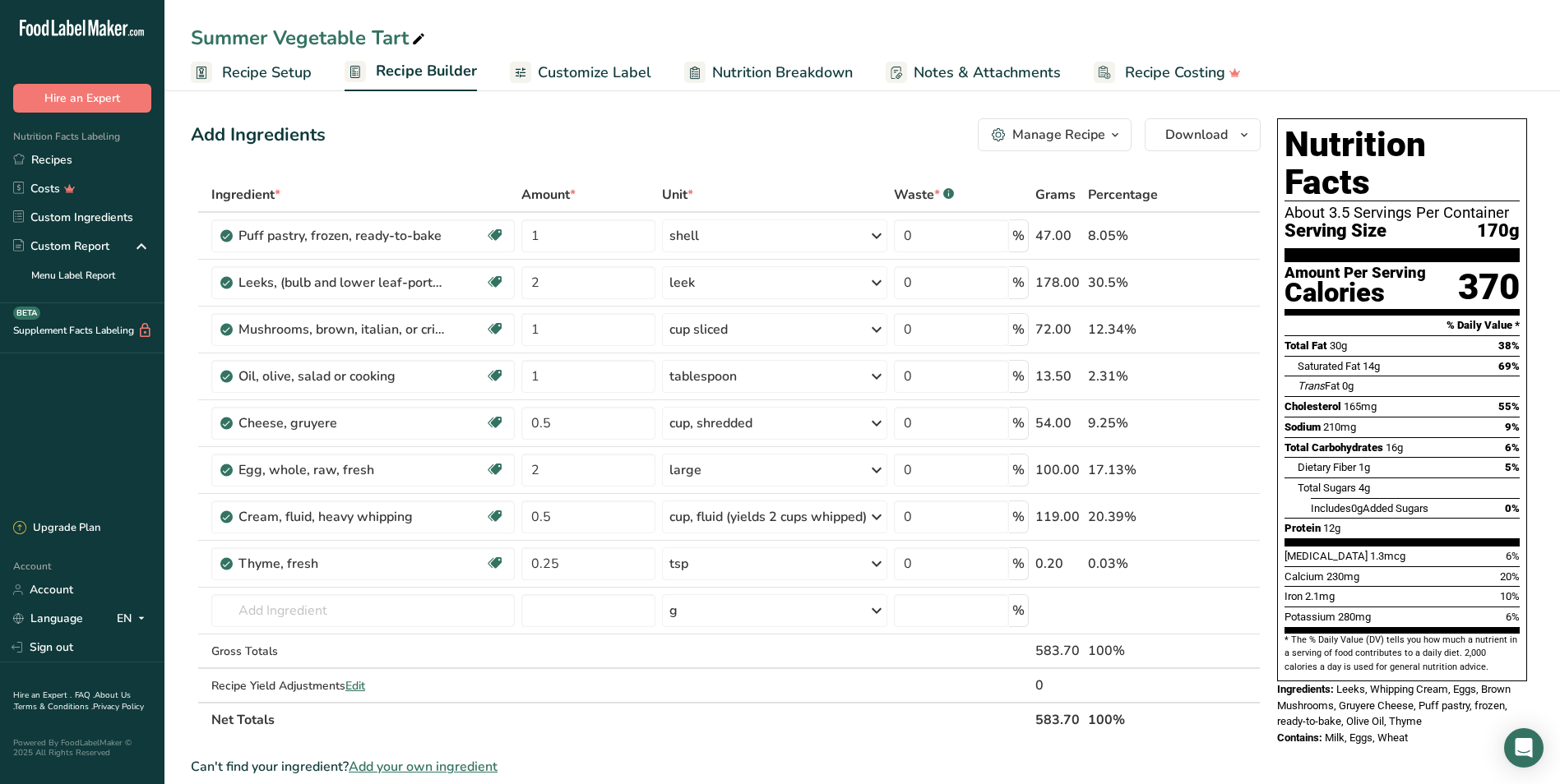
drag, startPoint x: 448, startPoint y: 158, endPoint x: 167, endPoint y: 161, distance: 281.0
click at [448, 158] on div "Add Ingredients Manage Recipe Delete Recipe Duplicate Recipe Scale Recipe Save …" at bounding box center [730, 726] width 1080 height 1229
click at [35, 152] on link "Recipes" at bounding box center [82, 160] width 164 height 29
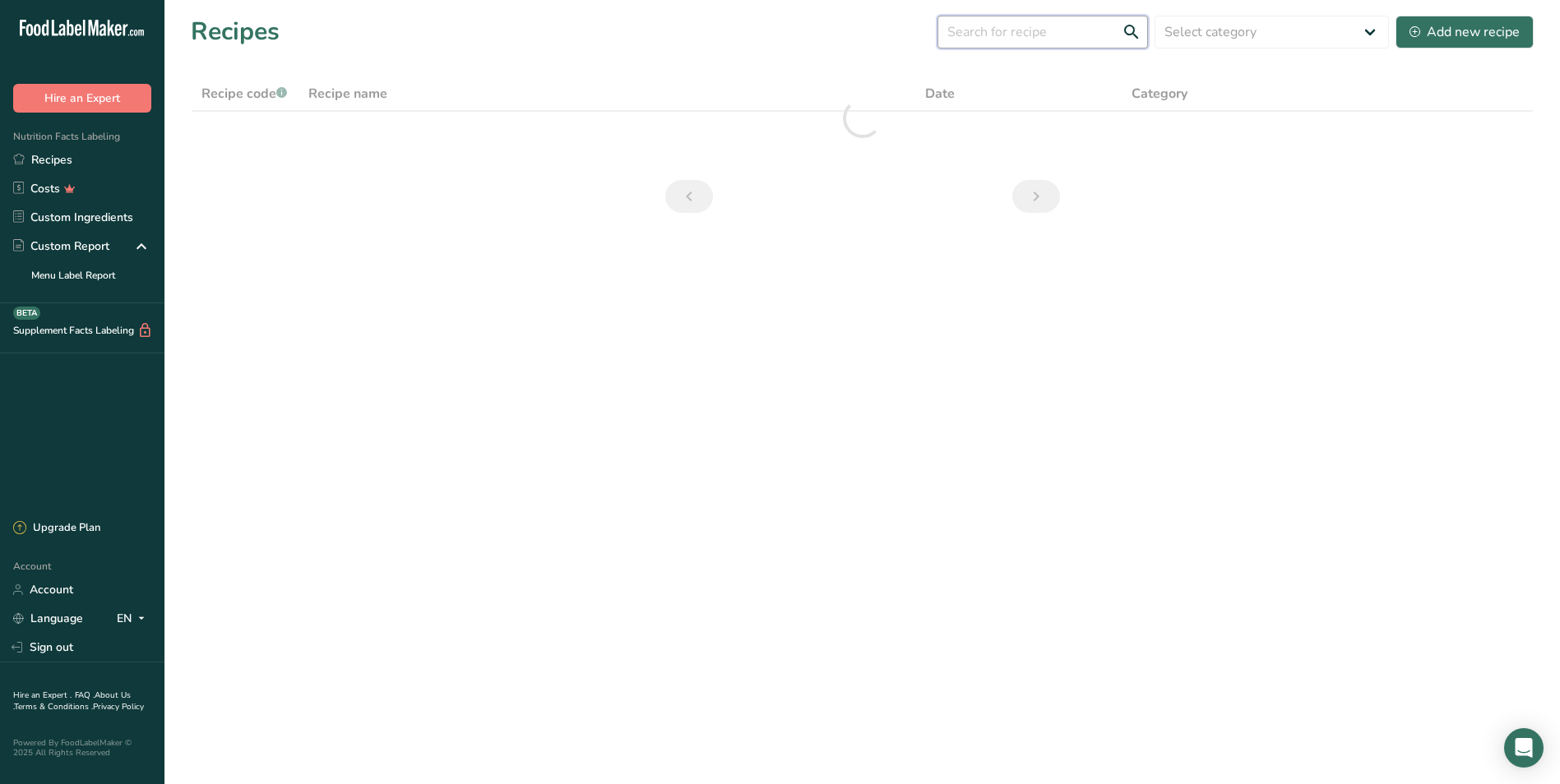
click at [839, 34] on input "text" at bounding box center [1043, 32] width 210 height 33
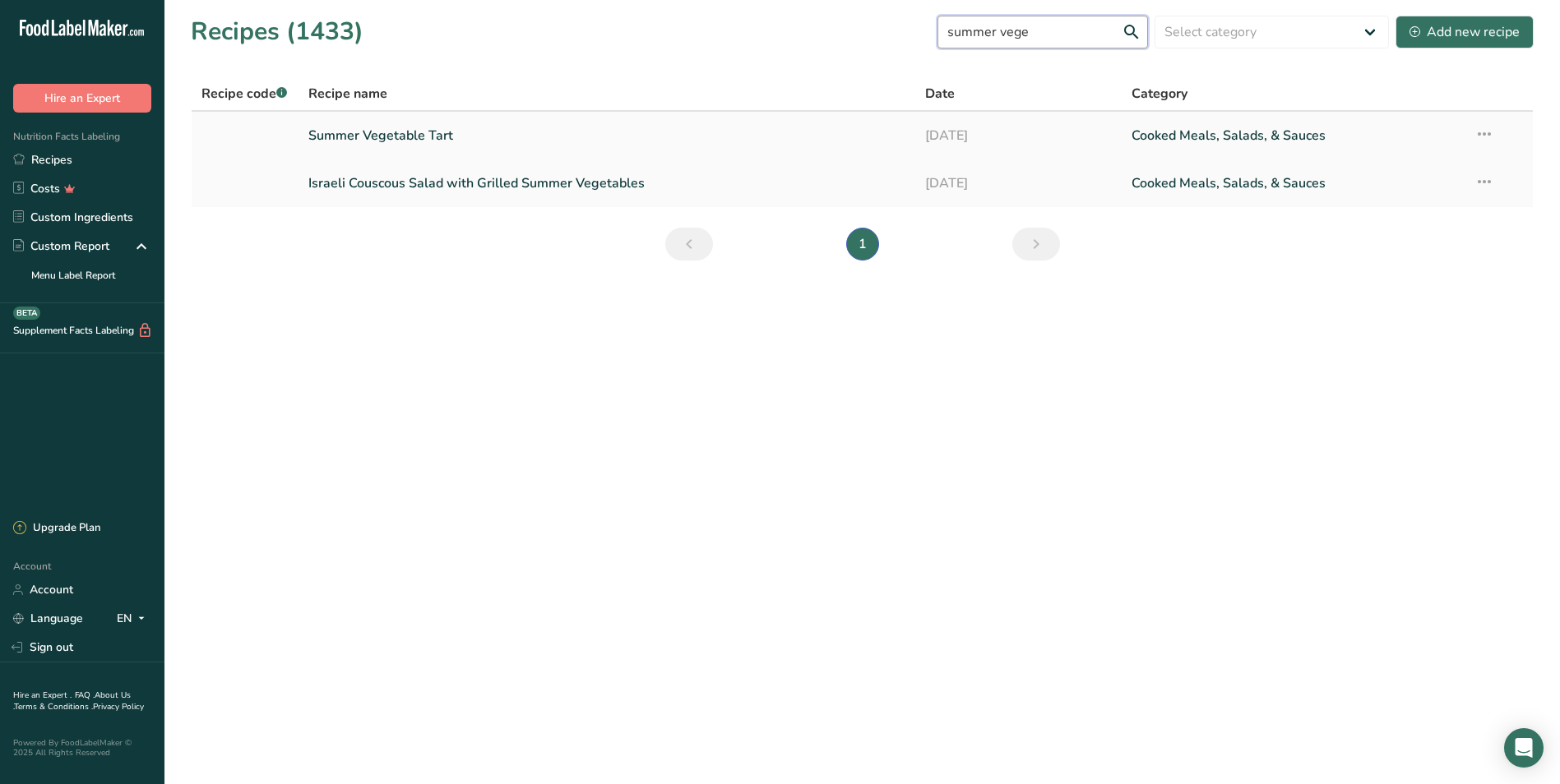
type input "summer vege"
click at [420, 130] on link "Summer Vegetable Tart" at bounding box center [607, 135] width 597 height 34
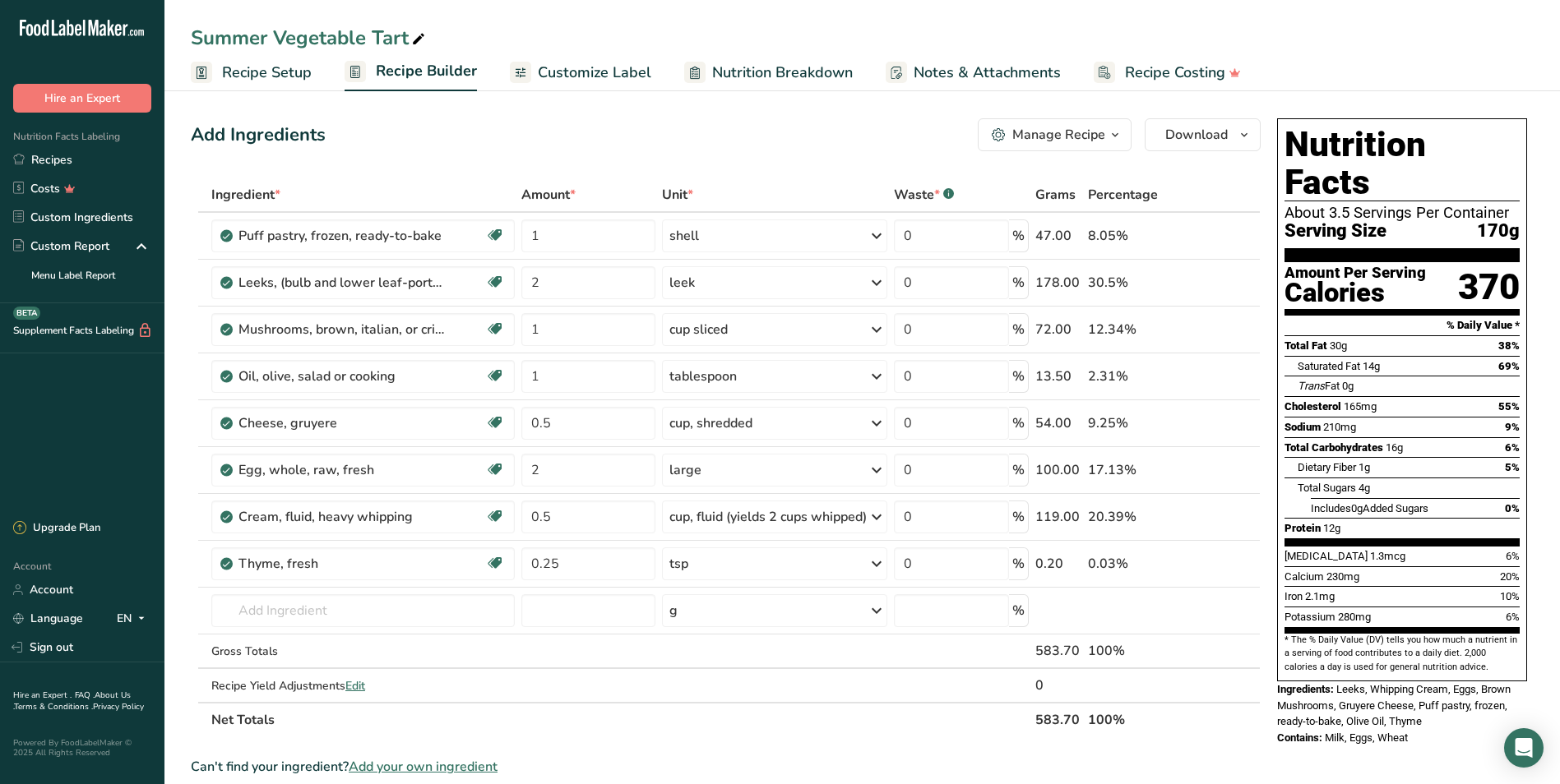
click at [402, 35] on div "Summer Vegetable Tart" at bounding box center [310, 37] width 237 height 29
drag, startPoint x: 407, startPoint y: 36, endPoint x: 421, endPoint y: 40, distance: 14.6
click at [376, 40] on input "Summer Vegetable Tart" at bounding box center [862, 37] width 1343 height 29
type input "Summer Vegetable Strudel"
click at [839, 119] on div "Add Ingredients Manage Recipe Delete Recipe Duplicate Recipe Scale Recipe Save …" at bounding box center [725, 135] width 1069 height 33
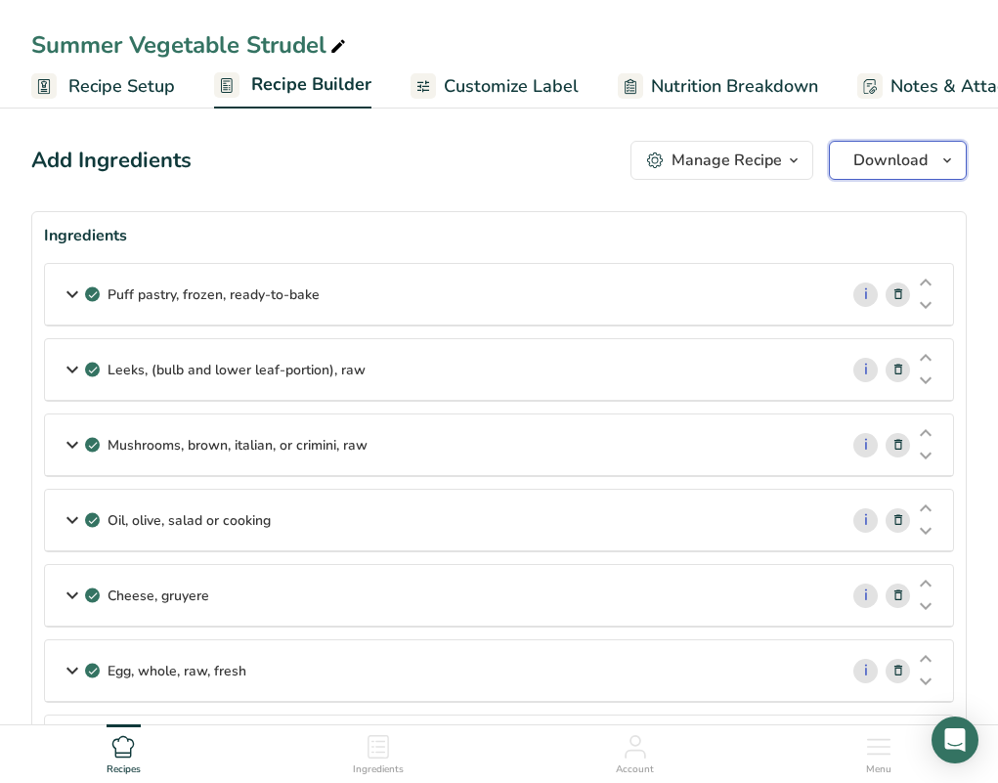
click at [919, 158] on span "Download" at bounding box center [890, 160] width 74 height 23
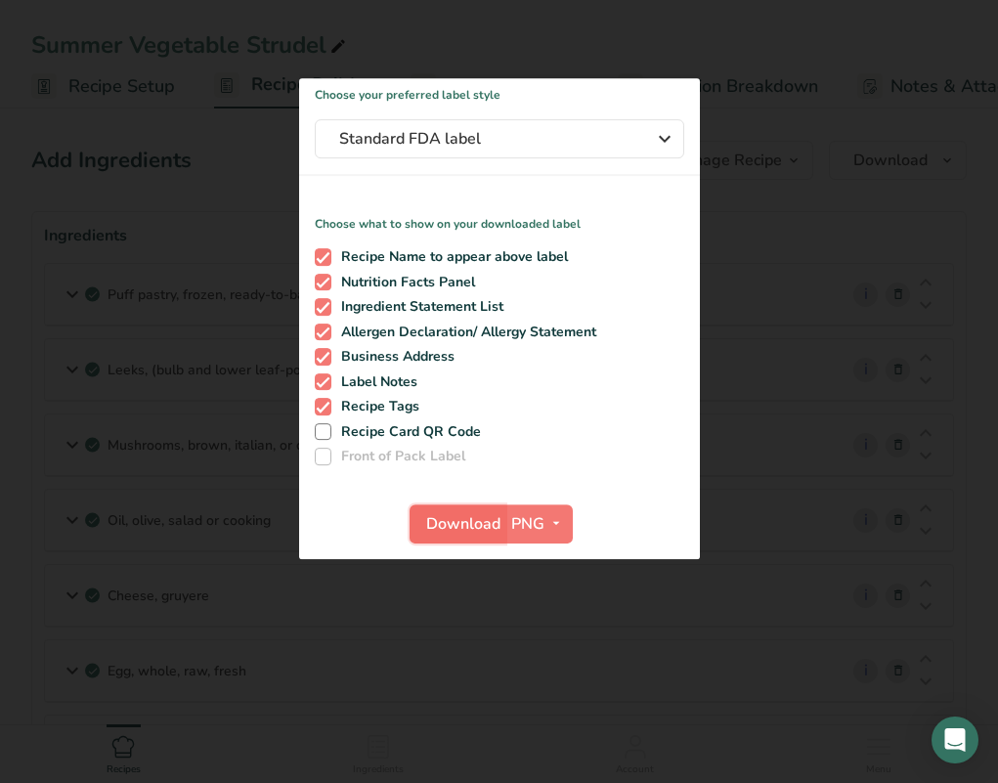
click at [488, 522] on span "Download" at bounding box center [463, 523] width 74 height 23
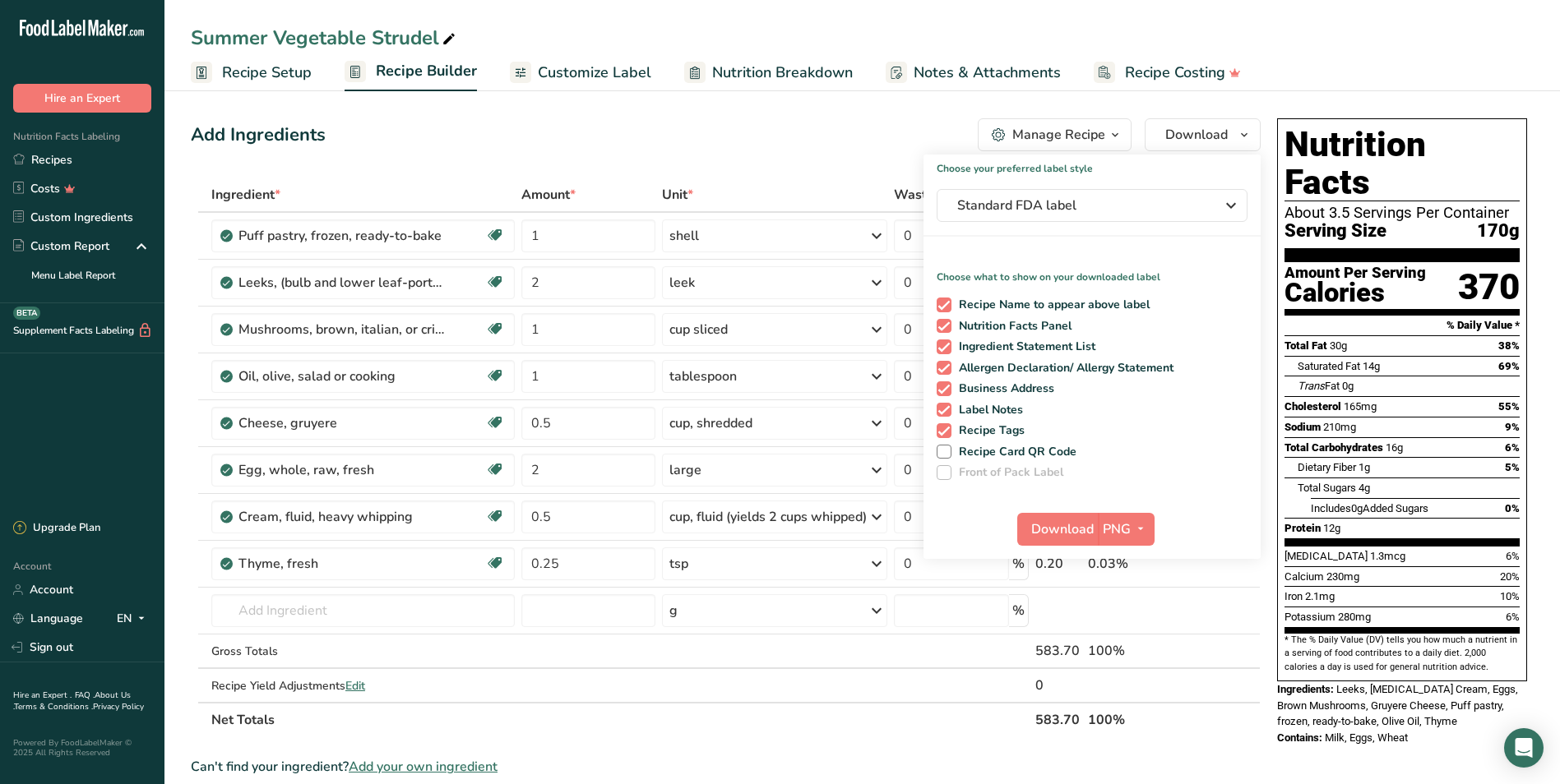
drag, startPoint x: 91, startPoint y: 159, endPoint x: 416, endPoint y: 97, distance: 330.9
click at [91, 159] on link "Recipes" at bounding box center [82, 160] width 164 height 29
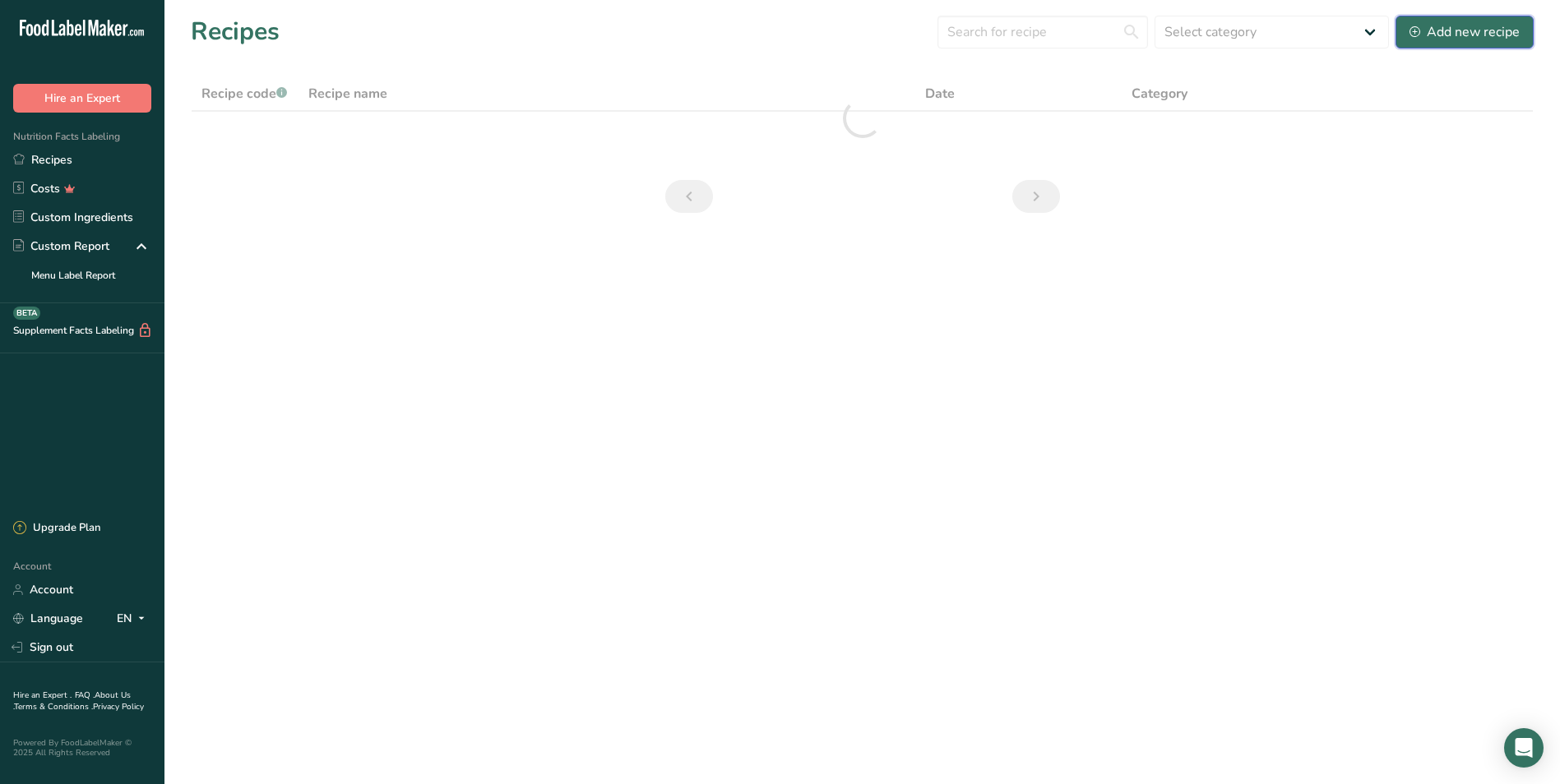
click at [839, 40] on div "Add new recipe" at bounding box center [1464, 31] width 110 height 19
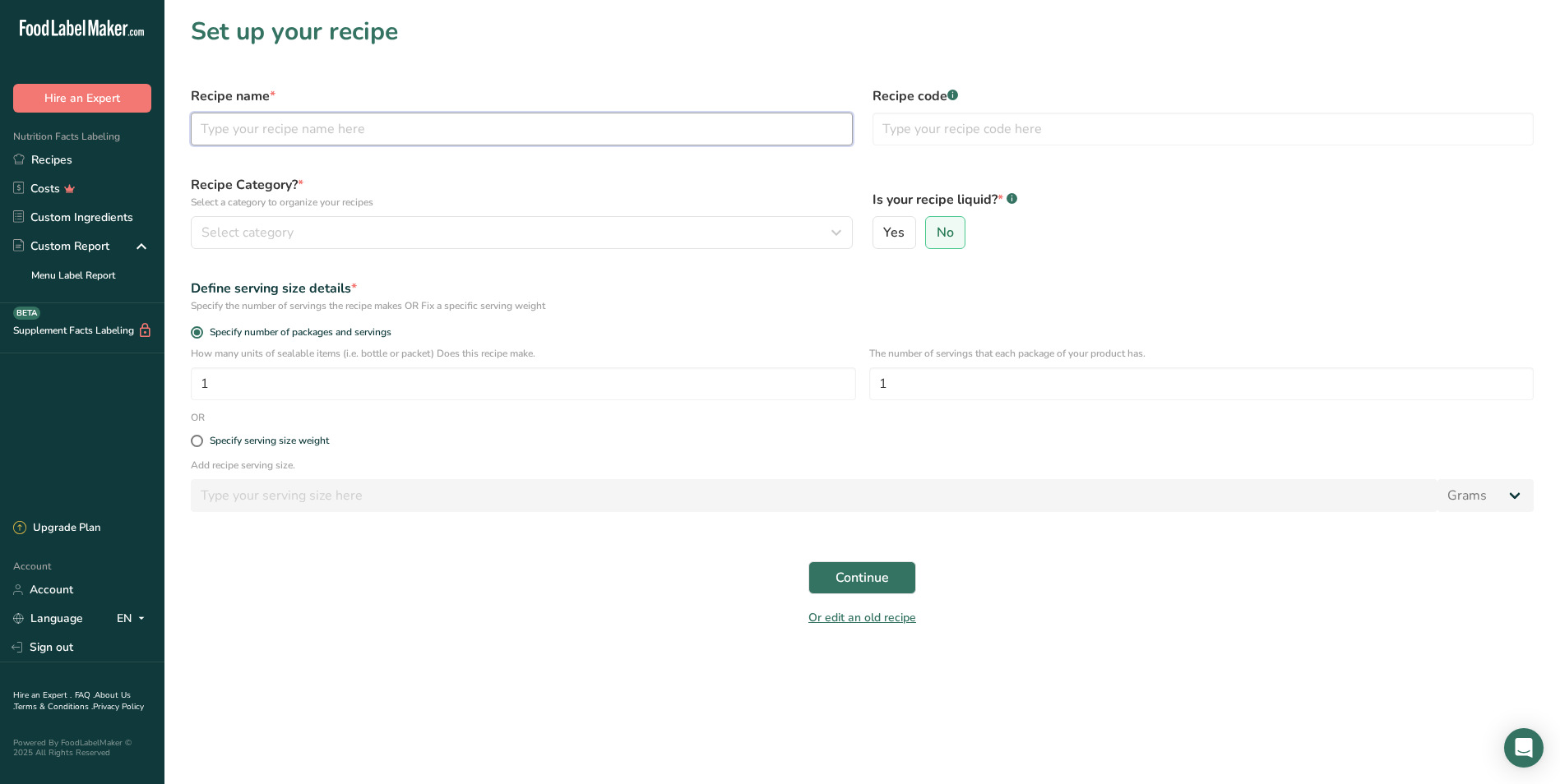
click at [280, 128] on input "text" at bounding box center [522, 129] width 662 height 33
type input "Salmon Rockefeller"
click at [281, 234] on span "Select category" at bounding box center [247, 232] width 92 height 19
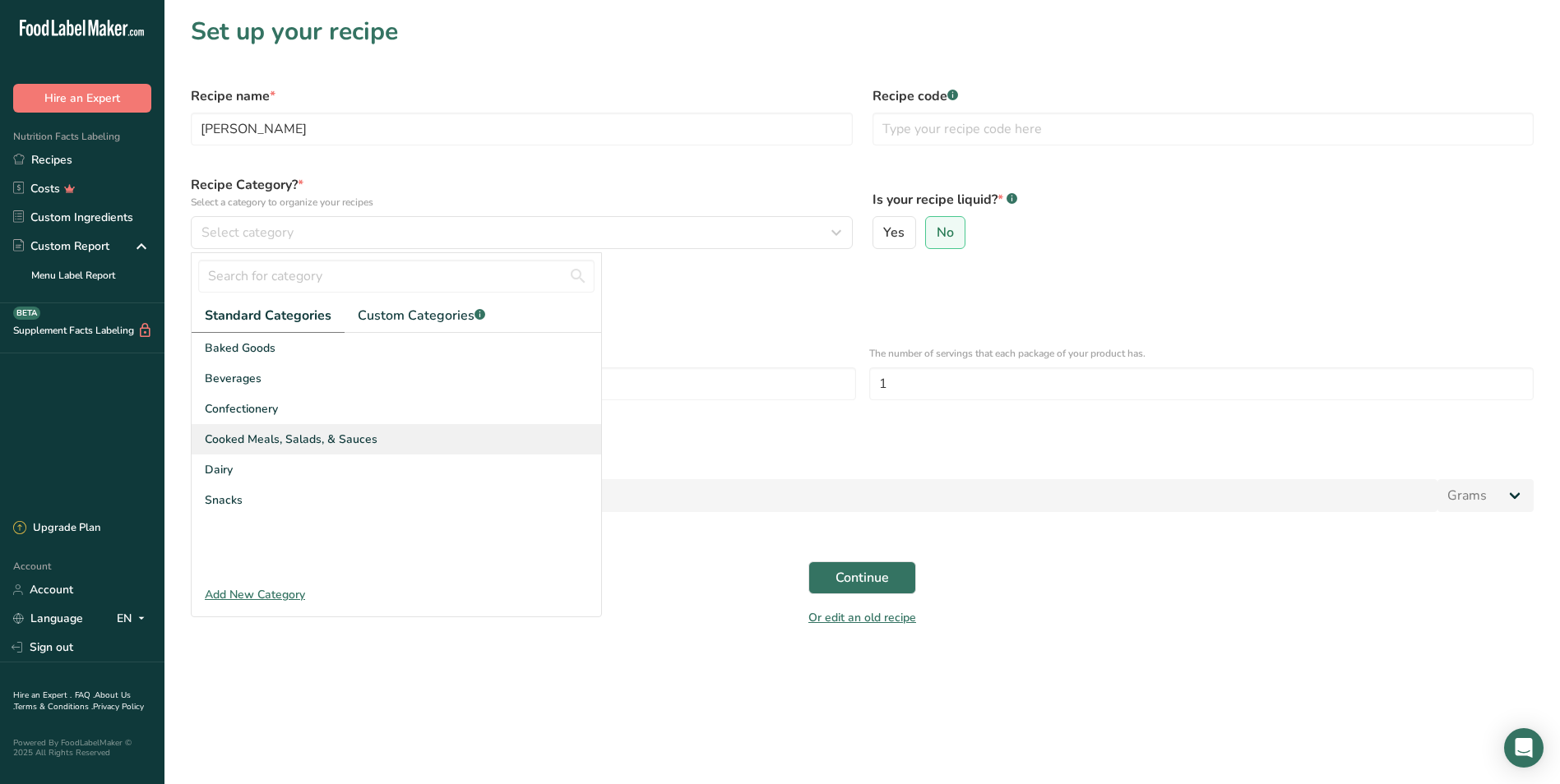
click at [274, 434] on span "Cooked Meals, Salads, & Sauces" at bounding box center [290, 439] width 172 height 18
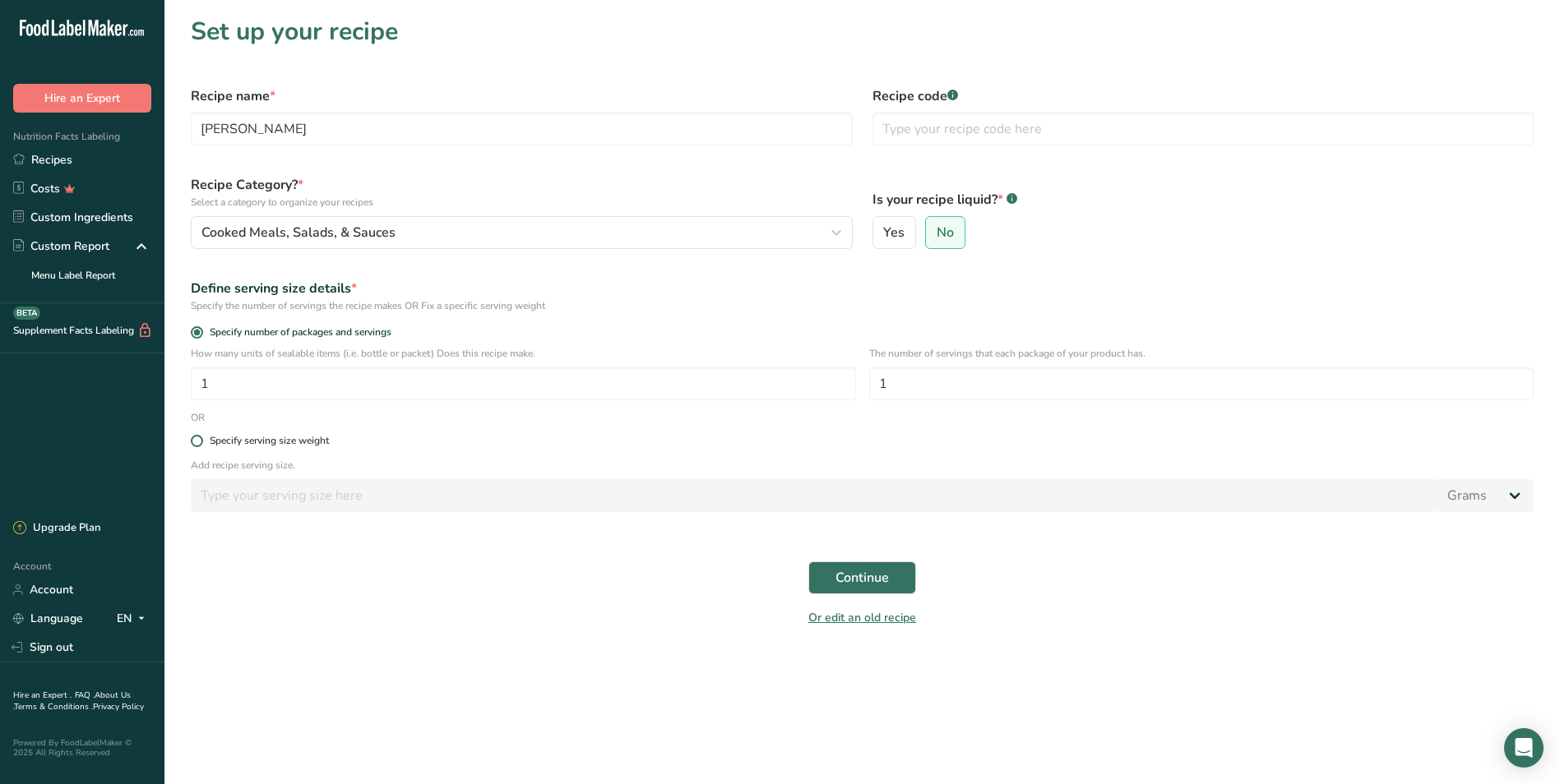
click at [199, 446] on span at bounding box center [197, 441] width 13 height 13
click at [199, 446] on input "Specify serving size weight" at bounding box center [196, 441] width 11 height 11
radio input "true"
radio input "false"
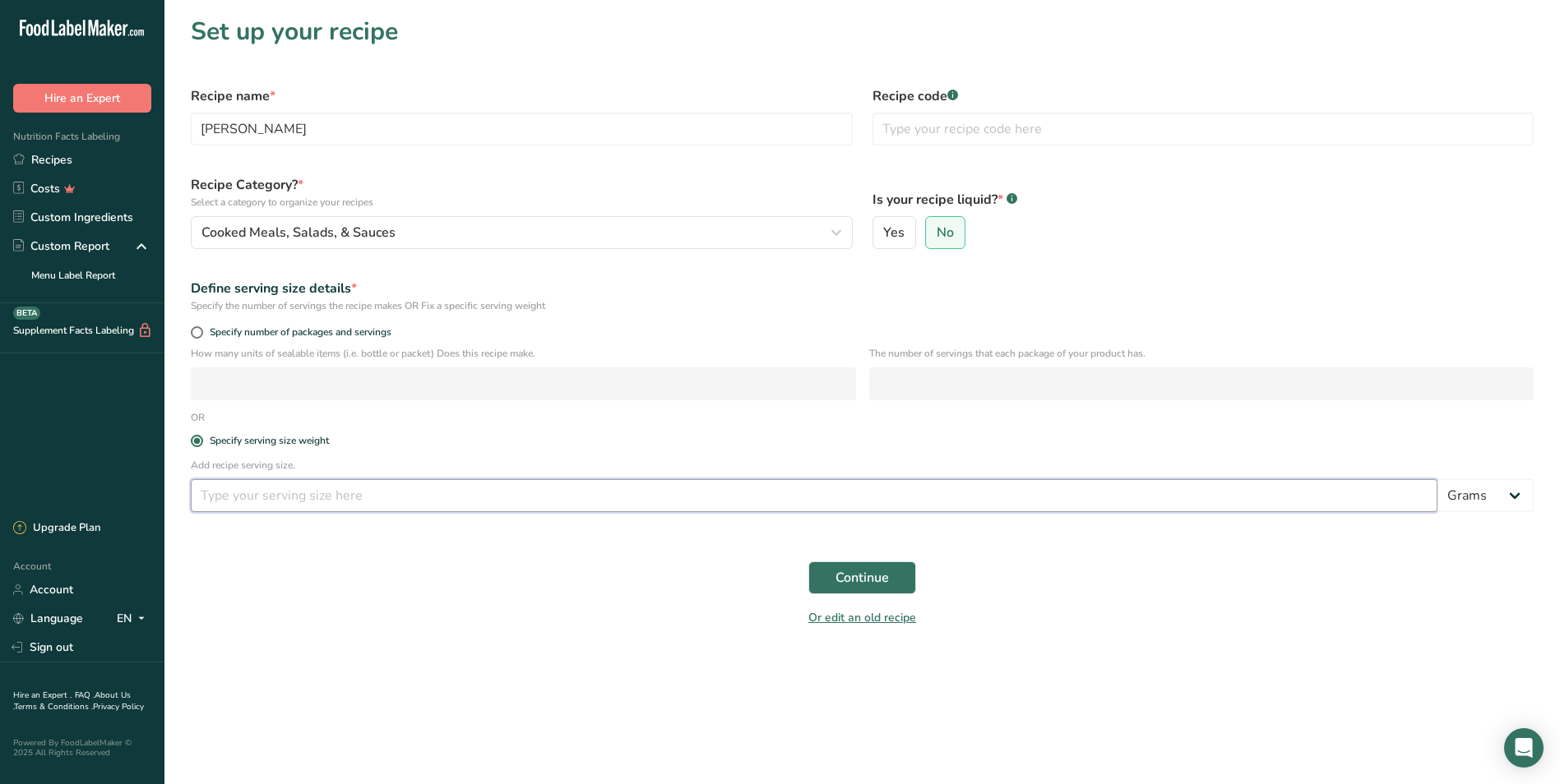
drag, startPoint x: 277, startPoint y: 484, endPoint x: 286, endPoint y: 484, distance: 9.0
click at [279, 484] on input "number" at bounding box center [814, 495] width 1246 height 33
type input "6"
click at [839, 479] on div "Add recipe serving size. 6 Grams kg mg mcg lb oz l mL fl oz tbsp tsp cup qt gal…" at bounding box center [862, 490] width 1362 height 64
click at [839, 492] on select "Grams kg mg mcg lb oz l mL fl oz tbsp tsp cup qt gallon" at bounding box center [1485, 495] width 96 height 33
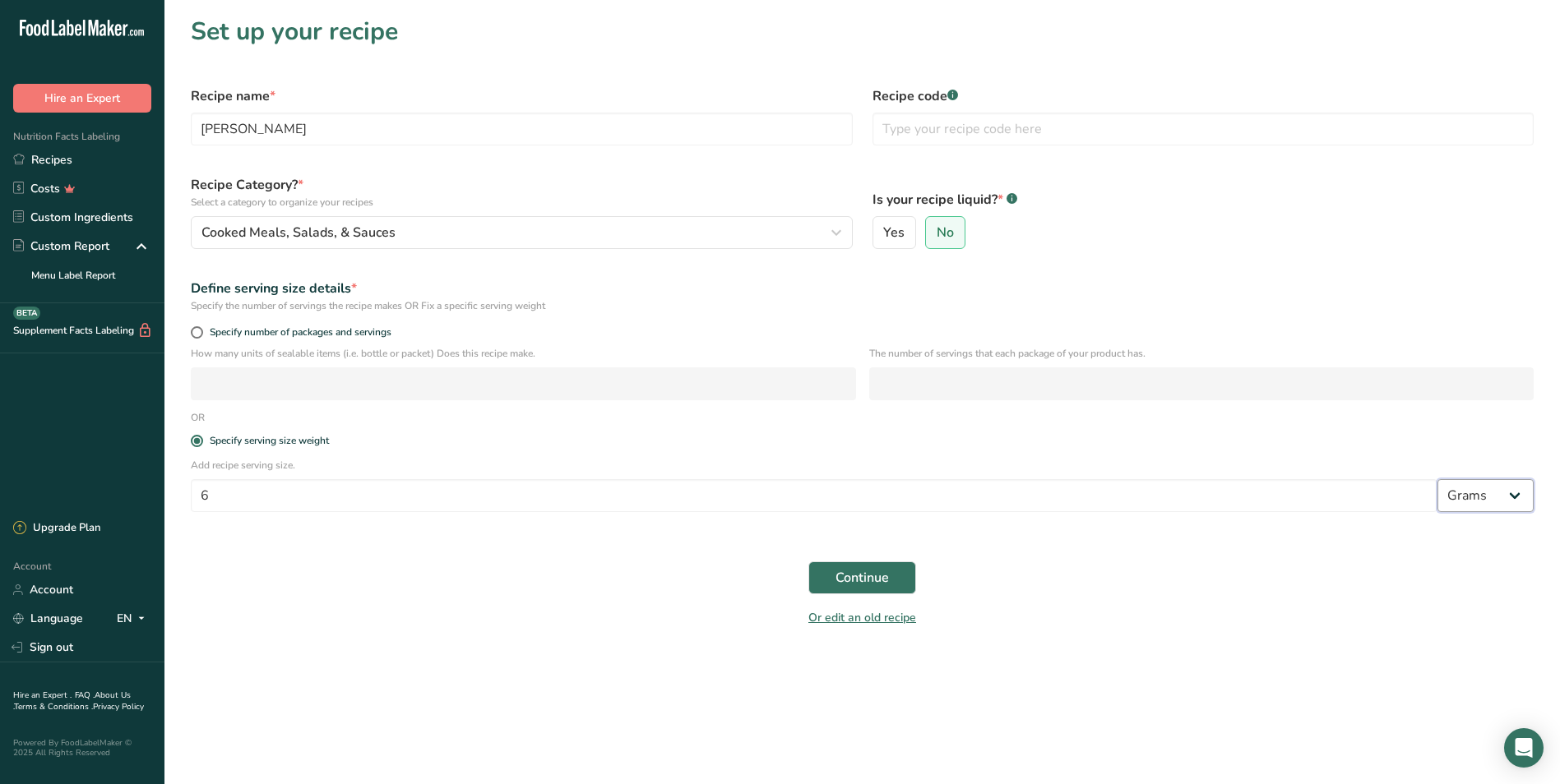
select select "5"
click at [839, 479] on select "Grams kg mg mcg lb oz l mL fl oz tbsp tsp cup qt gallon" at bounding box center [1485, 495] width 96 height 33
click at [839, 571] on span "Continue" at bounding box center [862, 577] width 54 height 19
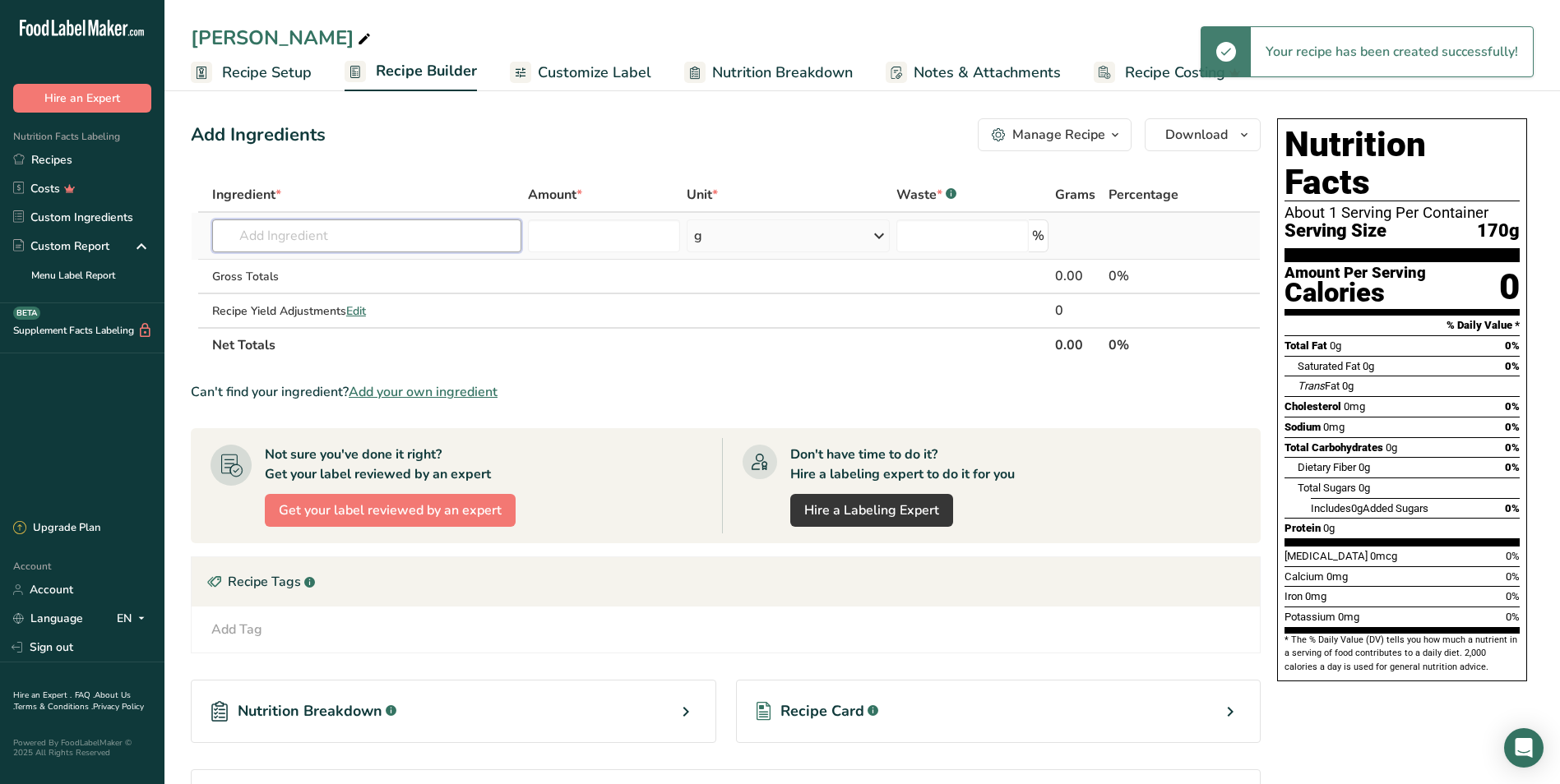
click at [279, 235] on input "text" at bounding box center [366, 236] width 309 height 33
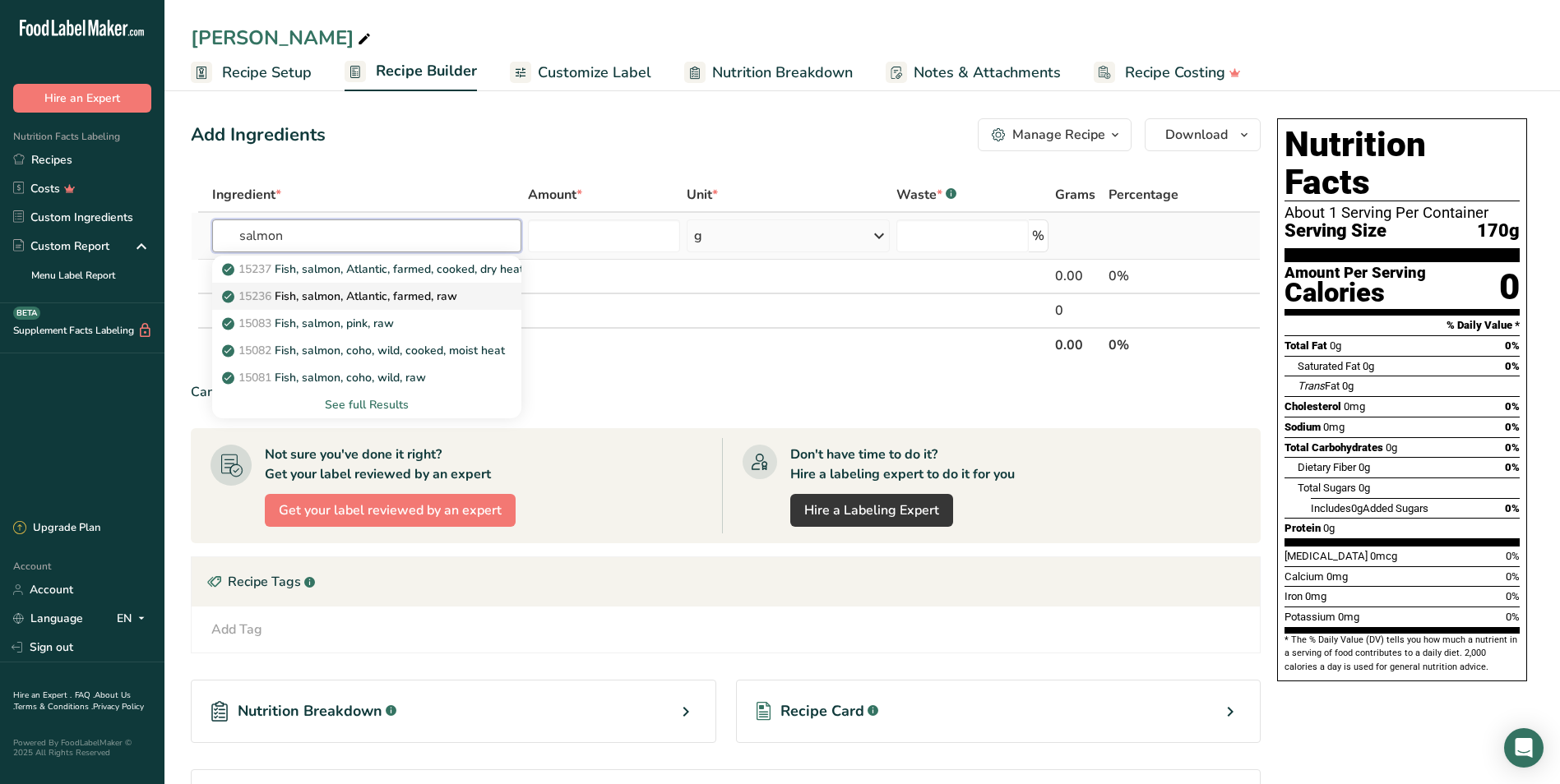
type input "salmon"
click at [432, 295] on p "15236 Fish, salmon, Atlantic, farmed, raw" at bounding box center [342, 296] width 232 height 18
type input "Fish, salmon, Atlantic, farmed, raw"
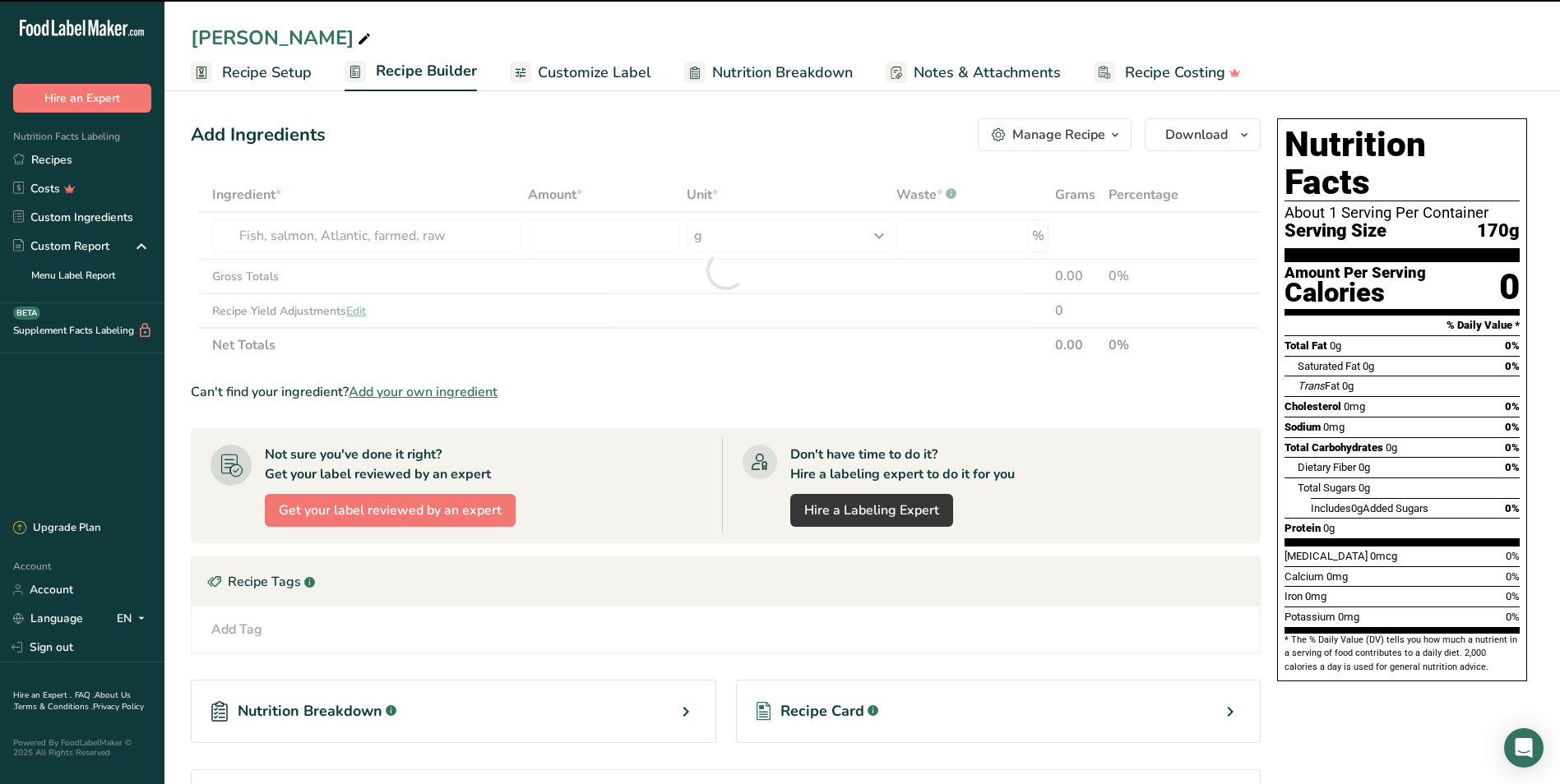
click at [740, 229] on div at bounding box center [725, 270] width 1069 height 185
type input "0"
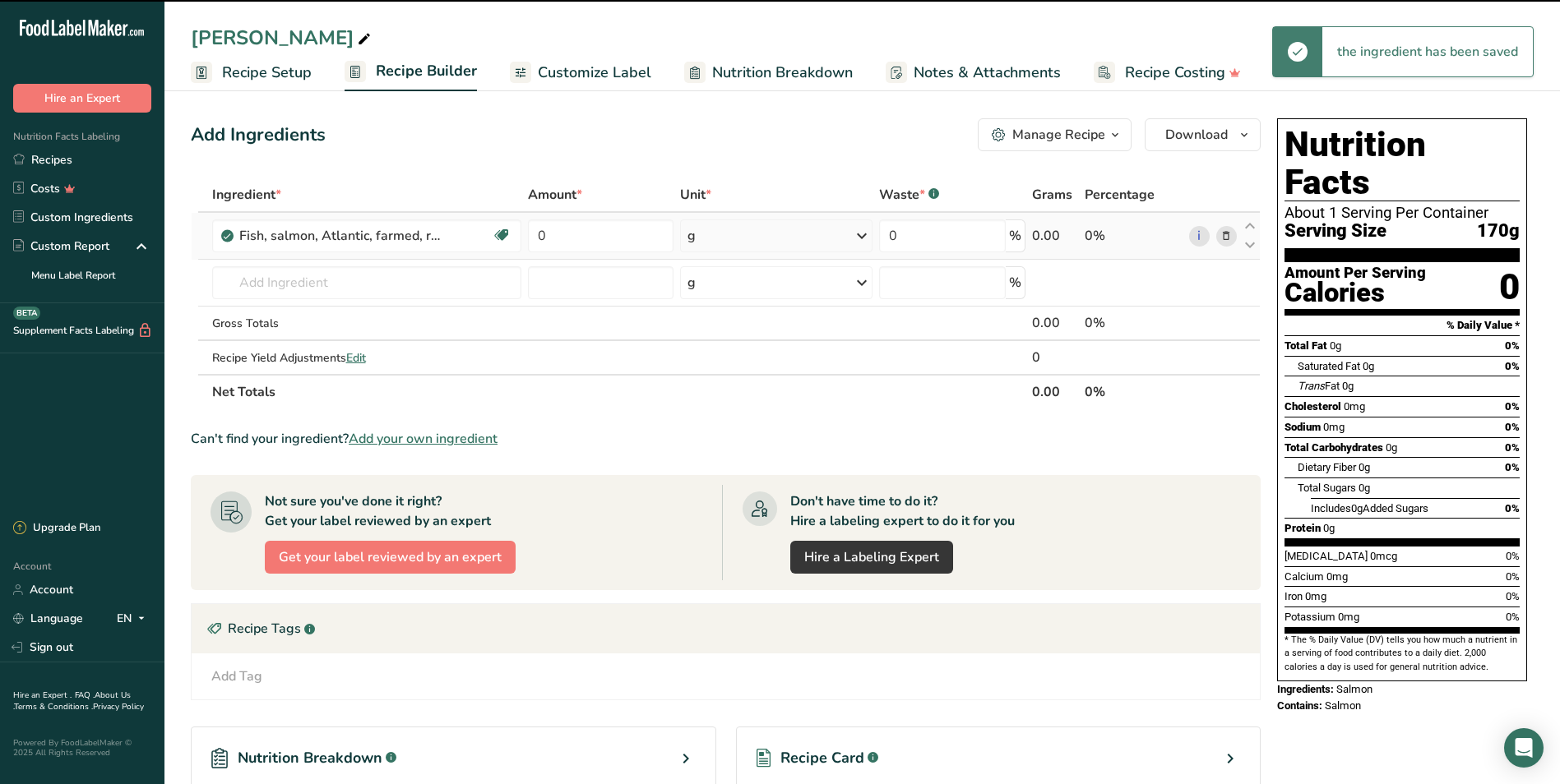
click at [740, 232] on div "g" at bounding box center [777, 236] width 194 height 33
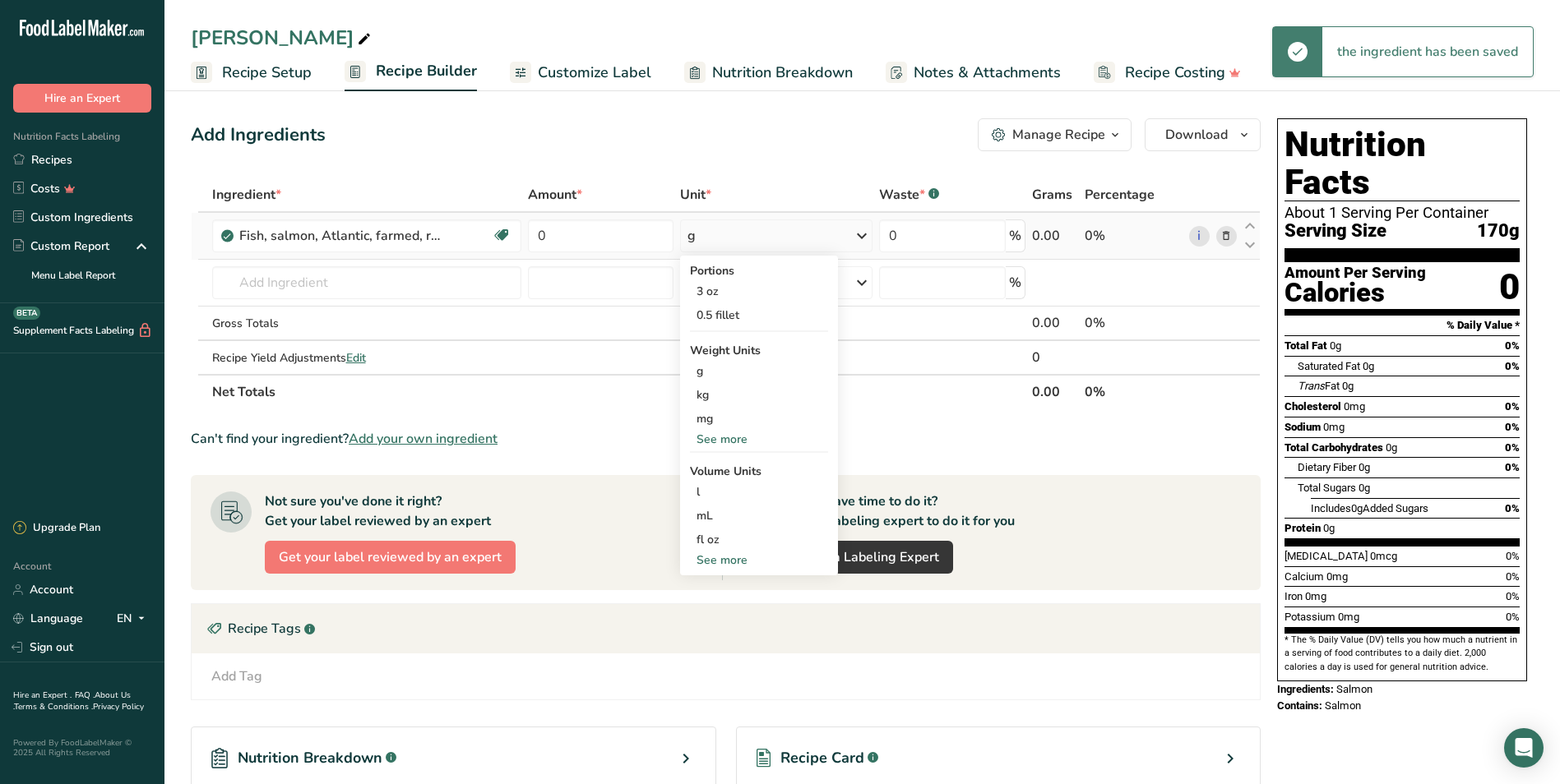
click at [718, 442] on div "See more" at bounding box center [759, 439] width 138 height 18
click at [749, 472] on div "lb" at bounding box center [759, 466] width 138 height 24
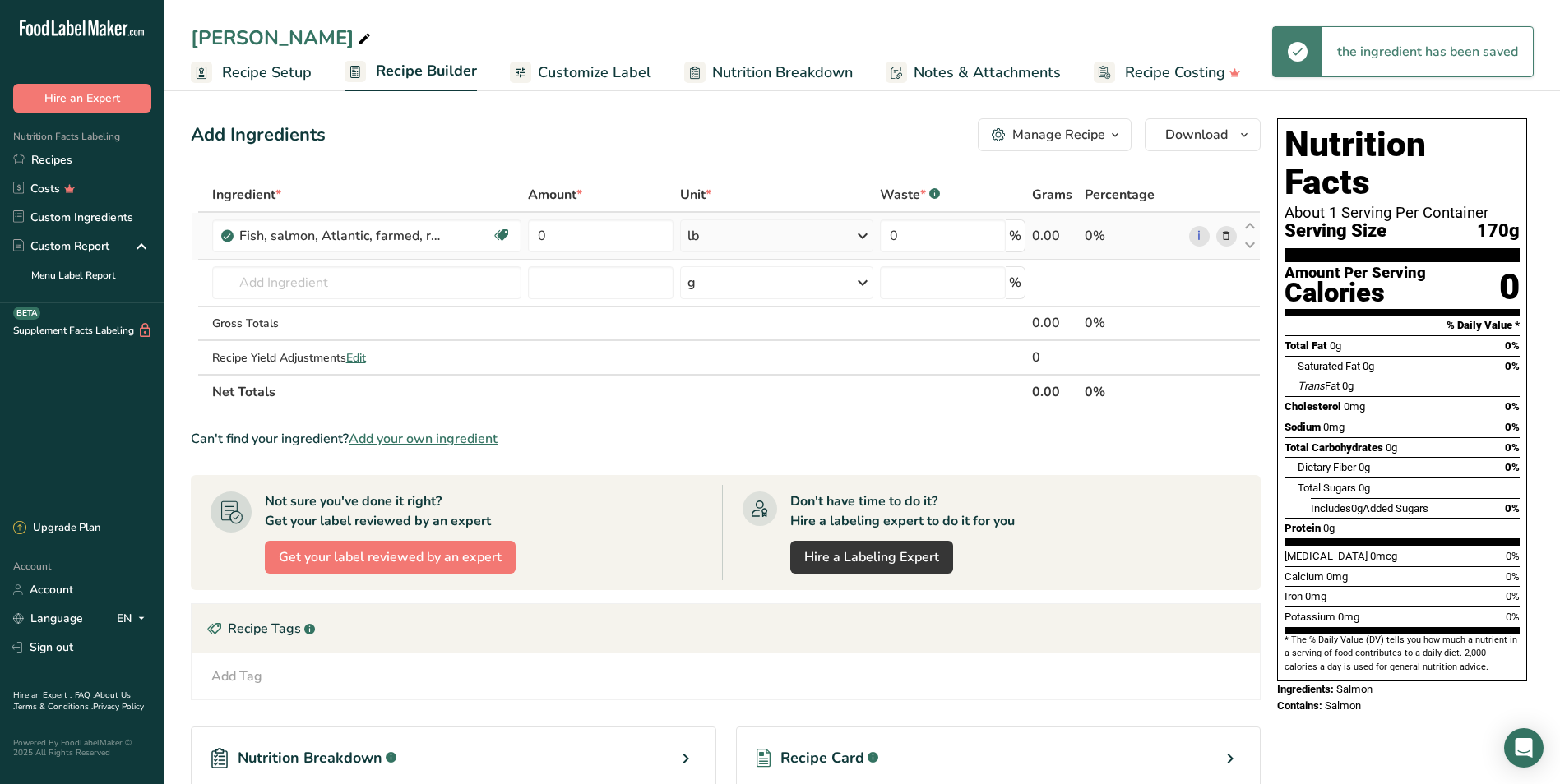
click at [731, 229] on div "lb" at bounding box center [777, 236] width 194 height 33
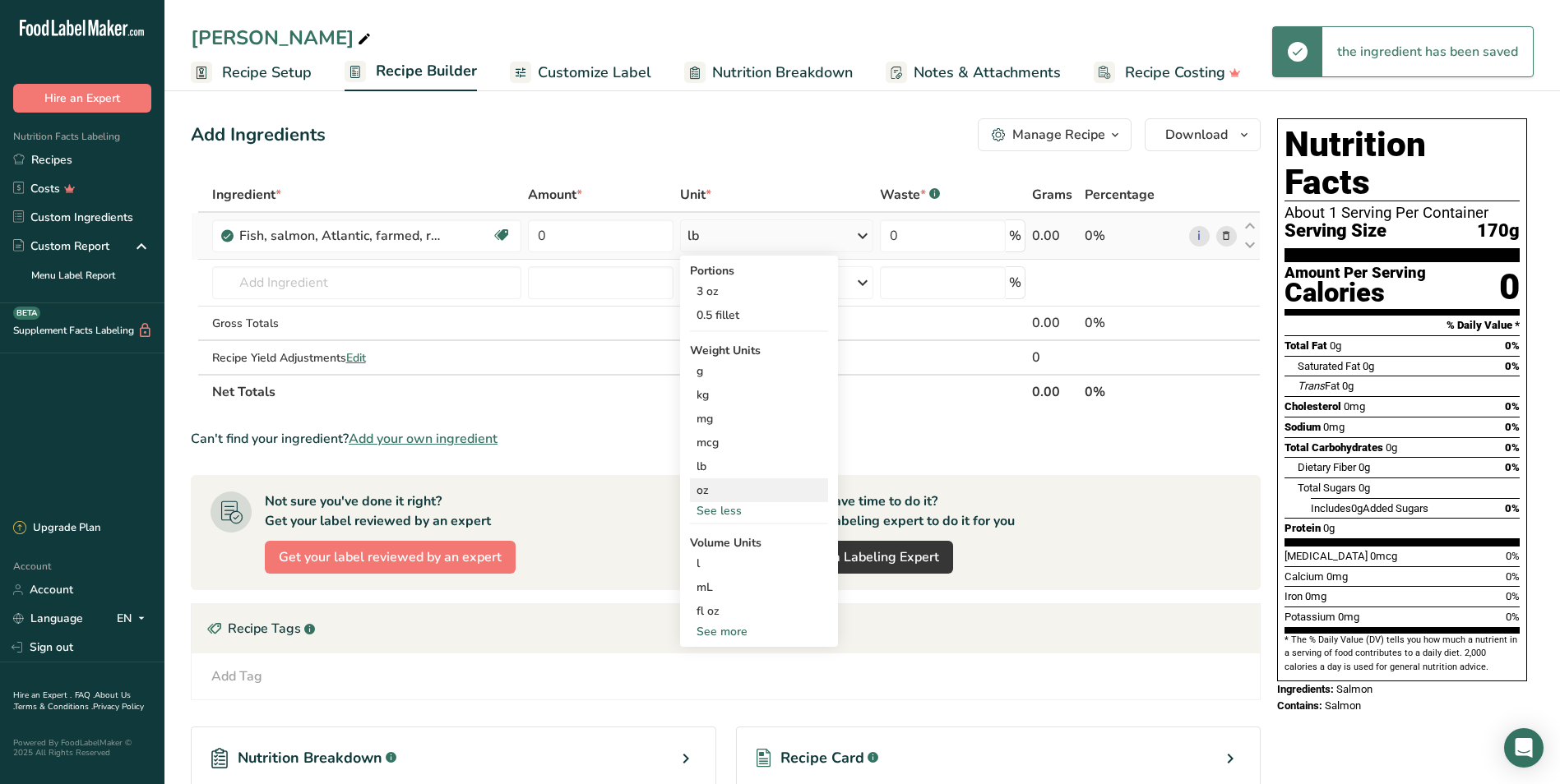
click at [708, 486] on div "oz" at bounding box center [759, 490] width 138 height 24
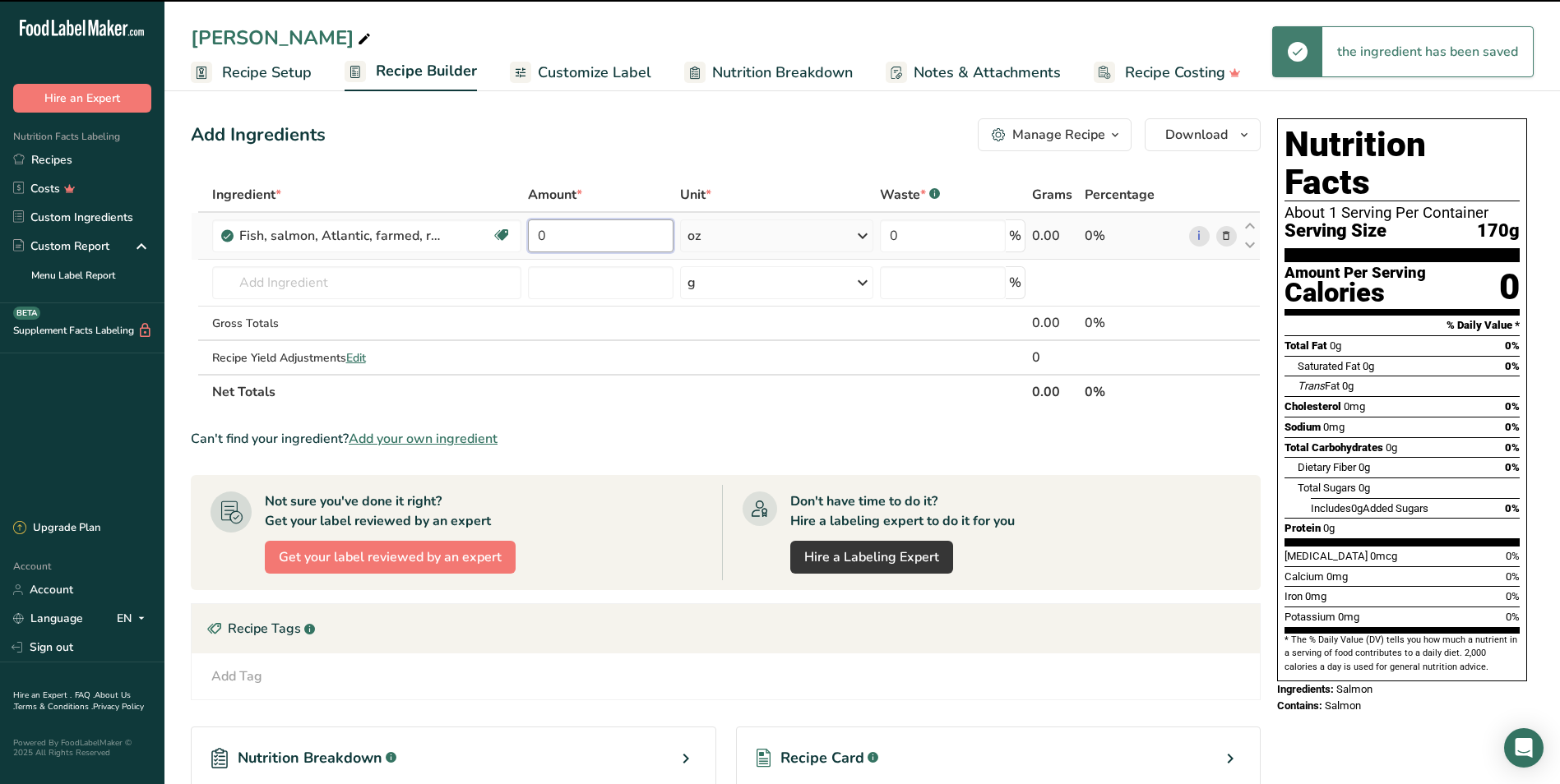
click at [579, 228] on input "0" at bounding box center [600, 236] width 146 height 33
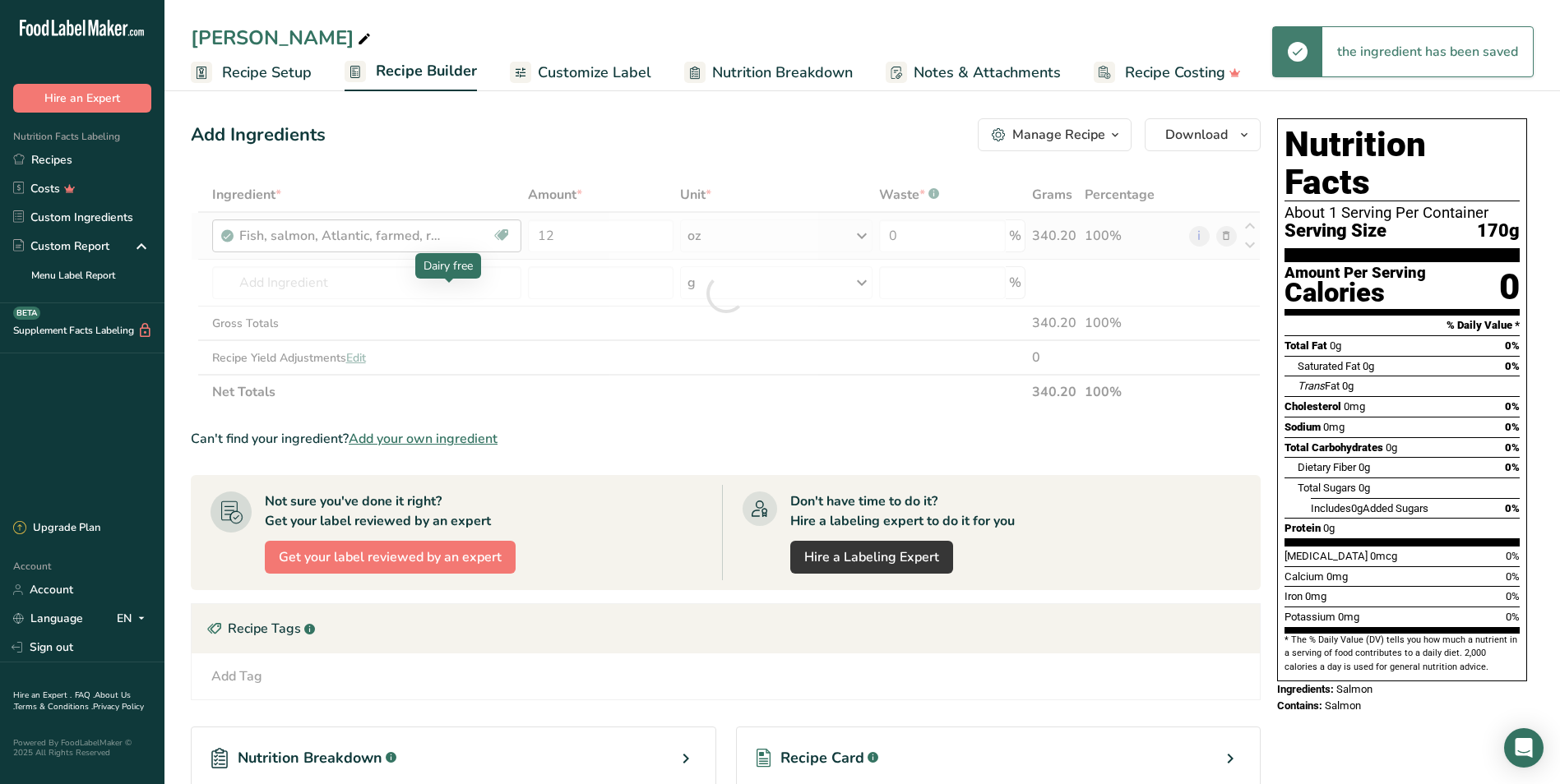
drag, startPoint x: 412, startPoint y: 285, endPoint x: 402, endPoint y: 276, distance: 13.5
click at [411, 280] on div "Ingredient * Amount * Unit * Waste * .a-a{fill:#347362;}.b-a{fill:#fff;} Grams …" at bounding box center [725, 294] width 1069 height 232
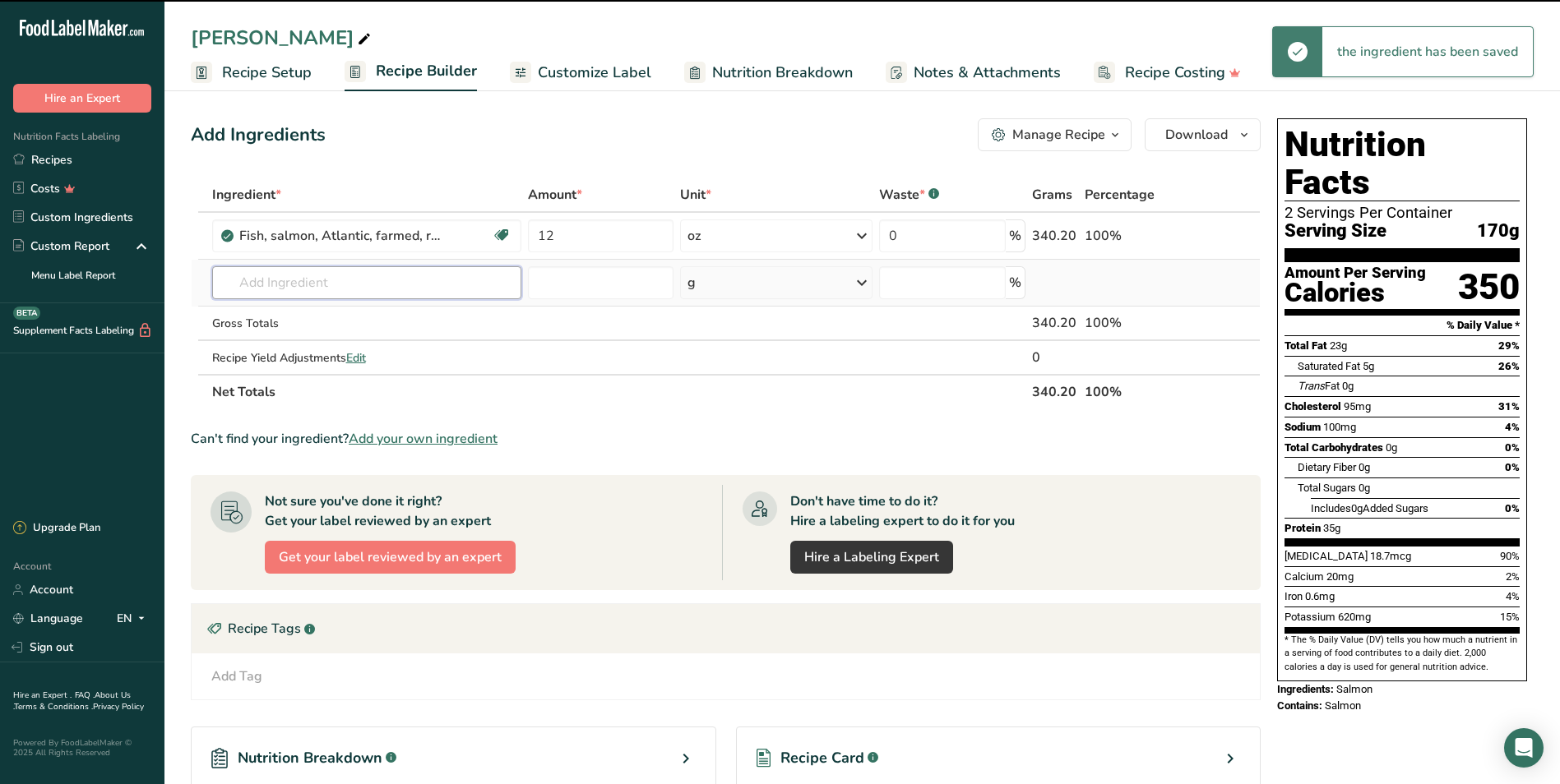
click at [341, 272] on input "text" at bounding box center [366, 283] width 309 height 33
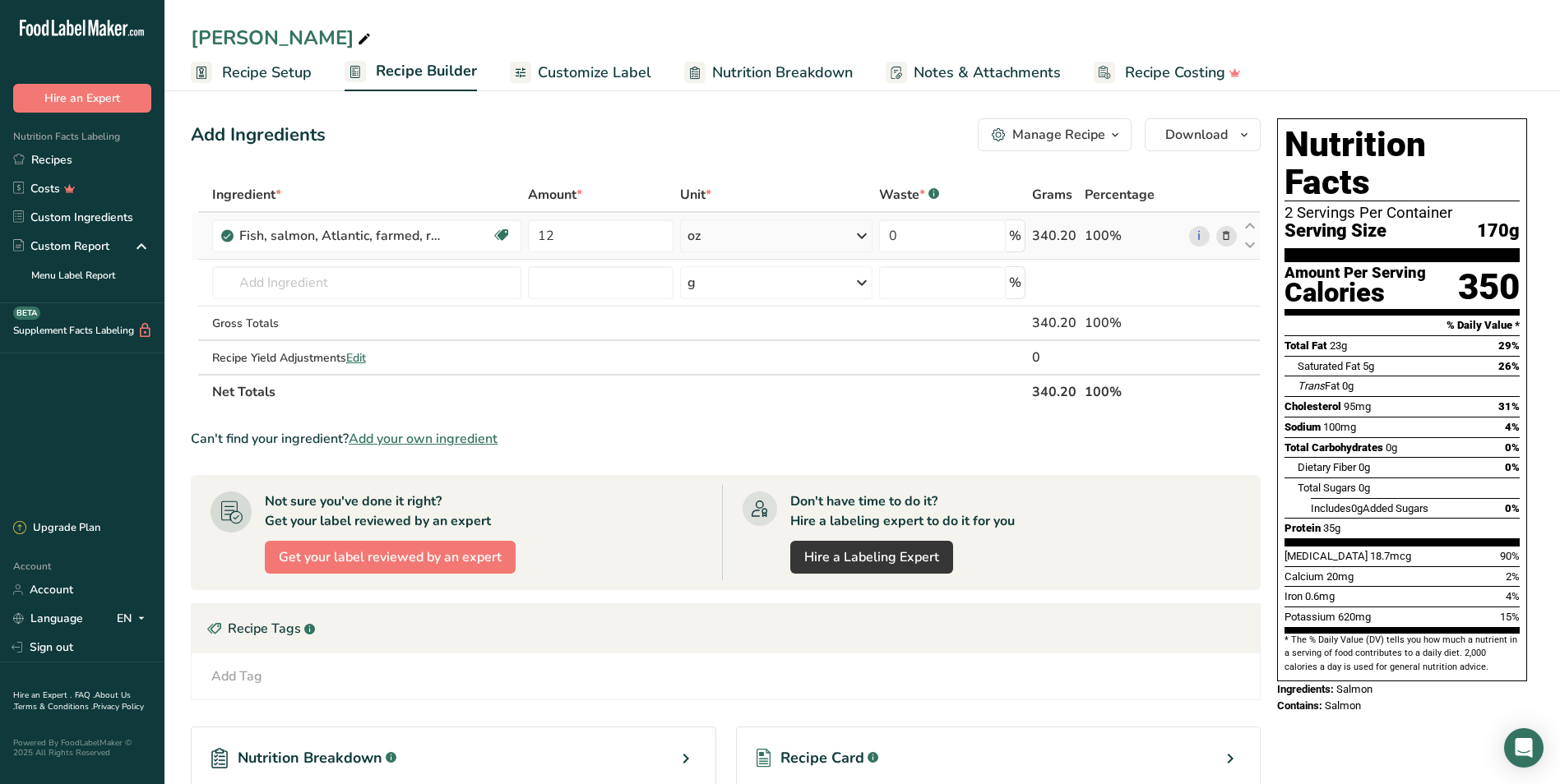
click at [712, 233] on div "oz" at bounding box center [777, 236] width 194 height 33
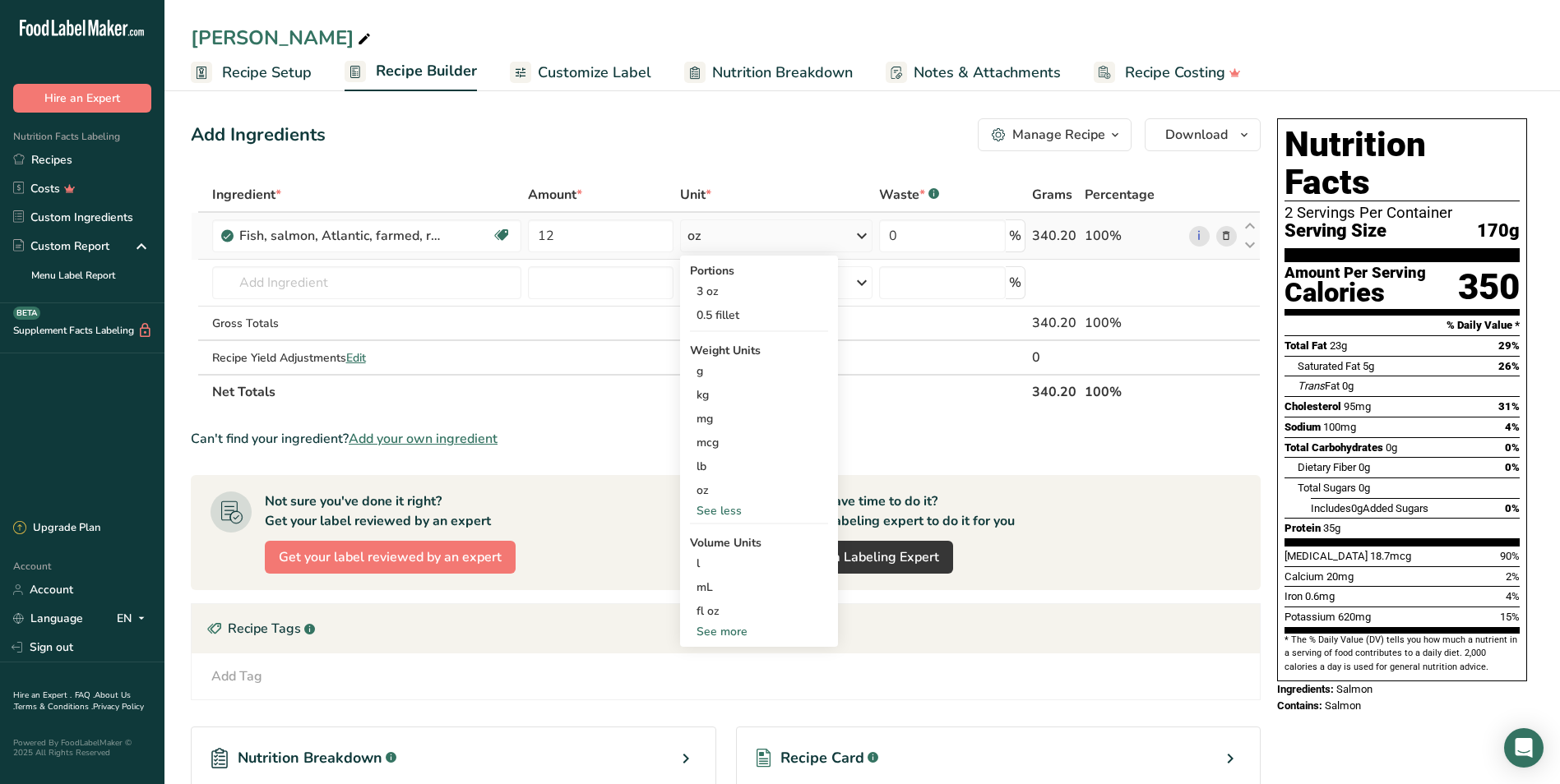
click at [699, 514] on div "See less" at bounding box center [759, 511] width 138 height 18
click at [738, 439] on div "See more" at bounding box center [759, 439] width 138 height 18
click at [719, 468] on div "lb" at bounding box center [759, 466] width 138 height 24
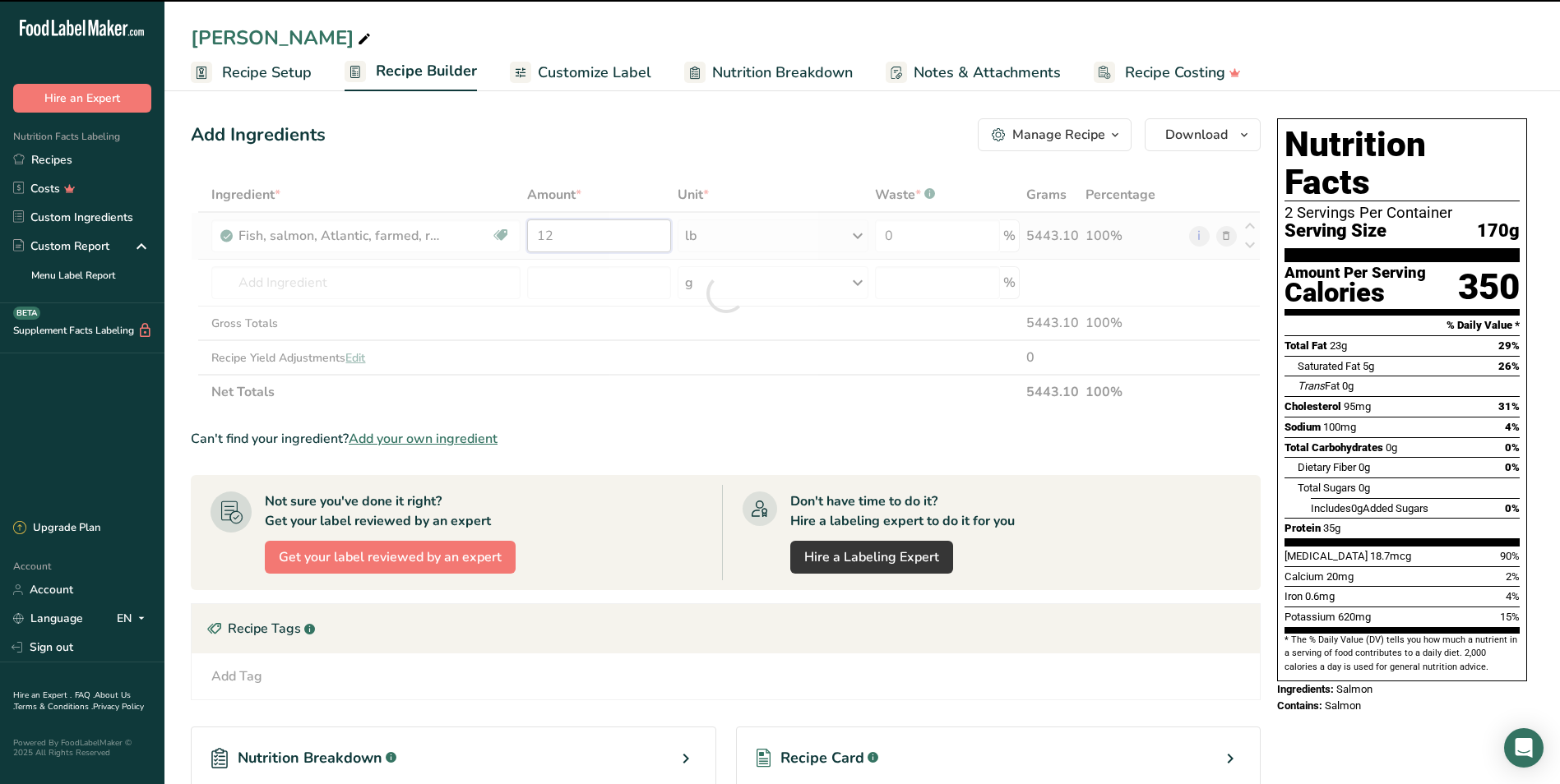
click at [581, 234] on input "12" at bounding box center [598, 236] width 144 height 33
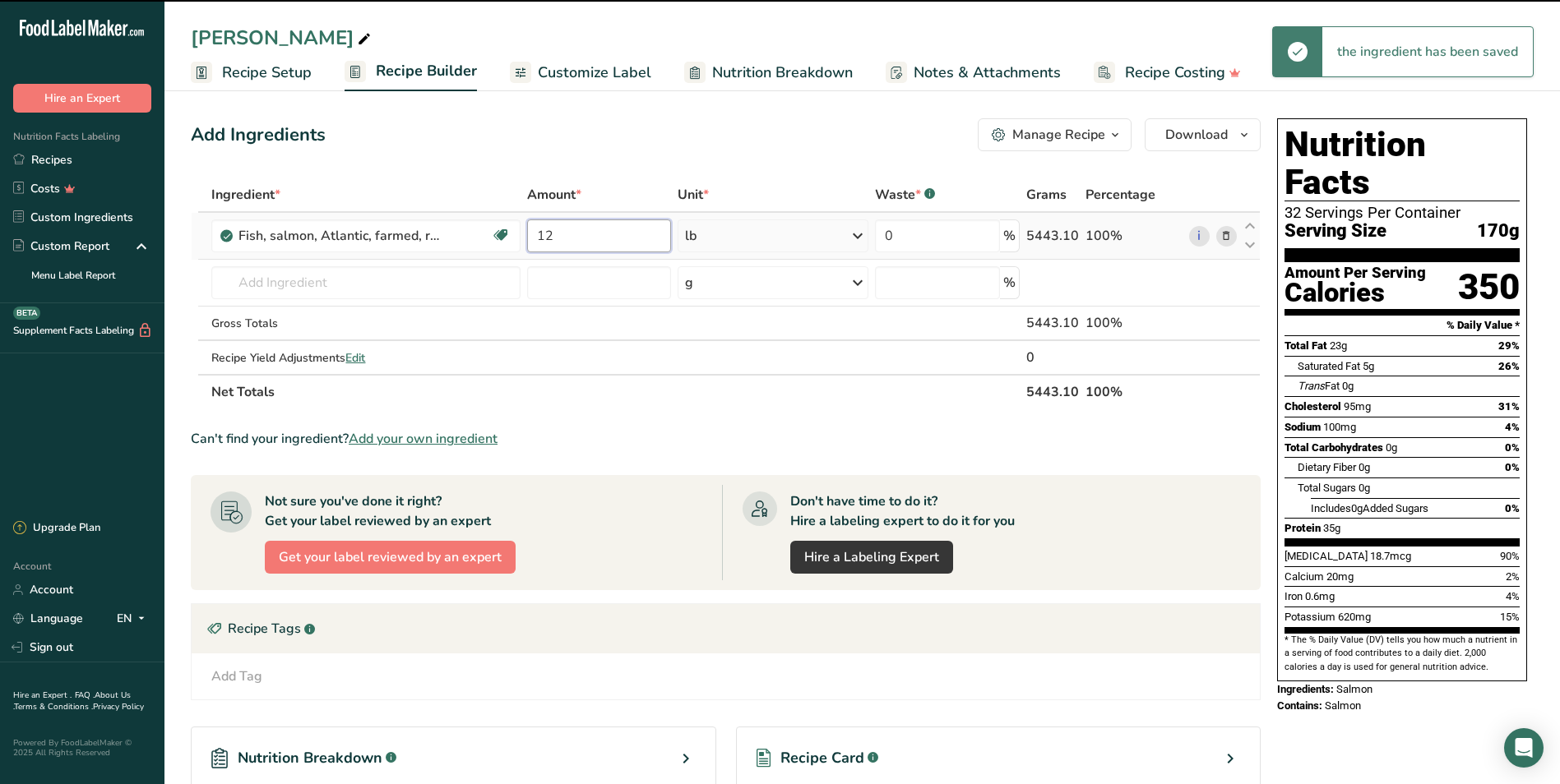
click at [581, 234] on input "12" at bounding box center [598, 236] width 144 height 33
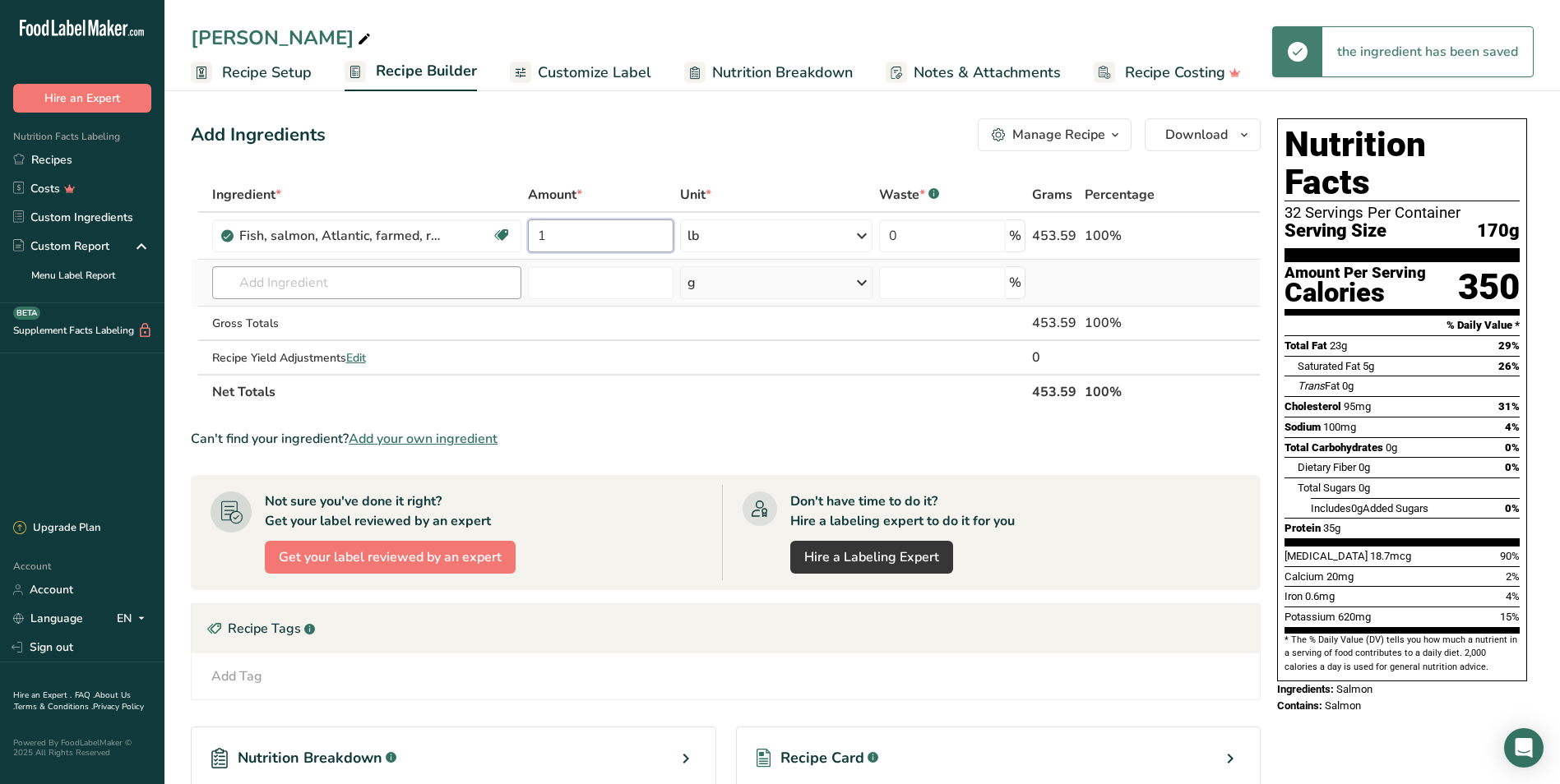
type input "1"
click at [362, 274] on div "Ingredient * Amount * Unit * Waste * .a-a{fill:#347362;}.b-a{fill:#fff;} Grams …" at bounding box center [725, 294] width 1069 height 232
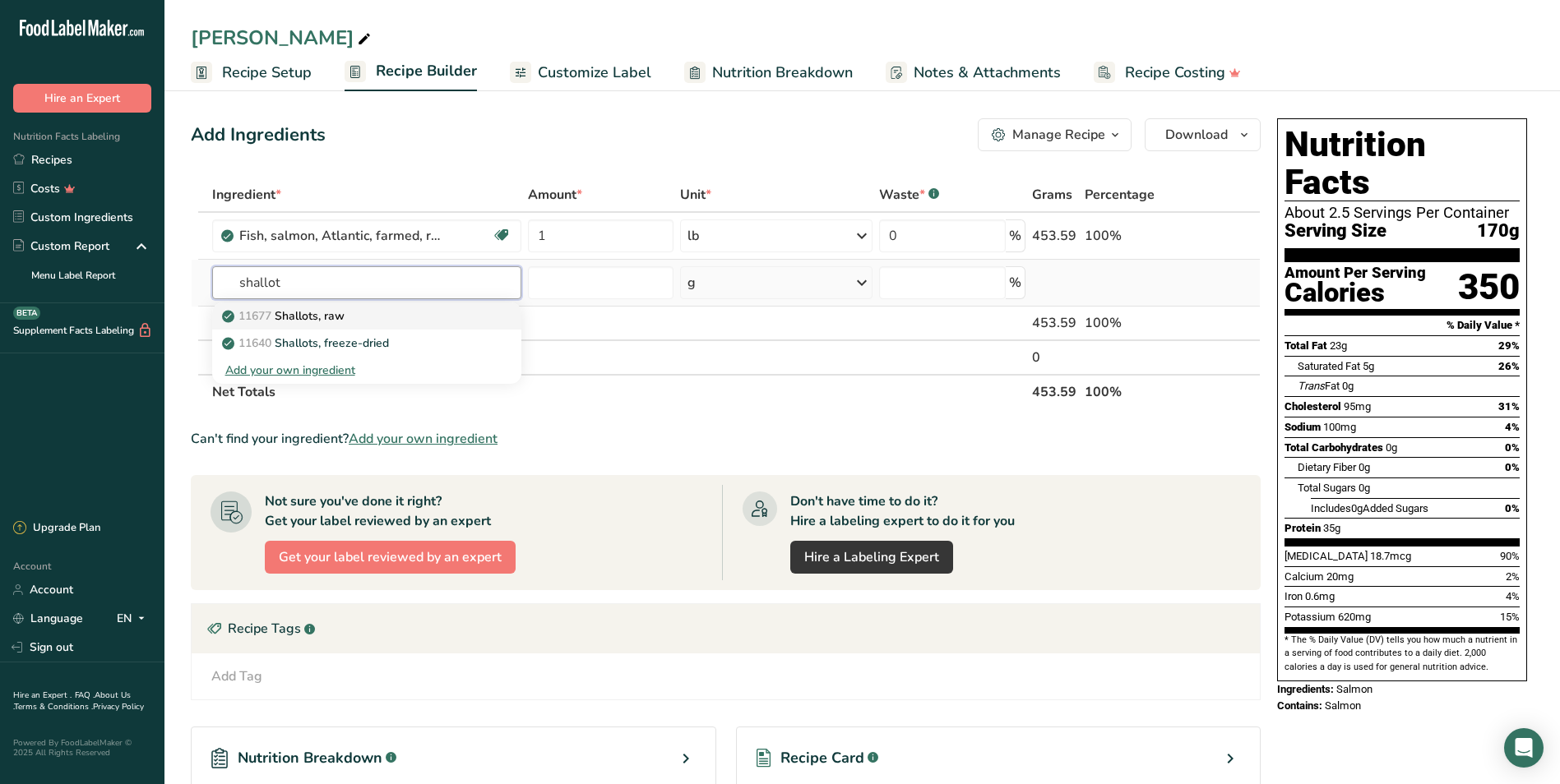
type input "shallot"
click at [332, 309] on p "11677 Shallots, raw" at bounding box center [285, 315] width 119 height 18
type input "Shallots, raw"
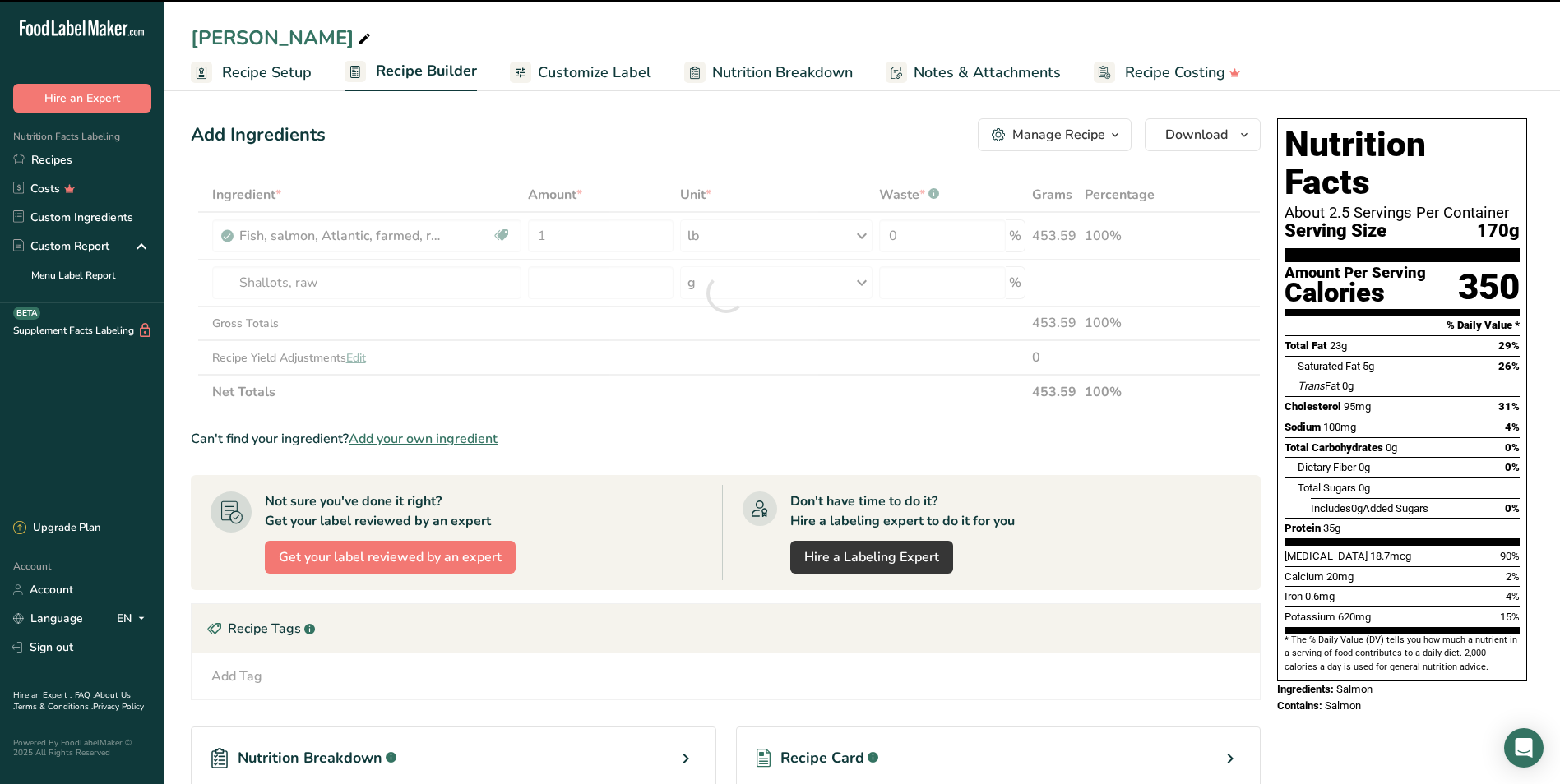
click at [715, 293] on div "g" at bounding box center [777, 283] width 194 height 33
type input "0"
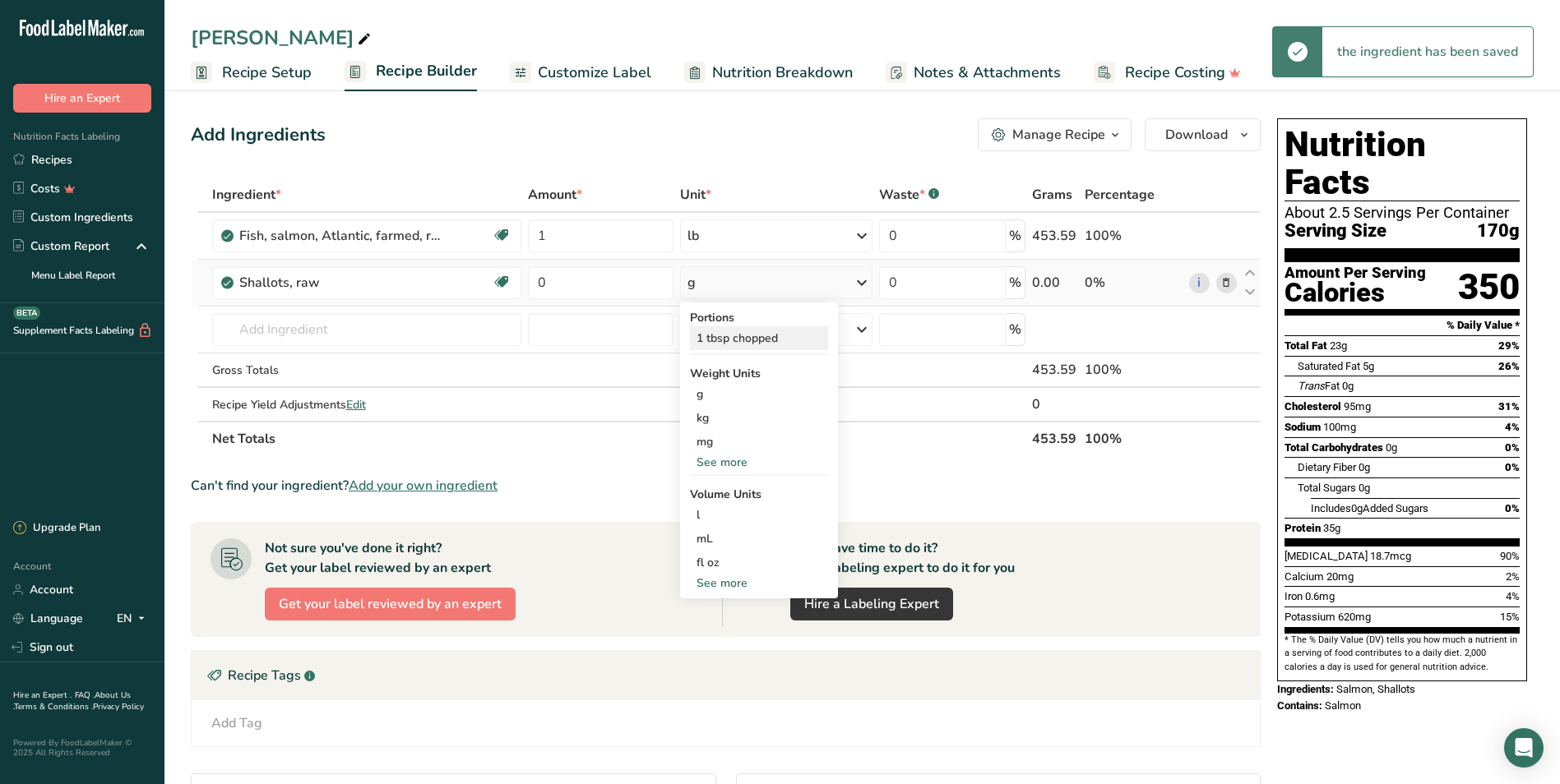
click at [738, 328] on div "1 tbsp chopped" at bounding box center [759, 338] width 138 height 24
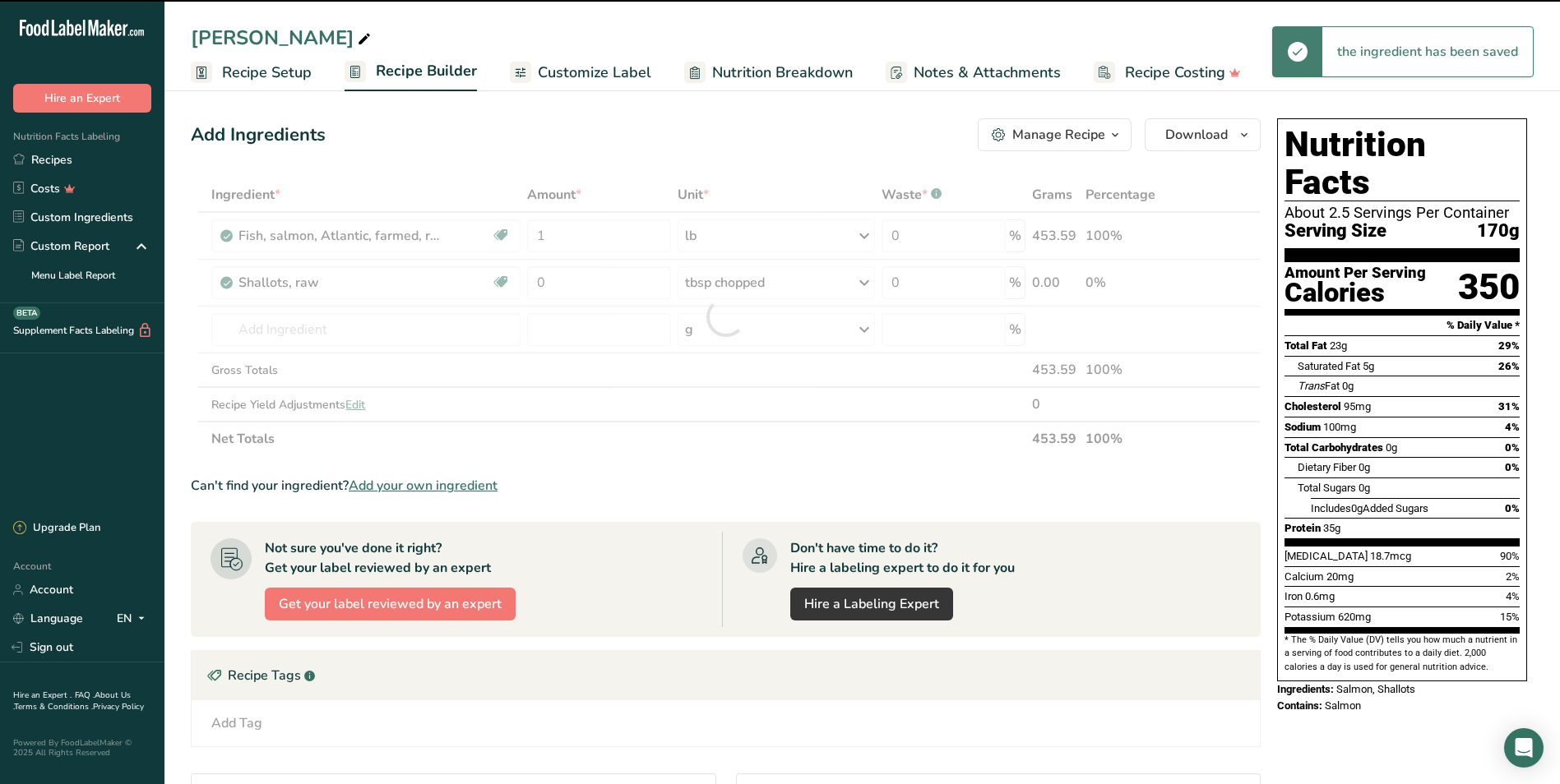
click at [557, 282] on div at bounding box center [725, 316] width 1069 height 278
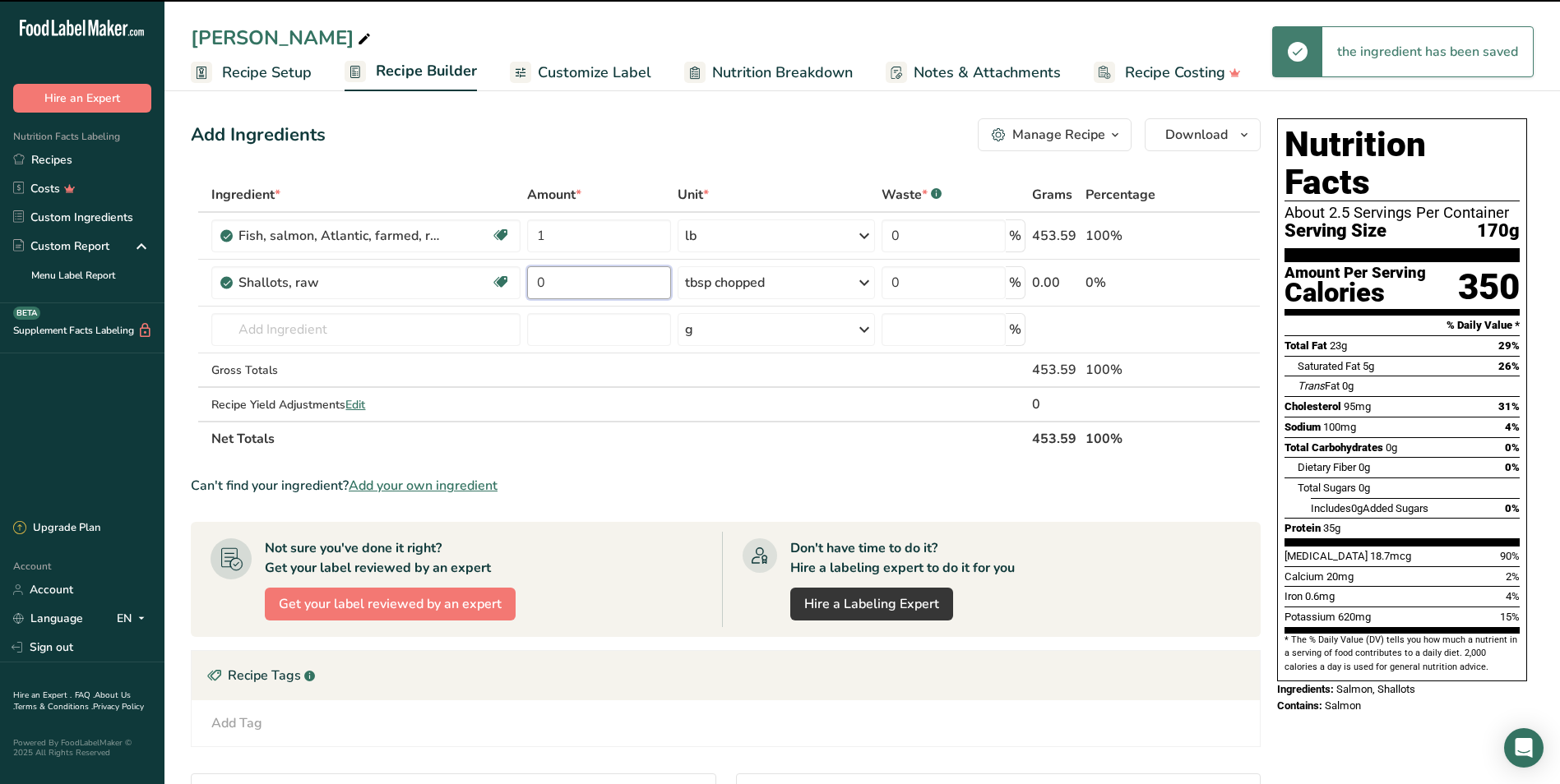
click at [557, 282] on input "0" at bounding box center [598, 283] width 144 height 33
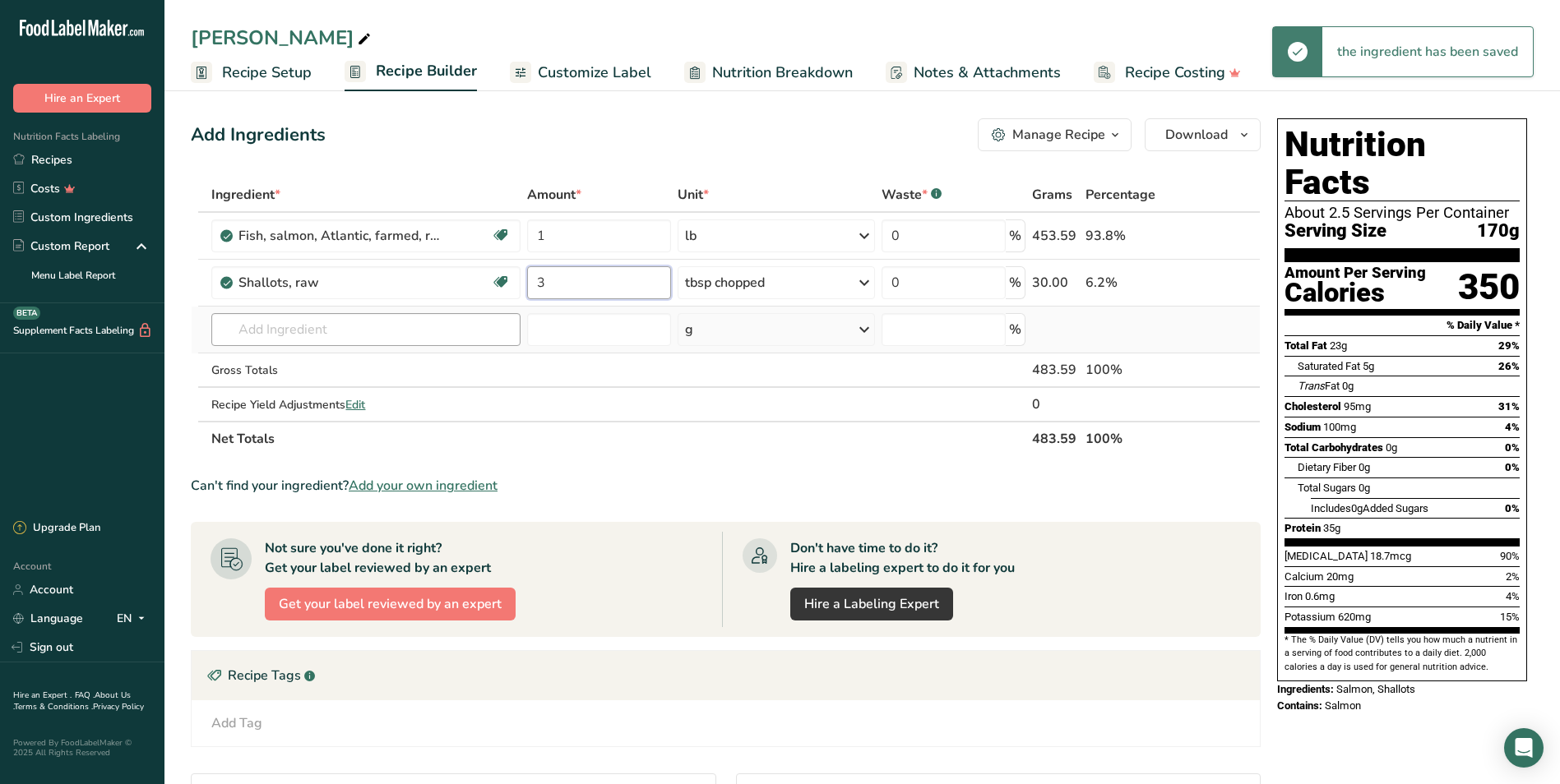
type input "3"
click at [441, 327] on div "Ingredient * Amount * Unit * Waste * .a-a{fill:#347362;}.b-a{fill:#fff;} Grams …" at bounding box center [725, 316] width 1069 height 278
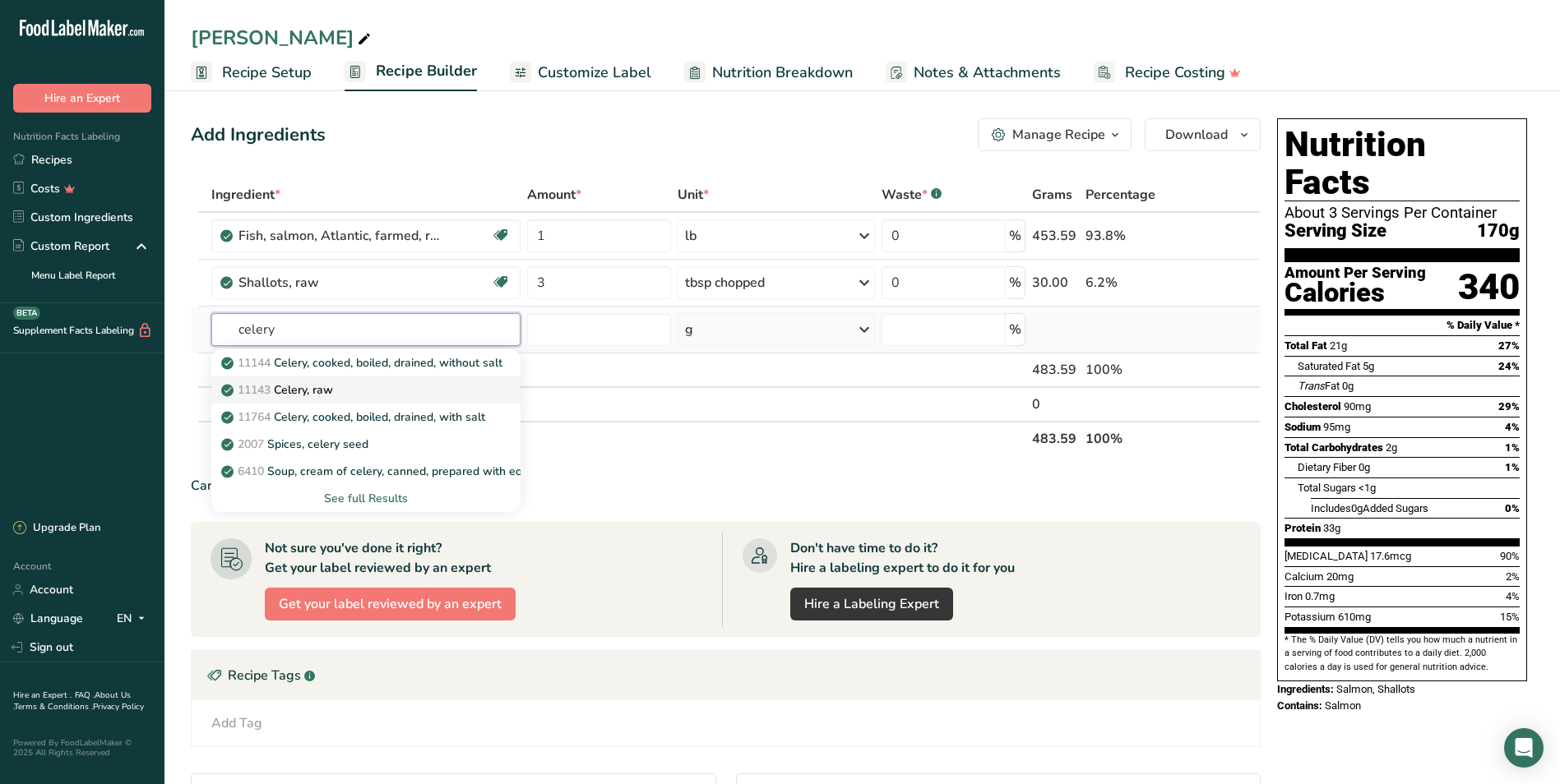
type input "celery"
click at [365, 390] on div "11143 Celery, raw" at bounding box center [353, 389] width 256 height 18
type input "Celery, raw"
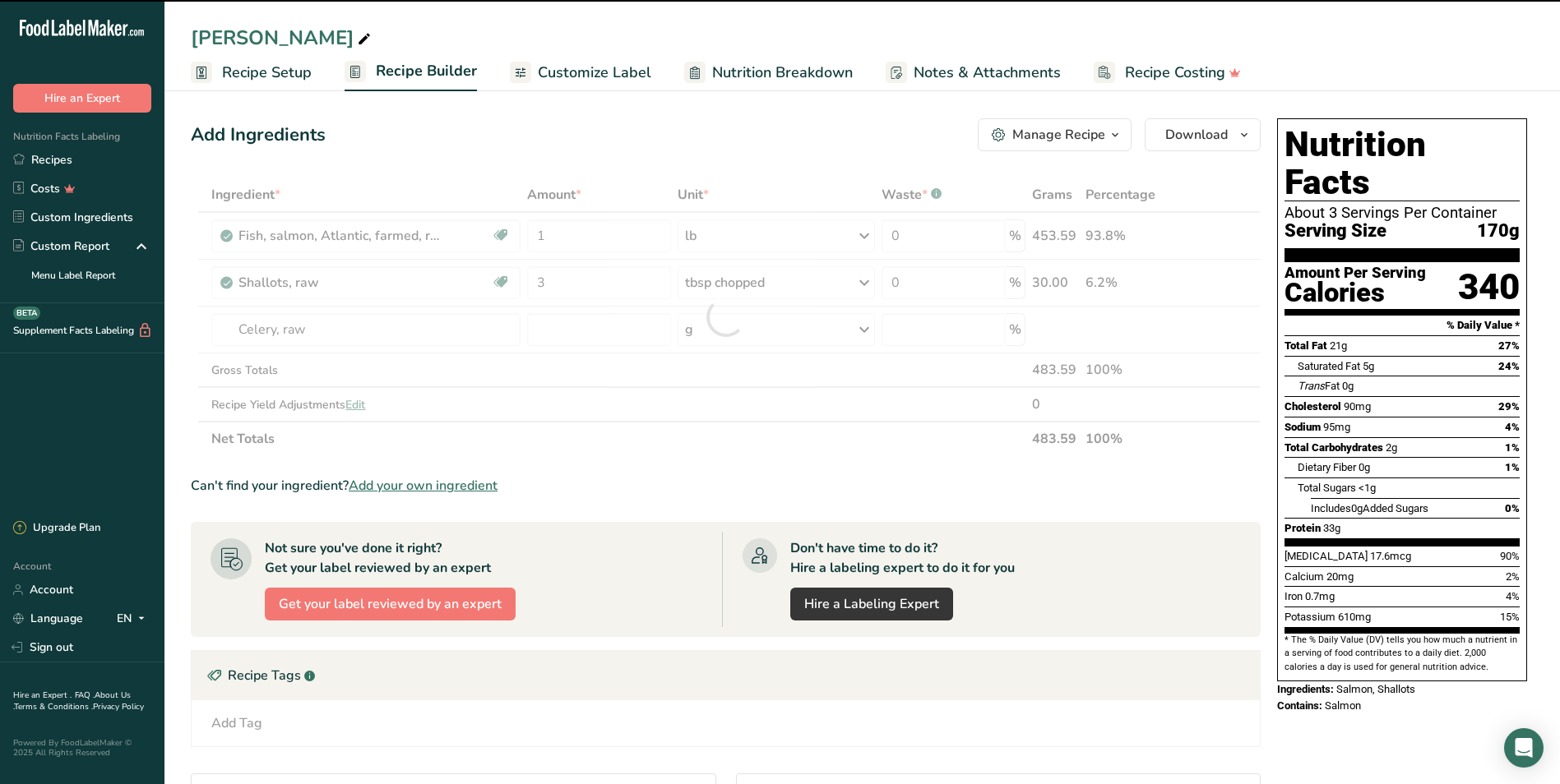
type input "0"
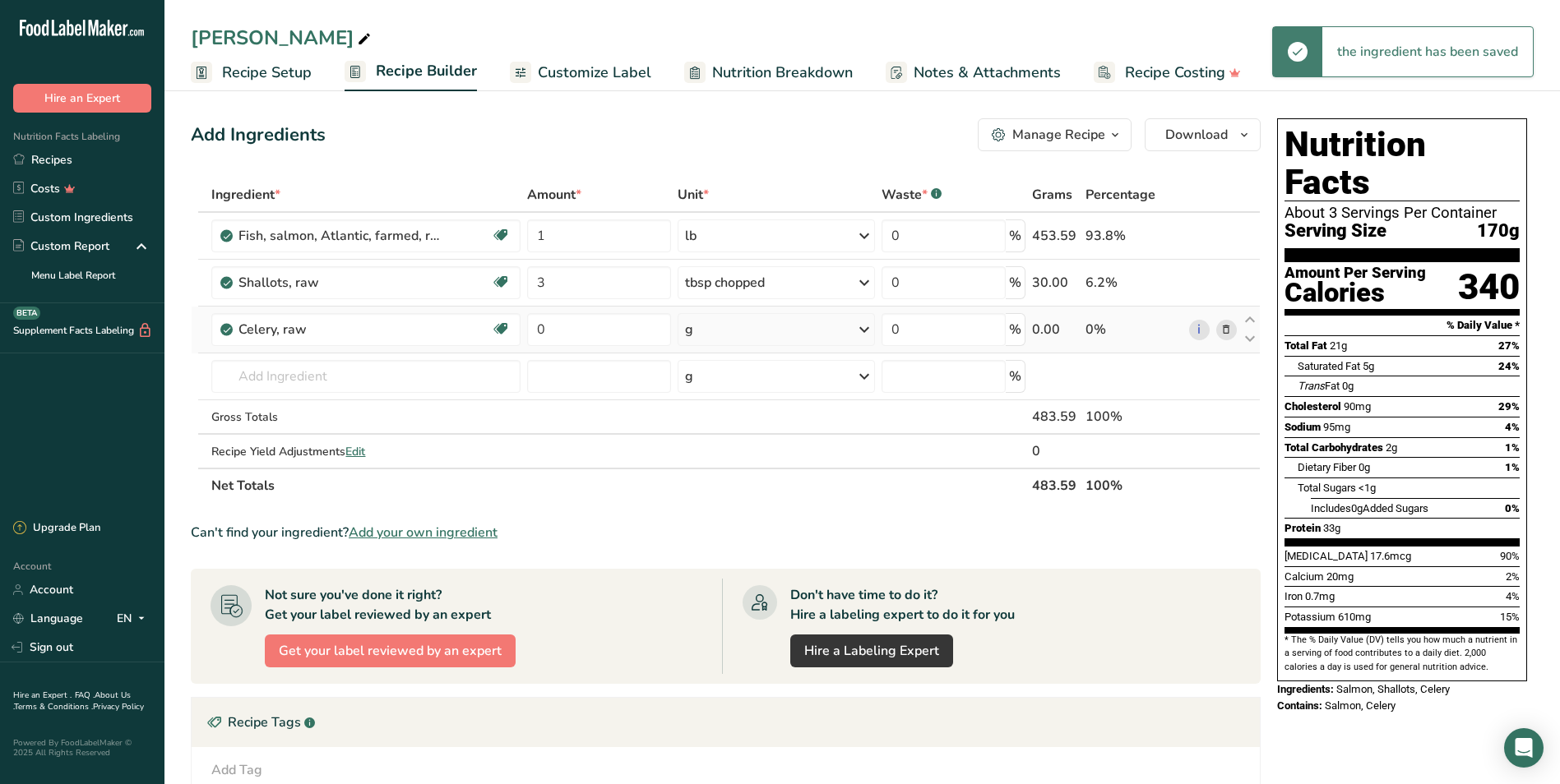
click at [724, 337] on div "g" at bounding box center [776, 329] width 198 height 33
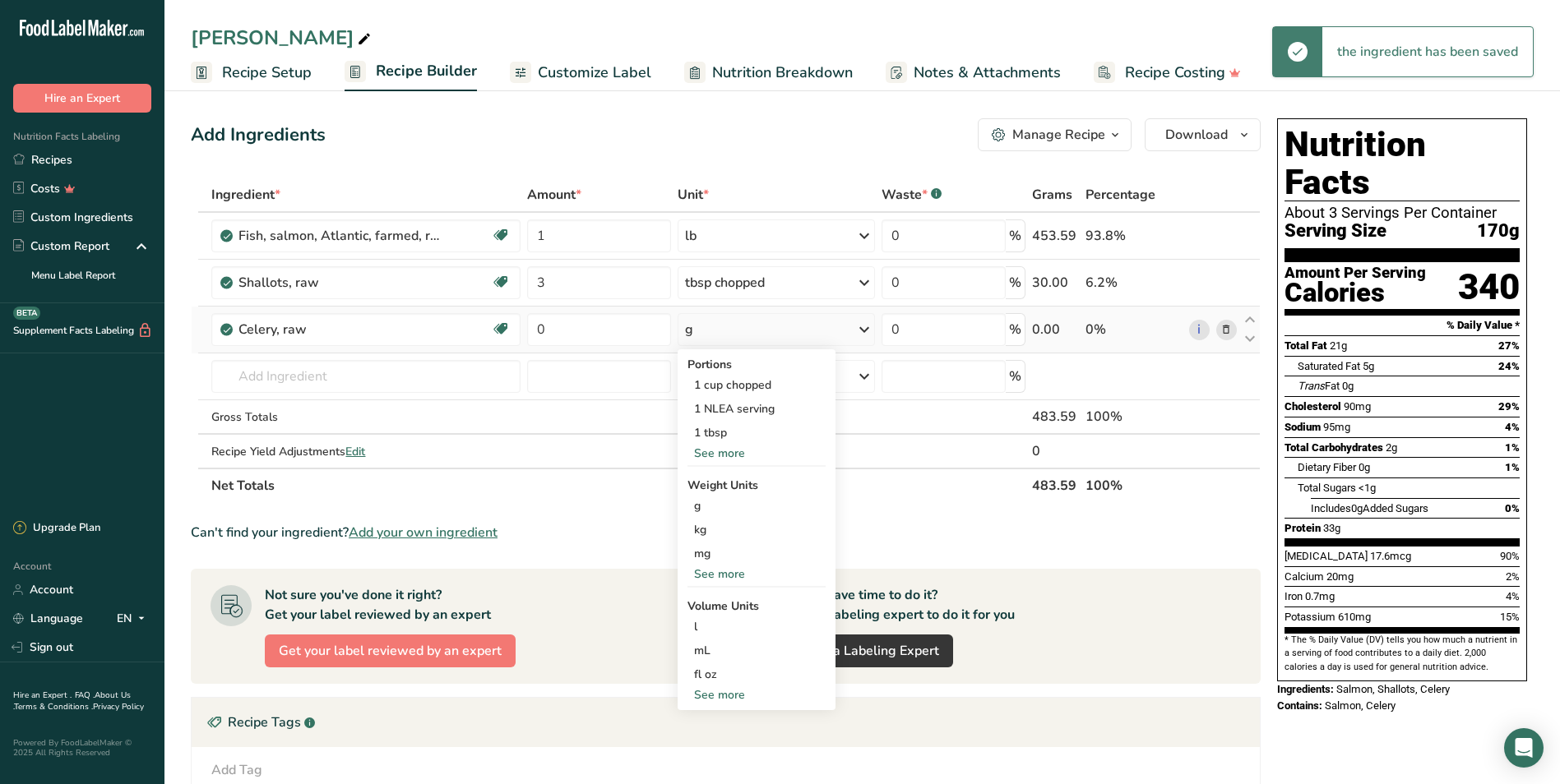
click at [735, 452] on div "See more" at bounding box center [756, 453] width 138 height 18
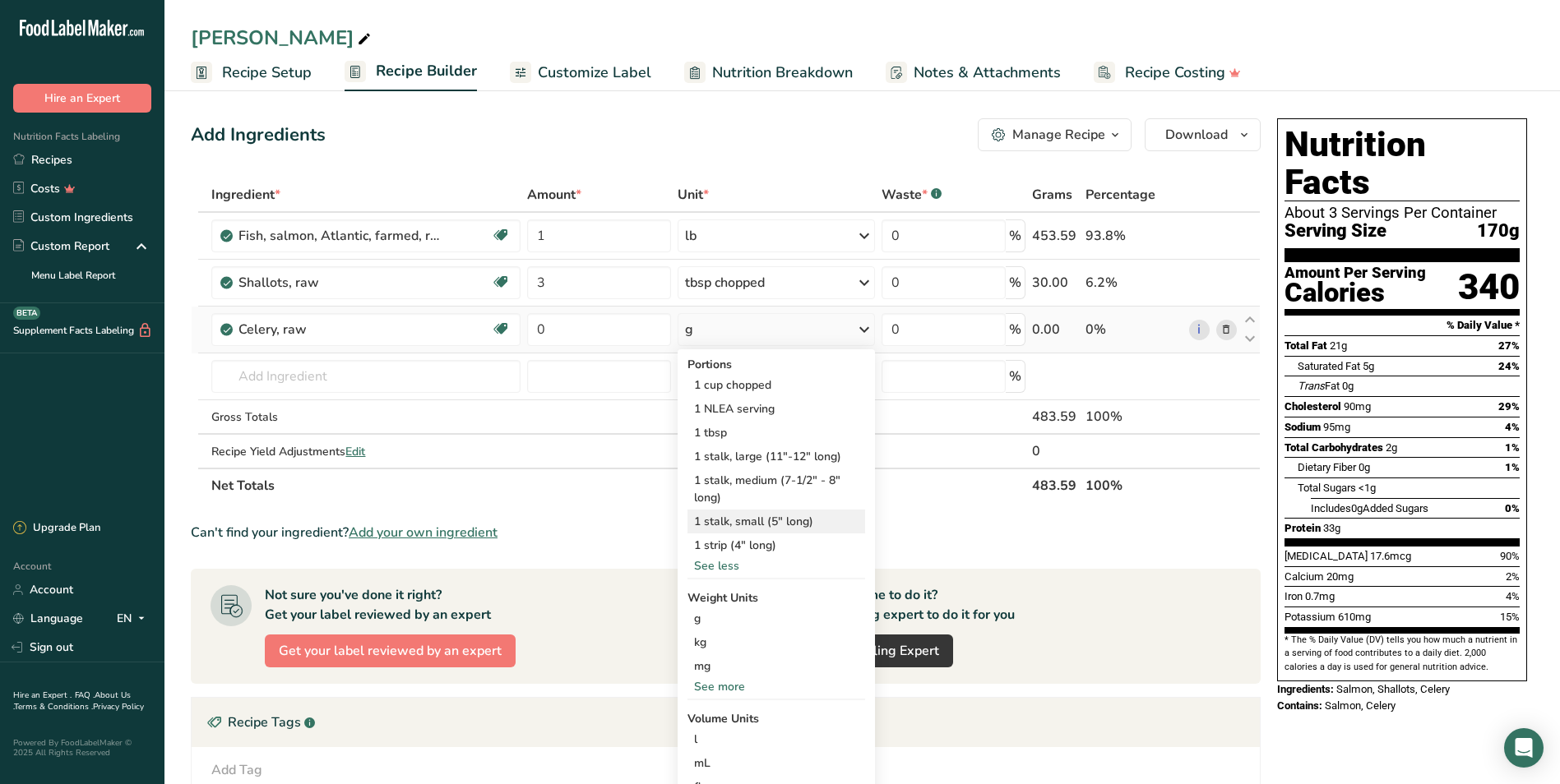
click at [751, 512] on div "1 stalk, small (5" long)" at bounding box center [776, 522] width 178 height 24
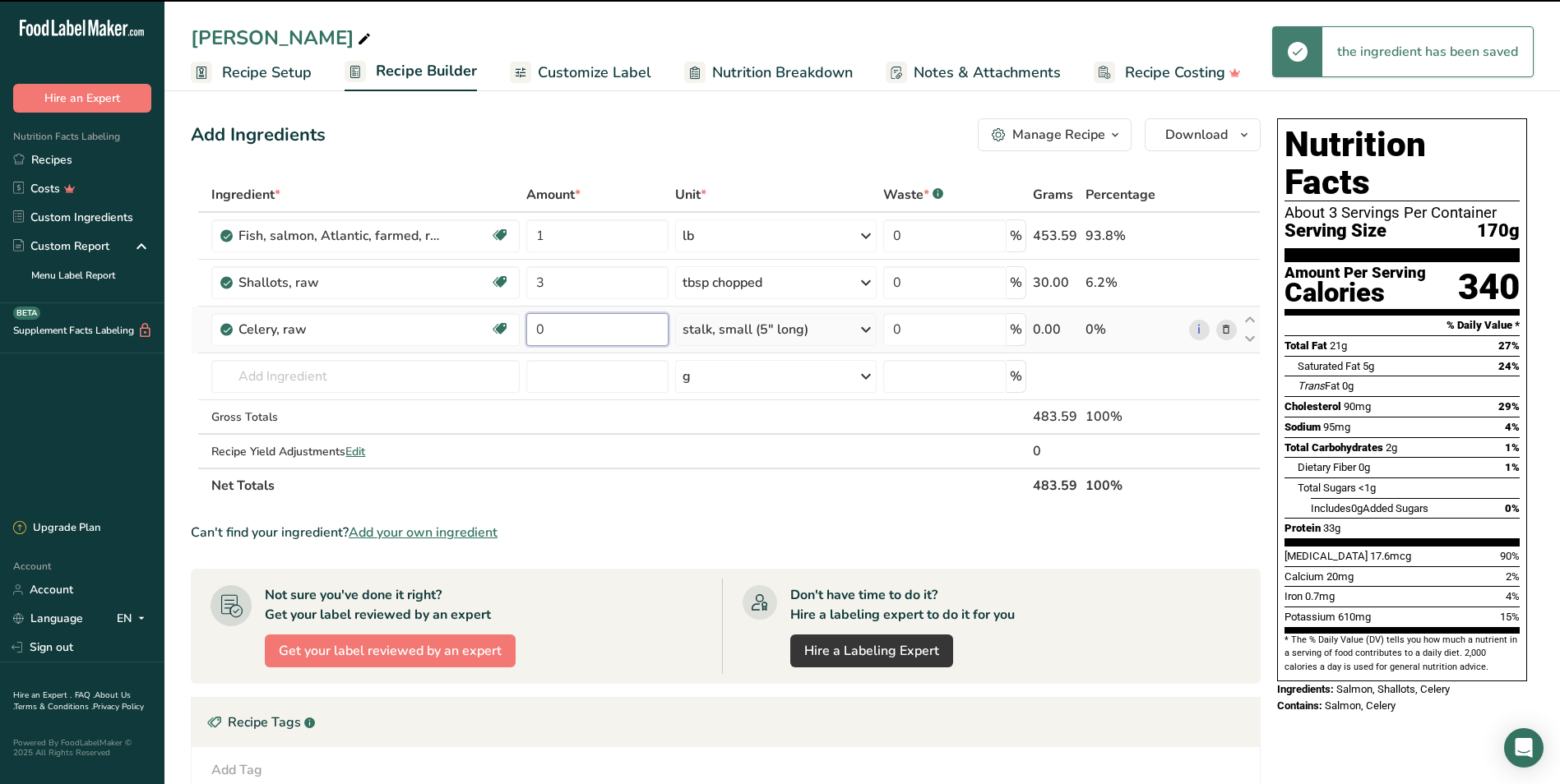
click at [558, 331] on input "0" at bounding box center [597, 329] width 142 height 33
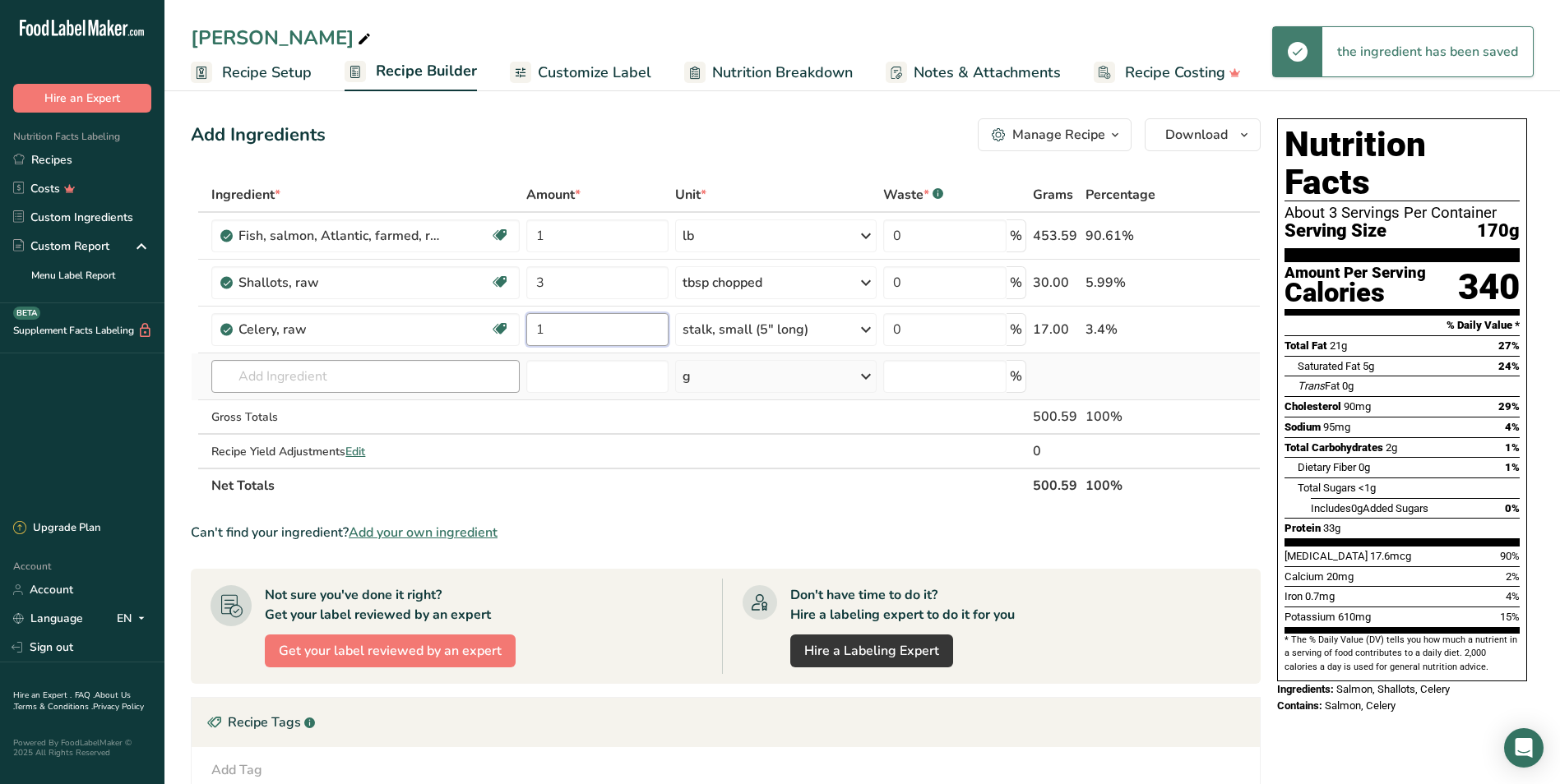
type input "1"
click at [263, 380] on div "Ingredient * Amount * Unit * Waste * .a-a{fill:#347362;}.b-a{fill:#fff;} Grams …" at bounding box center [725, 340] width 1069 height 326
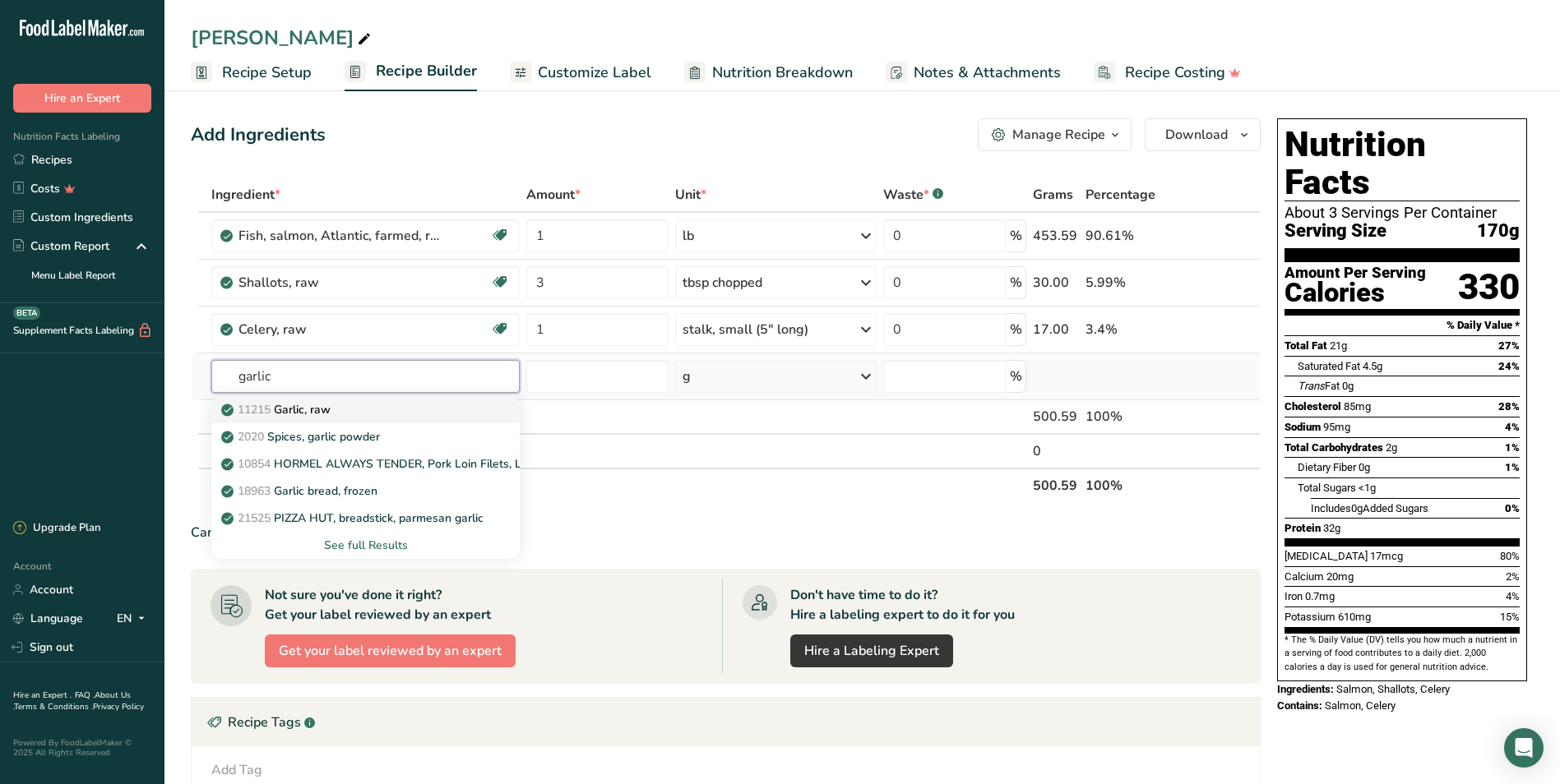
type input "garlic"
click at [377, 411] on div "11215 Garlic, raw" at bounding box center [353, 410] width 256 height 18
type input "Garlic, raw"
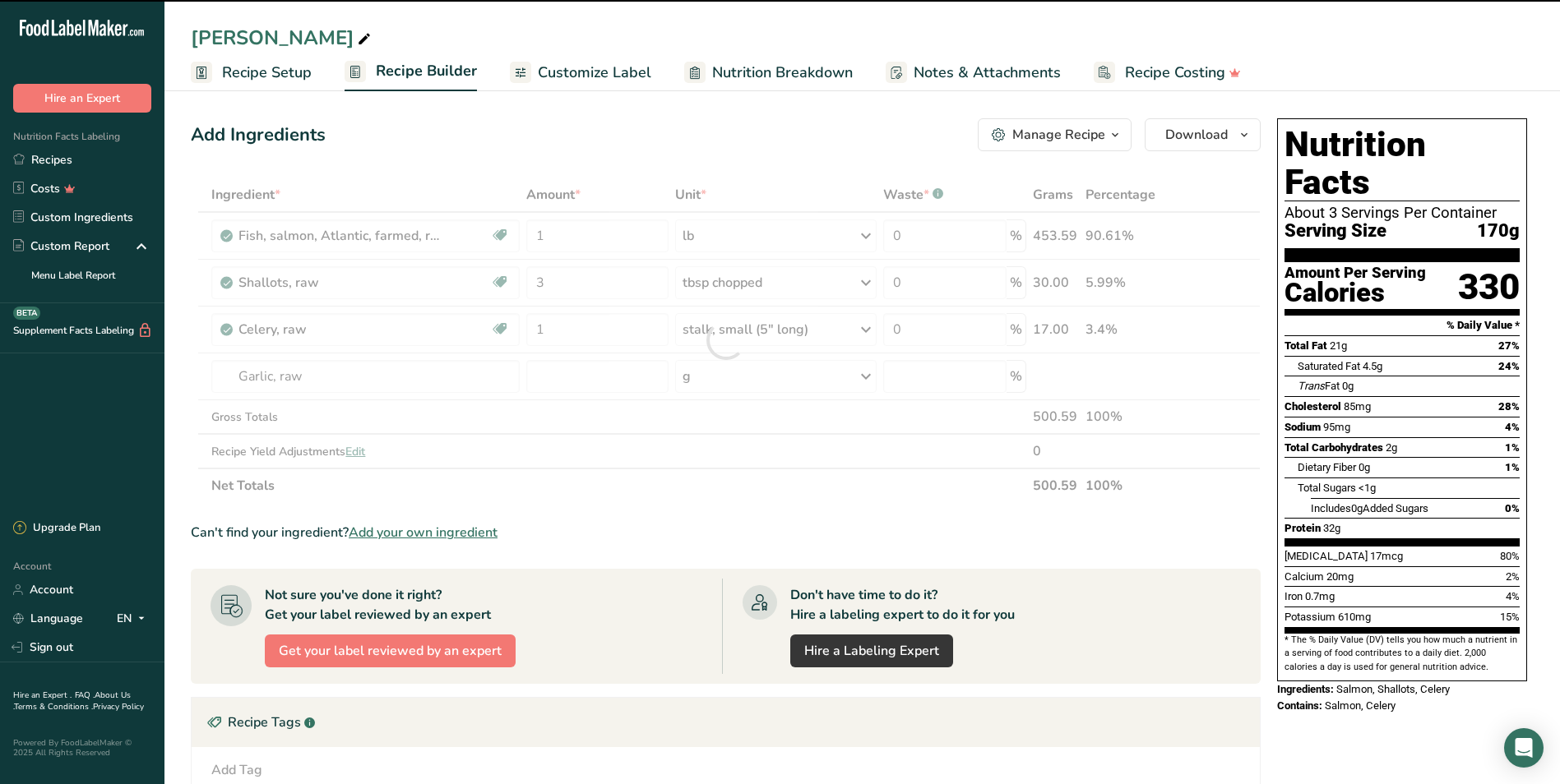
click at [731, 376] on div at bounding box center [725, 340] width 1069 height 326
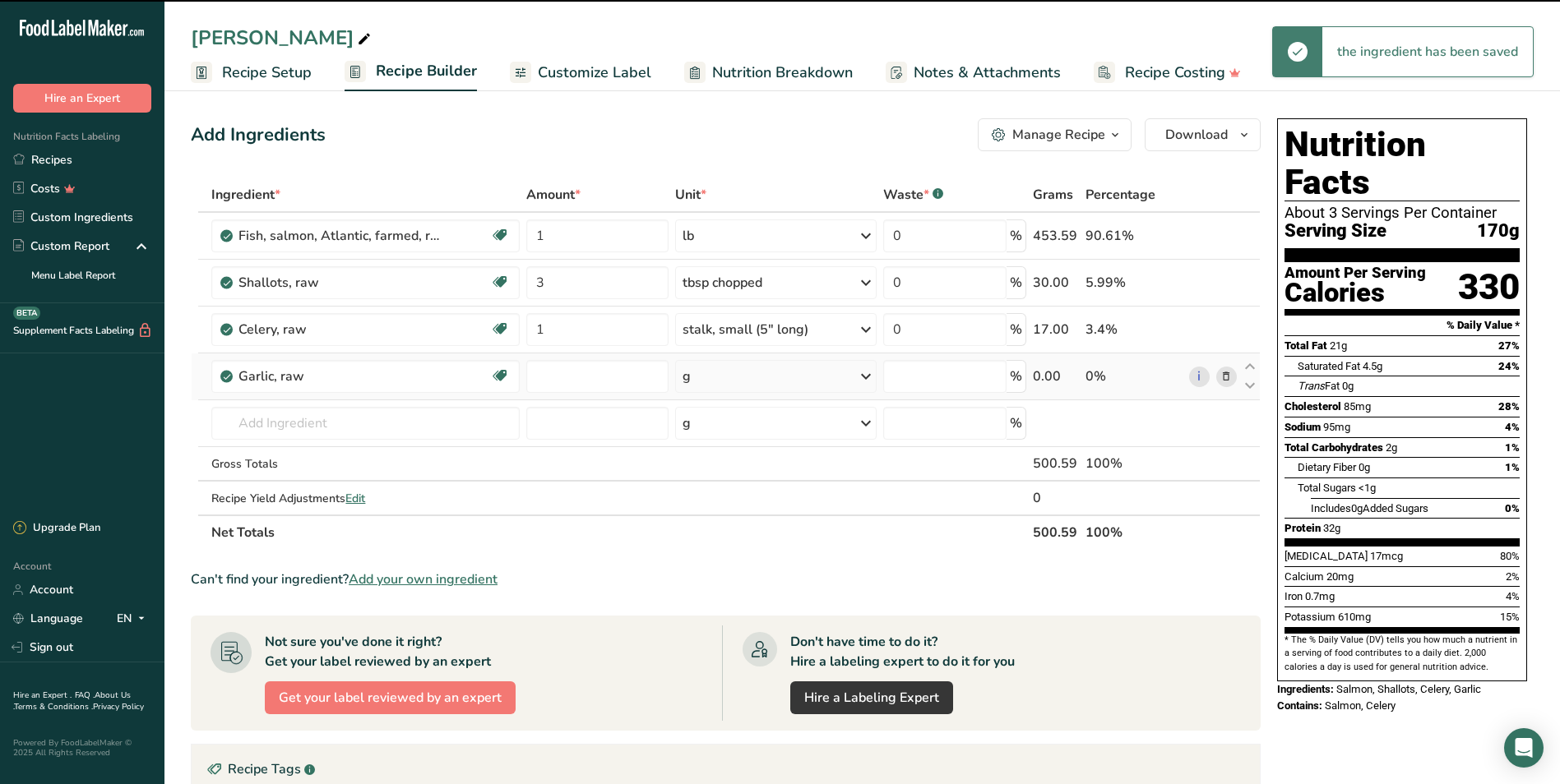
type input "0"
click at [727, 376] on div "g" at bounding box center [775, 376] width 200 height 33
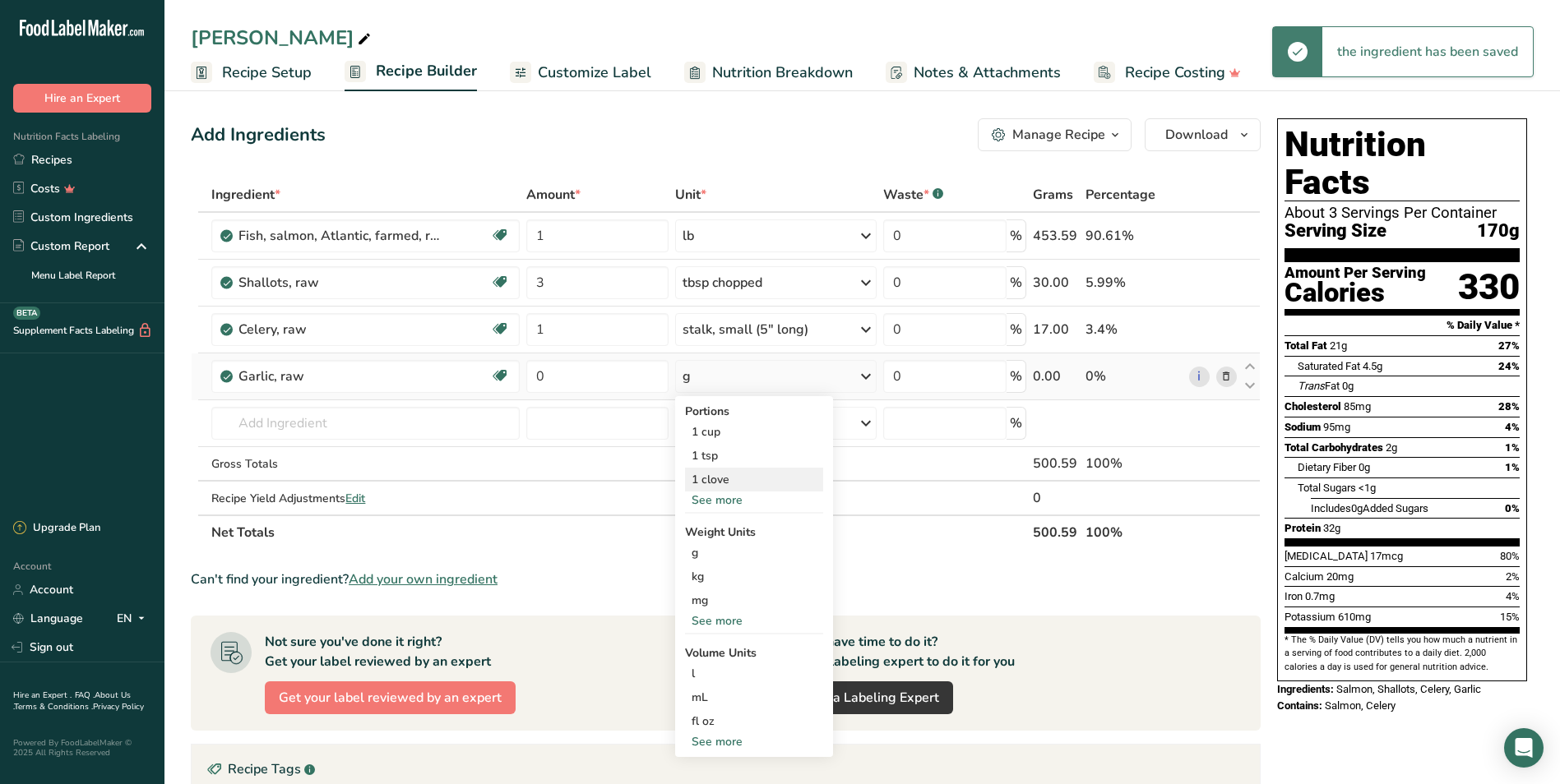
click at [709, 478] on div "1 clove" at bounding box center [754, 479] width 138 height 24
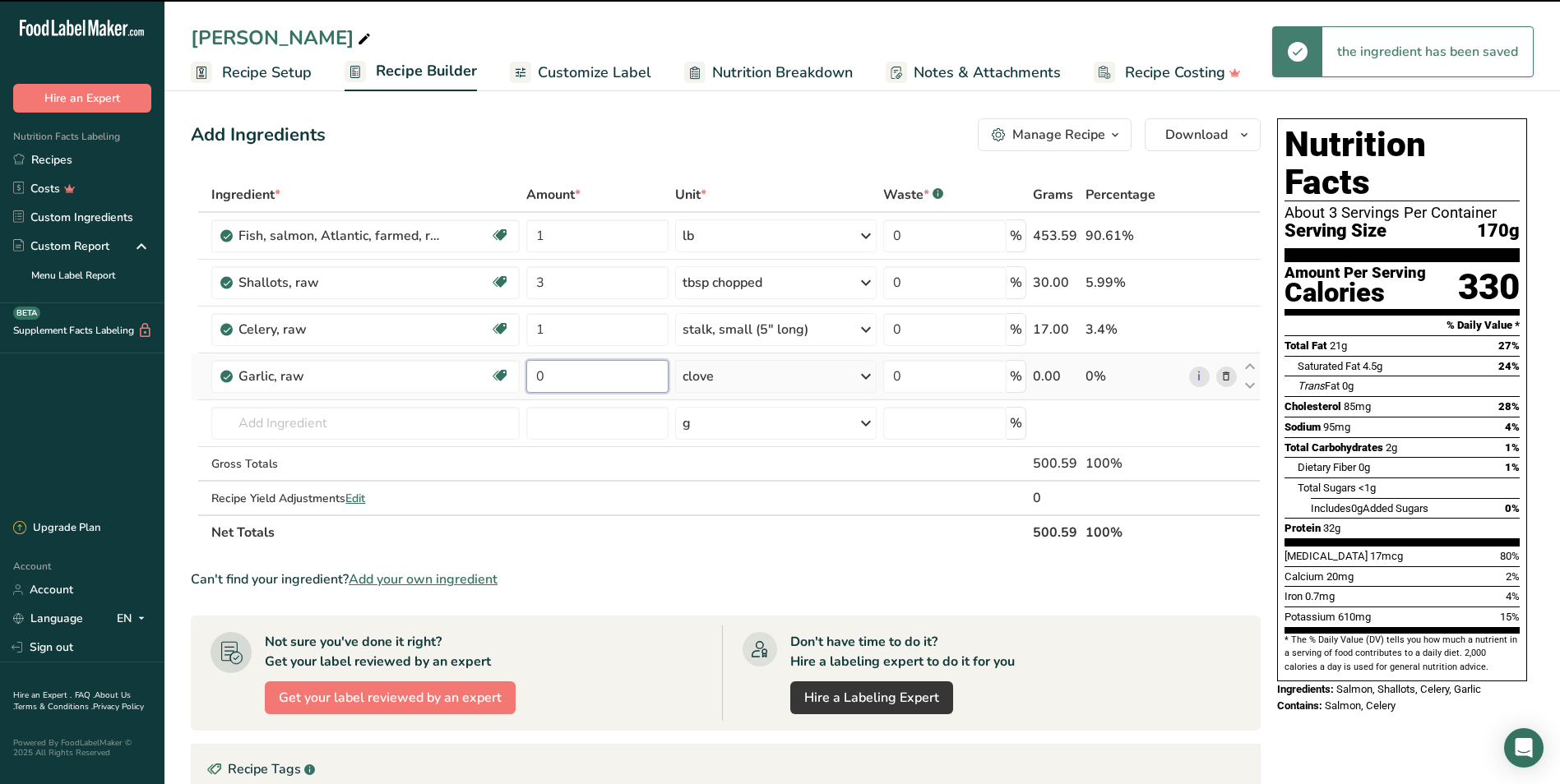
click at [571, 373] on input "0" at bounding box center [597, 376] width 142 height 33
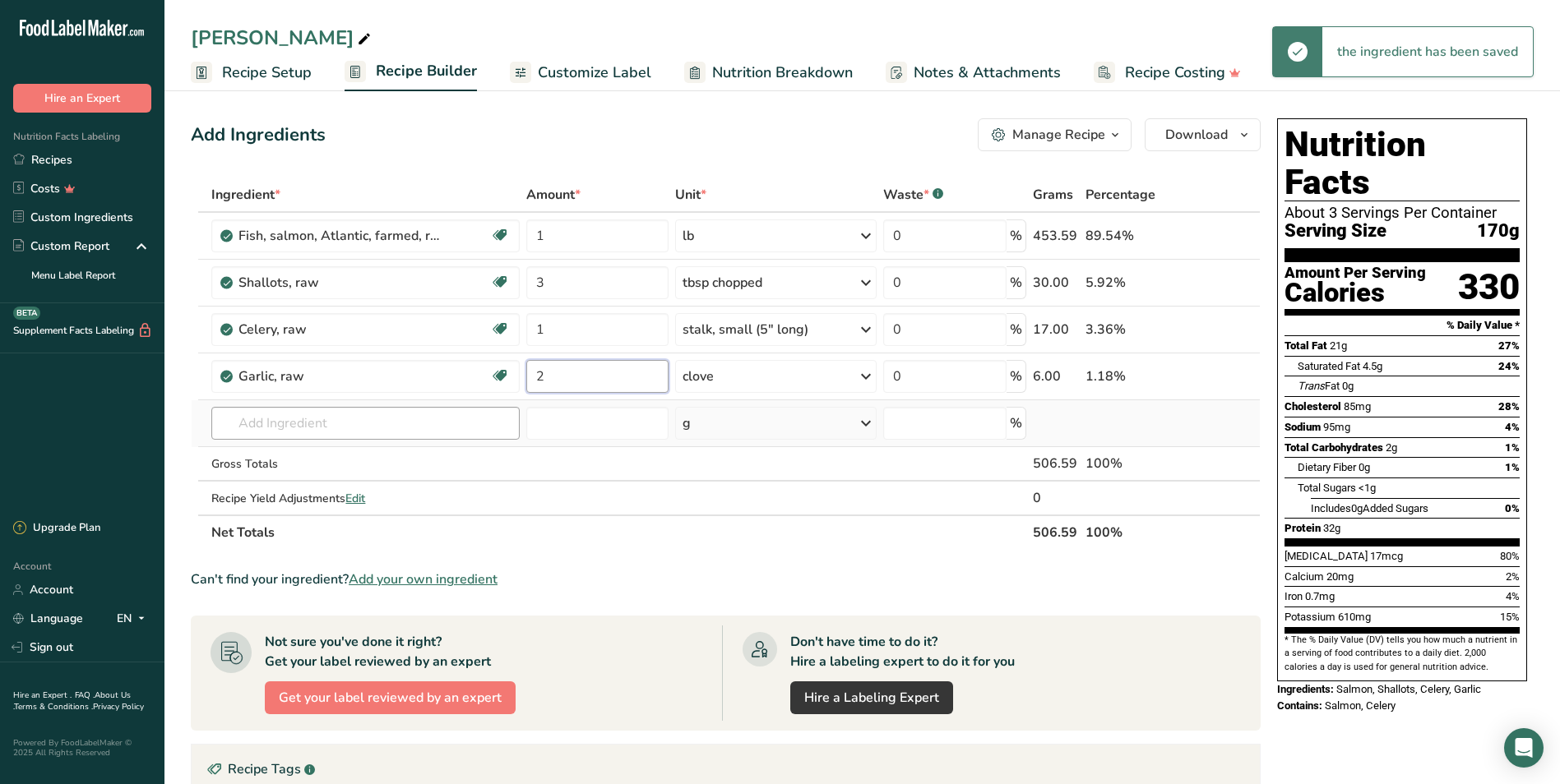
type input "2"
click at [438, 423] on div "Ingredient * Amount * Unit * Waste * .a-a{fill:#347362;}.b-a{fill:#fff;} Grams …" at bounding box center [725, 363] width 1069 height 373
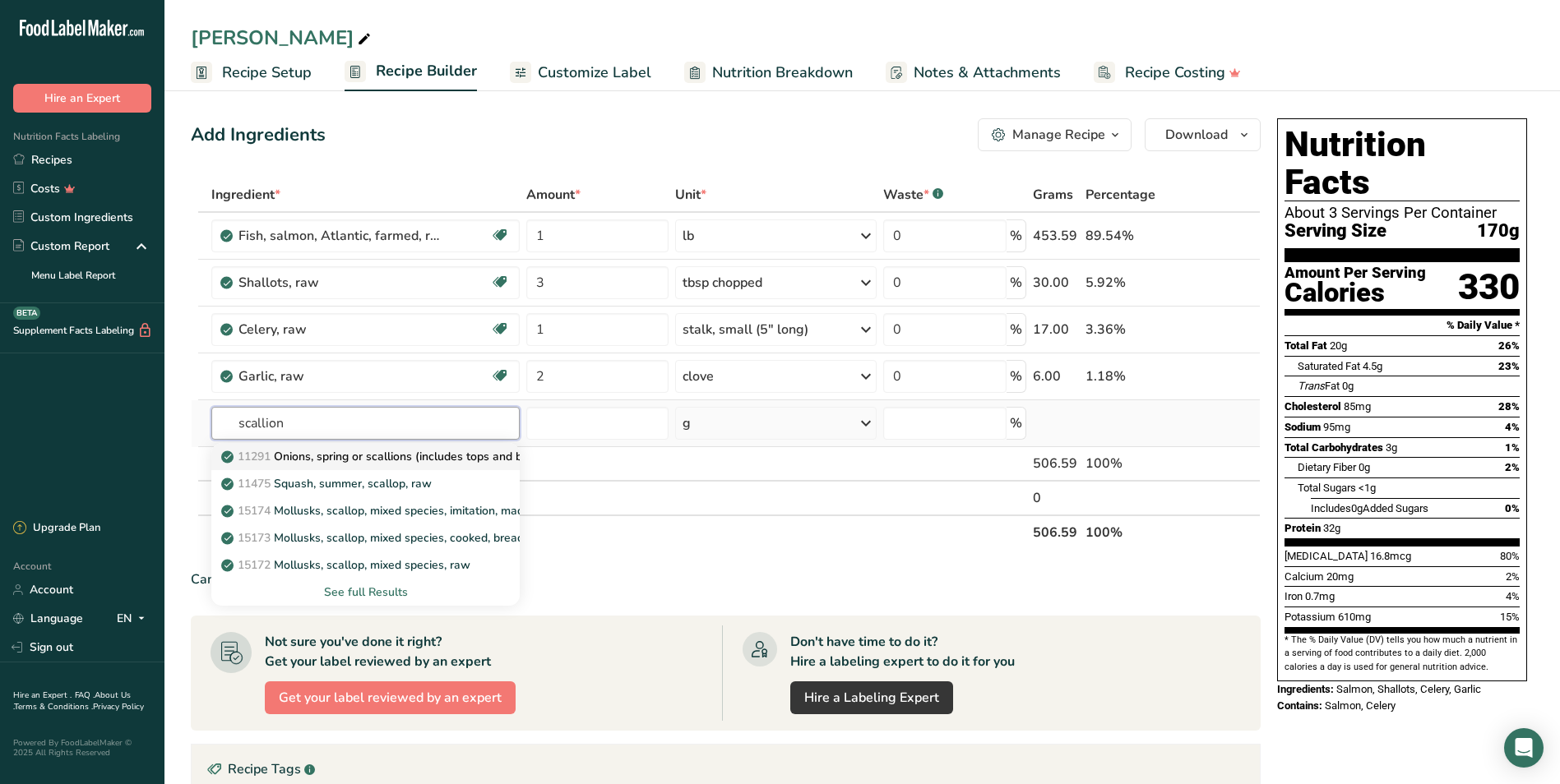
type input "scallion"
click at [377, 452] on p "11291 Onions, spring or scallions (includes tops and bulb), raw" at bounding box center [396, 457] width 344 height 18
type input "Onions, spring or scallions (includes tops and bulb), raw"
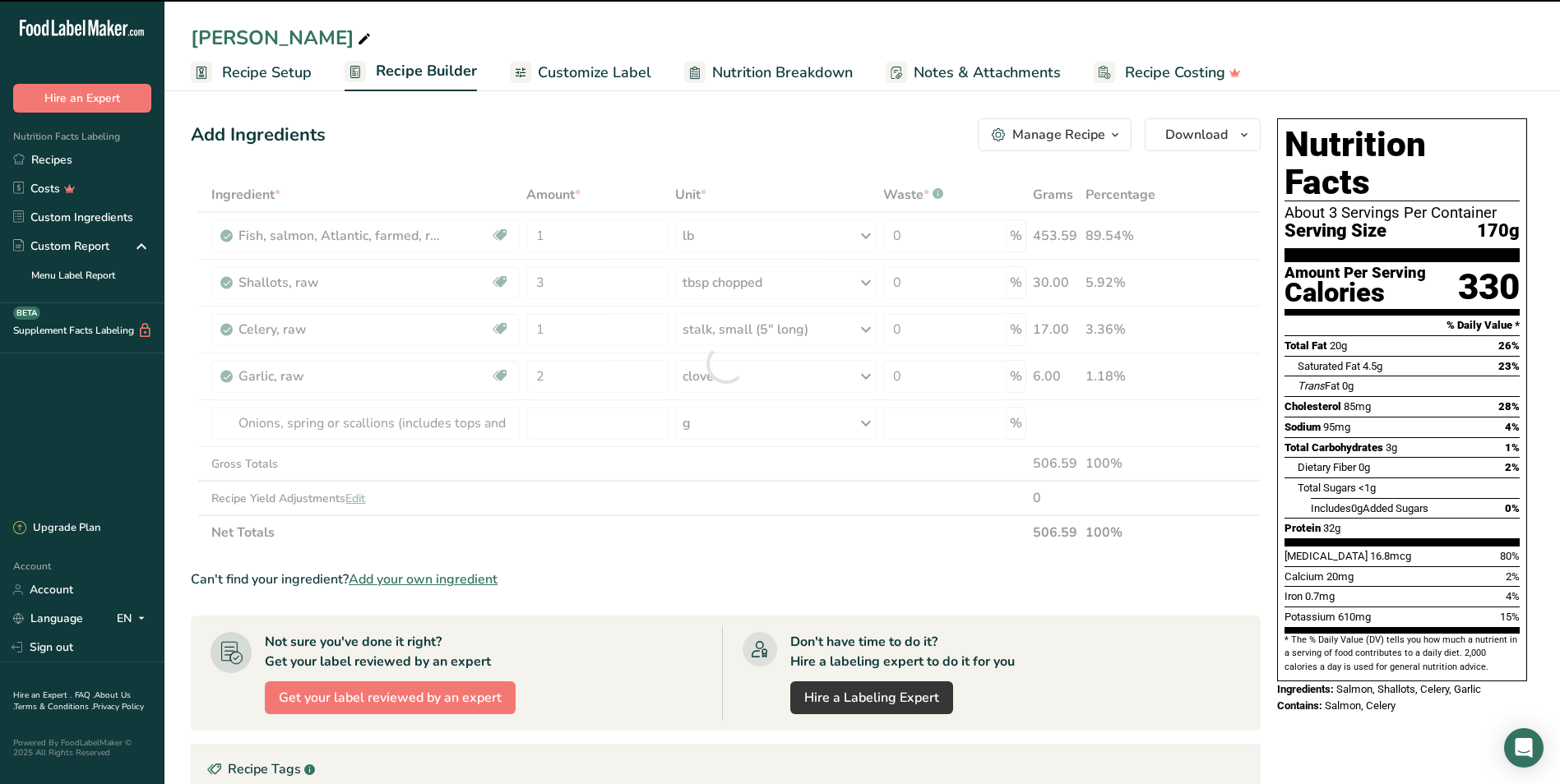
type input "0"
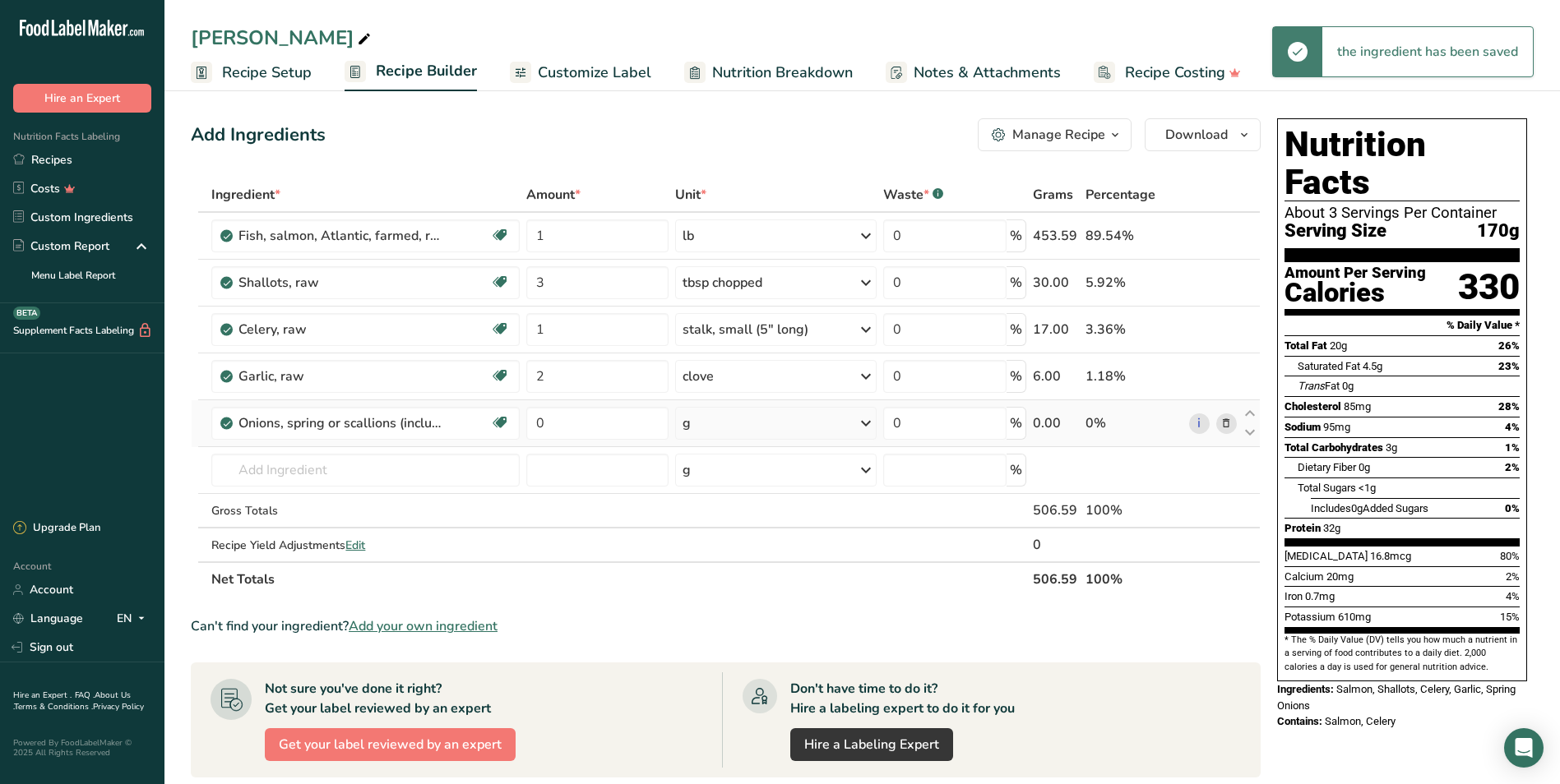
click at [738, 413] on div "g" at bounding box center [775, 423] width 200 height 33
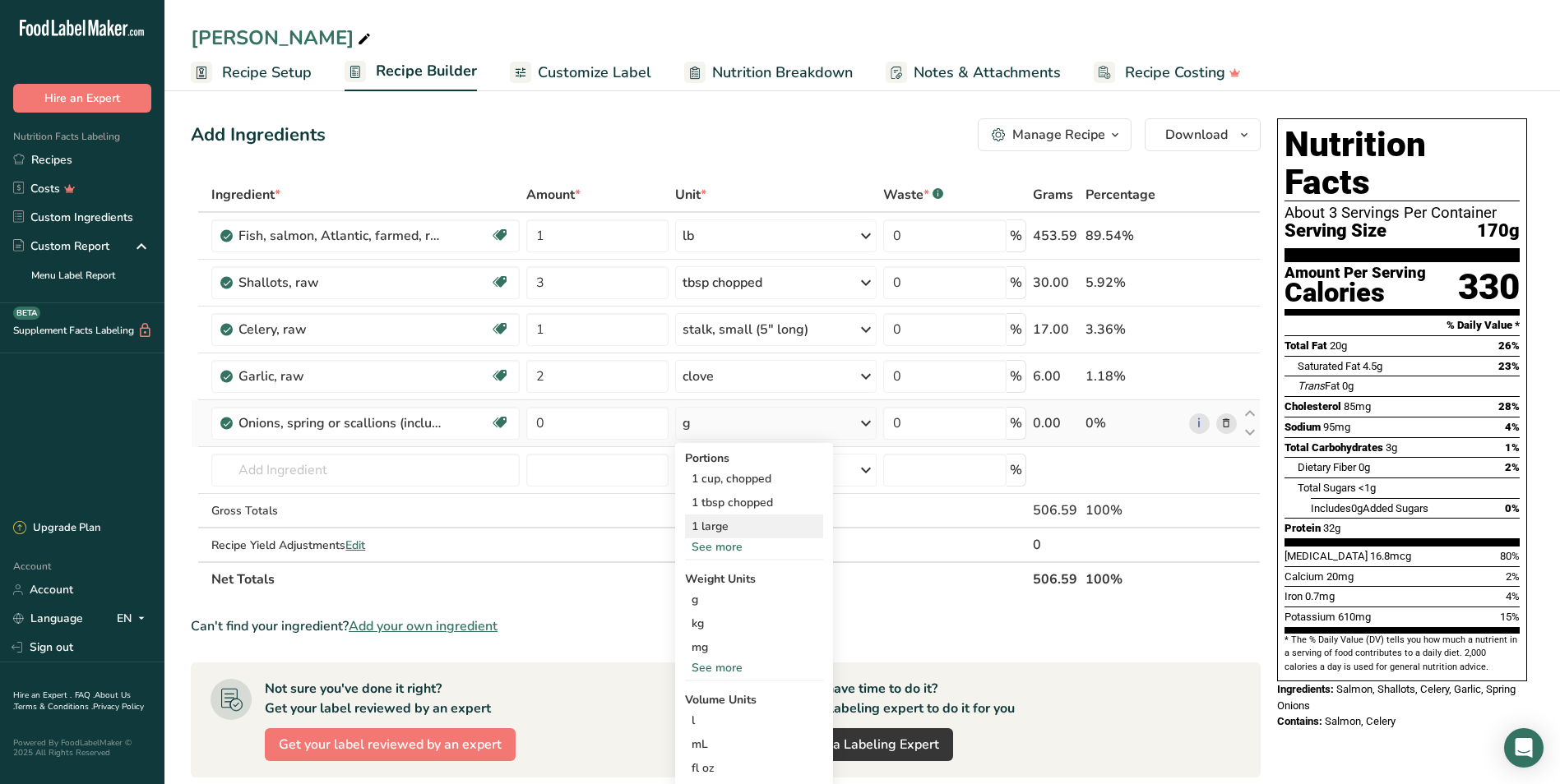
click at [723, 528] on div "1 large" at bounding box center [754, 527] width 138 height 24
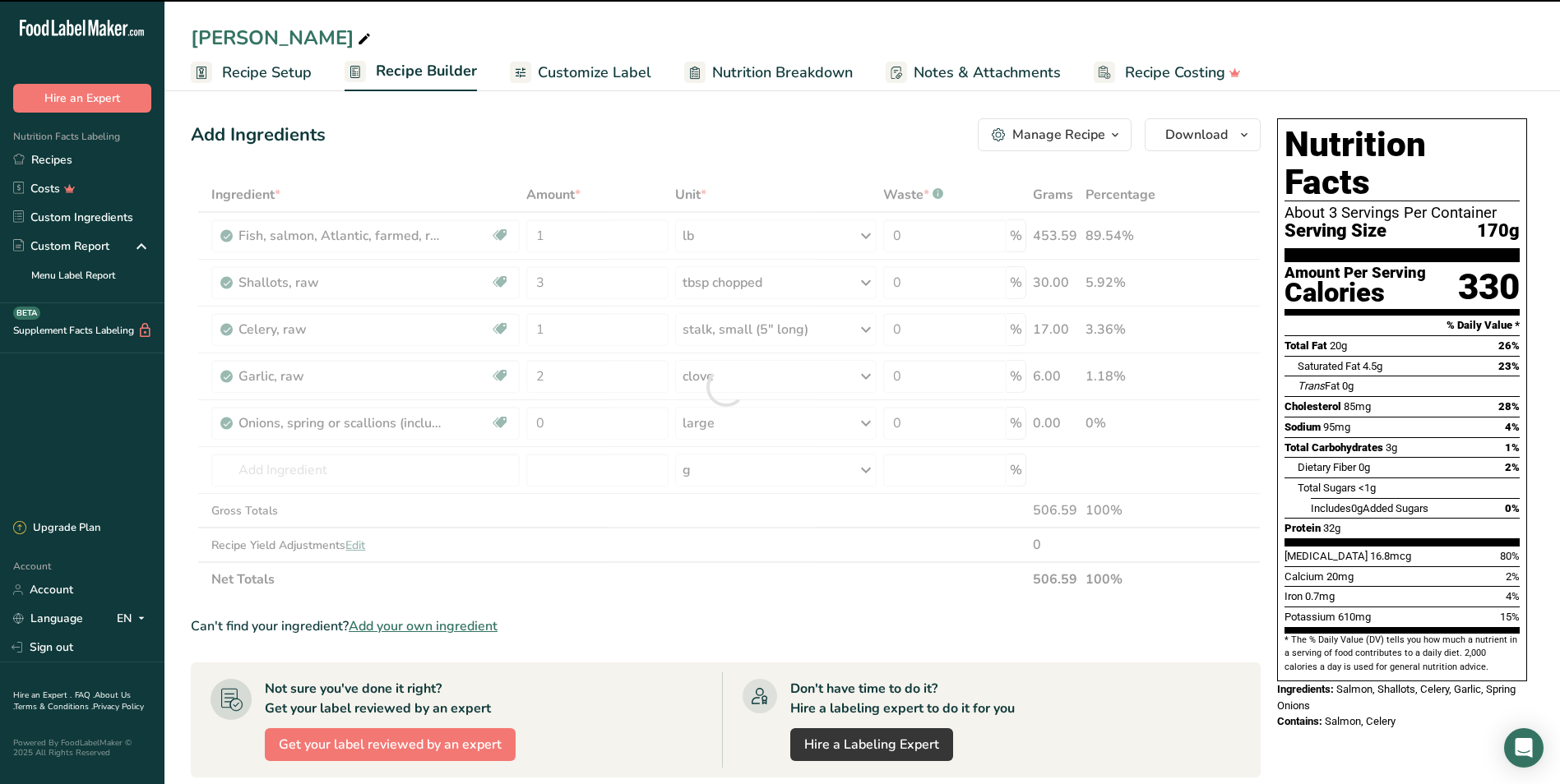
click at [591, 419] on div at bounding box center [725, 387] width 1069 height 419
click at [584, 425] on input "0" at bounding box center [597, 423] width 142 height 33
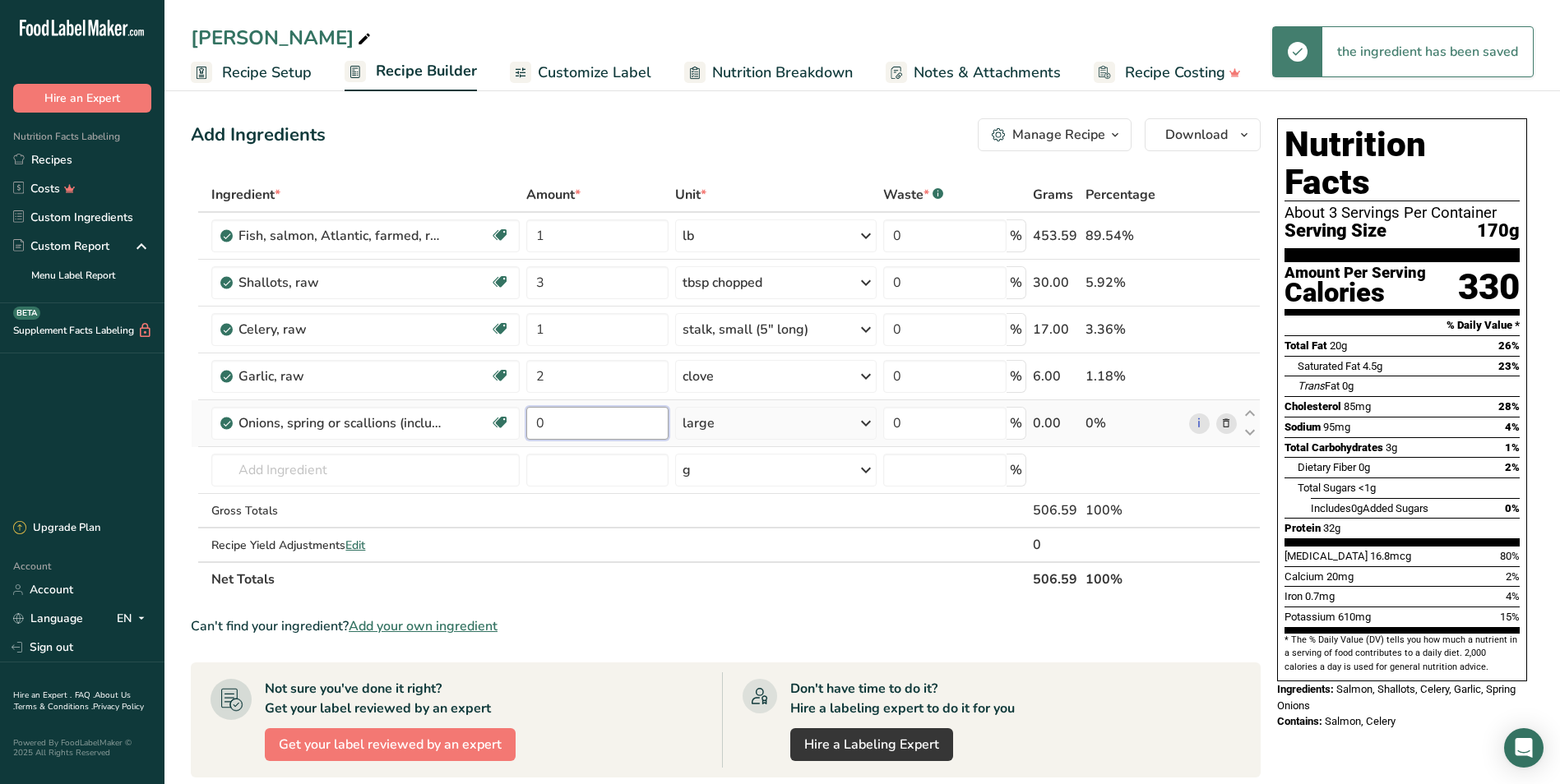
click at [581, 424] on input "0" at bounding box center [597, 423] width 142 height 33
type input "2"
click at [464, 469] on div "Ingredient * Amount * Unit * Waste * .a-a{fill:#347362;}.b-a{fill:#fff;} Grams …" at bounding box center [725, 387] width 1069 height 419
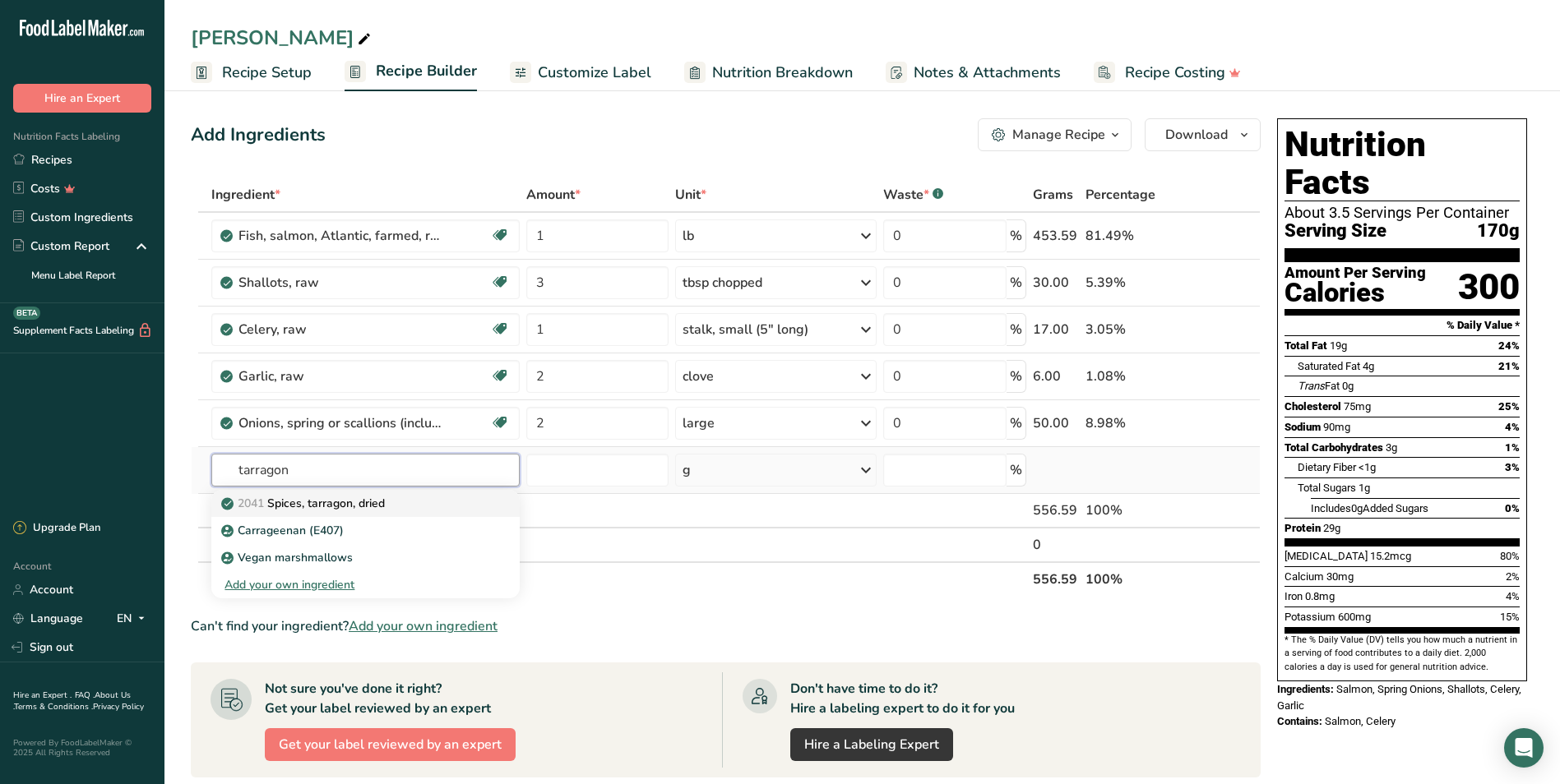
type input "tarragon"
click at [406, 501] on div "2041 Spices, tarragon, dried" at bounding box center [353, 503] width 256 height 18
type input "Spices, tarragon, dried"
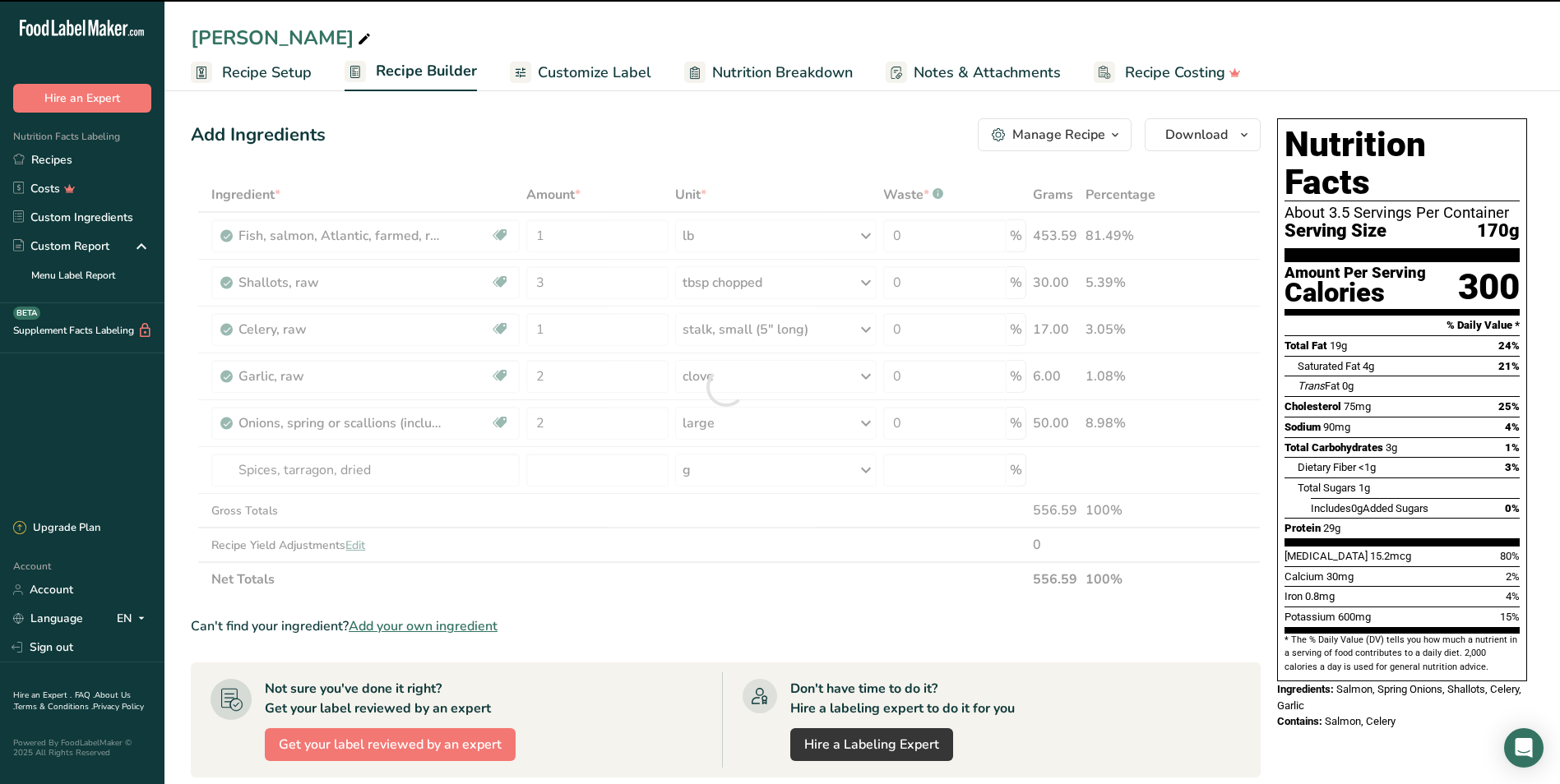
type input "0"
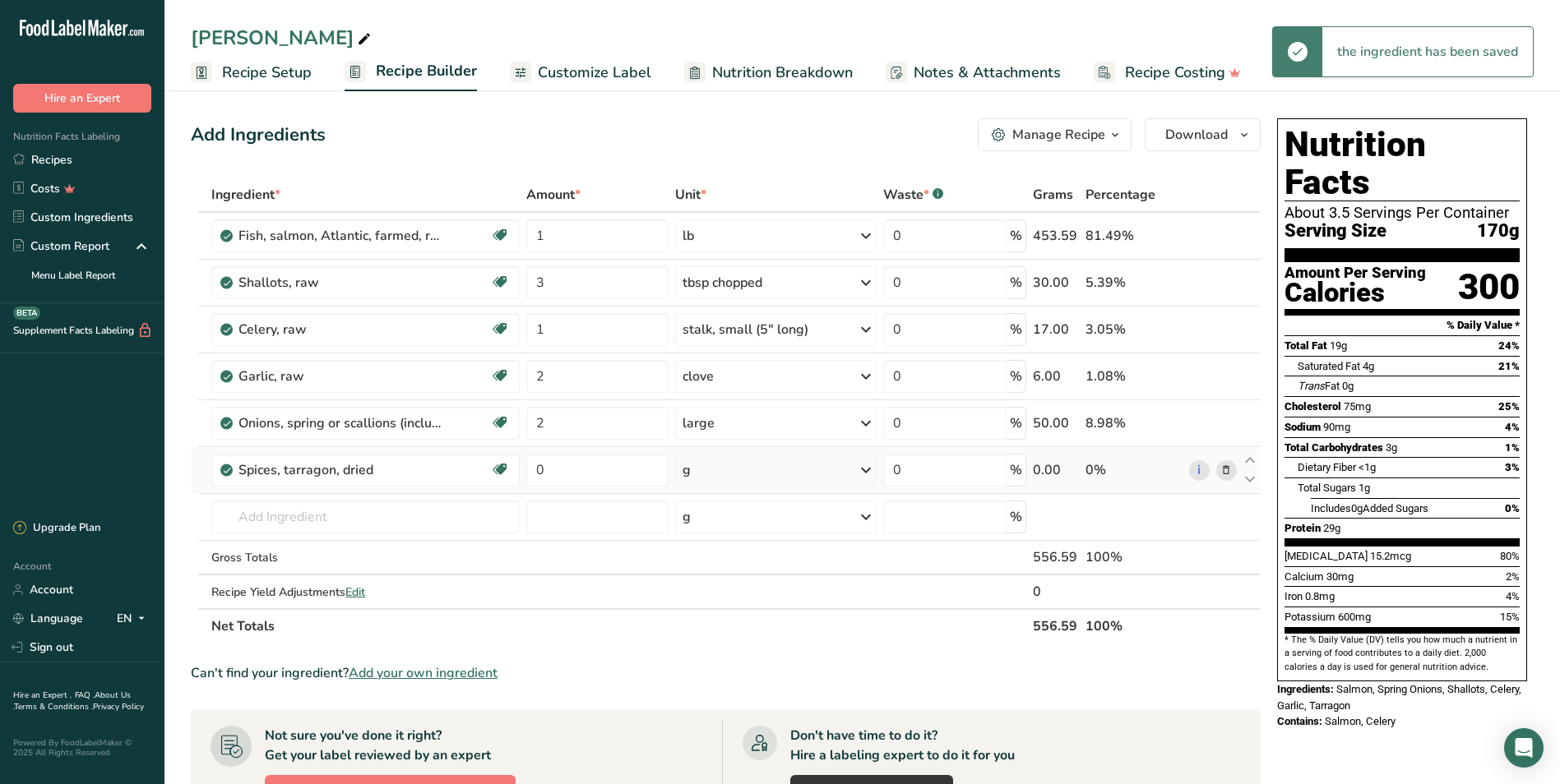
click at [714, 468] on div "g" at bounding box center [775, 469] width 200 height 33
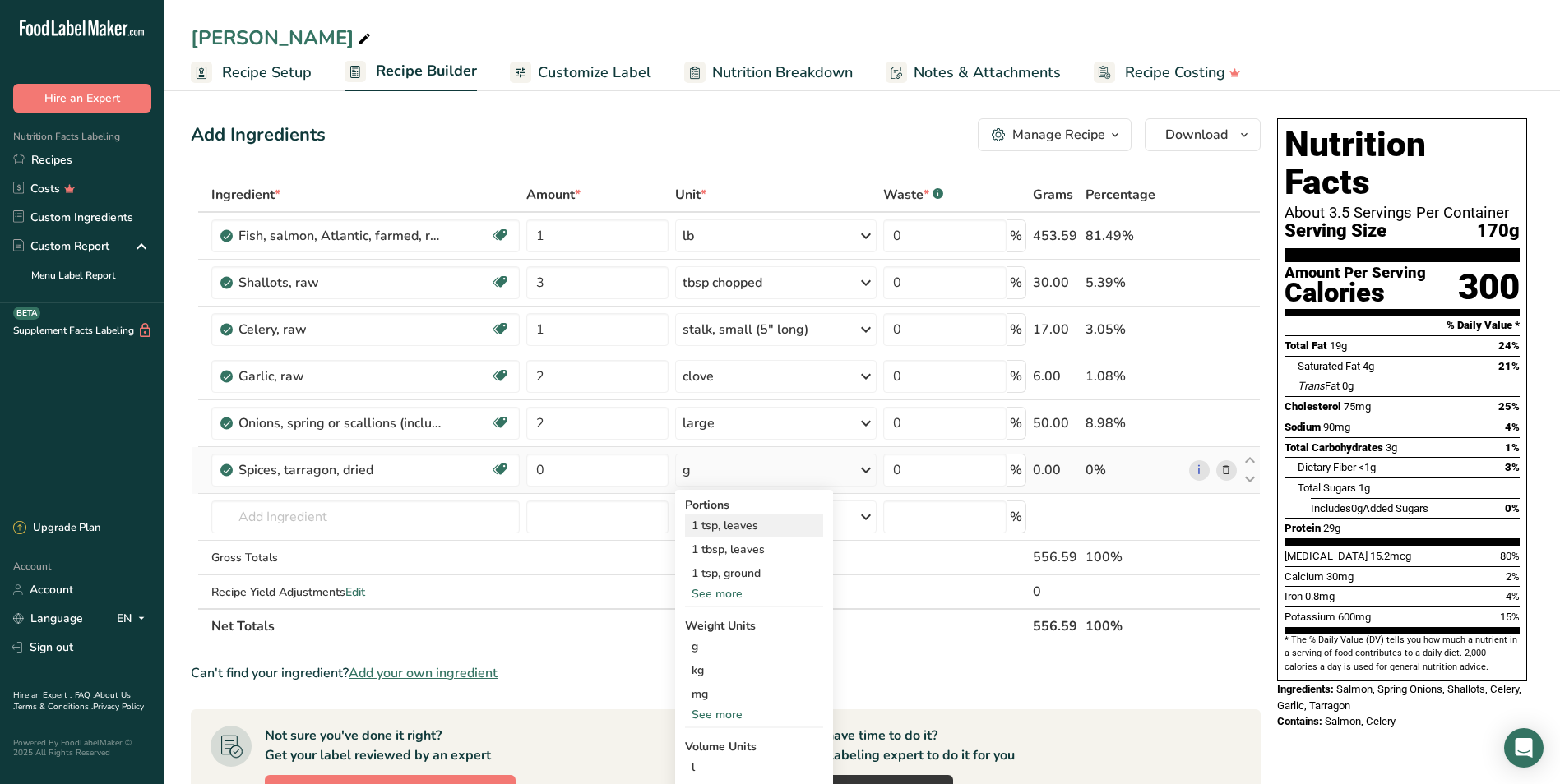
click at [764, 522] on div "1 tsp, leaves" at bounding box center [754, 526] width 138 height 24
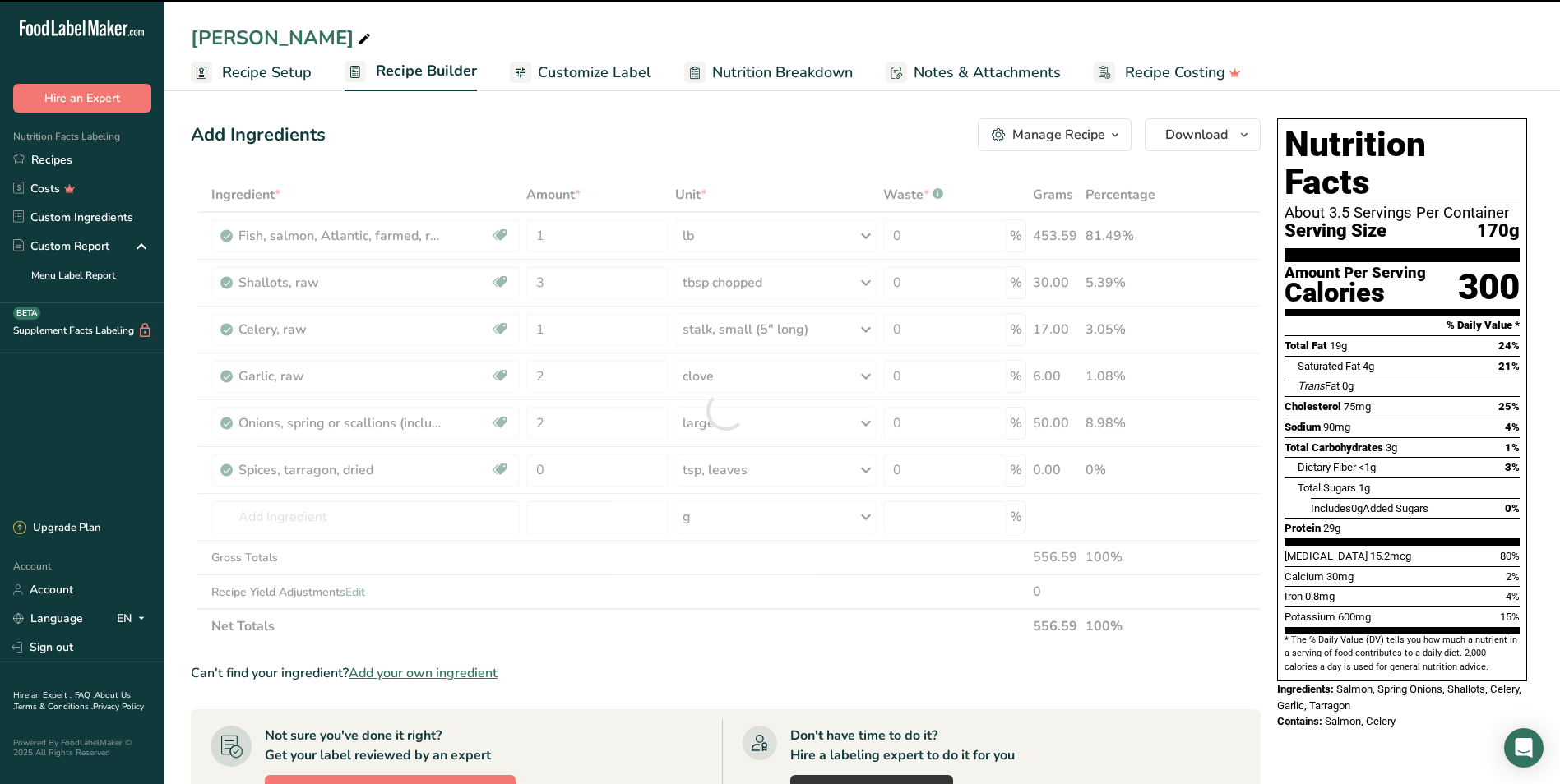
click at [541, 467] on div at bounding box center [725, 411] width 1069 height 466
click at [586, 473] on input "0" at bounding box center [597, 469] width 142 height 33
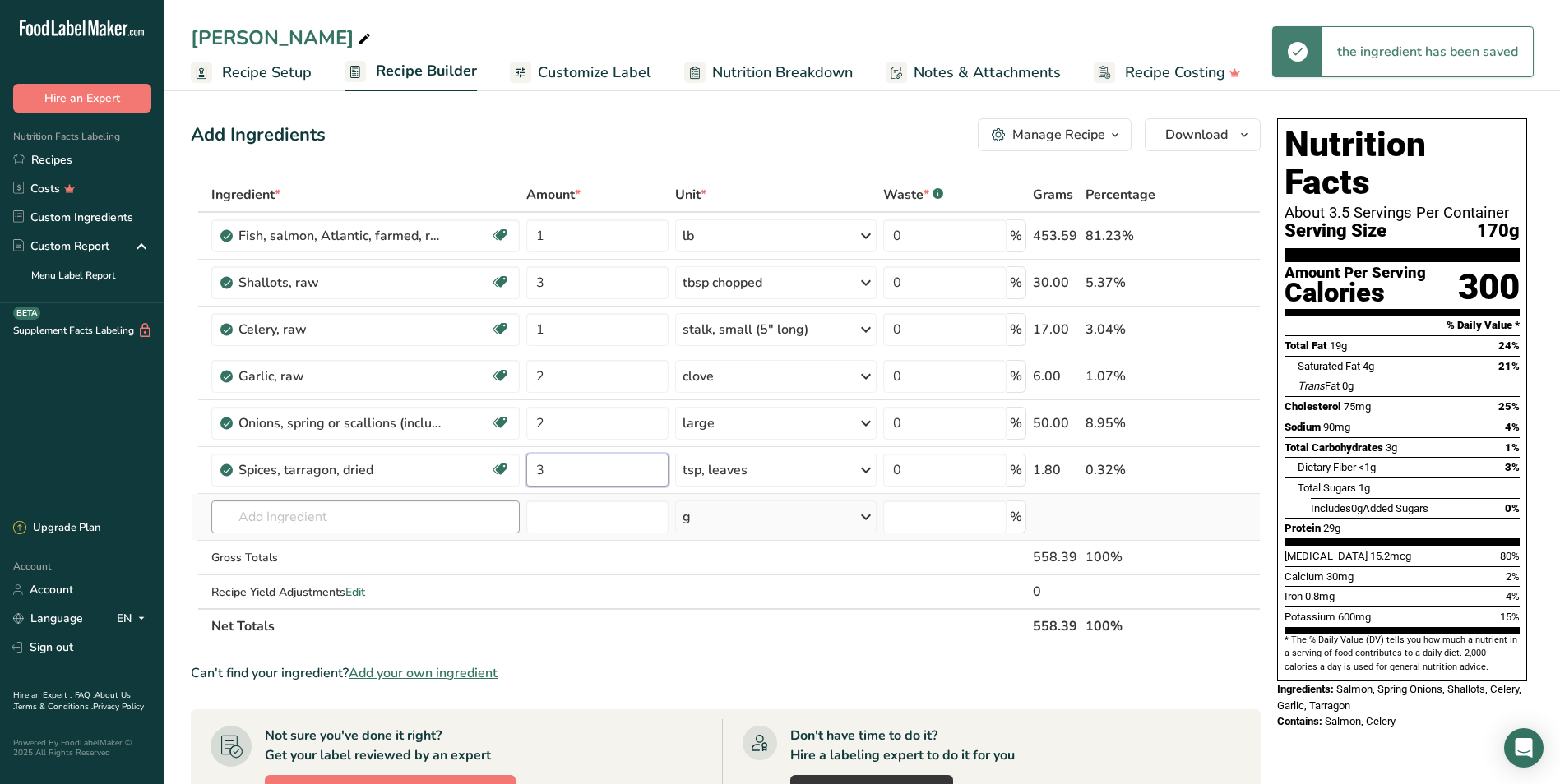
type input "3"
click at [459, 517] on div "Ingredient * Amount * Unit * Waste * .a-a{fill:#347362;}.b-a{fill:#fff;} Grams …" at bounding box center [725, 411] width 1069 height 466
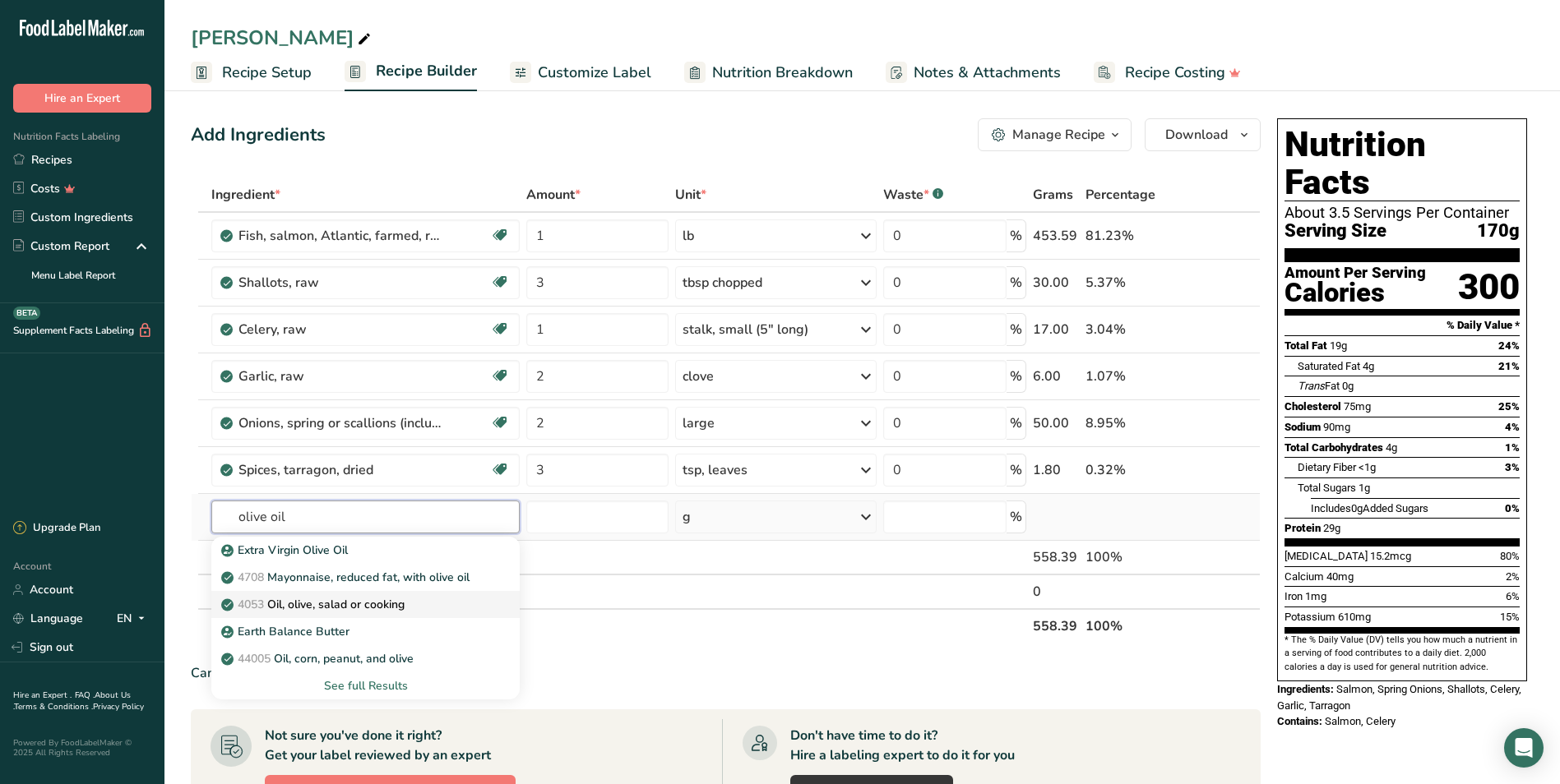
type input "olive oil"
click at [397, 605] on p "4053 Oil, olive, salad or cooking" at bounding box center [315, 604] width 180 height 18
type input "Oil, olive, salad or cooking"
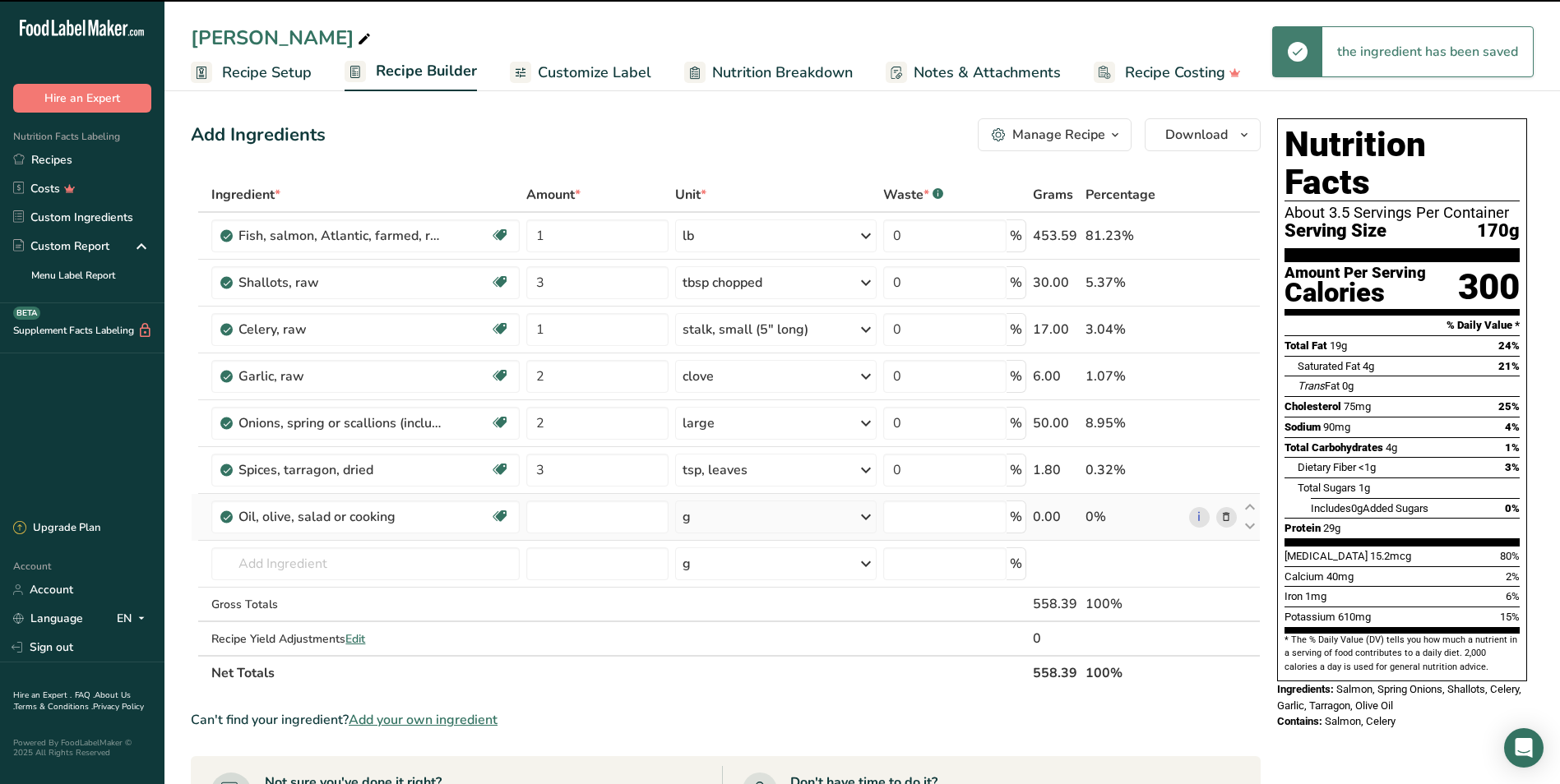
type input "0"
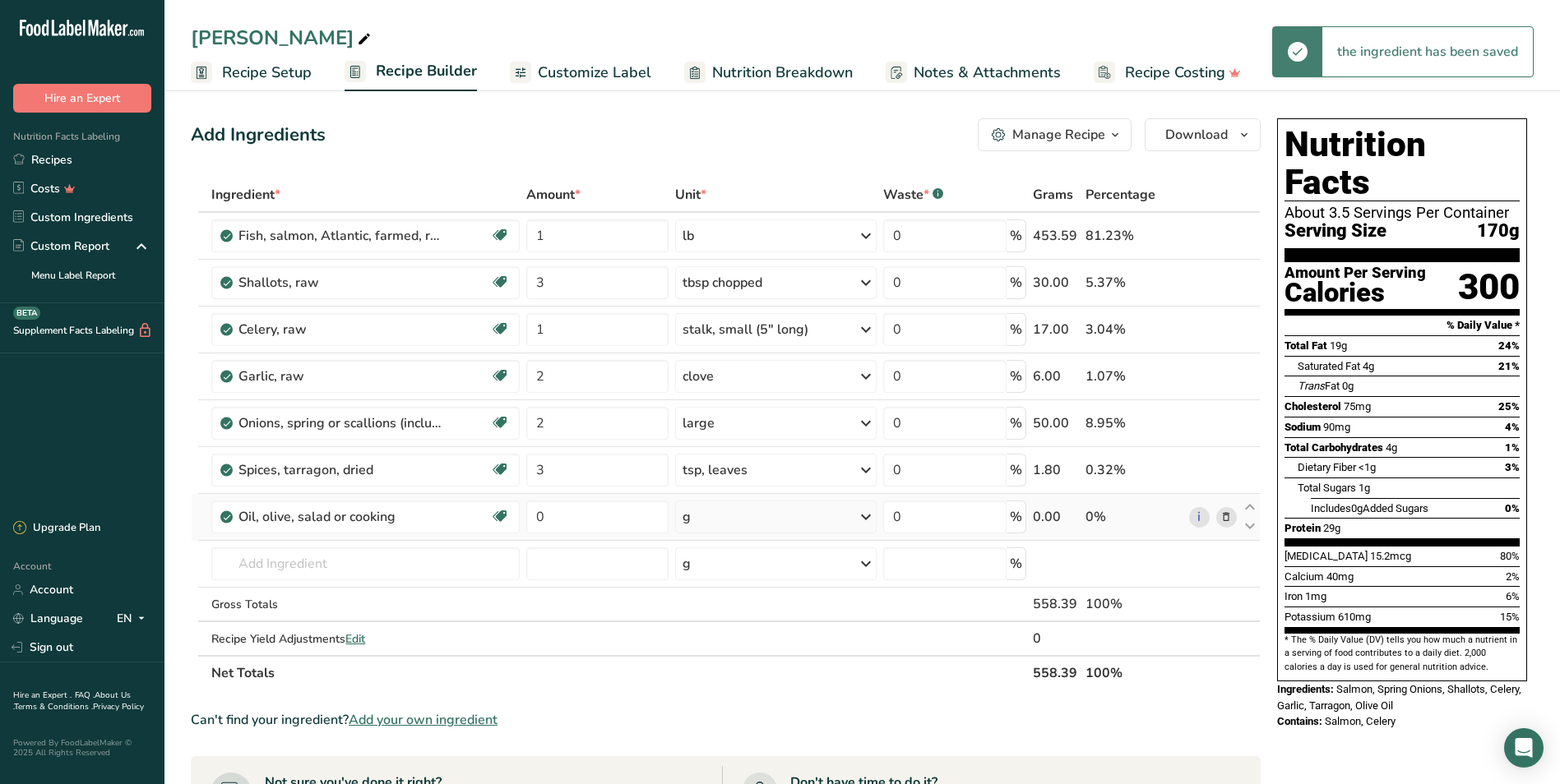
click at [714, 517] on div "g" at bounding box center [775, 516] width 200 height 33
click at [709, 567] on div "1 tablespoon" at bounding box center [754, 572] width 138 height 24
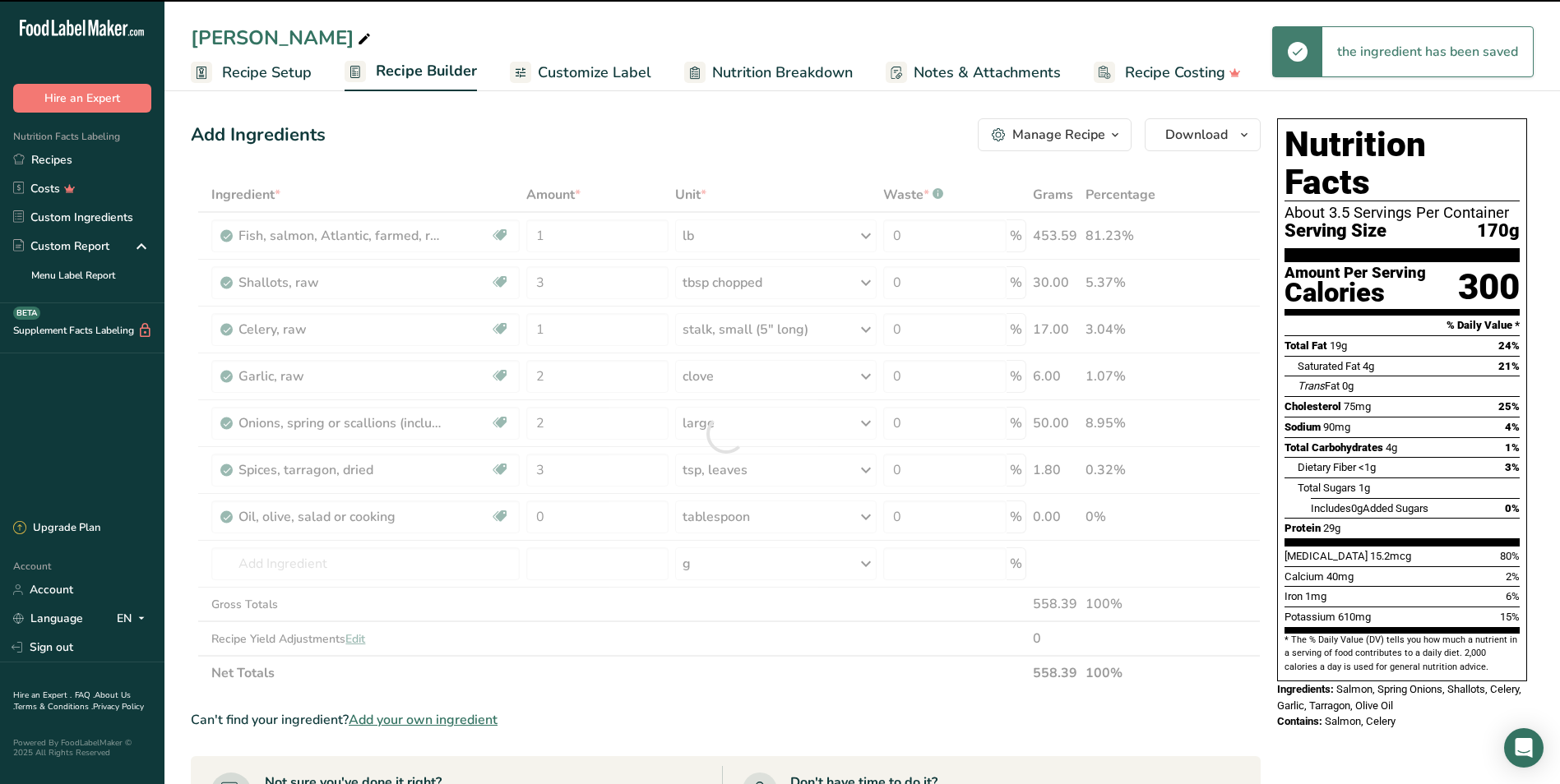
click at [561, 513] on div at bounding box center [725, 434] width 1069 height 513
click at [557, 514] on input "0" at bounding box center [597, 516] width 142 height 33
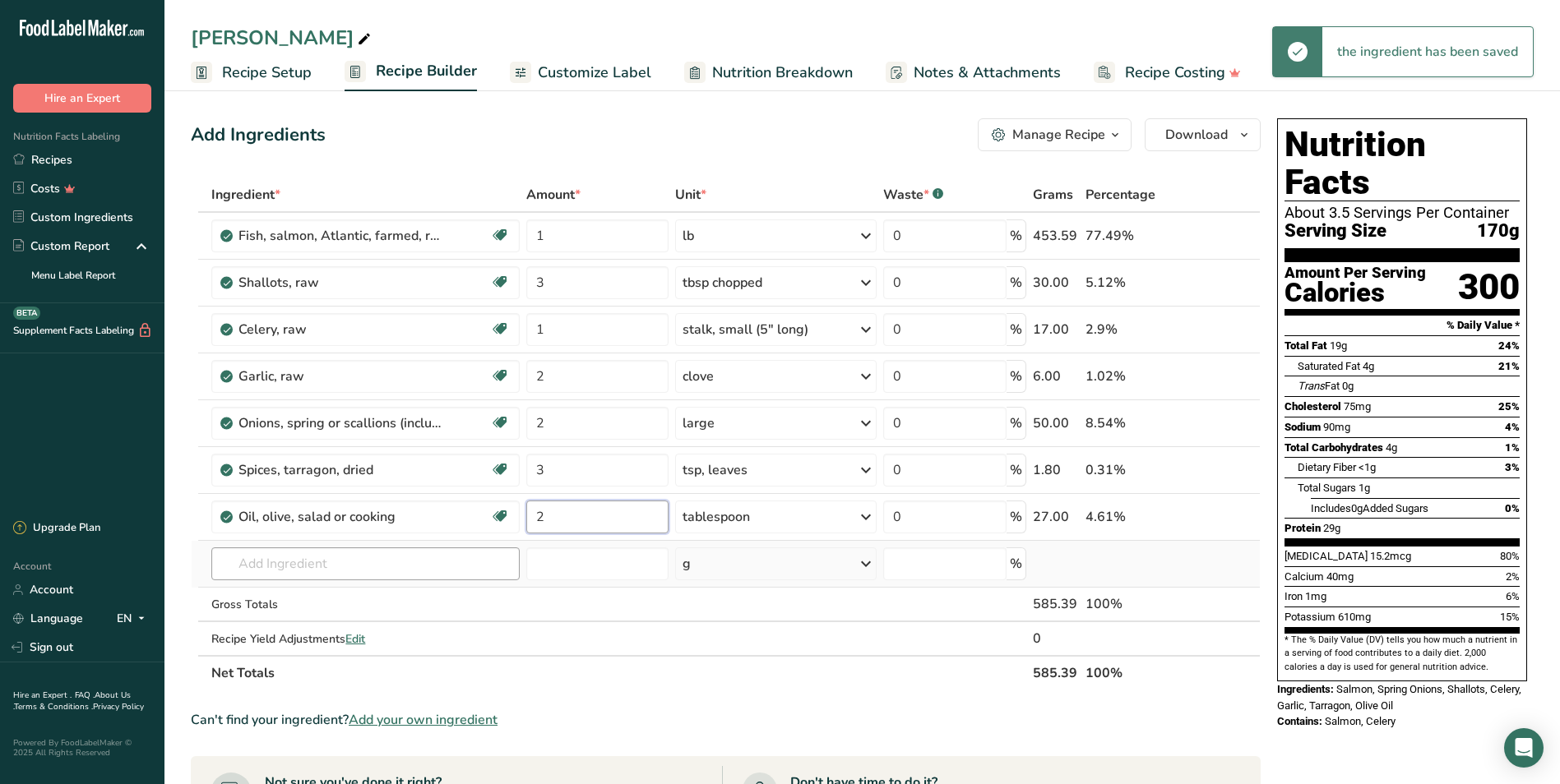
type input "2"
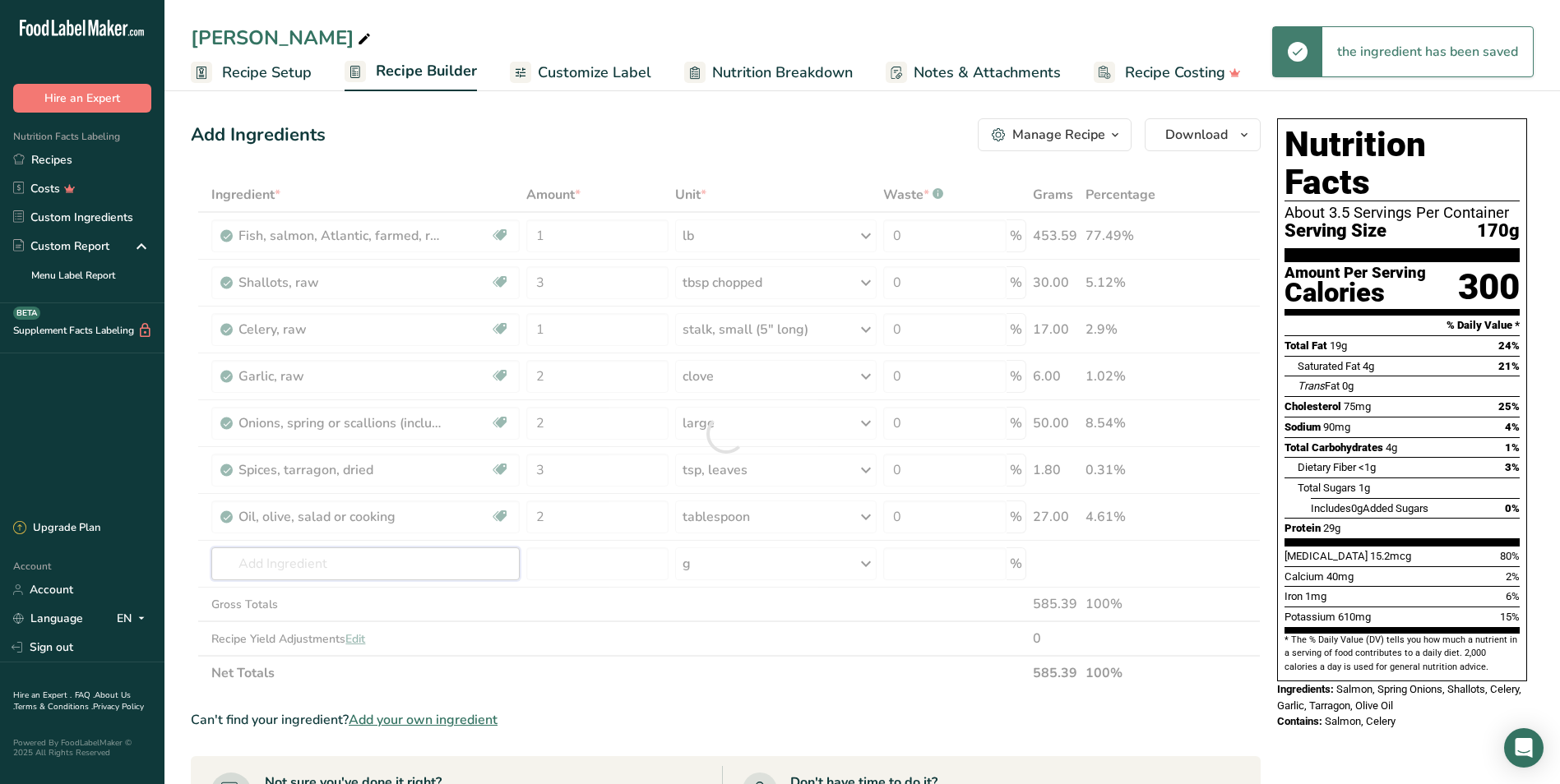
drag, startPoint x: 427, startPoint y: 550, endPoint x: 421, endPoint y: 532, distance: 19.0
click at [427, 550] on div "Ingredient * Amount * Unit * Waste * .a-a{fill:#347362;}.b-a{fill:#fff;} Grams …" at bounding box center [725, 434] width 1069 height 513
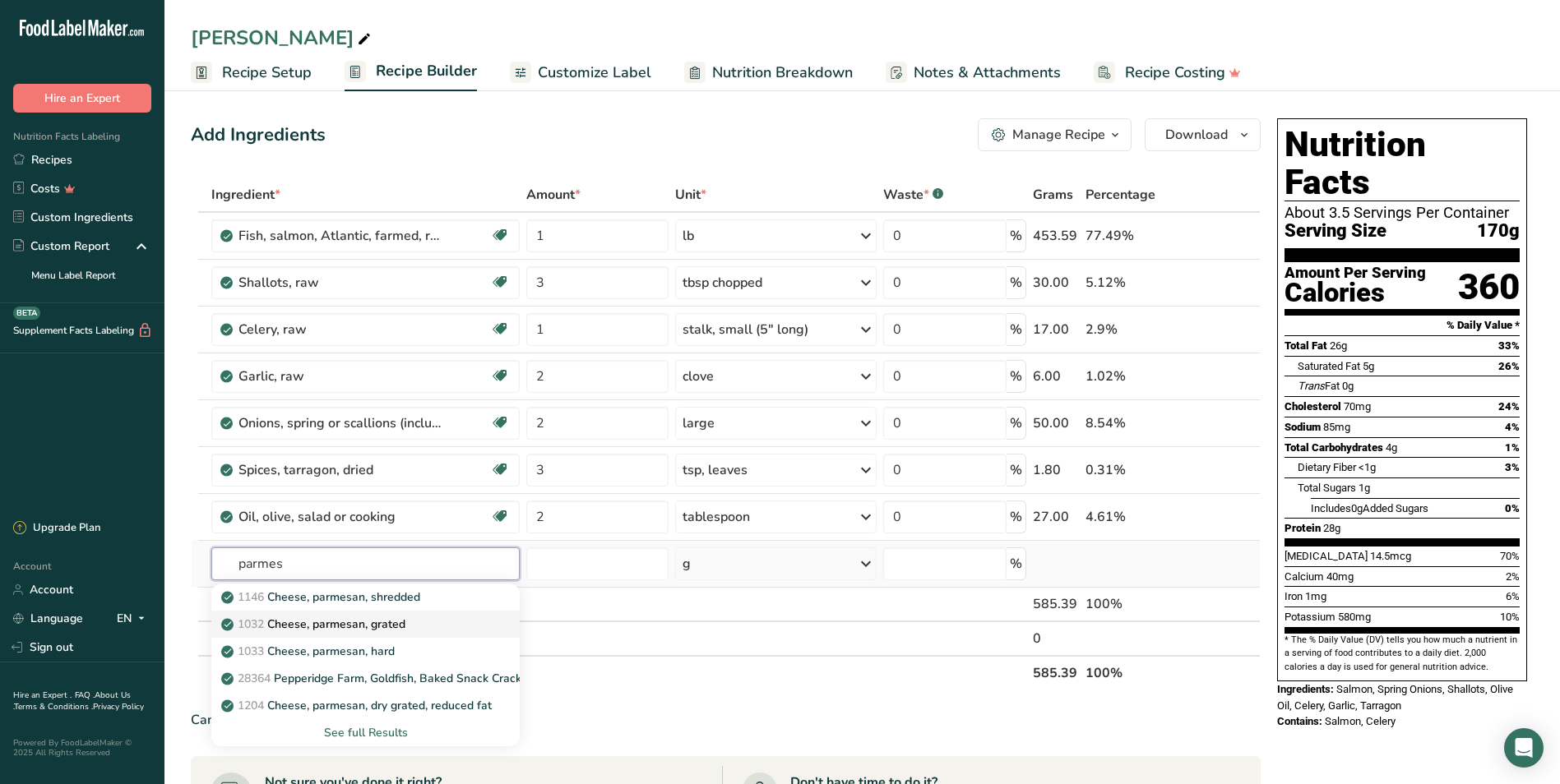
type input "parmes"
click at [411, 622] on div "1032 Cheese, parmesan, grated" at bounding box center [353, 624] width 256 height 18
type input "Cheese, parmesan, grated"
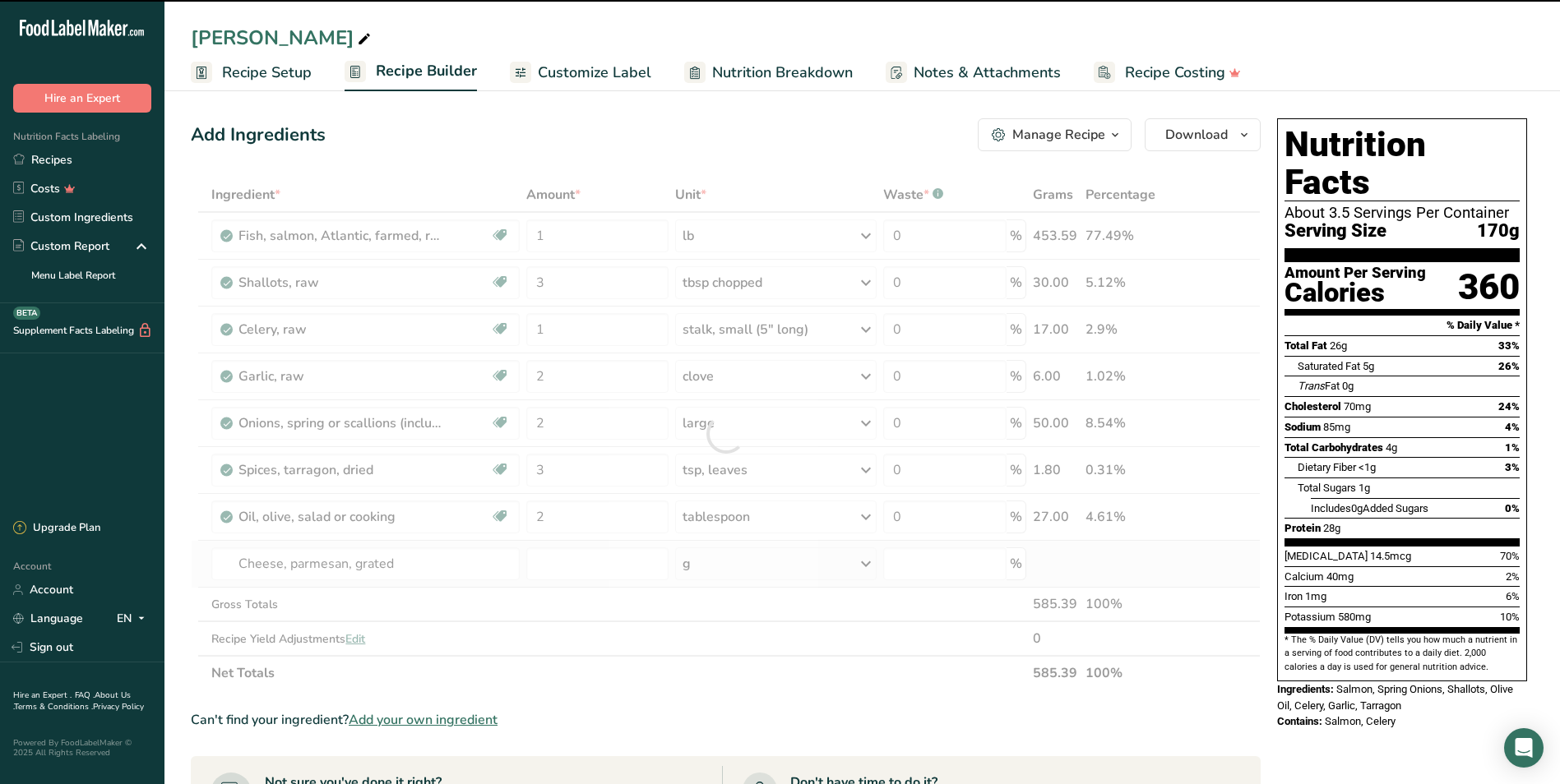
type input "0"
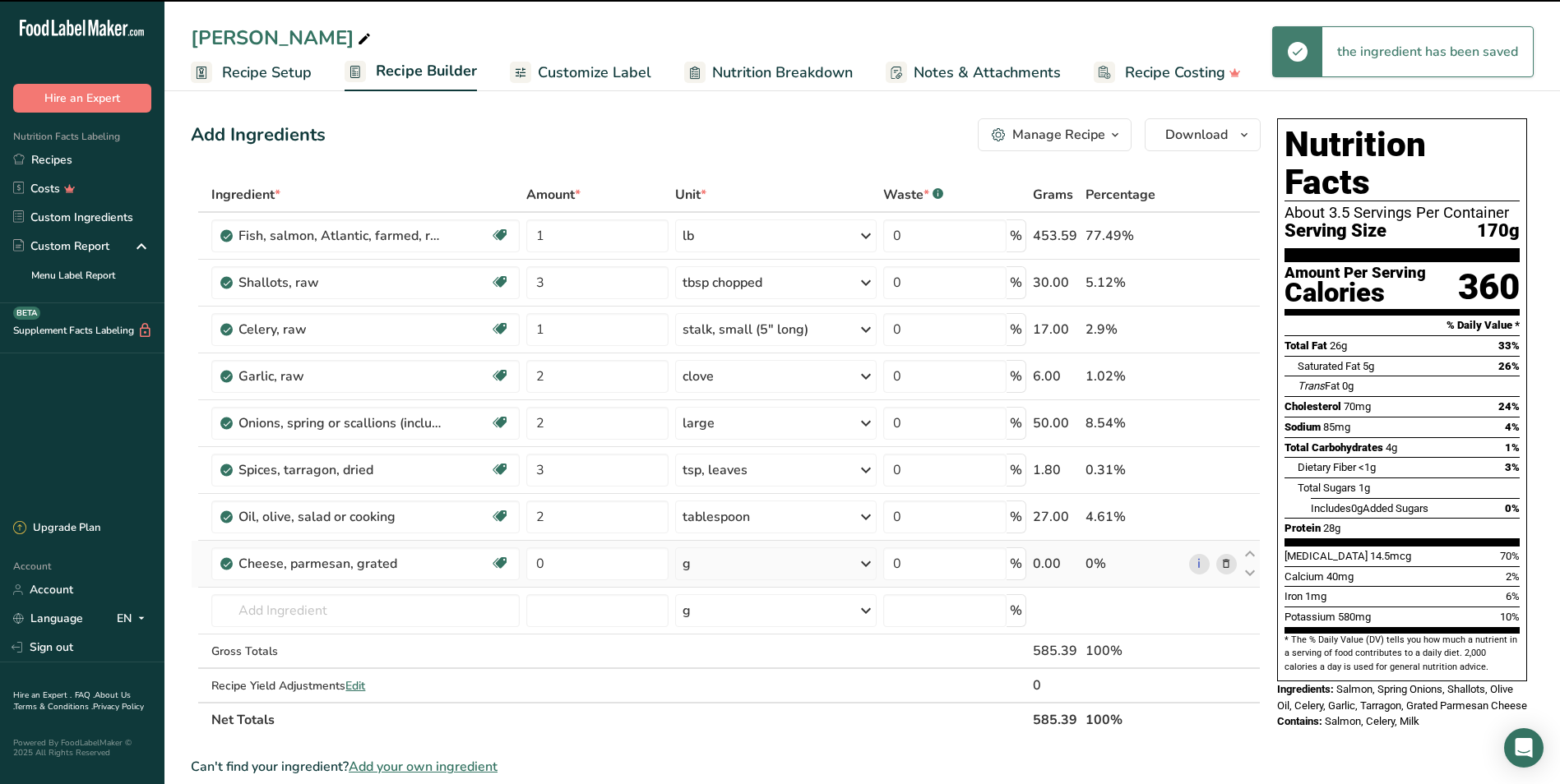
click at [721, 562] on div "g" at bounding box center [775, 564] width 200 height 33
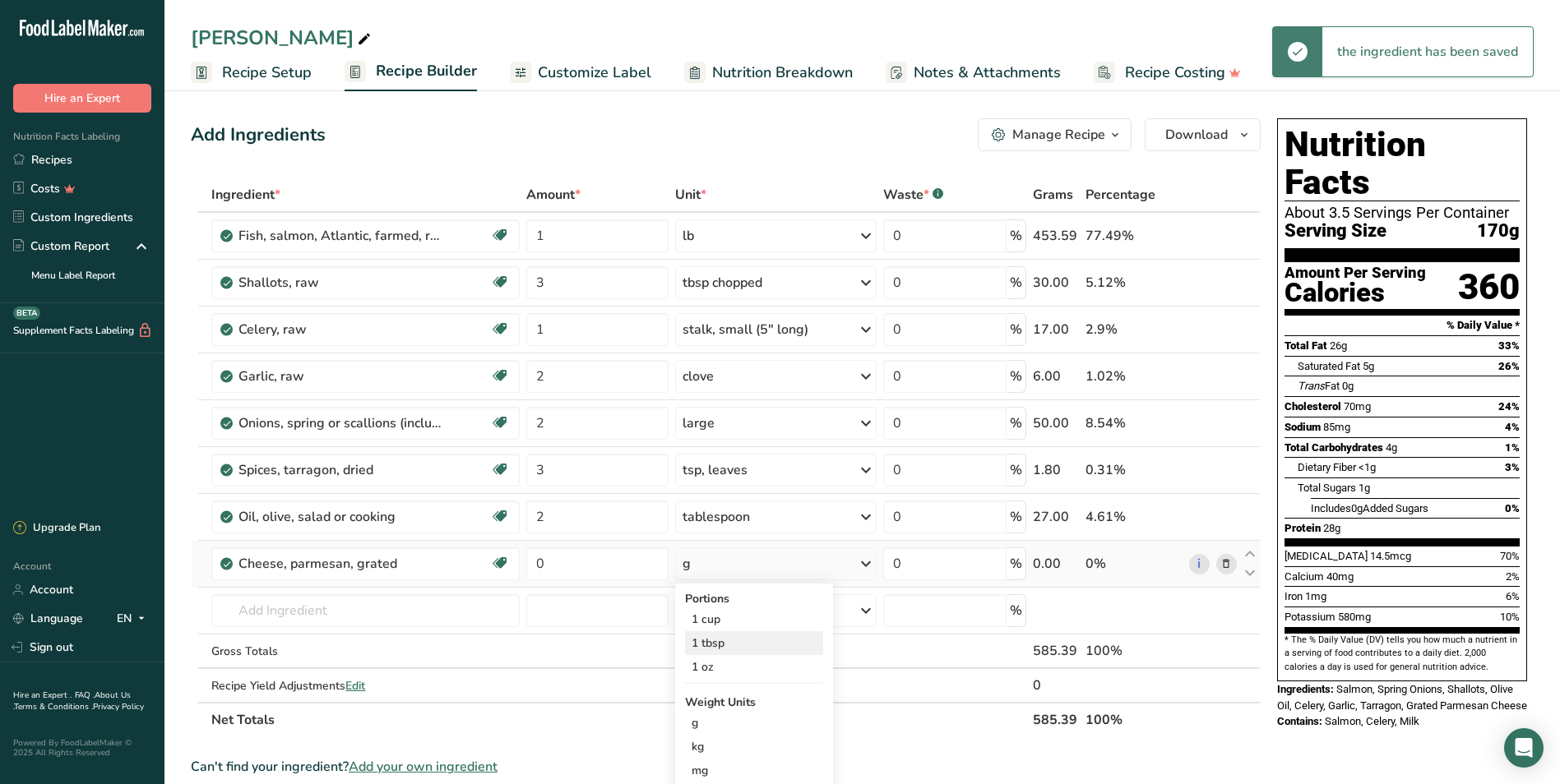
click at [722, 640] on div "1 tbsp" at bounding box center [754, 643] width 138 height 24
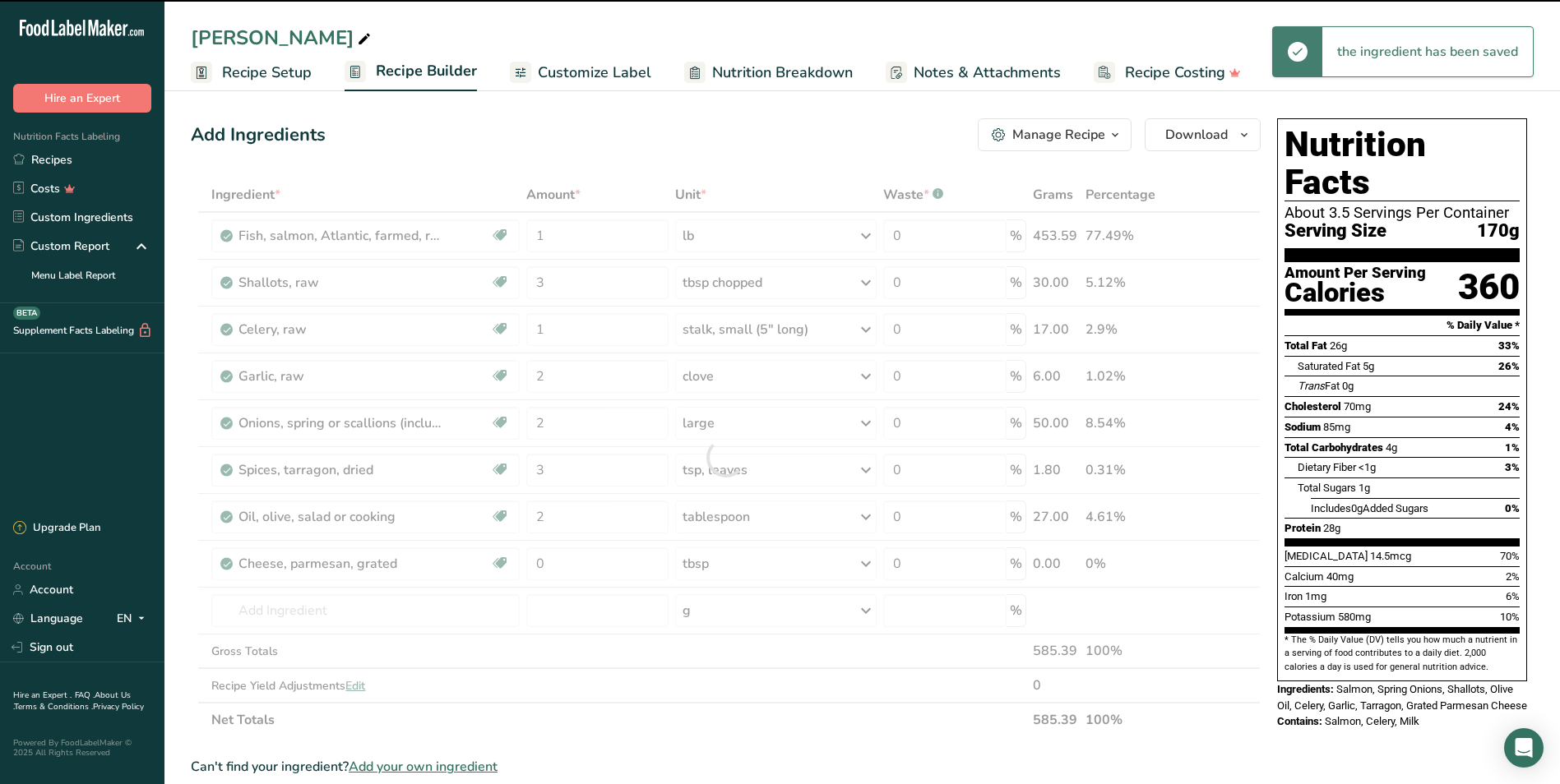
click at [585, 563] on div at bounding box center [725, 457] width 1069 height 559
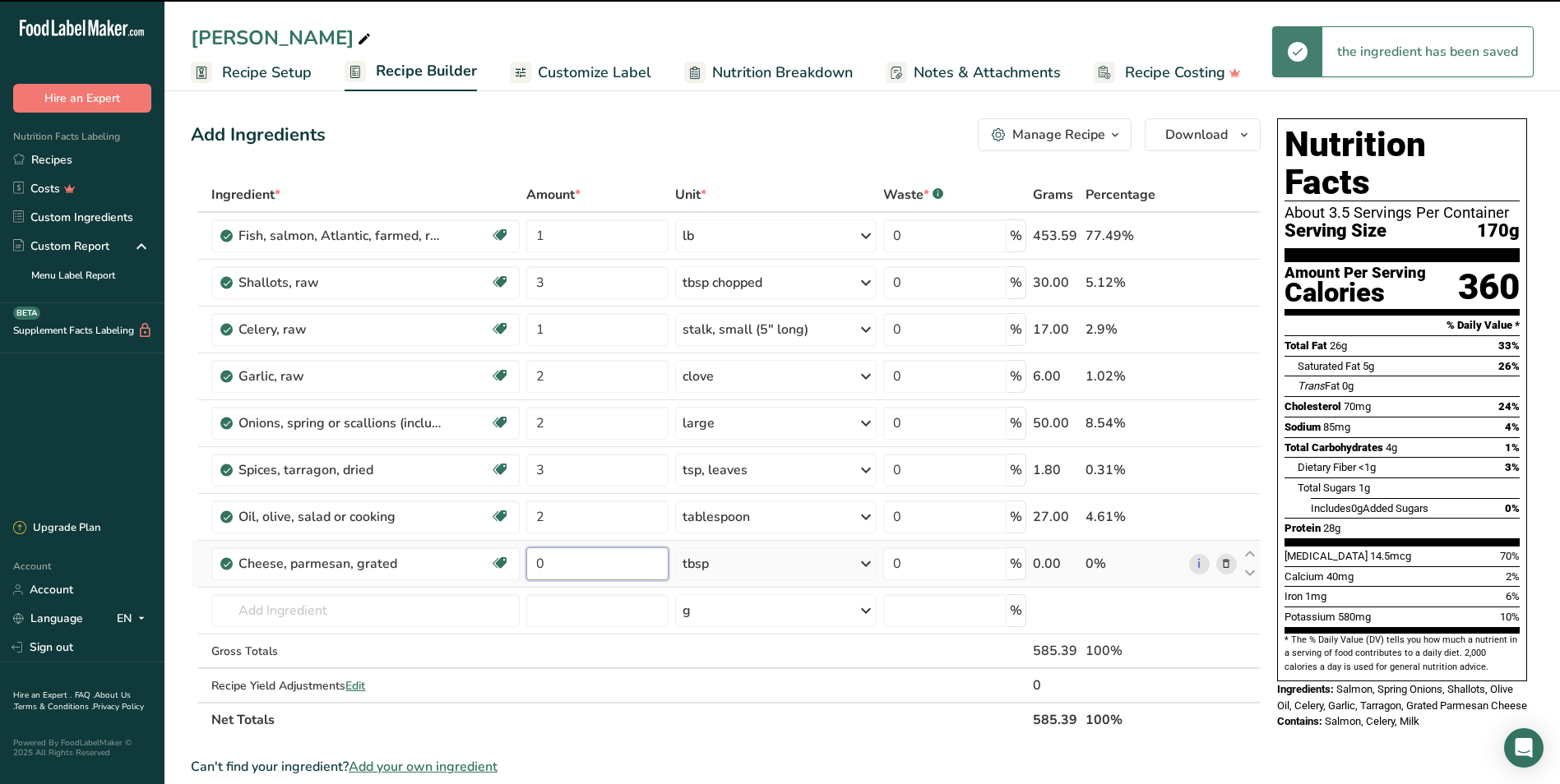
click at [584, 563] on input "0" at bounding box center [597, 564] width 142 height 33
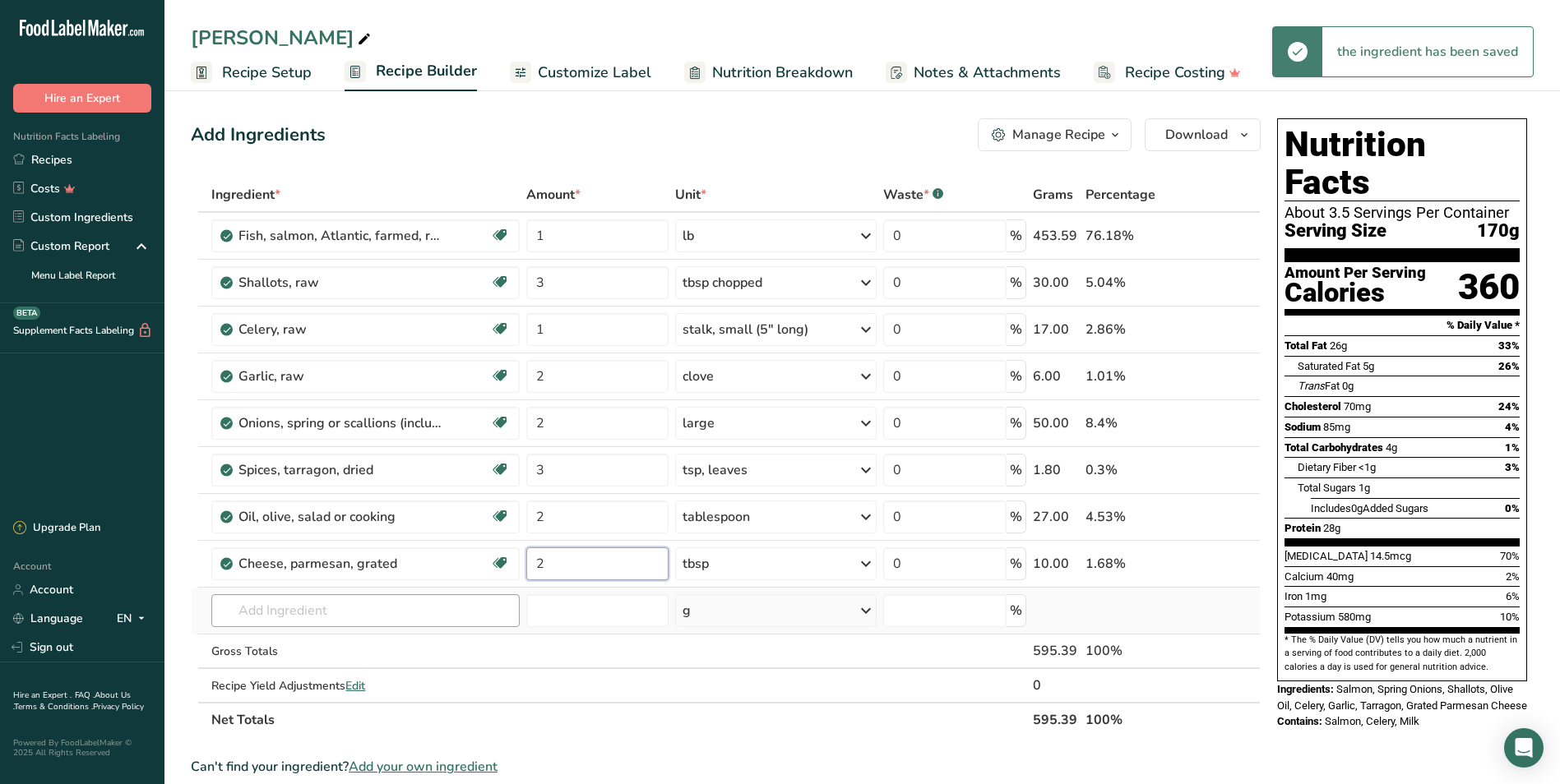
type input "2"
click at [468, 603] on div "Ingredient * Amount * Unit * Waste * .a-a{fill:#347362;}.b-a{fill:#fff;} Grams …" at bounding box center [725, 457] width 1069 height 559
drag, startPoint x: 597, startPoint y: 562, endPoint x: 624, endPoint y: 561, distance: 27.0
click at [598, 561] on input "2" at bounding box center [597, 564] width 142 height 33
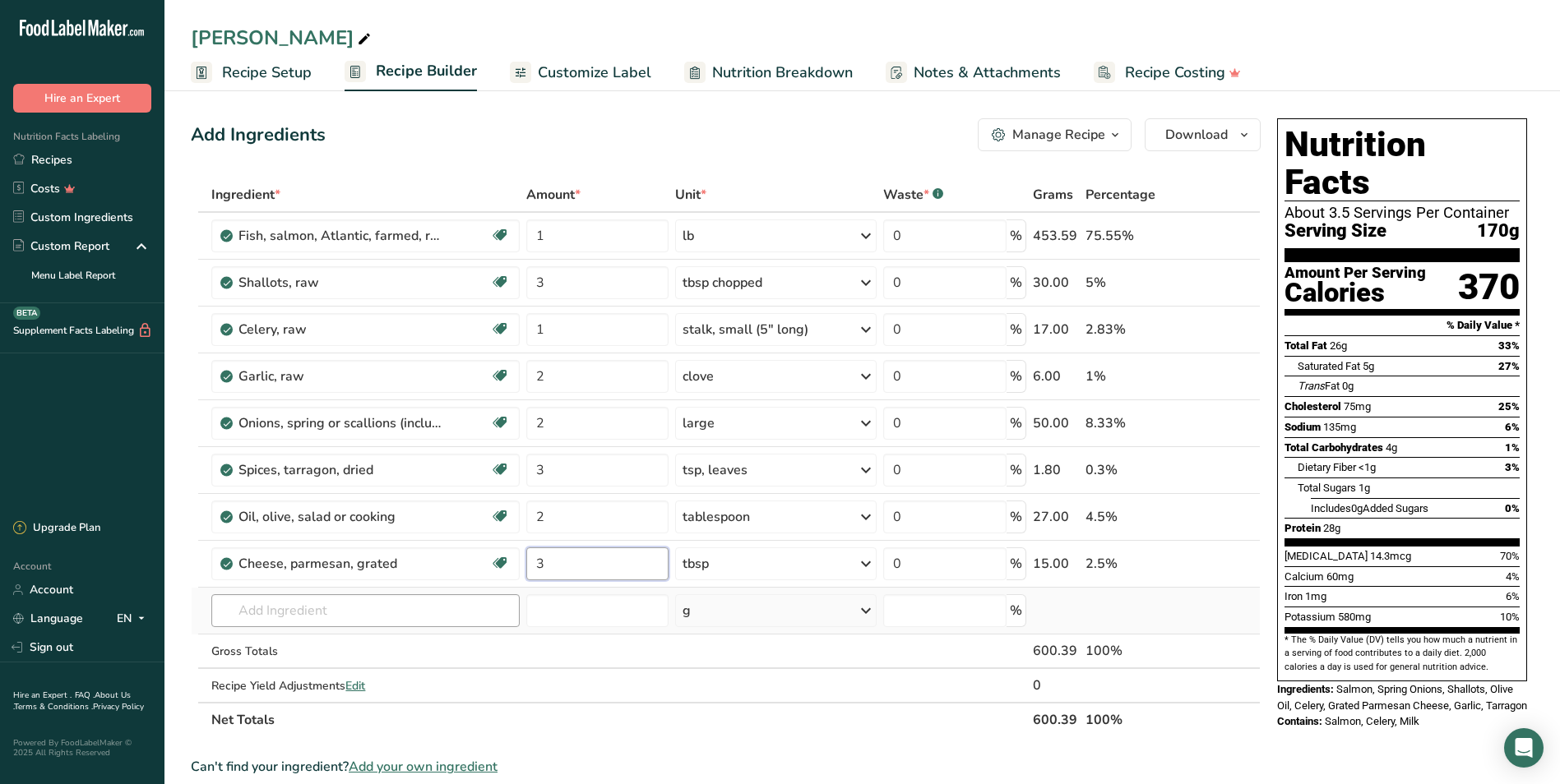
type input "3"
click at [418, 605] on div "Ingredient * Amount * Unit * Waste * .a-a{fill:#347362;}.b-a{fill:#fff;} Grams …" at bounding box center [725, 457] width 1069 height 559
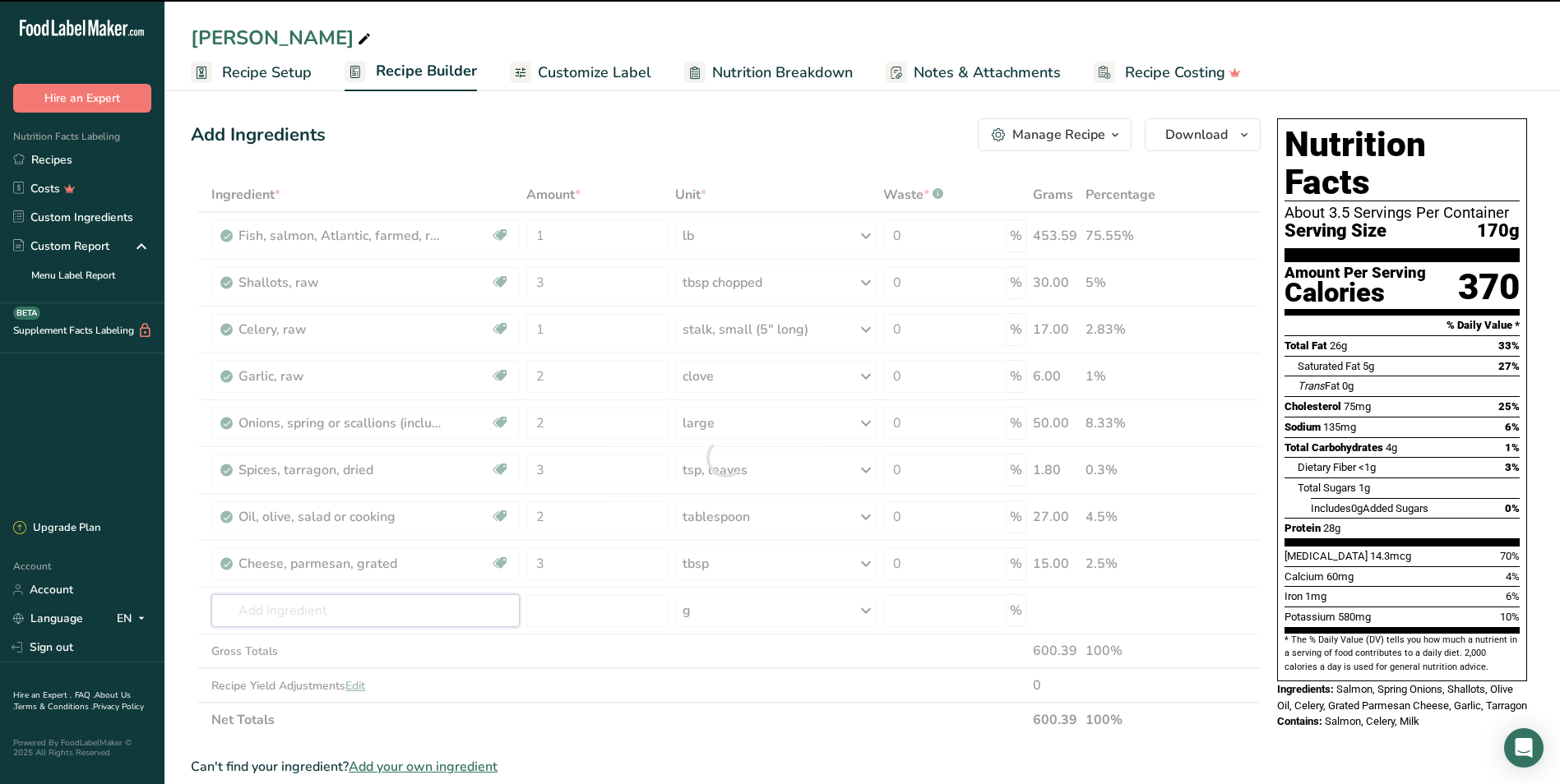
type input "f"
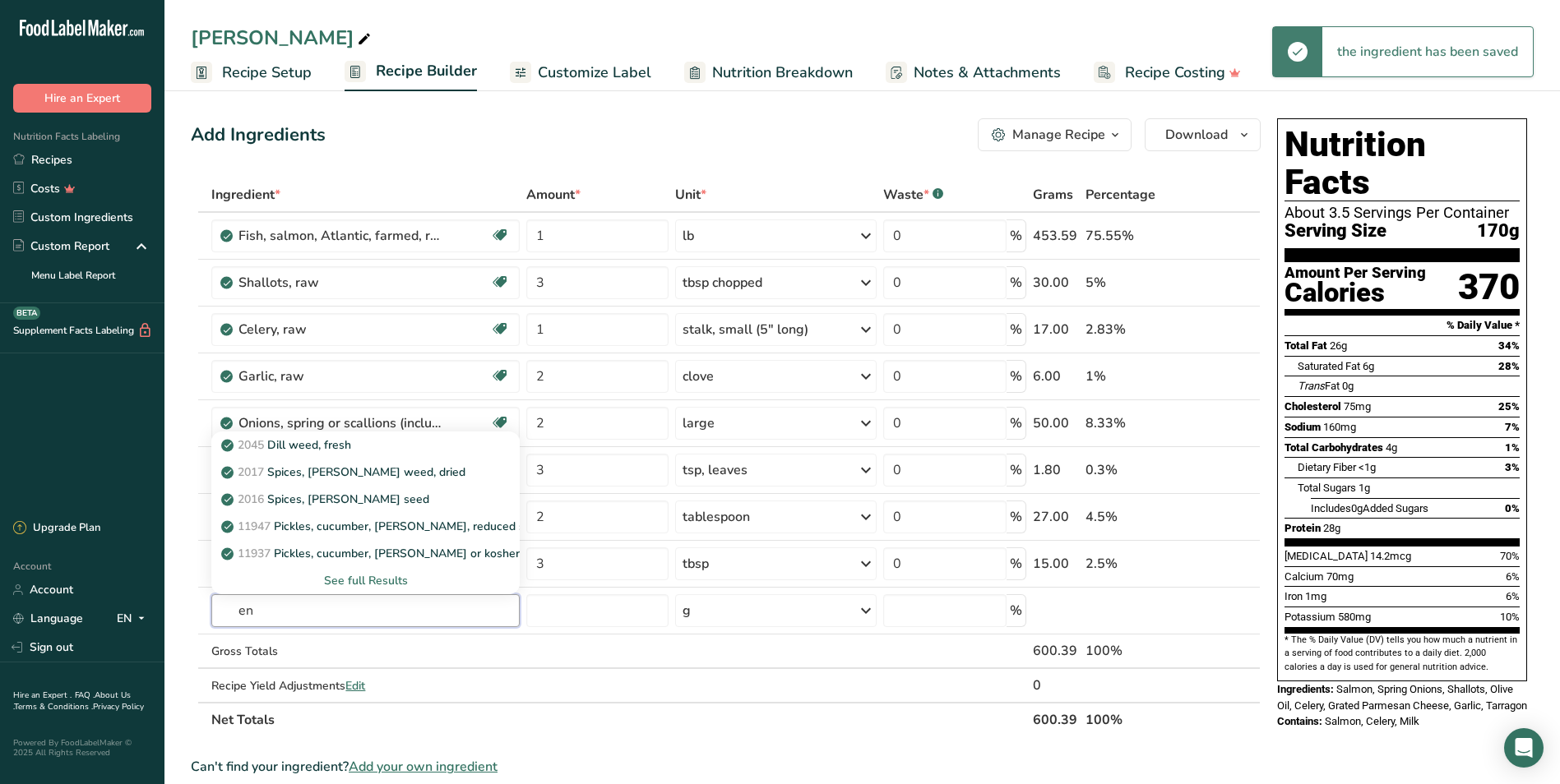
type input "e"
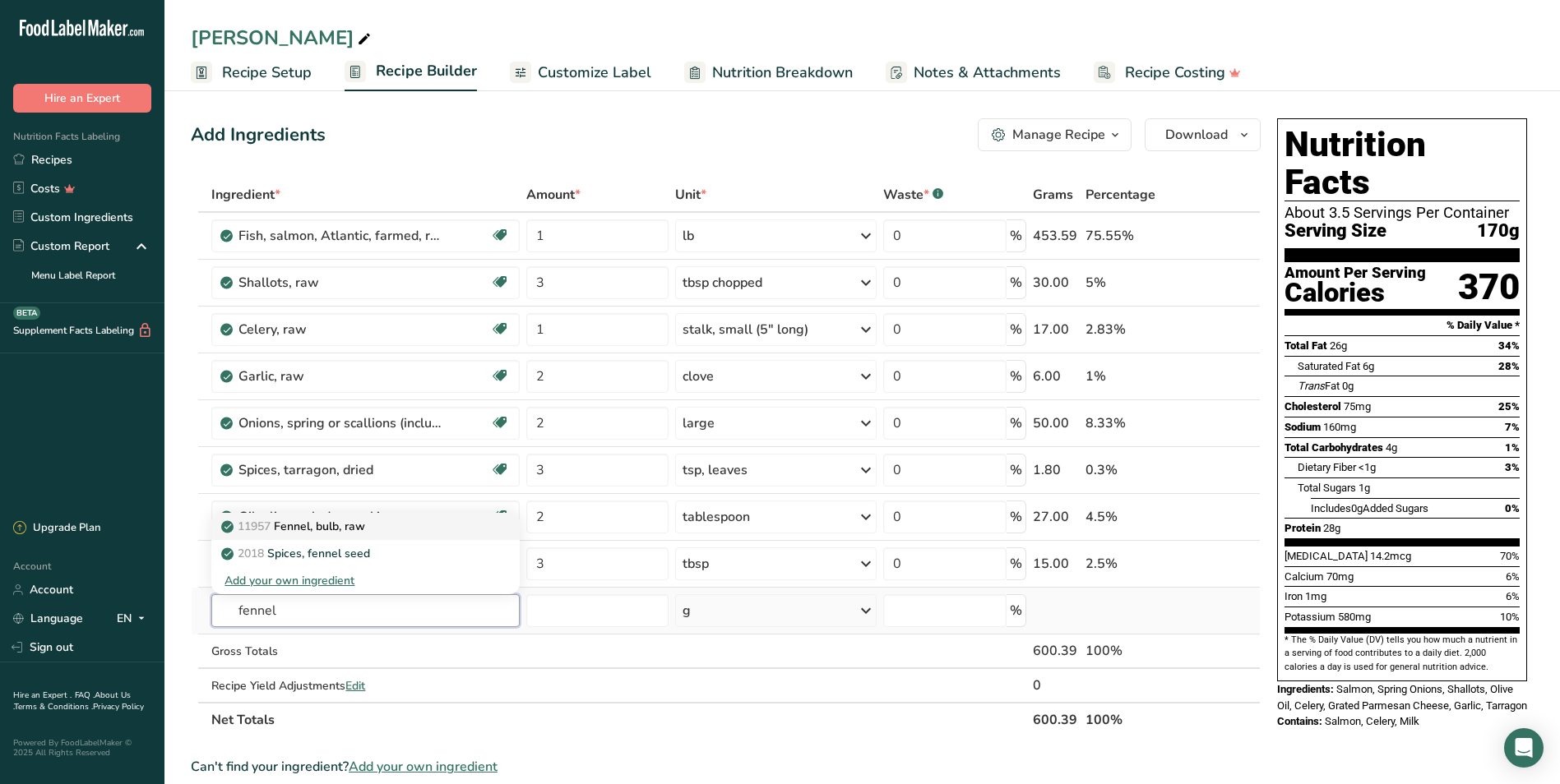
type input "fennel"
click at [360, 531] on p "11957 Fennel, bulb, raw" at bounding box center [294, 527] width 141 height 18
type input "Fennel, bulb, raw"
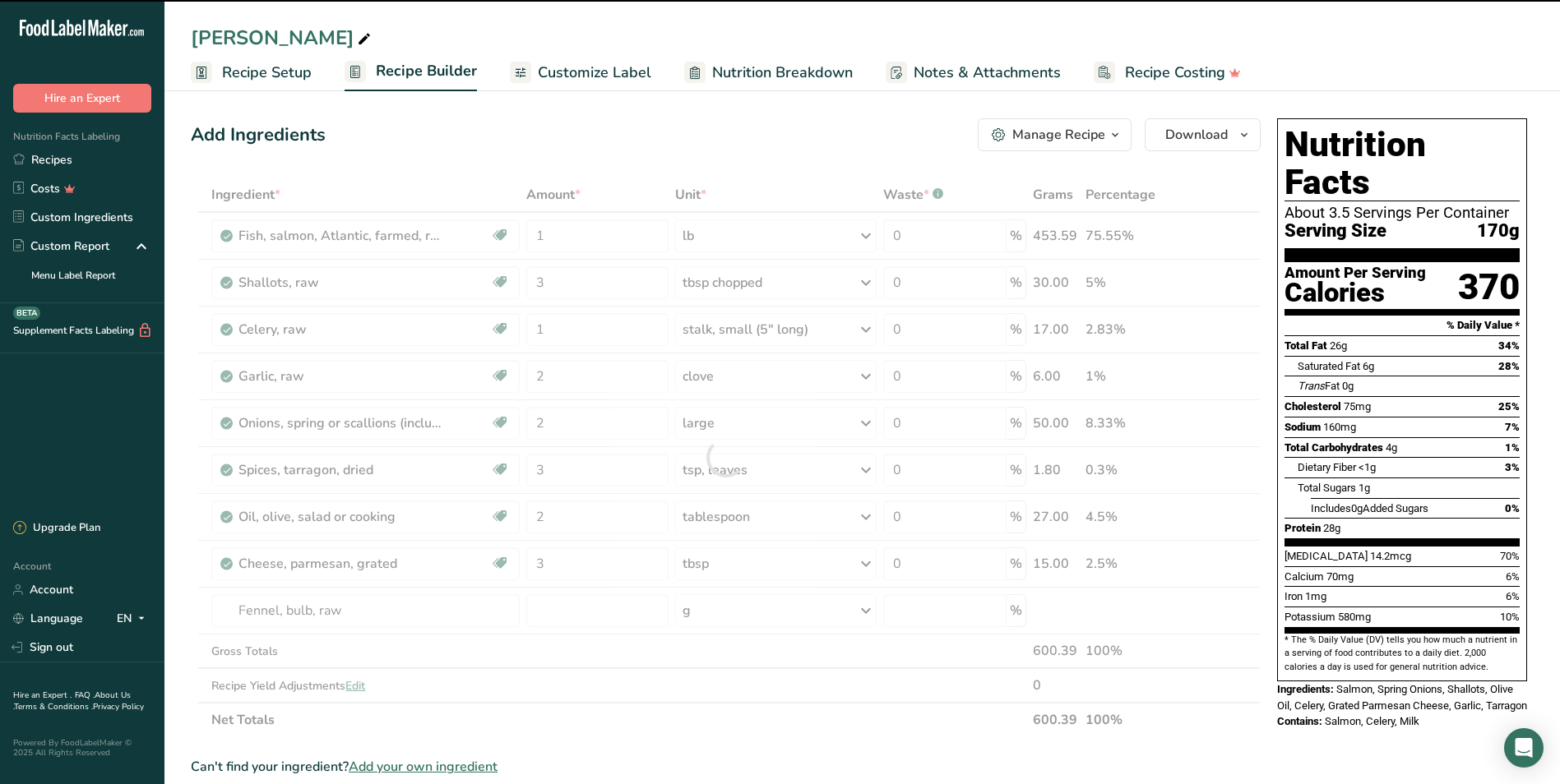
type input "0"
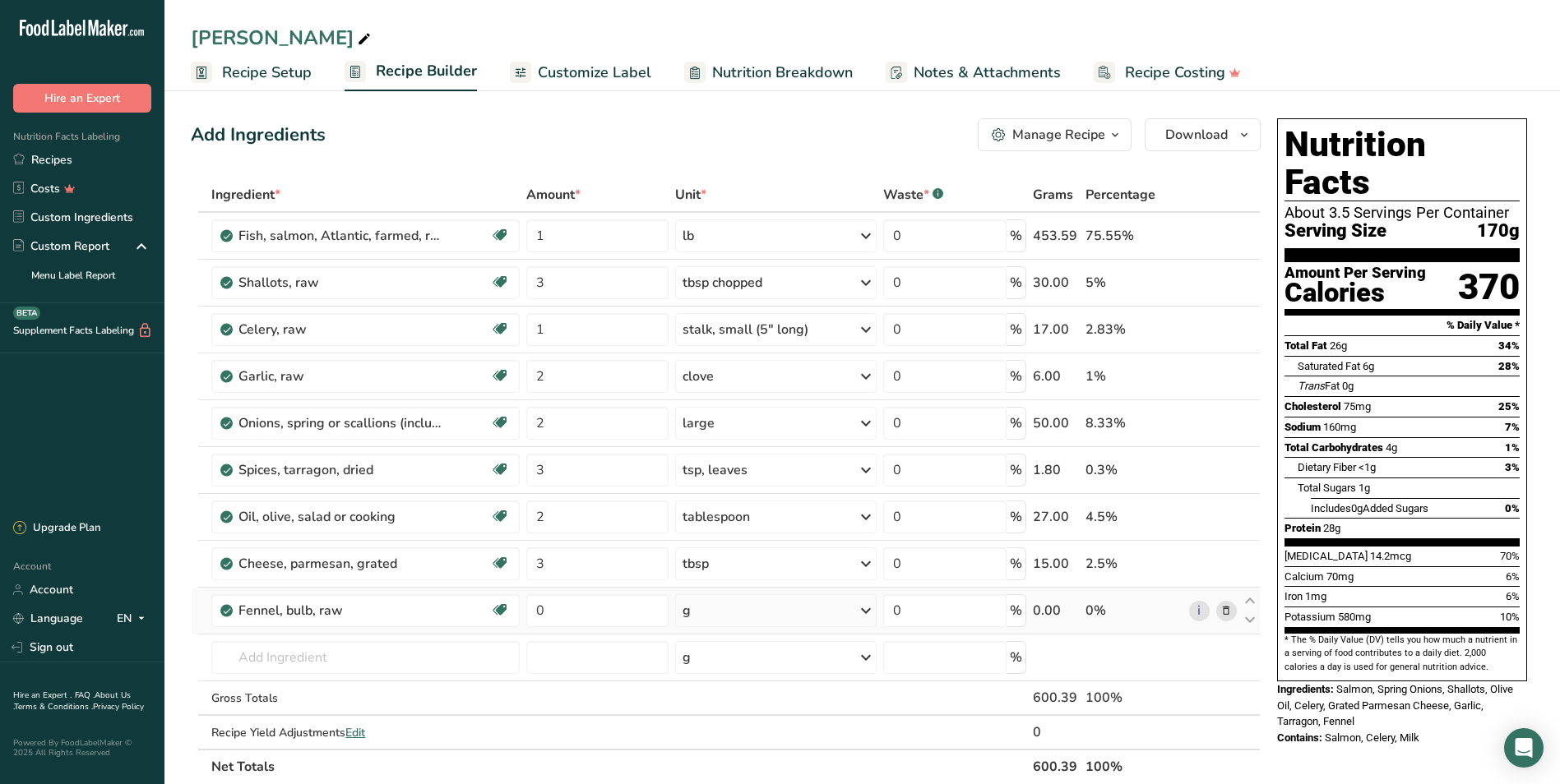
click at [725, 612] on div "g" at bounding box center [775, 610] width 200 height 33
click at [839, 607] on span at bounding box center [1225, 610] width 19 height 19
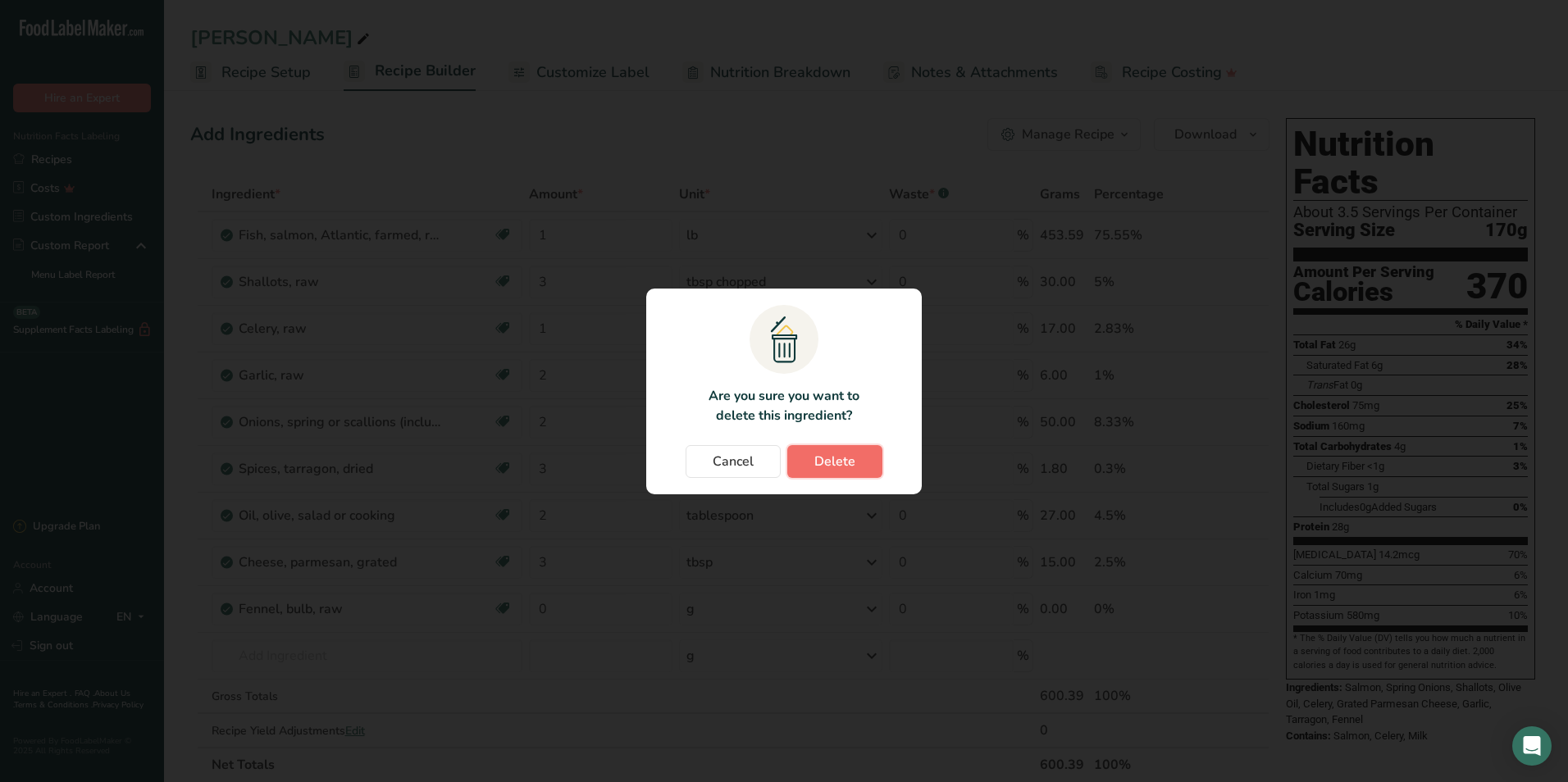
click at [837, 453] on span "Delete" at bounding box center [834, 461] width 41 height 19
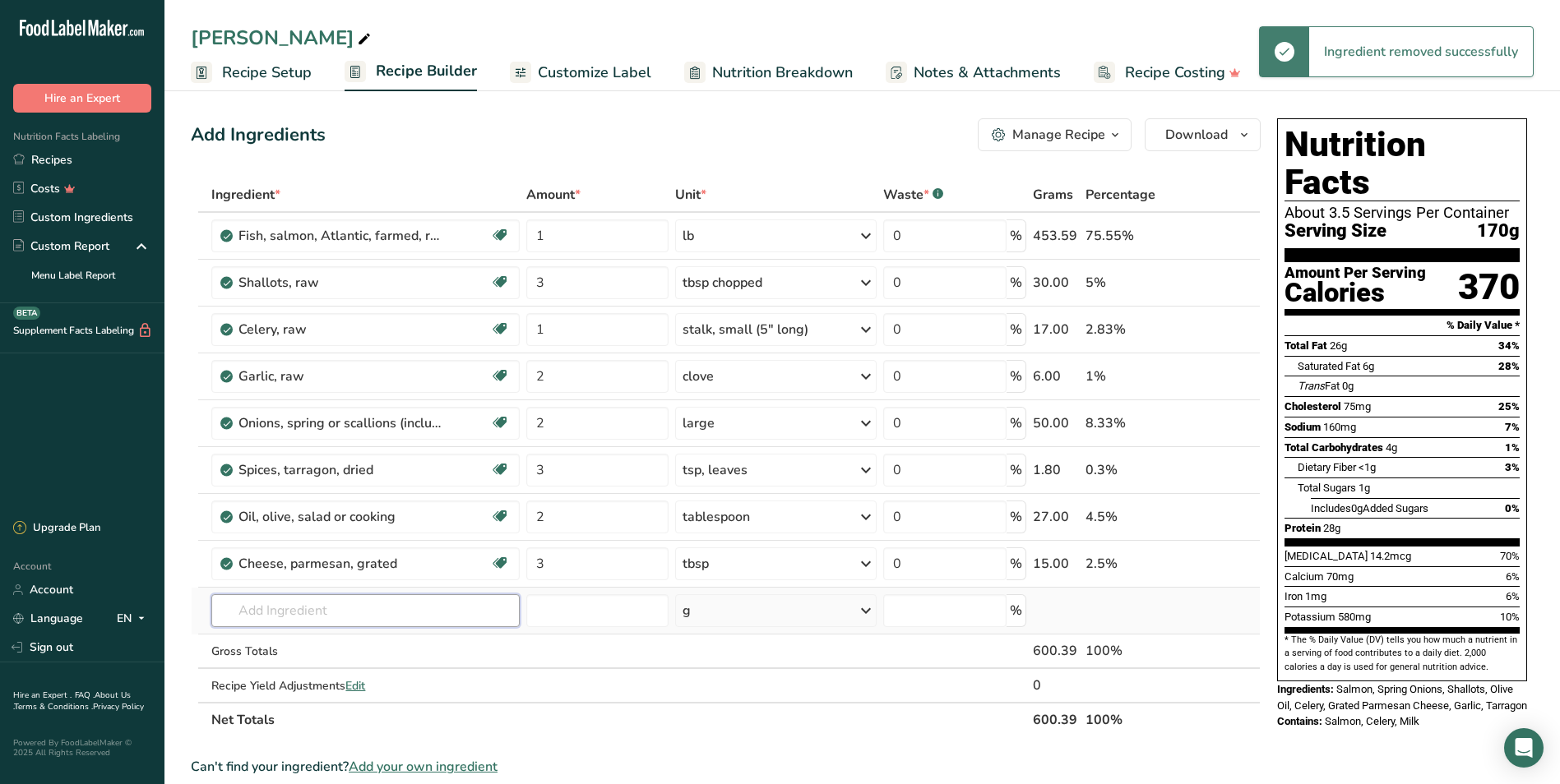
click at [309, 608] on input "text" at bounding box center [365, 610] width 308 height 33
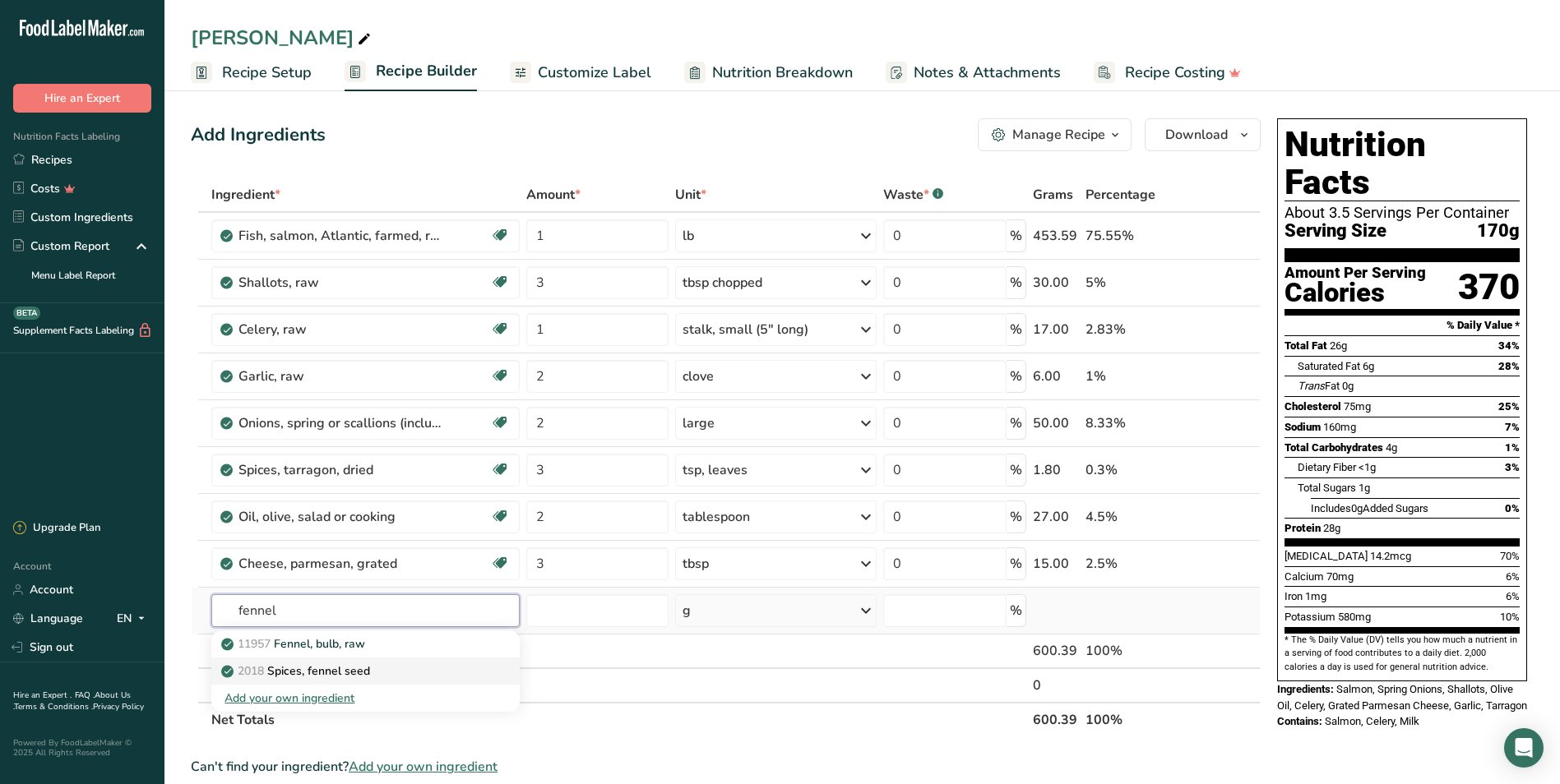
type input "fennel"
click at [333, 658] on link "2018 Spices, fennel seed" at bounding box center [365, 671] width 308 height 27
type input "Spices, fennel seed"
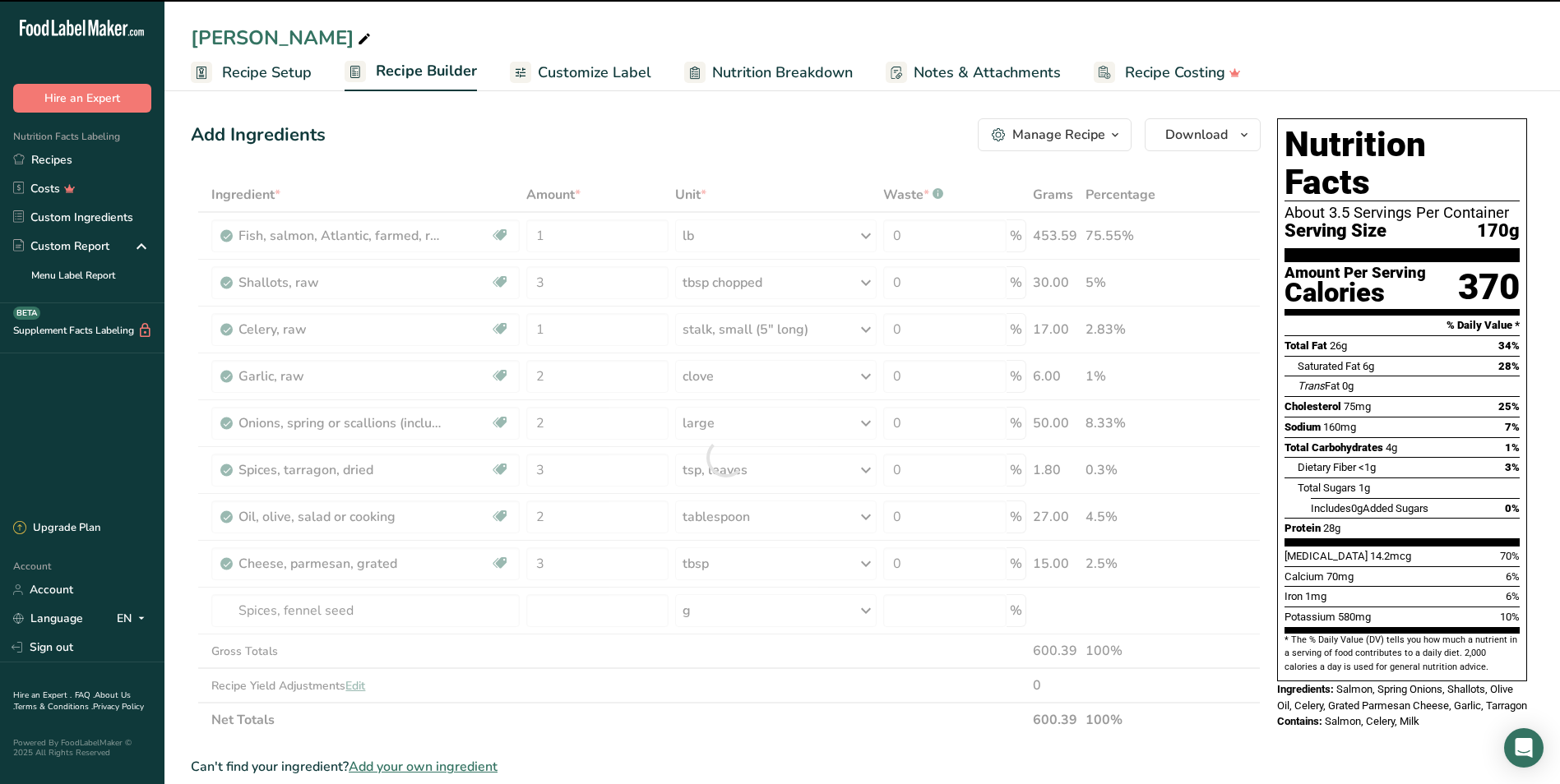
click at [706, 609] on div at bounding box center [725, 457] width 1069 height 559
click at [706, 609] on div "g" at bounding box center [775, 610] width 200 height 33
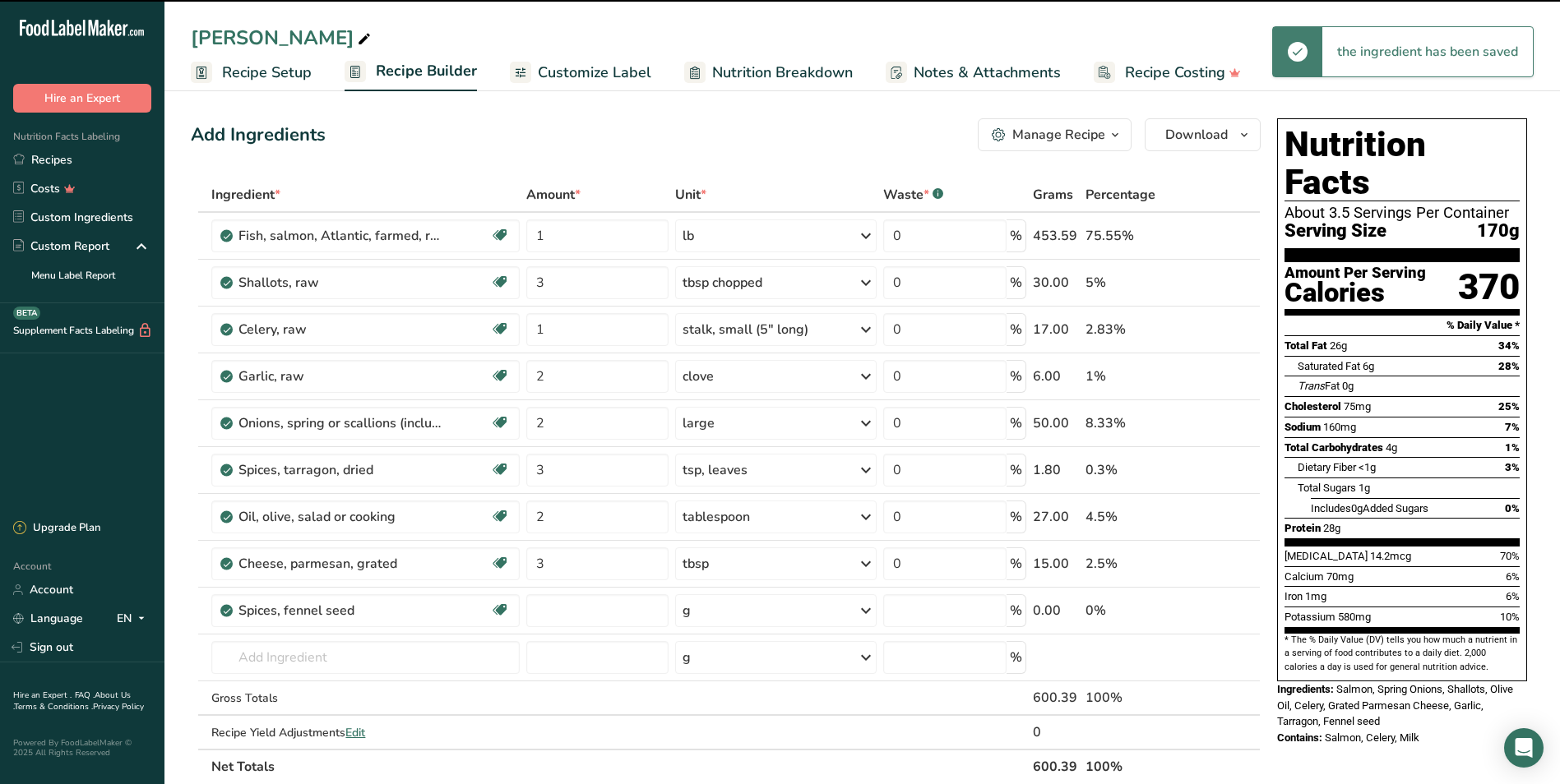
type input "0"
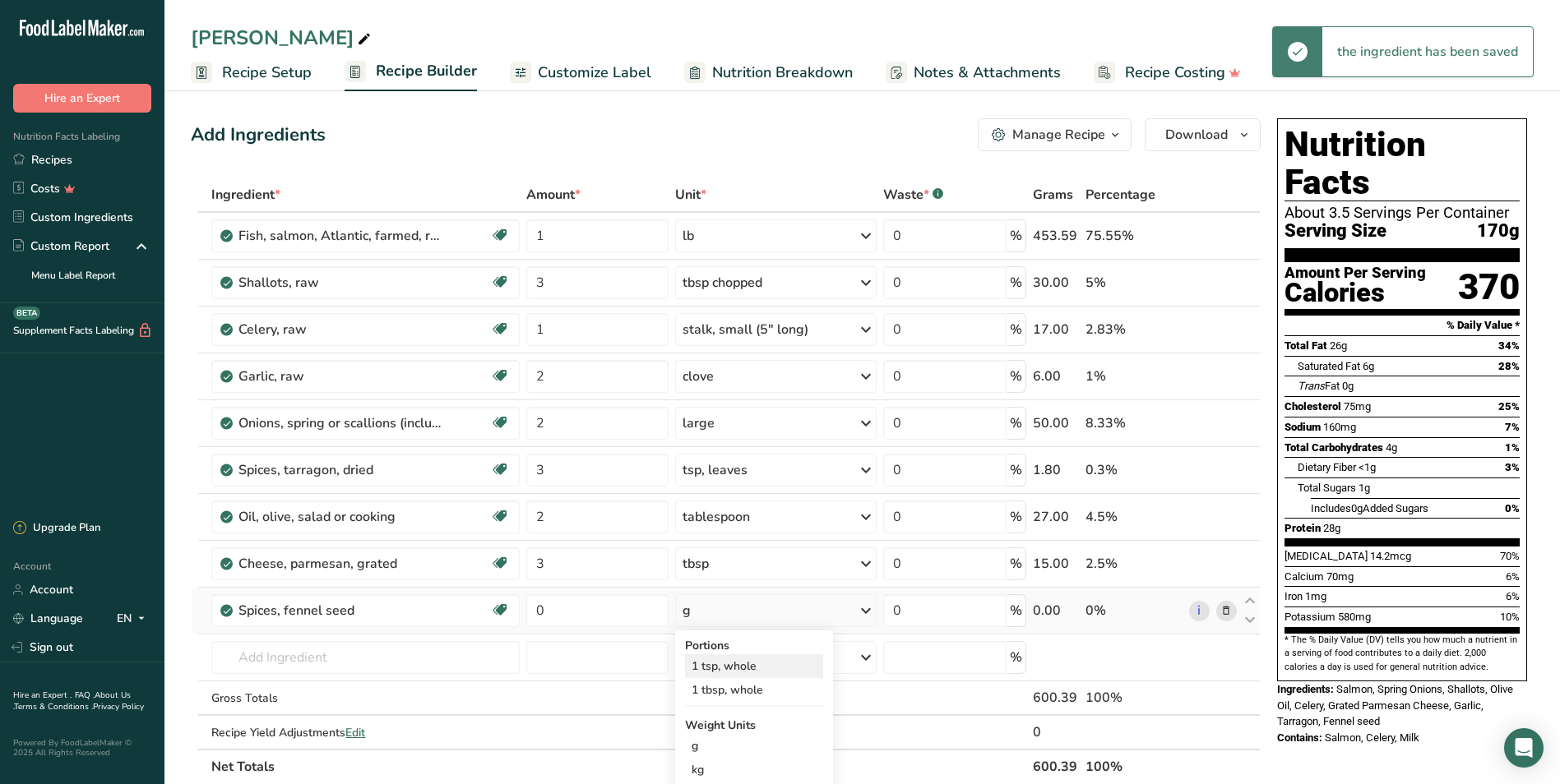
click at [712, 658] on div "1 tsp, whole" at bounding box center [754, 666] width 138 height 24
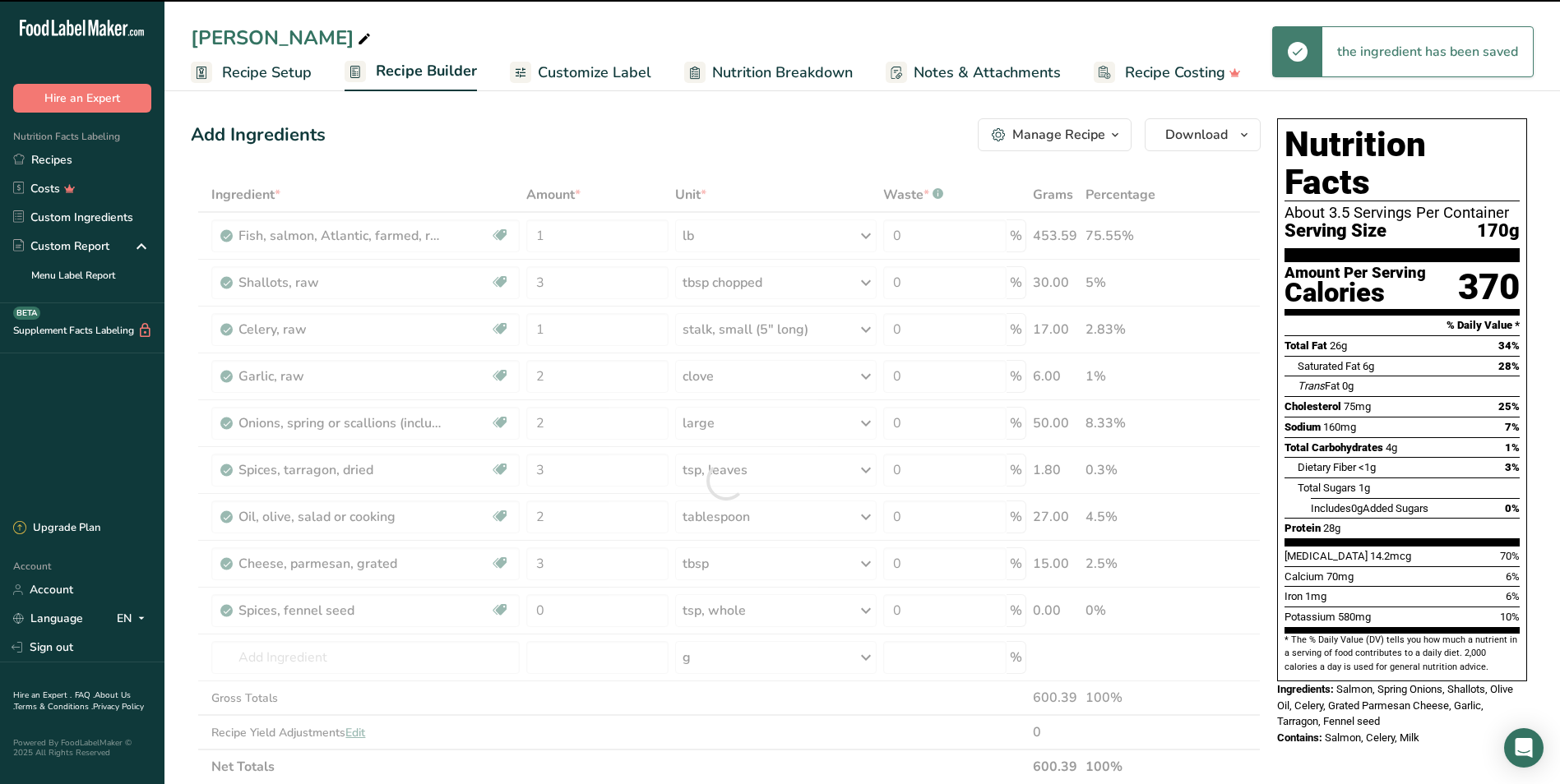
click at [554, 614] on div at bounding box center [725, 480] width 1069 height 607
click at [560, 608] on input "0" at bounding box center [597, 610] width 142 height 33
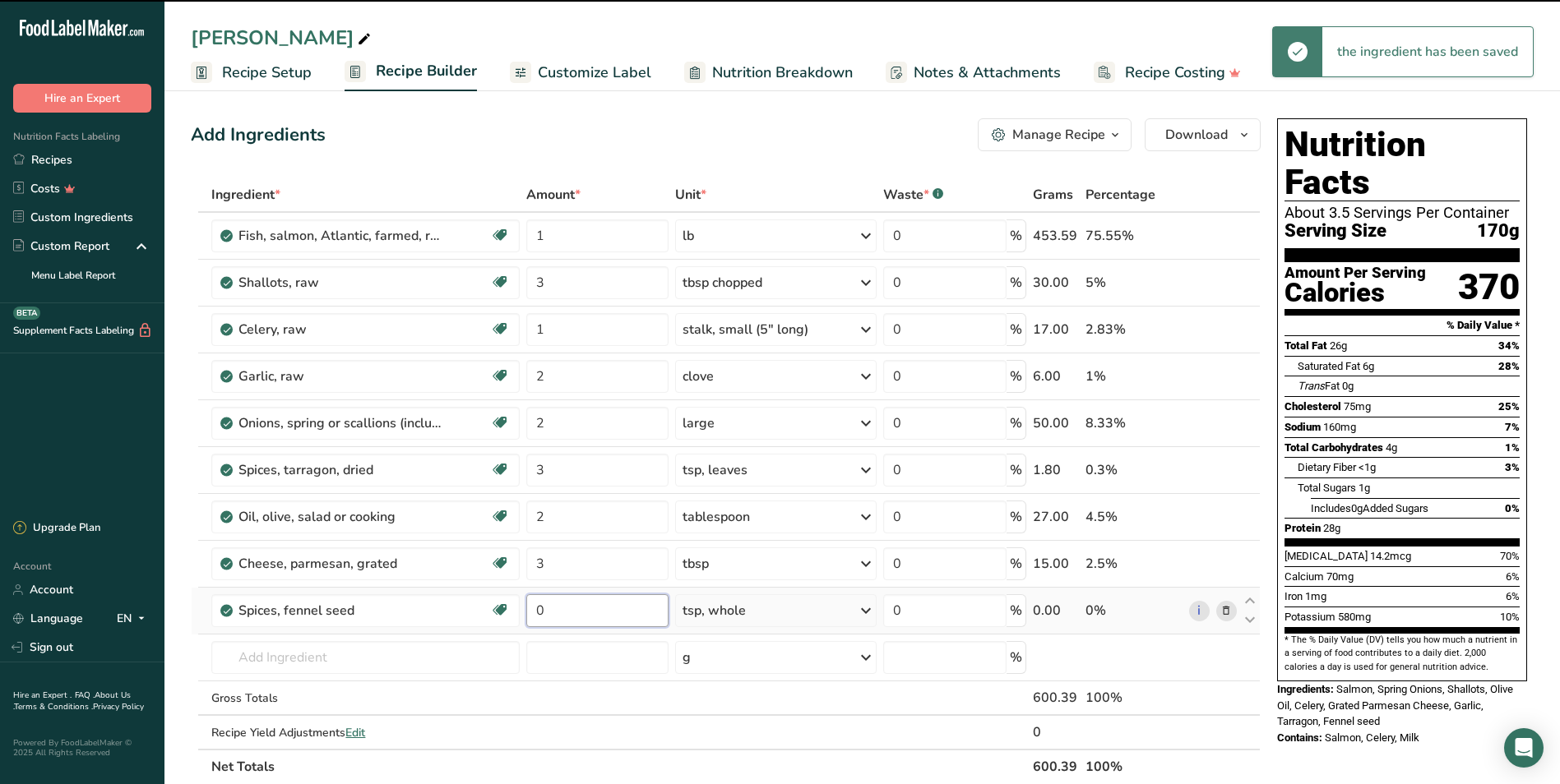
click at [561, 607] on input "0" at bounding box center [597, 610] width 142 height 33
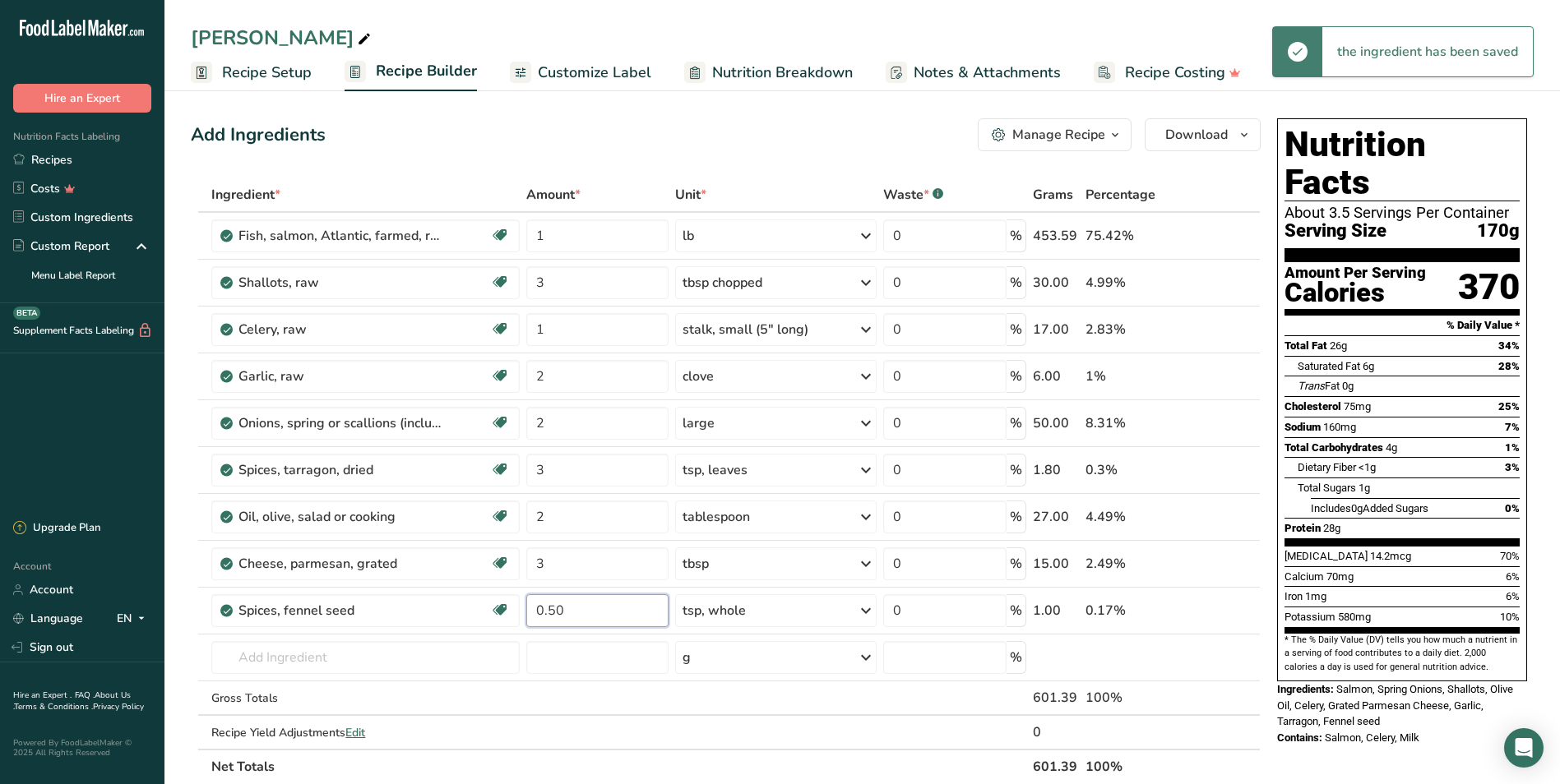
type input "0.50"
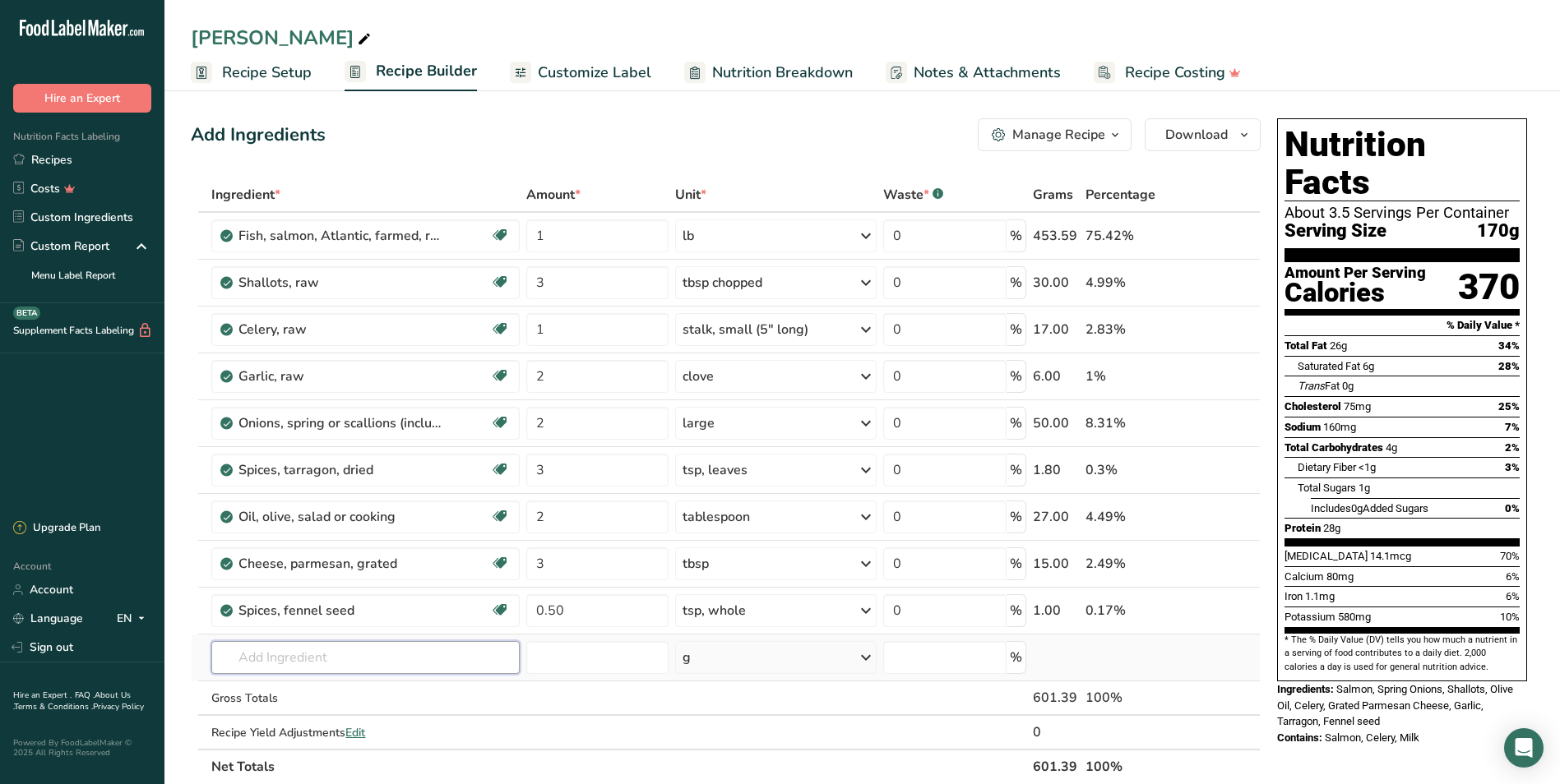
click at [359, 658] on div "Ingredient * Amount * Unit * Waste * .a-a{fill:#347362;}.b-a{fill:#fff;} Grams …" at bounding box center [725, 480] width 1069 height 607
type input "black pepper"
click at [378, 658] on p "2030 Spices, pepper, black" at bounding box center [301, 718] width 154 height 18
type input "Spices, pepper, black"
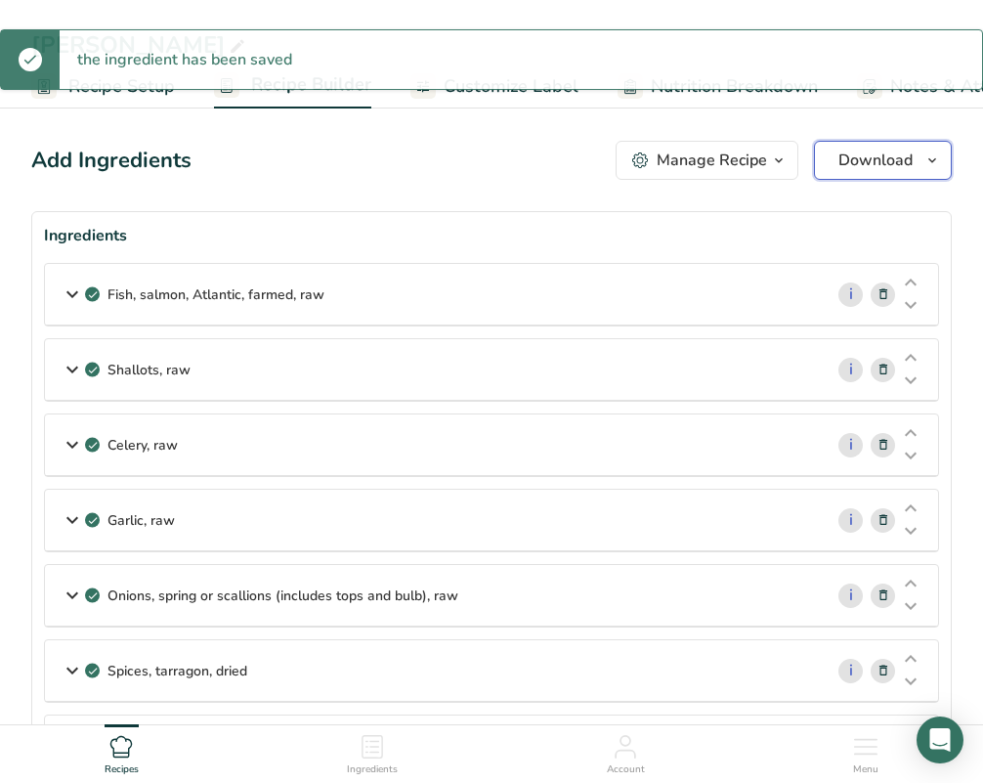
click at [886, 157] on span "Download" at bounding box center [875, 160] width 74 height 23
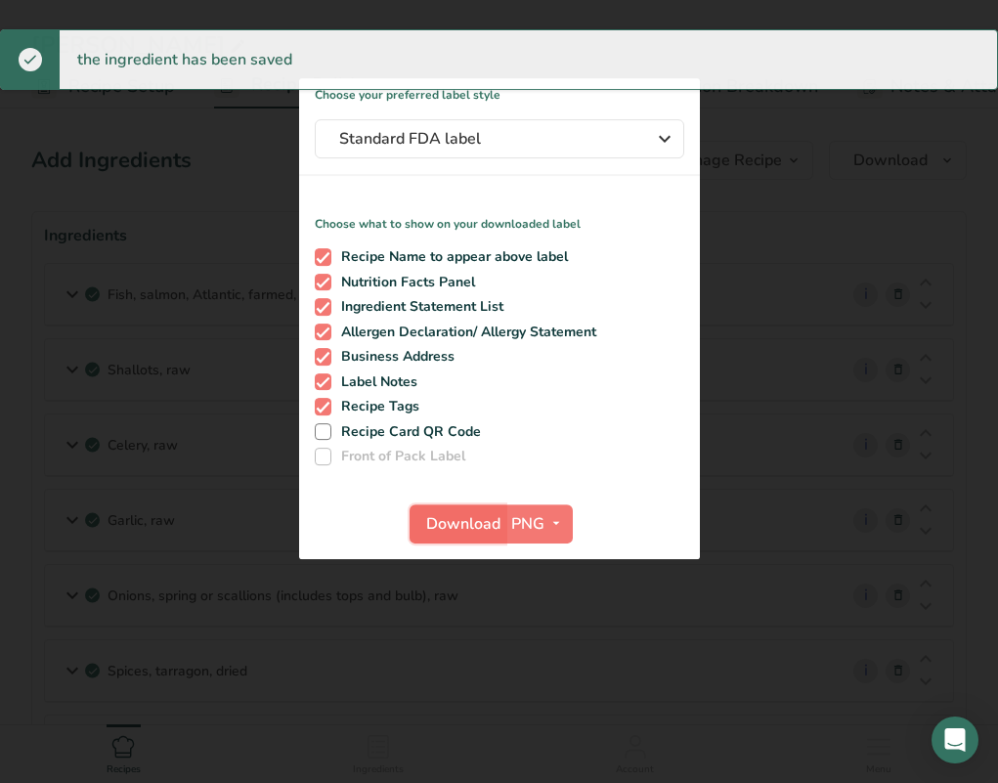
click at [426, 524] on span "Download" at bounding box center [463, 523] width 74 height 23
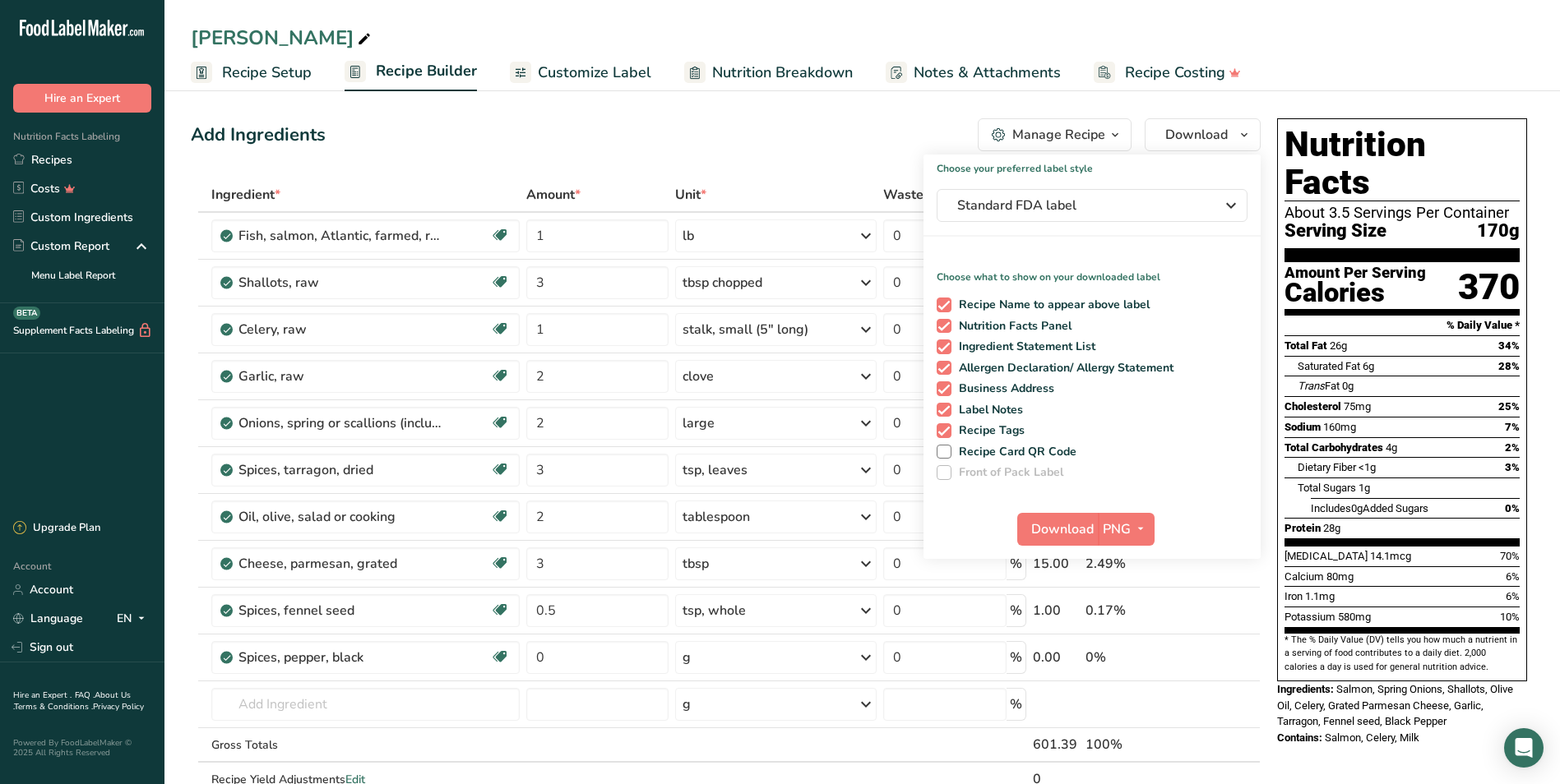
drag, startPoint x: 78, startPoint y: 155, endPoint x: 273, endPoint y: 130, distance: 196.6
click at [79, 155] on link "Recipes" at bounding box center [82, 160] width 164 height 29
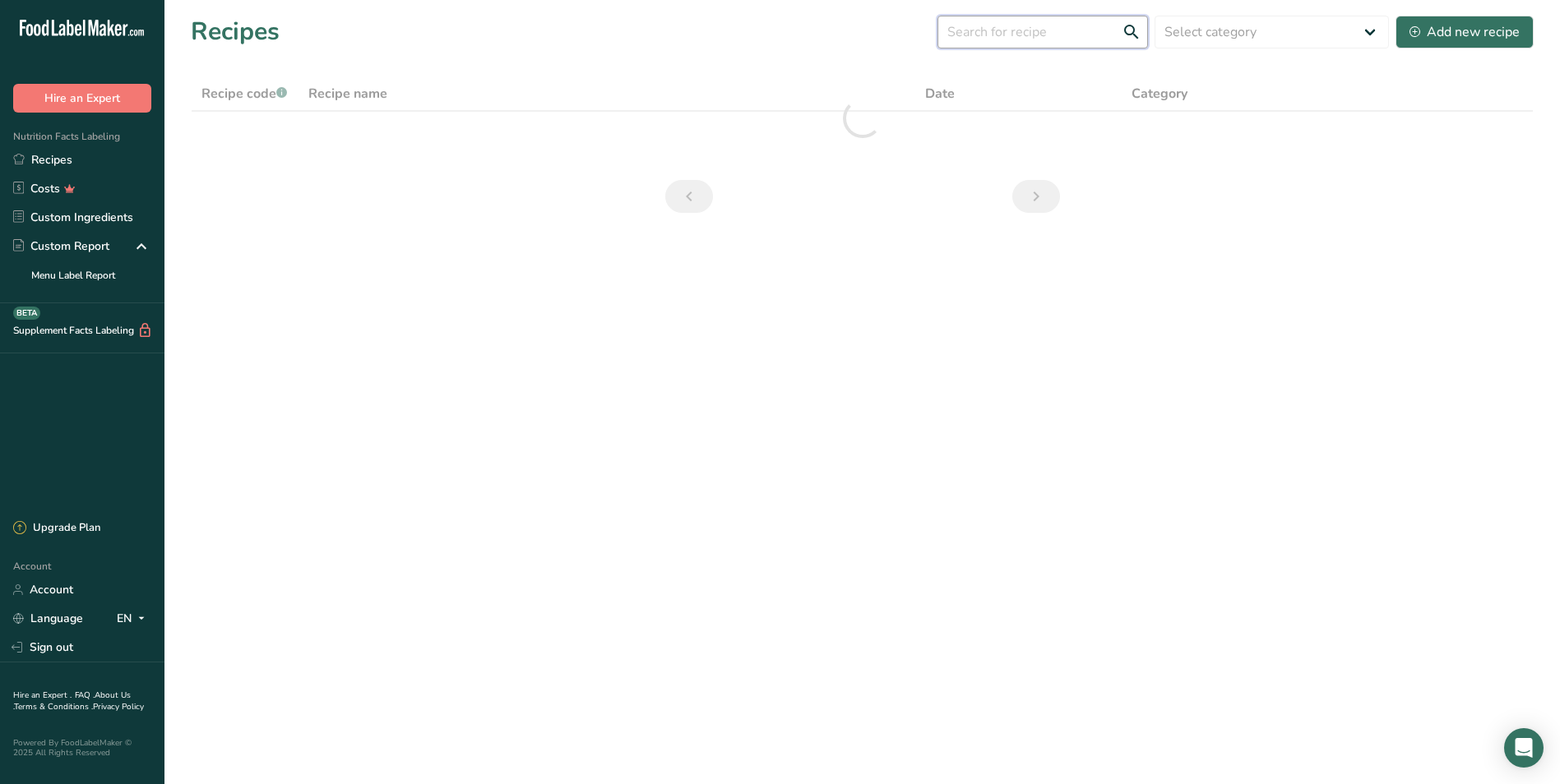
click at [839, 35] on input "text" at bounding box center [1043, 32] width 210 height 33
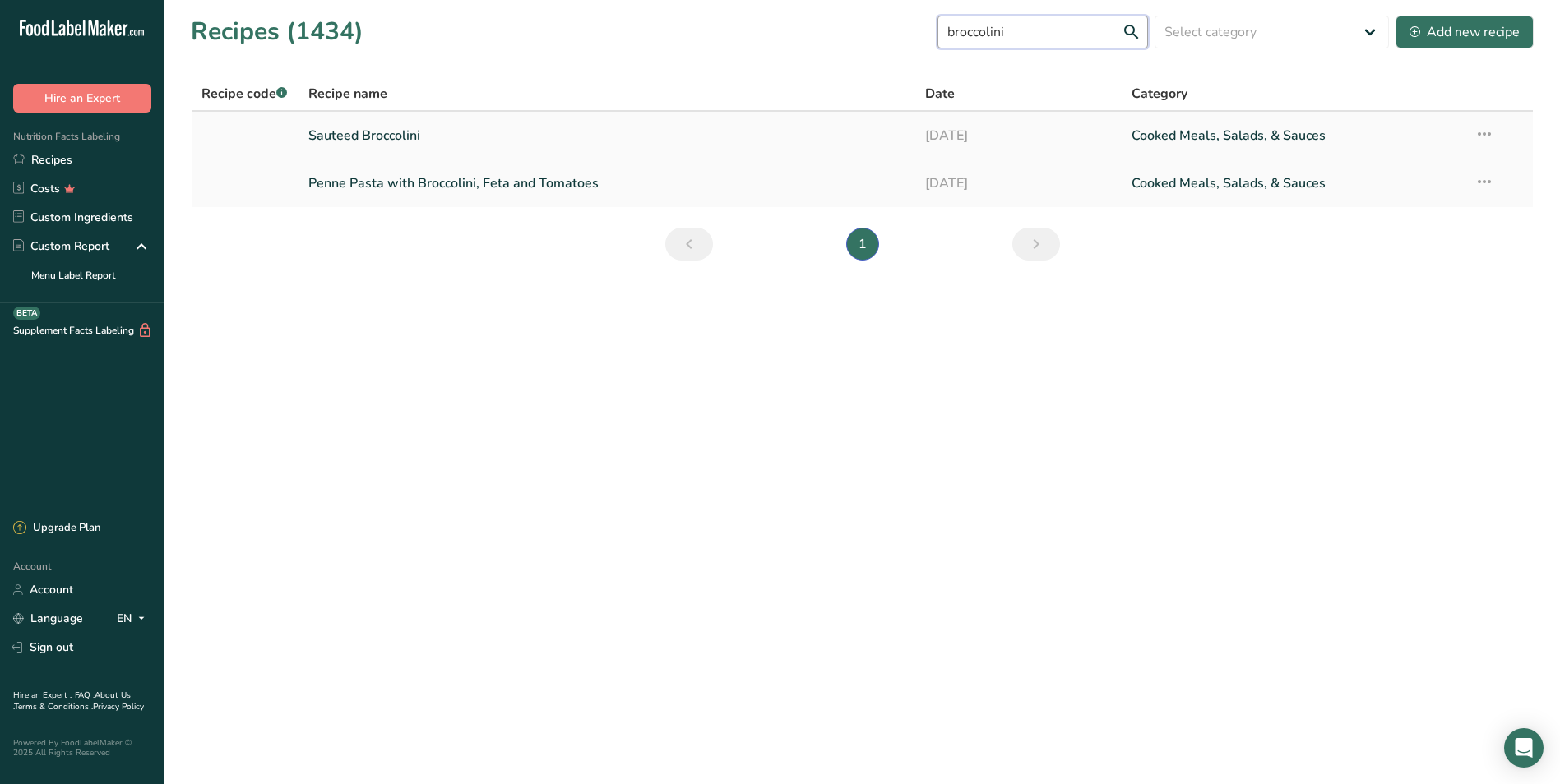
type input "broccolini"
click at [401, 140] on link "Sauteed Broccolini" at bounding box center [607, 135] width 597 height 34
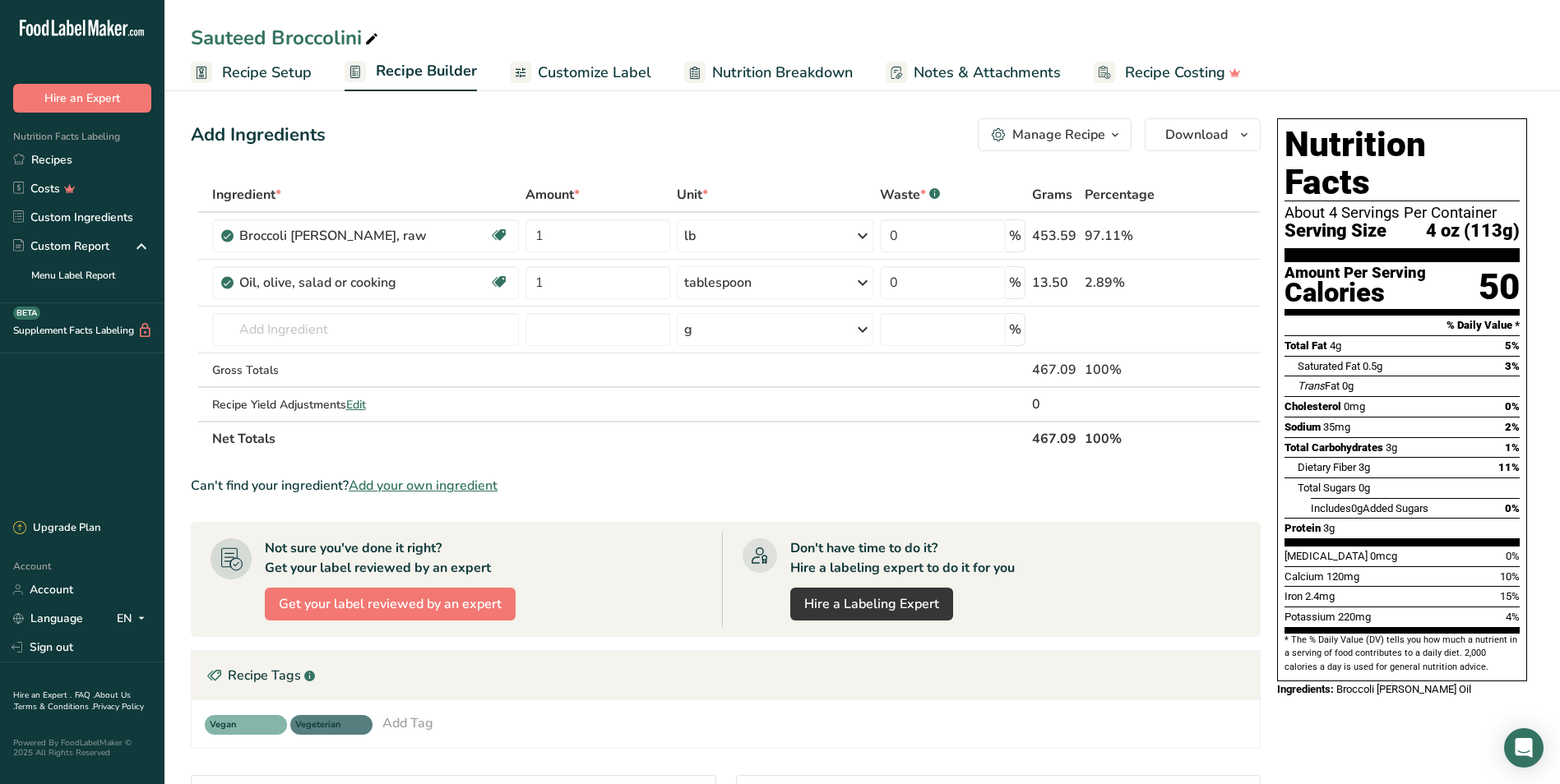
click at [356, 29] on div "Sauteed Broccolini" at bounding box center [286, 37] width 191 height 29
type input "Sauteed Broccolini with Parmesan"
click at [256, 334] on input "text" at bounding box center [365, 329] width 307 height 33
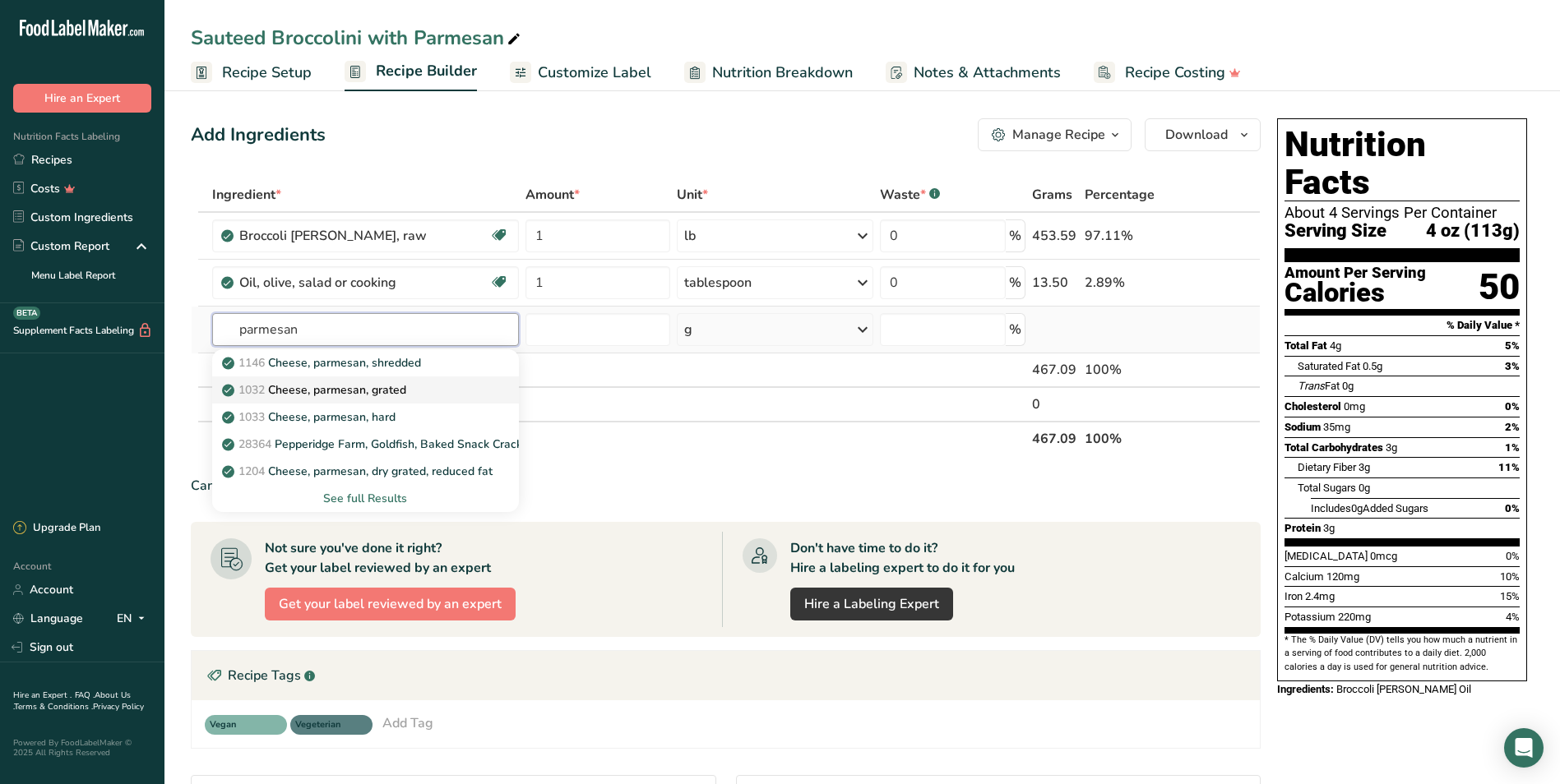
type input "parmesan"
click at [383, 378] on link "1032 Cheese, parmesan, grated" at bounding box center [365, 390] width 307 height 27
type input "Cheese, parmesan, grated"
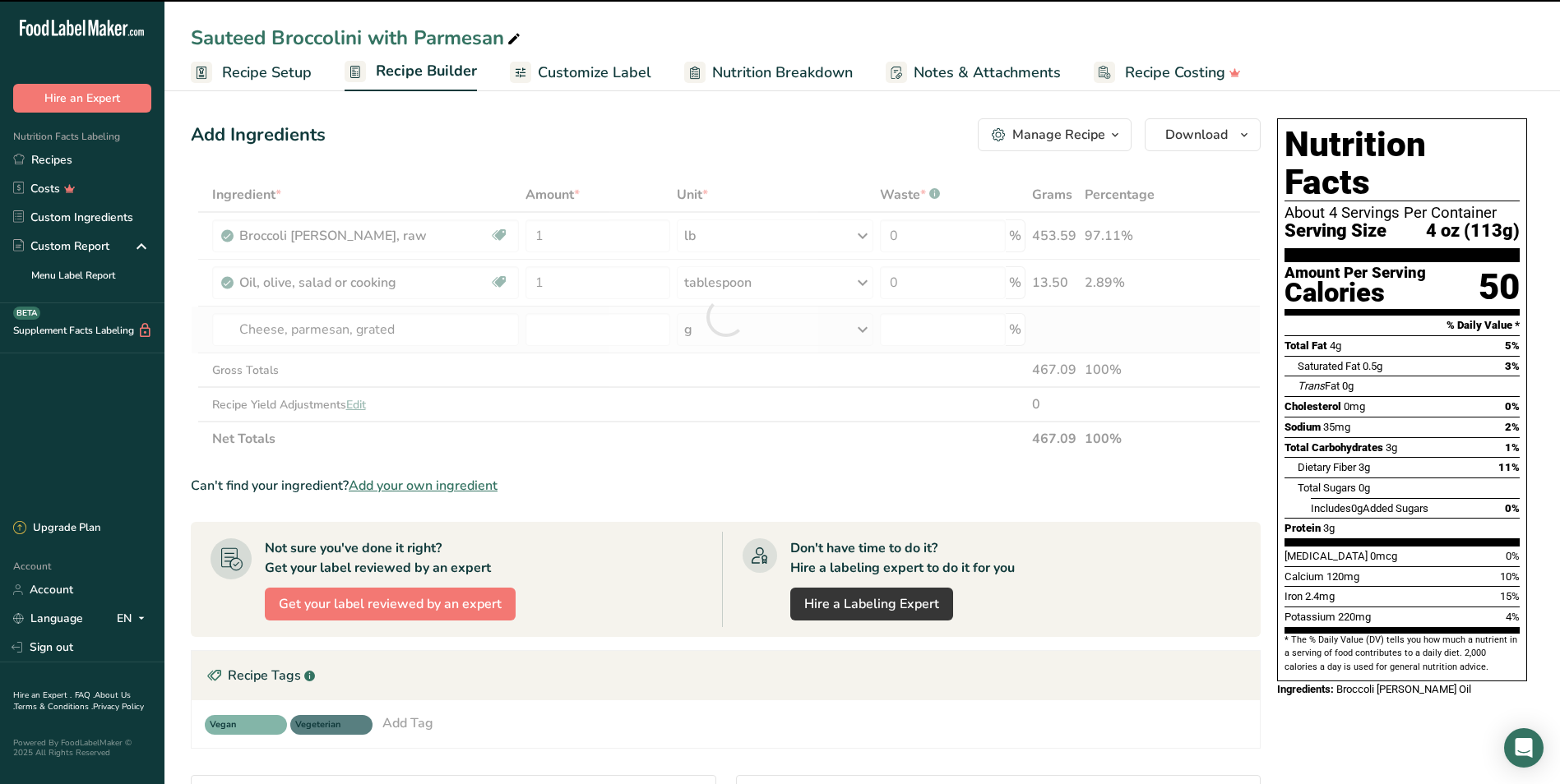
type input "0"
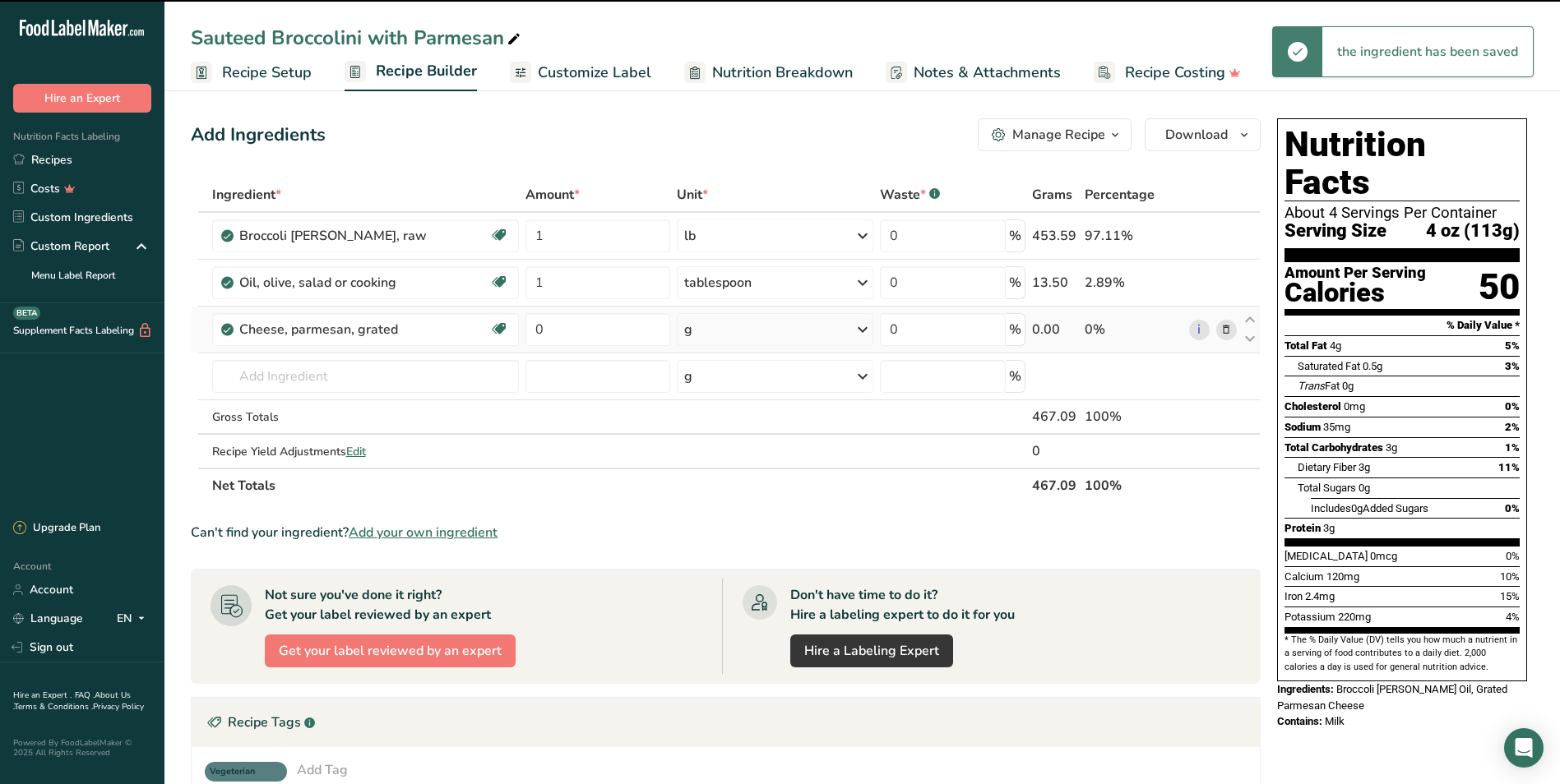
click at [715, 309] on td "g Portions 1 cup 1 tbsp 1 oz Weight Units g kg mg See more Volume Units l Volum…" at bounding box center [774, 330] width 203 height 47
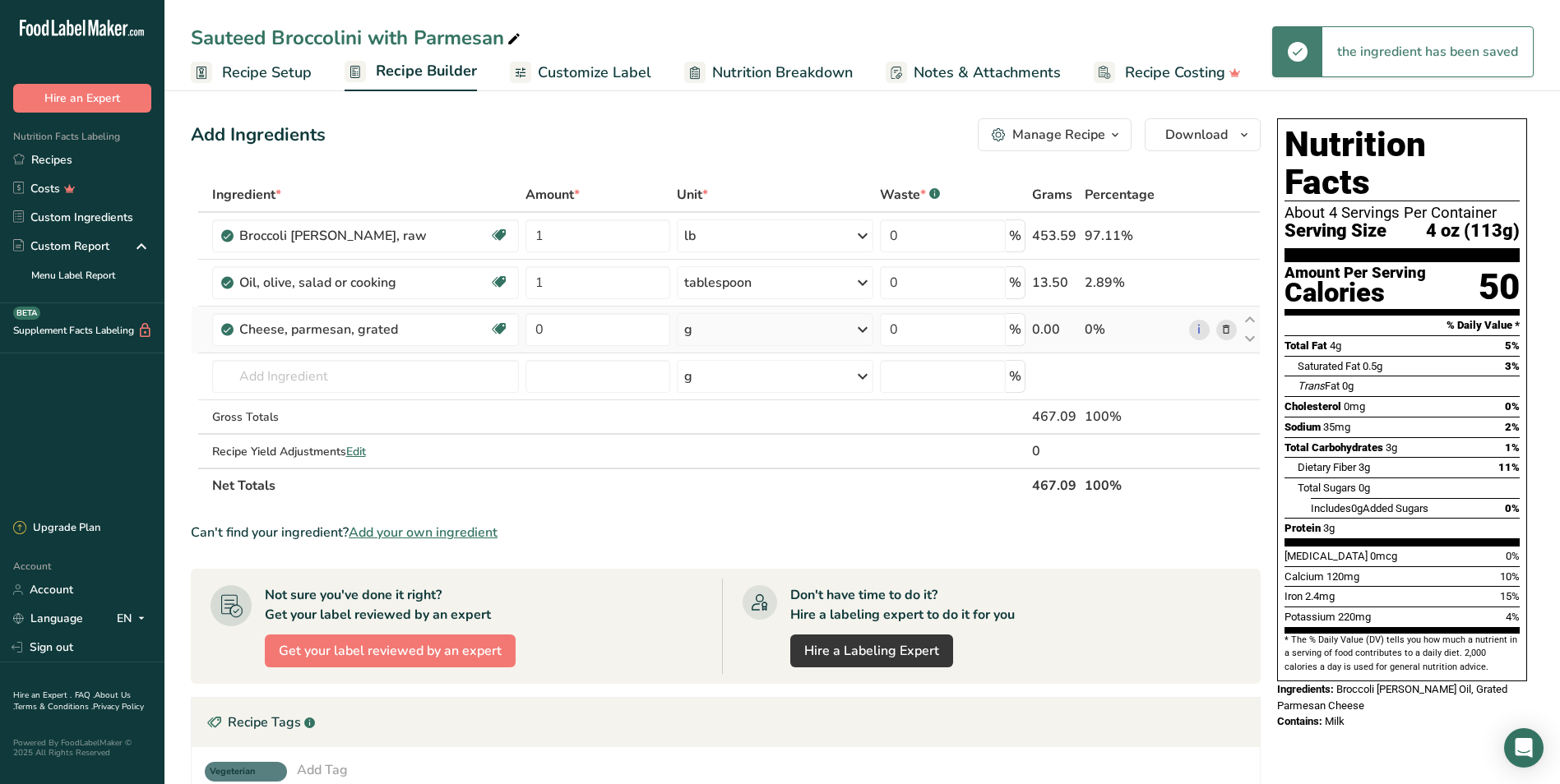
click at [715, 332] on div "g" at bounding box center [775, 329] width 197 height 33
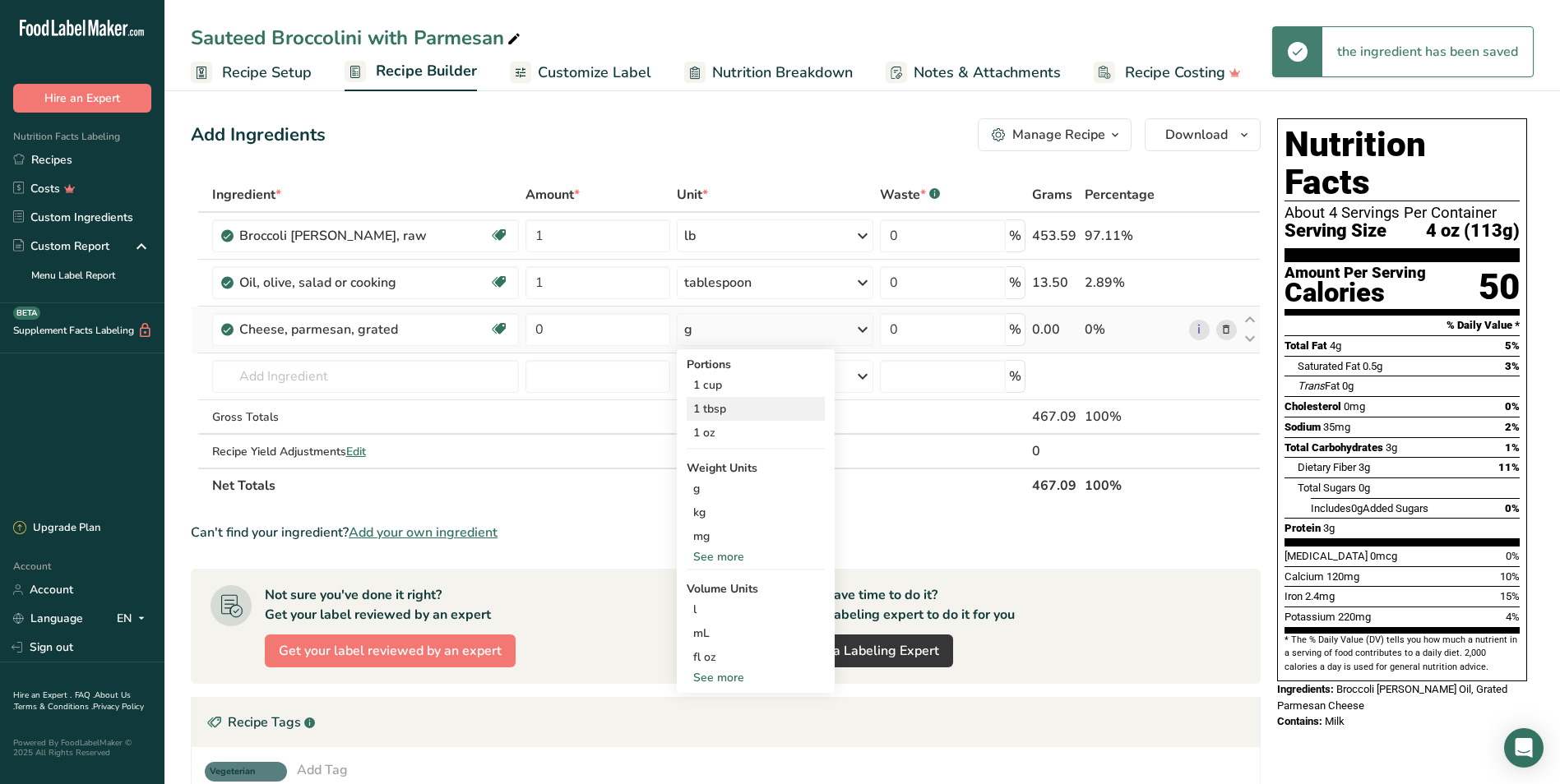
click at [756, 402] on div "1 tbsp" at bounding box center [756, 409] width 138 height 24
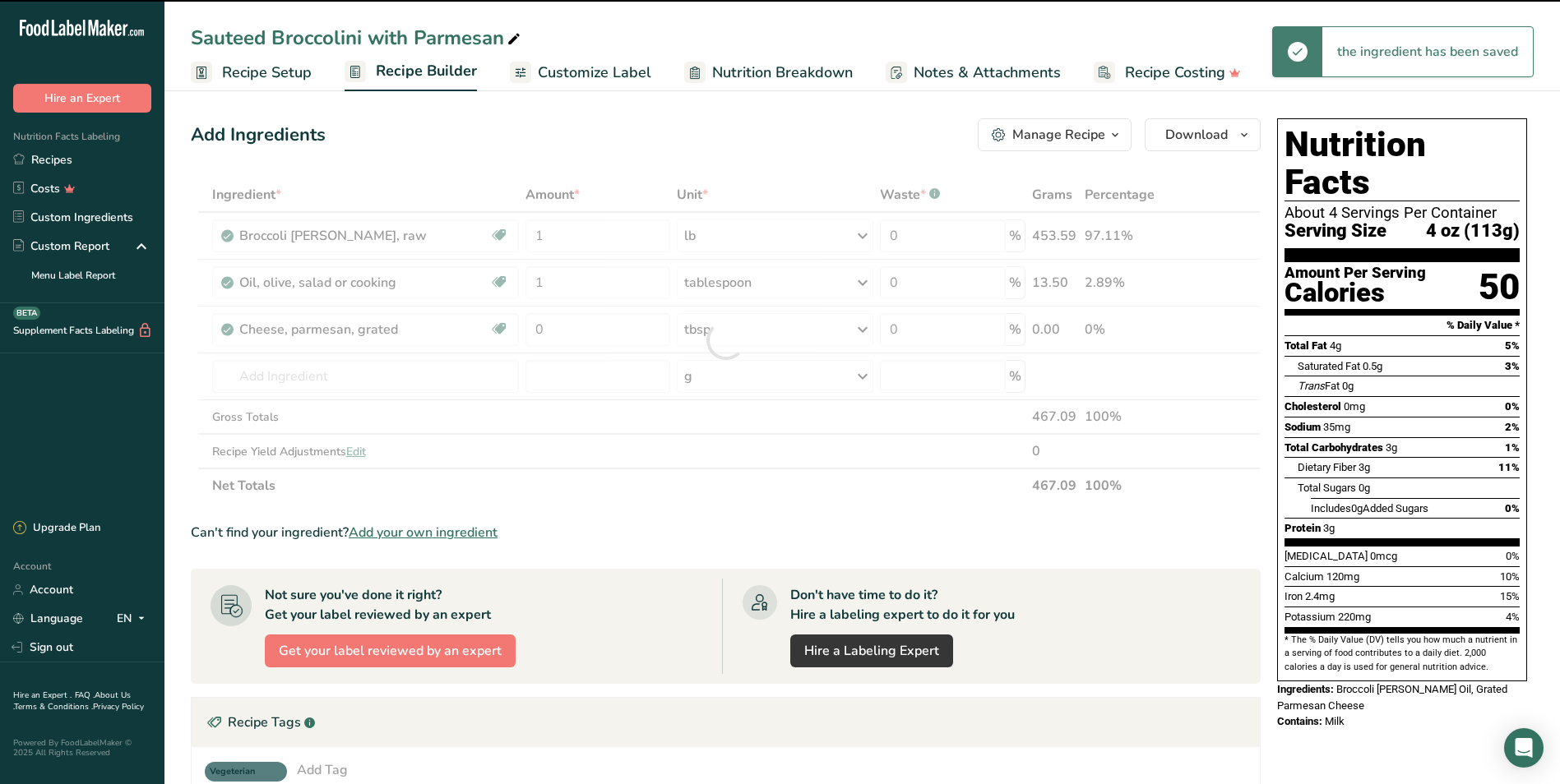
click at [597, 333] on div at bounding box center [725, 340] width 1069 height 326
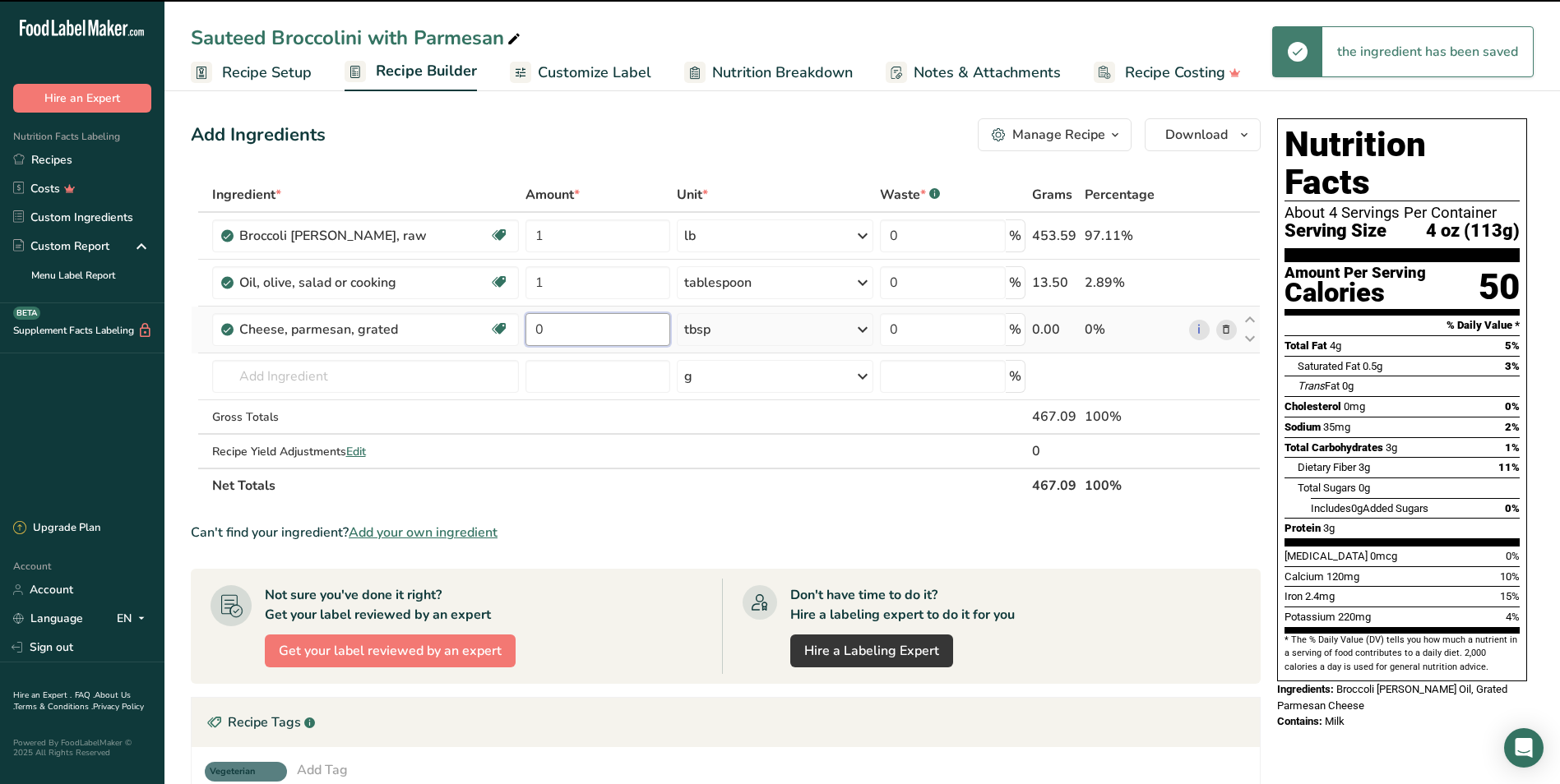
click at [586, 327] on input "0" at bounding box center [597, 329] width 145 height 33
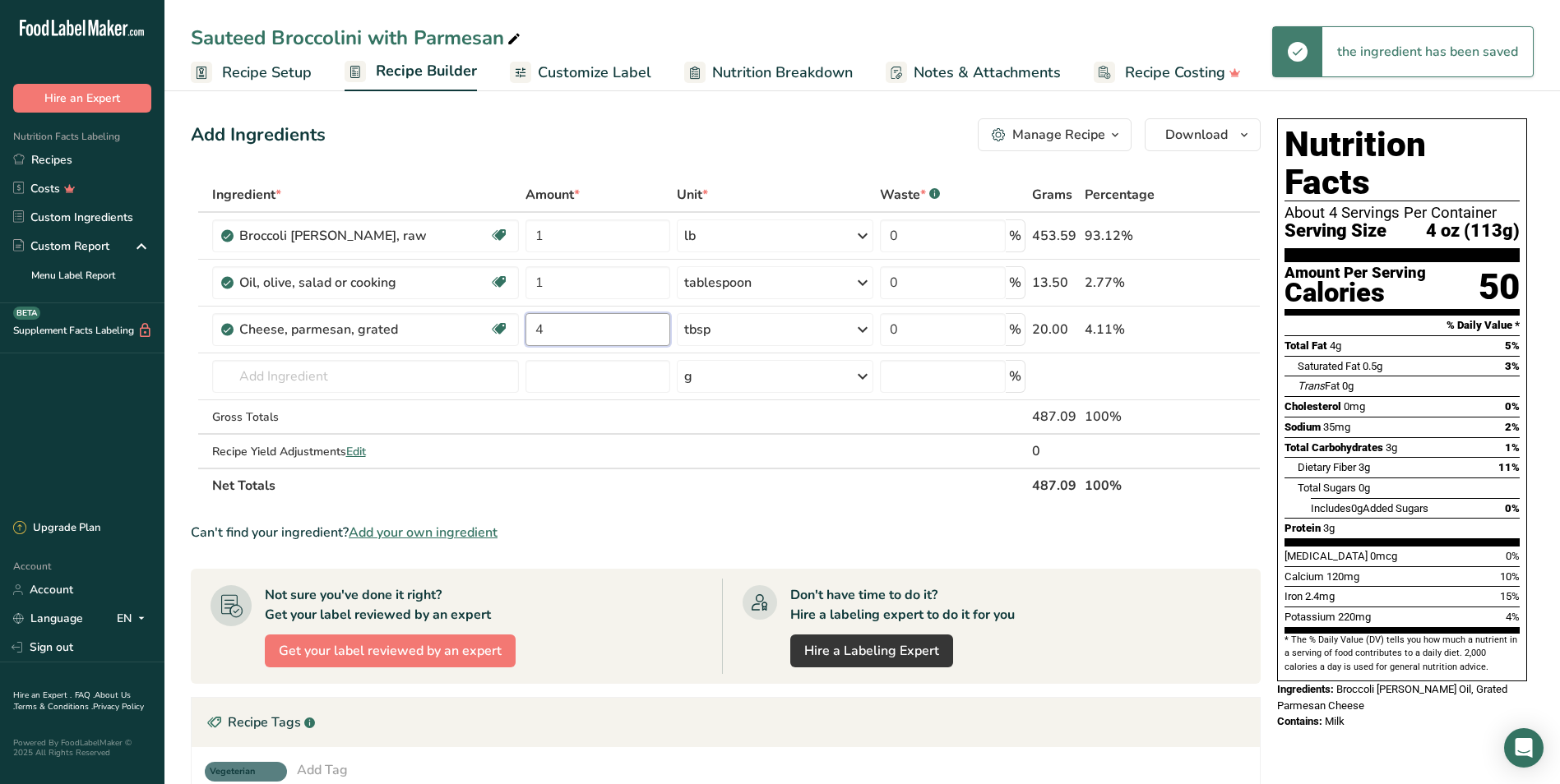
type input "4"
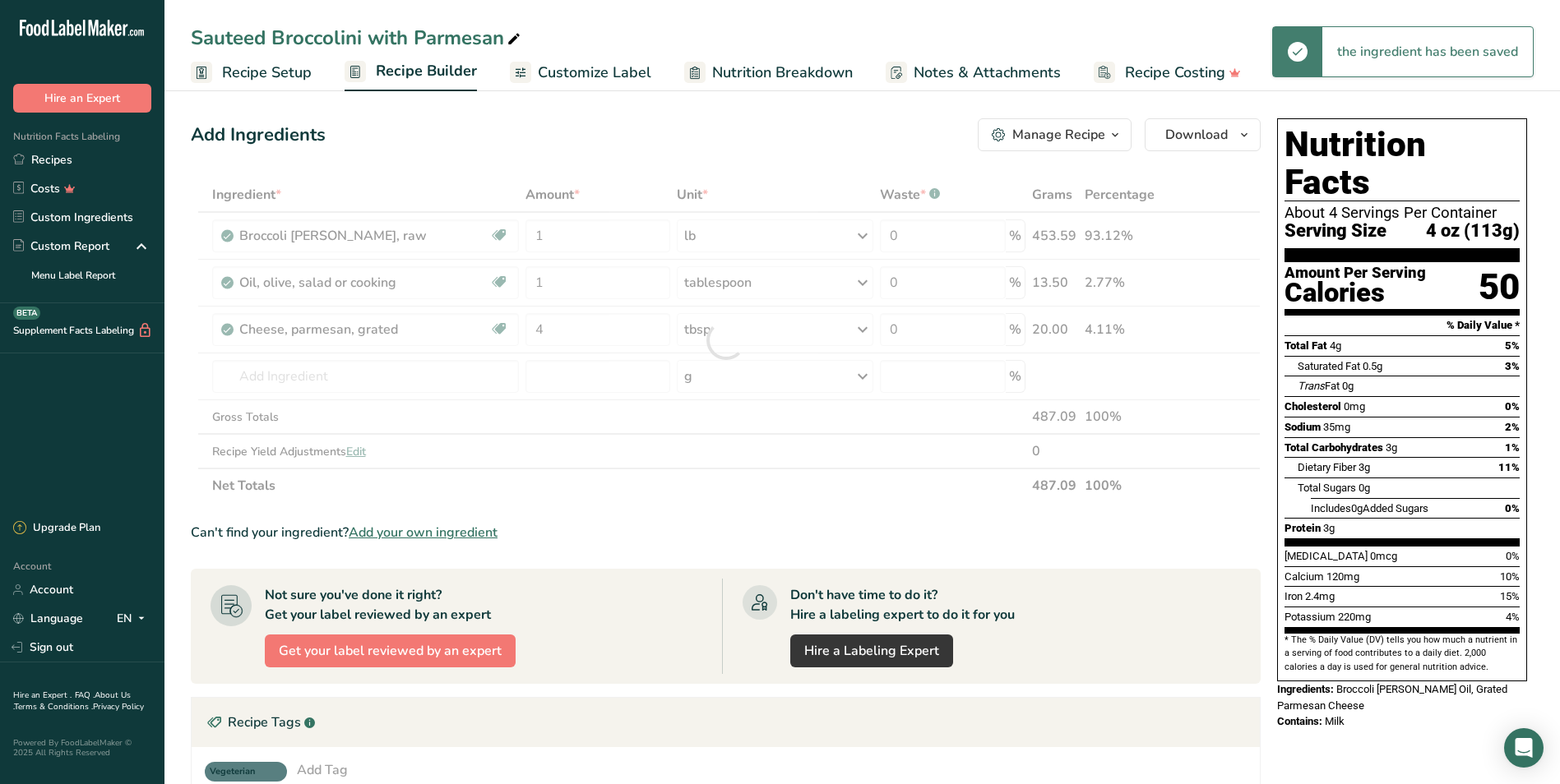
click at [735, 137] on div "Add Ingredients Manage Recipe Delete Recipe Duplicate Recipe Scale Recipe Save …" at bounding box center [725, 135] width 1069 height 33
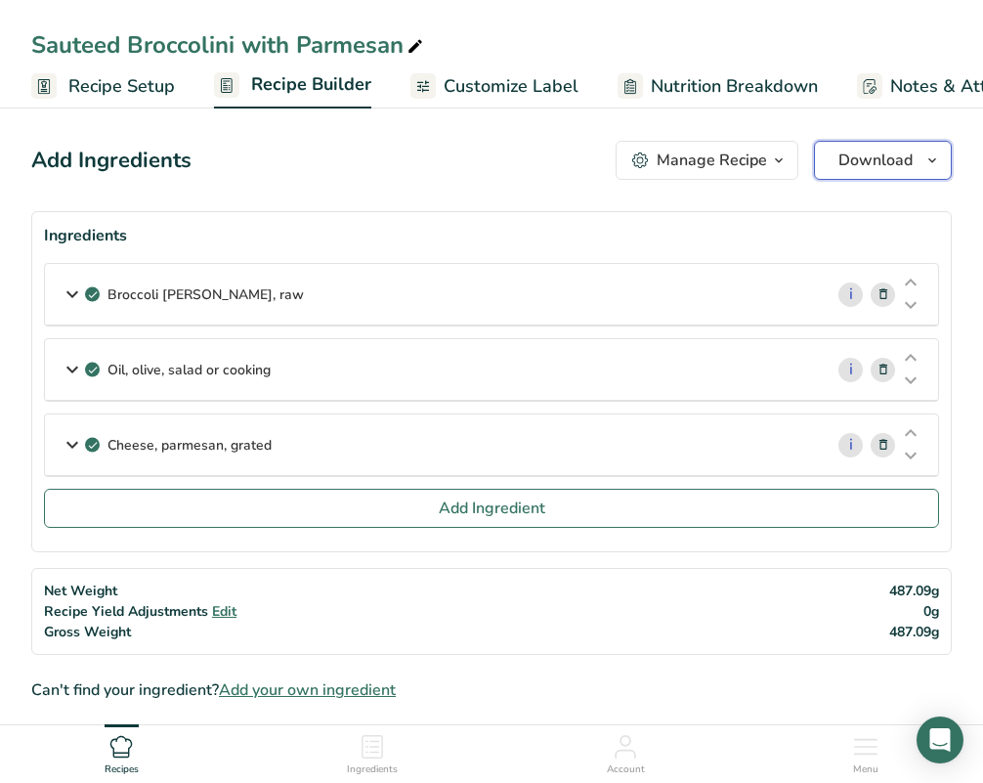
click at [872, 151] on span "Download" at bounding box center [875, 160] width 74 height 23
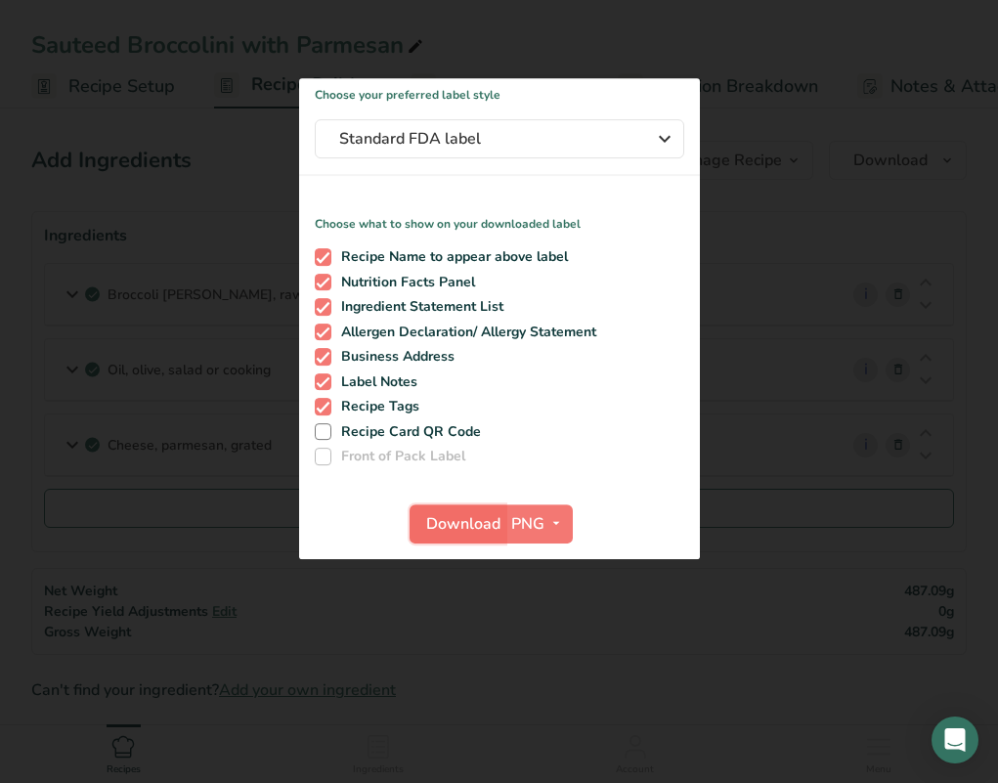
click at [463, 524] on span "Download" at bounding box center [463, 523] width 74 height 23
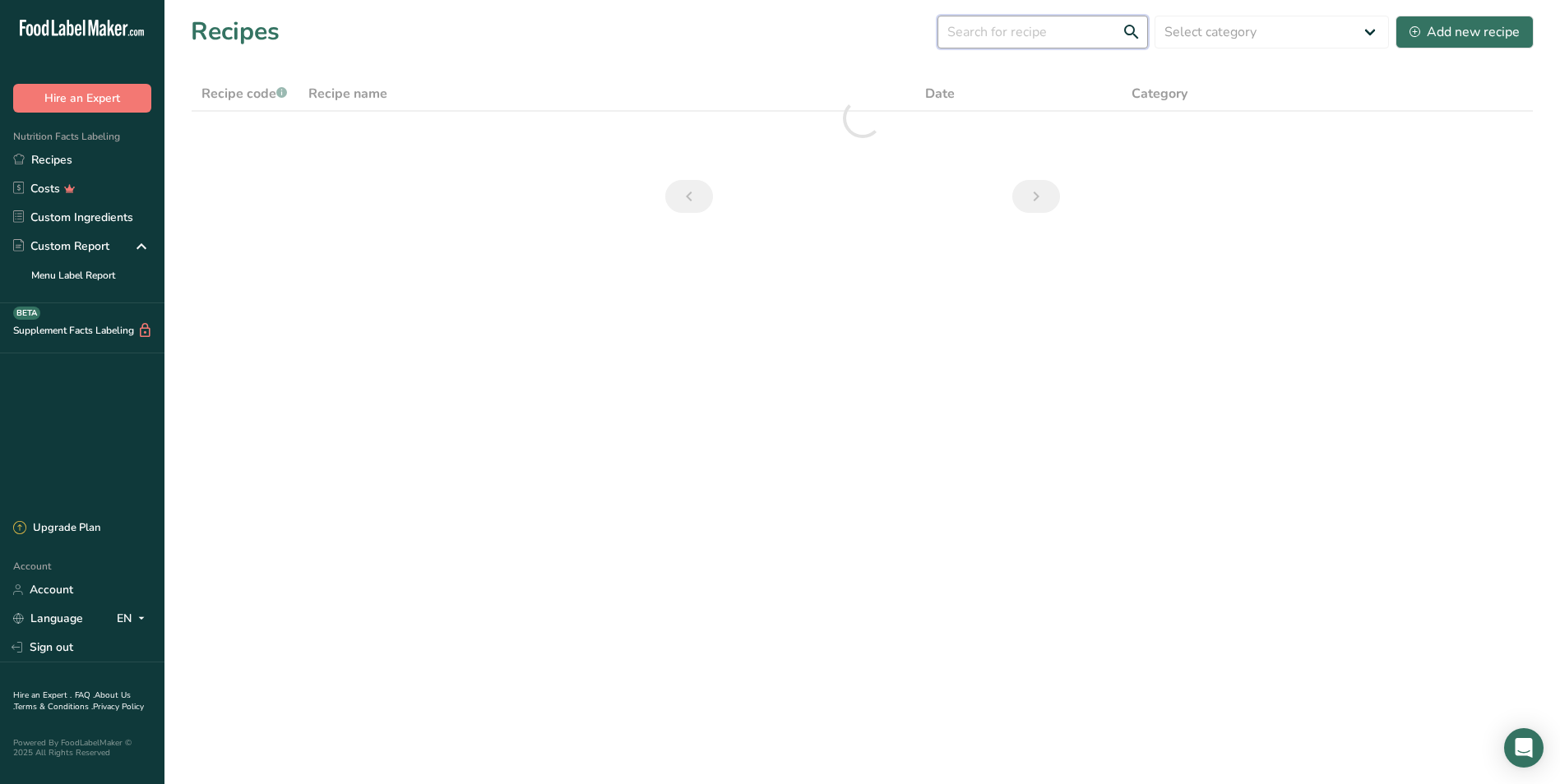
click at [839, 35] on input "text" at bounding box center [1043, 32] width 210 height 33
type input "prime rib"
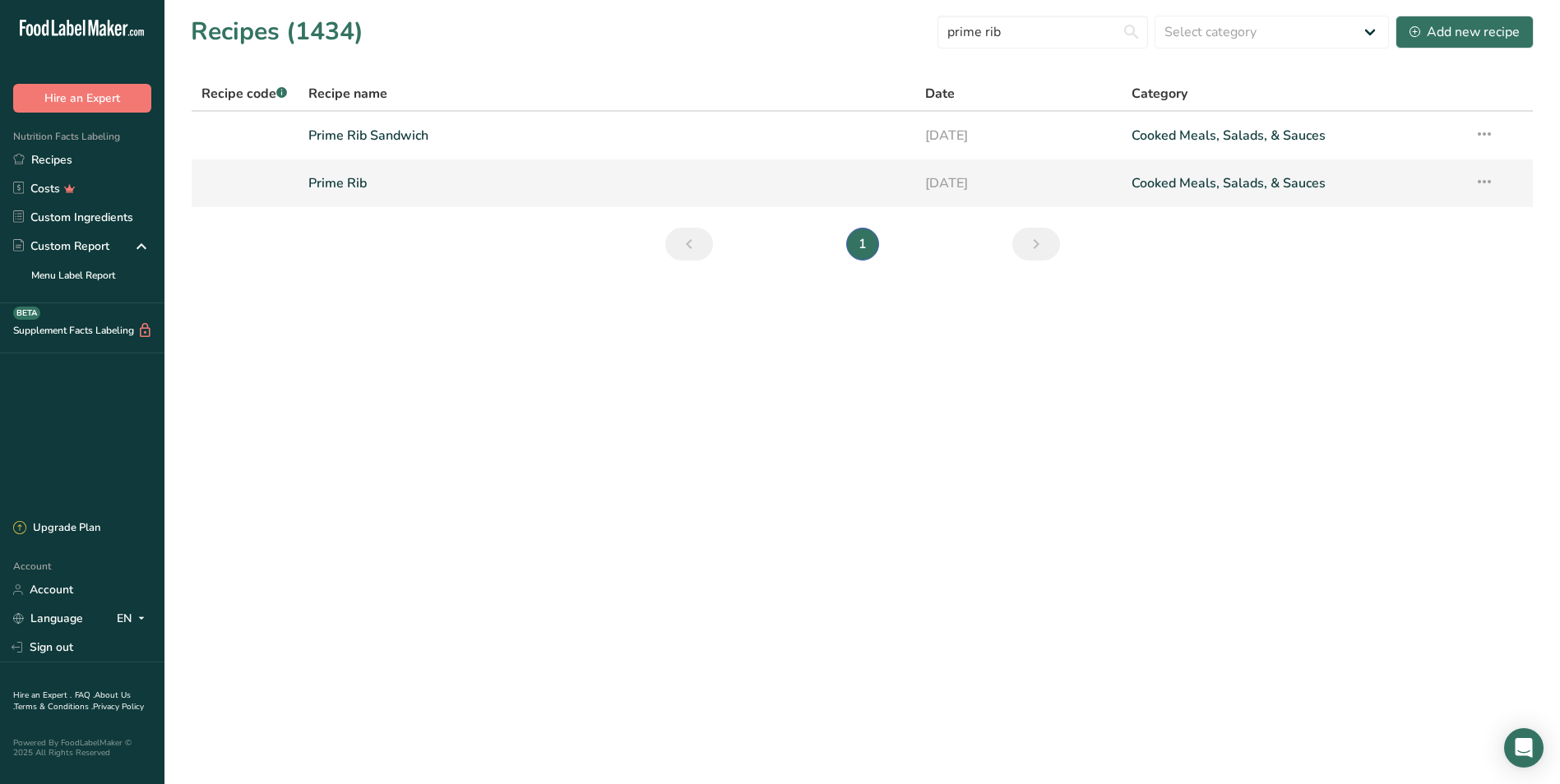
click at [409, 166] on link "Prime Rib" at bounding box center [607, 183] width 597 height 34
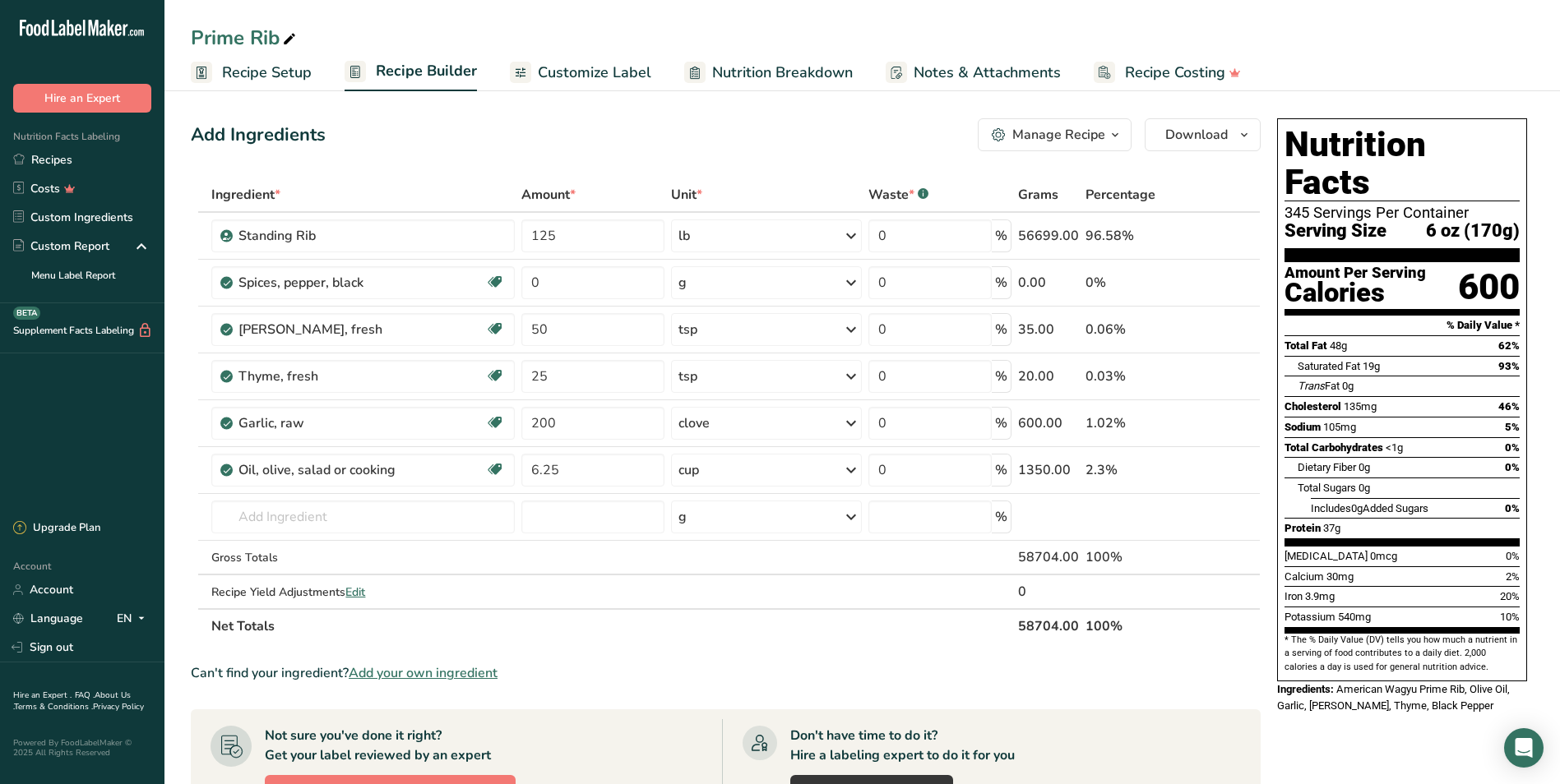
click at [258, 34] on div "Prime Rib" at bounding box center [245, 37] width 109 height 29
drag, startPoint x: 280, startPoint y: 38, endPoint x: 181, endPoint y: 36, distance: 99.0
click at [181, 36] on div "Prime Rib" at bounding box center [862, 37] width 1395 height 29
type input "T"
drag, startPoint x: 322, startPoint y: 37, endPoint x: 375, endPoint y: 24, distance: 54.6
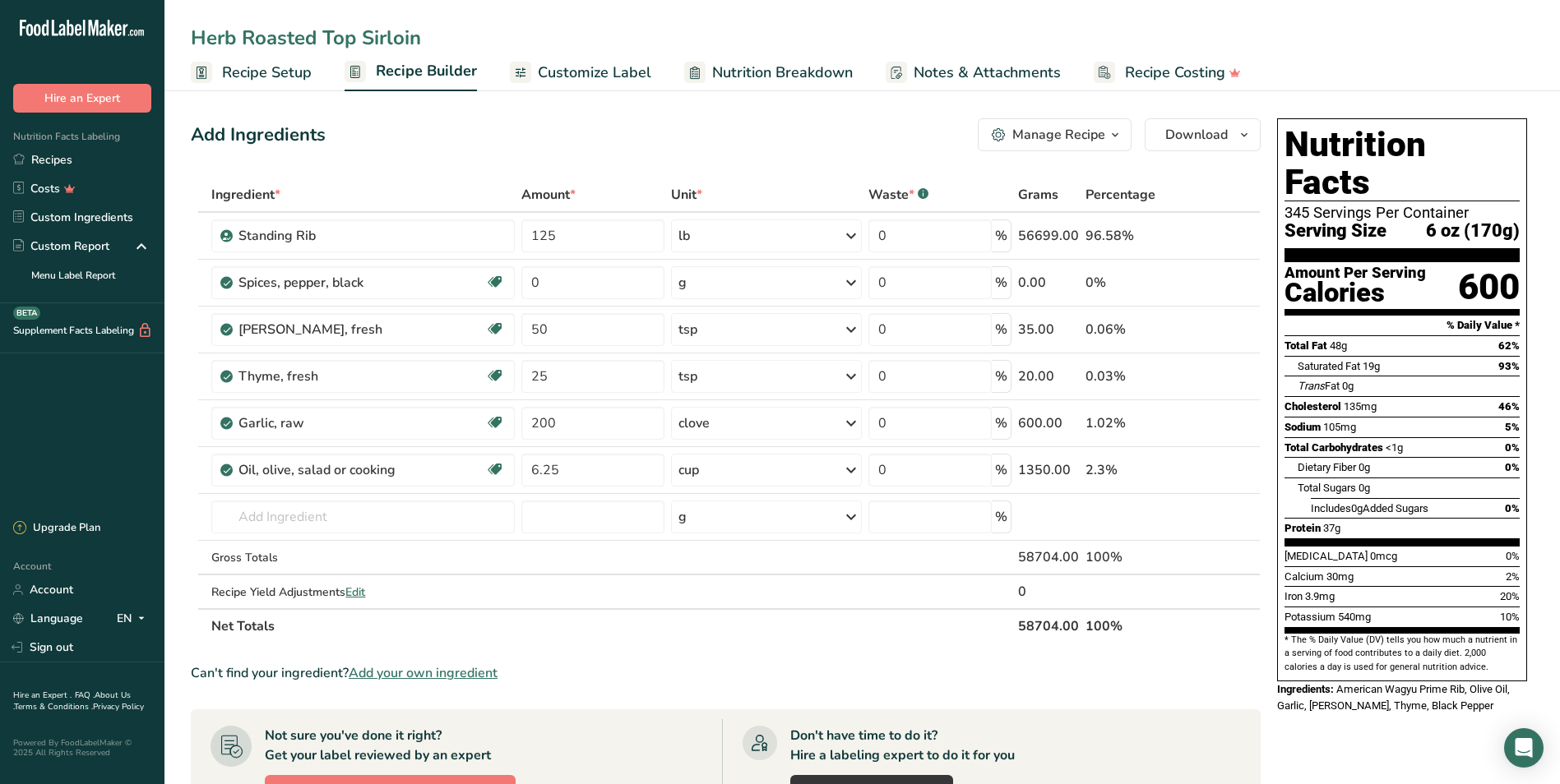
click at [322, 37] on input "Herb Roasted Top Sirloin" at bounding box center [862, 37] width 1343 height 29
type input "Herb Roasted Beef Top Sirloin"
click at [283, 516] on input "text" at bounding box center [363, 516] width 303 height 33
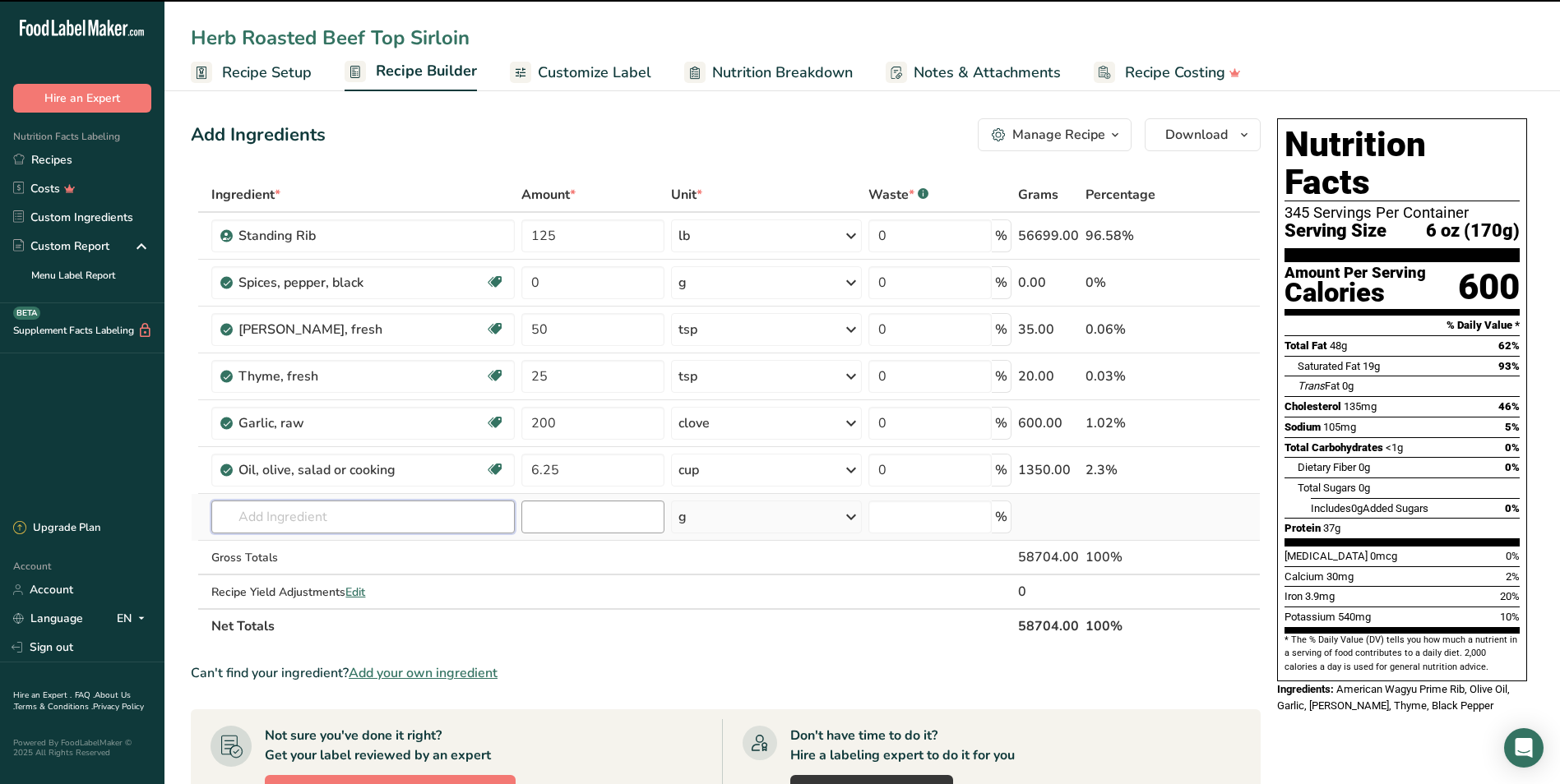
type input "t"
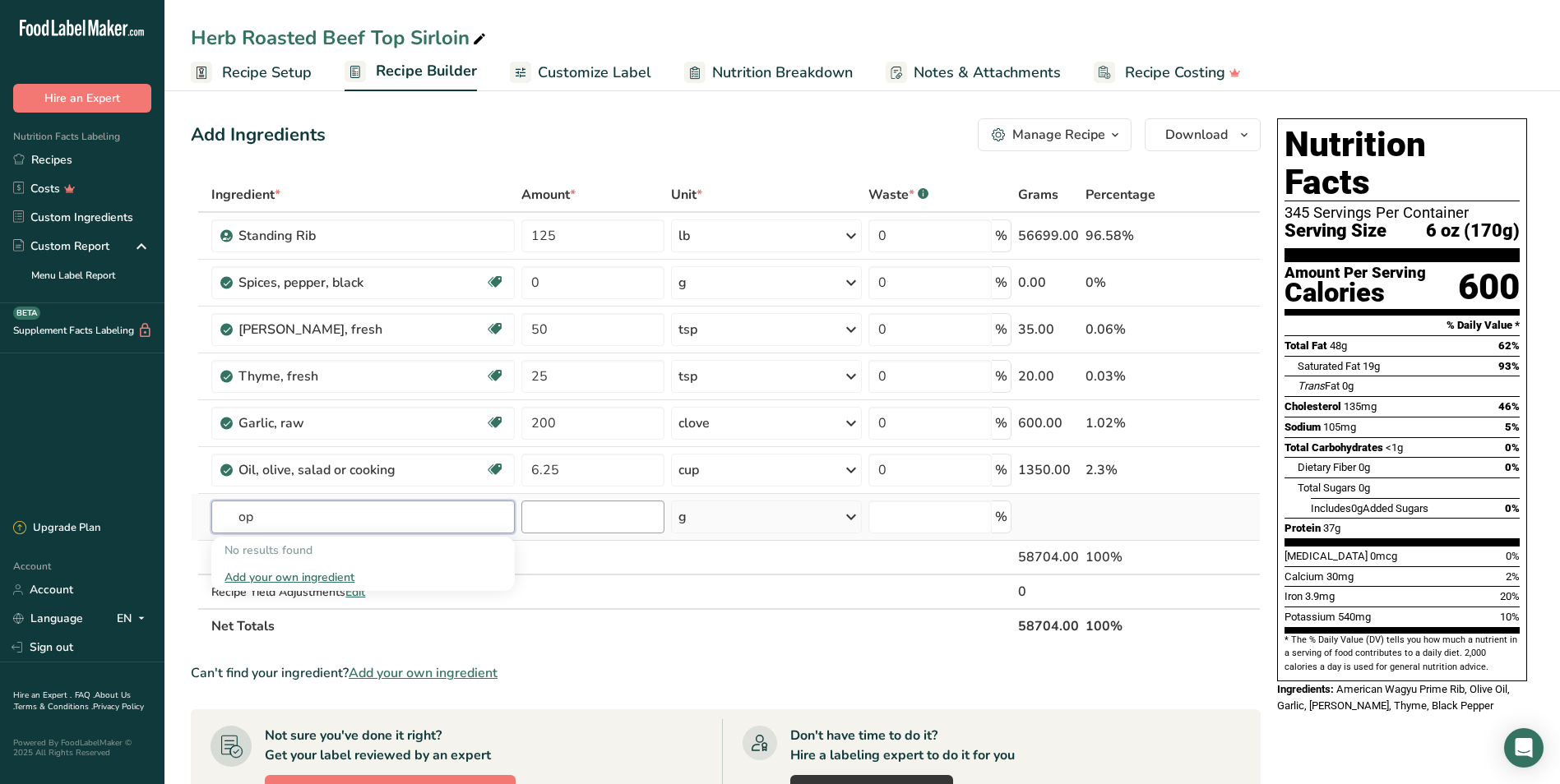
type input "o"
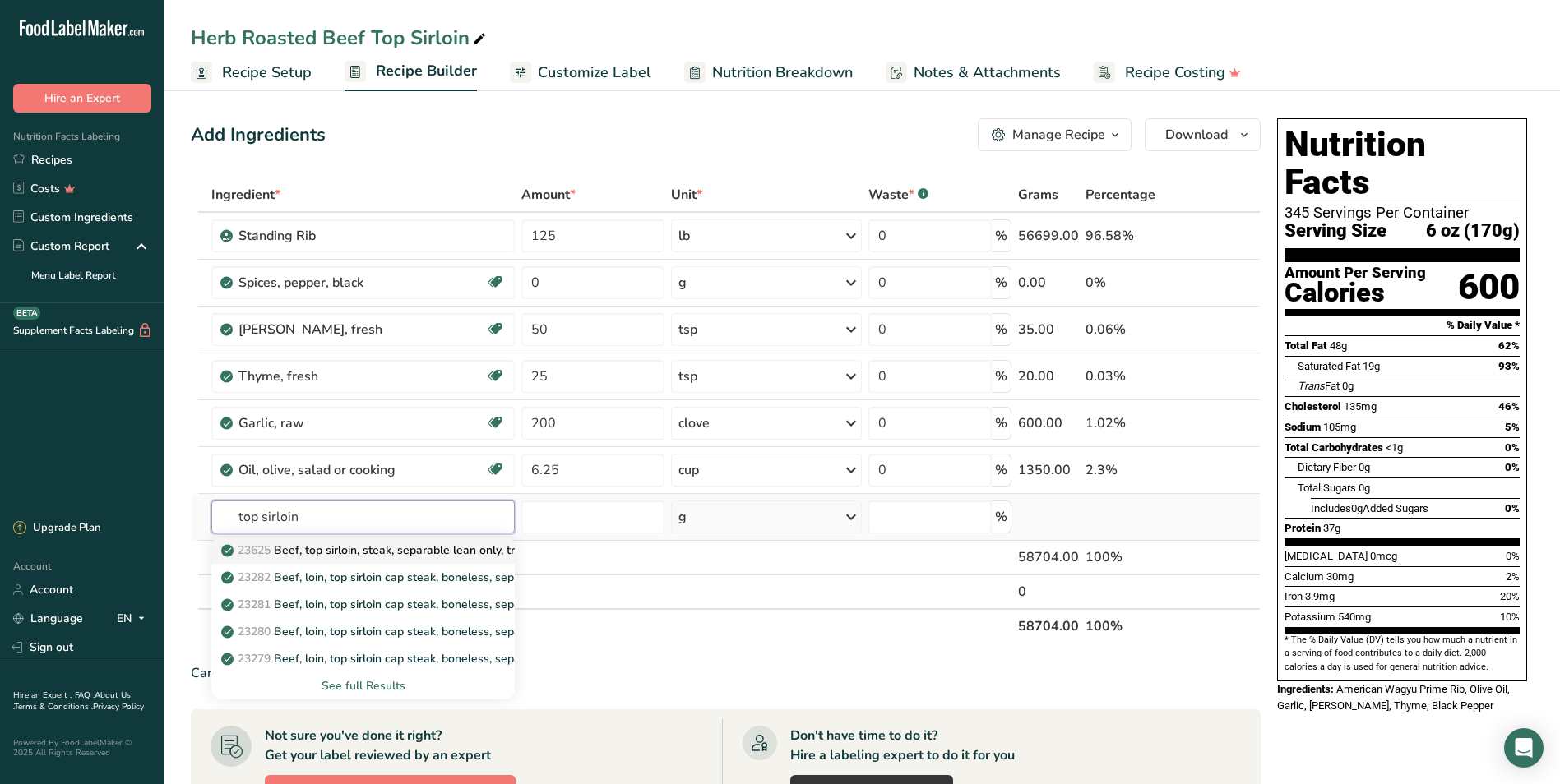
type input "top sirloin"
click at [470, 545] on p "23625 Beef, top sirloin, steak, separable lean only, trimmed to 1/8" fat, choic…" at bounding box center [448, 550] width 448 height 18
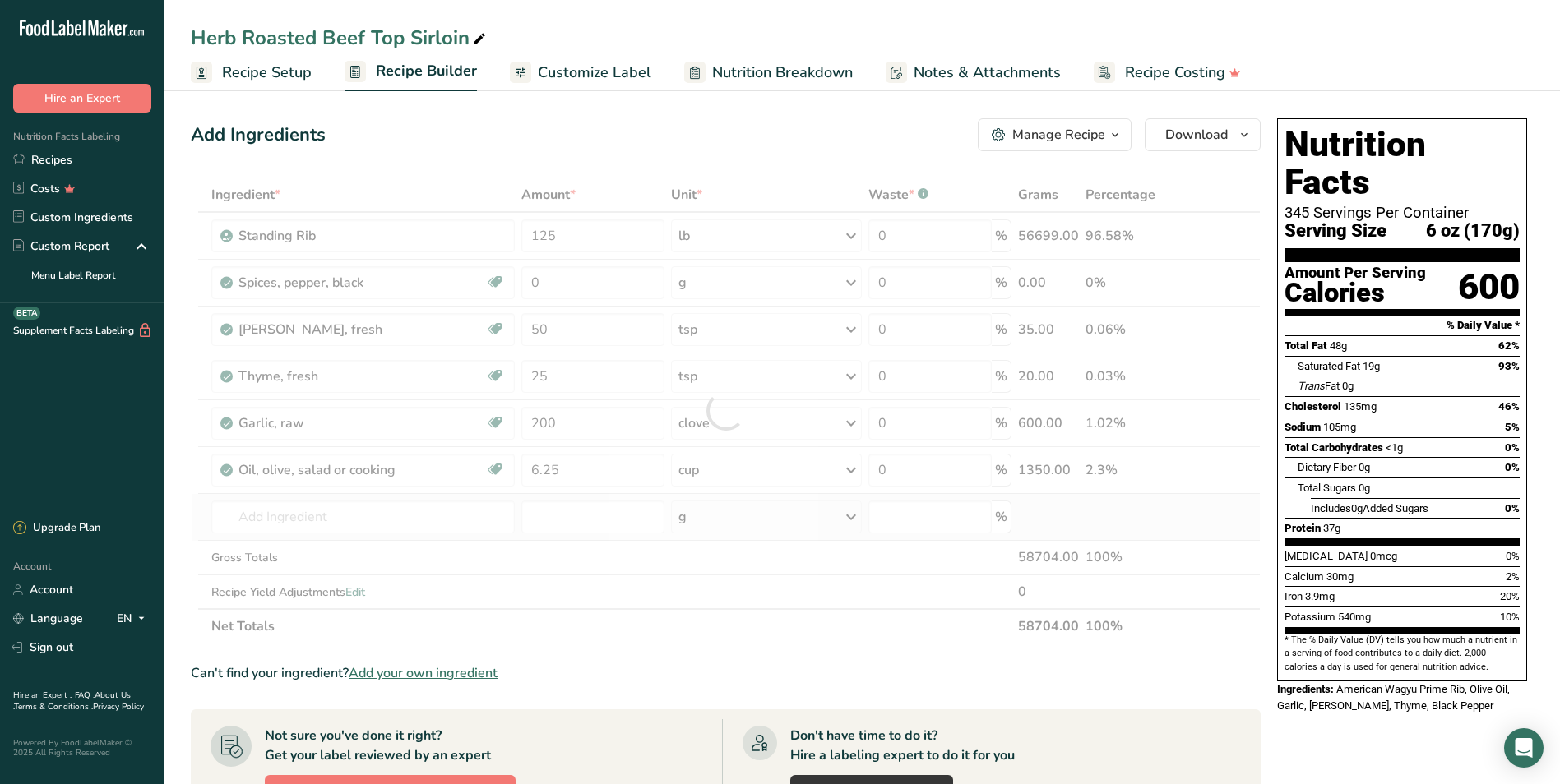
type input "Beef, top sirloin, steak, separable lean only, trimmed to 1/8" fat, choice, raw"
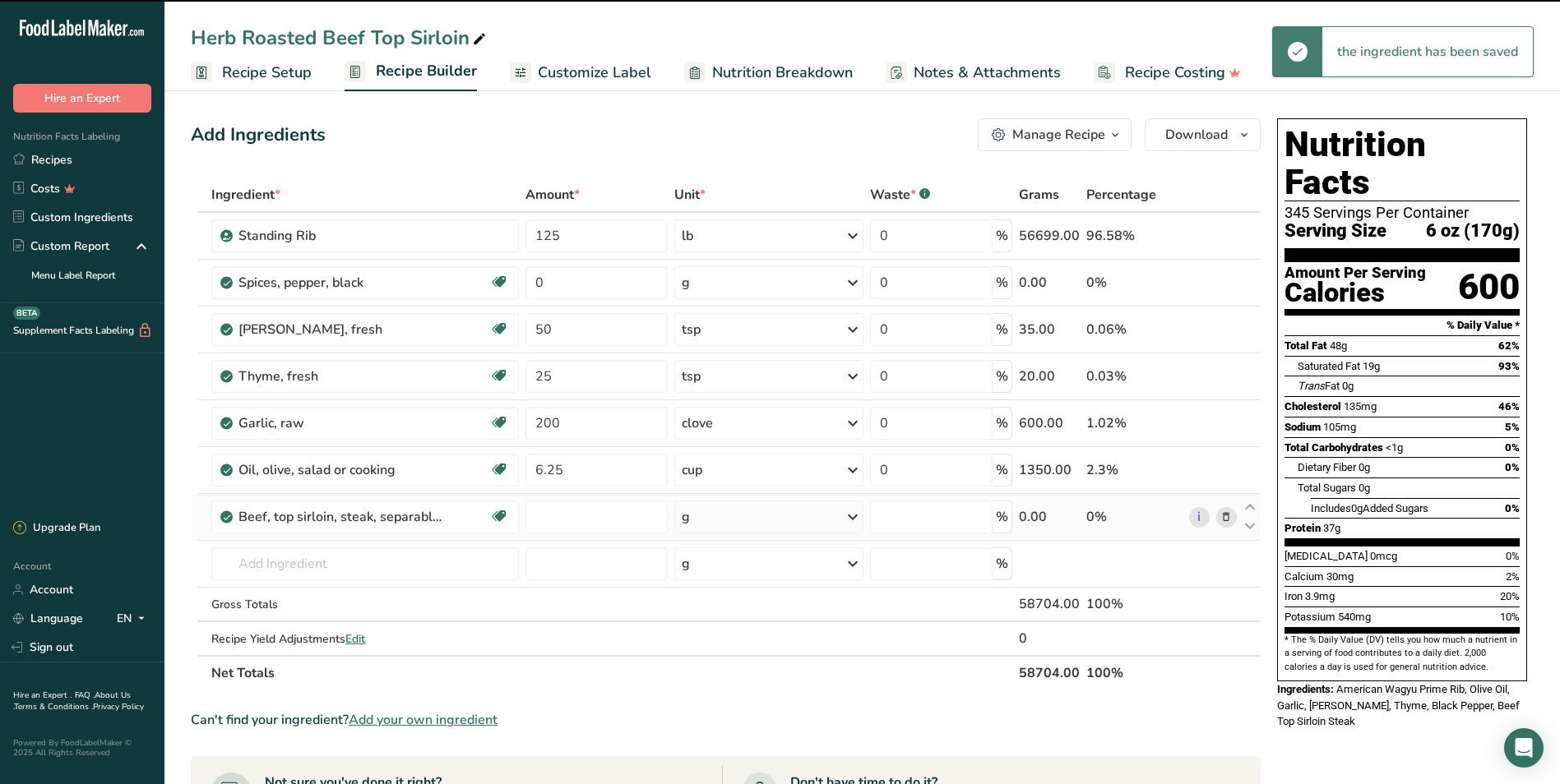
type input "0"
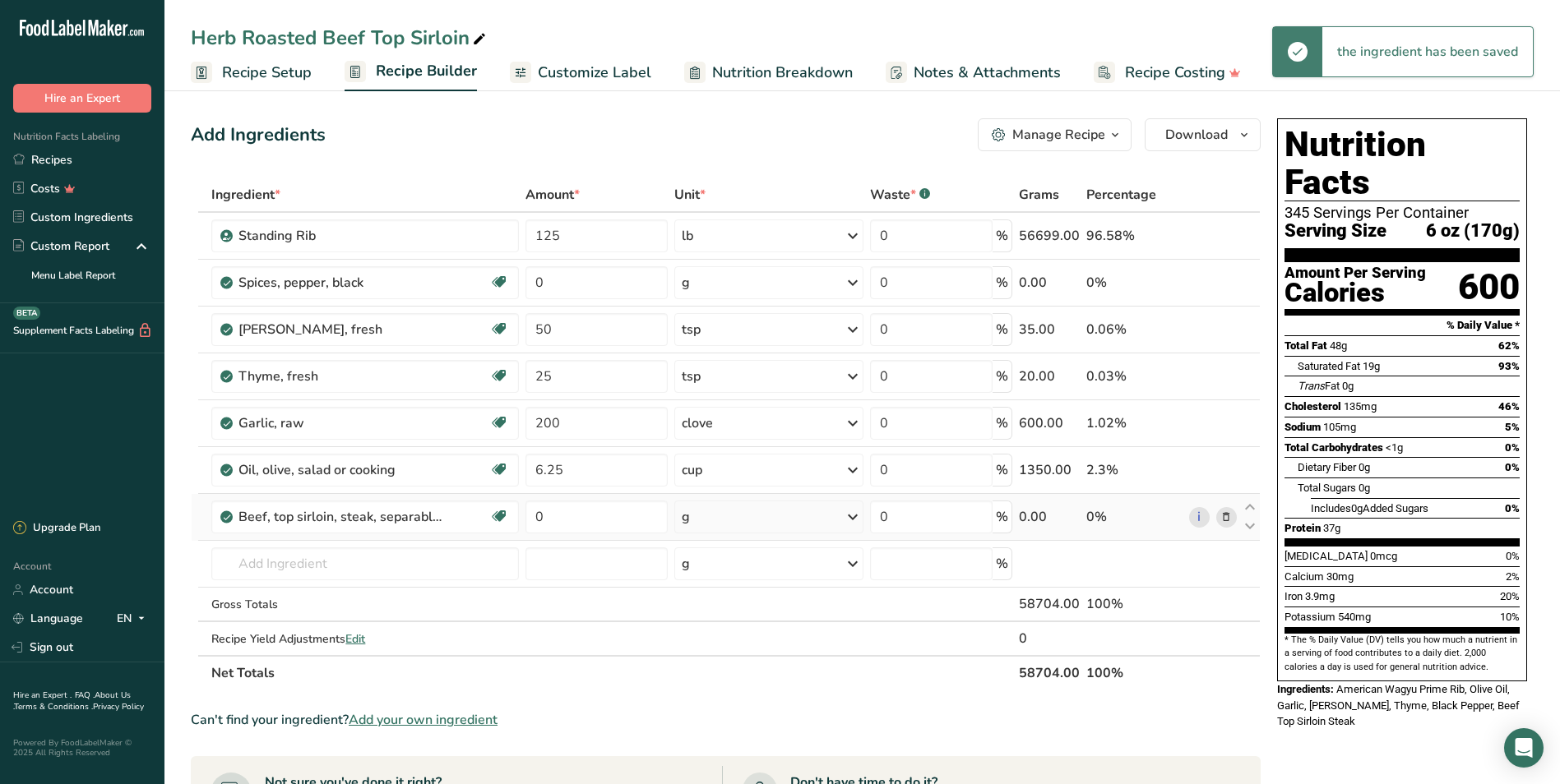
click at [714, 517] on div "g" at bounding box center [768, 516] width 189 height 33
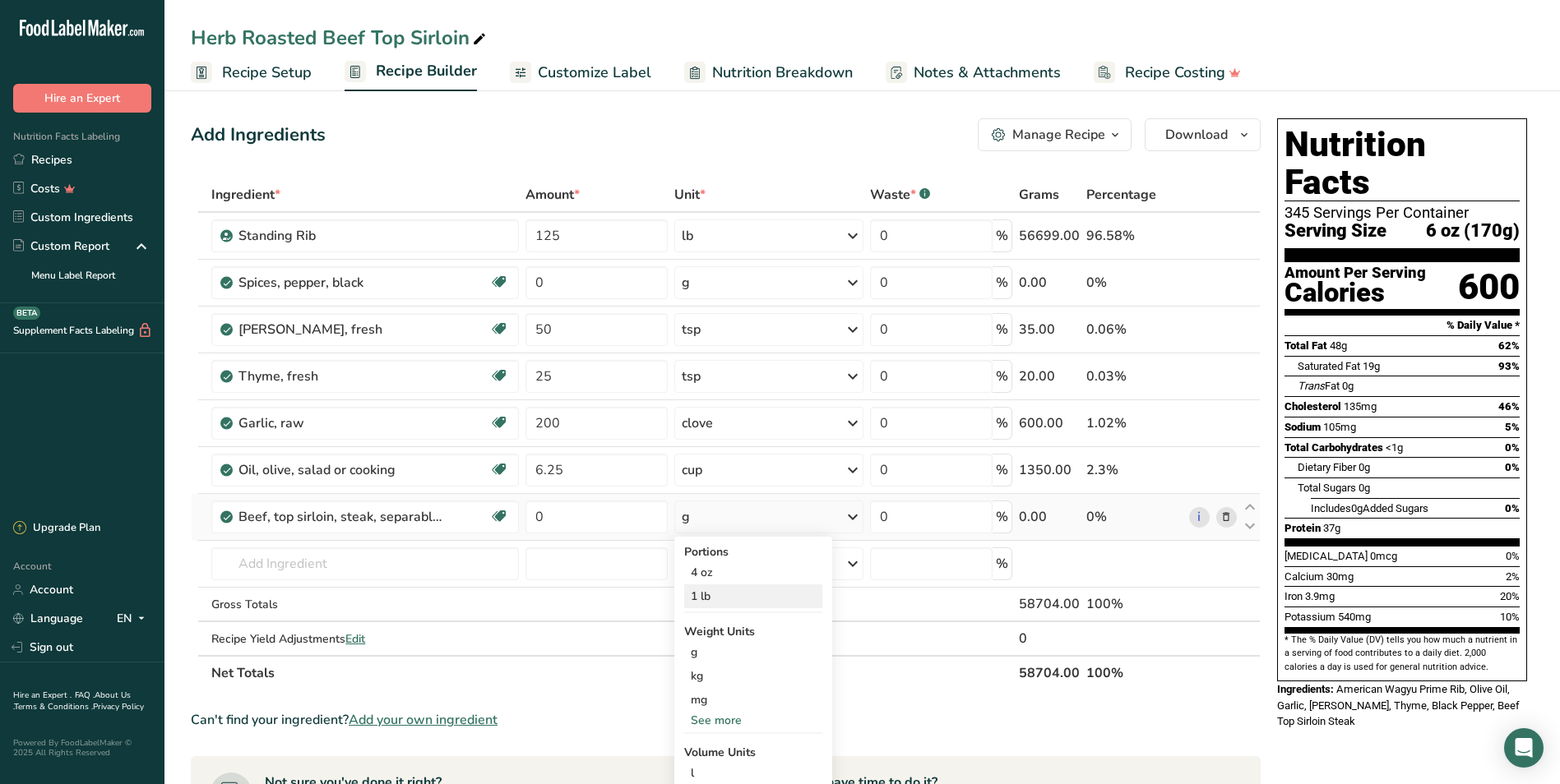
click at [714, 593] on div "1 lb" at bounding box center [753, 596] width 138 height 24
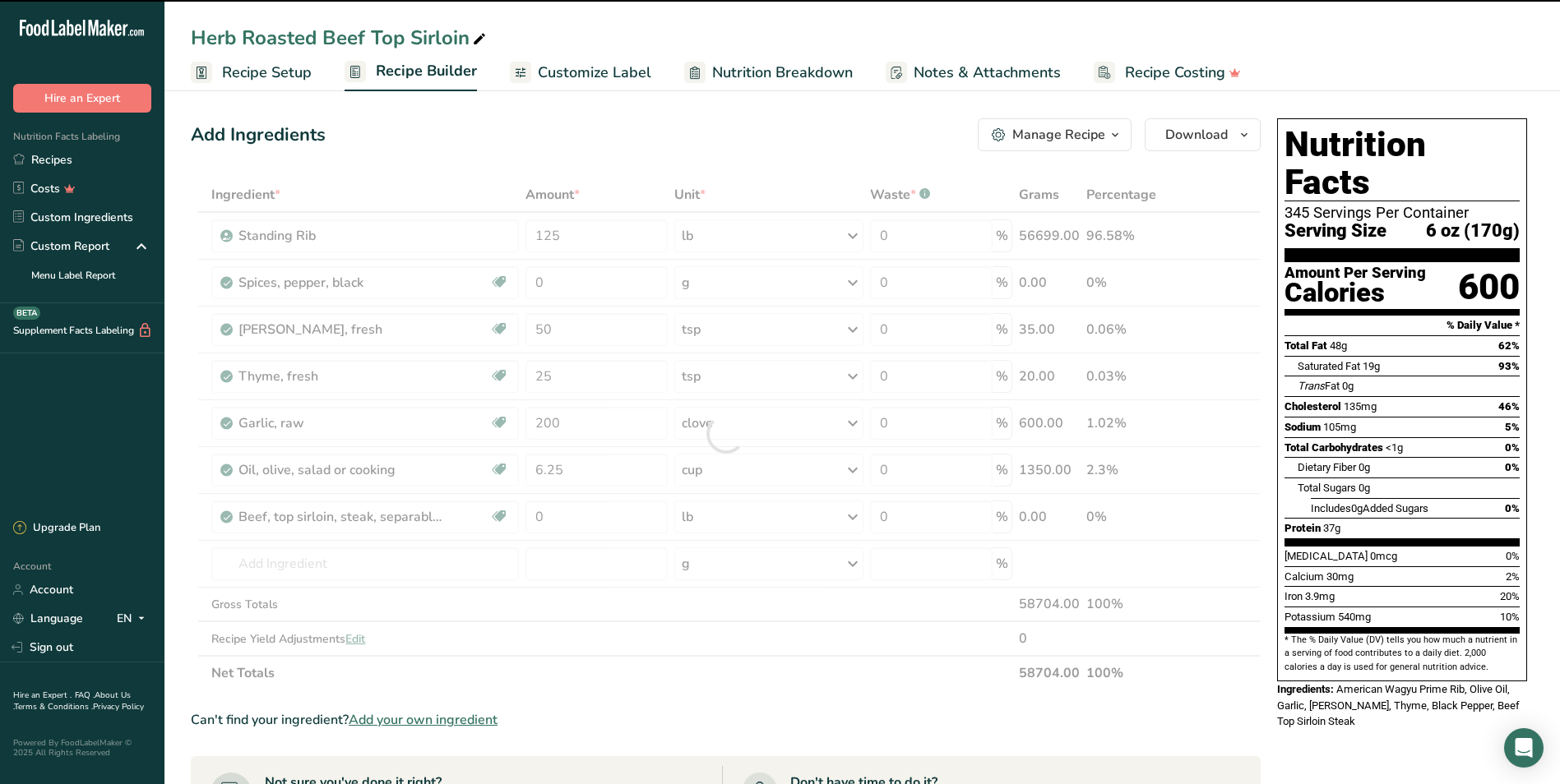
click at [558, 513] on div at bounding box center [725, 434] width 1069 height 513
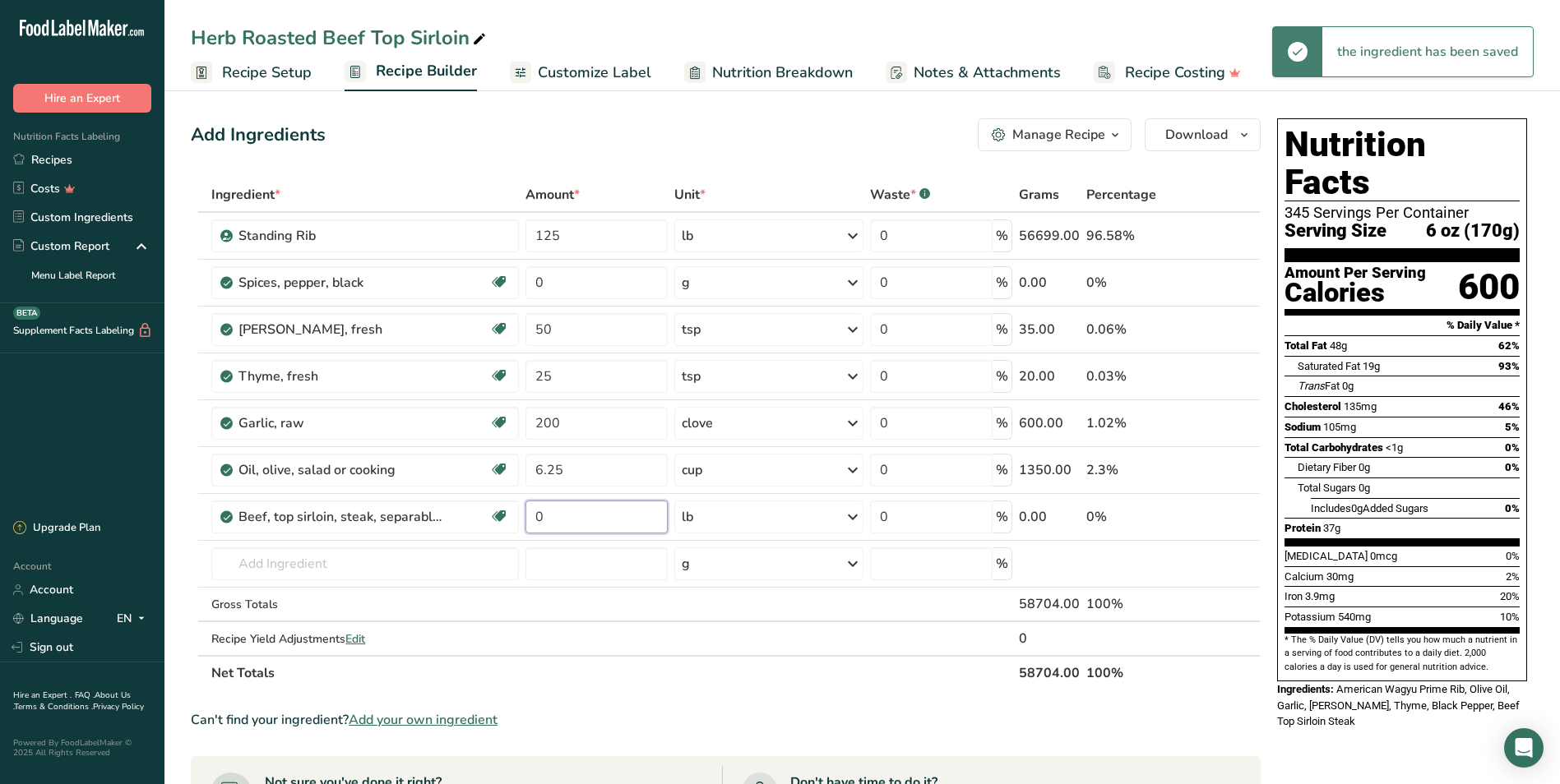
click at [558, 513] on input "0" at bounding box center [596, 516] width 141 height 33
type input "125"
click at [613, 87] on link "Customize Label" at bounding box center [581, 72] width 141 height 37
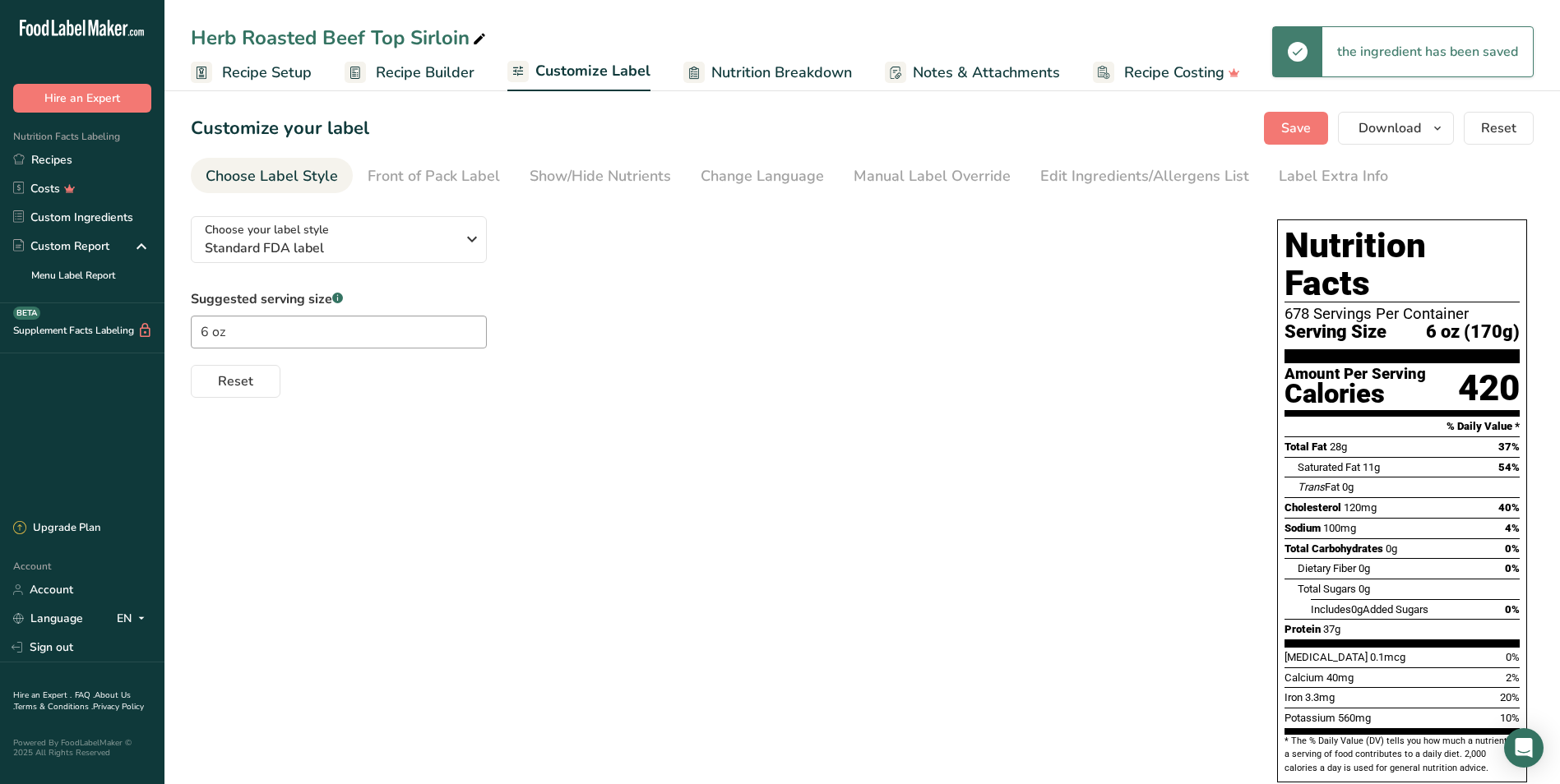
click at [416, 69] on span "Recipe Builder" at bounding box center [425, 72] width 98 height 22
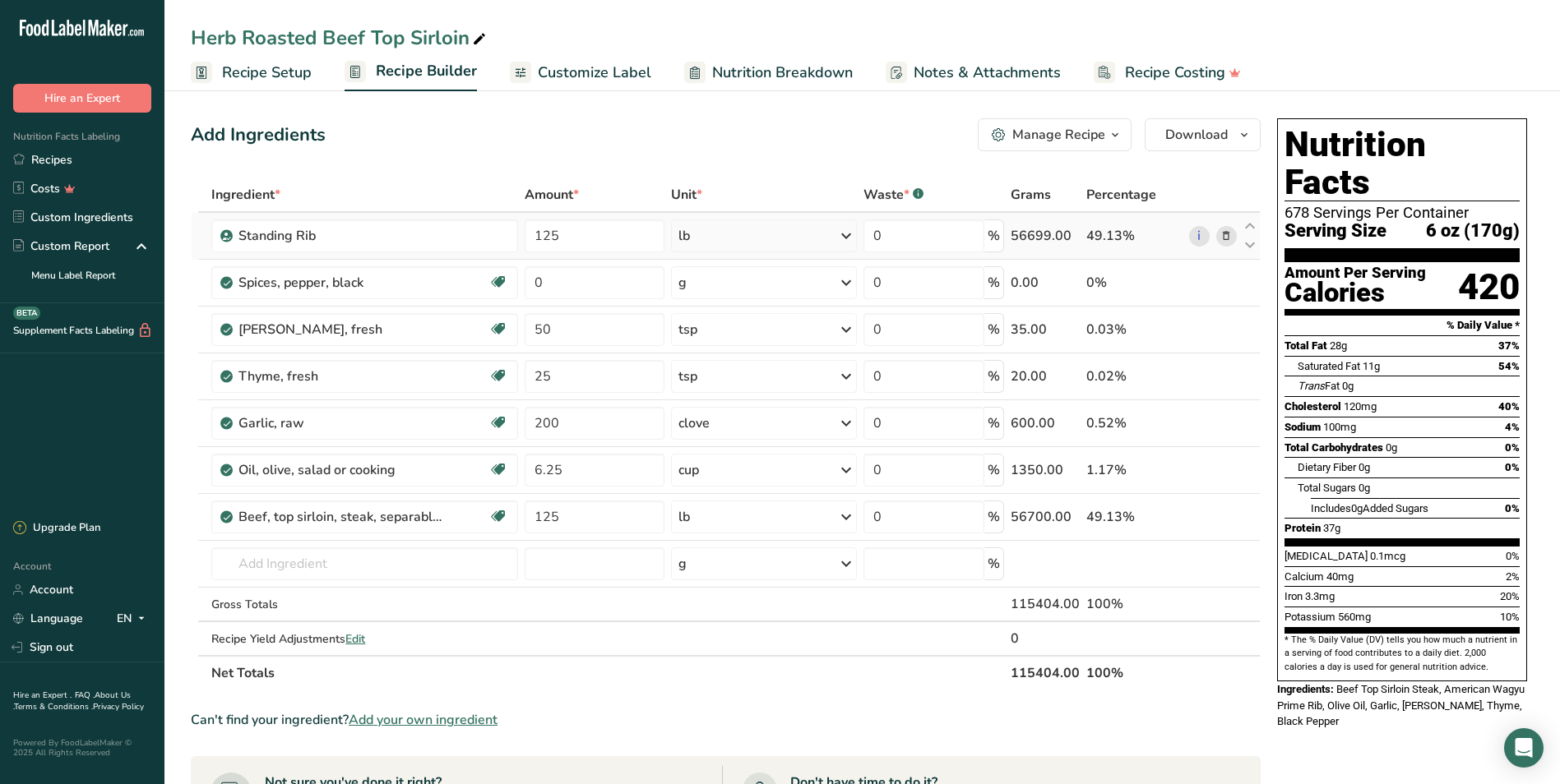
click at [839, 237] on icon at bounding box center [1226, 236] width 12 height 18
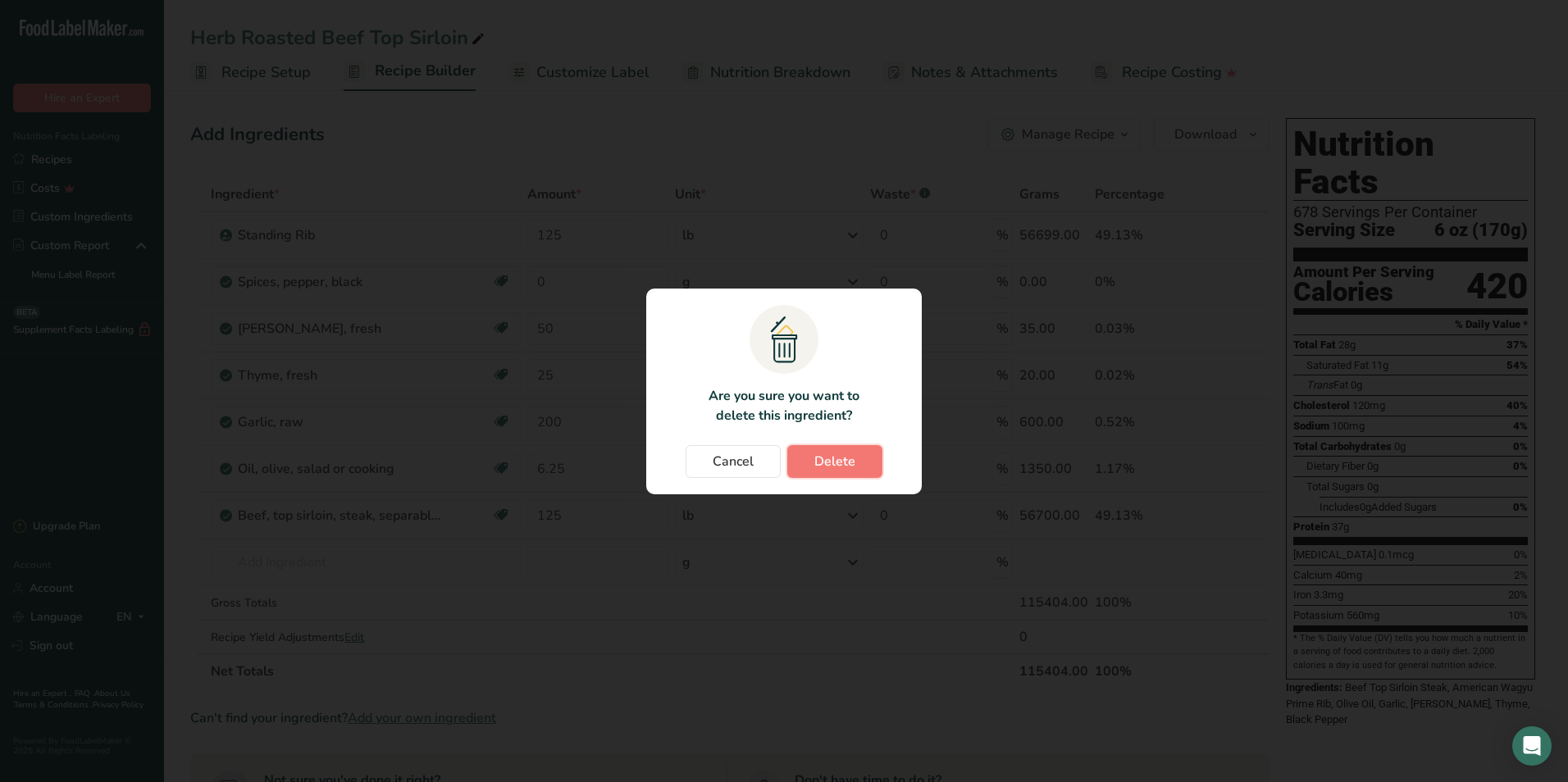
click at [837, 467] on span "Delete" at bounding box center [834, 461] width 41 height 19
type input "0"
type input "50"
type input "25"
type input "200"
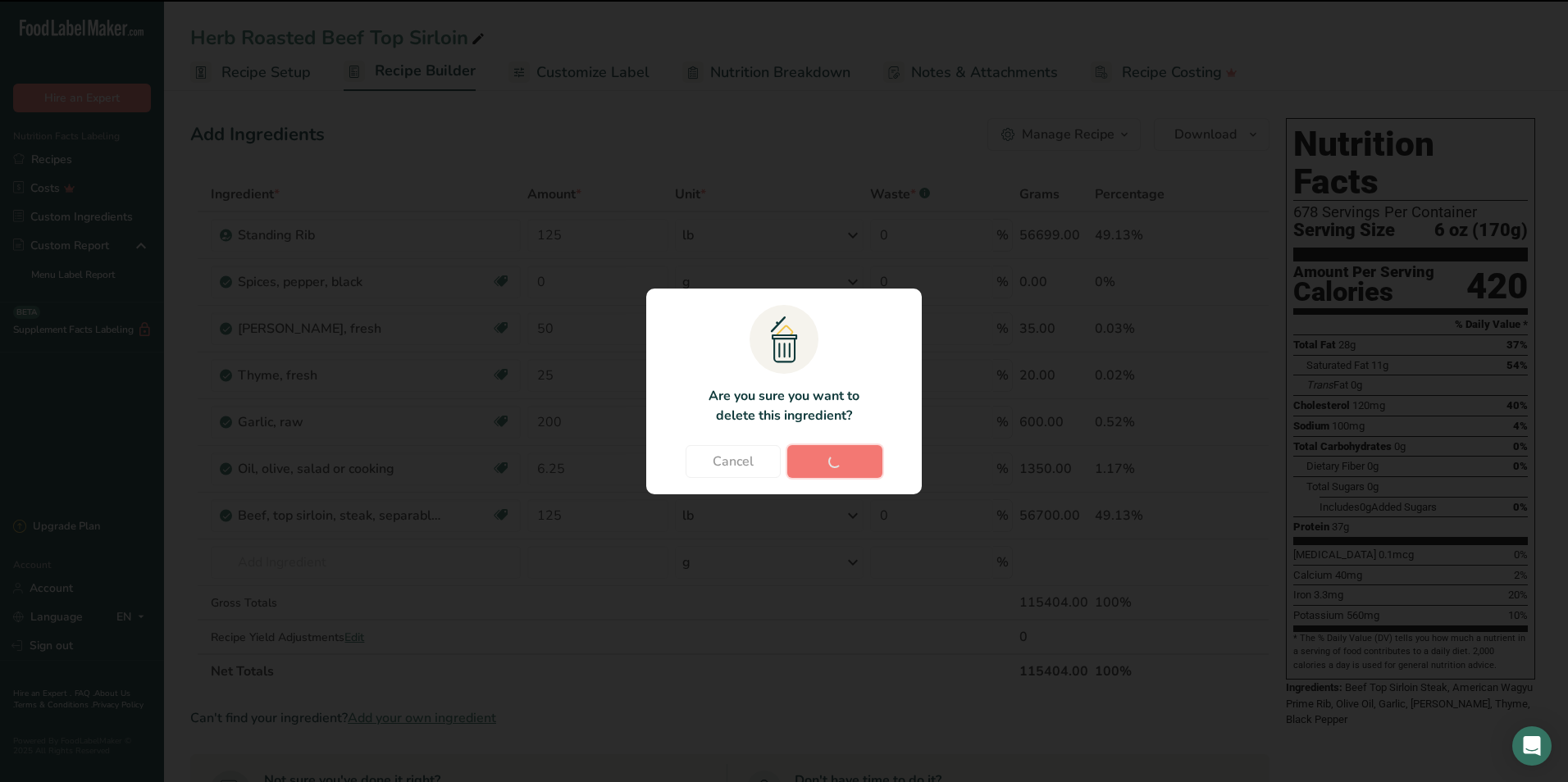
type input "6.25"
type input "125"
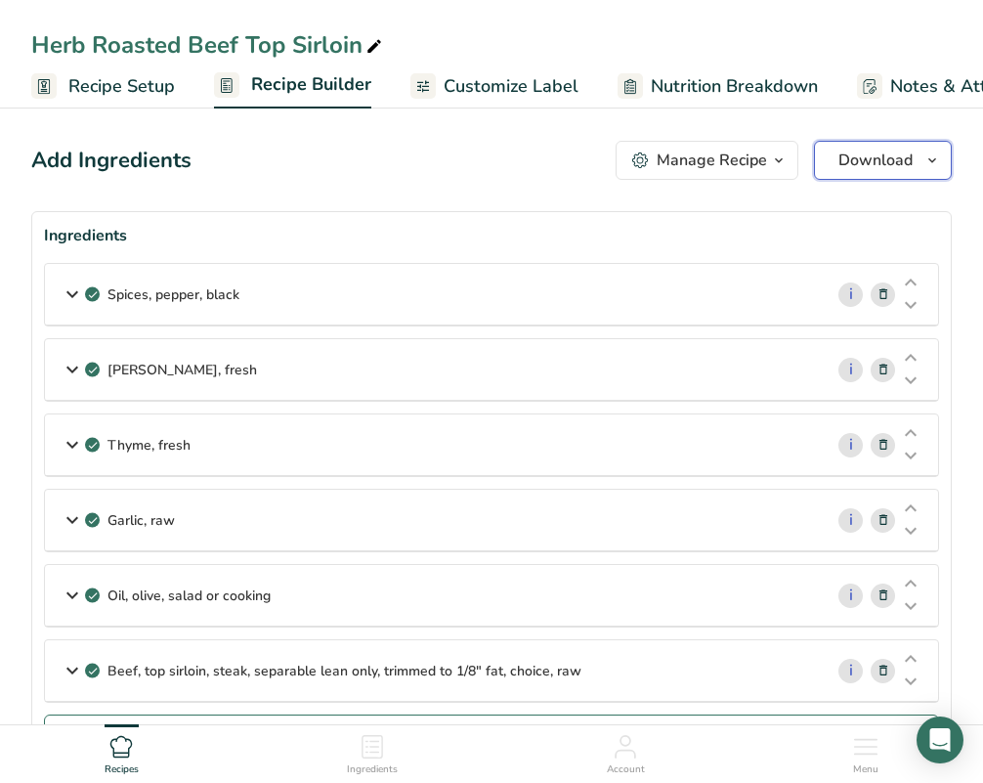
click at [897, 159] on span "Download" at bounding box center [875, 160] width 74 height 23
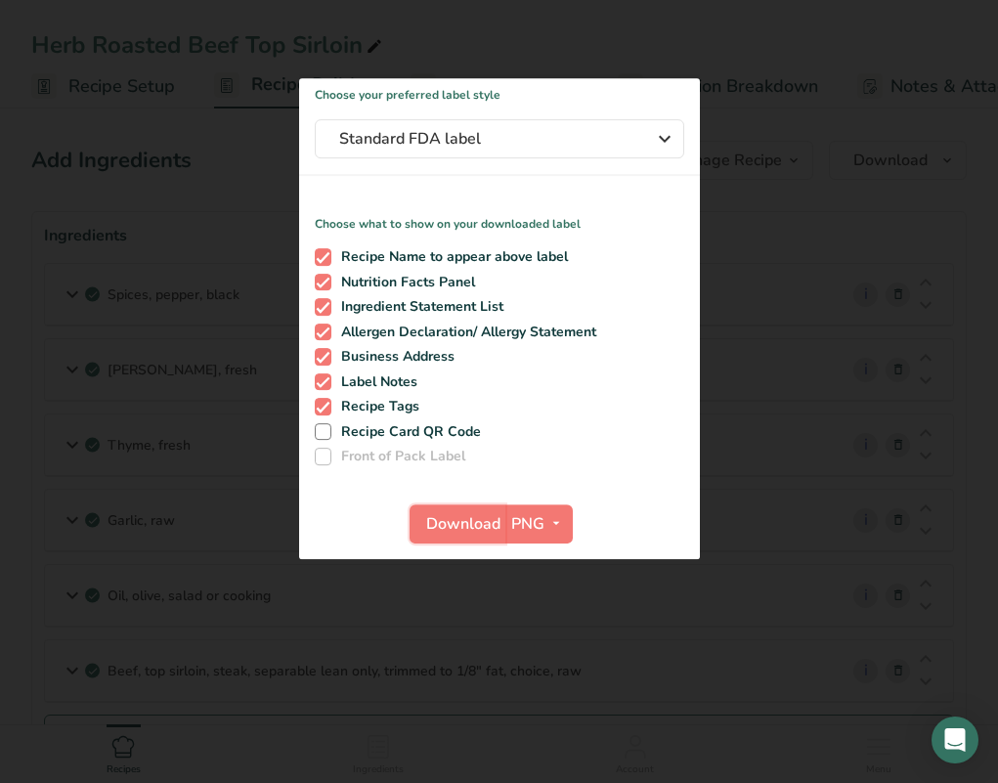
drag, startPoint x: 422, startPoint y: 520, endPoint x: 459, endPoint y: 517, distance: 37.2
click at [423, 520] on button "Download" at bounding box center [457, 523] width 96 height 39
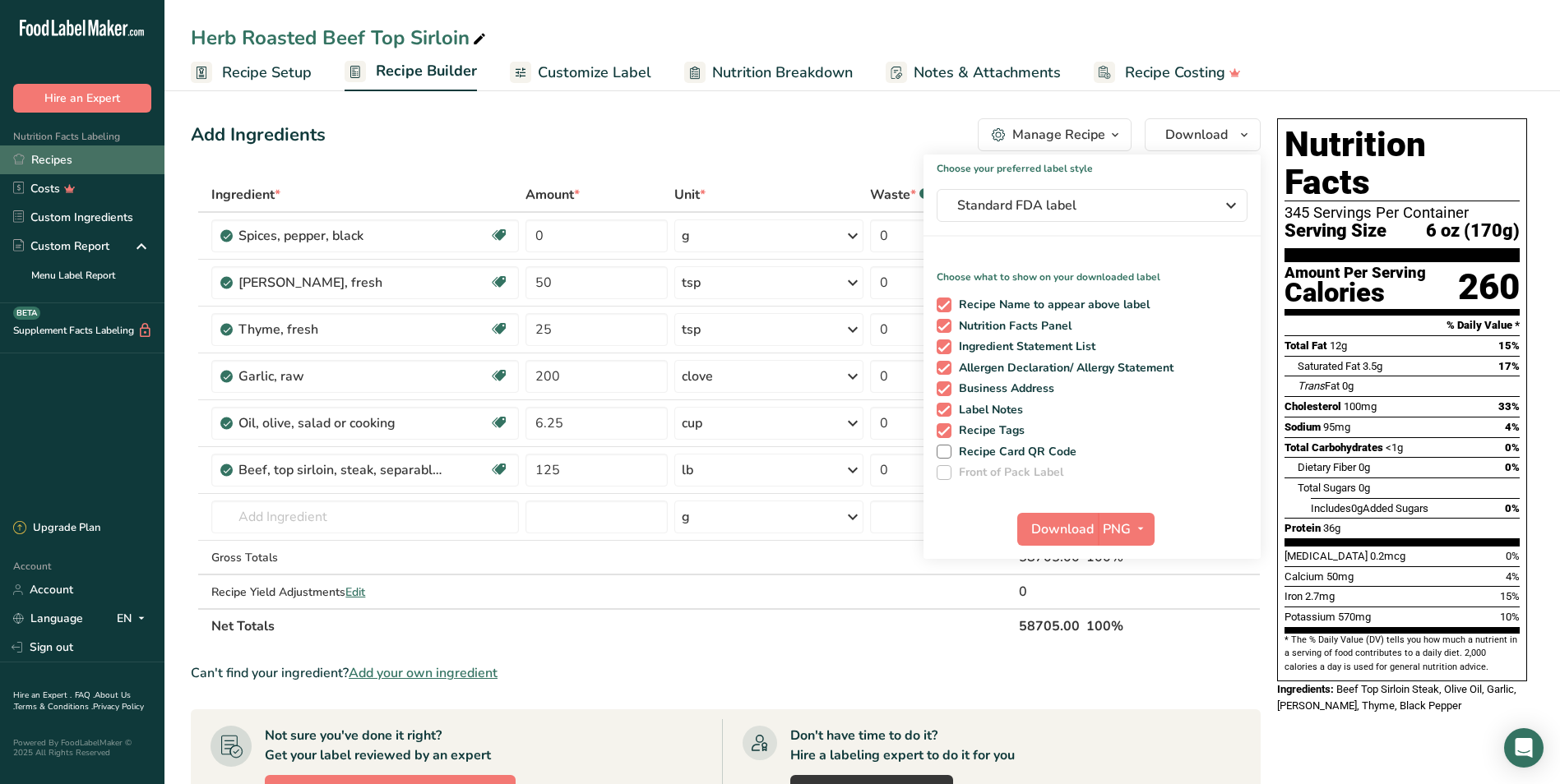
click at [71, 162] on link "Recipes" at bounding box center [82, 160] width 164 height 29
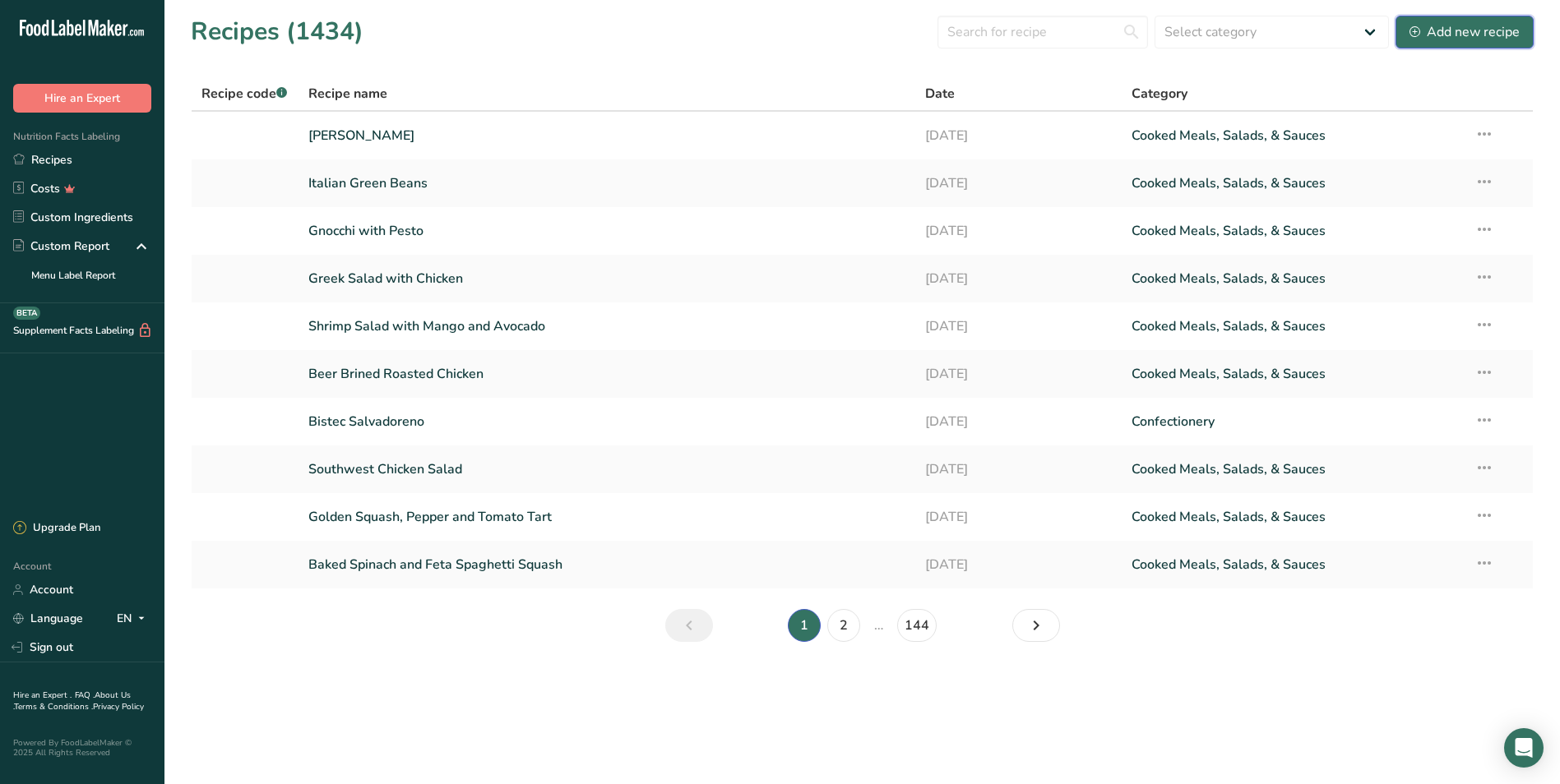
click at [839, 24] on div "Add new recipe" at bounding box center [1464, 31] width 110 height 19
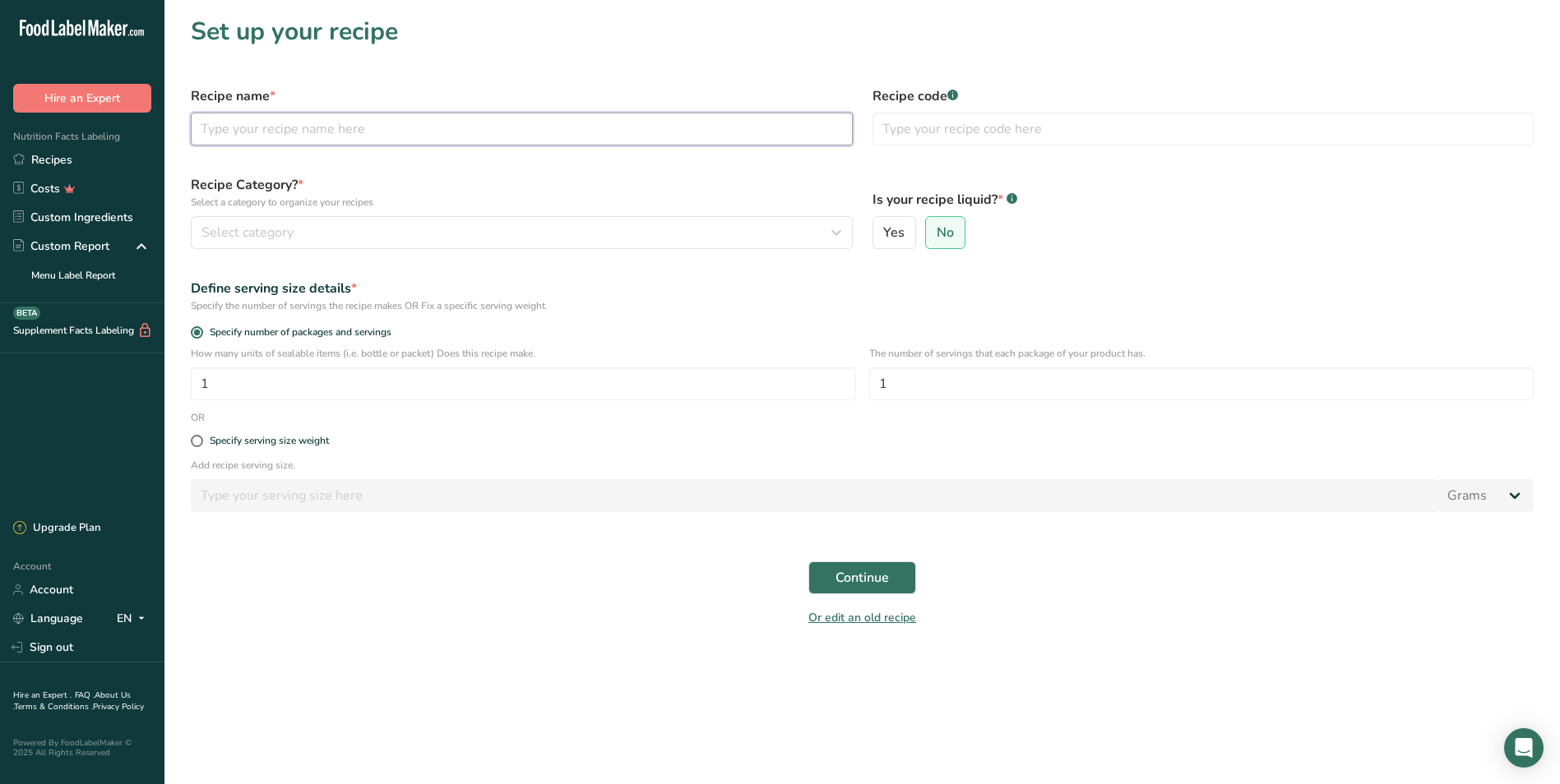
click at [321, 135] on input "text" at bounding box center [522, 129] width 662 height 33
type input "Cabbage Salad"
click at [241, 238] on span "Select category" at bounding box center [247, 232] width 92 height 19
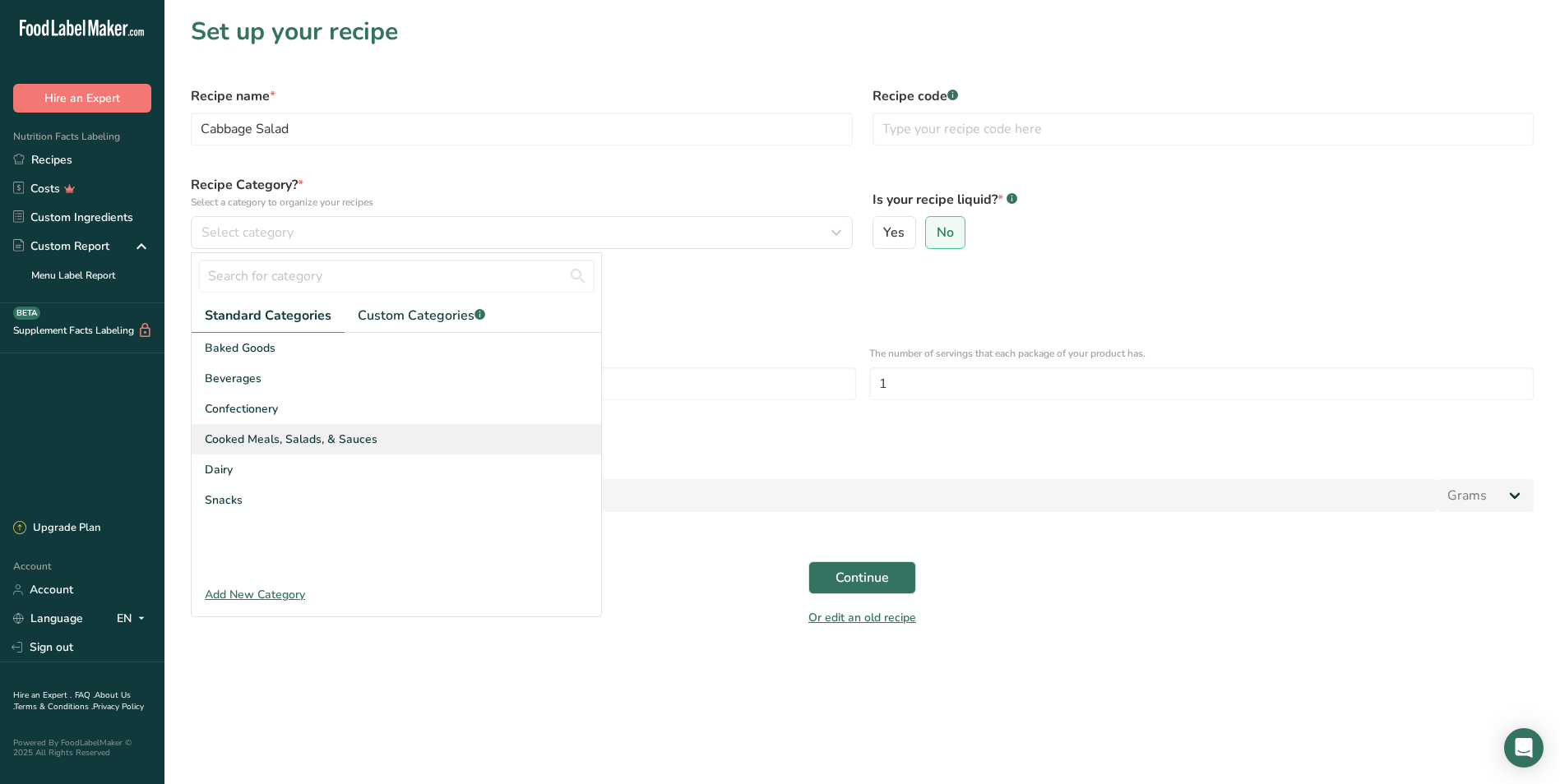
click at [245, 435] on span "Cooked Meals, Salads, & Sauces" at bounding box center [290, 439] width 172 height 18
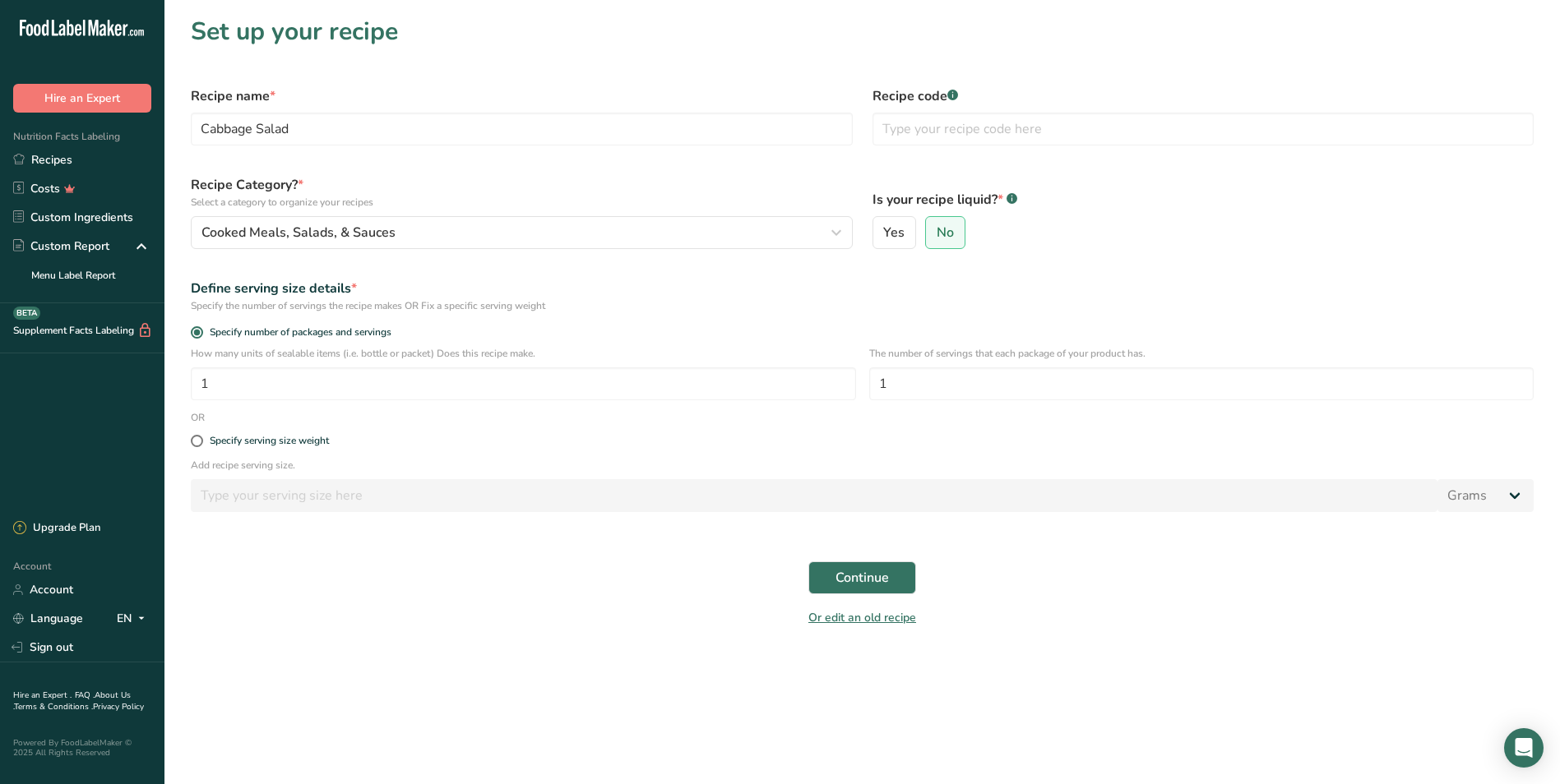
click at [190, 437] on div "Specify serving size weight" at bounding box center [862, 441] width 1362 height 33
click at [204, 445] on span "Specify serving size weight" at bounding box center [266, 441] width 126 height 13
click at [201, 445] on input "Specify serving size weight" at bounding box center [196, 441] width 11 height 11
radio input "true"
radio input "false"
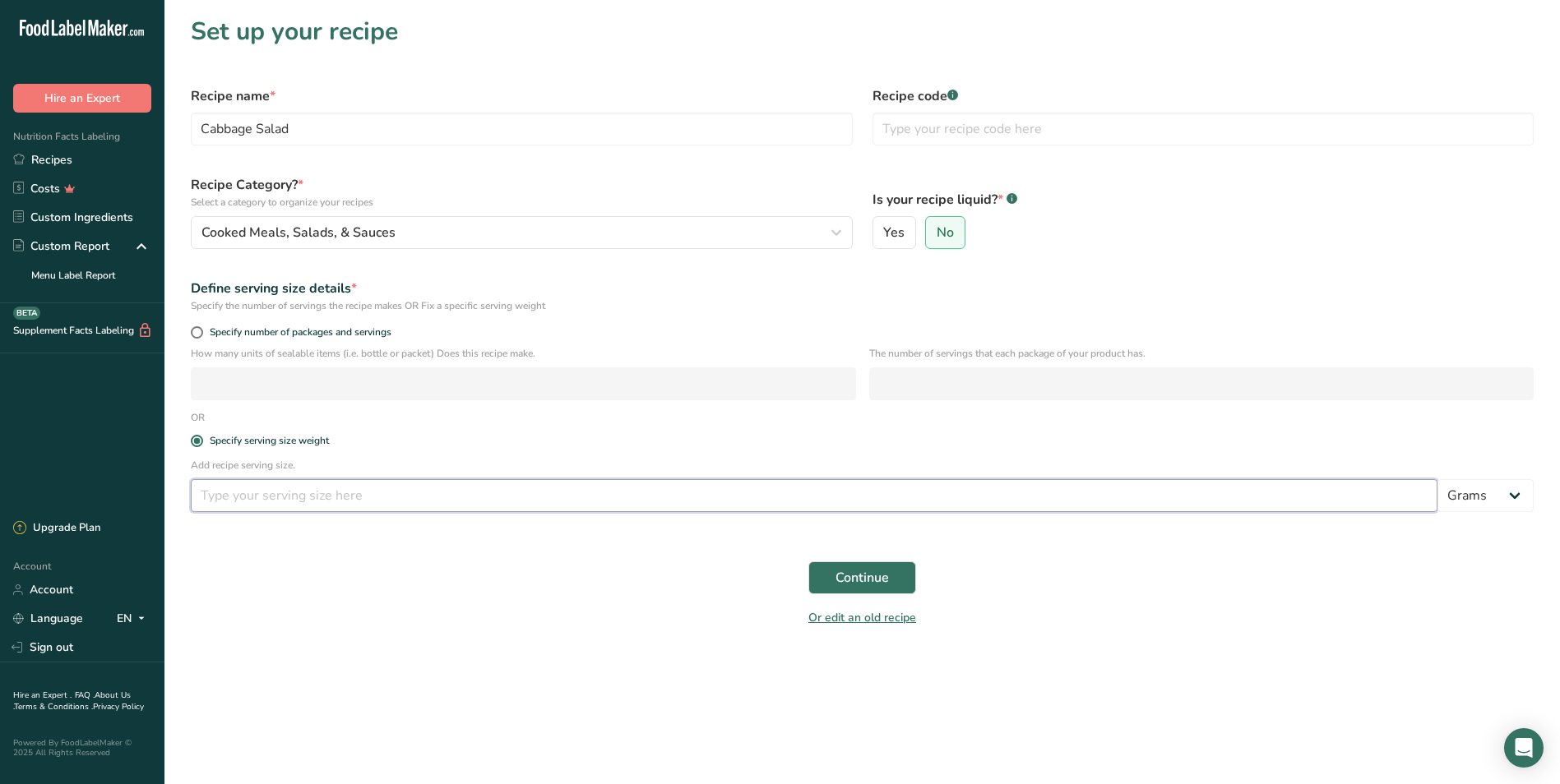
drag, startPoint x: 227, startPoint y: 484, endPoint x: 244, endPoint y: 486, distance: 17.1
click at [227, 485] on input "number" at bounding box center [814, 495] width 1246 height 33
type input "4"
click at [839, 490] on select "Grams kg mg mcg lb oz l mL fl oz tbsp tsp cup qt gallon" at bounding box center [1485, 495] width 96 height 33
select select "5"
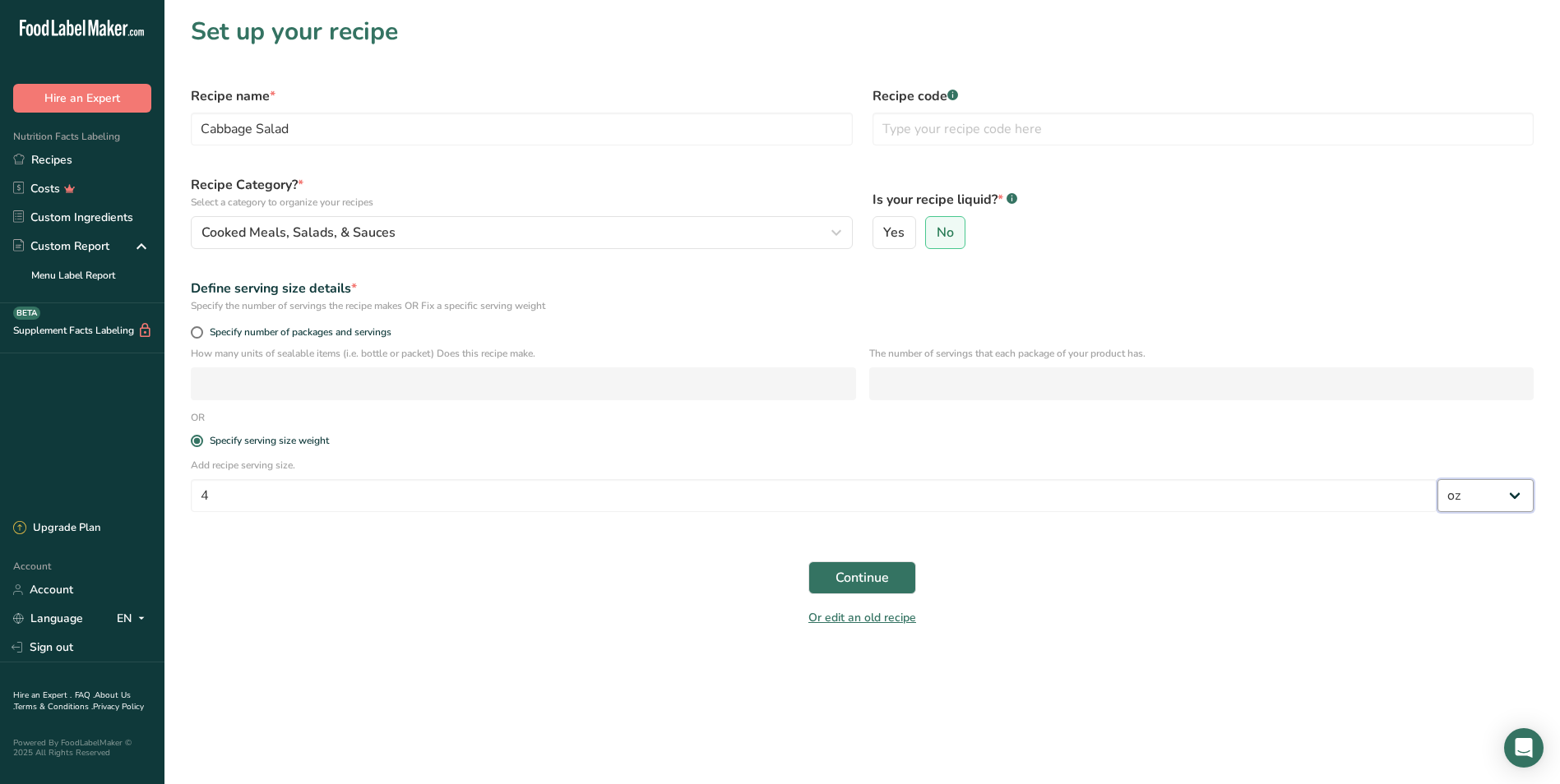
click at [839, 479] on select "Grams kg mg mcg lb oz l mL fl oz tbsp tsp cup qt gallon" at bounding box center [1485, 495] width 96 height 33
click at [834, 573] on button "Continue" at bounding box center [862, 577] width 108 height 33
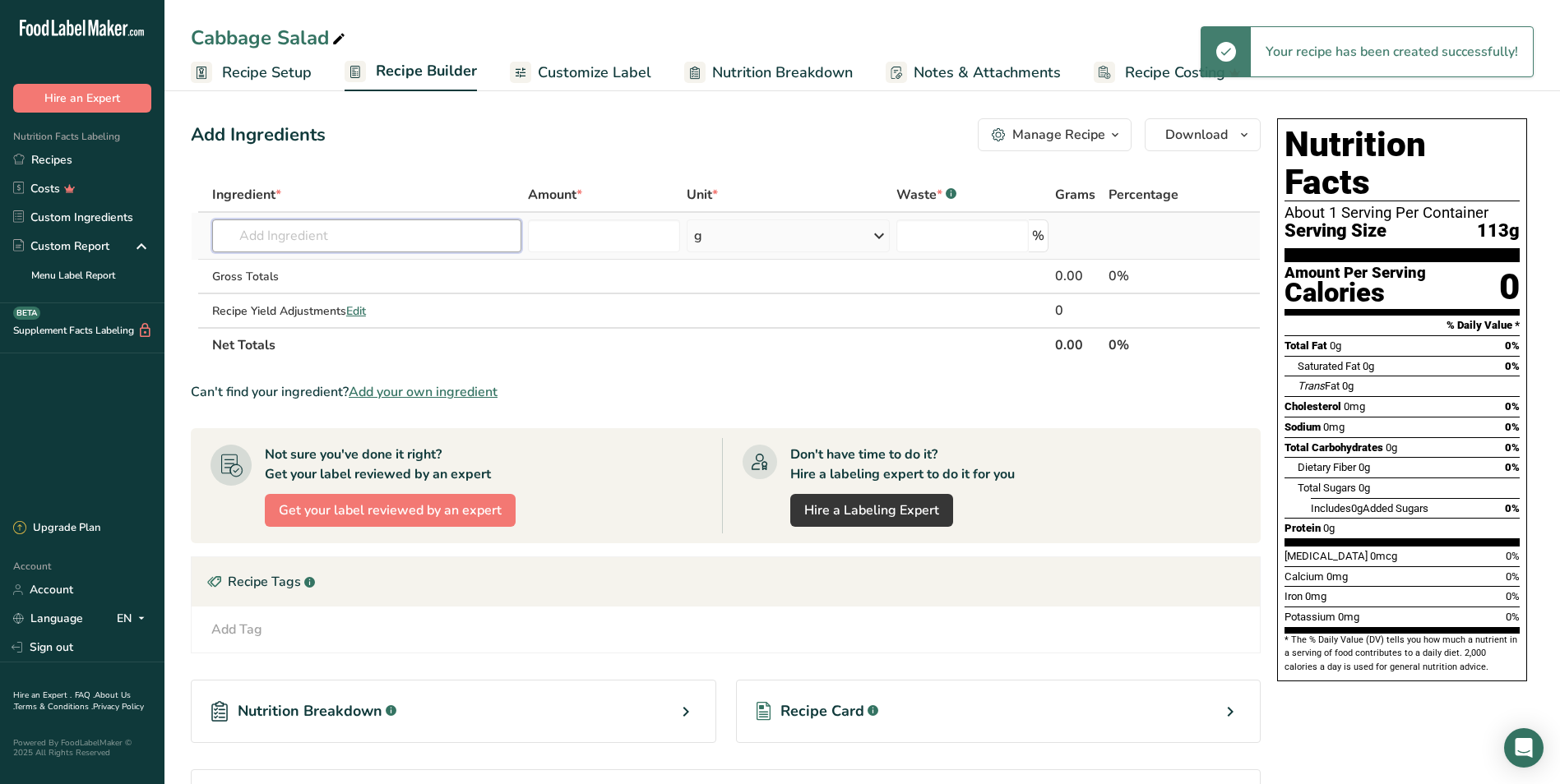
click at [247, 246] on input "text" at bounding box center [366, 236] width 309 height 33
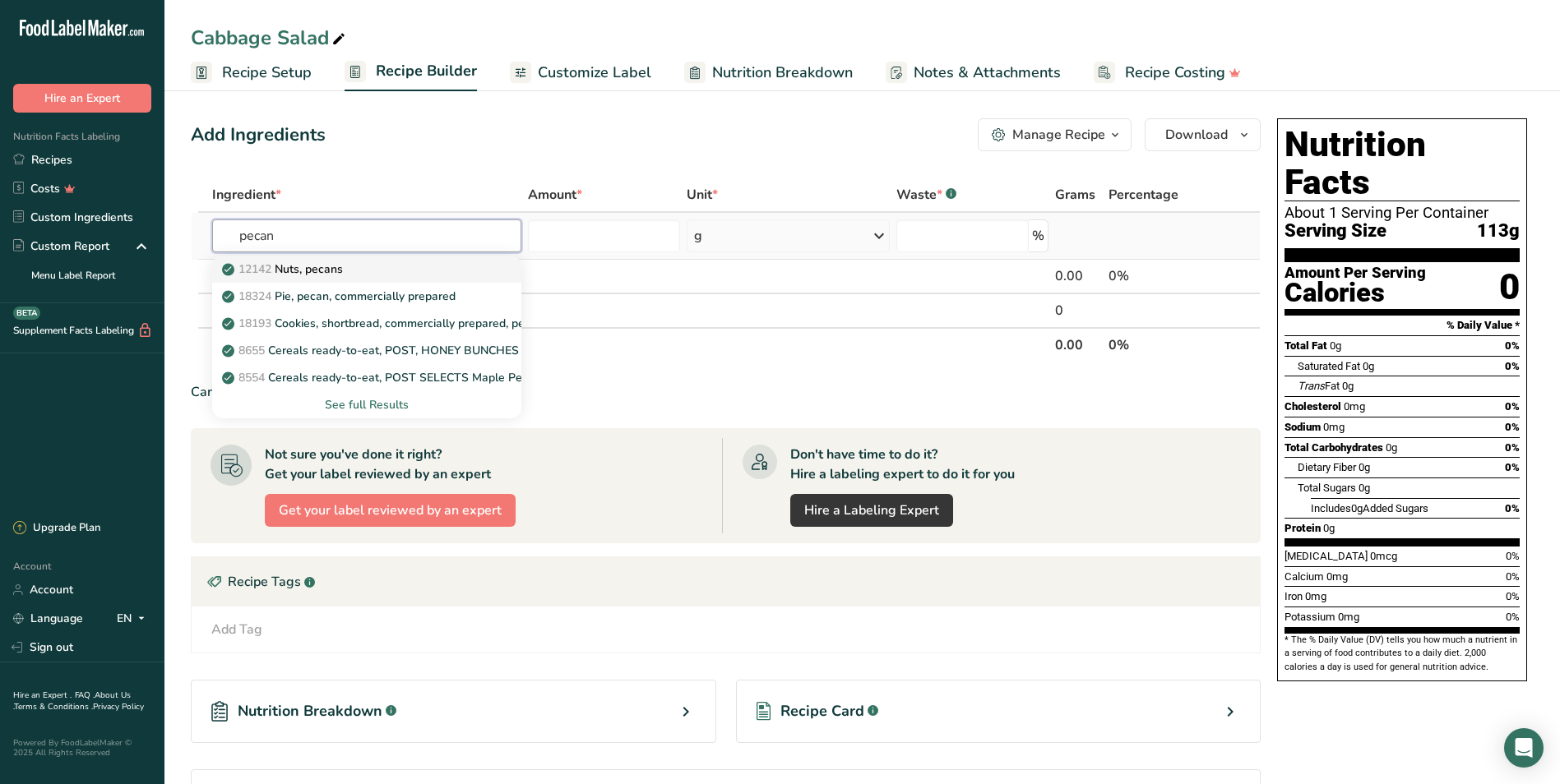
type input "pecan"
click at [354, 262] on div "12142 Nuts, pecans" at bounding box center [353, 269] width 257 height 18
type input "Nuts, pecans"
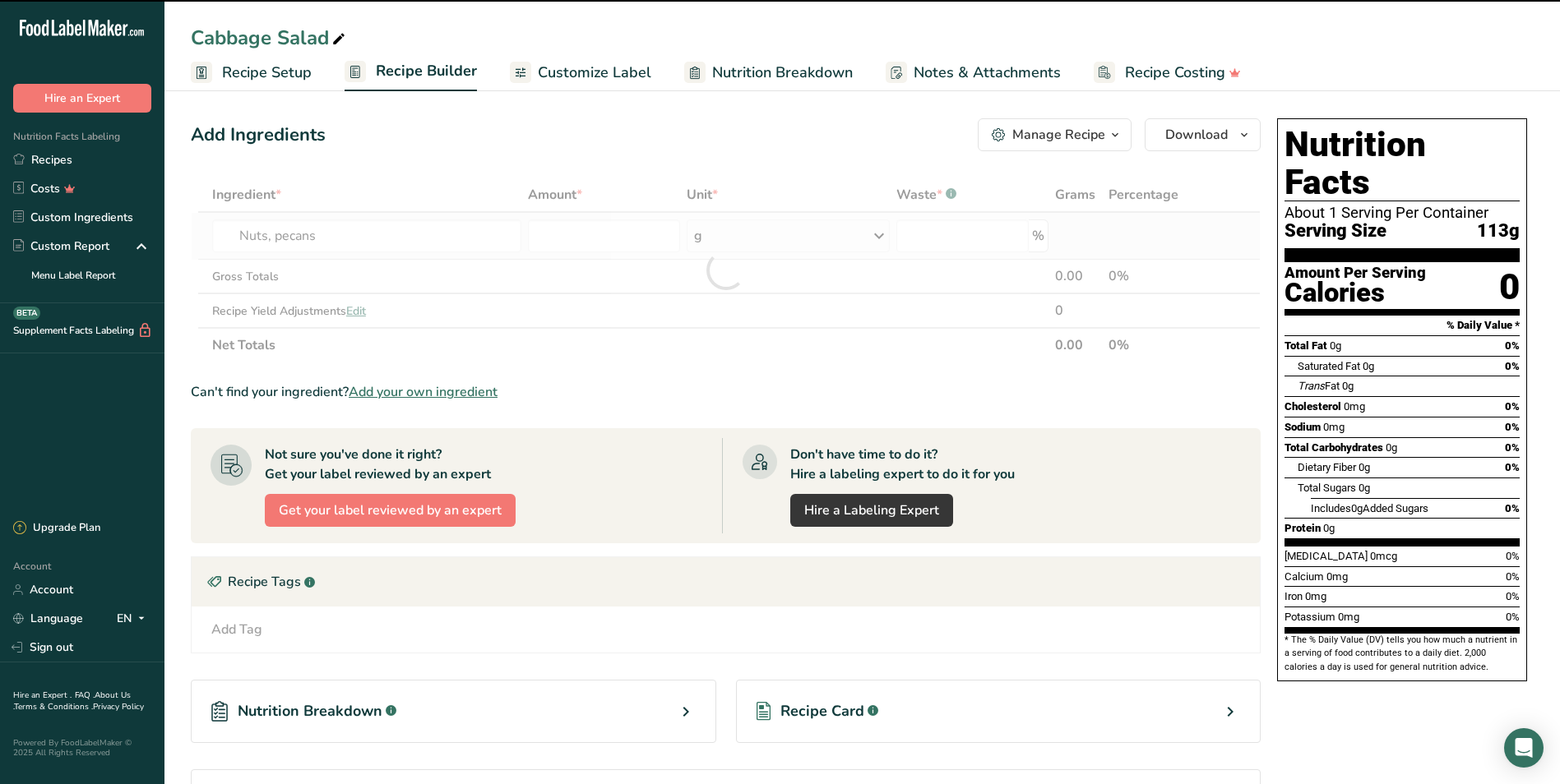
click at [703, 231] on div "g" at bounding box center [788, 236] width 204 height 33
type input "0"
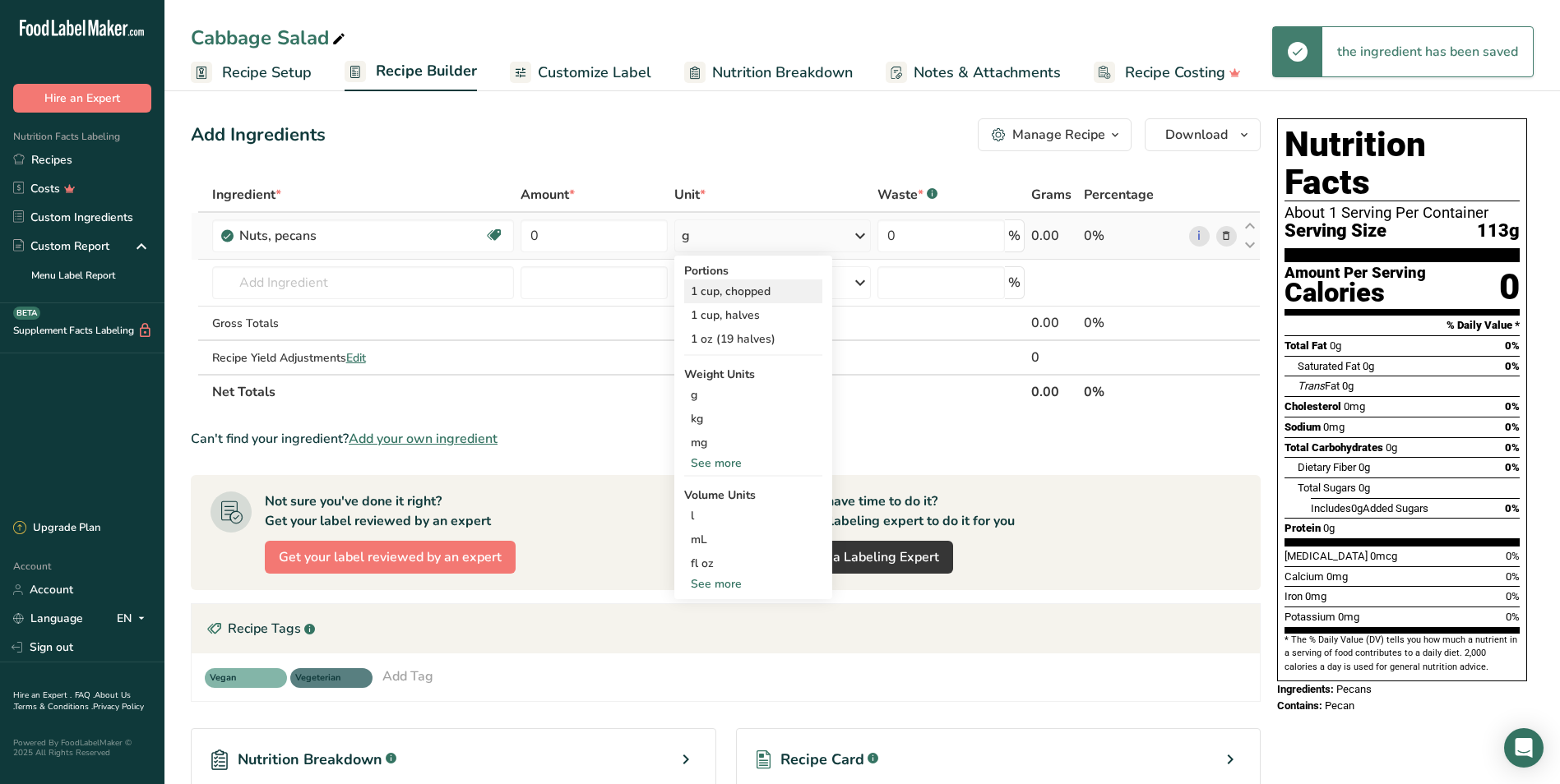
click at [728, 298] on div "1 cup, chopped" at bounding box center [753, 291] width 138 height 24
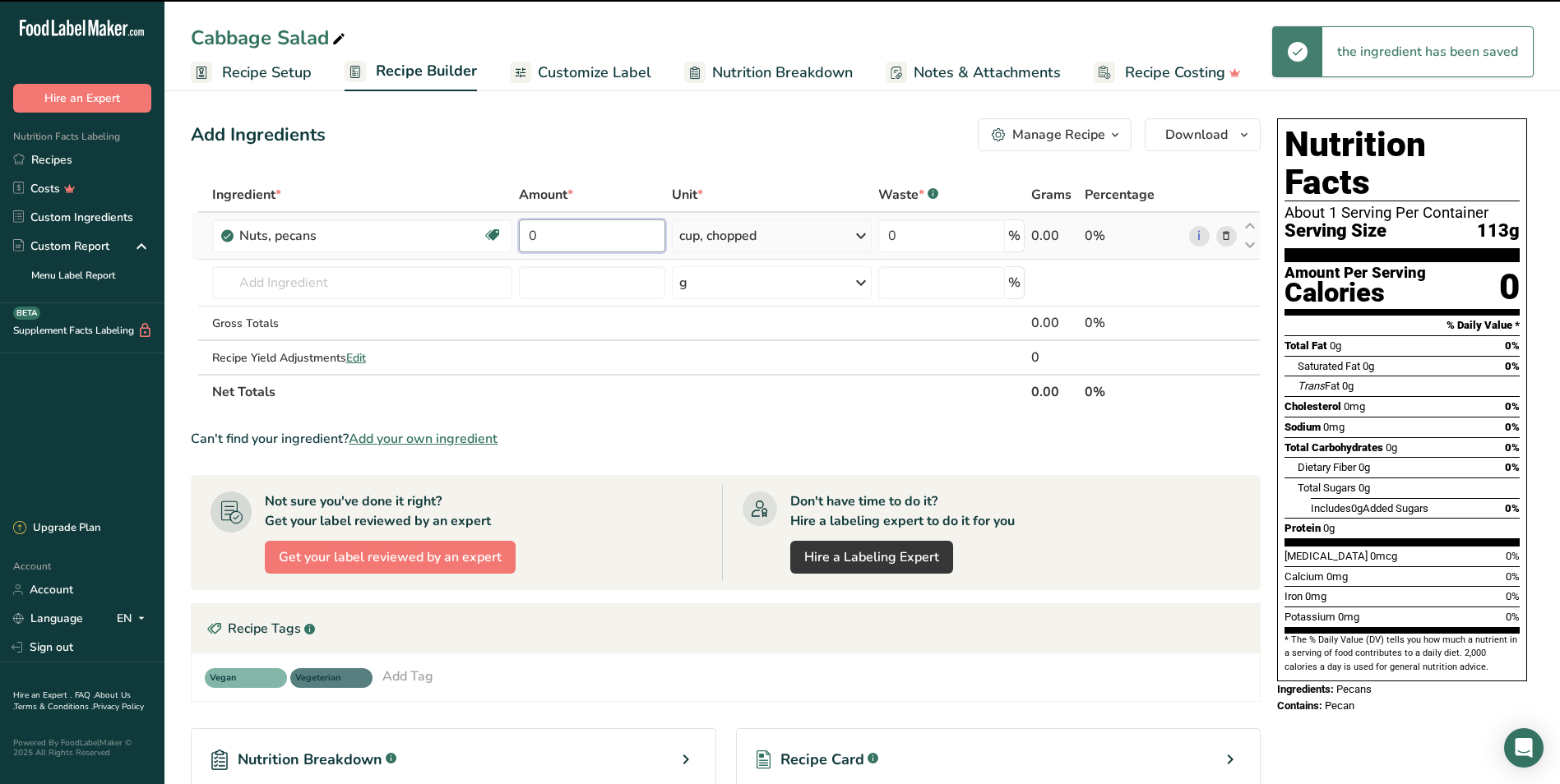
click at [581, 234] on input "0" at bounding box center [592, 236] width 146 height 33
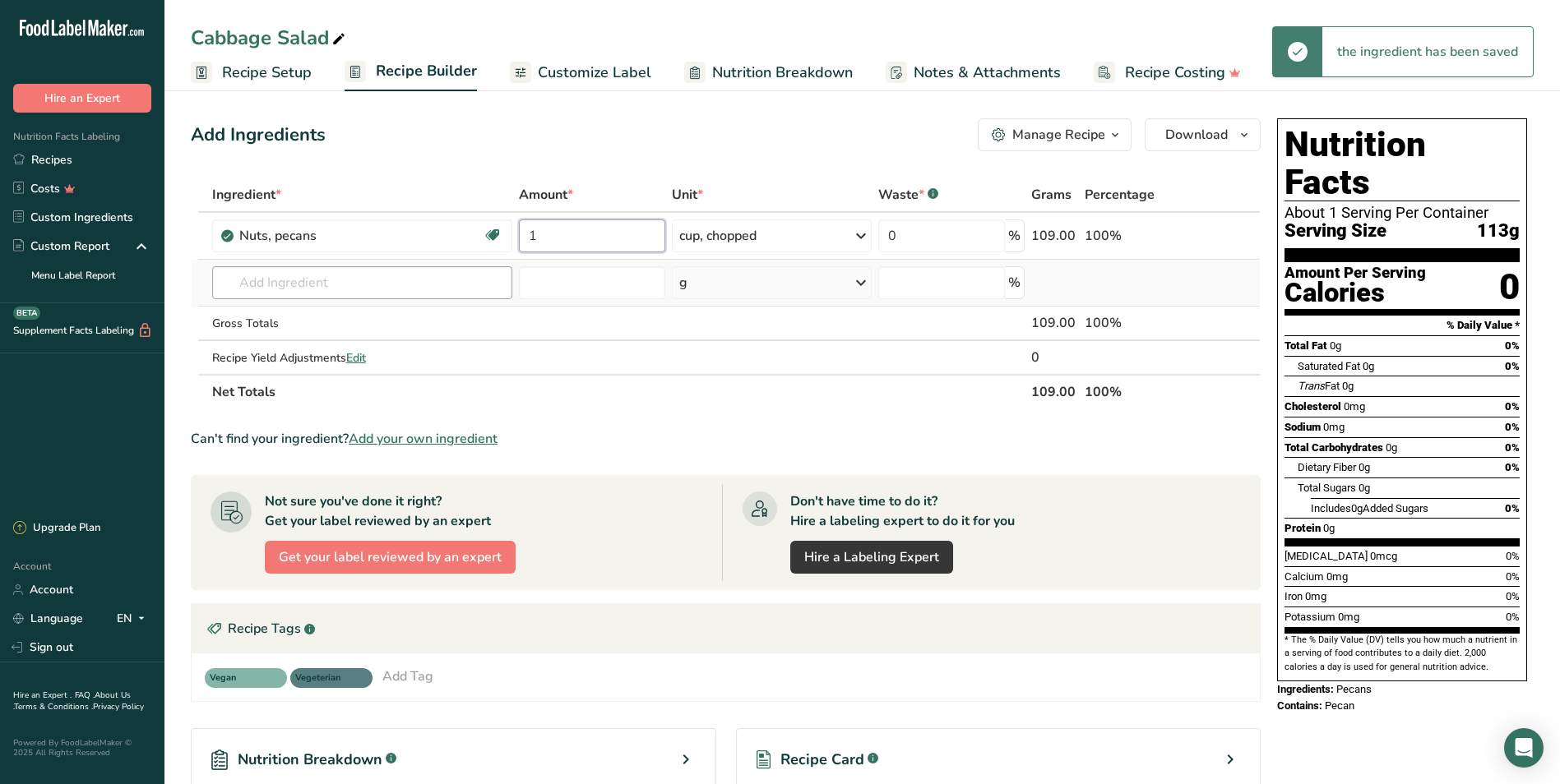
type input "1"
click at [306, 290] on div "Ingredient * Amount * Unit * Waste * .a-a{fill:#347362;}.b-a{fill:#fff;} Grams …" at bounding box center [725, 294] width 1069 height 232
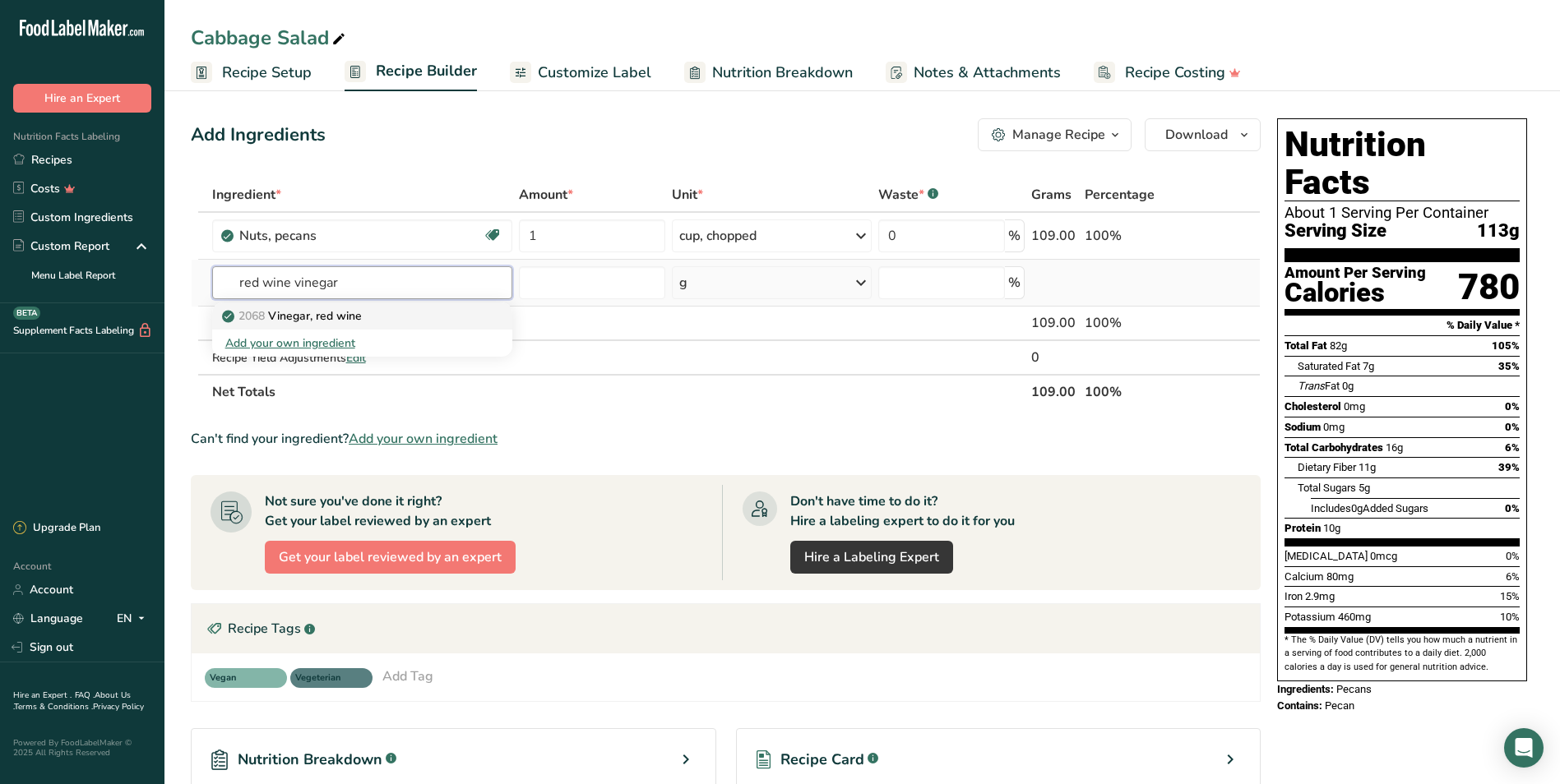
type input "red wine vinegar"
click at [381, 320] on div "2068 Vinegar, red wine" at bounding box center [349, 315] width 248 height 18
type input "Vinegar, red wine"
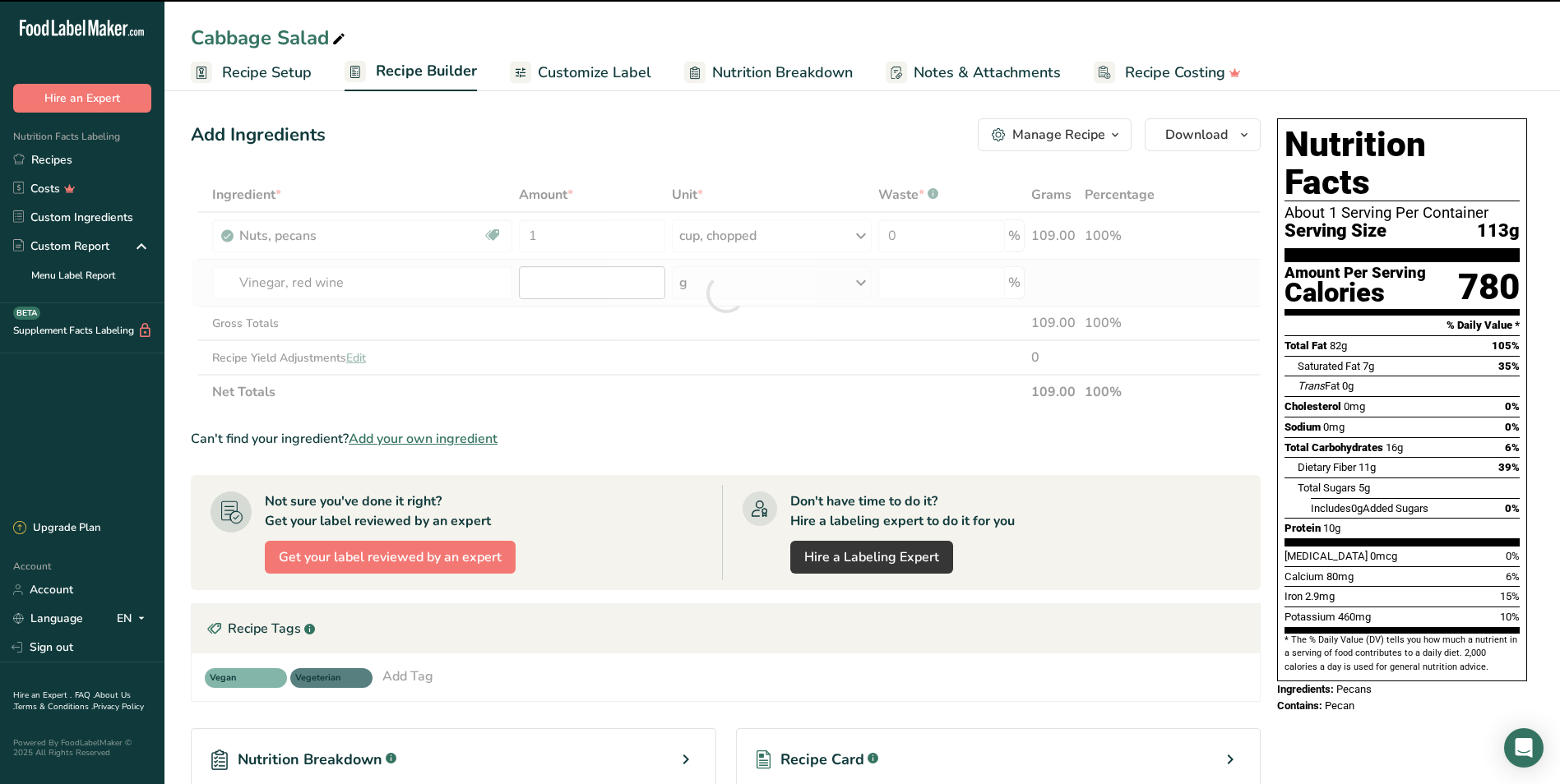
type input "0"
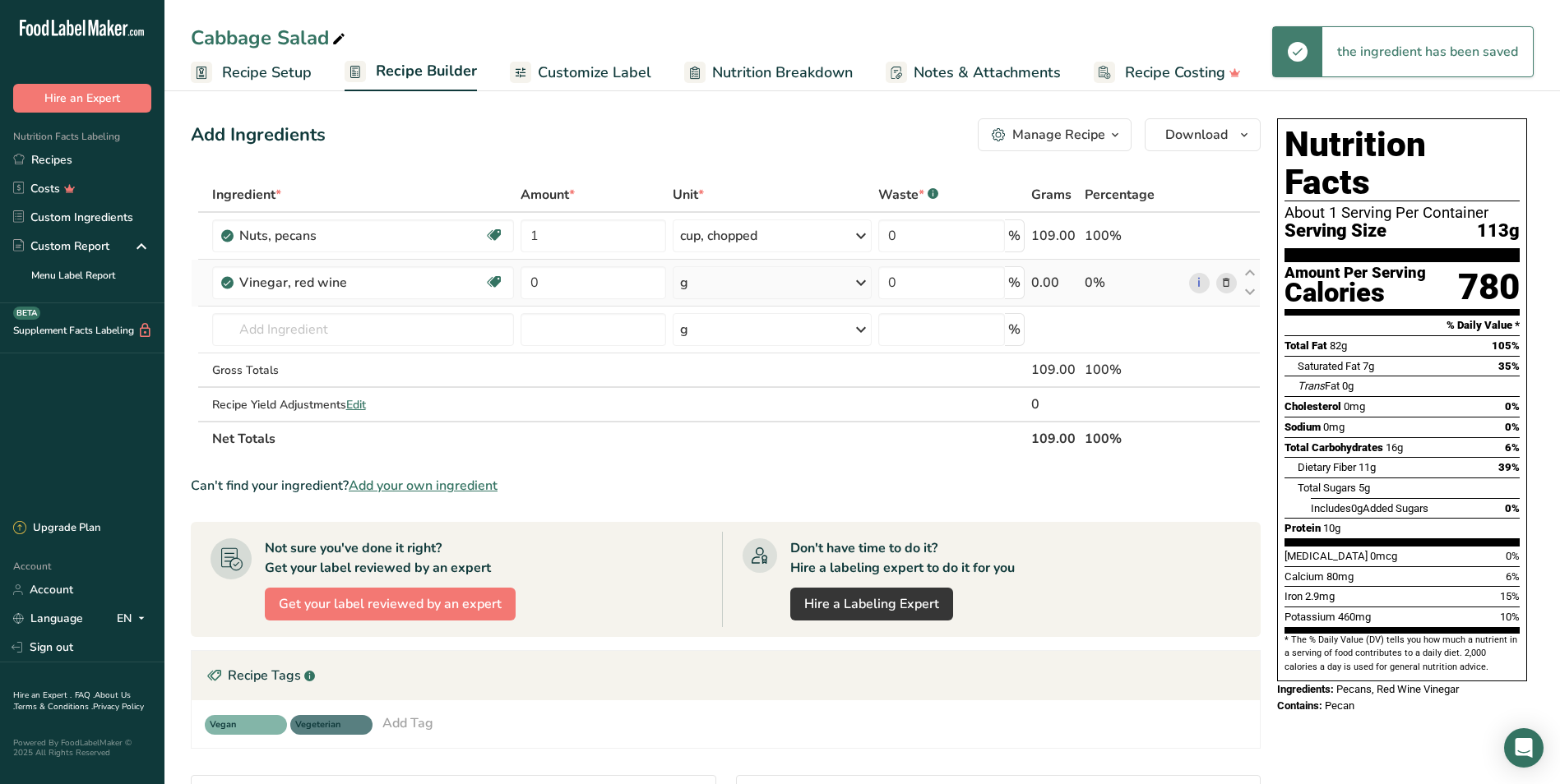
click at [717, 273] on div "g" at bounding box center [772, 283] width 199 height 33
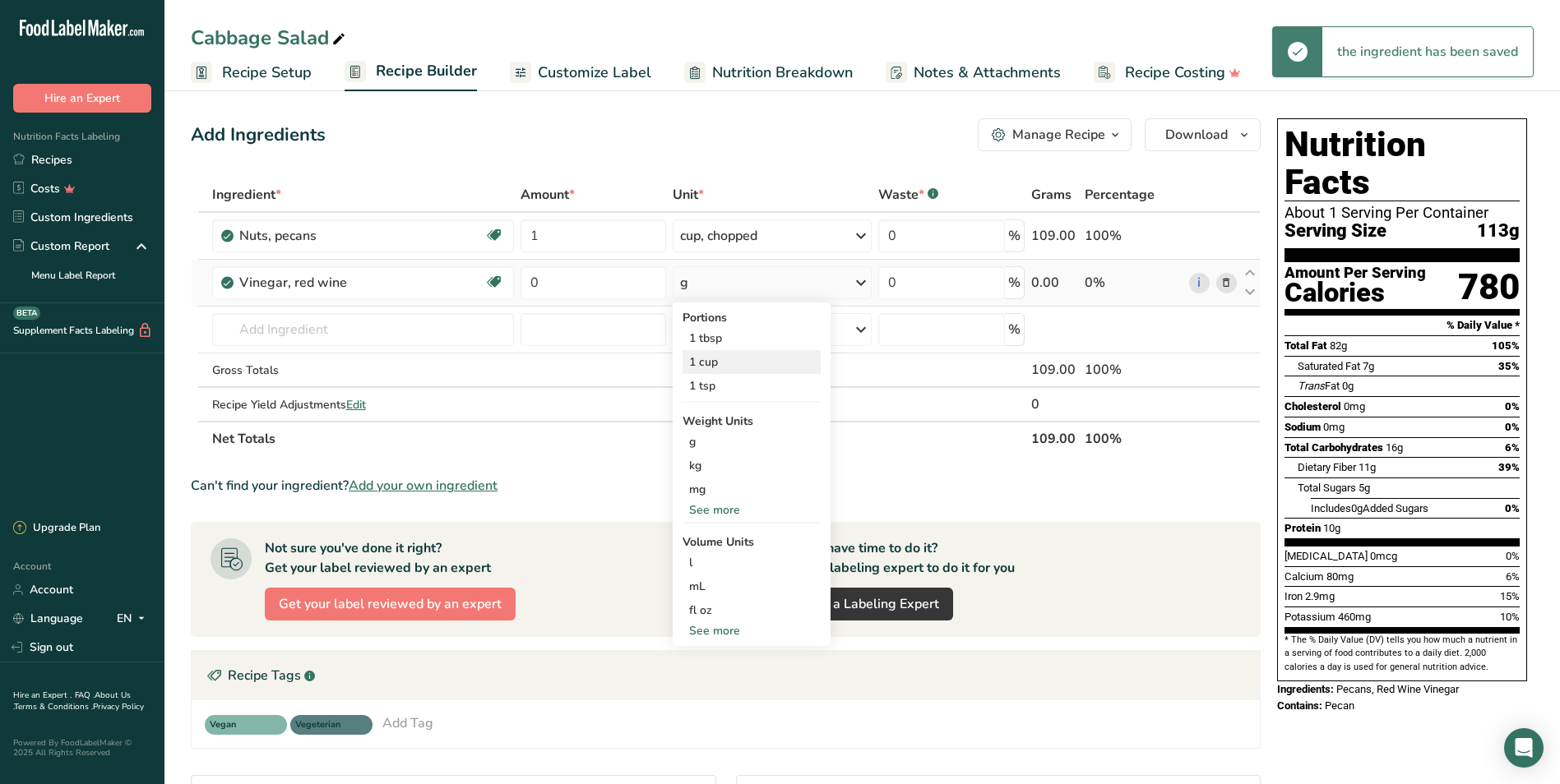
click at [728, 358] on div "1 cup" at bounding box center [751, 362] width 138 height 24
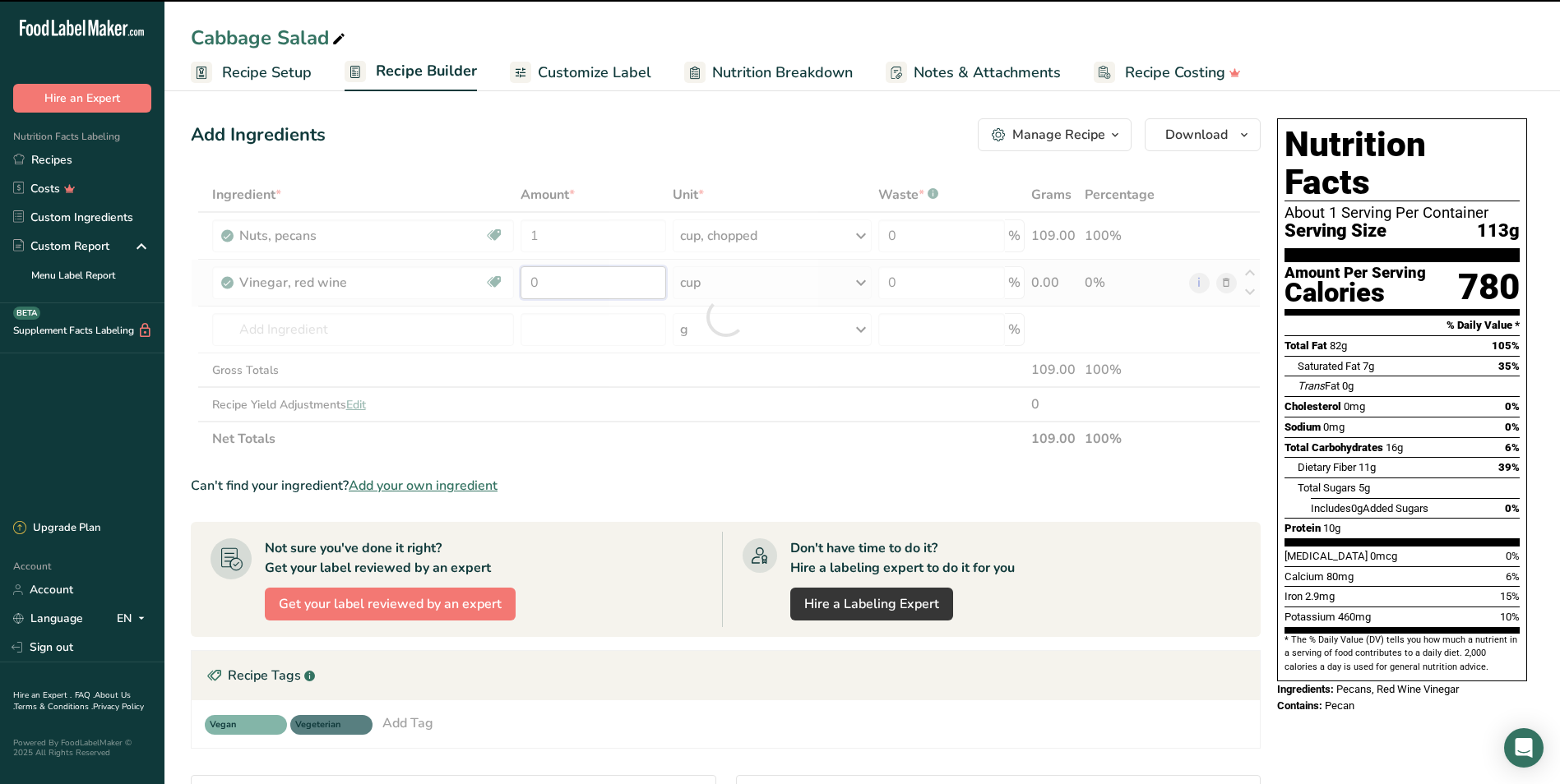
click at [558, 284] on input "0" at bounding box center [593, 283] width 146 height 33
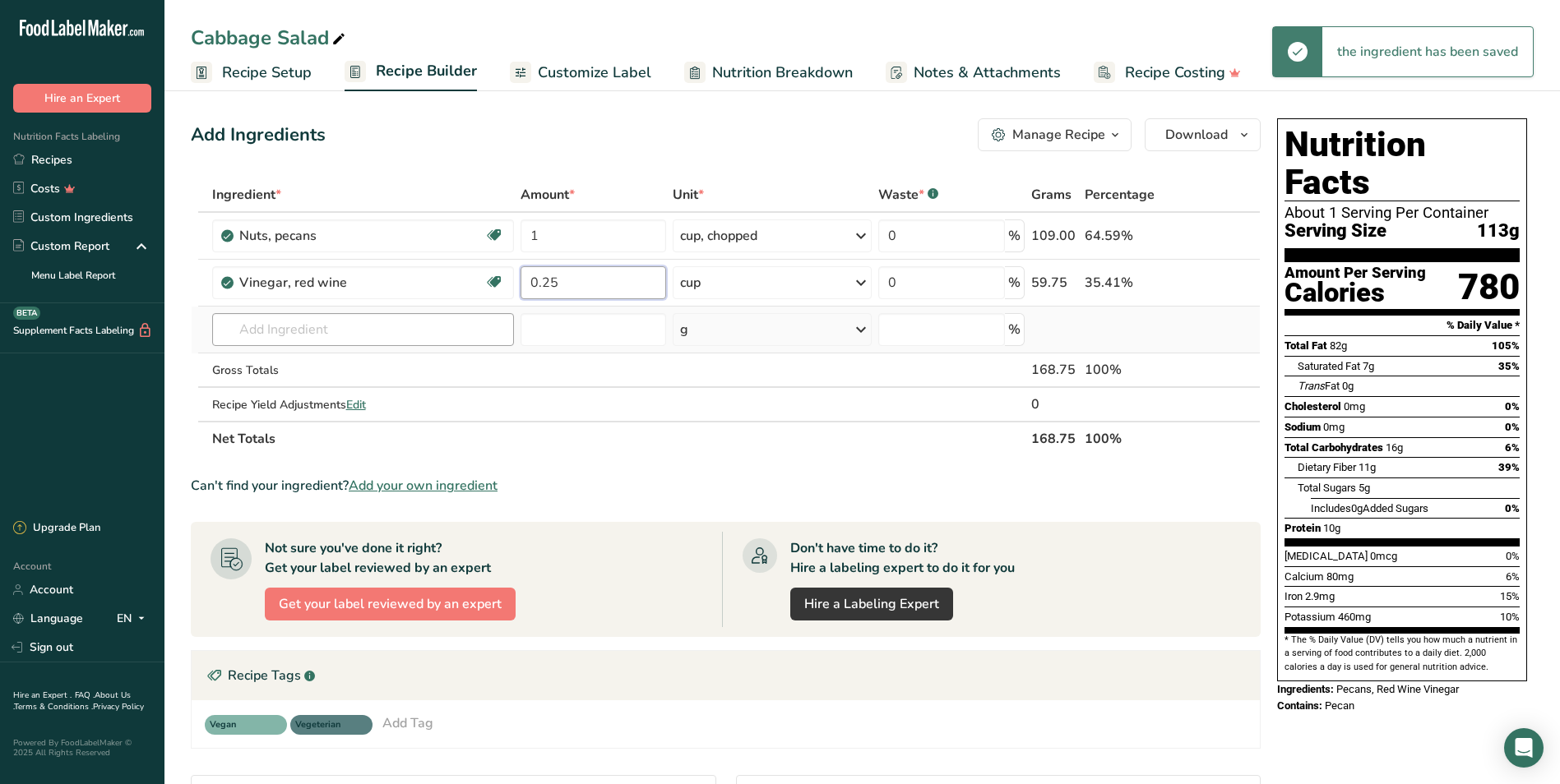
type input "0.25"
click at [407, 327] on div "Ingredient * Amount * Unit * Waste * .a-a{fill:#347362;}.b-a{fill:#fff;} Grams …" at bounding box center [725, 316] width 1069 height 278
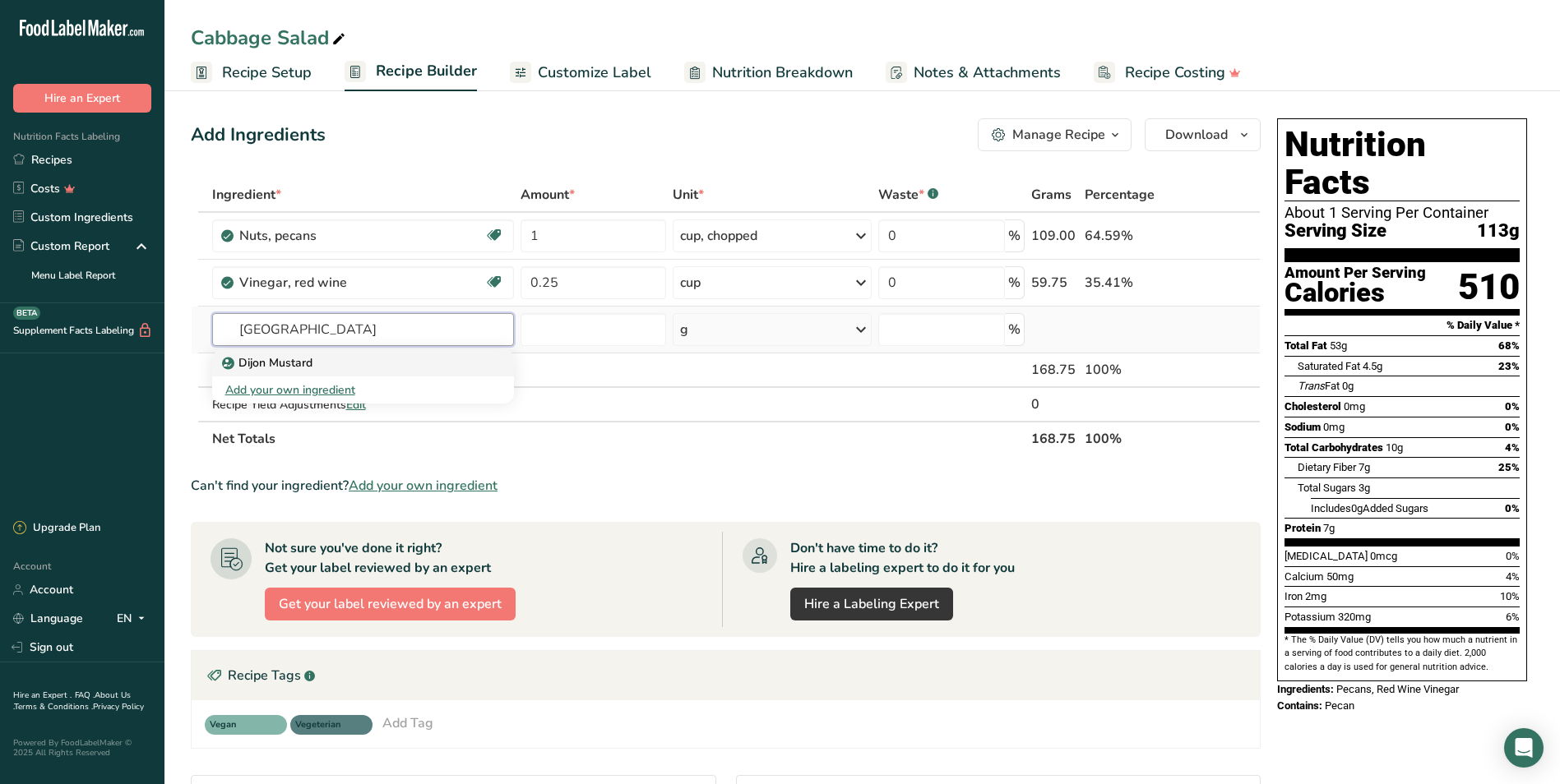
type input "[GEOGRAPHIC_DATA]"
click at [298, 368] on p "Dijon Mustard" at bounding box center [269, 363] width 88 height 18
type input "Dijon Mustard"
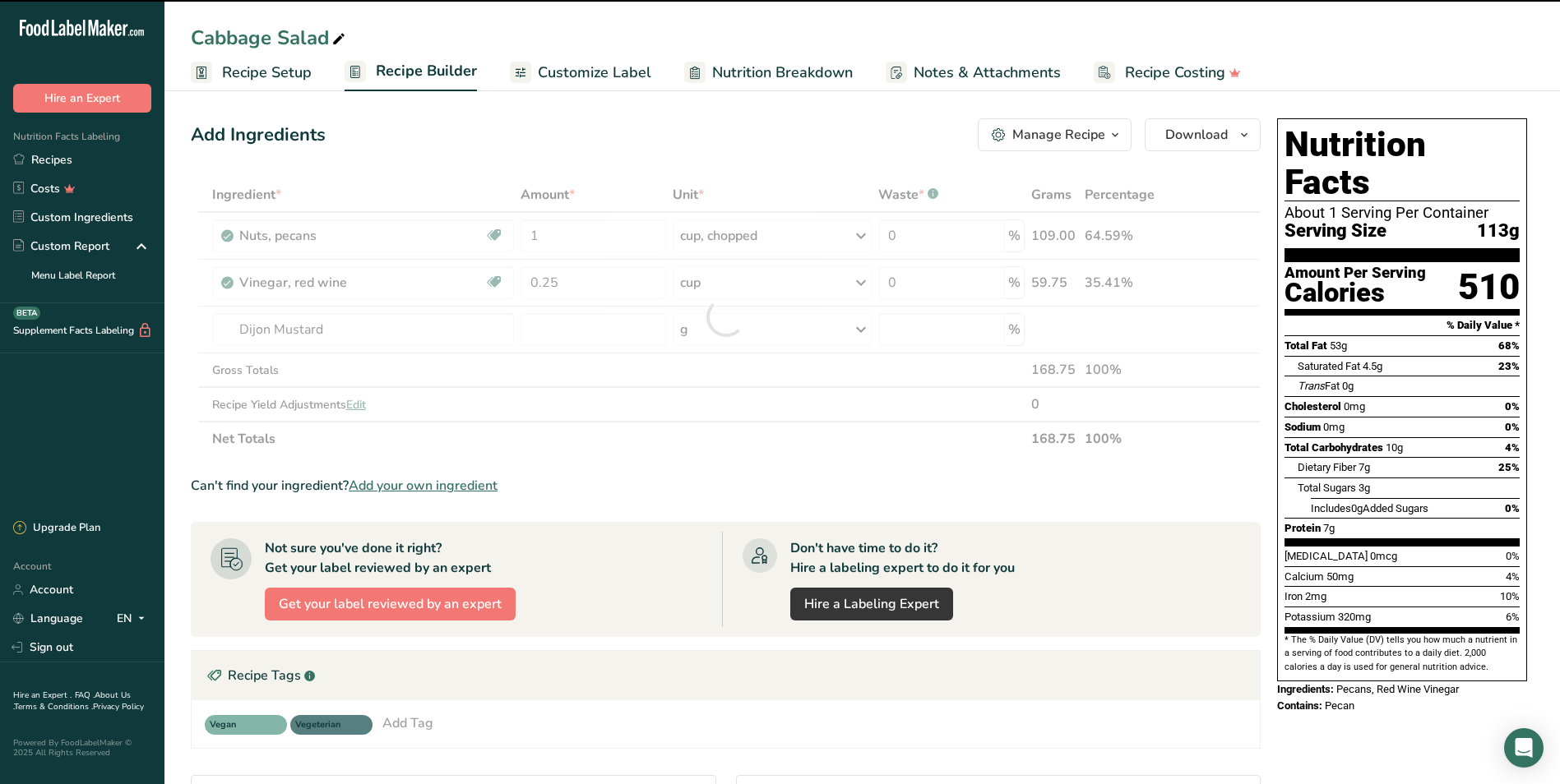
type input "0"
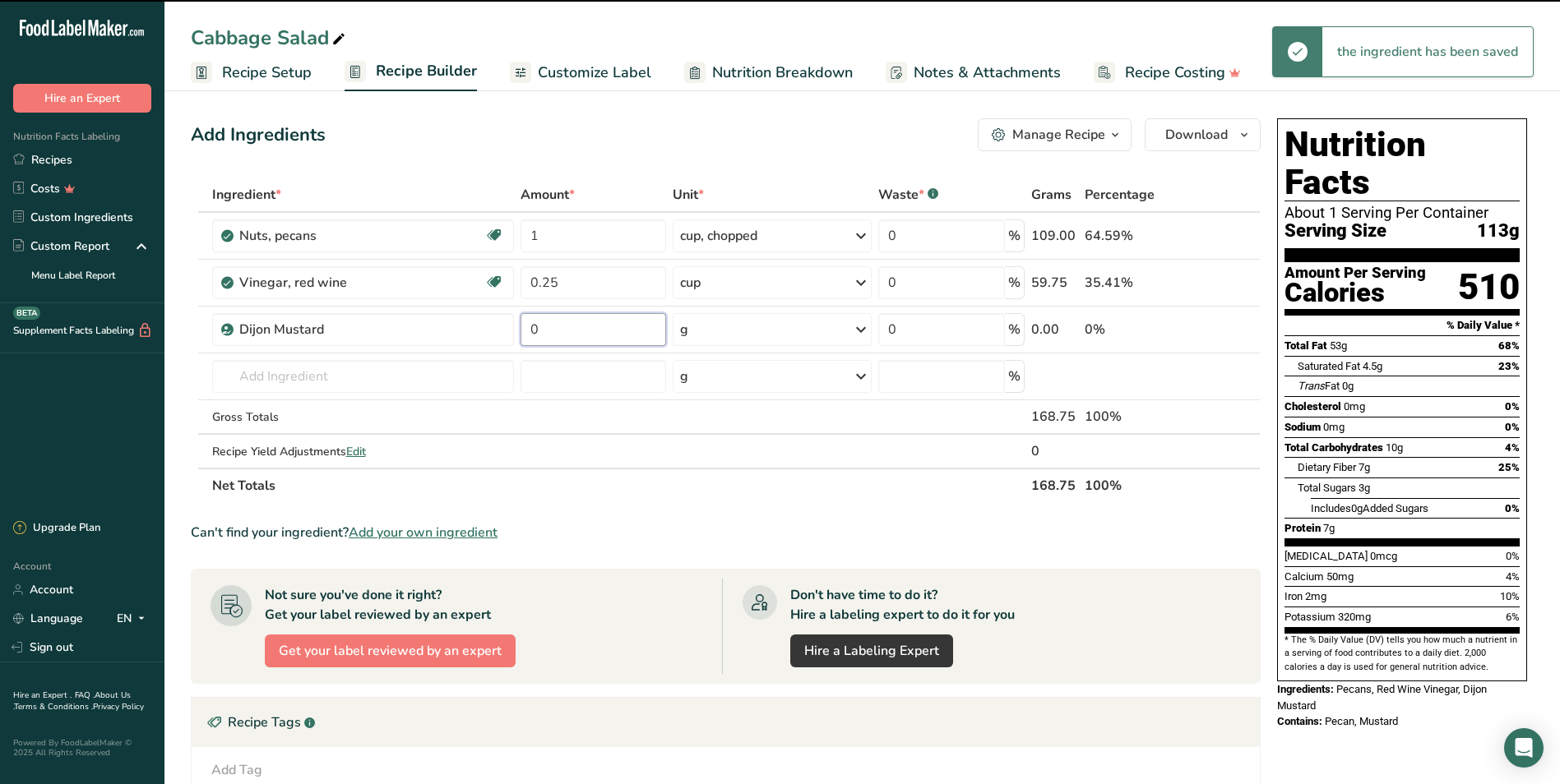
click at [571, 334] on input "0" at bounding box center [593, 329] width 146 height 33
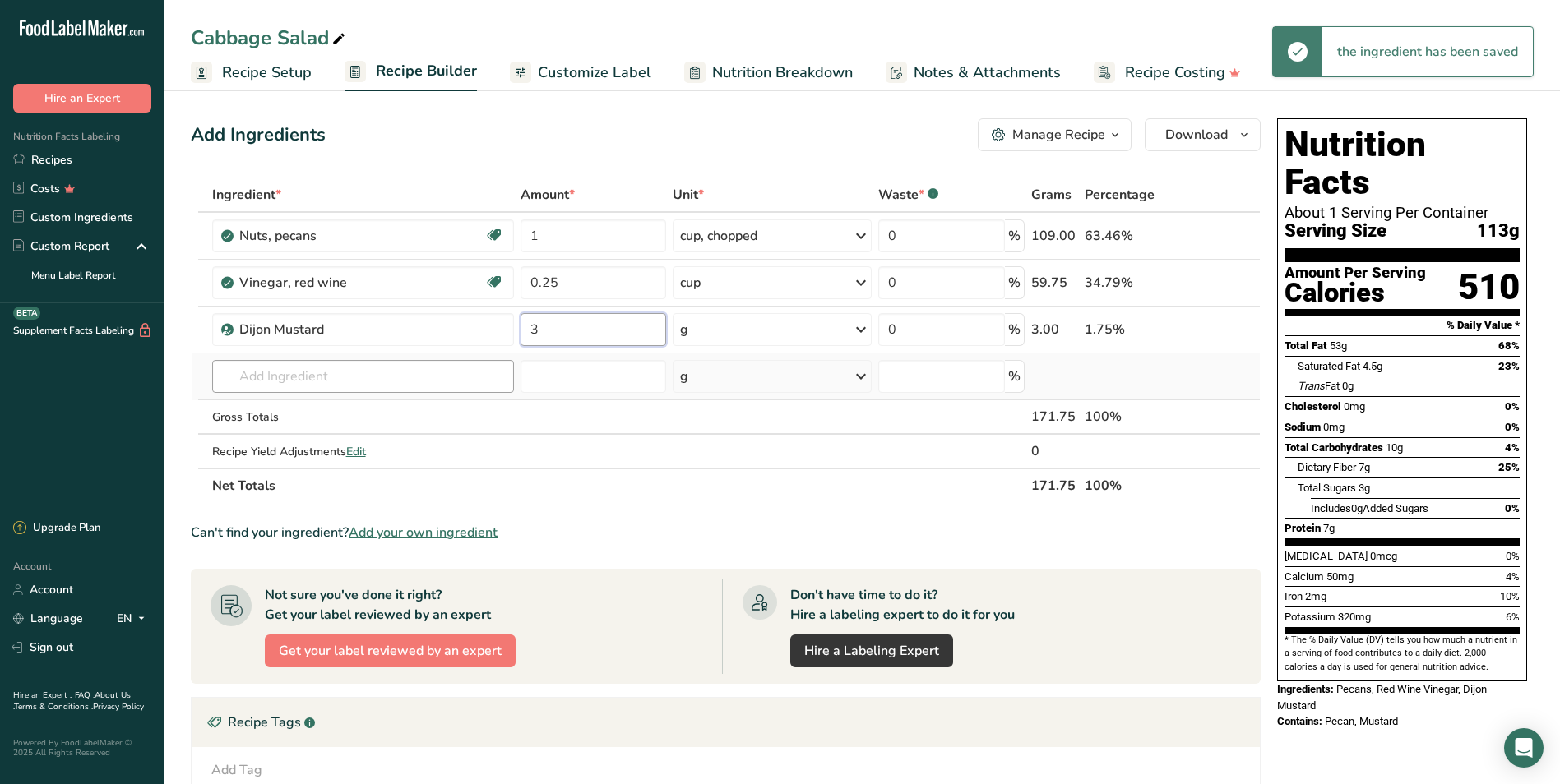
type input "3"
click at [501, 375] on div "Ingredient * Amount * Unit * Waste * .a-a{fill:#347362;}.b-a{fill:#fff;} Grams …" at bounding box center [725, 340] width 1069 height 326
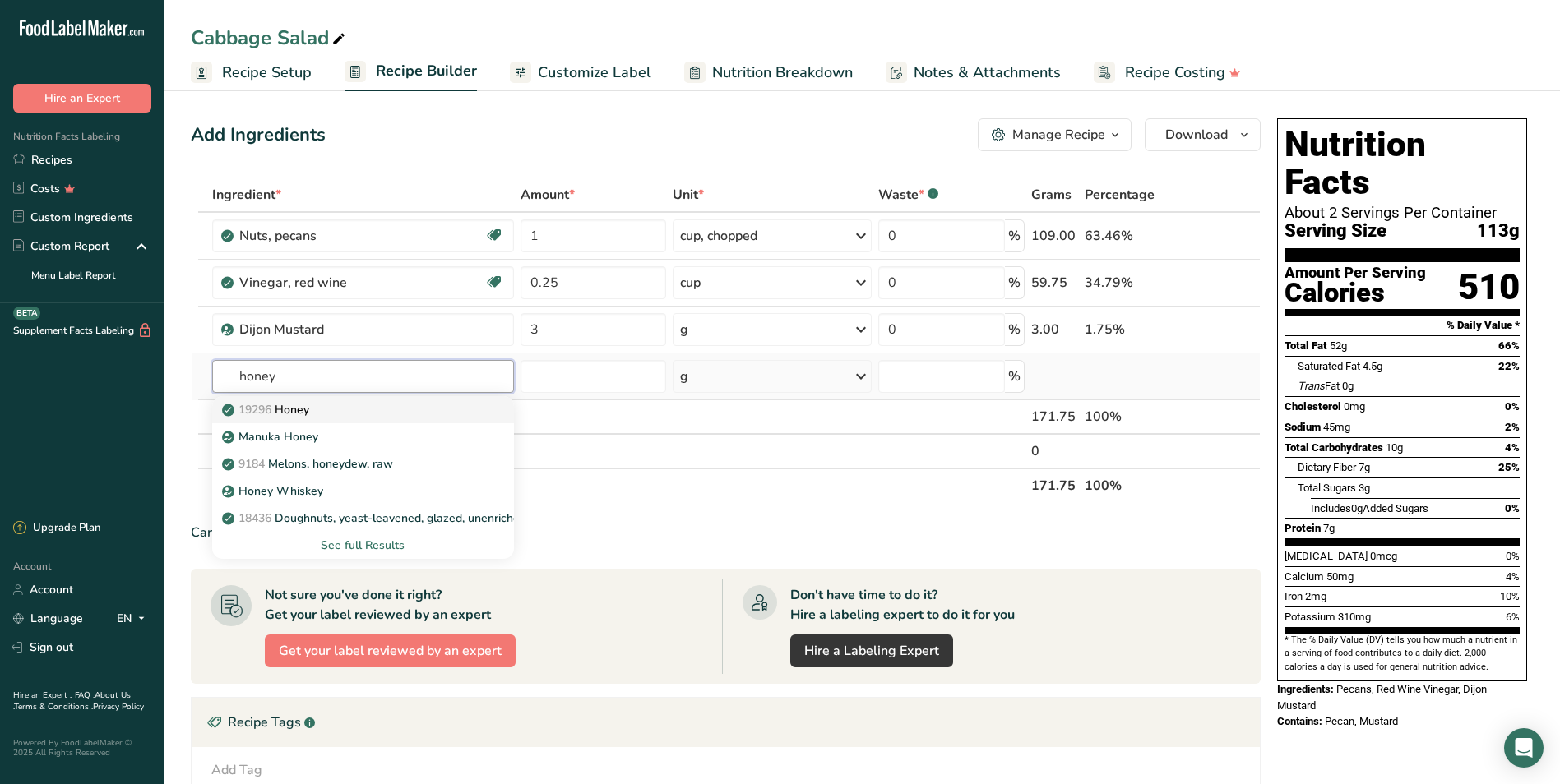
type input "honey"
click at [403, 407] on div "19296 Honey" at bounding box center [350, 410] width 249 height 18
type input "Honey"
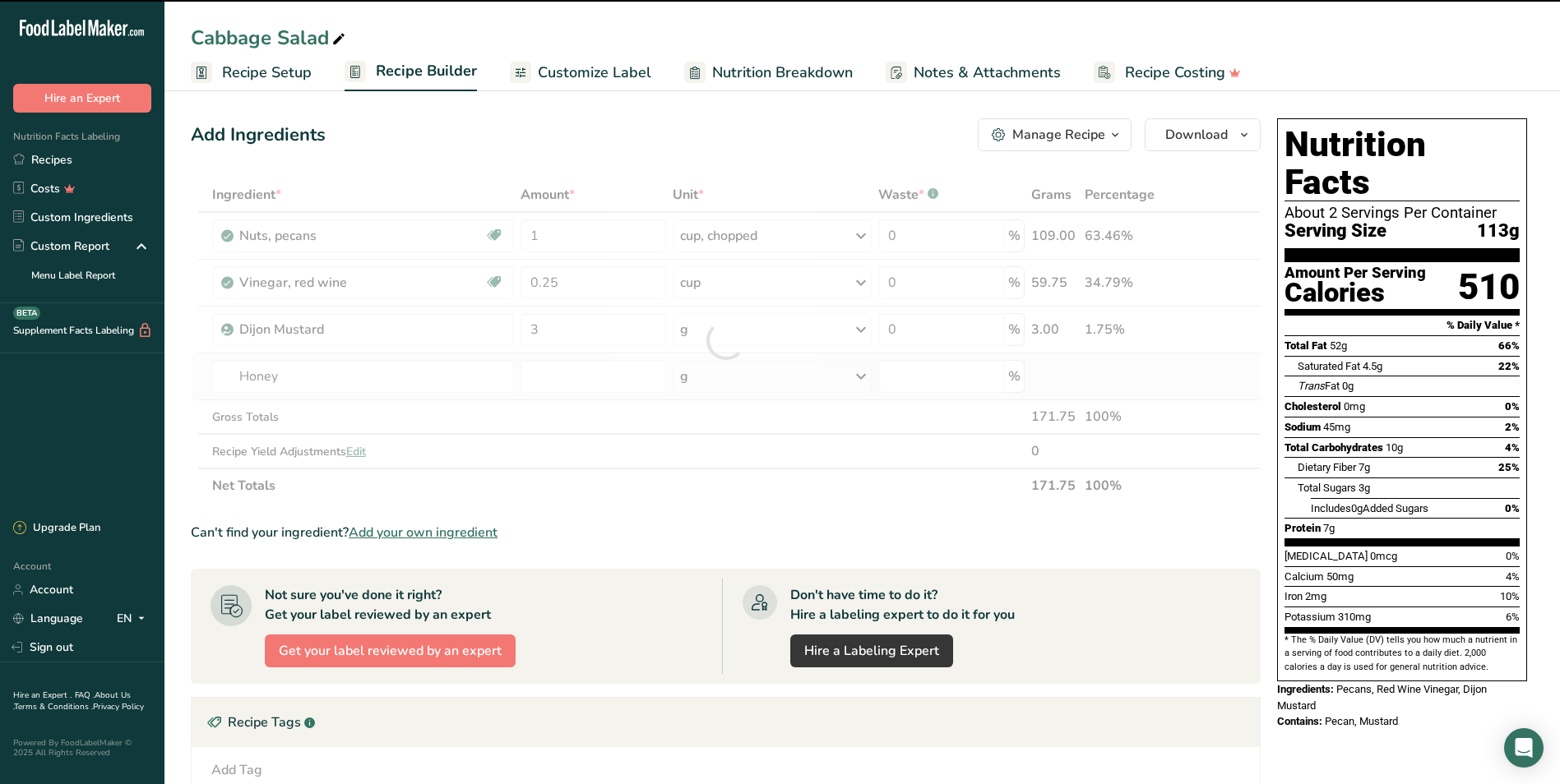
click at [724, 372] on div "g" at bounding box center [772, 376] width 199 height 33
type input "0"
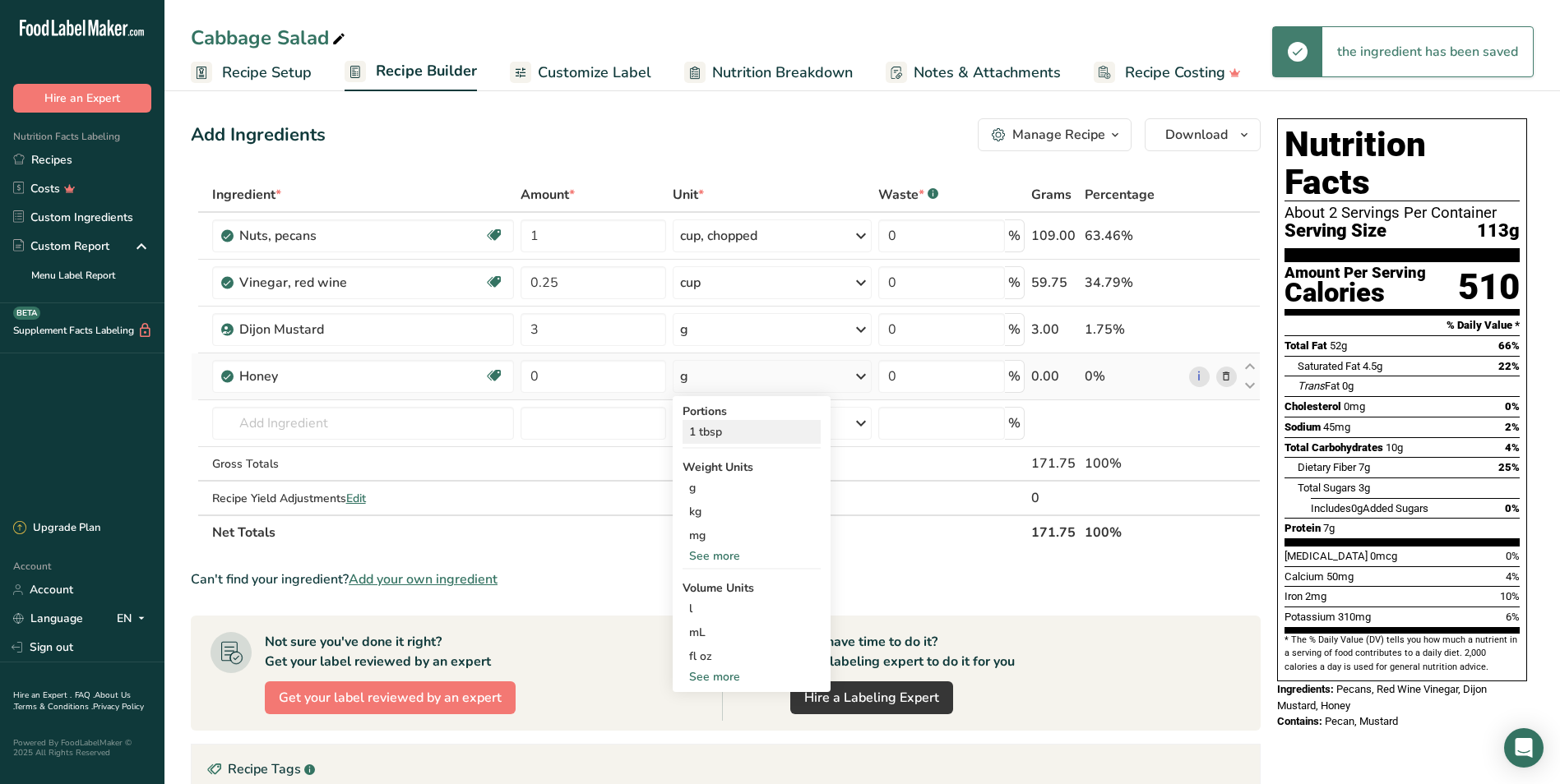
click at [724, 431] on div "1 tbsp" at bounding box center [751, 432] width 138 height 24
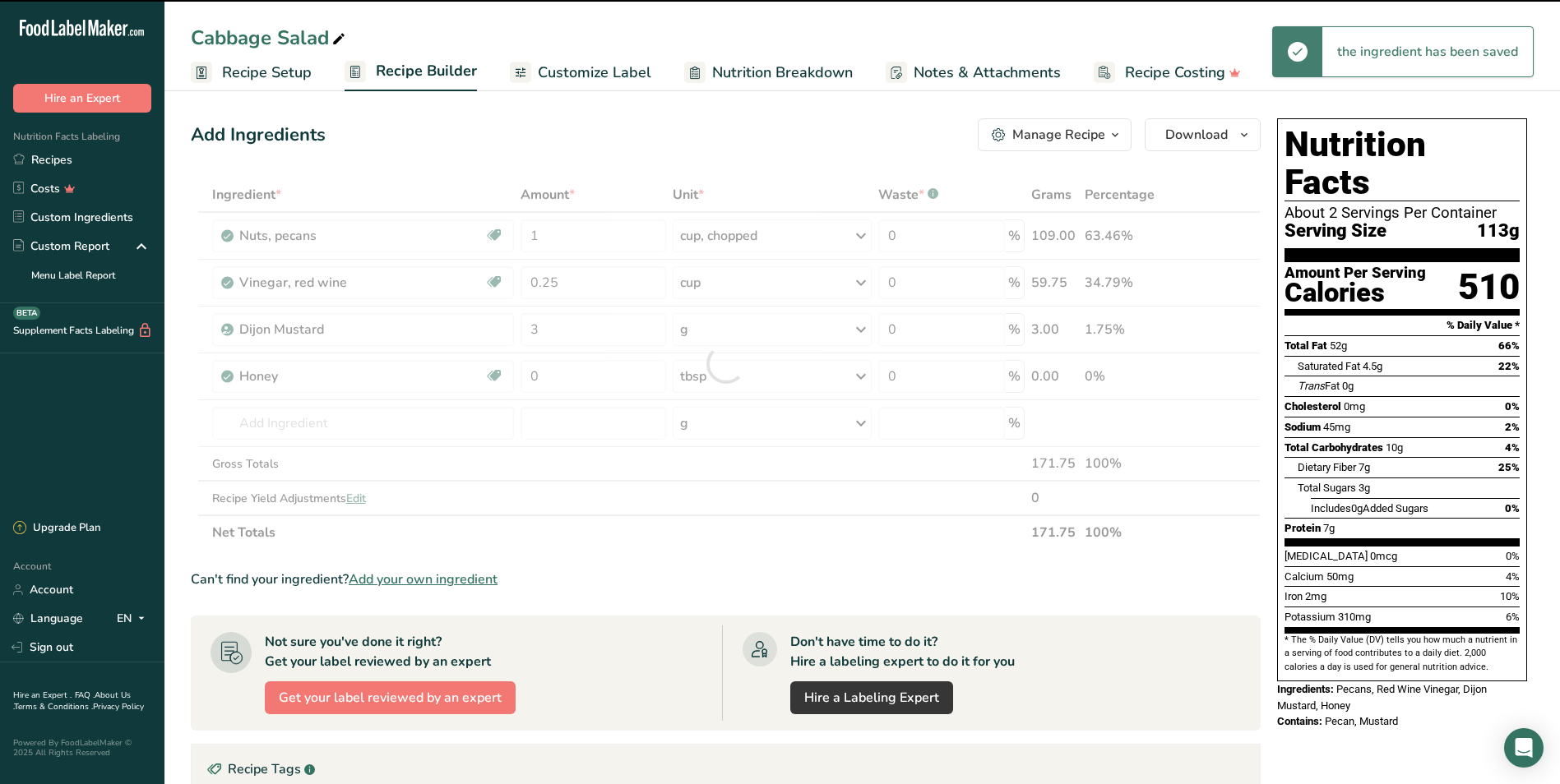
click at [583, 381] on div at bounding box center [725, 363] width 1069 height 373
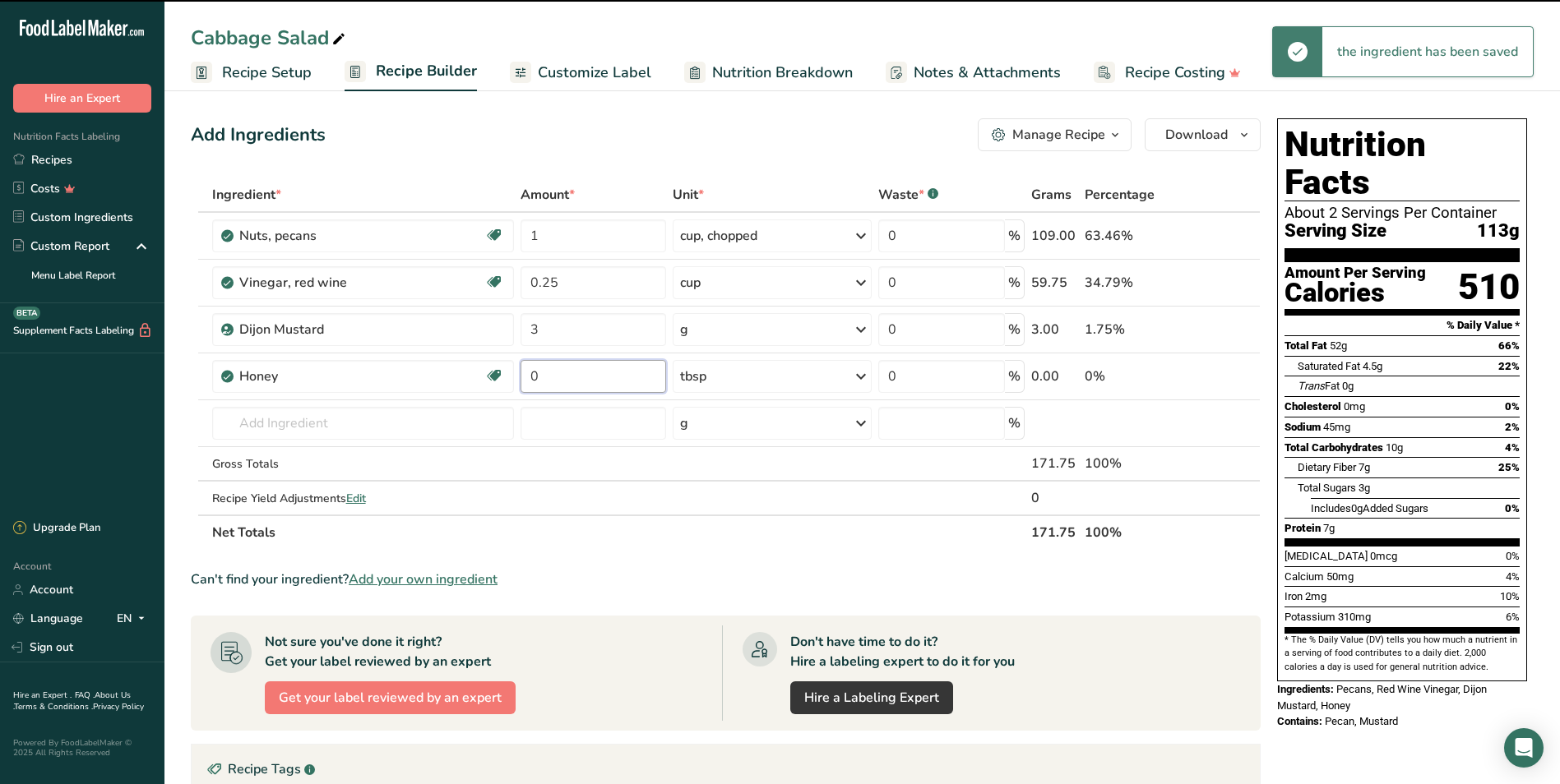
click at [583, 381] on input "0" at bounding box center [593, 376] width 146 height 33
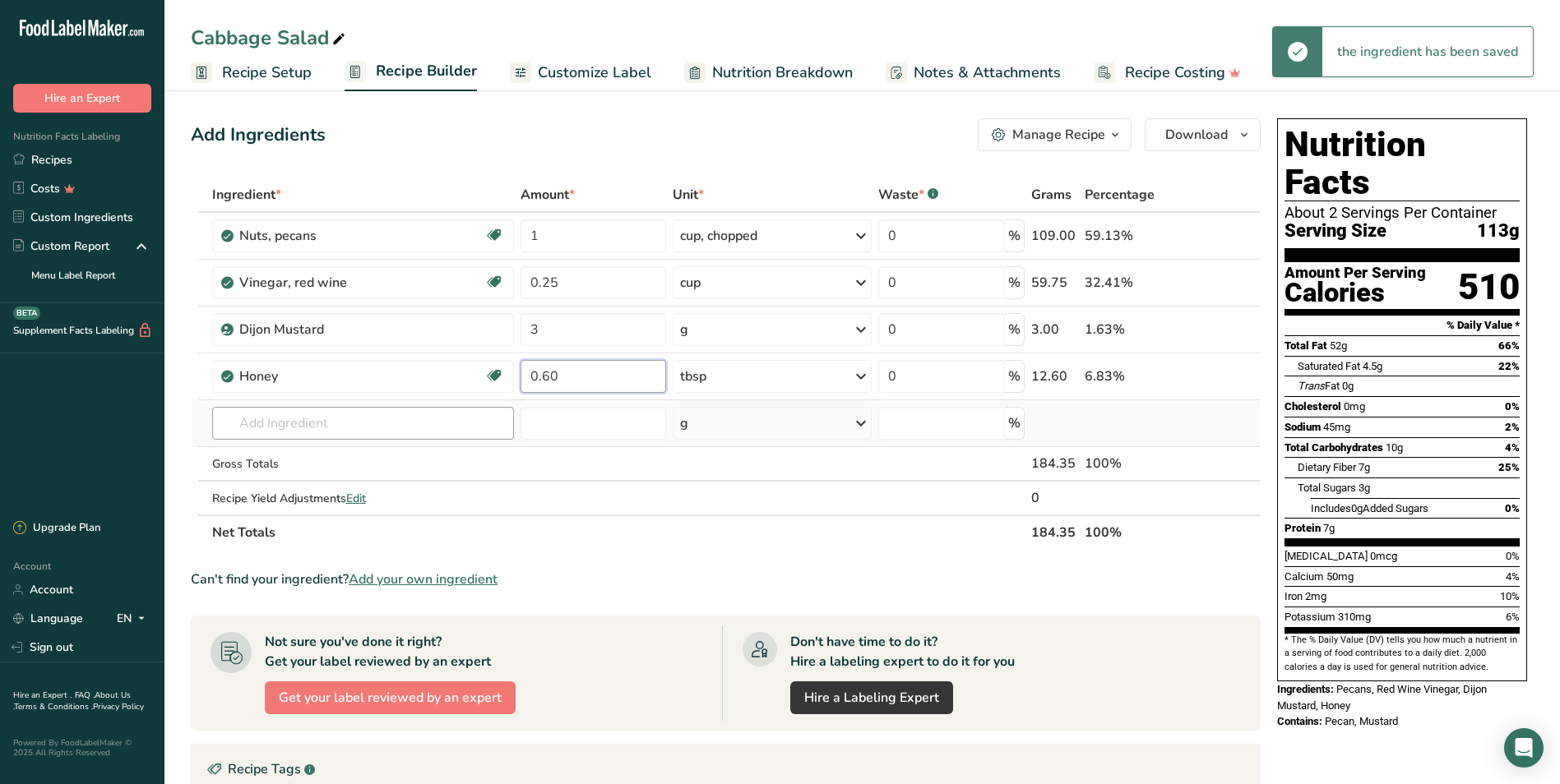
type input "0.60"
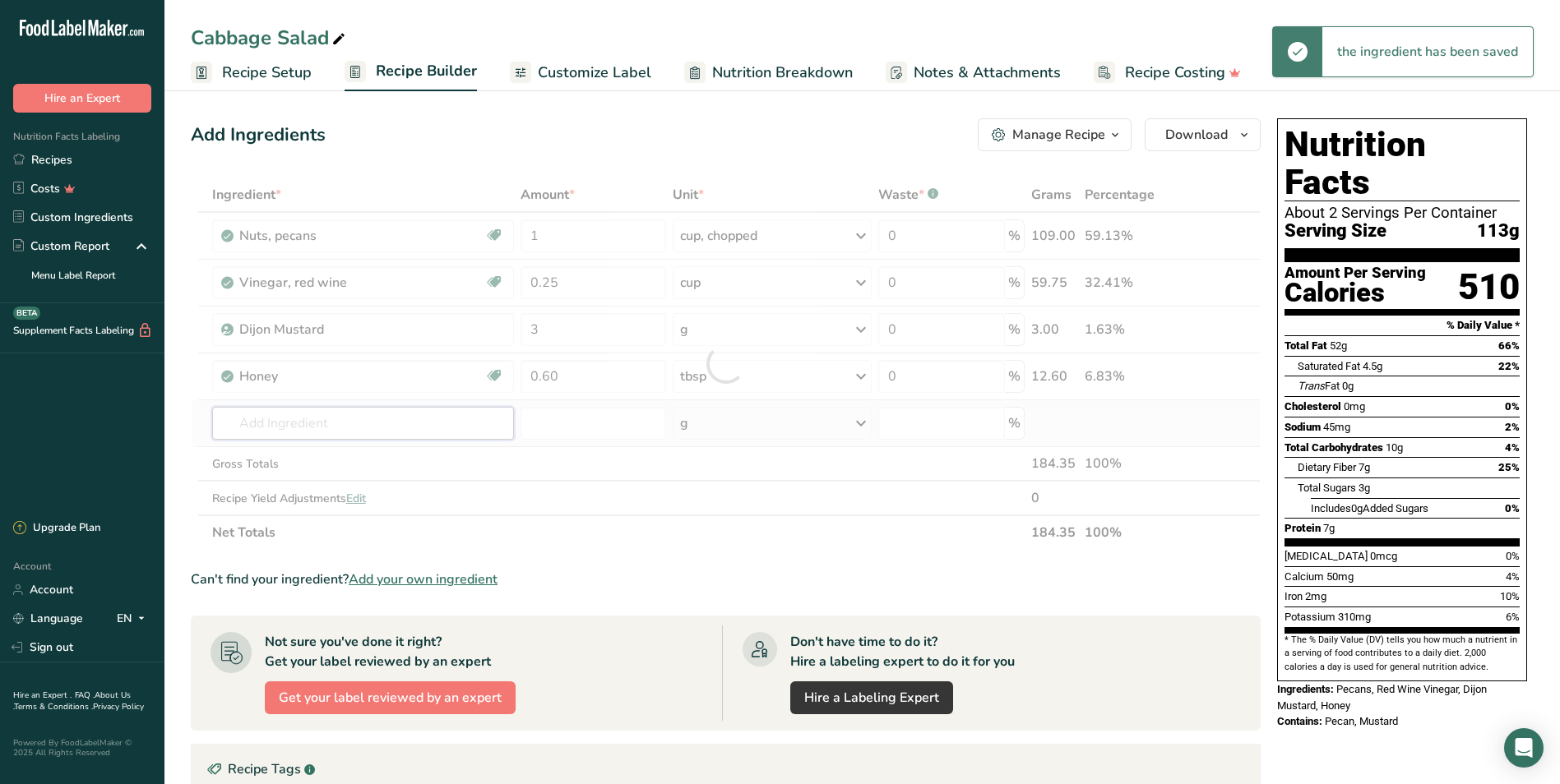
click at [469, 414] on div "Ingredient * Amount * Unit * Waste * .a-a{fill:#347362;}.b-a{fill:#fff;} Grams …" at bounding box center [725, 363] width 1069 height 373
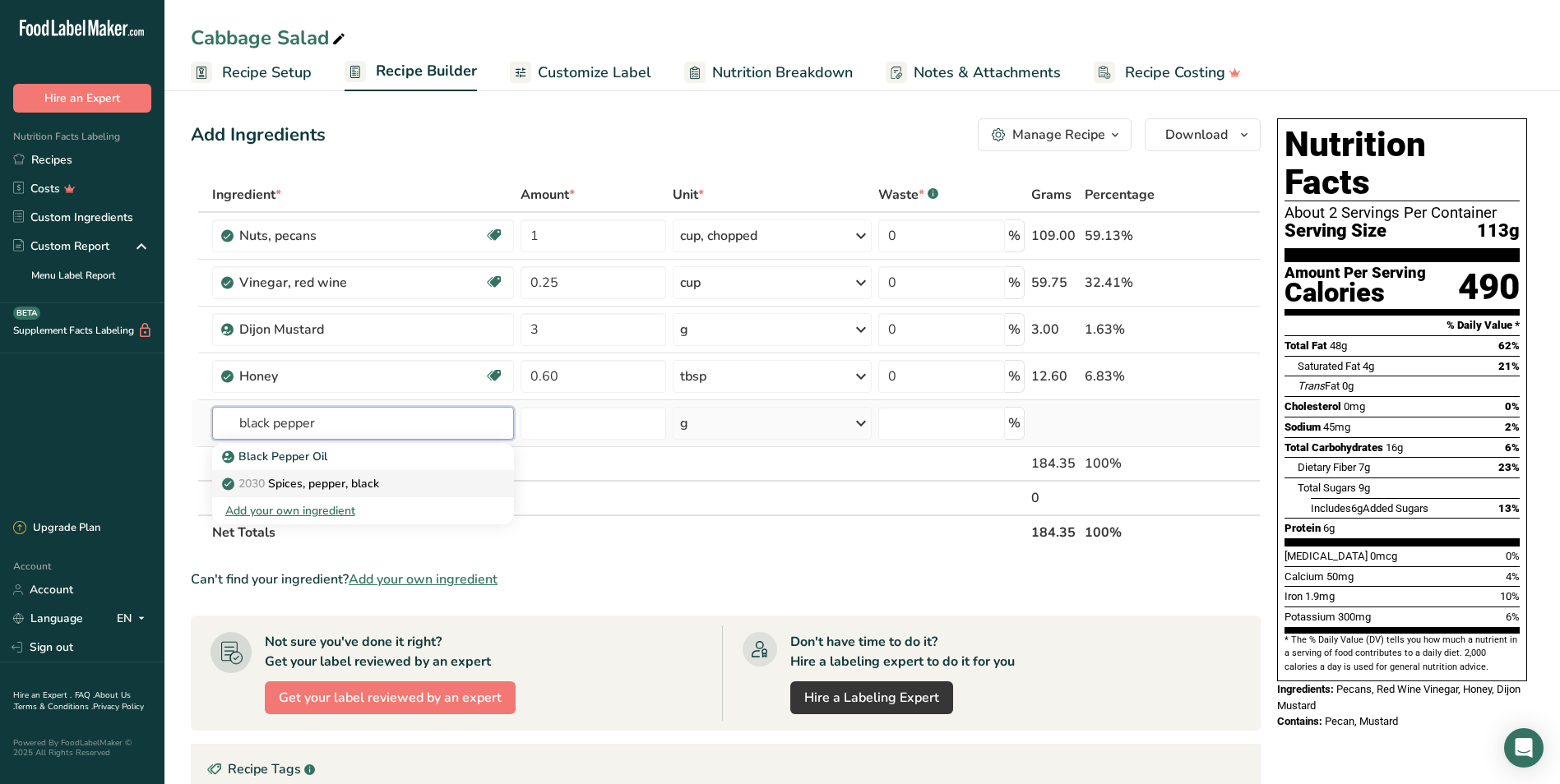
type input "black pepper"
click at [365, 473] on link "2030 Spices, pepper, black" at bounding box center [363, 484] width 302 height 27
type input "Spices, pepper, black"
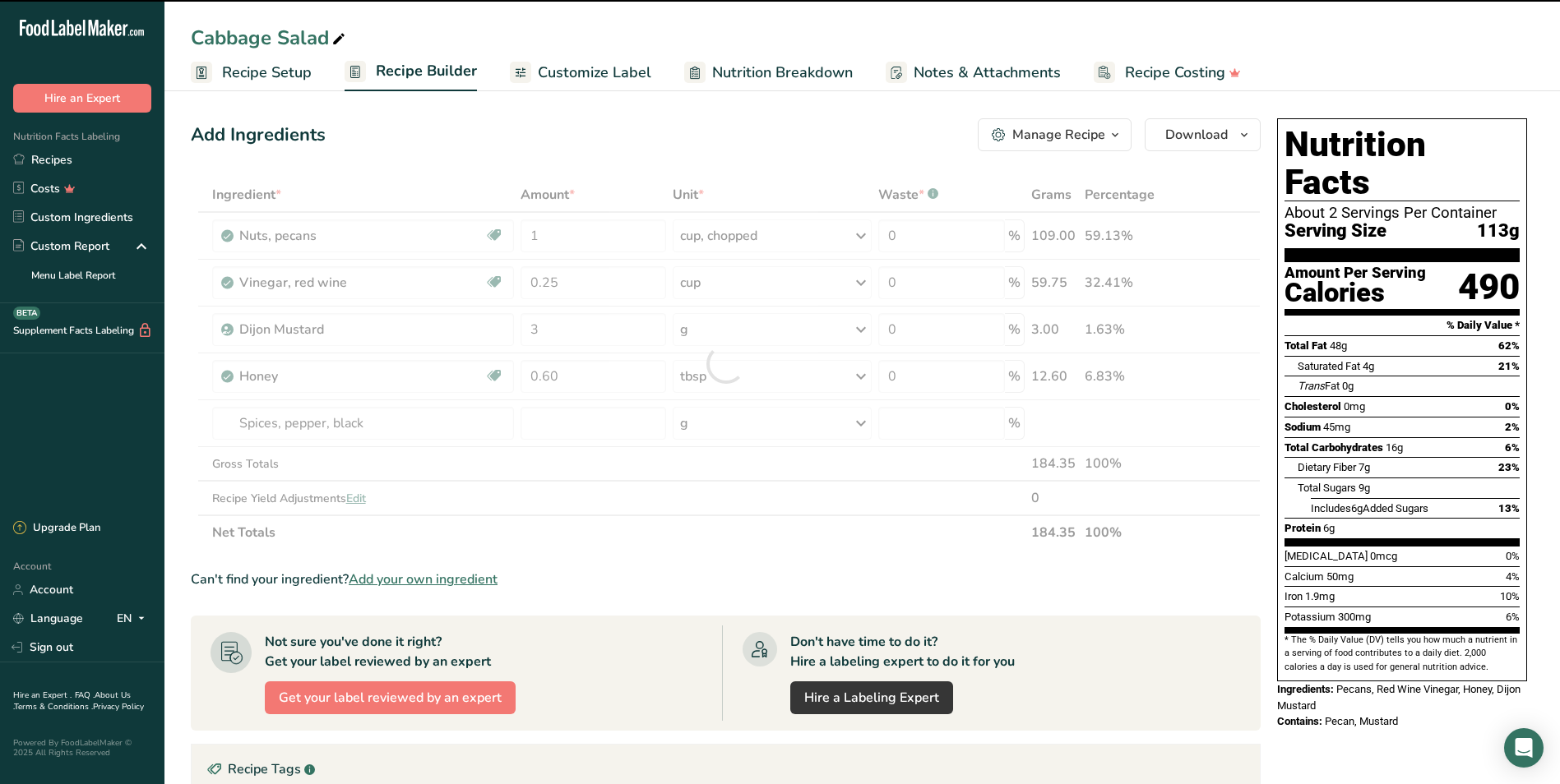
type input "0"
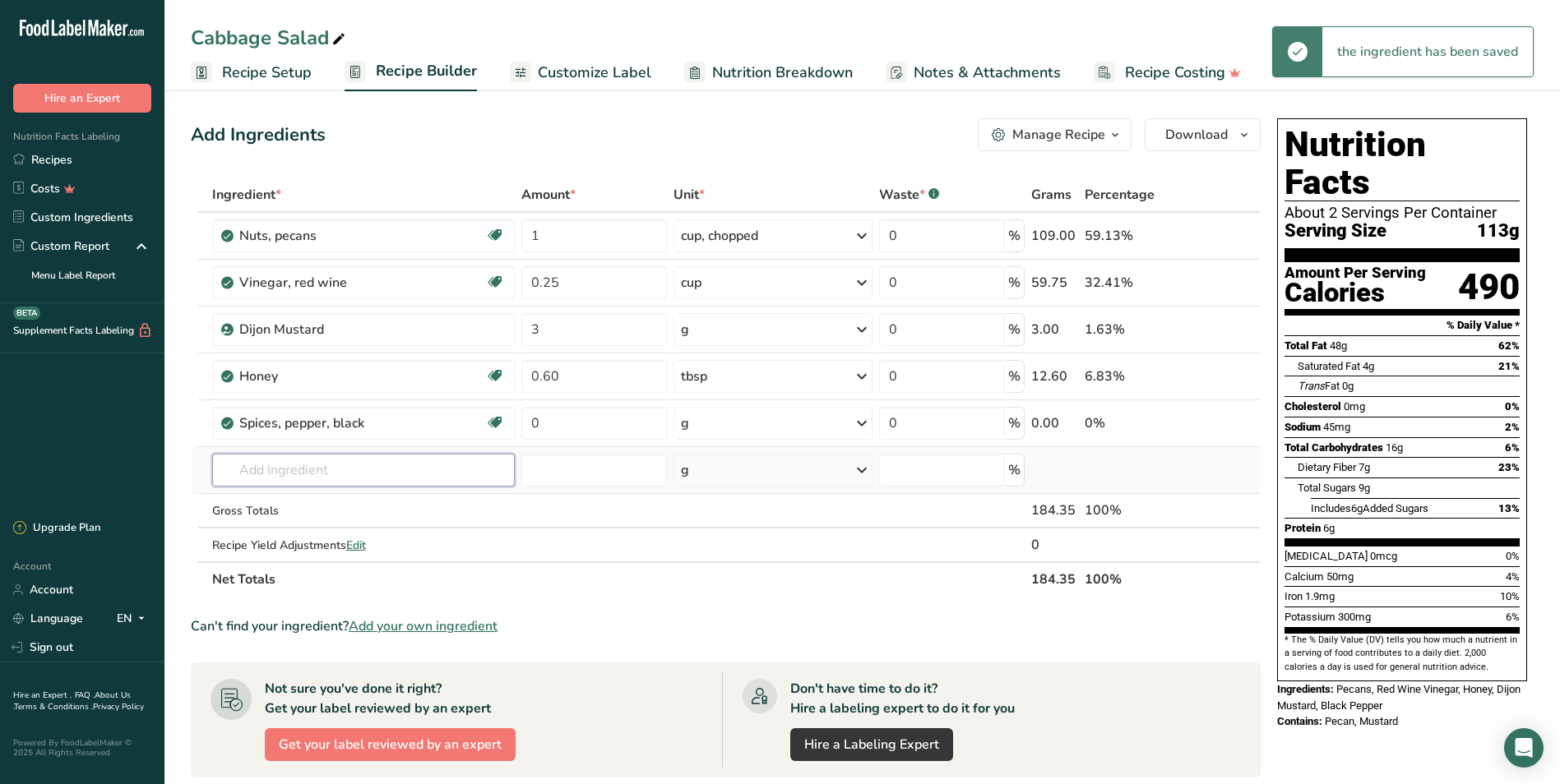
click at [274, 465] on input "text" at bounding box center [363, 469] width 304 height 33
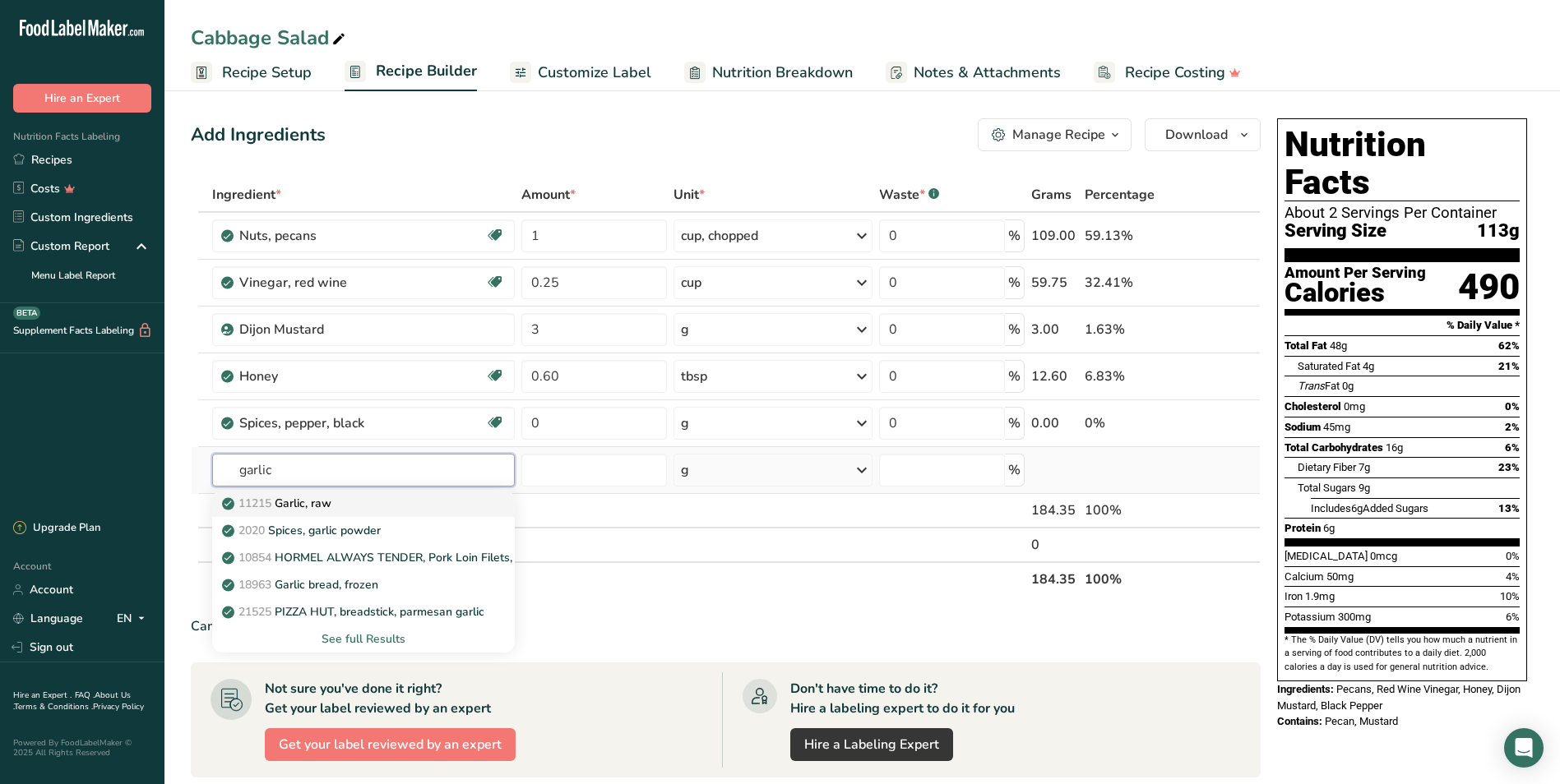
type input "garlic"
click at [402, 492] on link "11215 Garlic, raw" at bounding box center [363, 503] width 304 height 27
type input "Garlic, raw"
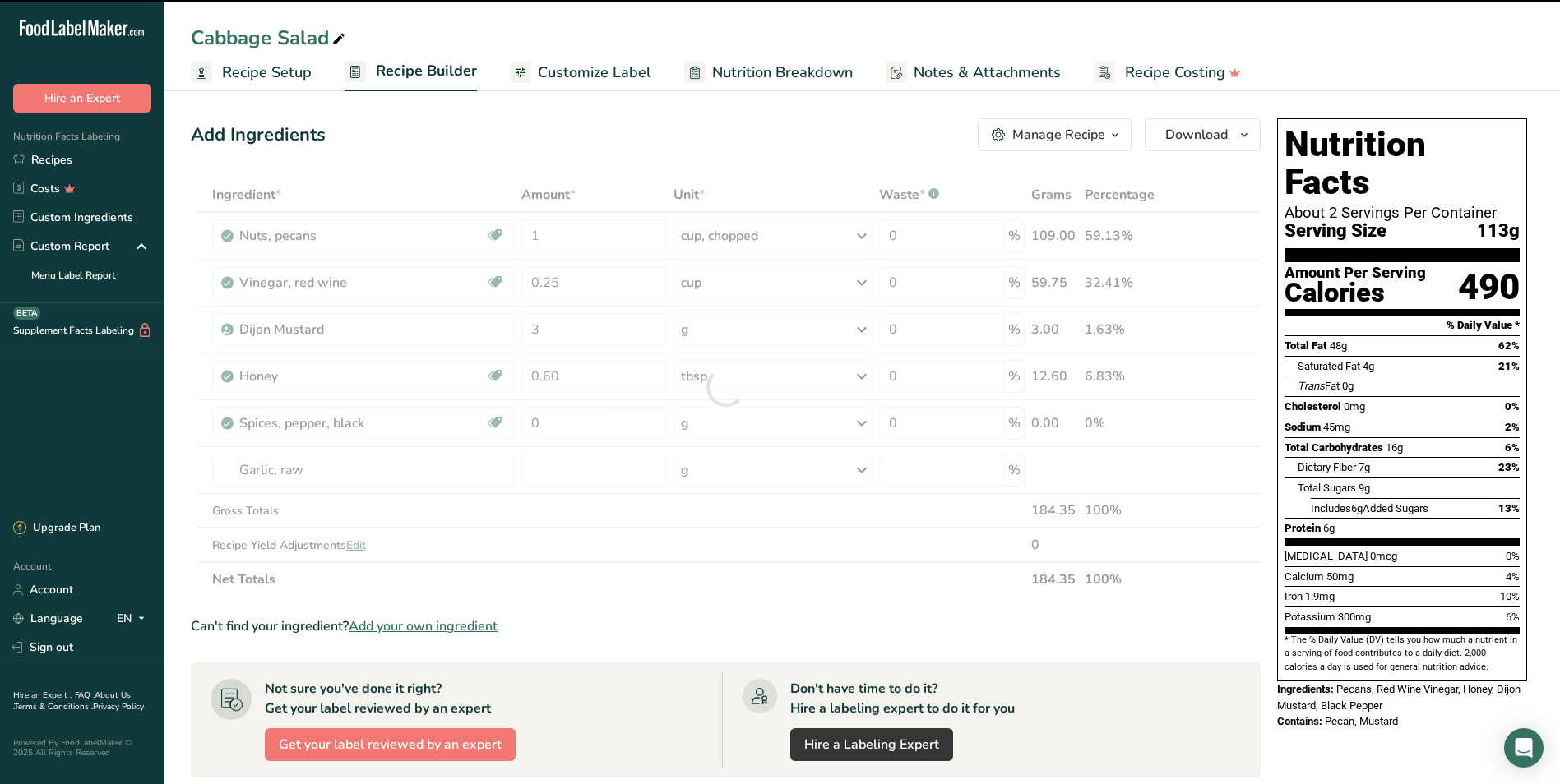
type input "0"
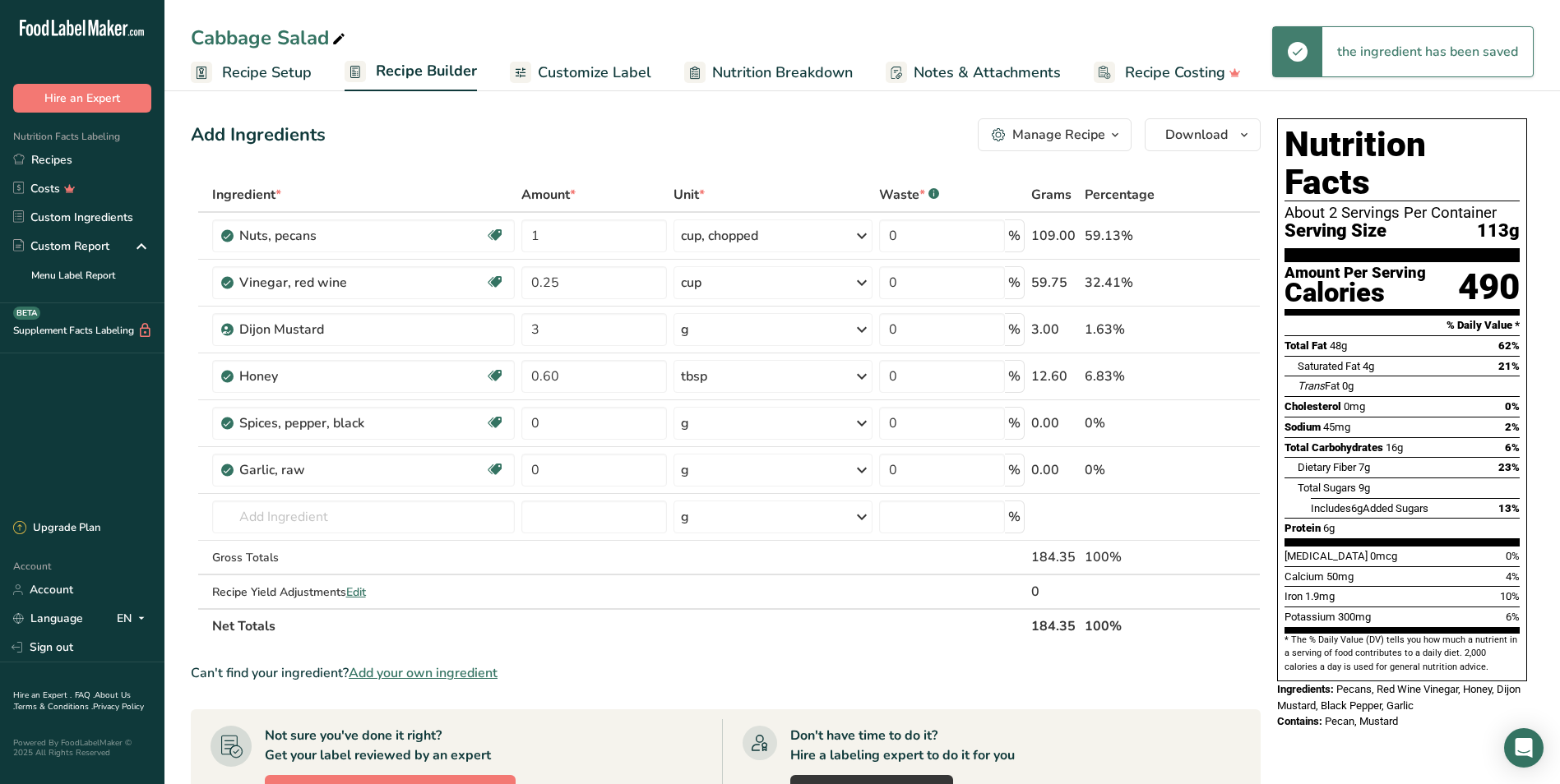
click at [717, 470] on div "g" at bounding box center [772, 469] width 199 height 33
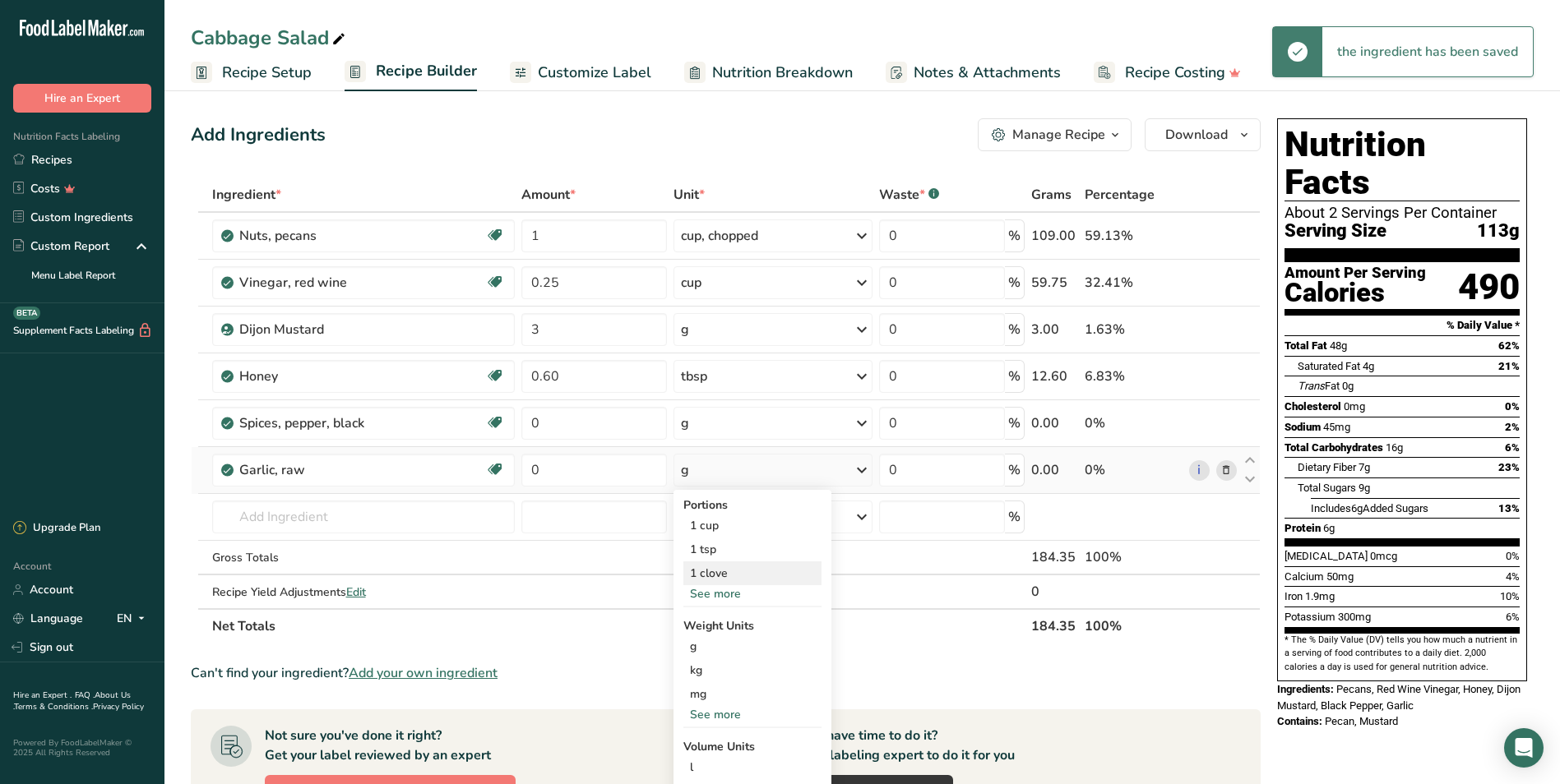
click at [729, 565] on div "1 clove" at bounding box center [752, 573] width 138 height 24
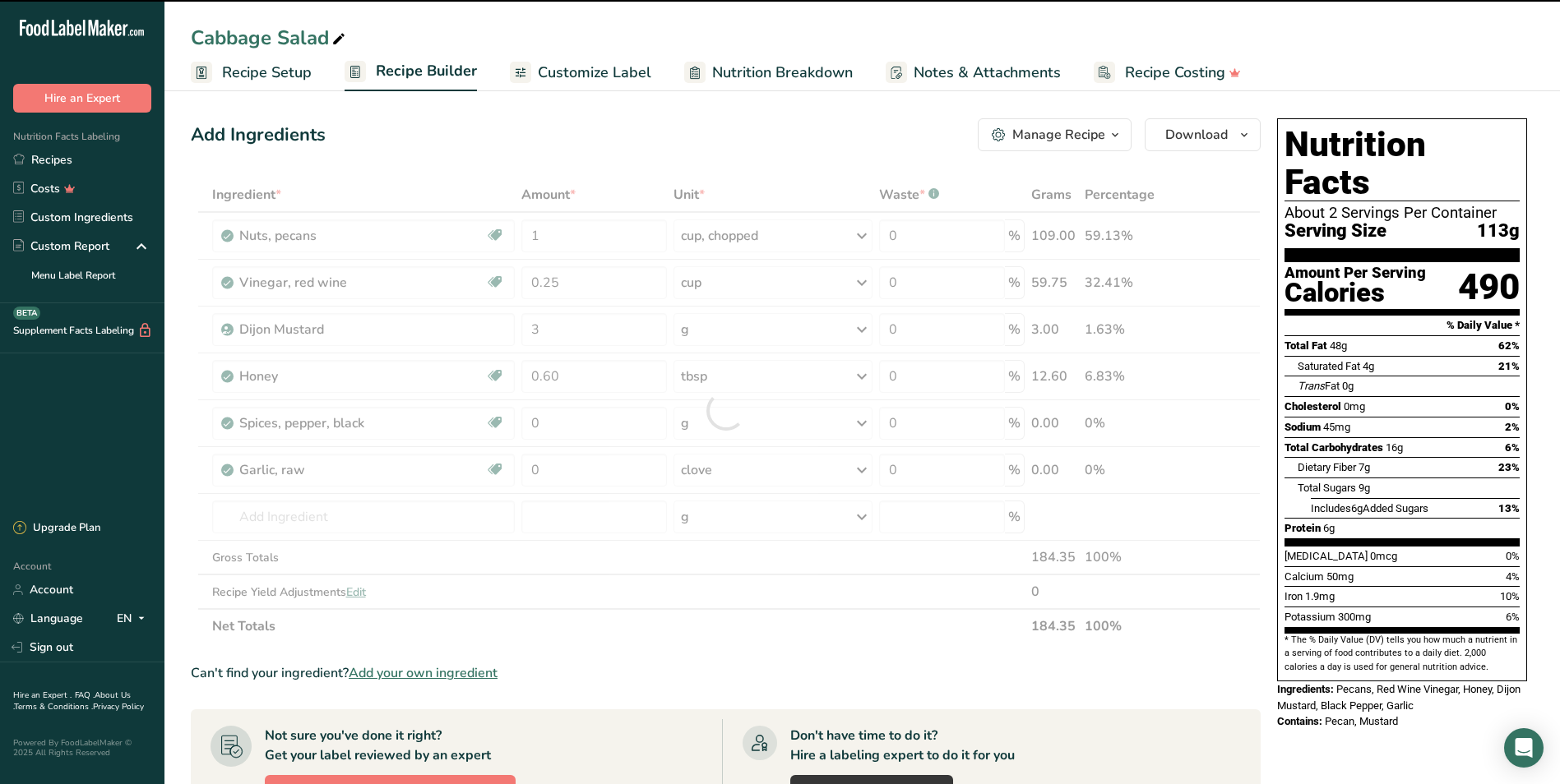
click at [561, 473] on div at bounding box center [725, 411] width 1069 height 466
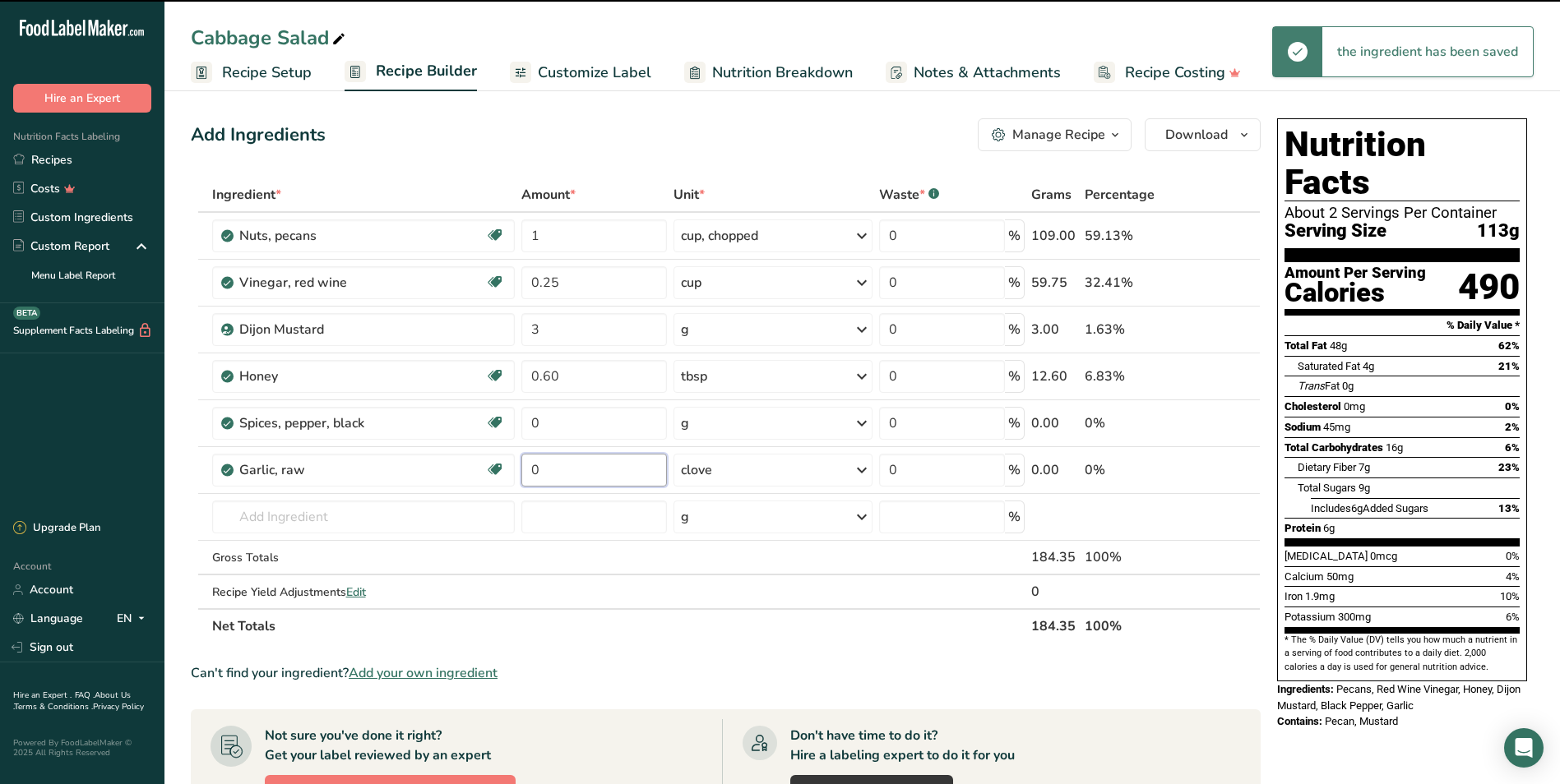
click at [561, 473] on input "0" at bounding box center [594, 469] width 146 height 33
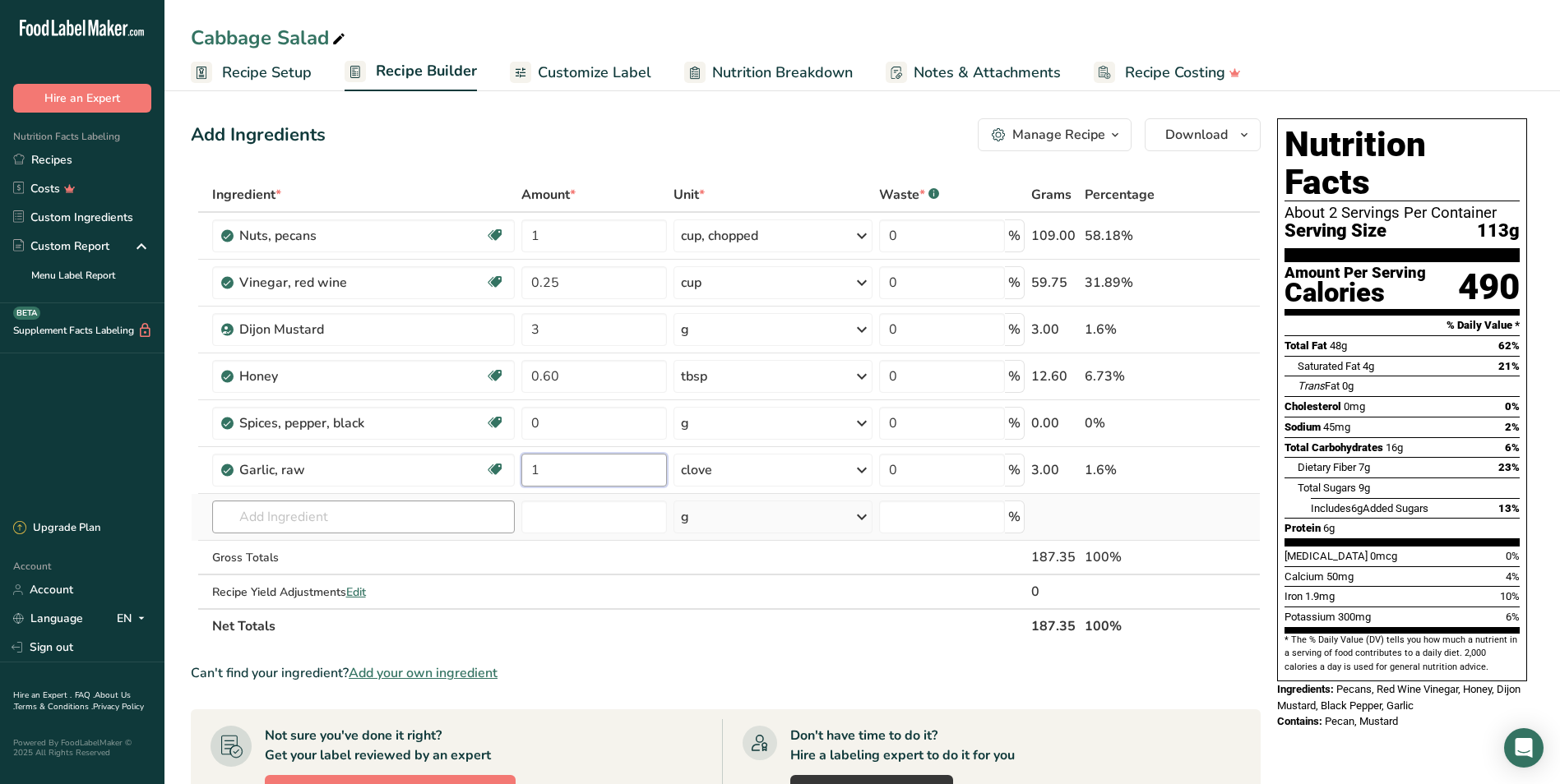
type input "1"
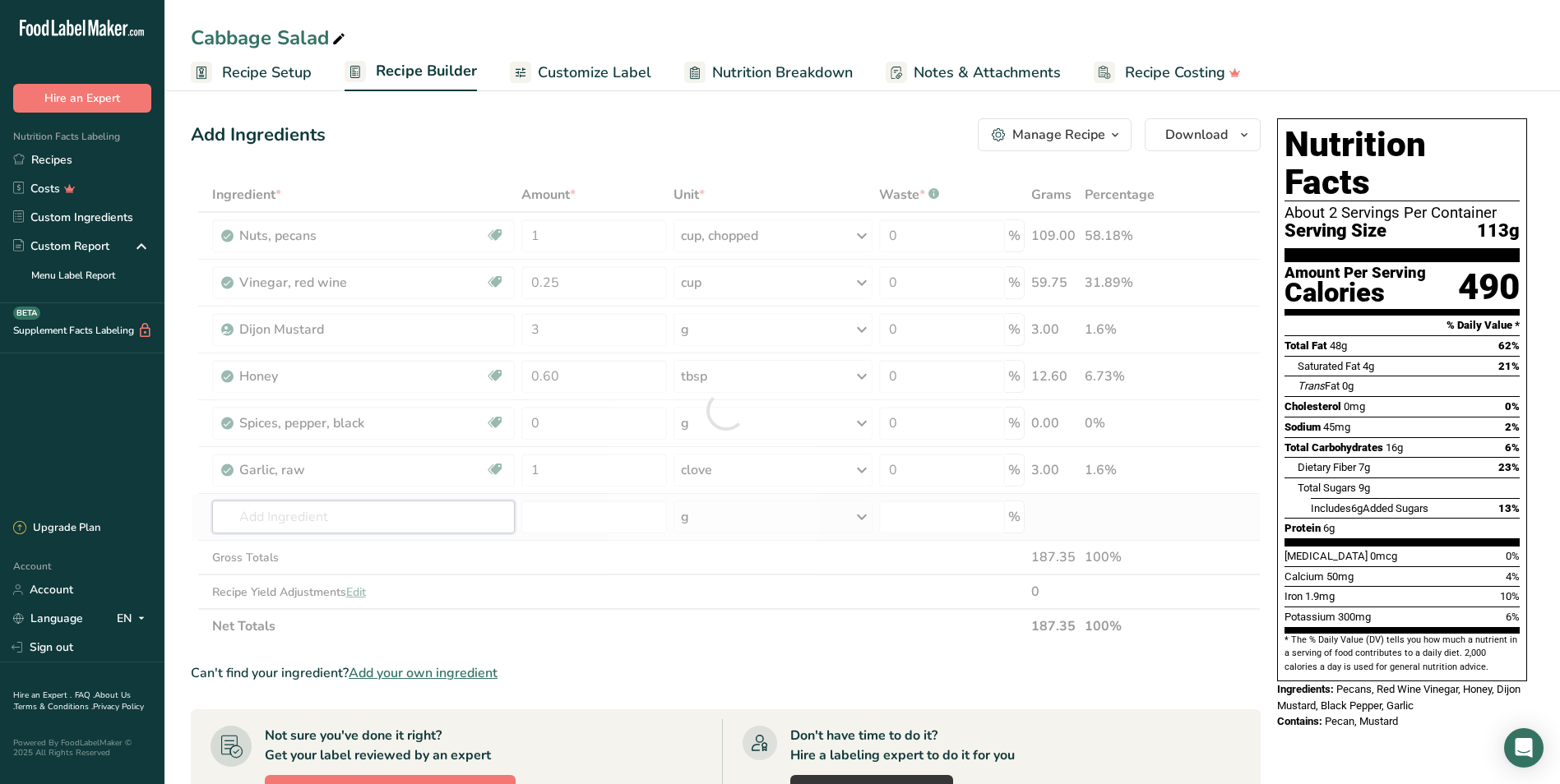
click at [270, 522] on div "Ingredient * Amount * Unit * Waste * .a-a{fill:#347362;}.b-a{fill:#fff;} Grams …" at bounding box center [725, 411] width 1069 height 466
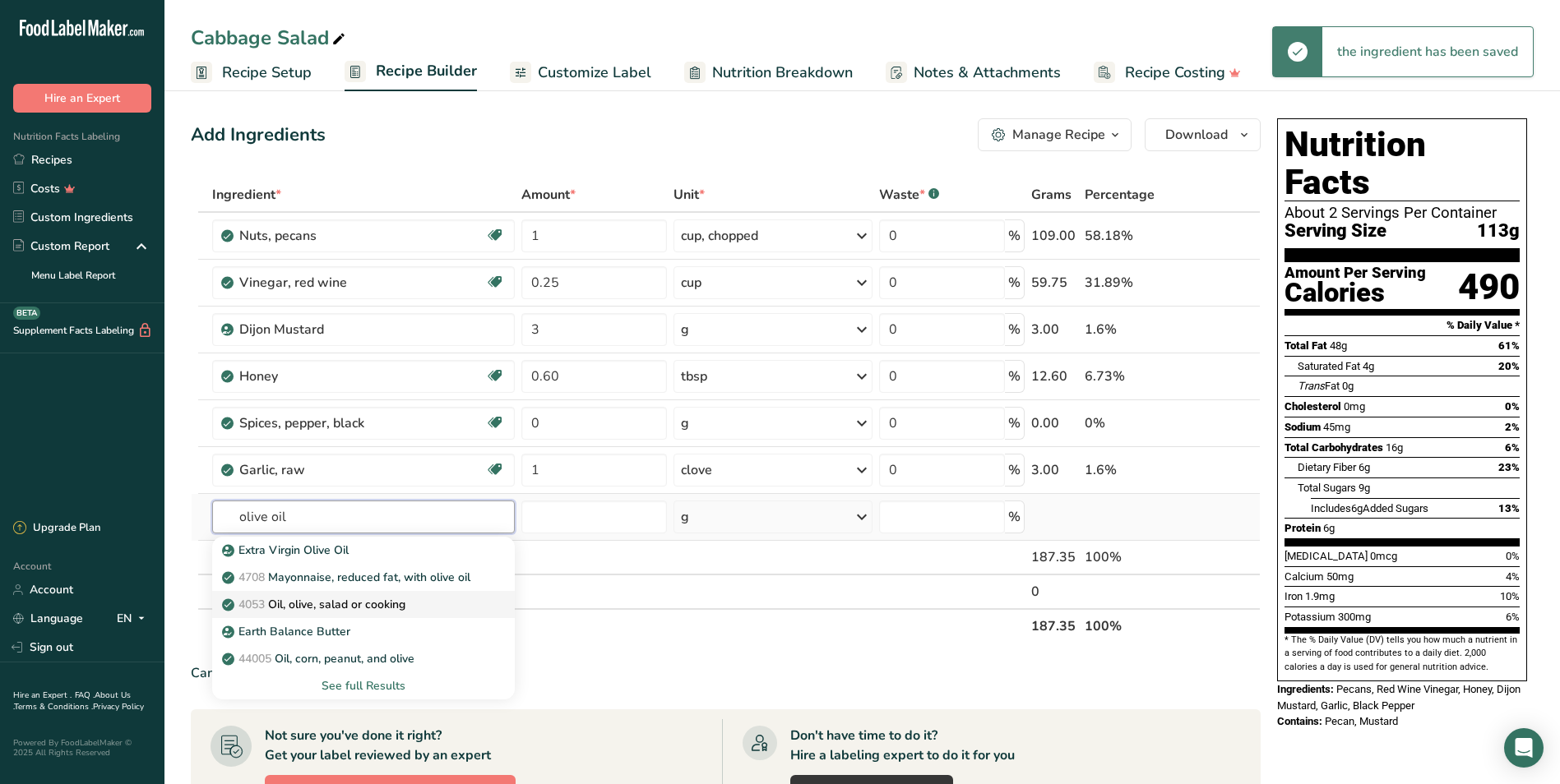
type input "olive oil"
click at [347, 597] on p "4053 Oil, olive, salad or cooking" at bounding box center [316, 604] width 180 height 18
type input "Oil, olive, salad or cooking"
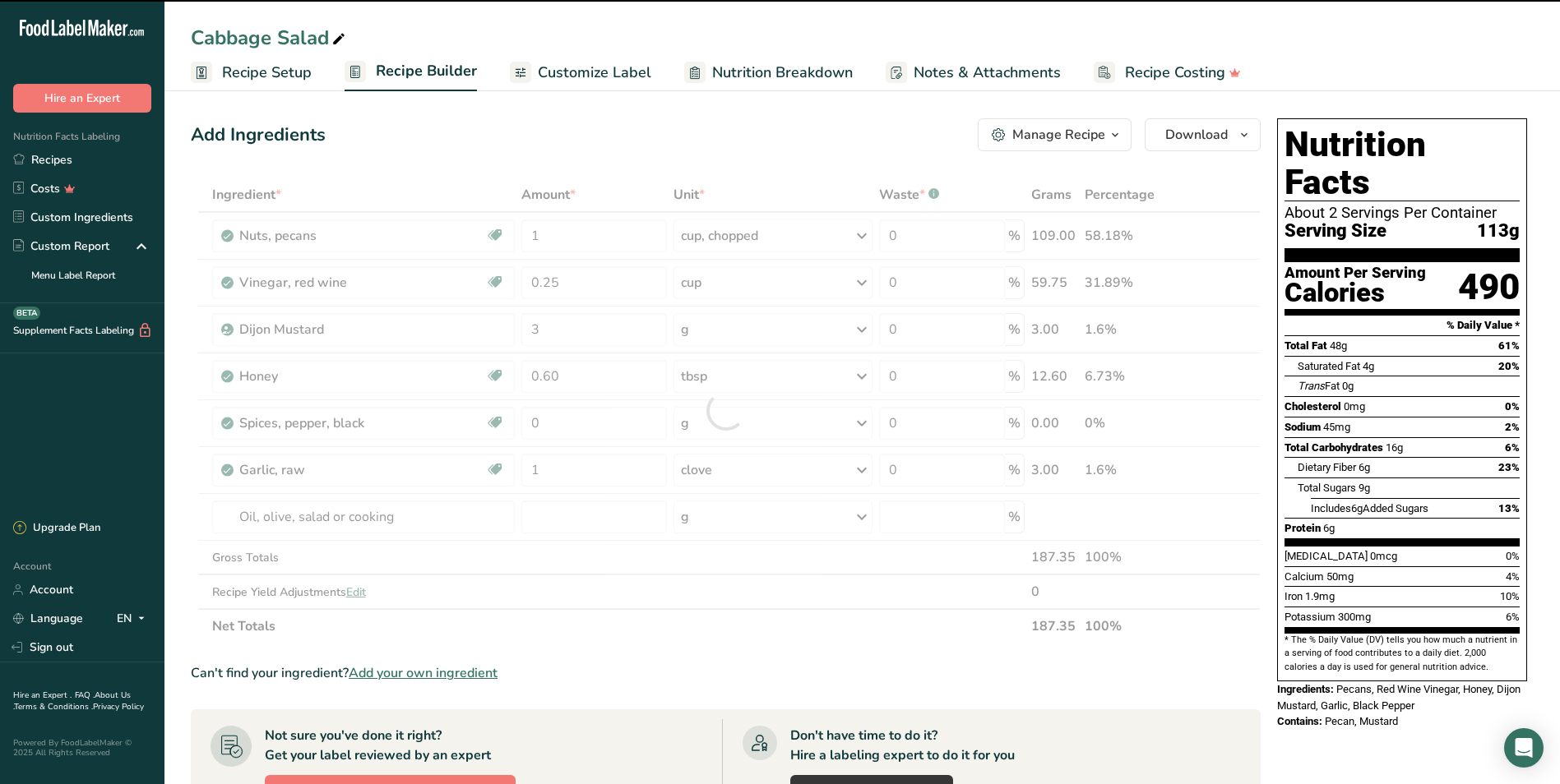
type input "0"
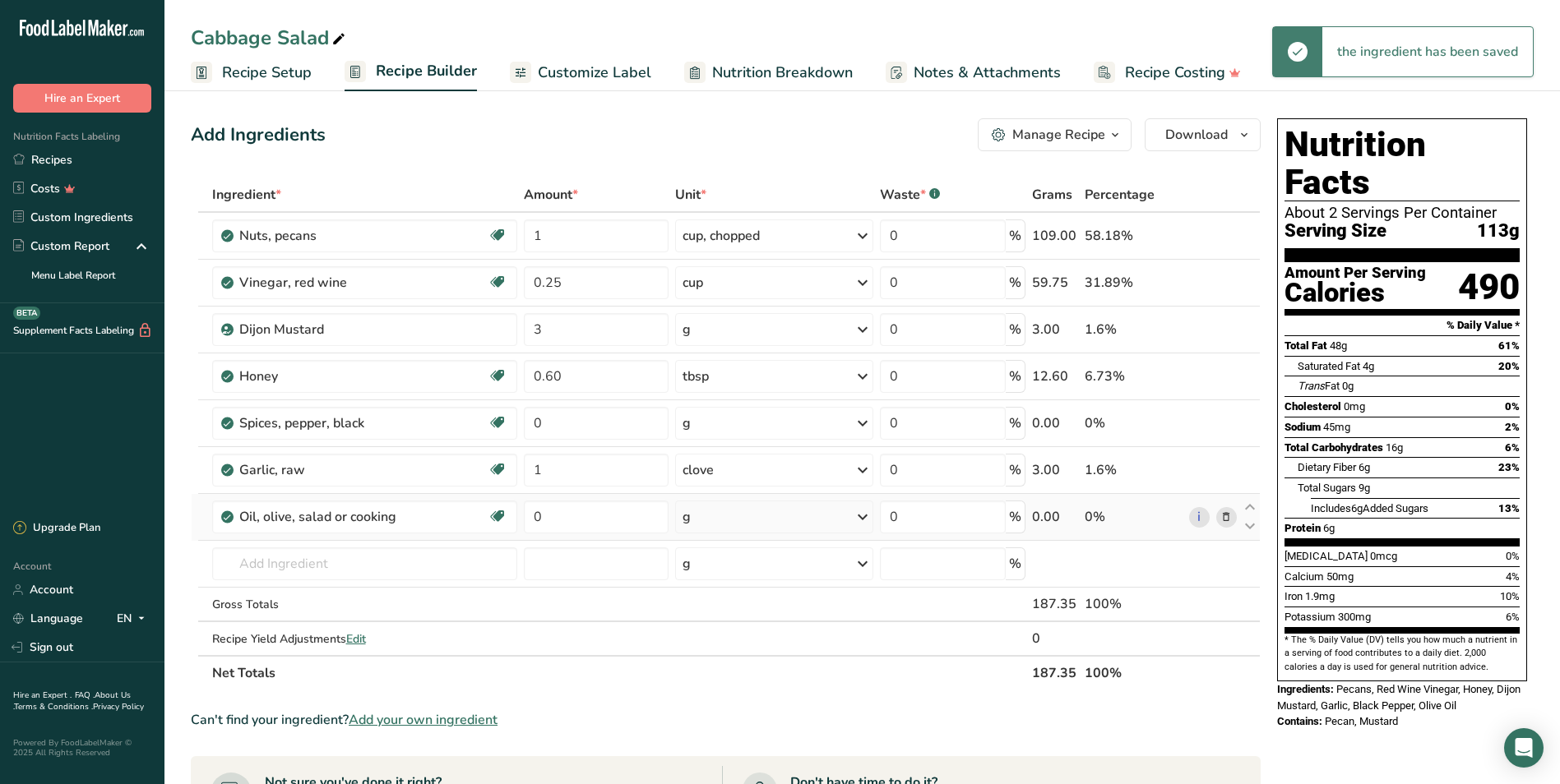
click at [718, 521] on div "g" at bounding box center [773, 516] width 198 height 33
click at [723, 594] on div "1 cup" at bounding box center [754, 596] width 138 height 24
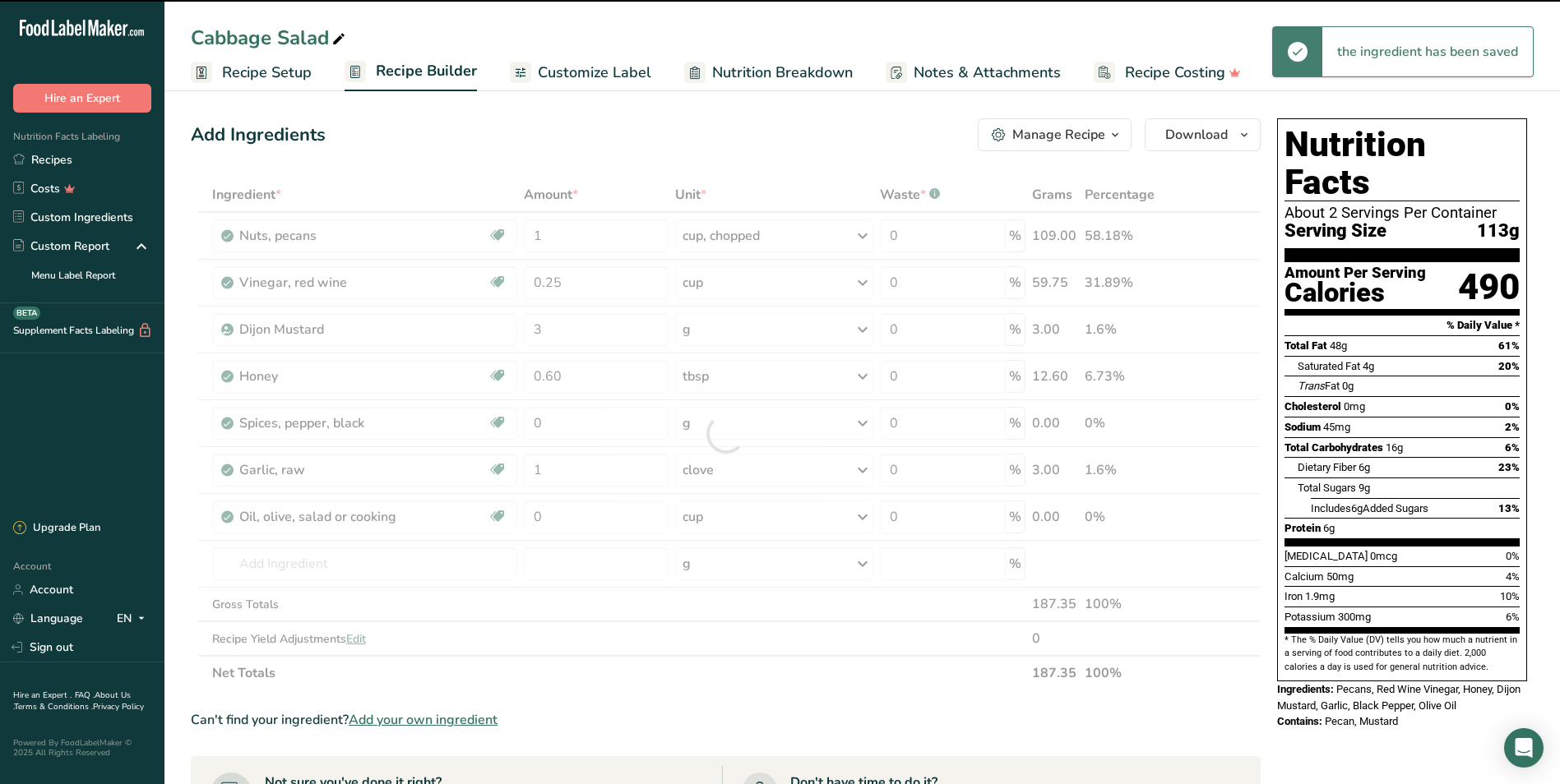
click at [576, 519] on div at bounding box center [725, 434] width 1069 height 513
click at [576, 519] on input "0" at bounding box center [596, 516] width 145 height 33
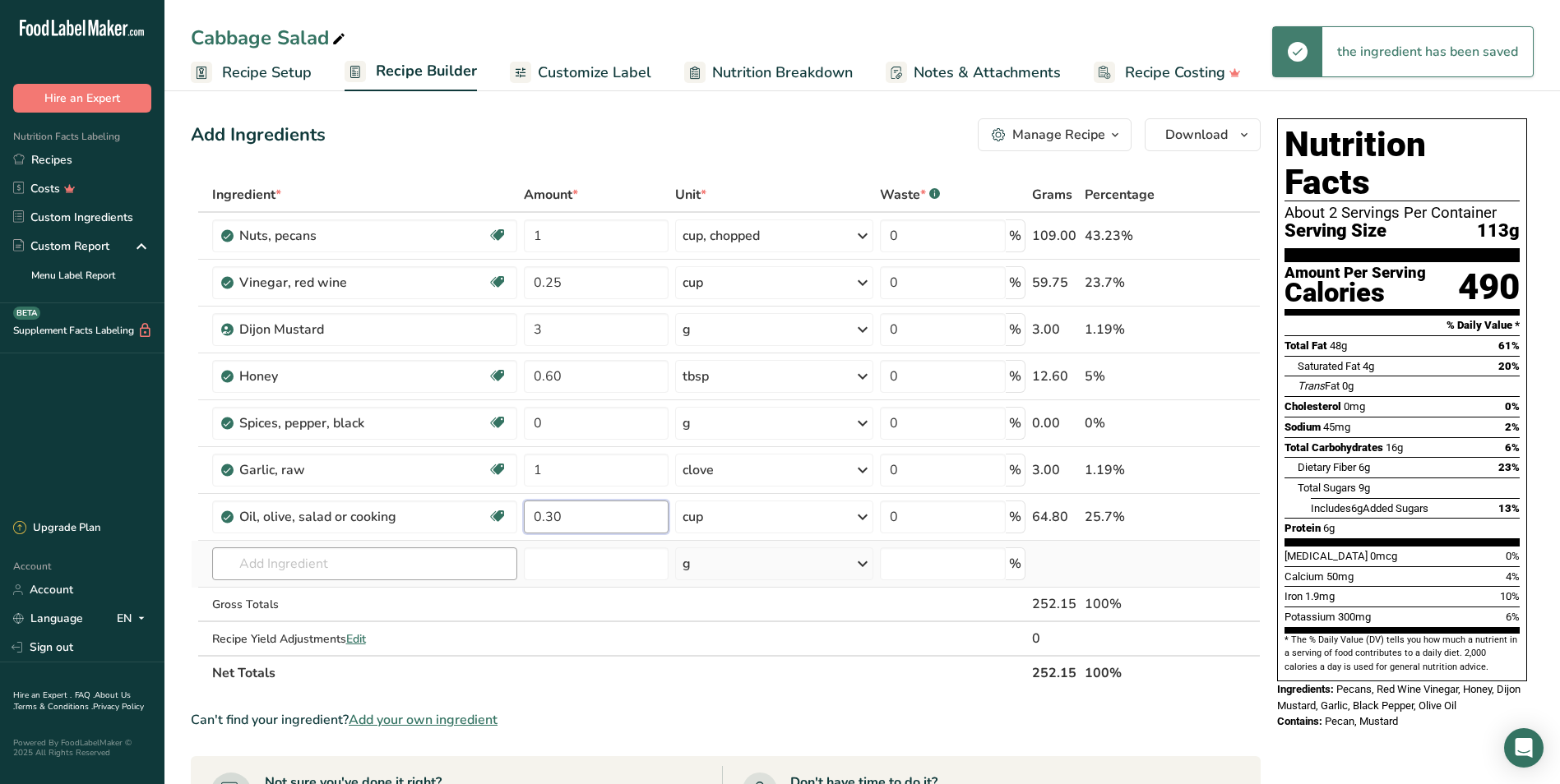
type input "0.30"
click at [486, 561] on div "Ingredient * Amount * Unit * Waste * .a-a{fill:#347362;}.b-a{fill:#fff;} Grams …" at bounding box center [725, 434] width 1069 height 513
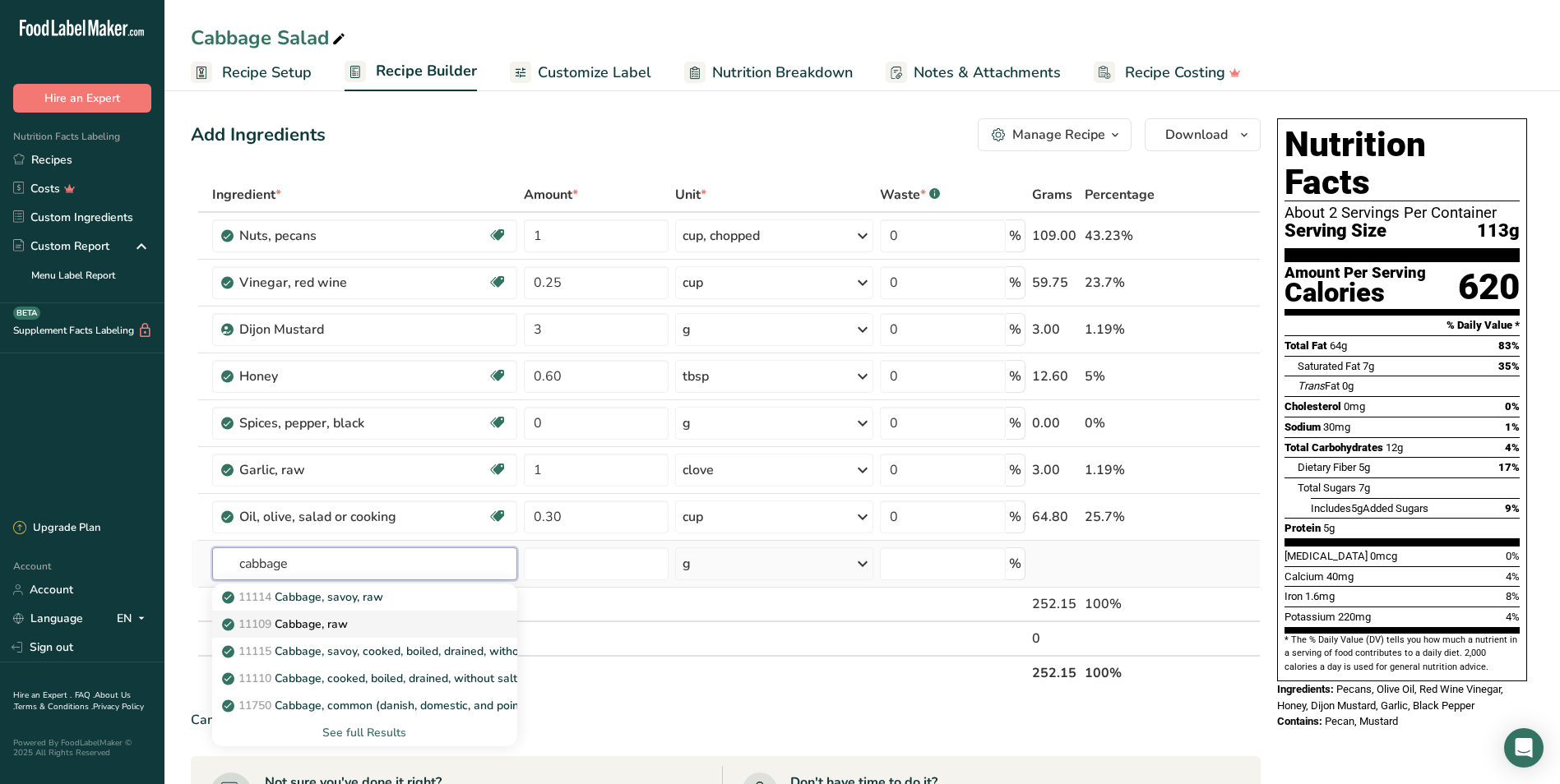
type input "cabbage"
click at [348, 619] on p "11109 Cabbage, raw" at bounding box center [287, 624] width 123 height 18
type input "Cabbage, raw"
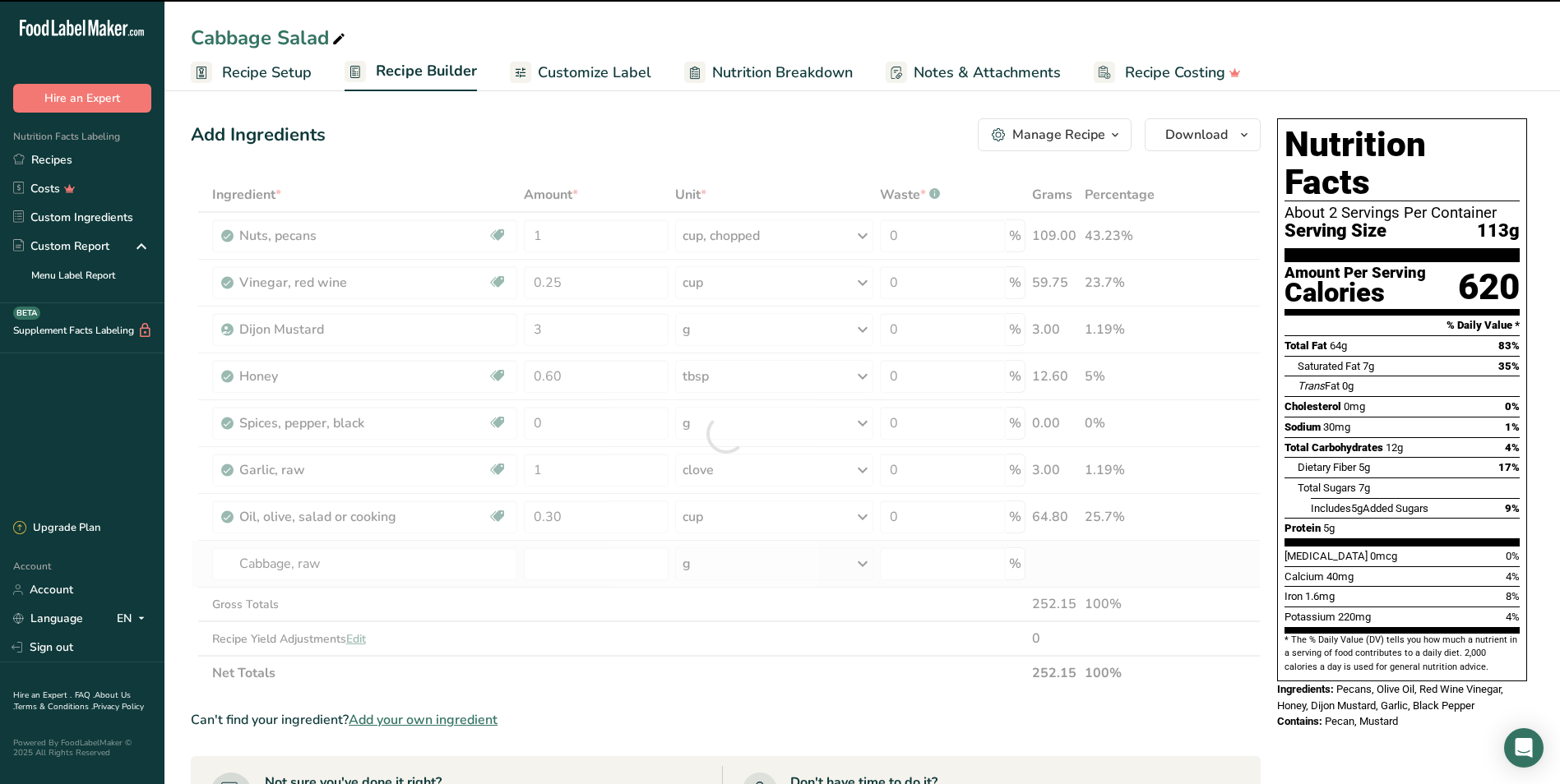
type input "0"
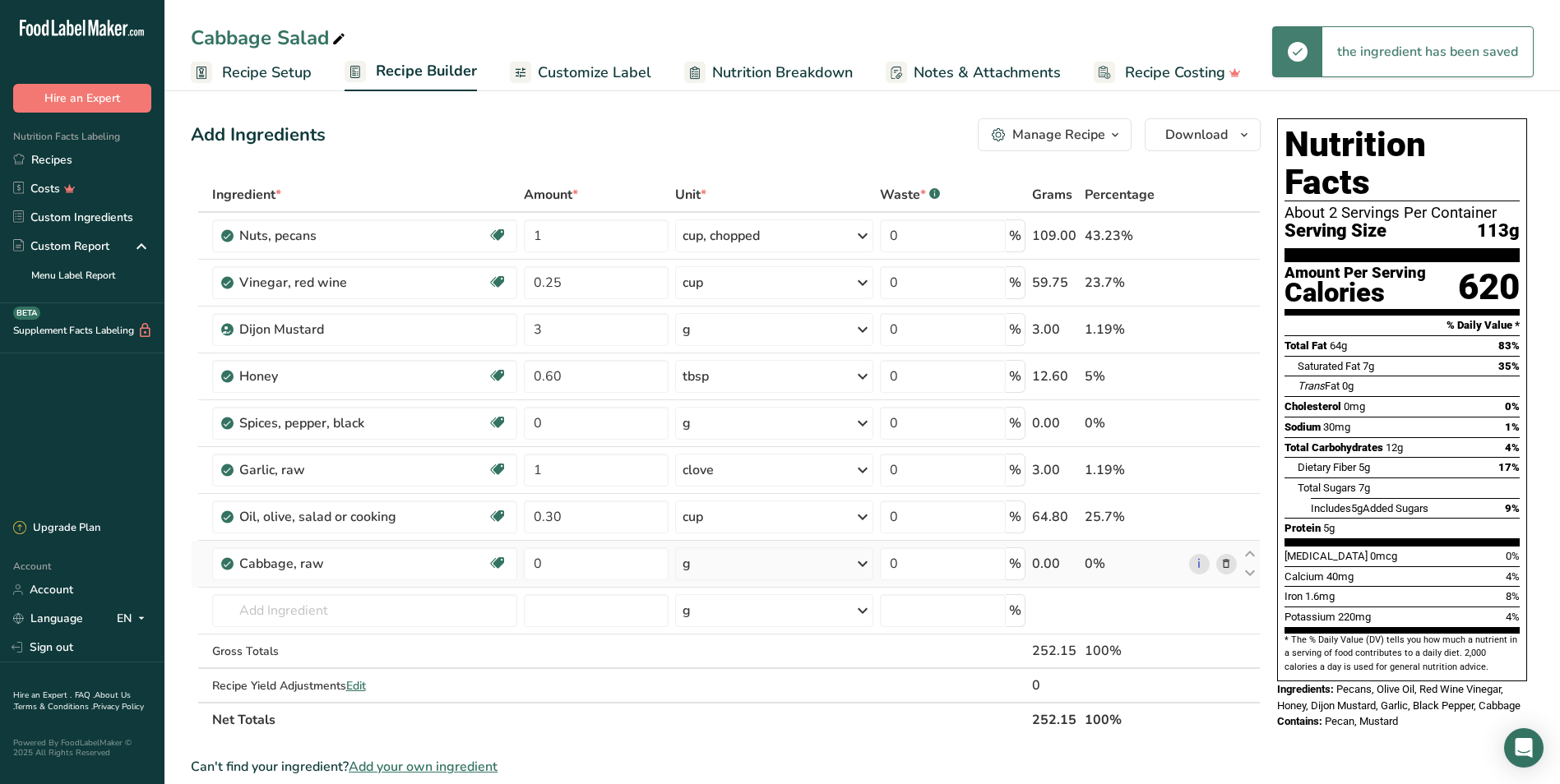
click at [703, 562] on div "g" at bounding box center [773, 564] width 198 height 33
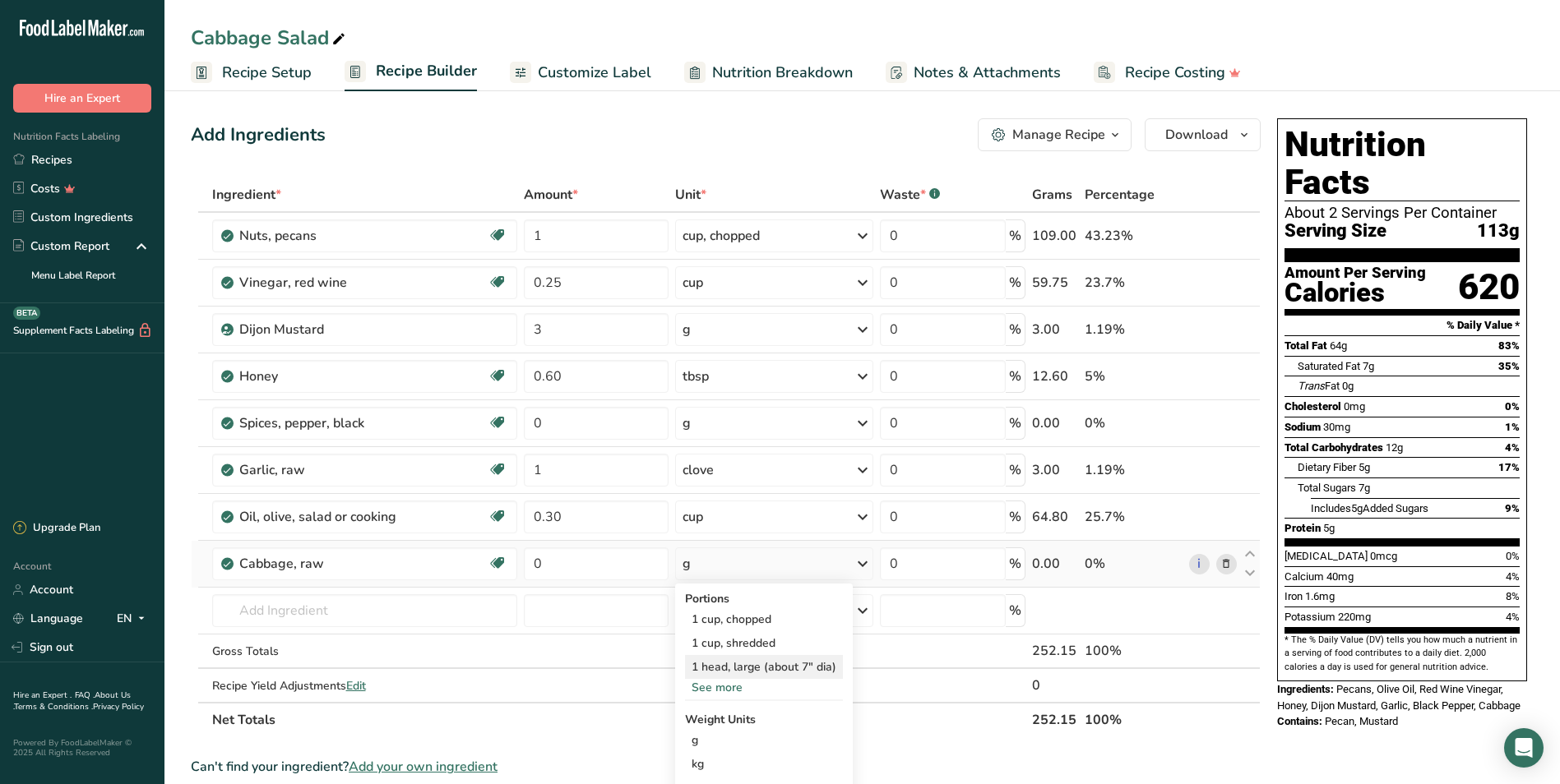
click at [733, 658] on div "1 head, large (about 7" dia)" at bounding box center [764, 667] width 158 height 24
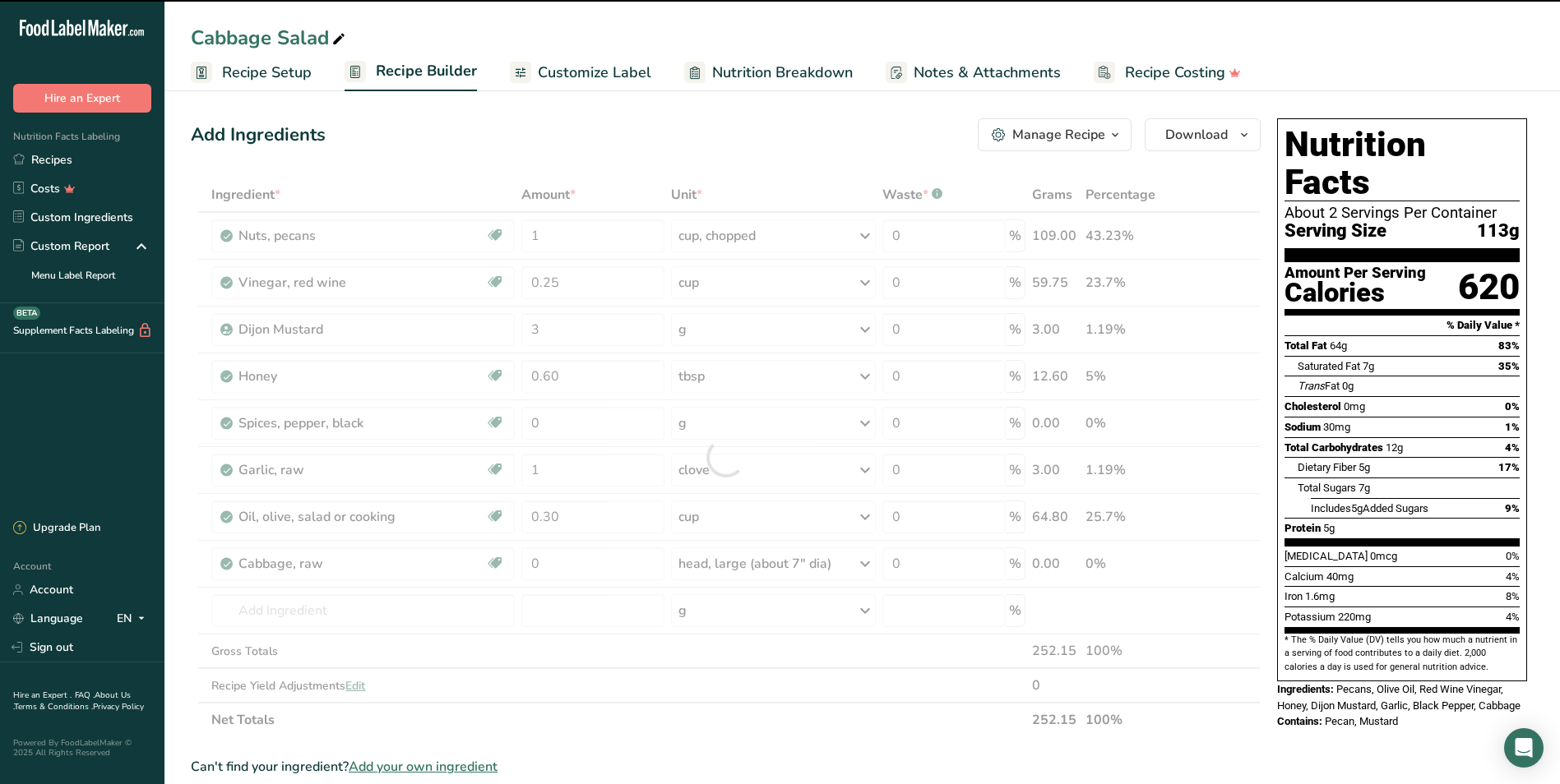
click at [552, 572] on div at bounding box center [725, 457] width 1069 height 559
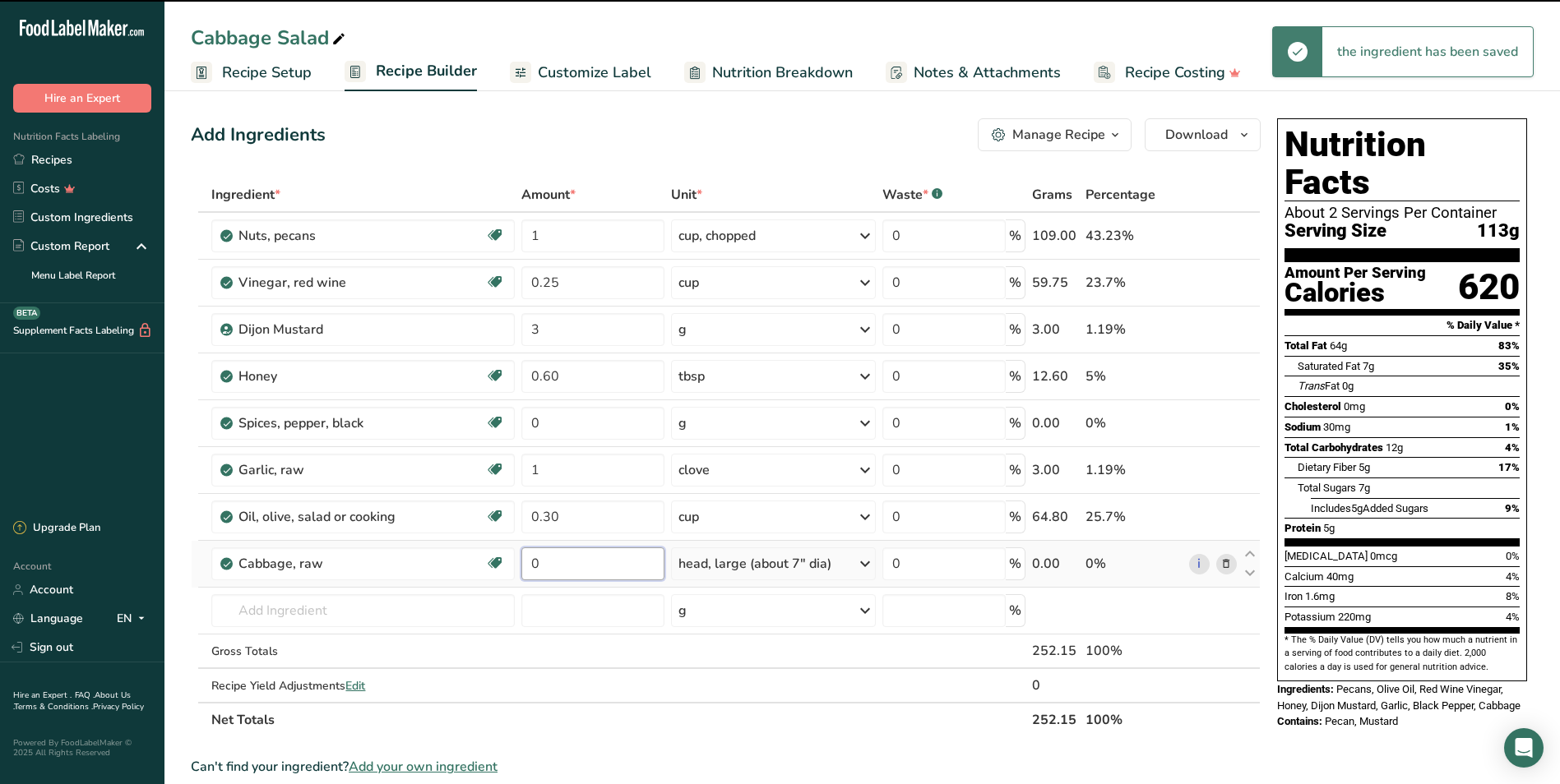
click at [552, 565] on input "0" at bounding box center [593, 564] width 143 height 33
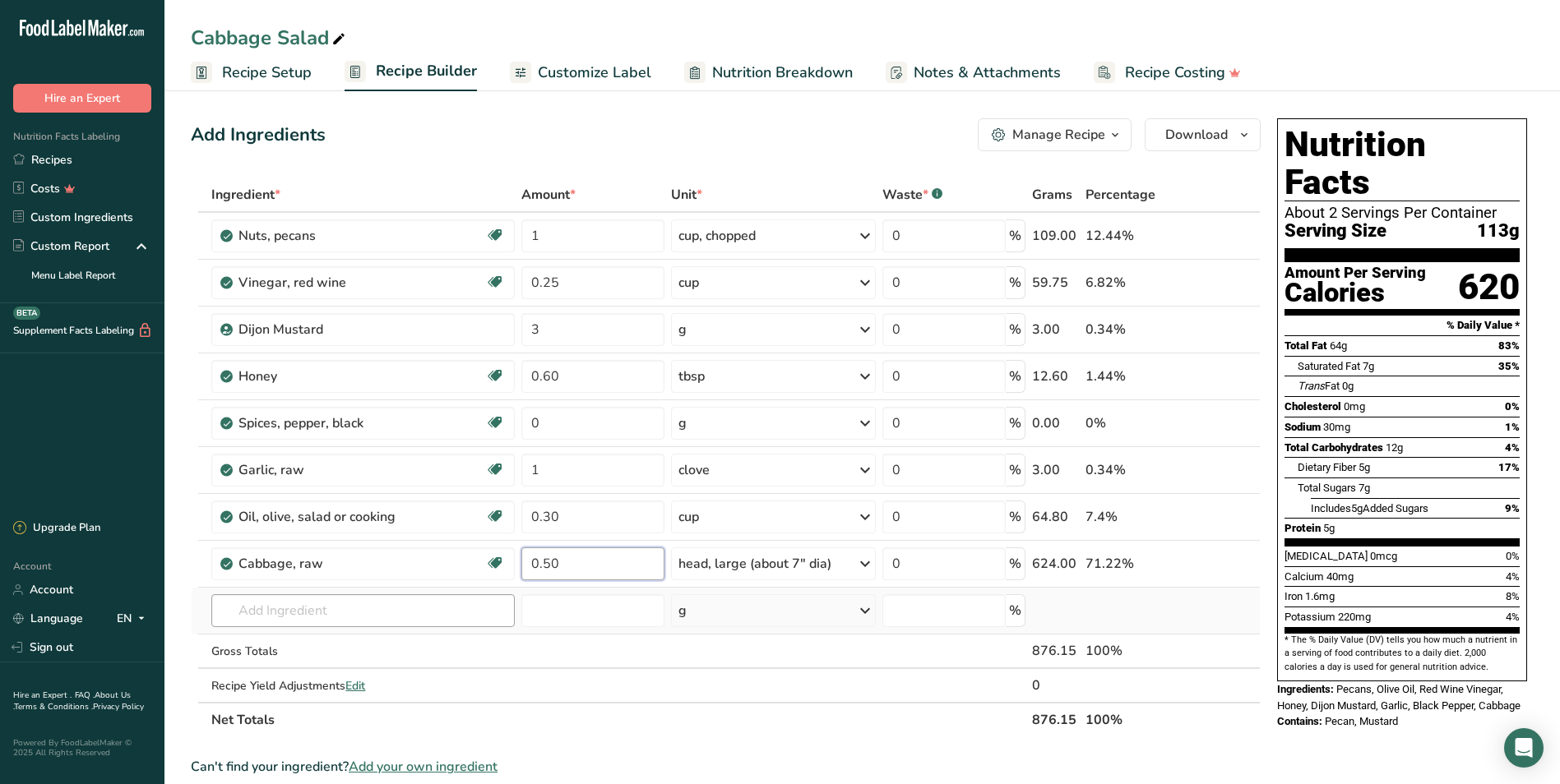
type input "0.50"
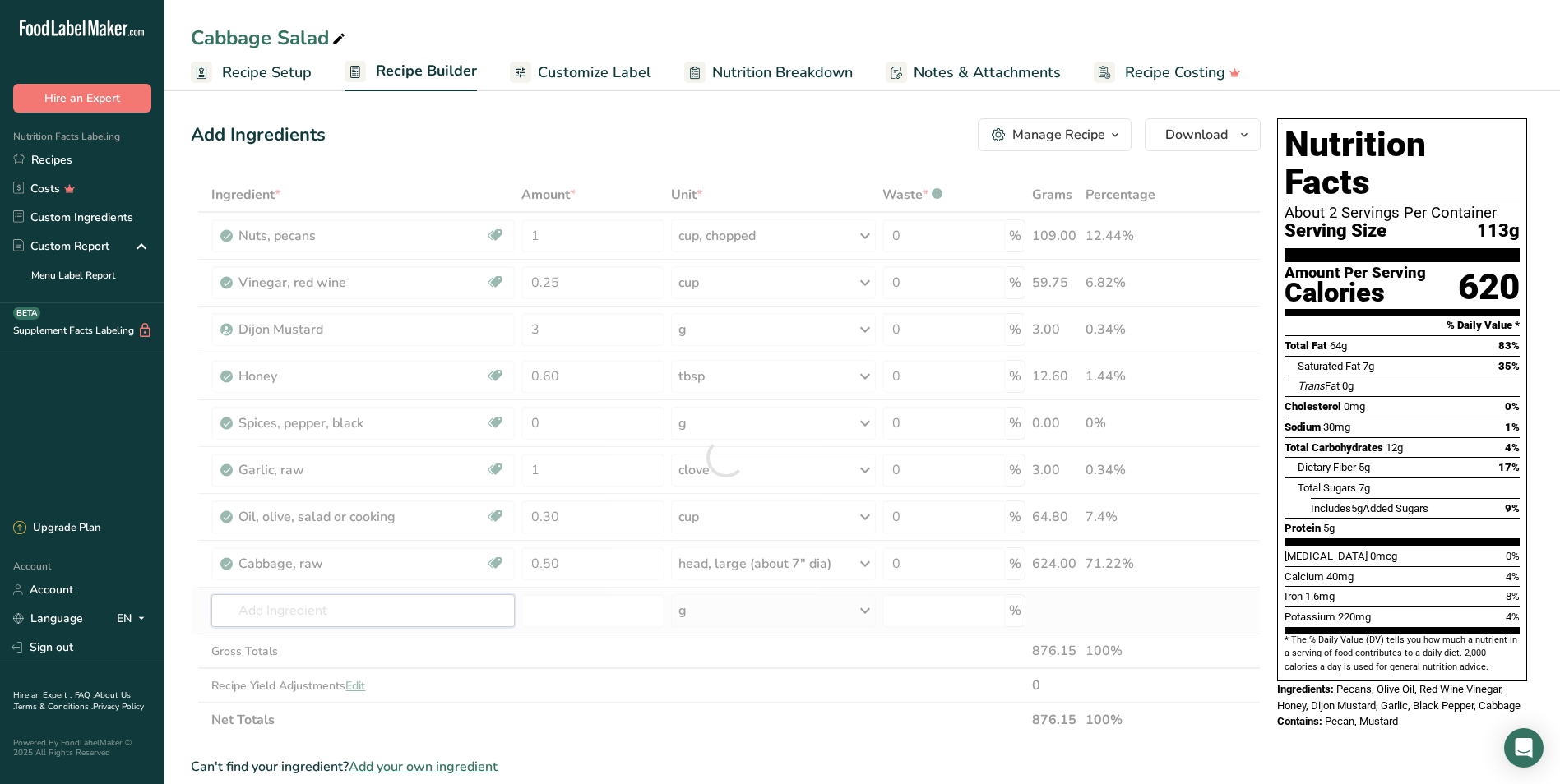
click at [269, 605] on div "Ingredient * Amount * Unit * Waste * .a-a{fill:#347362;}.b-a{fill:#fff;} Grams …" at bounding box center [725, 457] width 1069 height 559
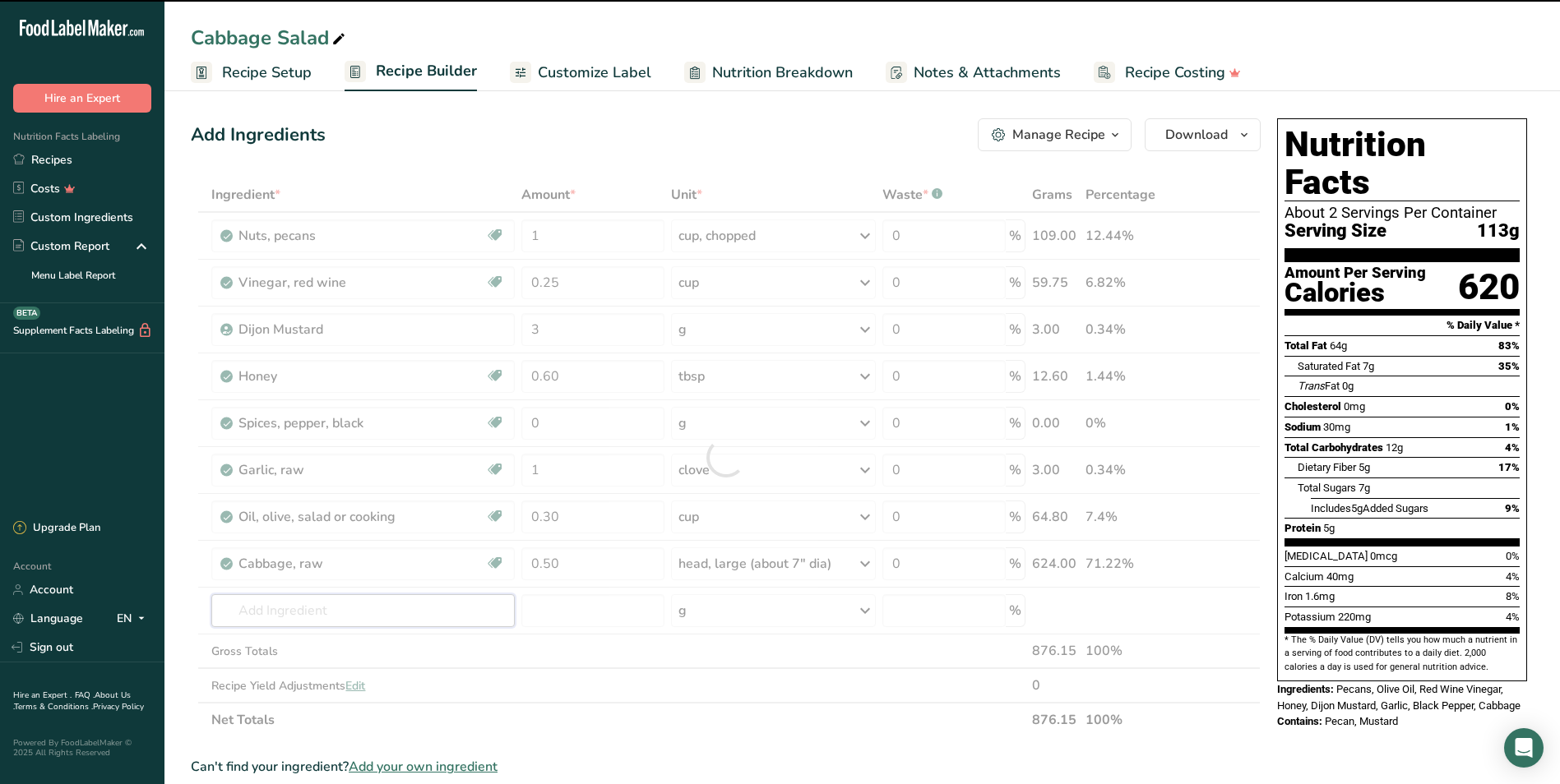
type input "a"
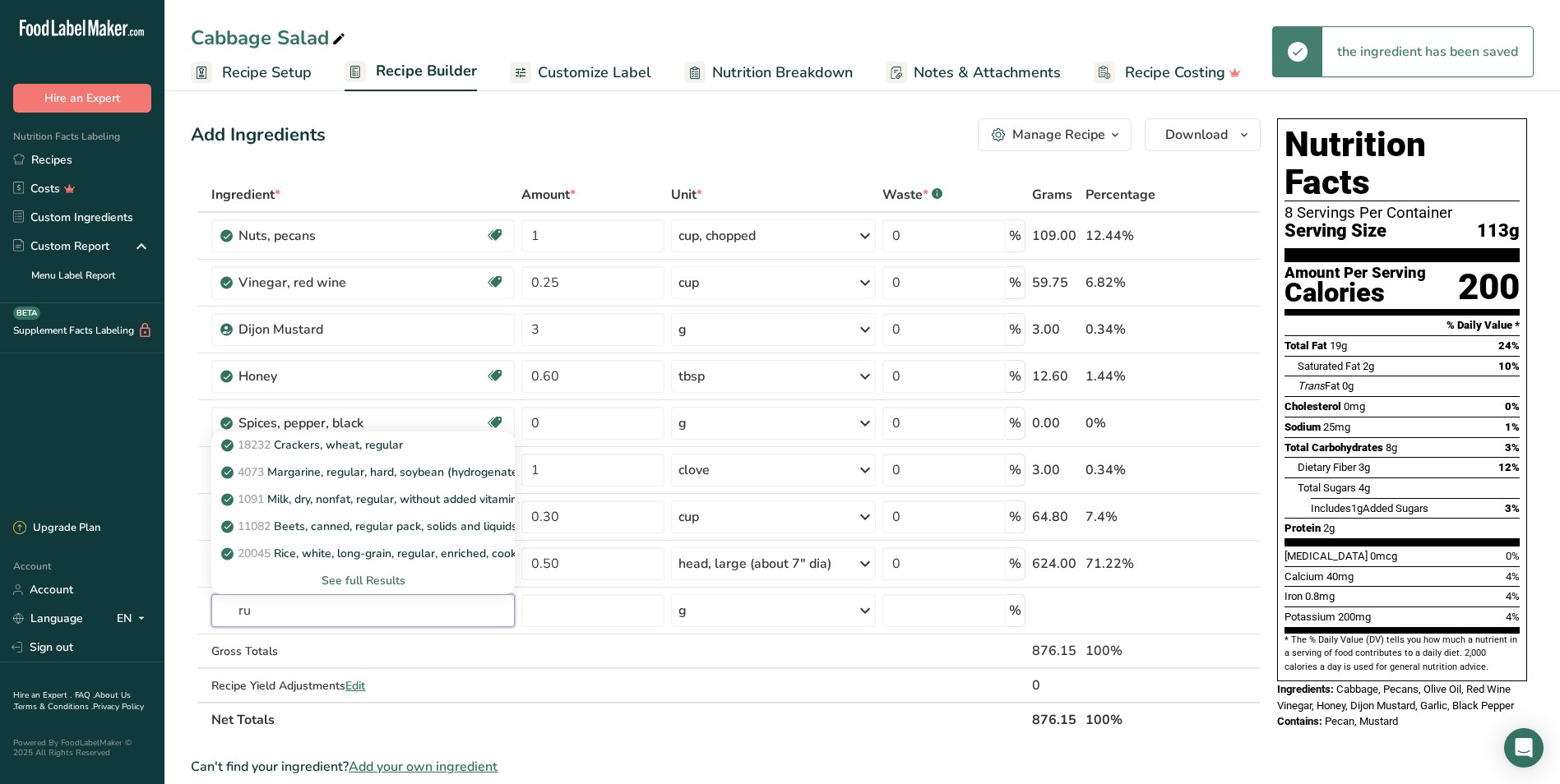
type input "r"
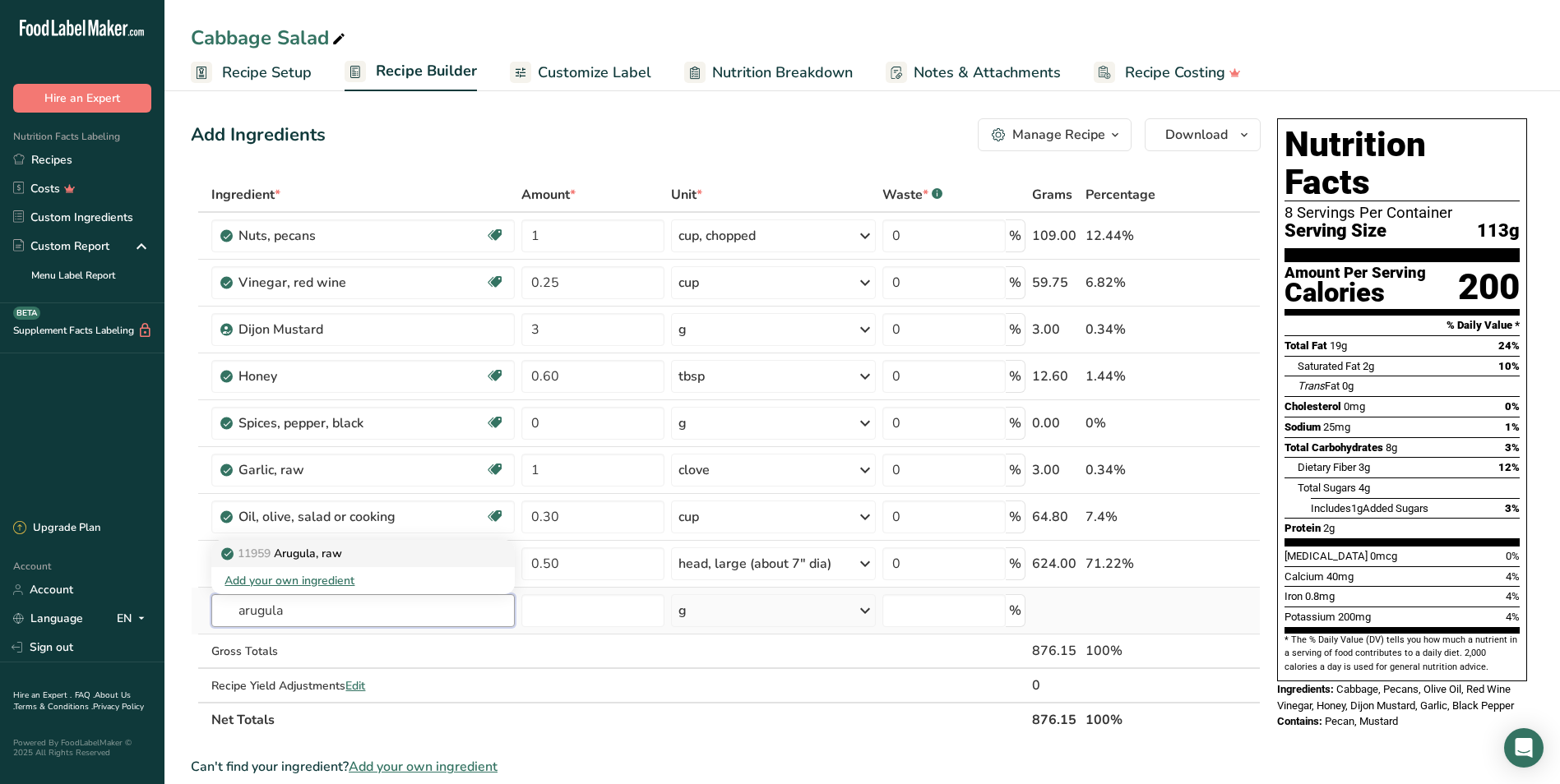
type input "arugula"
click at [342, 559] on p "11959 [GEOGRAPHIC_DATA], raw" at bounding box center [284, 554] width 118 height 18
type input "Arugula, raw"
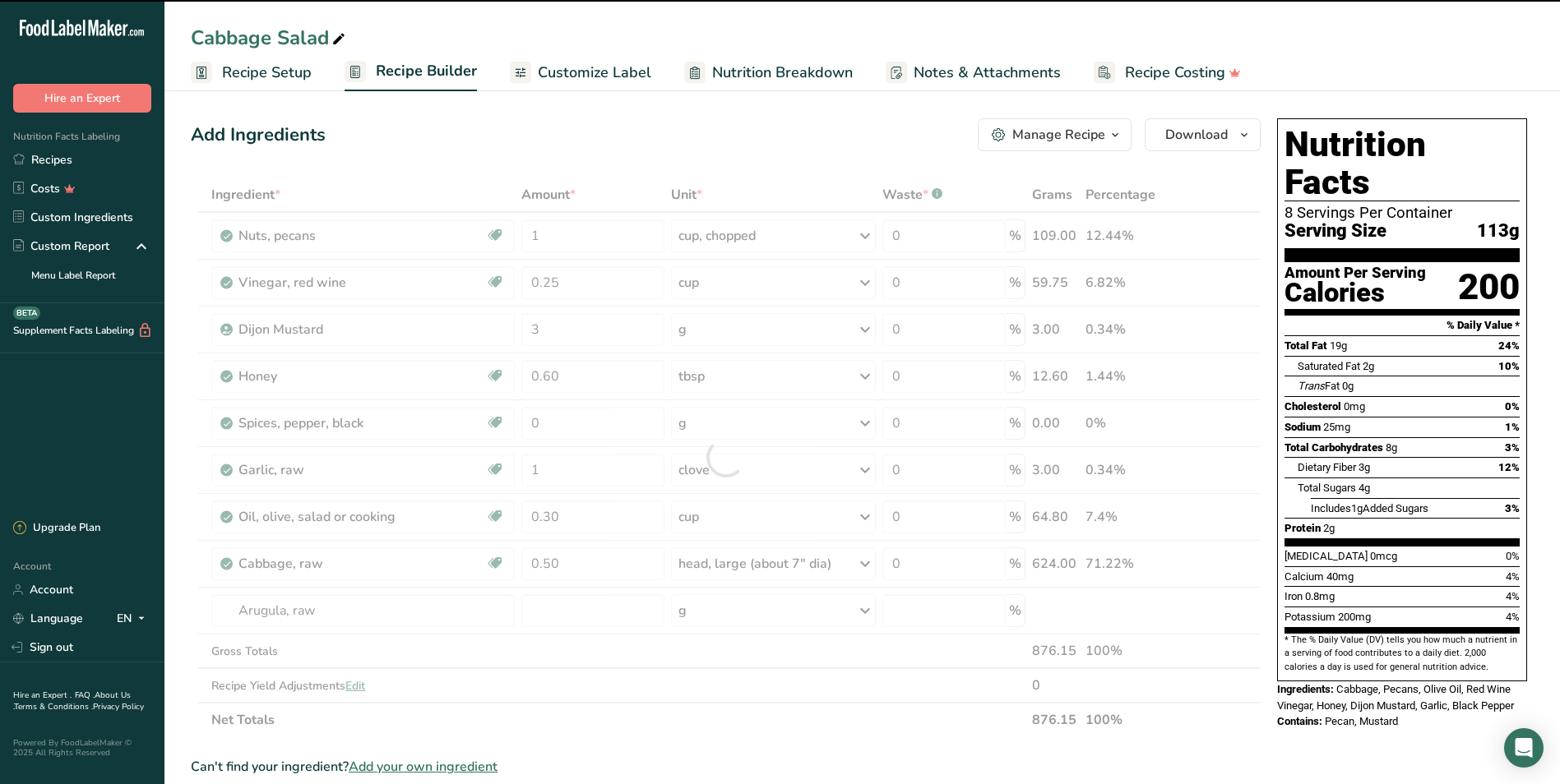
type input "0"
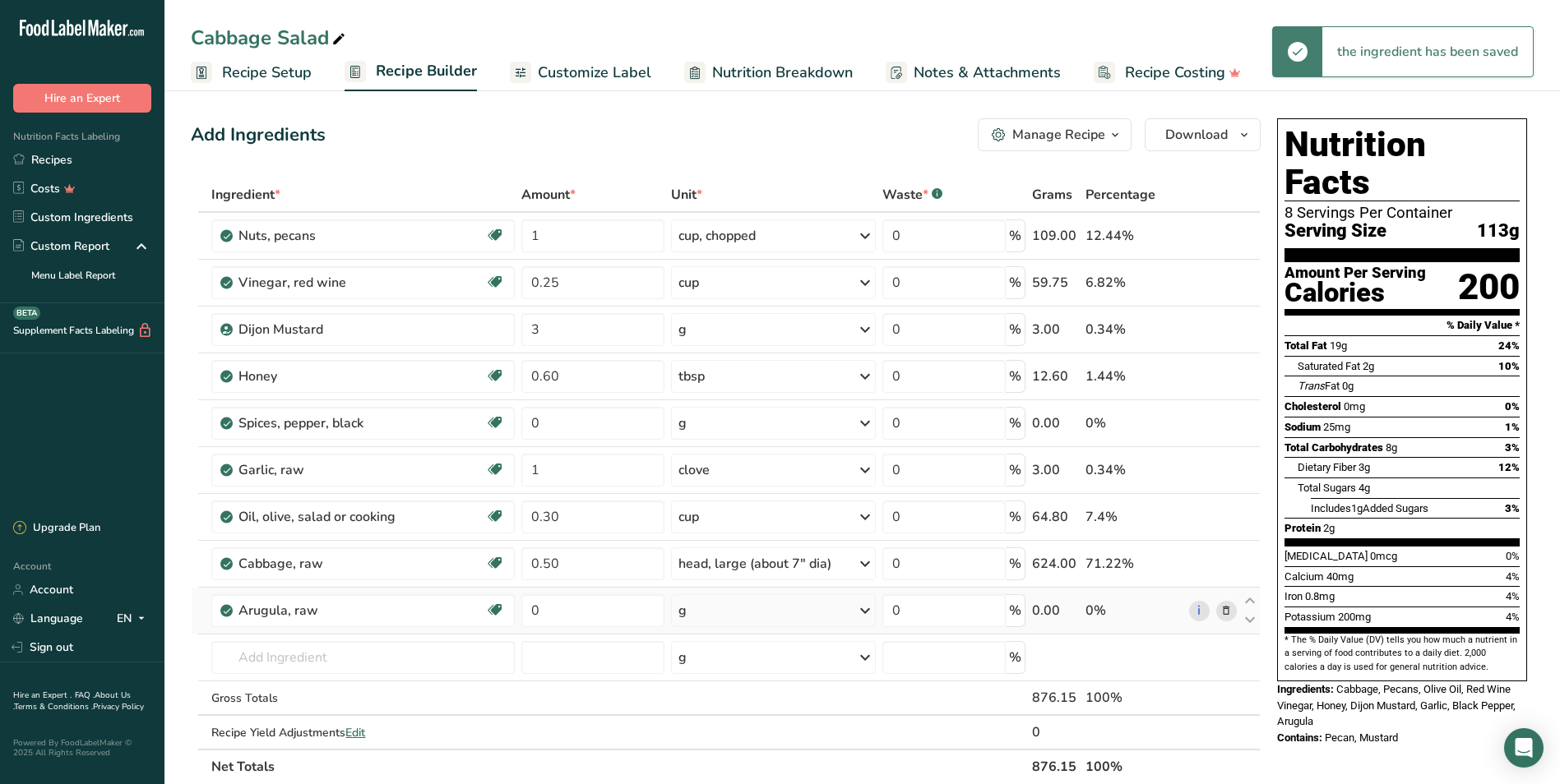
click at [719, 594] on div "g" at bounding box center [772, 610] width 204 height 33
click at [728, 658] on div "0.5 cup" at bounding box center [750, 690] width 138 height 24
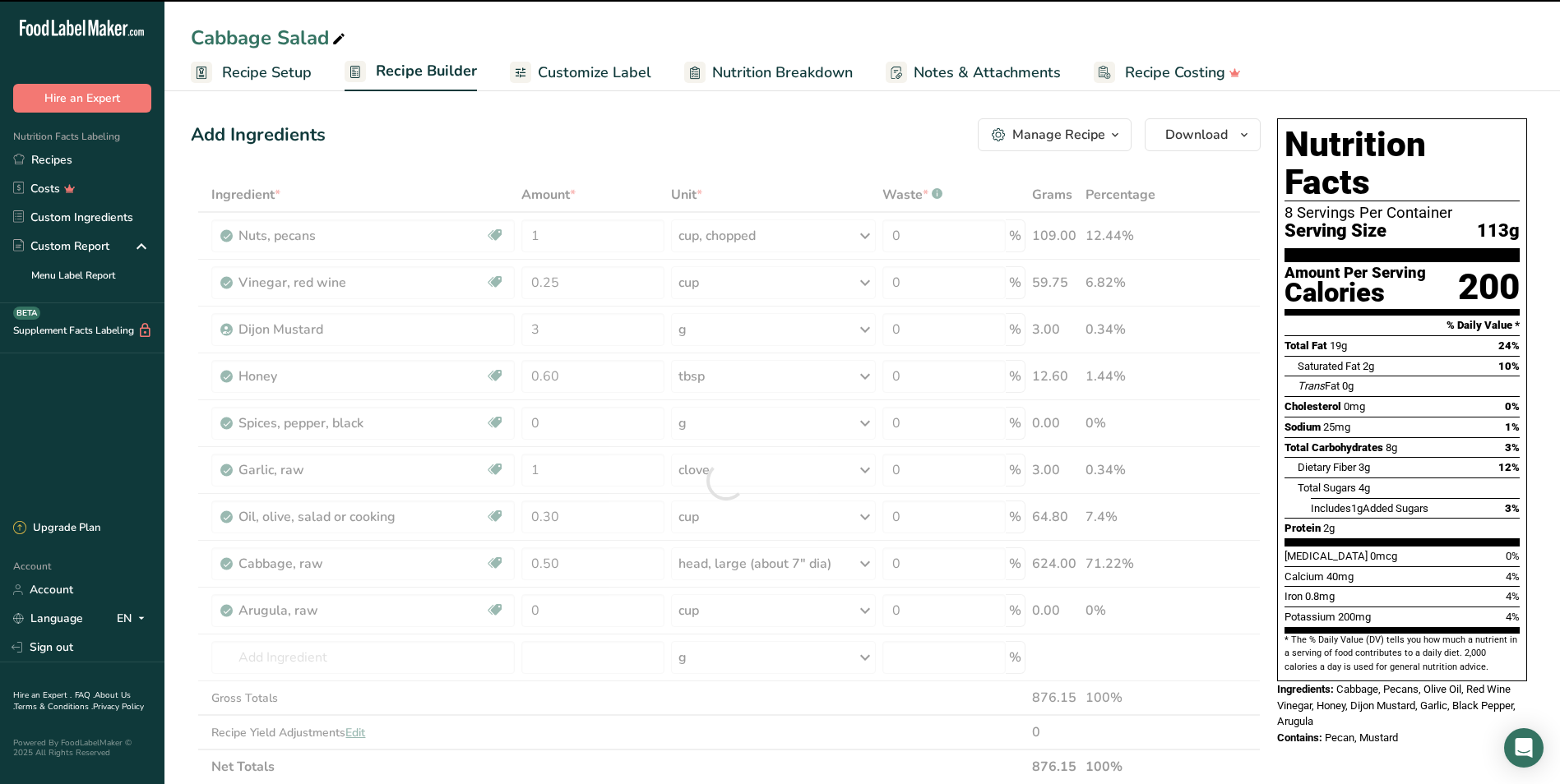
click at [570, 600] on div at bounding box center [725, 480] width 1069 height 607
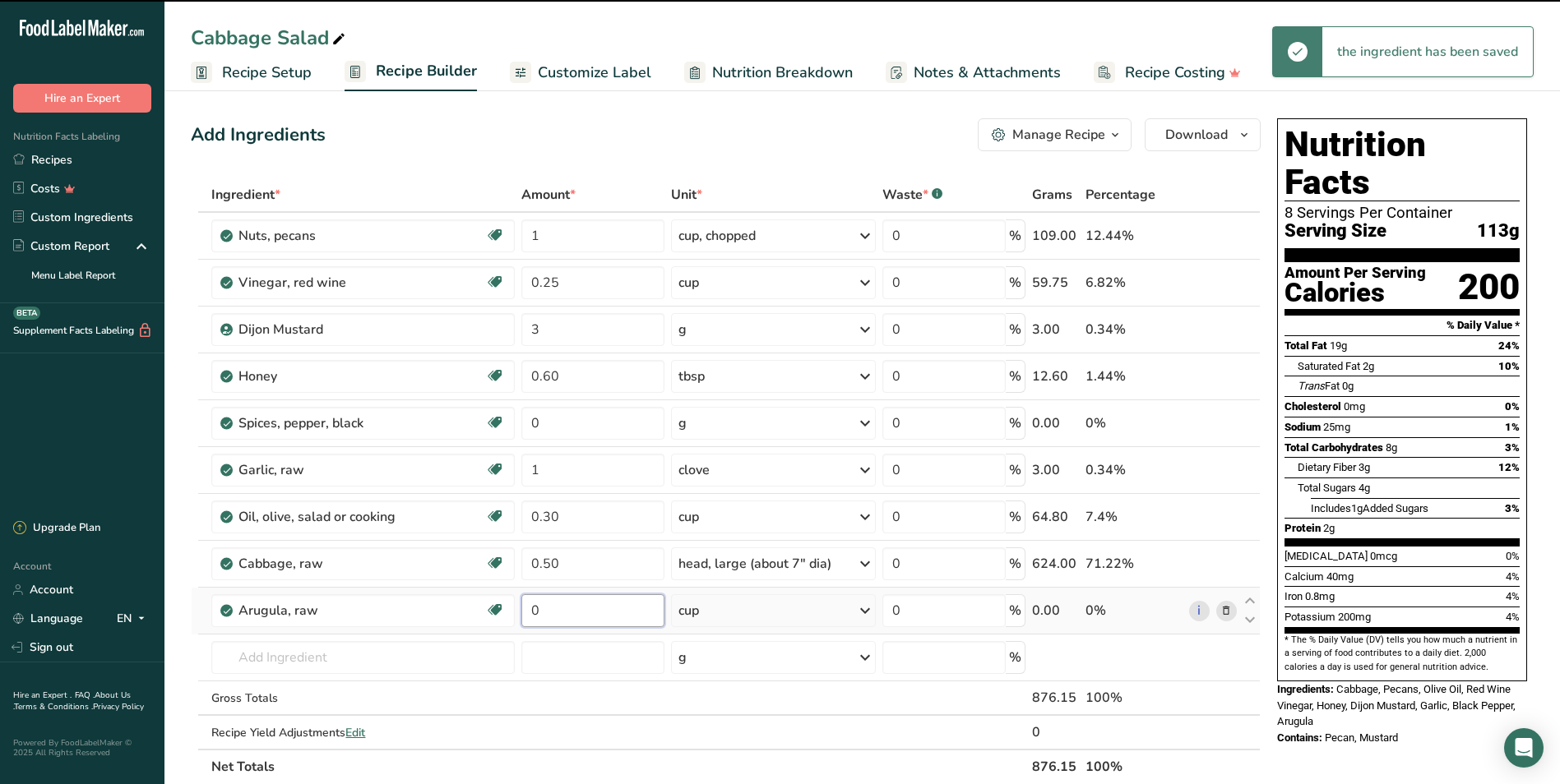
click at [566, 605] on input "0" at bounding box center [593, 610] width 143 height 33
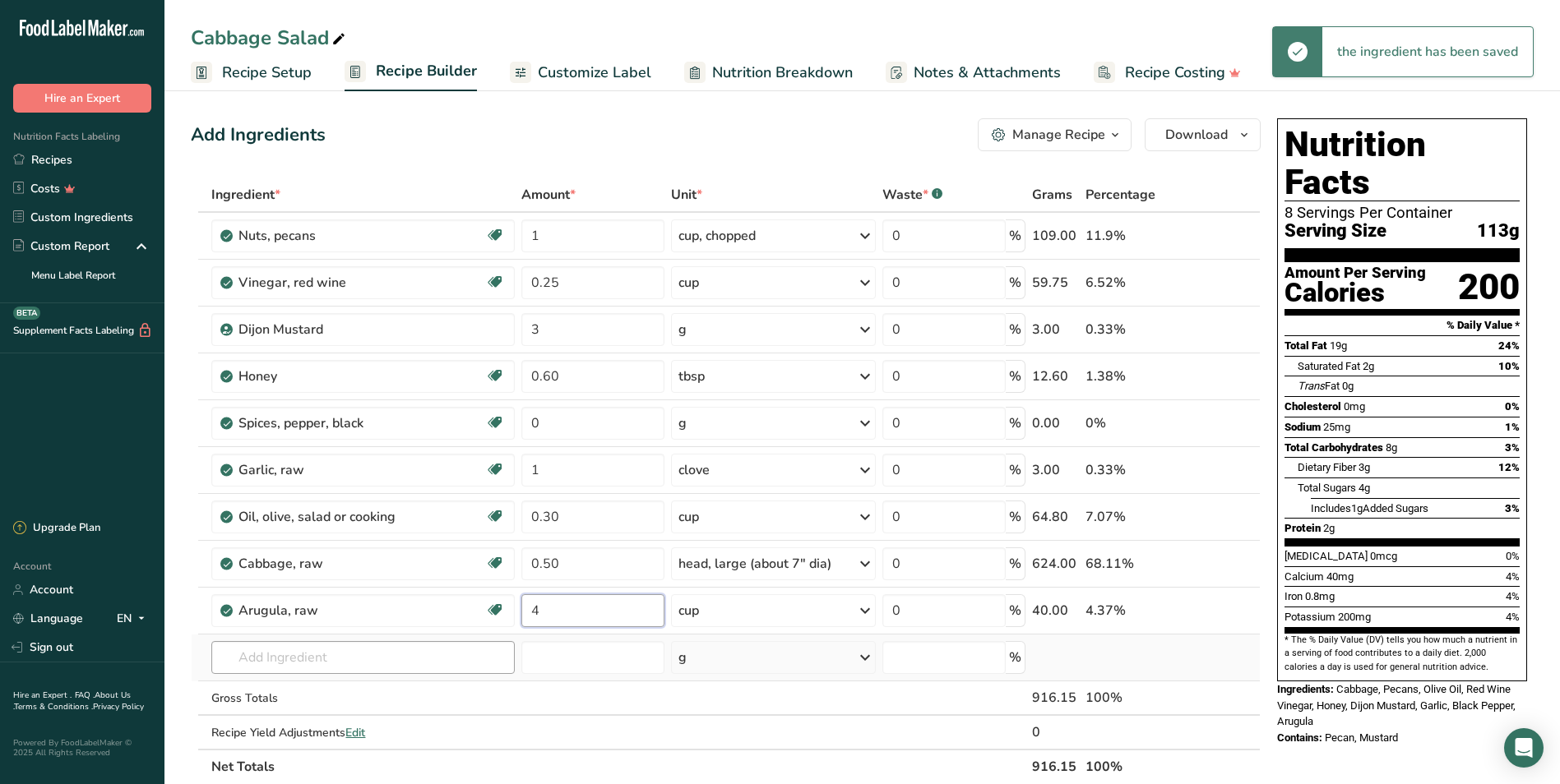
type input "4"
click at [426, 658] on div "Ingredient * Amount * Unit * Waste * .a-a{fill:#347362;}.b-a{fill:#fff;} Grams …" at bounding box center [725, 480] width 1069 height 607
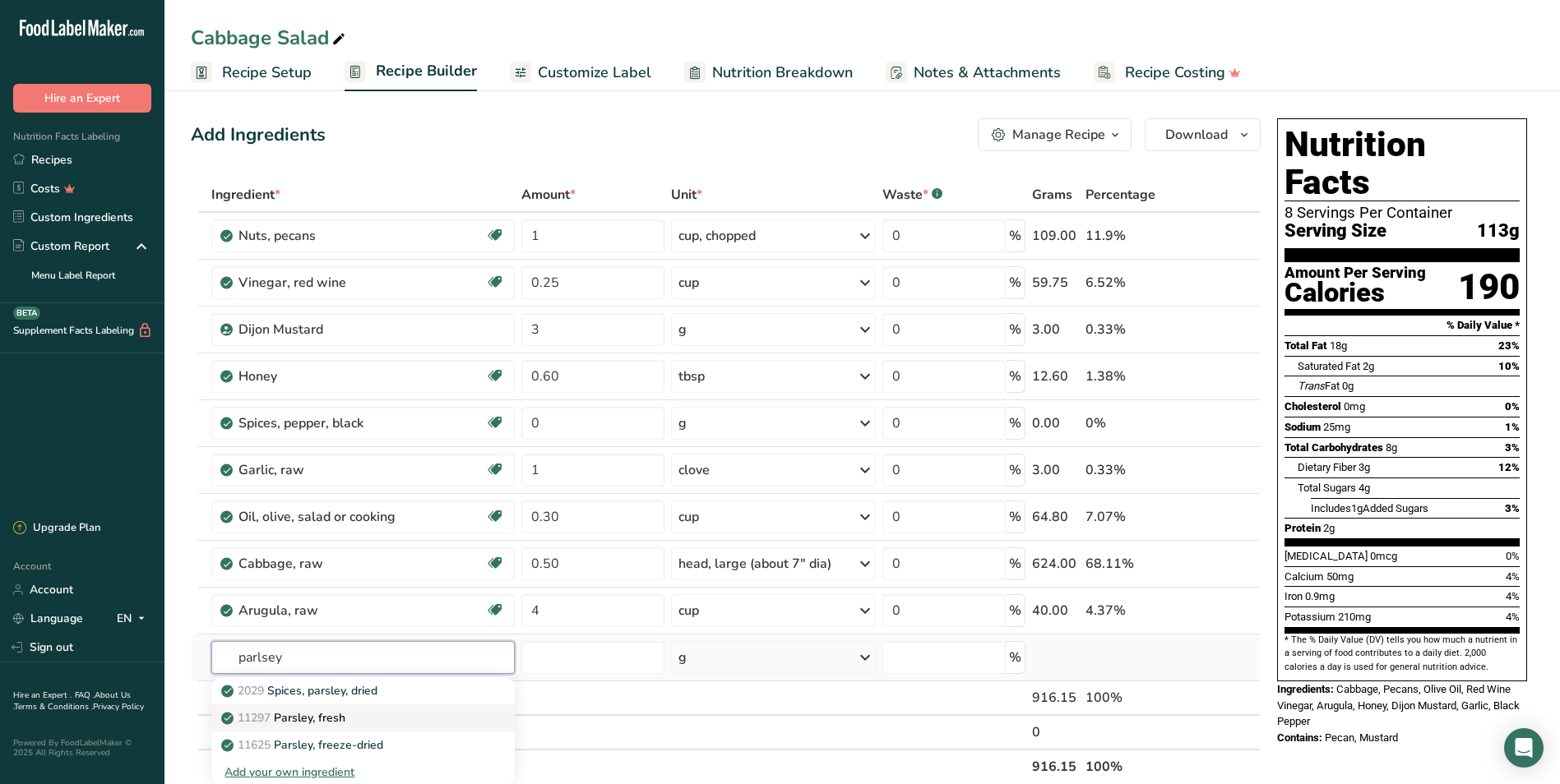
type input "parlsey"
click at [328, 658] on p "11297 [GEOGRAPHIC_DATA], fresh" at bounding box center [285, 718] width 121 height 18
type input "Parsley, fresh"
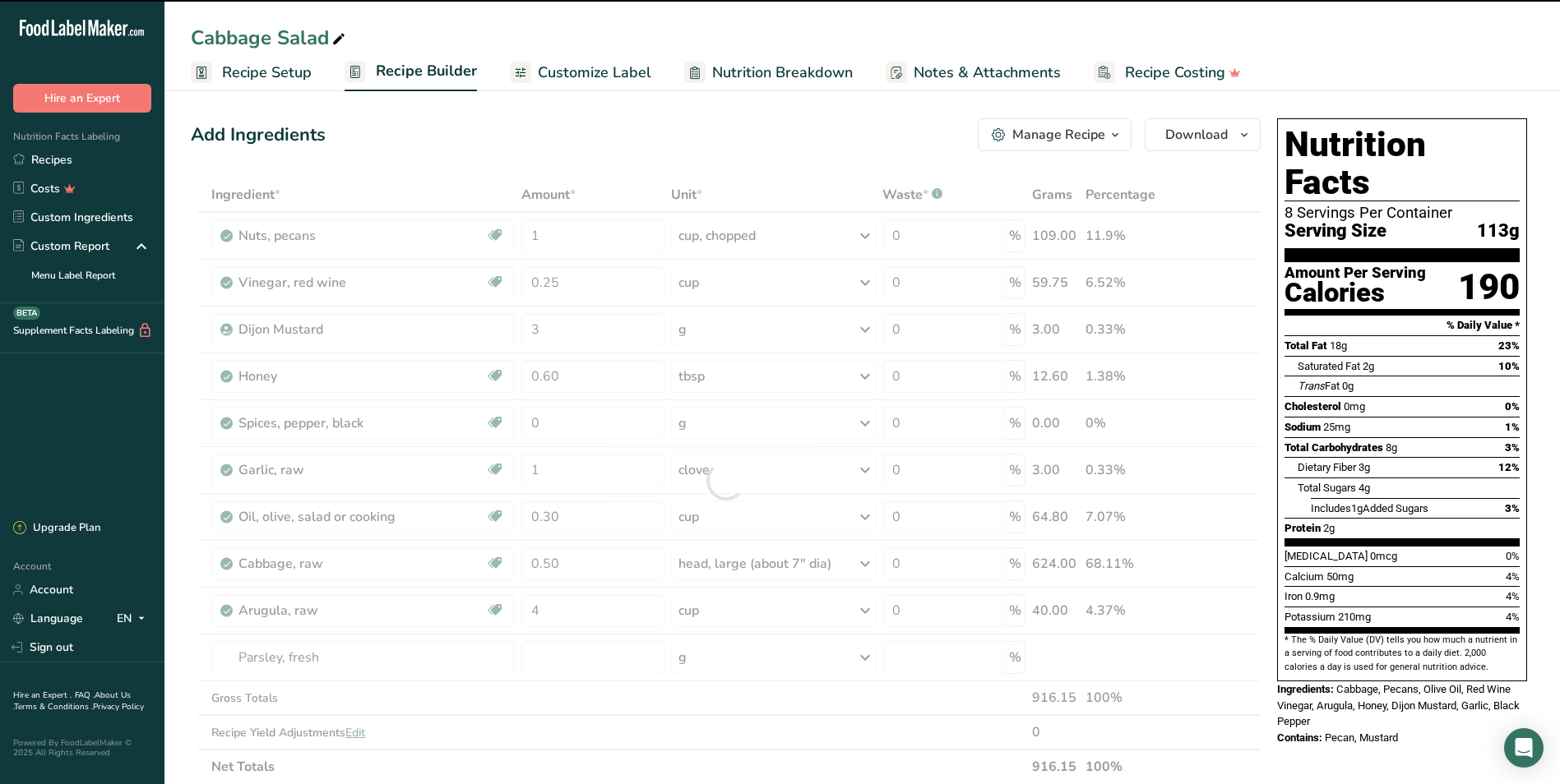
click at [725, 655] on div at bounding box center [725, 480] width 1069 height 607
type input "0"
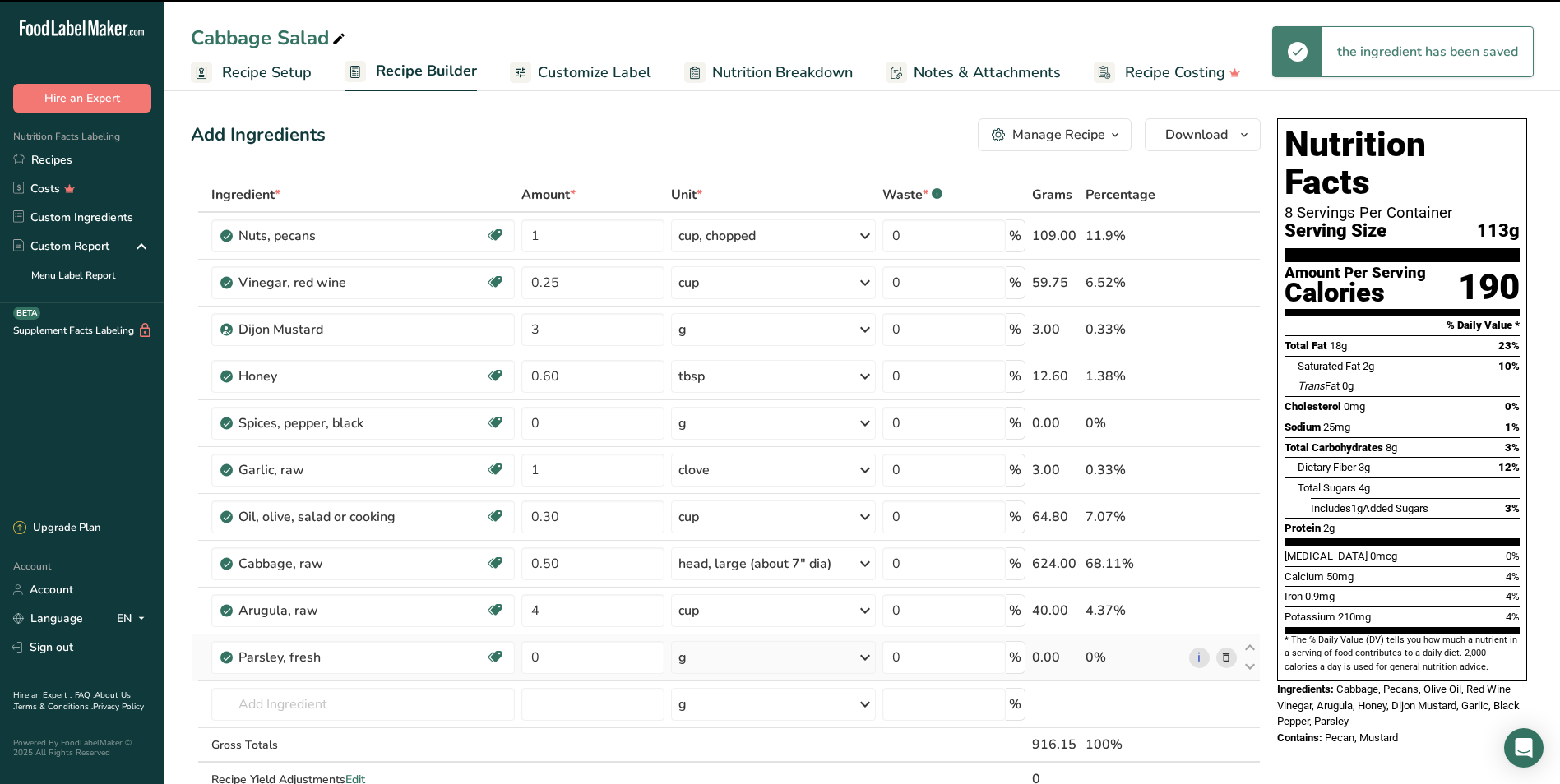
click at [725, 654] on div "g" at bounding box center [772, 657] width 204 height 33
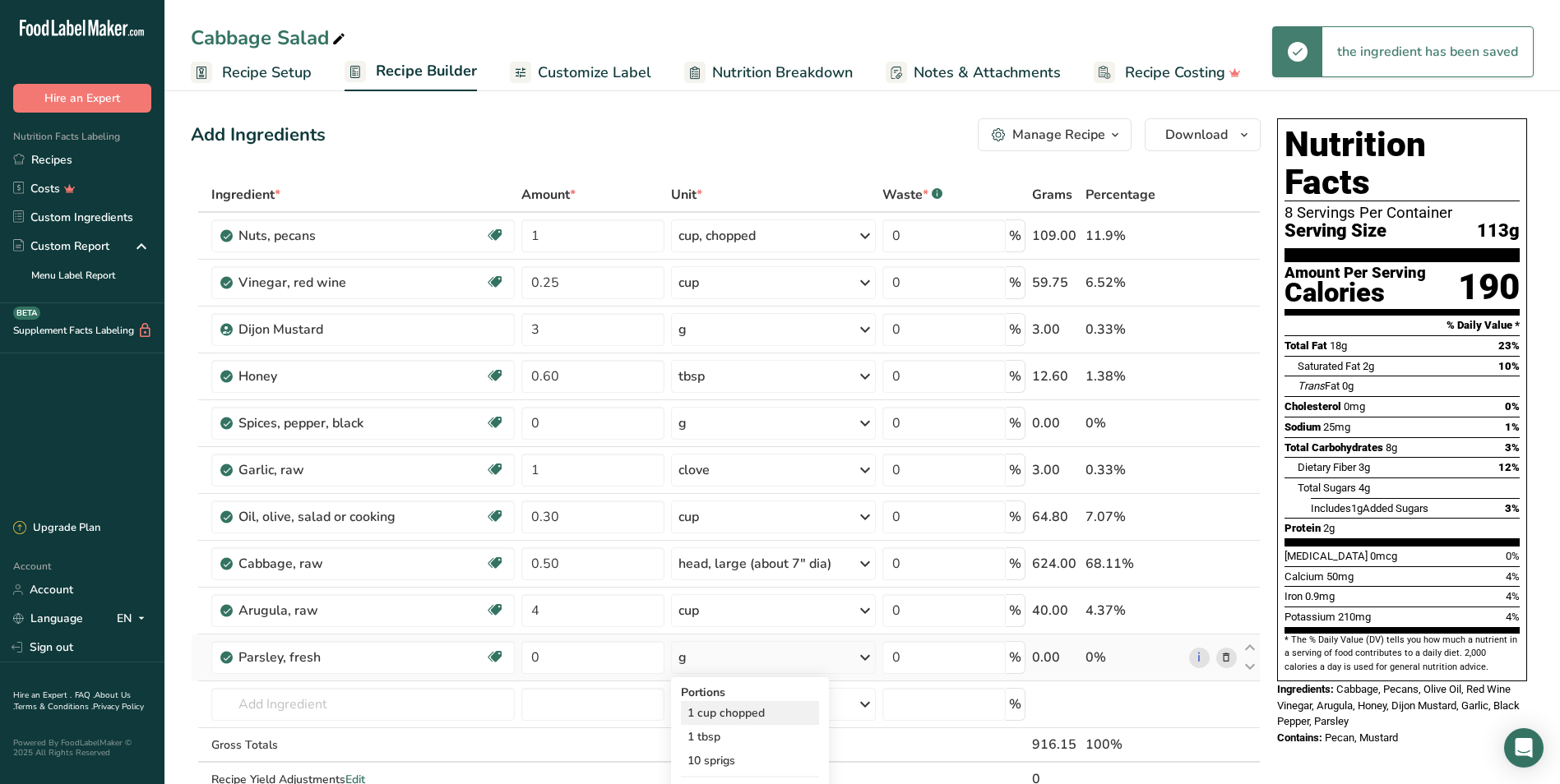
click at [714, 658] on div "1 cup chopped" at bounding box center [750, 713] width 138 height 24
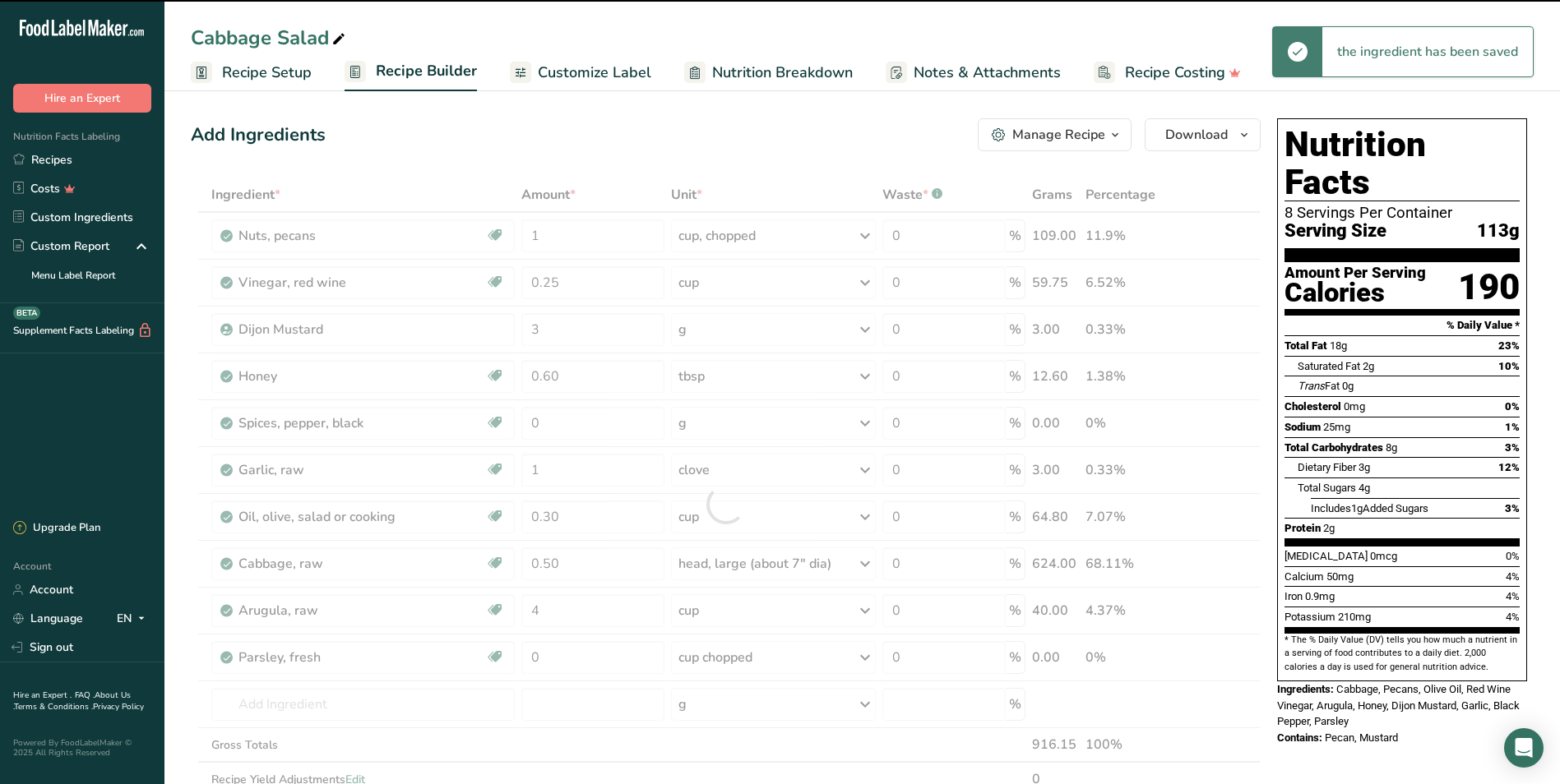
drag, startPoint x: 598, startPoint y: 679, endPoint x: 580, endPoint y: 676, distance: 18.2
click at [597, 658] on div at bounding box center [725, 504] width 1069 height 654
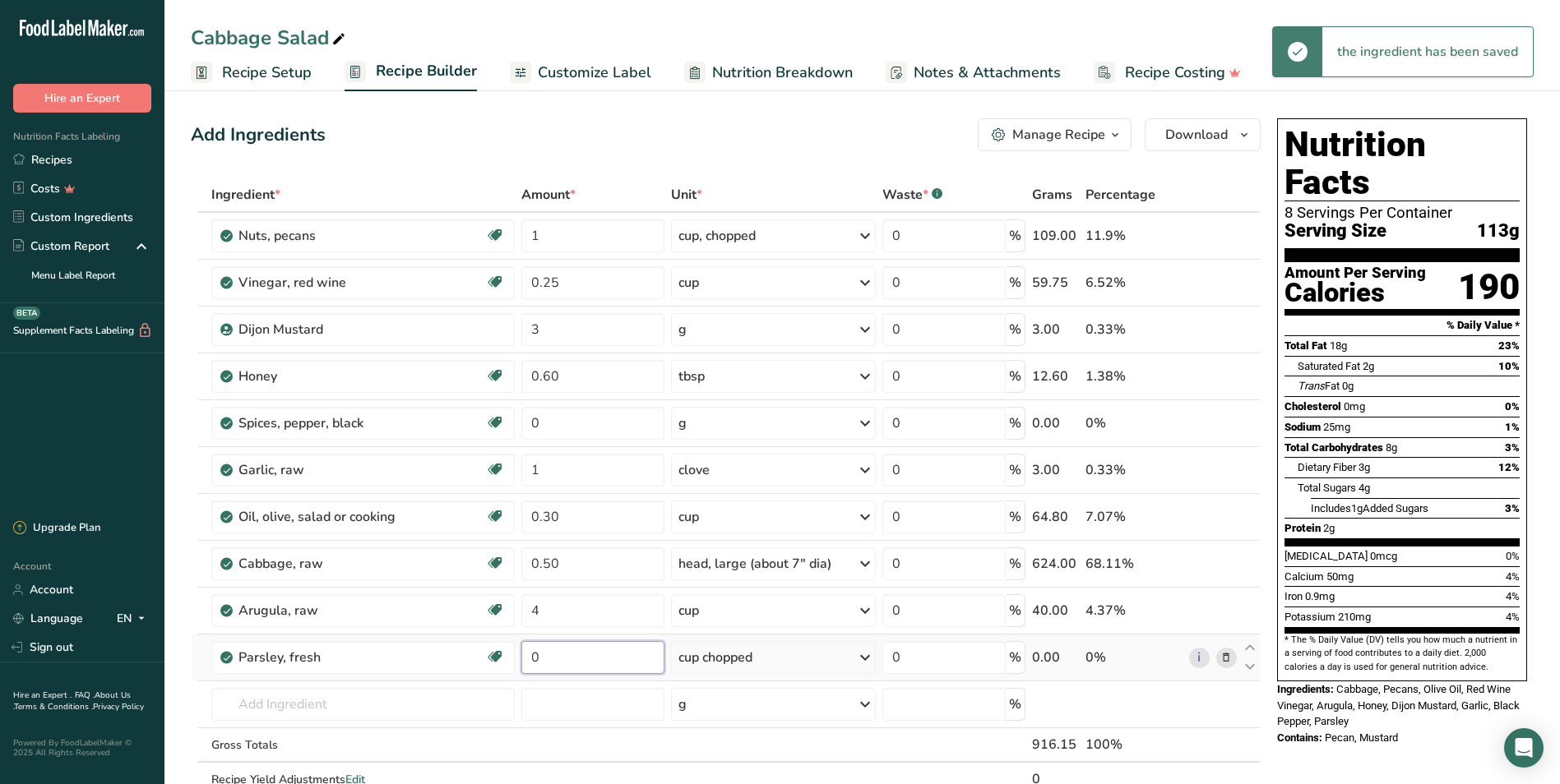
click at [565, 658] on input "0" at bounding box center [593, 657] width 143 height 33
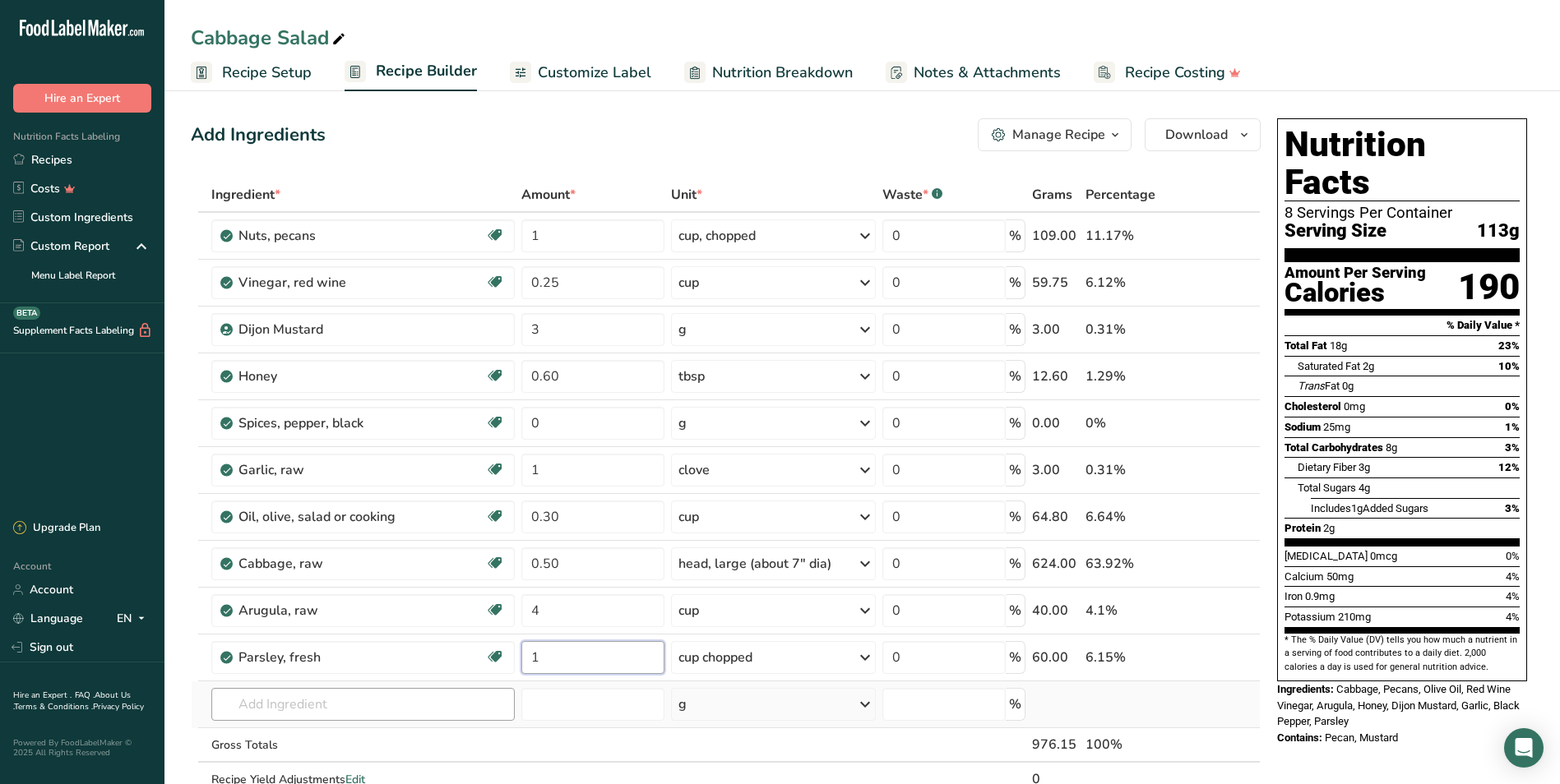
type input "1"
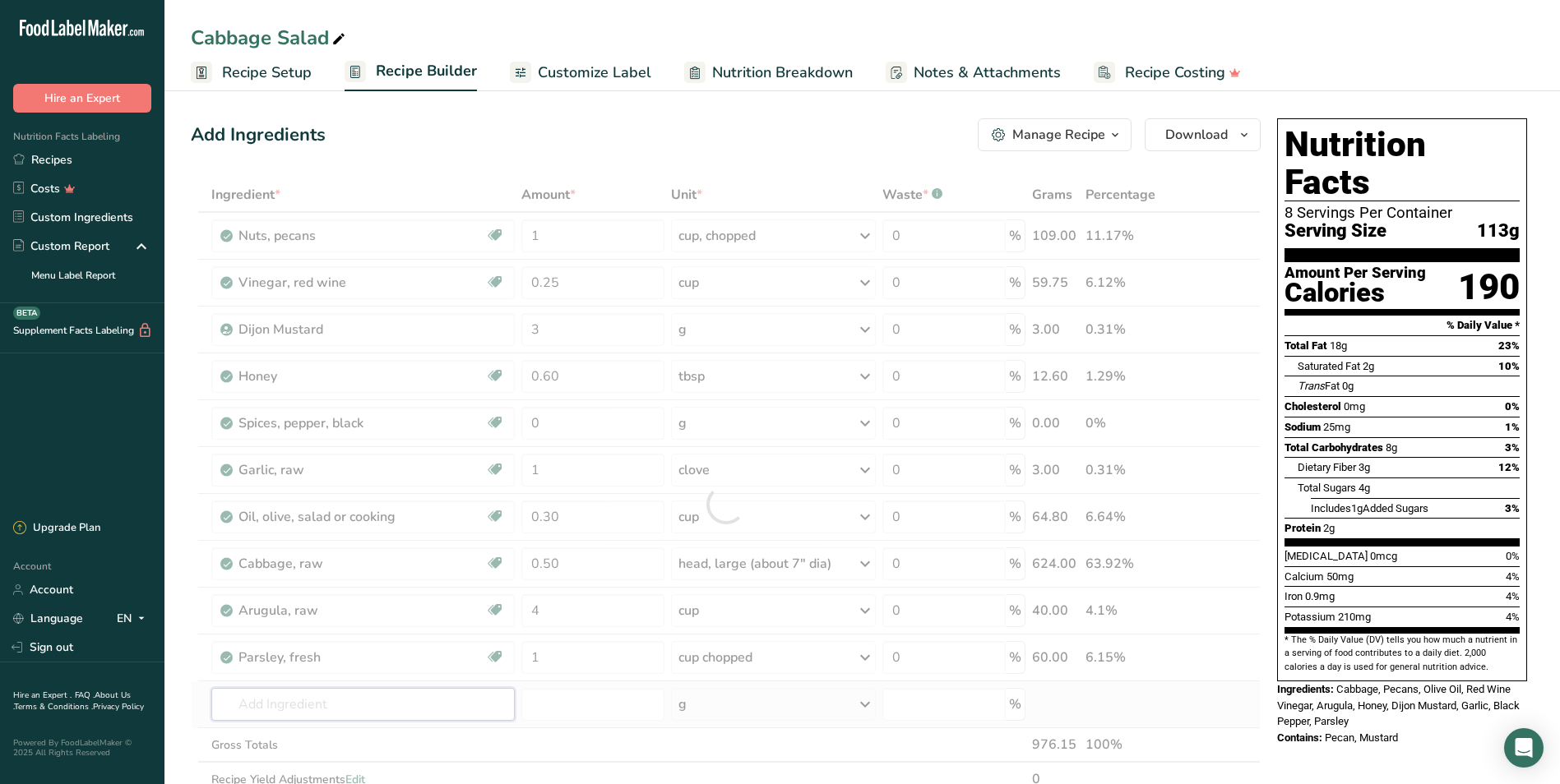
click at [294, 658] on div "Ingredient * Amount * Unit * Waste * .a-a{fill:#347362;}.b-a{fill:#fff;} Grams …" at bounding box center [725, 504] width 1069 height 654
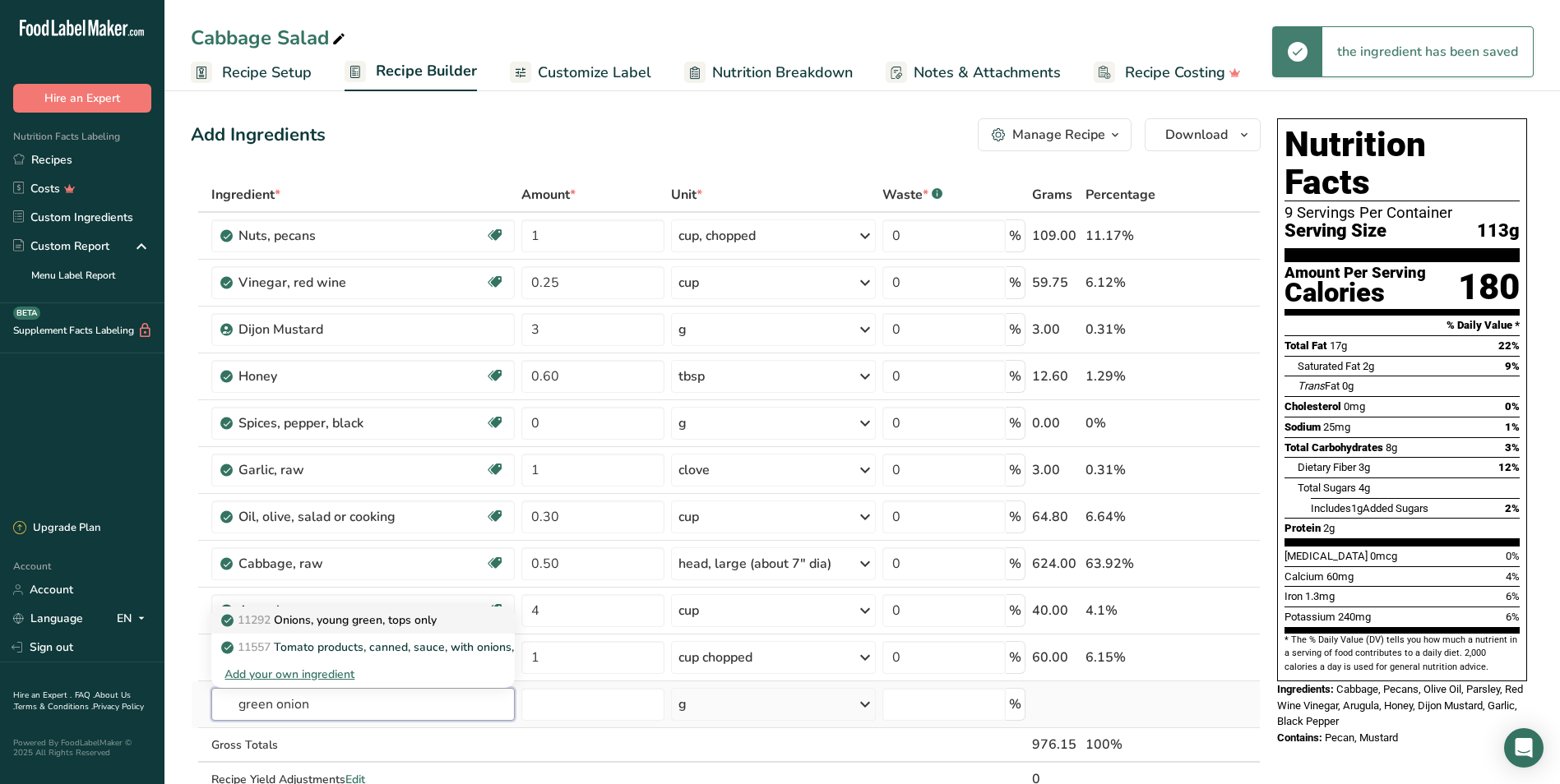
type input "green onion"
click at [419, 622] on p "11292 Onions, young green, tops only" at bounding box center [331, 620] width 212 height 18
type input "Onions, young green, tops only"
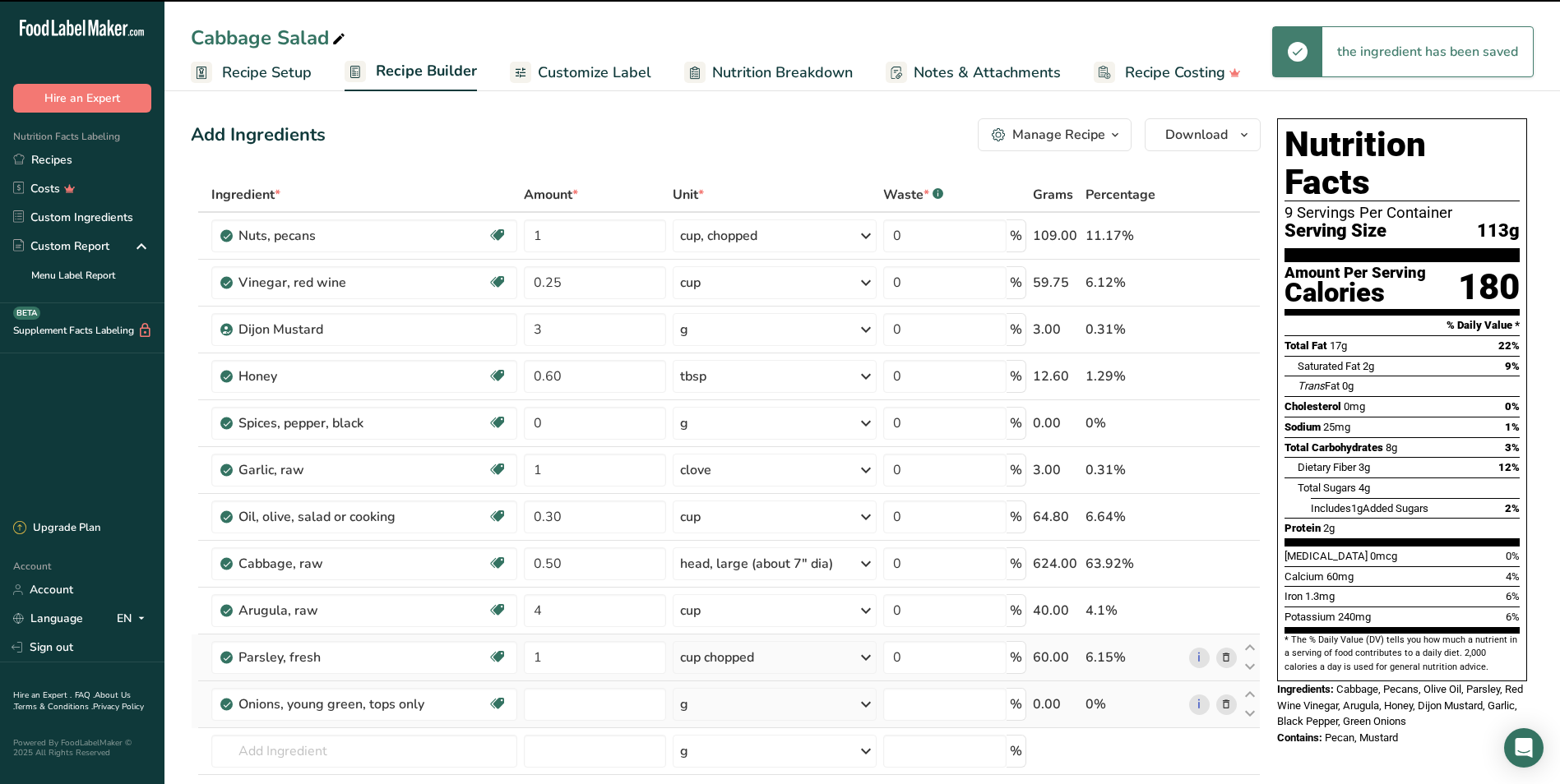
type input "0"
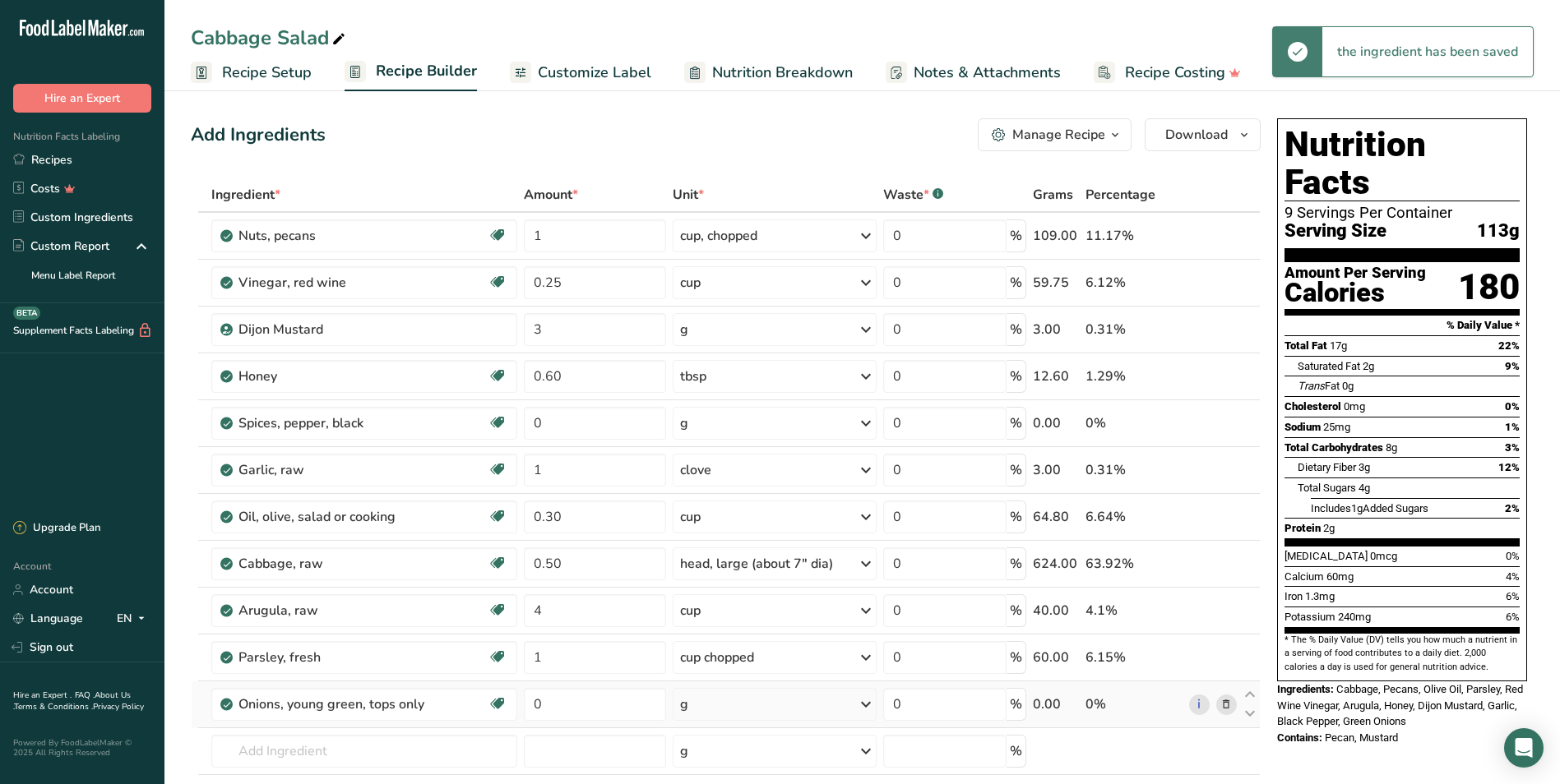
click at [724, 658] on div "g" at bounding box center [774, 704] width 204 height 33
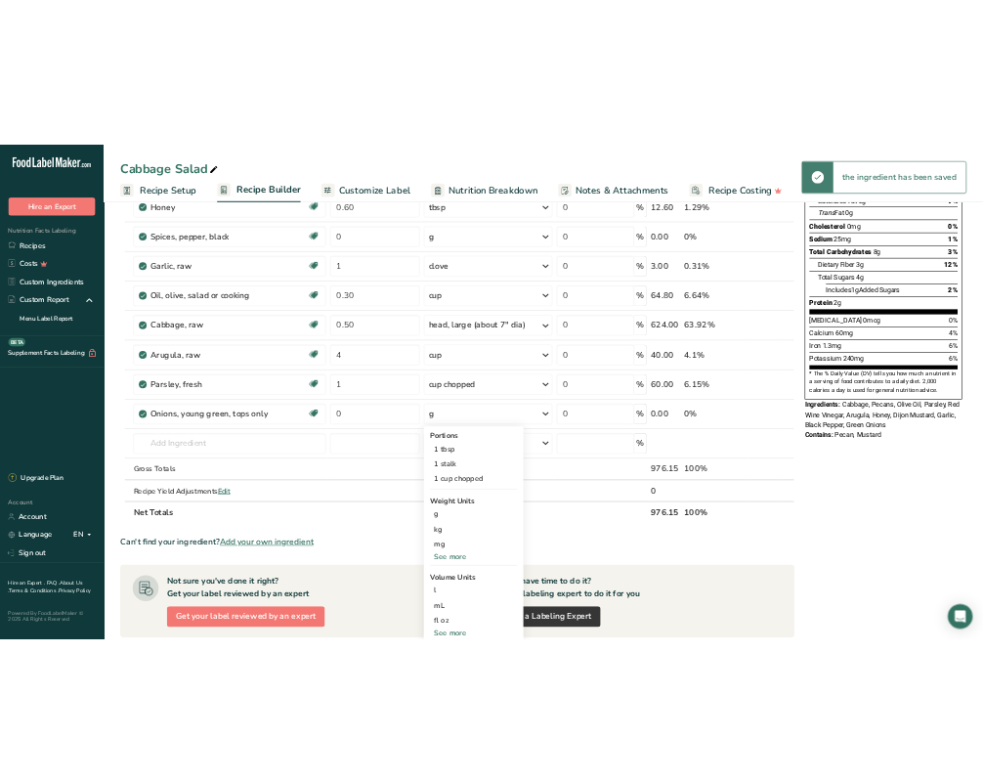
scroll to position [333, 0]
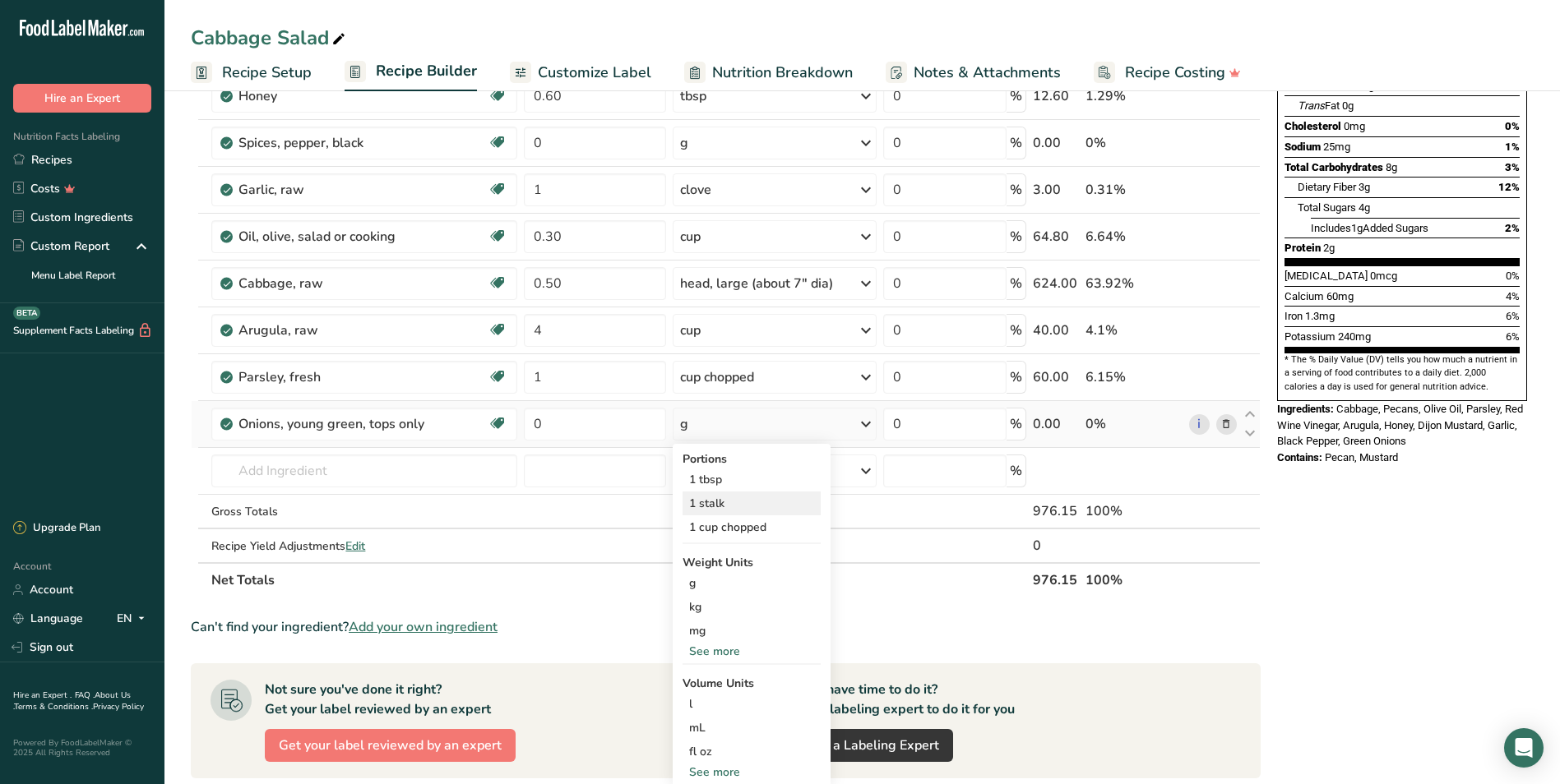
click at [727, 502] on div "1 stalk" at bounding box center [751, 503] width 138 height 24
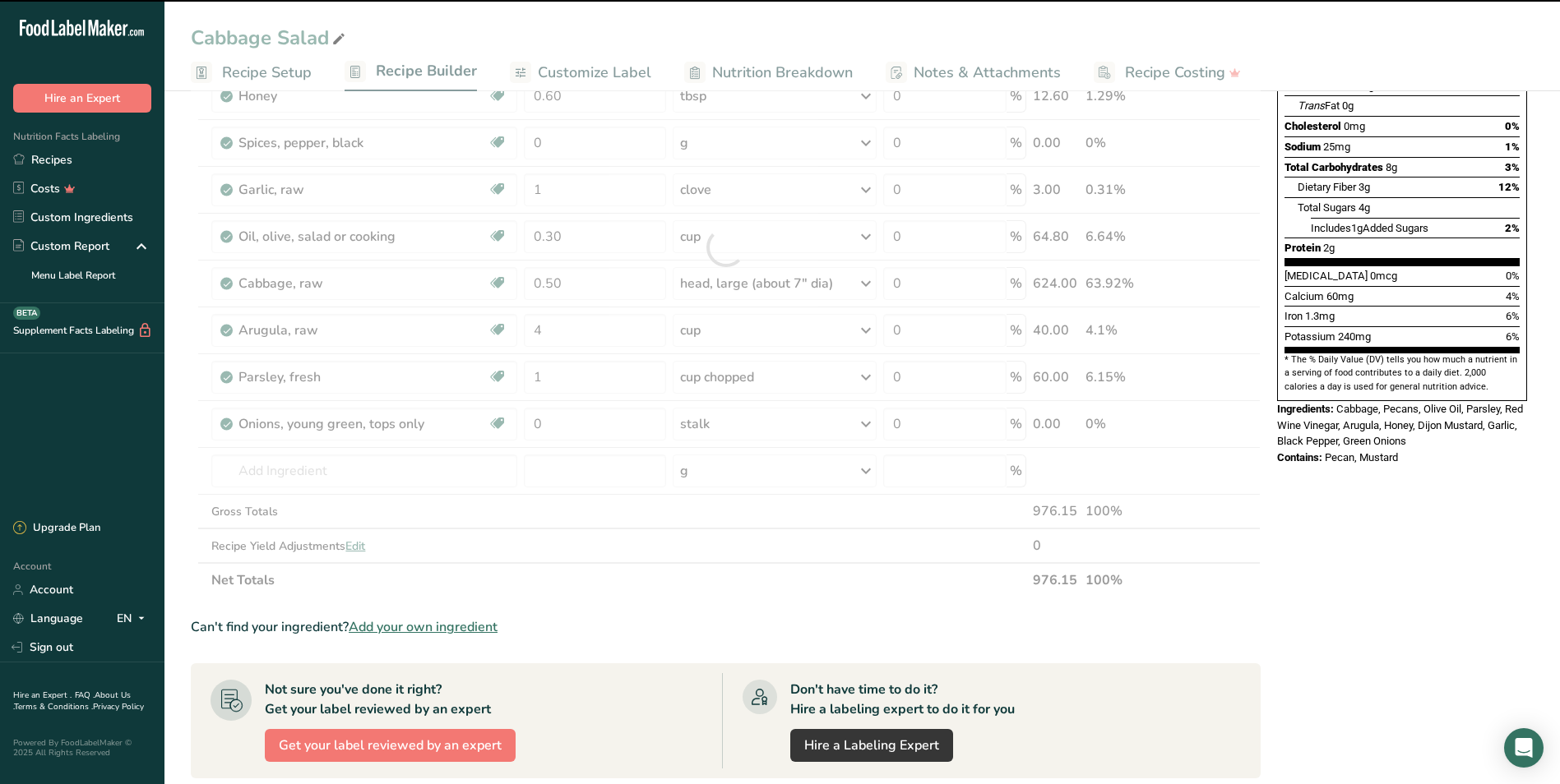
click at [547, 427] on div at bounding box center [725, 247] width 1069 height 701
click at [549, 425] on input "0" at bounding box center [594, 424] width 142 height 33
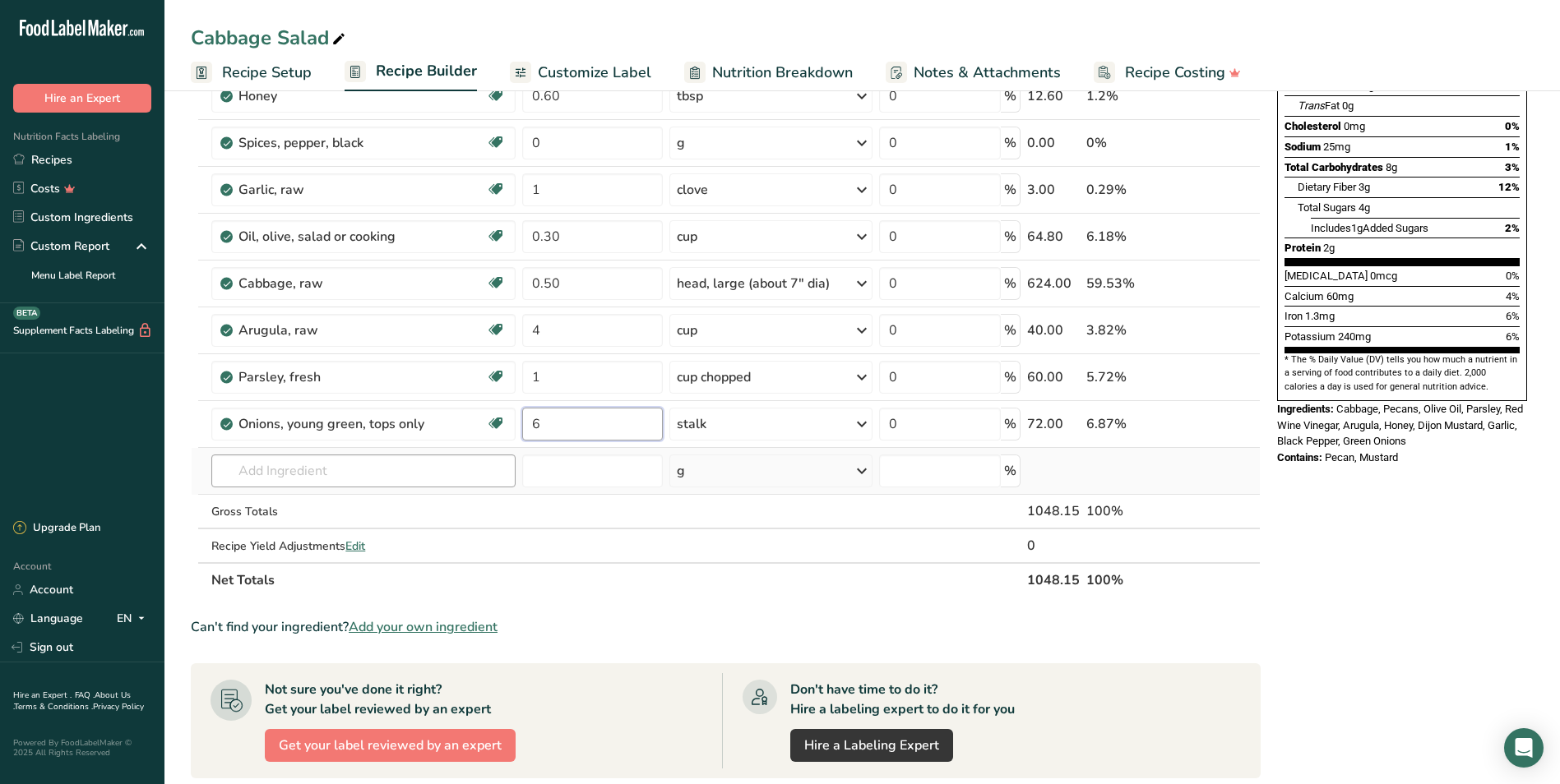
type input "6"
click at [274, 476] on div "Ingredient * Amount * Unit * Waste * .a-a{fill:#347362;}.b-a{fill:#fff;} Grams …" at bounding box center [725, 247] width 1069 height 701
type input "[PERSON_NAME]"
click at [313, 499] on p "9502 Apples, raw, granny [PERSON_NAME], with skin (Includes foods for USDA's Fo…" at bounding box center [487, 504] width 525 height 18
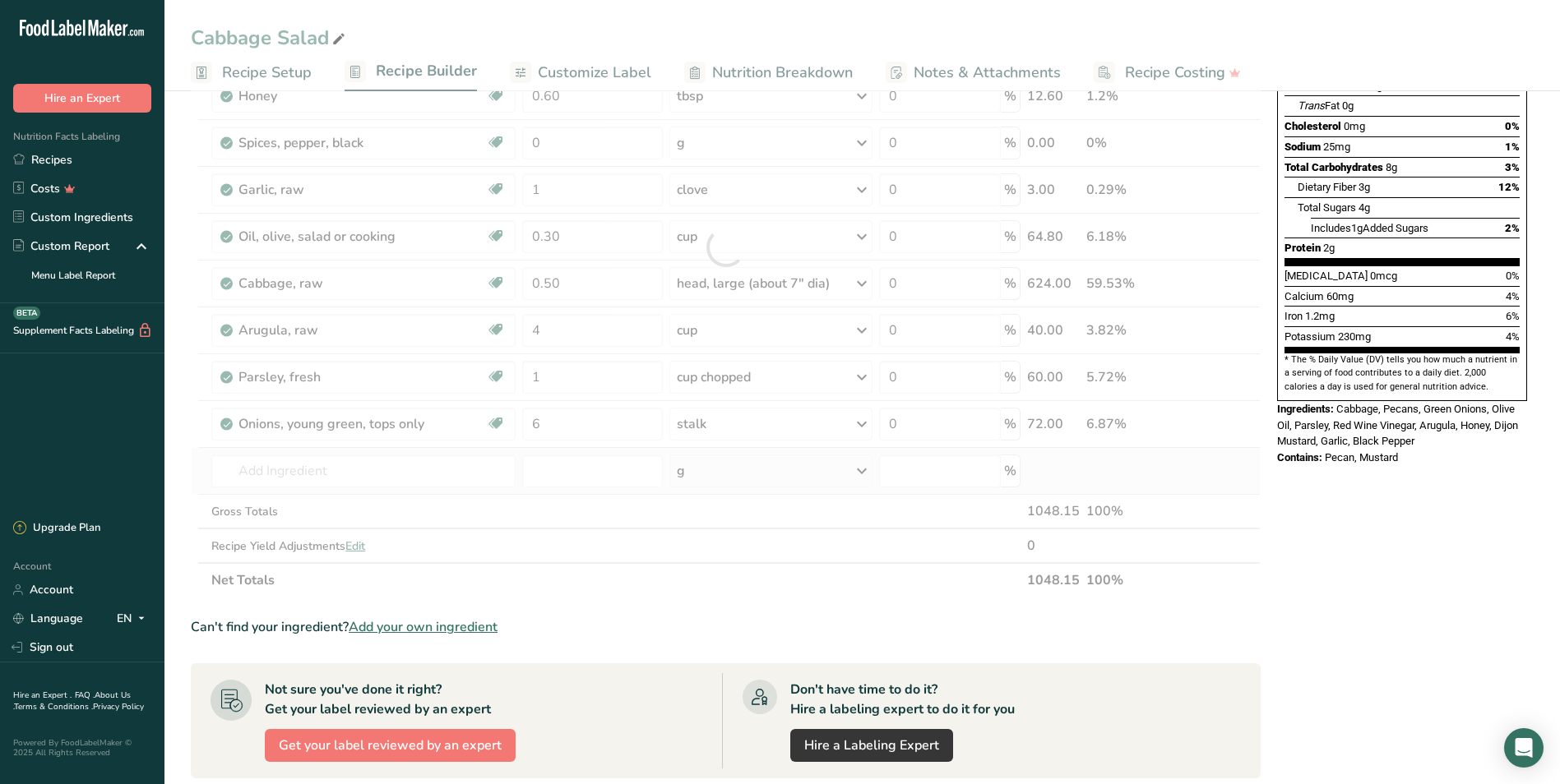
type input "Apples, raw, granny smith, with skin (Includes foods for USDA's Food Distributi…"
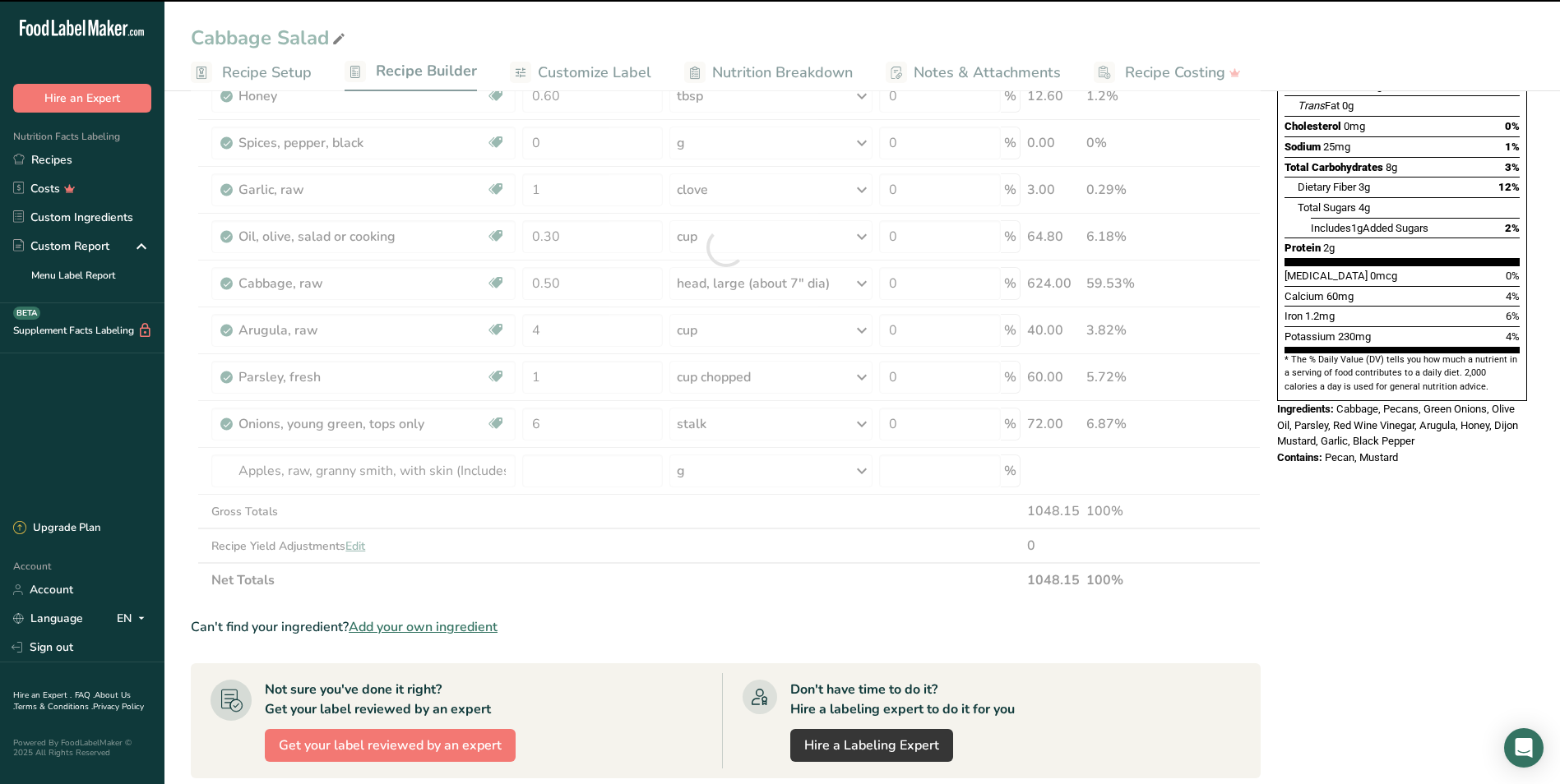
type input "0"
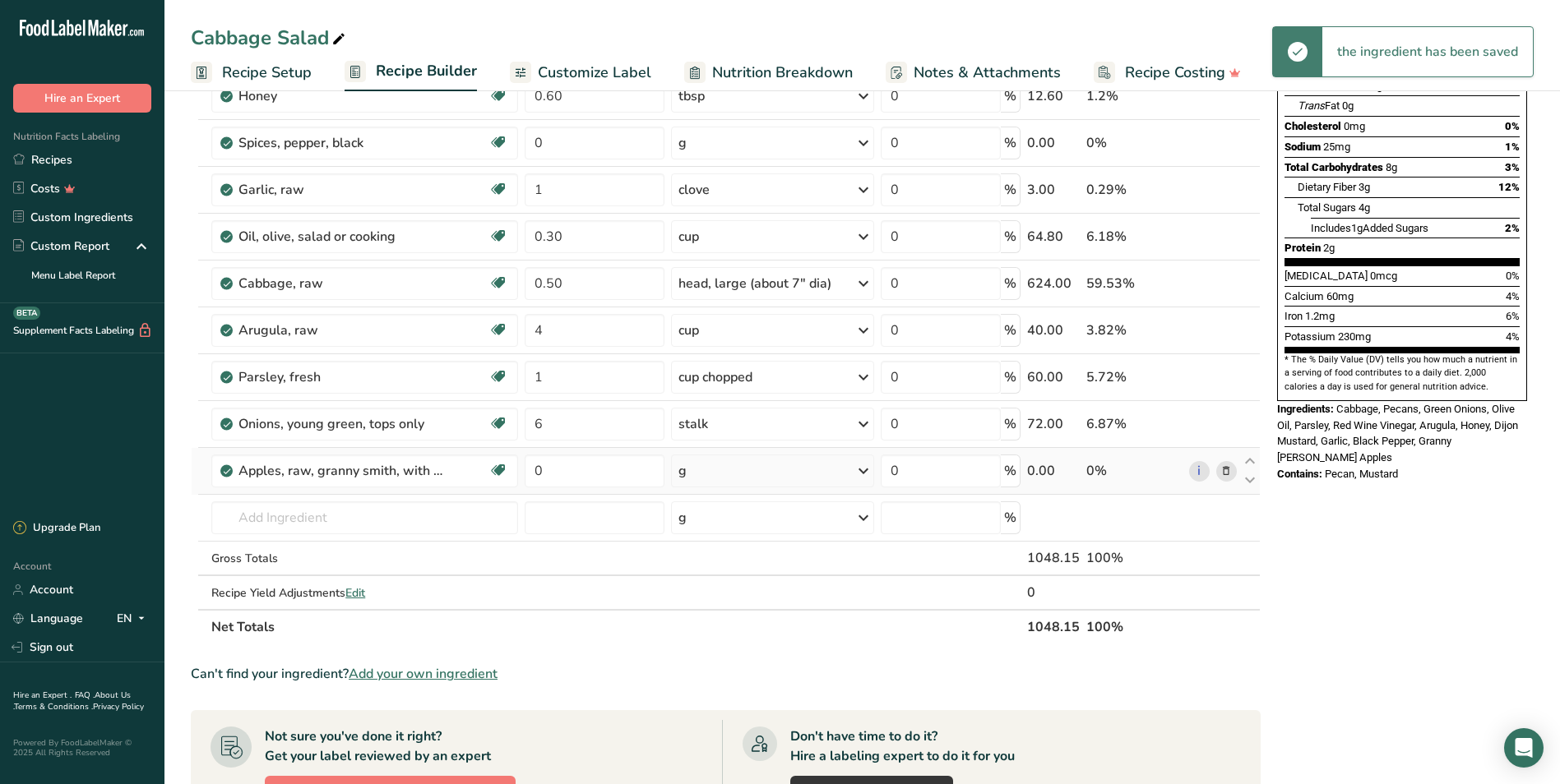
click at [705, 470] on div "g" at bounding box center [772, 470] width 203 height 33
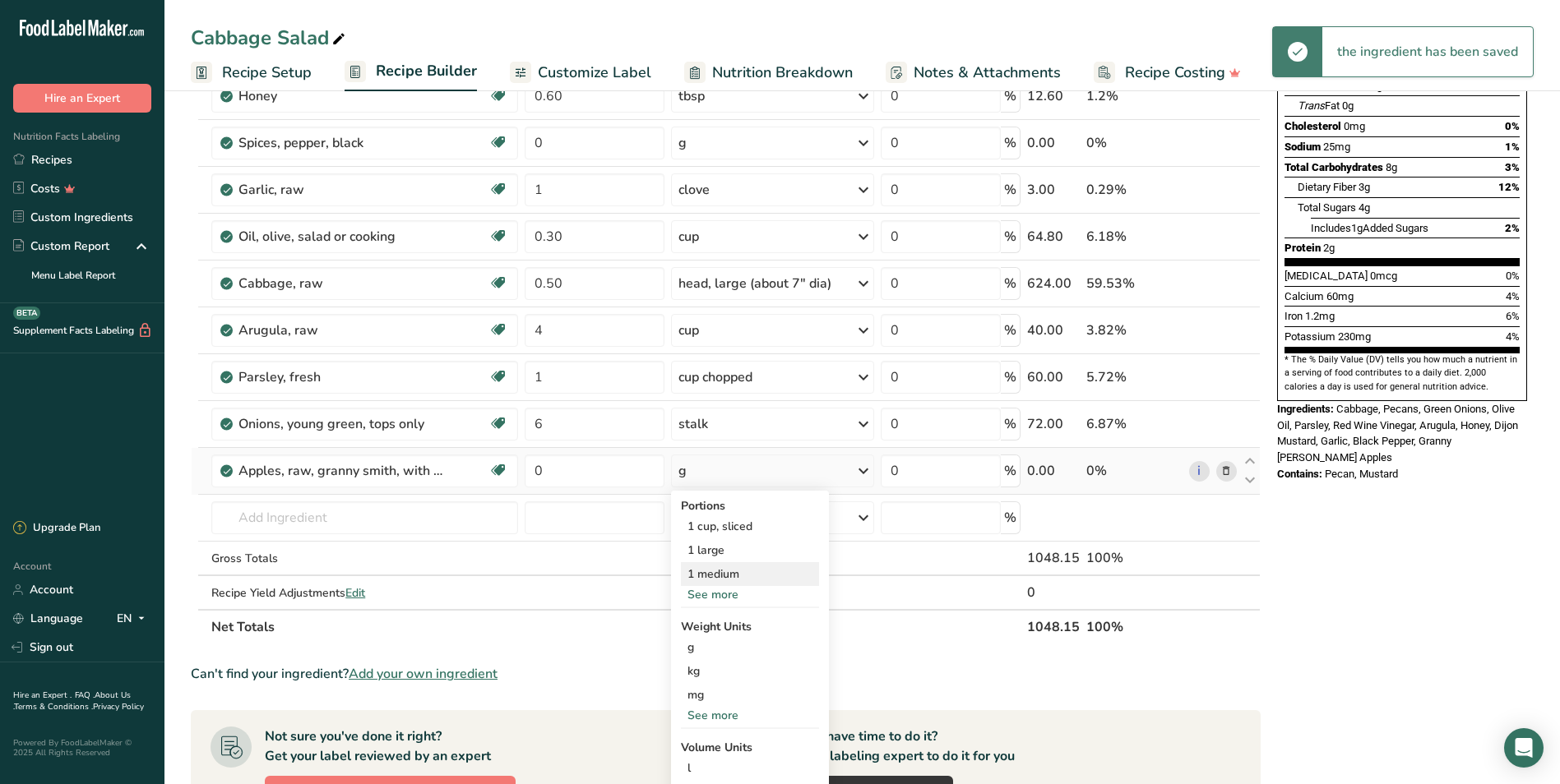
click at [740, 566] on div "1 medium" at bounding box center [750, 574] width 138 height 24
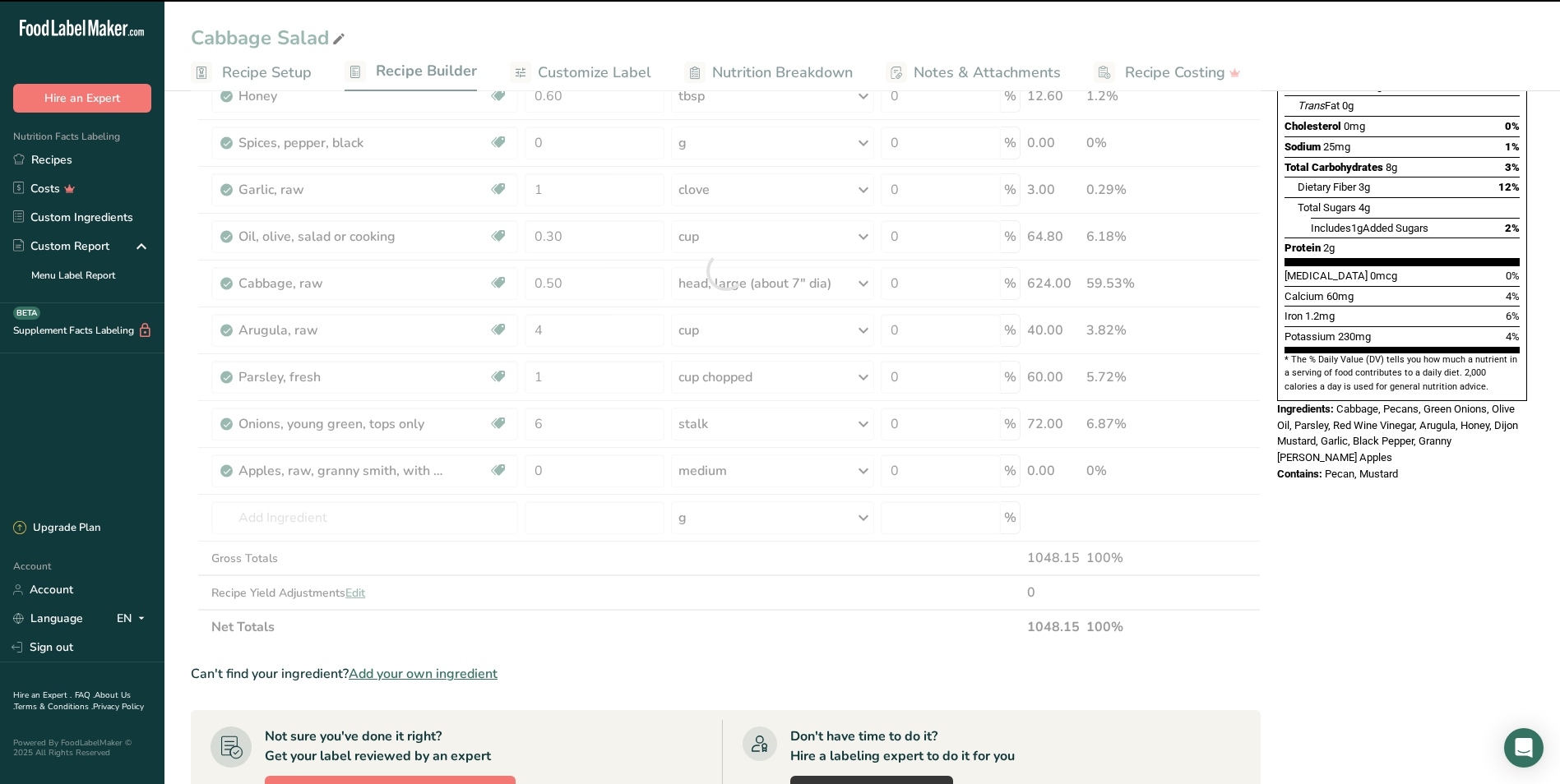
click at [560, 464] on div at bounding box center [725, 271] width 1069 height 747
click at [565, 470] on input "0" at bounding box center [594, 470] width 140 height 33
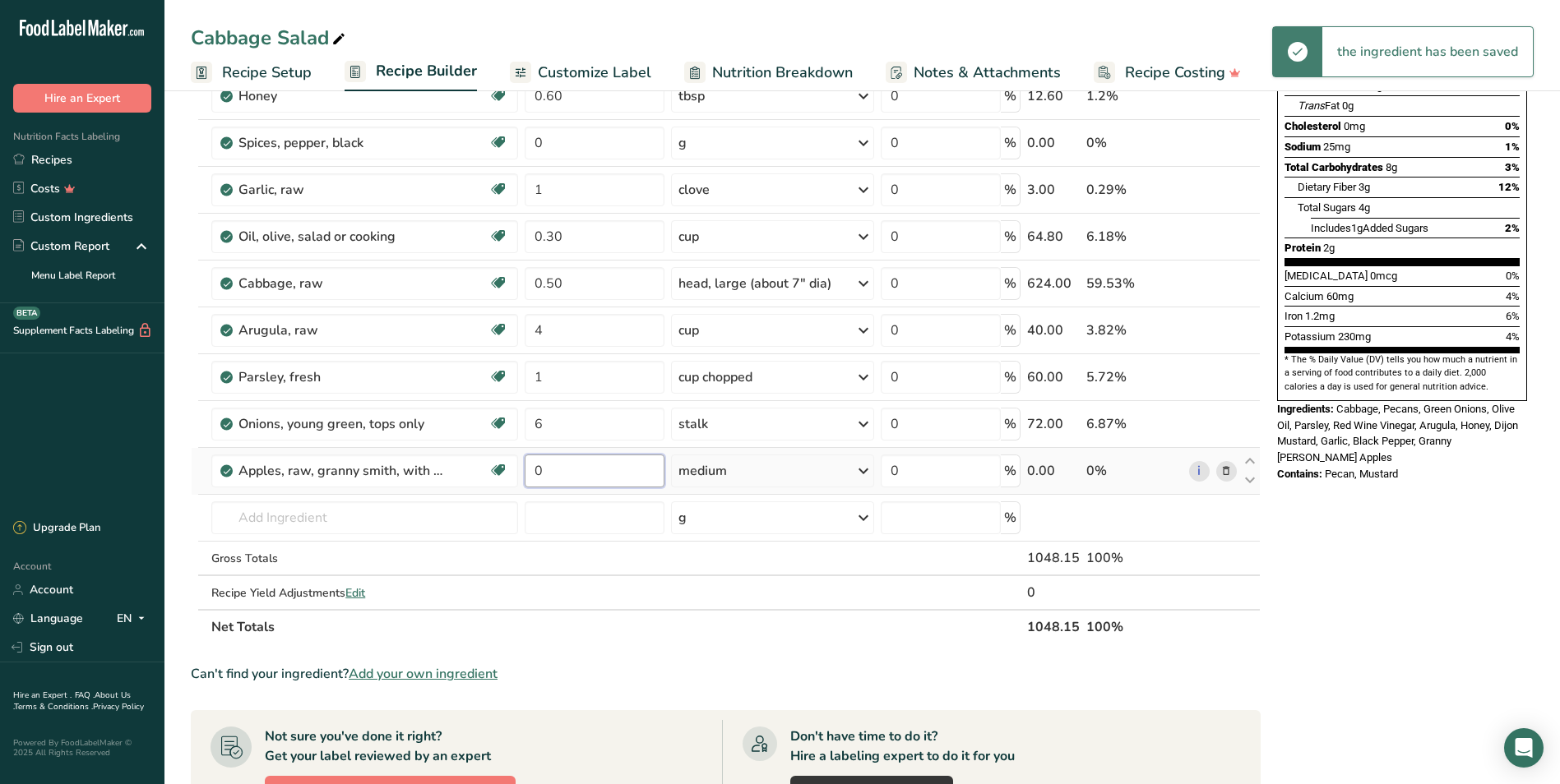
click at [567, 473] on input "0" at bounding box center [594, 470] width 140 height 33
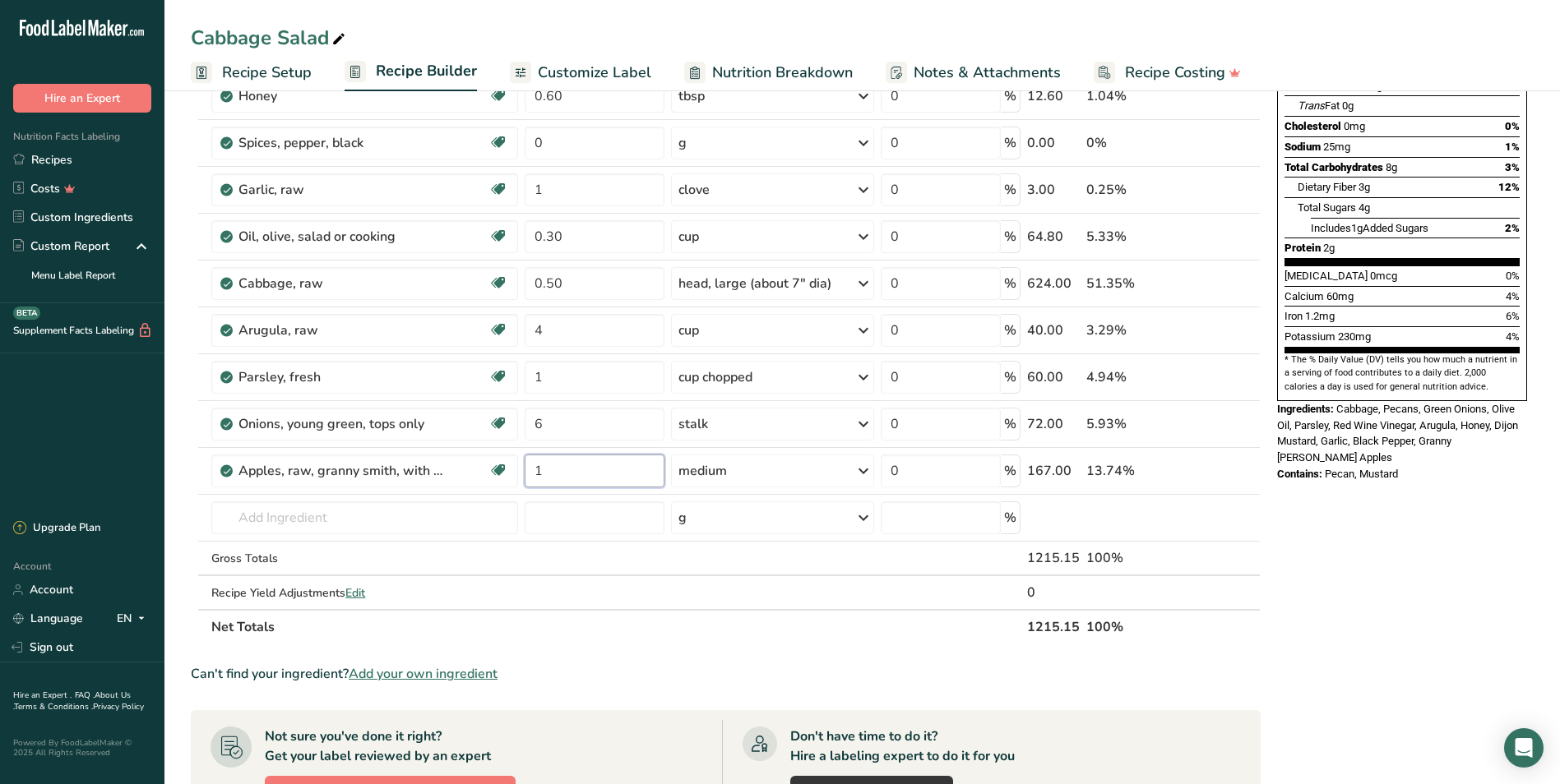
type input "1"
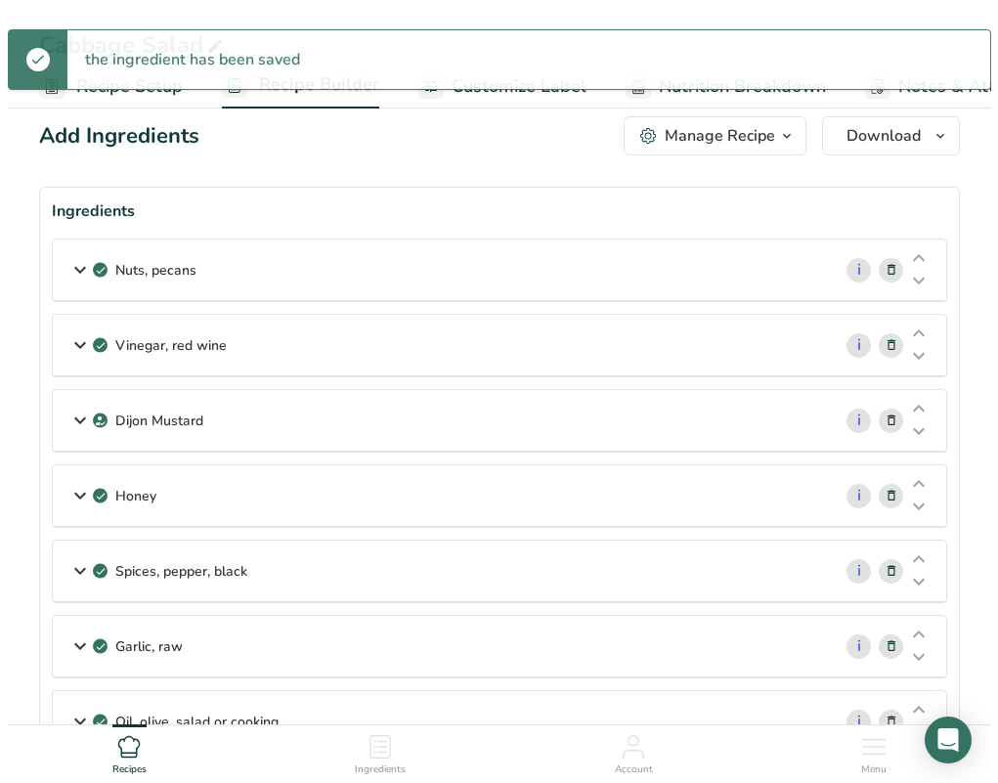
scroll to position [0, 0]
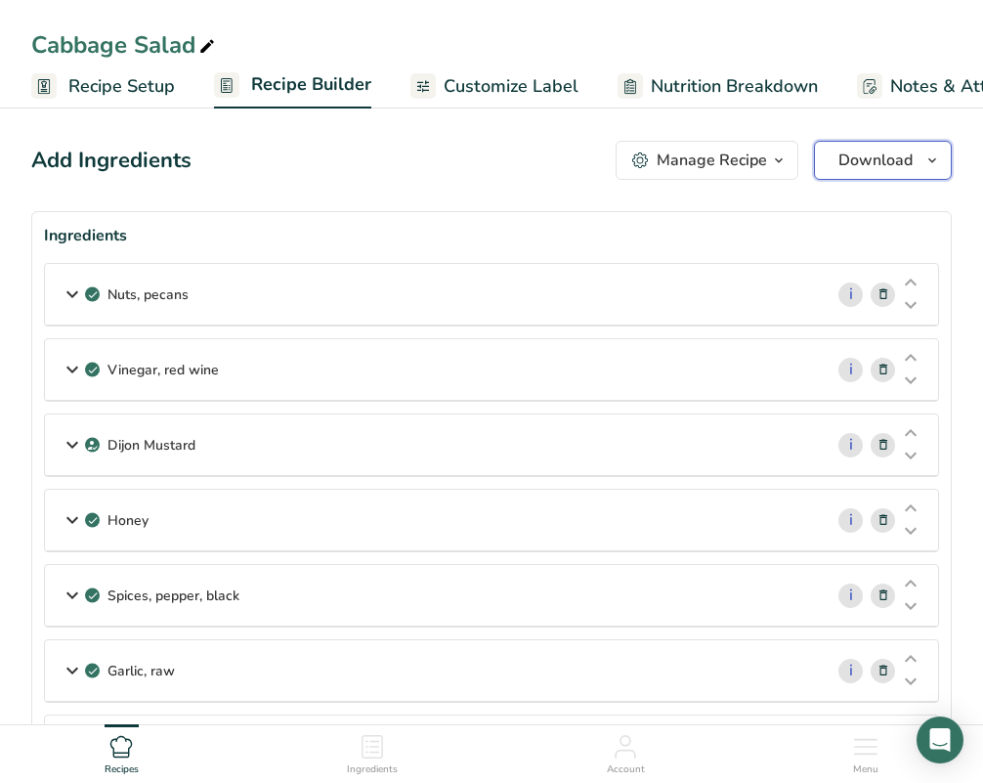
click at [897, 154] on span "Download" at bounding box center [875, 160] width 74 height 23
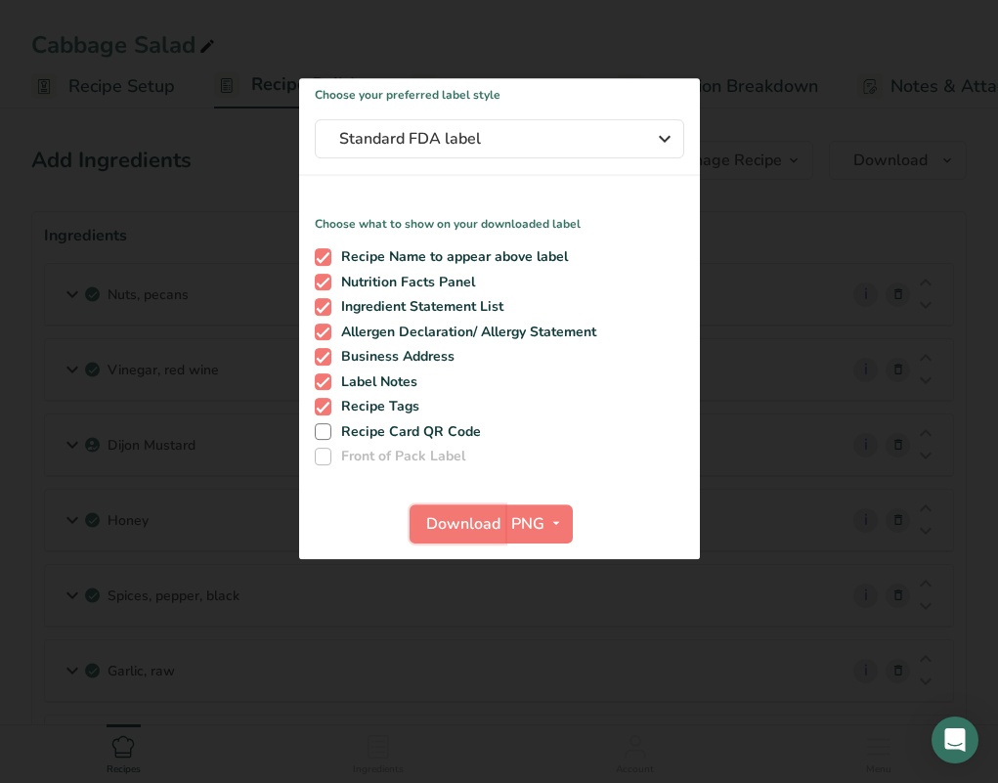
click at [475, 523] on span "Download" at bounding box center [463, 523] width 74 height 23
